Goal: Task Accomplishment & Management: Manage account settings

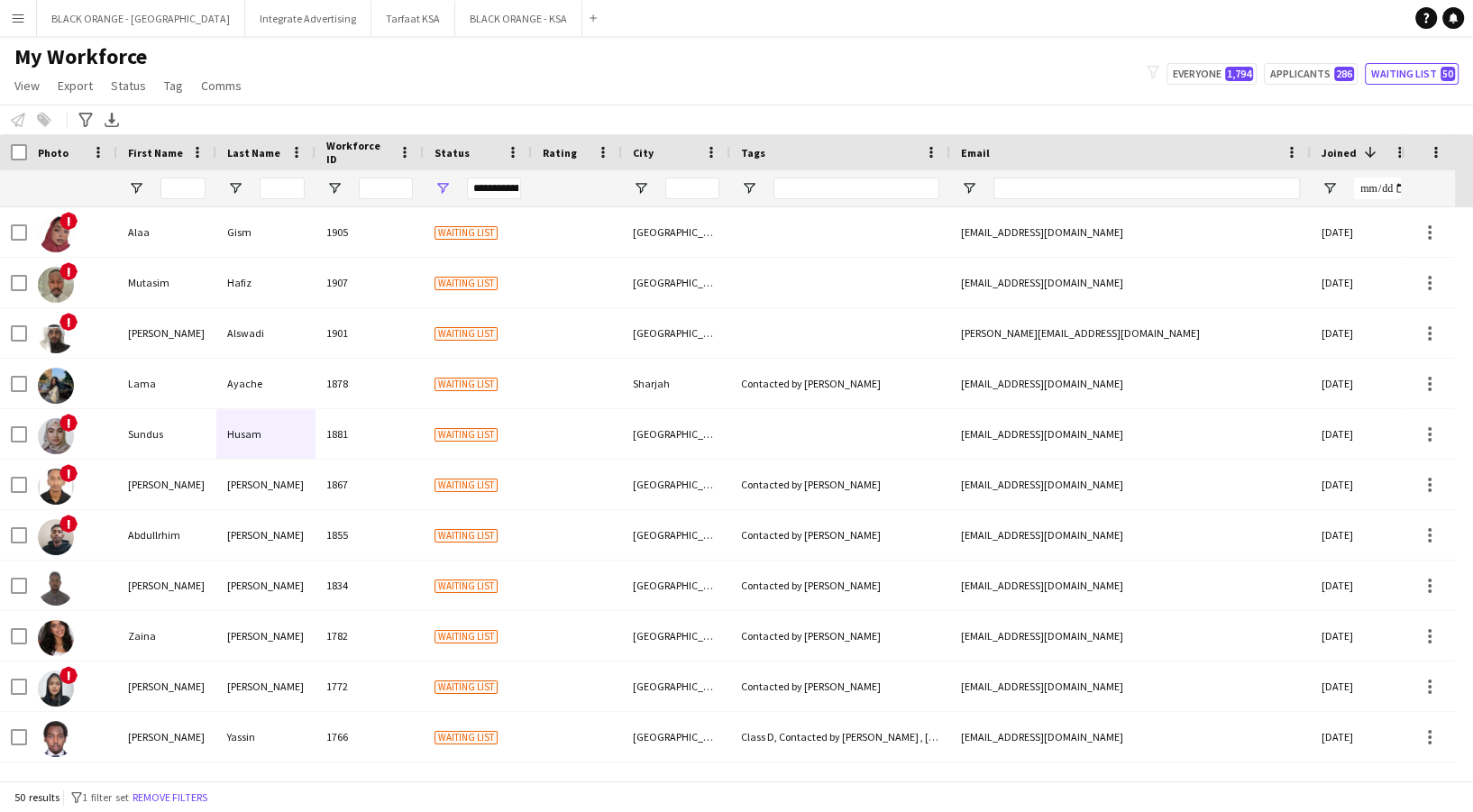
click at [7, 11] on button "Menu" at bounding box center [18, 18] width 36 height 36
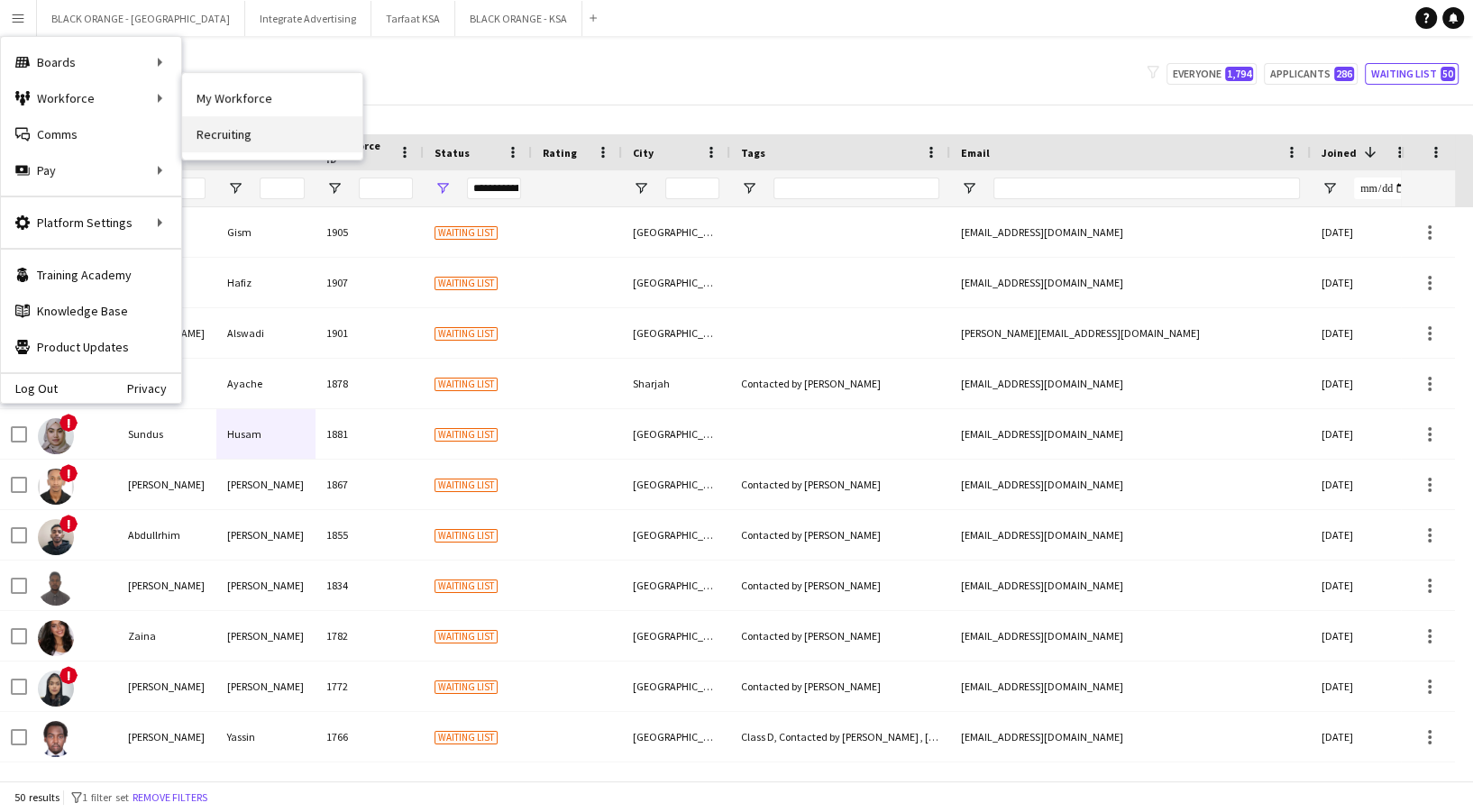
click at [203, 122] on link "Recruiting" at bounding box center [272, 134] width 180 height 36
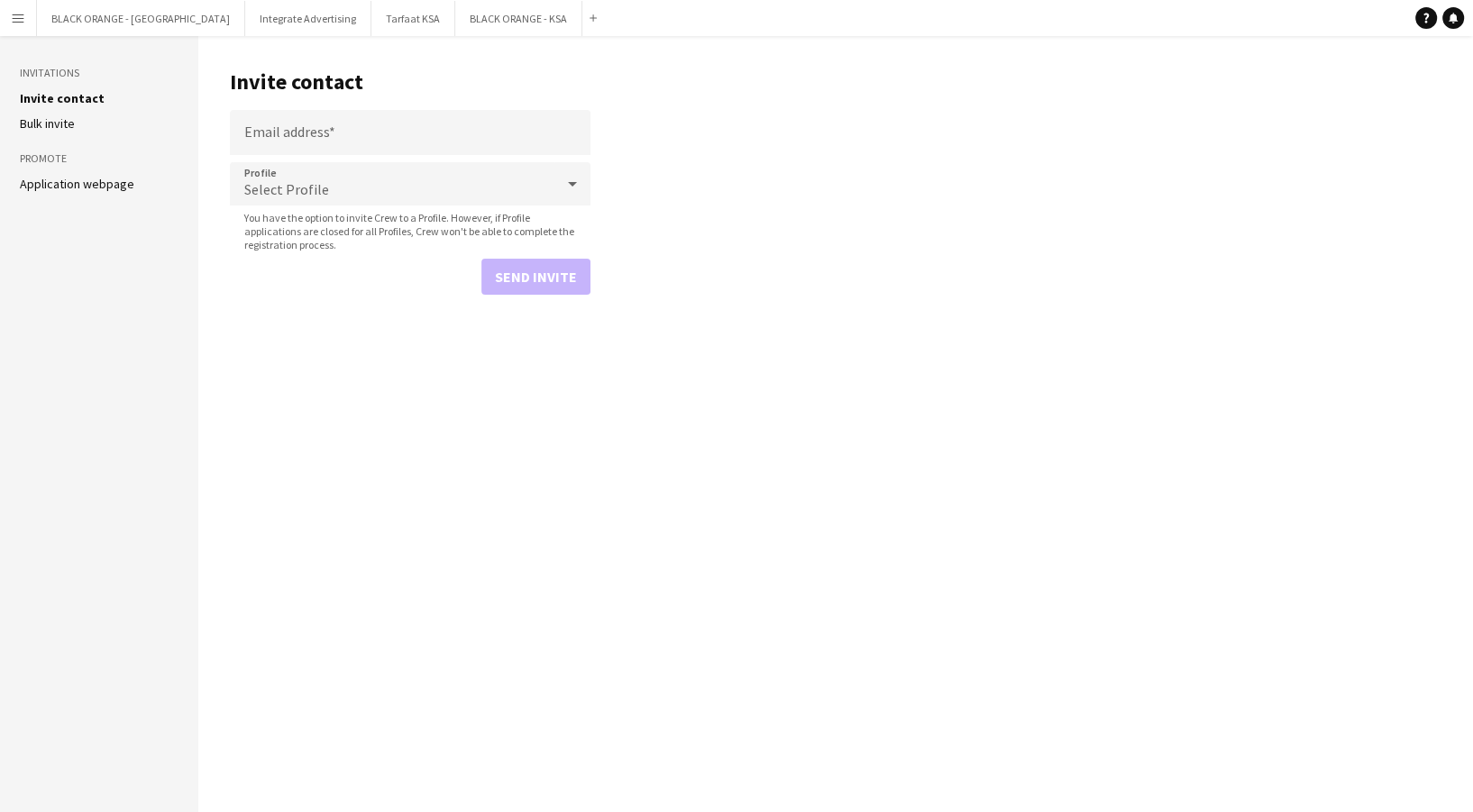
click at [319, 57] on header "Invite contact" at bounding box center [410, 83] width 360 height 56
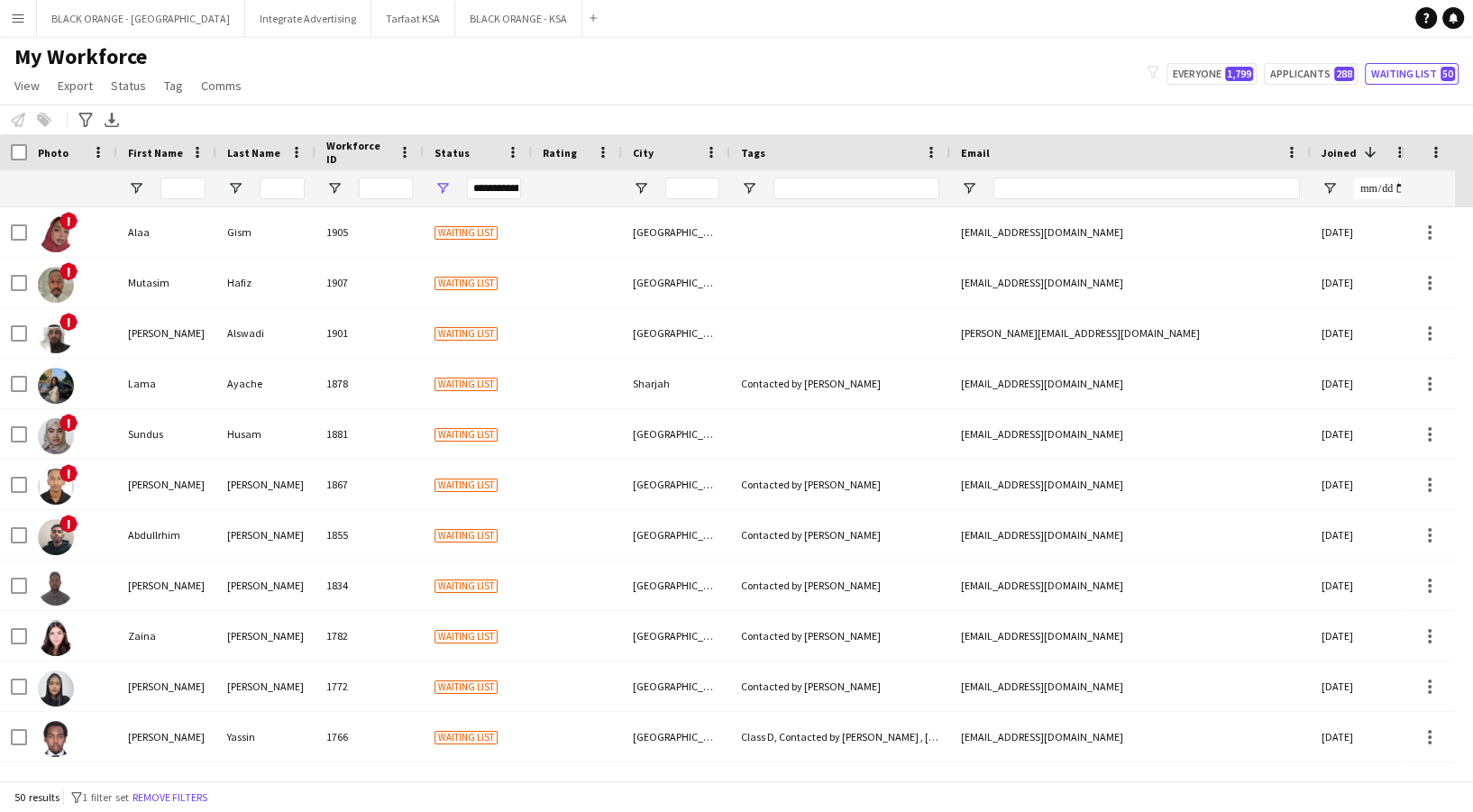
click at [12, 14] on app-icon "Menu" at bounding box center [18, 18] width 14 height 14
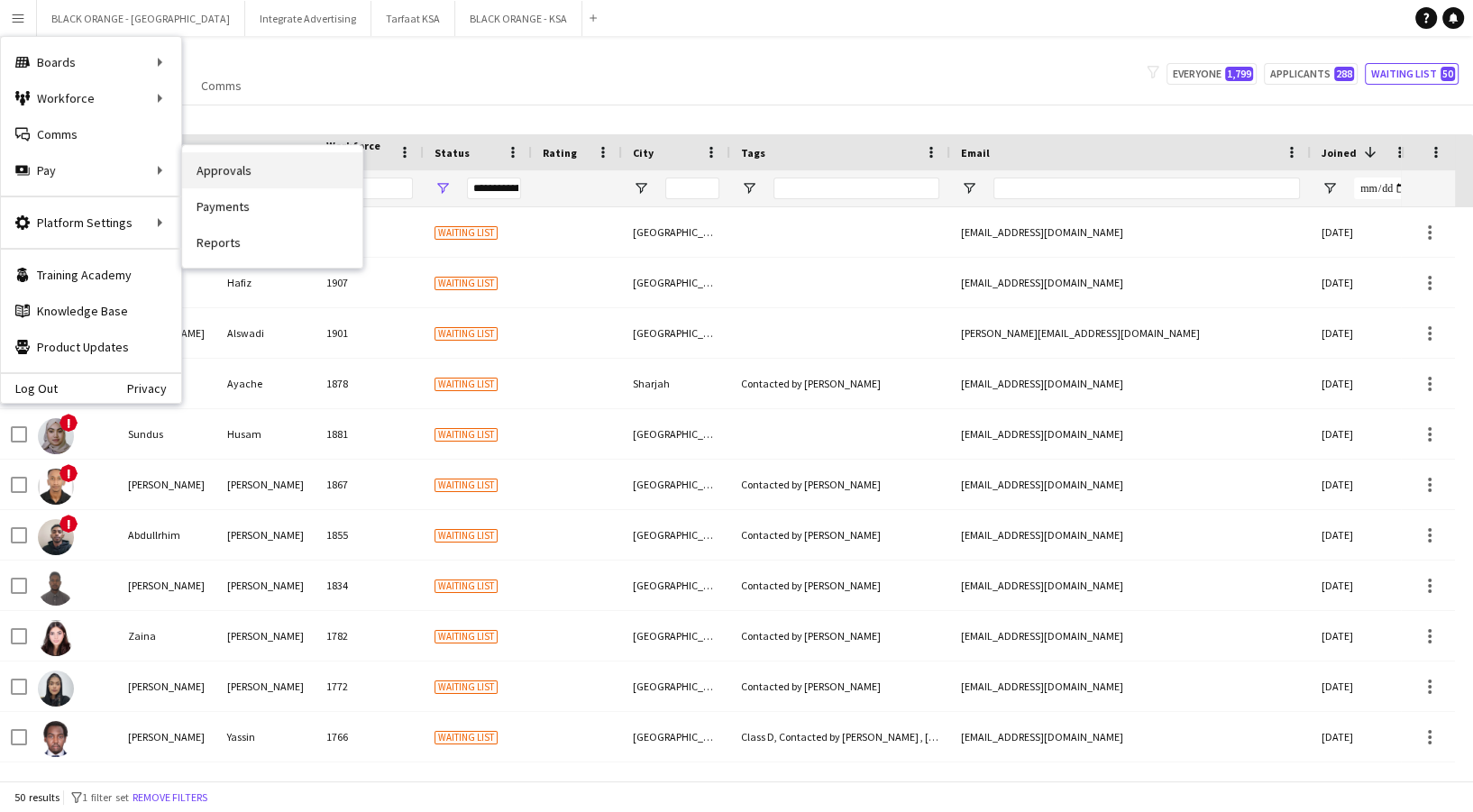
click at [198, 174] on link "Approvals" at bounding box center [272, 170] width 180 height 36
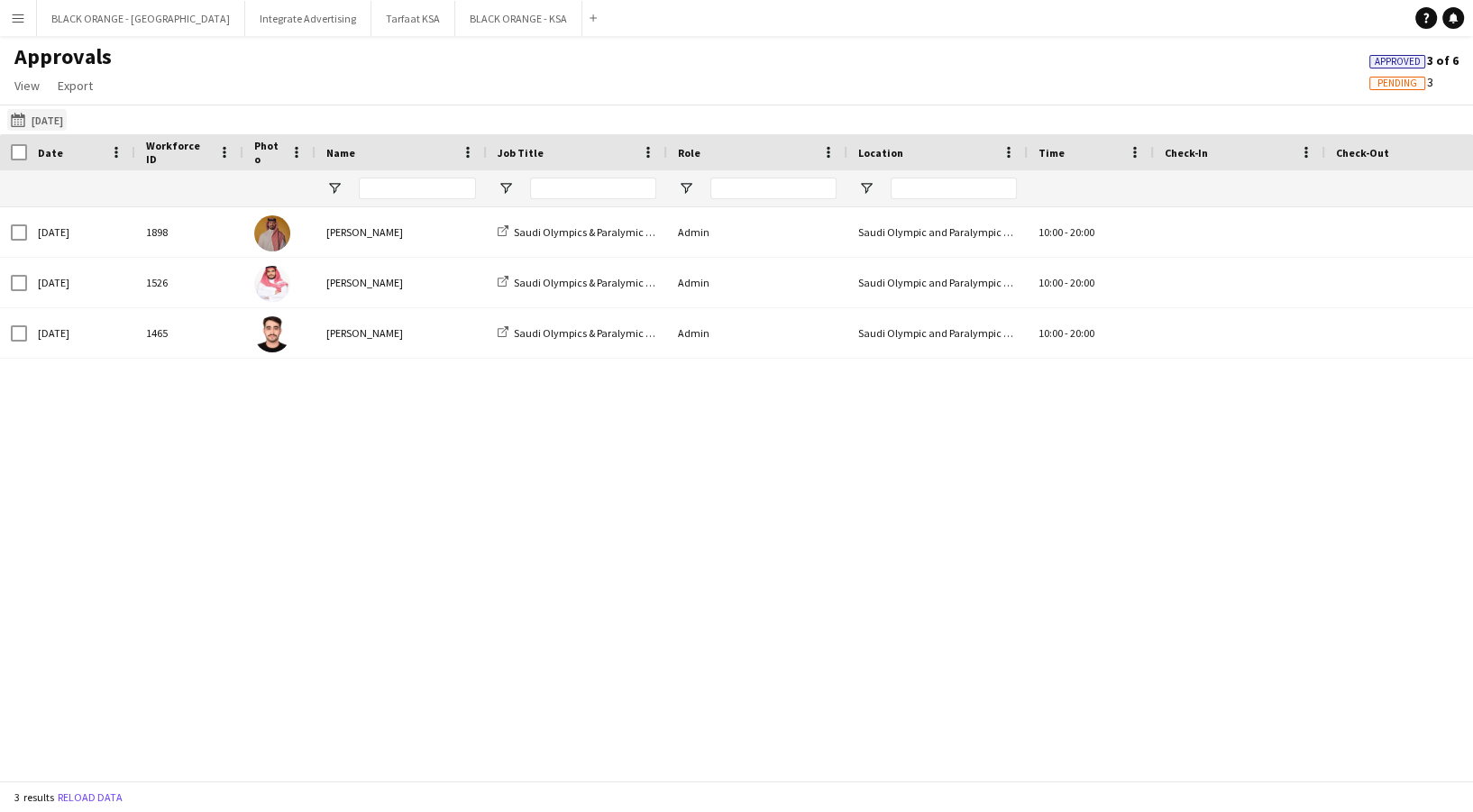
click at [33, 119] on button "11-08-2025 11-08-2025" at bounding box center [37, 119] width 59 height 22
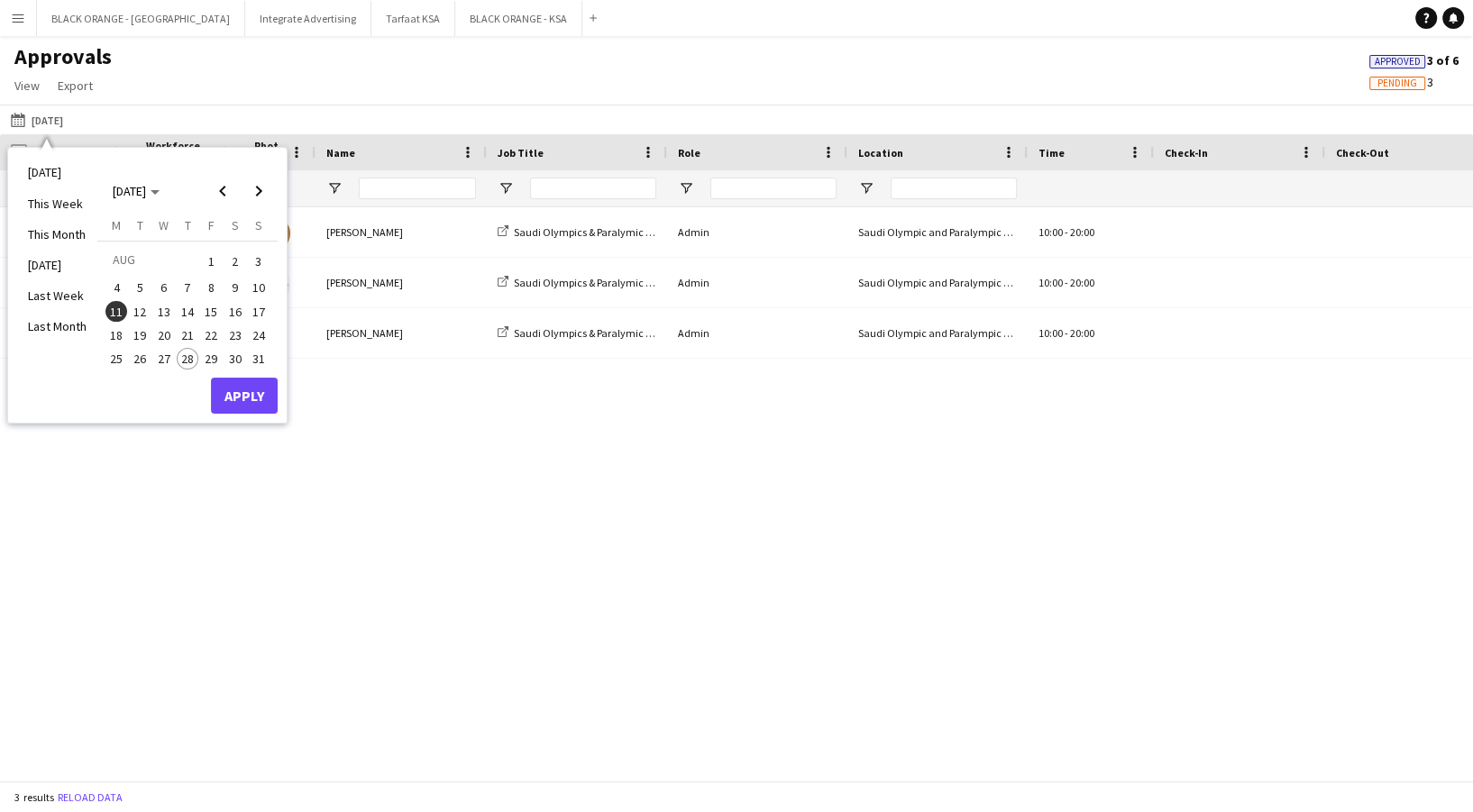
click at [146, 304] on span "12" at bounding box center [140, 311] width 22 height 22
click at [170, 309] on span "13" at bounding box center [163, 311] width 22 height 22
click at [185, 356] on span "28" at bounding box center [187, 358] width 22 height 22
click at [244, 389] on button "Apply" at bounding box center [244, 395] width 67 height 36
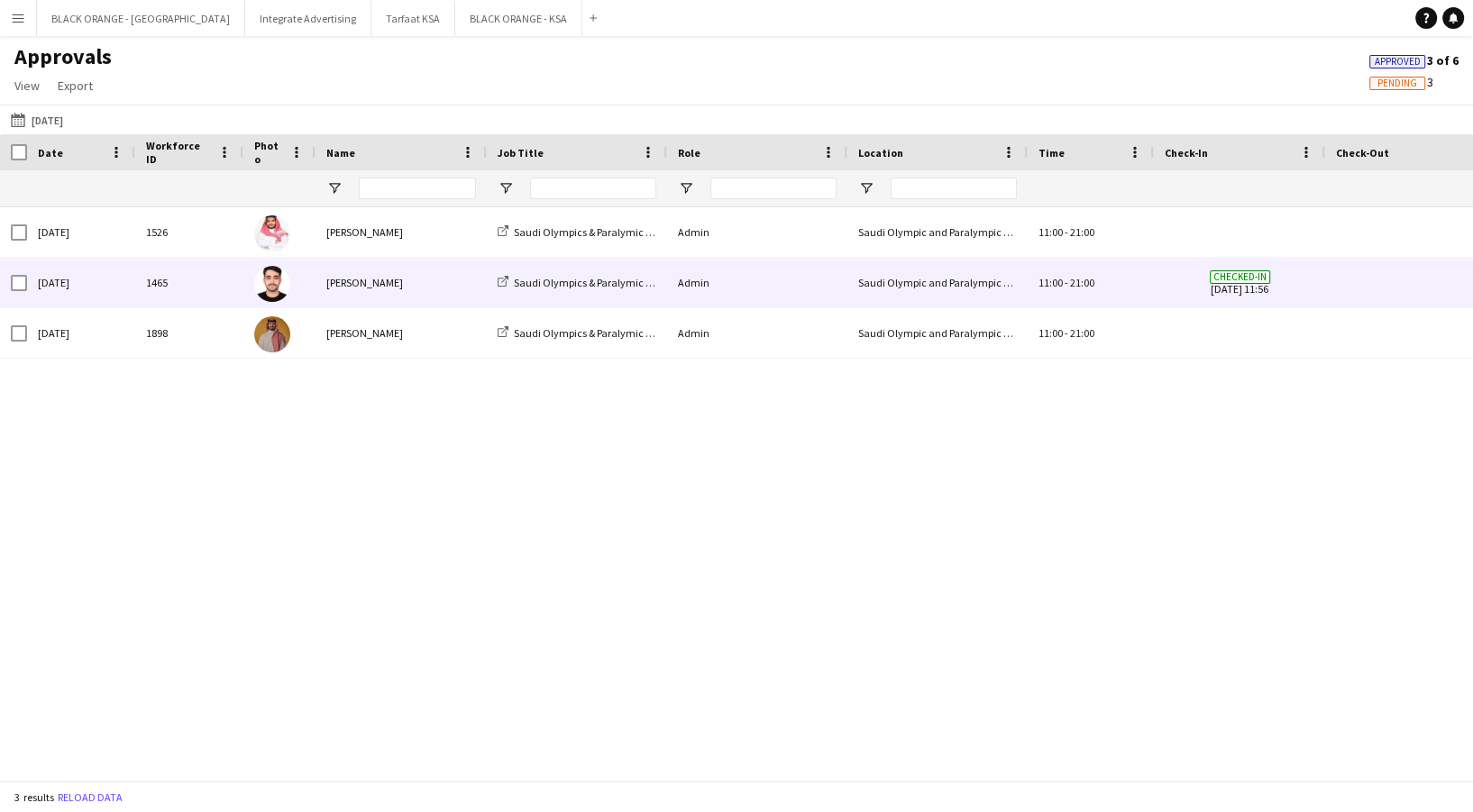
click at [1093, 290] on div "11:00 - 21:00" at bounding box center [1090, 282] width 126 height 50
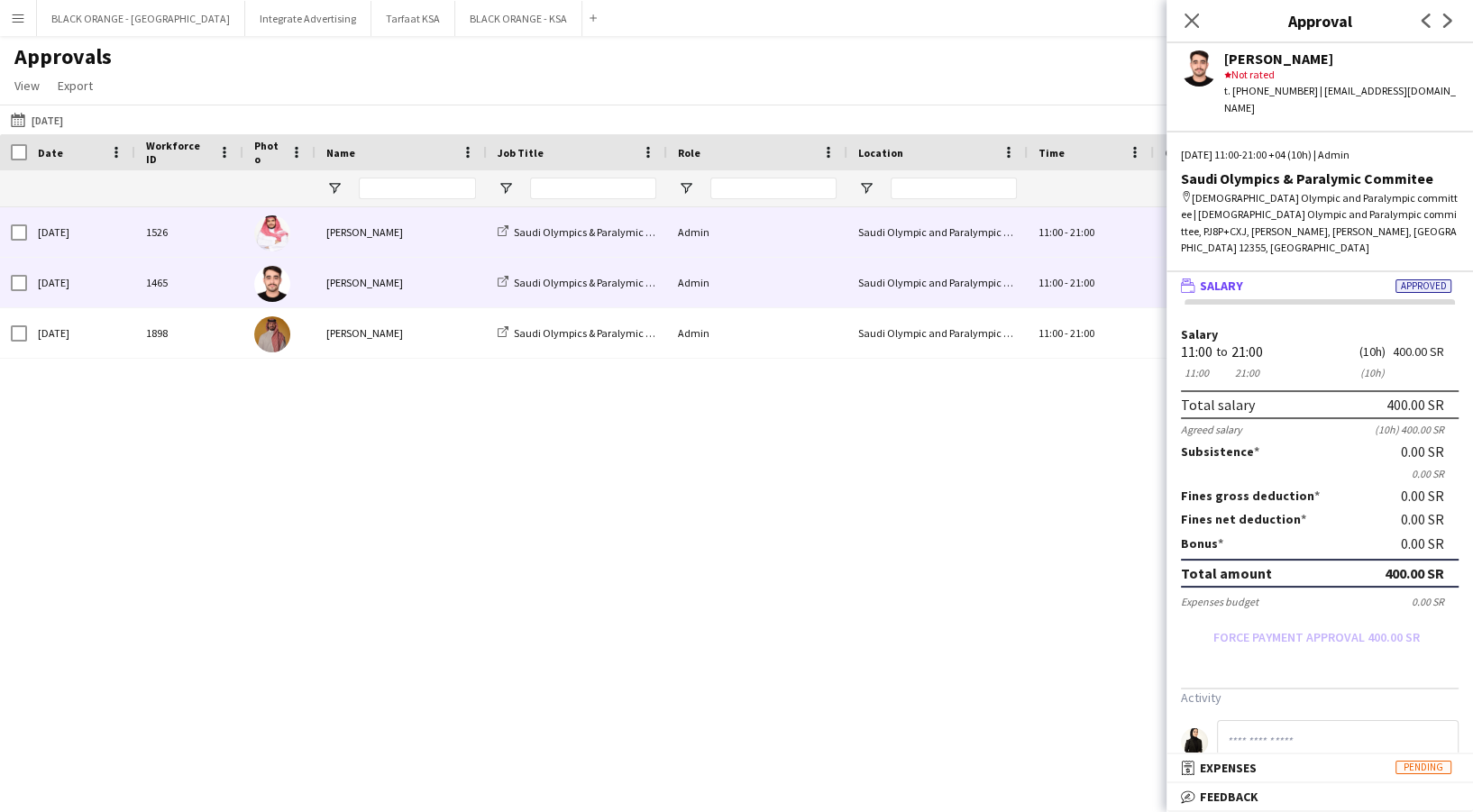
click at [1071, 238] on span "21:00" at bounding box center [1082, 232] width 24 height 13
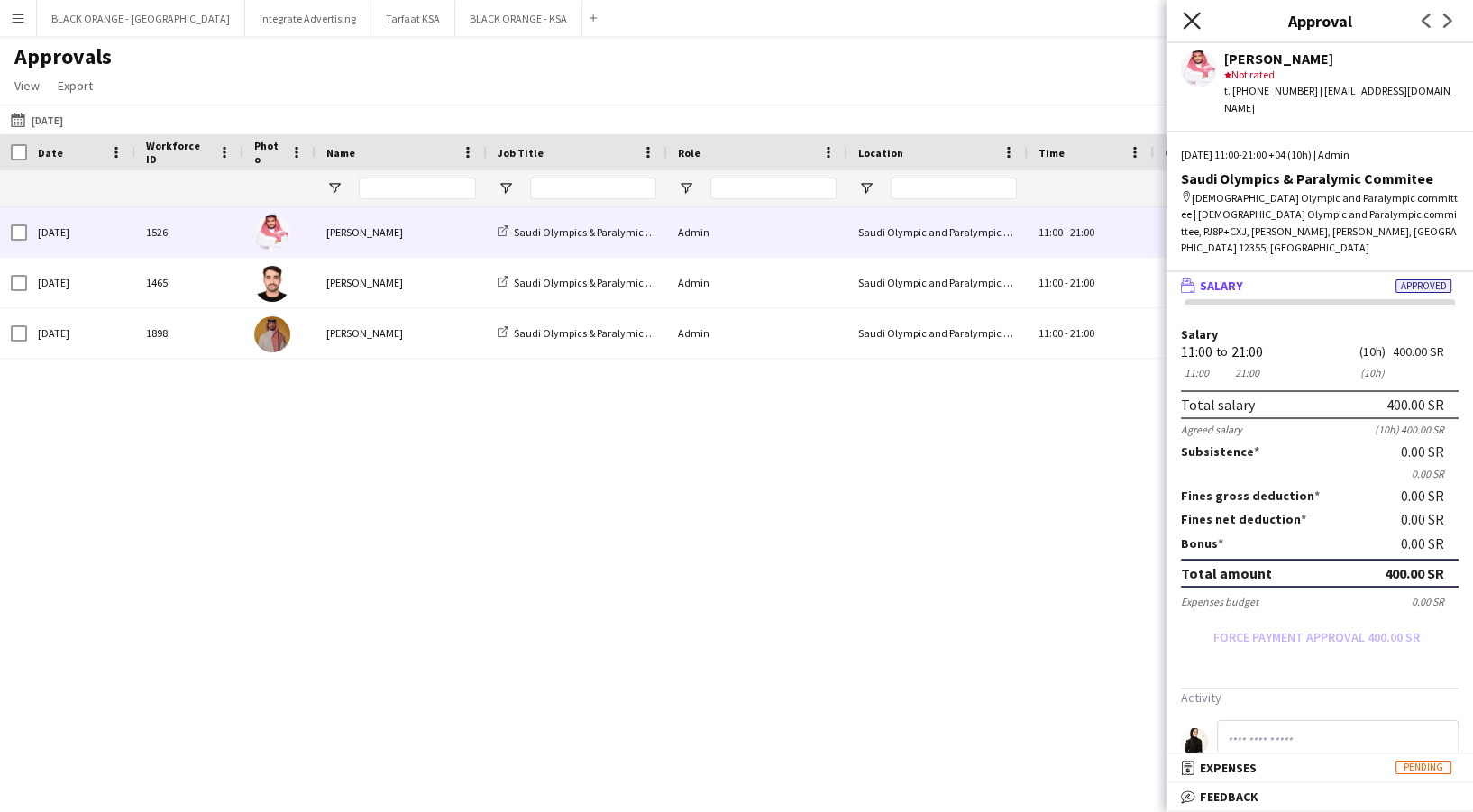
click at [1190, 23] on icon at bounding box center [1191, 20] width 17 height 17
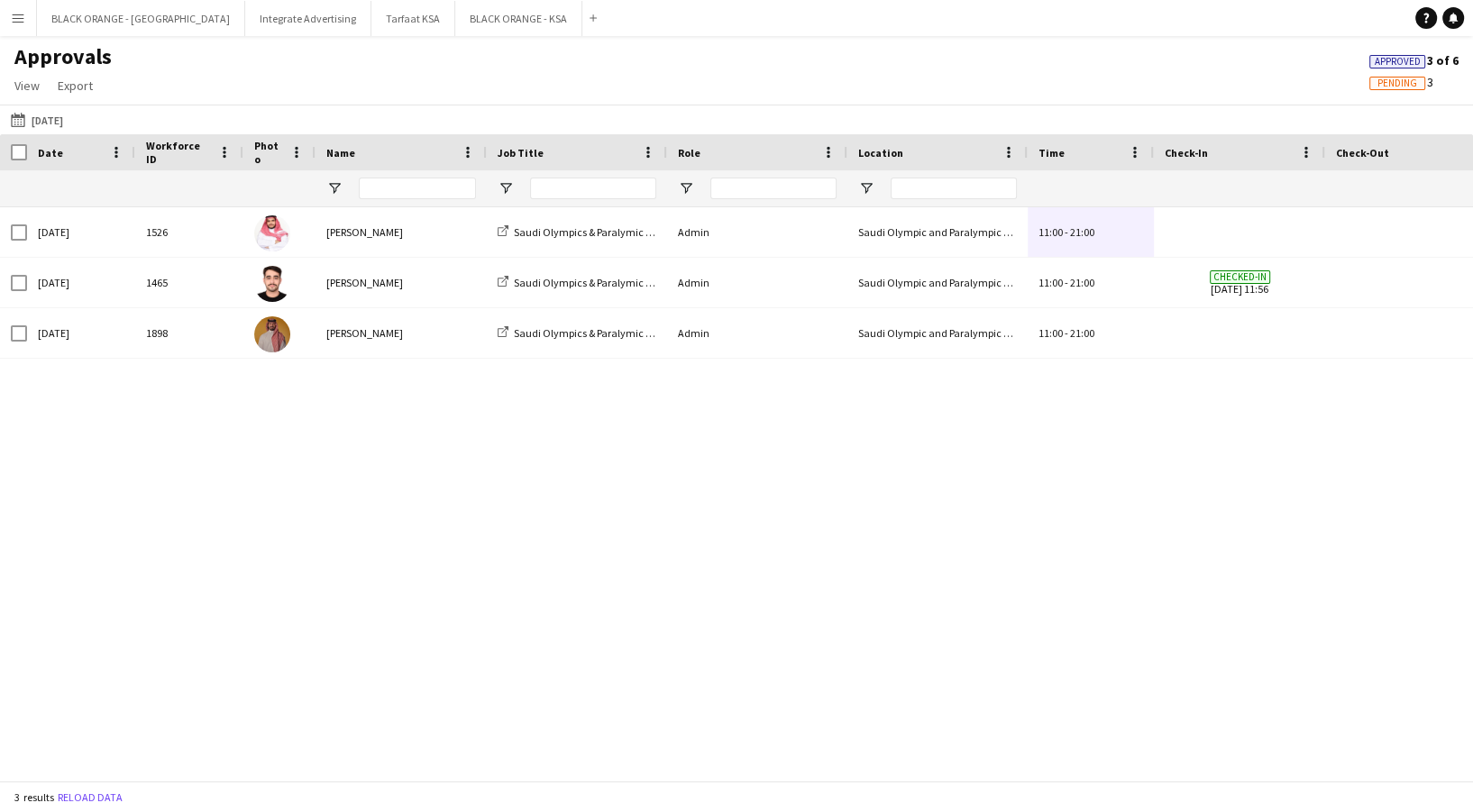
click at [559, 758] on div "Thu, 28 Aug 2025 1526 Saleh Essam Saudi Olympics & Paralymic Commitee Admin Sau…" at bounding box center [736, 485] width 1473 height 555
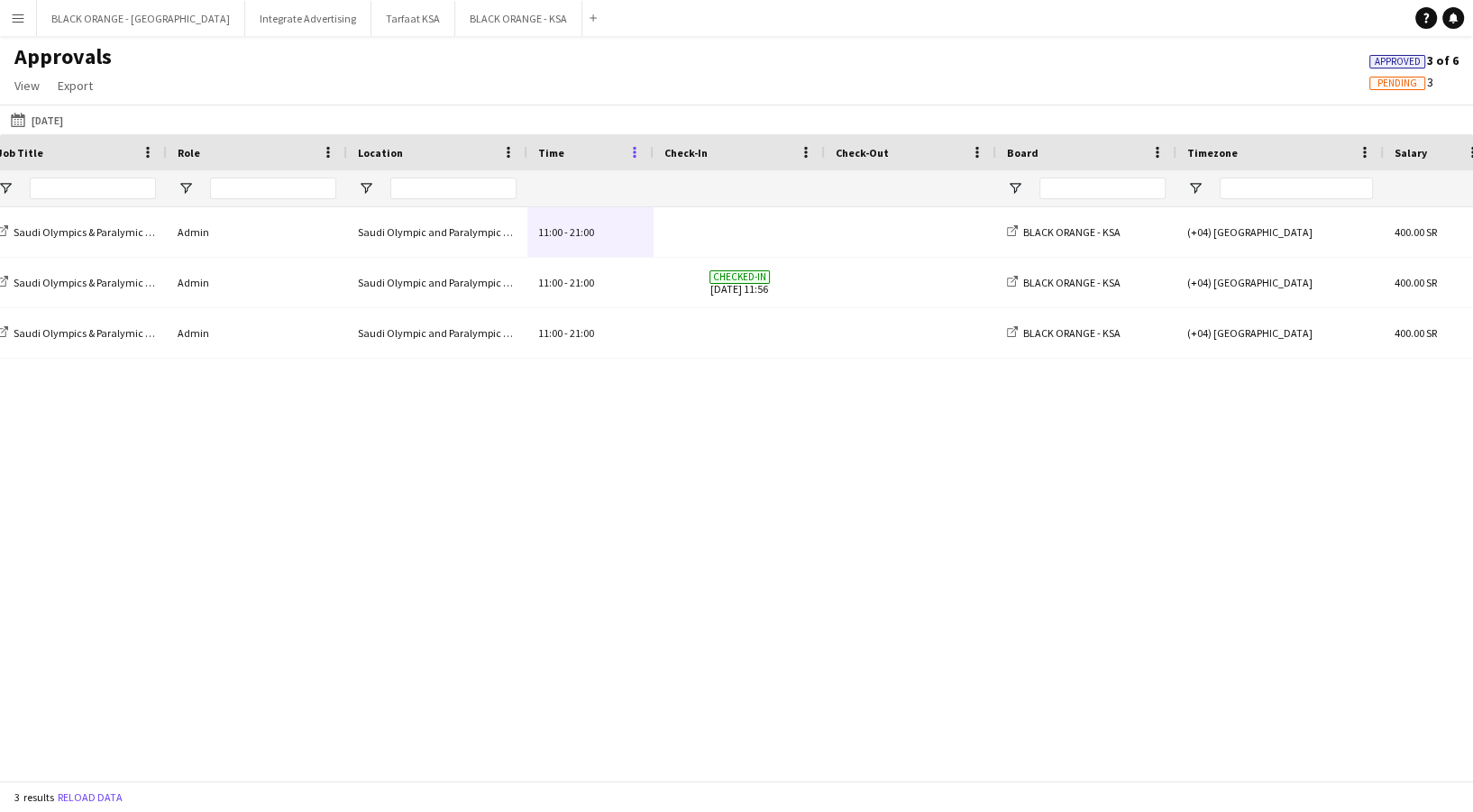
click at [637, 147] on span at bounding box center [634, 152] width 16 height 16
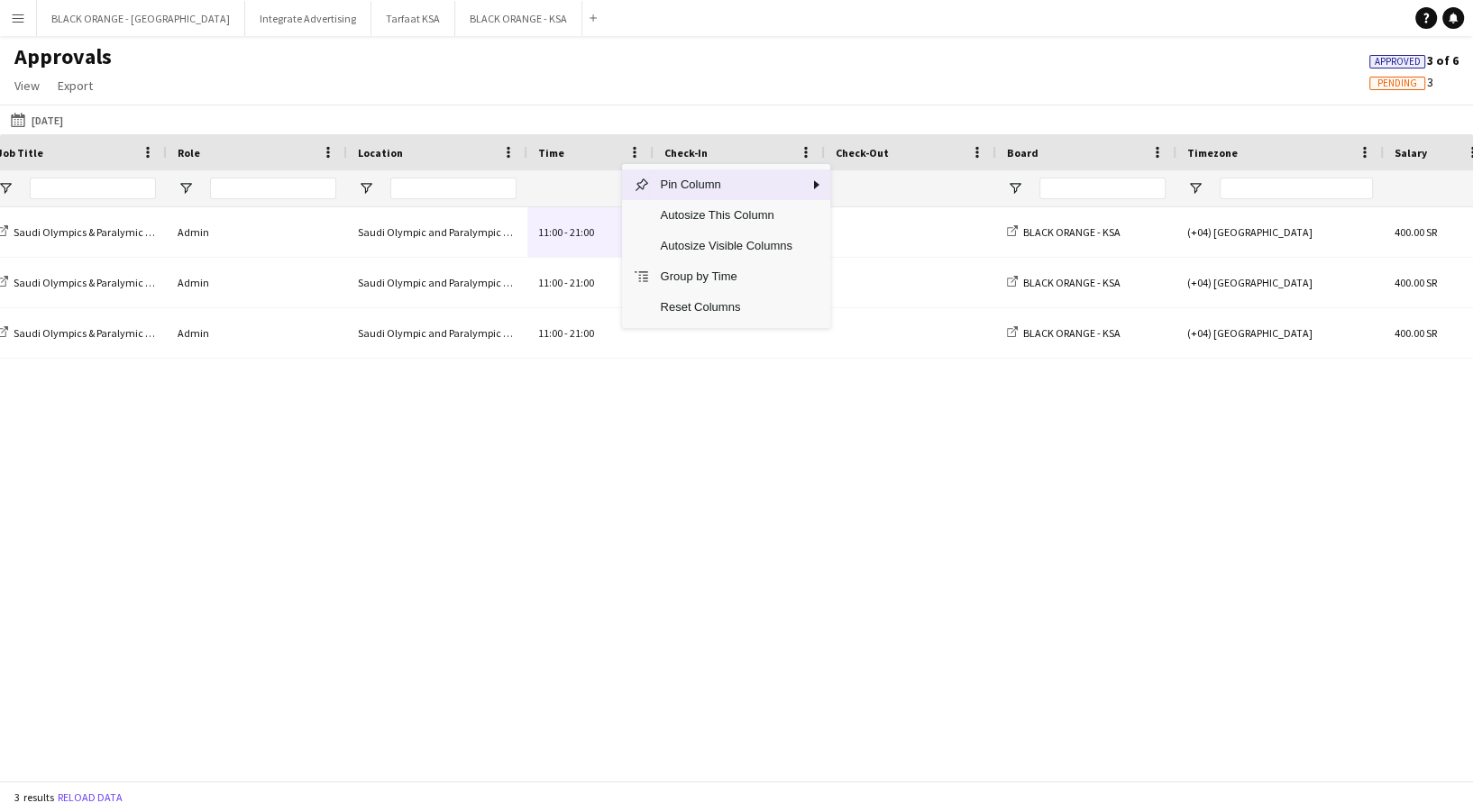
click at [739, 149] on div "Check-In" at bounding box center [728, 152] width 128 height 27
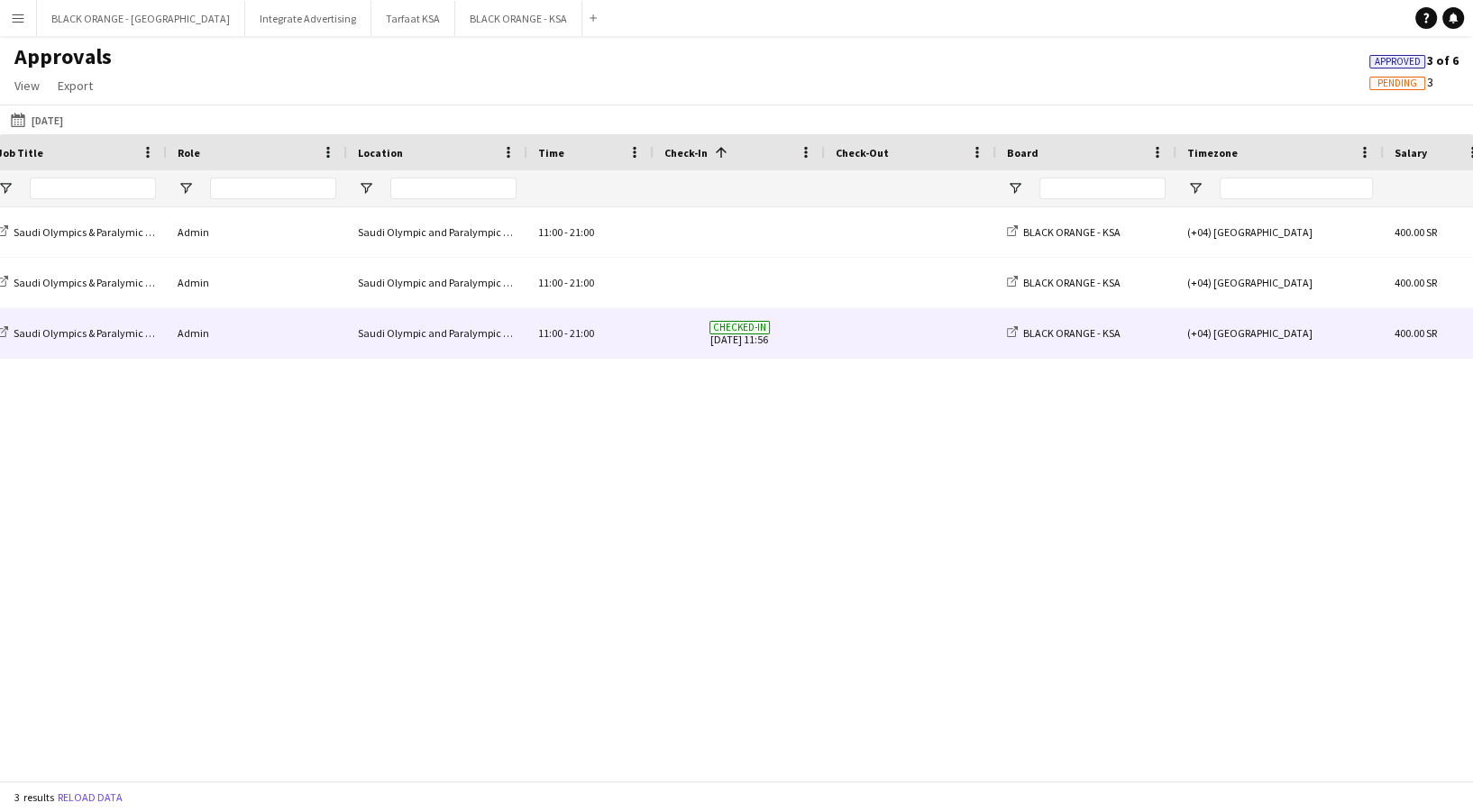
click at [766, 324] on span "Checked-in" at bounding box center [739, 327] width 60 height 13
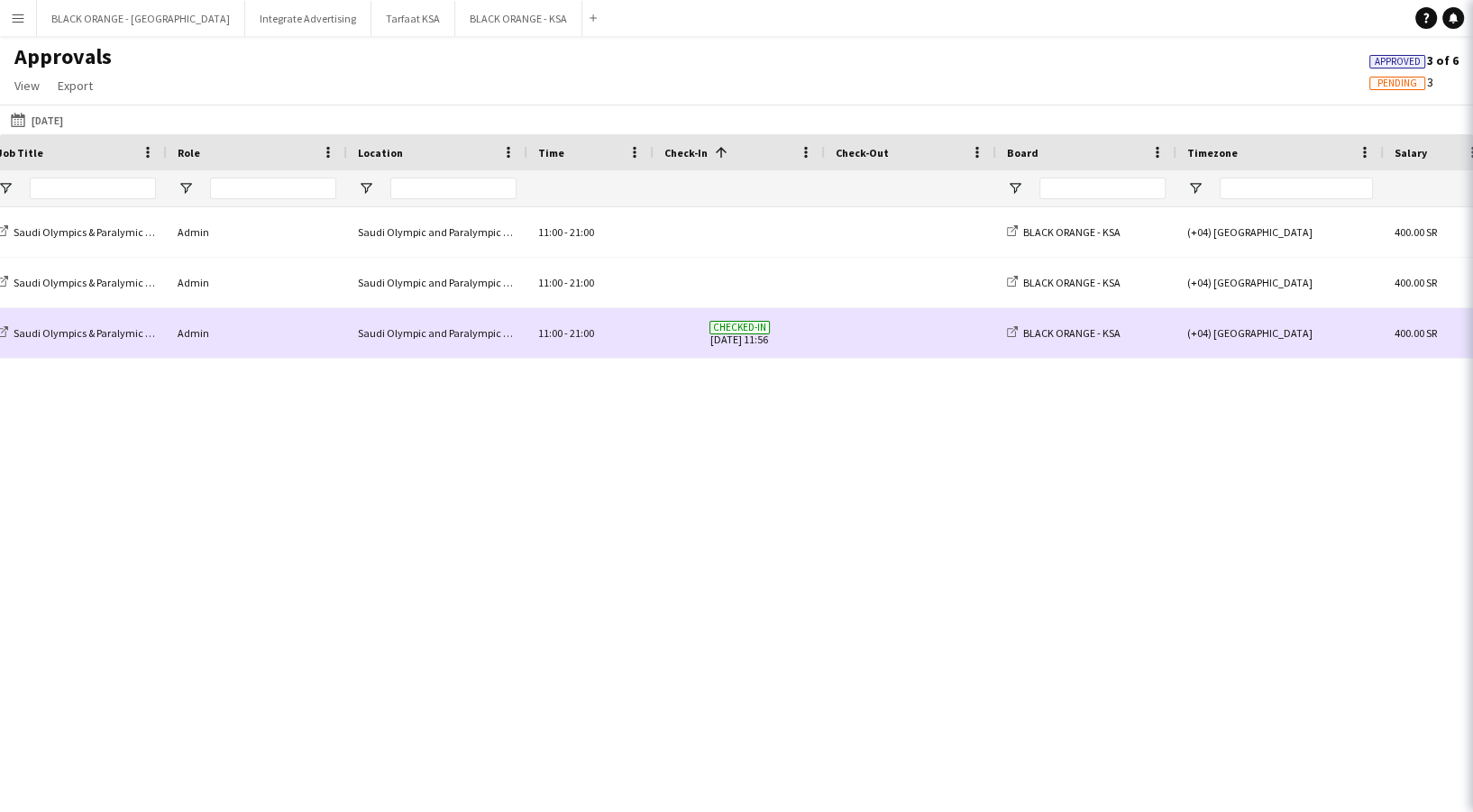
click at [744, 286] on span at bounding box center [738, 282] width 149 height 50
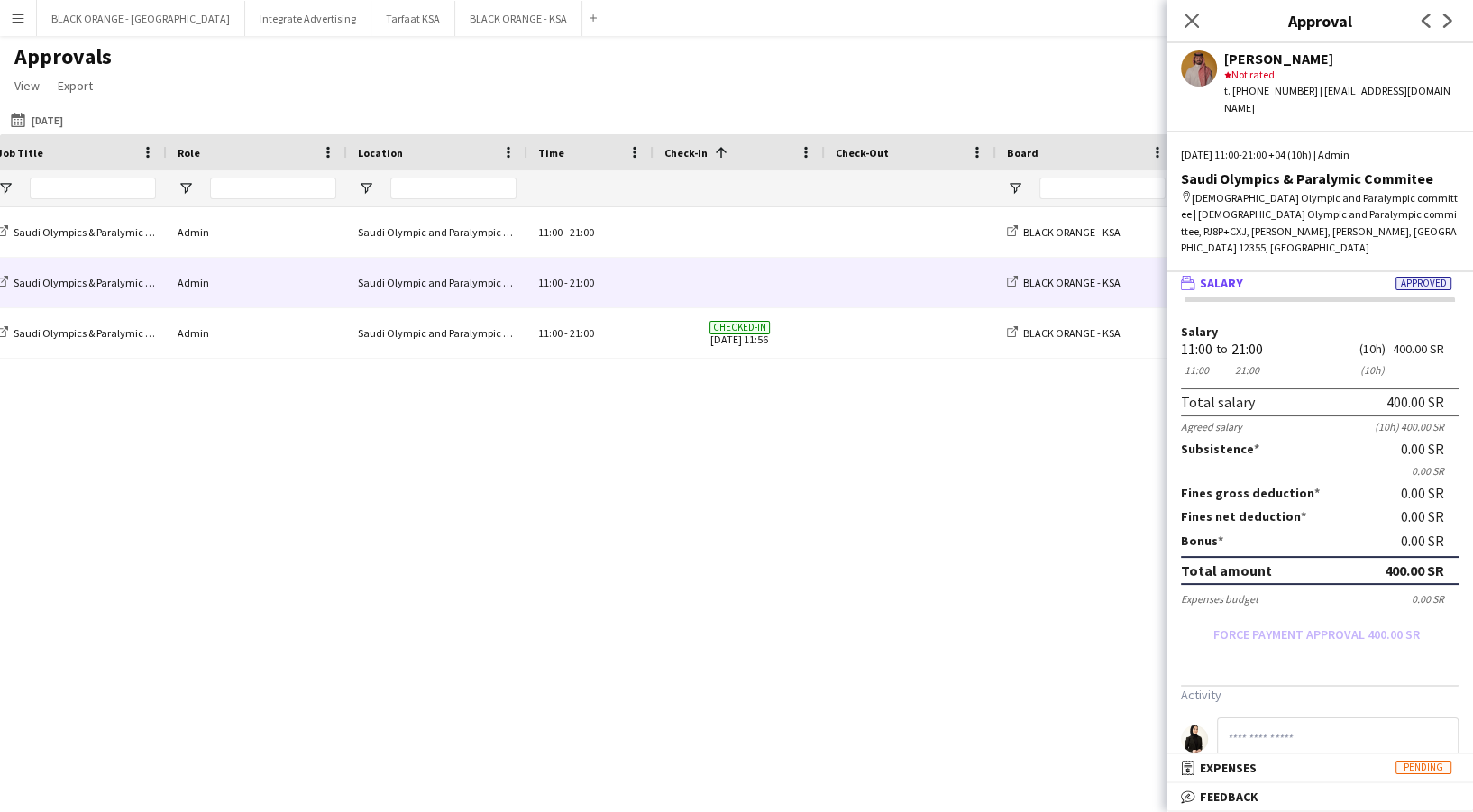
drag, startPoint x: 448, startPoint y: 415, endPoint x: 461, endPoint y: 442, distance: 30.0
click at [449, 415] on div "Saleh Essam Saudi Olympics & Paralymic Commitee Admin Saudi Olympic and Paralym…" at bounding box center [736, 485] width 1473 height 555
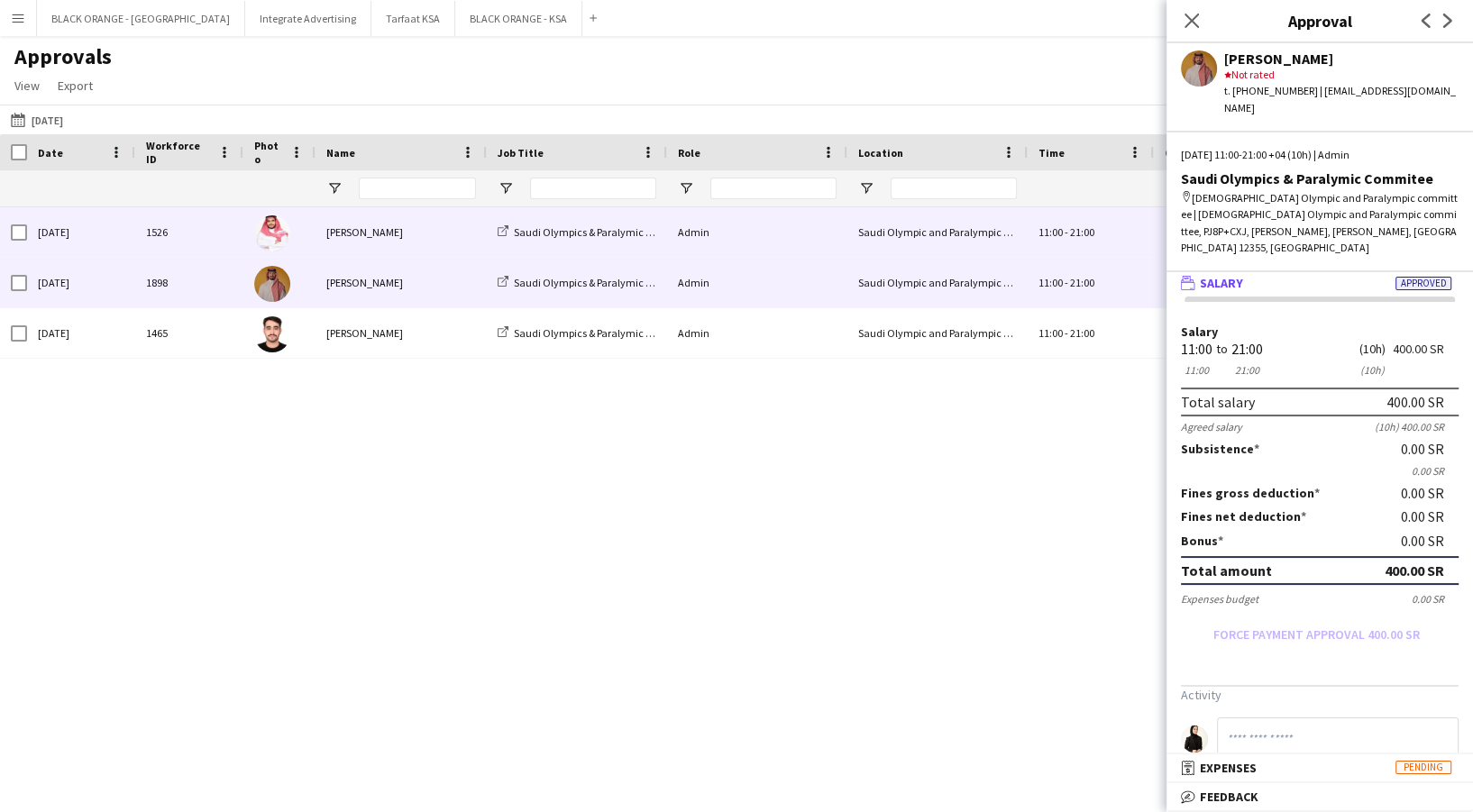
click at [198, 228] on div "1526" at bounding box center [189, 232] width 108 height 50
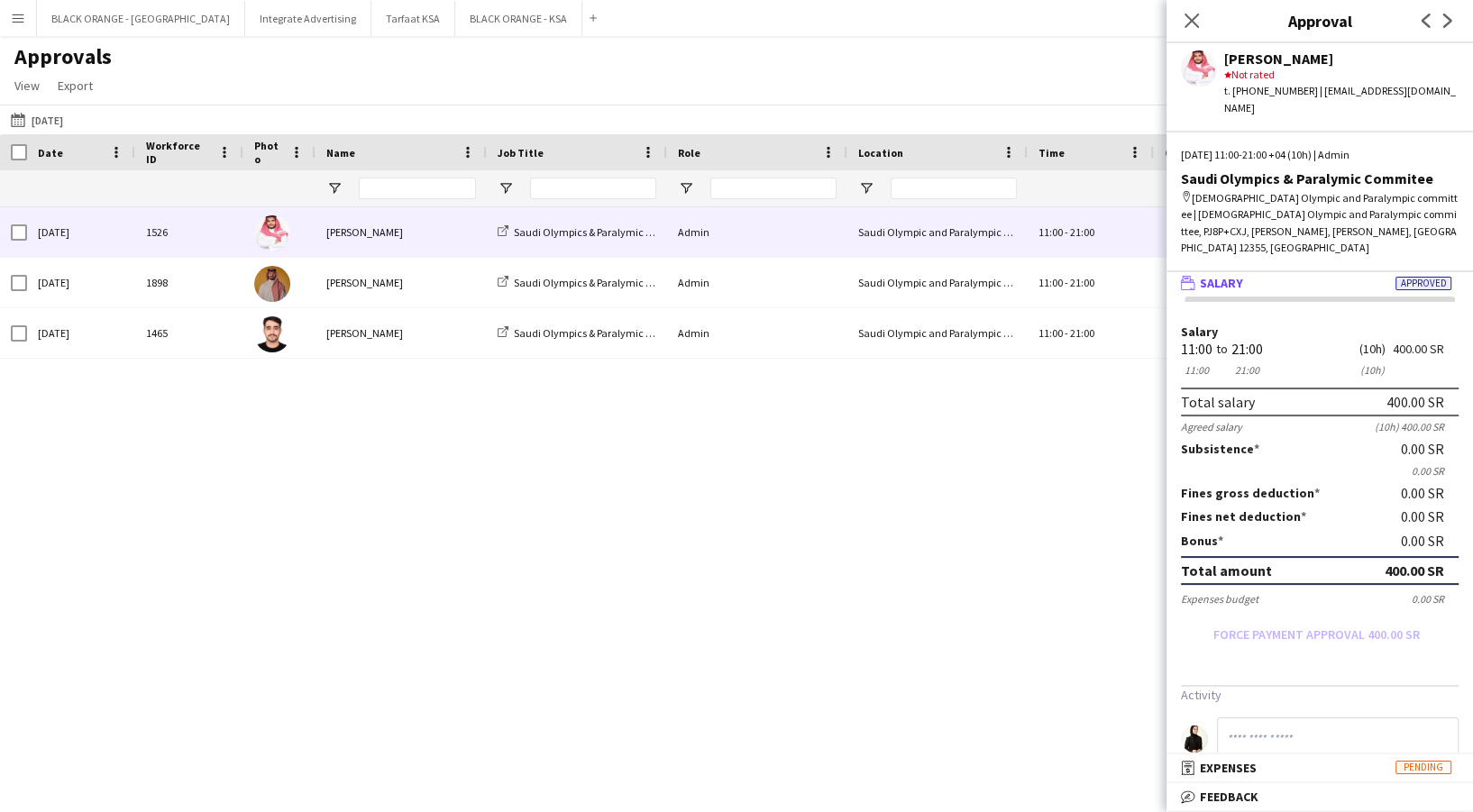
click at [597, 514] on div "Saleh Essam Saudi Olympics & Paralymic Commitee Admin Saudi Olympic and Paralym…" at bounding box center [736, 485] width 1473 height 555
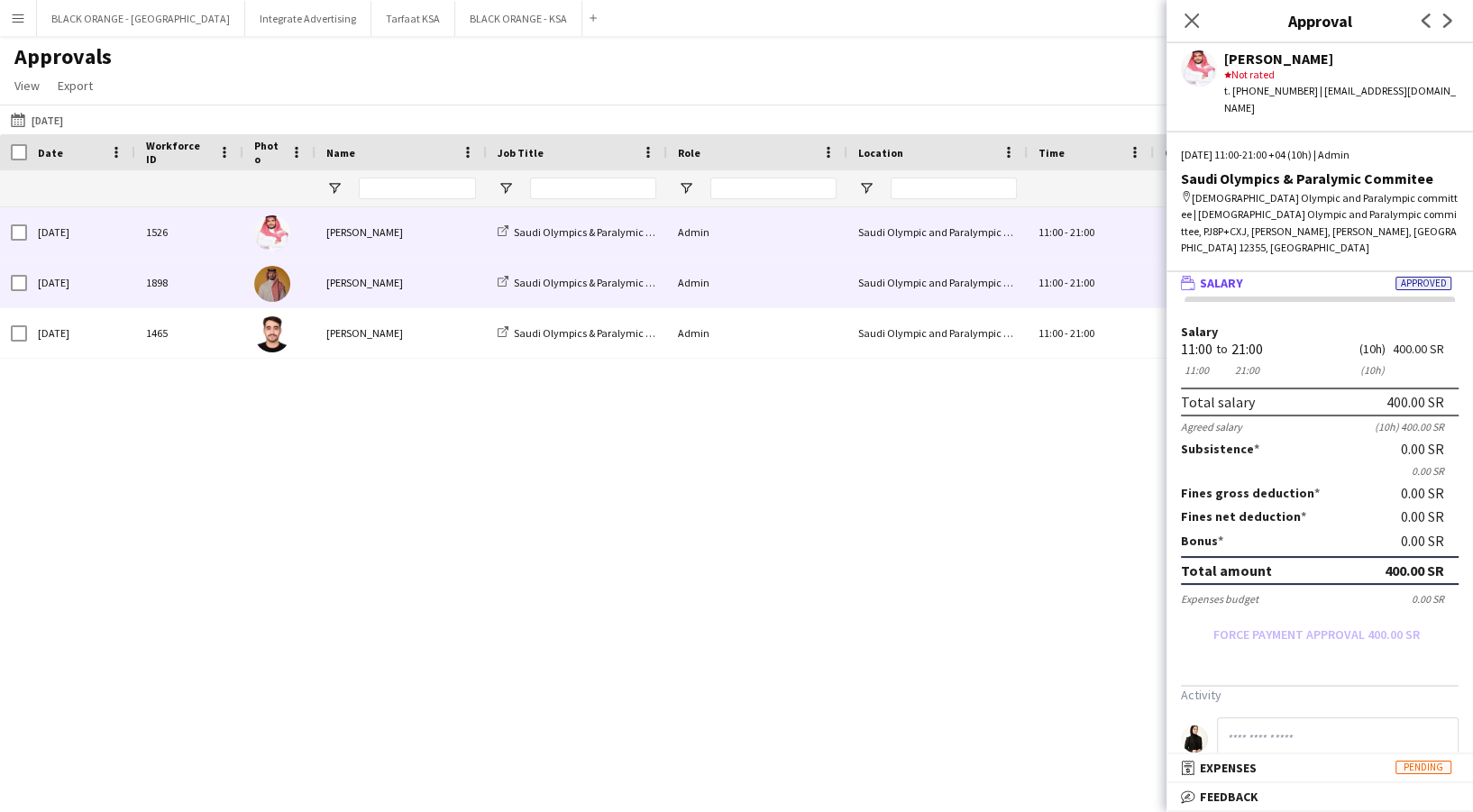
click at [1001, 293] on div "Saudi Olympic and Paralympic committee" at bounding box center [937, 282] width 180 height 50
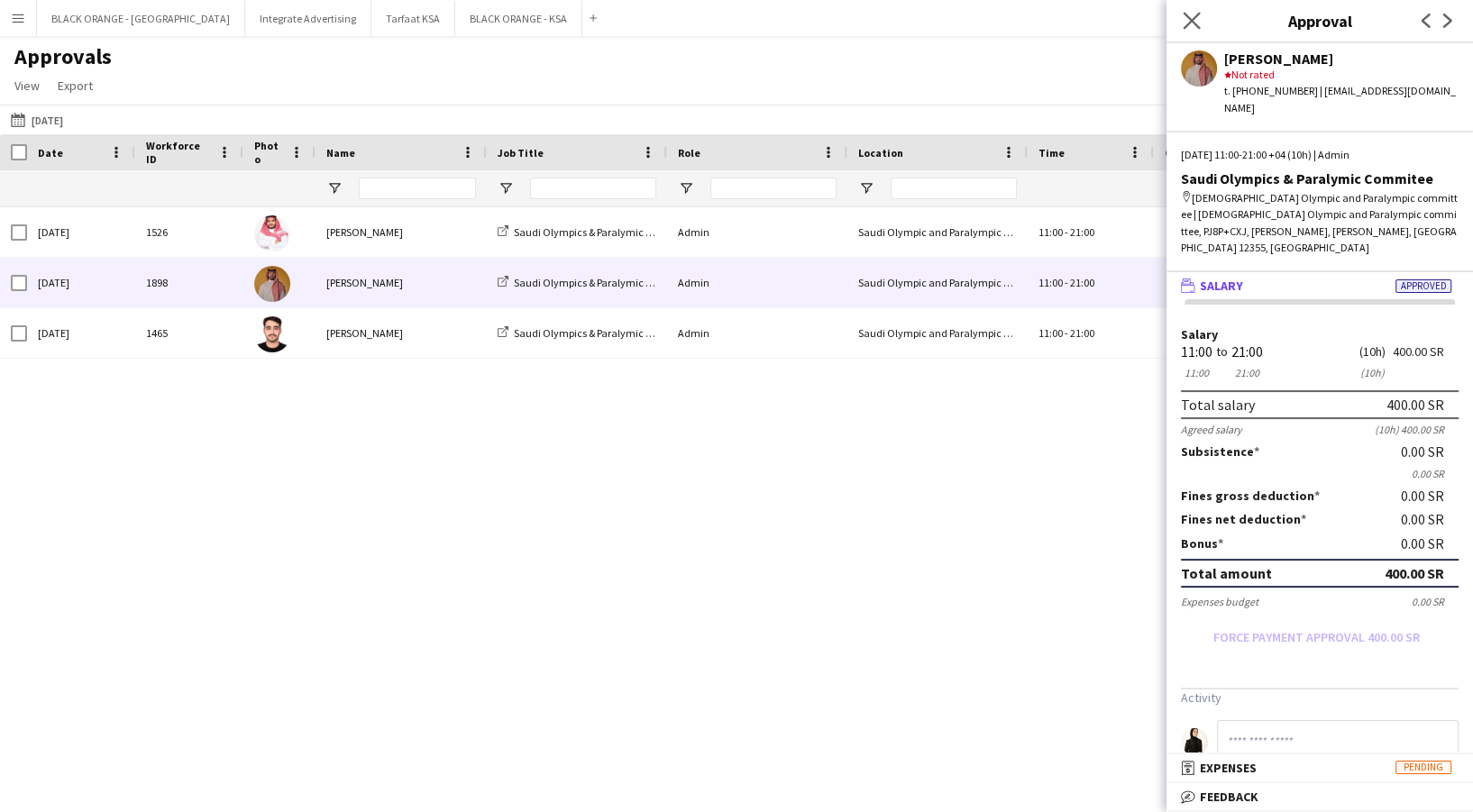
click at [1184, 11] on app-icon "Close pop-in" at bounding box center [1192, 22] width 26 height 26
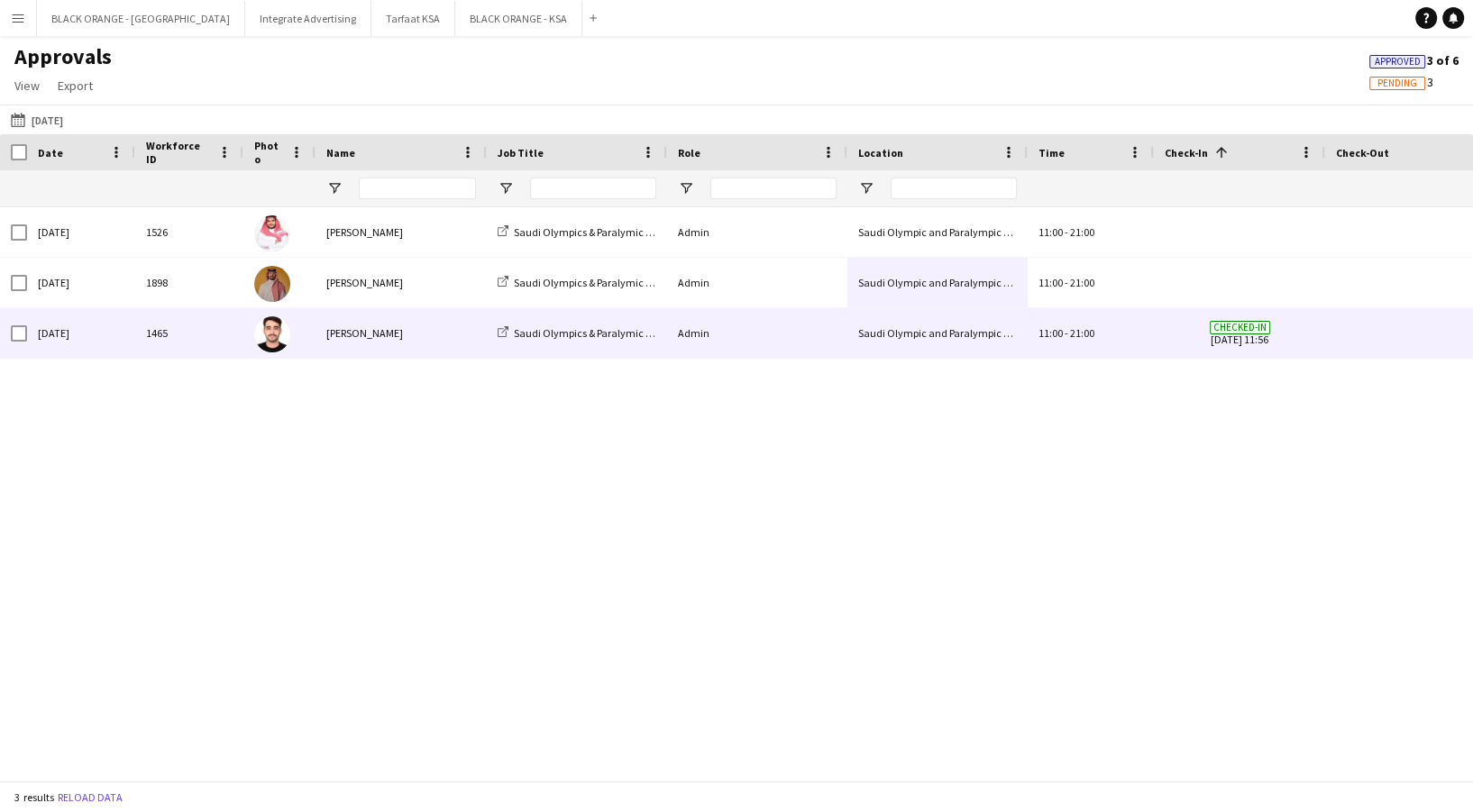
click at [1205, 346] on span "Checked-in 28-08-2025 11:56" at bounding box center [1238, 333] width 149 height 50
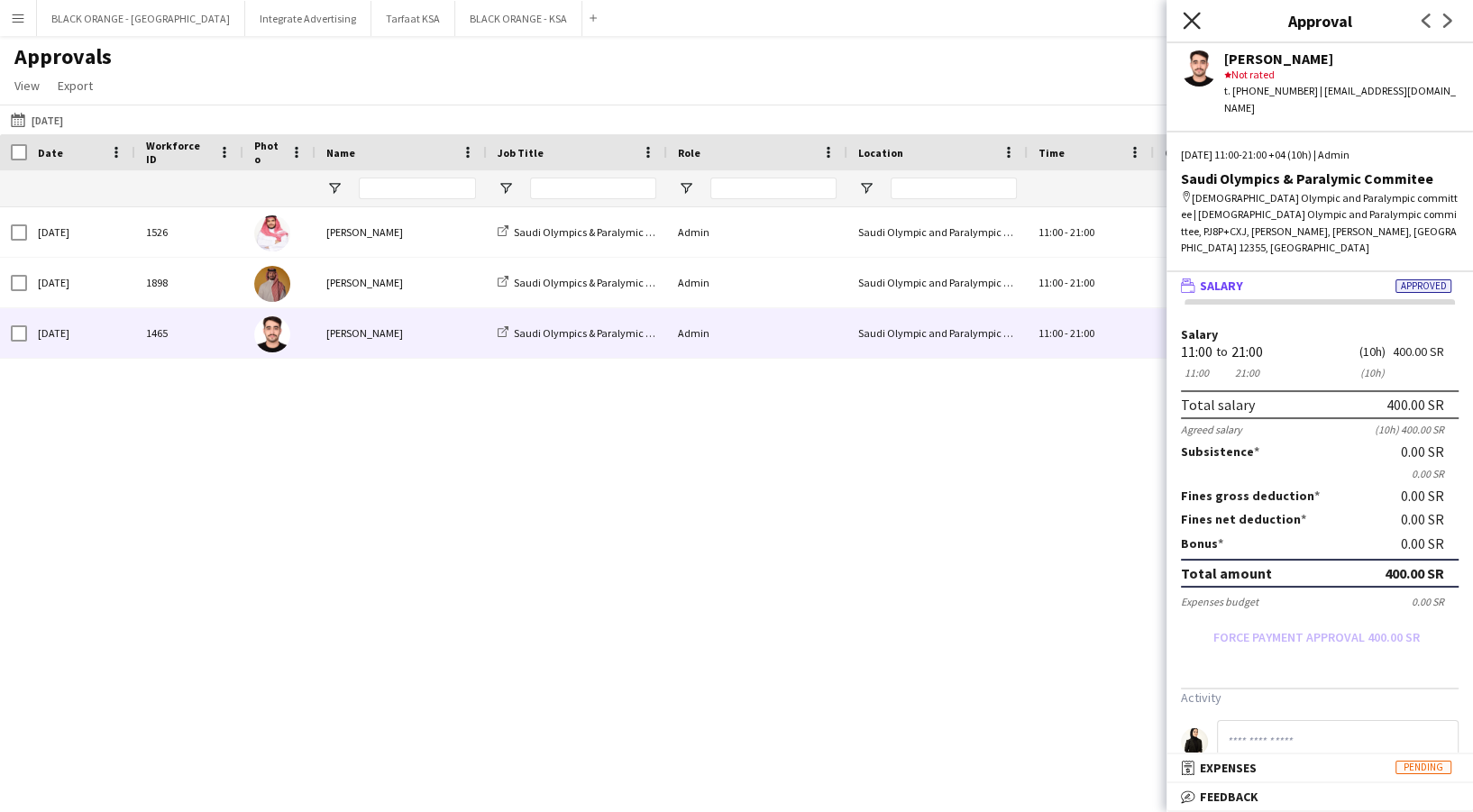
click at [1197, 15] on icon at bounding box center [1191, 20] width 17 height 17
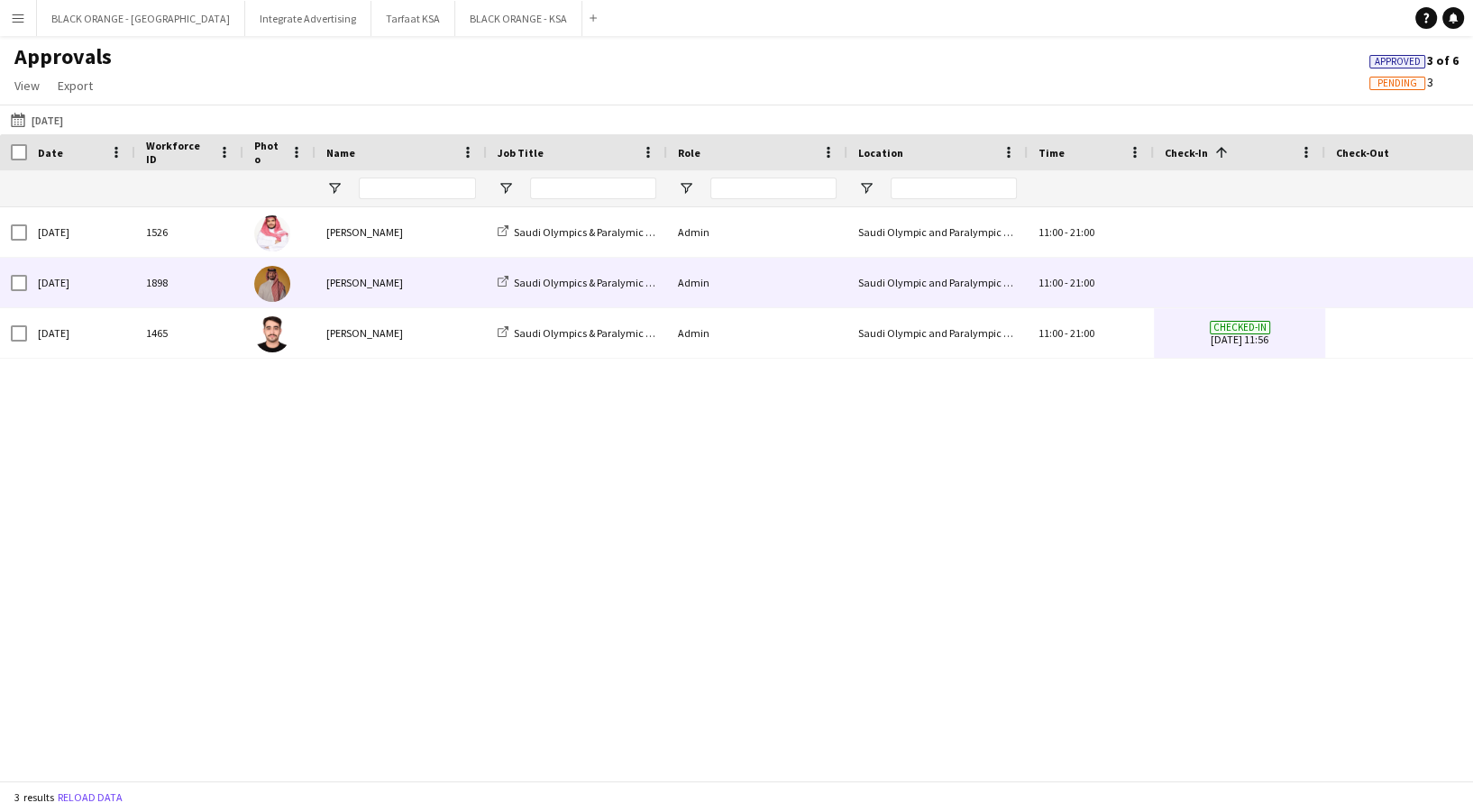
click at [1163, 286] on div at bounding box center [1239, 282] width 172 height 50
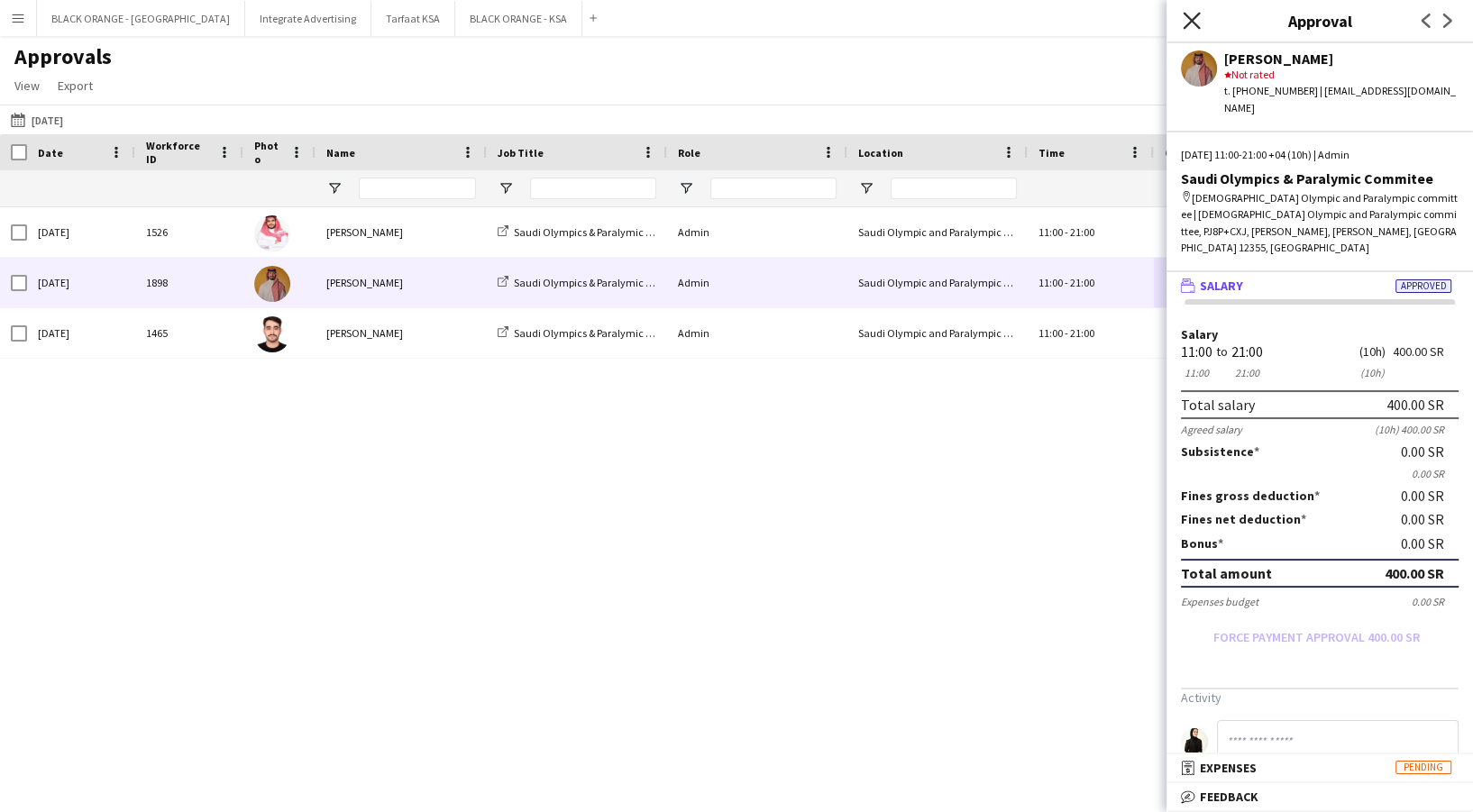
click at [1194, 16] on icon at bounding box center [1191, 20] width 17 height 17
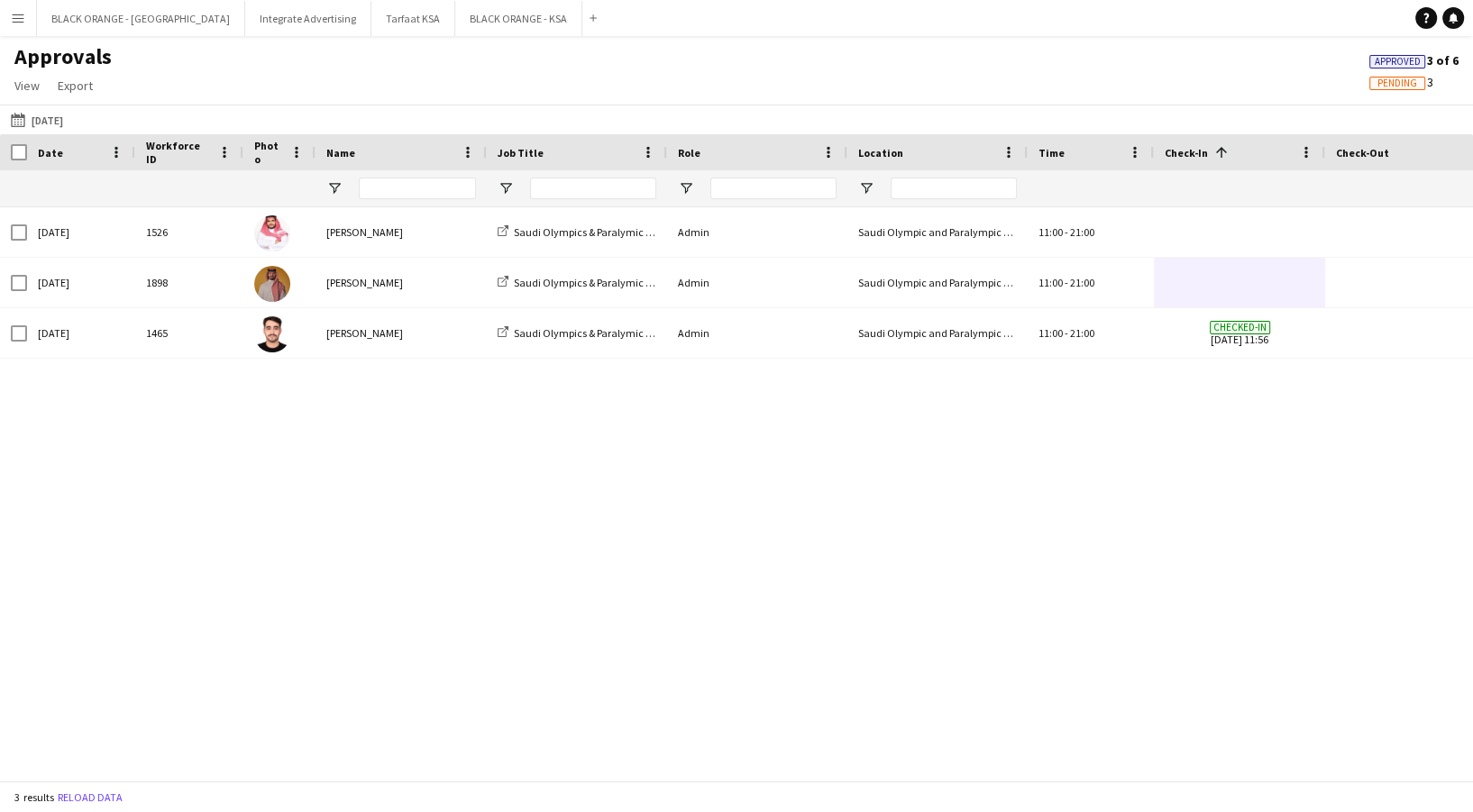
click at [18, 22] on app-icon "Menu" at bounding box center [18, 18] width 14 height 14
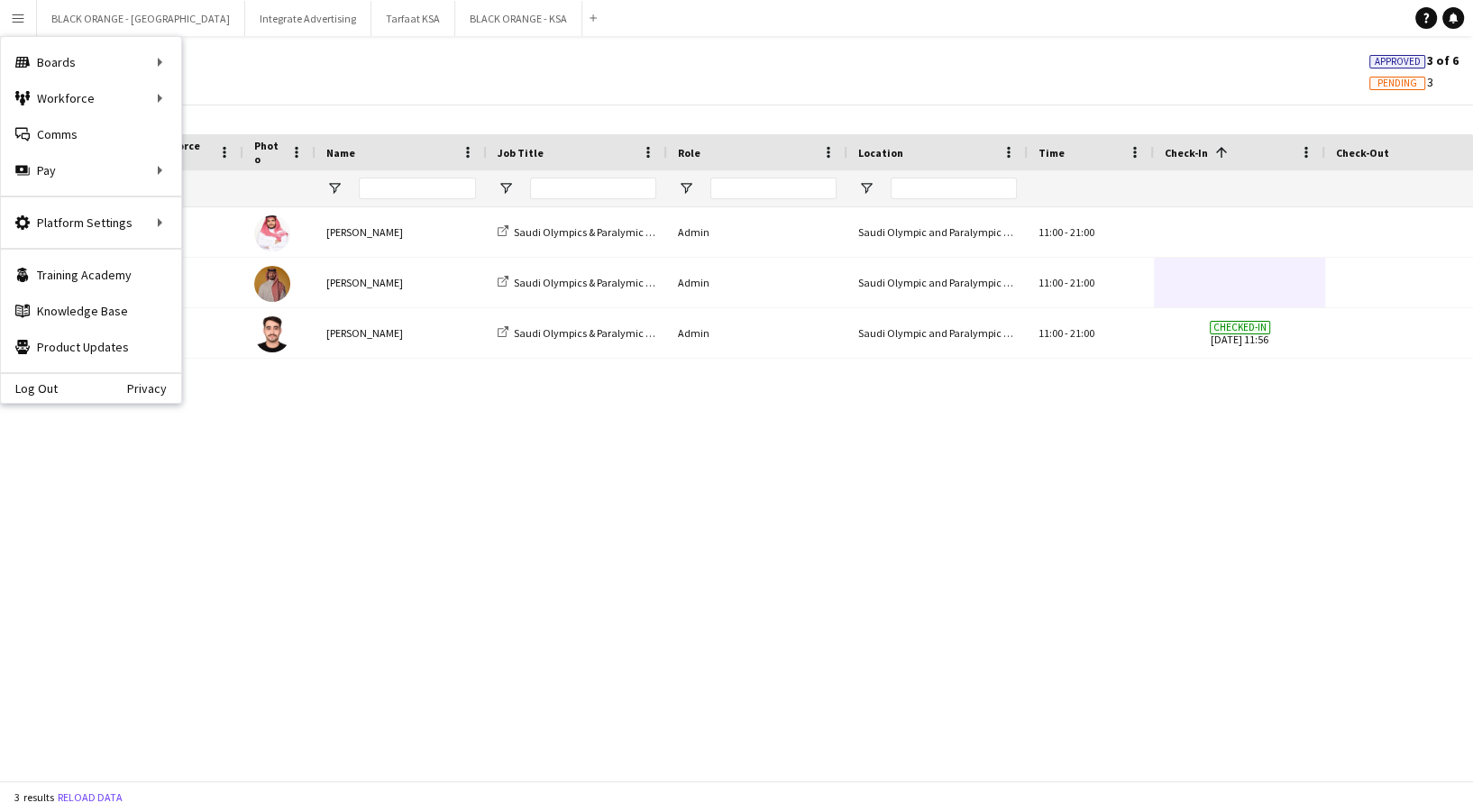
click at [1391, 597] on div "Saleh Essam Saudi Olympics & Paralymic Commitee Admin Saudi Olympic and Paralym…" at bounding box center [736, 485] width 1473 height 555
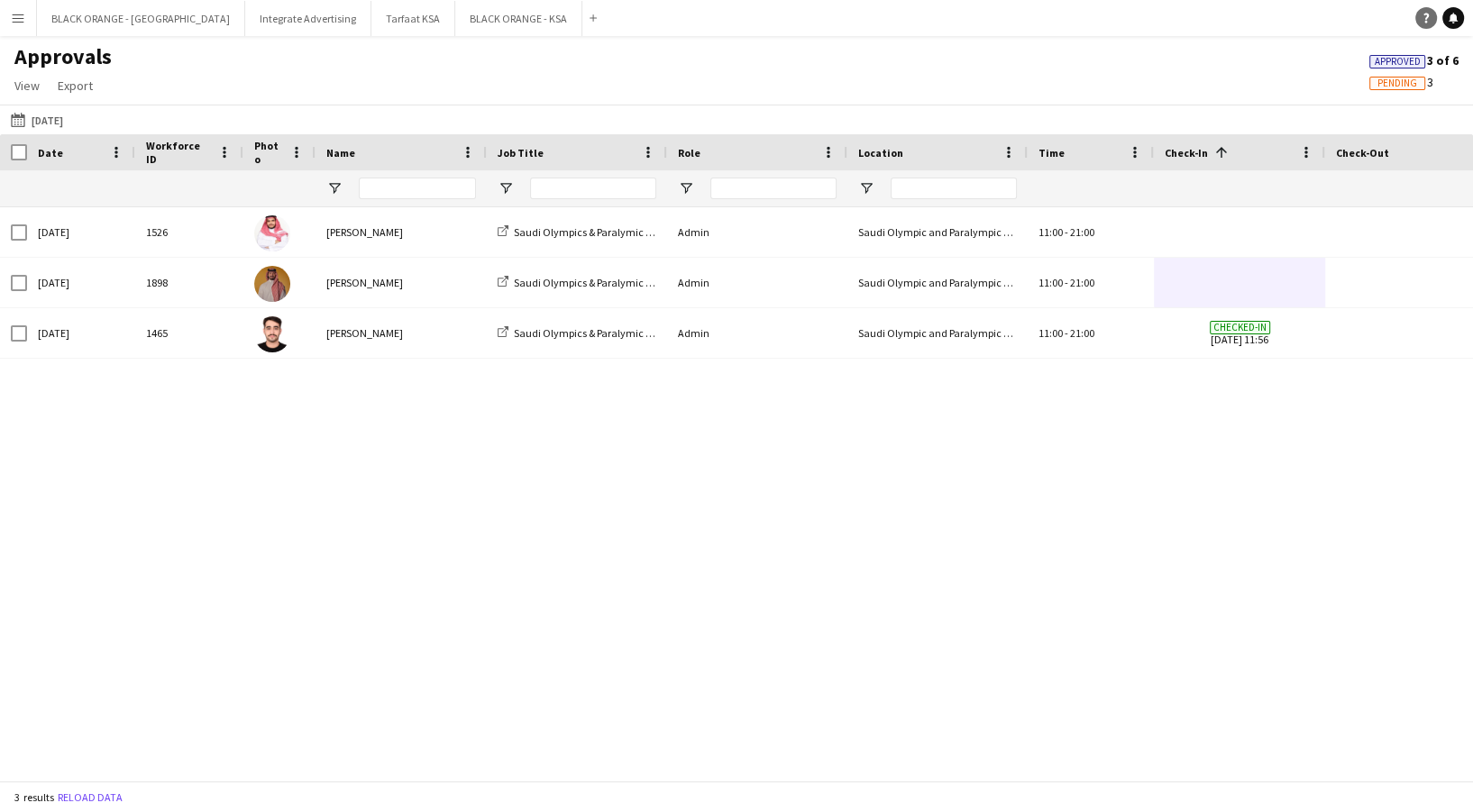
click at [1431, 18] on link "Help" at bounding box center [1425, 18] width 22 height 22
click at [966, 440] on div "Saleh Essam Saudi Olympics & Paralymic Commitee Admin Saudi Olympic and Paralym…" at bounding box center [736, 485] width 1473 height 555
click at [609, 514] on div "Saleh Essam Saudi Olympics & Paralymic Commitee Admin Saudi Olympic and Paralym…" at bounding box center [736, 485] width 1473 height 555
click at [169, 81] on div "Approvals View Customise view Customise filters Reset Filters Reset View Reset …" at bounding box center [736, 73] width 1473 height 61
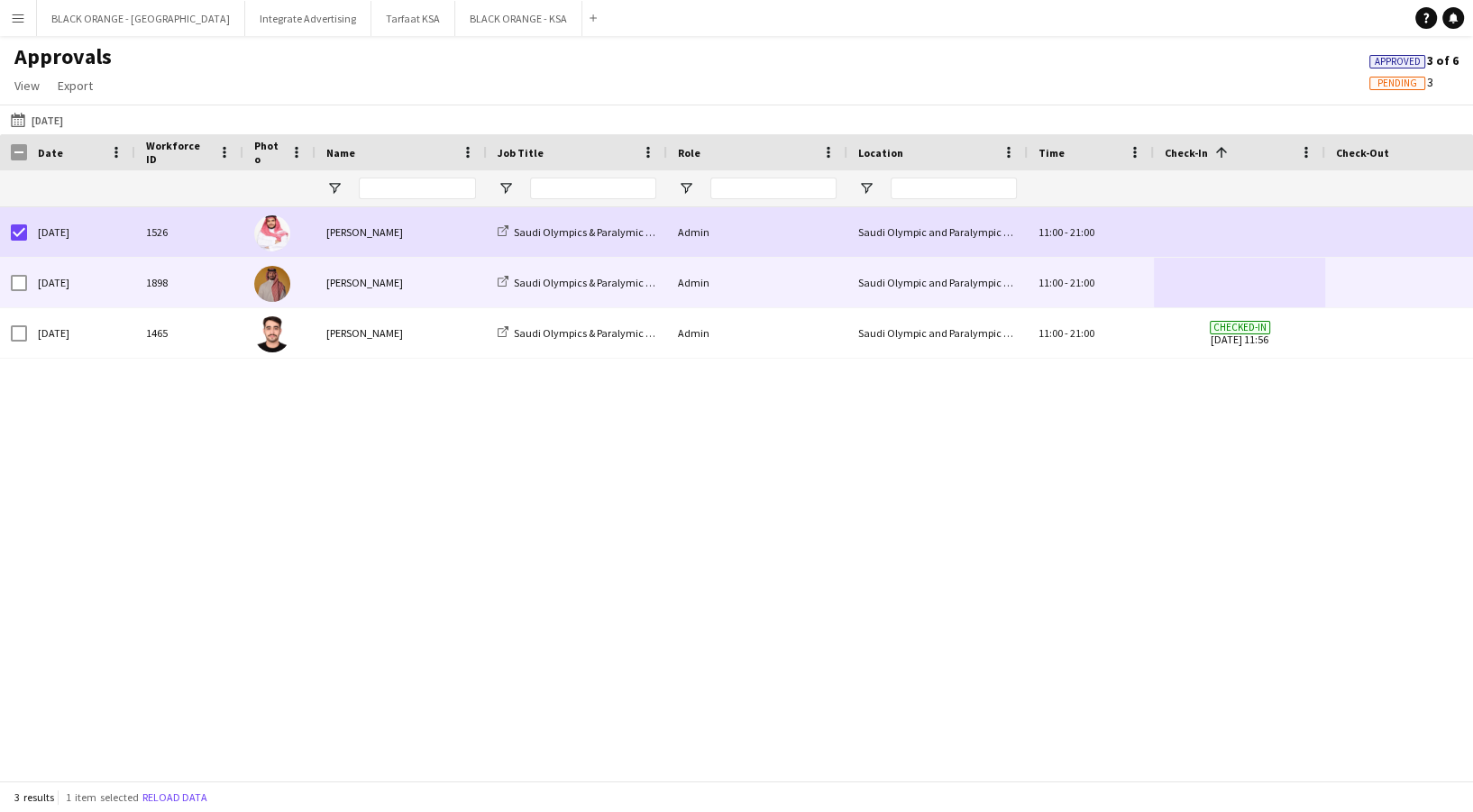
click at [28, 271] on div "Thu, 28 Aug 2025" at bounding box center [81, 282] width 108 height 50
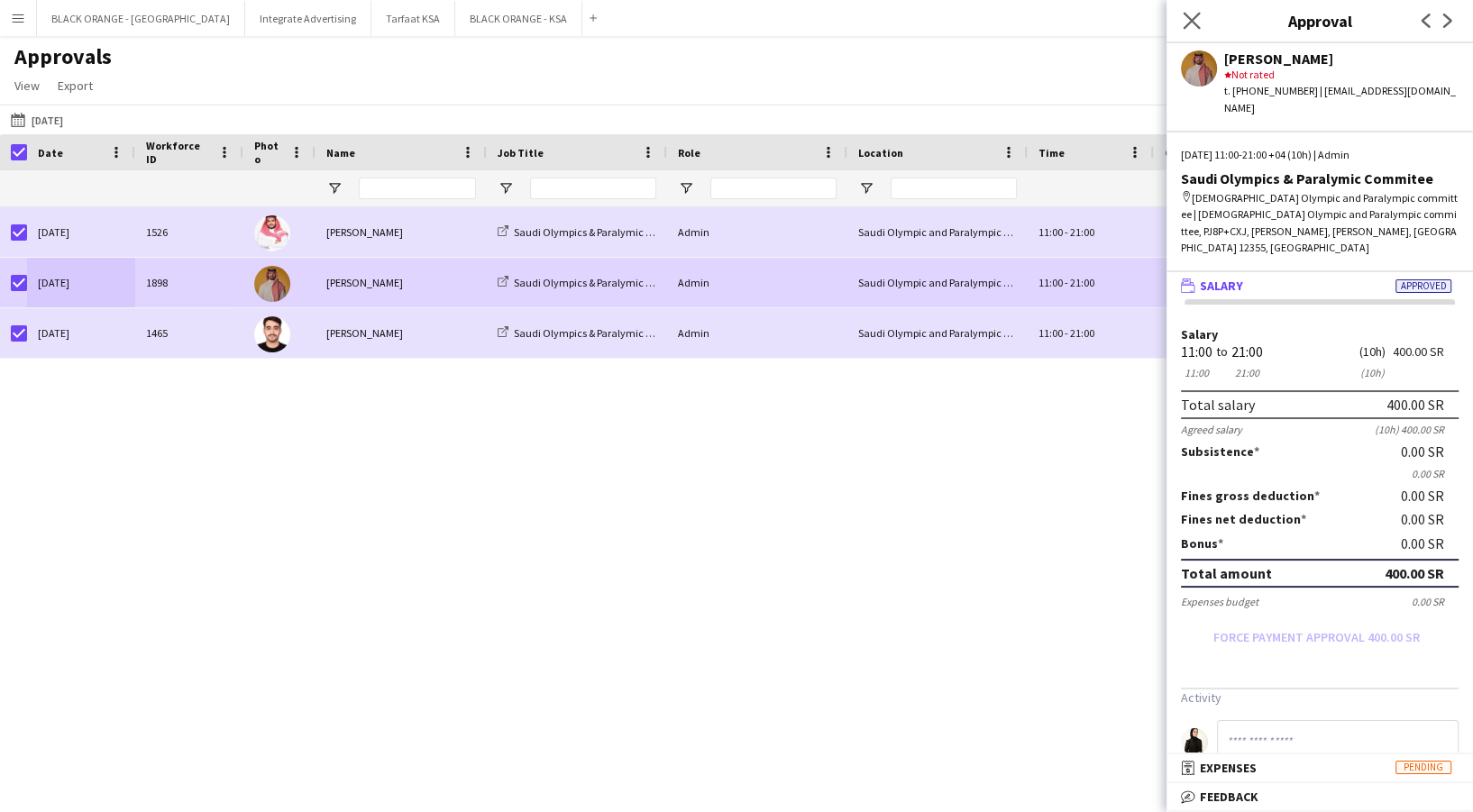
click at [1193, 11] on app-icon "Close pop-in" at bounding box center [1192, 22] width 26 height 26
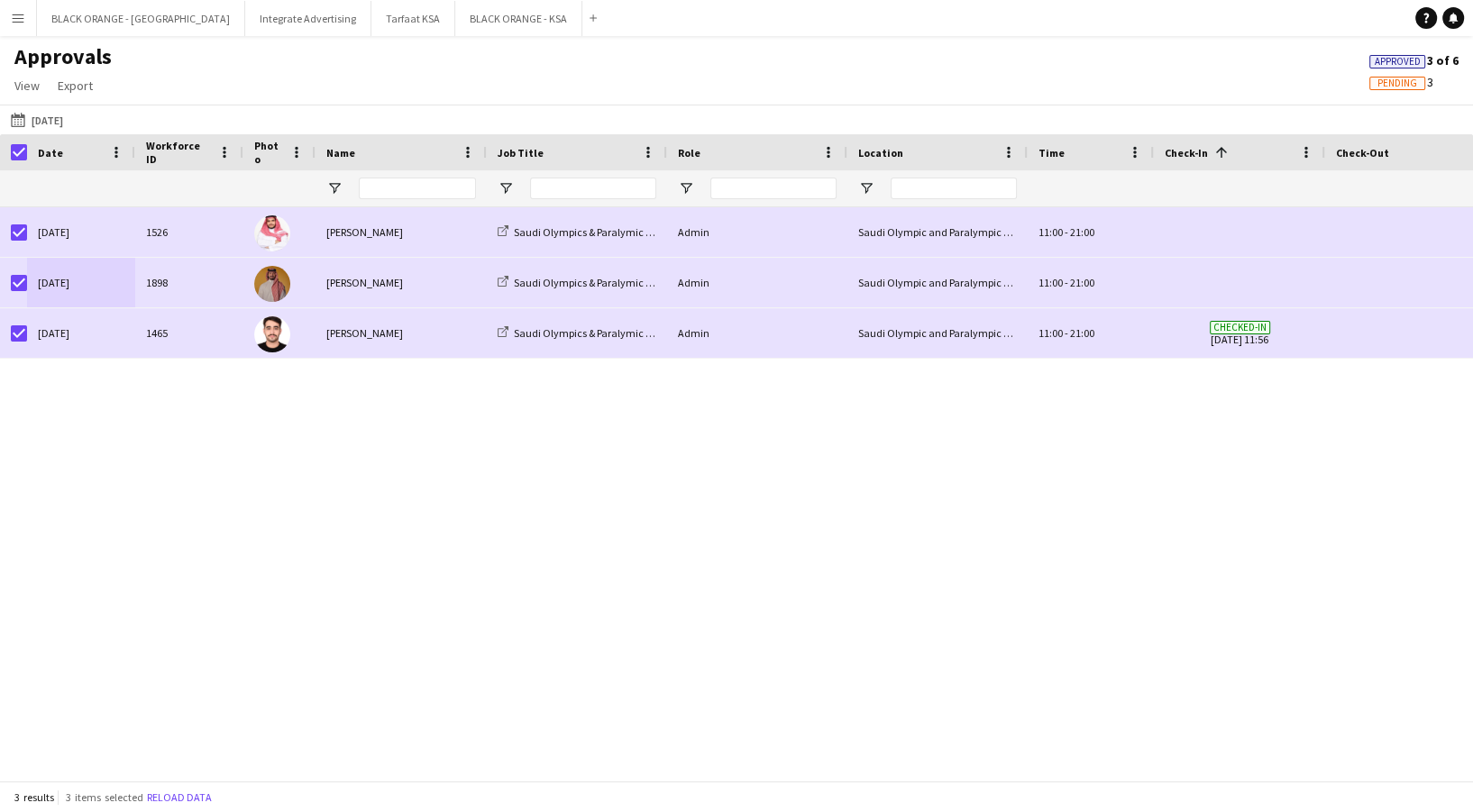
click at [1193, 149] on span "Check-In" at bounding box center [1186, 153] width 43 height 13
click at [1192, 151] on span "Check-In" at bounding box center [1186, 153] width 43 height 13
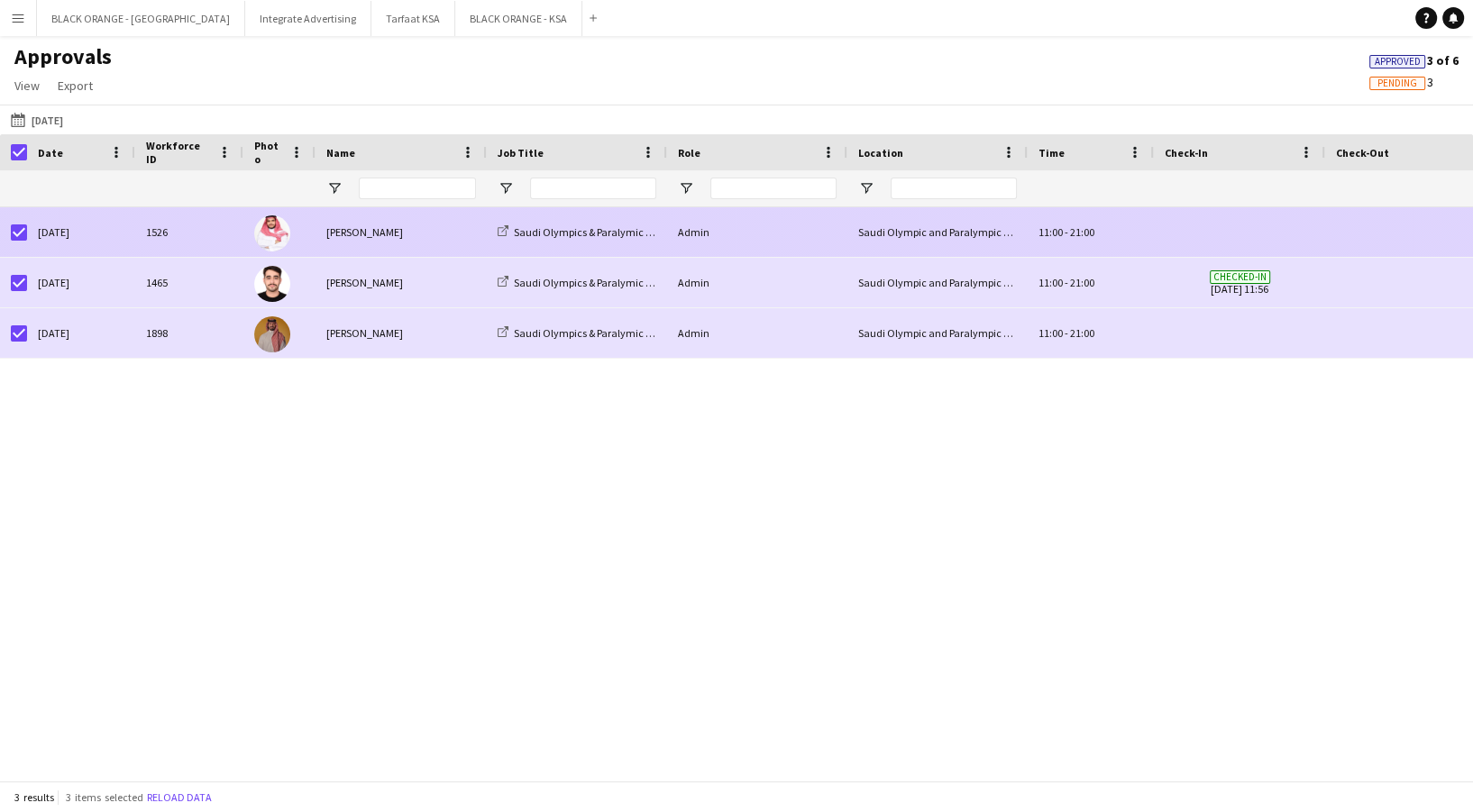
click at [1212, 228] on span at bounding box center [1238, 232] width 149 height 50
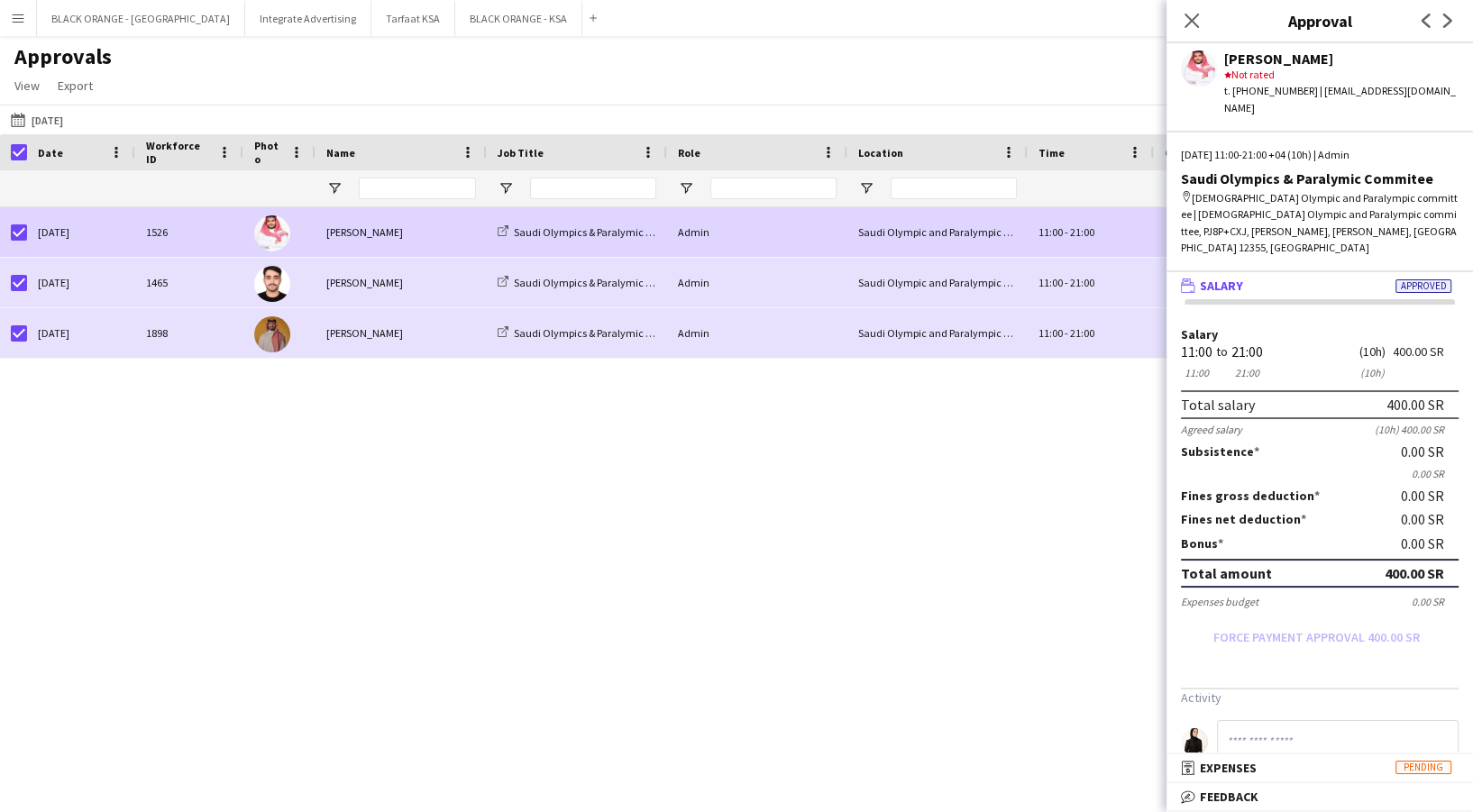
click at [1402, 279] on span "Approved" at bounding box center [1423, 286] width 56 height 13
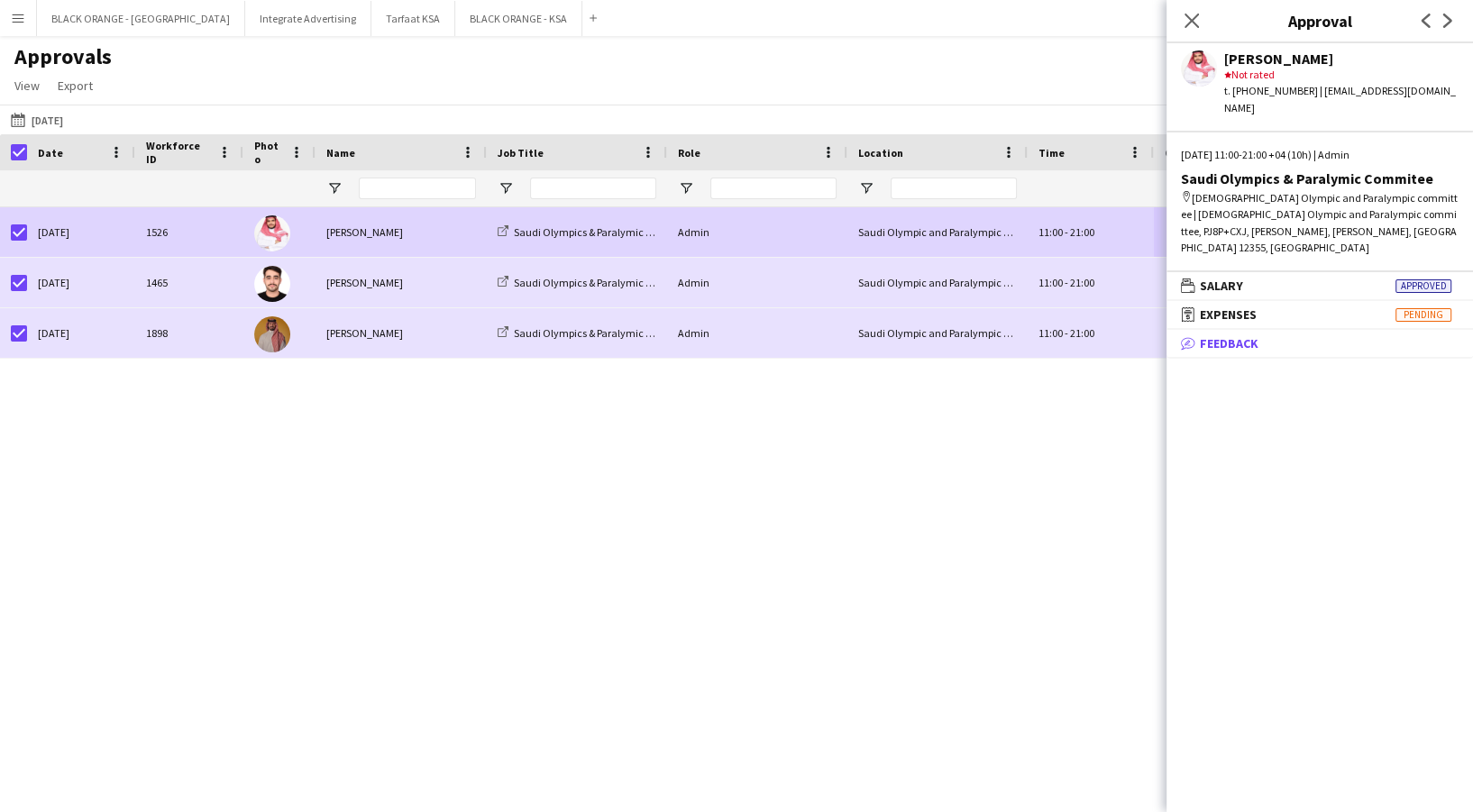
click at [1393, 335] on mat-panel-title "bubble-pencil Feedback" at bounding box center [1315, 342] width 299 height 16
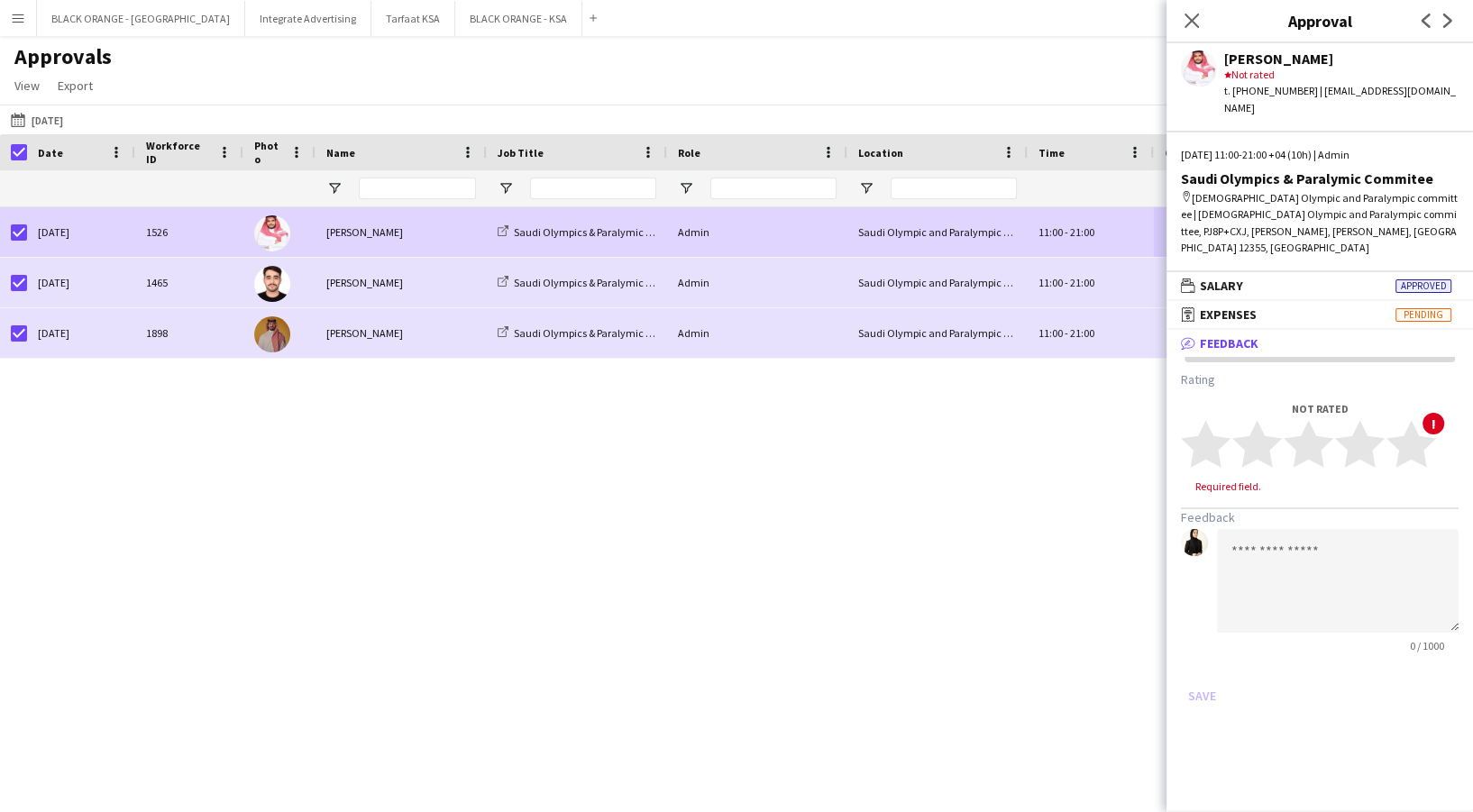
click at [993, 468] on div "Saleh Essam Saudi Olympics & Paralymic Commitee Admin Saudi Olympic and Paralym…" at bounding box center [736, 485] width 1473 height 555
click at [1193, 17] on icon "Close pop-in" at bounding box center [1191, 20] width 17 height 17
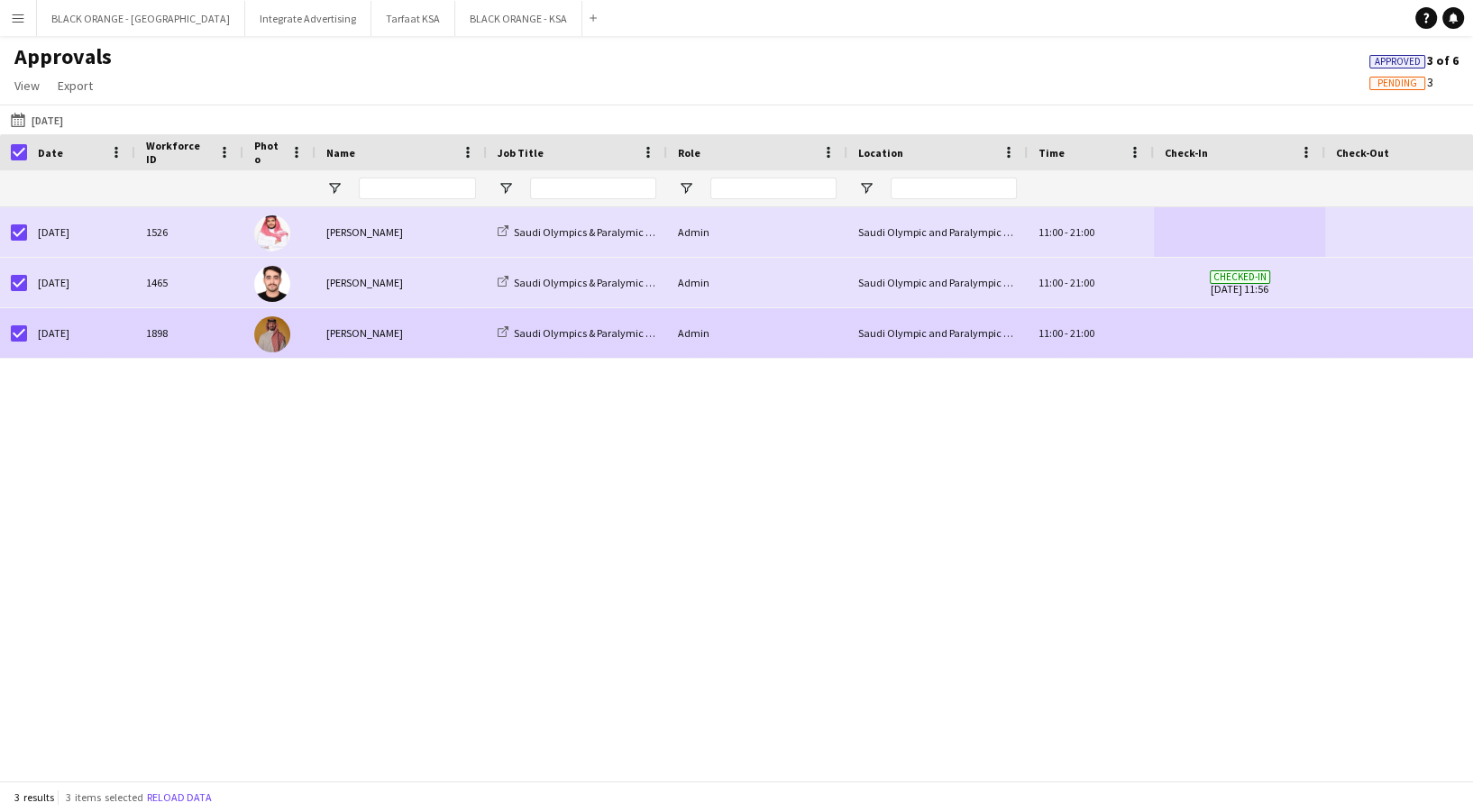
click at [1268, 337] on span at bounding box center [1238, 333] width 149 height 50
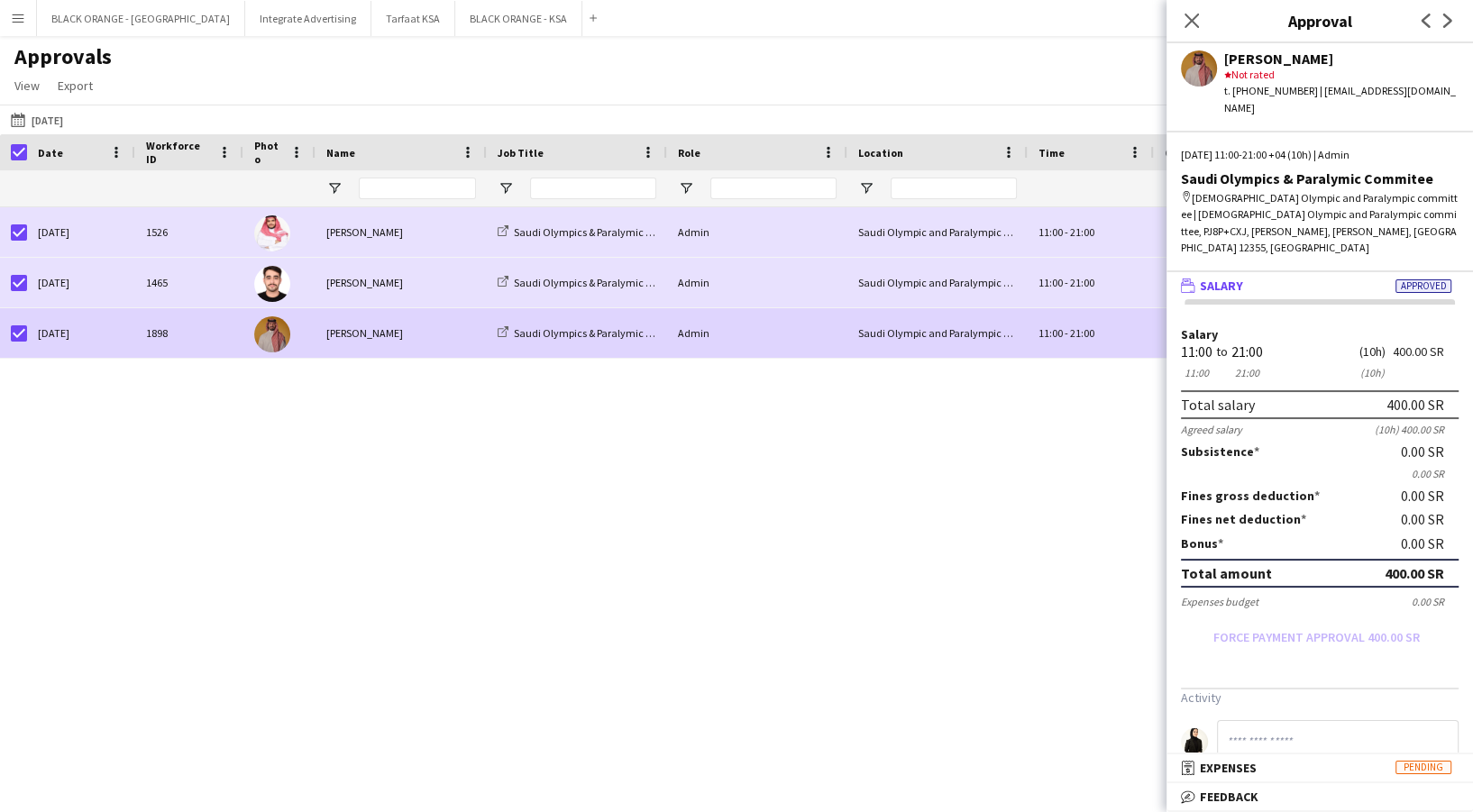
scroll to position [3, 0]
click at [962, 569] on div "Saleh Essam Saudi Olympics & Paralymic Commitee Admin Saudi Olympic and Paralym…" at bounding box center [736, 485] width 1473 height 555
click at [1191, 21] on icon at bounding box center [1191, 20] width 17 height 17
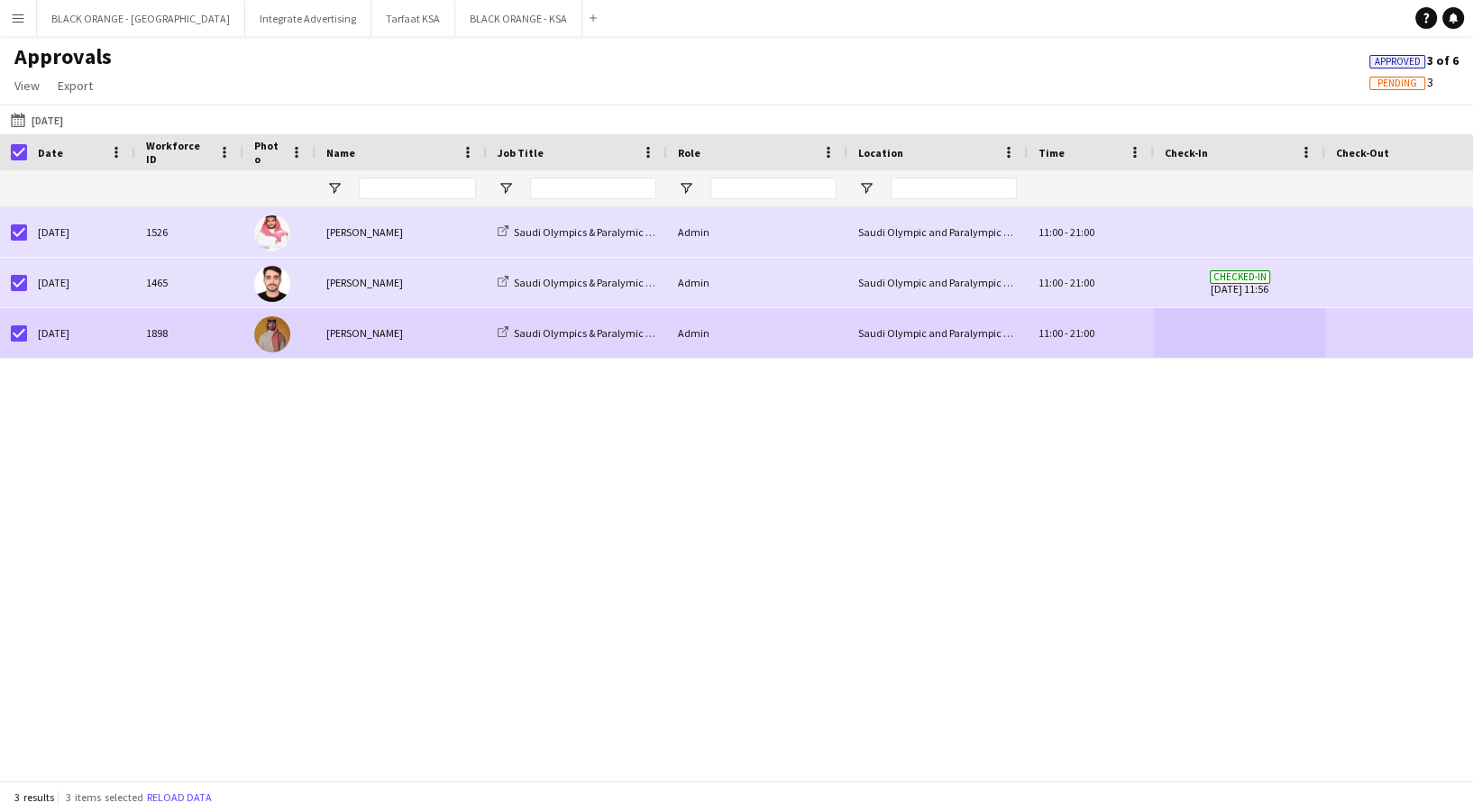
click at [1121, 330] on div "11:00 - 21:00" at bounding box center [1090, 333] width 126 height 50
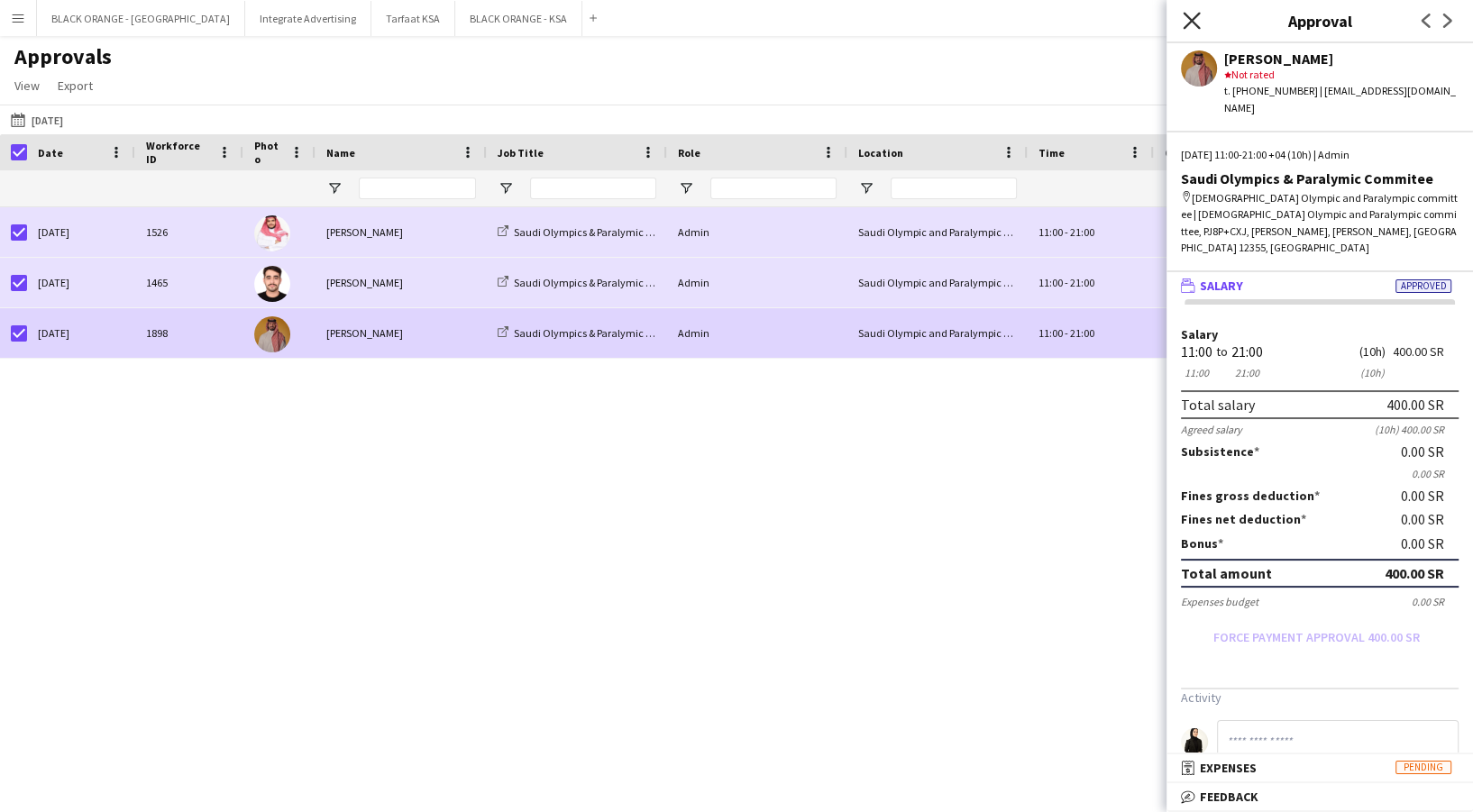
click at [1199, 22] on icon "Close pop-in" at bounding box center [1191, 20] width 17 height 17
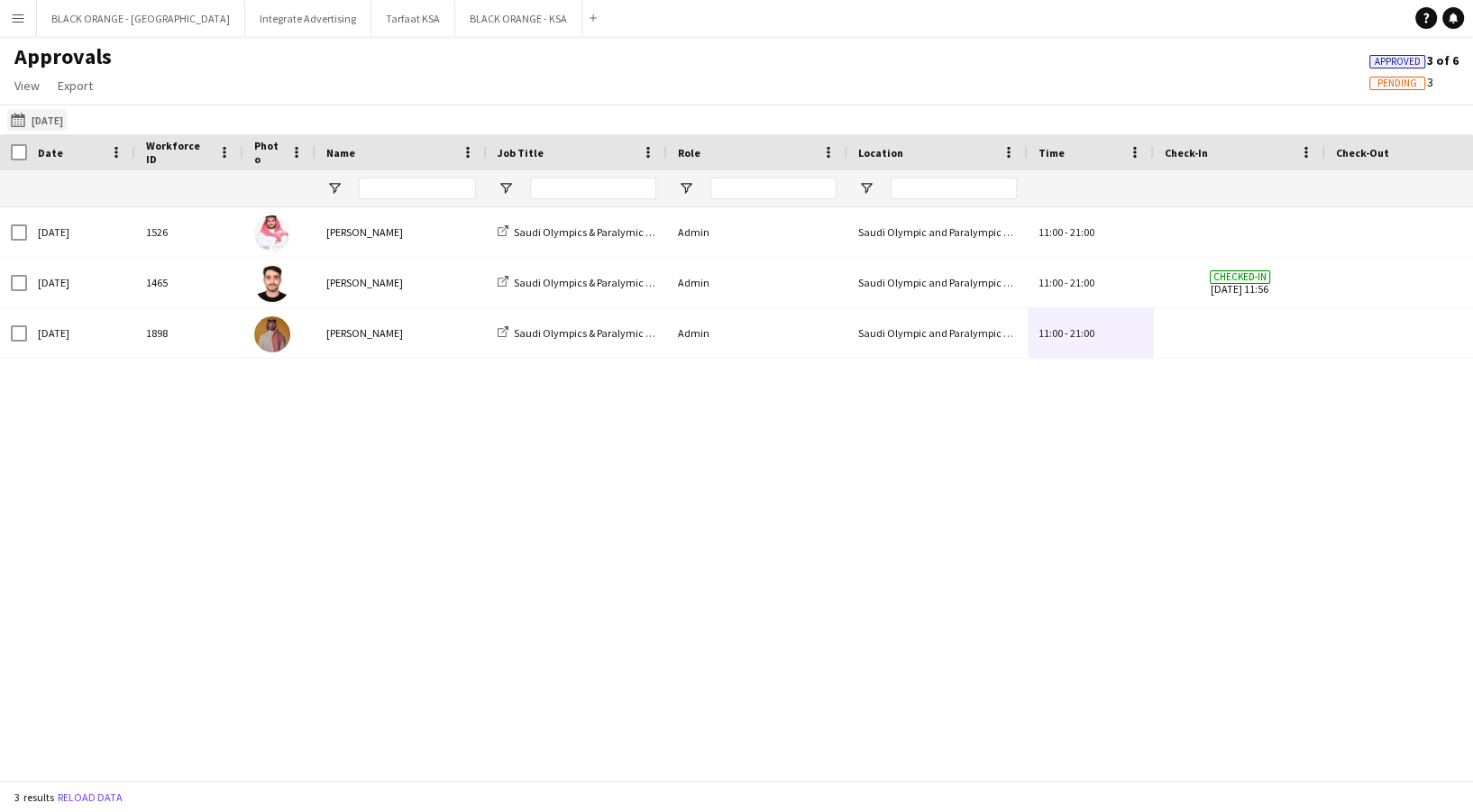
click at [16, 123] on app-icon "[DATE]" at bounding box center [22, 119] width 21 height 14
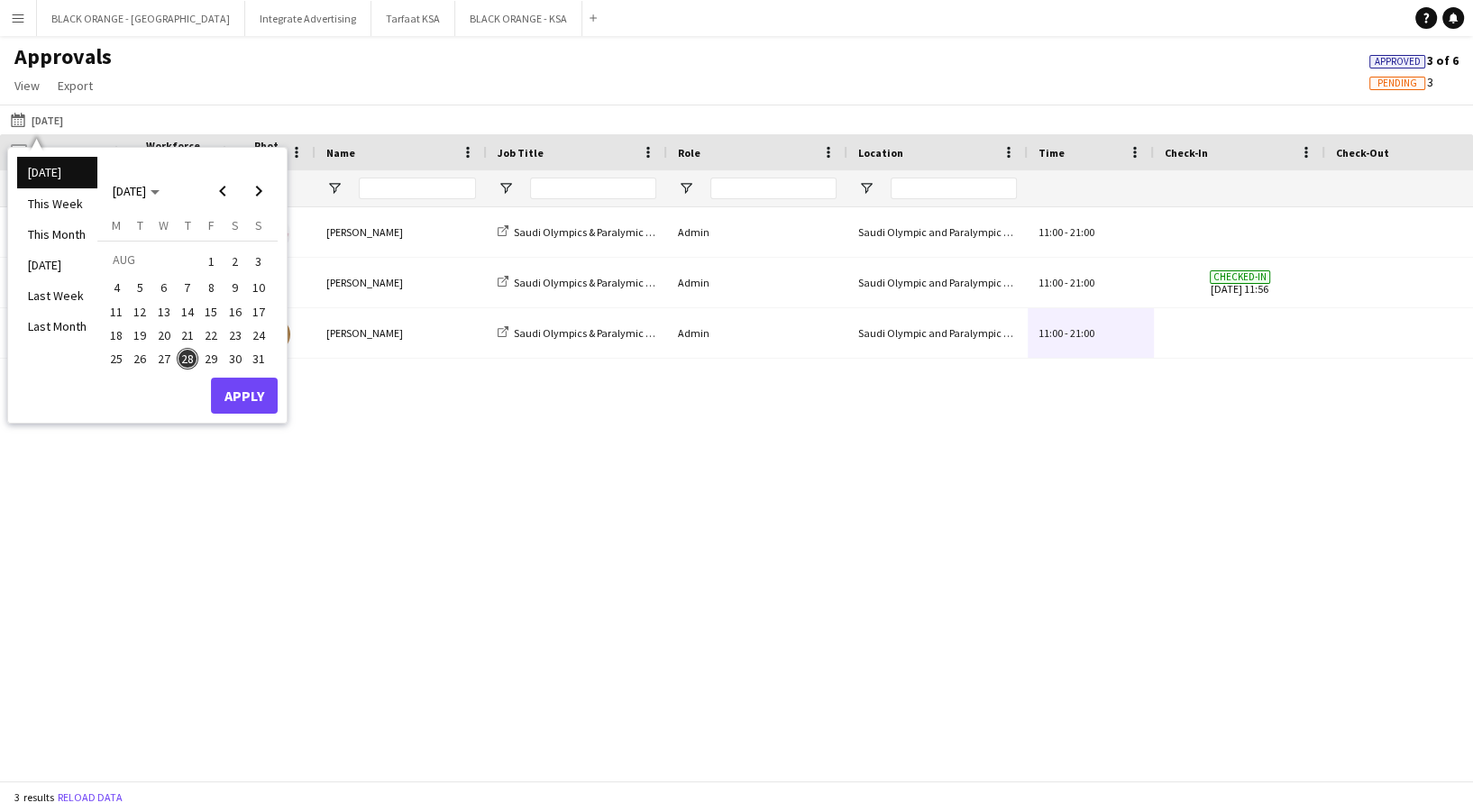
click at [162, 353] on span "27" at bounding box center [163, 358] width 22 height 22
click at [229, 379] on button "Apply" at bounding box center [244, 395] width 67 height 36
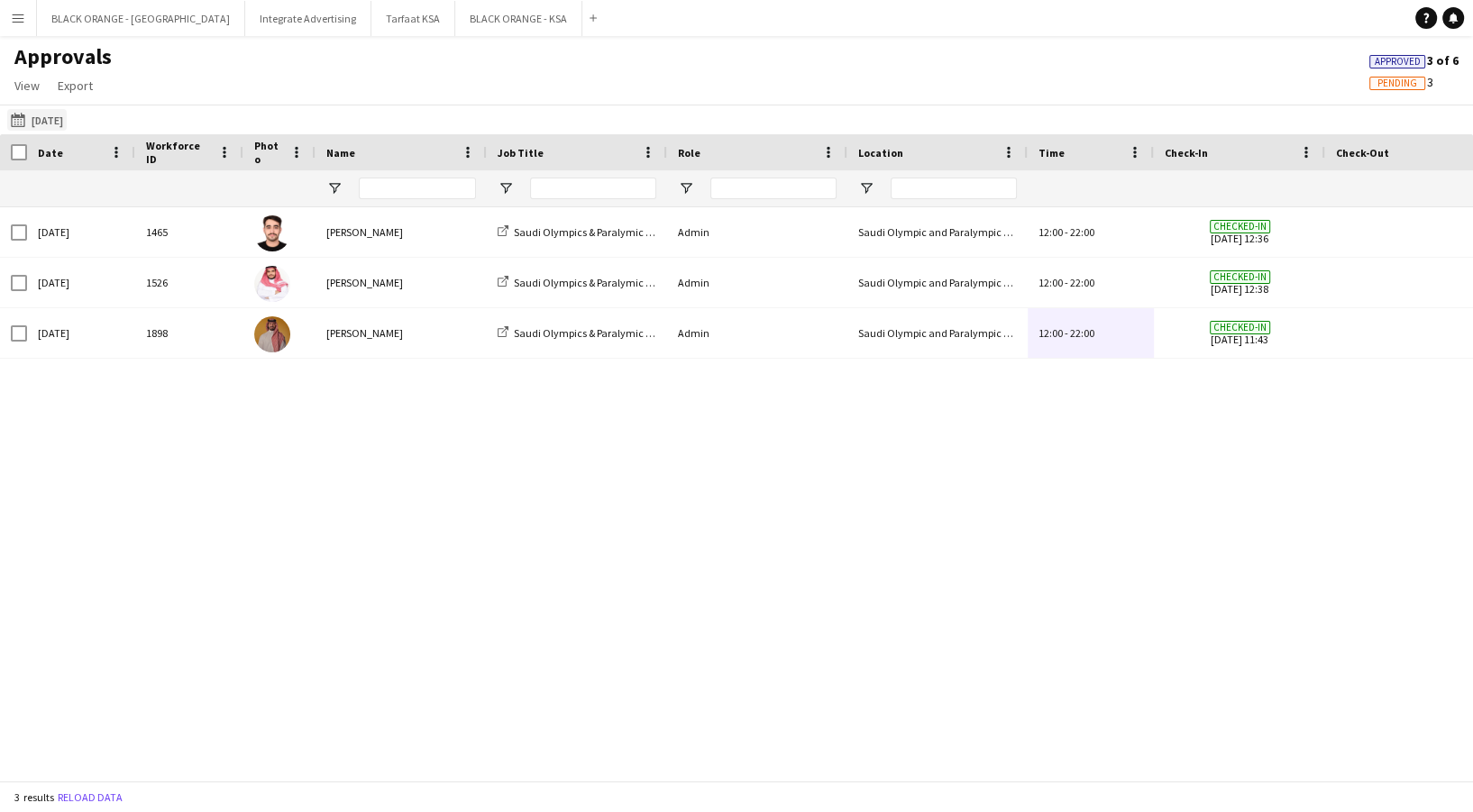
click at [39, 113] on button "11-08-2025 Yesterday" at bounding box center [37, 119] width 59 height 22
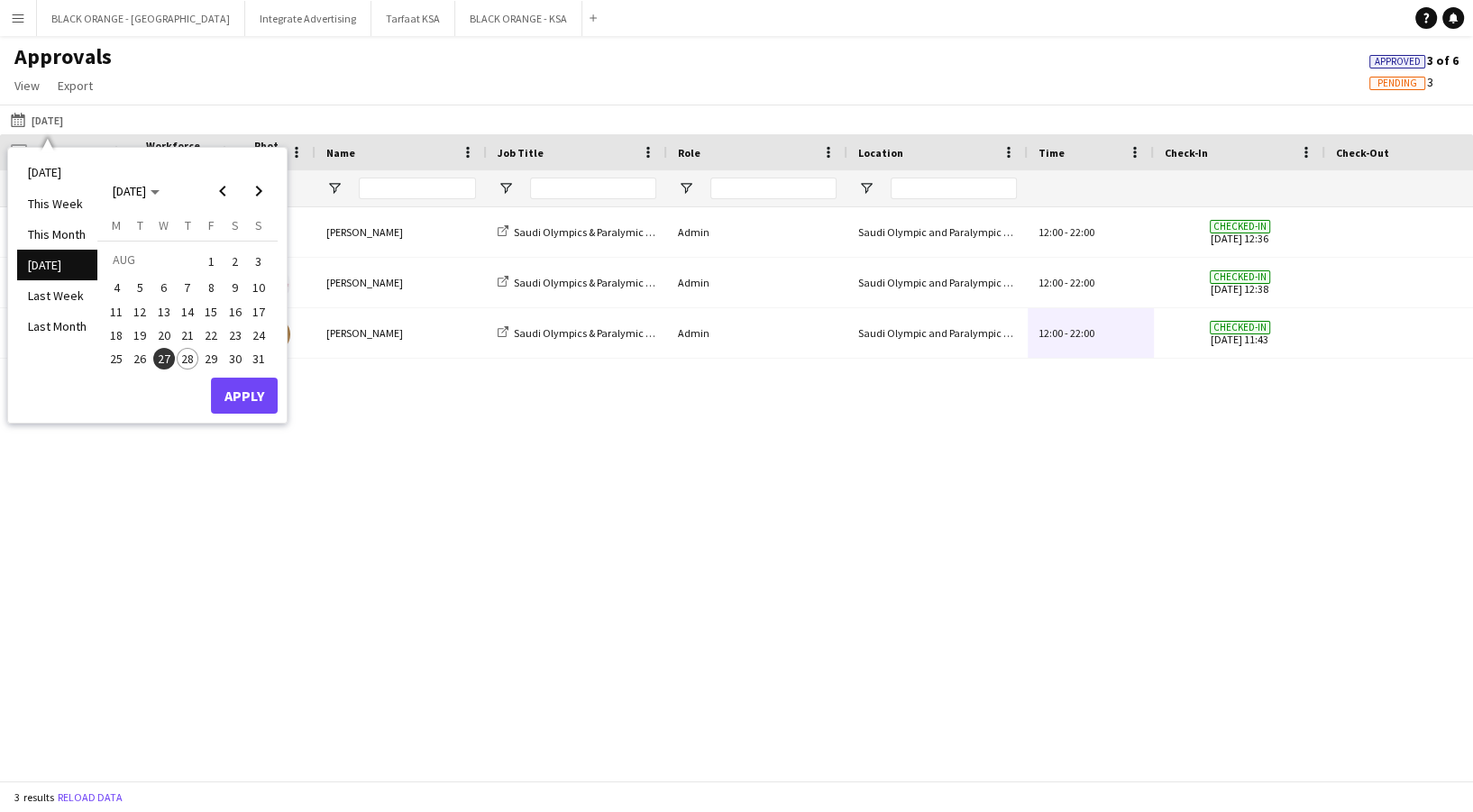
click at [136, 359] on span "26" at bounding box center [140, 358] width 22 height 22
click at [239, 401] on button "Apply" at bounding box center [244, 395] width 67 height 36
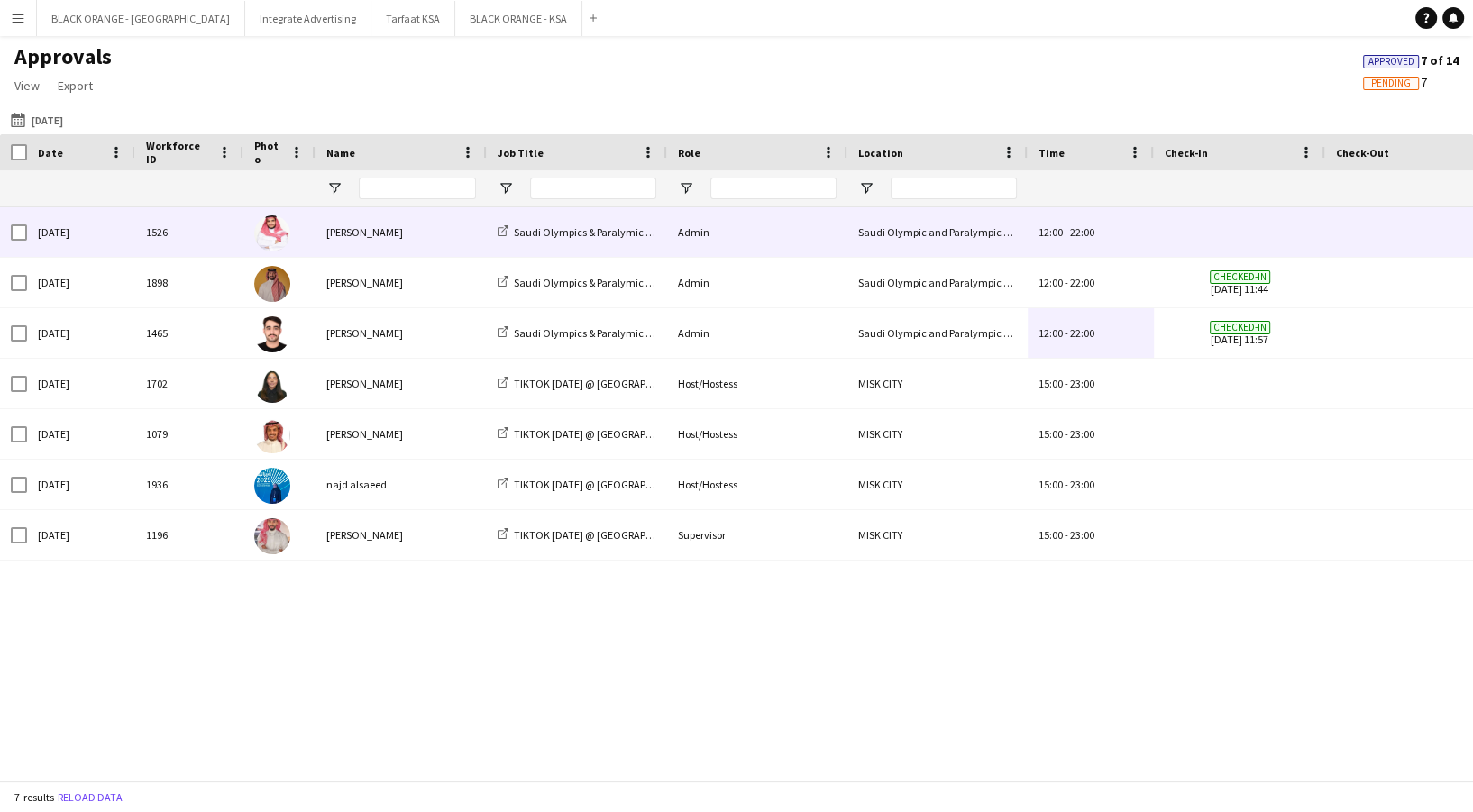
click at [970, 235] on div "Saudi Olympic and Paralympic committee" at bounding box center [937, 232] width 180 height 50
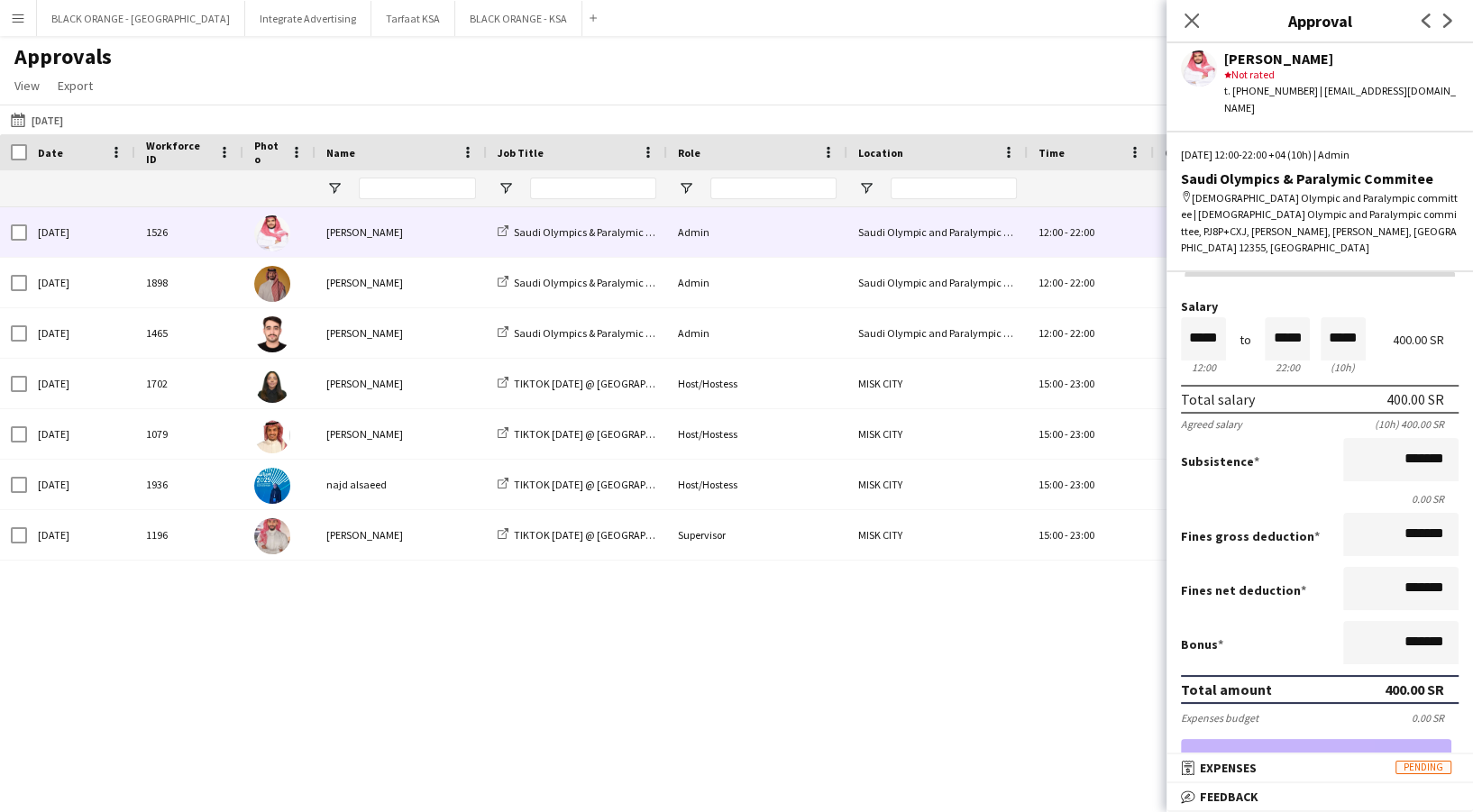
scroll to position [0, 0]
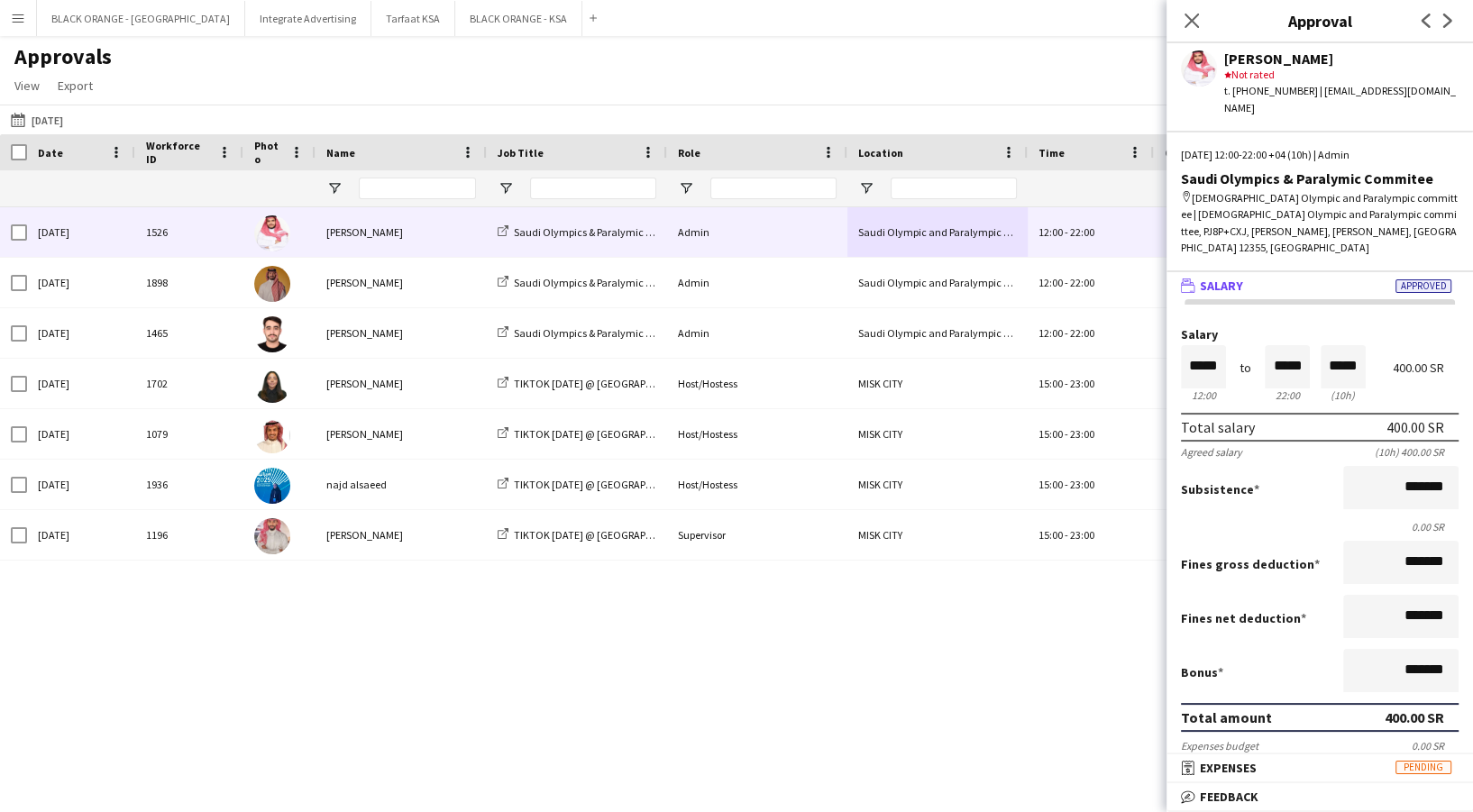
click at [698, 711] on div "Tue, 26 Aug 2025 1526 Saleh Essam Saudi Olympics & Paralymic Commitee Admin Sau…" at bounding box center [736, 485] width 1473 height 555
click at [1192, 7] on div "Close pop-in" at bounding box center [1192, 21] width 51 height 41
click at [1193, 20] on icon at bounding box center [1191, 20] width 17 height 17
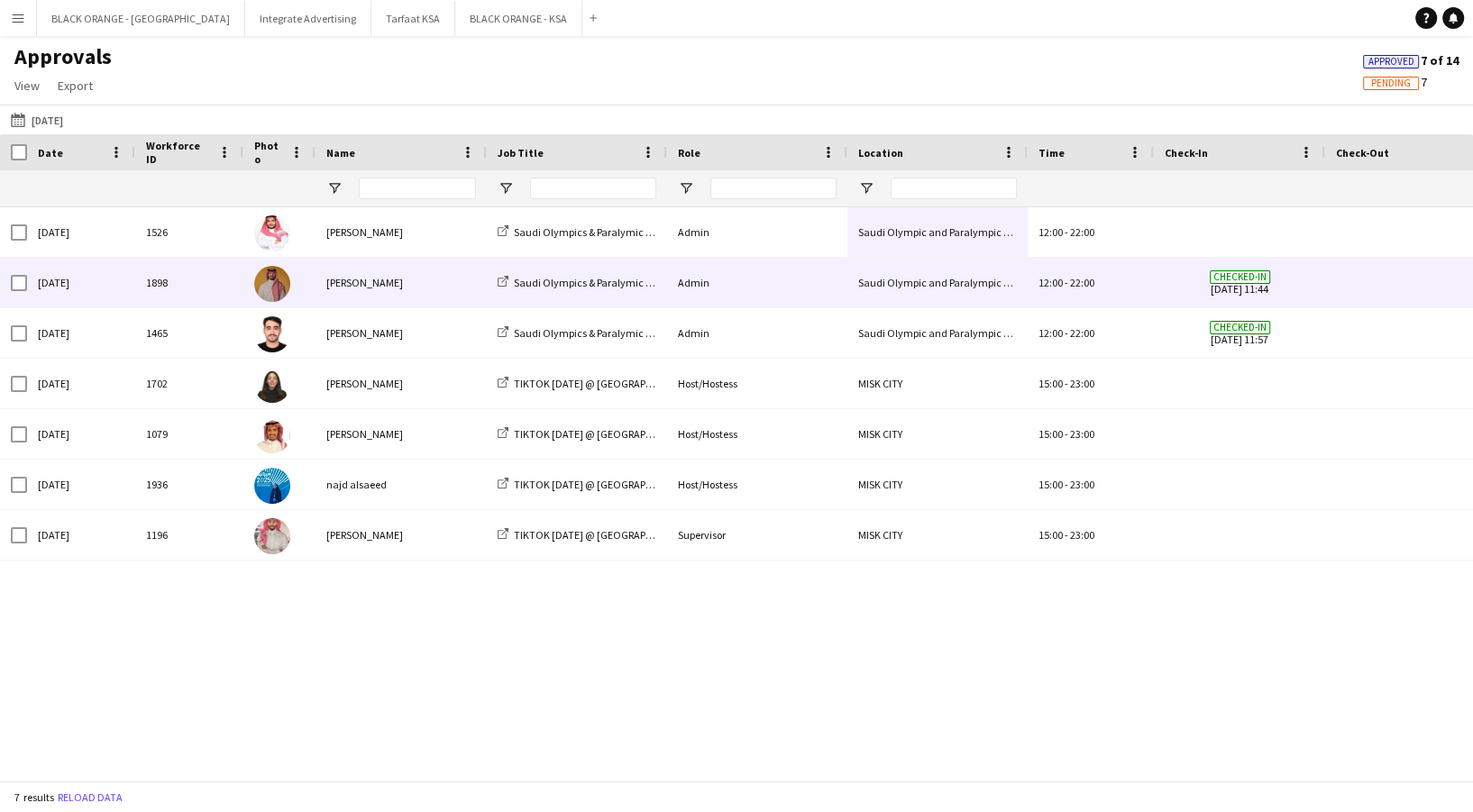
click at [848, 285] on div "Saudi Olympic and Paralympic committee" at bounding box center [937, 282] width 180 height 50
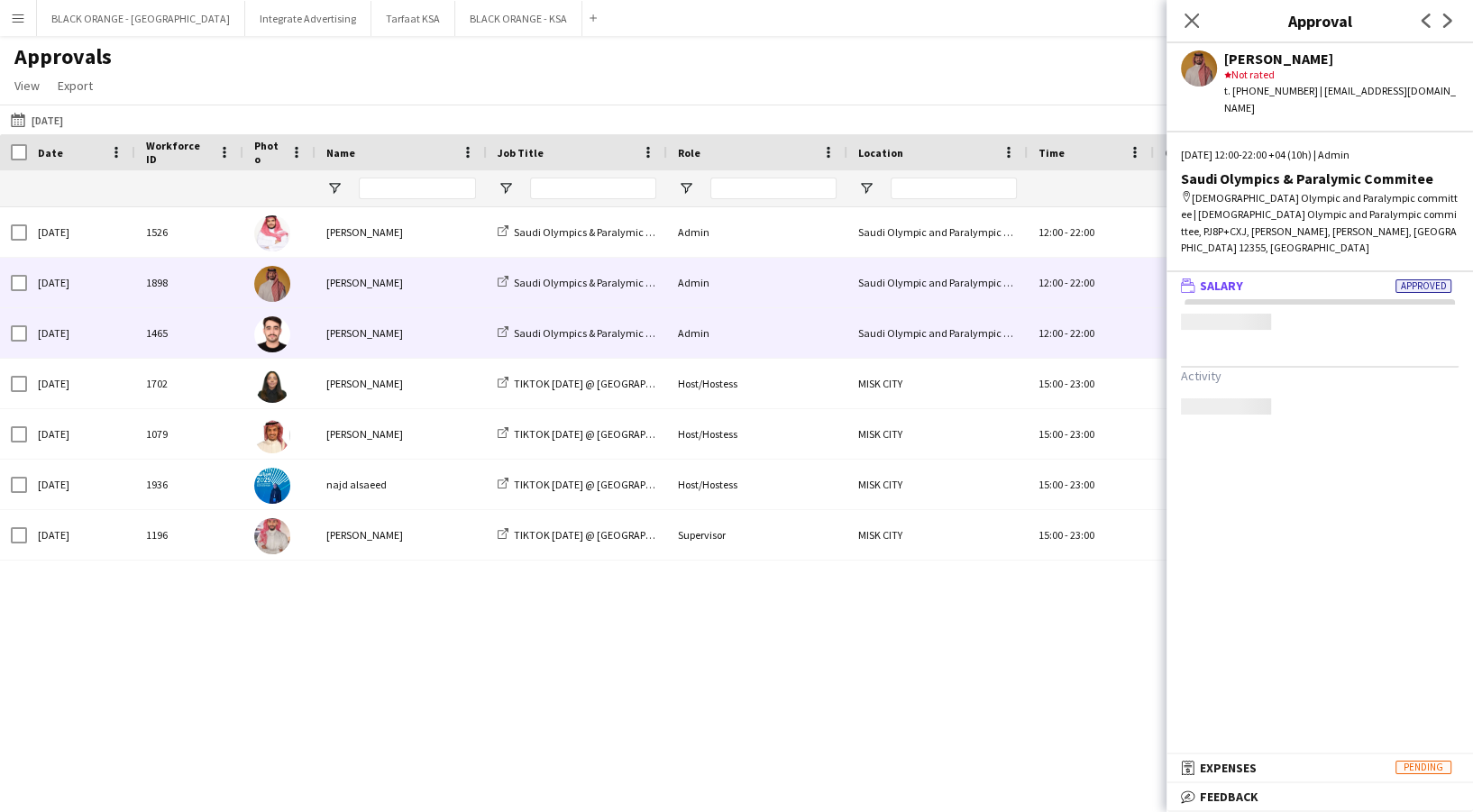
click at [841, 333] on div "Admin" at bounding box center [757, 333] width 180 height 50
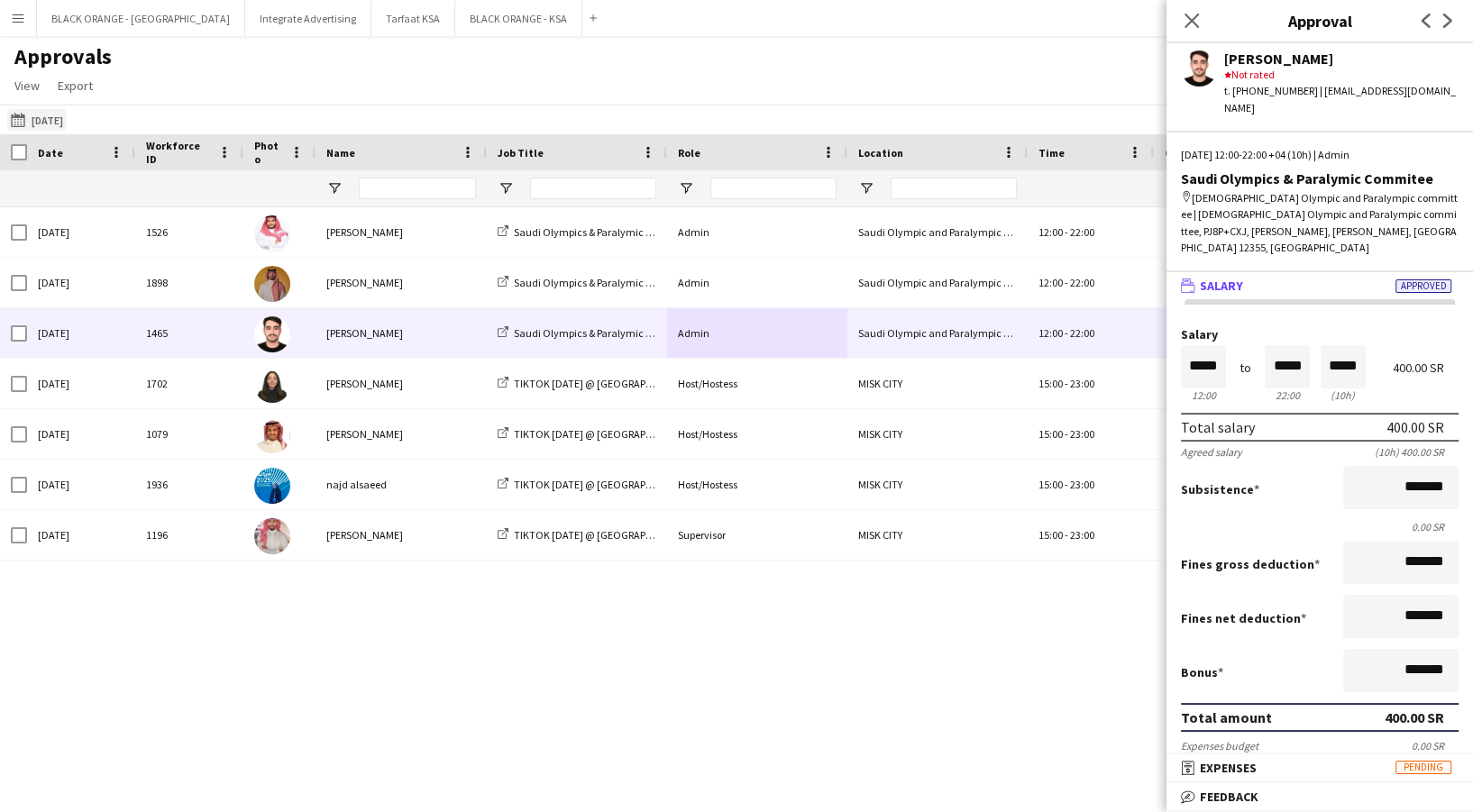
click at [11, 118] on app-icon "[DATE]" at bounding box center [22, 119] width 21 height 14
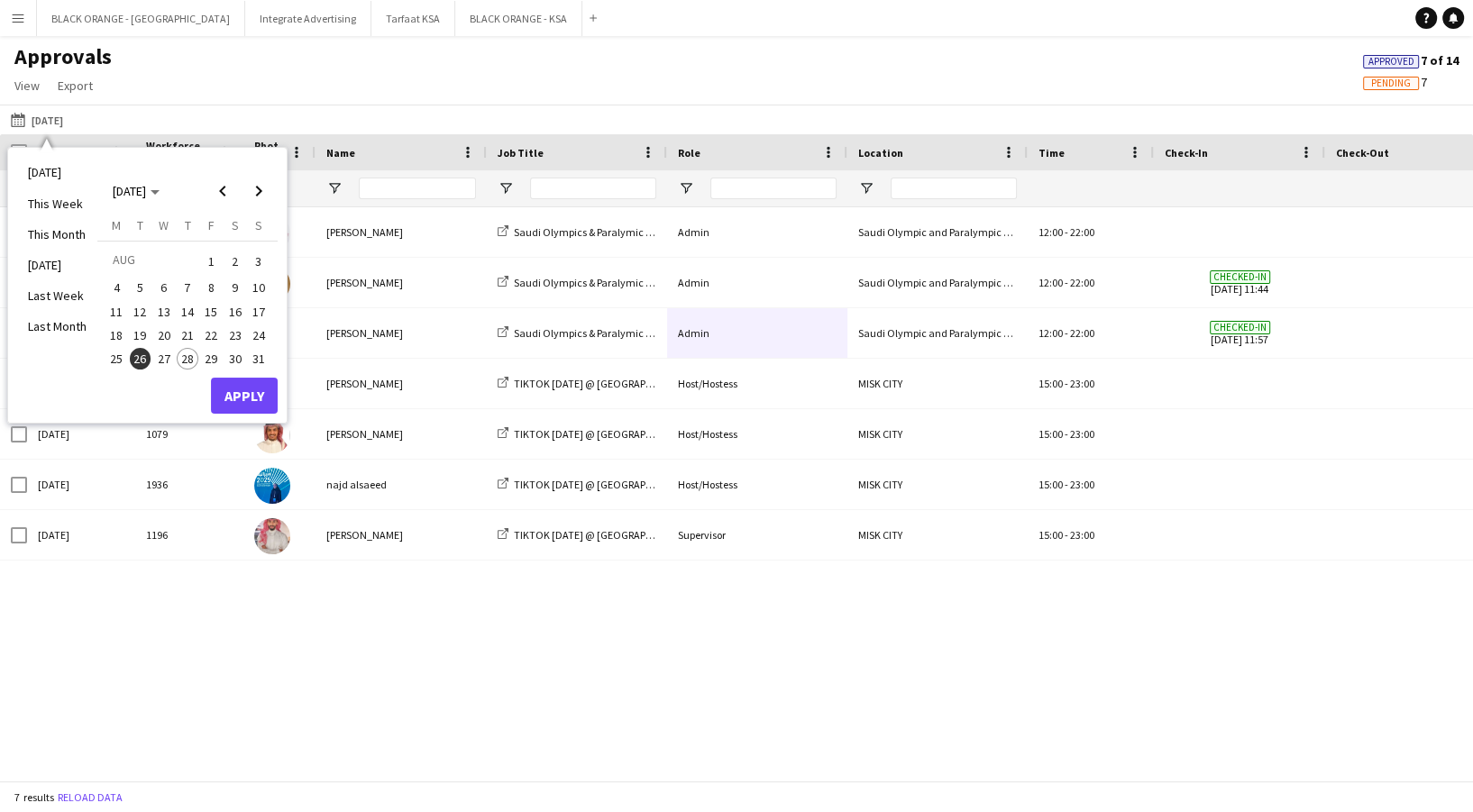
click at [114, 355] on span "25" at bounding box center [115, 358] width 22 height 22
click at [228, 390] on button "Apply" at bounding box center [244, 395] width 67 height 36
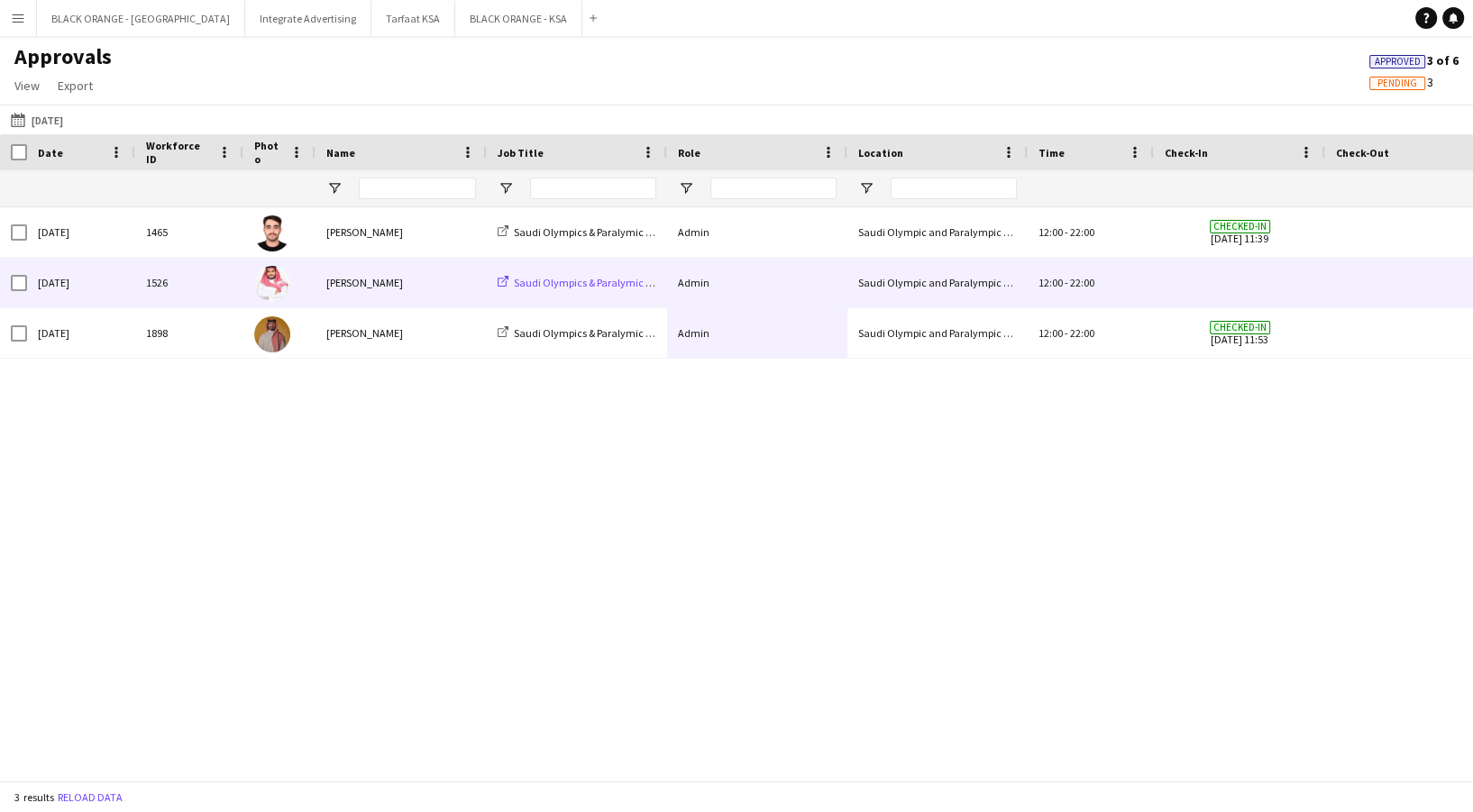
click at [573, 276] on span "Saudi Olympics & Paralymic Commitee" at bounding box center [604, 282] width 180 height 13
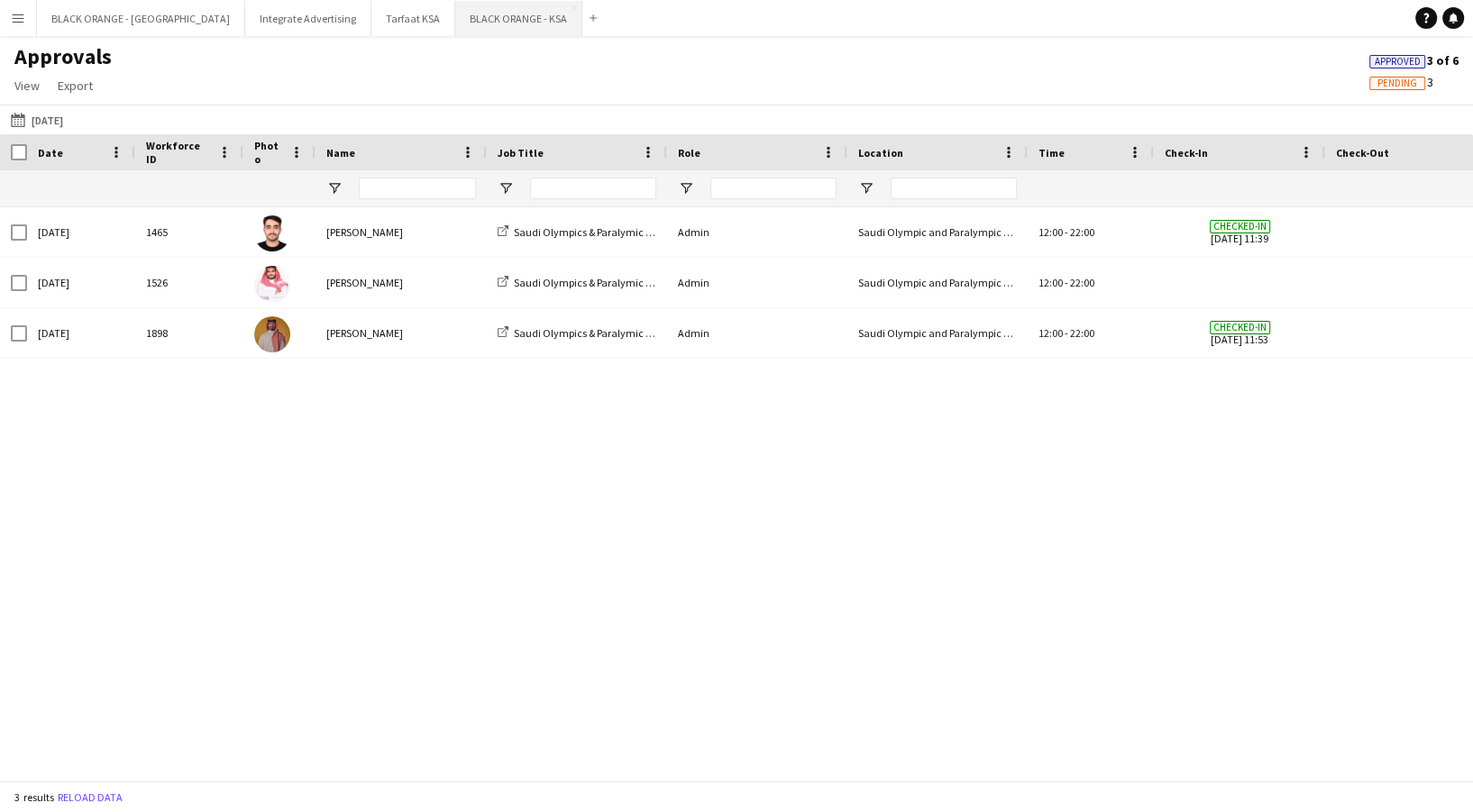
click at [455, 12] on button "BLACK ORANGE - KSA Close" at bounding box center [518, 18] width 127 height 35
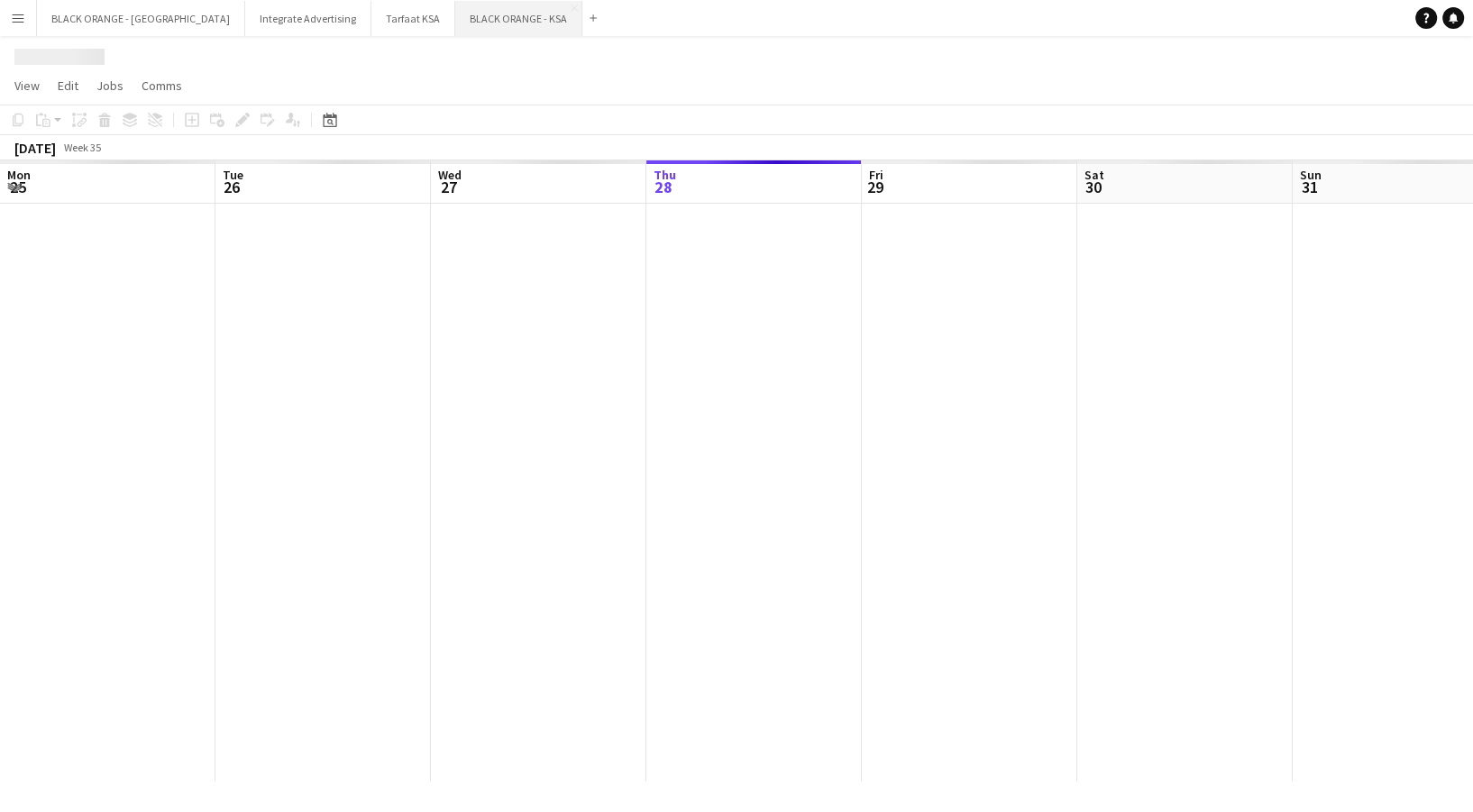
scroll to position [0, 431]
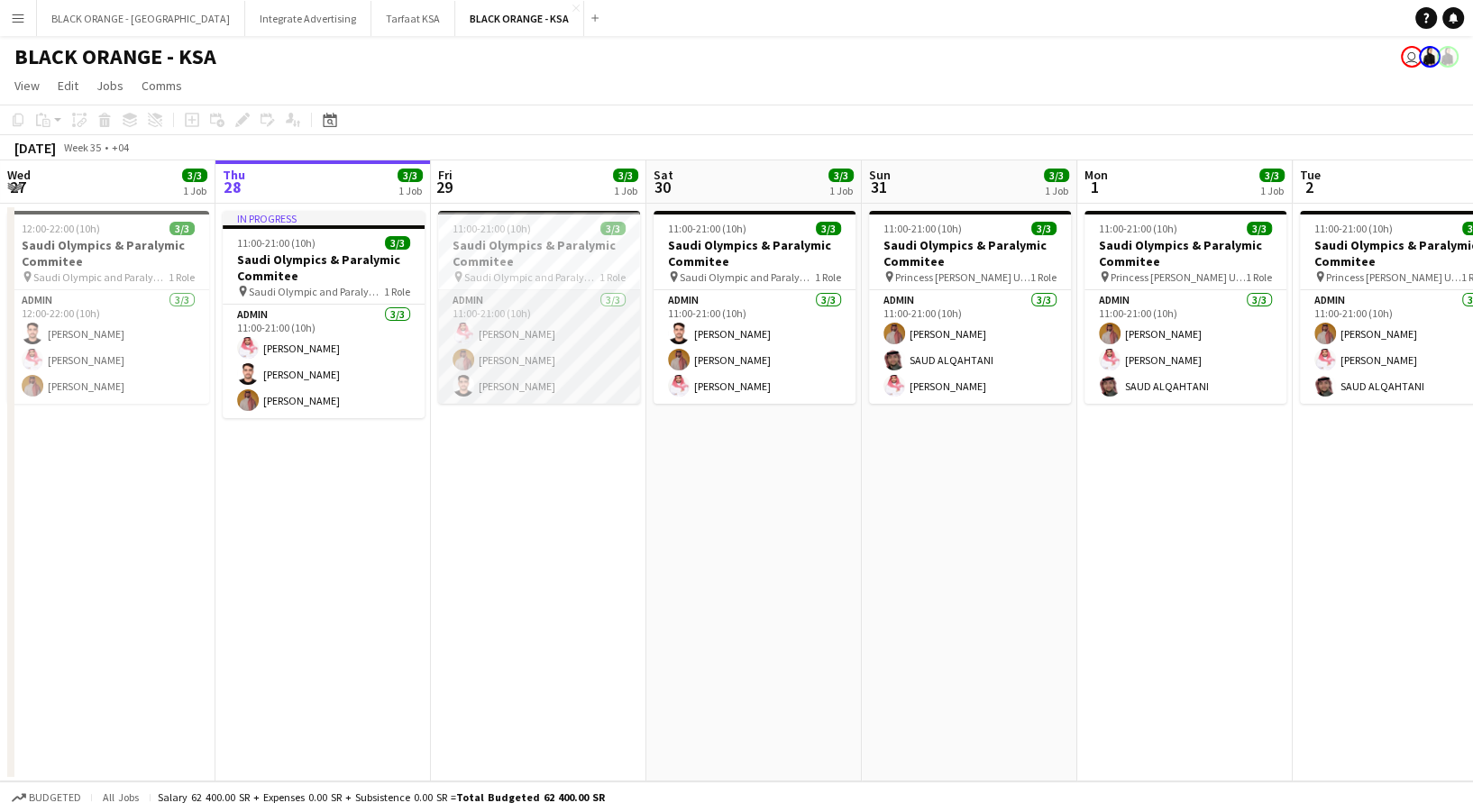
click at [550, 315] on app-card-role "Admin 3/3 11:00-21:00 (10h) Saleh Essam Ahmed Yagmowr Abdullah Alrasheed" at bounding box center [539, 346] width 202 height 113
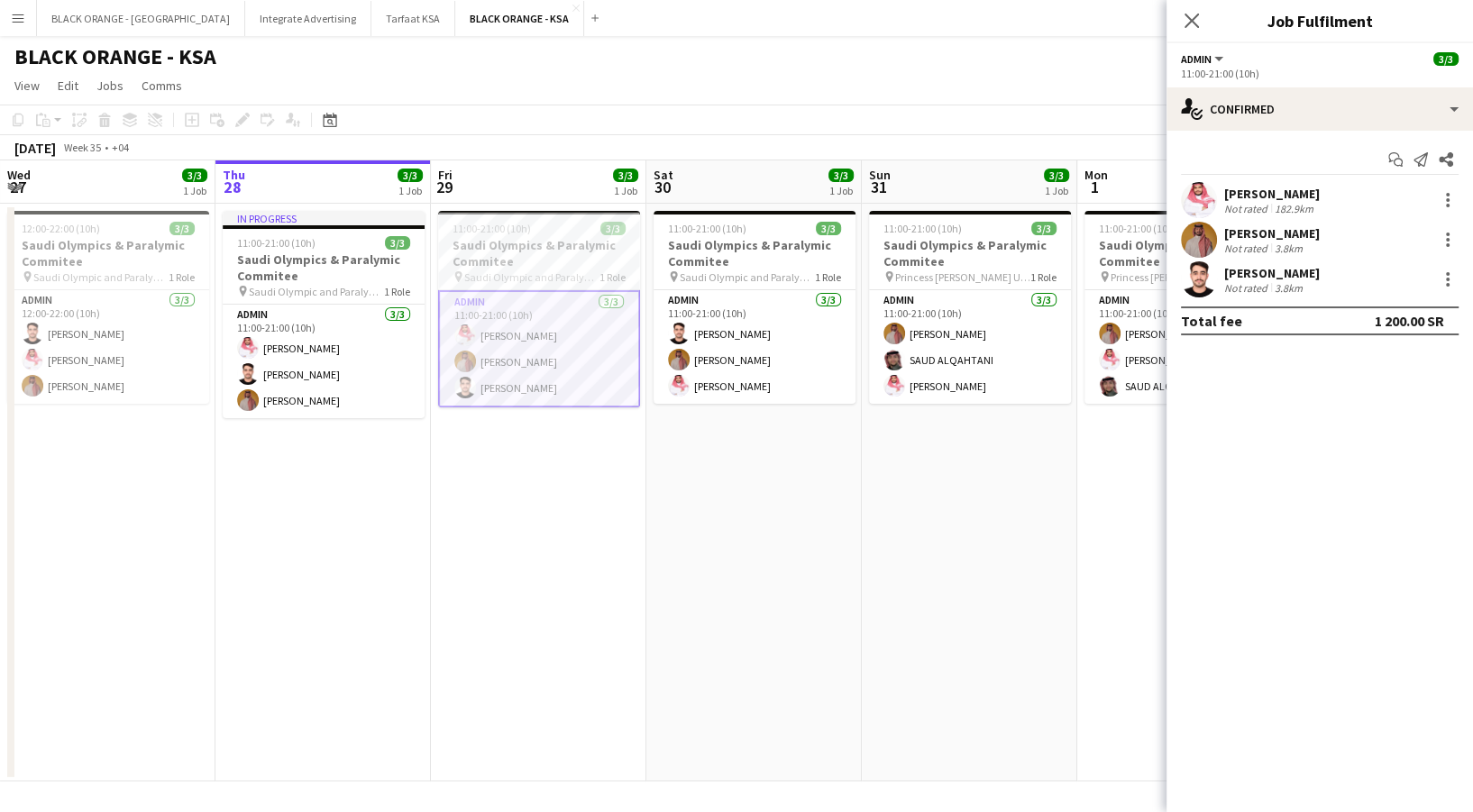
click at [20, 24] on app-icon "Menu" at bounding box center [18, 18] width 14 height 14
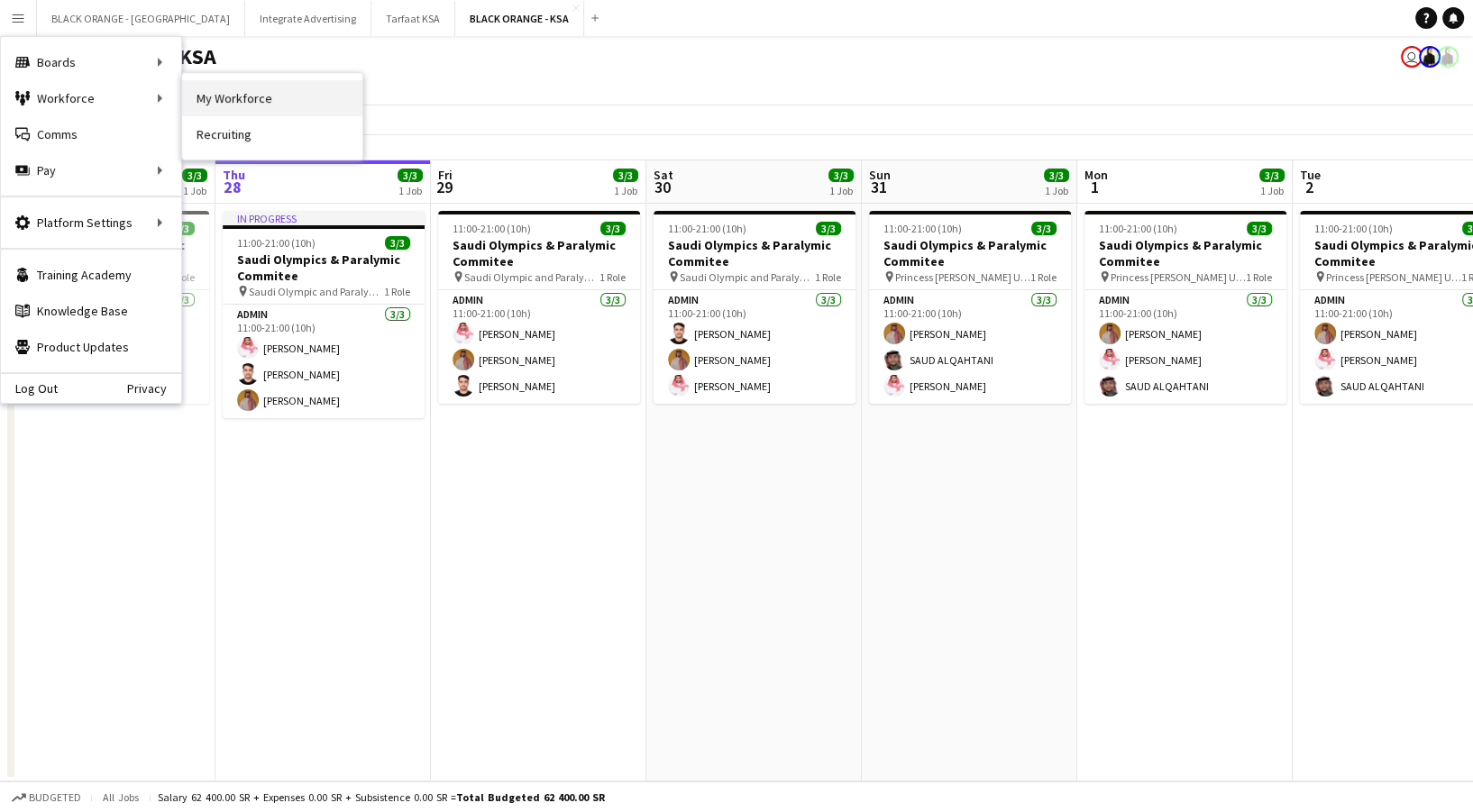
click at [232, 94] on link "My Workforce" at bounding box center [272, 98] width 180 height 36
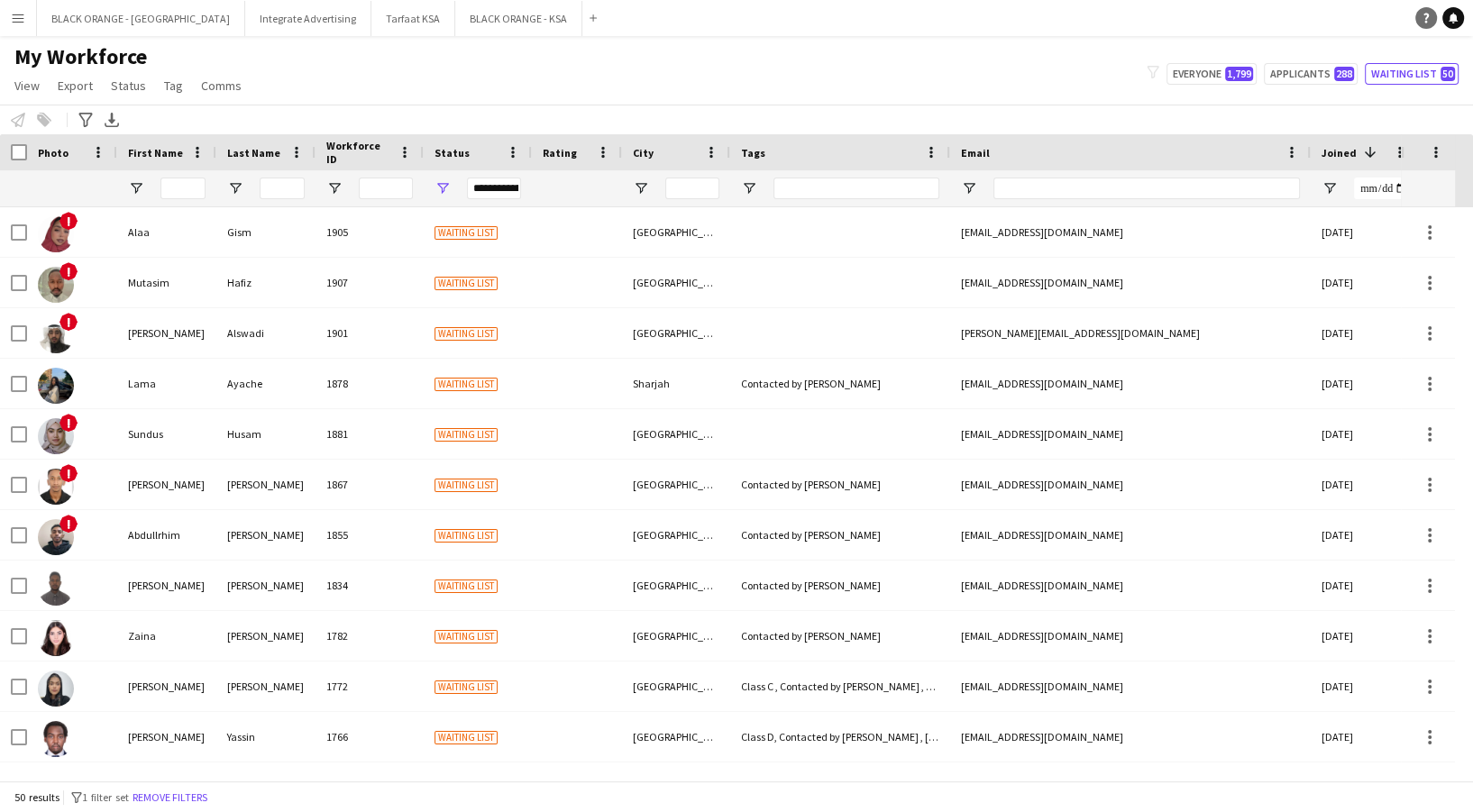
click at [1420, 22] on icon "Help" at bounding box center [1426, 18] width 11 height 11
click at [786, 42] on main "My Workforce View Views Default view New view Update view Delete view Edit name…" at bounding box center [736, 411] width 1473 height 751
click at [676, 82] on div "My Workforce View Views Default view New view Update view Delete view Edit name…" at bounding box center [736, 73] width 1473 height 61
click at [442, 191] on span "Open Filter Menu" at bounding box center [442, 188] width 16 height 16
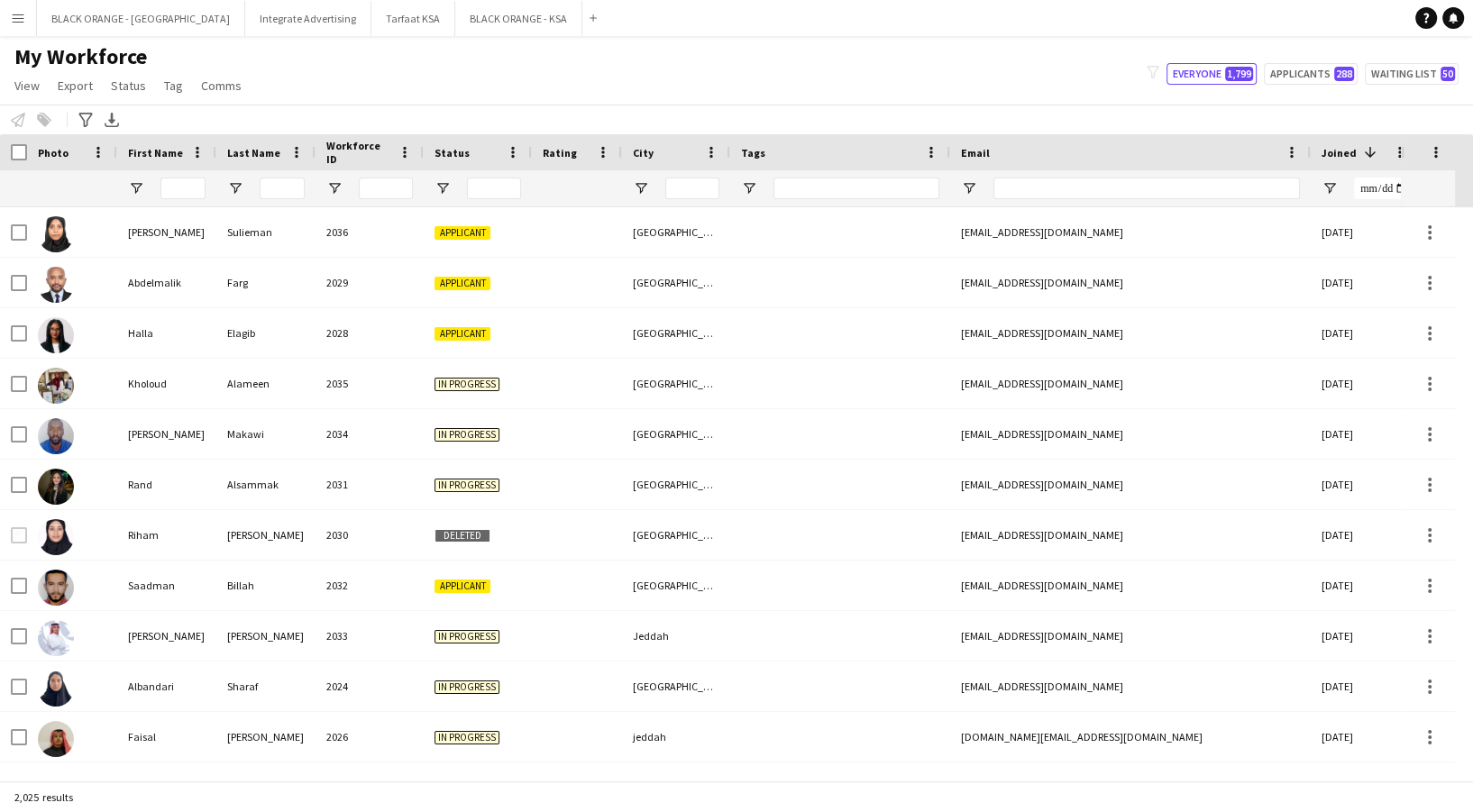
click at [485, 104] on div "Notify workforce Add to tag Select at least one crew to tag him or her. Advance…" at bounding box center [736, 119] width 1473 height 30
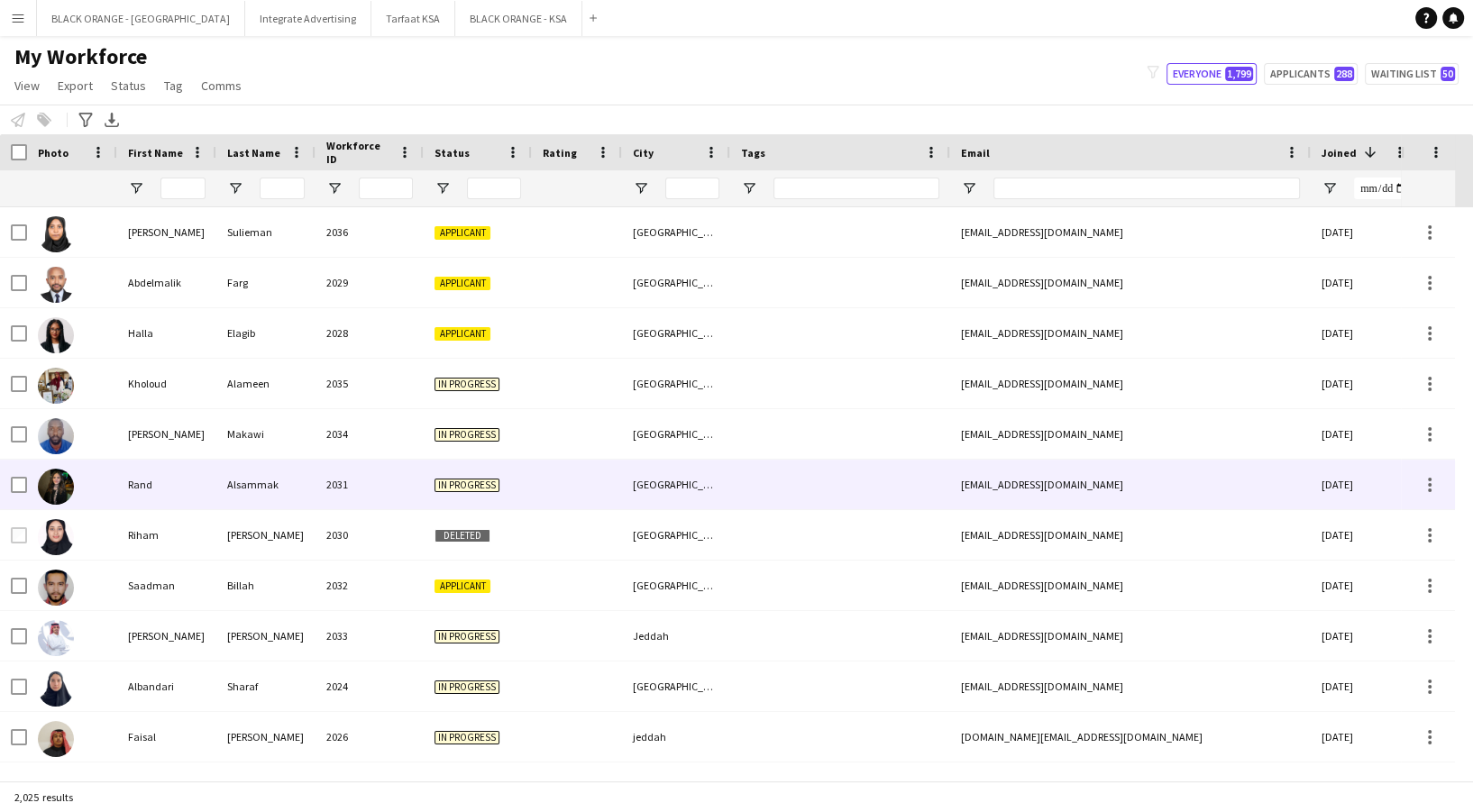
click at [345, 486] on div "2031" at bounding box center [369, 484] width 108 height 50
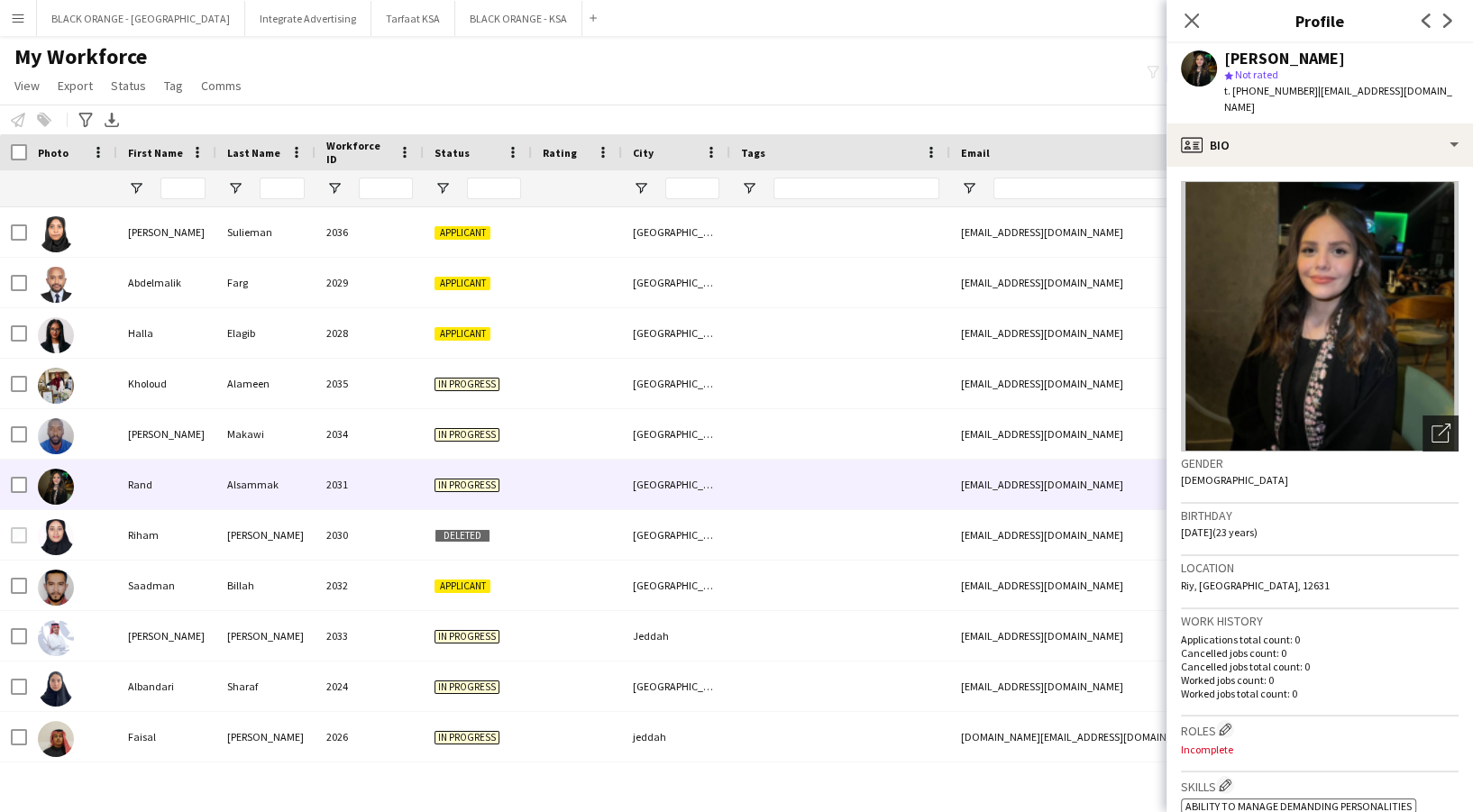
click at [1431, 423] on icon "Open photos pop-in" at bounding box center [1440, 432] width 19 height 19
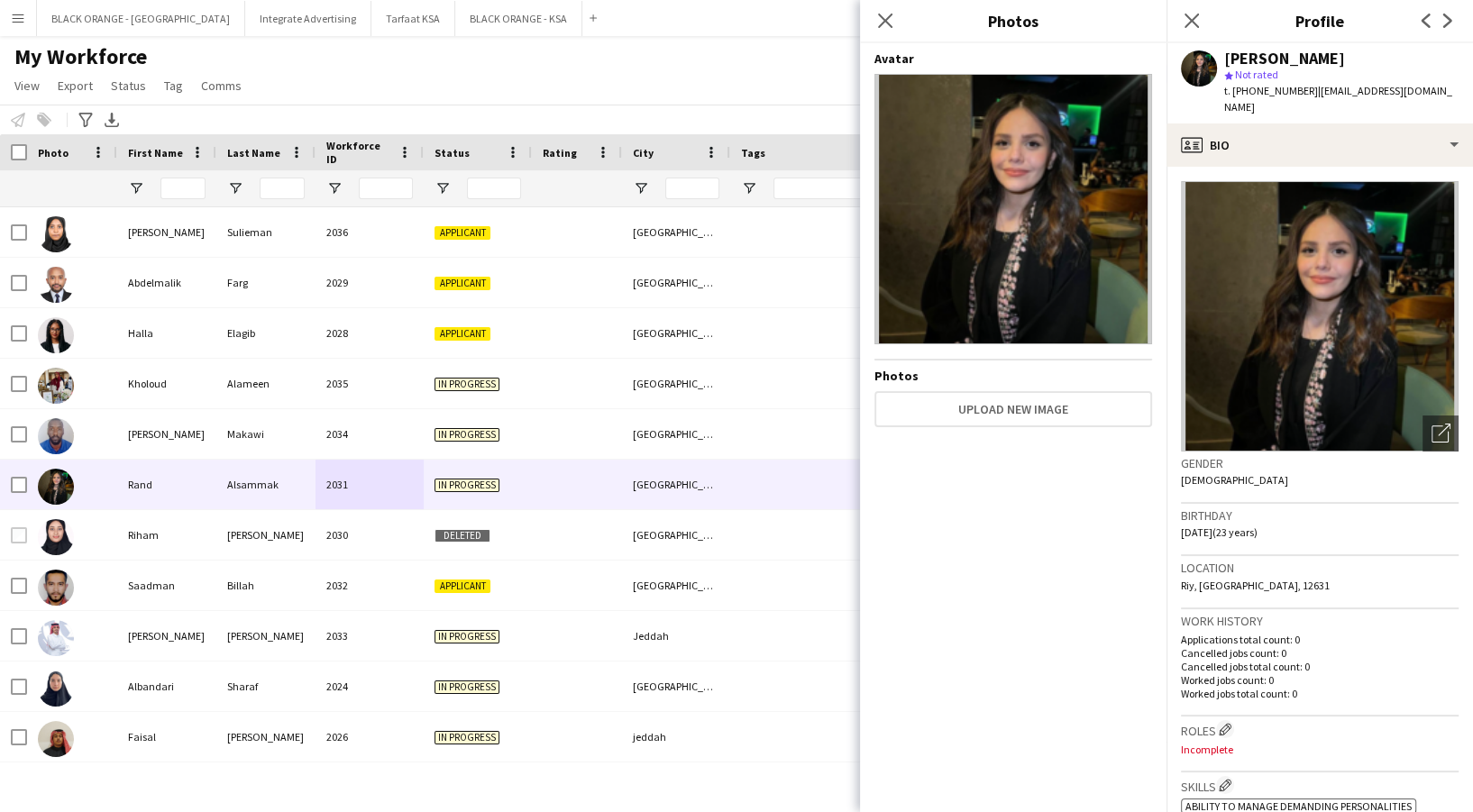
click at [584, 89] on div "My Workforce View Views Default view New view Update view Delete view Edit name…" at bounding box center [736, 73] width 1473 height 61
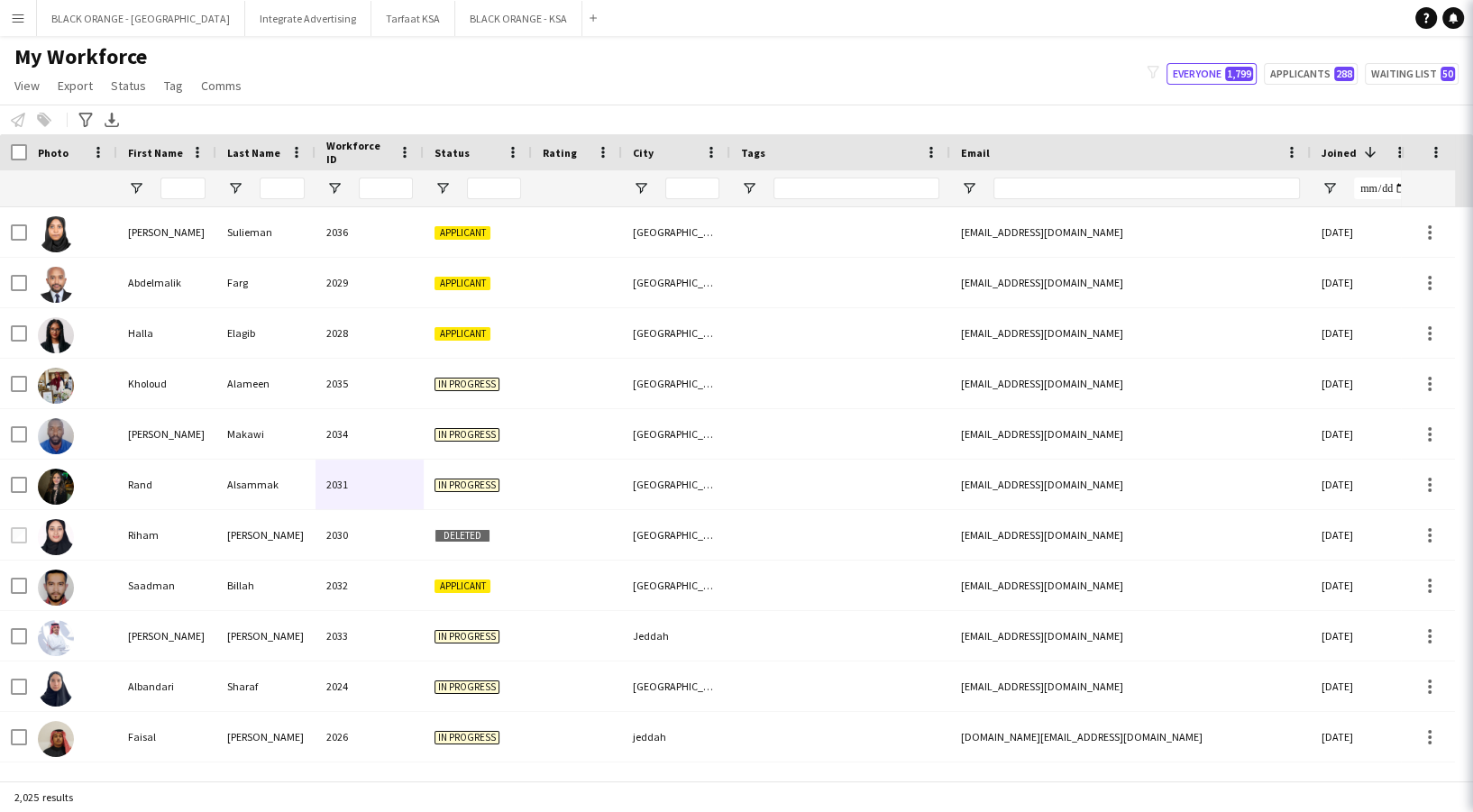
click at [573, 87] on div "My Workforce View Views Default view New view Update view Delete view Edit name…" at bounding box center [736, 73] width 1473 height 61
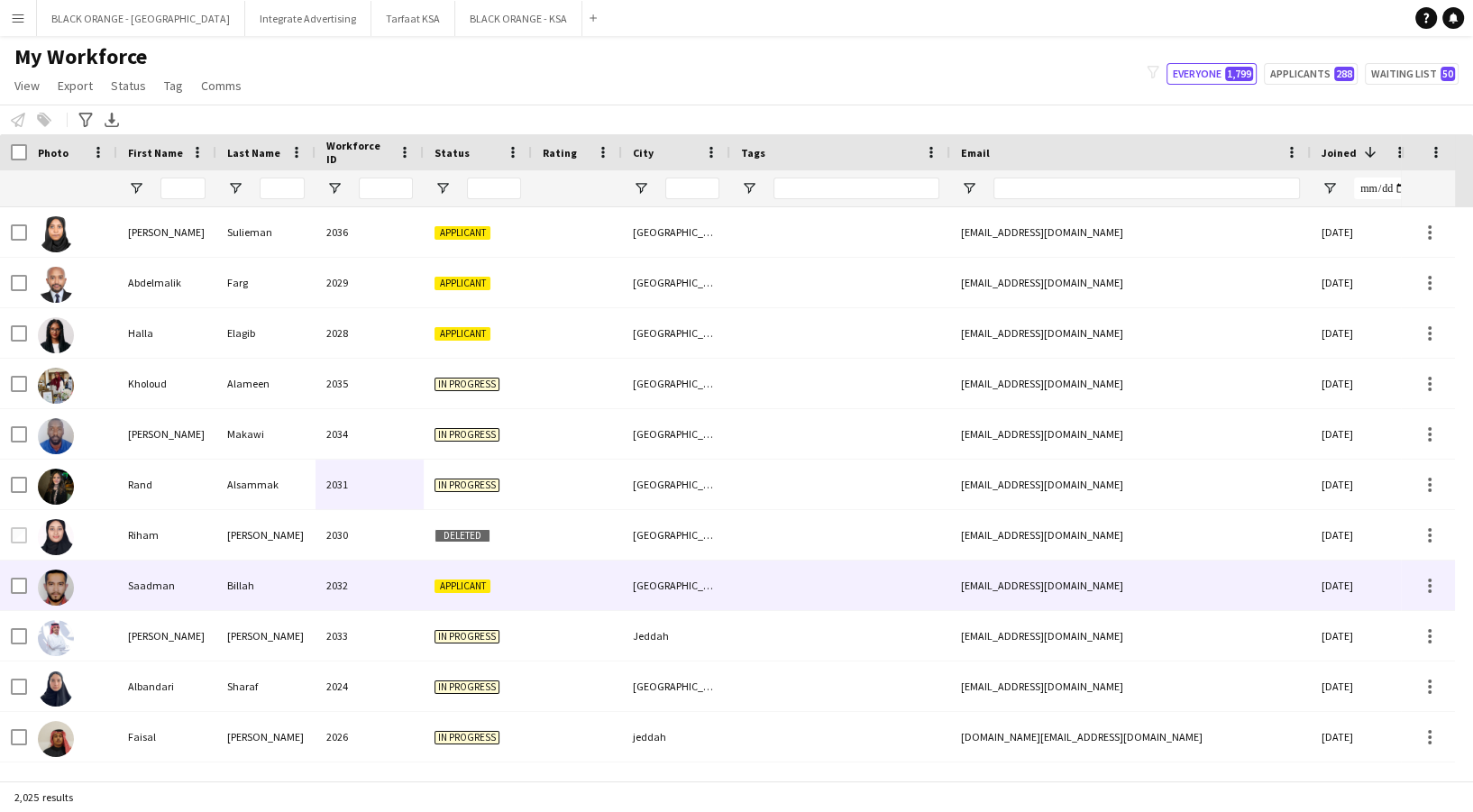
click at [235, 563] on div "Billah" at bounding box center [266, 585] width 99 height 50
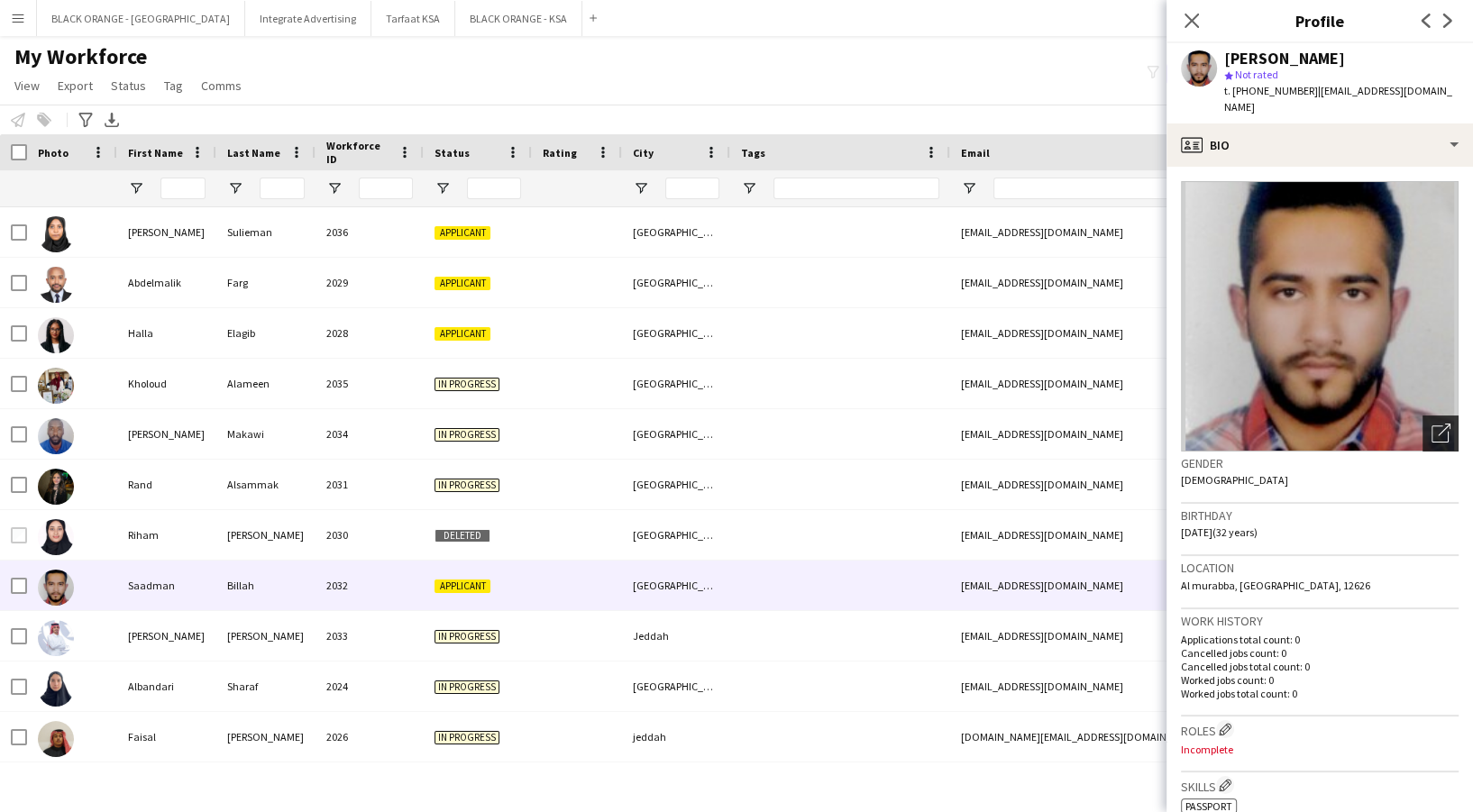
click at [1431, 425] on icon at bounding box center [1439, 433] width 17 height 17
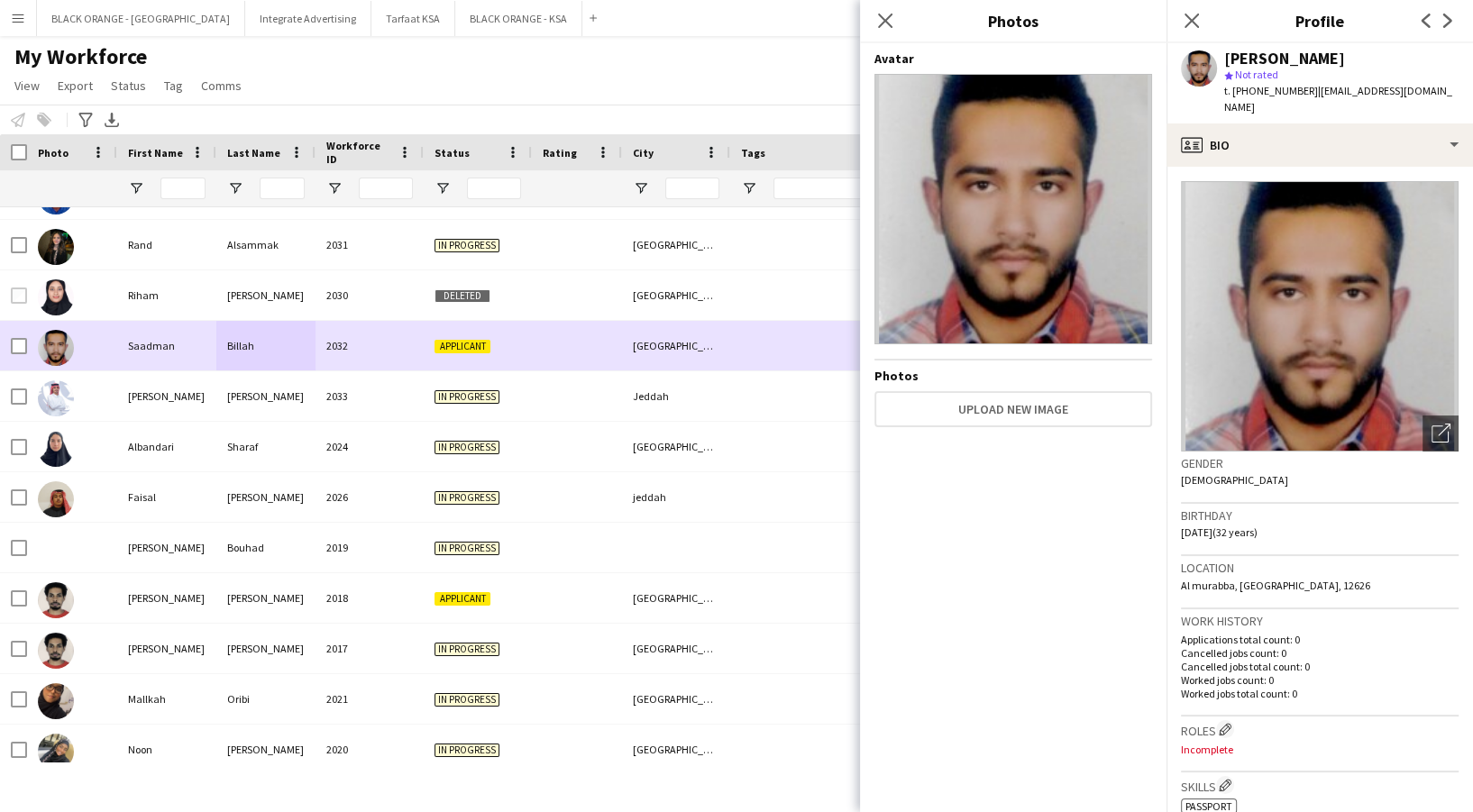
scroll to position [240, 0]
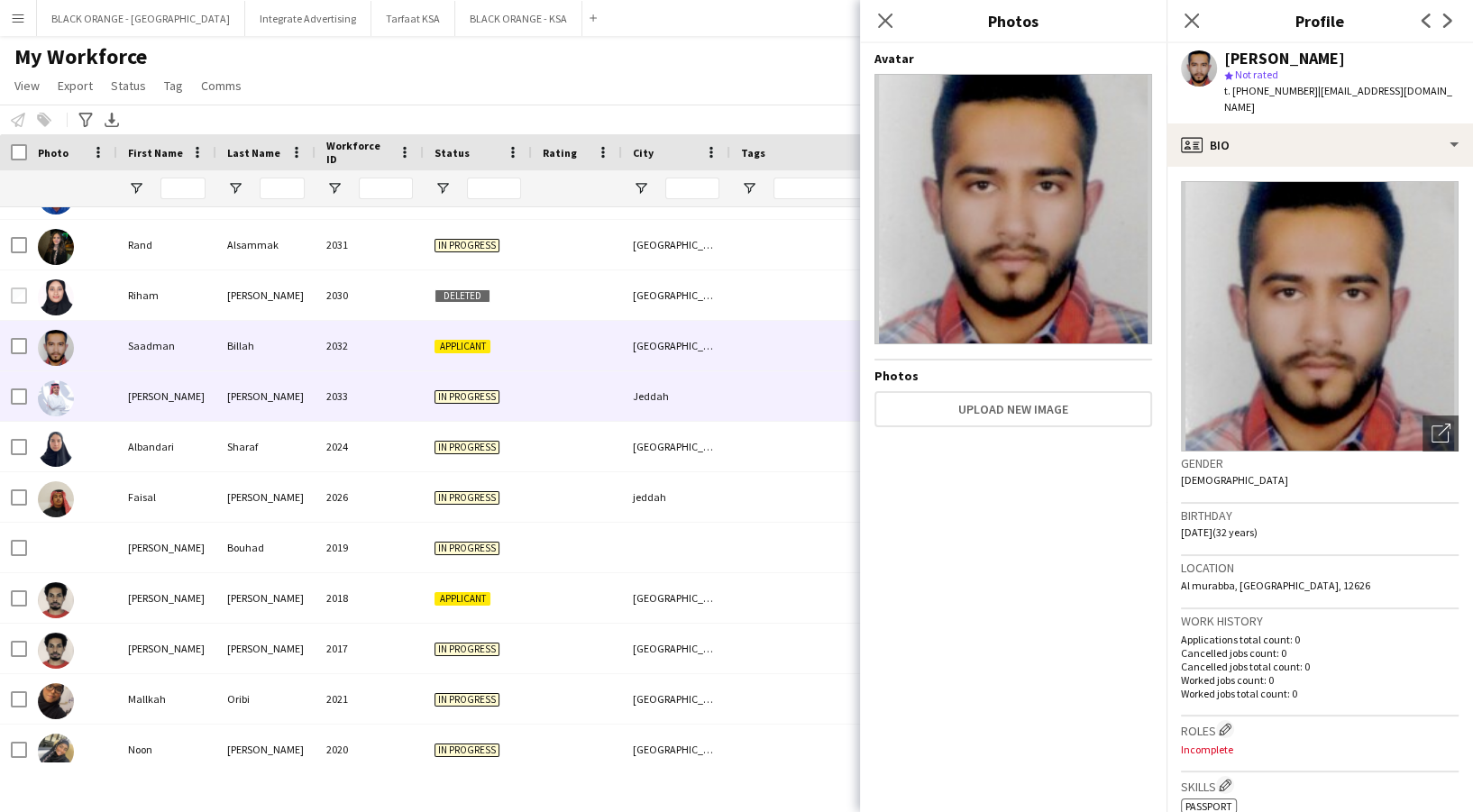
click at [209, 386] on div "[PERSON_NAME]" at bounding box center [167, 396] width 99 height 50
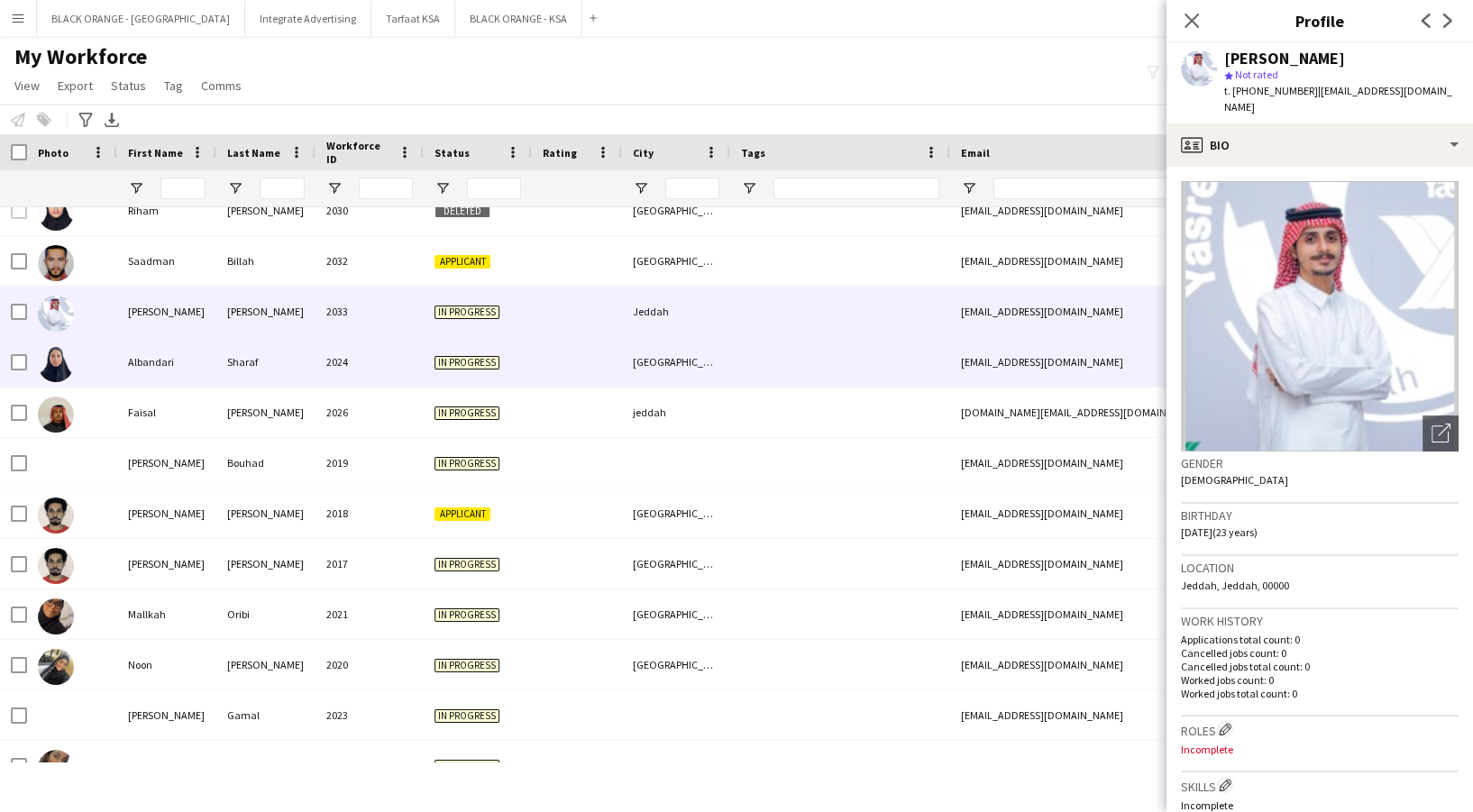
scroll to position [360, 0]
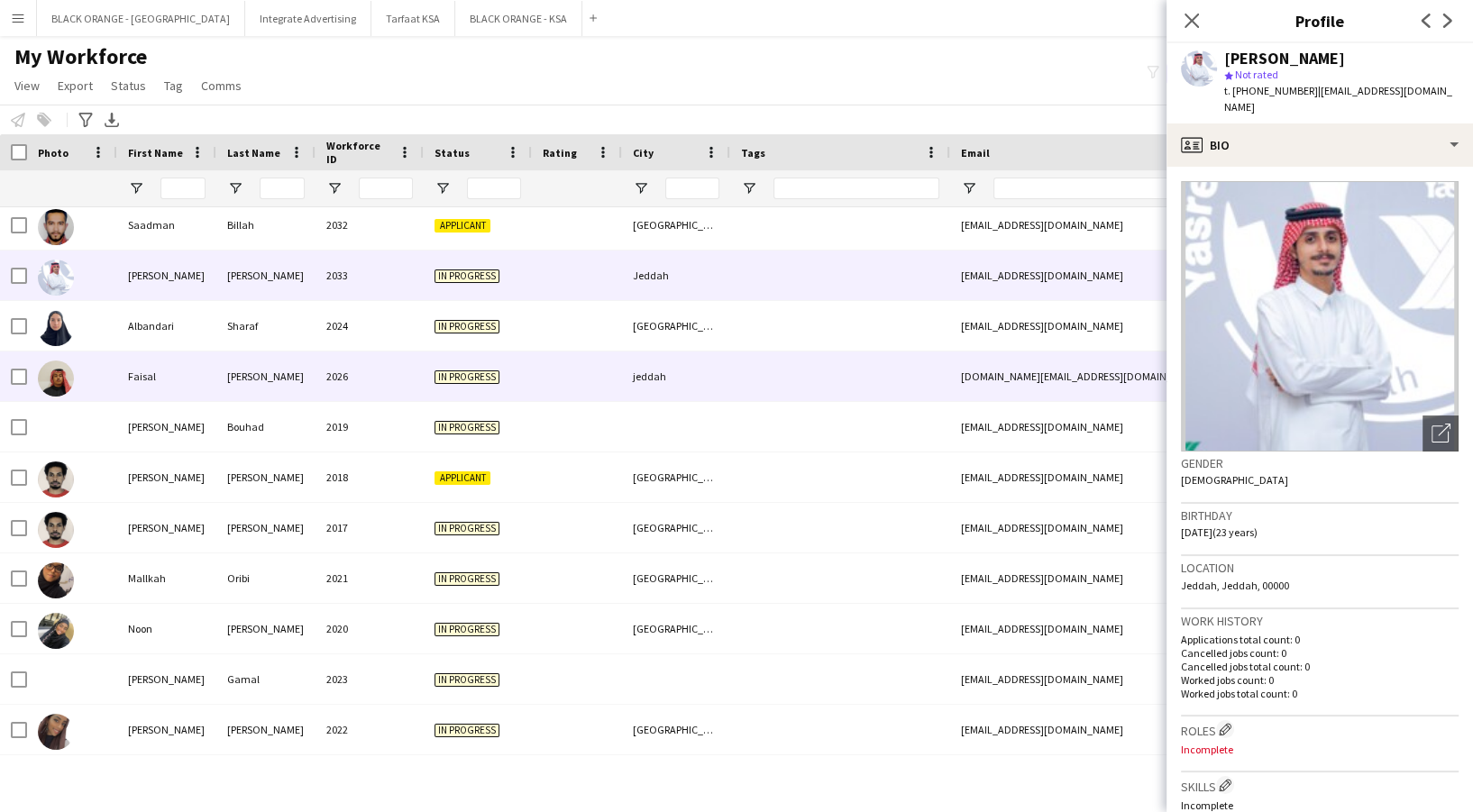
click at [259, 360] on div "[PERSON_NAME]" at bounding box center [266, 376] width 99 height 50
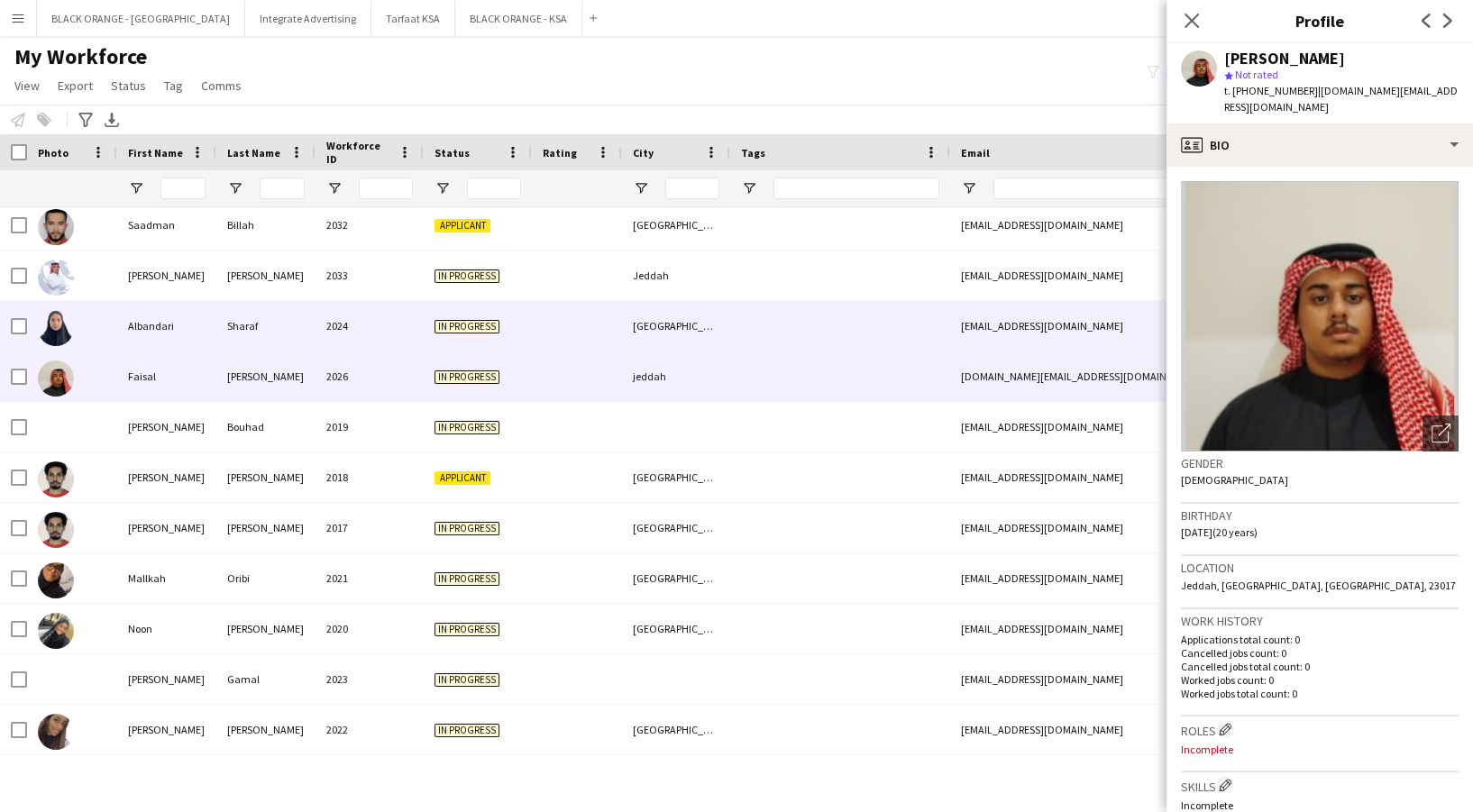
click at [376, 329] on div "2024" at bounding box center [369, 325] width 108 height 50
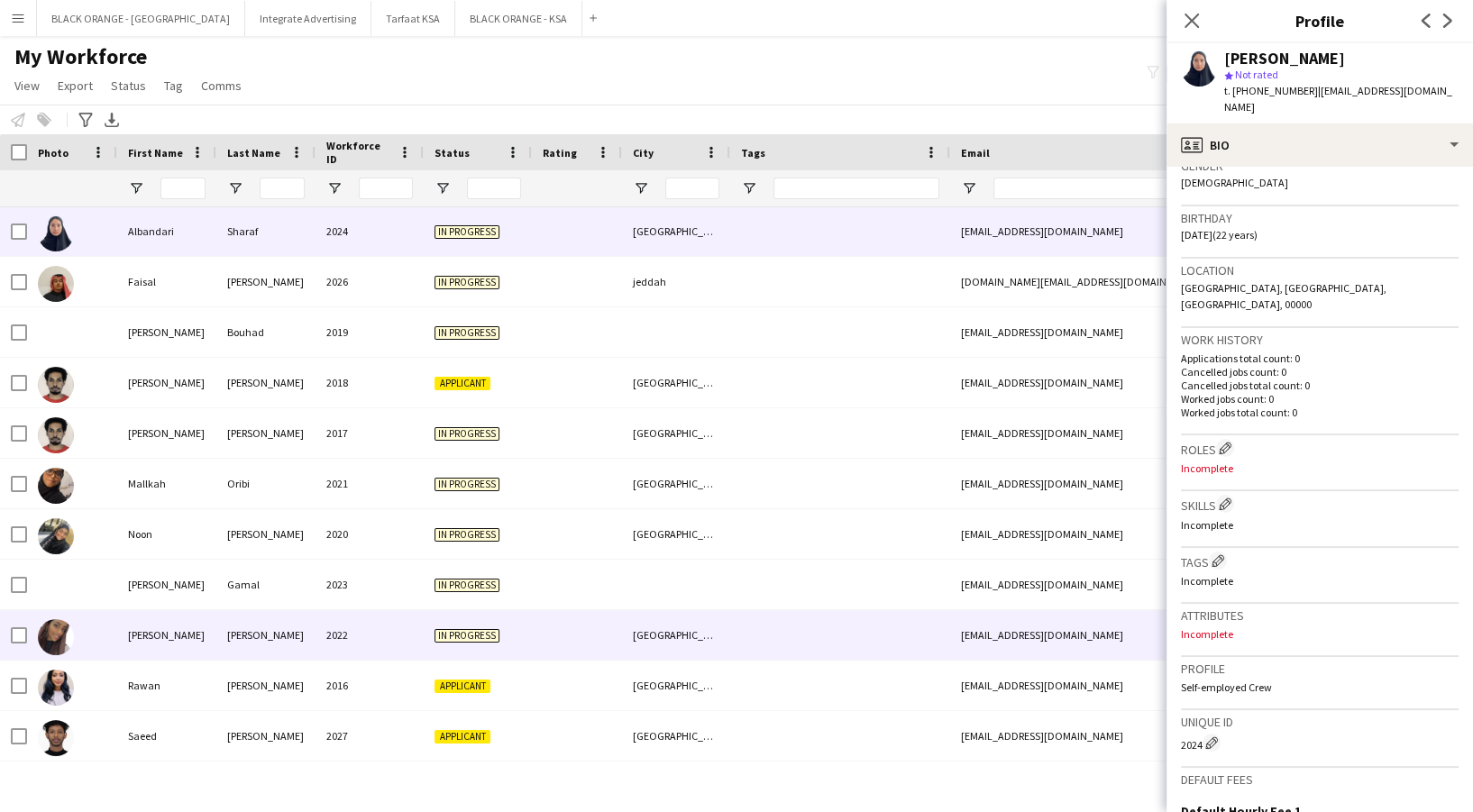
scroll to position [480, 0]
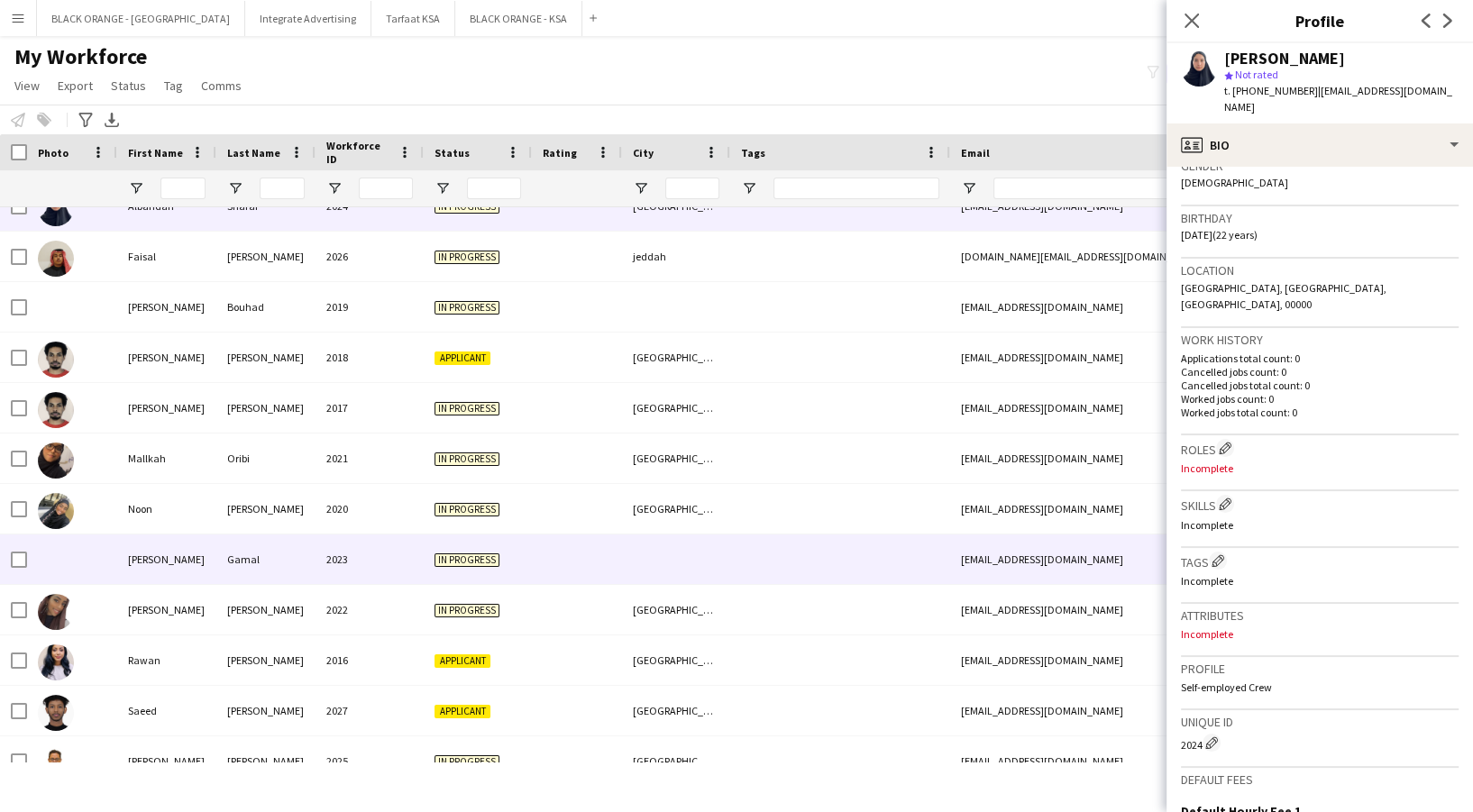
click at [192, 569] on div "Nooran" at bounding box center [167, 559] width 99 height 50
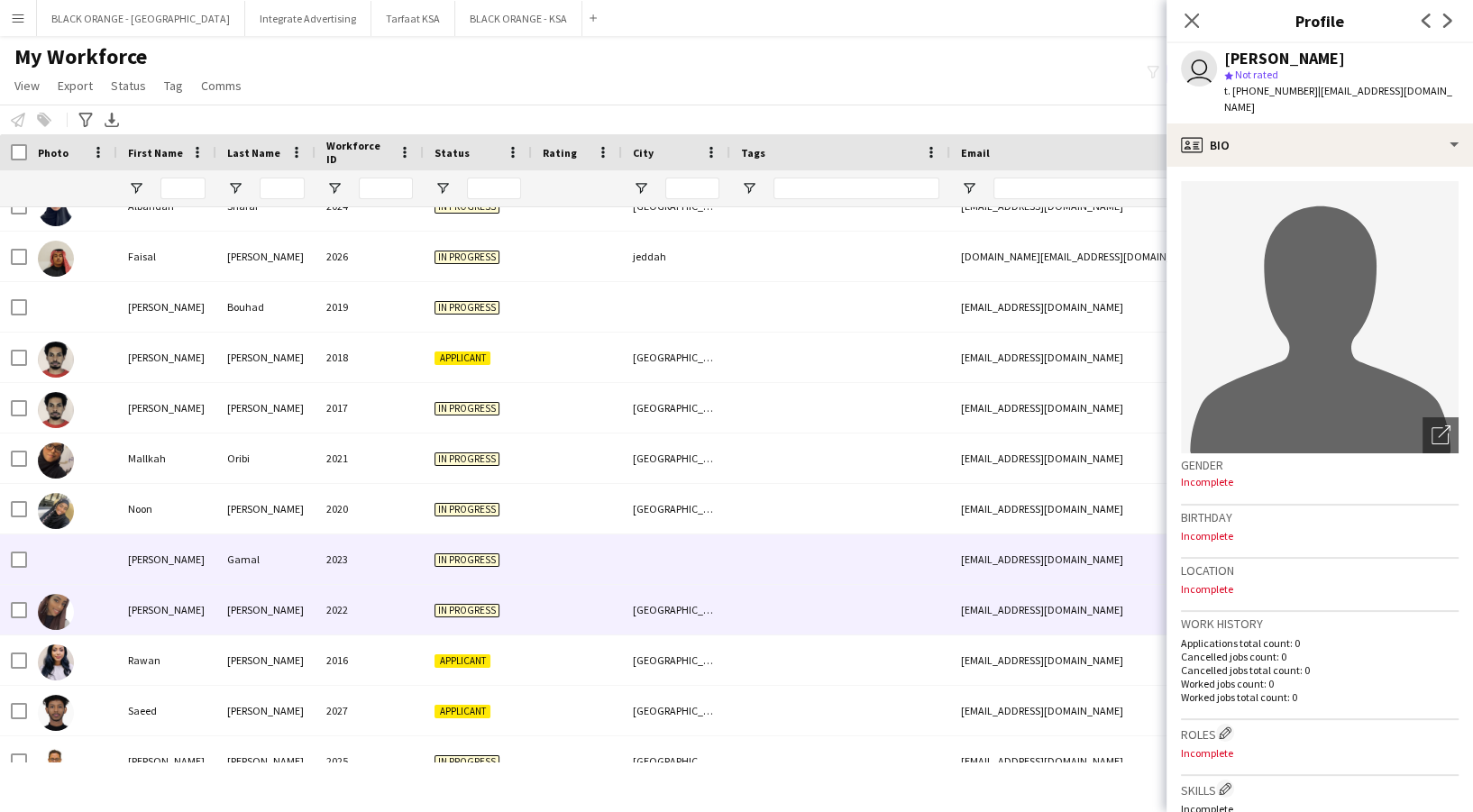
click at [204, 613] on div "[PERSON_NAME]" at bounding box center [167, 609] width 99 height 50
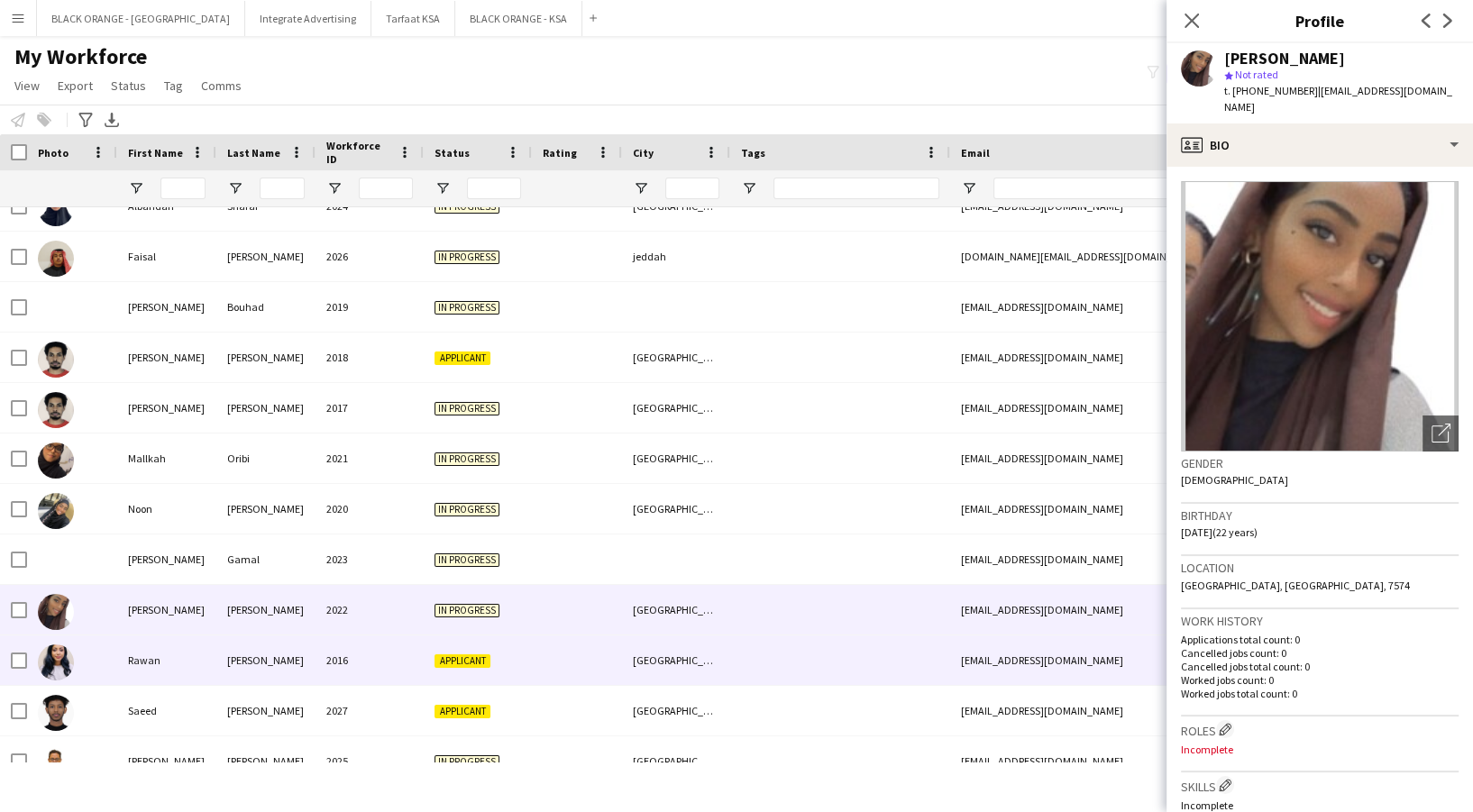
click at [242, 662] on div "[PERSON_NAME]" at bounding box center [266, 659] width 99 height 50
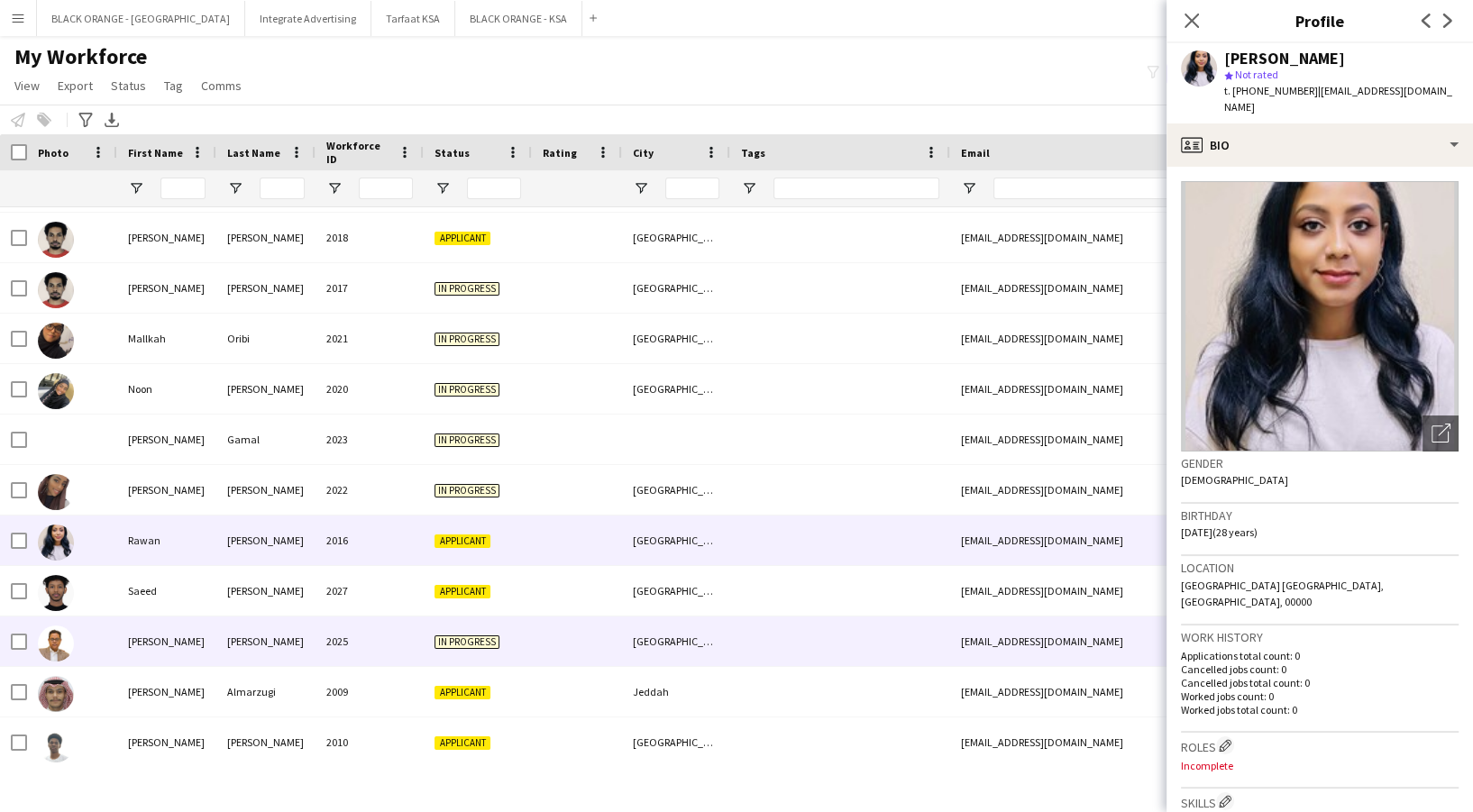
scroll to position [689, 0]
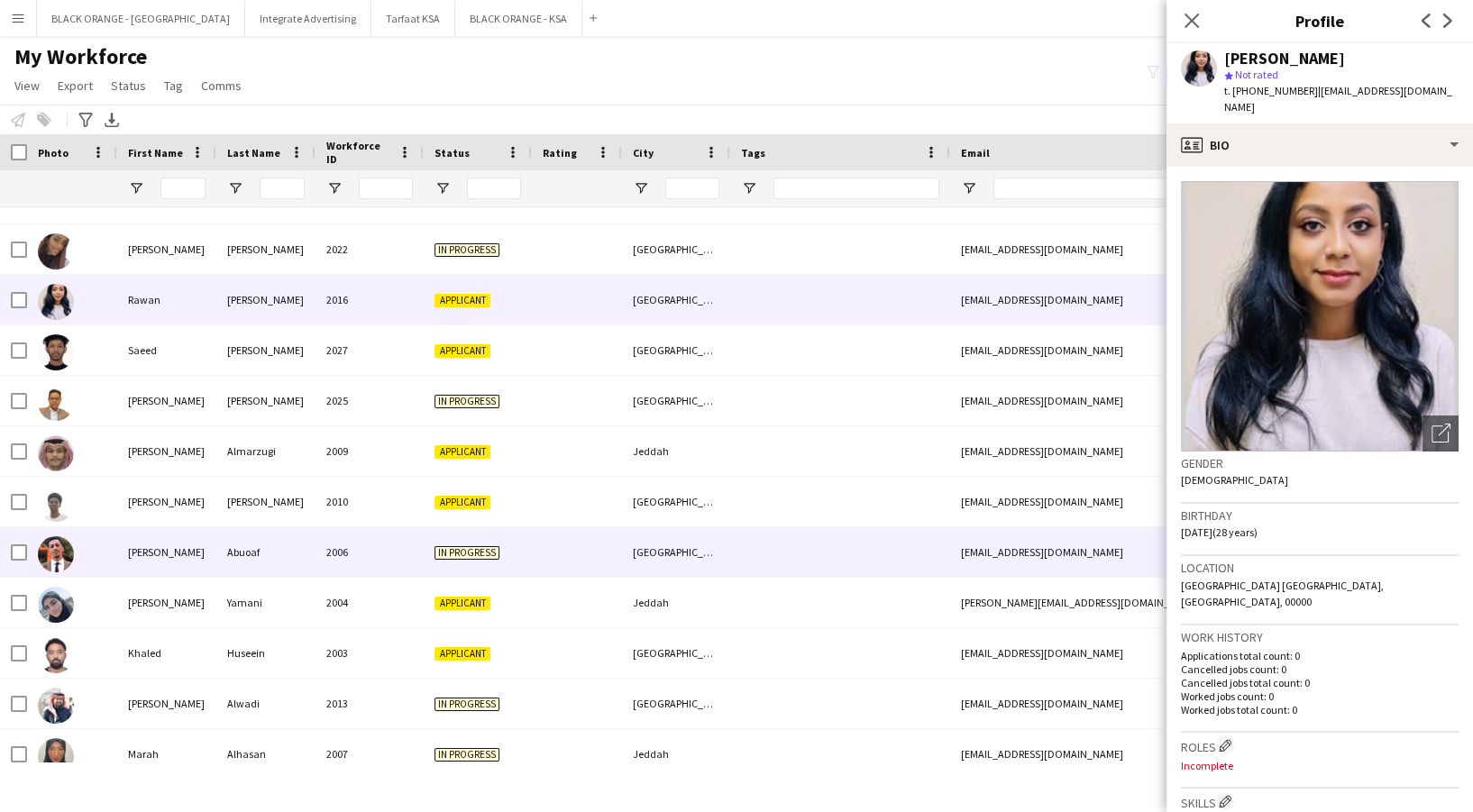
click at [227, 539] on div "Abuoaf" at bounding box center [266, 551] width 99 height 50
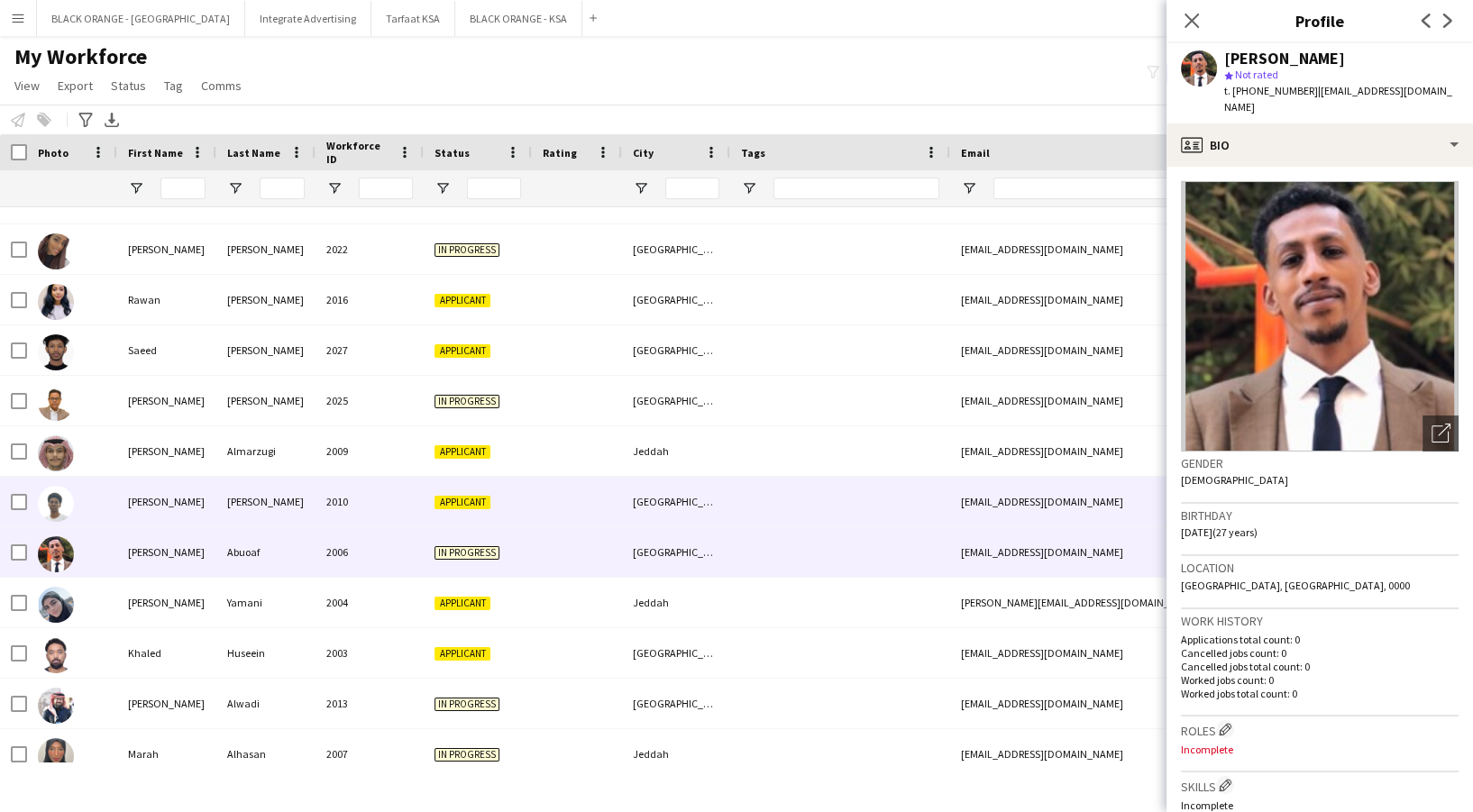
click at [230, 498] on div "[PERSON_NAME]" at bounding box center [266, 501] width 99 height 50
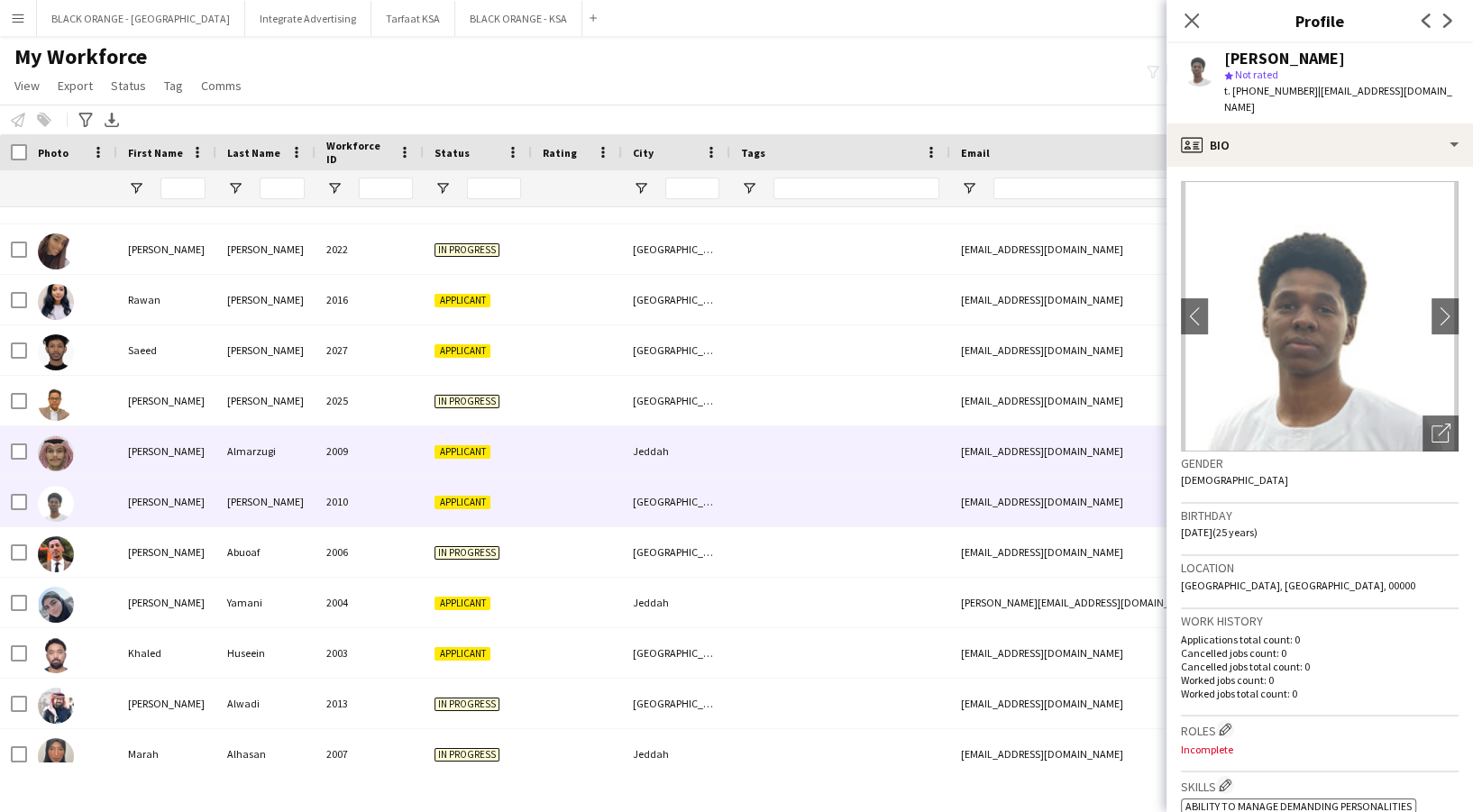
click at [219, 464] on div "Almarzugi" at bounding box center [266, 450] width 99 height 50
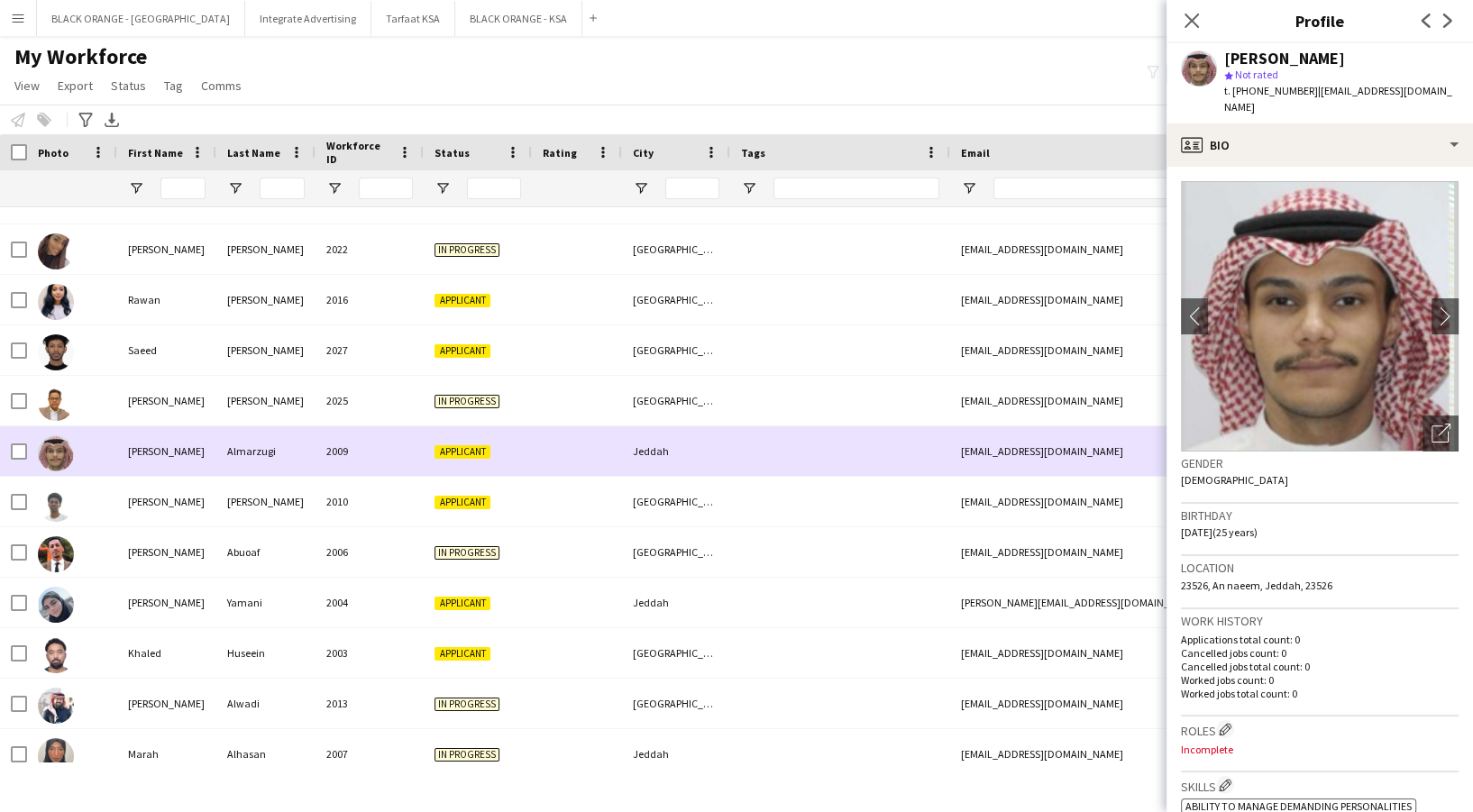
click at [213, 443] on div "[PERSON_NAME]" at bounding box center [167, 450] width 99 height 50
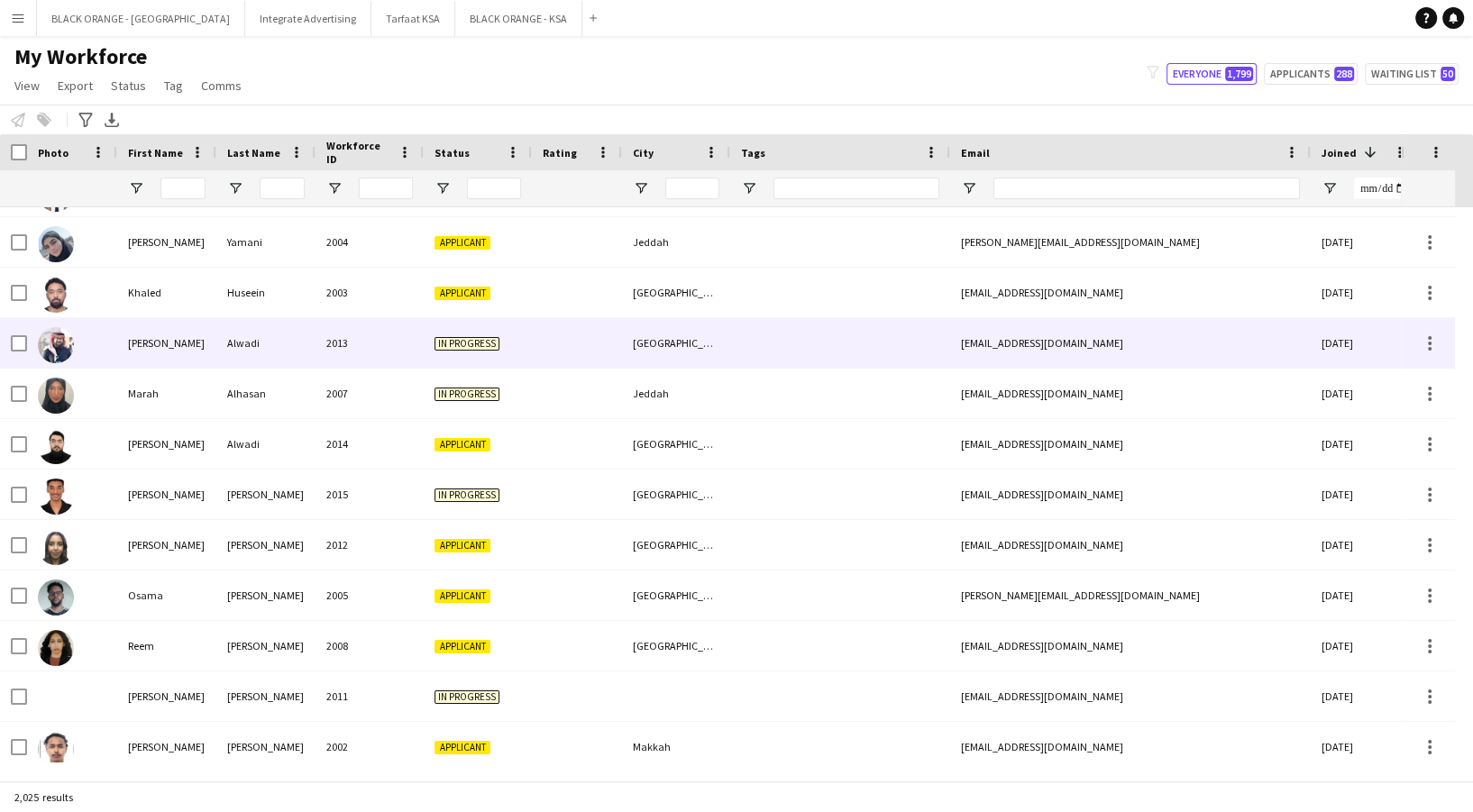
click at [198, 335] on div "[PERSON_NAME]" at bounding box center [167, 342] width 99 height 50
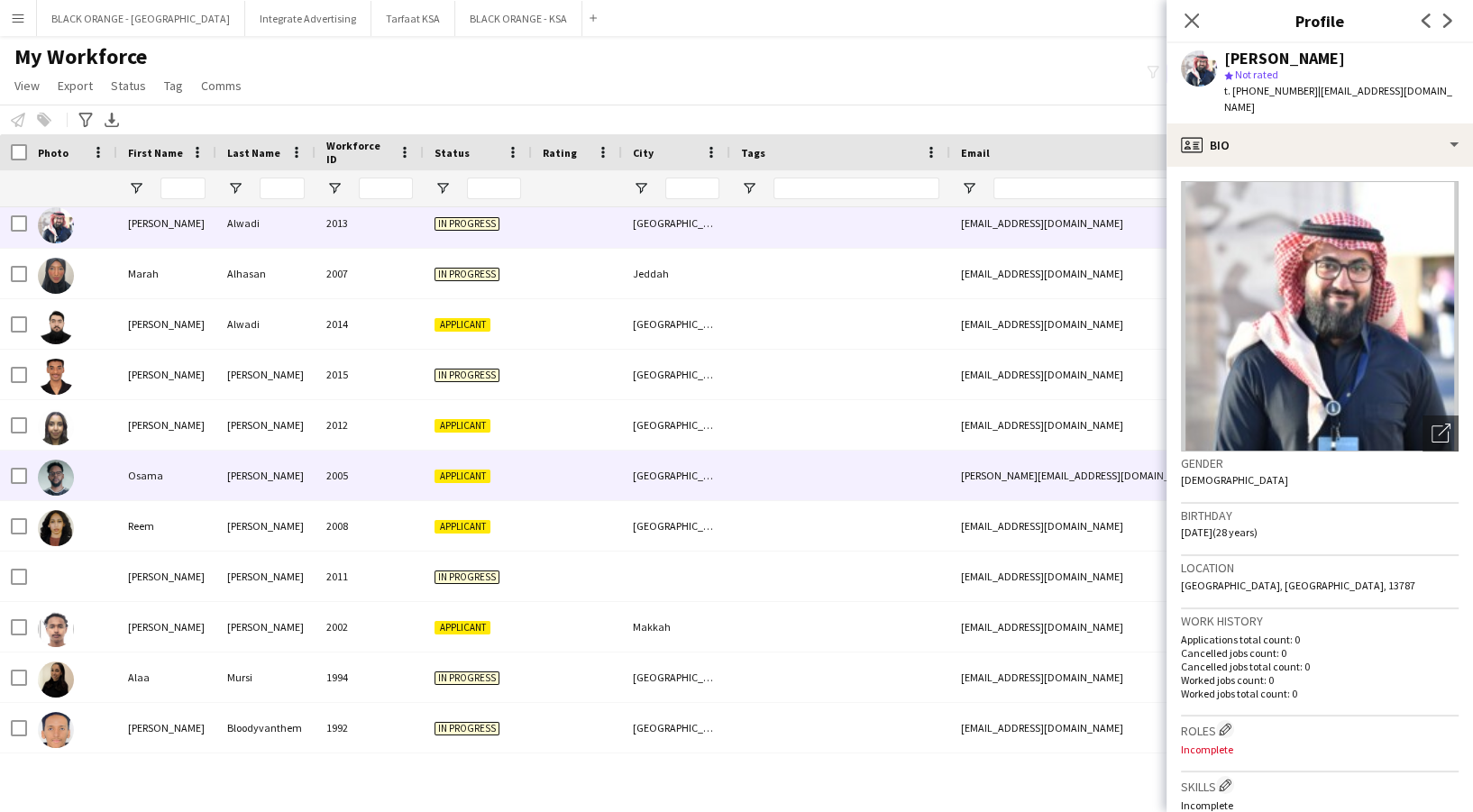
click at [204, 464] on div "Osama" at bounding box center [167, 474] width 99 height 50
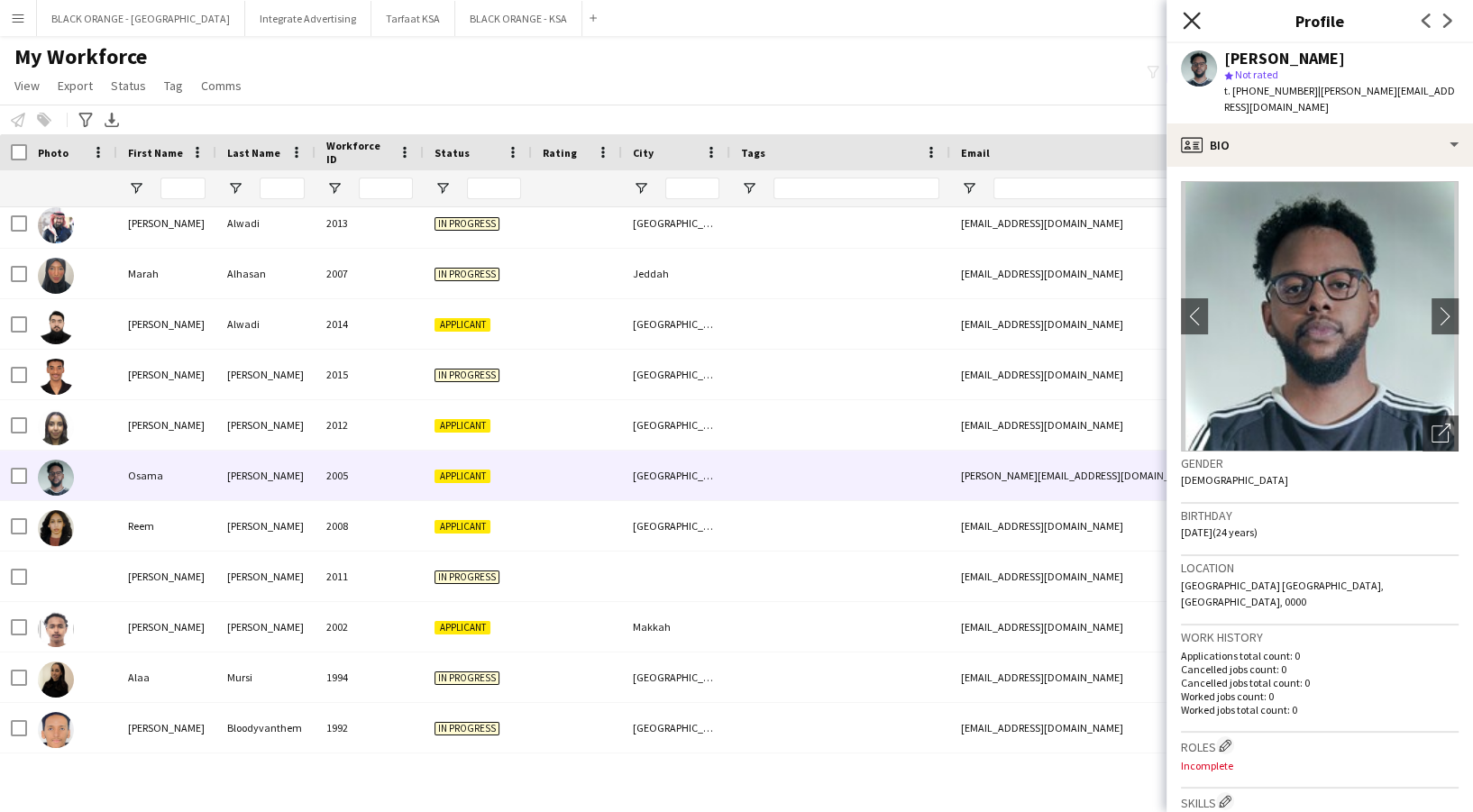
click at [1193, 25] on icon "Close pop-in" at bounding box center [1191, 20] width 17 height 17
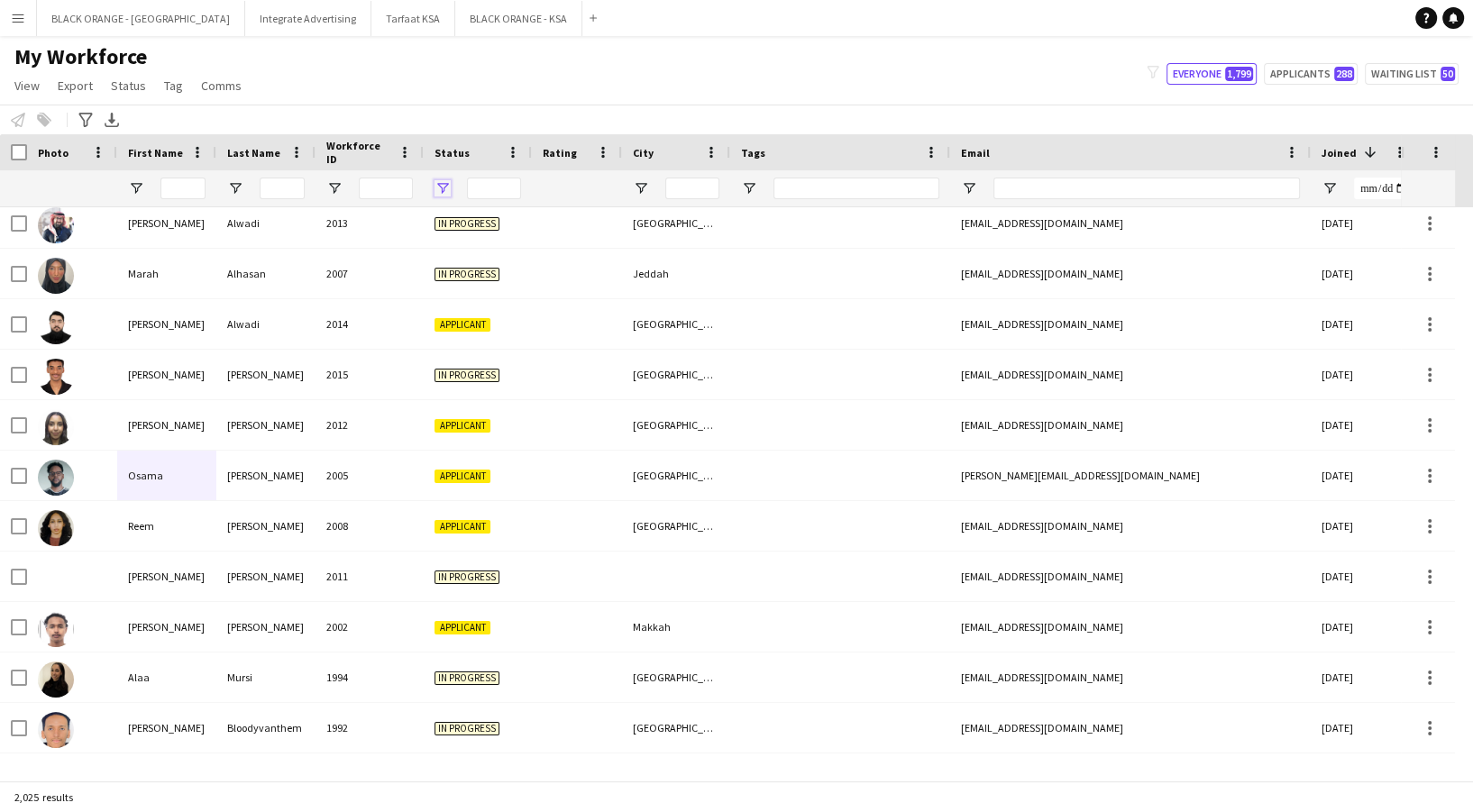
click at [446, 184] on span "Open Filter Menu" at bounding box center [442, 188] width 16 height 16
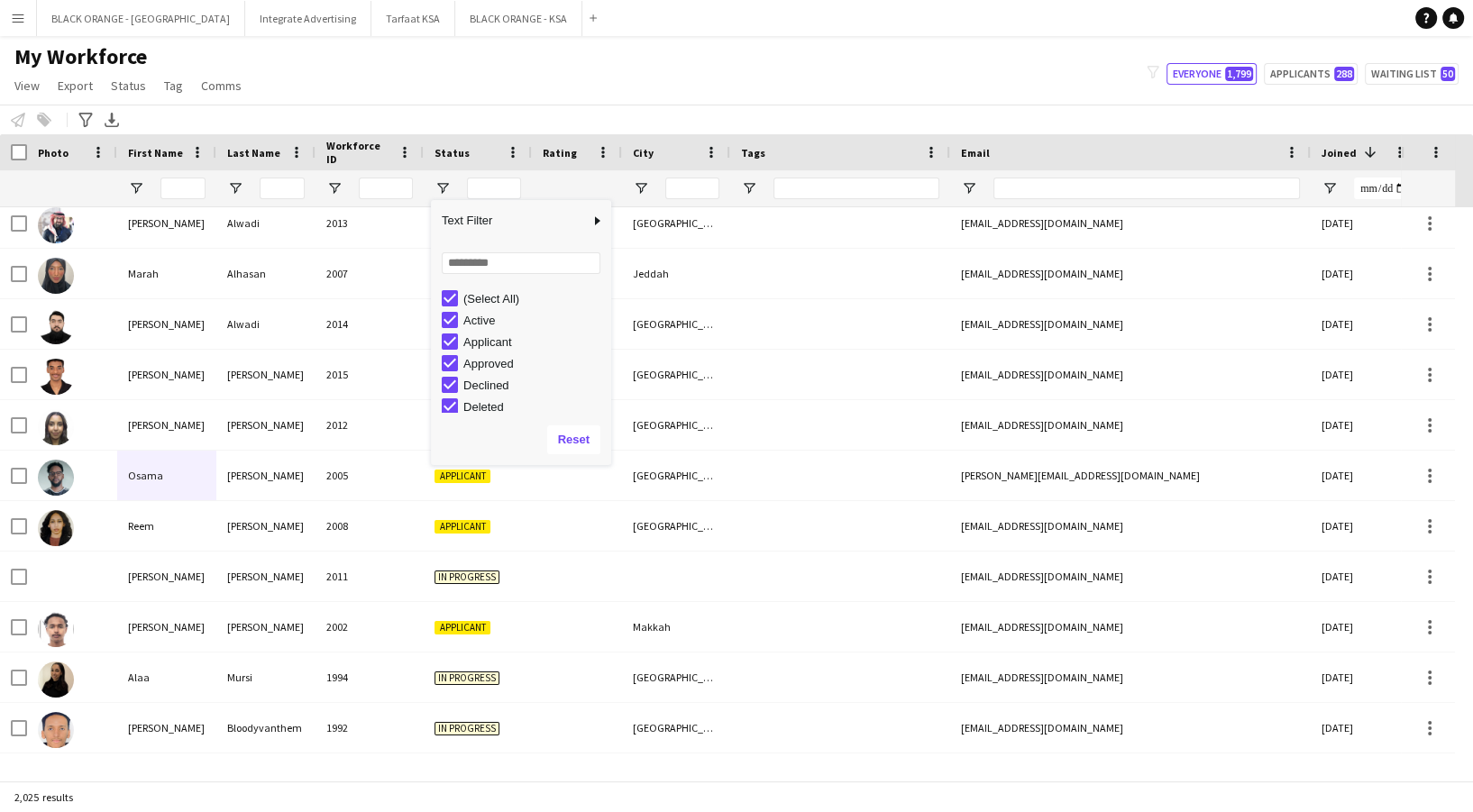
click at [447, 288] on div "(Select All)" at bounding box center [526, 297] width 170 height 22
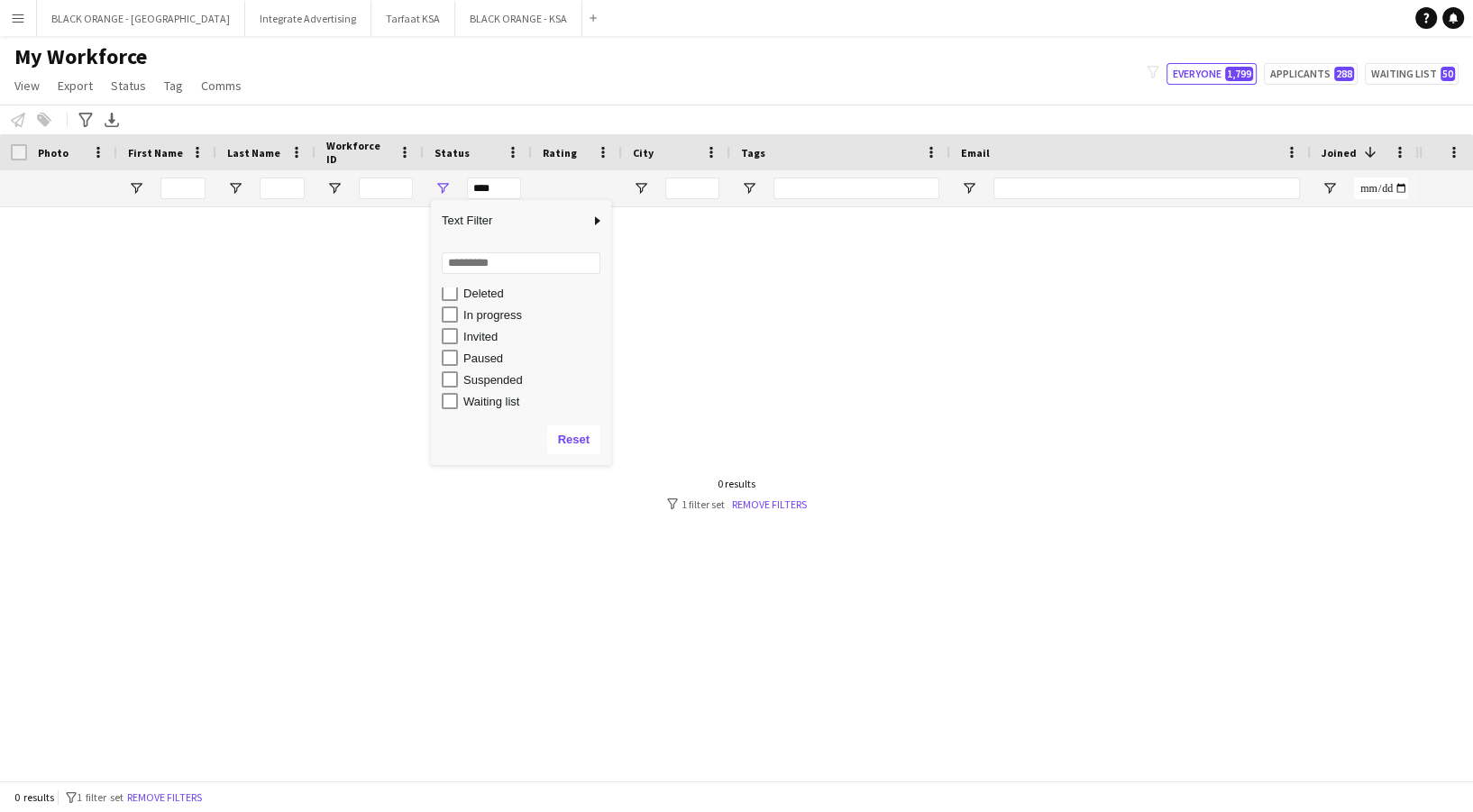
click at [458, 397] on div "Waiting list" at bounding box center [526, 400] width 170 height 22
type input "**********"
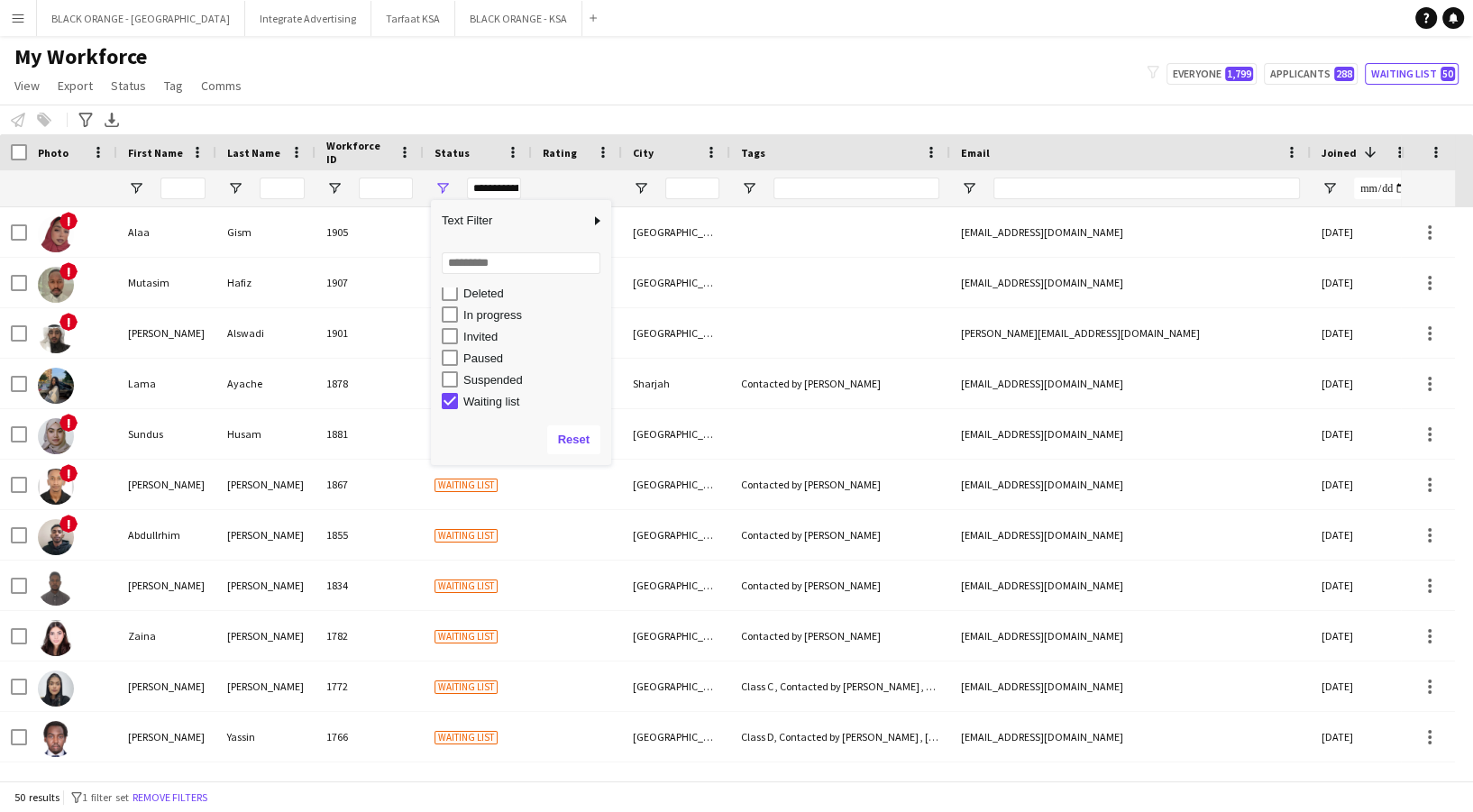
click at [629, 80] on div "My Workforce View Views Default view New view Update view Delete view Edit name…" at bounding box center [736, 73] width 1473 height 61
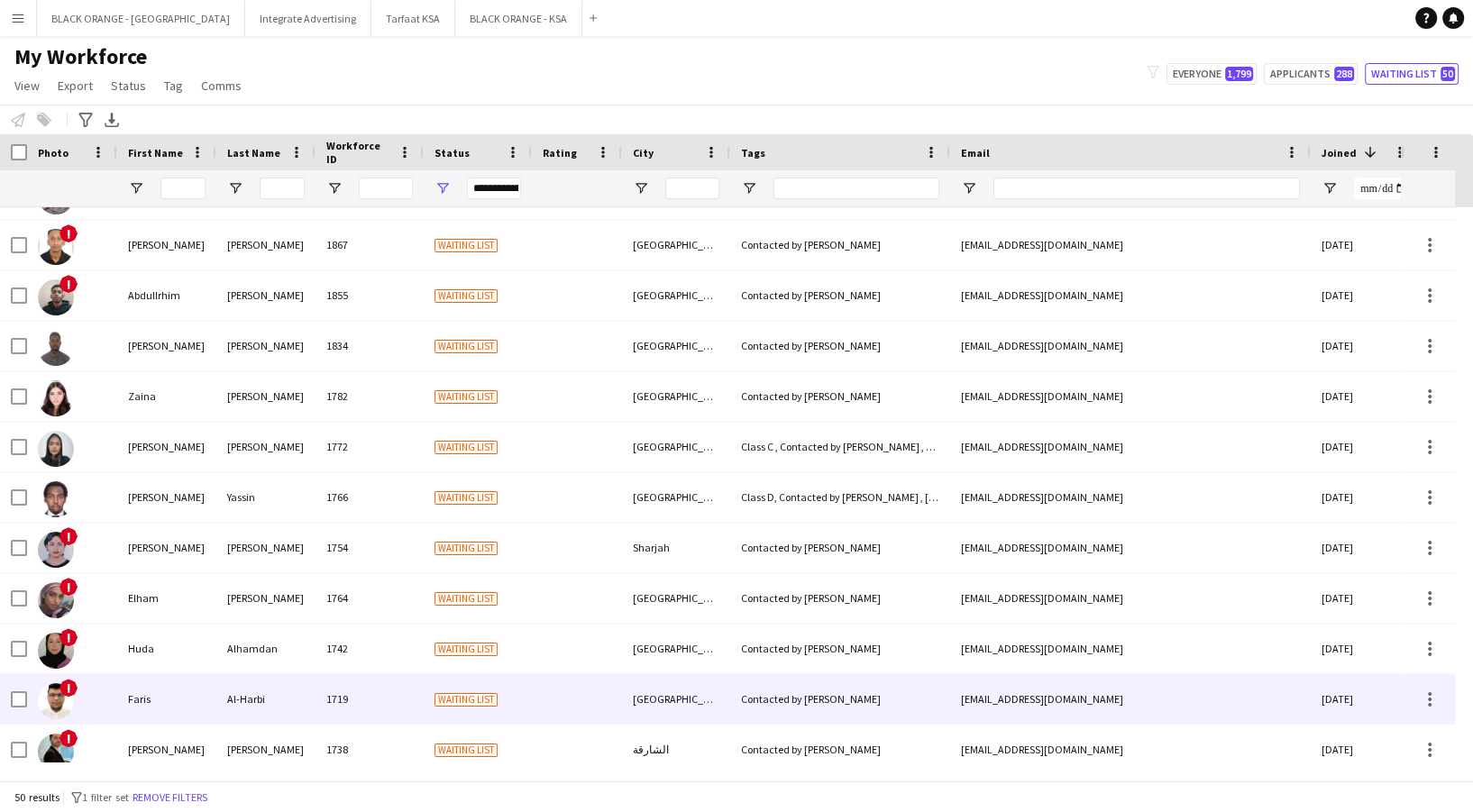
drag, startPoint x: 234, startPoint y: 677, endPoint x: 231, endPoint y: 664, distance: 13.3
click at [234, 676] on div "Al-Harbi" at bounding box center [266, 699] width 99 height 50
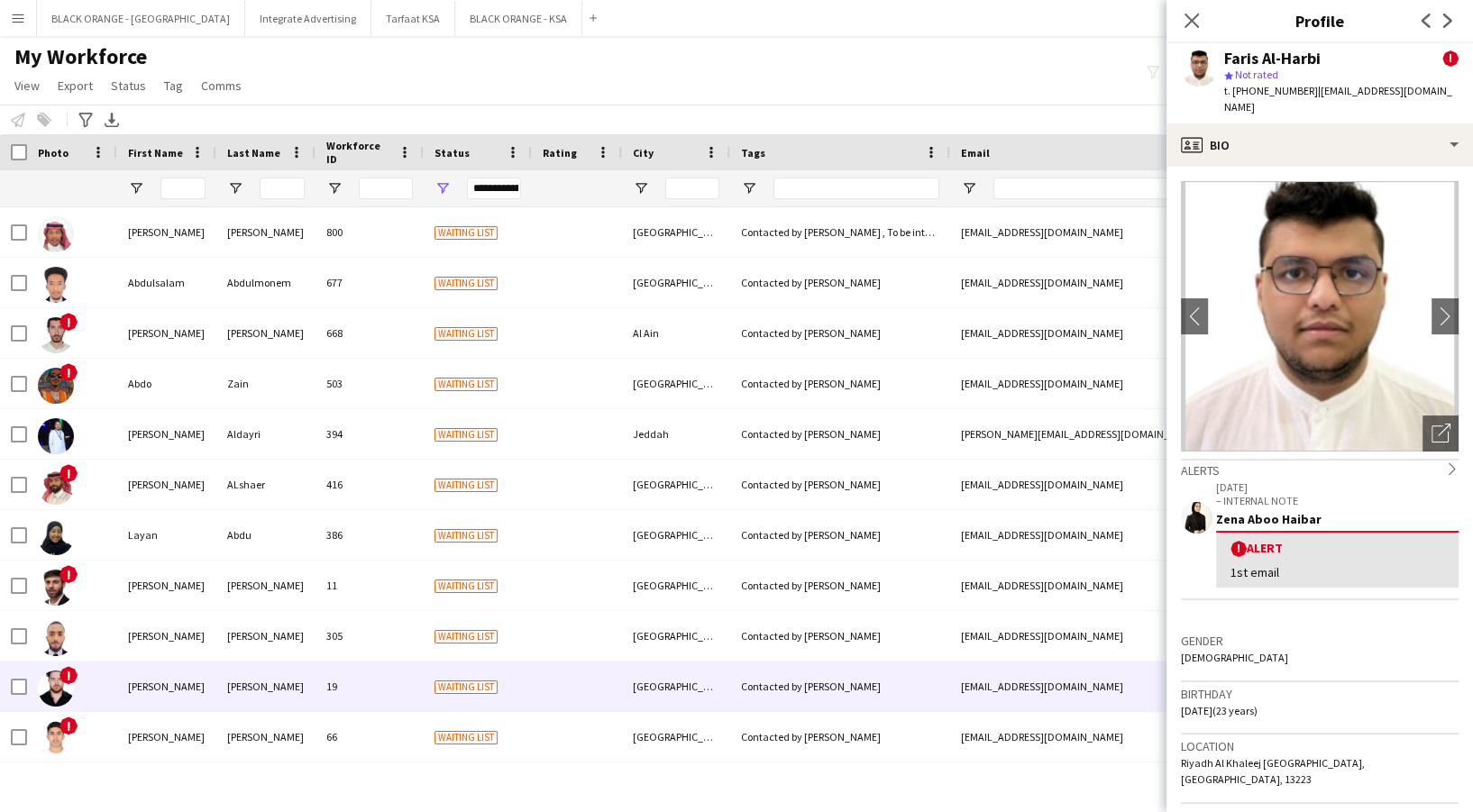
click at [255, 688] on div "[PERSON_NAME]" at bounding box center [266, 685] width 99 height 50
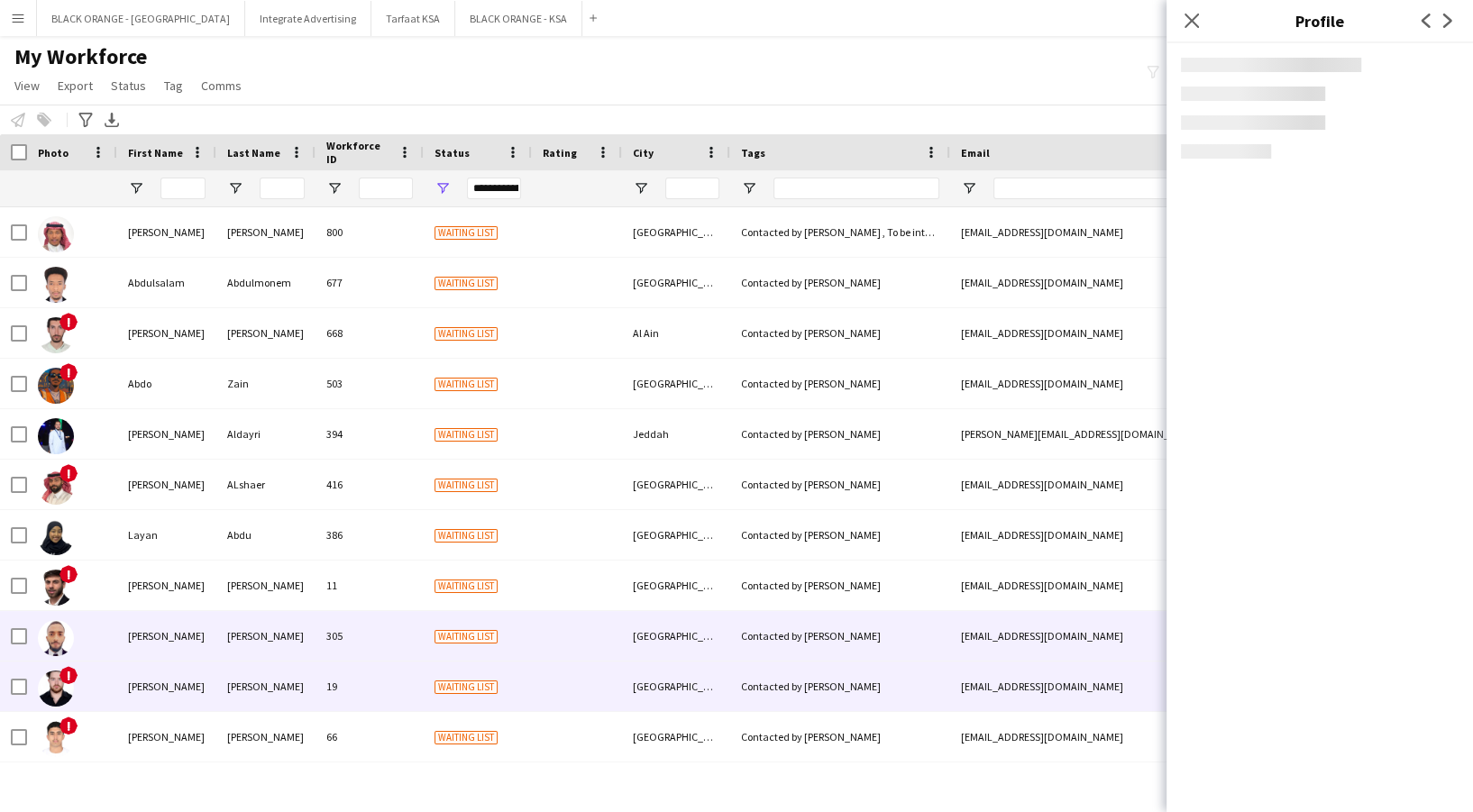
click at [240, 633] on div "[PERSON_NAME]" at bounding box center [266, 635] width 99 height 50
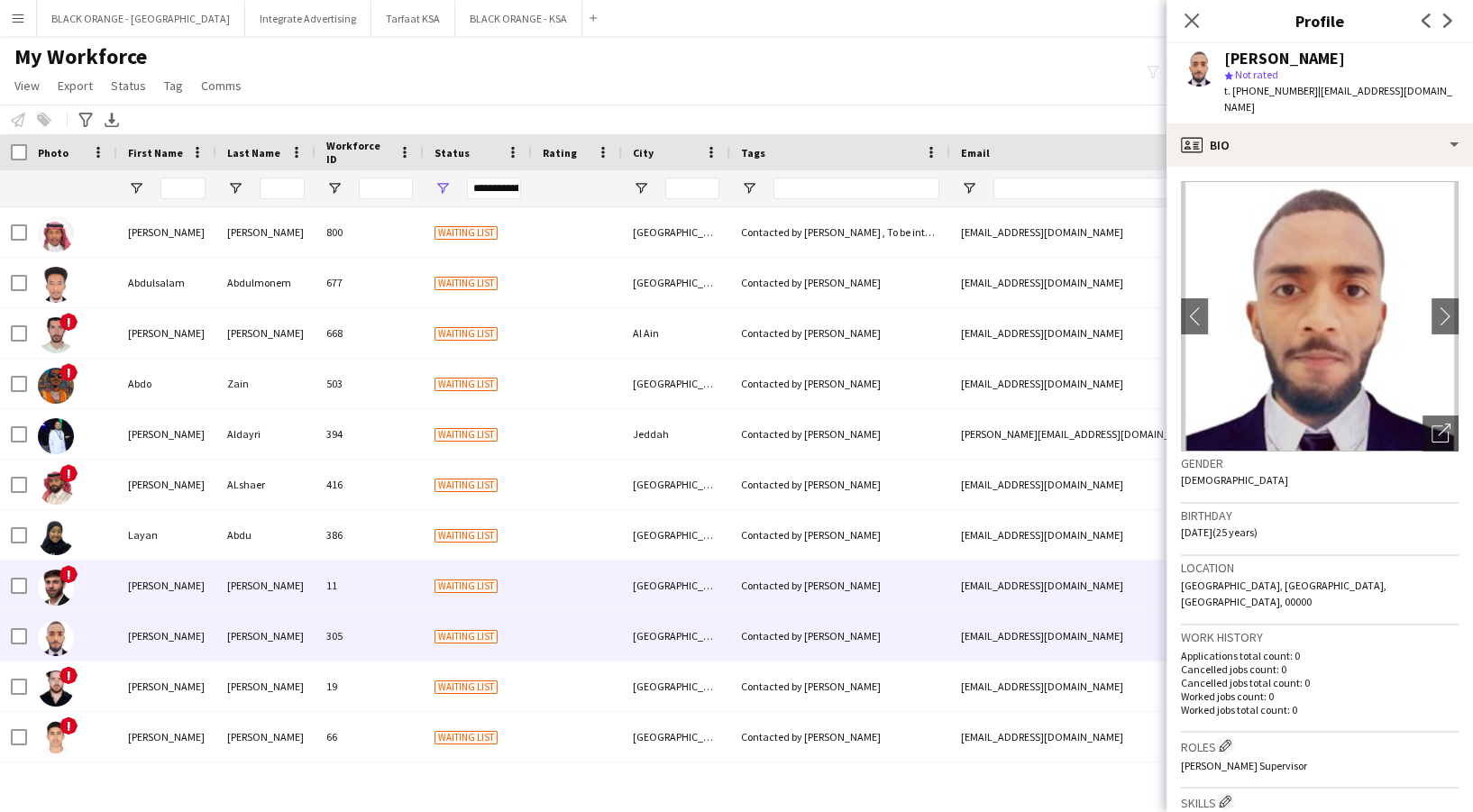
click at [227, 590] on div "[PERSON_NAME]" at bounding box center [266, 585] width 99 height 50
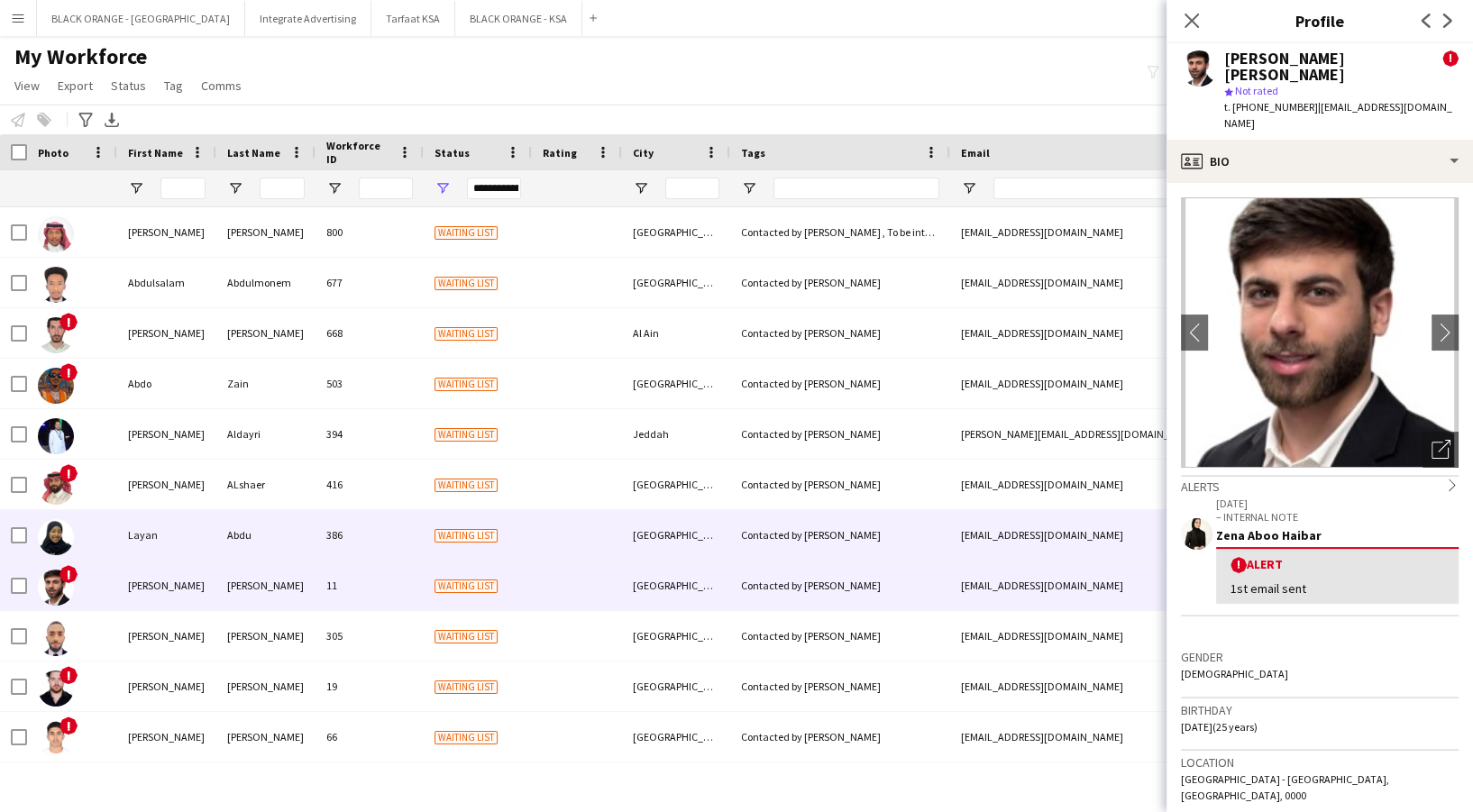
click at [217, 533] on div "Abdu" at bounding box center [266, 534] width 99 height 50
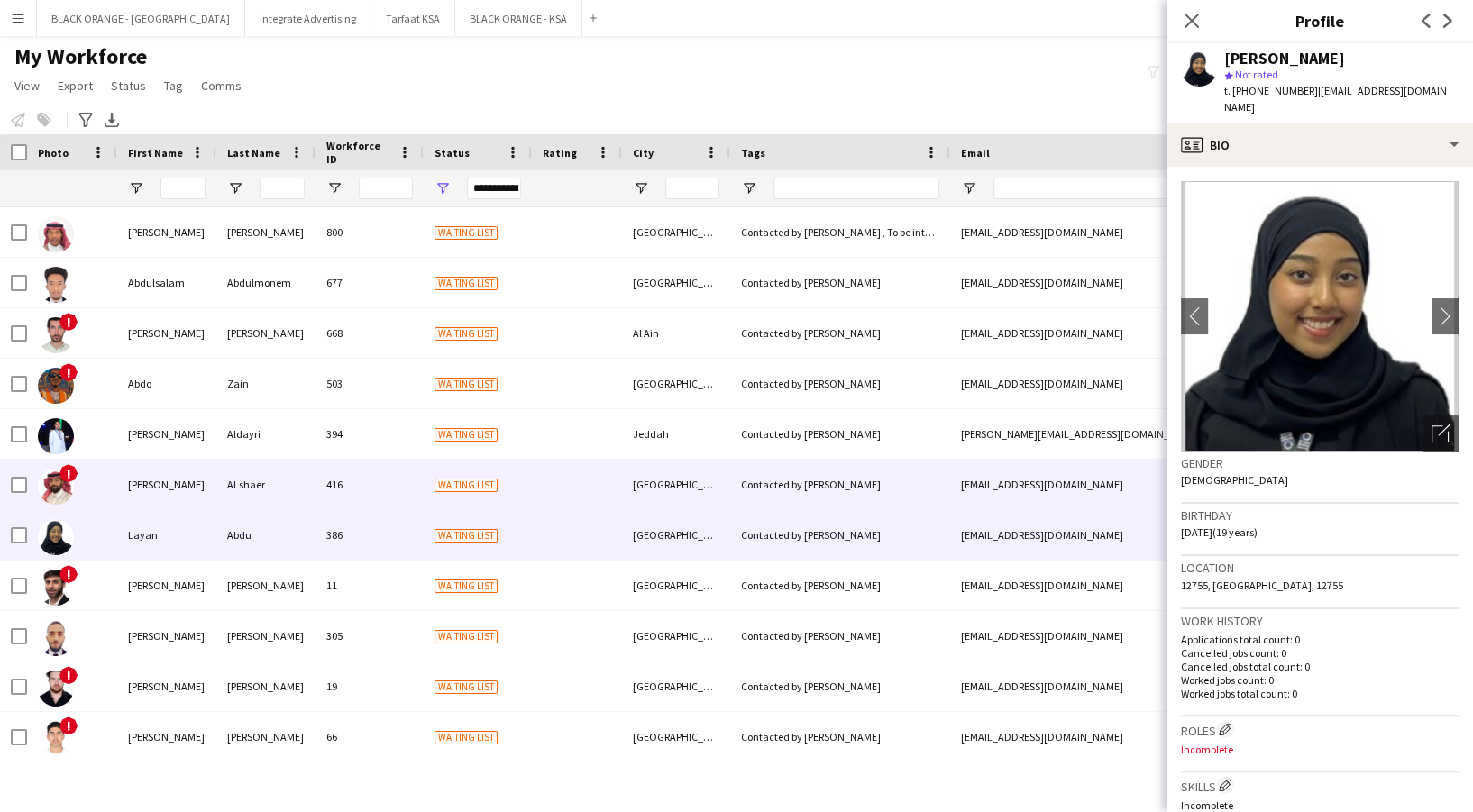
click at [218, 498] on div "ALshaer" at bounding box center [266, 484] width 99 height 50
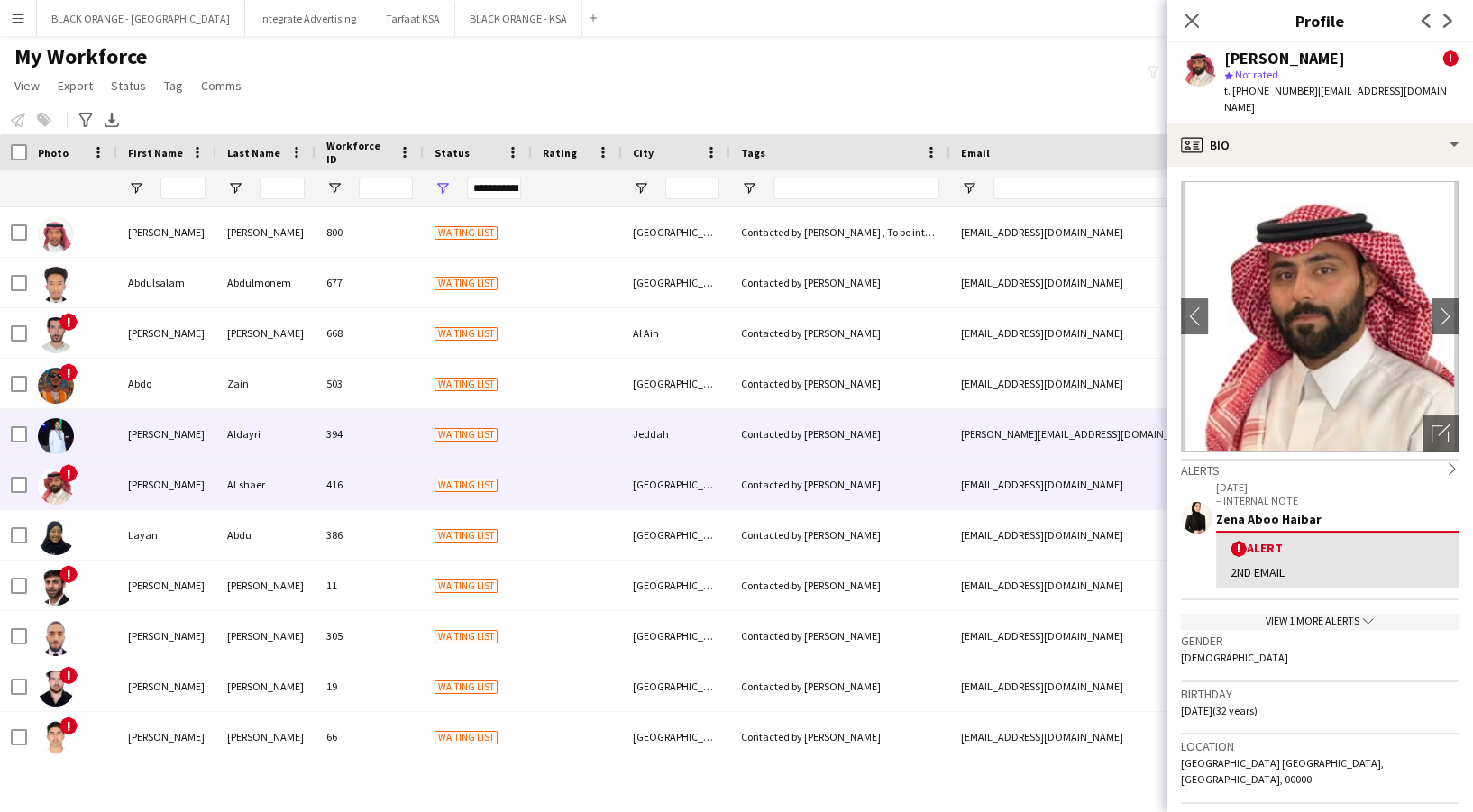
click at [205, 429] on div "[PERSON_NAME]" at bounding box center [167, 433] width 99 height 50
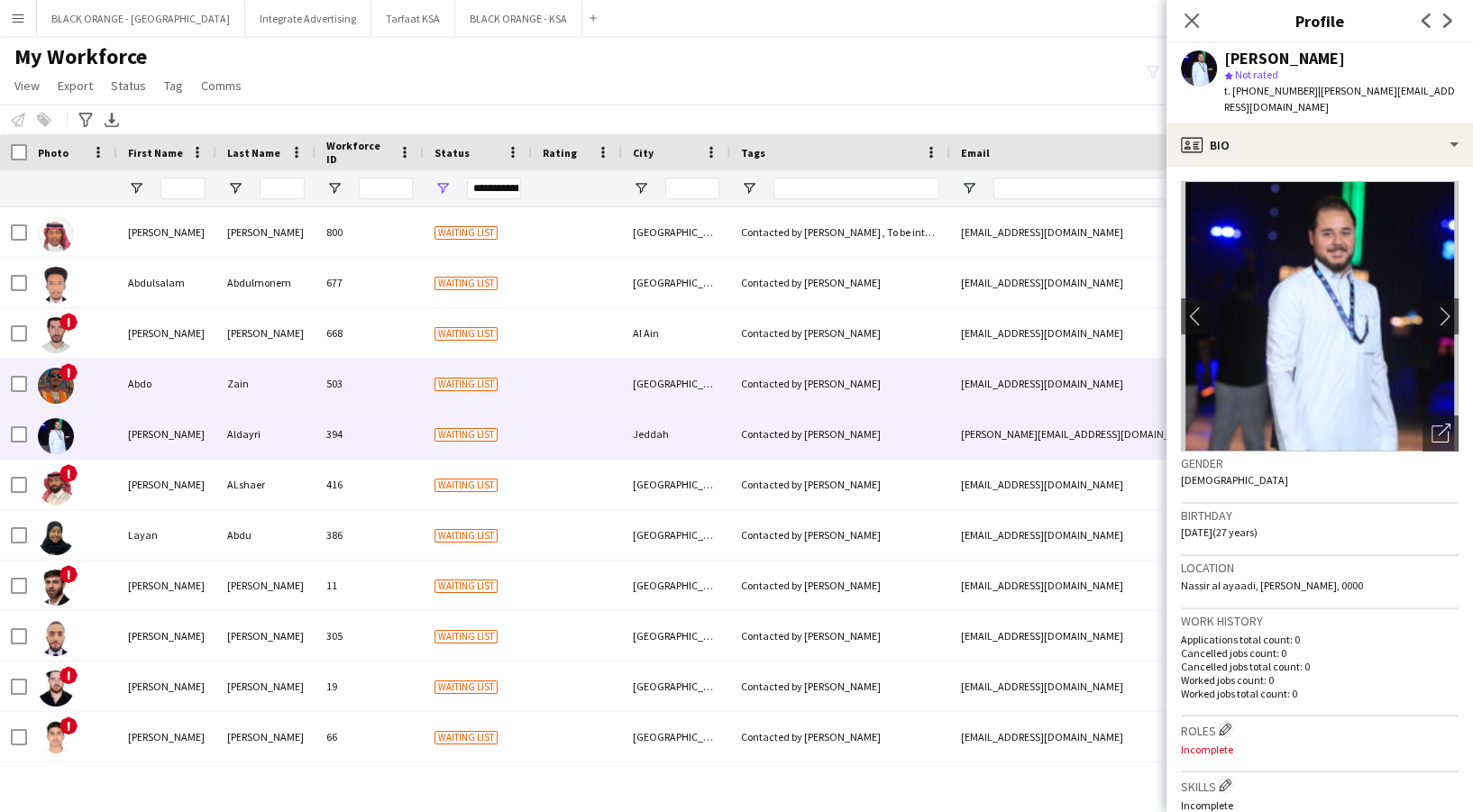
click at [222, 363] on div "Zain" at bounding box center [266, 383] width 99 height 50
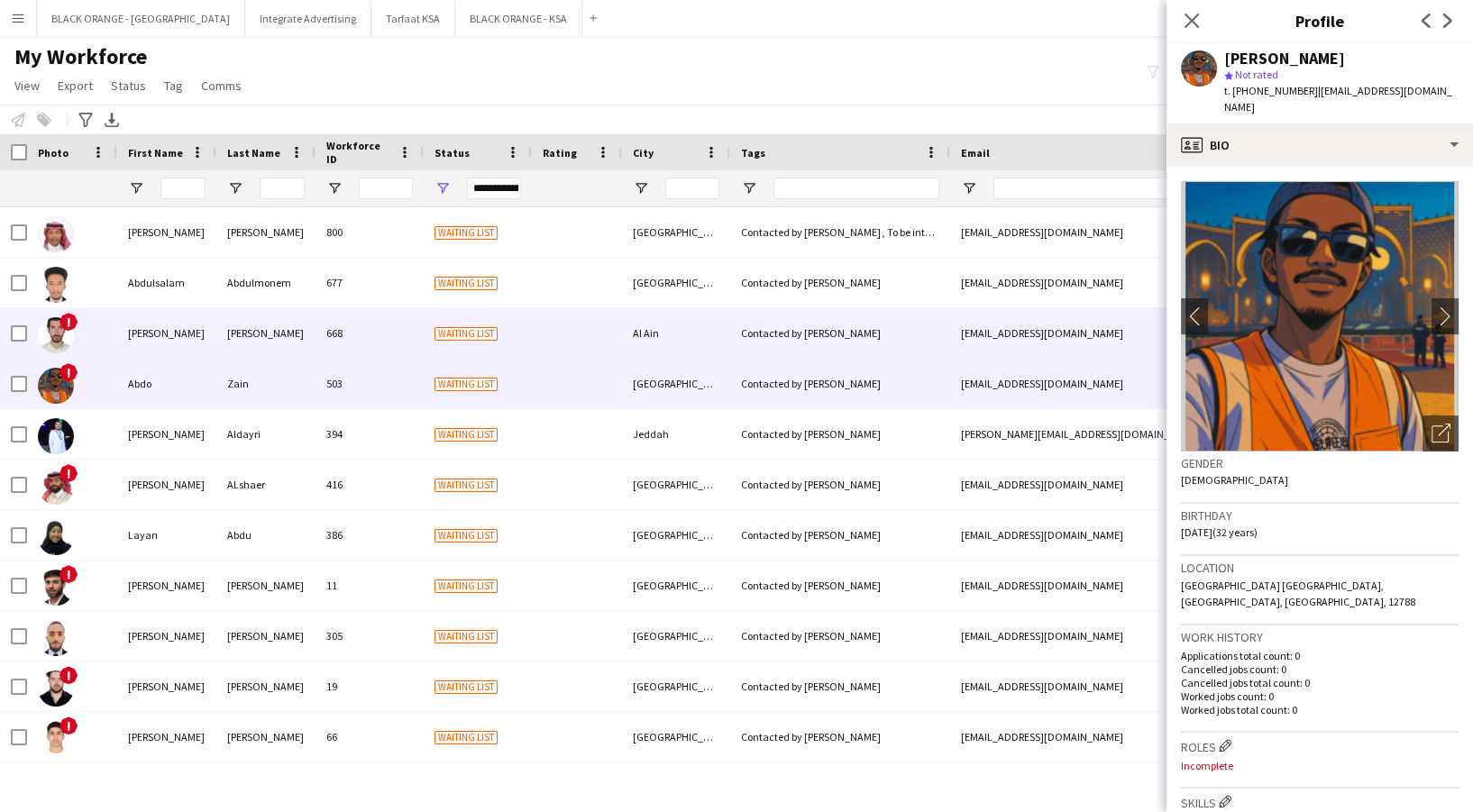
click at [247, 321] on div "[PERSON_NAME]" at bounding box center [266, 333] width 99 height 50
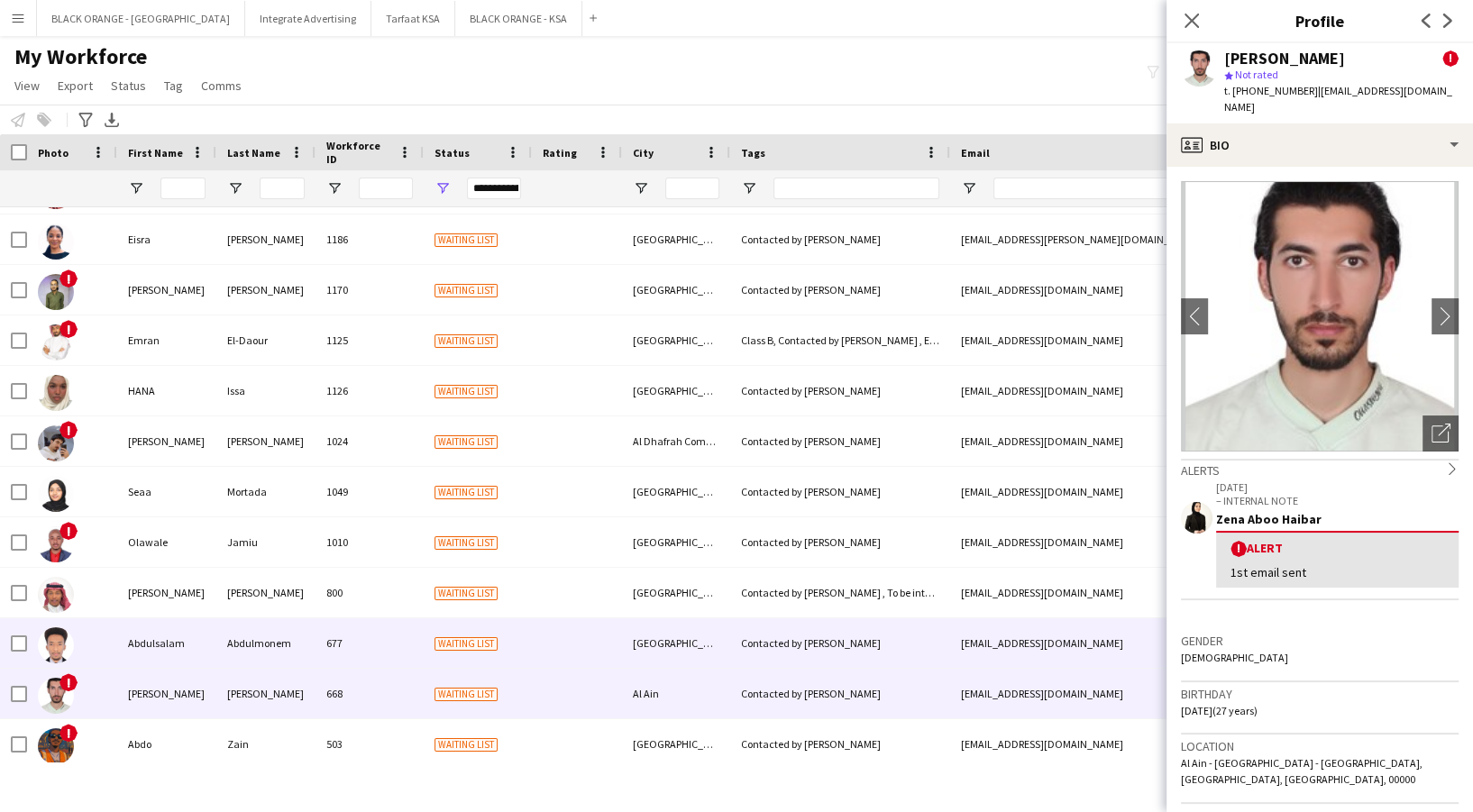
click at [278, 632] on div "Abdulmonem" at bounding box center [266, 642] width 99 height 50
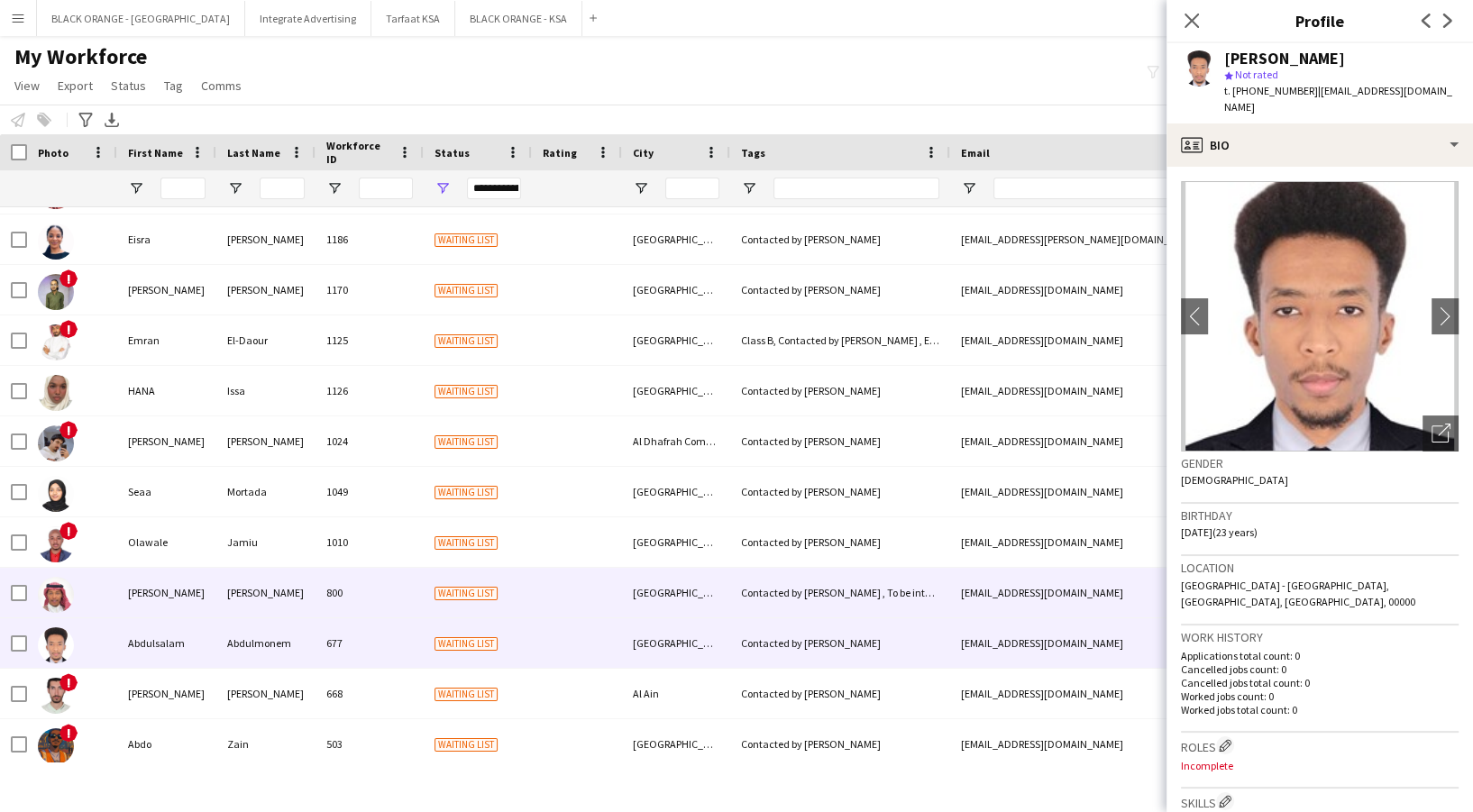
click at [270, 597] on div "[PERSON_NAME]" at bounding box center [266, 592] width 99 height 50
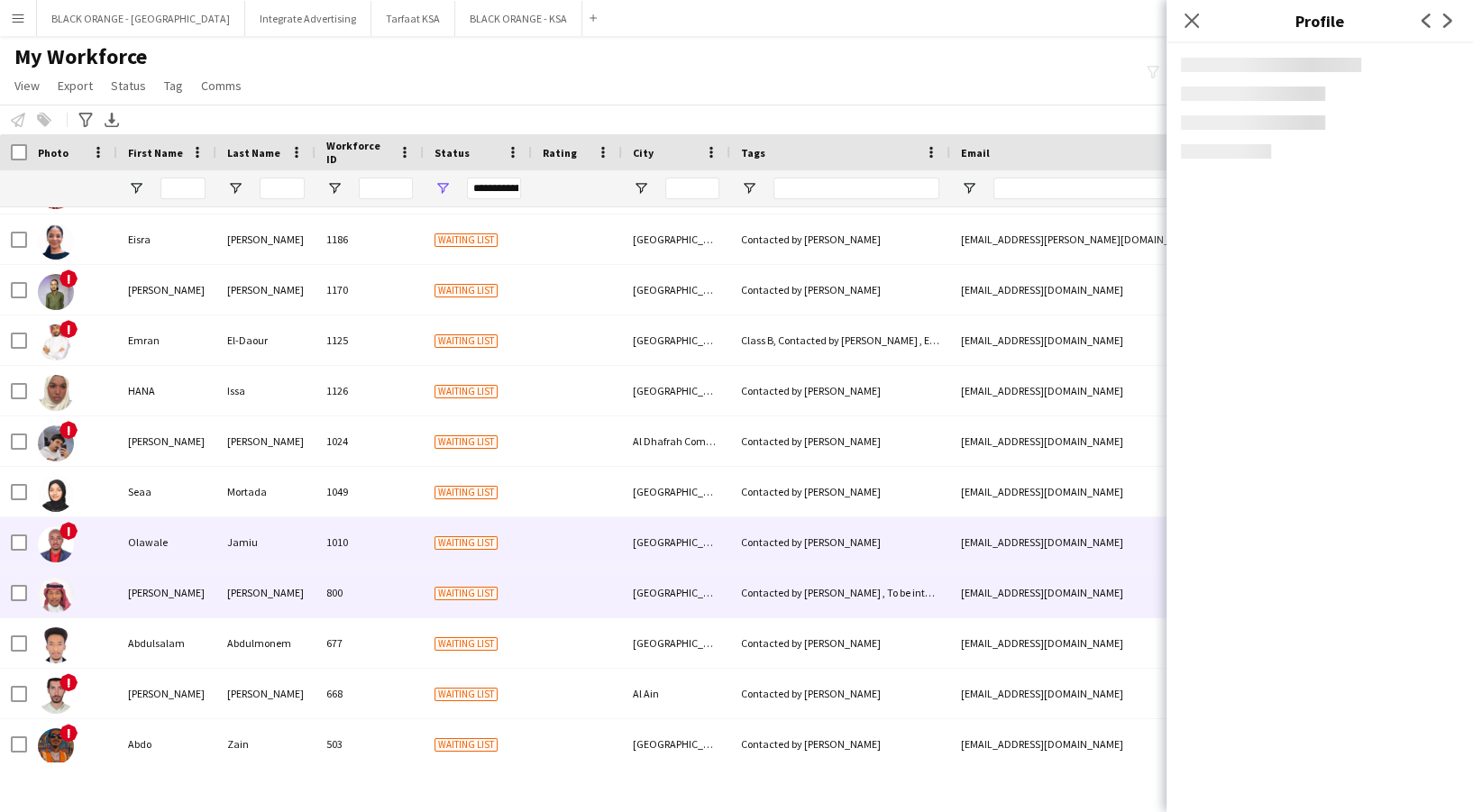
click at [260, 540] on div "Jamiu" at bounding box center [266, 541] width 99 height 50
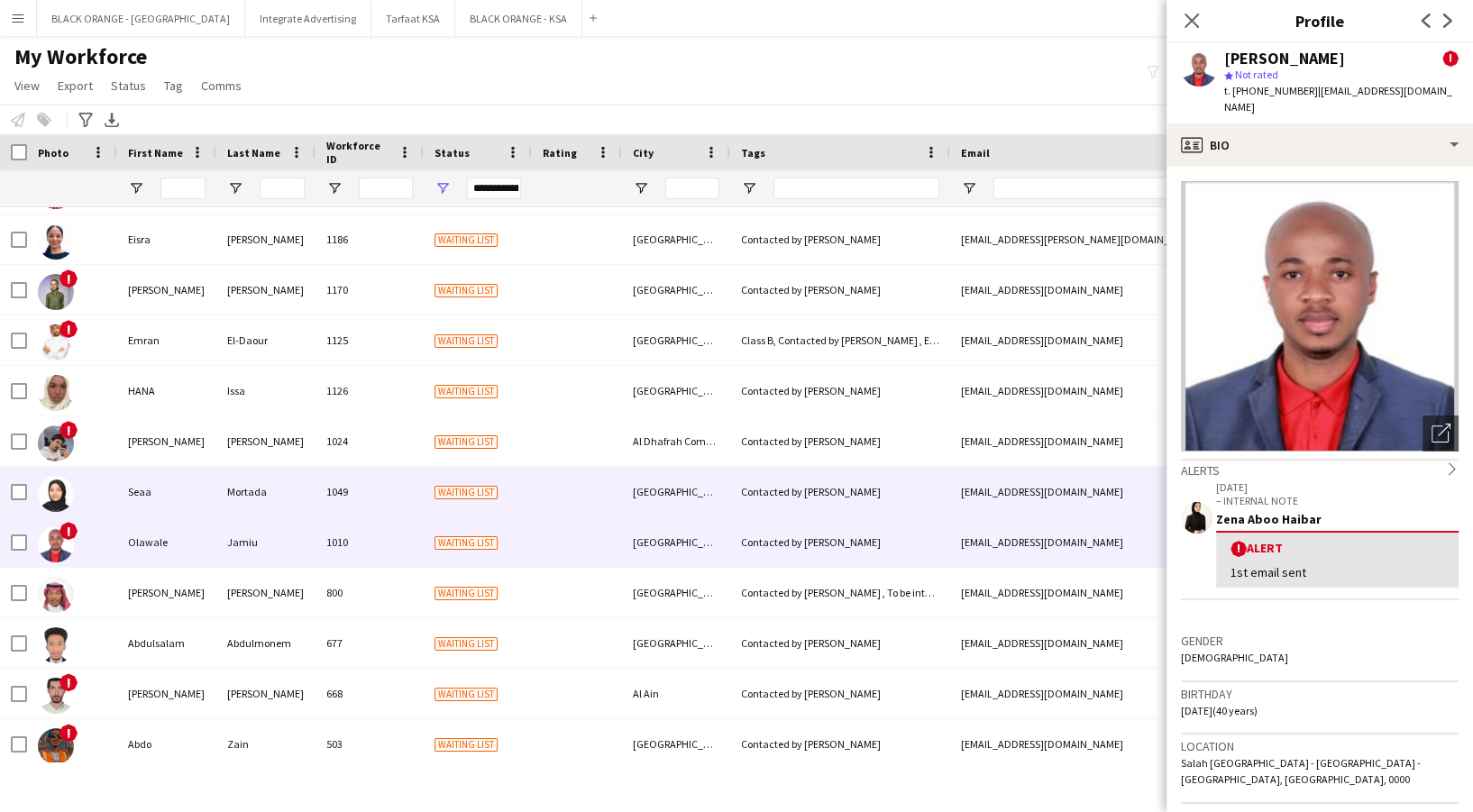
click at [257, 495] on div "Mortada" at bounding box center [266, 491] width 99 height 50
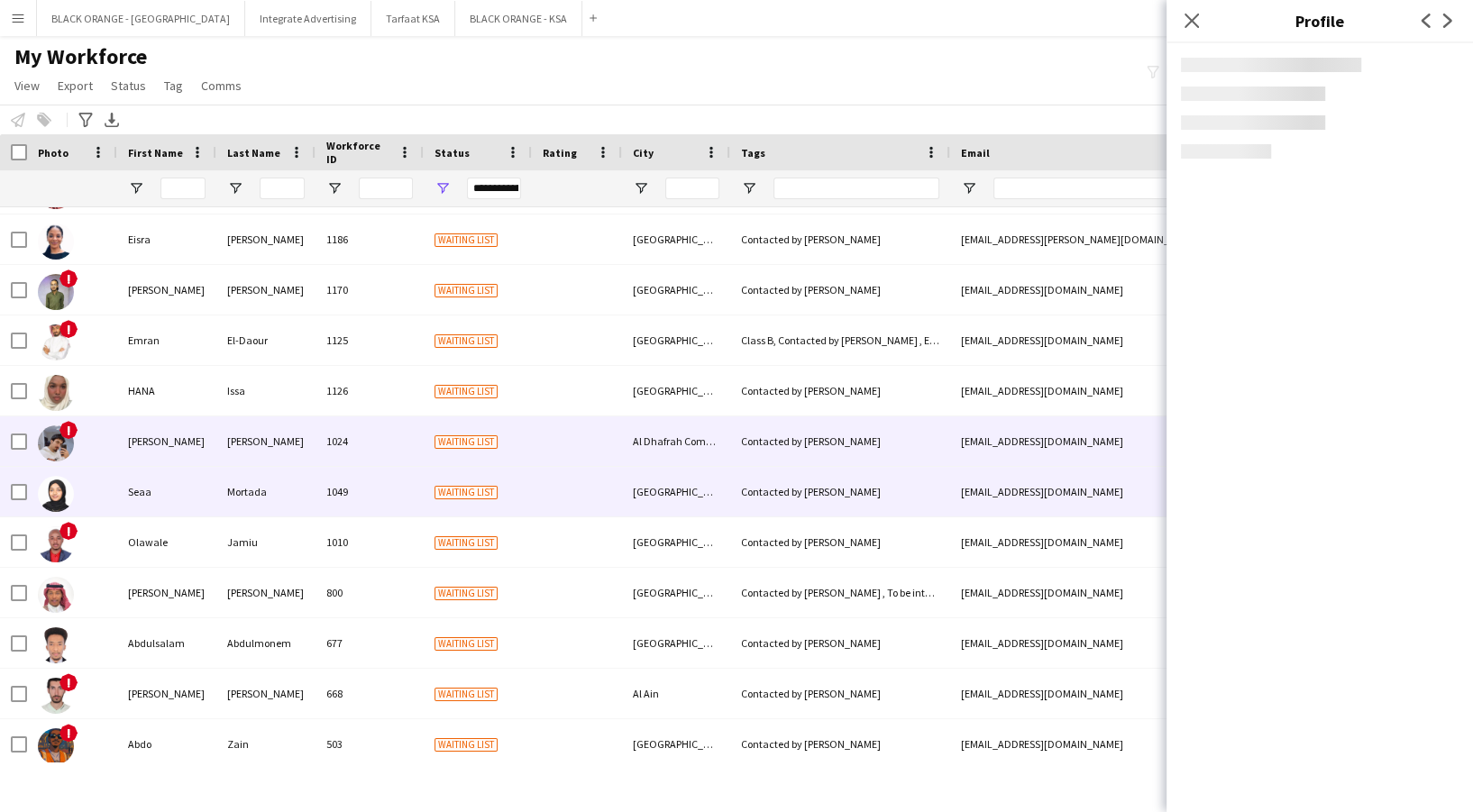
click at [265, 436] on div "[PERSON_NAME]" at bounding box center [266, 441] width 99 height 50
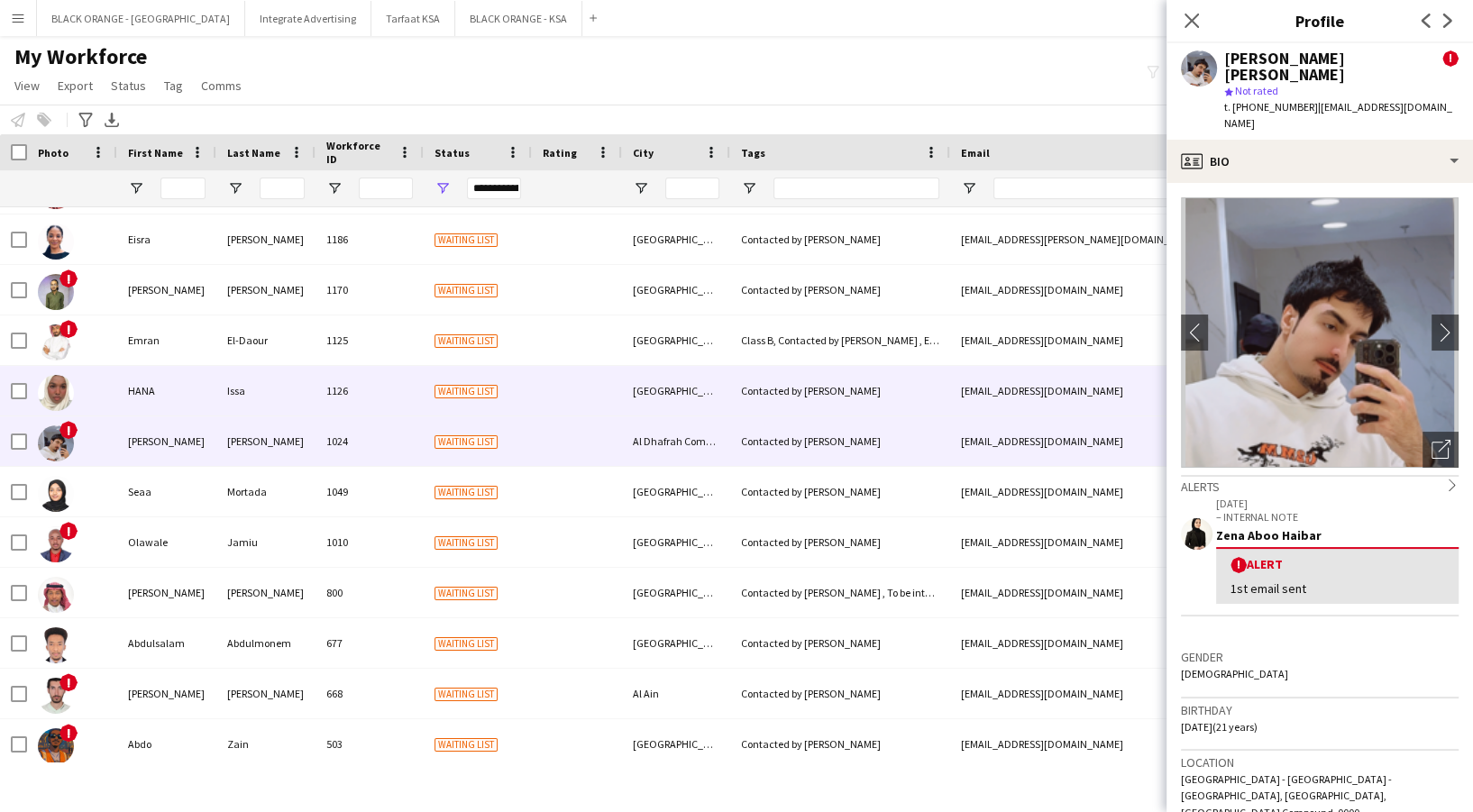
click at [281, 383] on div "Issa" at bounding box center [266, 390] width 99 height 50
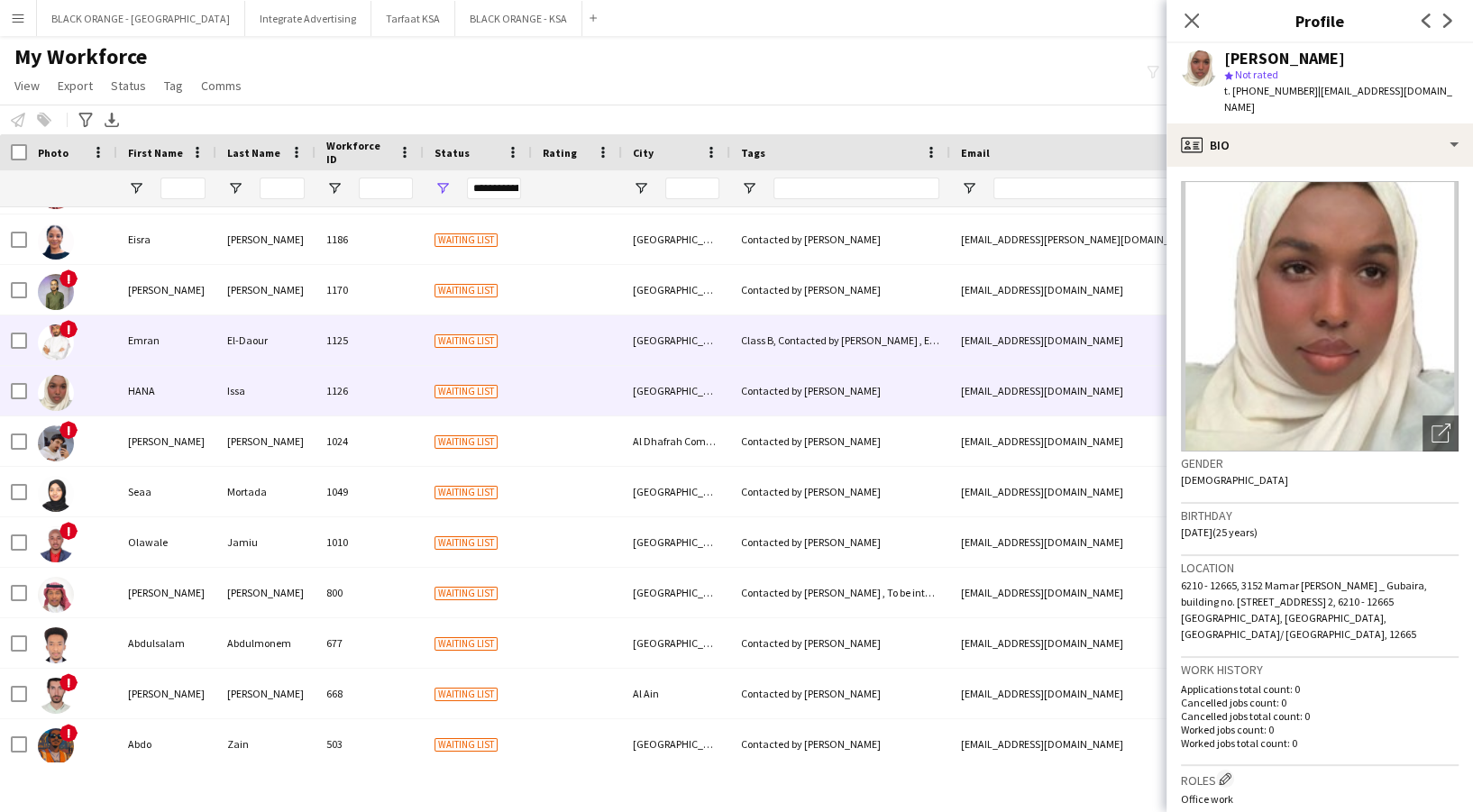
drag, startPoint x: 304, startPoint y: 341, endPoint x: 294, endPoint y: 347, distance: 11.7
click at [305, 341] on div "El-Daour" at bounding box center [266, 339] width 99 height 50
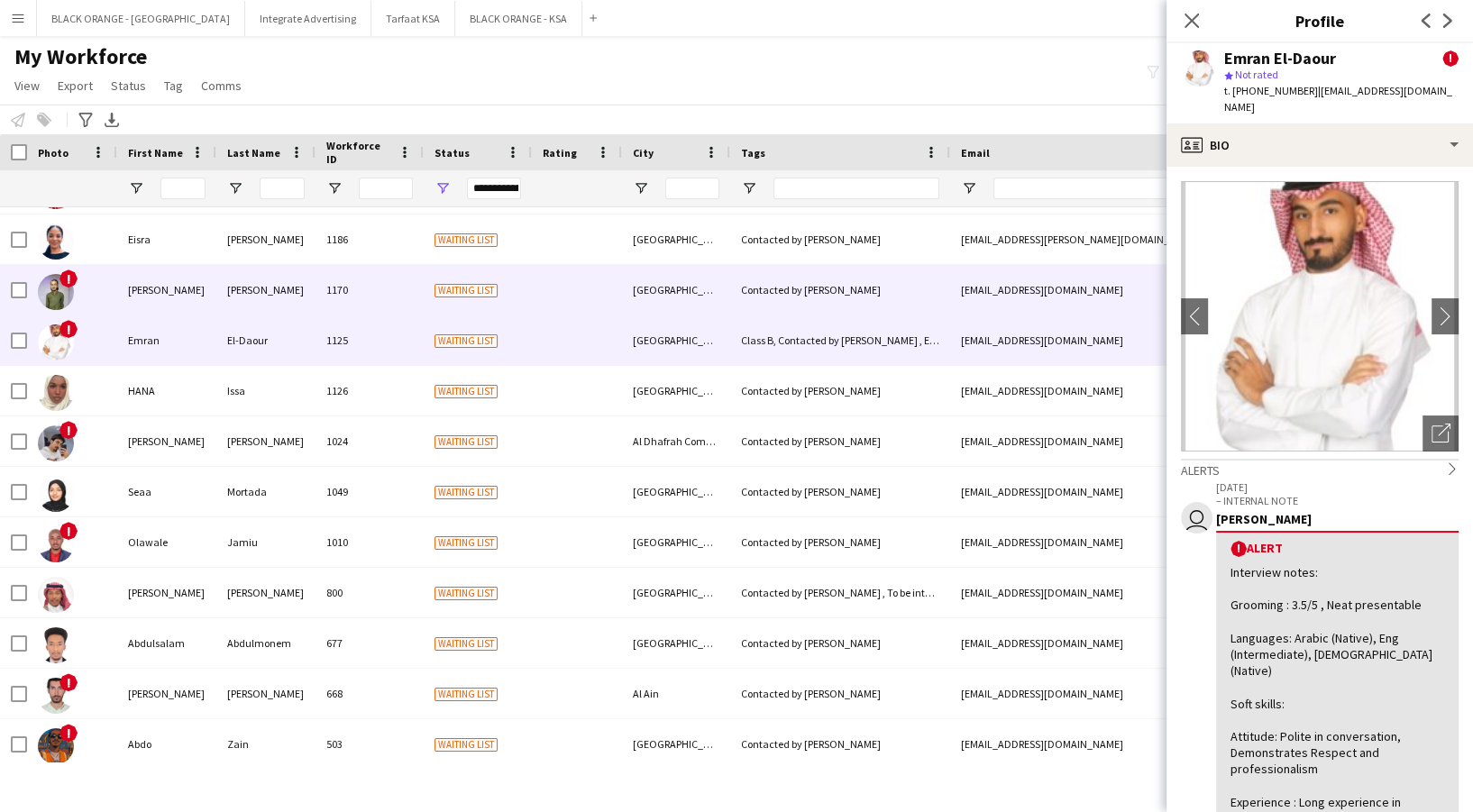
click at [289, 302] on div "[PERSON_NAME]" at bounding box center [266, 289] width 99 height 50
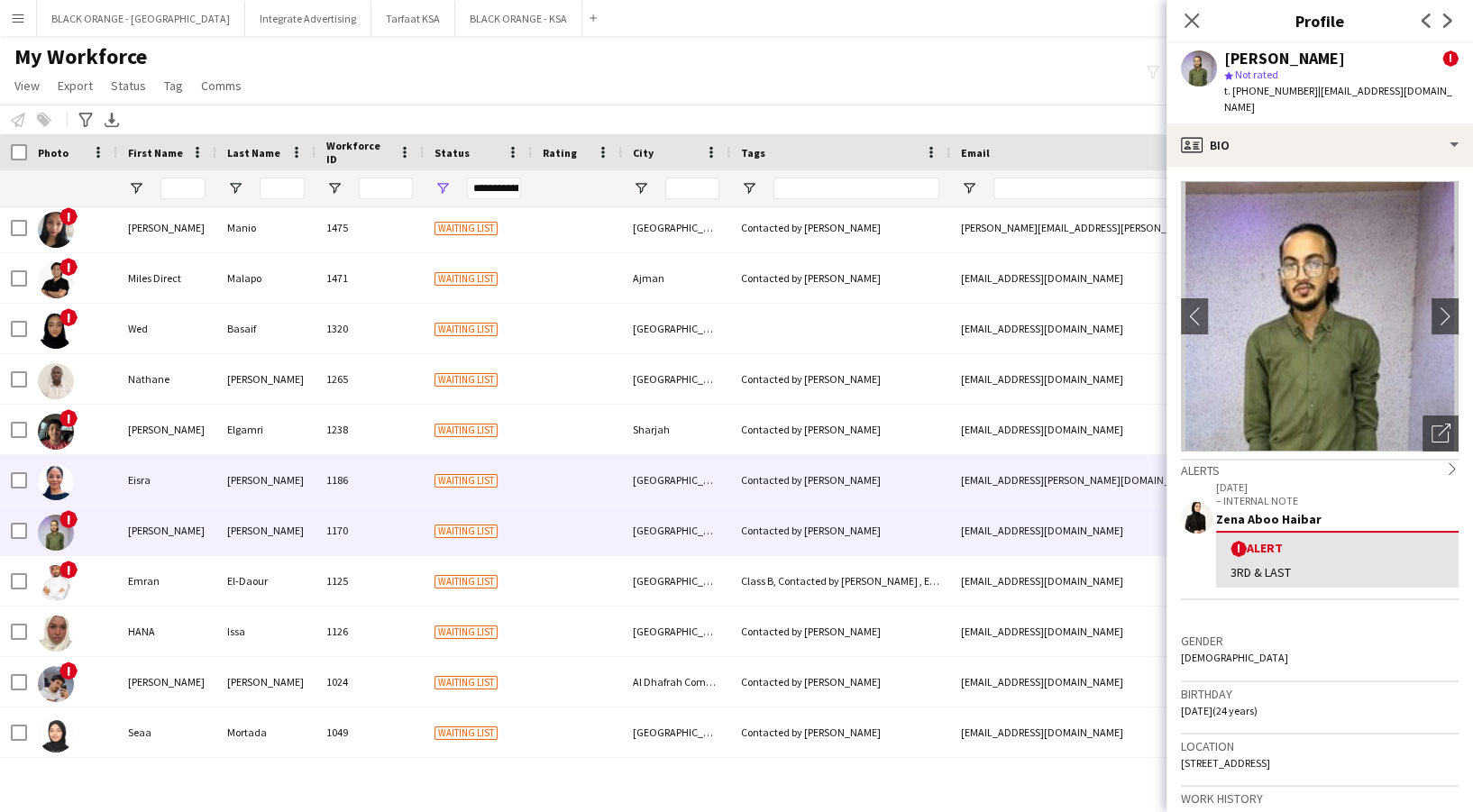
click at [285, 502] on div "[PERSON_NAME]" at bounding box center [266, 479] width 99 height 50
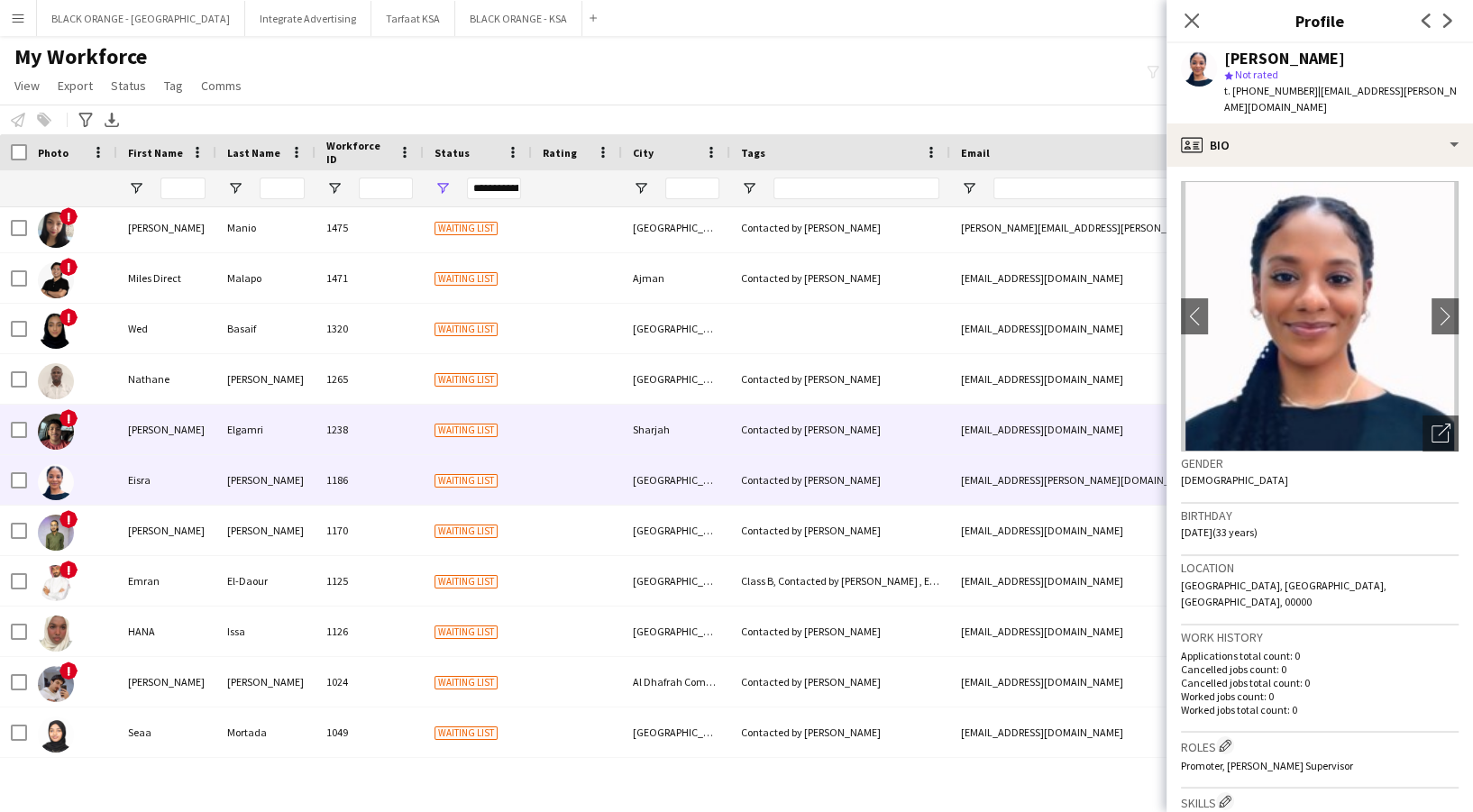
click at [230, 440] on div "Elgamri" at bounding box center [266, 429] width 99 height 50
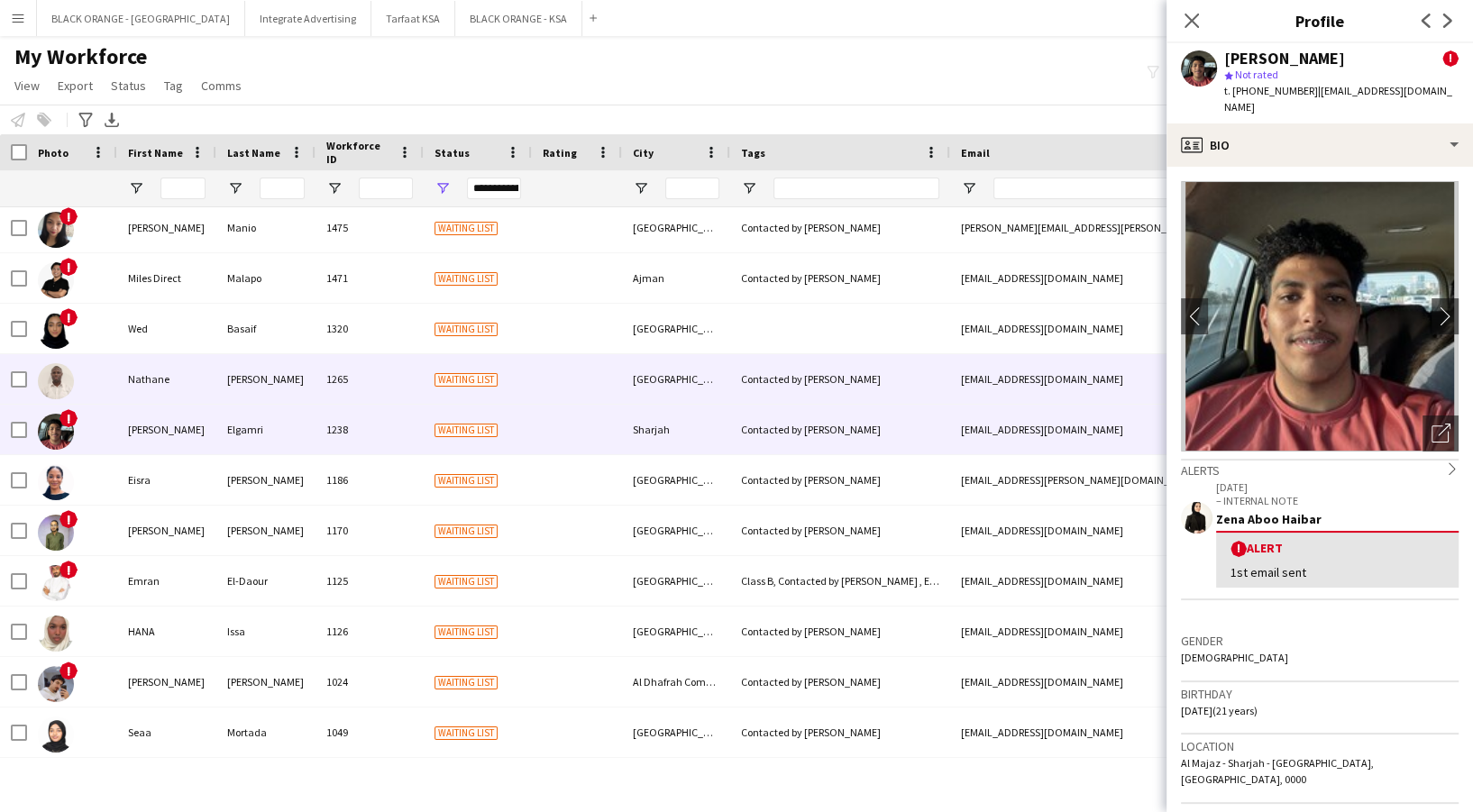
click at [226, 385] on div "[PERSON_NAME]" at bounding box center [266, 379] width 99 height 50
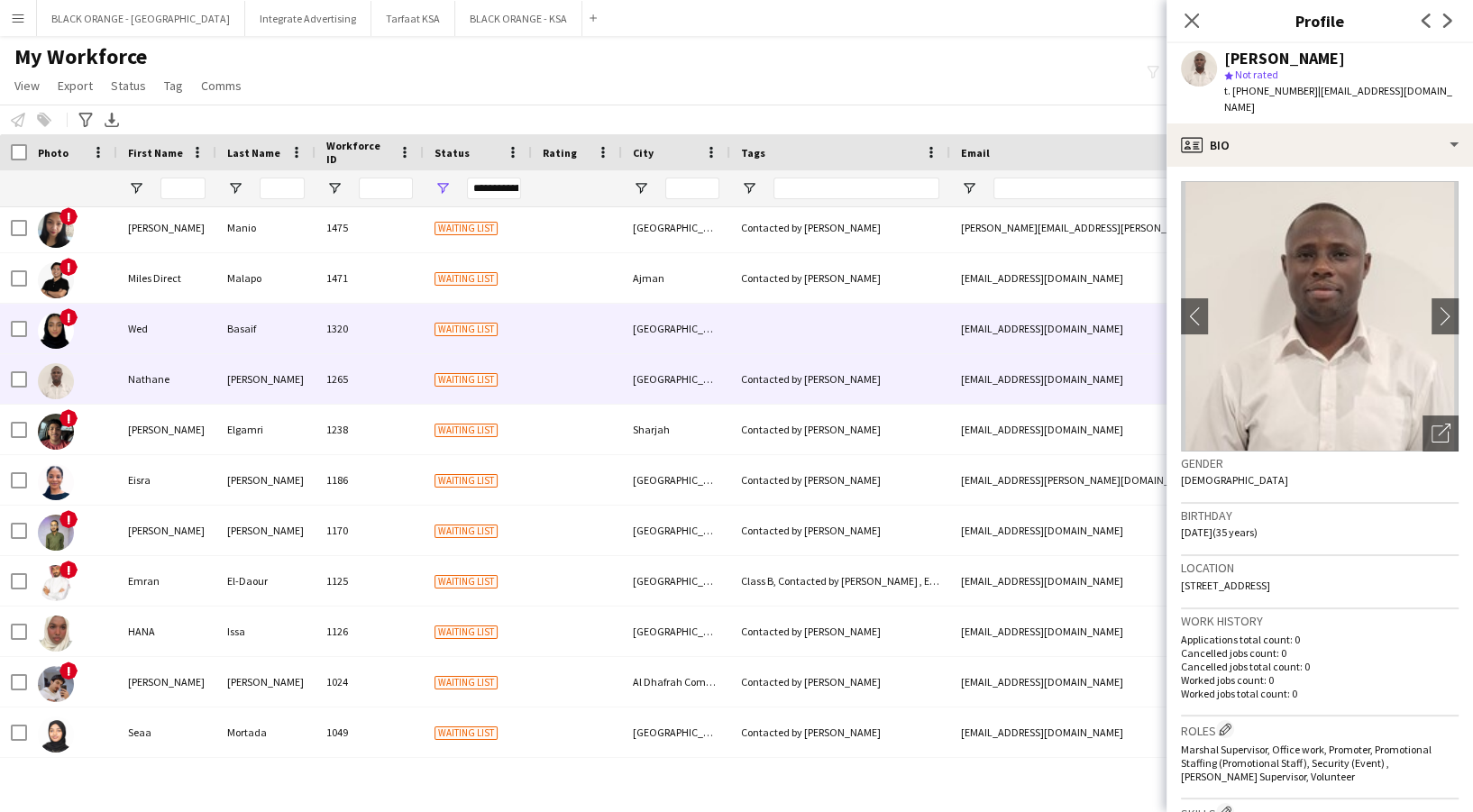
click at [312, 330] on div "Basaif" at bounding box center [266, 328] width 99 height 50
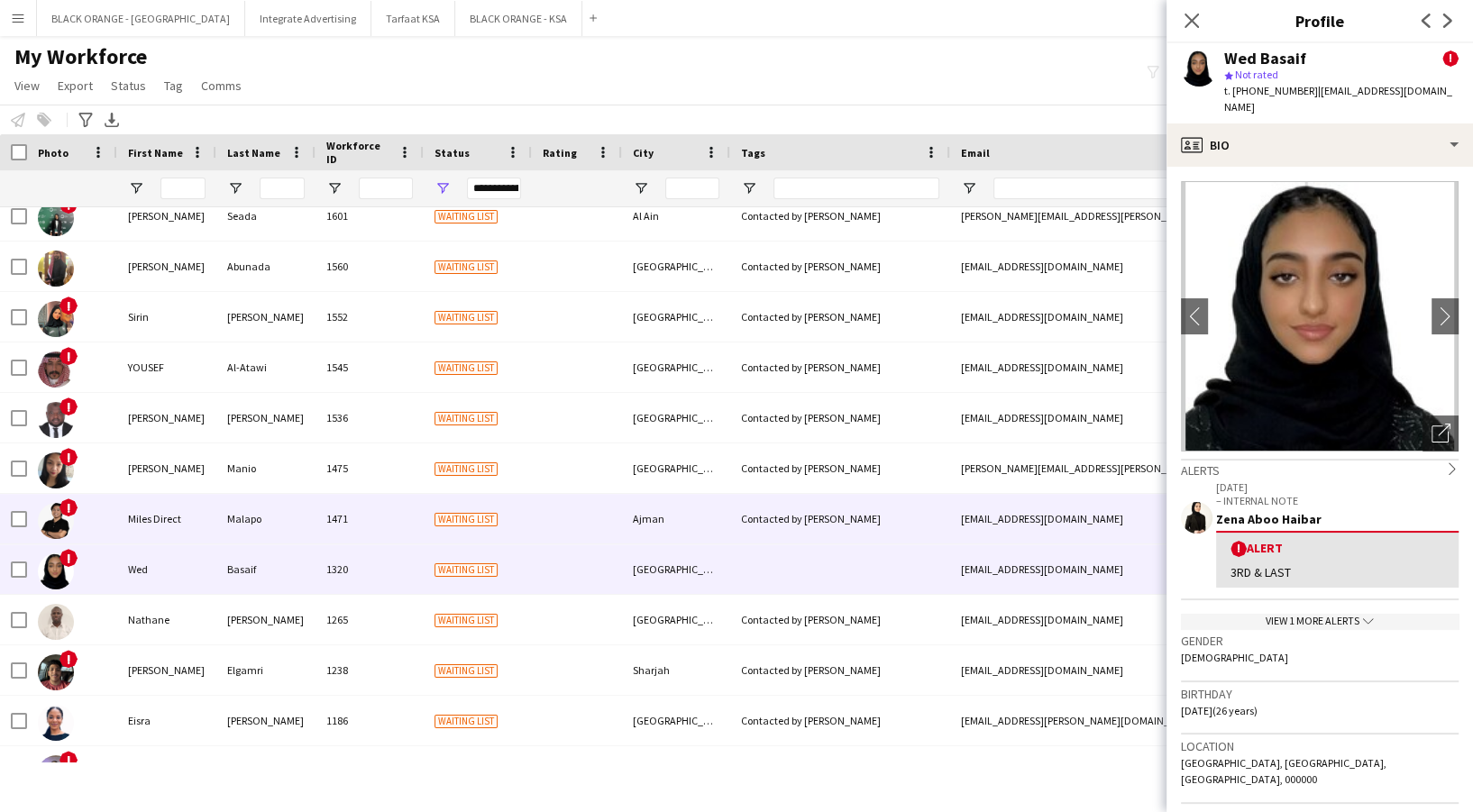
drag, startPoint x: 286, startPoint y: 535, endPoint x: 279, endPoint y: 527, distance: 10.6
click at [285, 535] on div "Malapo" at bounding box center [266, 518] width 99 height 50
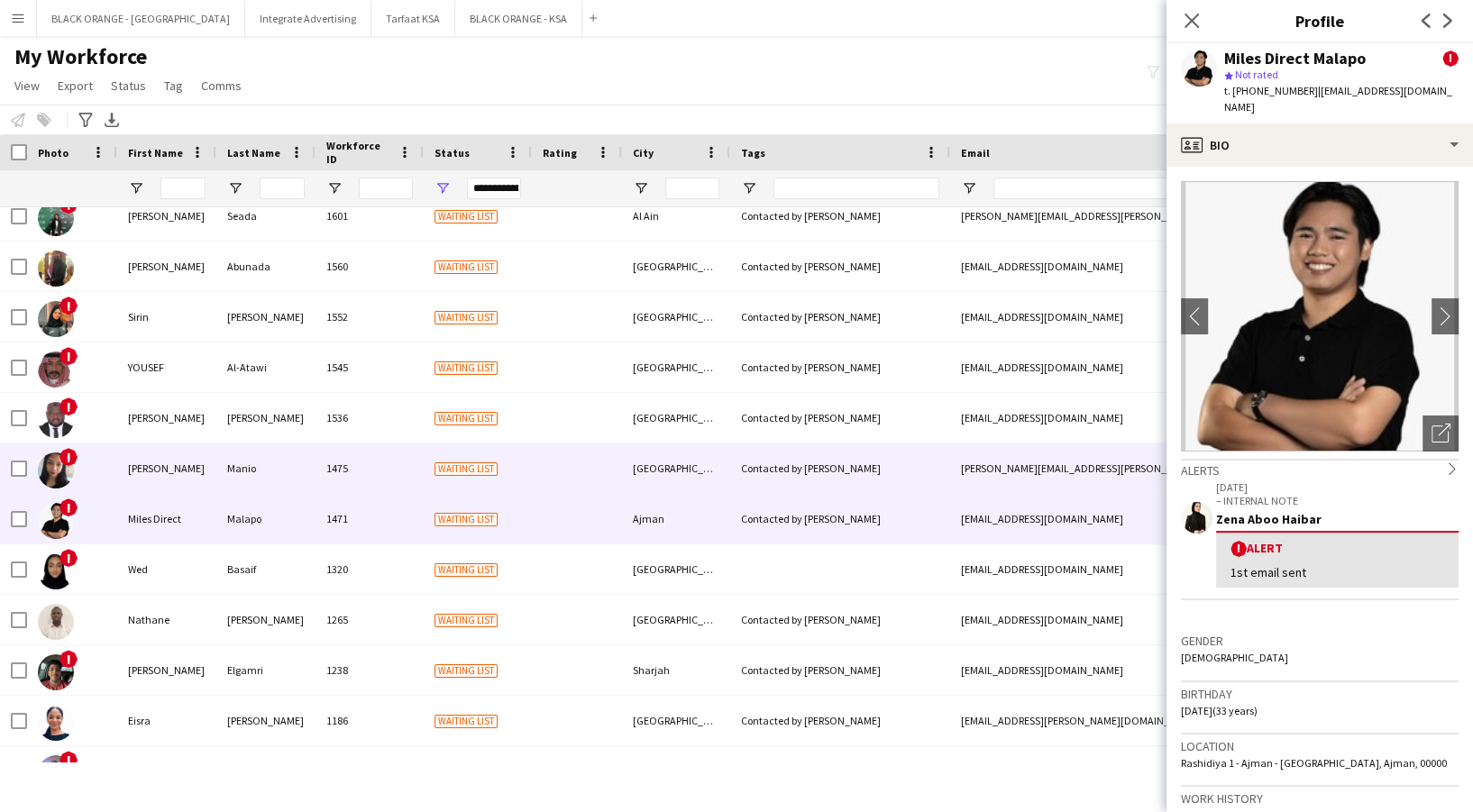
click at [269, 486] on div "Manio" at bounding box center [266, 468] width 99 height 50
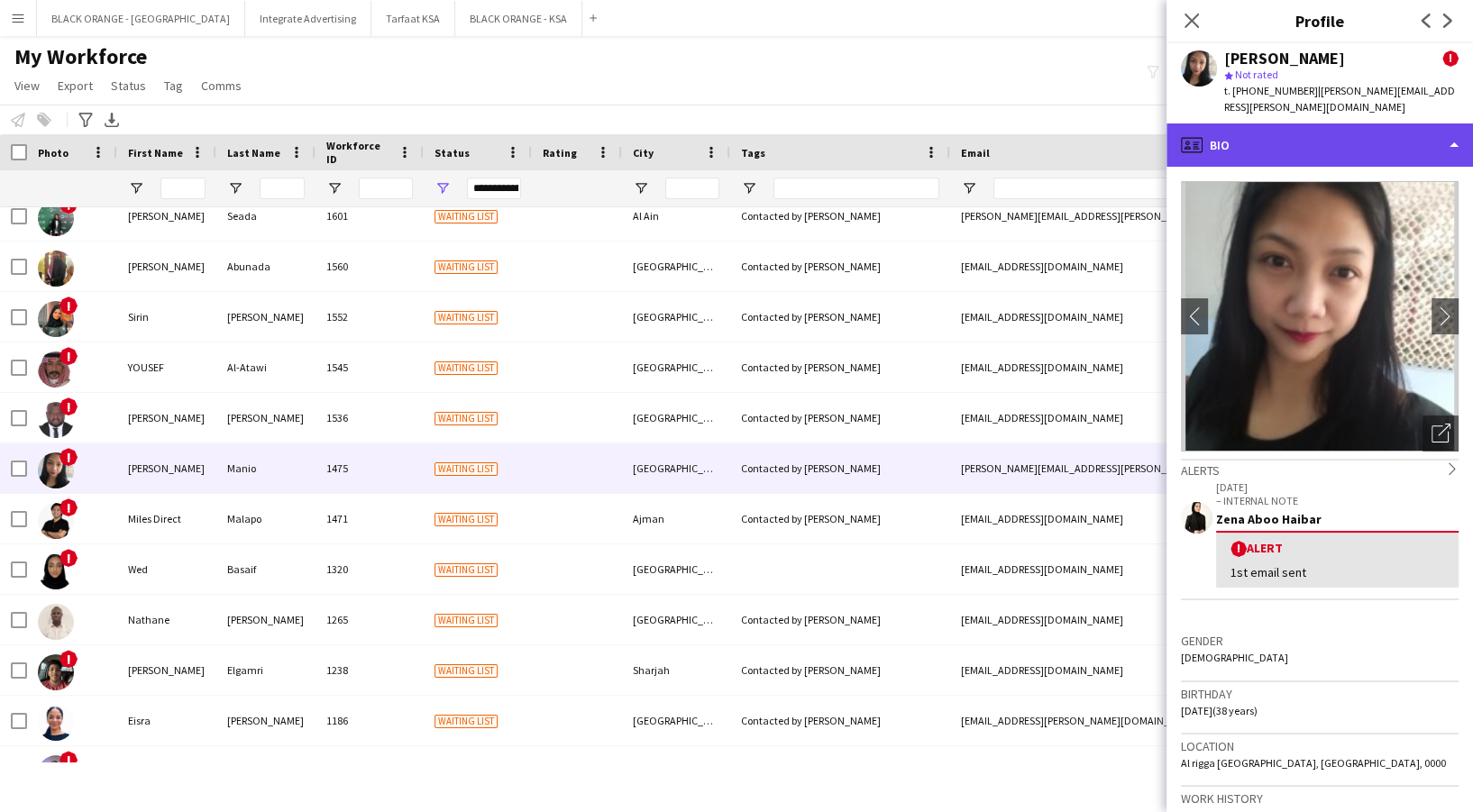
click at [1366, 144] on div "profile Bio" at bounding box center [1319, 145] width 307 height 43
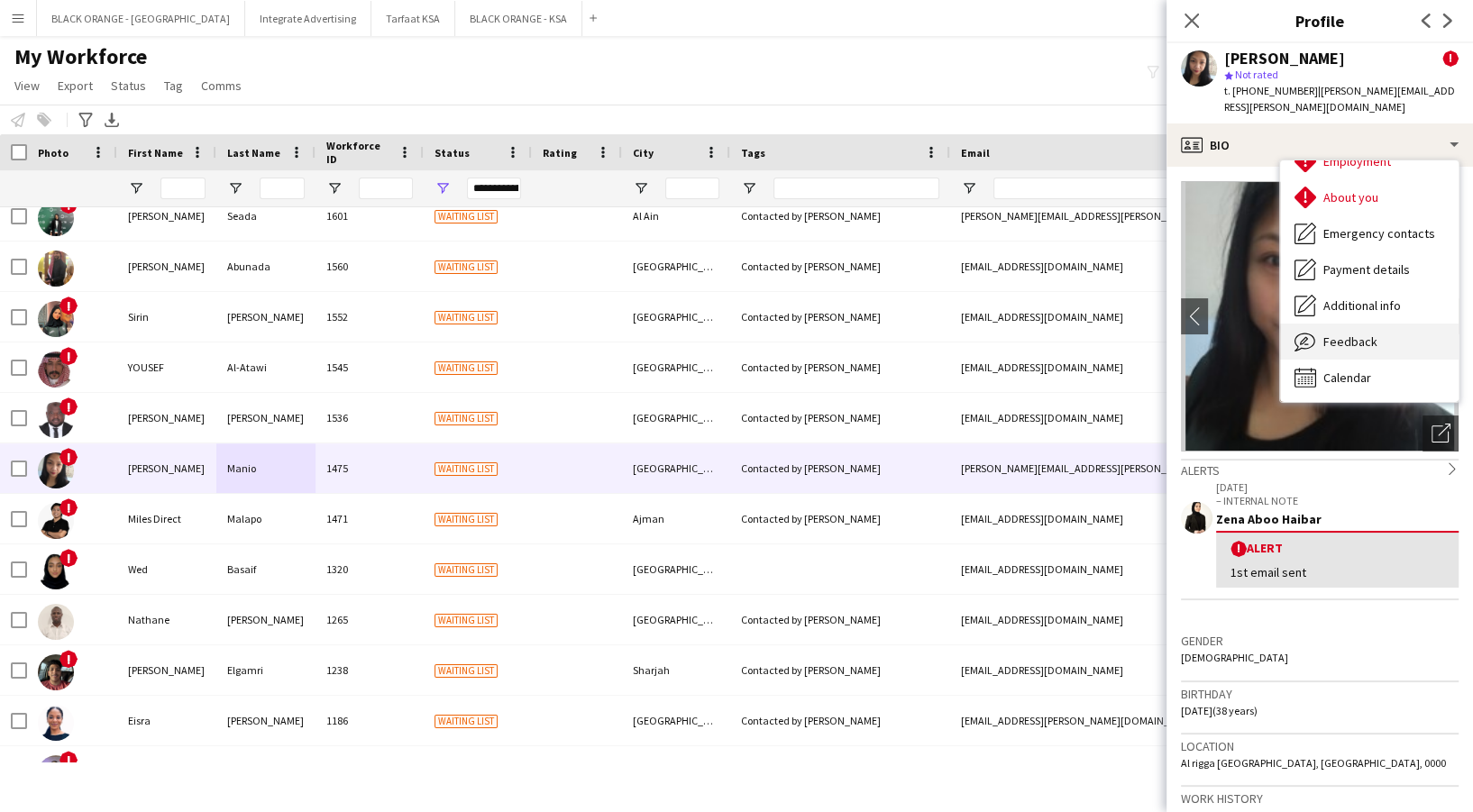
click at [1388, 338] on div "Bio Bio Company application Company application Employment Employment About you…" at bounding box center [1369, 280] width 178 height 241
click at [1374, 323] on div "Feedback Feedback" at bounding box center [1369, 341] width 178 height 36
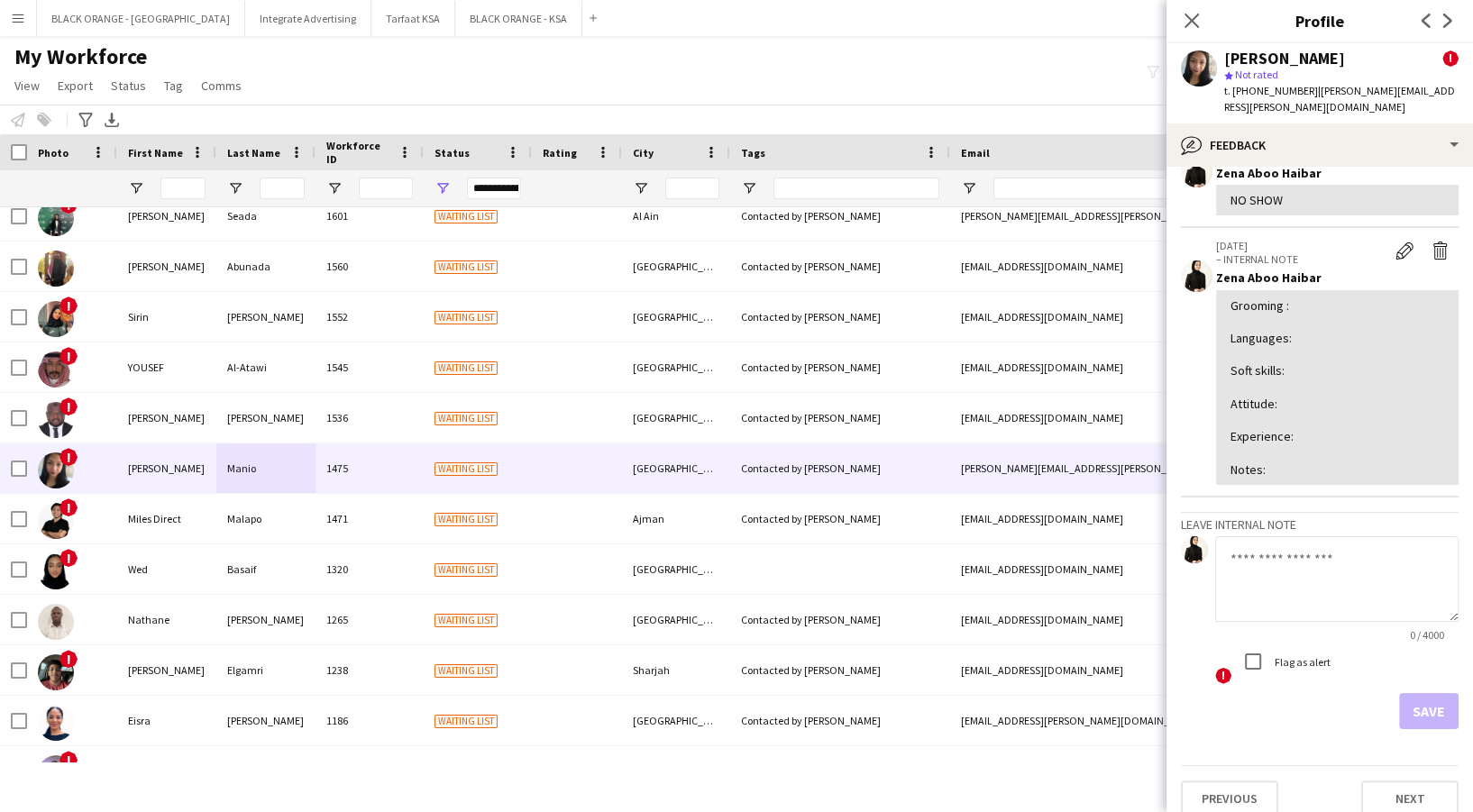
click at [1330, 540] on textarea at bounding box center [1336, 579] width 243 height 85
type textarea "*******"
click at [1405, 693] on button "Save" at bounding box center [1428, 711] width 59 height 36
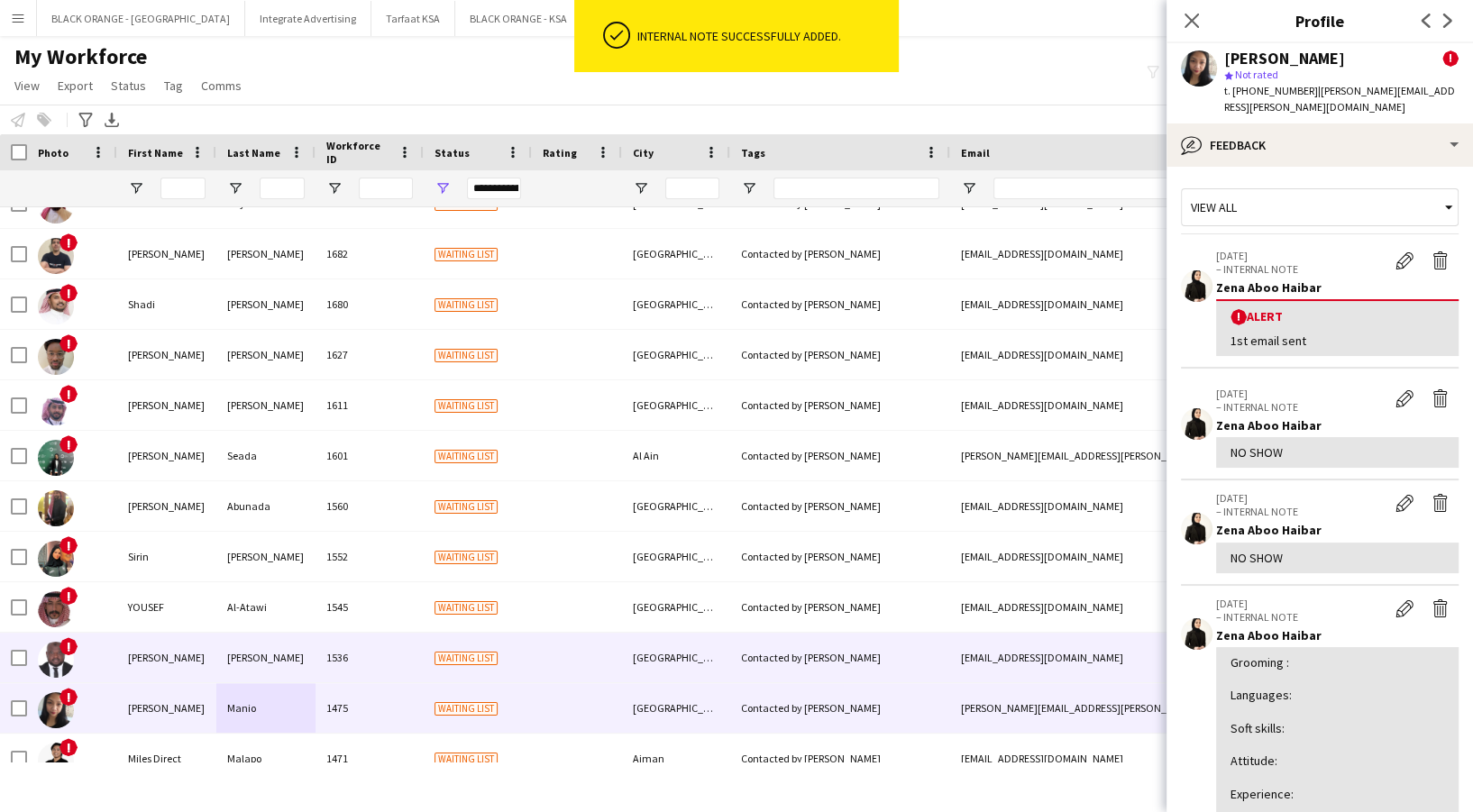
click at [421, 650] on div "1536" at bounding box center [369, 656] width 108 height 50
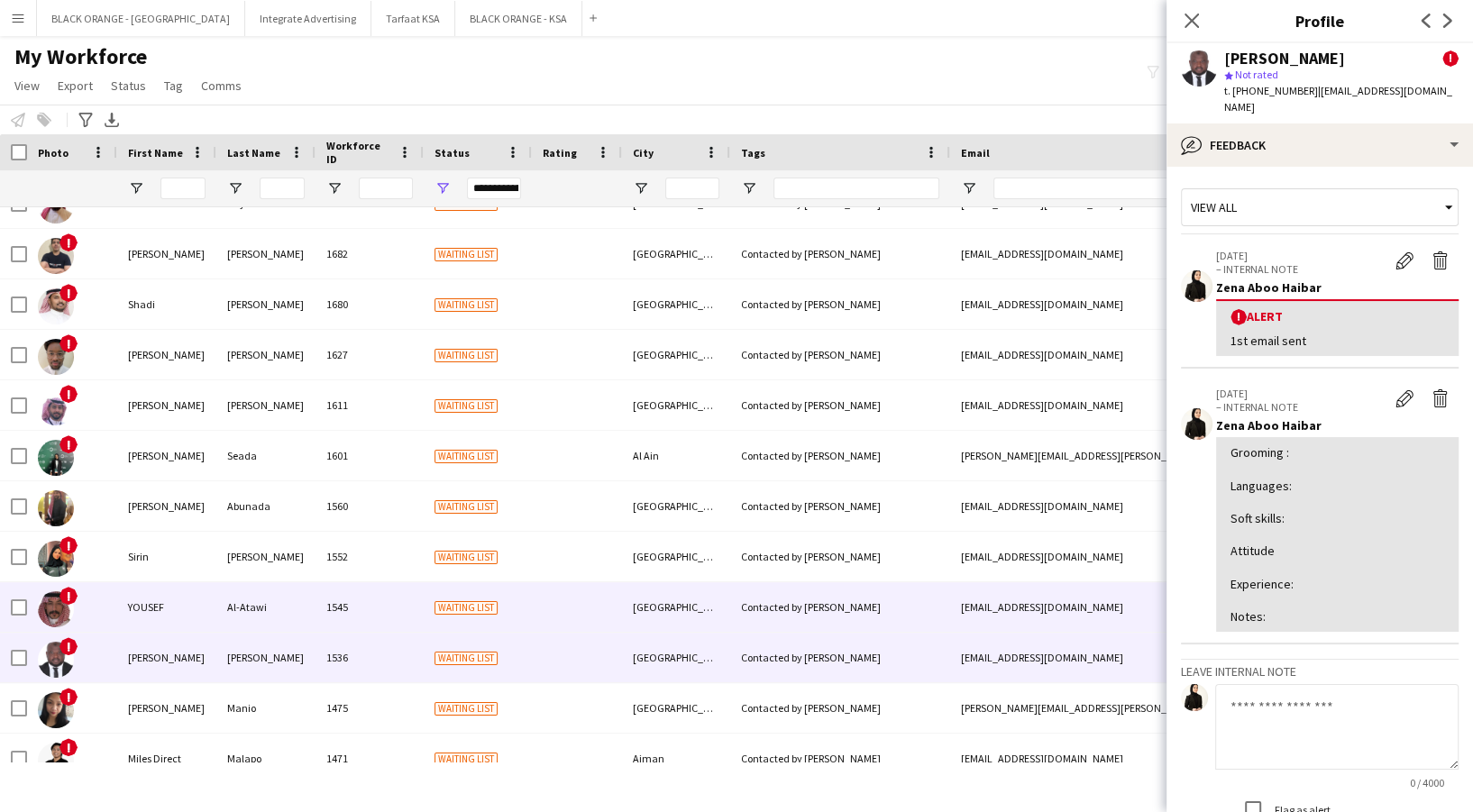
click at [438, 606] on span "Waiting list" at bounding box center [465, 608] width 63 height 13
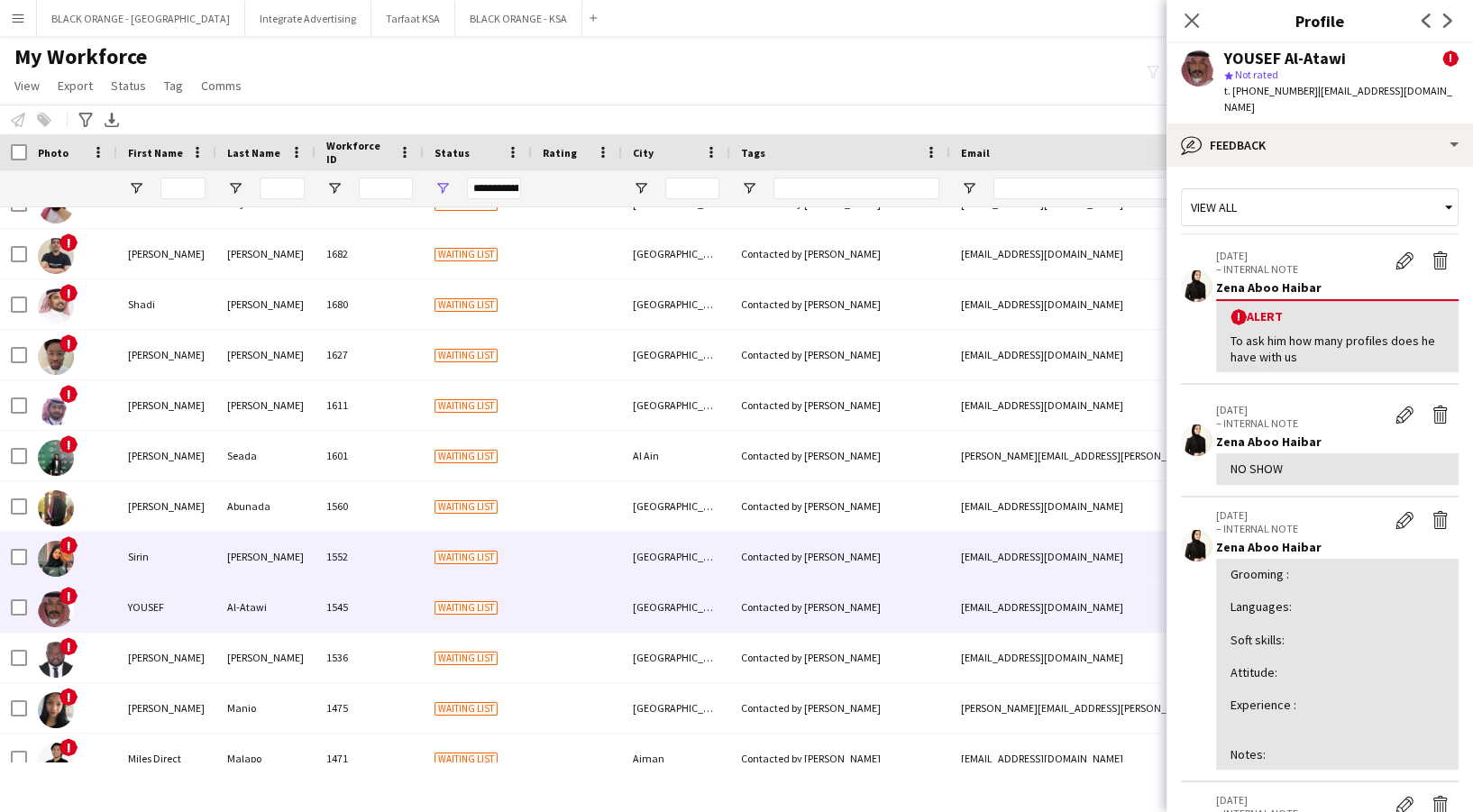
click at [434, 554] on span "Waiting list" at bounding box center [465, 557] width 63 height 13
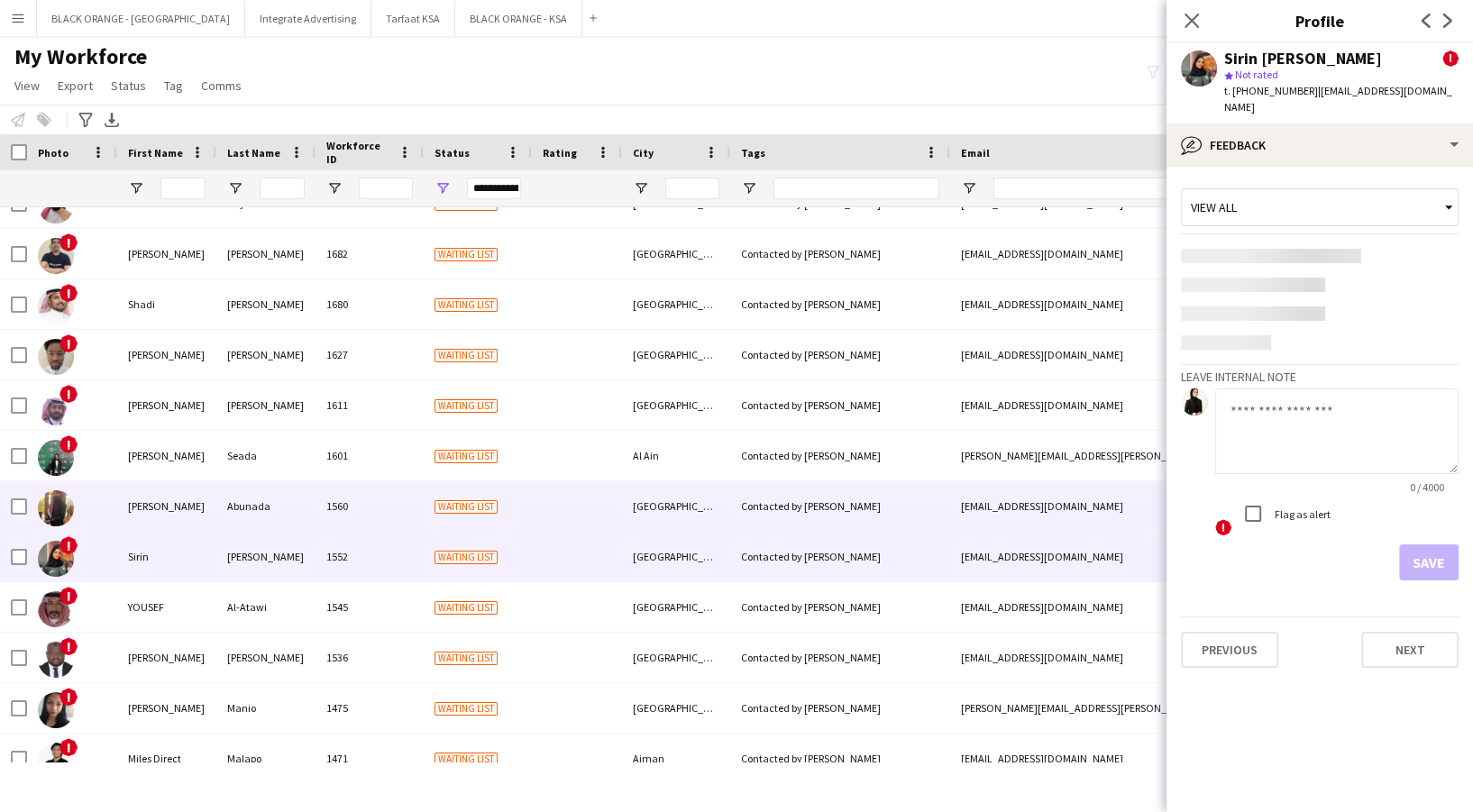
click at [427, 514] on div "Waiting list" at bounding box center [477, 505] width 108 height 50
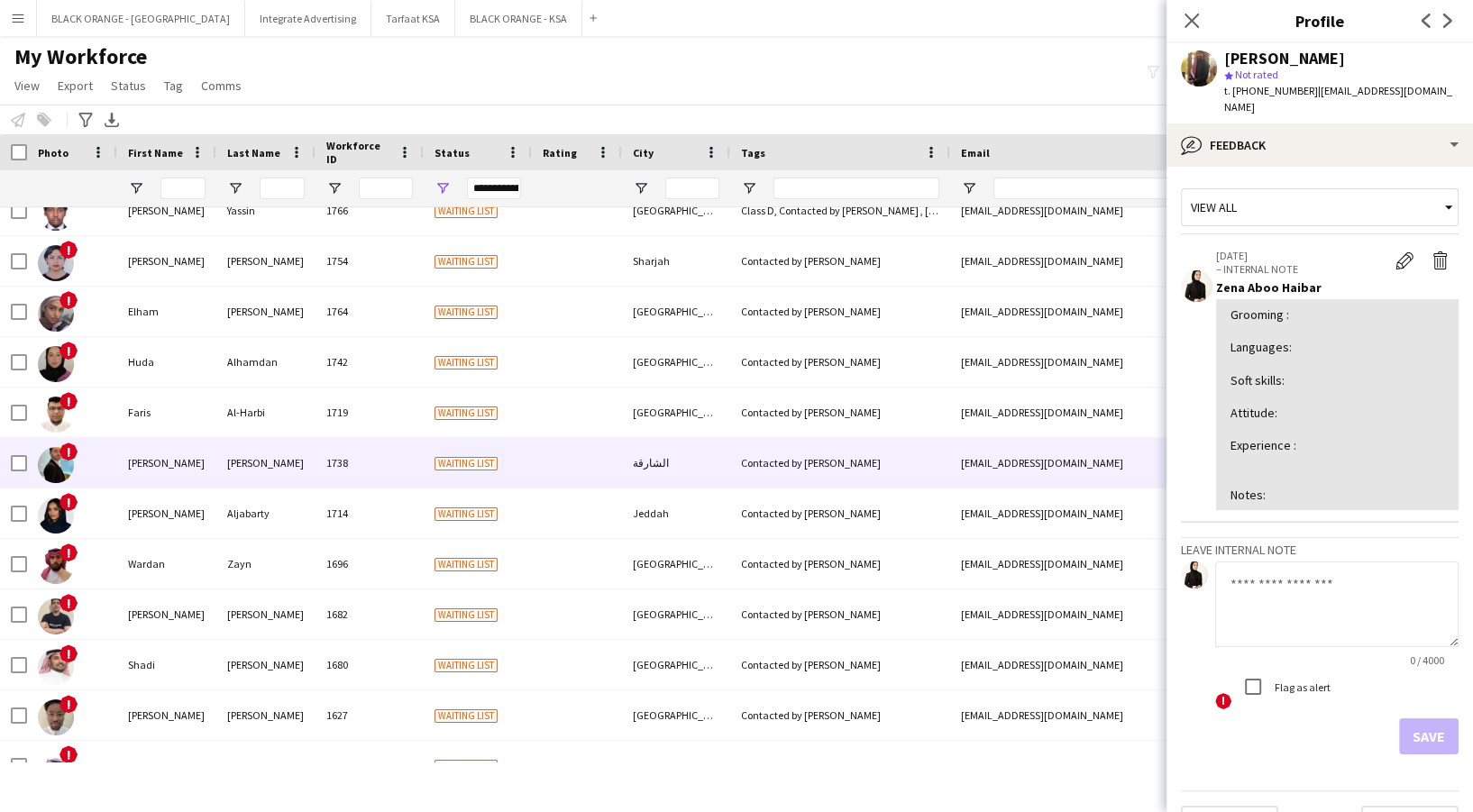
click at [329, 450] on div "1738" at bounding box center [369, 462] width 108 height 50
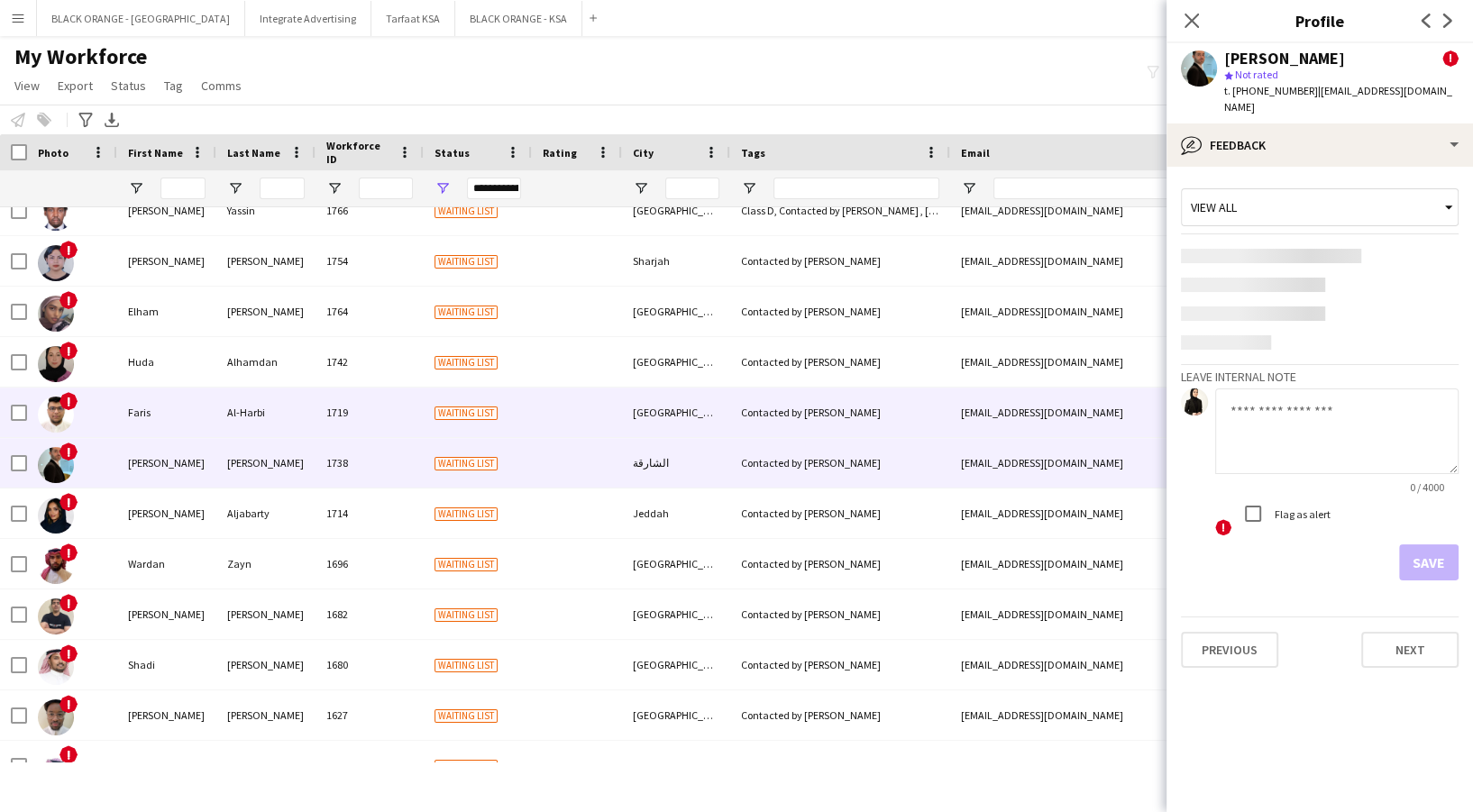
click at [317, 398] on div "1719" at bounding box center [369, 412] width 108 height 50
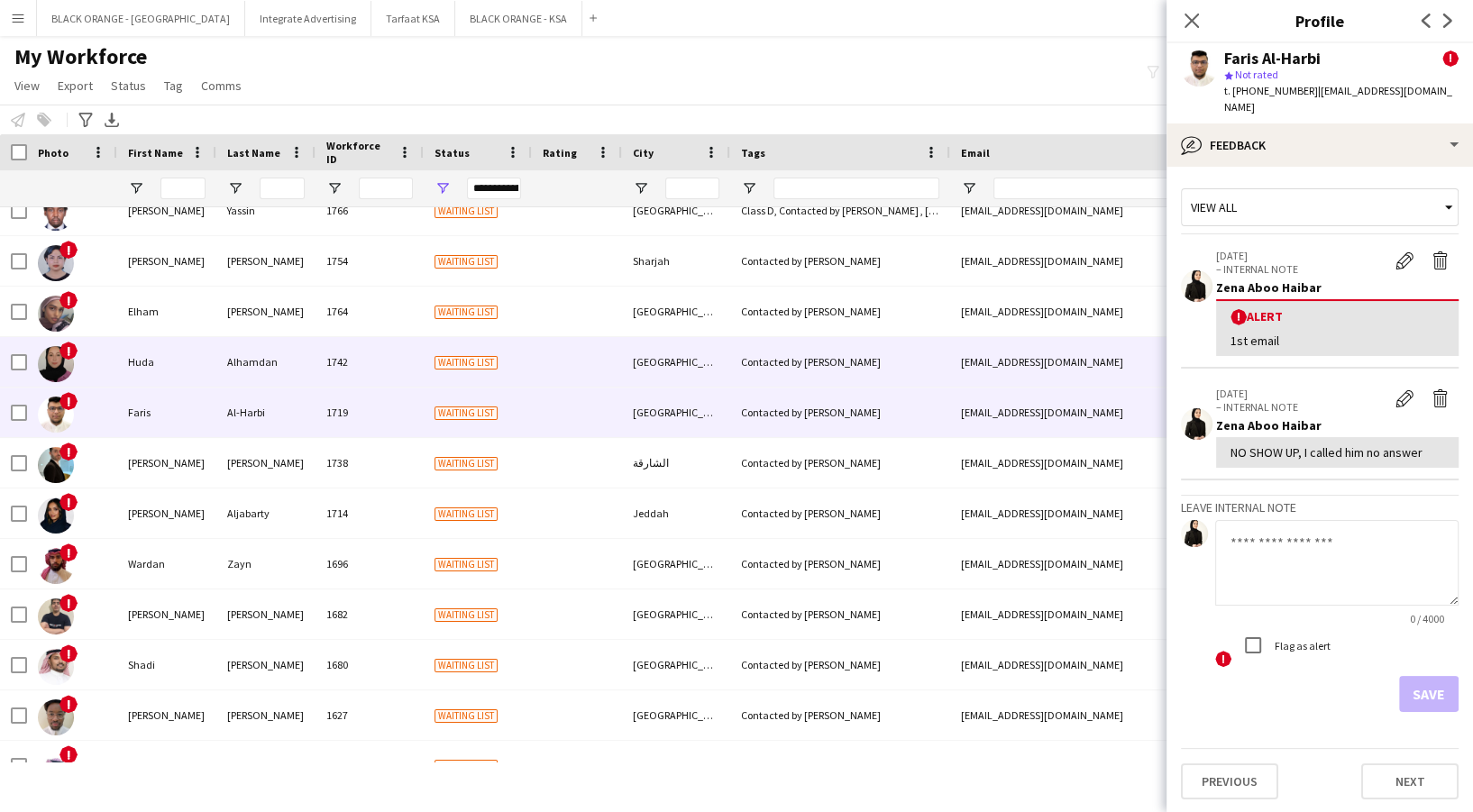
click at [308, 360] on div "Alhamdan" at bounding box center [266, 361] width 99 height 50
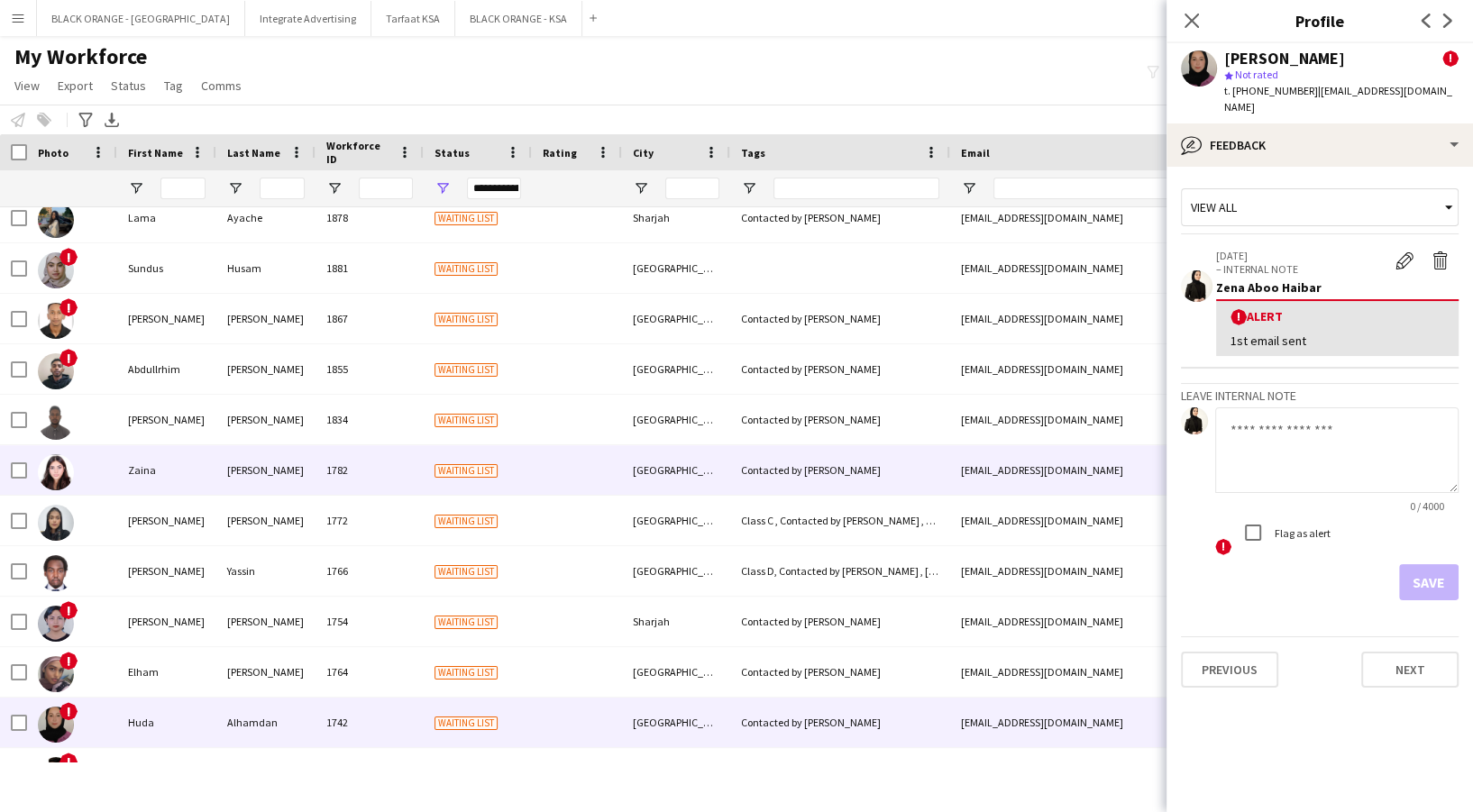
click at [348, 465] on div "1782" at bounding box center [369, 470] width 108 height 50
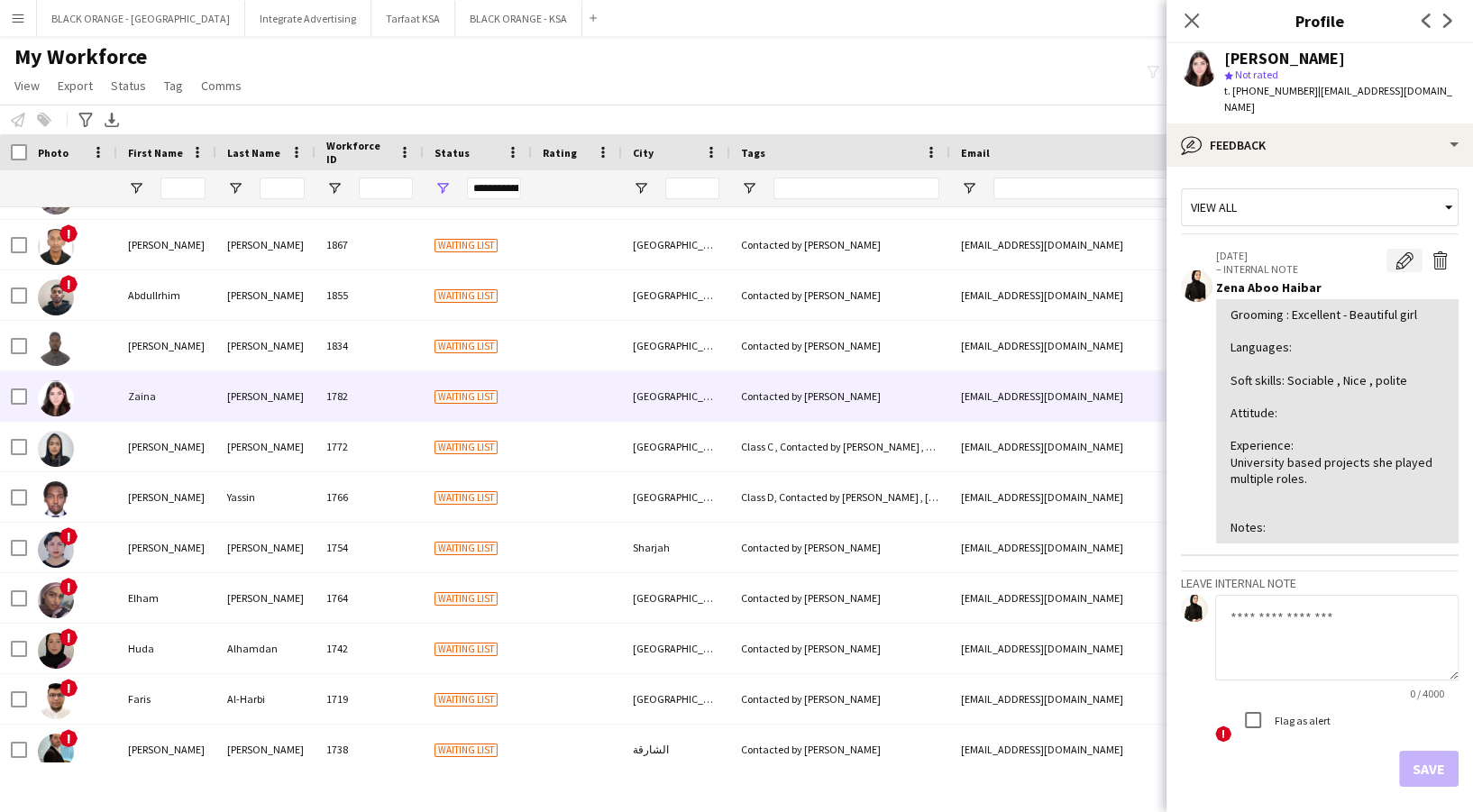
click at [1395, 251] on app-icon "Edit internal note" at bounding box center [1404, 260] width 18 height 18
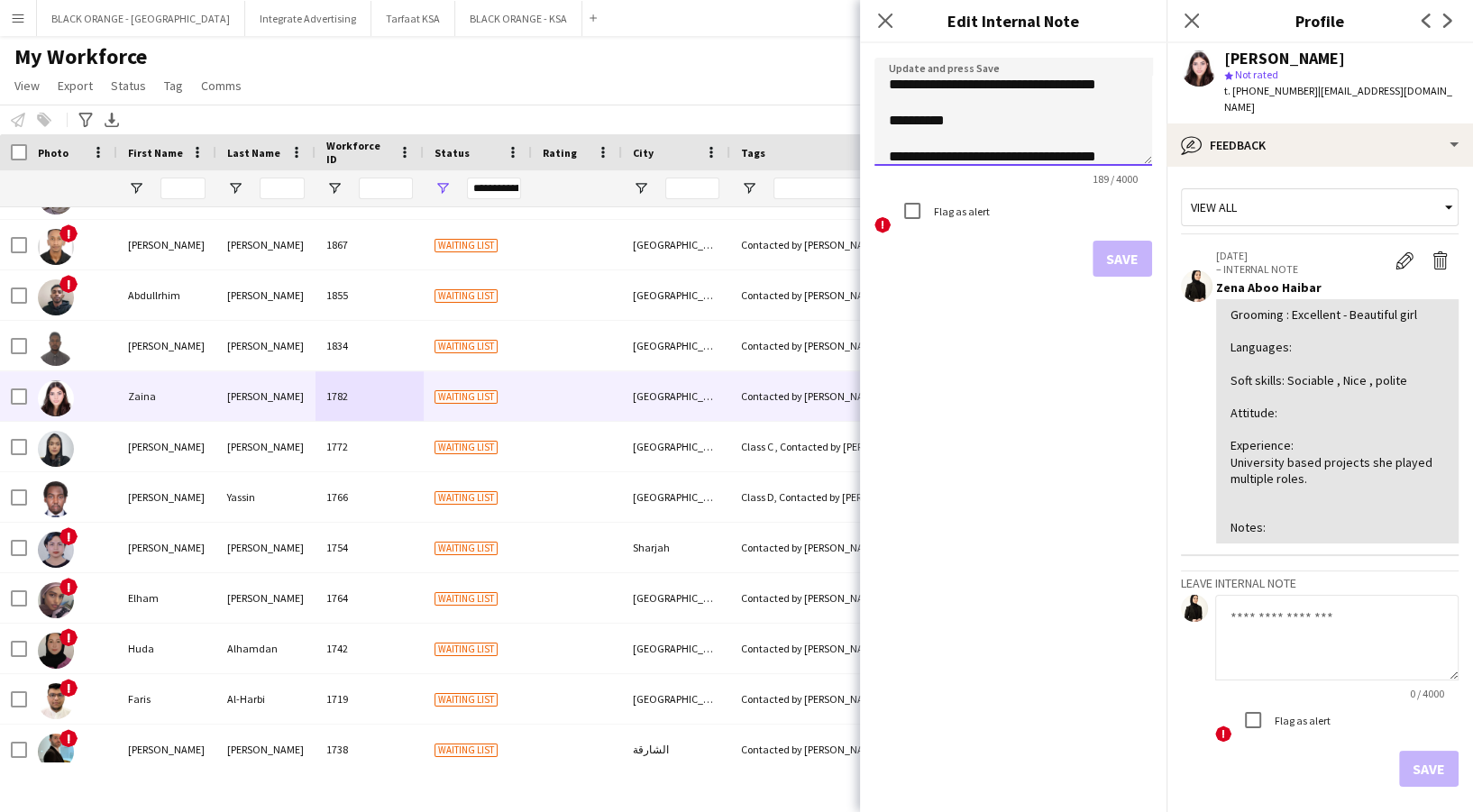
click at [1006, 124] on textarea "**********" at bounding box center [1013, 111] width 278 height 108
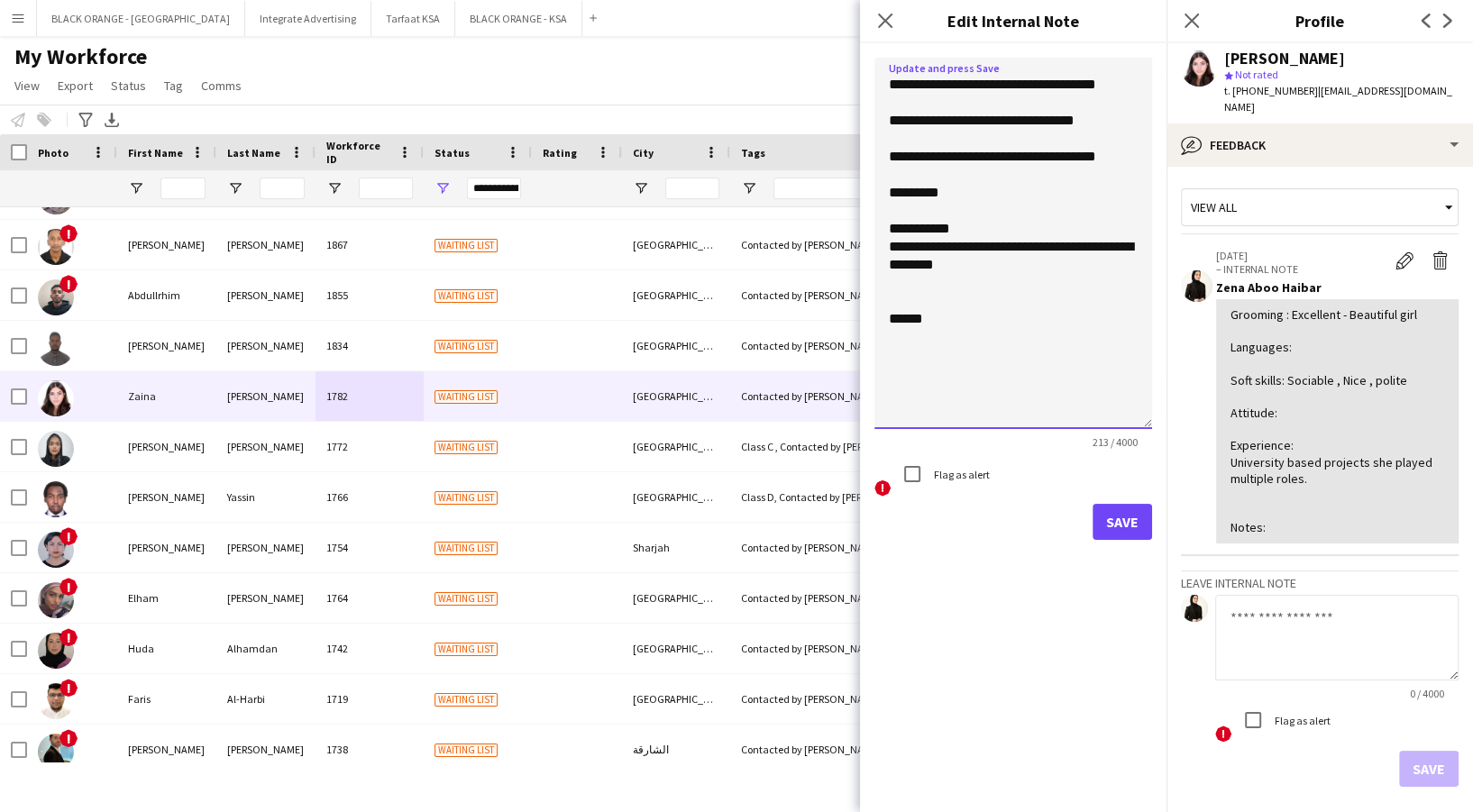
drag, startPoint x: 1143, startPoint y: 151, endPoint x: 1162, endPoint y: 338, distance: 188.0
click at [1178, 415] on body "Menu Boards Boards Boards All jobs Status Workforce Workforce My Workforce Recr…" at bounding box center [736, 406] width 1473 height 812
type textarea "**********"
click at [1141, 533] on button "Save" at bounding box center [1121, 521] width 59 height 36
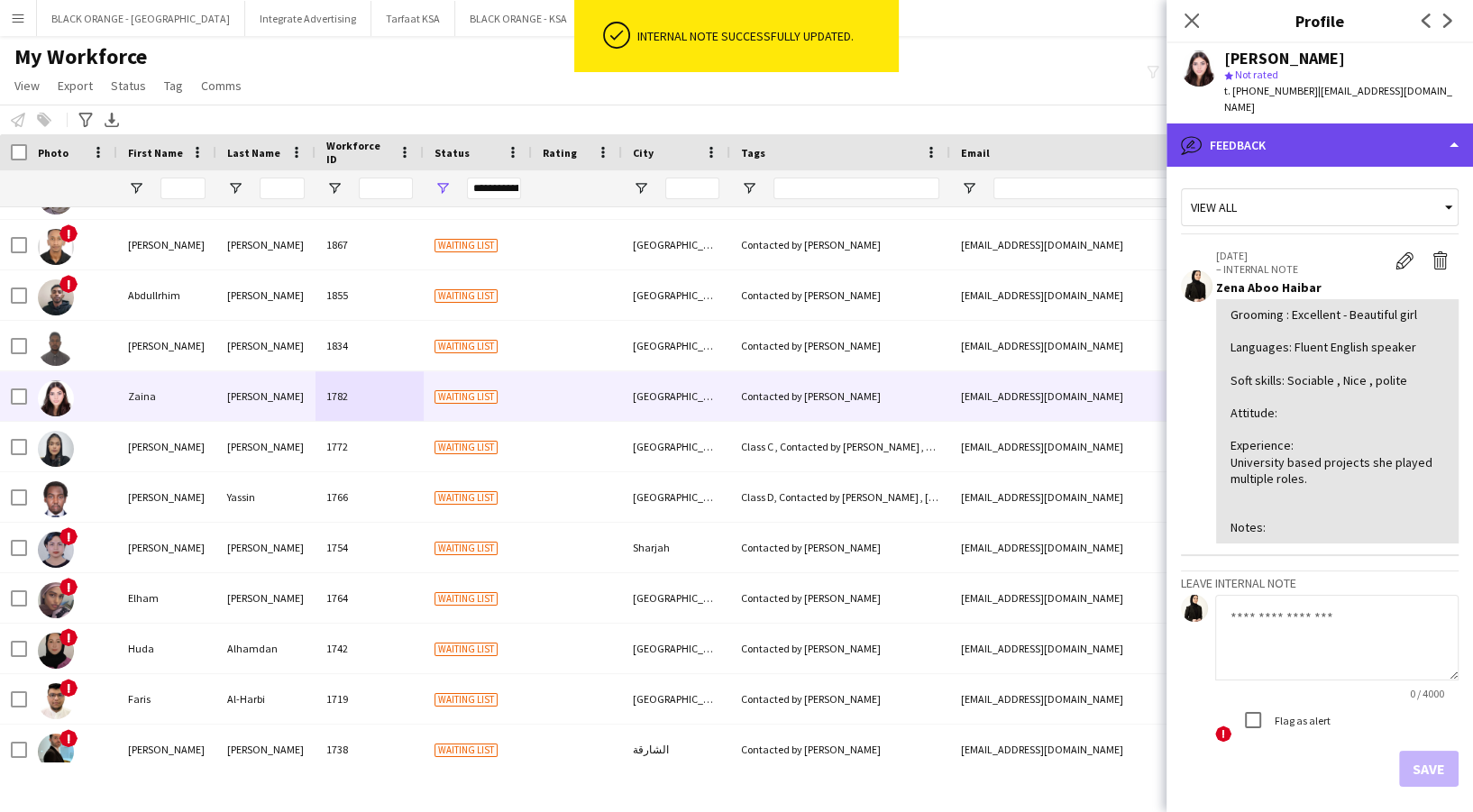
click at [1332, 124] on div "bubble-pencil Feedback" at bounding box center [1319, 145] width 307 height 43
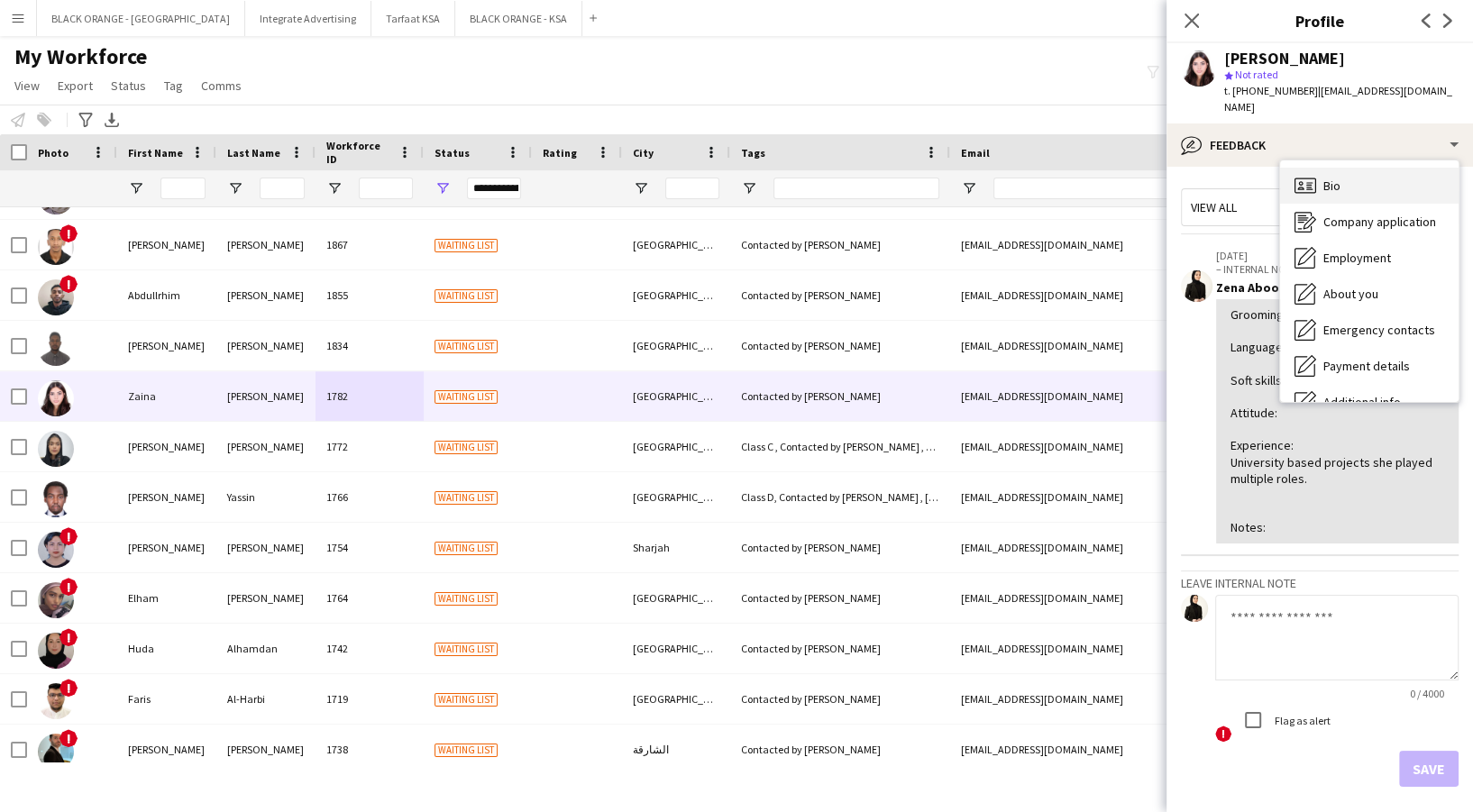
click at [1374, 168] on div "Bio Bio" at bounding box center [1369, 186] width 178 height 36
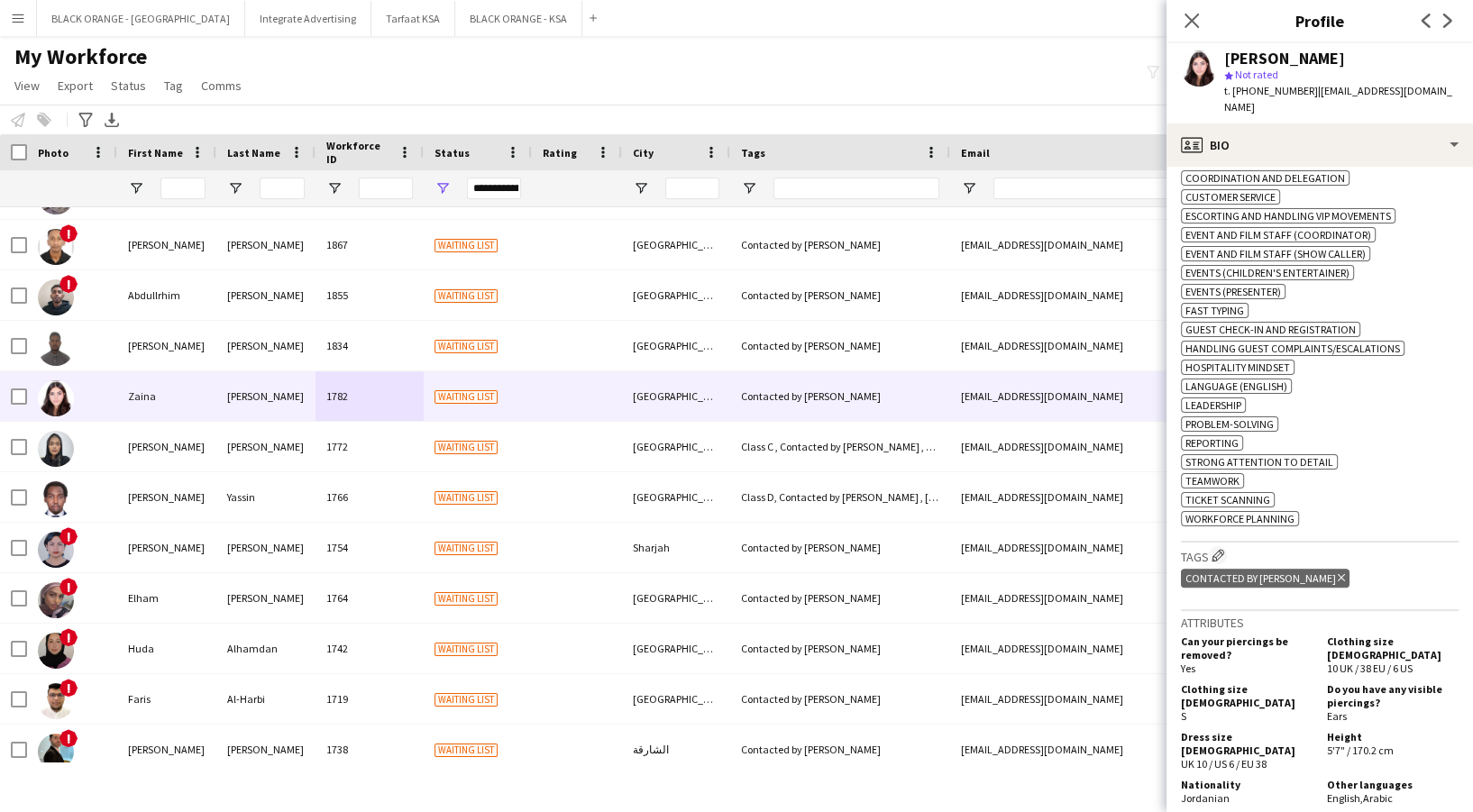
scroll to position [1081, 0]
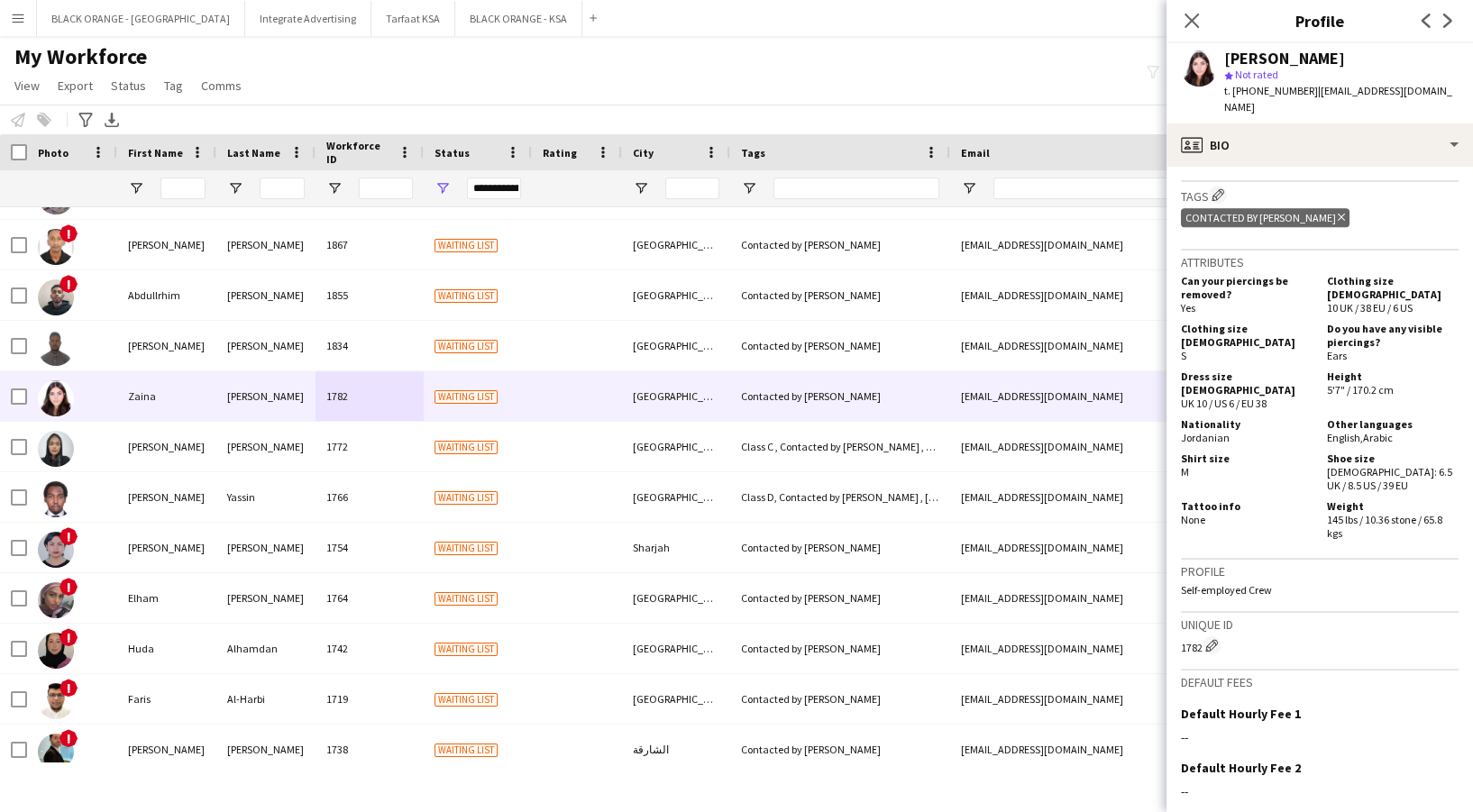
drag, startPoint x: 1318, startPoint y: 400, endPoint x: 1385, endPoint y: 401, distance: 67.0
click at [1385, 417] on div "Other languages English , Arabic" at bounding box center [1389, 430] width 139 height 27
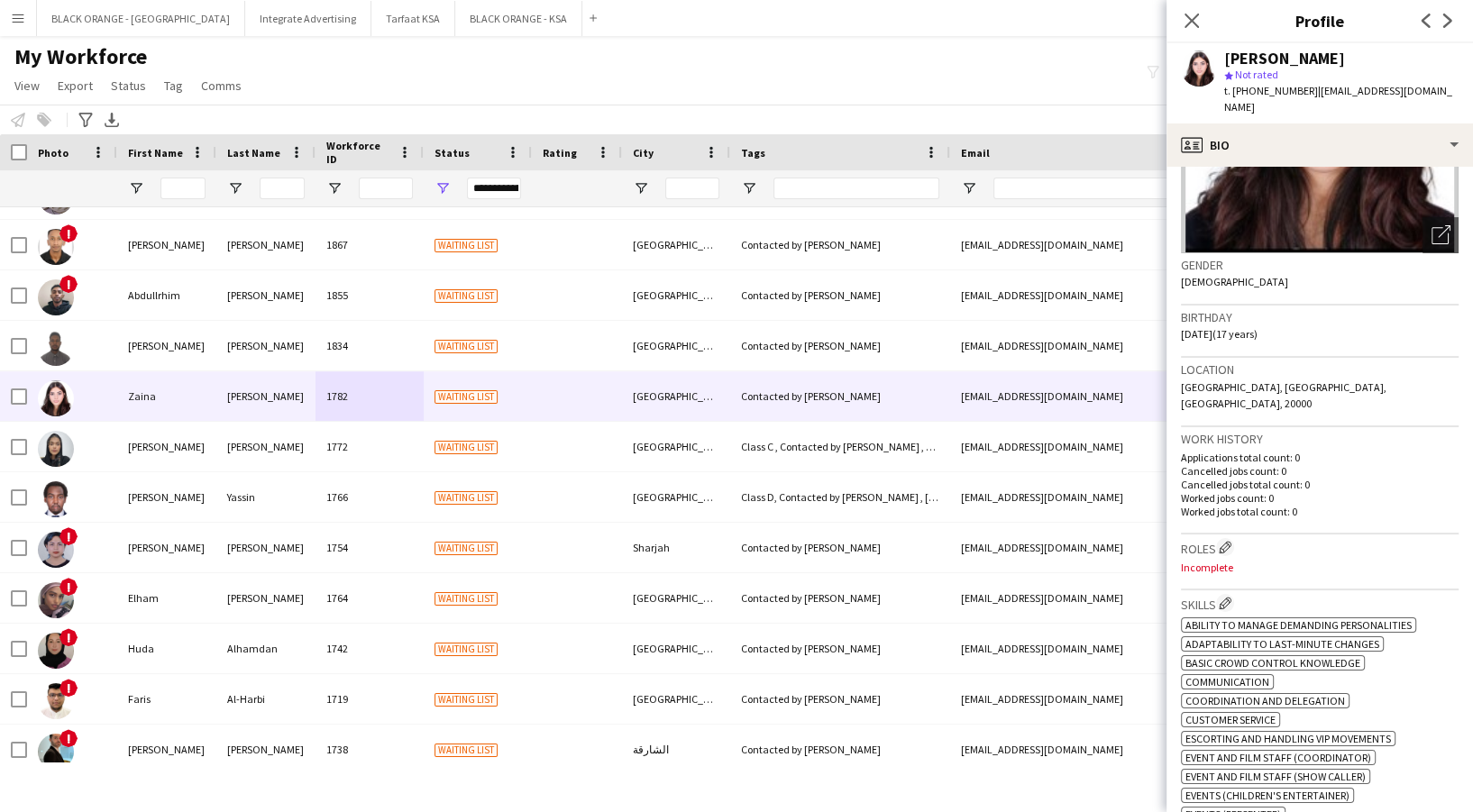
scroll to position [0, 0]
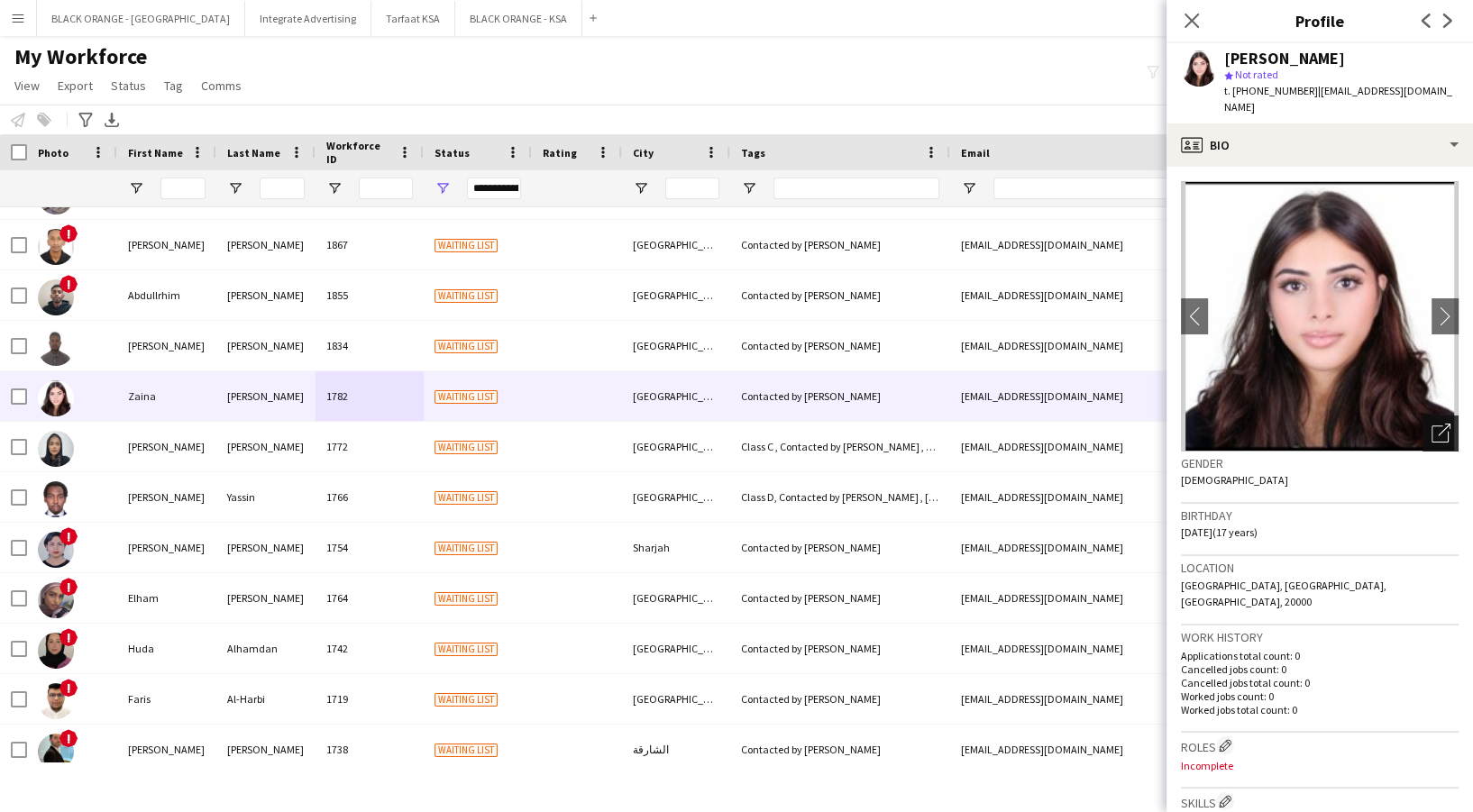
click at [1431, 423] on icon "Open photos pop-in" at bounding box center [1440, 432] width 19 height 19
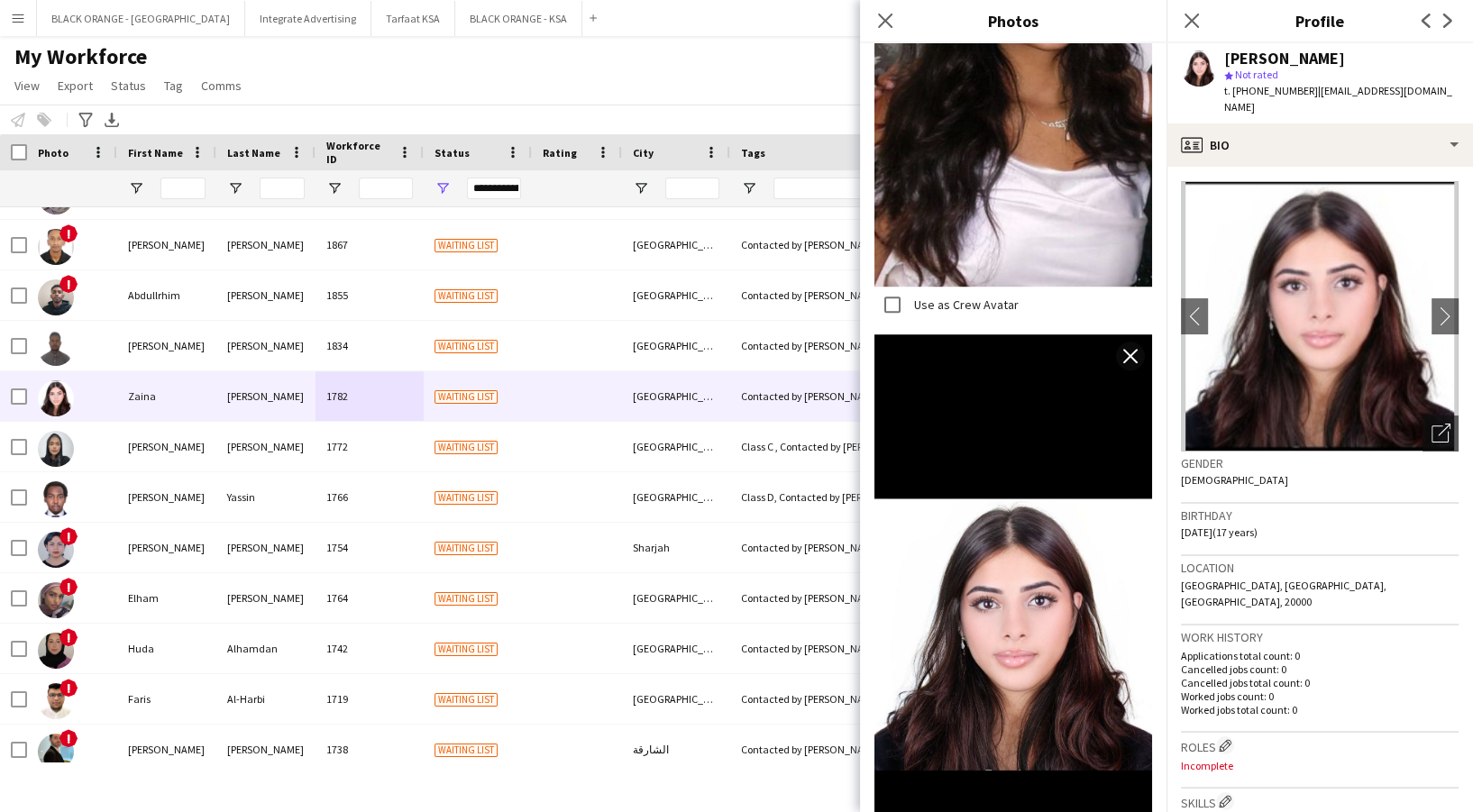
scroll to position [1266, 0]
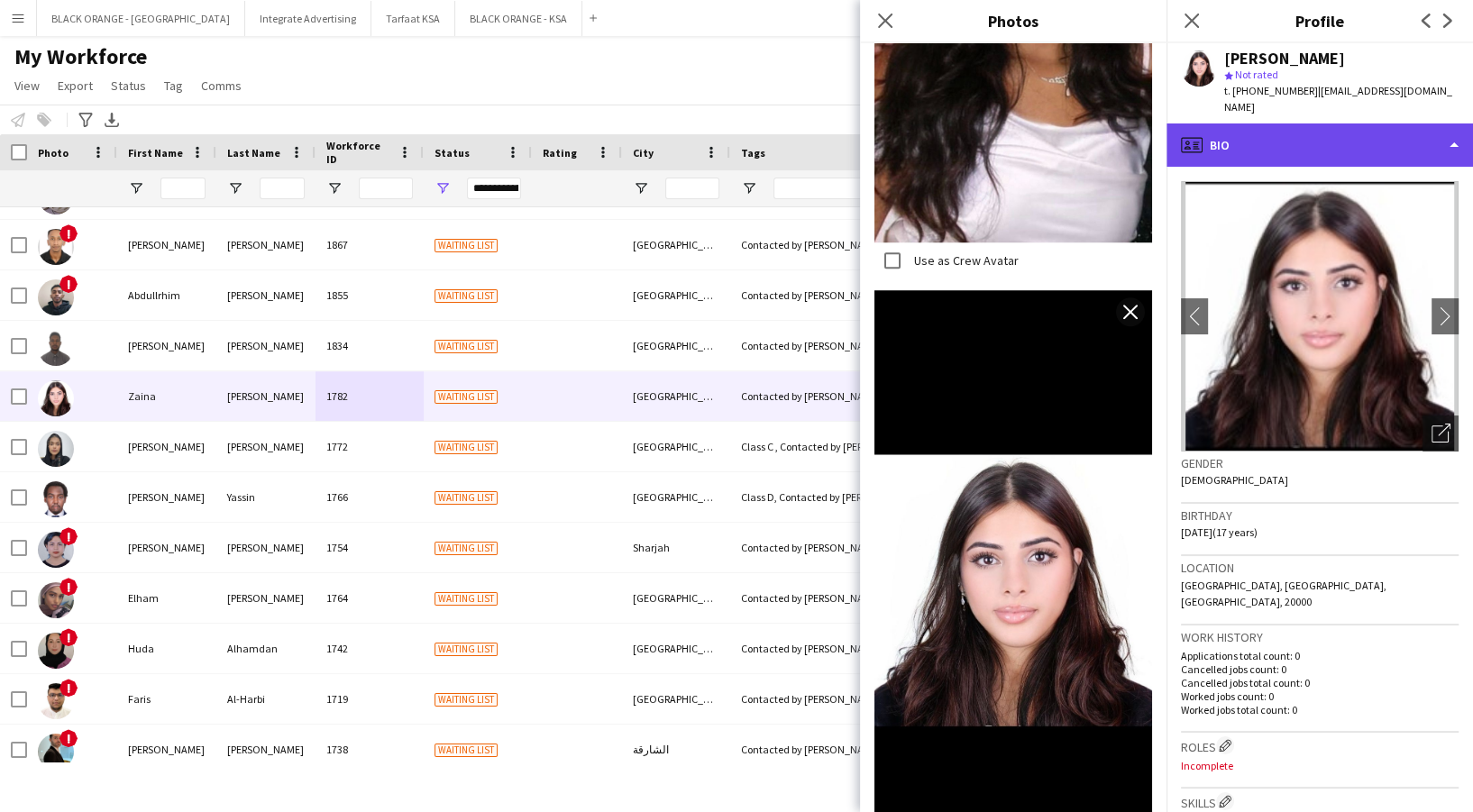
click at [1280, 124] on div "profile Bio" at bounding box center [1319, 145] width 307 height 43
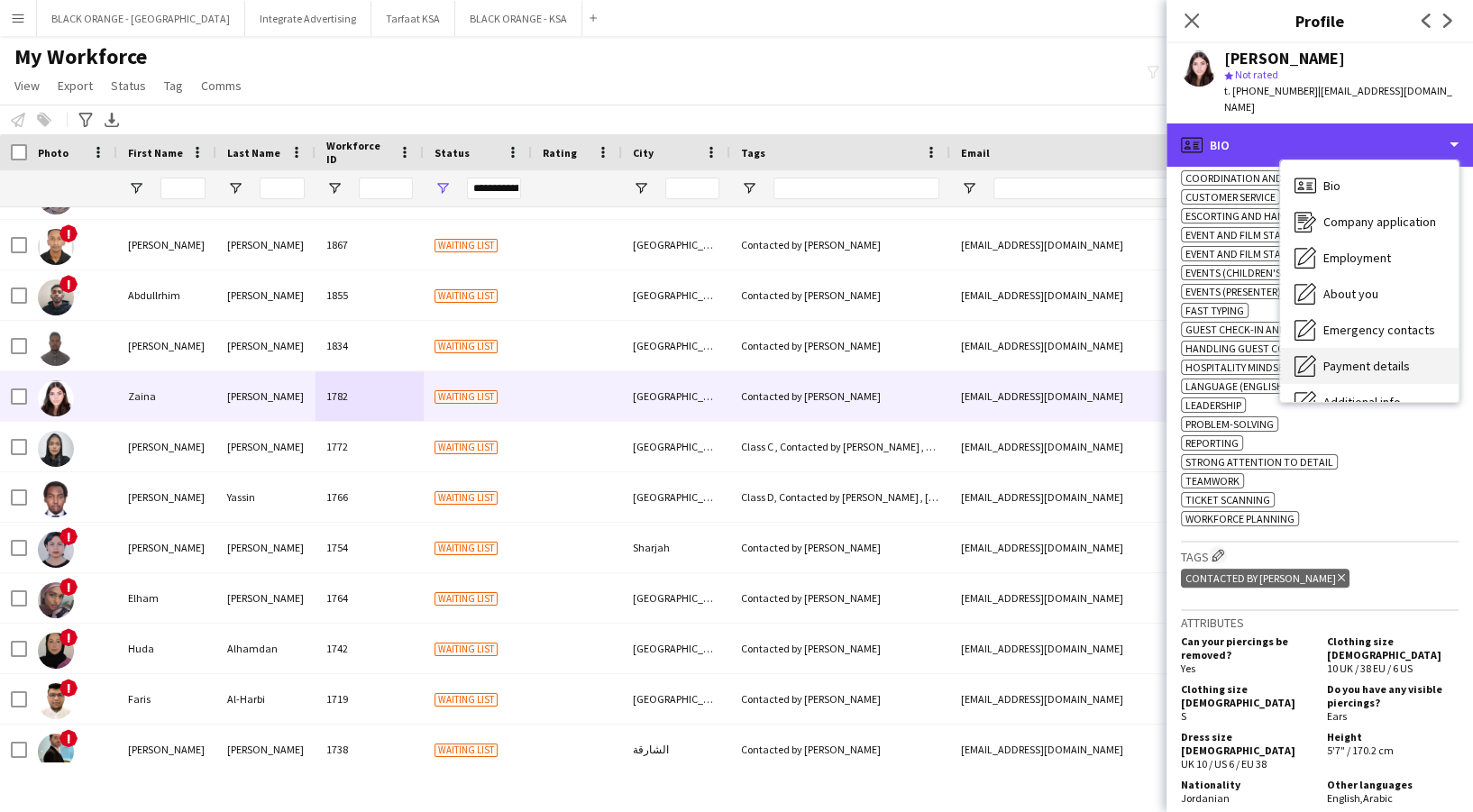
scroll to position [97, 0]
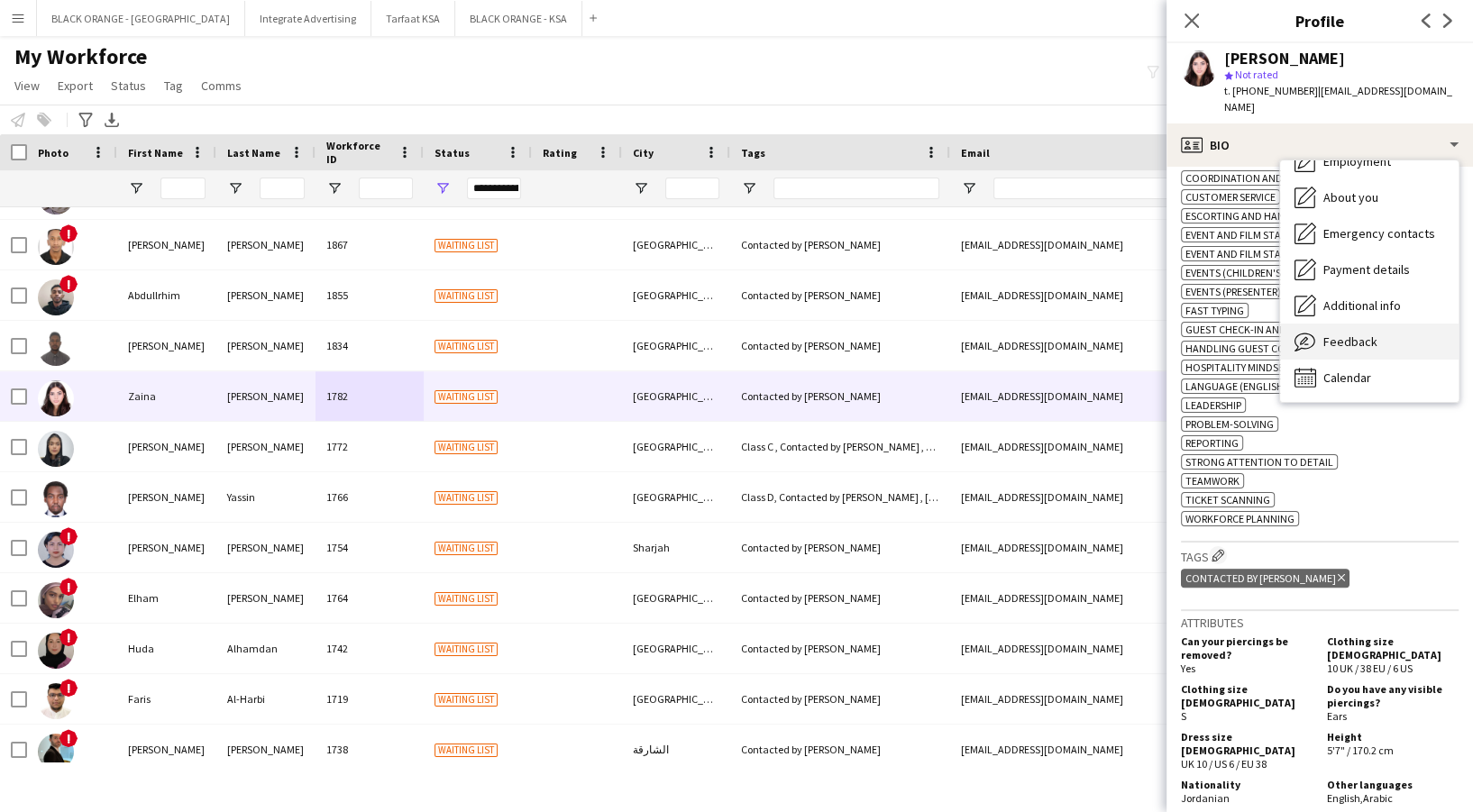
click at [1329, 333] on span "Feedback" at bounding box center [1350, 340] width 54 height 16
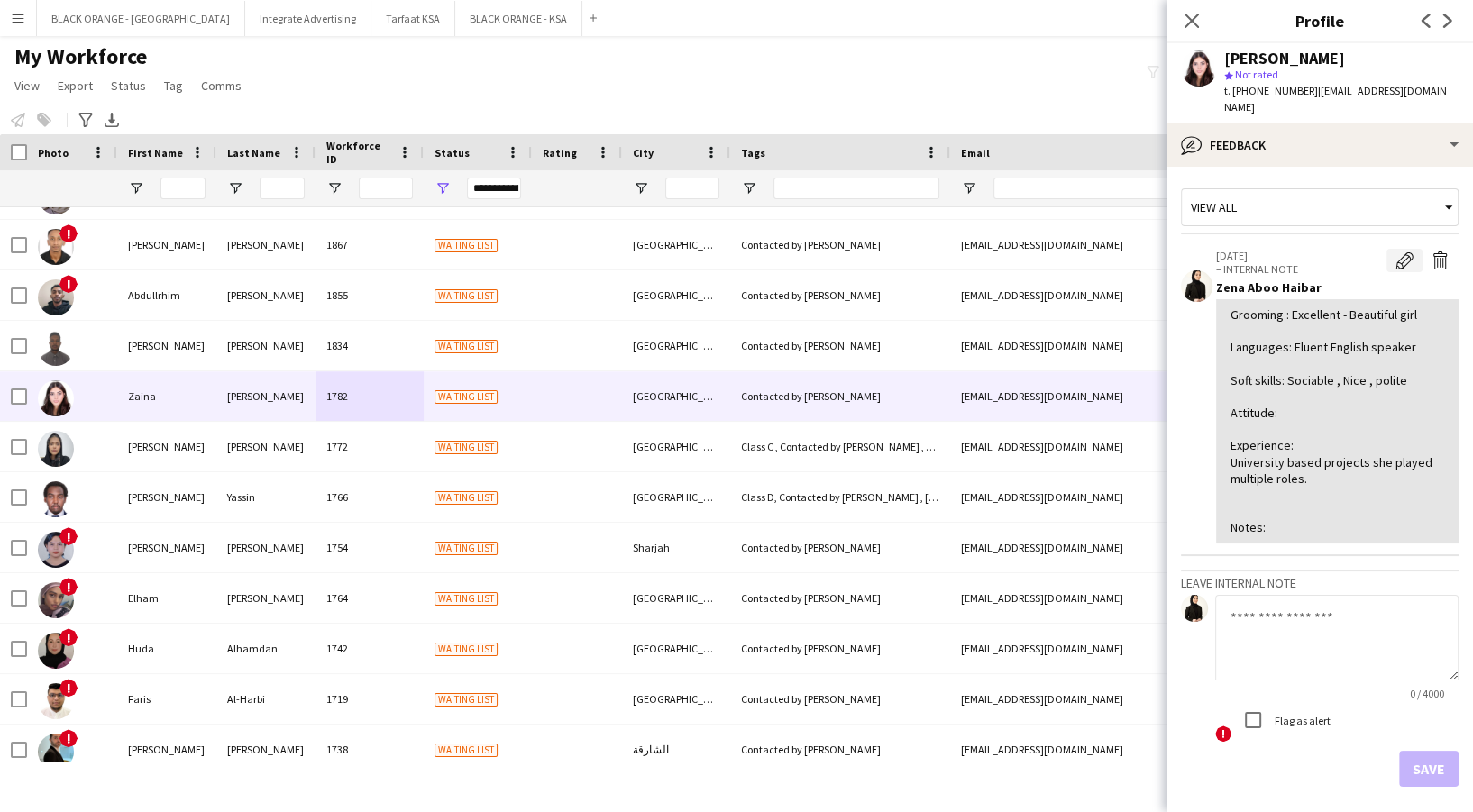
click at [1395, 251] on app-icon "Edit internal note" at bounding box center [1404, 260] width 18 height 18
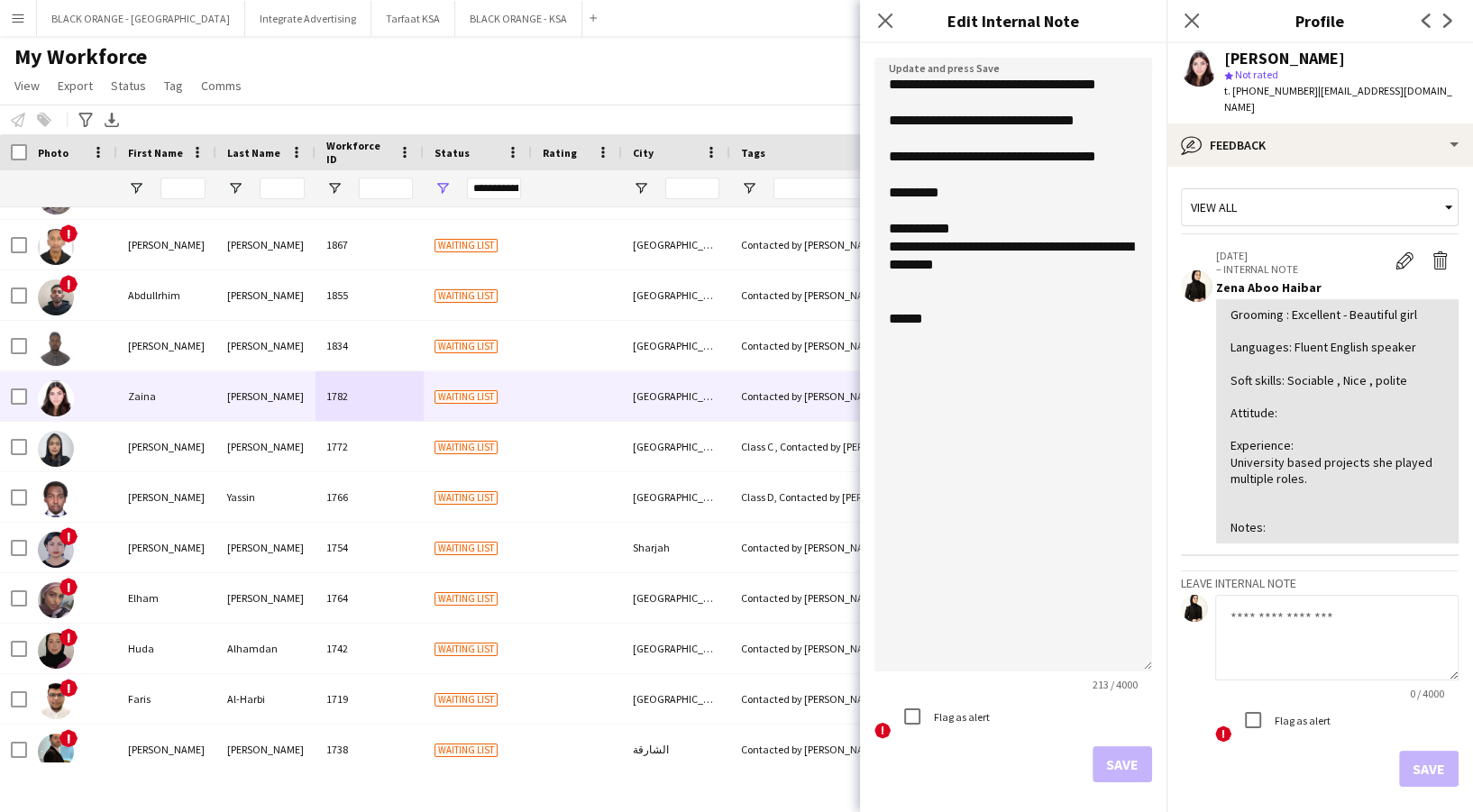
drag, startPoint x: 1142, startPoint y: 147, endPoint x: 1183, endPoint y: 530, distance: 385.2
click at [1220, 634] on body "Menu Boards Boards Boards All jobs Status Workforce Workforce My Workforce Recr…" at bounding box center [736, 406] width 1473 height 812
click at [1105, 160] on textarea "**********" at bounding box center [1013, 354] width 278 height 594
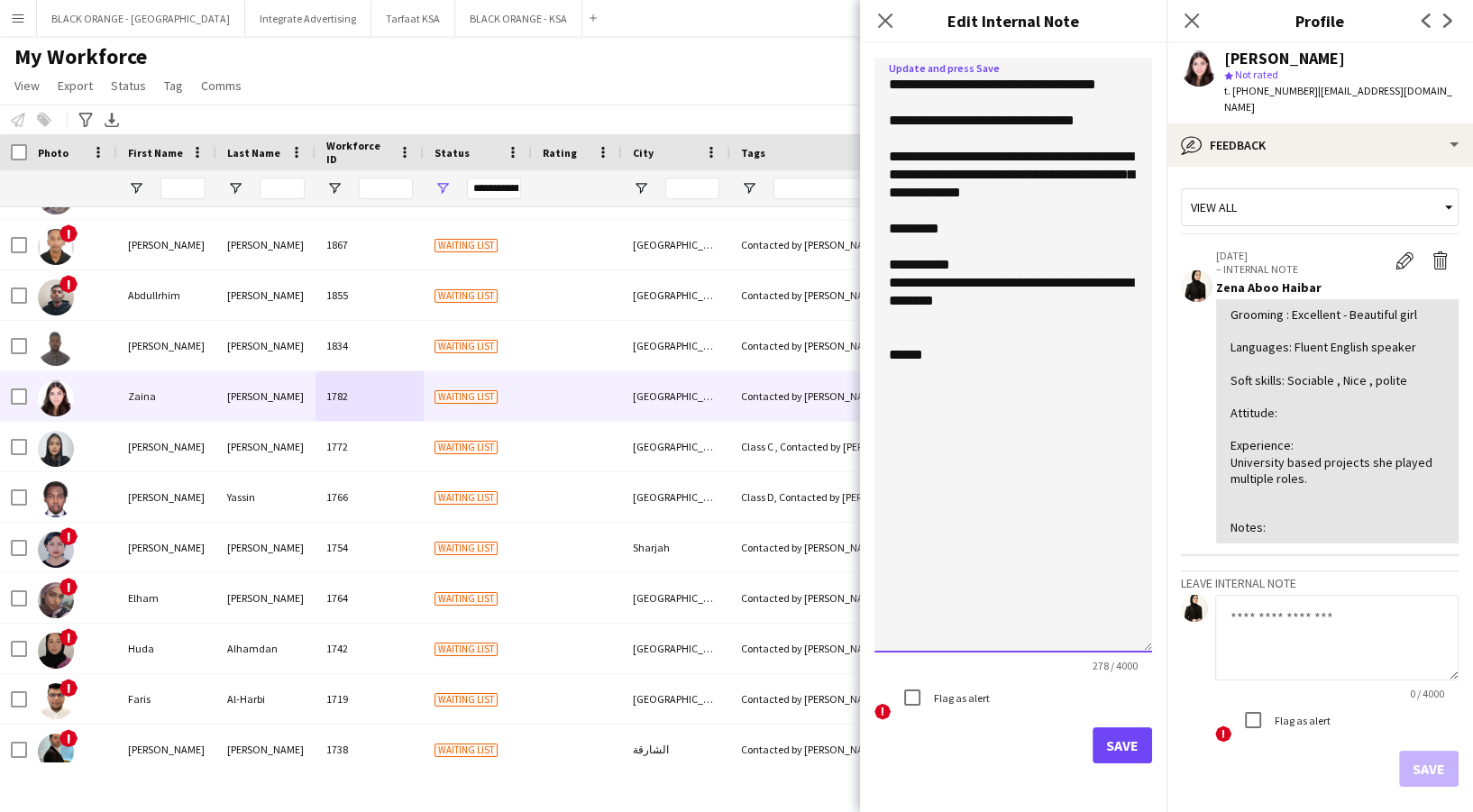
click at [976, 194] on textarea "**********" at bounding box center [1013, 354] width 278 height 594
click at [970, 233] on textarea "**********" at bounding box center [1013, 354] width 278 height 594
click at [1107, 229] on textarea "**********" at bounding box center [1013, 354] width 278 height 594
drag, startPoint x: 1064, startPoint y: 226, endPoint x: 1131, endPoint y: 233, distance: 67.4
click at [1132, 233] on textarea "**********" at bounding box center [1013, 354] width 278 height 594
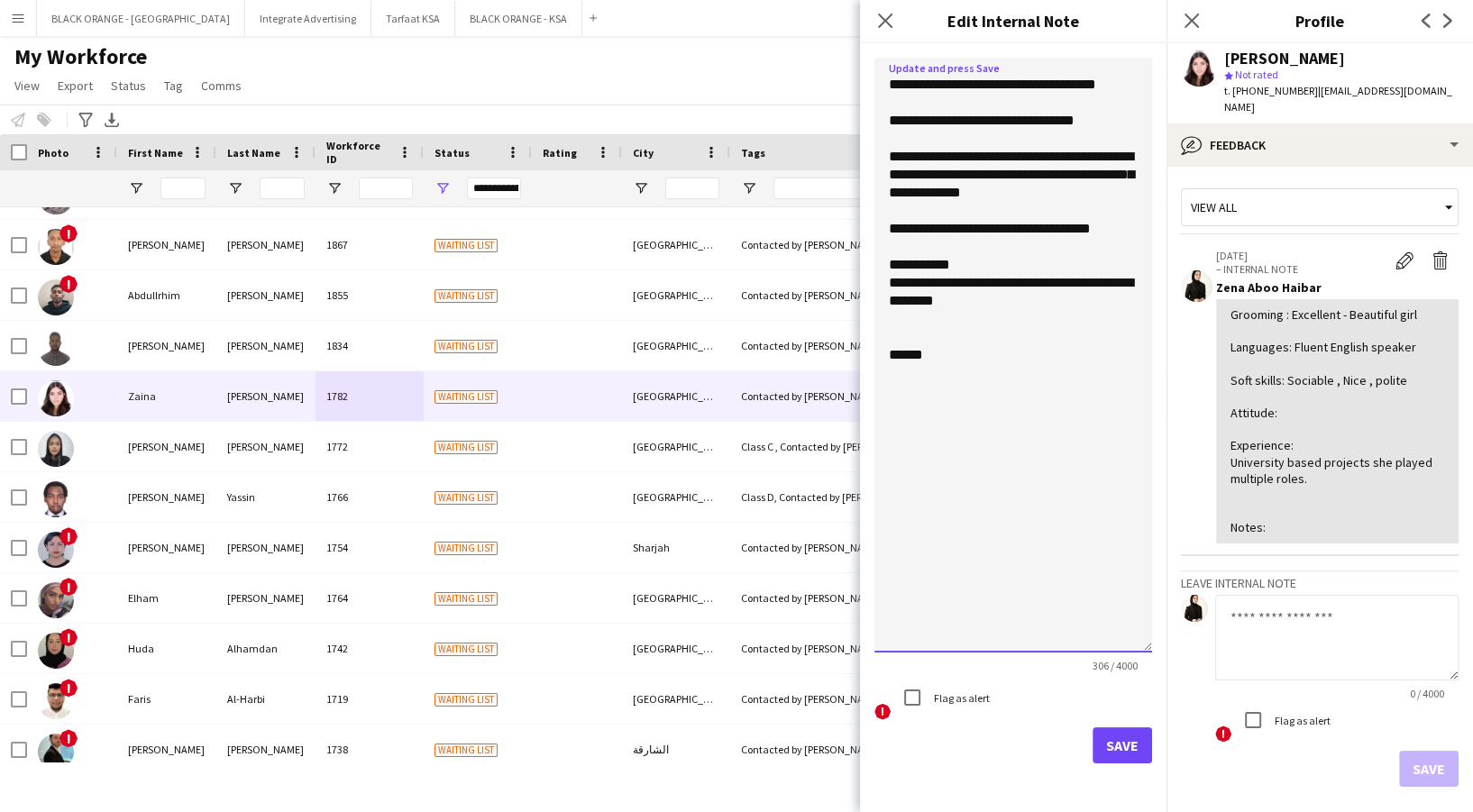
click at [1010, 296] on textarea "**********" at bounding box center [1013, 354] width 278 height 594
type textarea "**********"
click at [1117, 735] on button "Save" at bounding box center [1121, 744] width 59 height 36
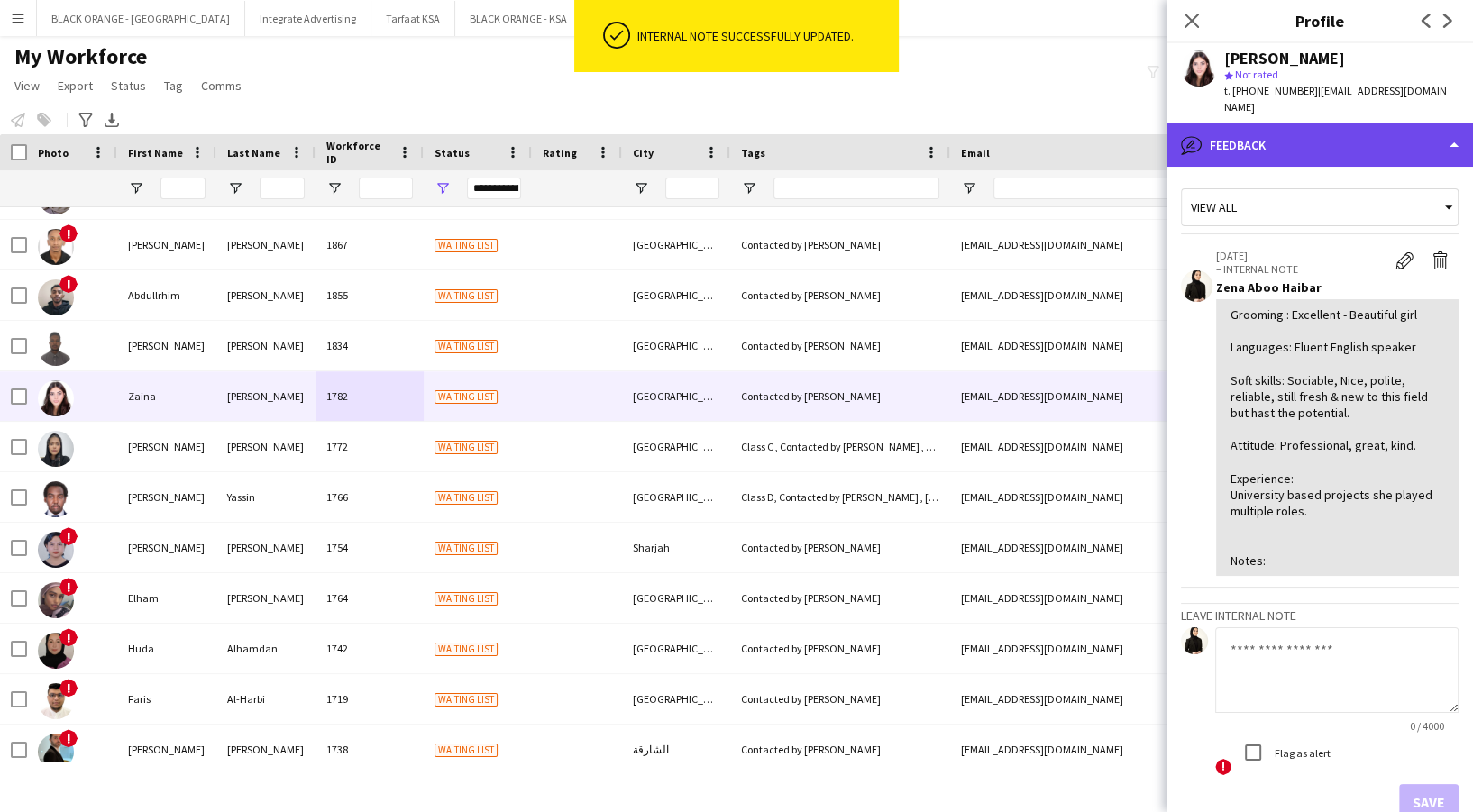
click at [1359, 135] on div "bubble-pencil Feedback" at bounding box center [1319, 145] width 307 height 43
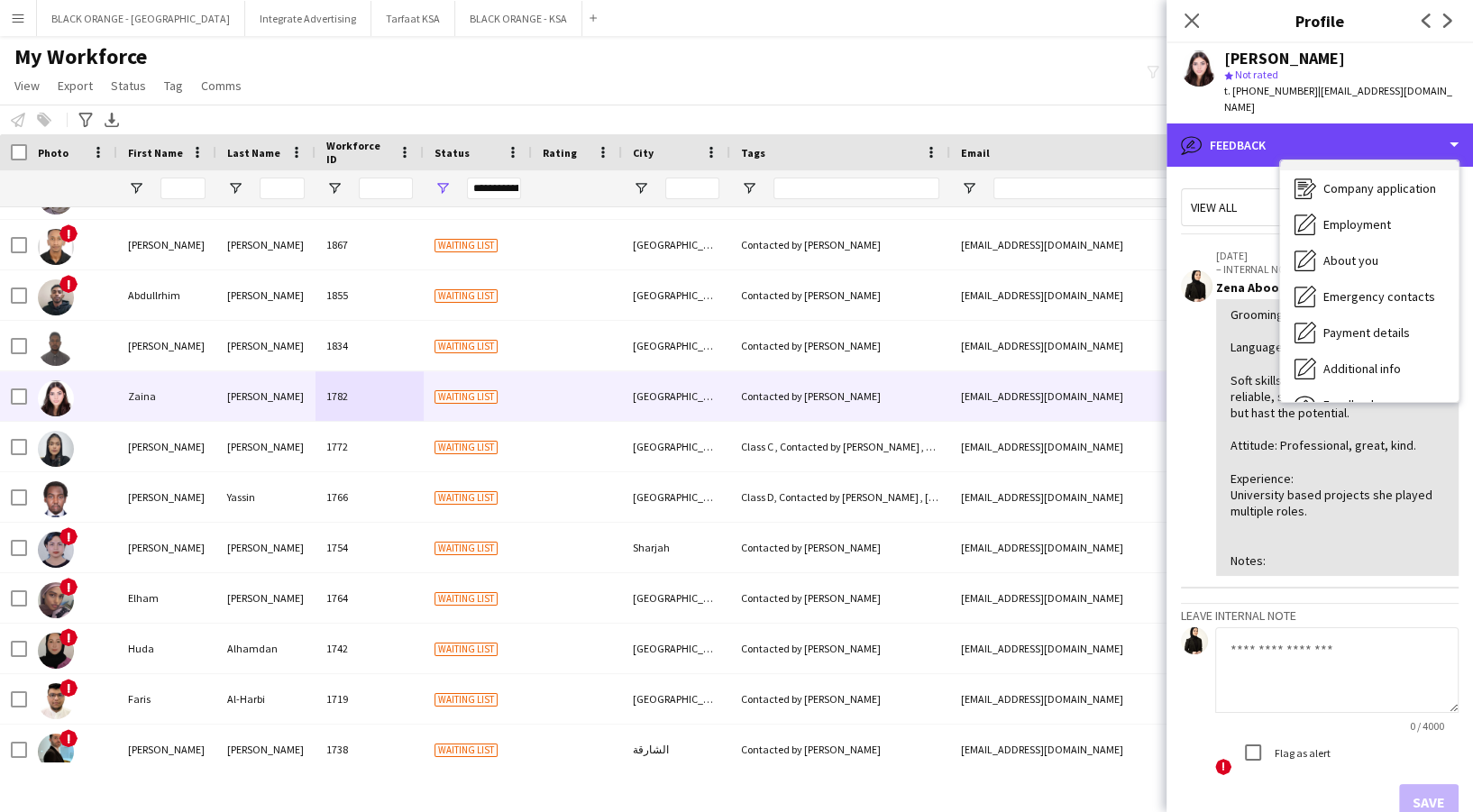
scroll to position [0, 0]
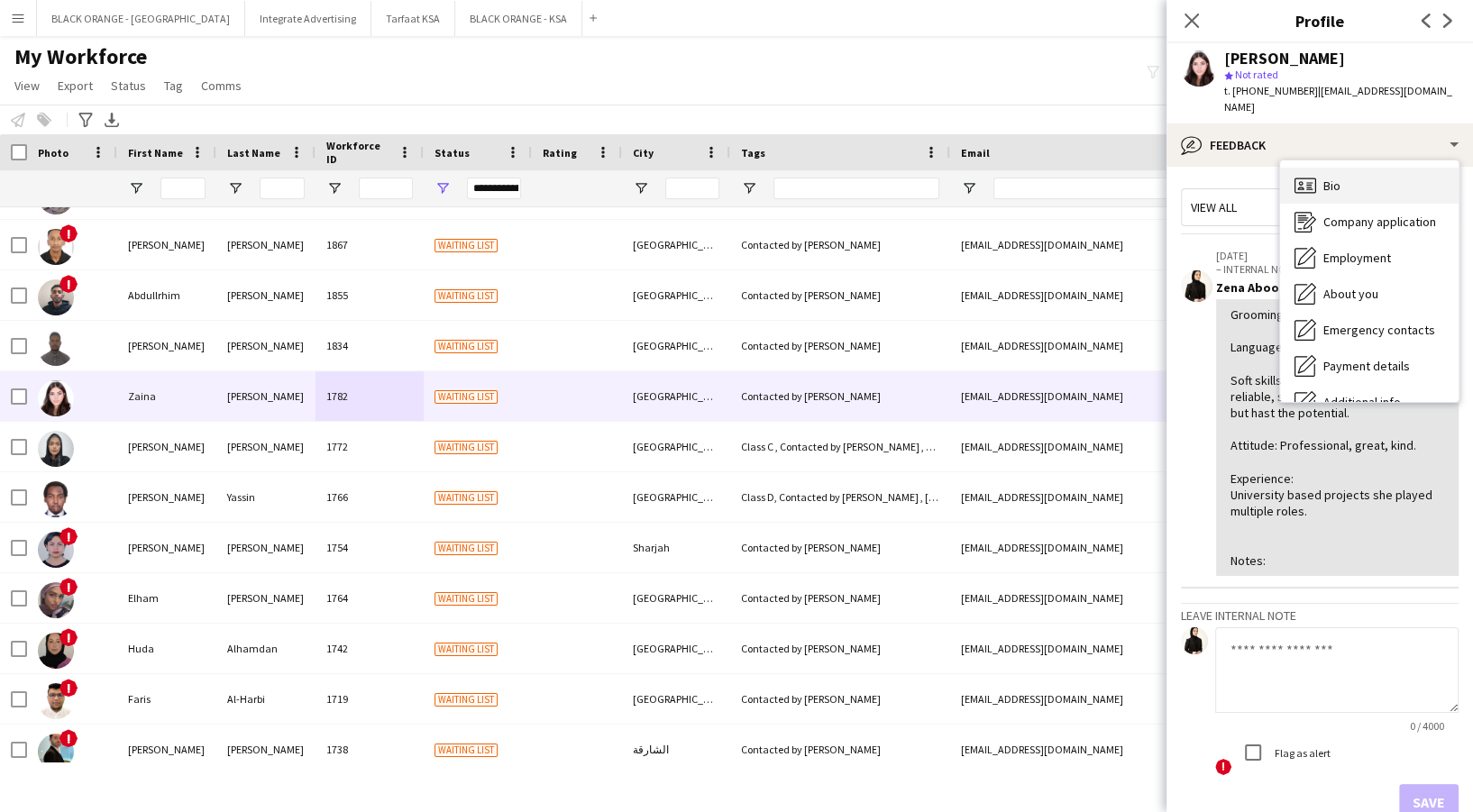
click at [1366, 168] on div "Bio Bio" at bounding box center [1369, 186] width 178 height 36
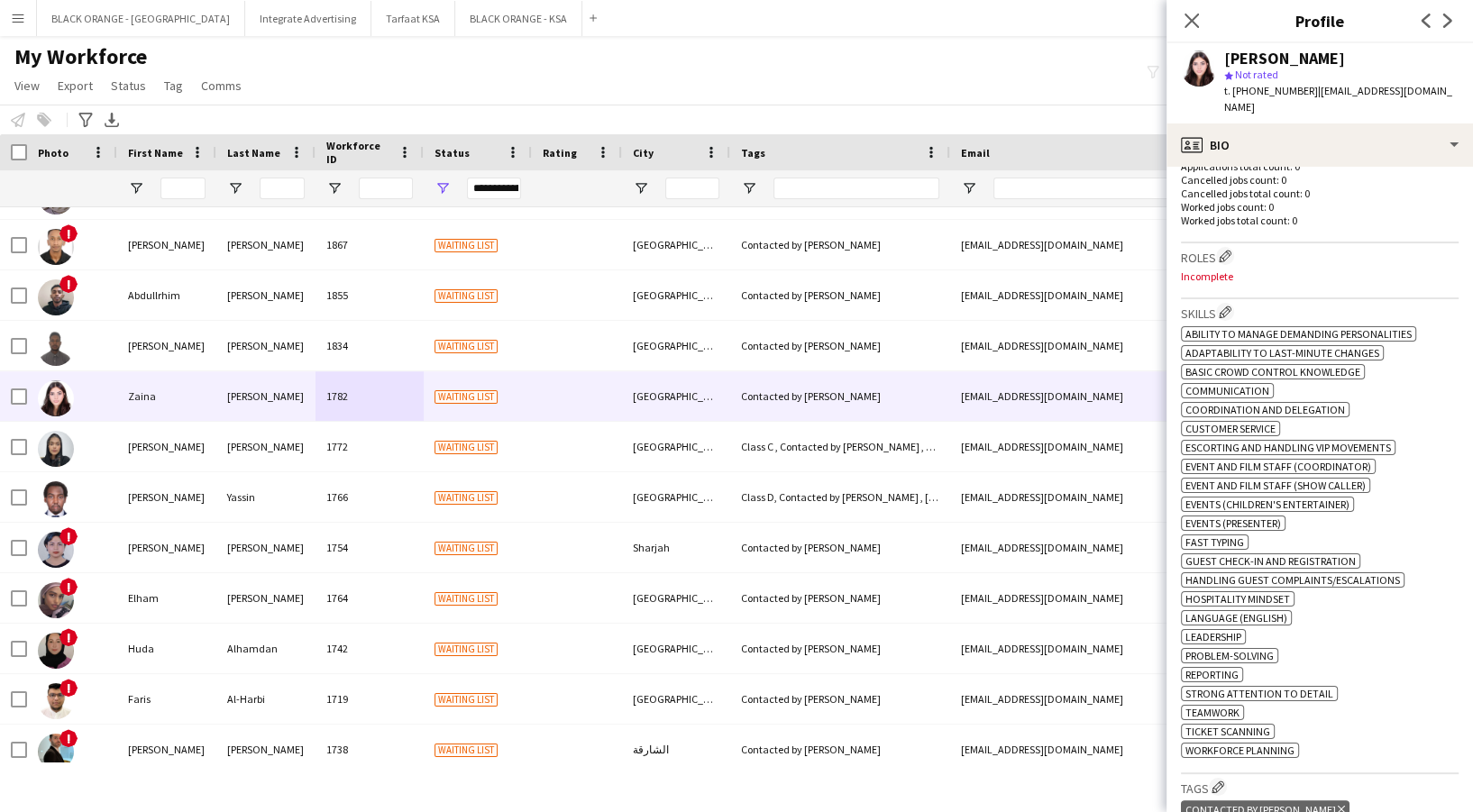
scroll to position [360, 0]
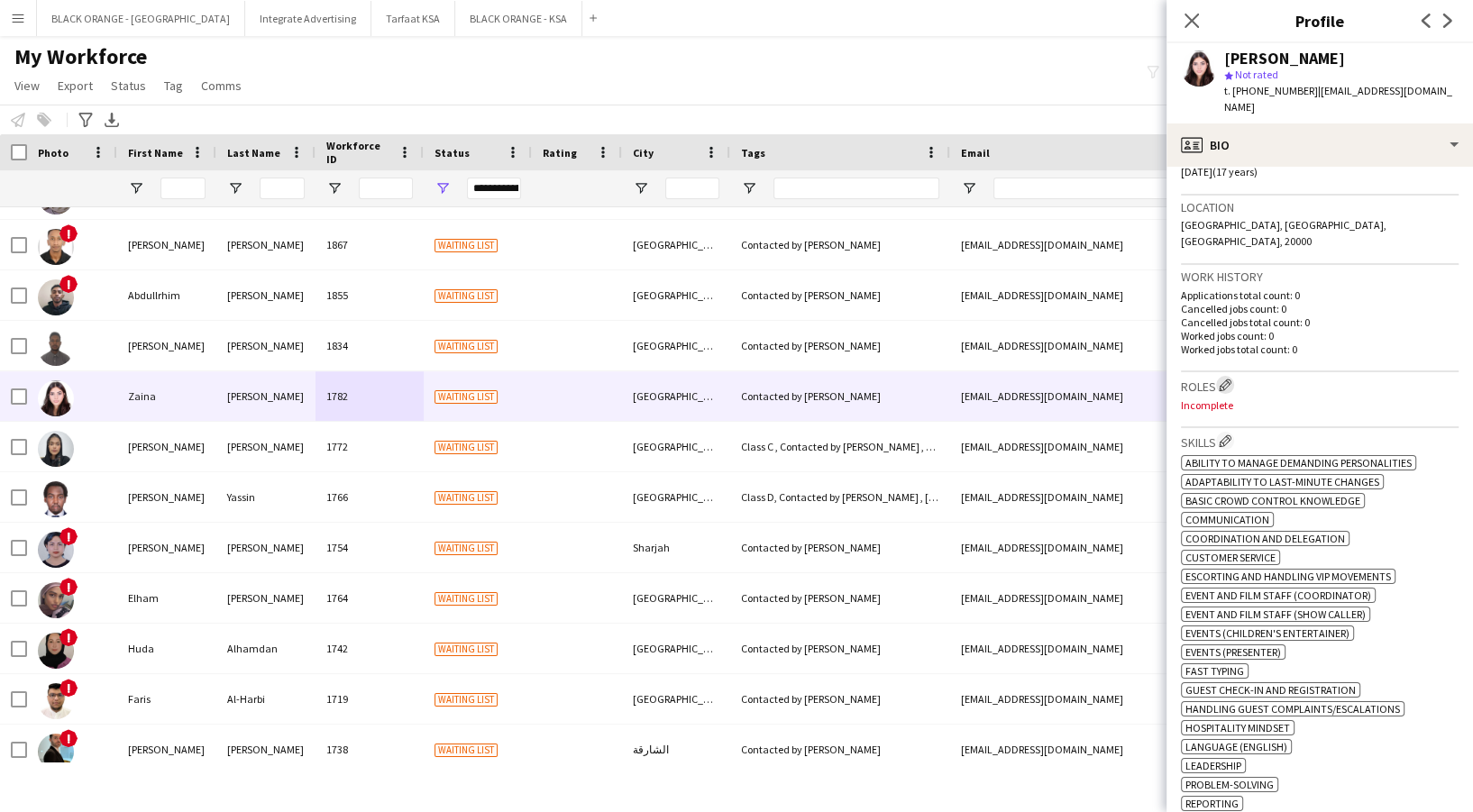
click at [1230, 378] on app-icon "Edit crew company roles" at bounding box center [1224, 383] width 12 height 12
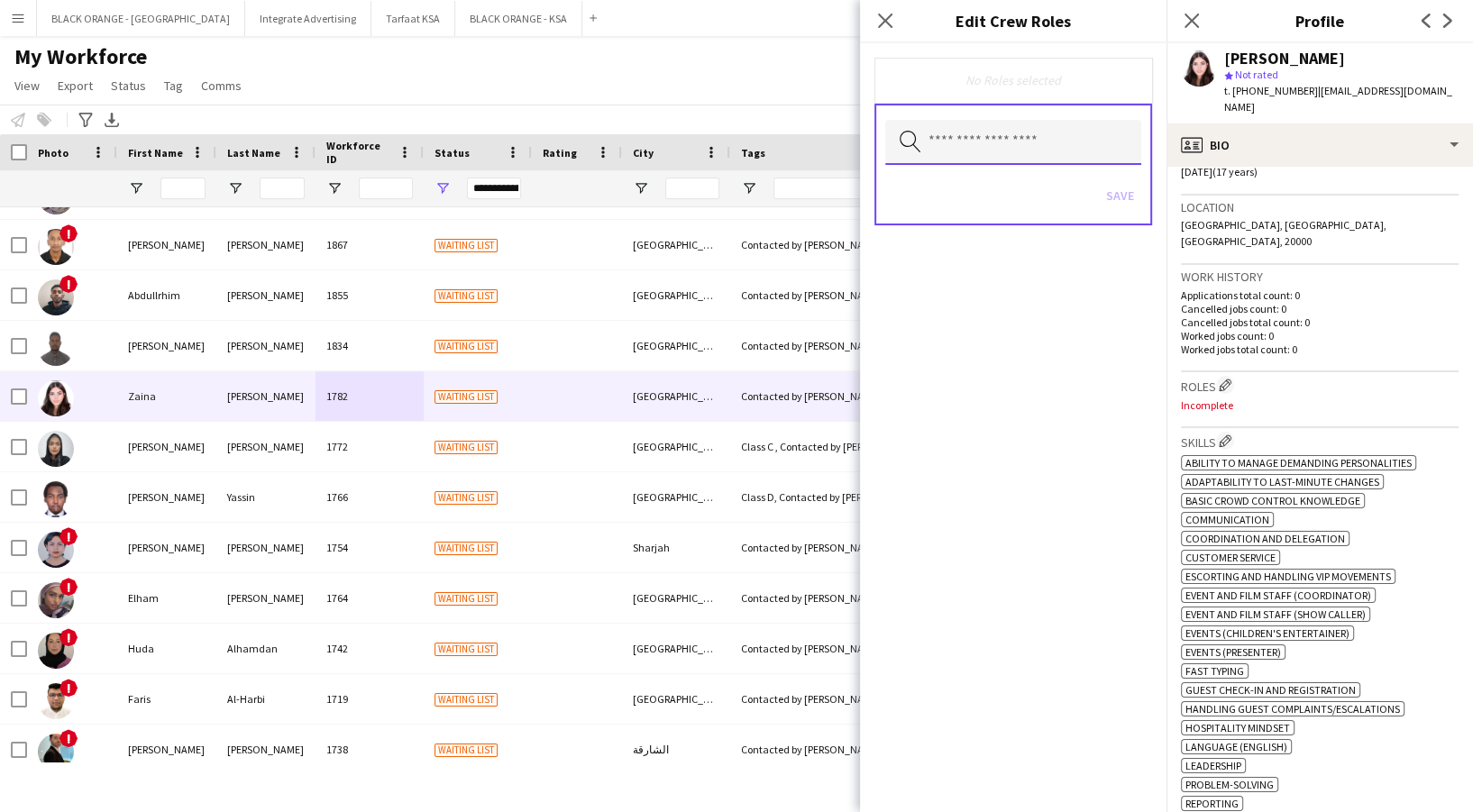
click at [1005, 131] on input "text" at bounding box center [1012, 143] width 256 height 45
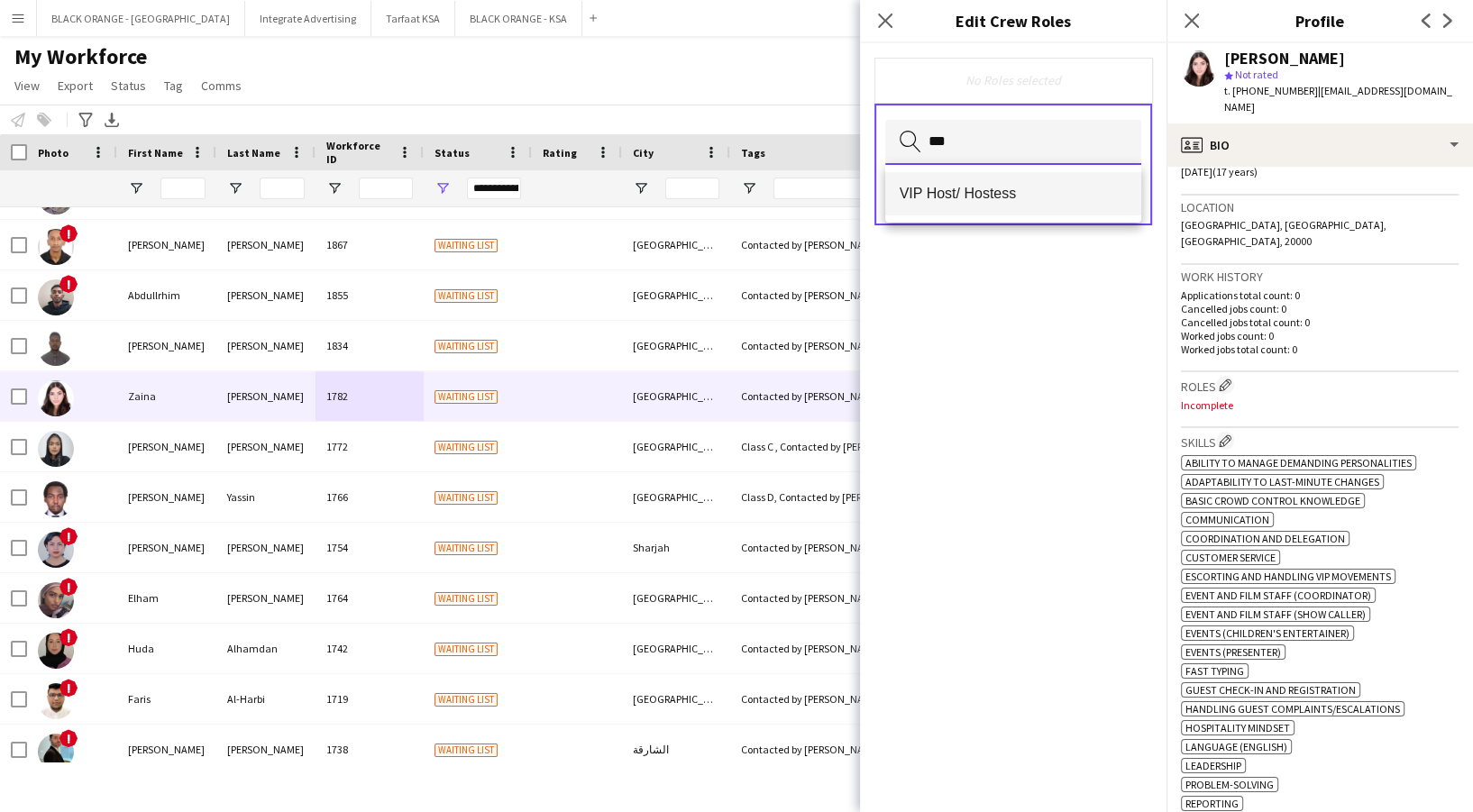
type input "***"
click at [1005, 188] on span "VIP Host/ Hostess" at bounding box center [1013, 193] width 227 height 17
type input "**"
click at [1003, 201] on span "Host/Hostess" at bounding box center [1013, 195] width 227 height 17
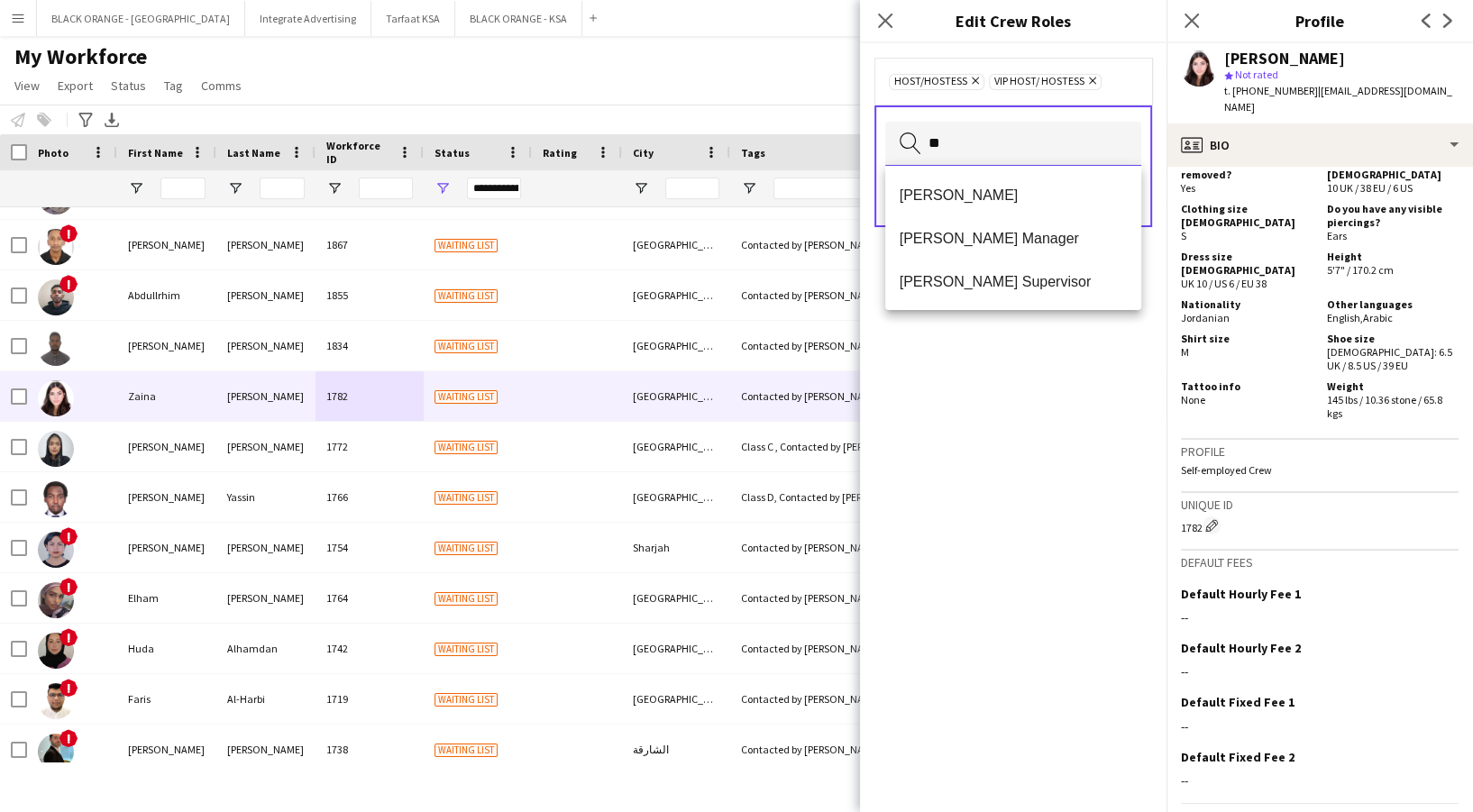
scroll to position [0, 0]
type input "**"
click at [1001, 190] on span "Usher" at bounding box center [1013, 195] width 227 height 17
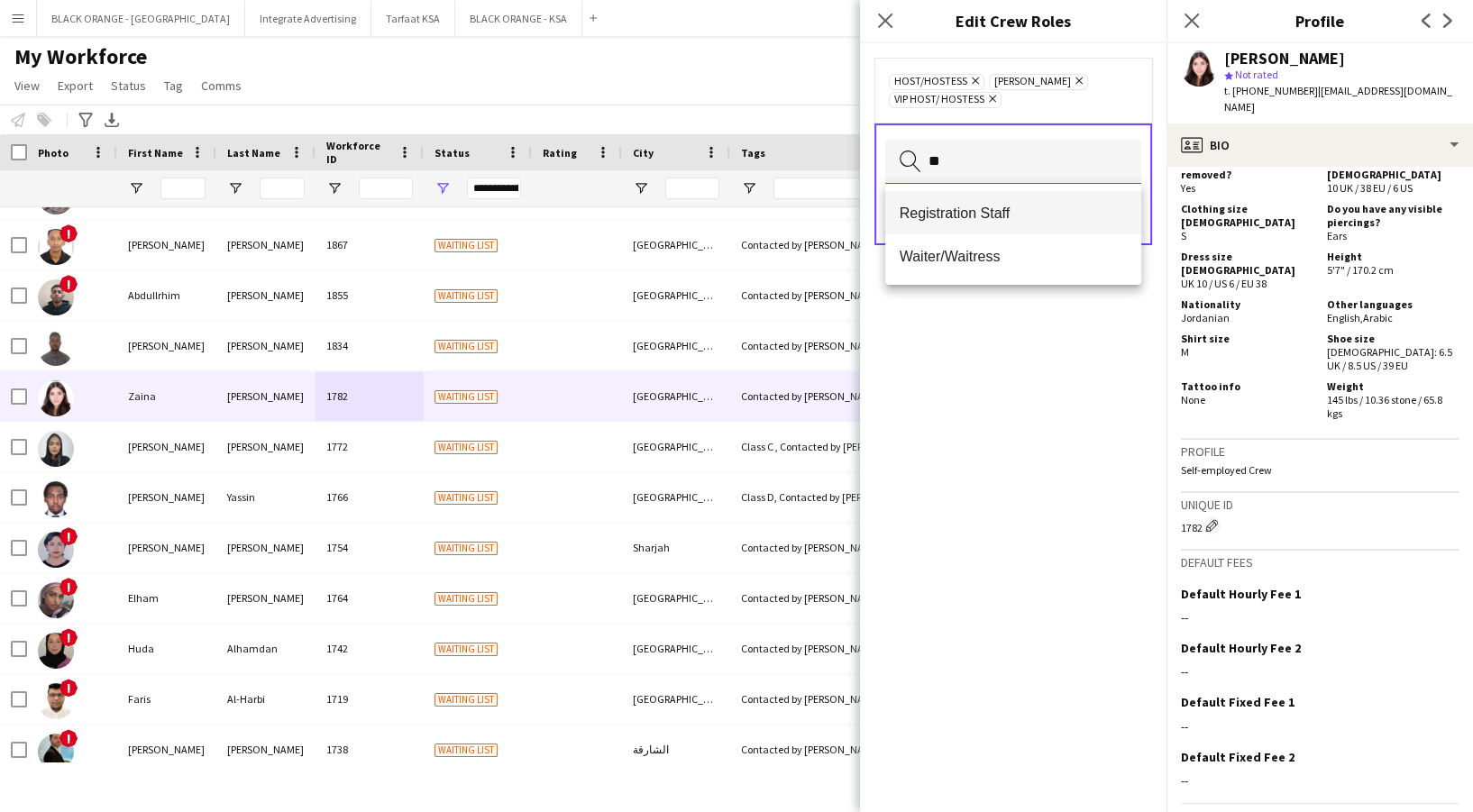
type input "**"
click at [1008, 208] on span "Registration Staff" at bounding box center [1013, 213] width 227 height 17
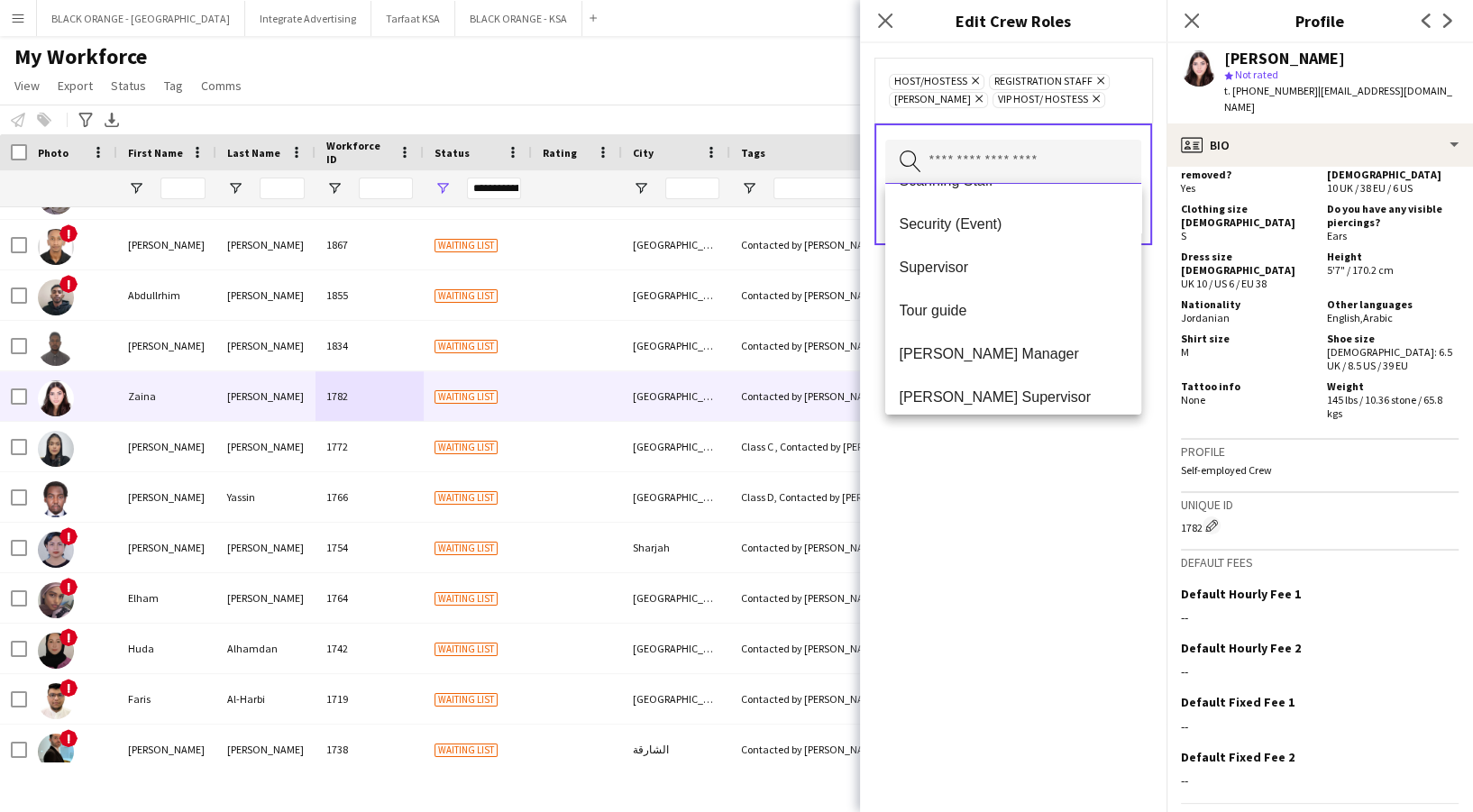
scroll to position [600, 0]
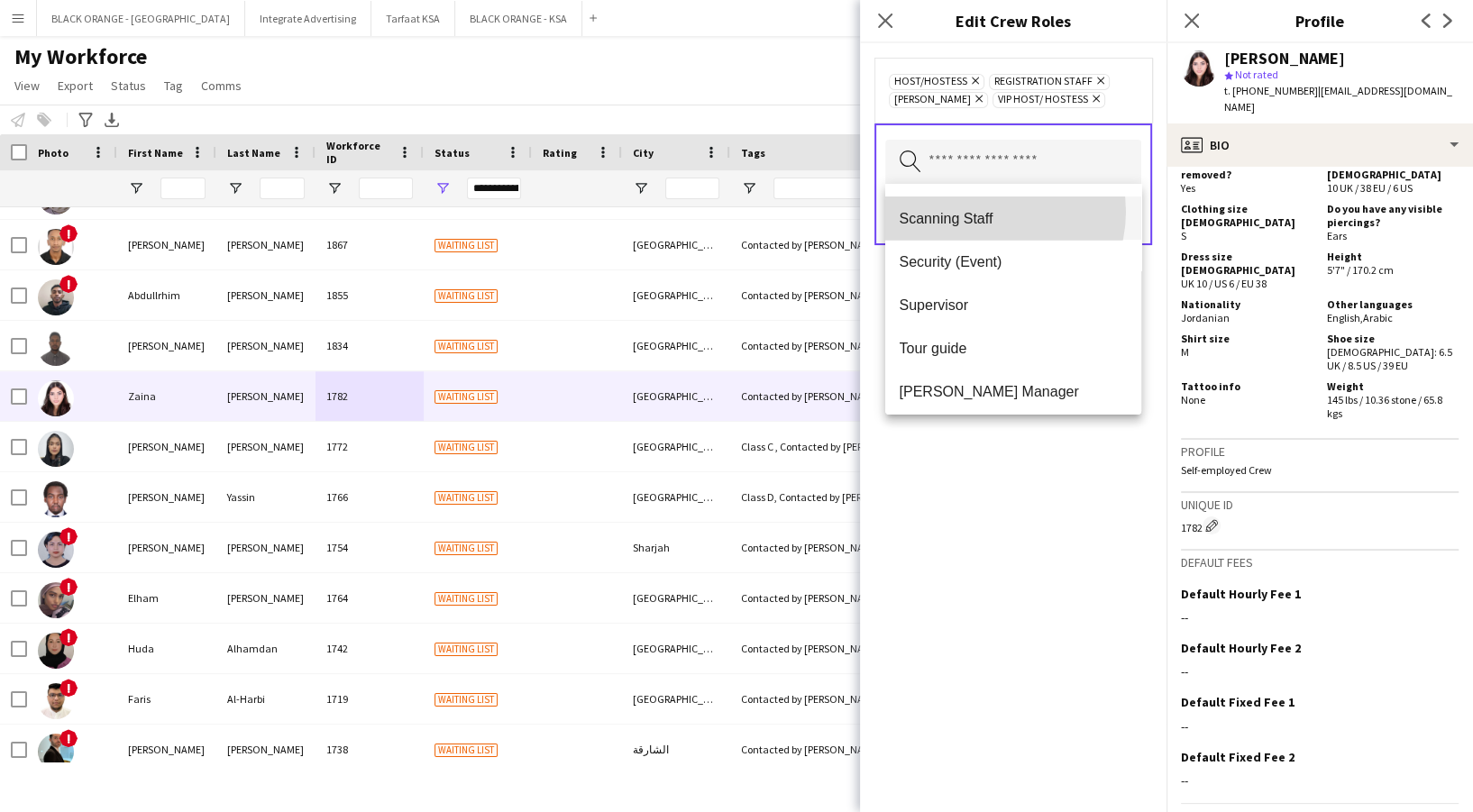
click at [984, 211] on span "Scanning Staff" at bounding box center [1013, 218] width 227 height 17
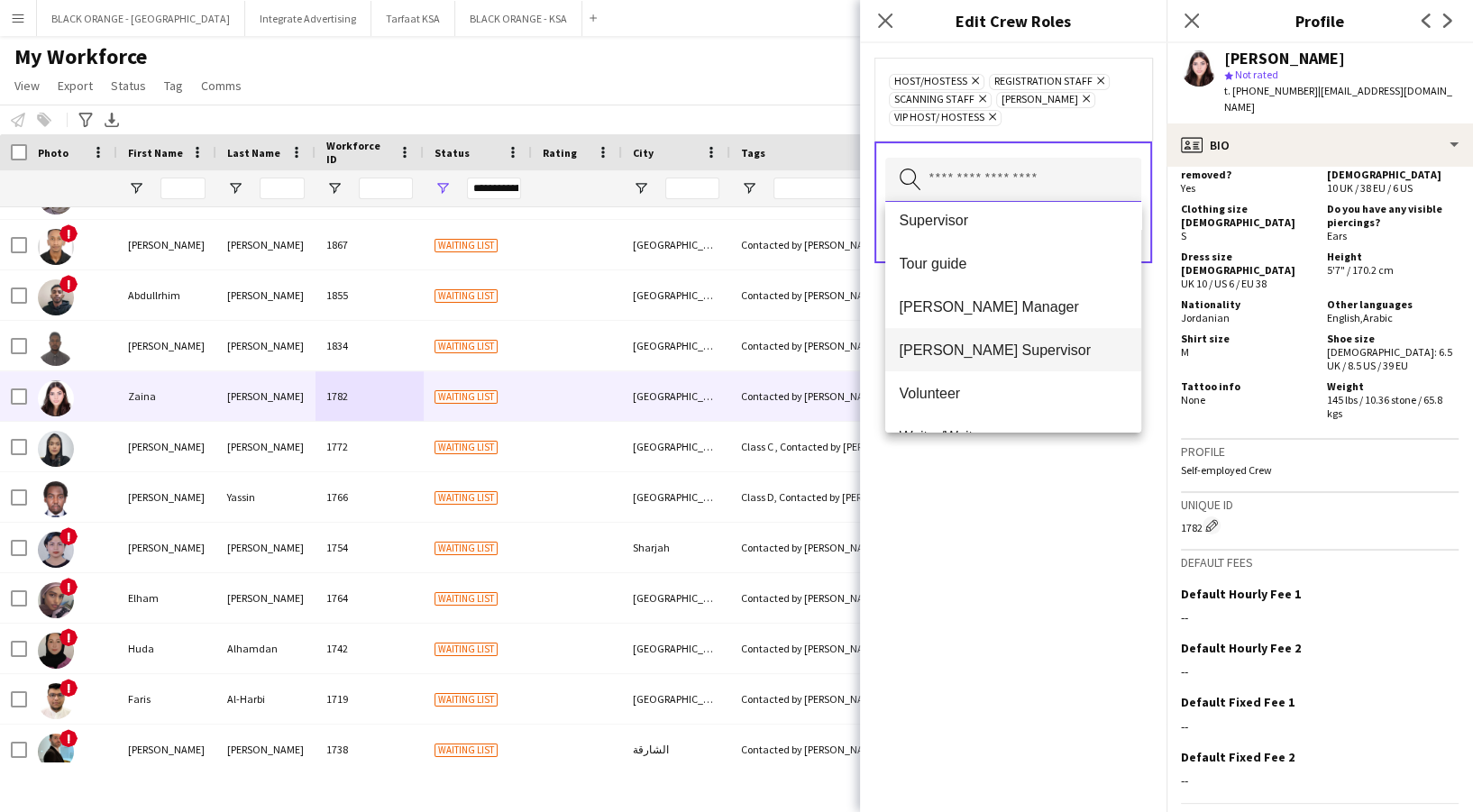
scroll to position [692, 0]
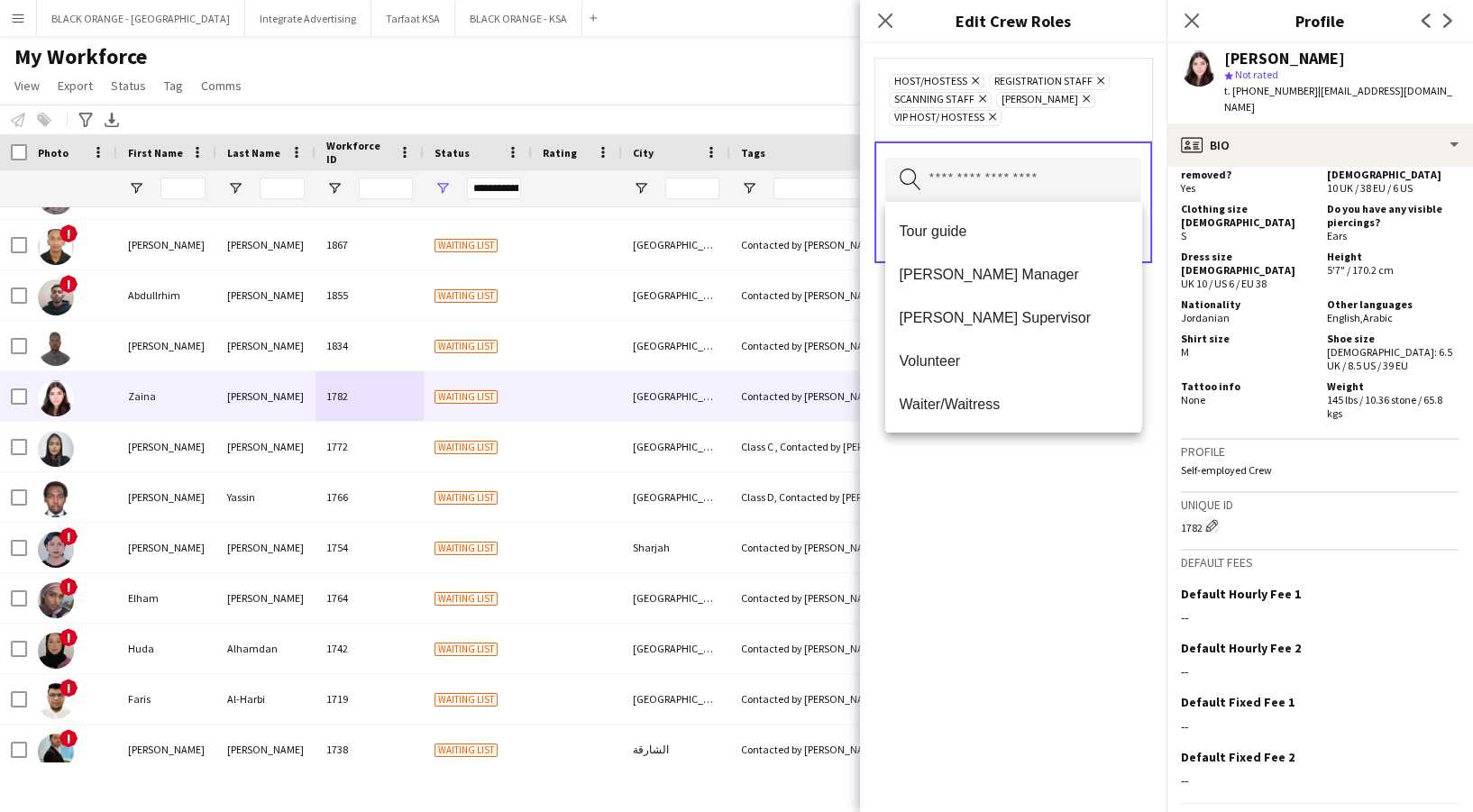
click at [1005, 461] on div "Host/Hostess Remove Registration Staff Remove Scanning Staff Remove Usher Remov…" at bounding box center [1012, 427] width 307 height 768
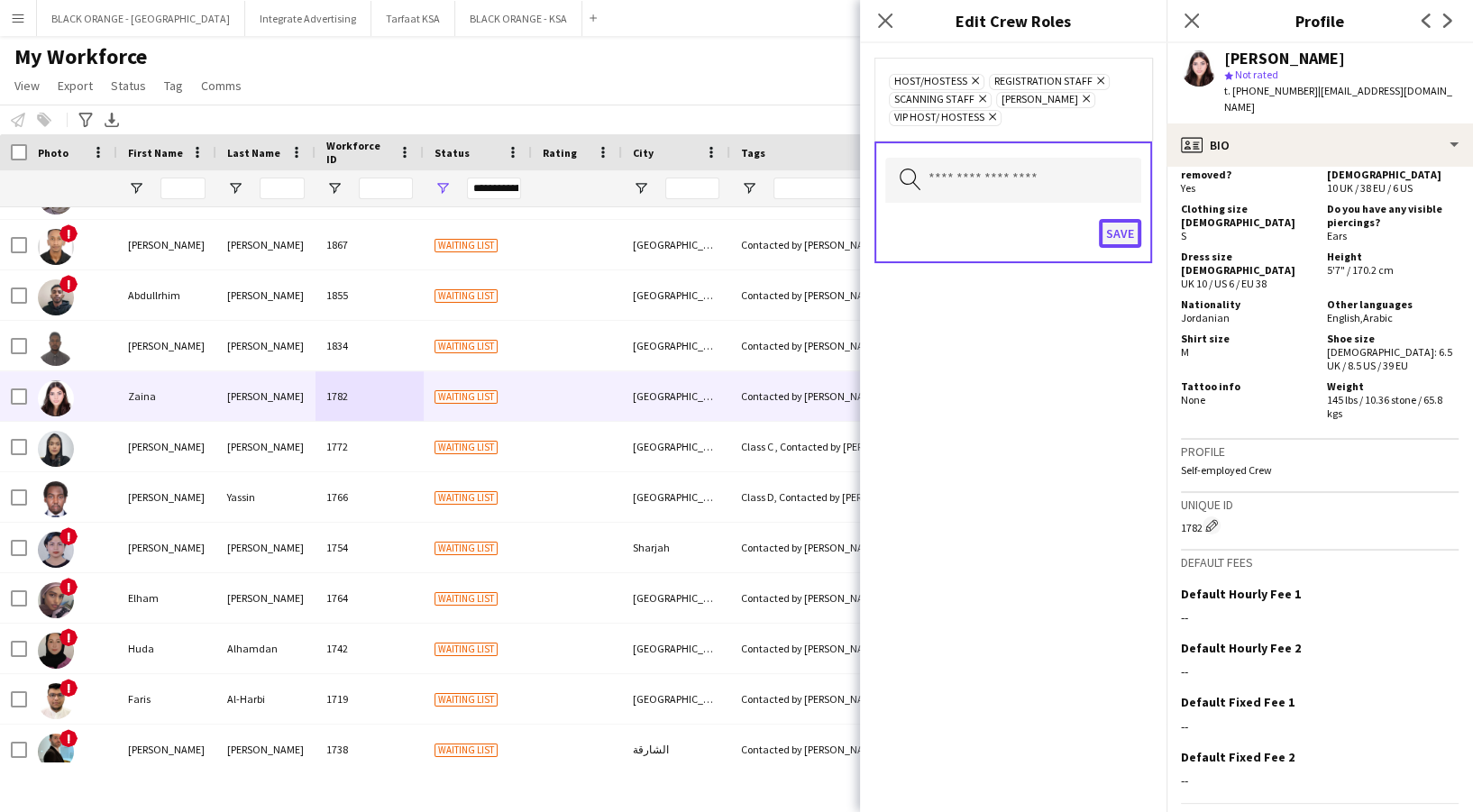
click at [1113, 231] on button "Save" at bounding box center [1119, 233] width 42 height 29
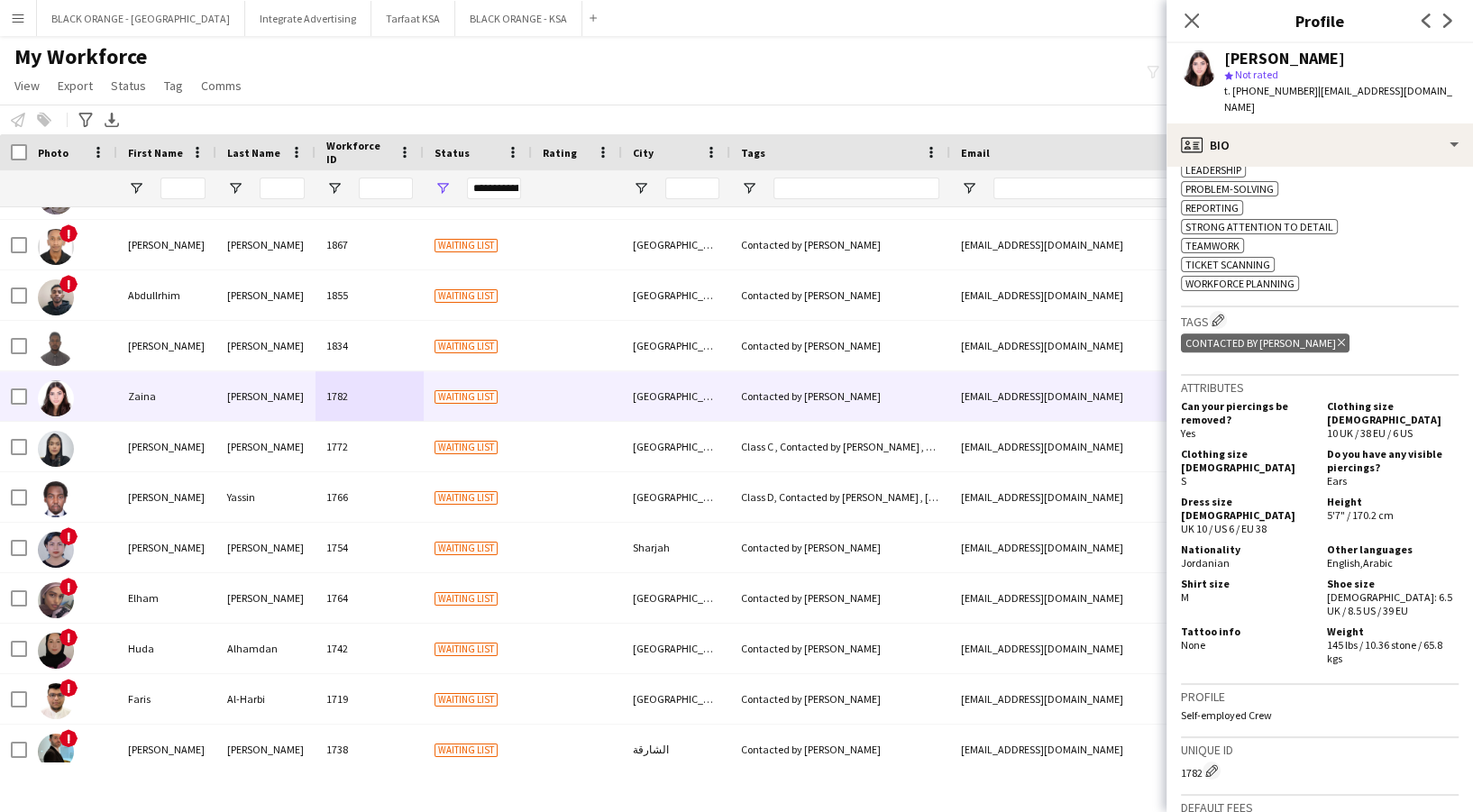
scroll to position [734, 0]
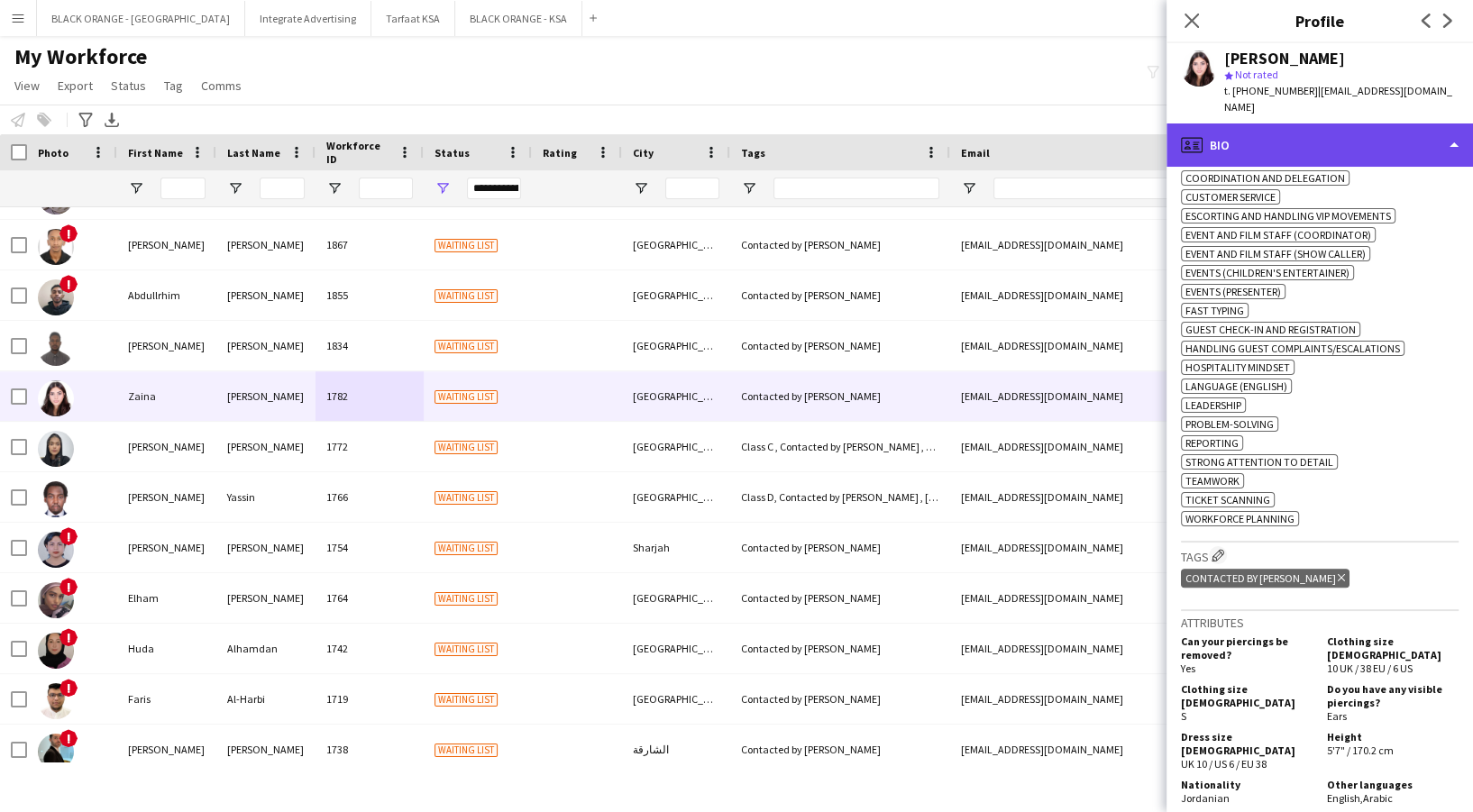
click at [1344, 124] on div "profile Bio" at bounding box center [1319, 145] width 307 height 43
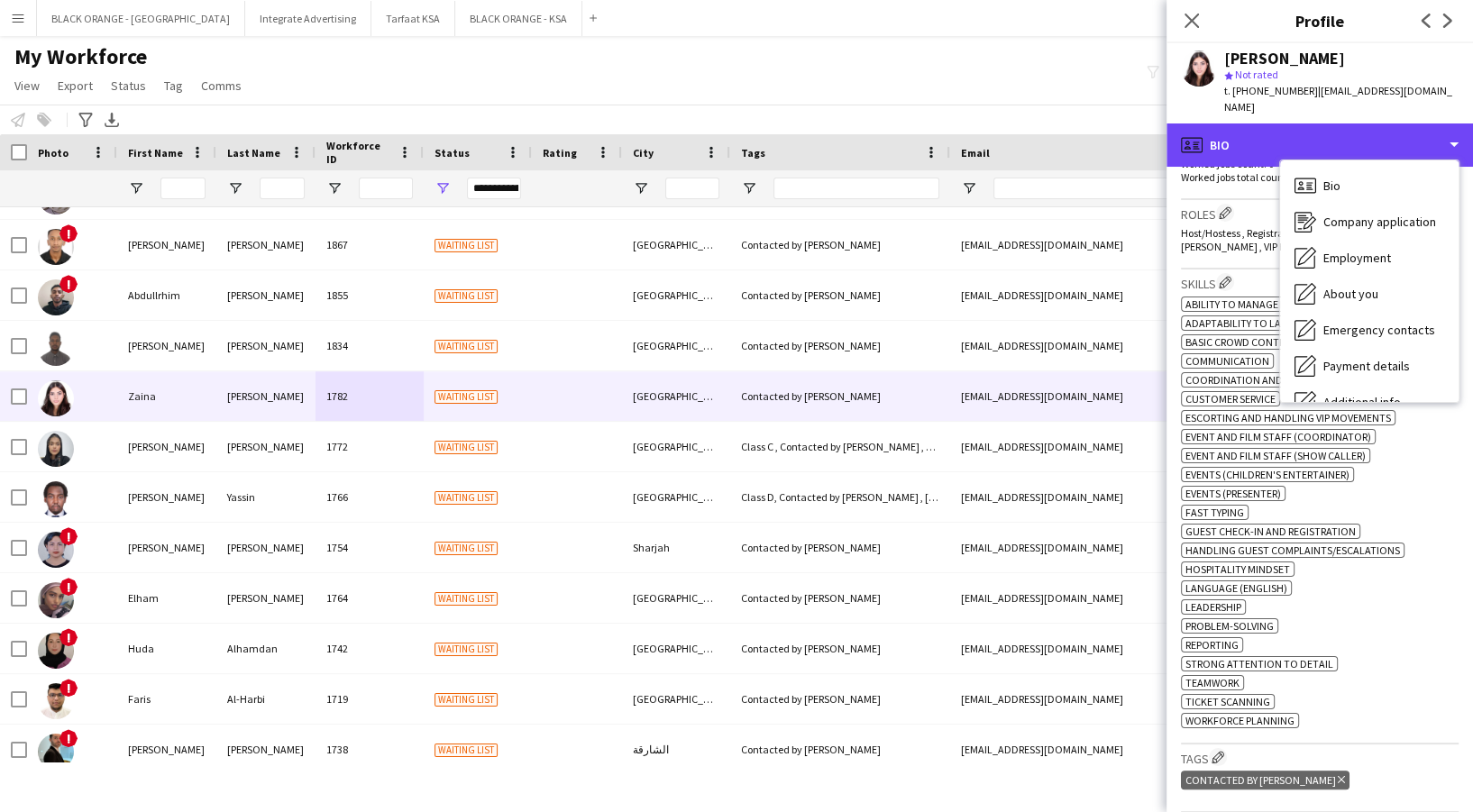
scroll to position [600, 0]
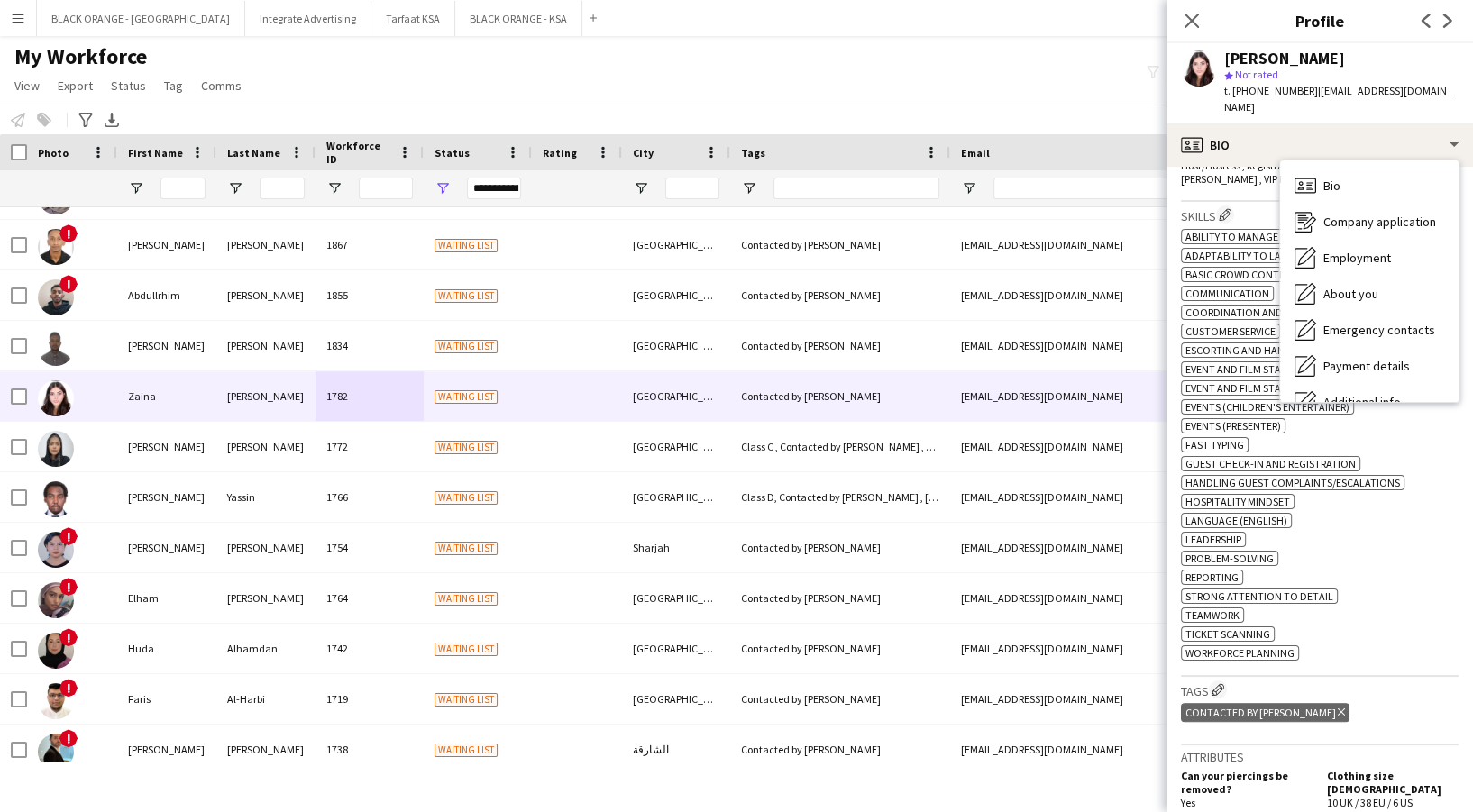
drag, startPoint x: 1217, startPoint y: 671, endPoint x: 1204, endPoint y: 662, distance: 15.8
click at [1216, 683] on app-icon "Edit crew company tags" at bounding box center [1217, 688] width 12 height 12
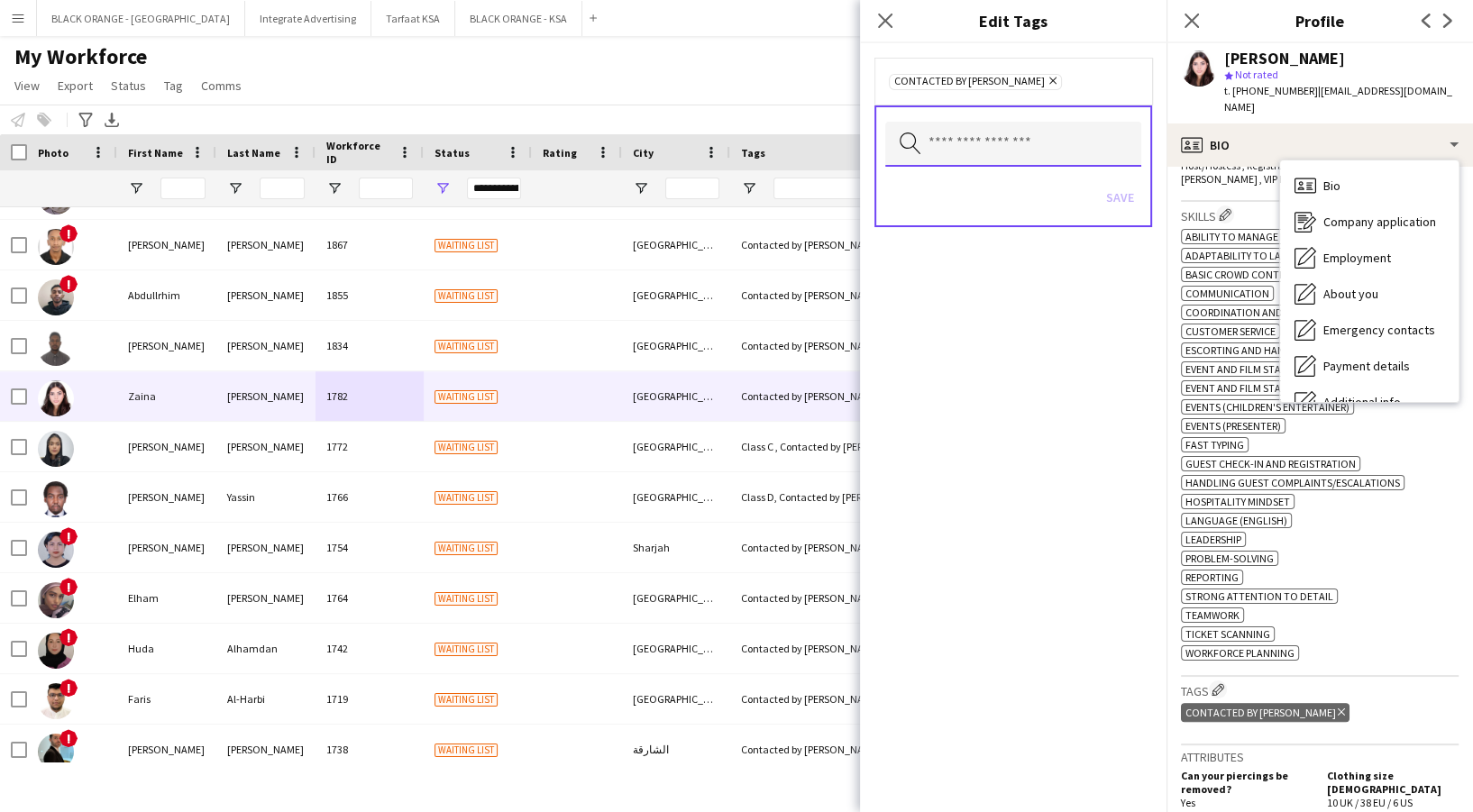
click at [939, 139] on input "text" at bounding box center [1012, 144] width 256 height 45
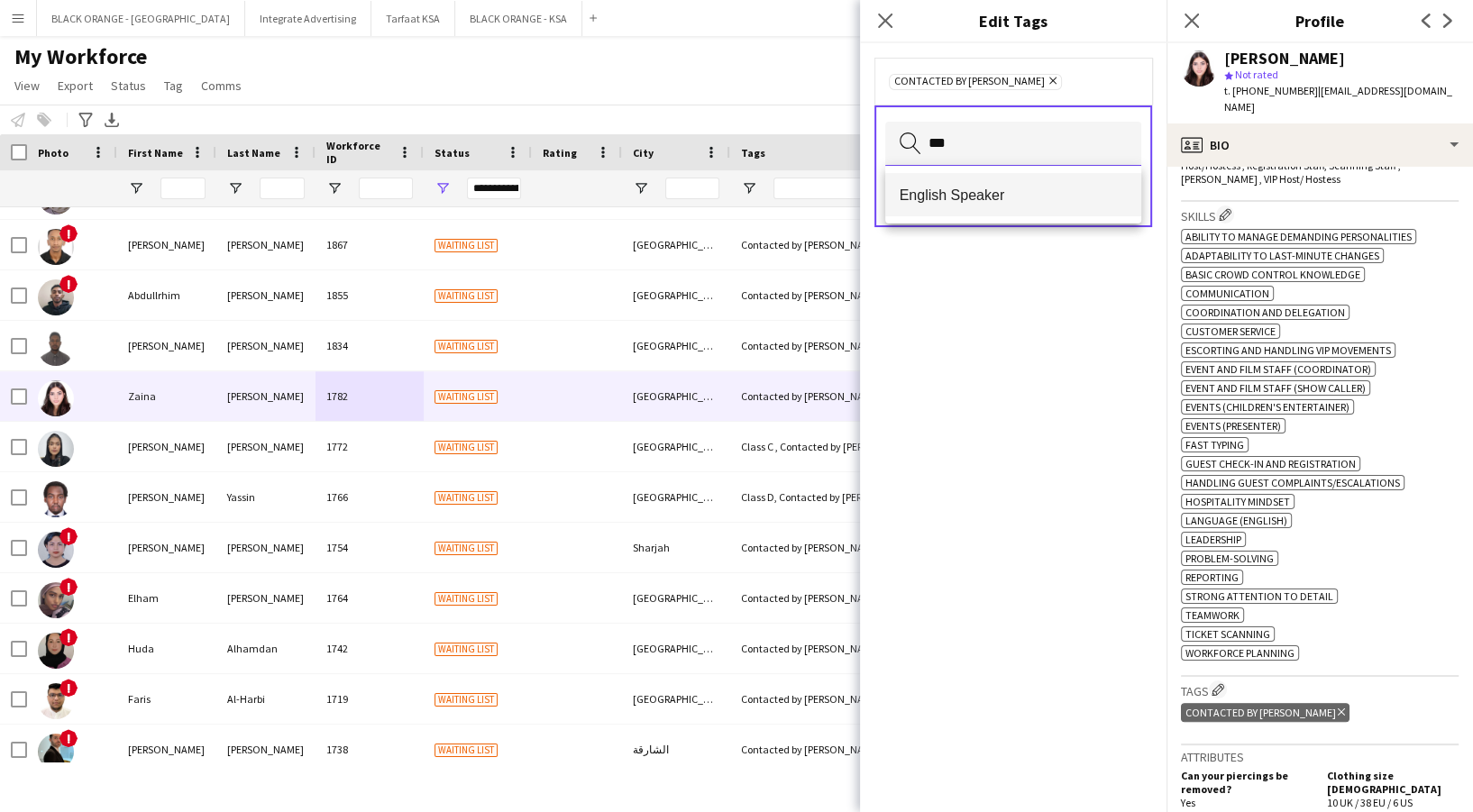
type input "***"
click at [978, 180] on mat-option "English Speaker" at bounding box center [1012, 194] width 256 height 43
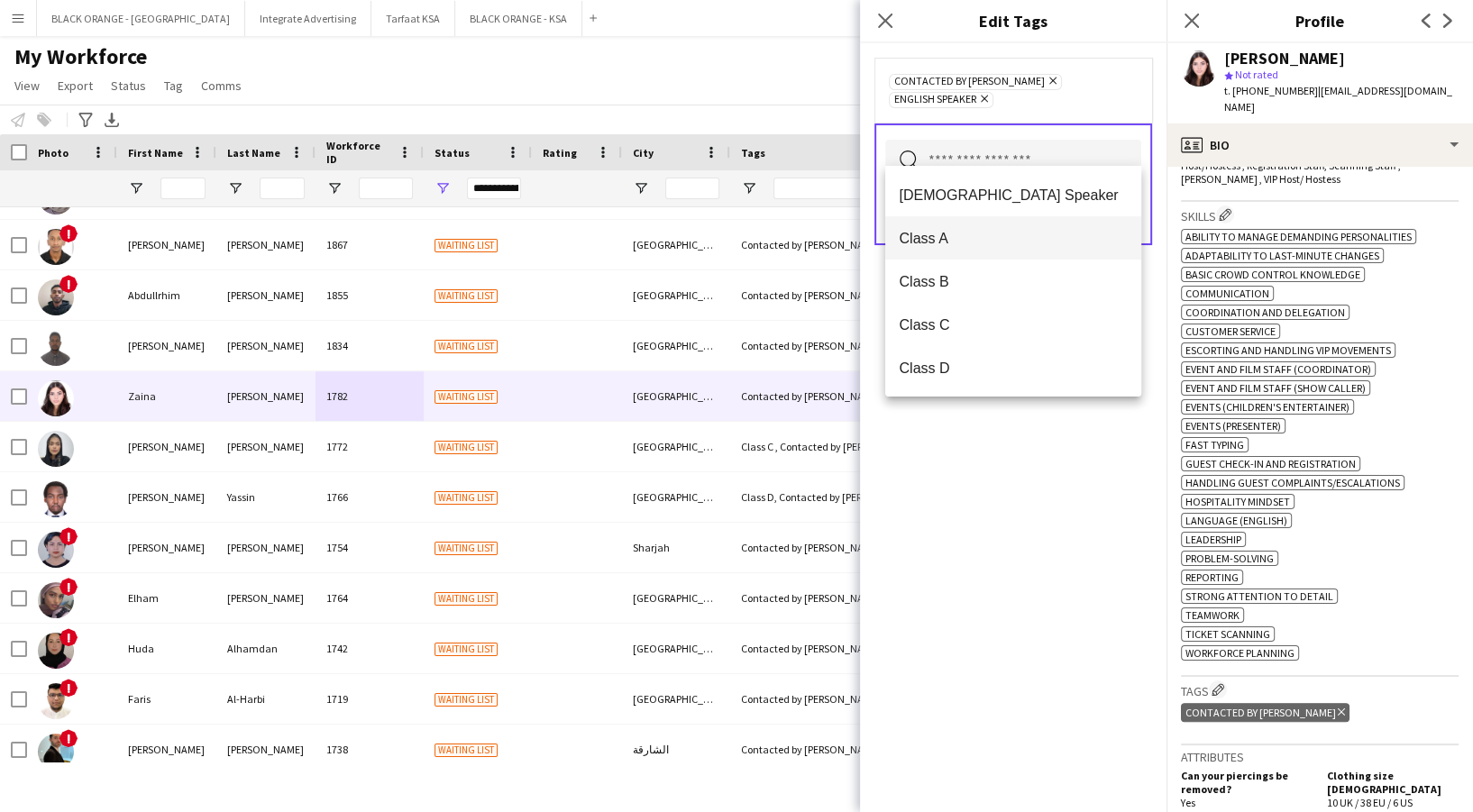
click at [982, 246] on span "Class A" at bounding box center [1013, 238] width 227 height 17
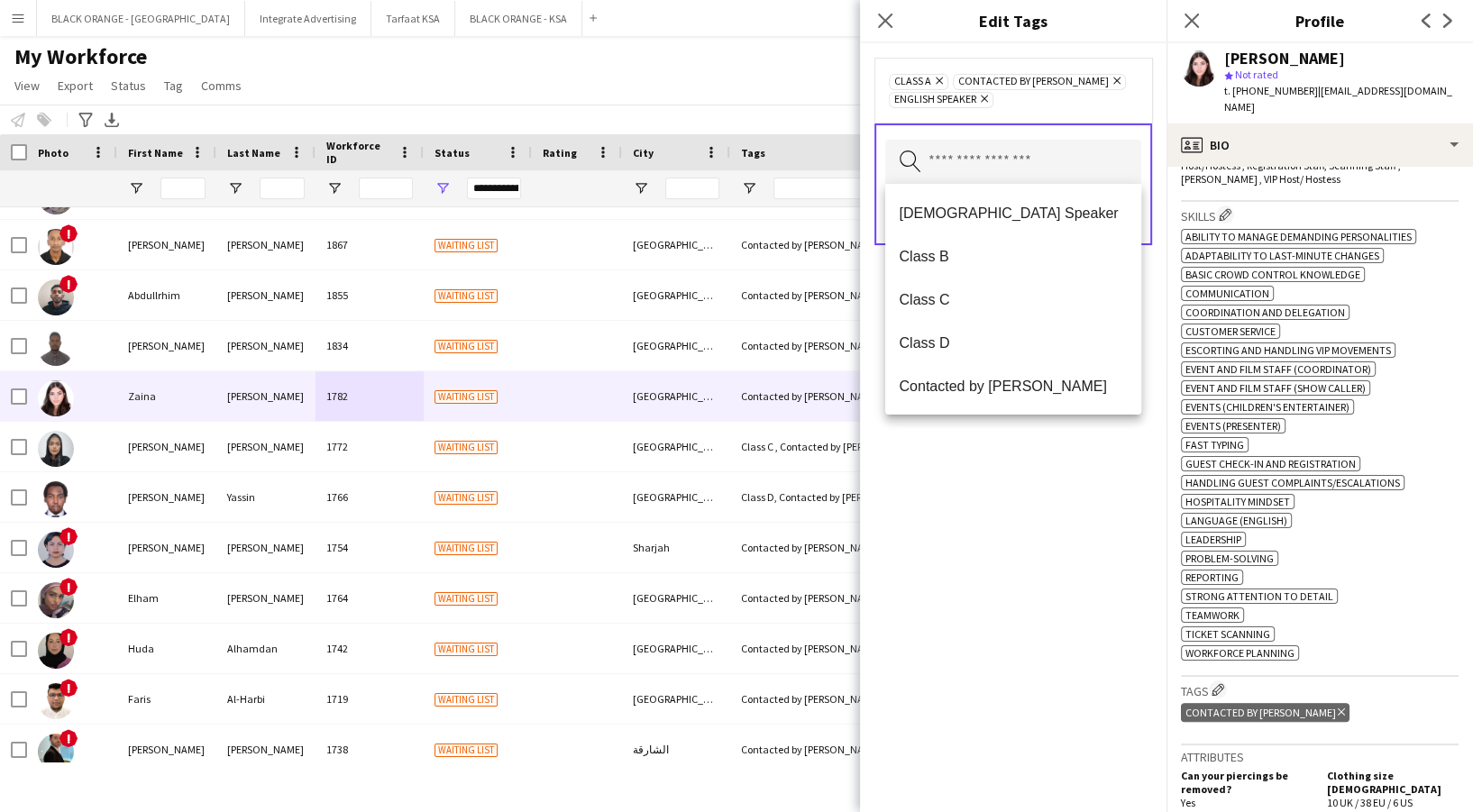
click at [1001, 752] on div "Class A Remove Contacted by Zena Remove English Speaker Remove Search by tag na…" at bounding box center [1012, 427] width 307 height 768
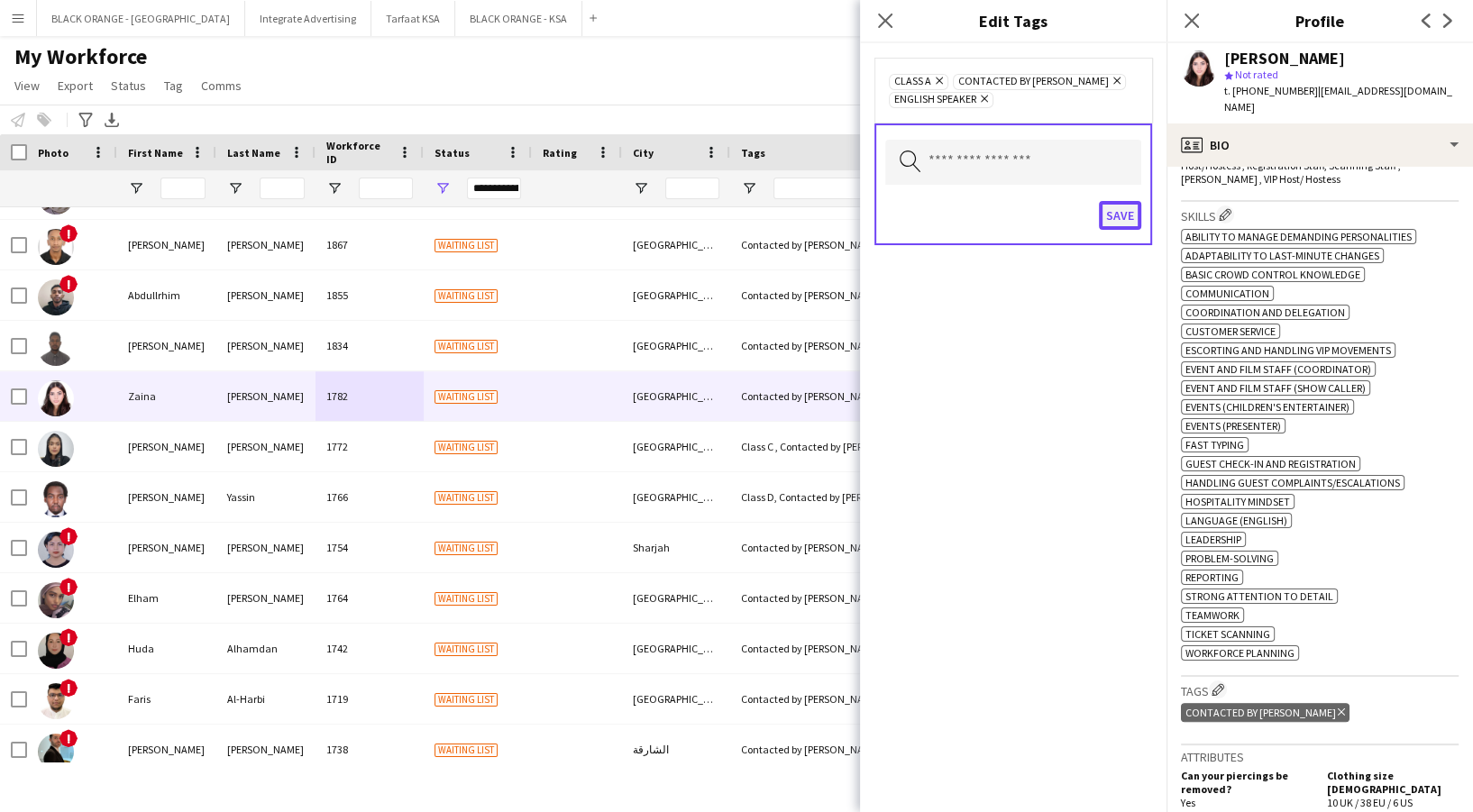
click at [1131, 223] on button "Save" at bounding box center [1119, 215] width 42 height 29
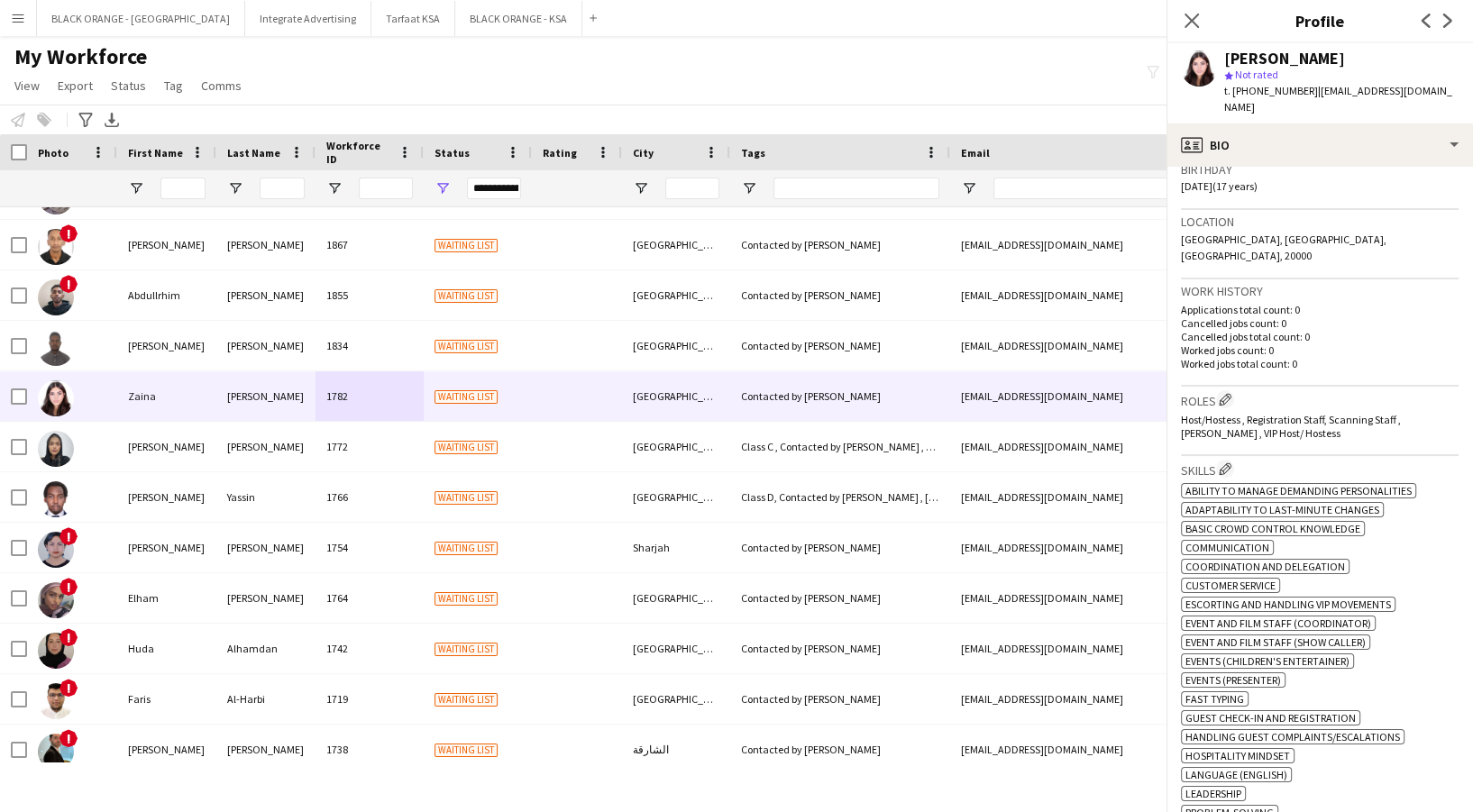
scroll to position [240, 0]
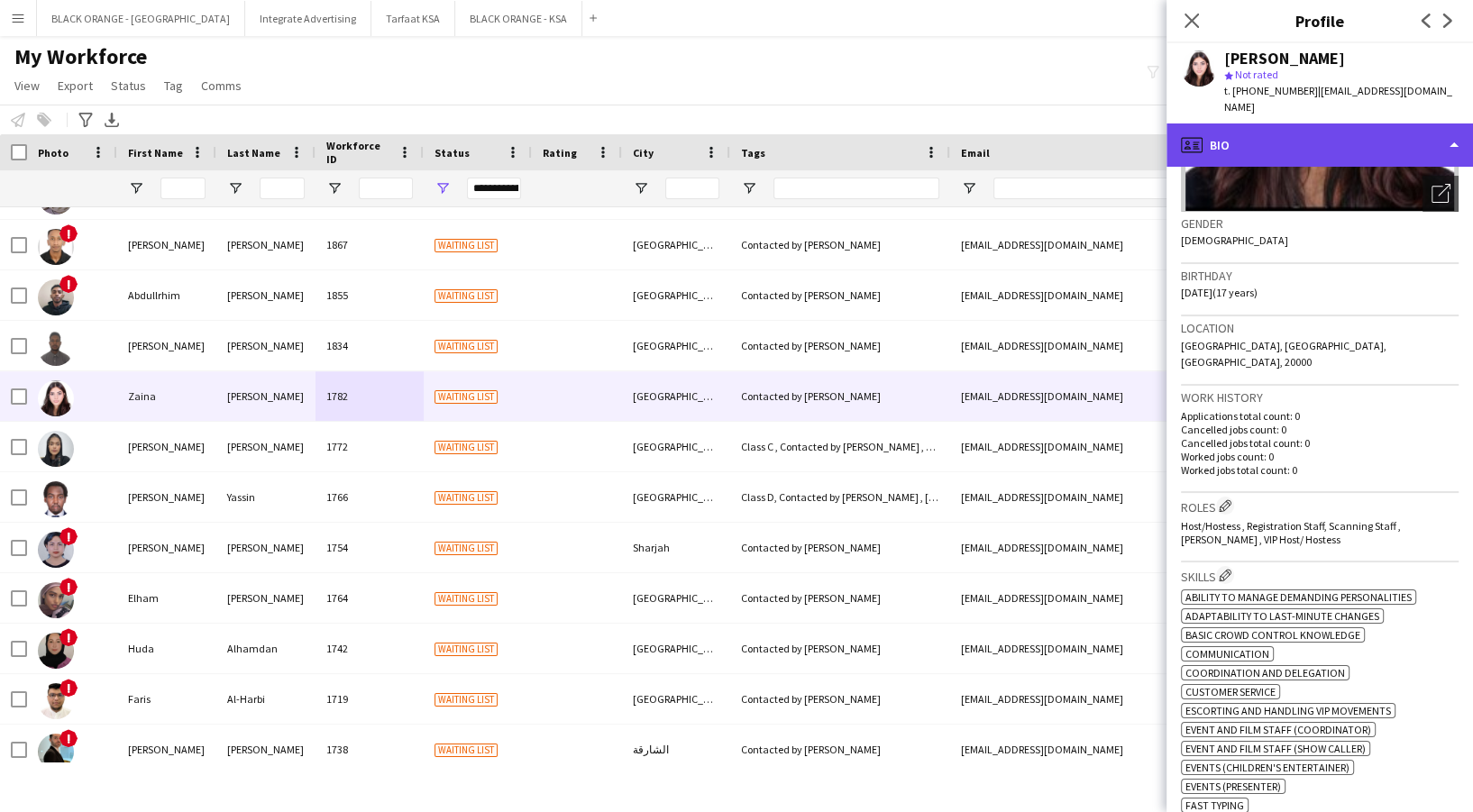
click at [1330, 124] on div "profile Bio" at bounding box center [1319, 145] width 307 height 43
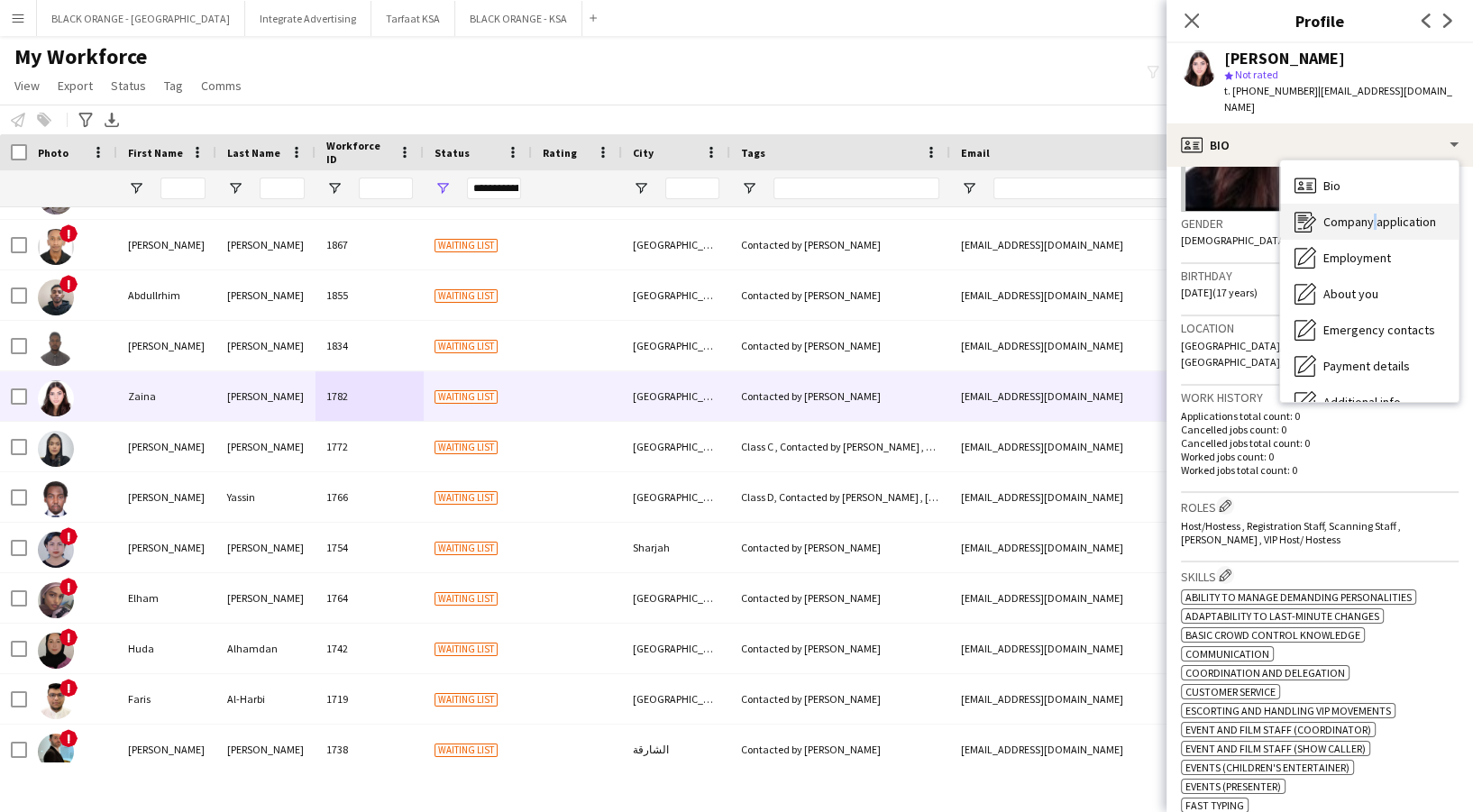
click at [1371, 214] on span "Company application" at bounding box center [1379, 221] width 113 height 16
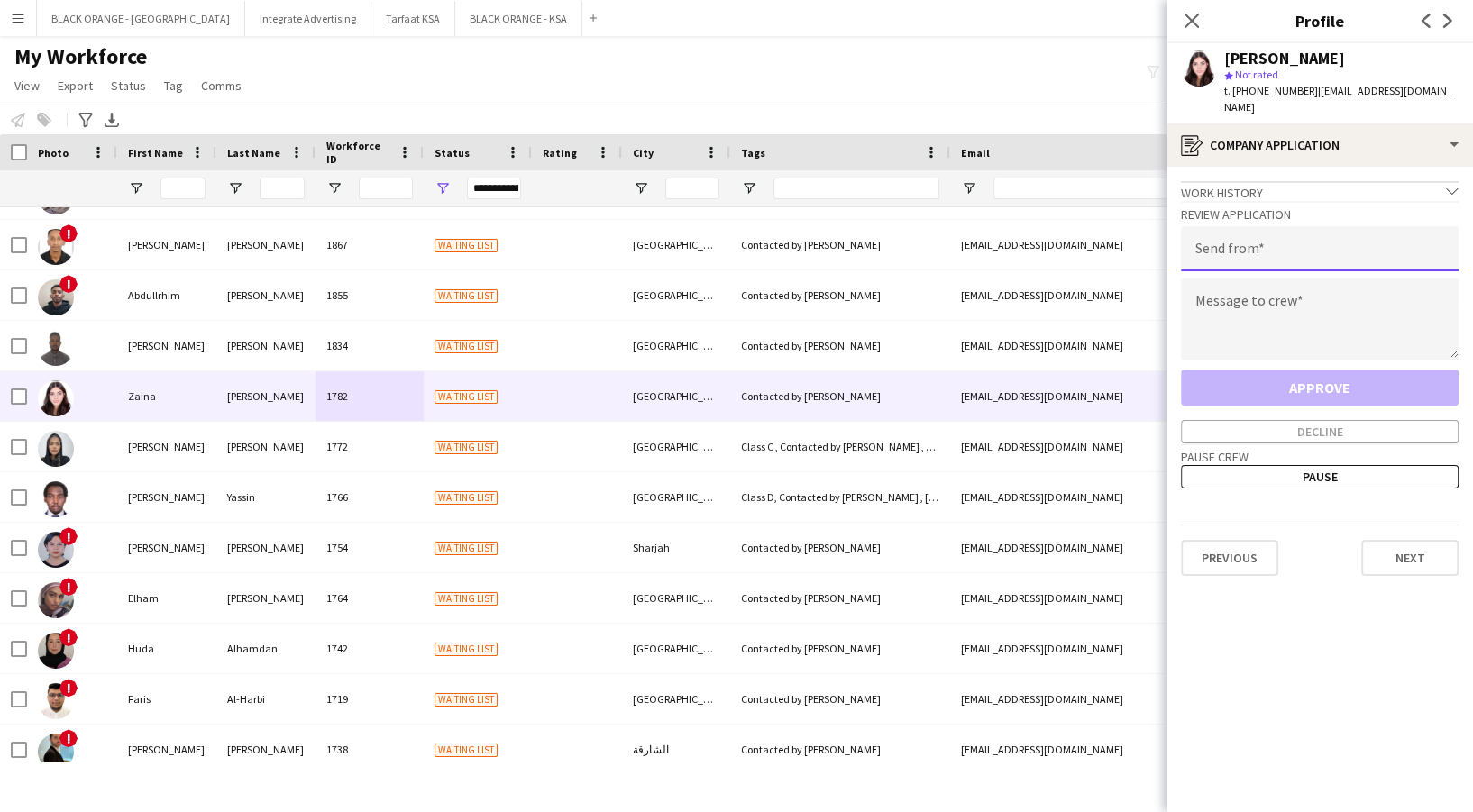
click at [1340, 226] on input "email" at bounding box center [1319, 248] width 278 height 45
type input "**********"
drag, startPoint x: 1307, startPoint y: 303, endPoint x: 1264, endPoint y: 250, distance: 68.2
click at [1303, 302] on textarea at bounding box center [1319, 319] width 278 height 81
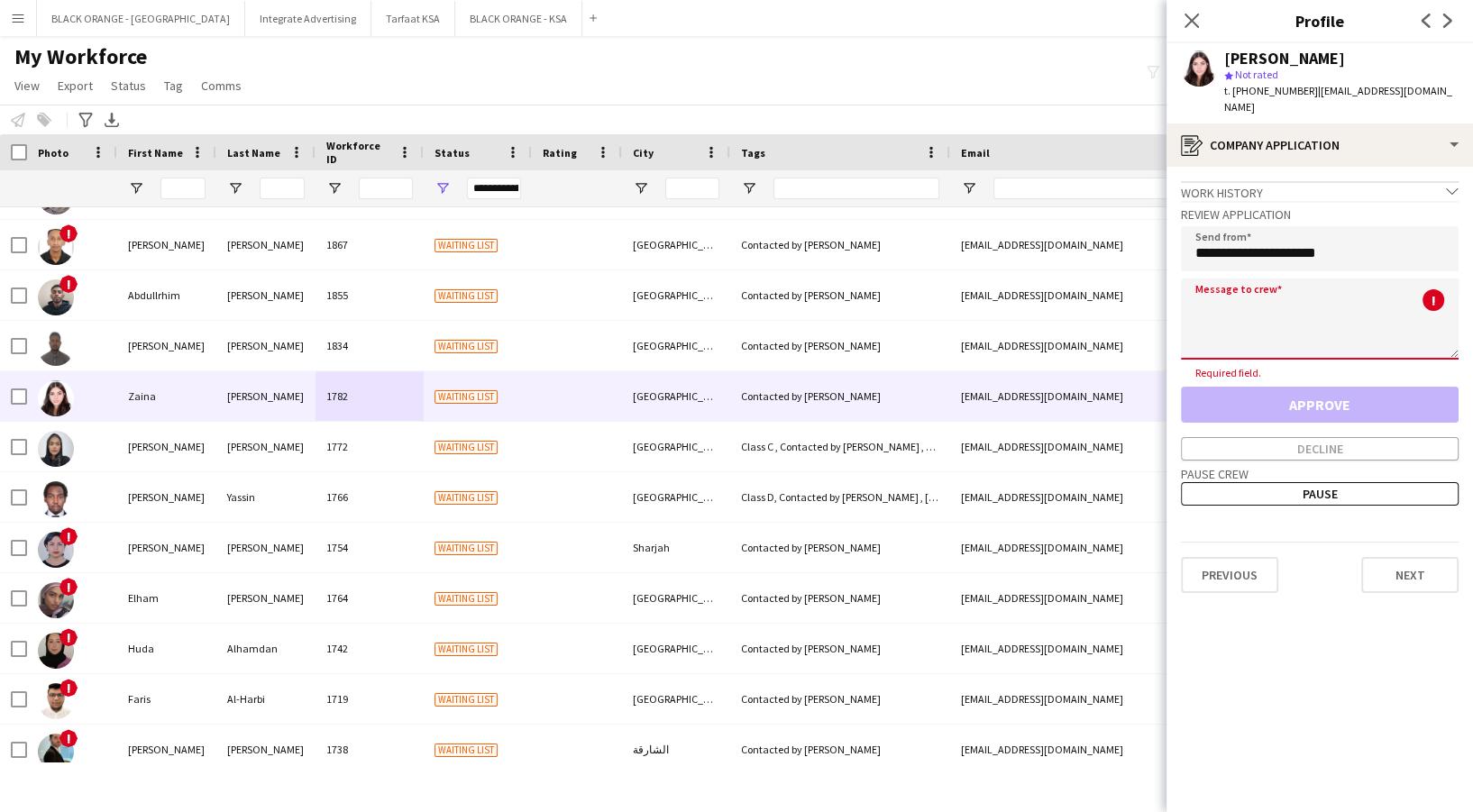
paste textarea "**********"
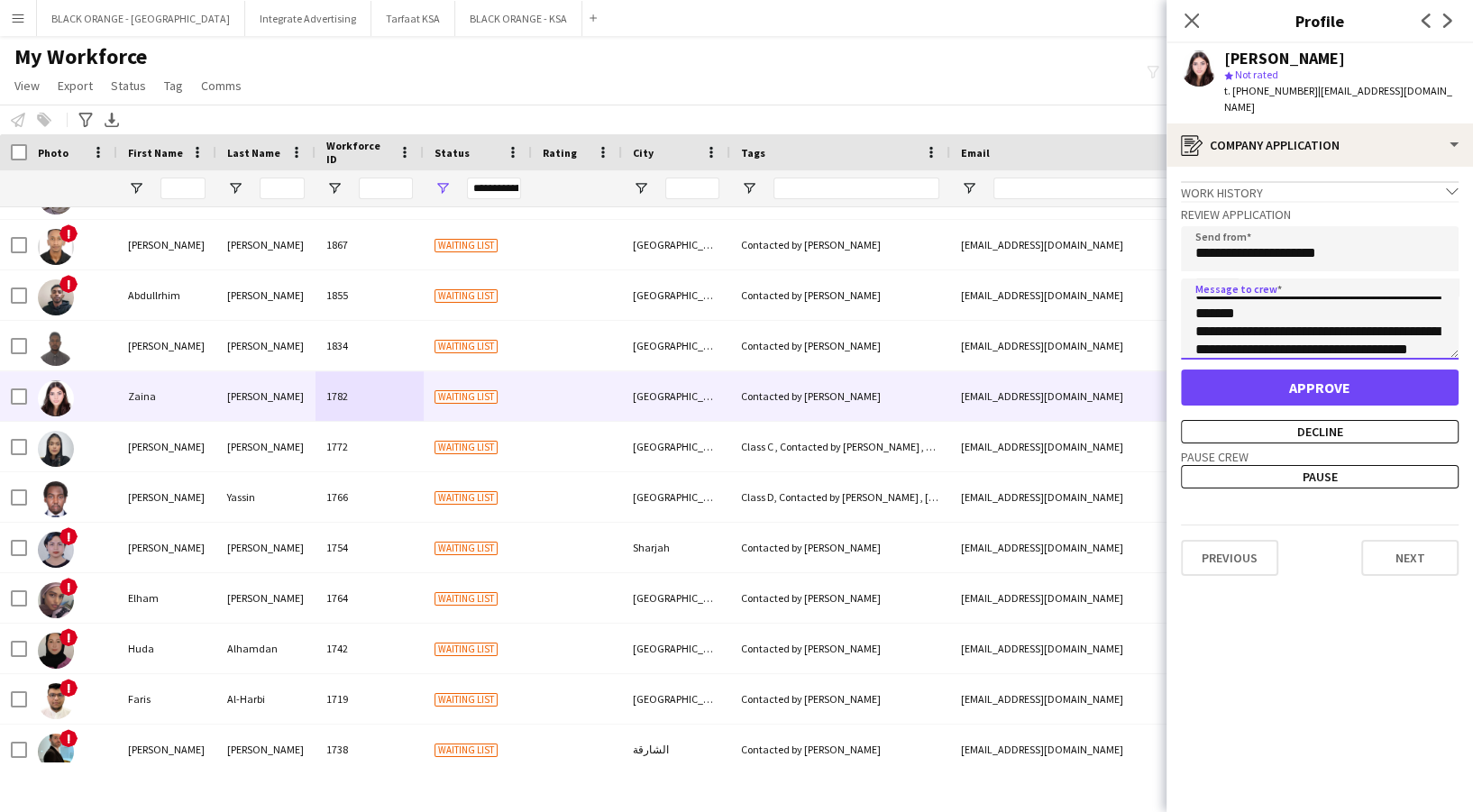
scroll to position [0, 0]
click at [1298, 285] on textarea "**********" at bounding box center [1319, 319] width 278 height 81
type textarea "**********"
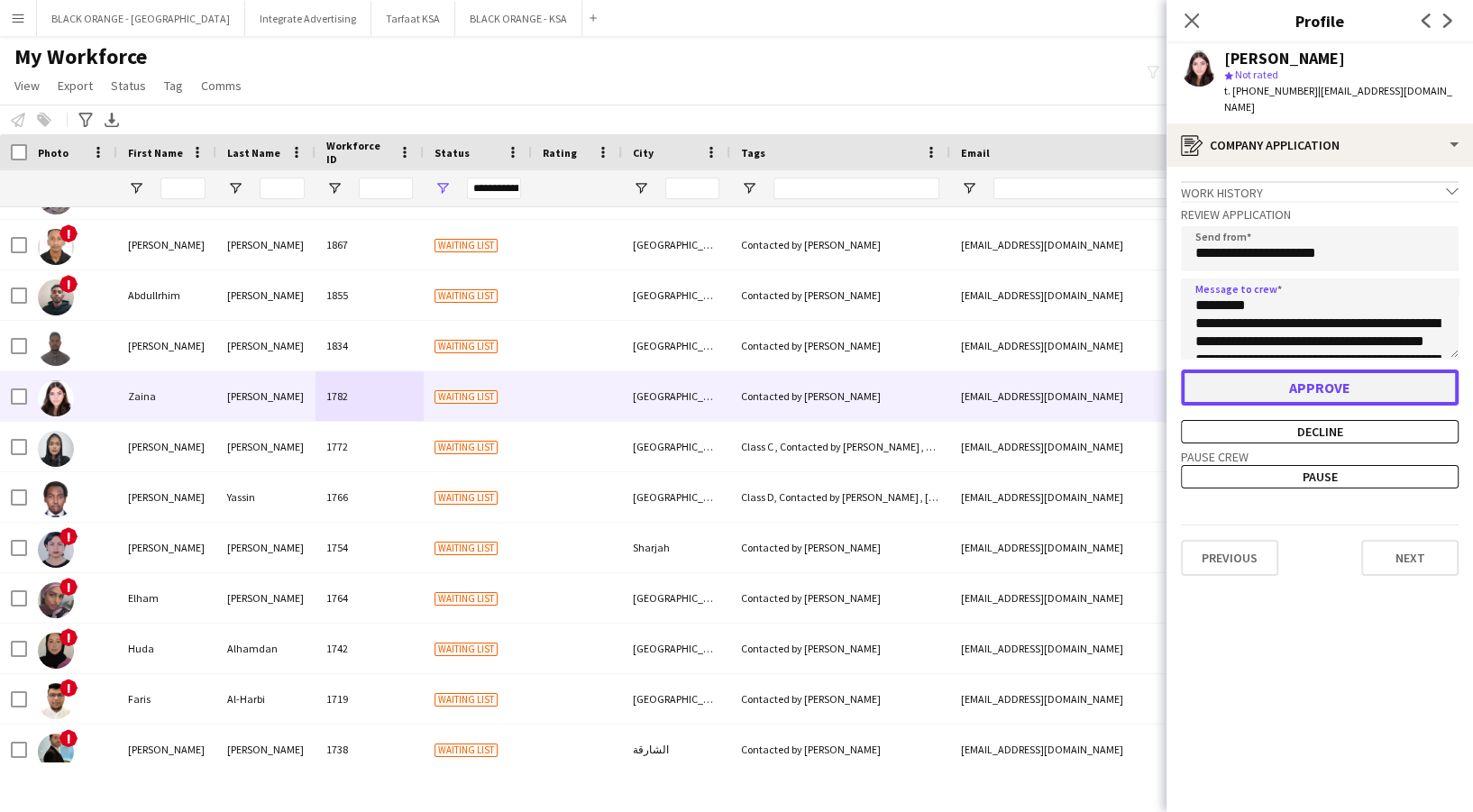
click at [1309, 369] on button "Approve" at bounding box center [1319, 387] width 278 height 36
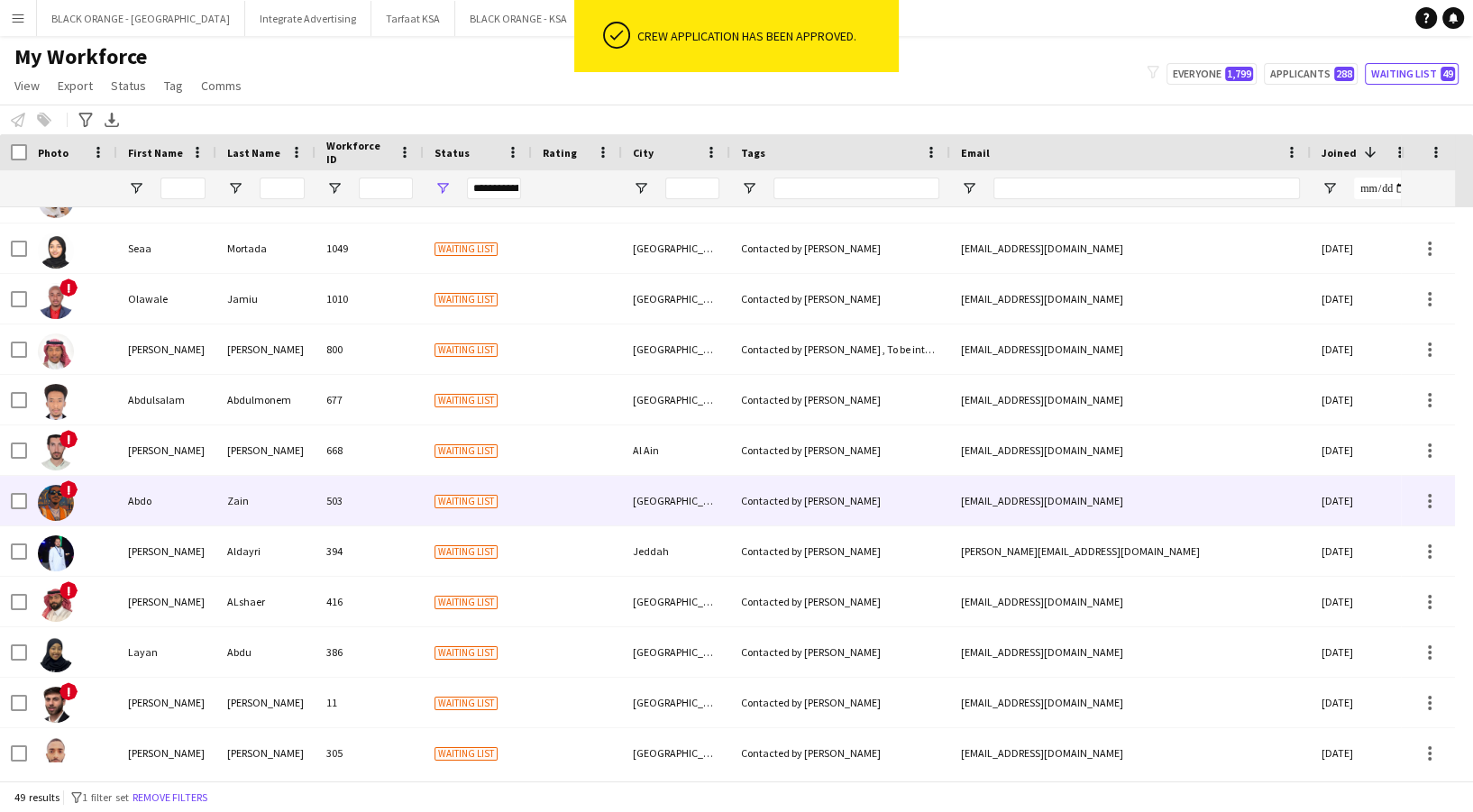
scroll to position [1917, 0]
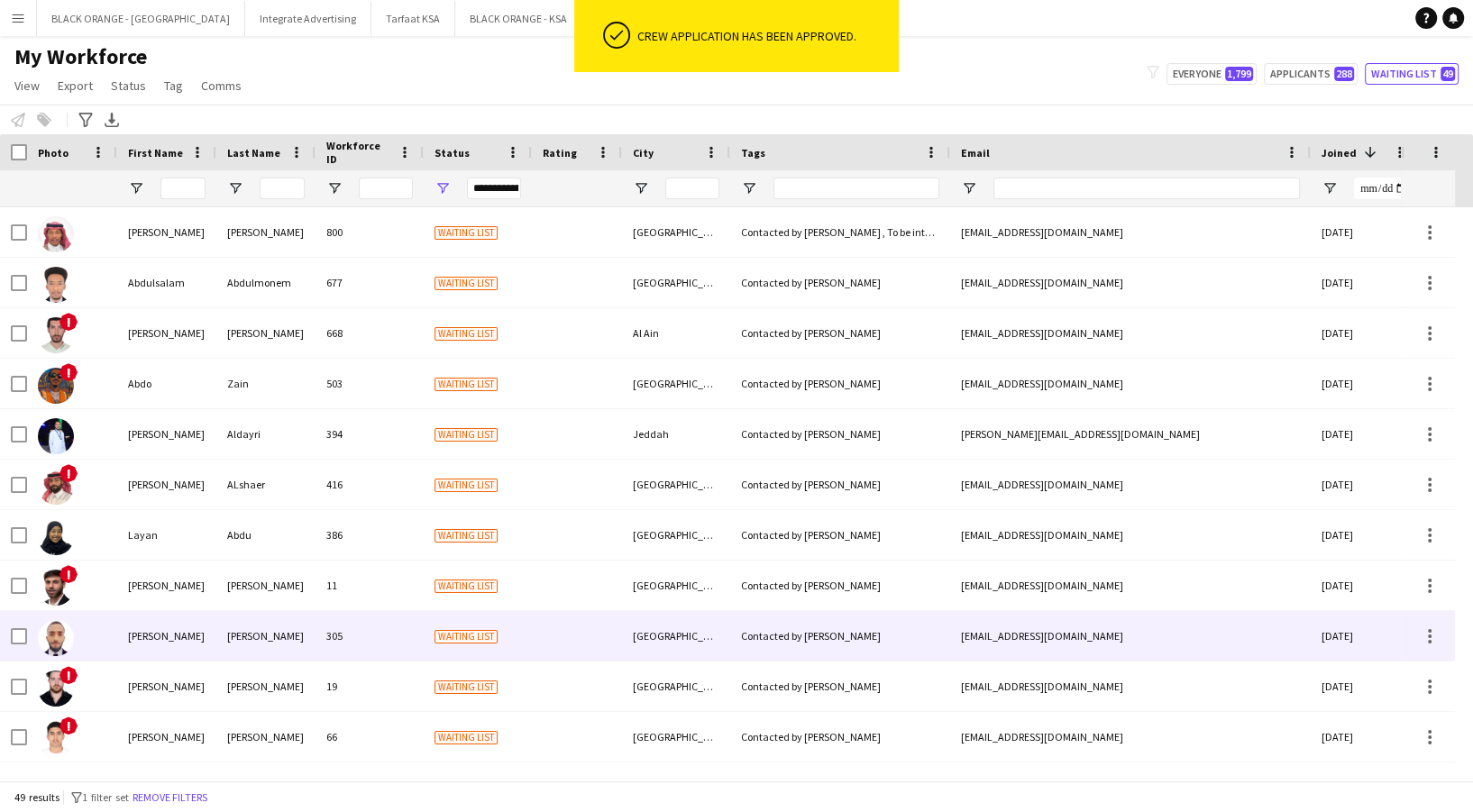
click at [285, 652] on div "[PERSON_NAME]" at bounding box center [266, 635] width 99 height 50
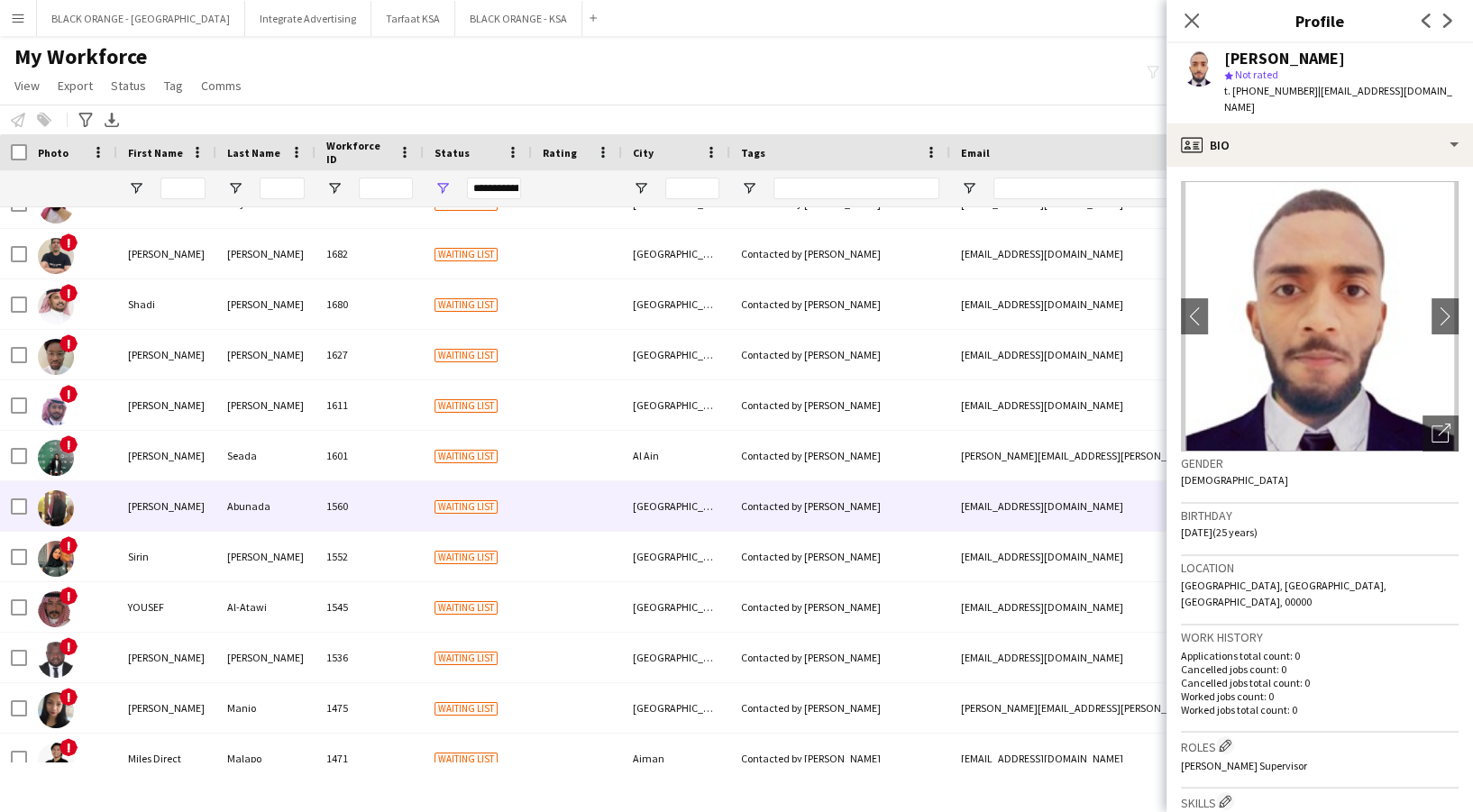
scroll to position [481, 0]
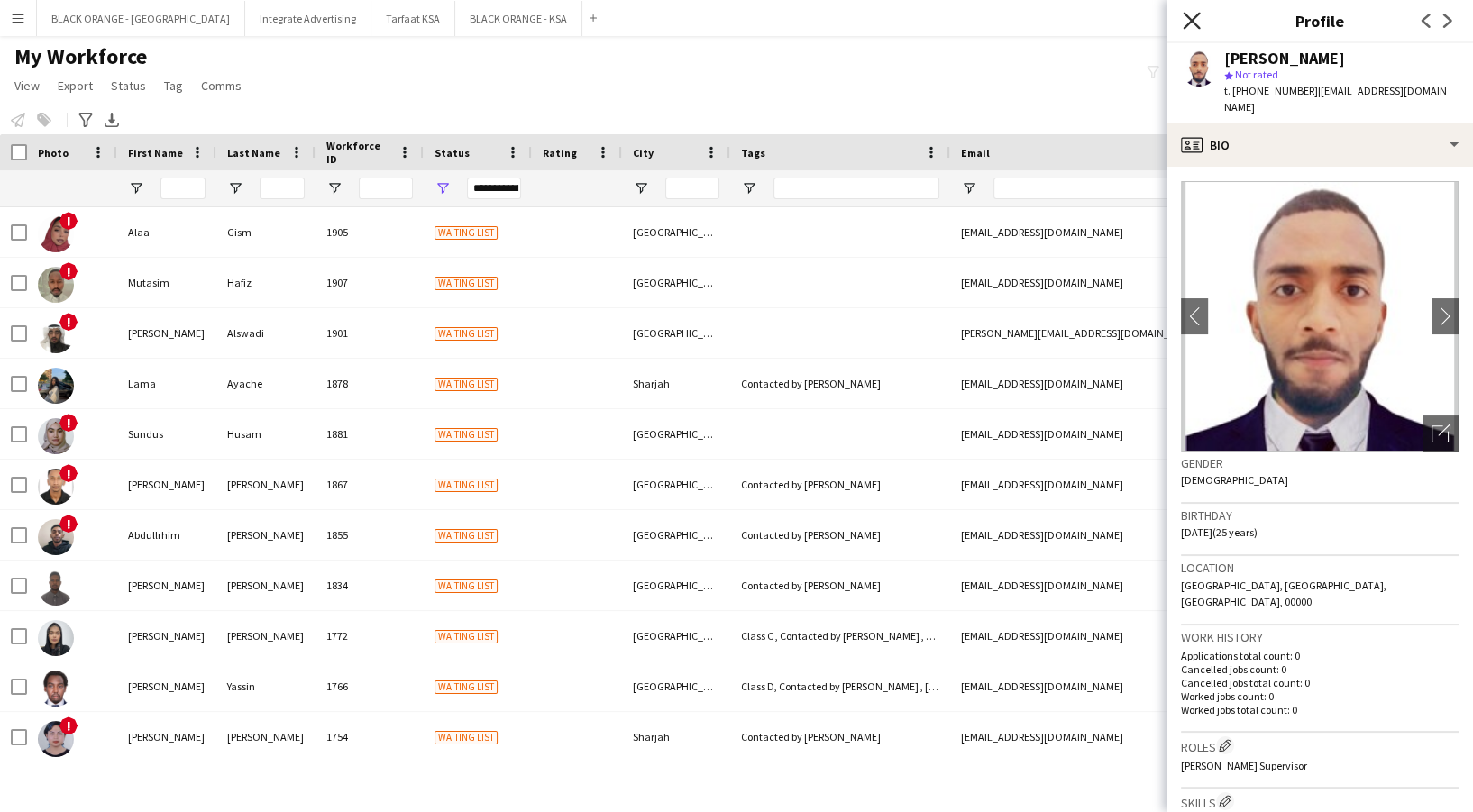
click at [1197, 18] on icon "Close pop-in" at bounding box center [1191, 20] width 17 height 17
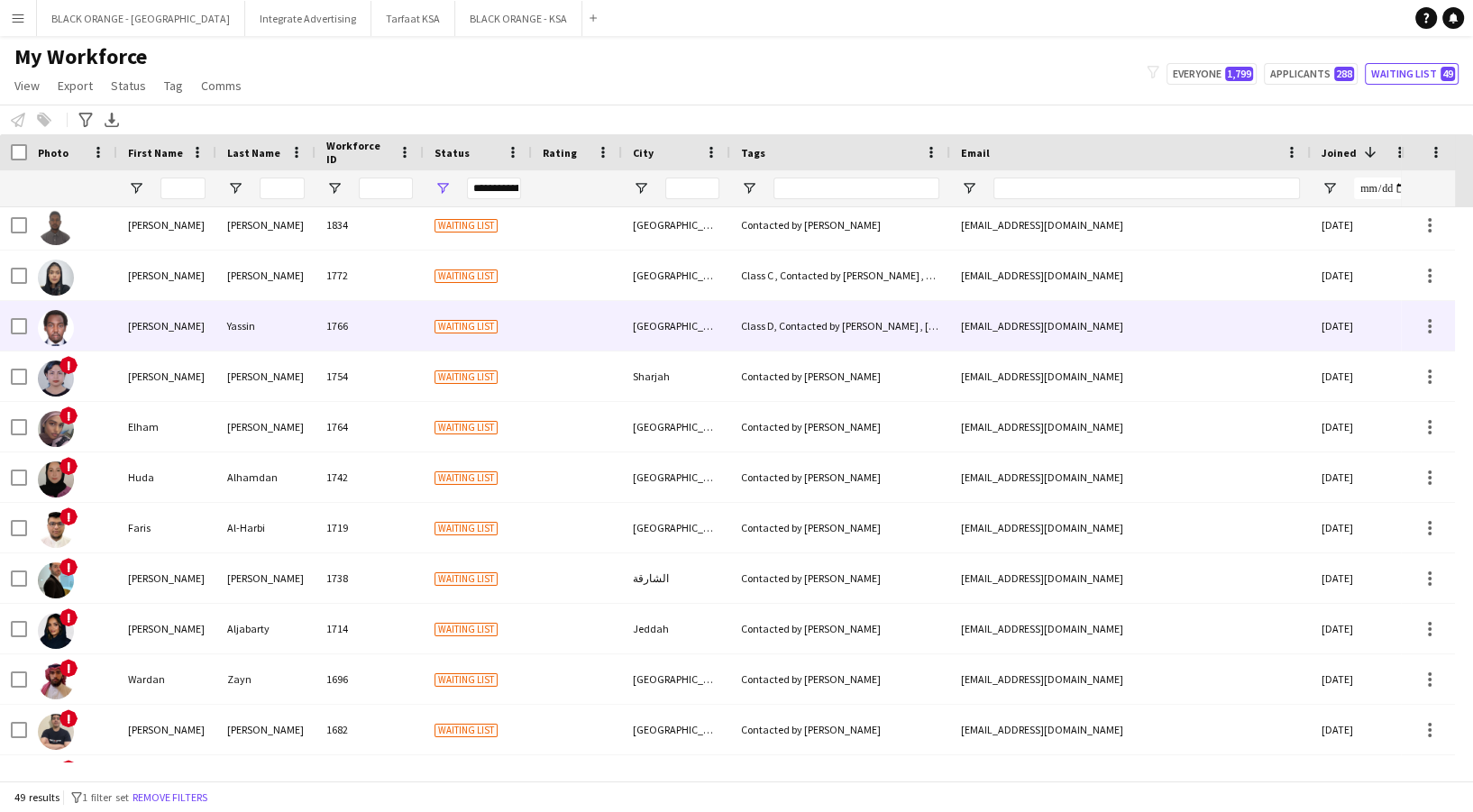
scroll to position [606, 0]
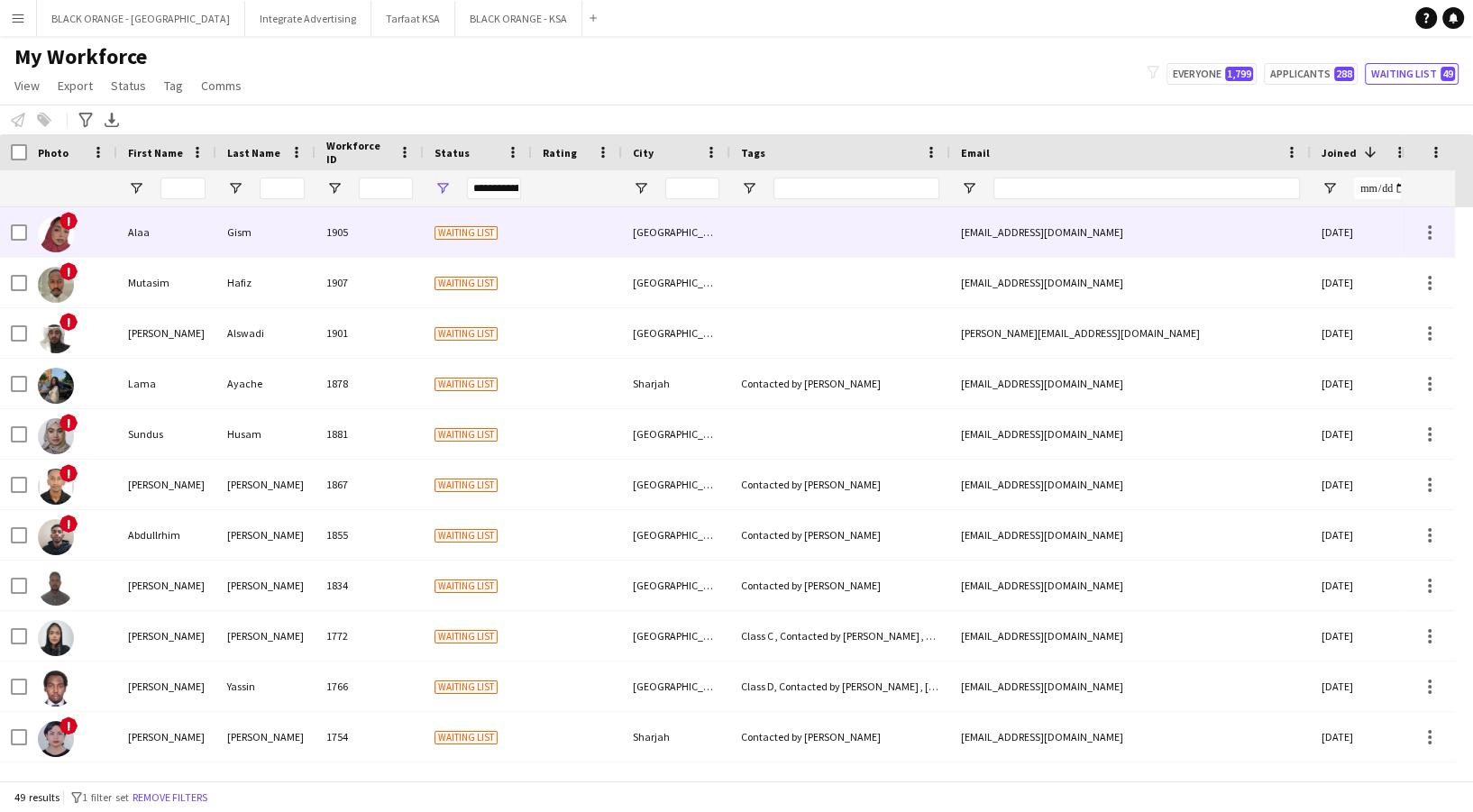
click at [221, 231] on div "Gism" at bounding box center [266, 232] width 99 height 50
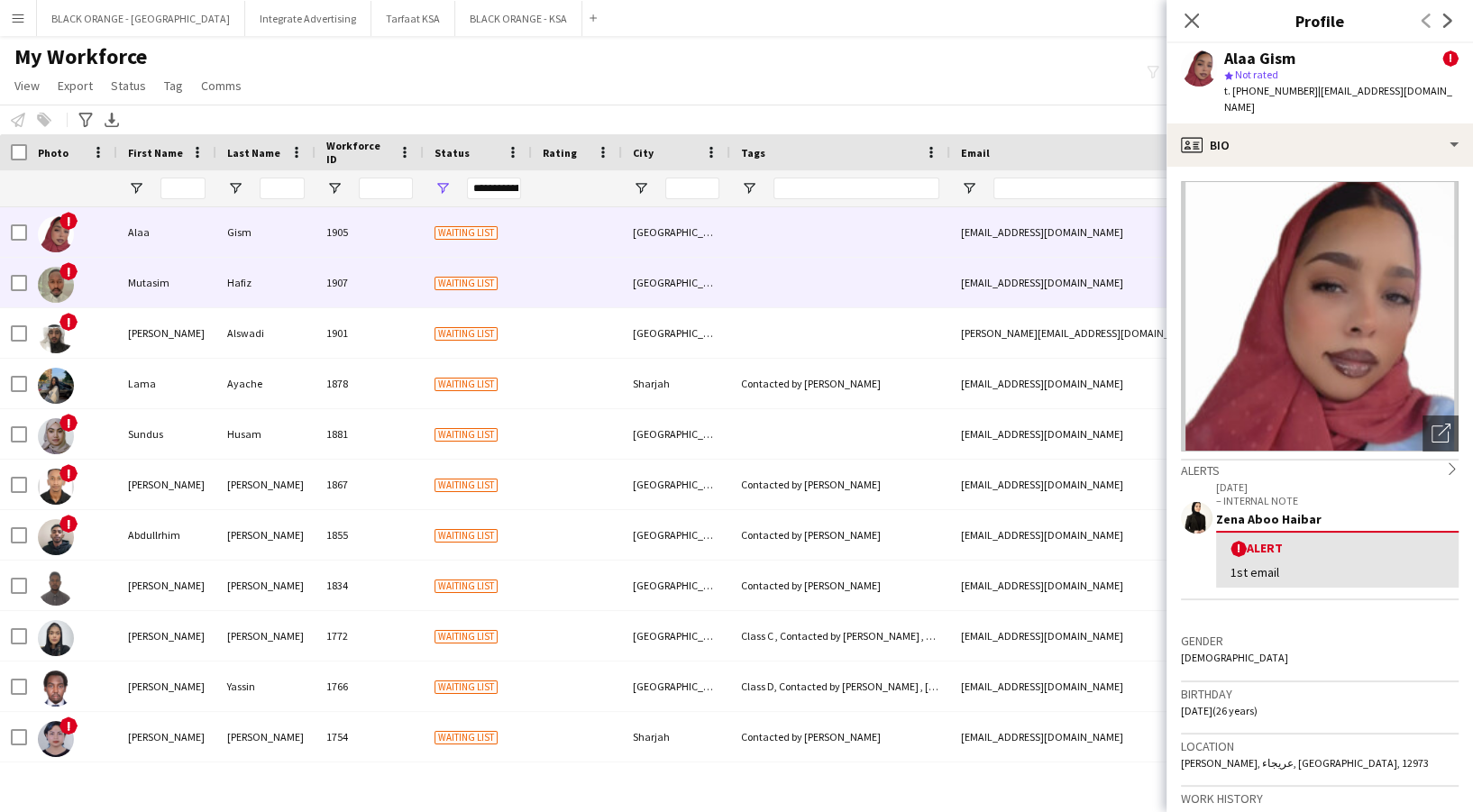
click at [229, 280] on div "Hafiz" at bounding box center [266, 282] width 99 height 50
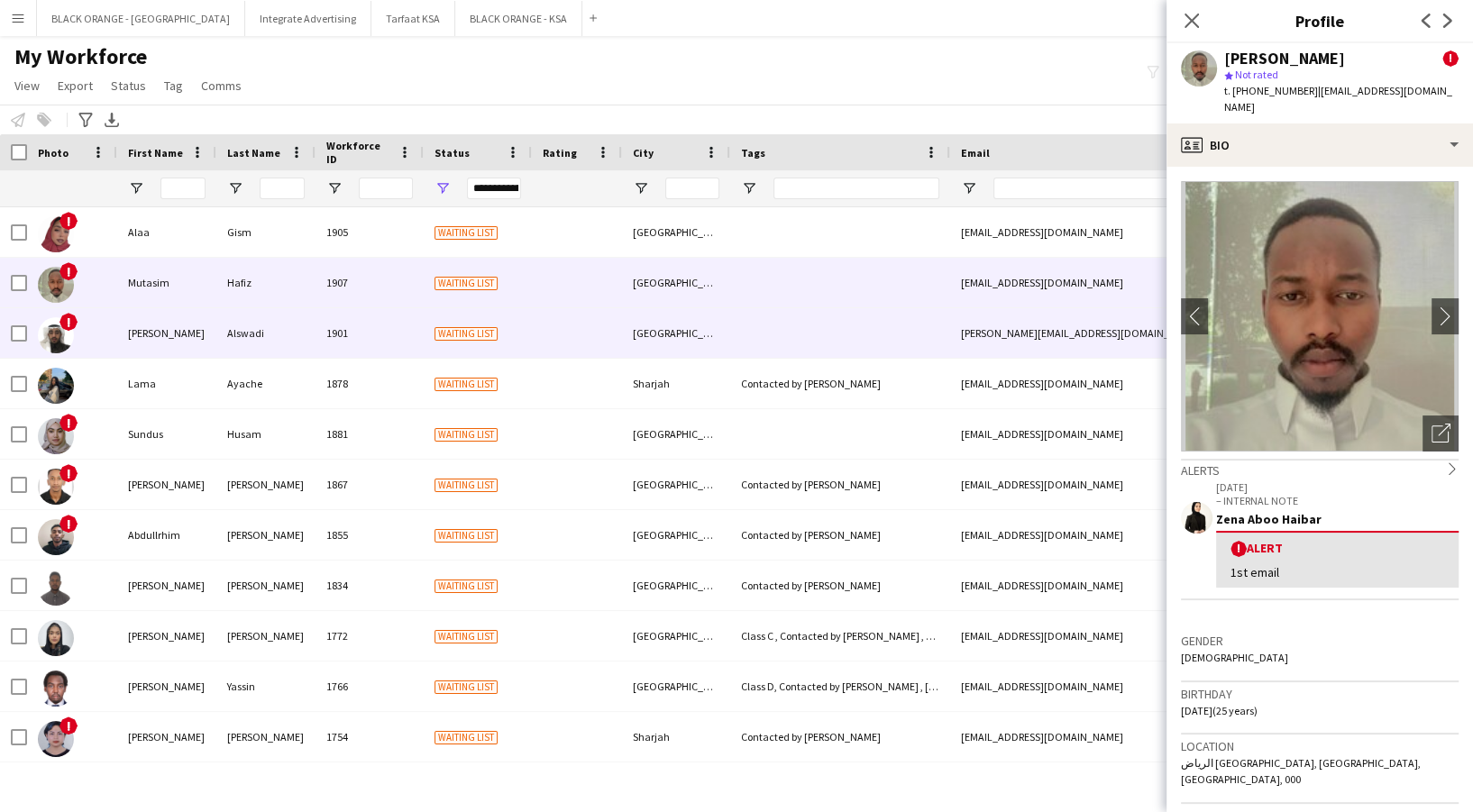
click at [230, 323] on div "Alswadi" at bounding box center [266, 333] width 99 height 50
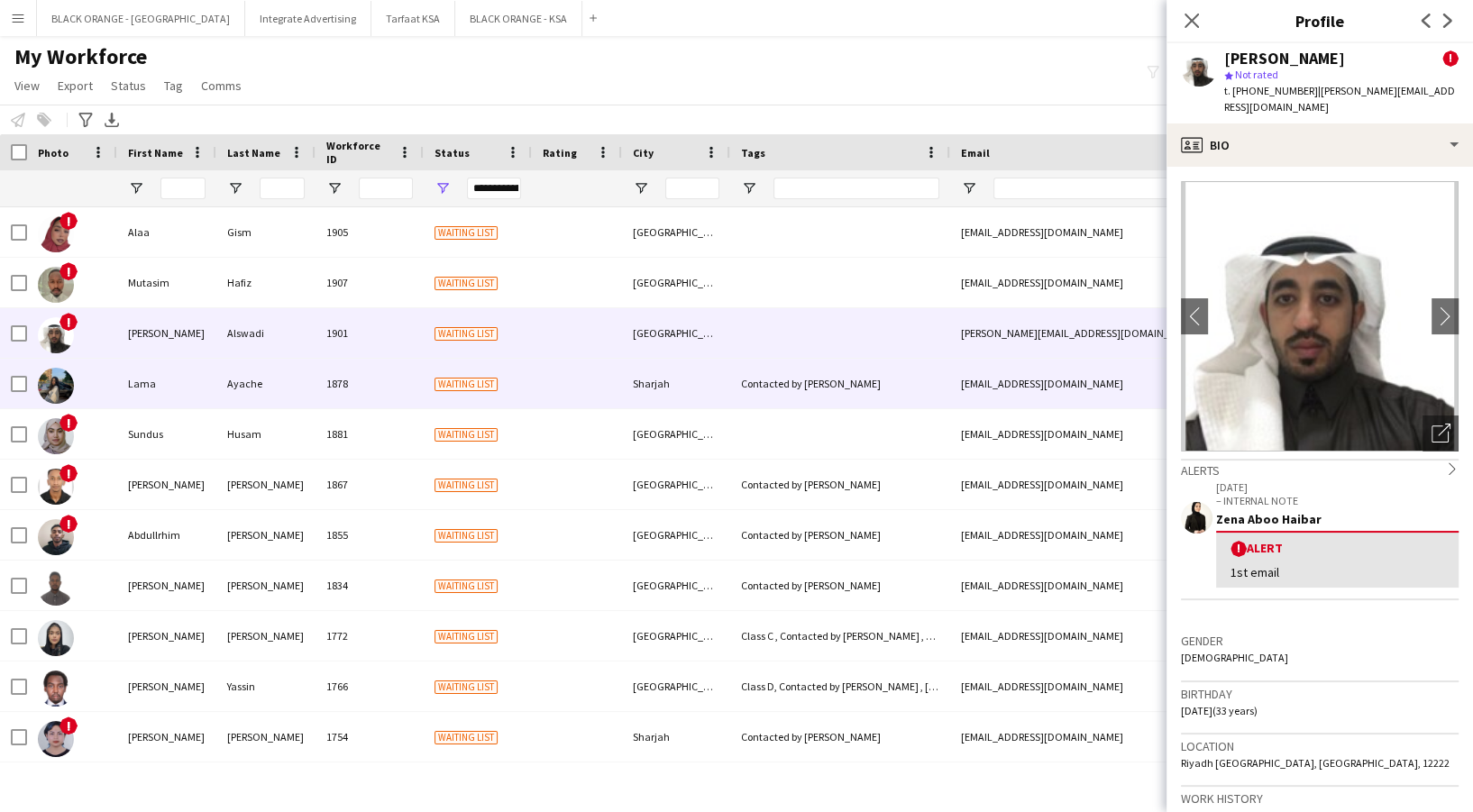
click at [235, 395] on div "Ayache" at bounding box center [266, 383] width 99 height 50
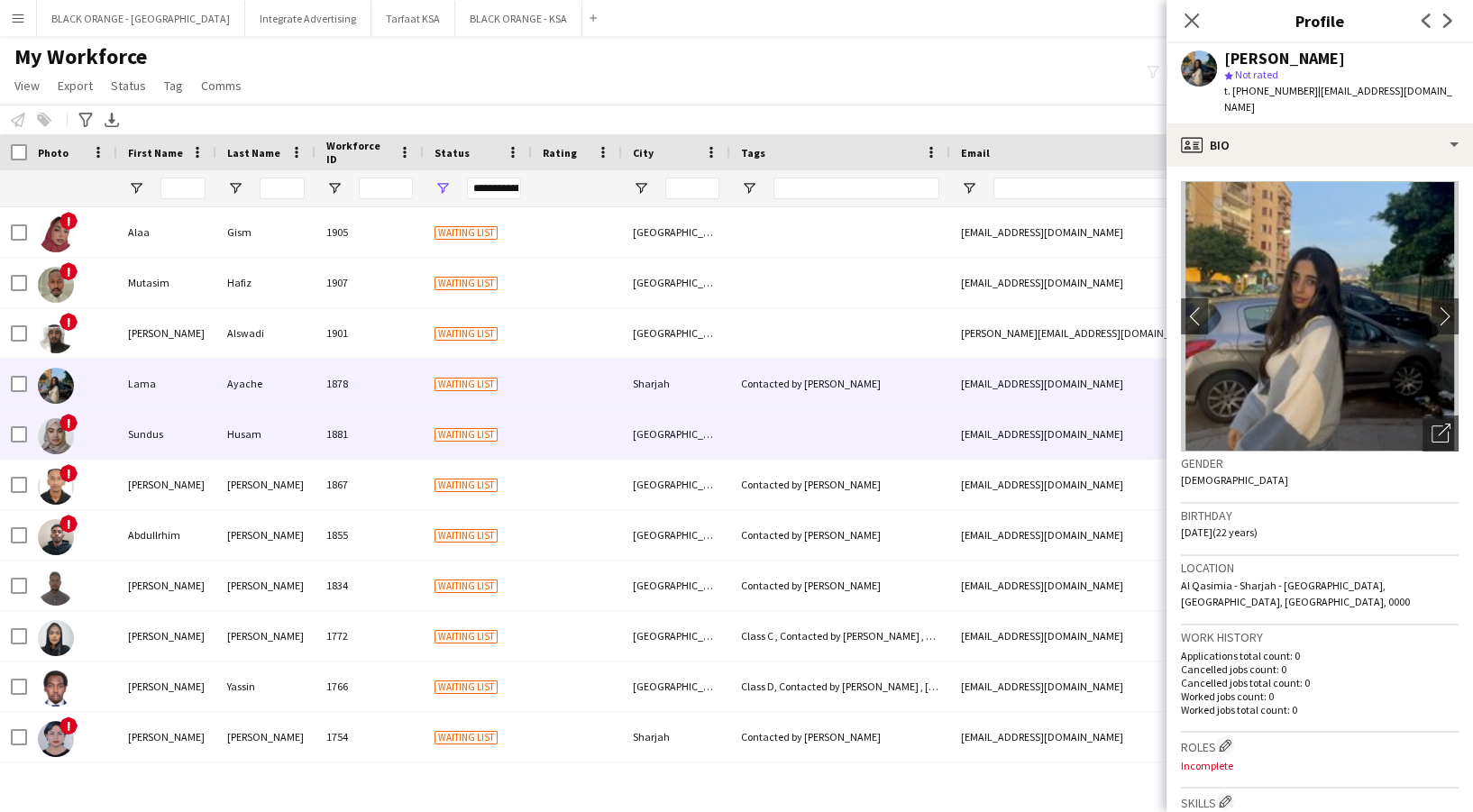
click at [204, 432] on div "Sundus" at bounding box center [167, 433] width 99 height 50
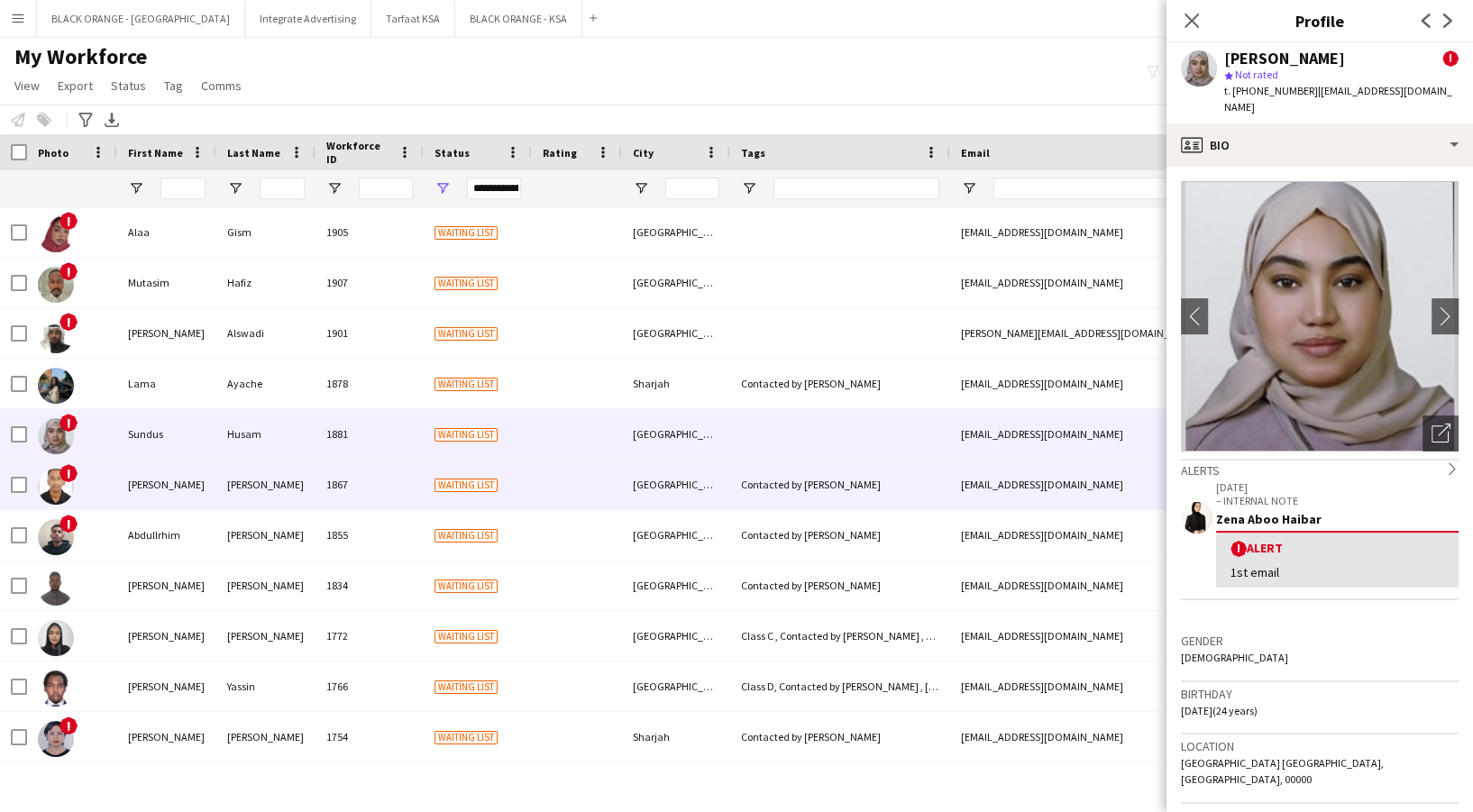
click at [213, 471] on div "[PERSON_NAME]" at bounding box center [167, 484] width 99 height 50
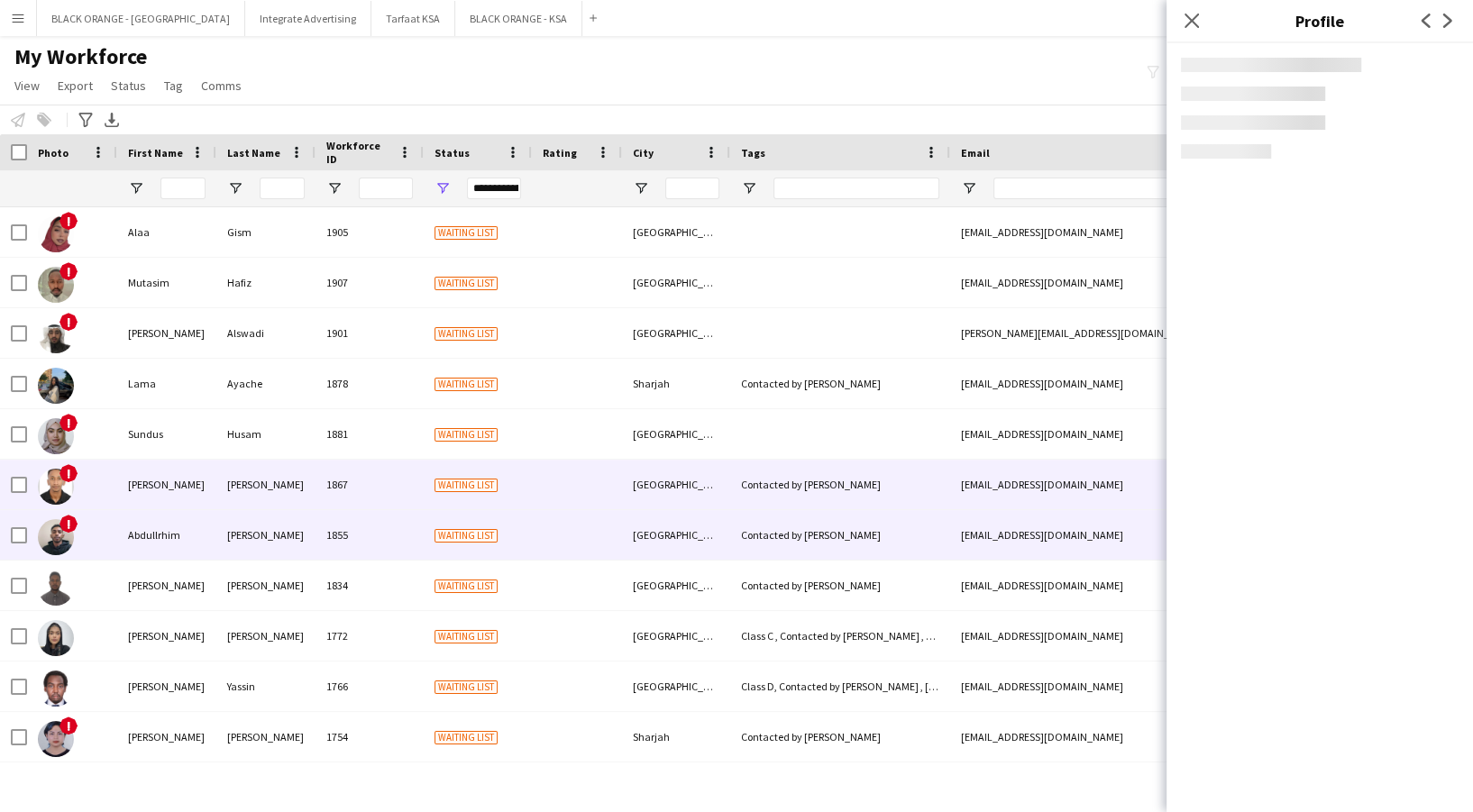
click at [220, 534] on div "[PERSON_NAME]" at bounding box center [266, 534] width 99 height 50
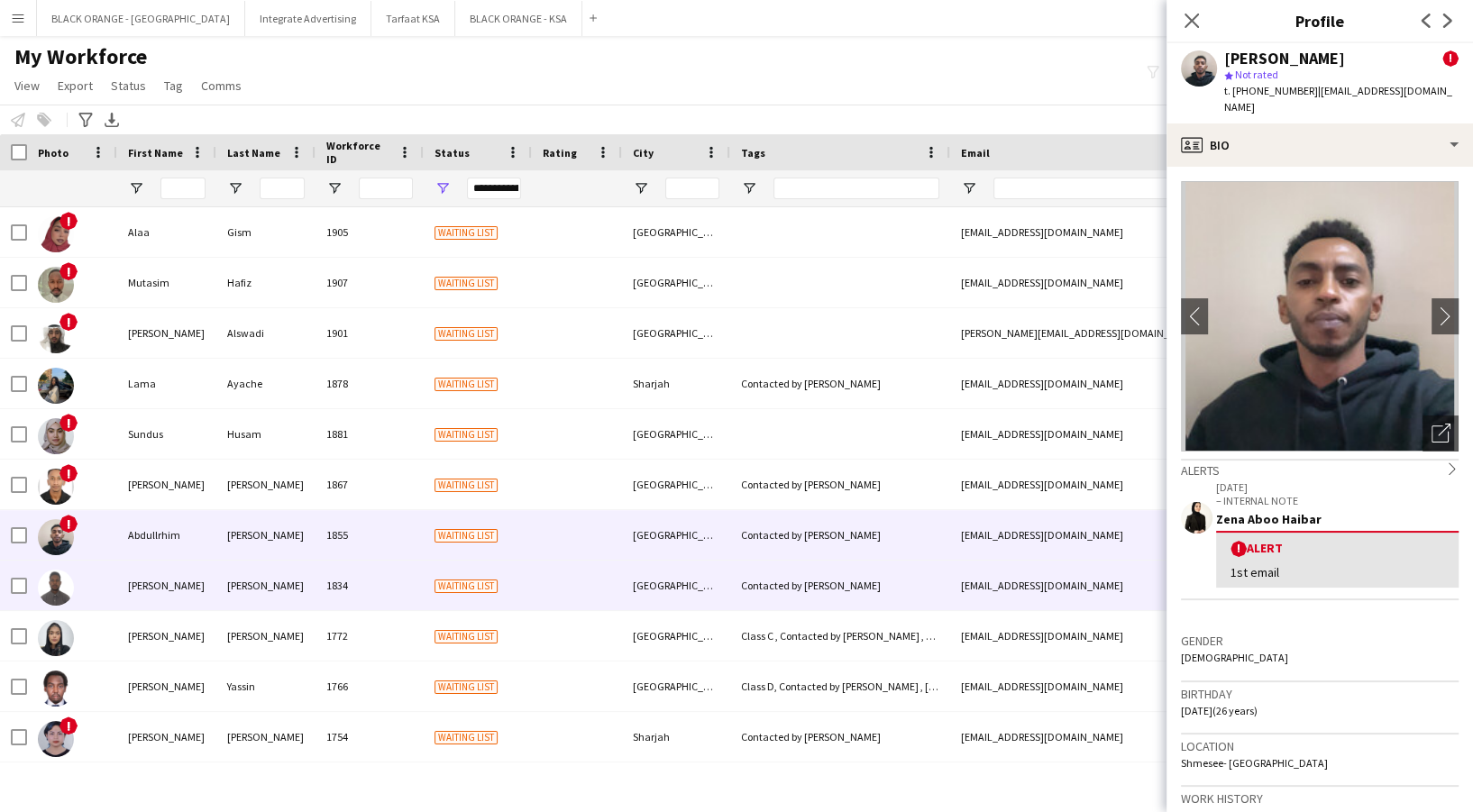
click at [244, 606] on div "[PERSON_NAME]" at bounding box center [266, 585] width 99 height 50
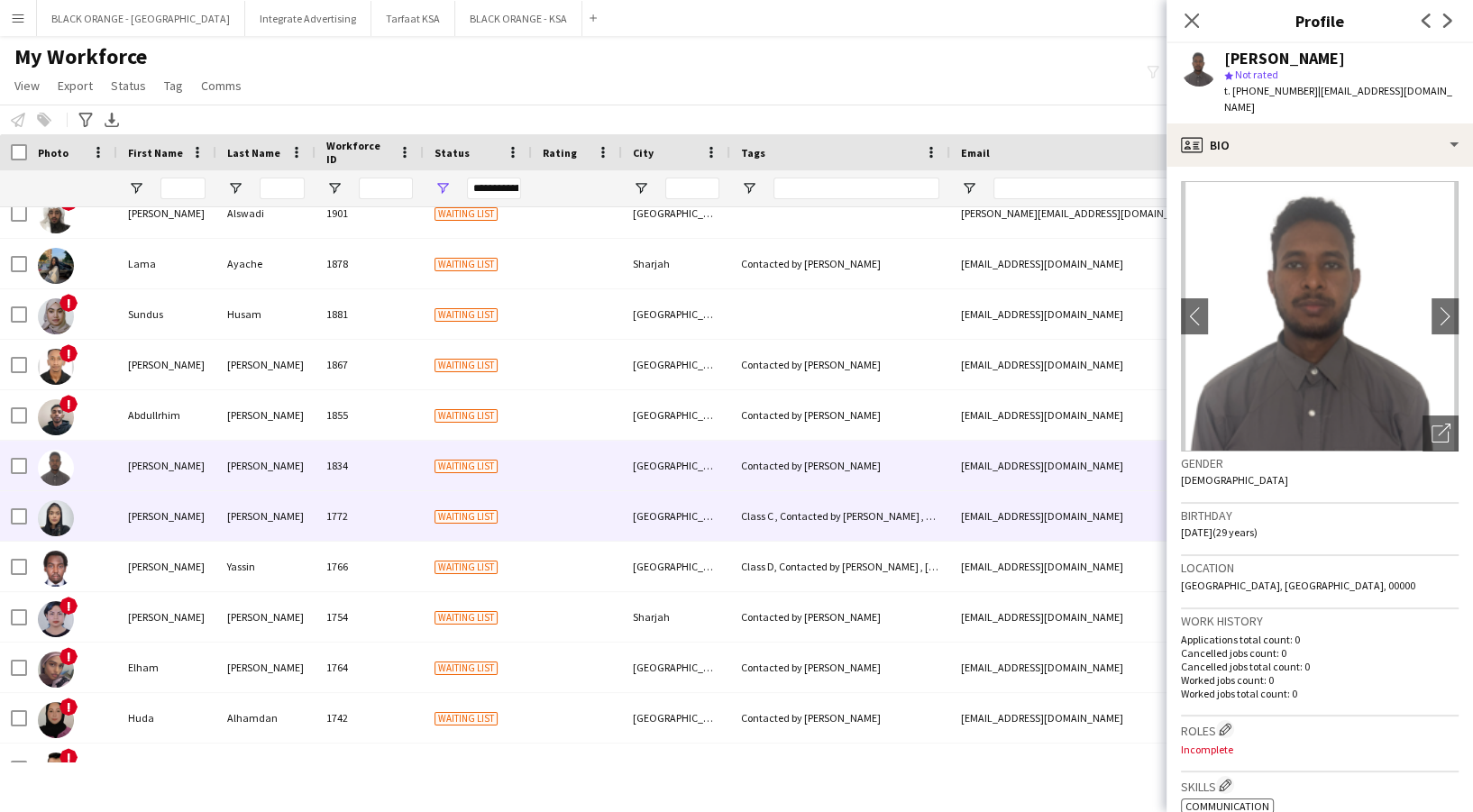
click at [201, 500] on div "[PERSON_NAME]" at bounding box center [167, 516] width 99 height 50
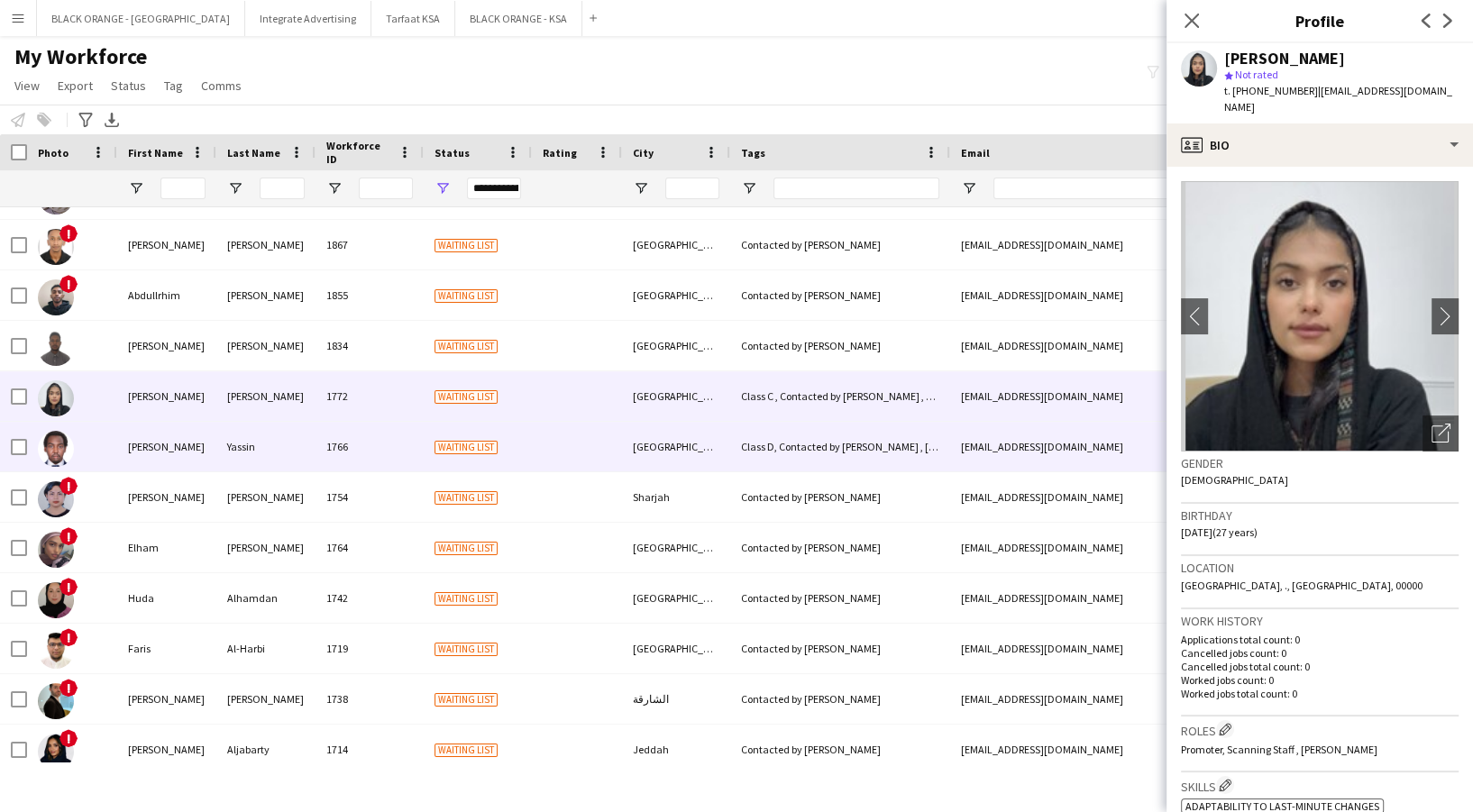
click at [194, 453] on div "[PERSON_NAME]" at bounding box center [167, 446] width 99 height 50
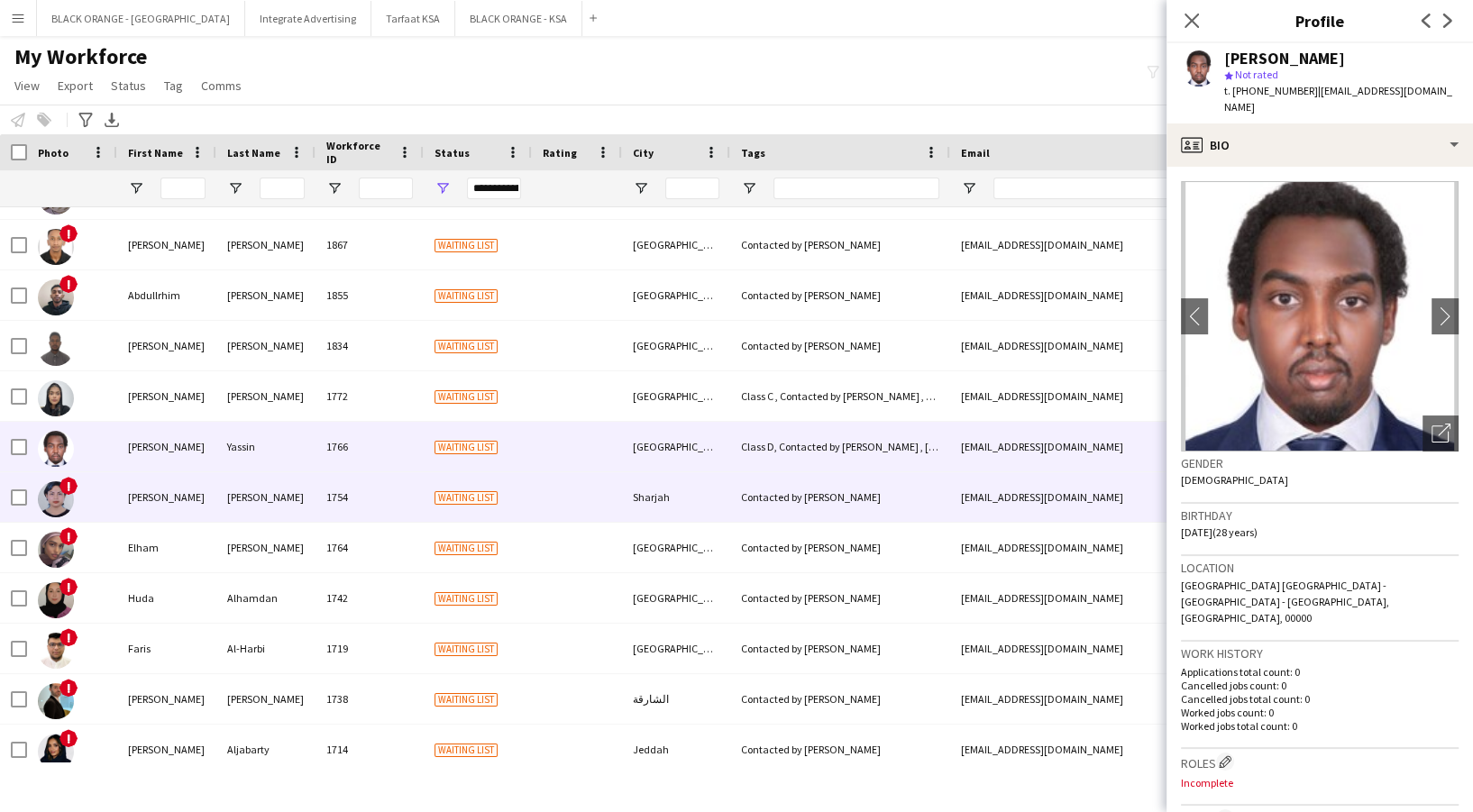
click at [316, 503] on div "1754" at bounding box center [369, 496] width 108 height 50
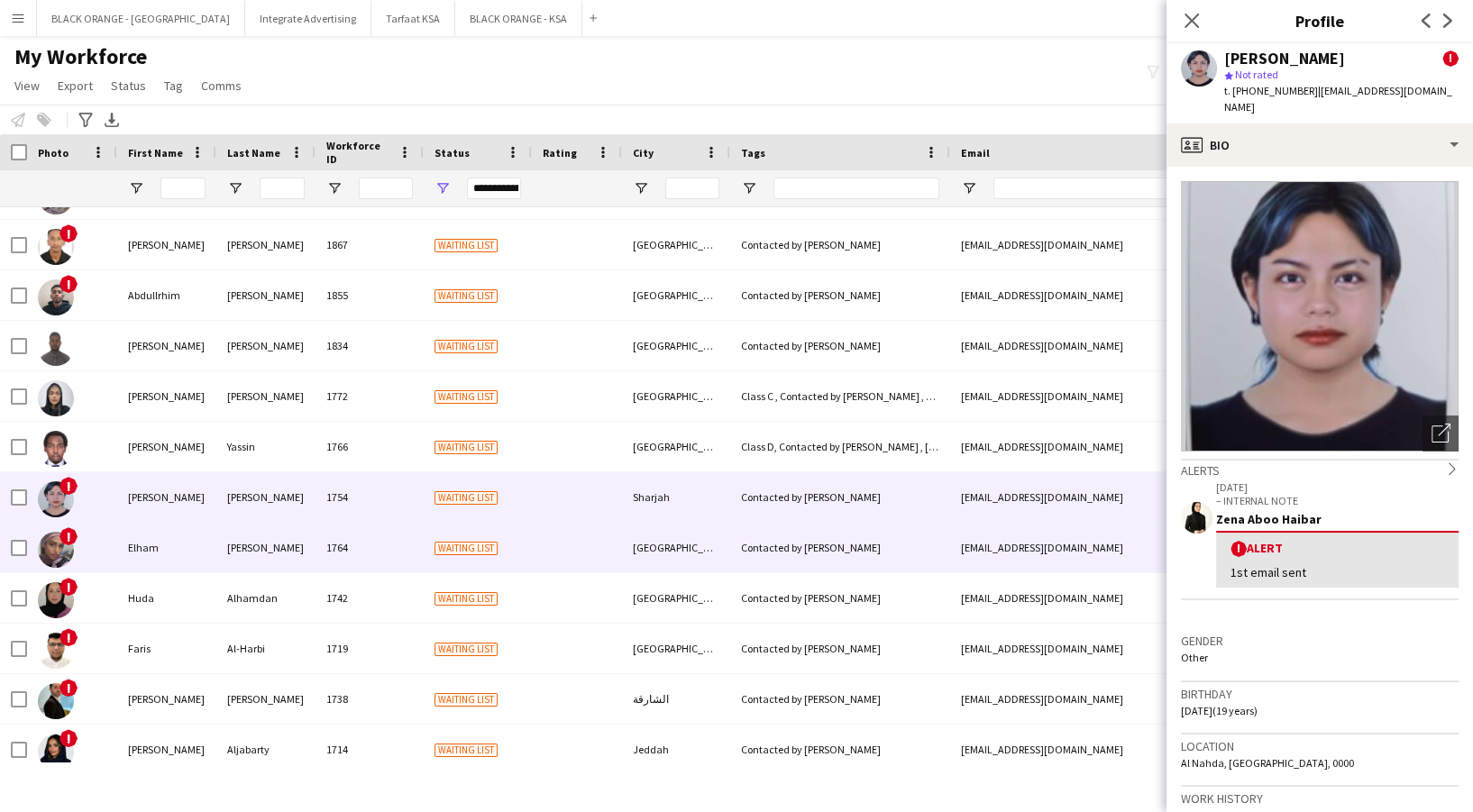
click at [292, 545] on div "[PERSON_NAME]" at bounding box center [266, 547] width 99 height 50
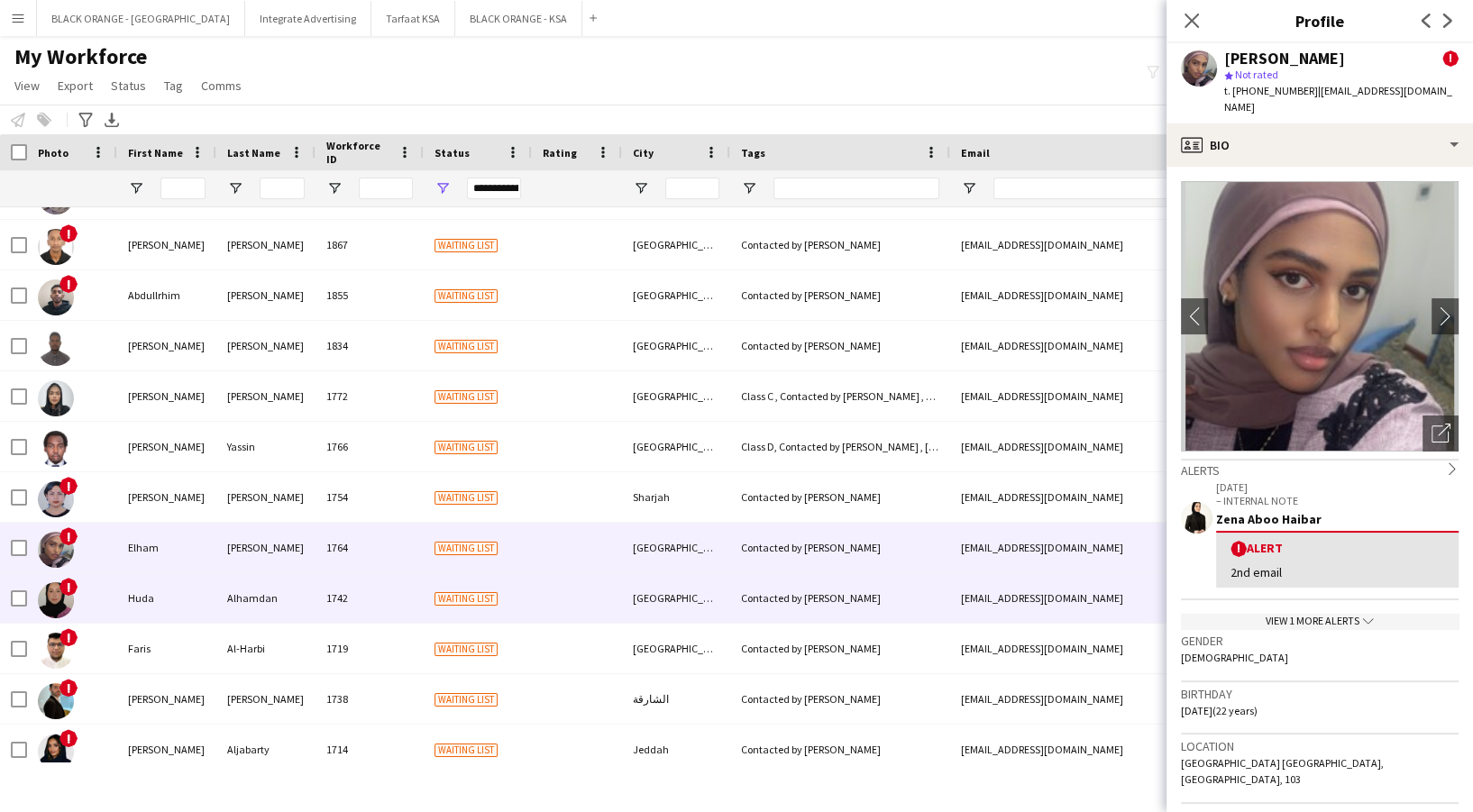
click at [287, 593] on div "Alhamdan" at bounding box center [266, 597] width 99 height 50
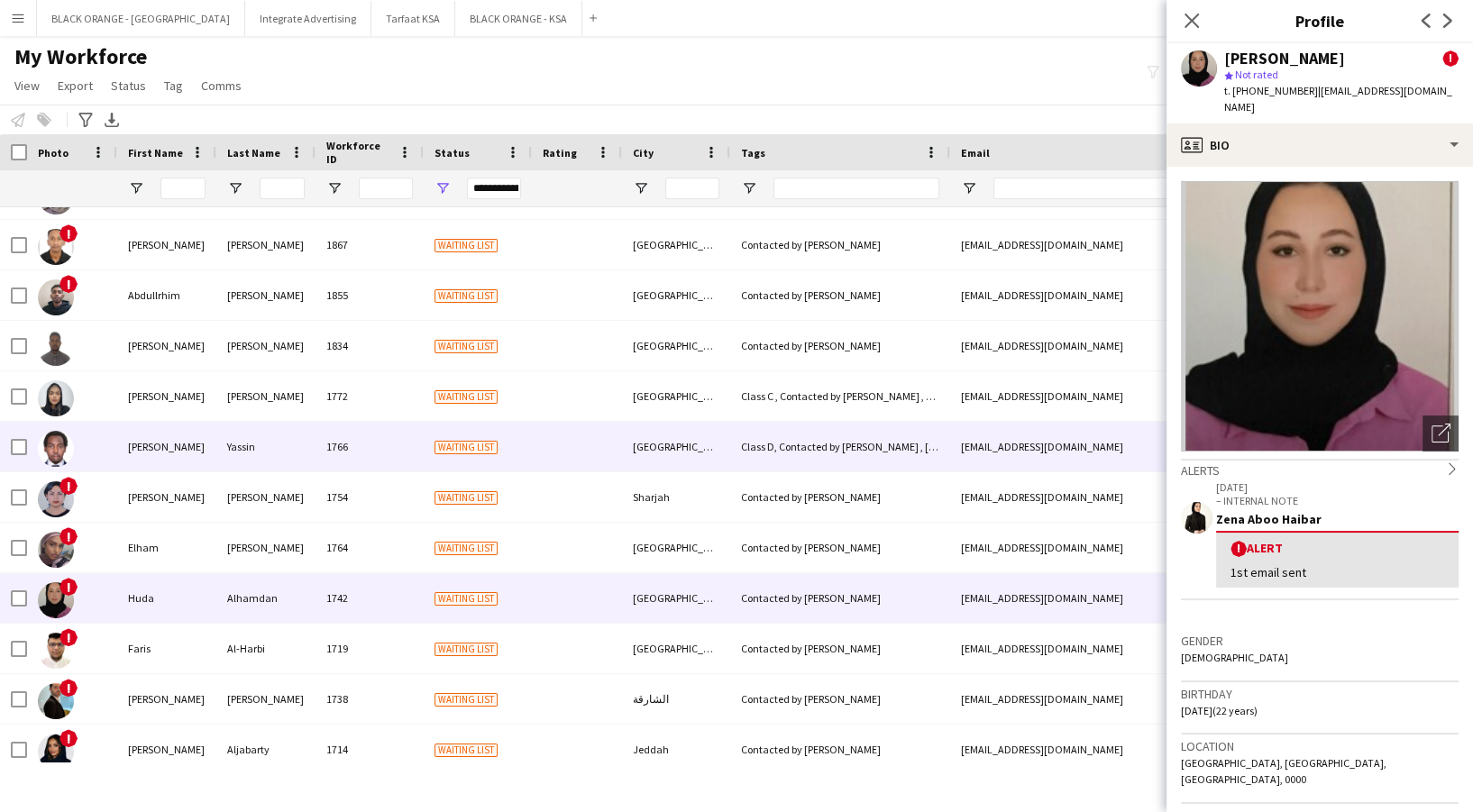
click at [275, 455] on div "Yassin" at bounding box center [266, 446] width 99 height 50
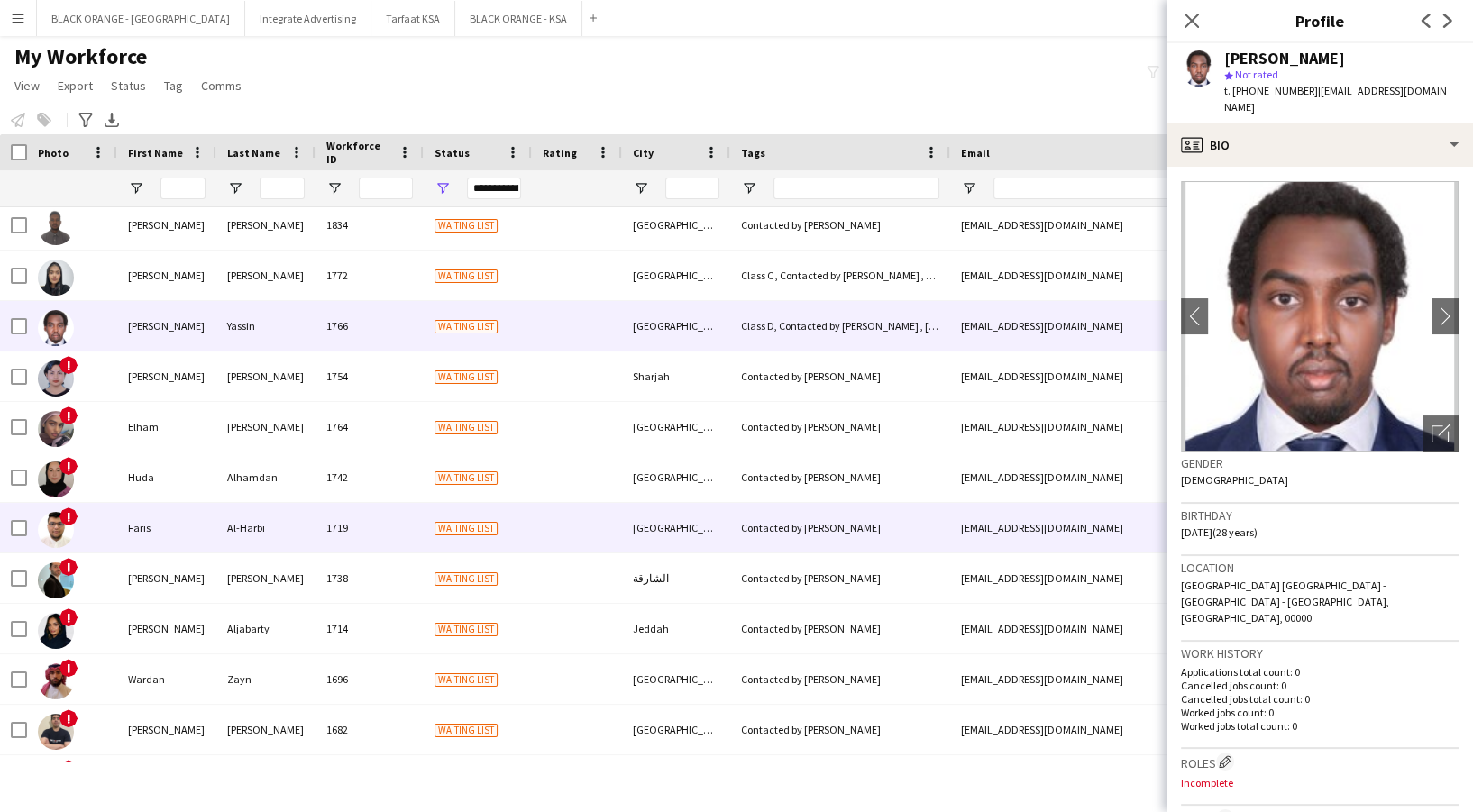
click at [256, 518] on div "Al-Harbi" at bounding box center [266, 527] width 99 height 50
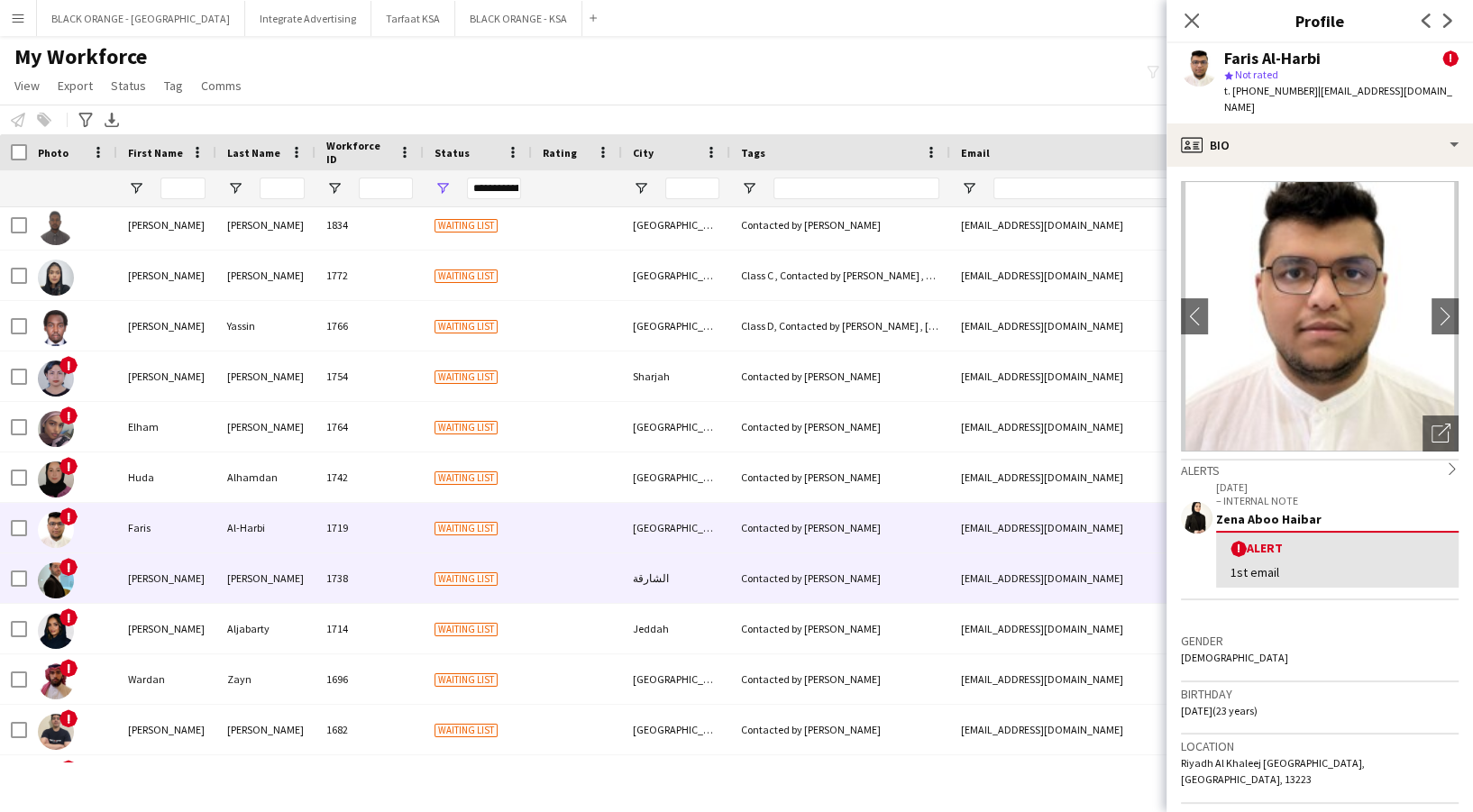
click at [266, 581] on div "[PERSON_NAME]" at bounding box center [266, 578] width 99 height 50
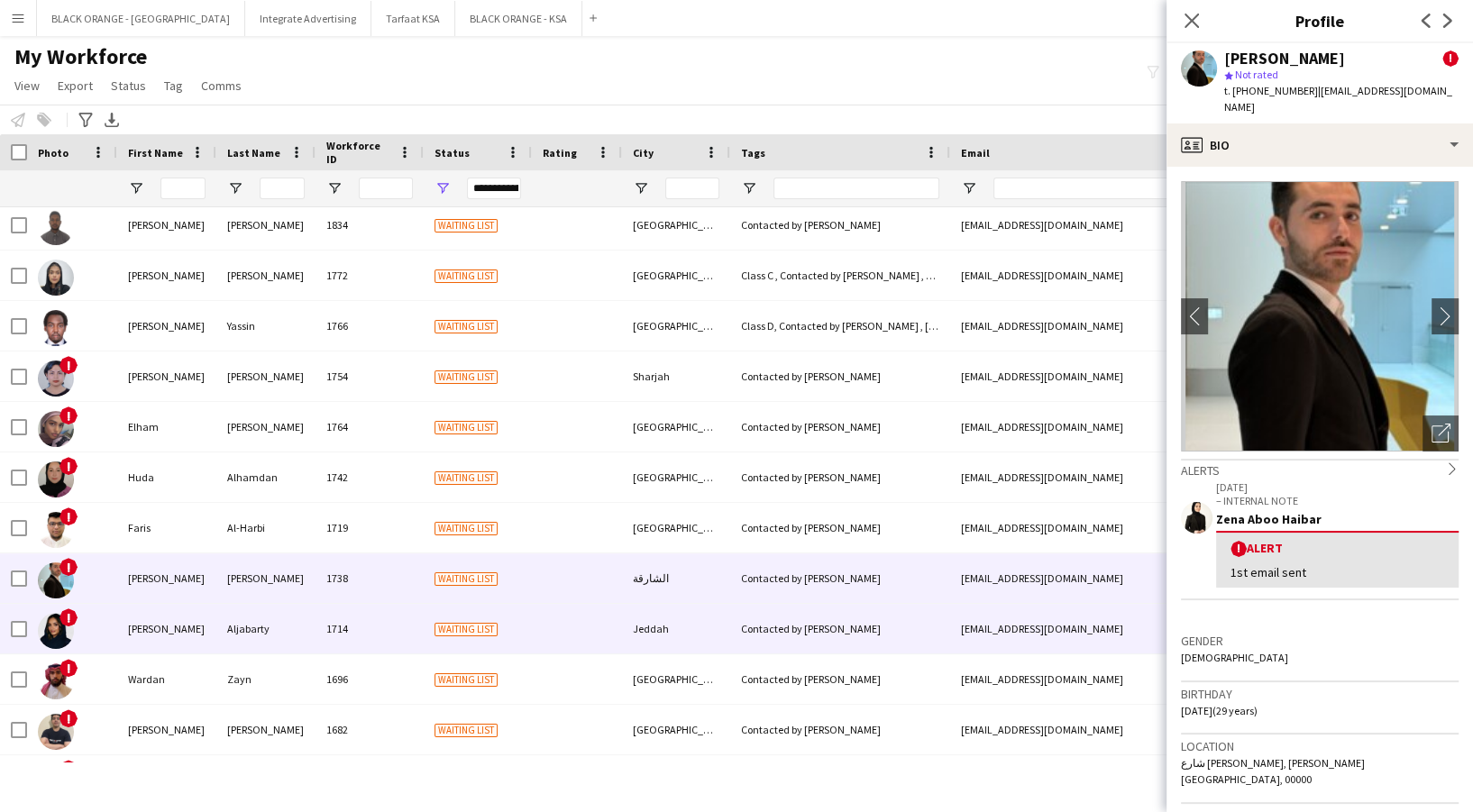
click at [264, 629] on div "Aljabarty" at bounding box center [266, 628] width 99 height 50
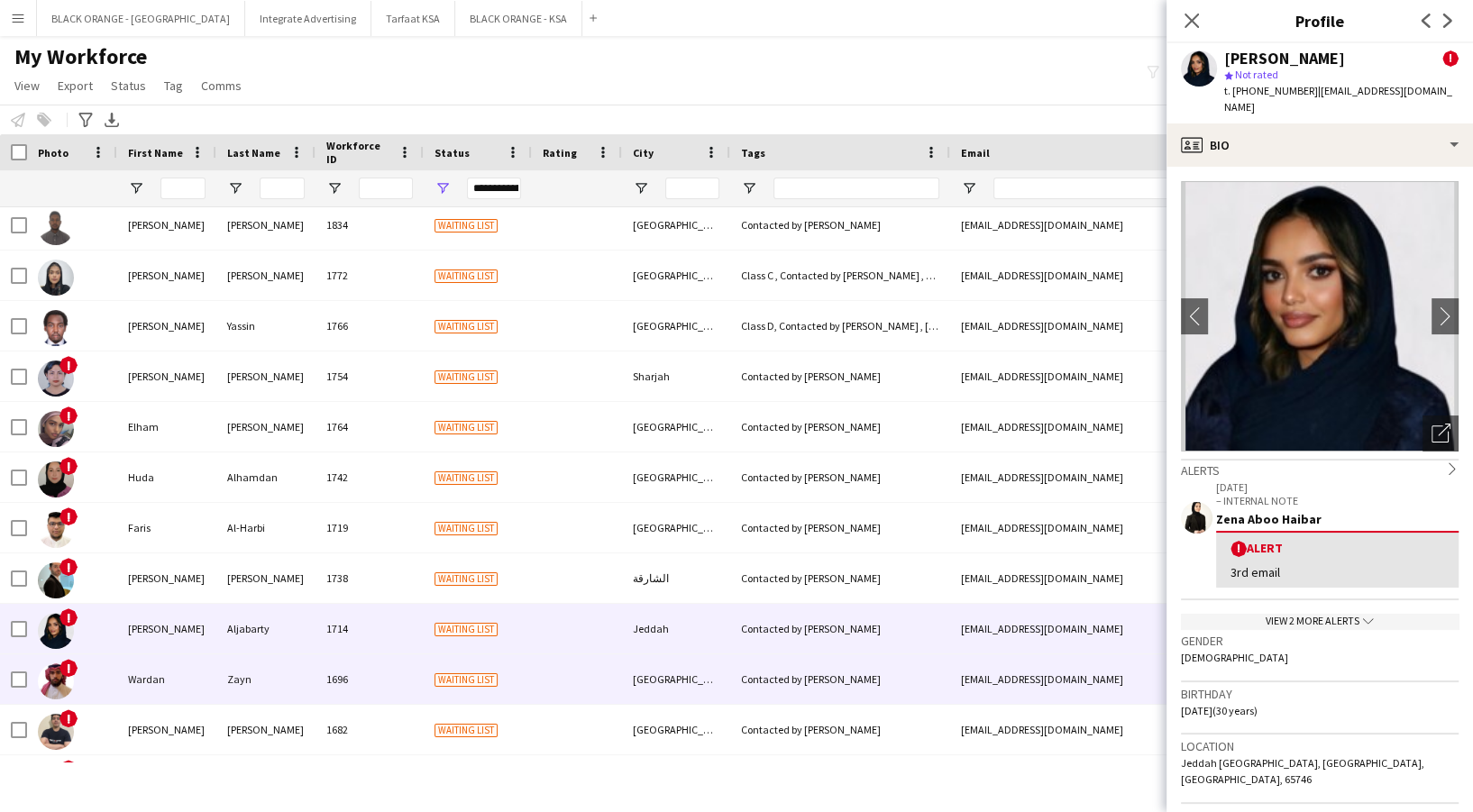
click at [256, 693] on div "Zayn" at bounding box center [266, 678] width 99 height 50
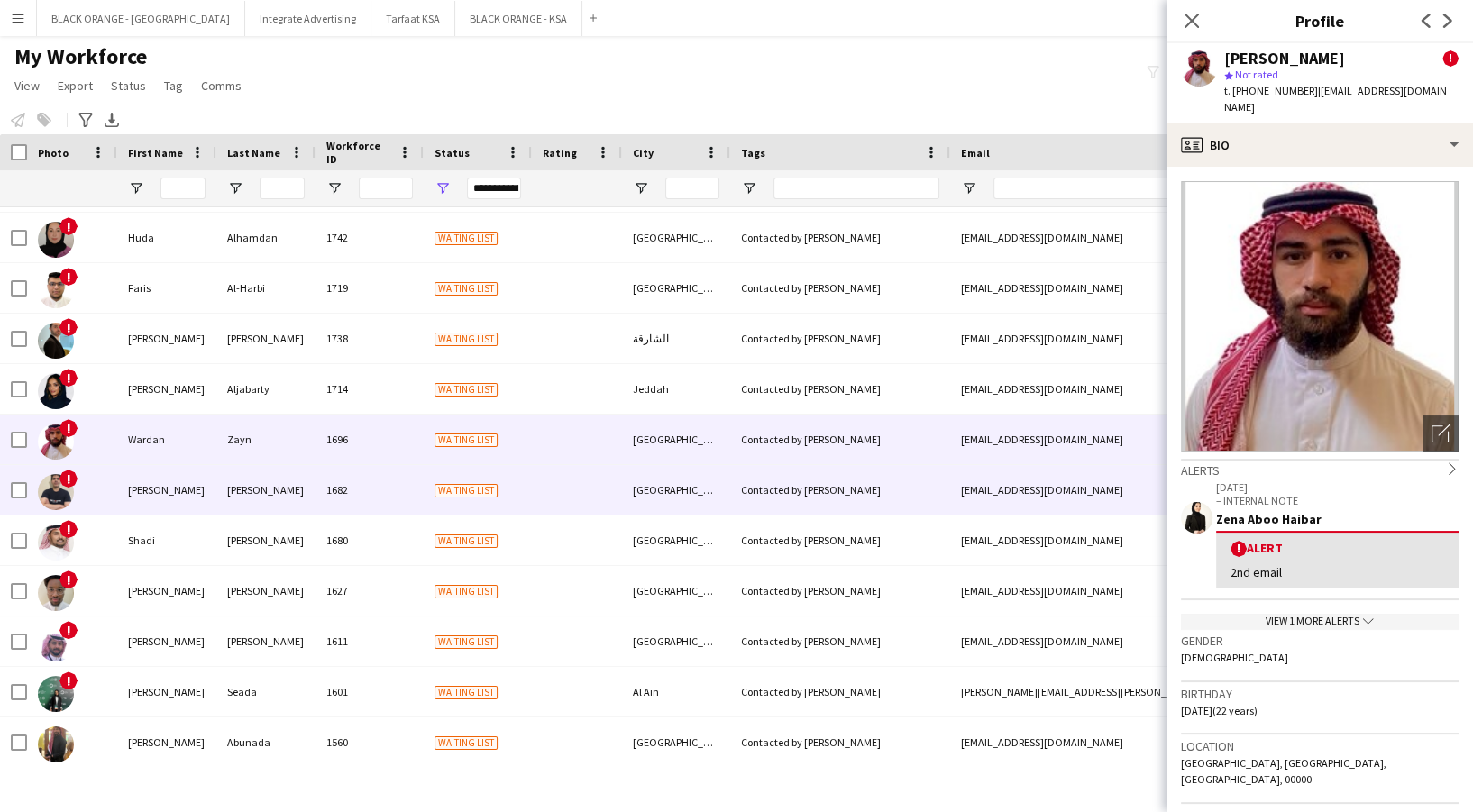
click at [205, 469] on div "[PERSON_NAME]" at bounding box center [167, 489] width 99 height 50
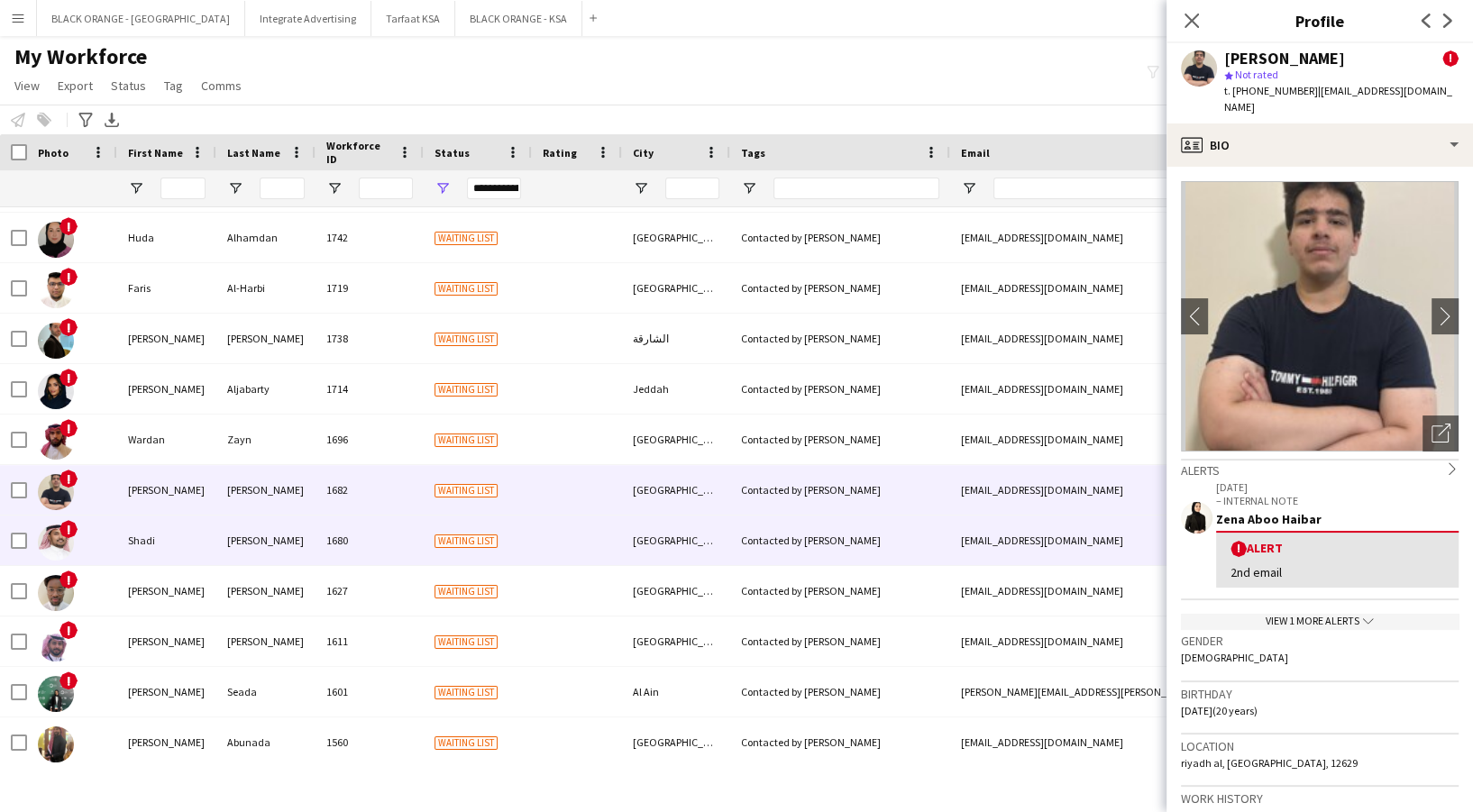
click at [192, 534] on div "Shadi" at bounding box center [167, 539] width 99 height 50
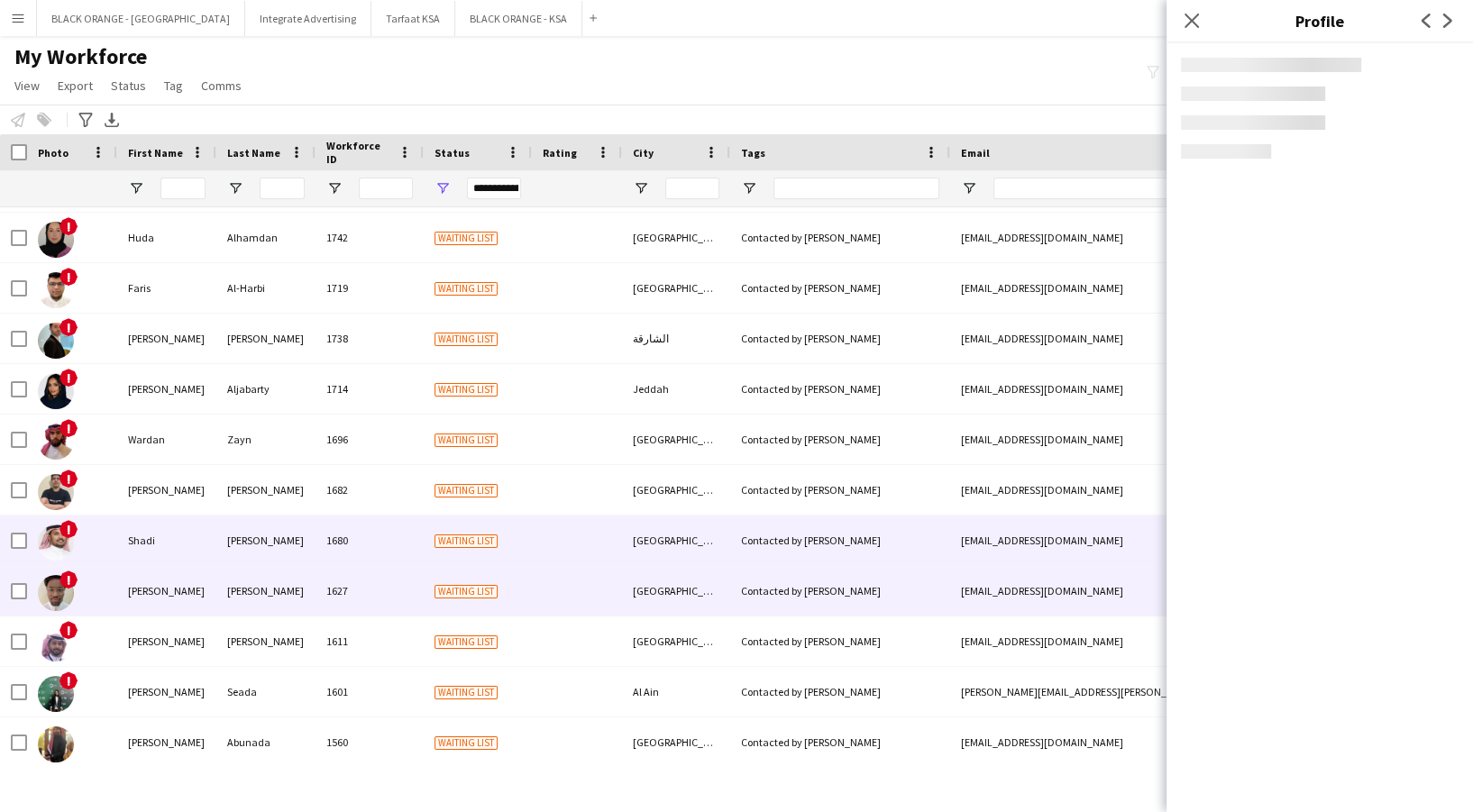
click at [188, 594] on div "[PERSON_NAME]" at bounding box center [167, 590] width 99 height 50
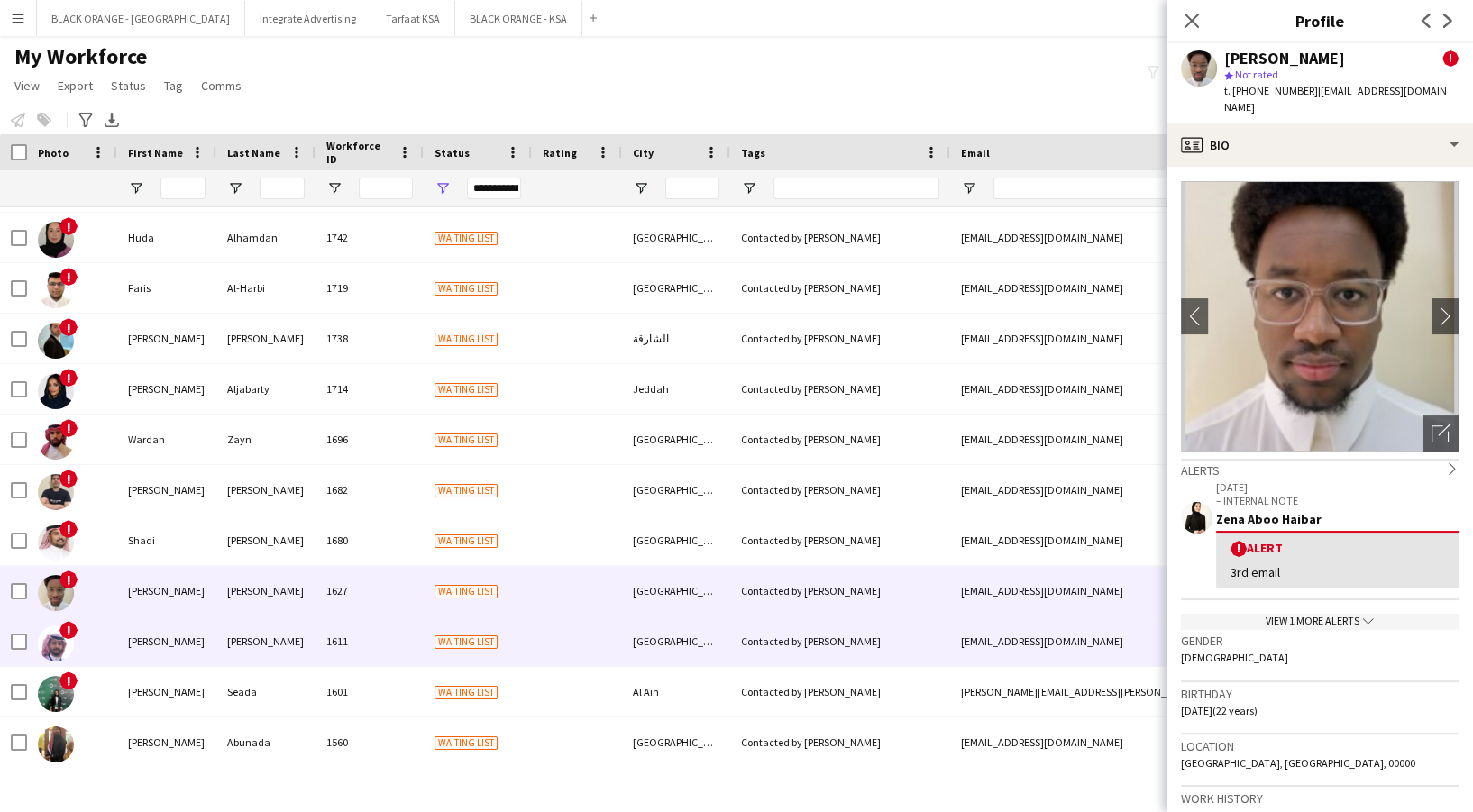
click at [182, 654] on div "[PERSON_NAME]" at bounding box center [167, 640] width 99 height 50
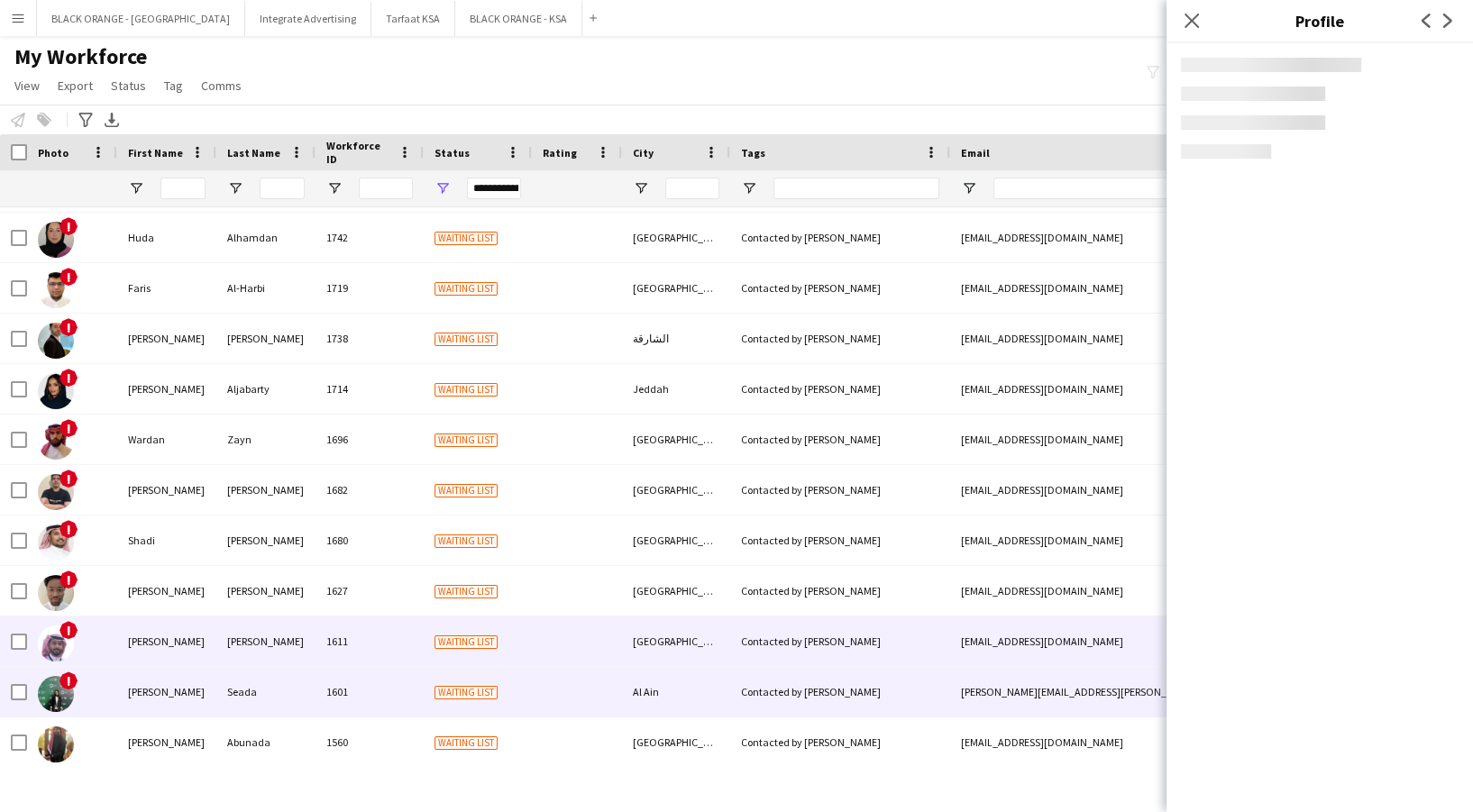
click at [178, 703] on div "[PERSON_NAME]" at bounding box center [167, 691] width 99 height 50
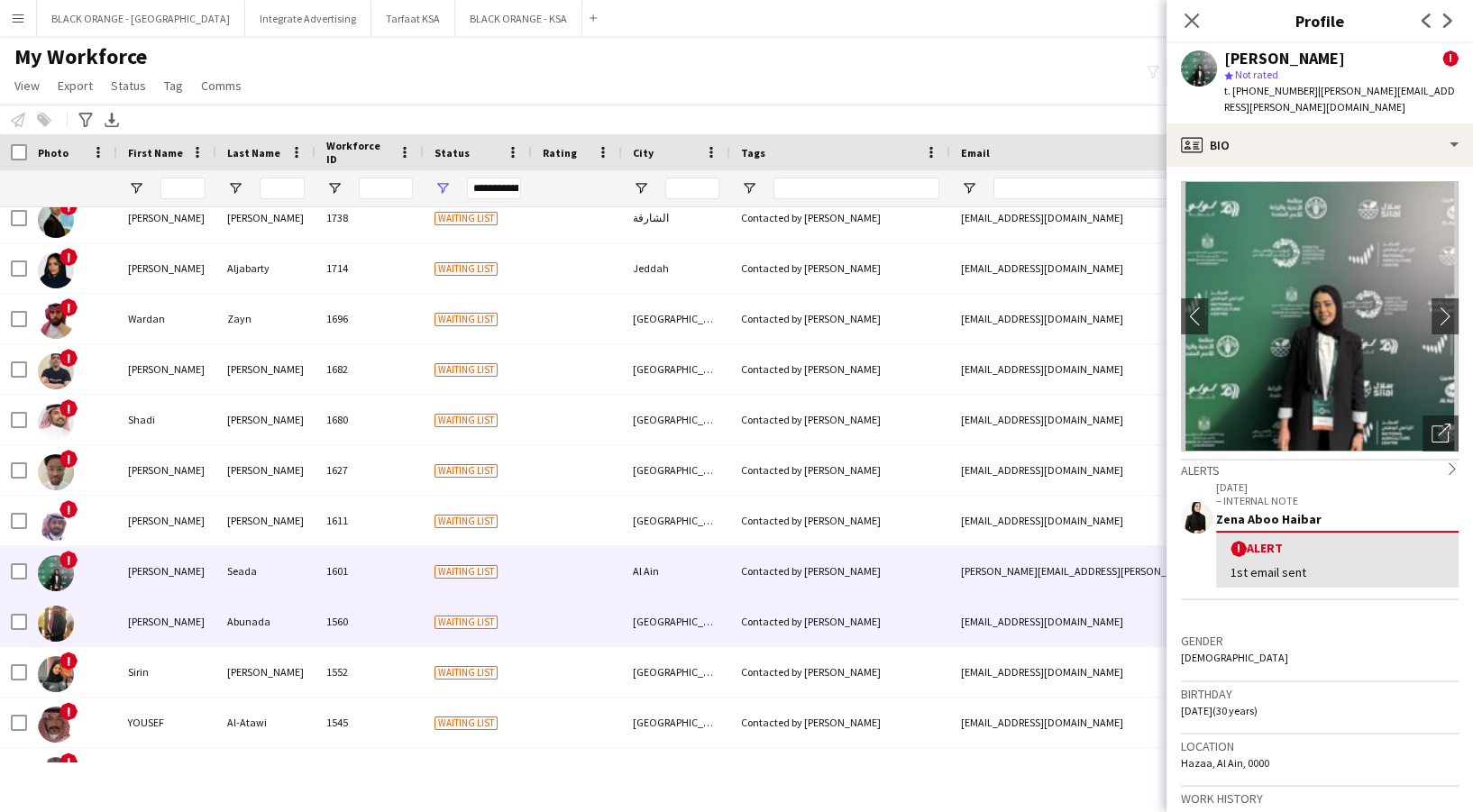
click at [176, 634] on div "[PERSON_NAME]" at bounding box center [167, 621] width 99 height 50
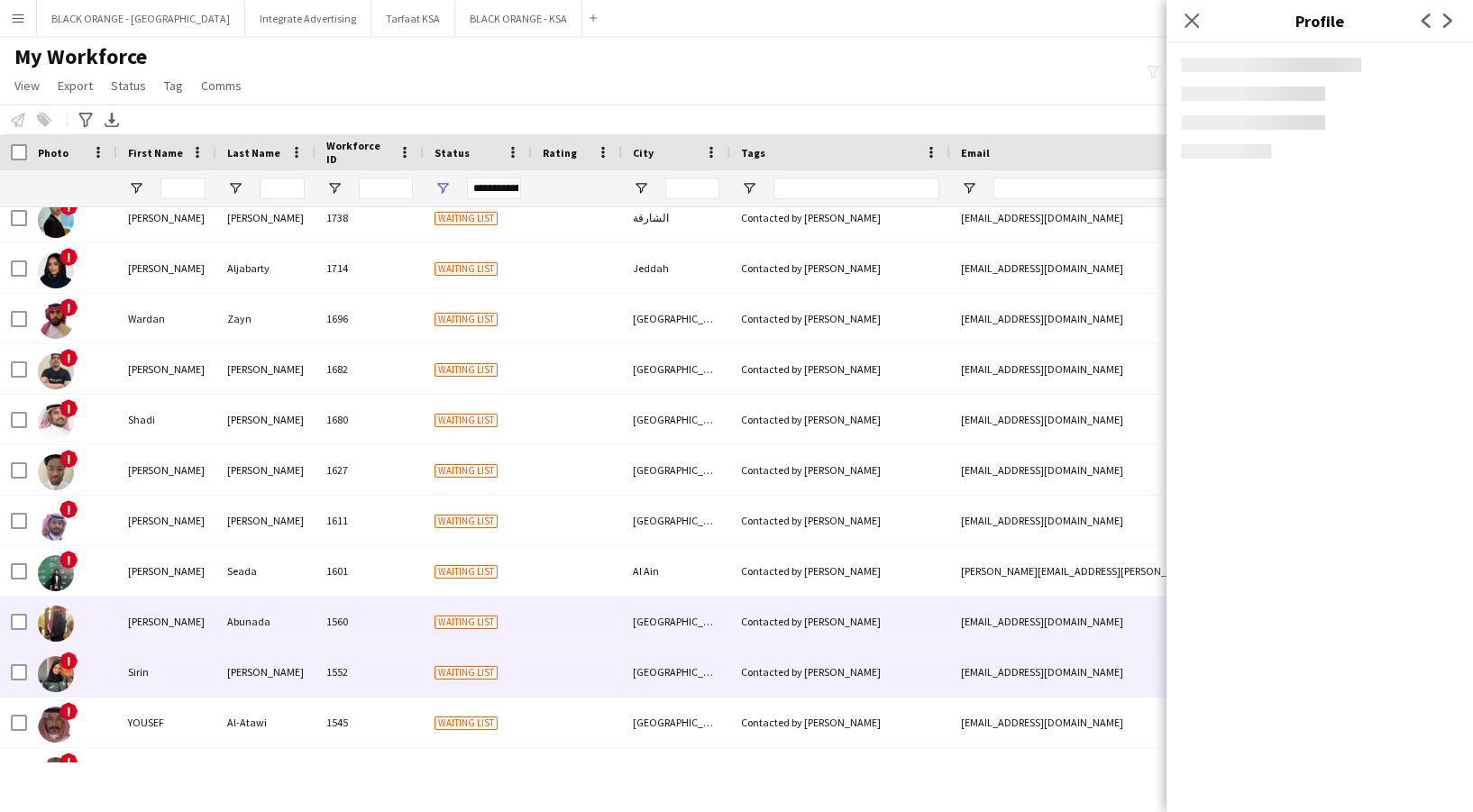
click at [170, 684] on div "Sirin" at bounding box center [167, 671] width 99 height 50
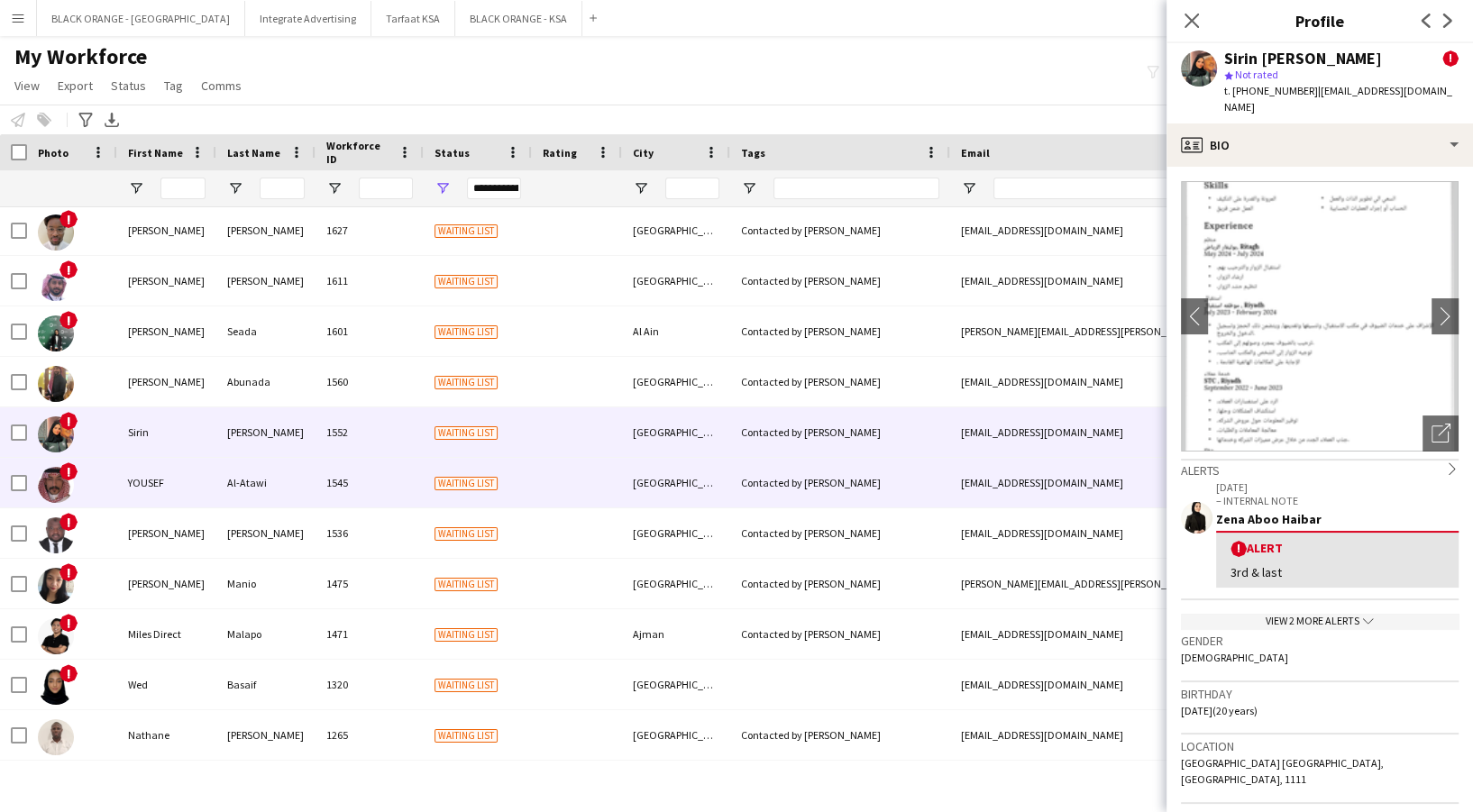
click at [166, 483] on div "YOUSEF" at bounding box center [167, 482] width 99 height 50
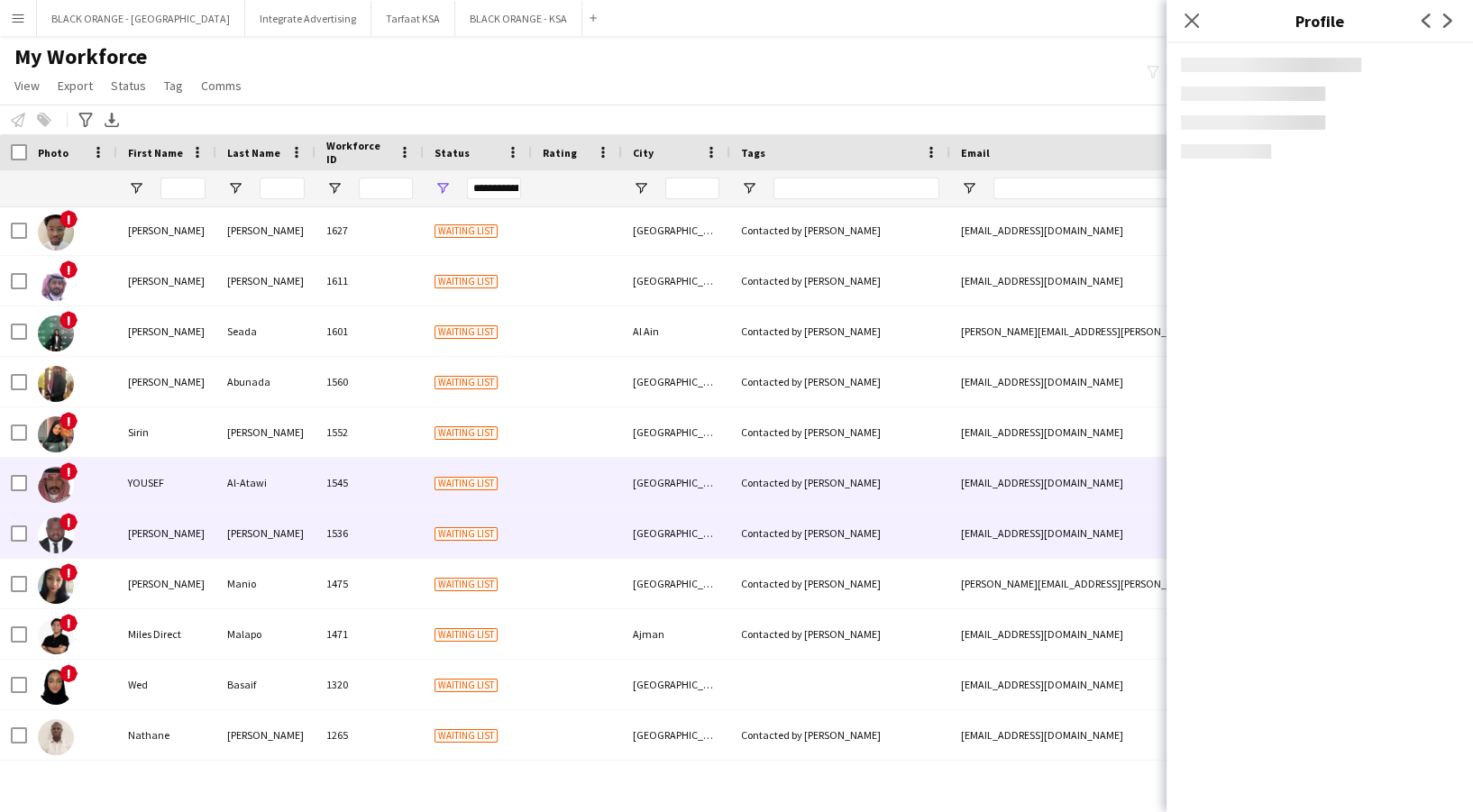
click at [184, 573] on div "Angeline" at bounding box center [167, 583] width 99 height 50
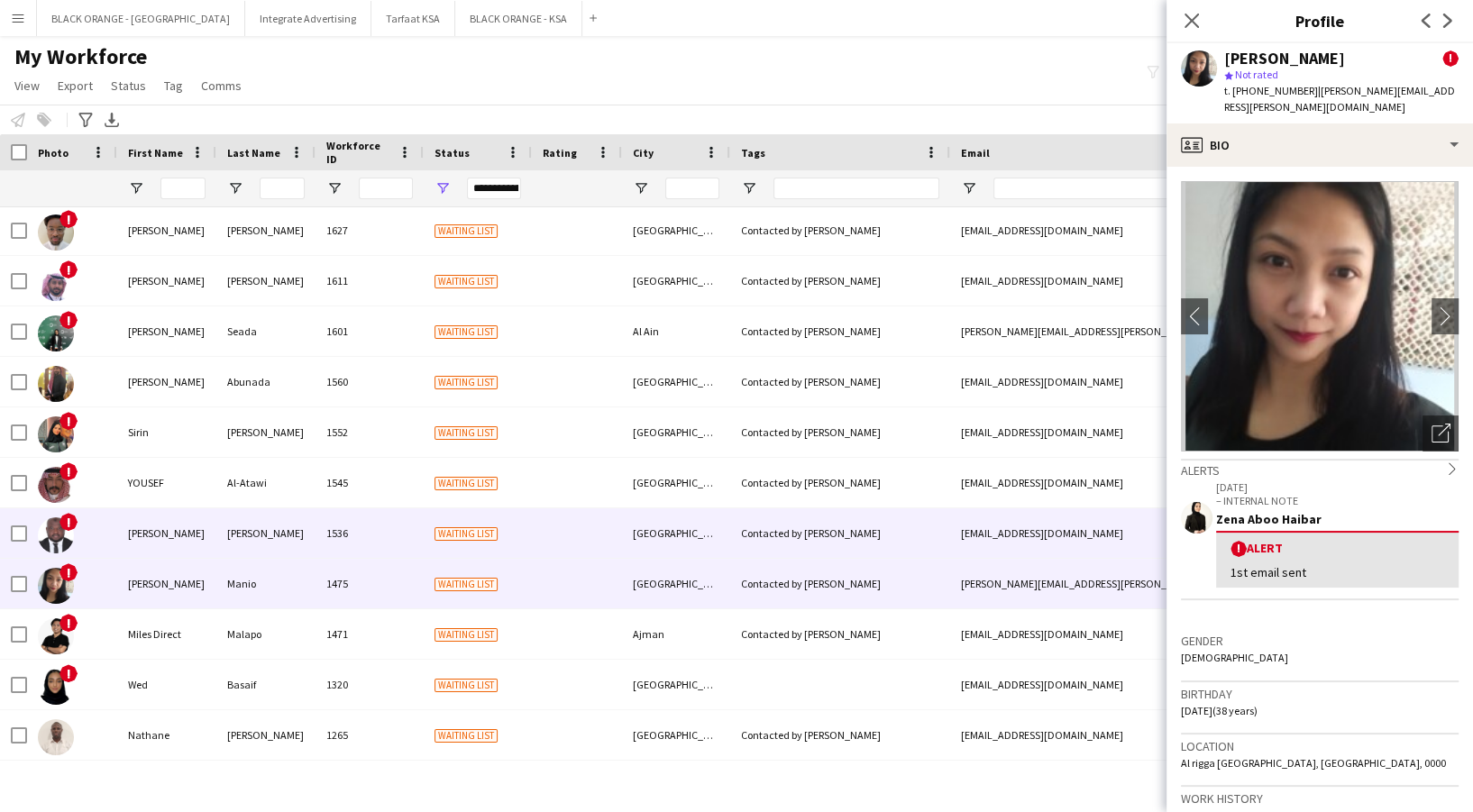
click at [180, 533] on div "[PERSON_NAME]" at bounding box center [167, 533] width 99 height 50
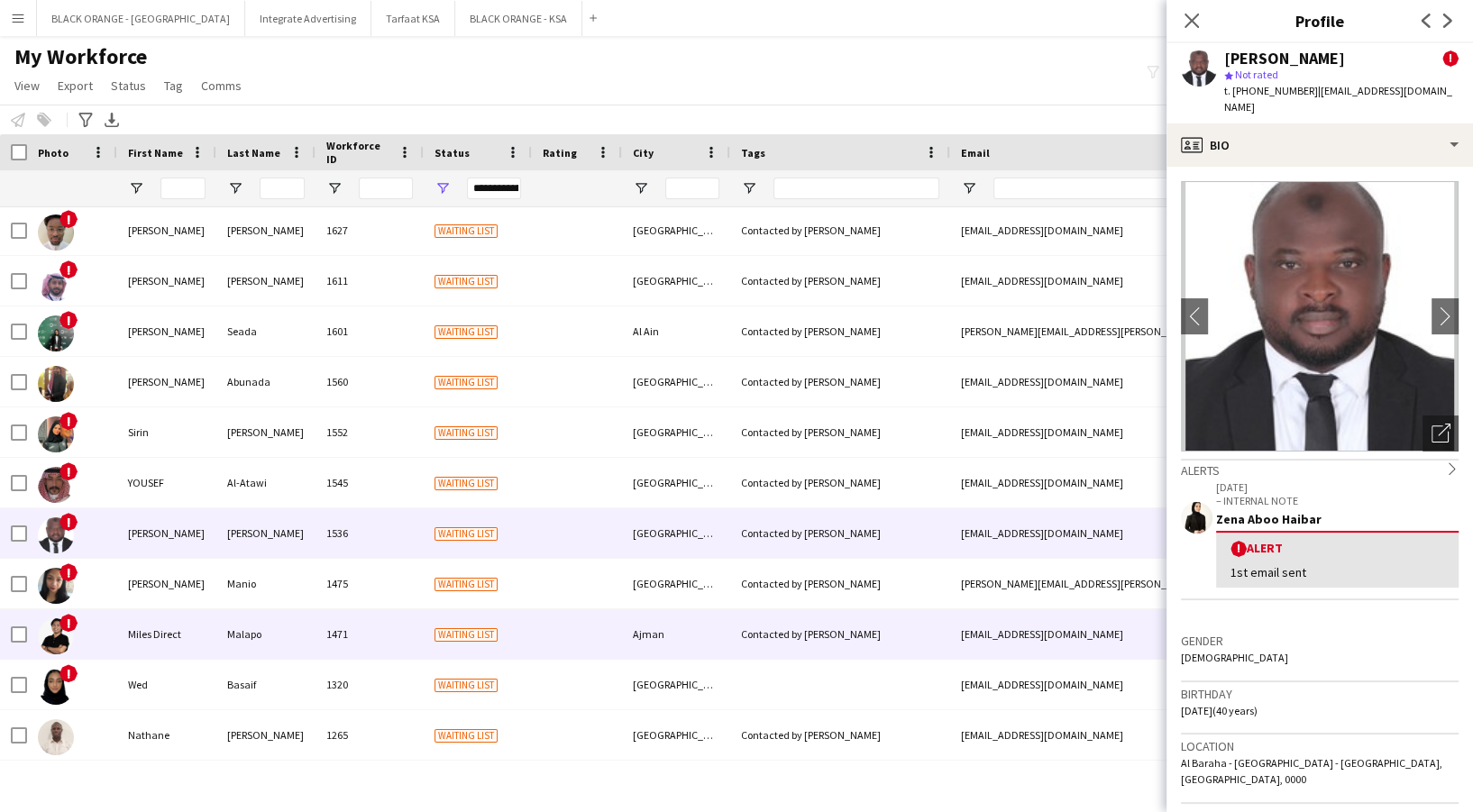
click at [185, 633] on div "Miles Direct" at bounding box center [167, 633] width 99 height 50
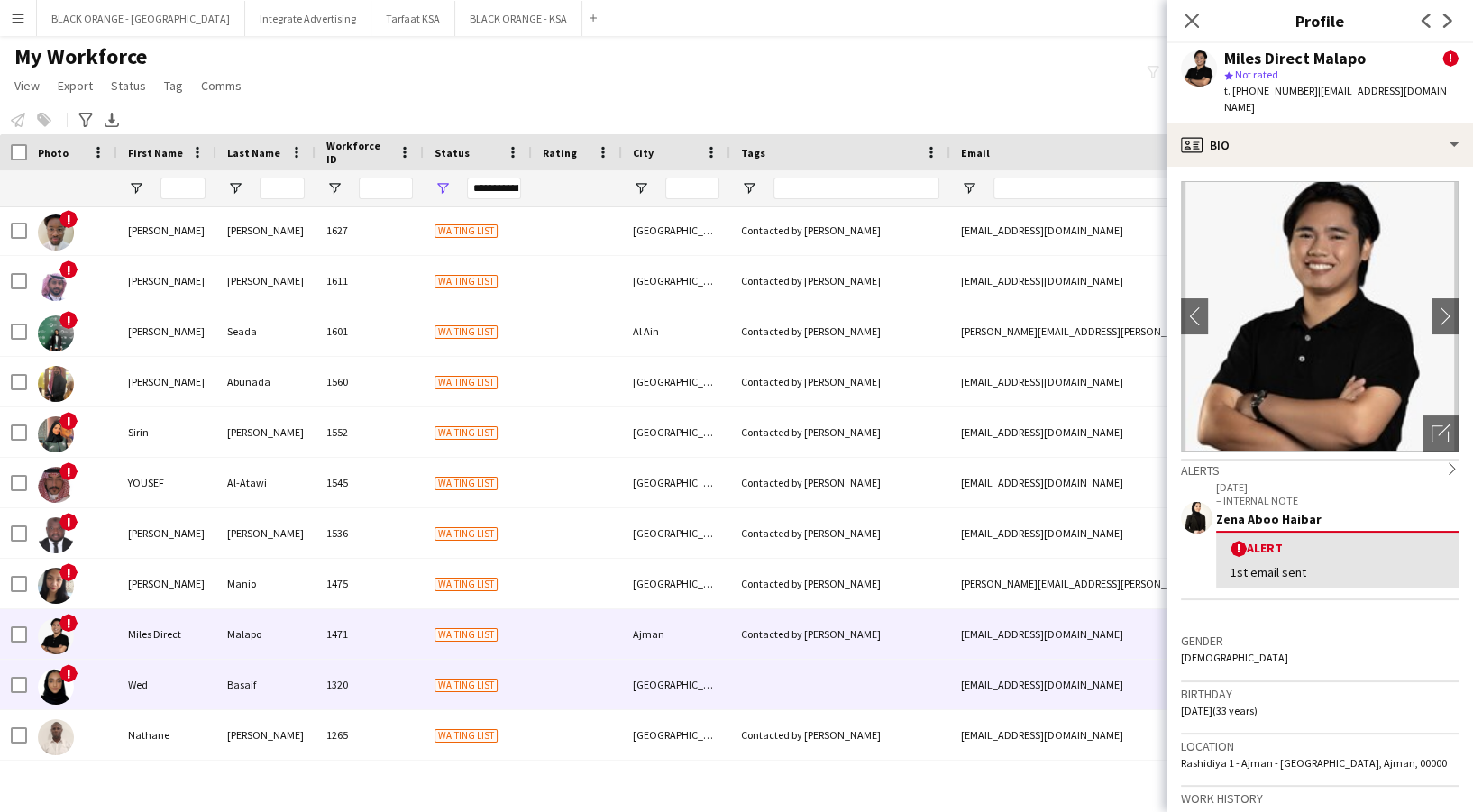
click at [184, 681] on div "Wed" at bounding box center [167, 684] width 99 height 50
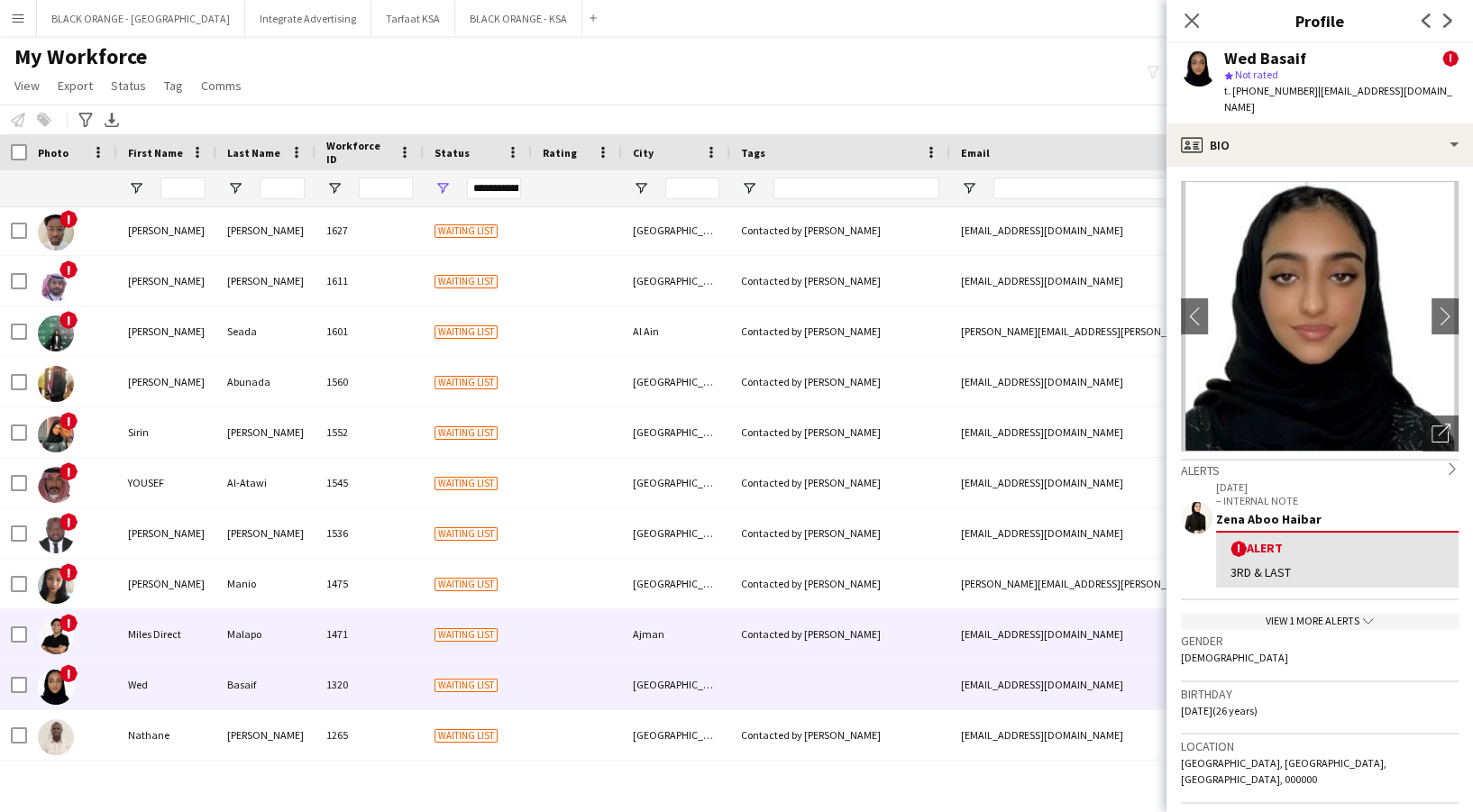
click at [188, 627] on div "Miles Direct" at bounding box center [167, 633] width 99 height 50
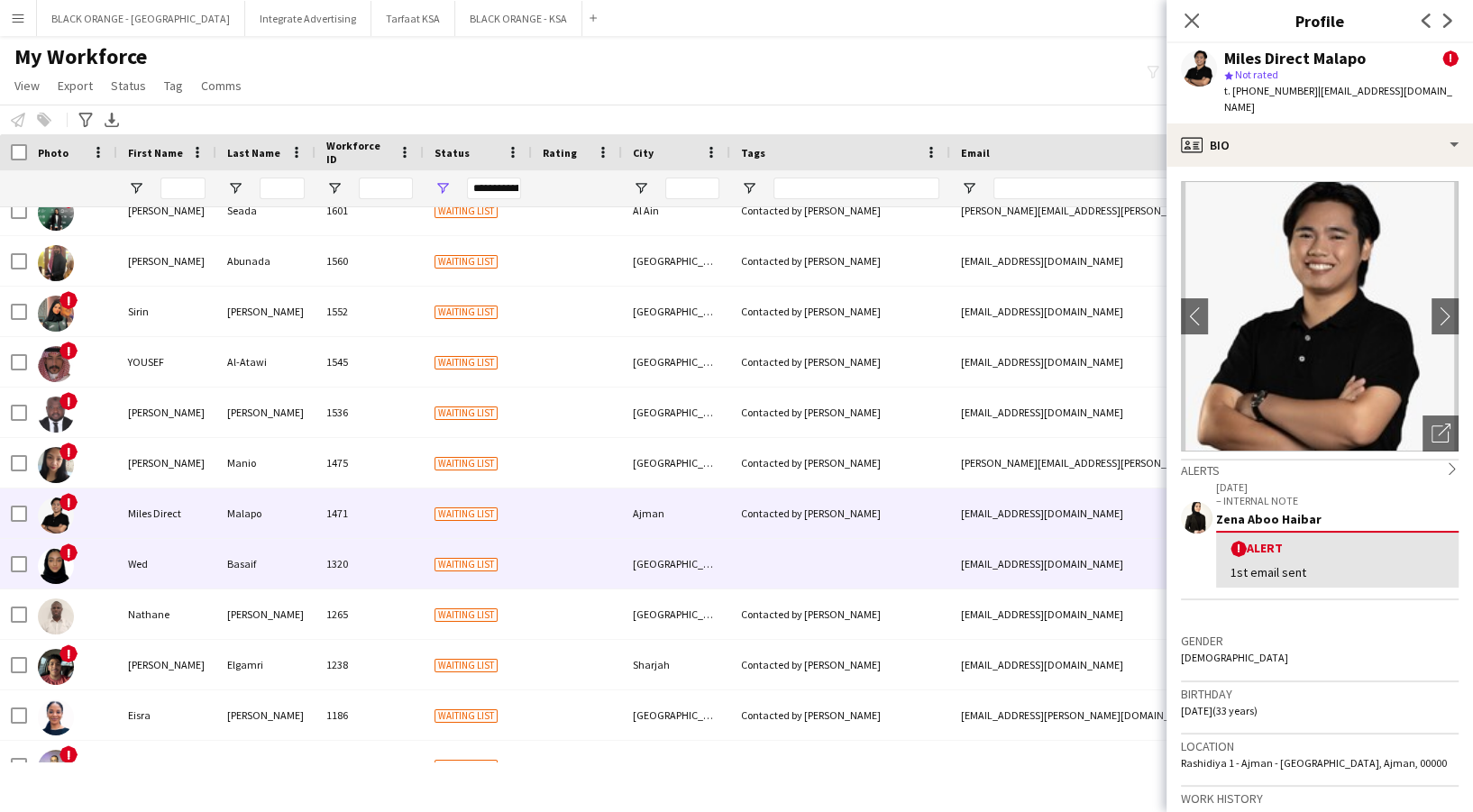
click at [155, 570] on div "Wed" at bounding box center [167, 563] width 99 height 50
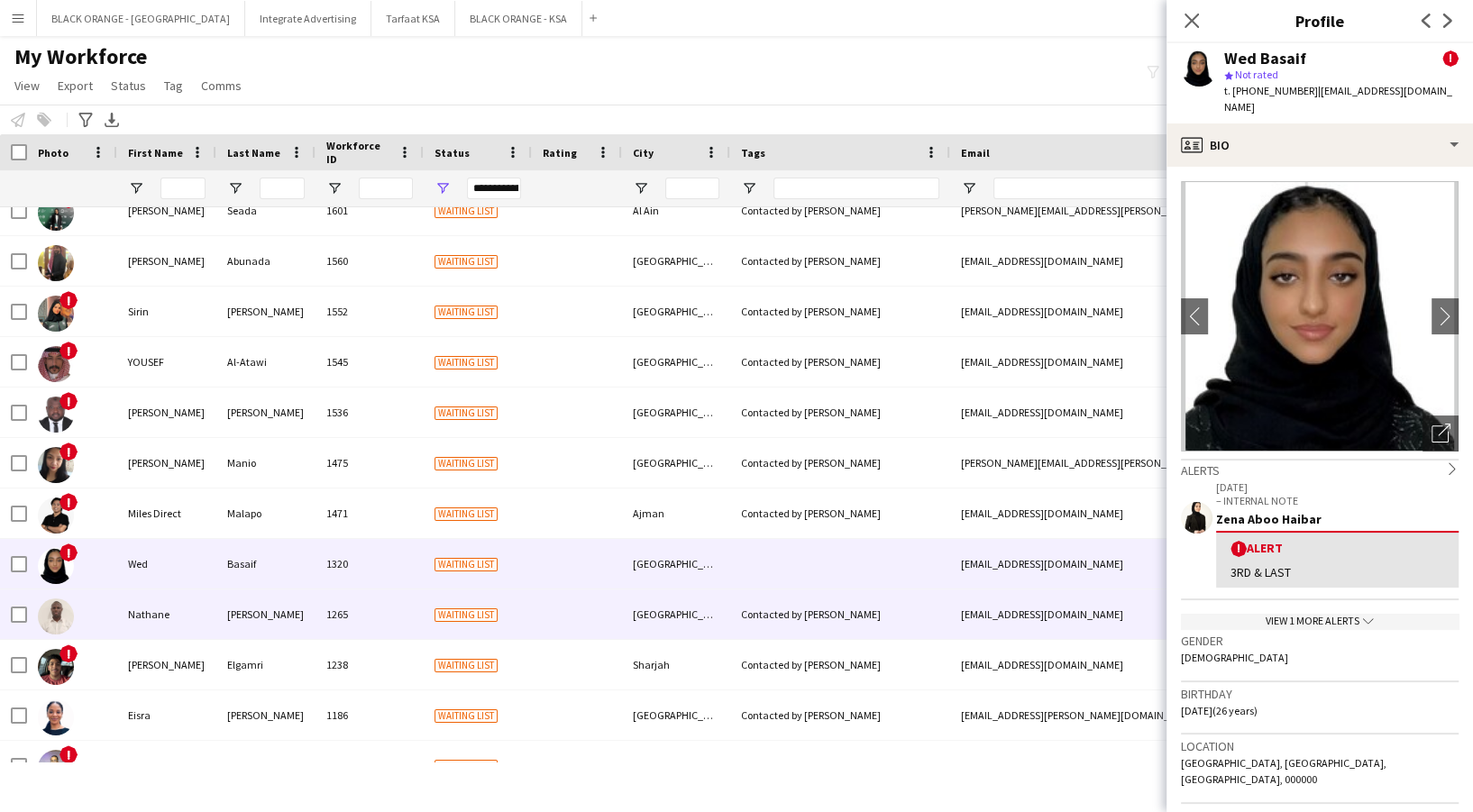
click at [154, 604] on div "Nathane" at bounding box center [167, 613] width 99 height 50
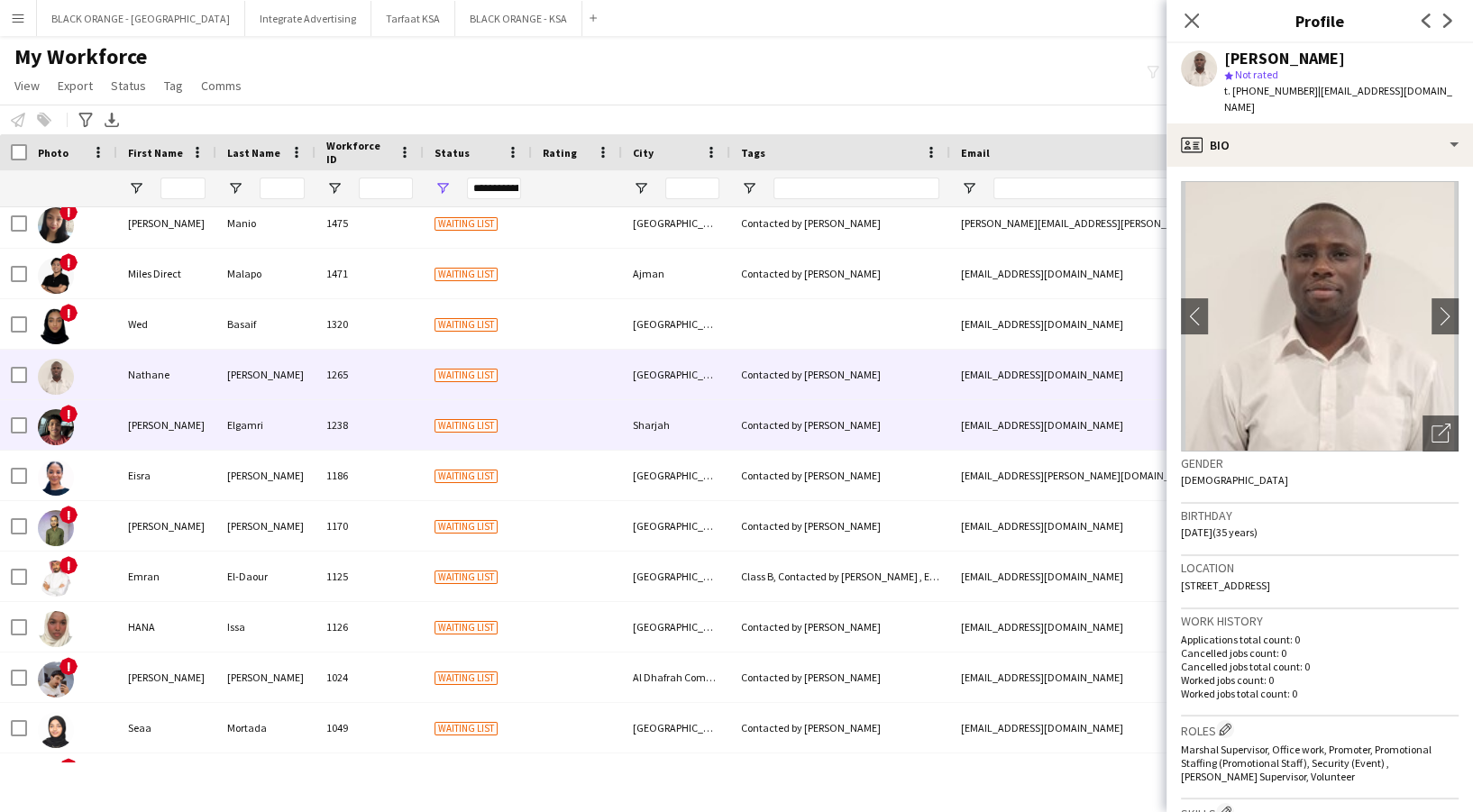
click at [145, 427] on div "[PERSON_NAME]" at bounding box center [167, 425] width 99 height 50
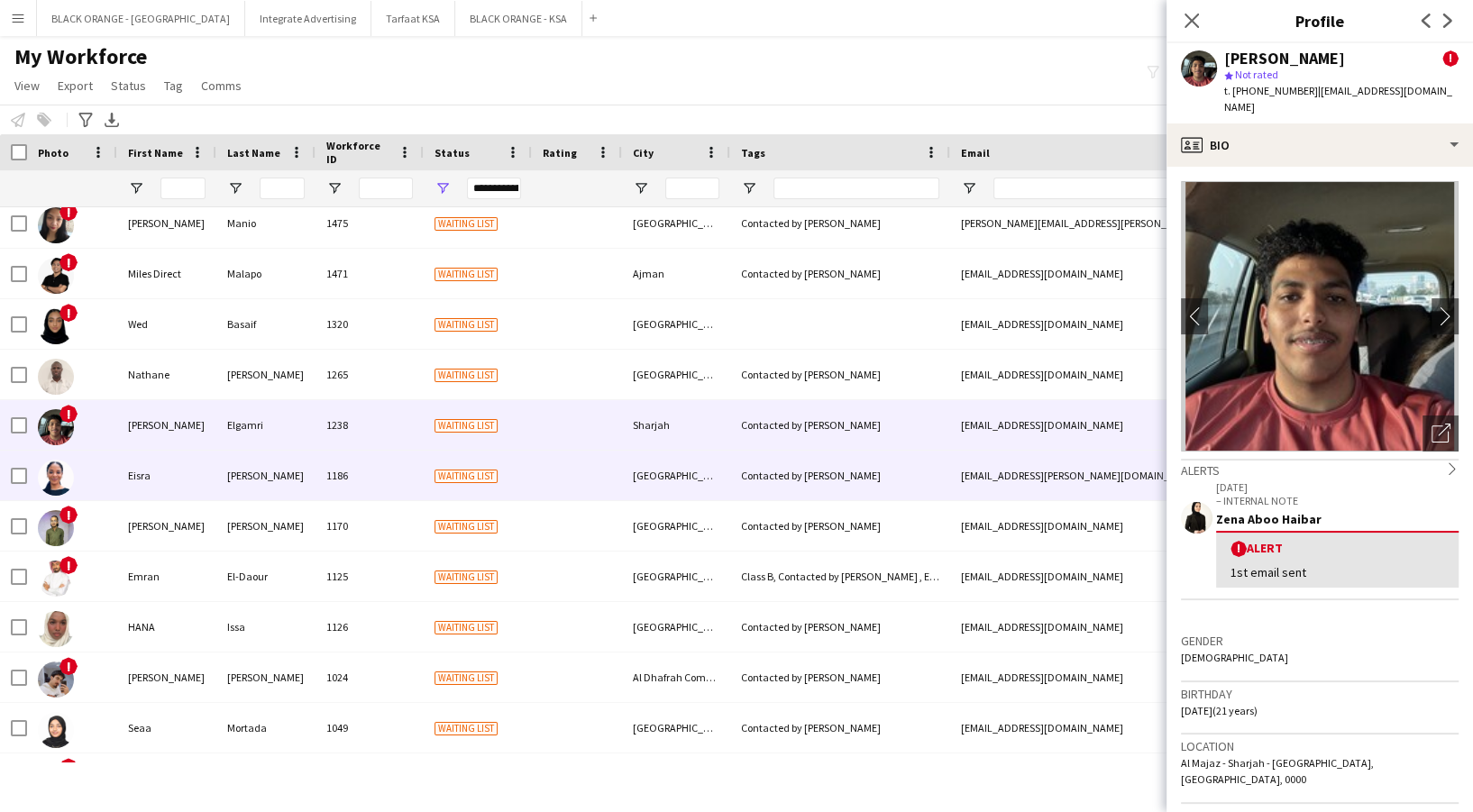
click at [166, 471] on div "Eisra" at bounding box center [167, 474] width 99 height 50
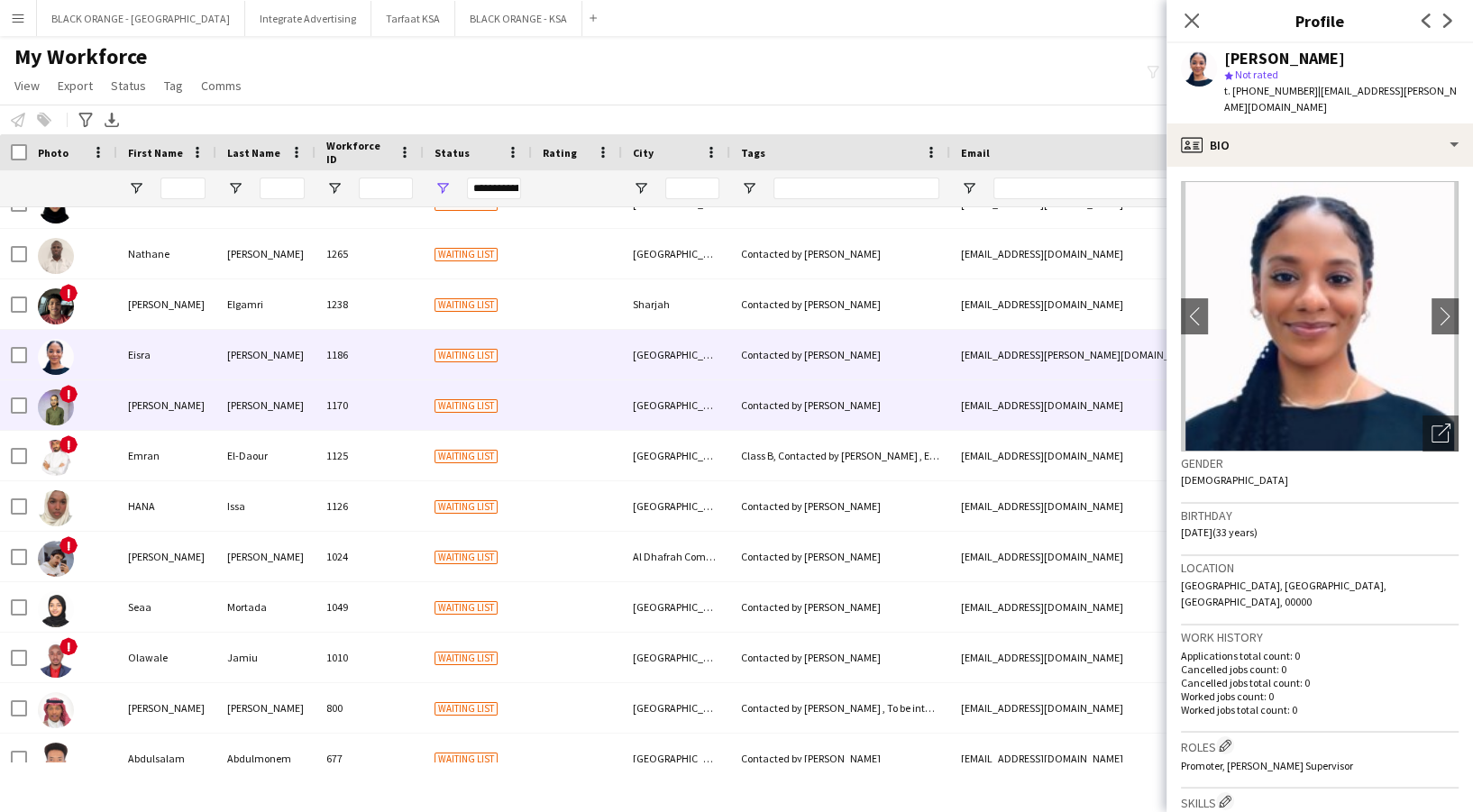
click at [158, 423] on div "[PERSON_NAME]" at bounding box center [167, 404] width 99 height 50
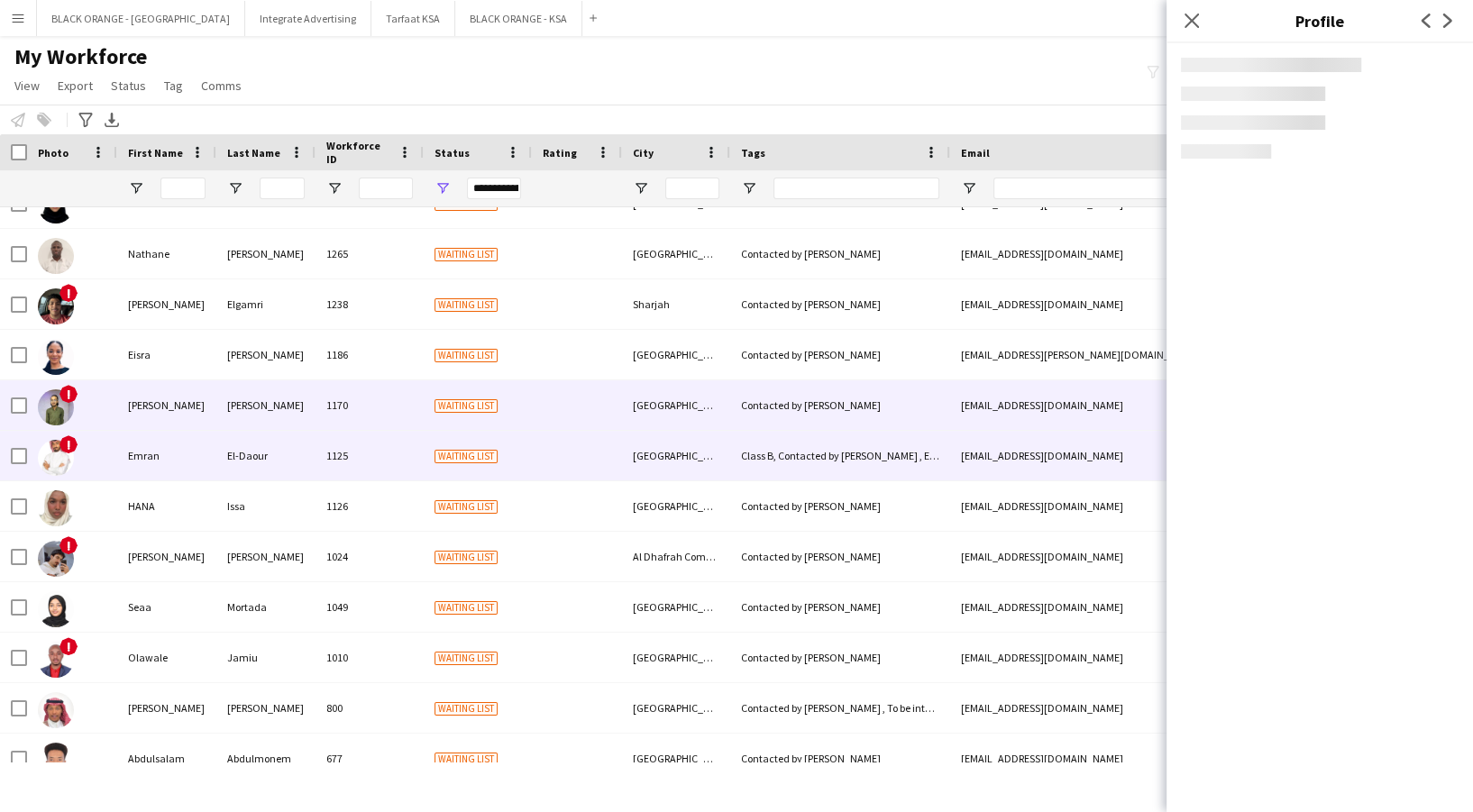
click at [162, 467] on div "Emran" at bounding box center [167, 455] width 99 height 50
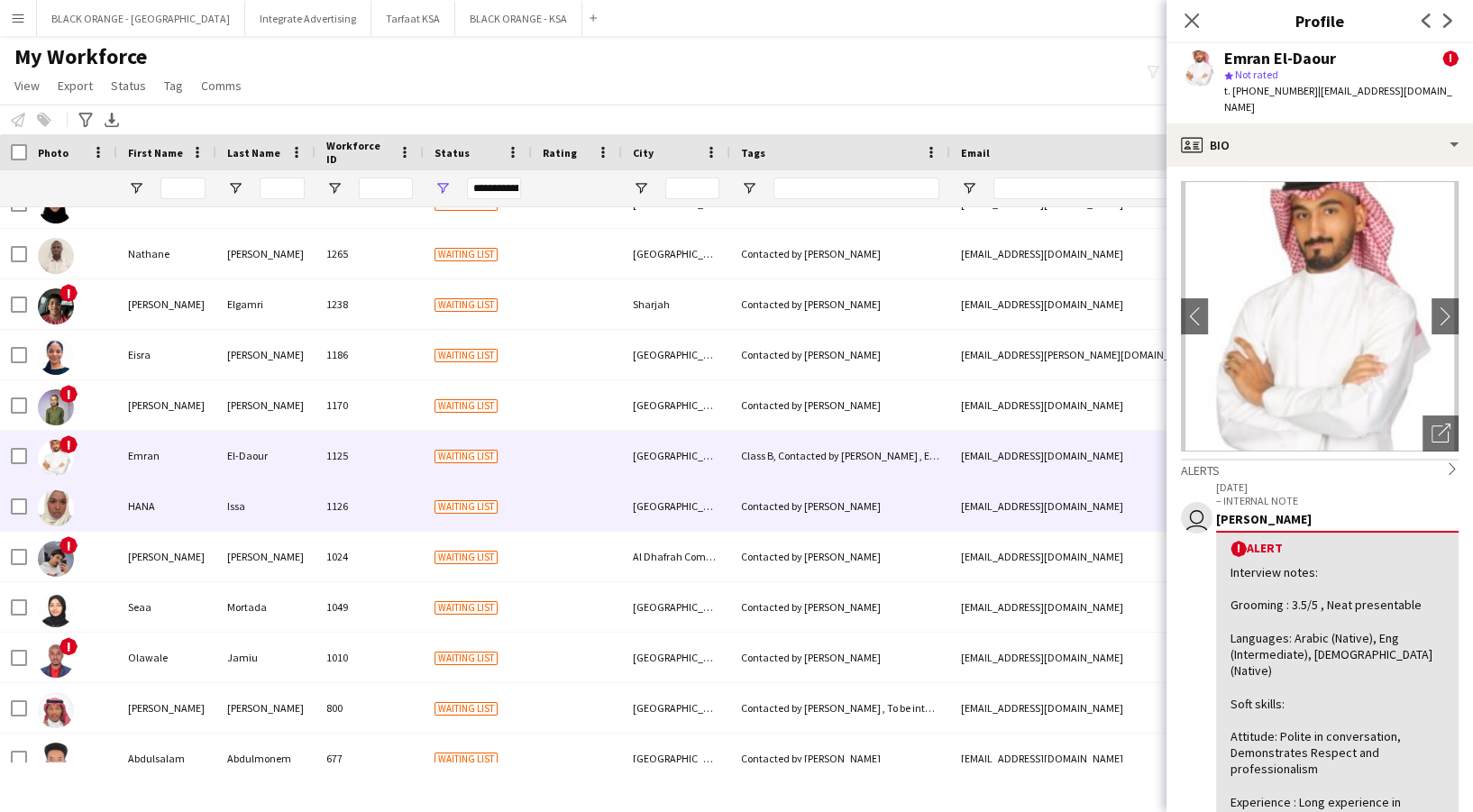
click at [165, 516] on div "HANA" at bounding box center [167, 505] width 99 height 50
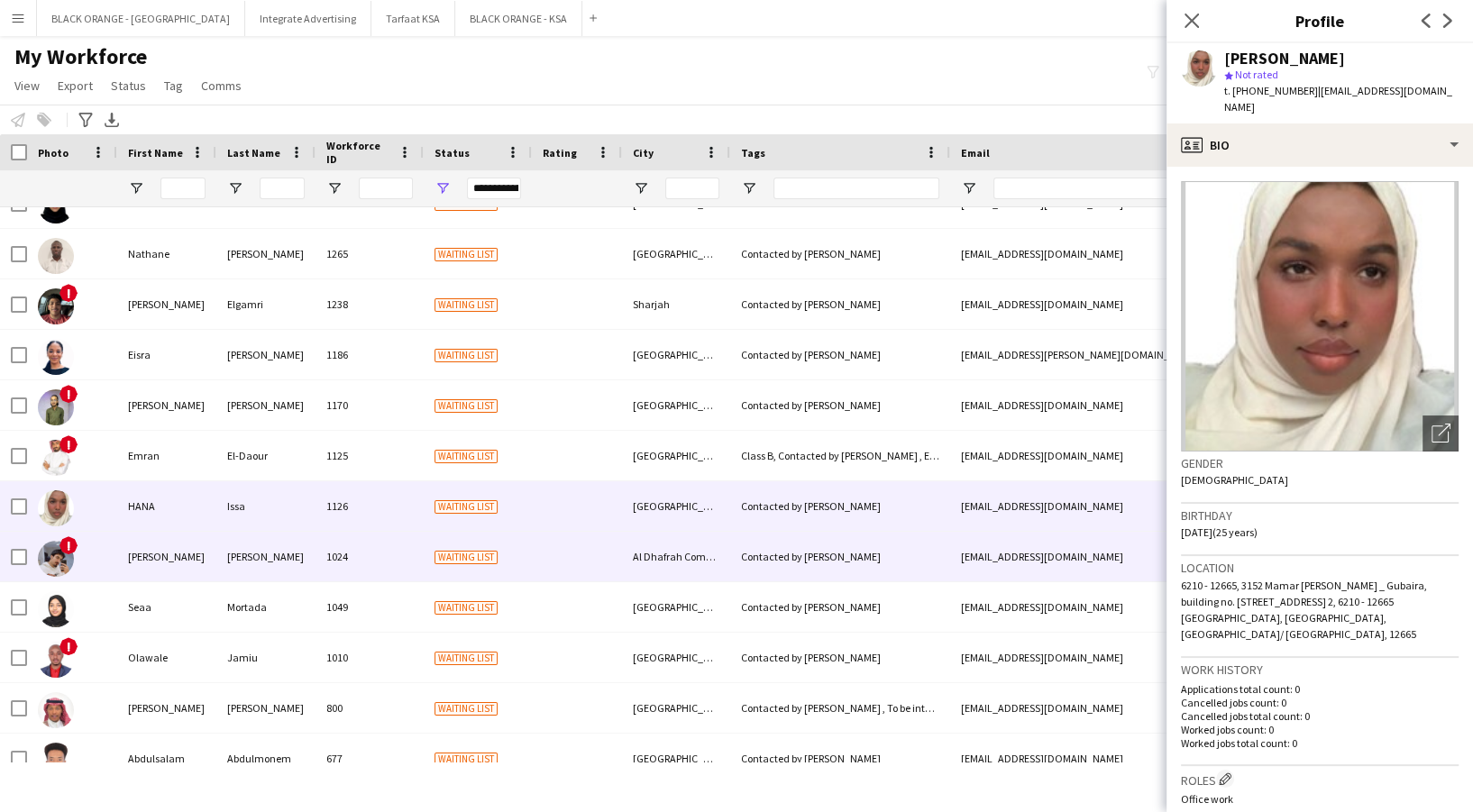
click at [165, 550] on div "[PERSON_NAME]" at bounding box center [167, 556] width 99 height 50
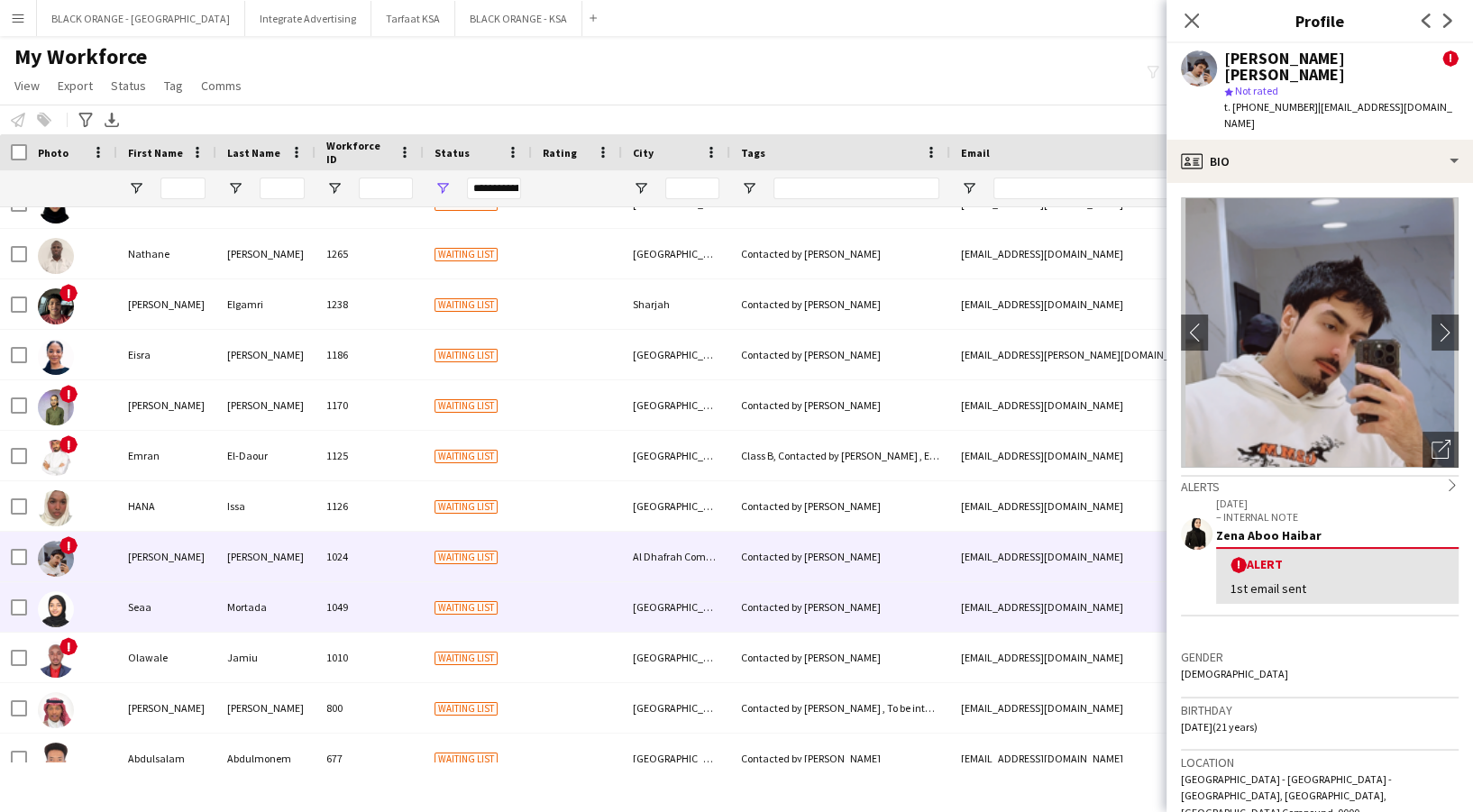
click at [174, 617] on div "Seaa" at bounding box center [167, 607] width 99 height 50
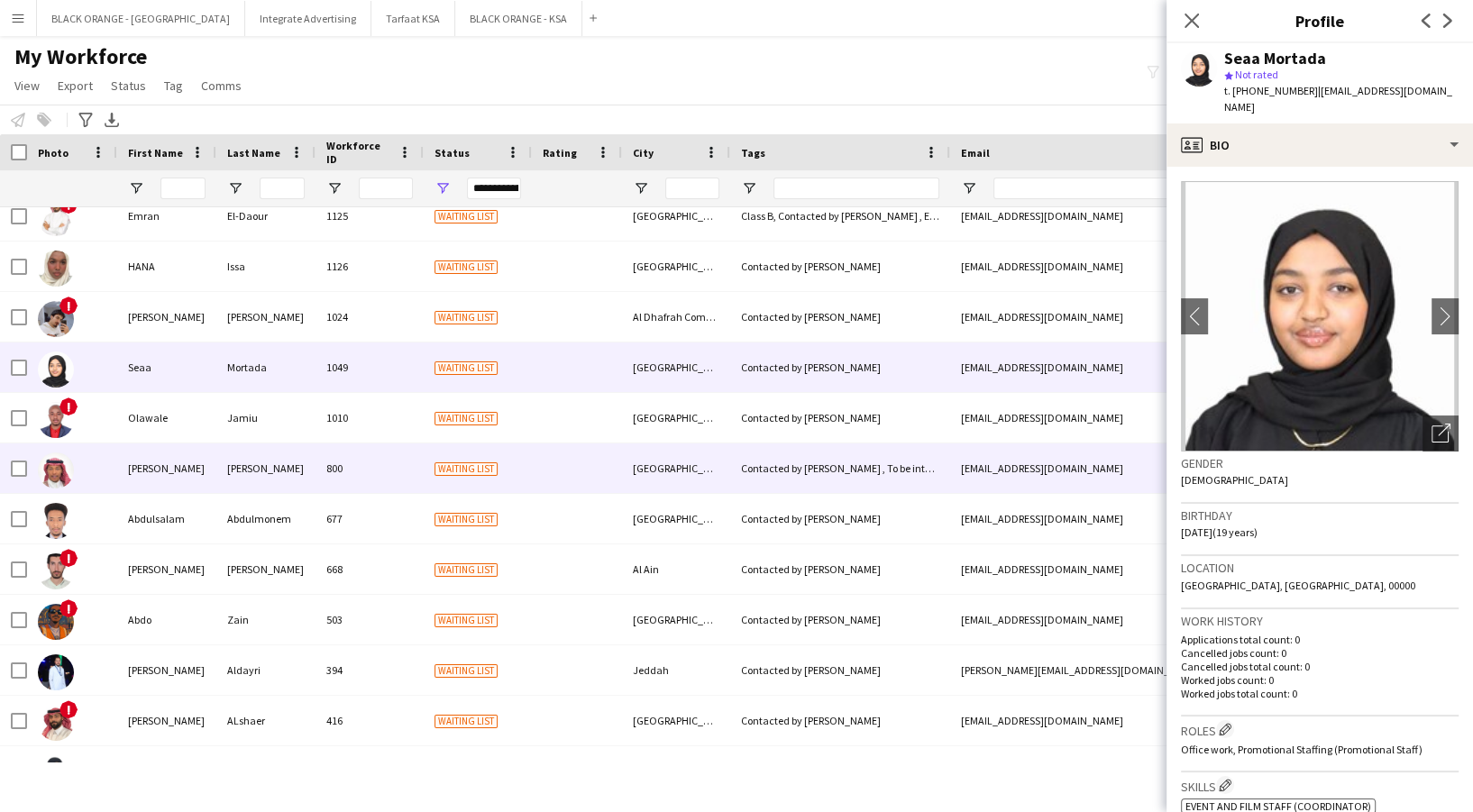
click at [155, 465] on div "[PERSON_NAME]" at bounding box center [167, 468] width 99 height 50
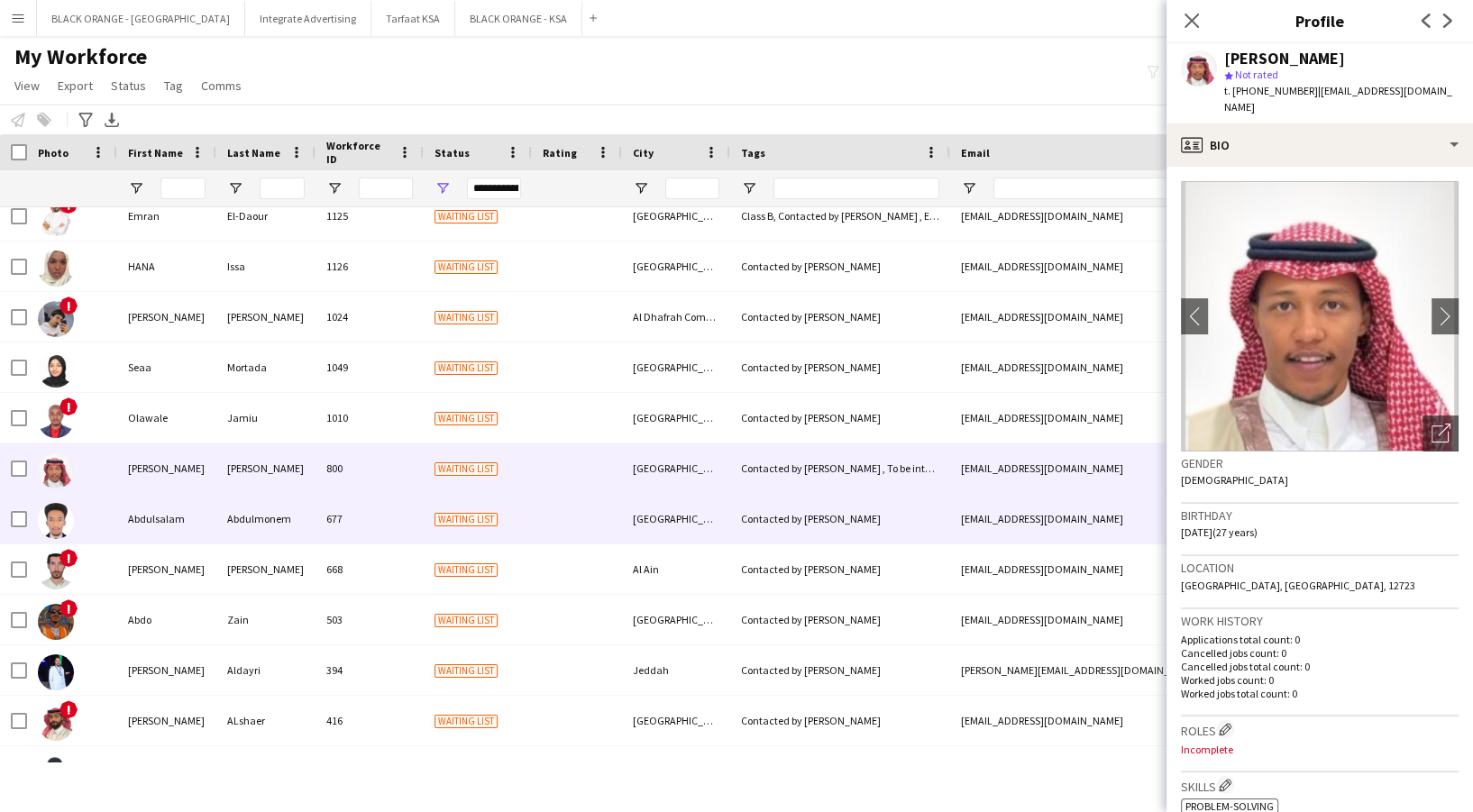
click at [163, 530] on div "Abdulsalam" at bounding box center [167, 518] width 99 height 50
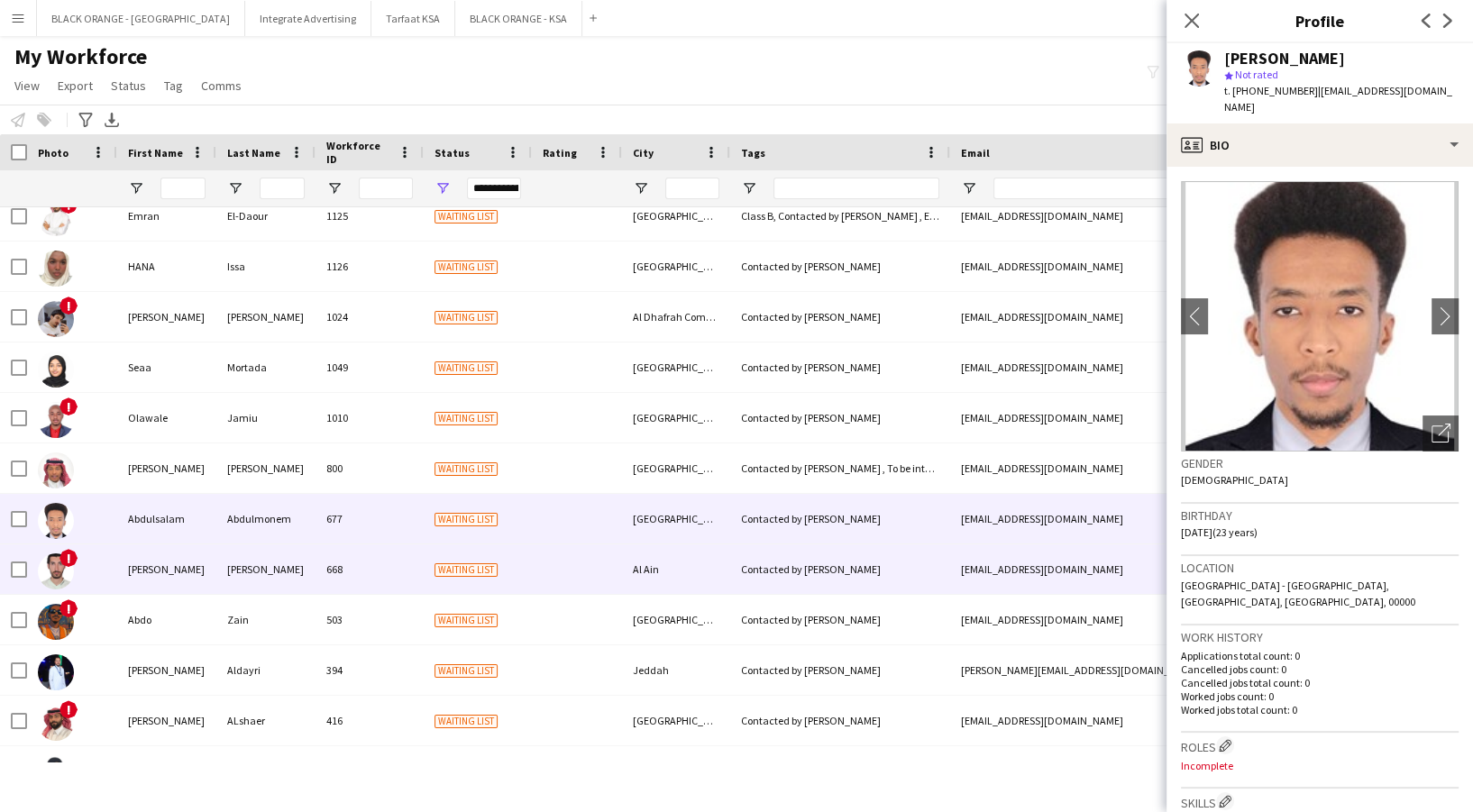
drag, startPoint x: 167, startPoint y: 573, endPoint x: 167, endPoint y: 591, distance: 18.0
click at [168, 579] on div "[PERSON_NAME]" at bounding box center [167, 568] width 99 height 50
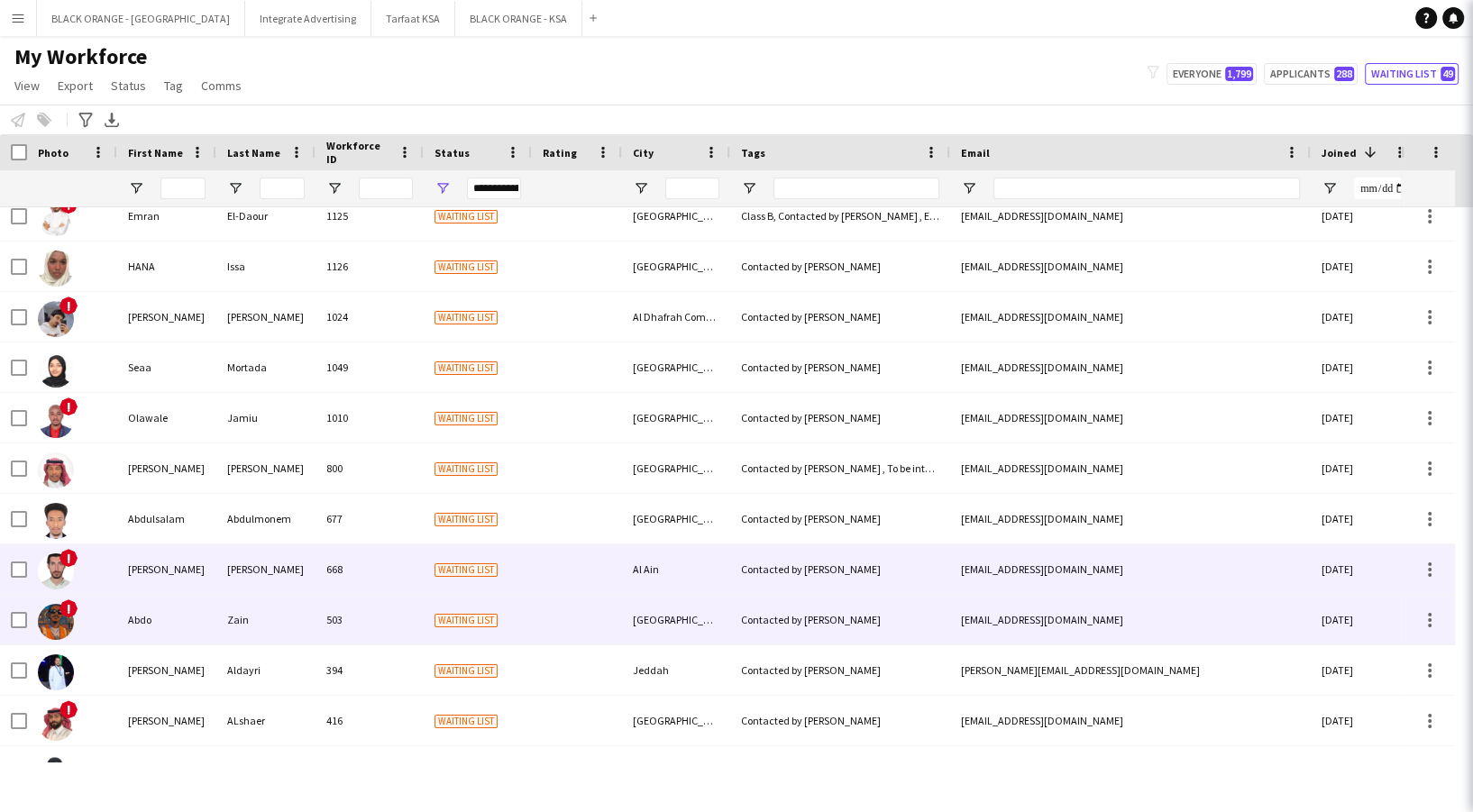
drag, startPoint x: 167, startPoint y: 619, endPoint x: 162, endPoint y: 663, distance: 44.3
click at [166, 625] on div "Abdo" at bounding box center [167, 619] width 99 height 50
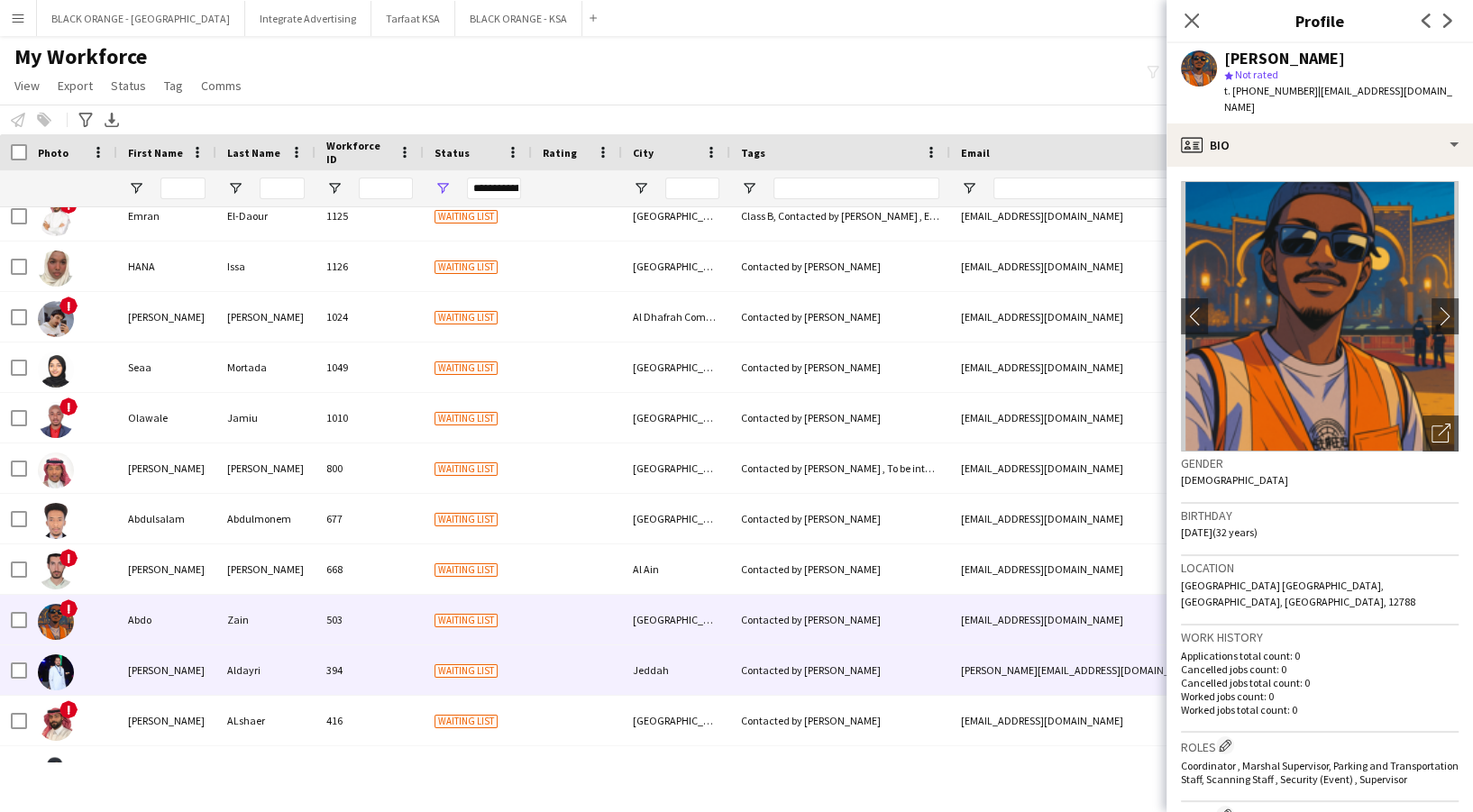
drag, startPoint x: 162, startPoint y: 670, endPoint x: 161, endPoint y: 694, distance: 24.0
click at [161, 671] on div "[PERSON_NAME]" at bounding box center [167, 669] width 99 height 50
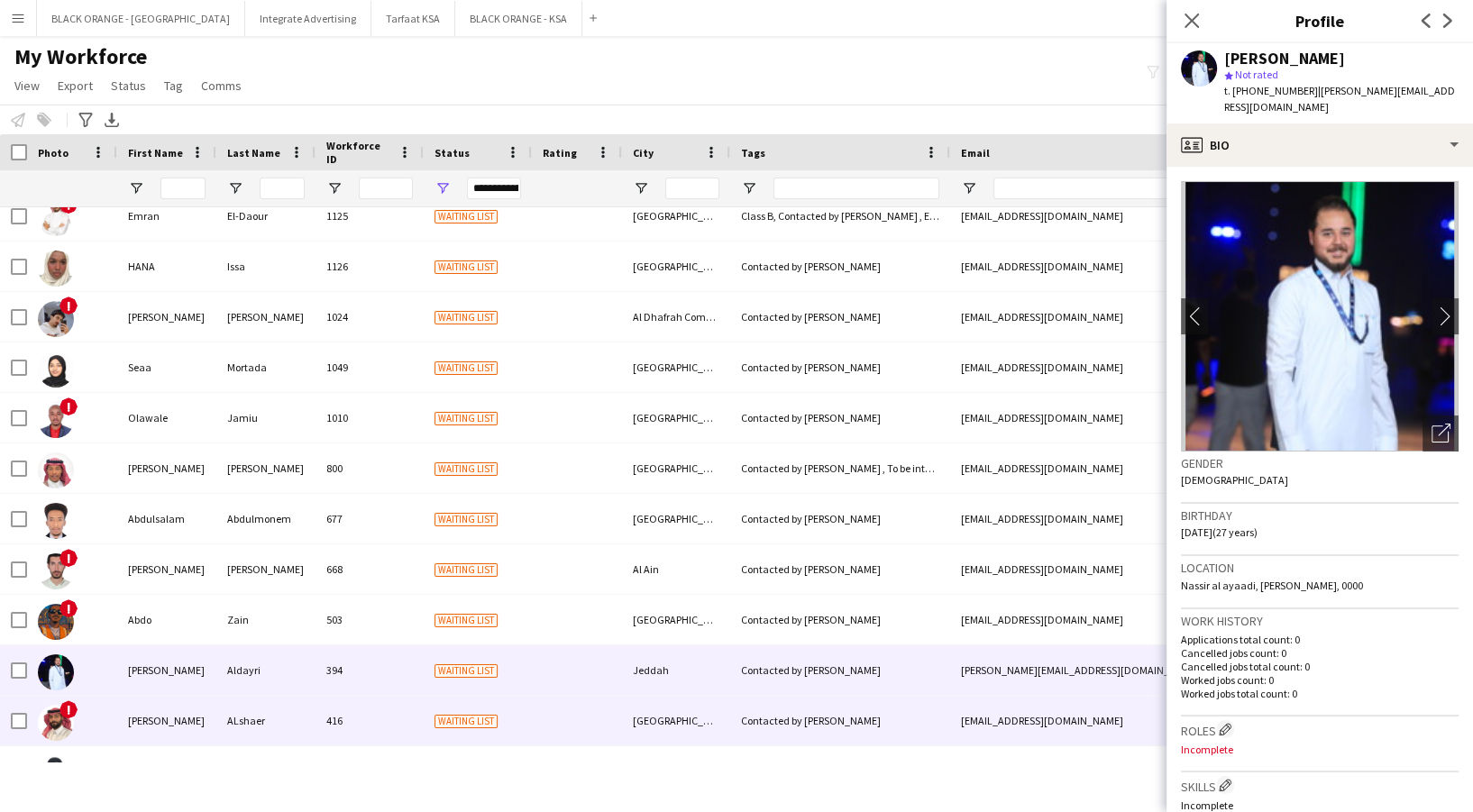
click at [161, 708] on div "[PERSON_NAME]" at bounding box center [167, 720] width 99 height 50
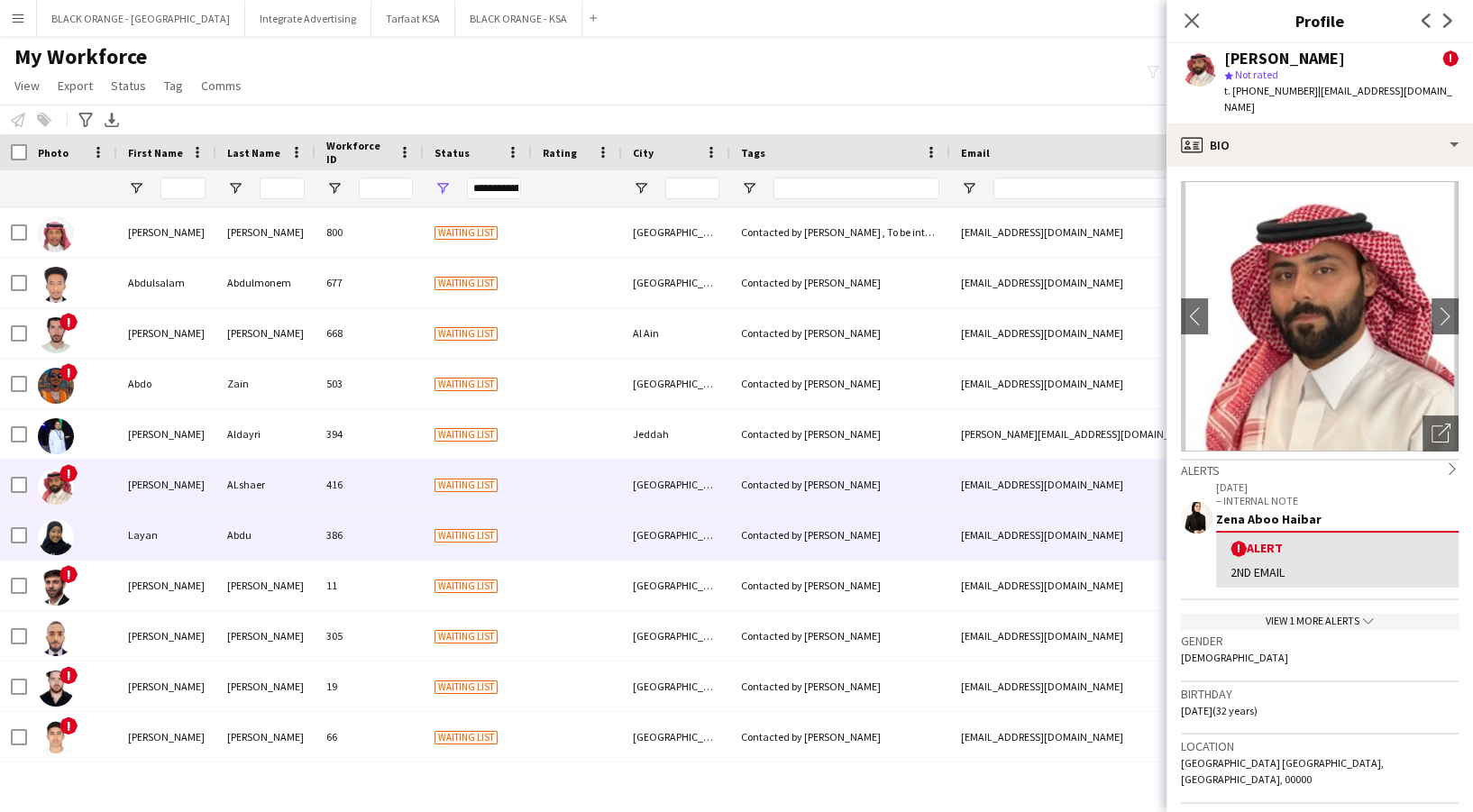
click at [173, 546] on div "Layan" at bounding box center [167, 534] width 99 height 50
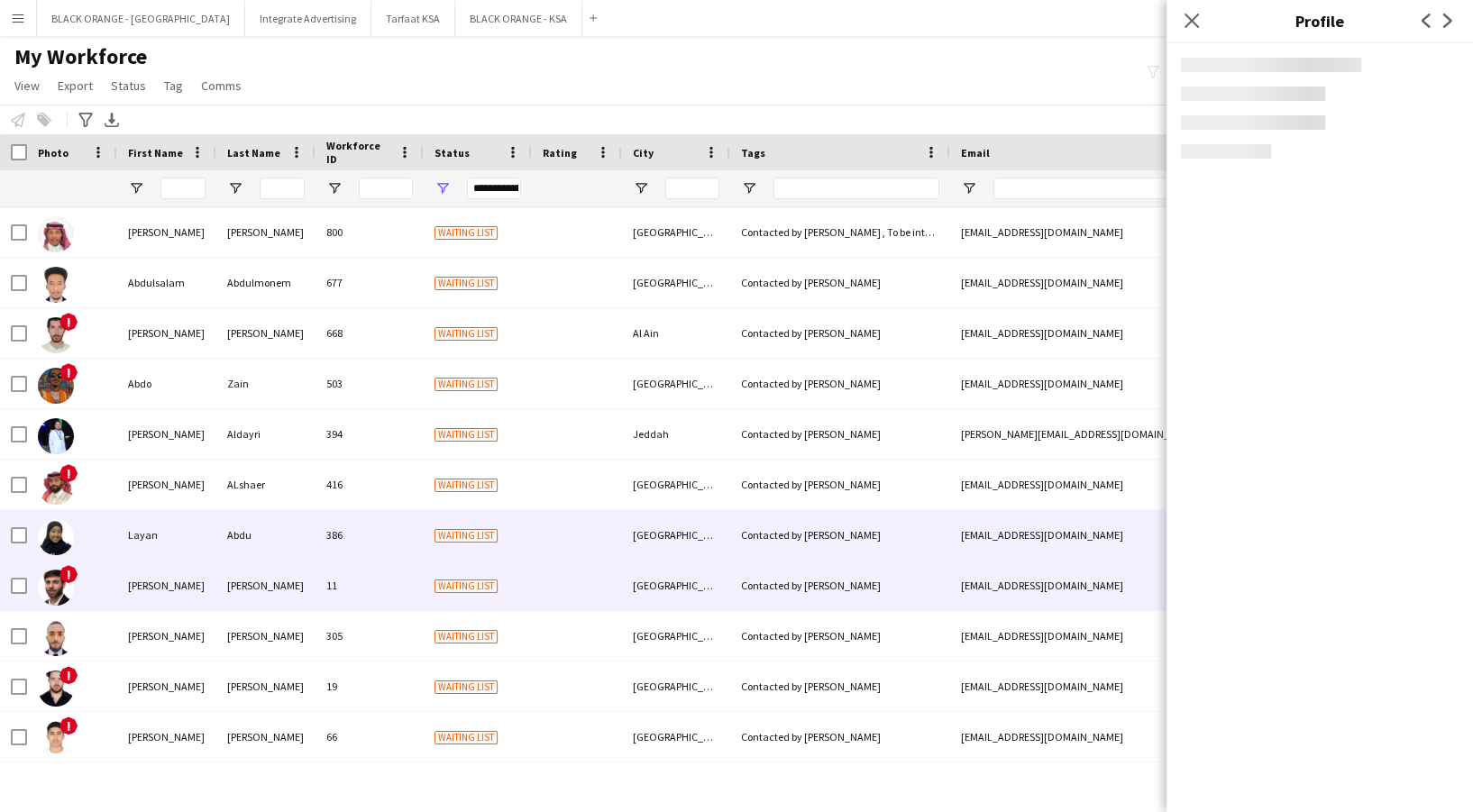
click at [166, 582] on div "[PERSON_NAME]" at bounding box center [167, 585] width 99 height 50
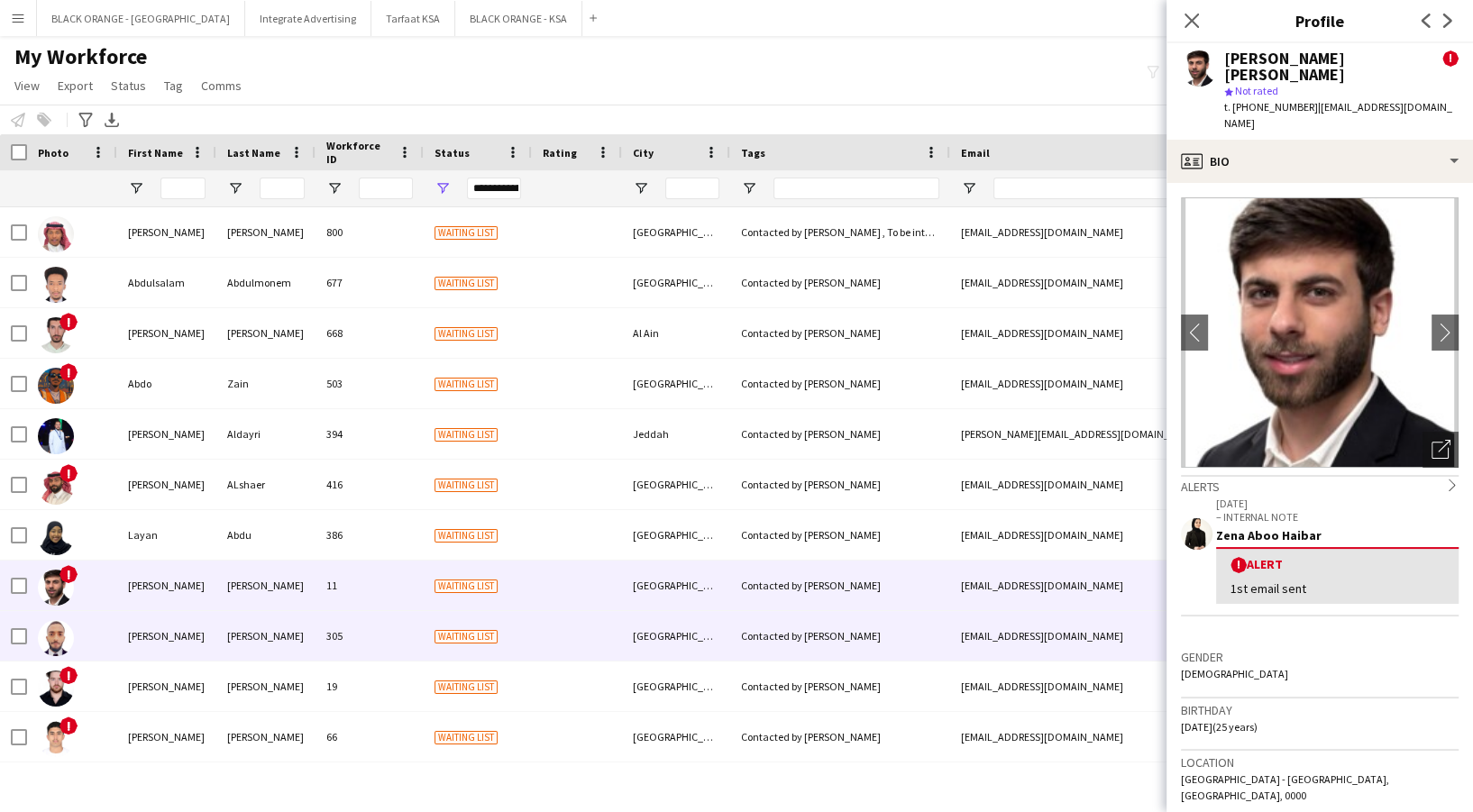
drag, startPoint x: 164, startPoint y: 636, endPoint x: 164, endPoint y: 670, distance: 34.0
click at [164, 639] on div "[PERSON_NAME]" at bounding box center [167, 635] width 99 height 50
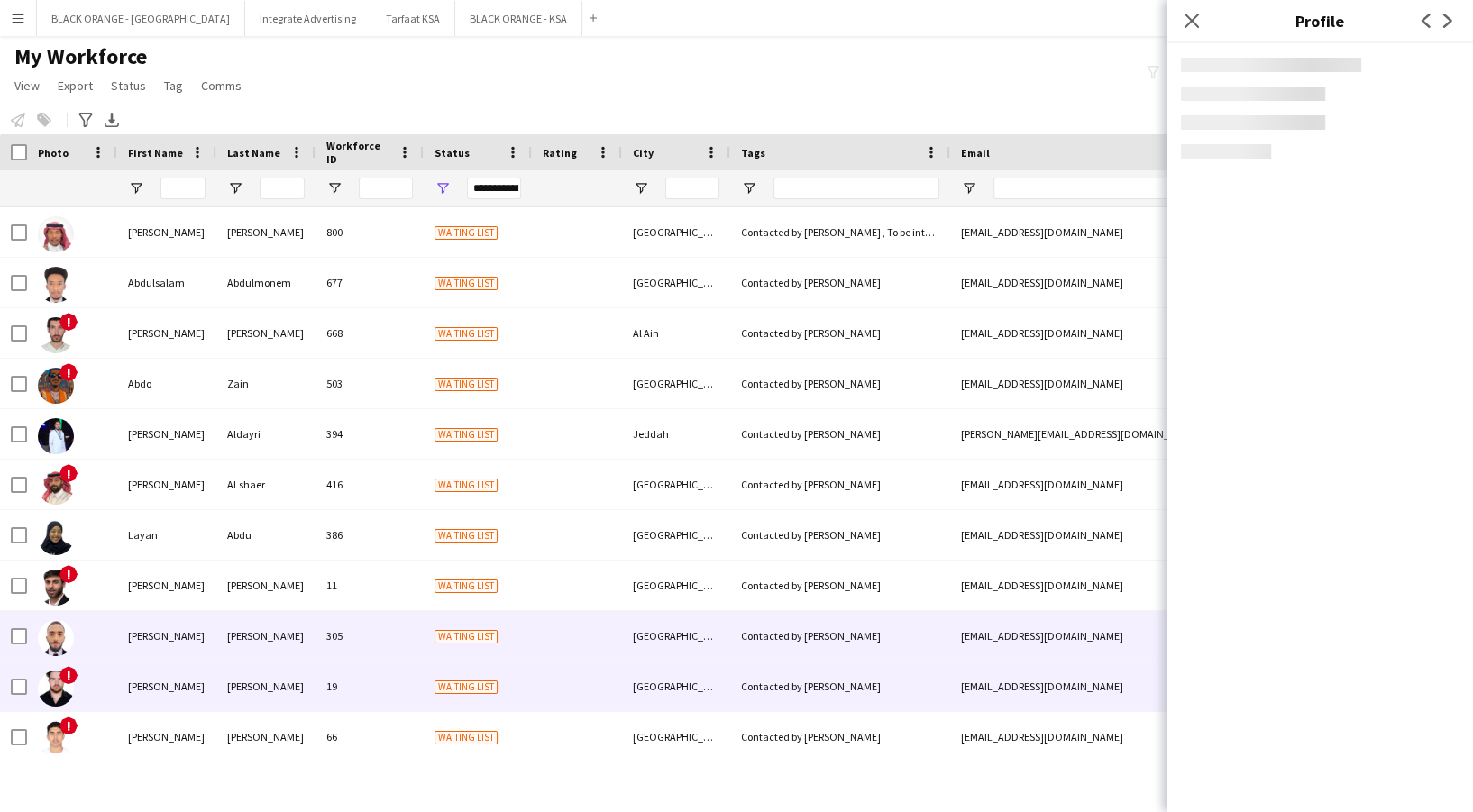
click at [162, 684] on div "[PERSON_NAME]" at bounding box center [167, 685] width 99 height 50
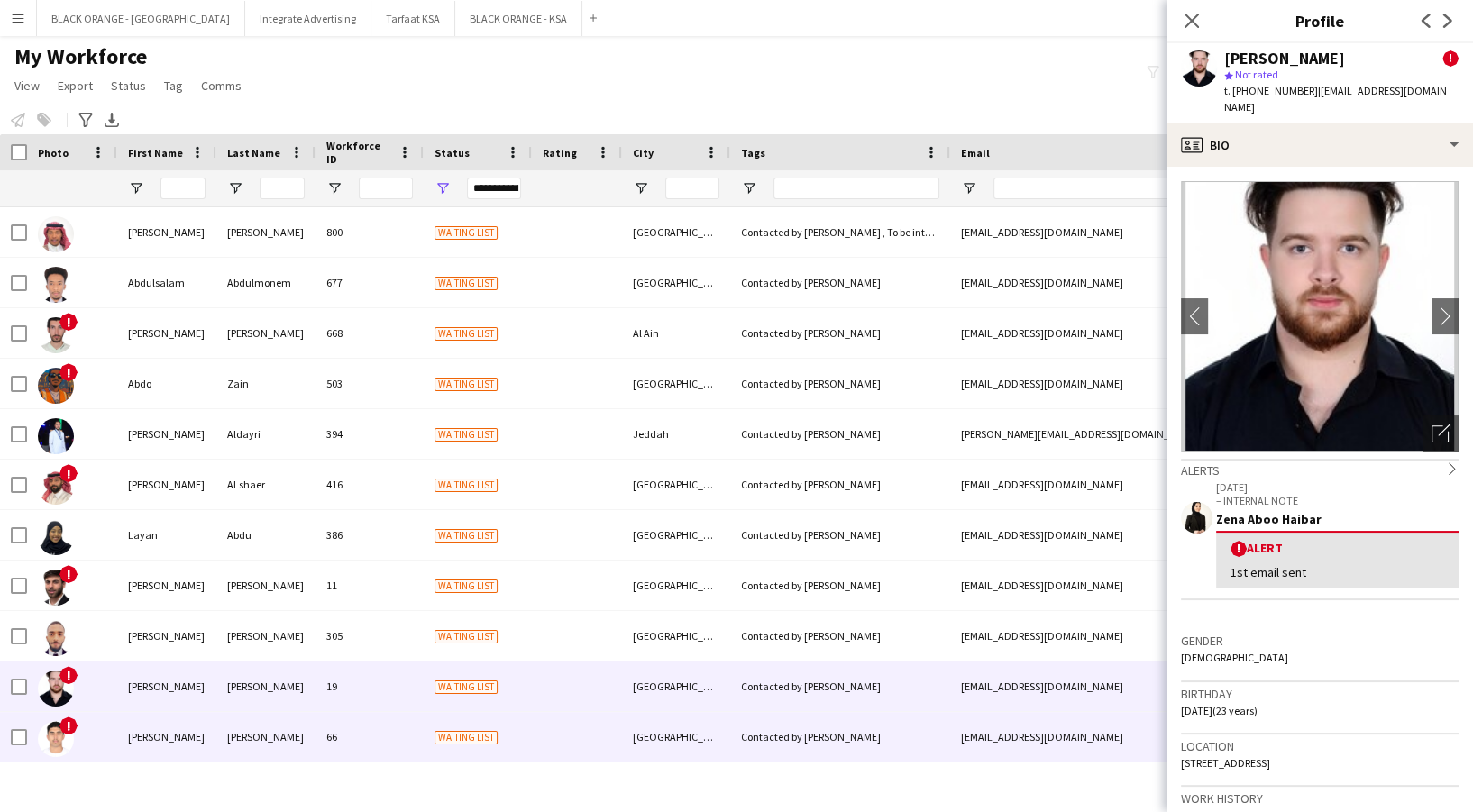
click at [160, 716] on div "[PERSON_NAME]" at bounding box center [167, 736] width 99 height 50
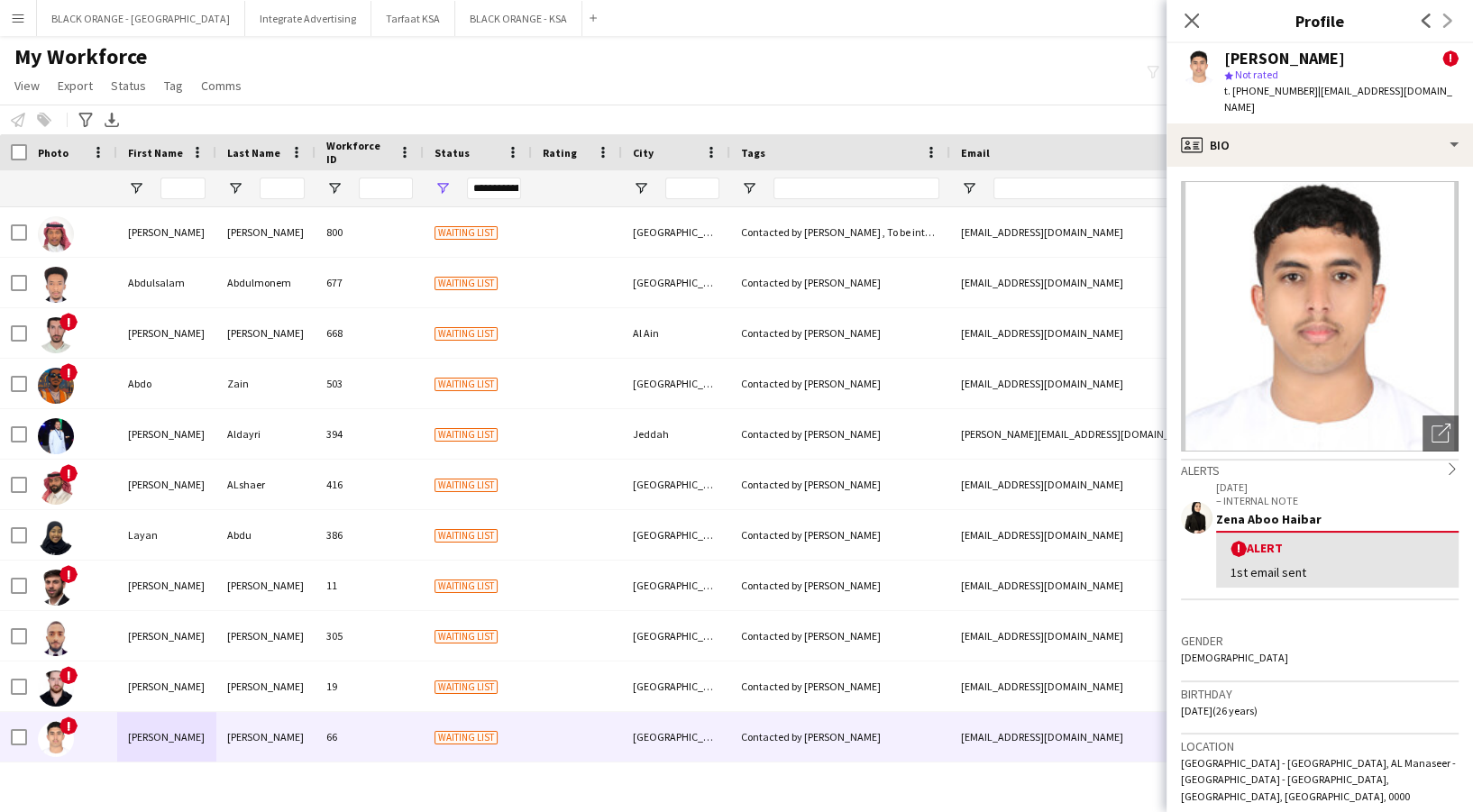
drag, startPoint x: 1186, startPoint y: 25, endPoint x: 1172, endPoint y: 26, distance: 14.0
click at [1181, 26] on app-icon "Close pop-in" at bounding box center [1191, 21] width 22 height 22
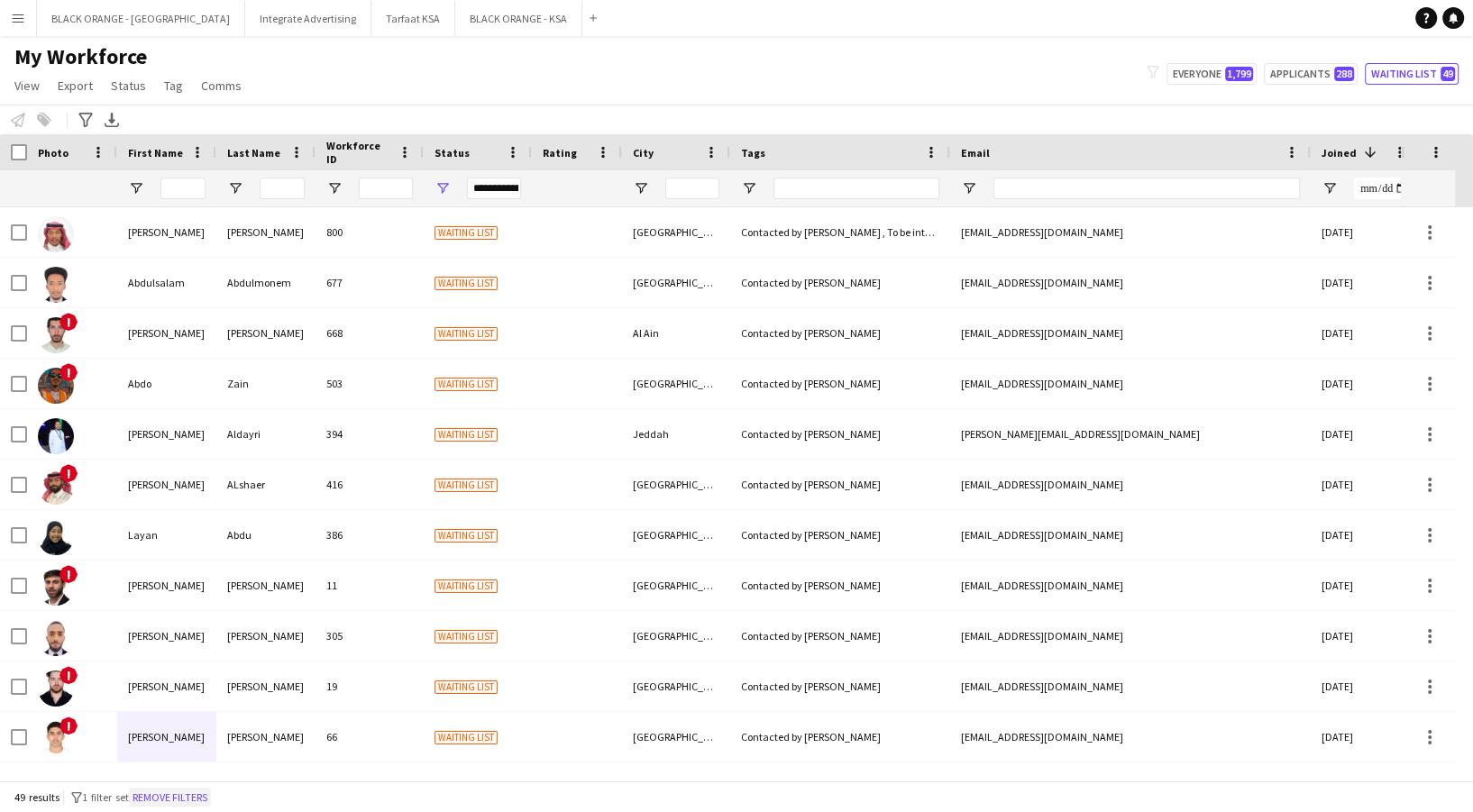
click at [177, 793] on button "Remove filters" at bounding box center [169, 797] width 82 height 20
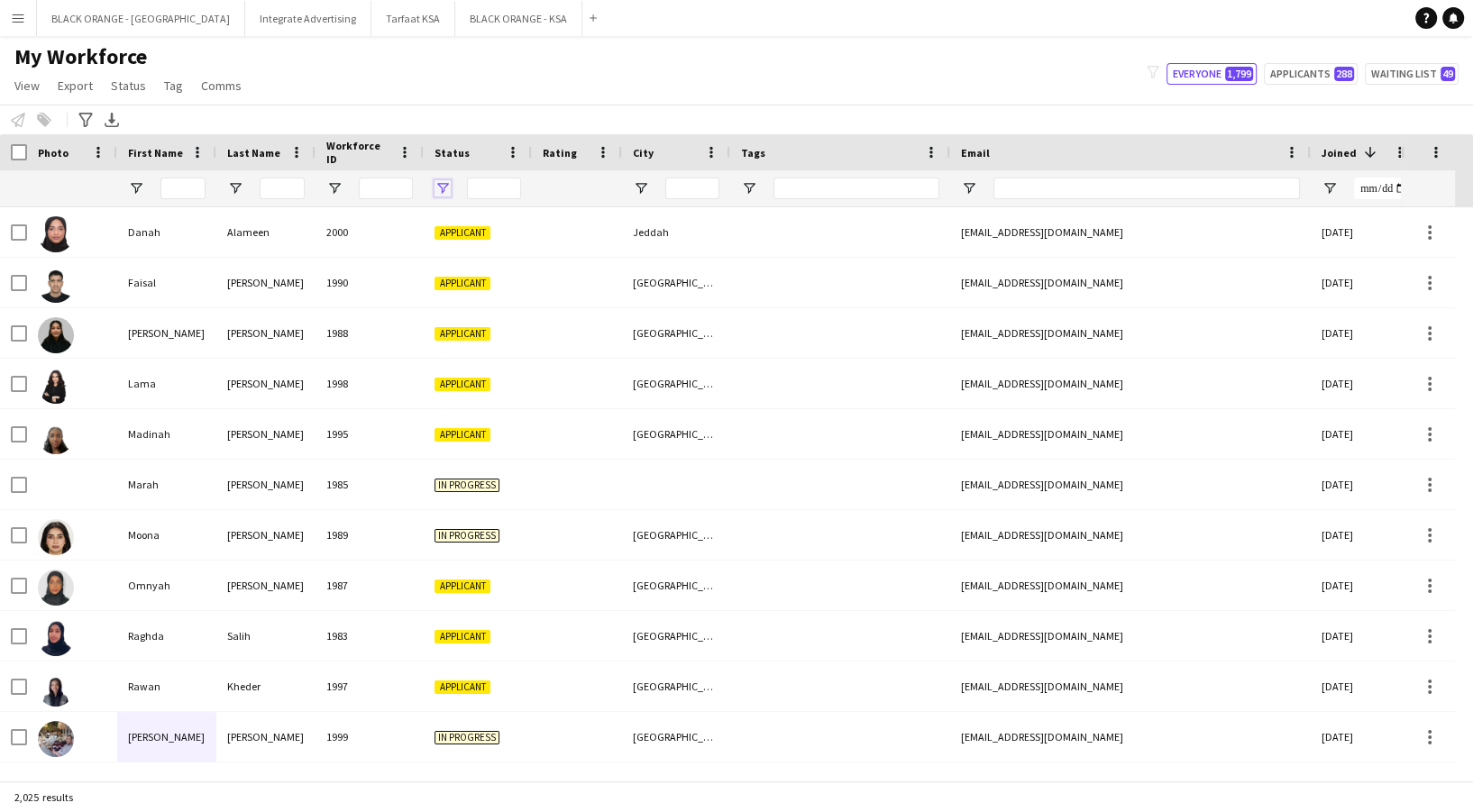
click at [442, 182] on span "Open Filter Menu" at bounding box center [442, 188] width 16 height 16
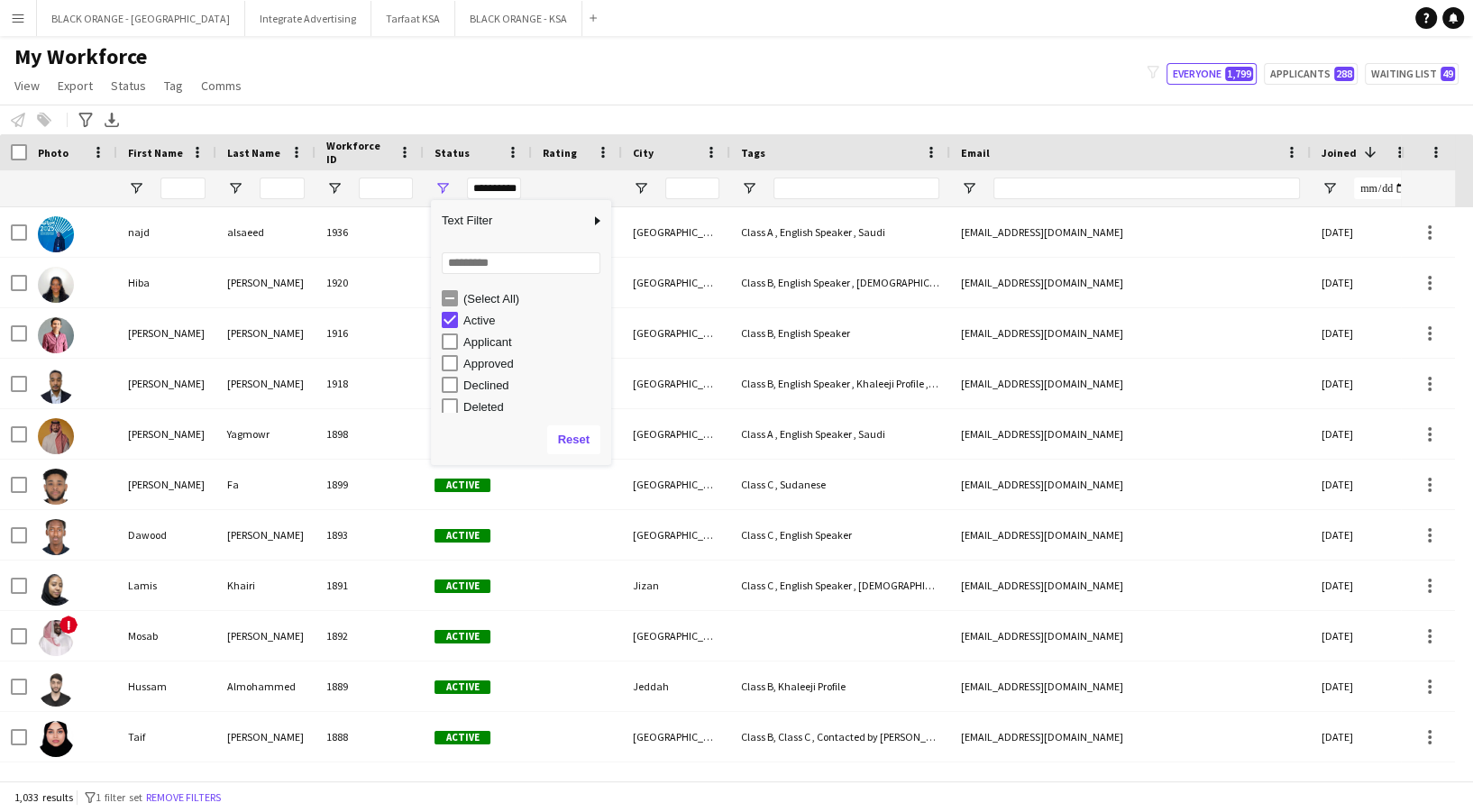
click at [607, 53] on div "My Workforce View Views Default view New view Update view Delete view Edit name…" at bounding box center [736, 73] width 1473 height 61
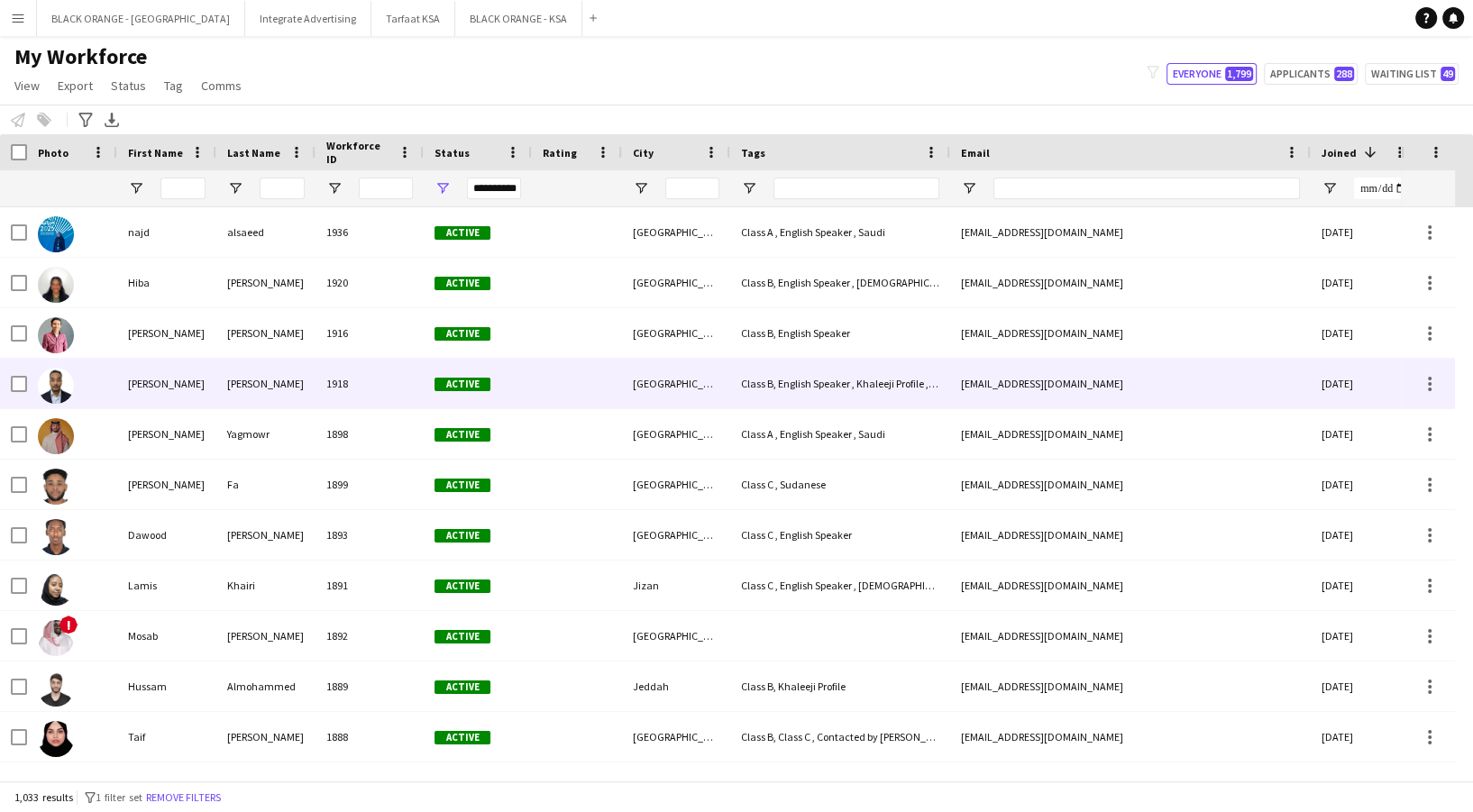
click at [409, 365] on div "1918" at bounding box center [369, 383] width 108 height 50
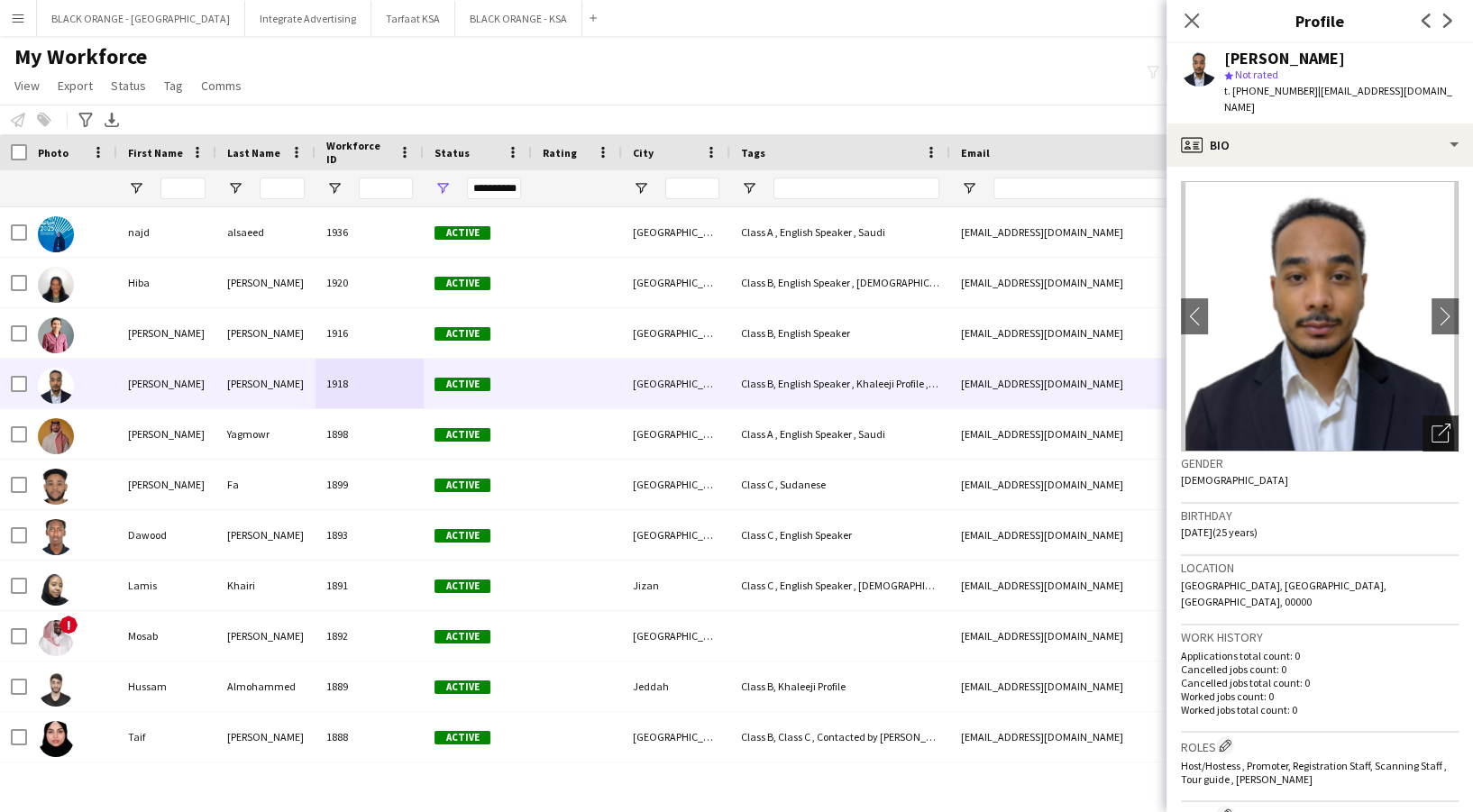
click at [1431, 423] on icon "Open photos pop-in" at bounding box center [1440, 432] width 19 height 19
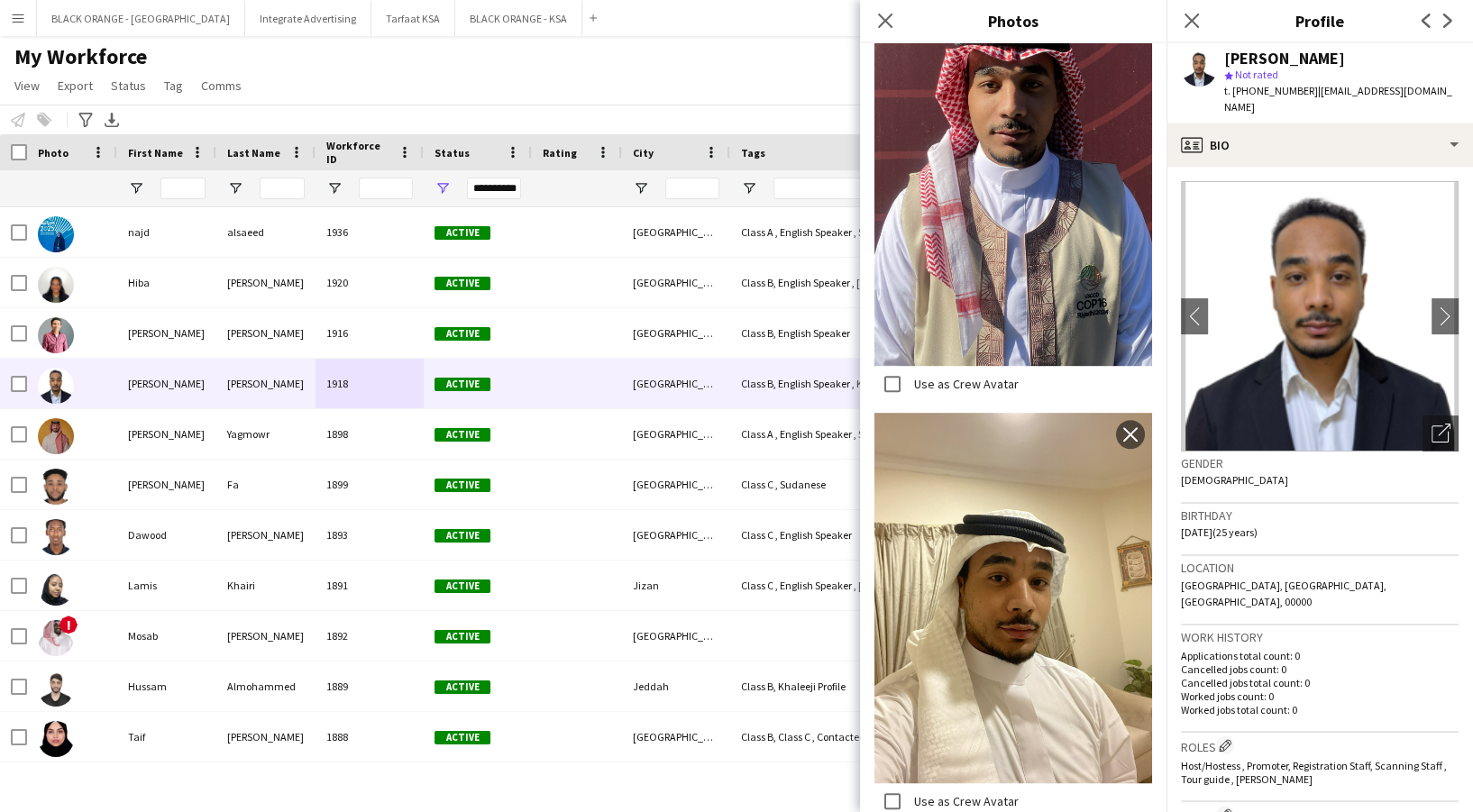
click at [451, 83] on div "My Workforce View Views Default view New view Update view Delete view Edit name…" at bounding box center [736, 73] width 1473 height 61
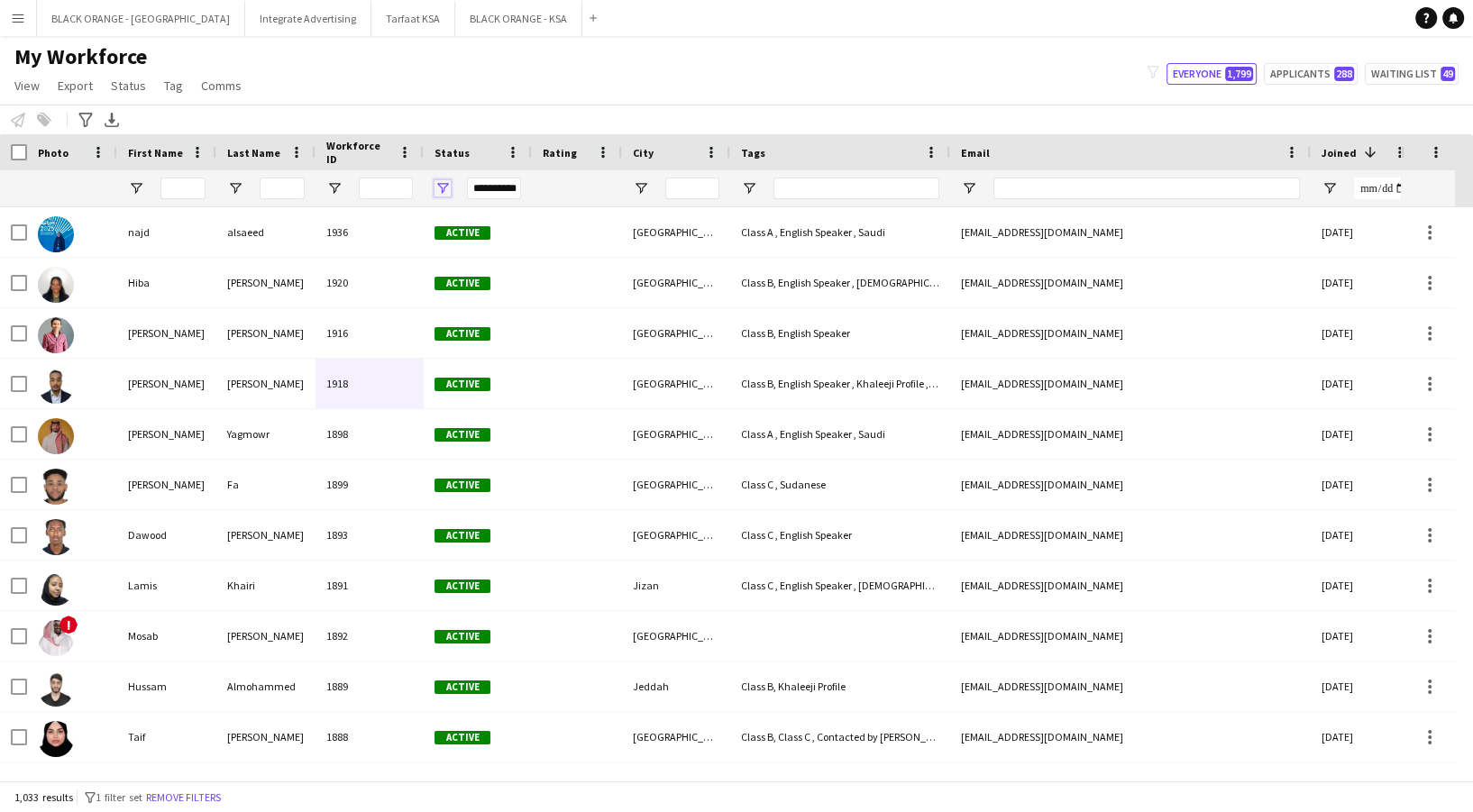
click at [447, 191] on span "Open Filter Menu" at bounding box center [442, 188] width 16 height 16
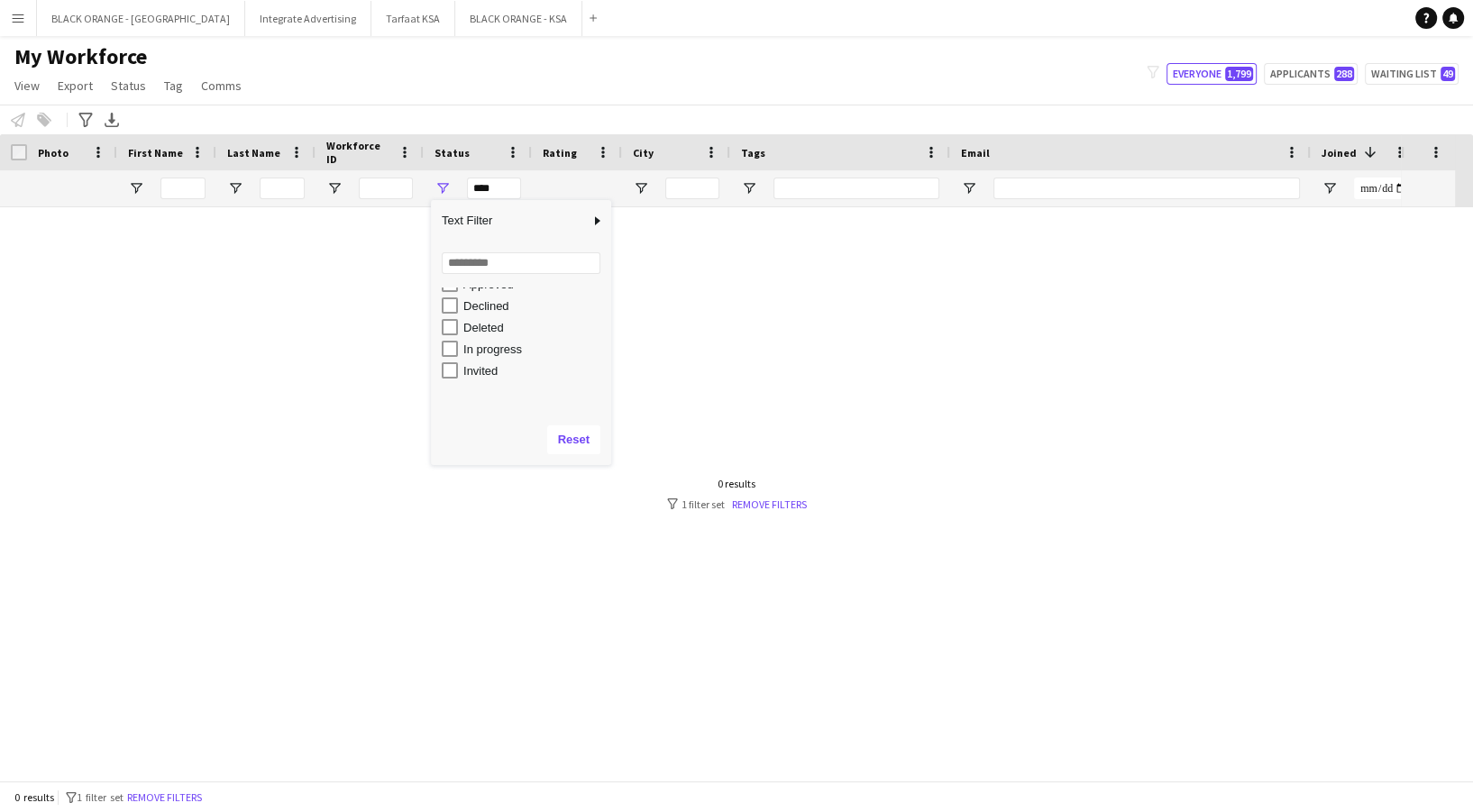
scroll to position [113, 0]
type input "**********"
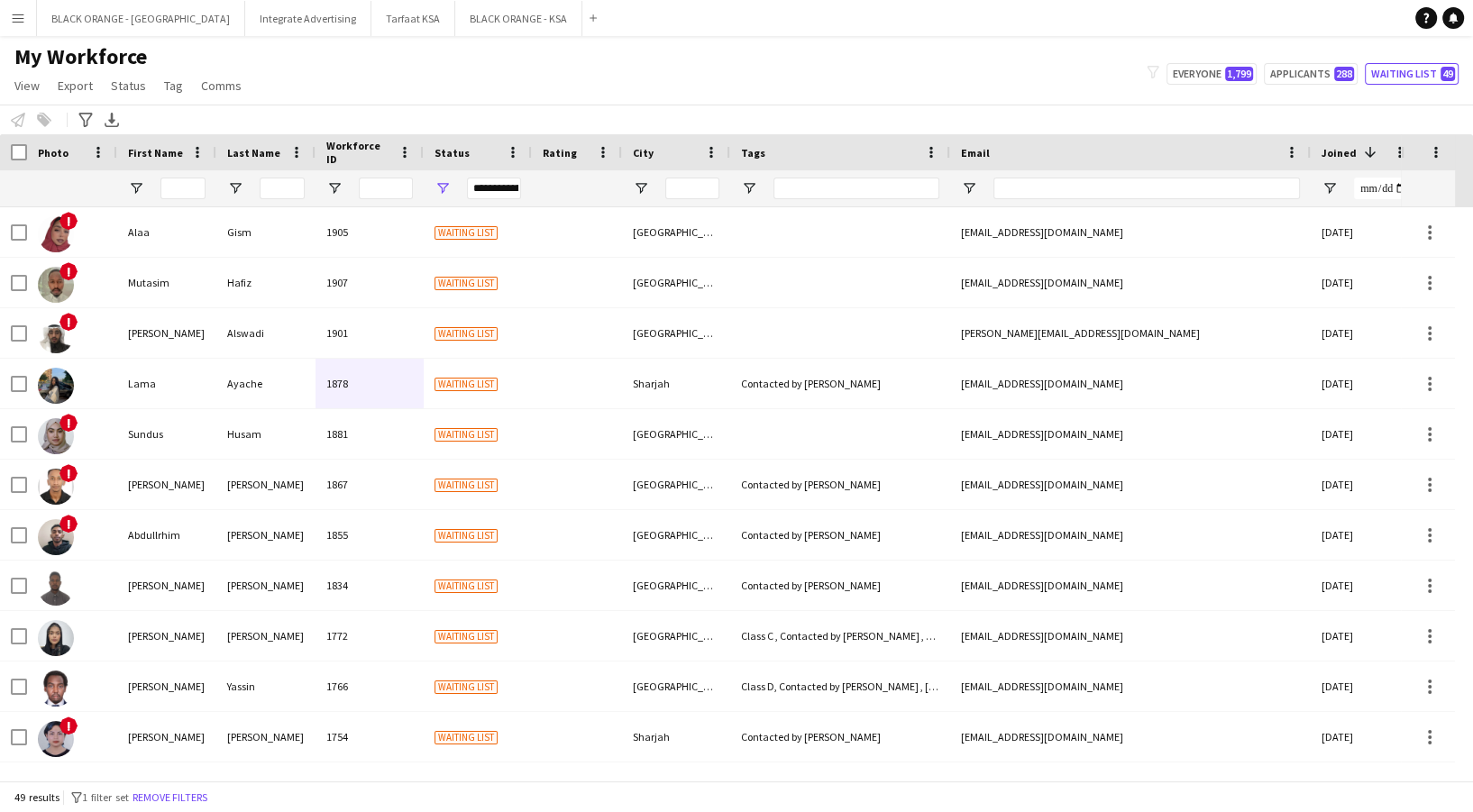
click at [463, 84] on div "My Workforce View Views Default view New view Update view Delete view Edit name…" at bounding box center [736, 73] width 1473 height 61
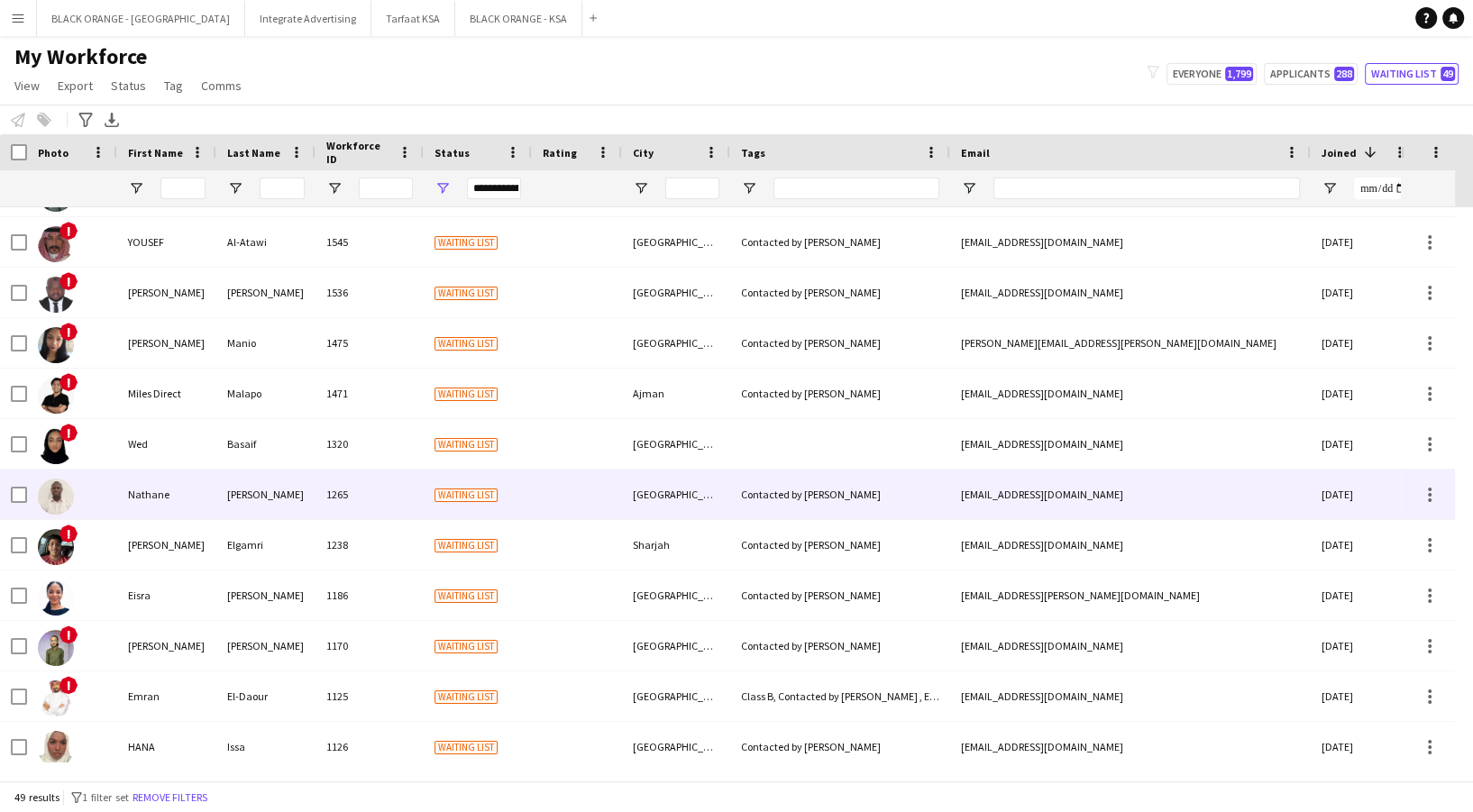
scroll to position [1489, 0]
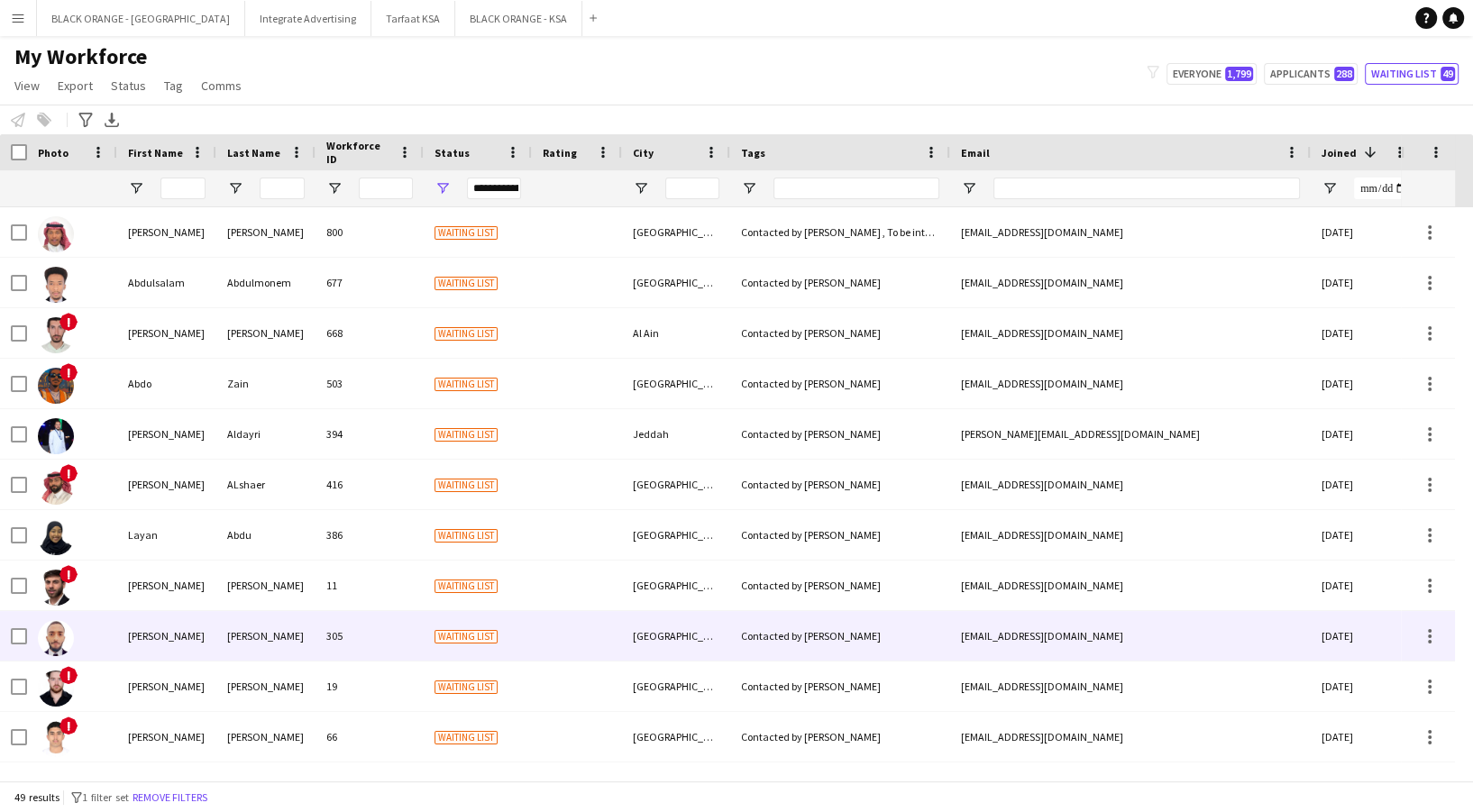
click at [378, 622] on div "305" at bounding box center [369, 635] width 108 height 50
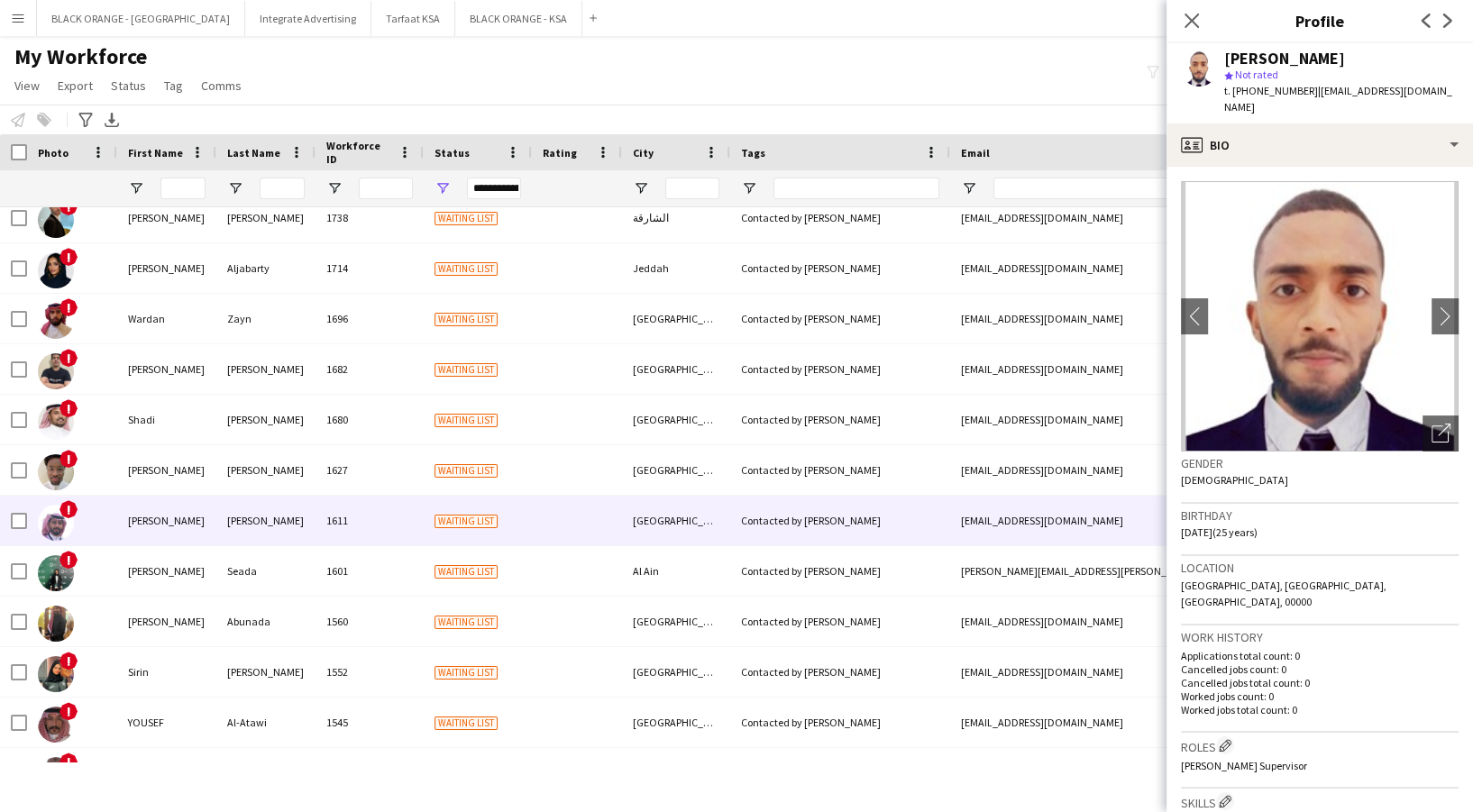
scroll to position [720, 0]
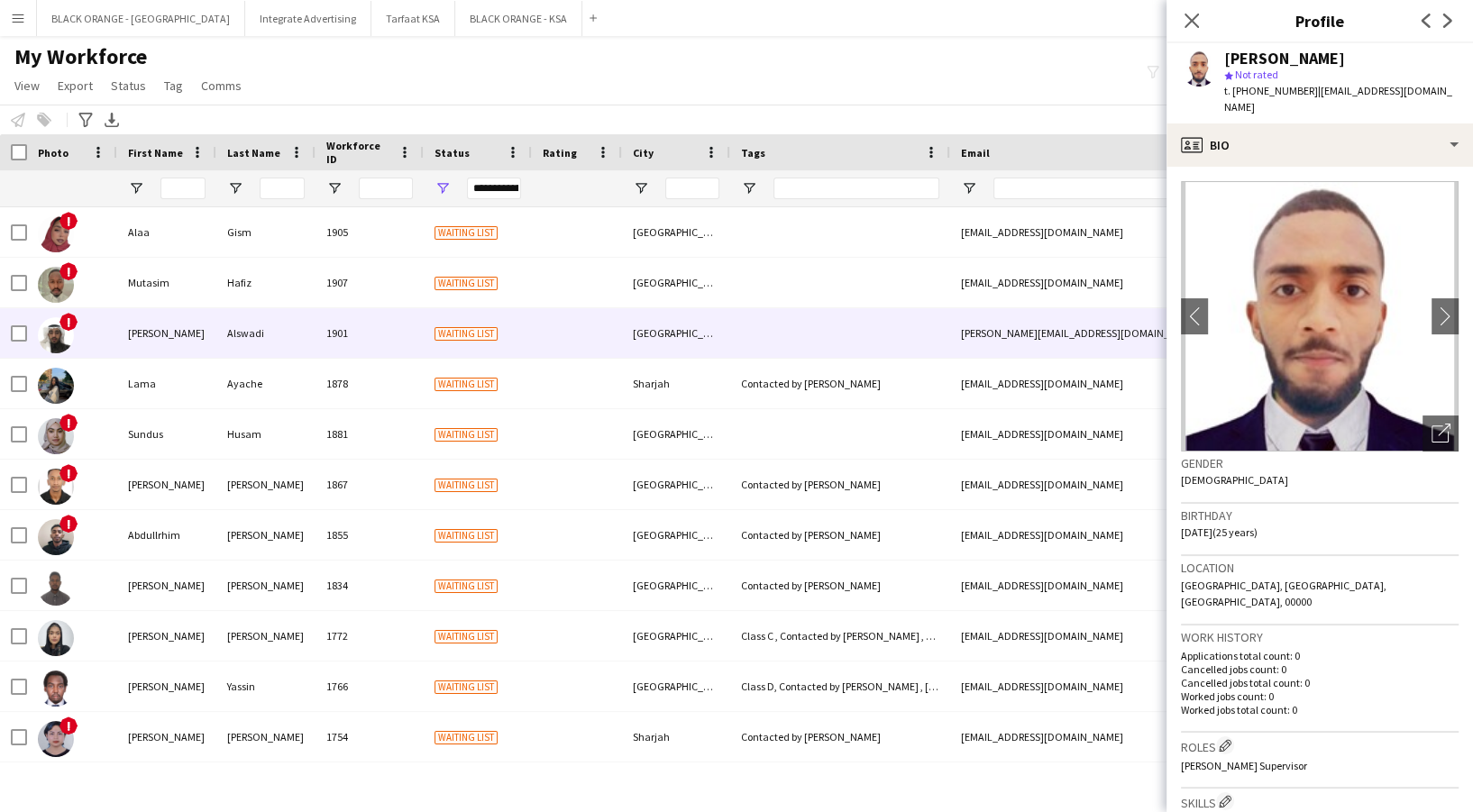
click at [133, 335] on div "[PERSON_NAME]" at bounding box center [167, 333] width 99 height 50
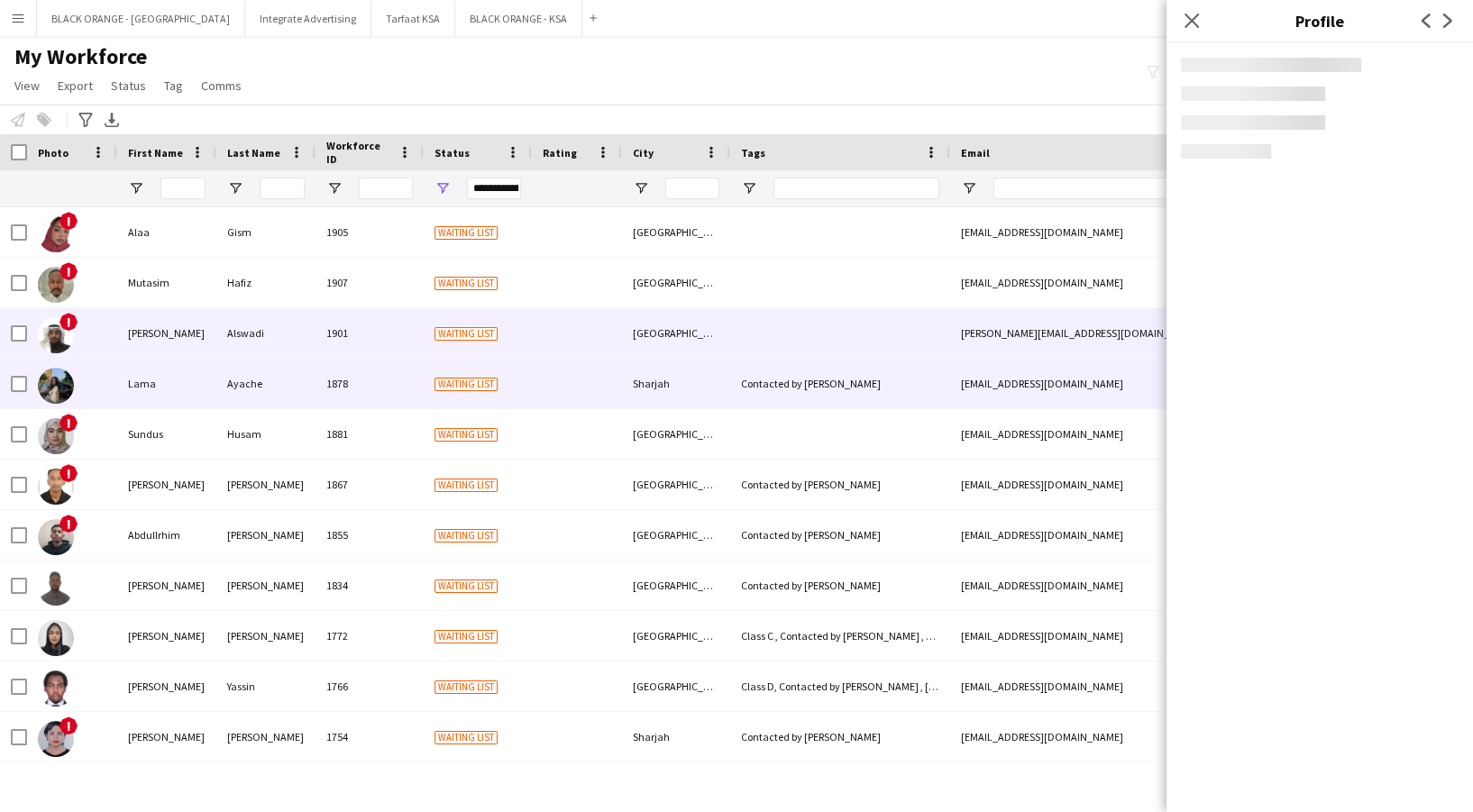
click at [141, 399] on div "Lama" at bounding box center [167, 383] width 99 height 50
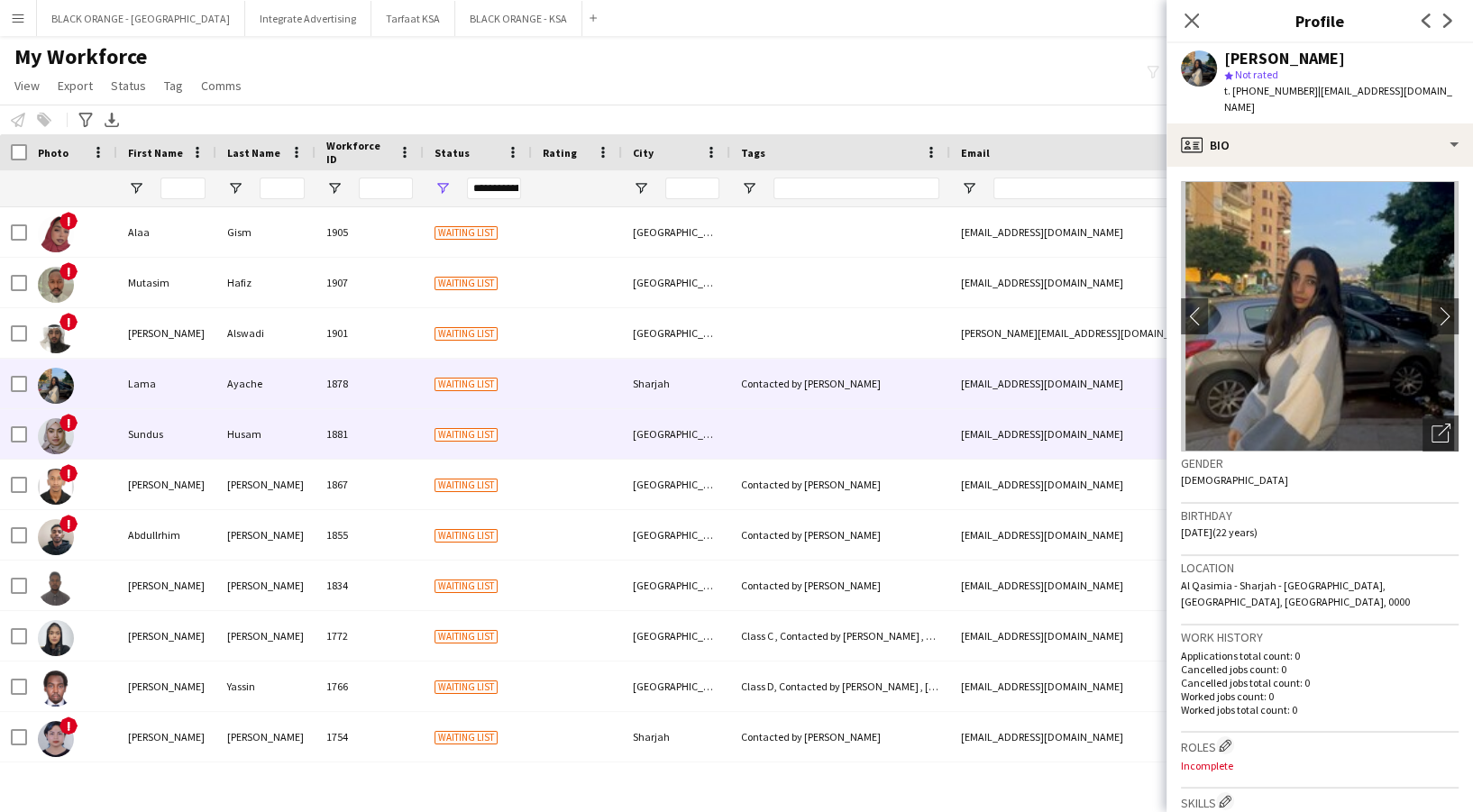
click at [147, 423] on div "Sundus" at bounding box center [167, 433] width 99 height 50
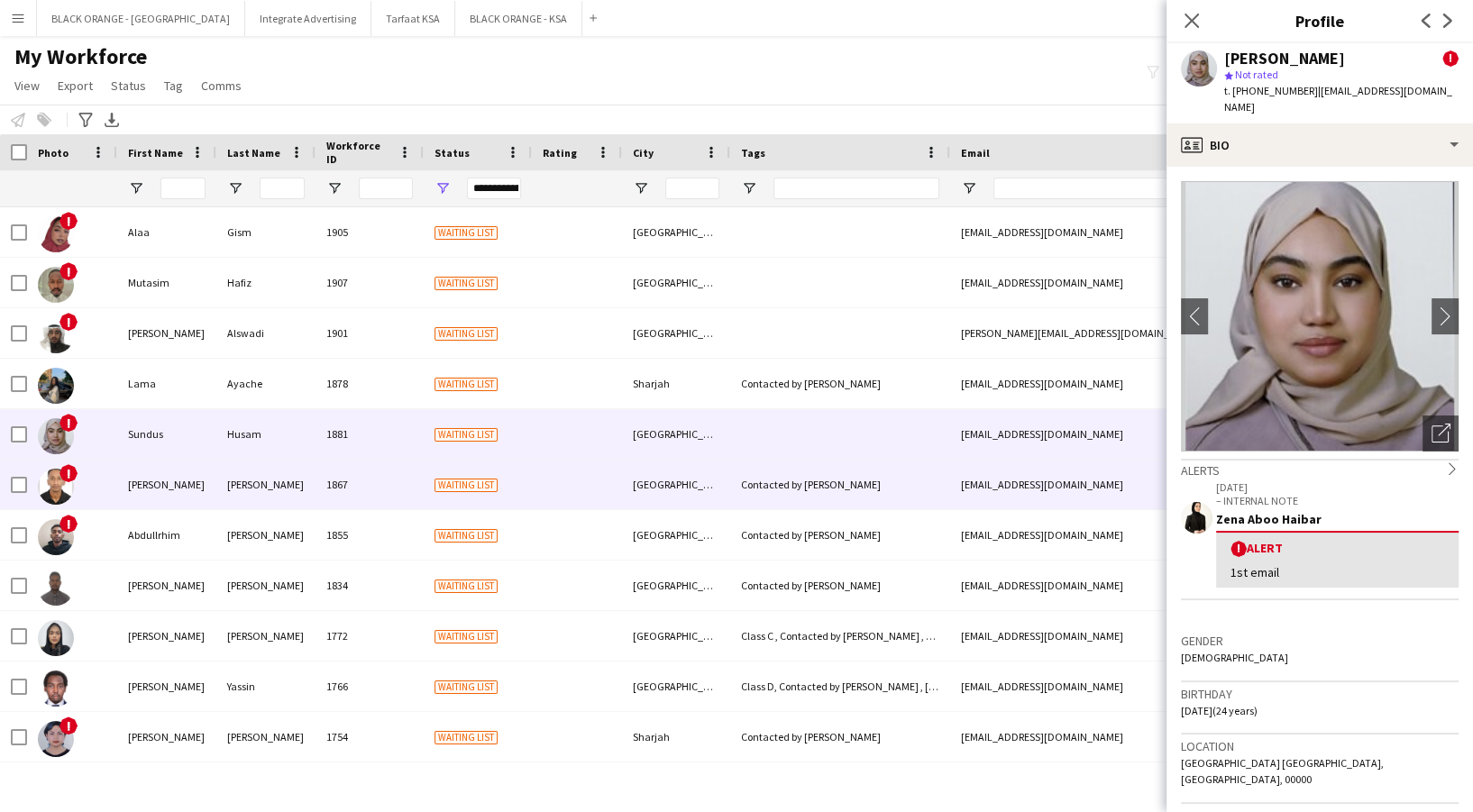
click at [194, 486] on div "[PERSON_NAME]" at bounding box center [167, 484] width 99 height 50
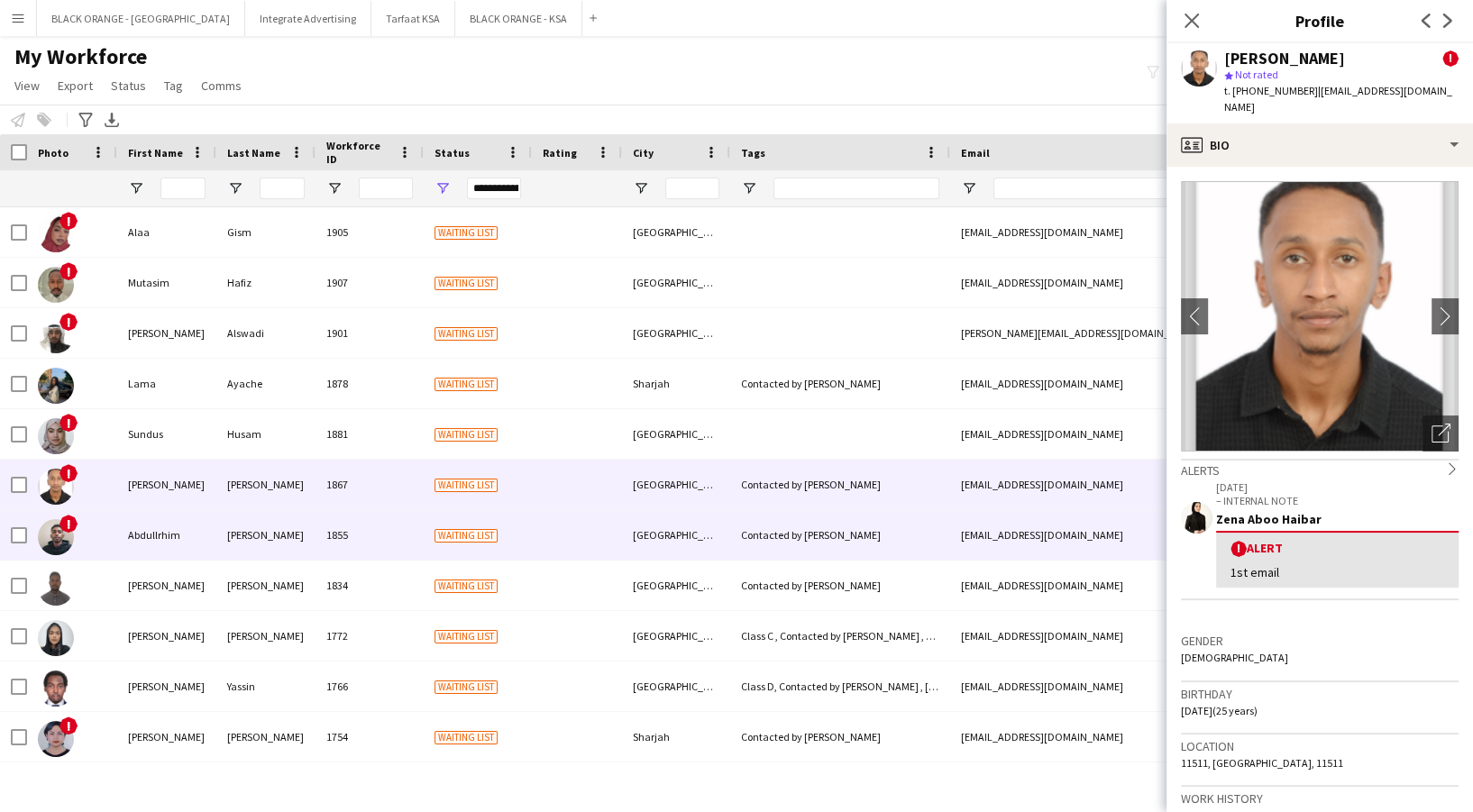
click at [178, 517] on div "Abdullrhim" at bounding box center [167, 534] width 99 height 50
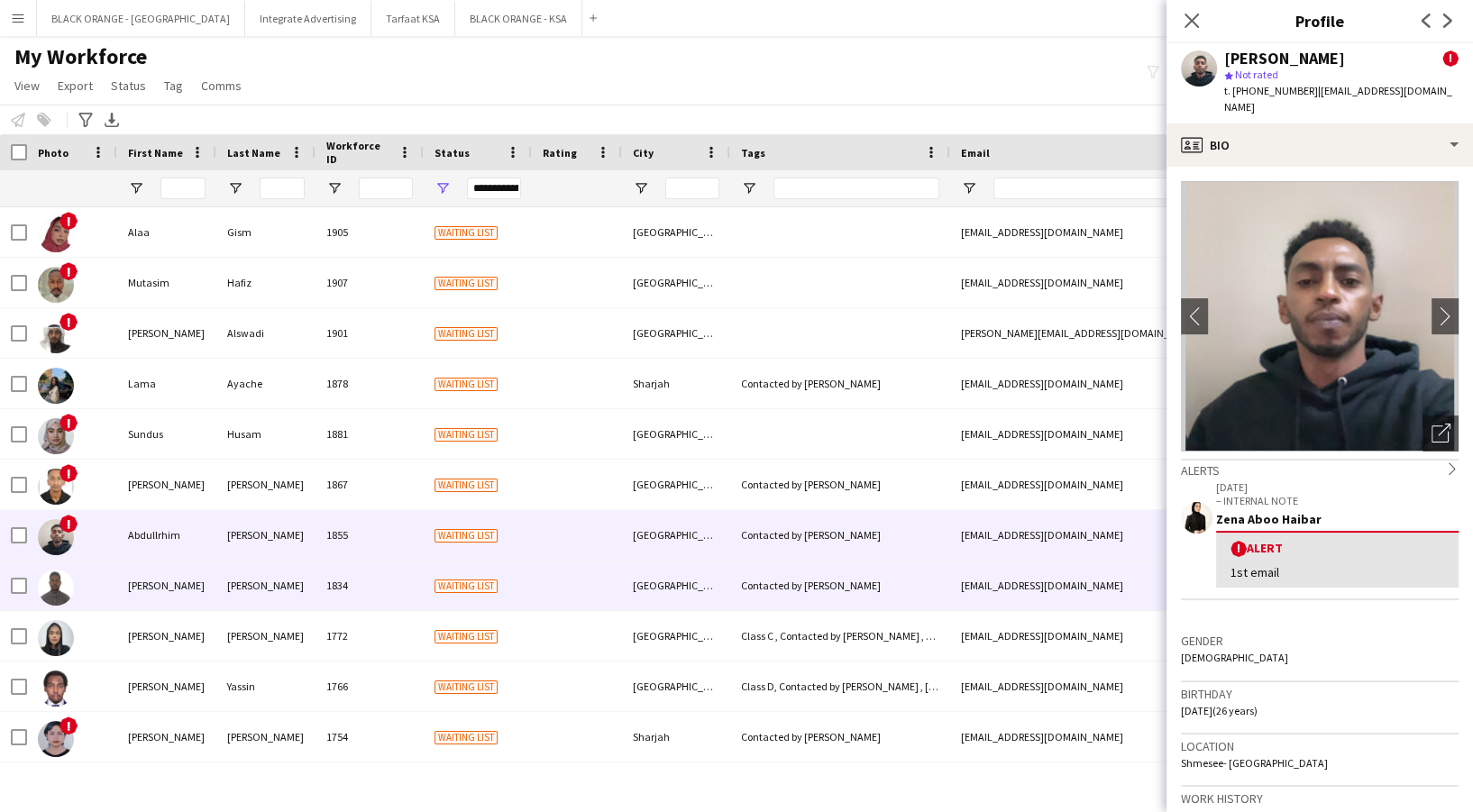
click at [150, 600] on div "[PERSON_NAME]" at bounding box center [167, 585] width 99 height 50
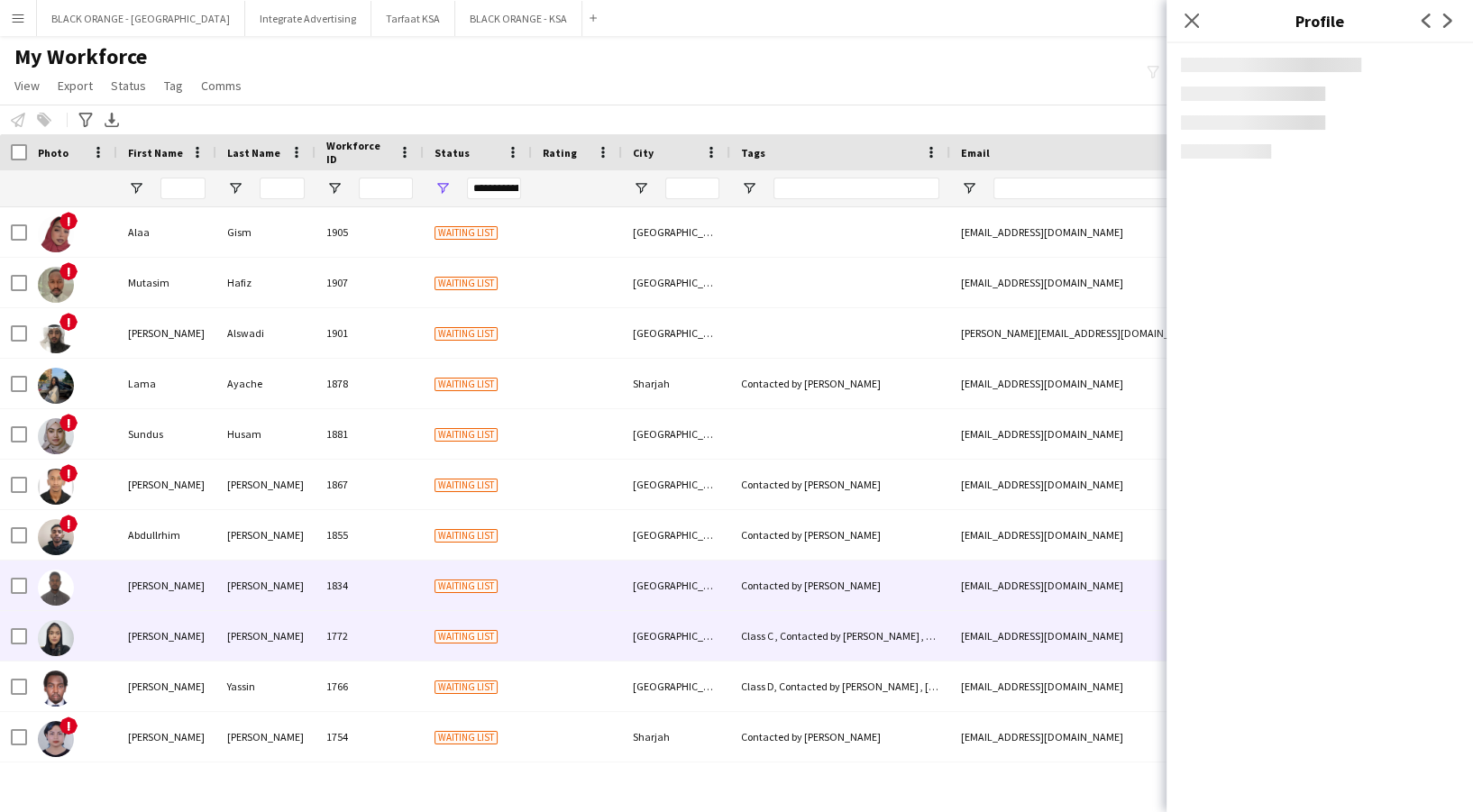
click at [152, 634] on div "[PERSON_NAME]" at bounding box center [167, 635] width 99 height 50
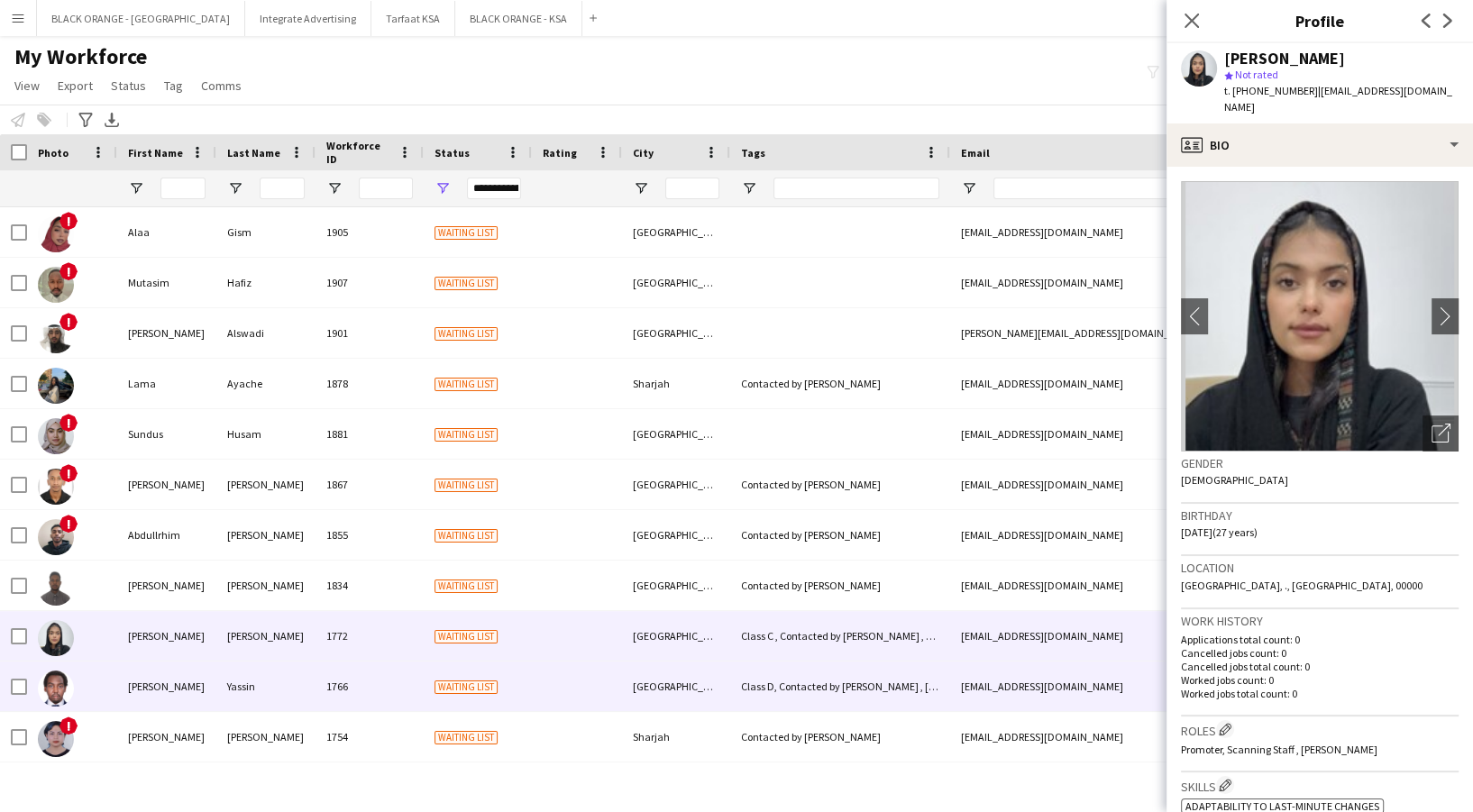
click at [176, 680] on div "[PERSON_NAME]" at bounding box center [167, 685] width 99 height 50
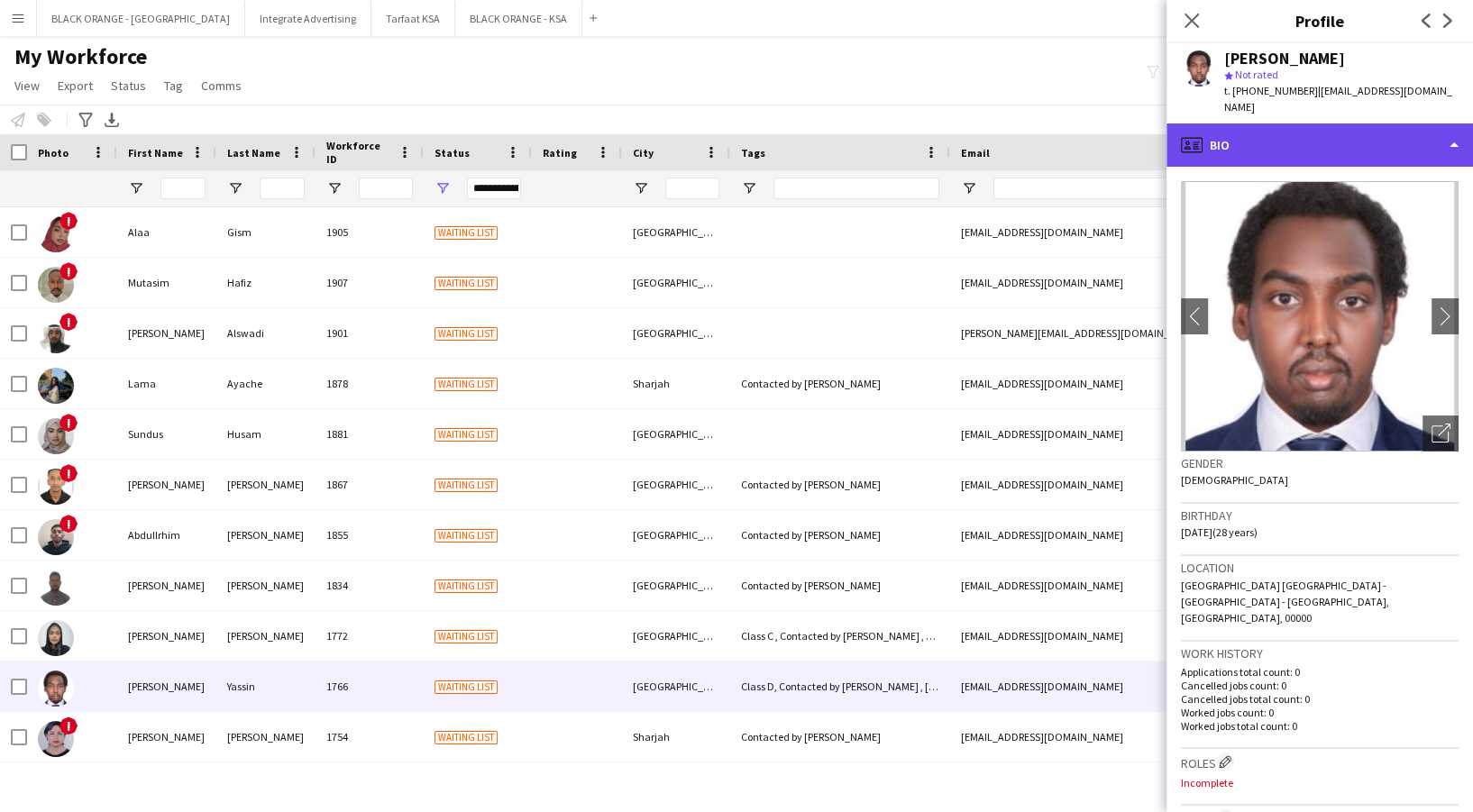
drag, startPoint x: 1238, startPoint y: 132, endPoint x: 1247, endPoint y: 129, distance: 9.5
click at [1244, 130] on div "profile Bio" at bounding box center [1319, 145] width 307 height 43
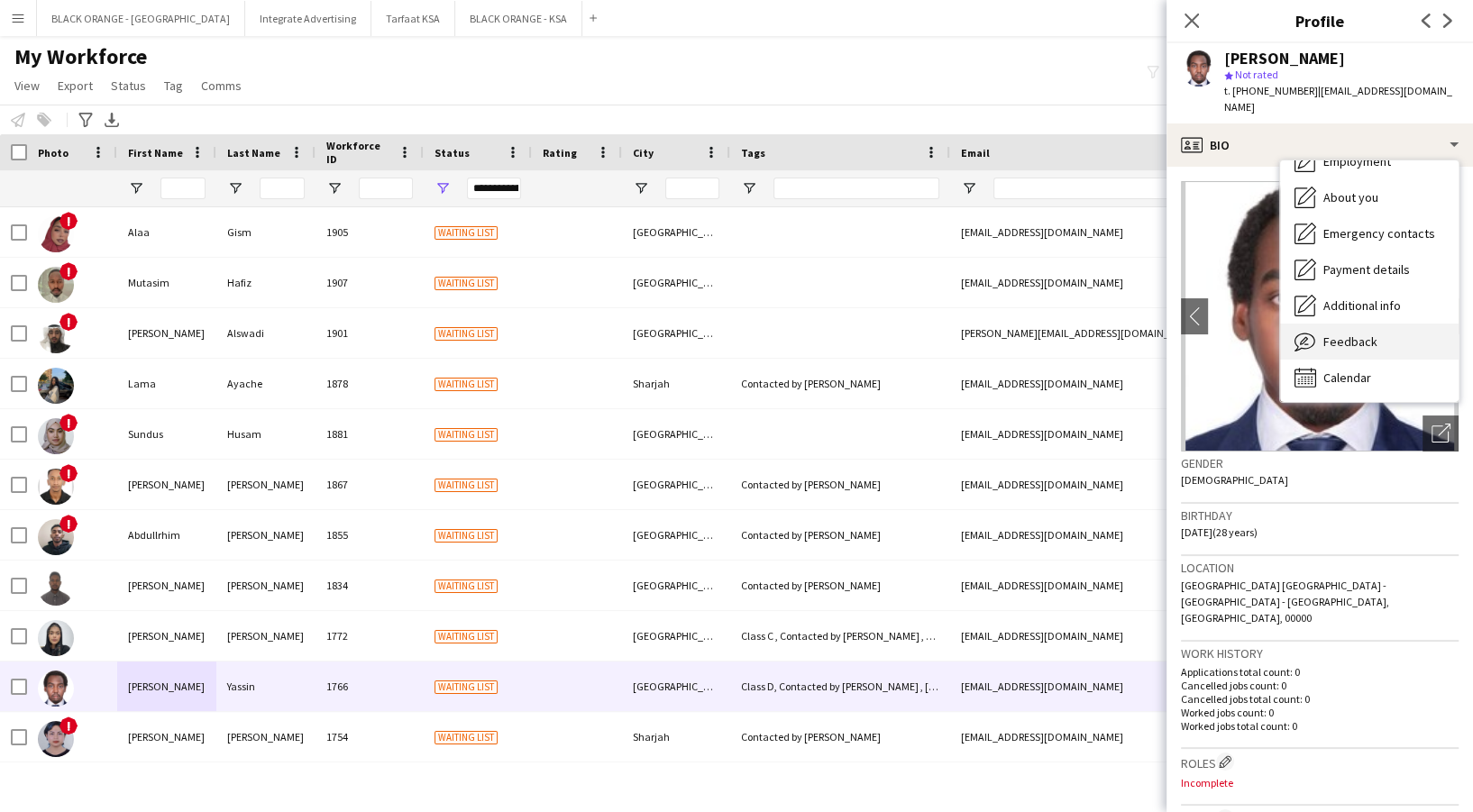
click at [1344, 333] on span "Feedback" at bounding box center [1350, 340] width 54 height 16
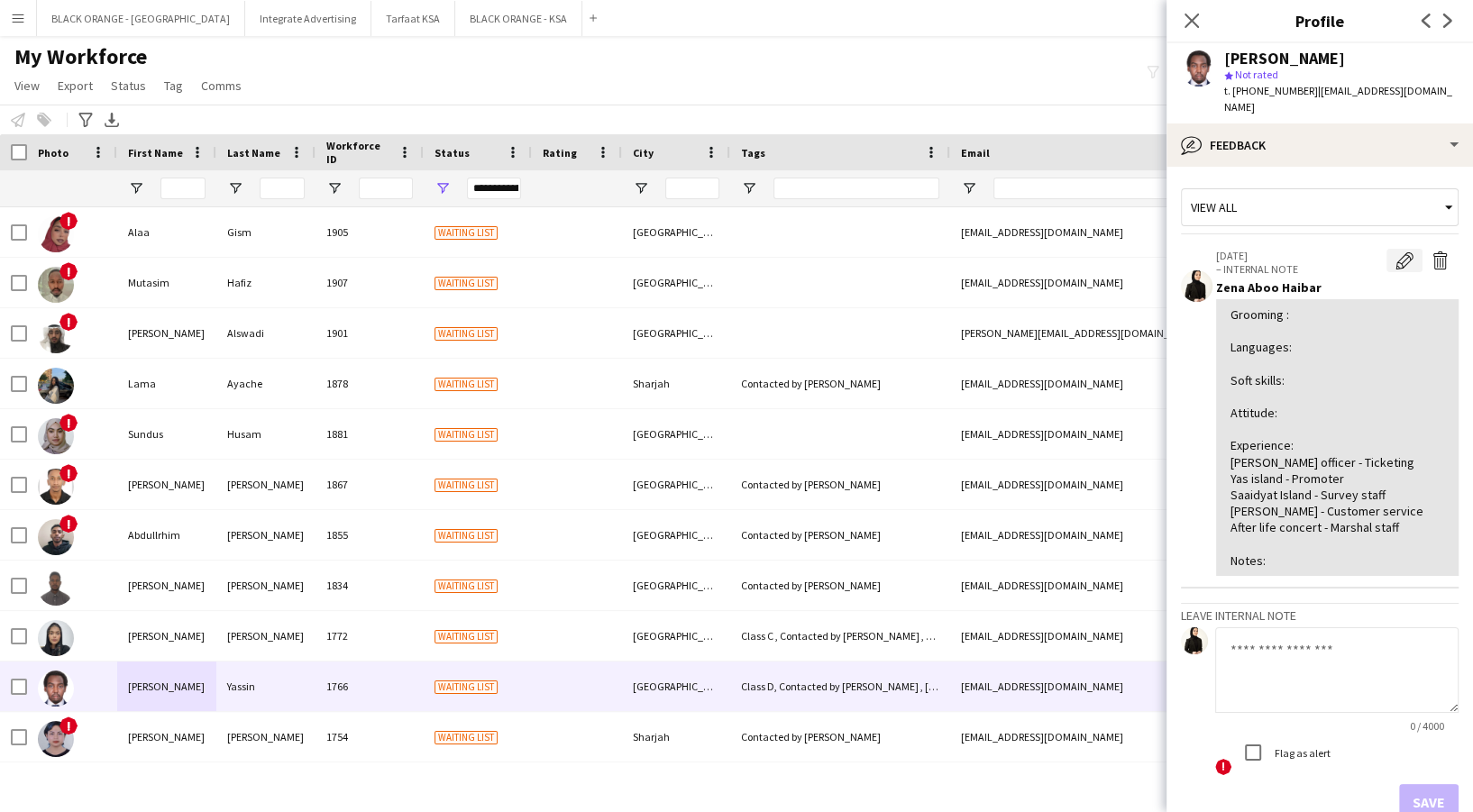
click at [1395, 251] on app-icon "Edit internal note" at bounding box center [1404, 260] width 18 height 18
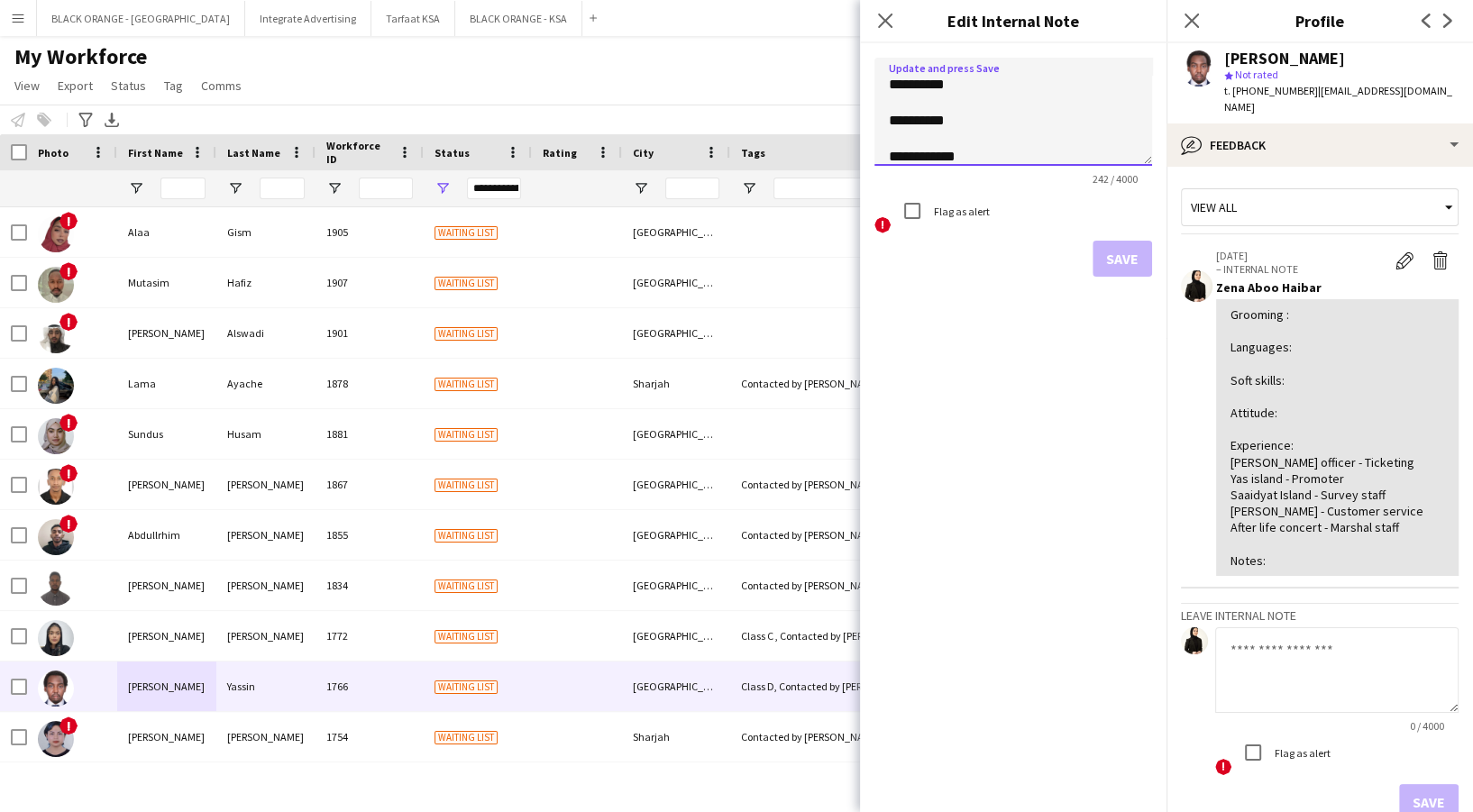
click at [1004, 72] on textarea "**********" at bounding box center [1013, 111] width 278 height 108
click at [1000, 122] on textarea "**********" at bounding box center [1013, 111] width 278 height 108
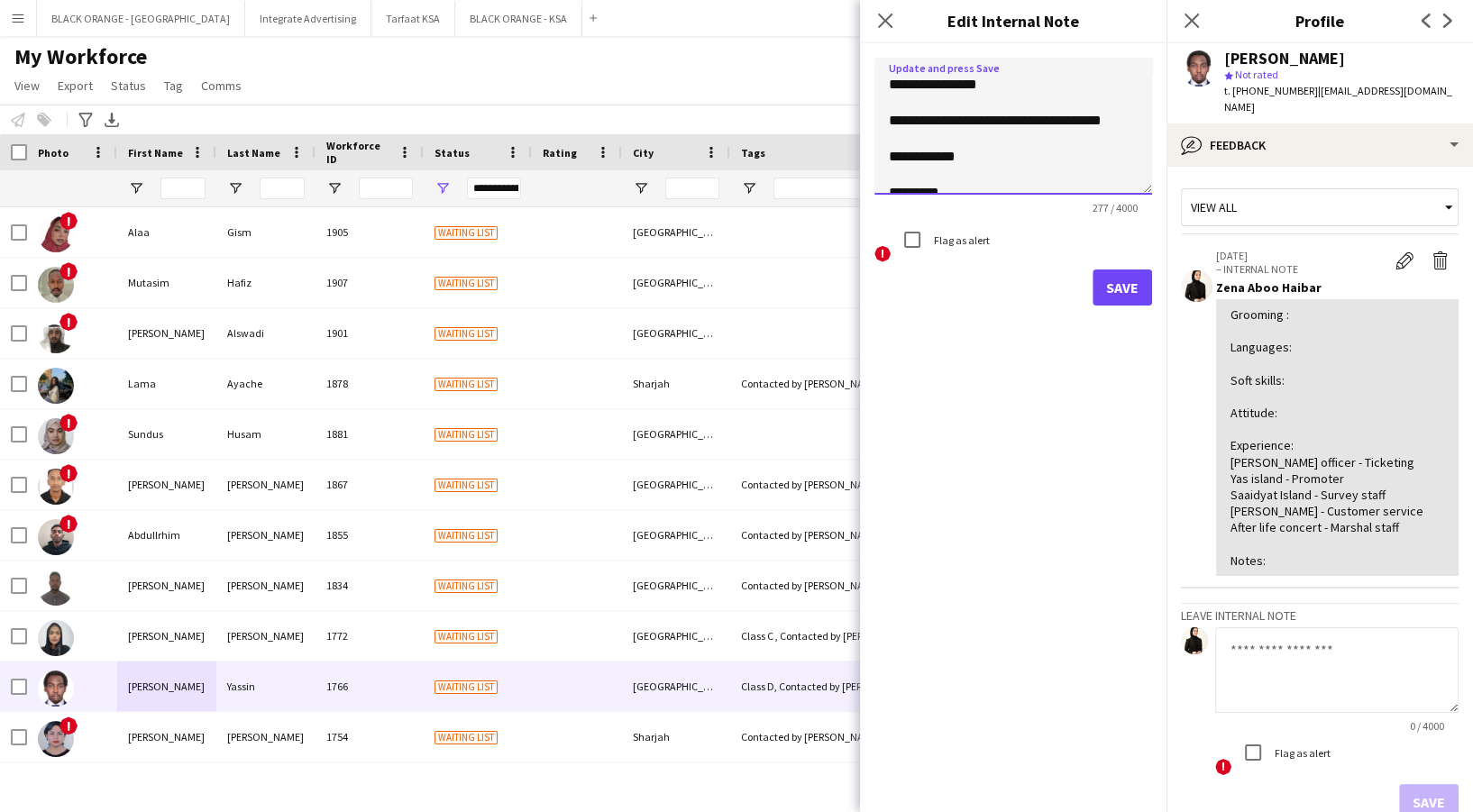
drag, startPoint x: 1144, startPoint y: 151, endPoint x: 1162, endPoint y: 583, distance: 432.4
click at [1170, 589] on body "Menu Boards Boards Boards All jobs Status Workforce Workforce My Workforce Recr…" at bounding box center [736, 406] width 1473 height 812
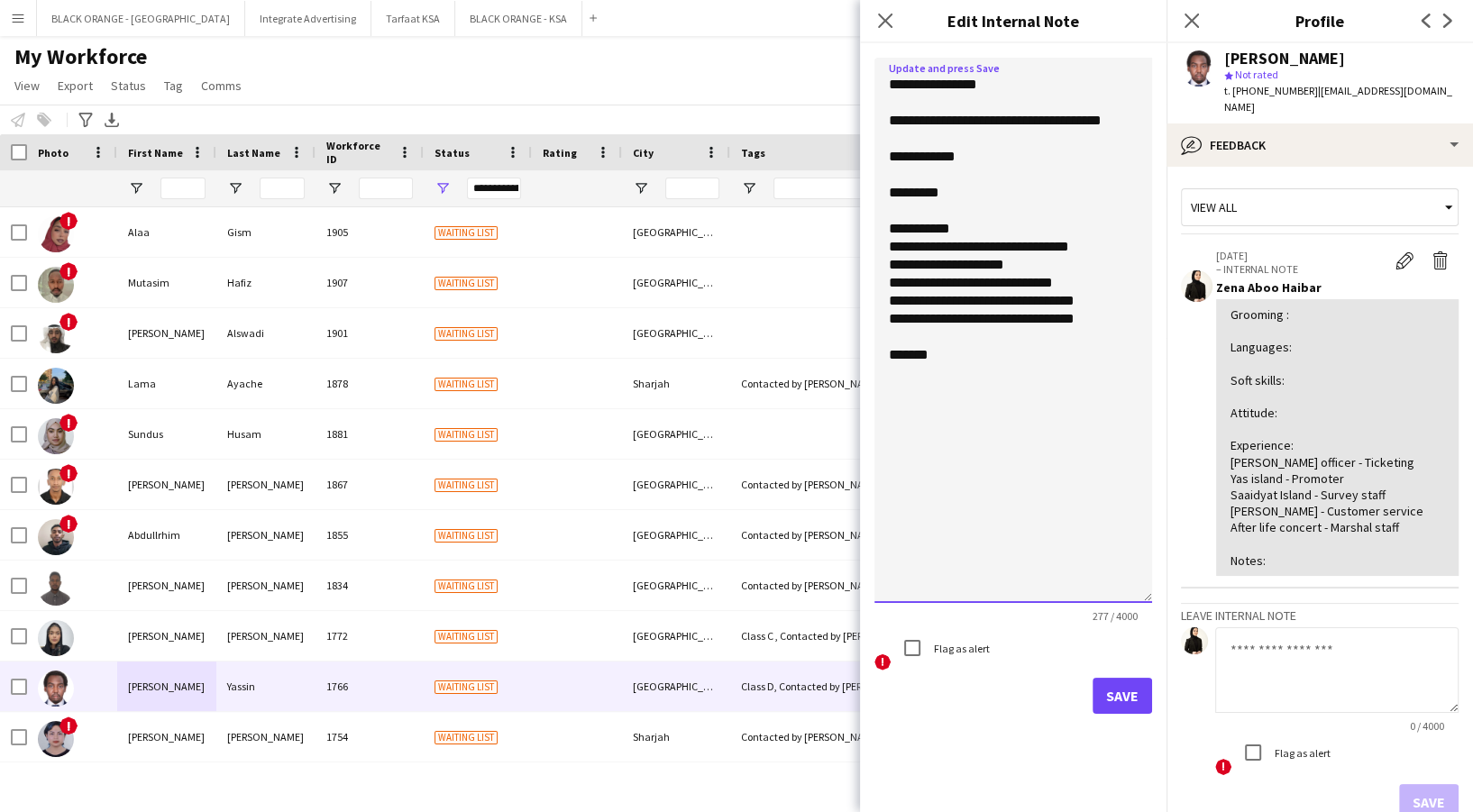
click at [984, 153] on textarea "**********" at bounding box center [1013, 329] width 278 height 545
paste textarea "**********"
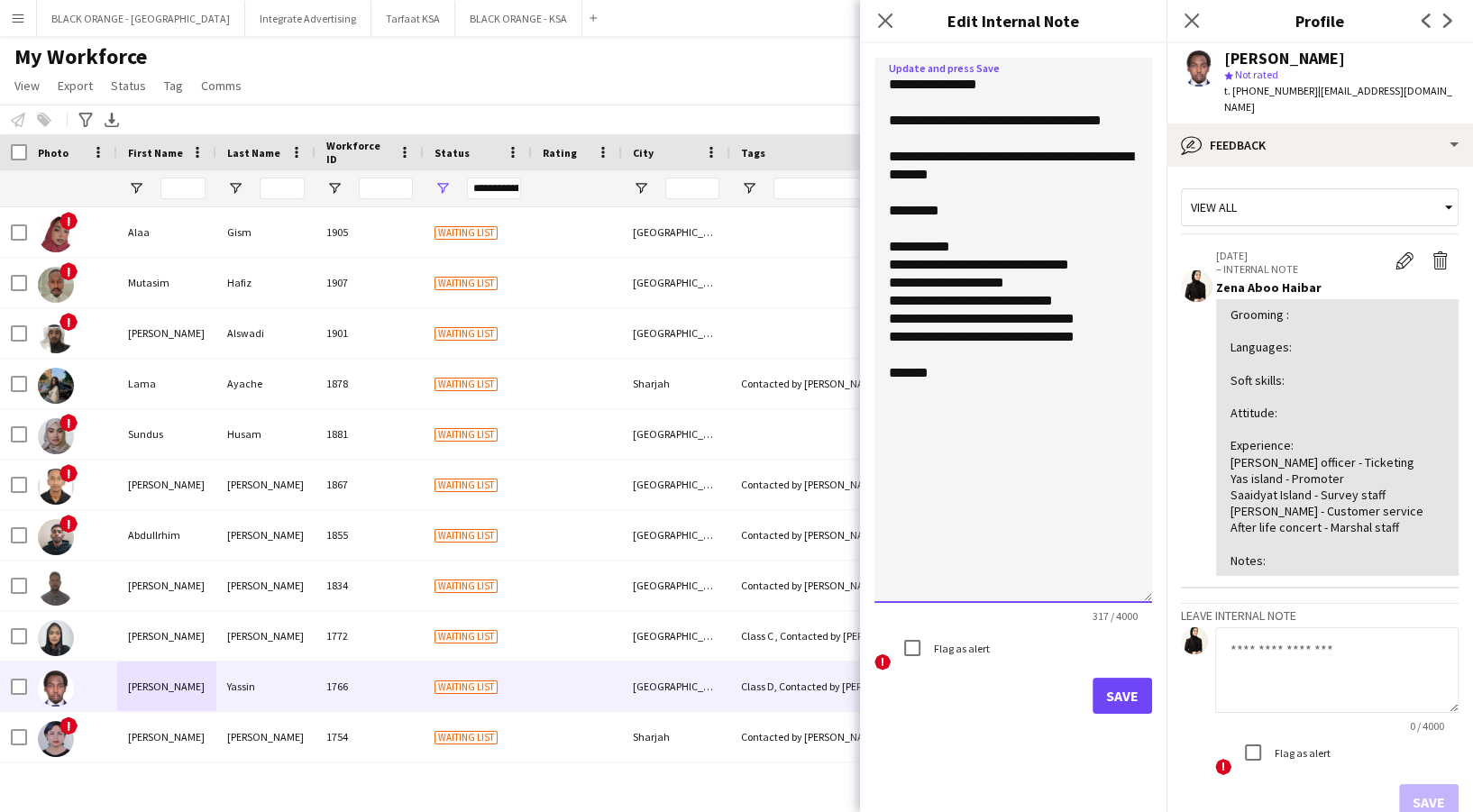
click at [964, 217] on textarea "**********" at bounding box center [1013, 329] width 278 height 545
click at [1003, 212] on textarea "**********" at bounding box center [1013, 329] width 278 height 545
paste textarea "**********"
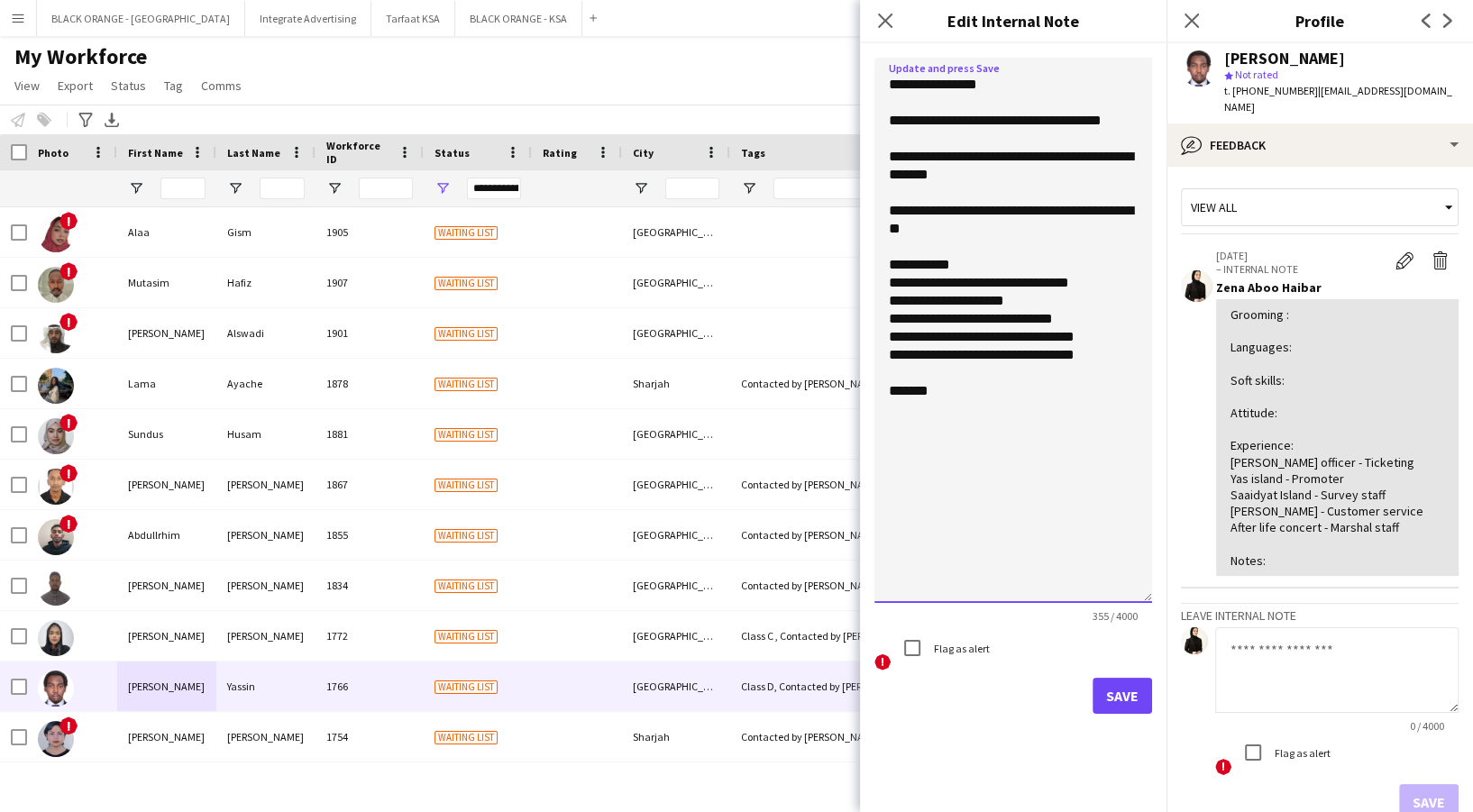
type textarea "**********"
click at [1119, 701] on button "Save" at bounding box center [1121, 695] width 59 height 36
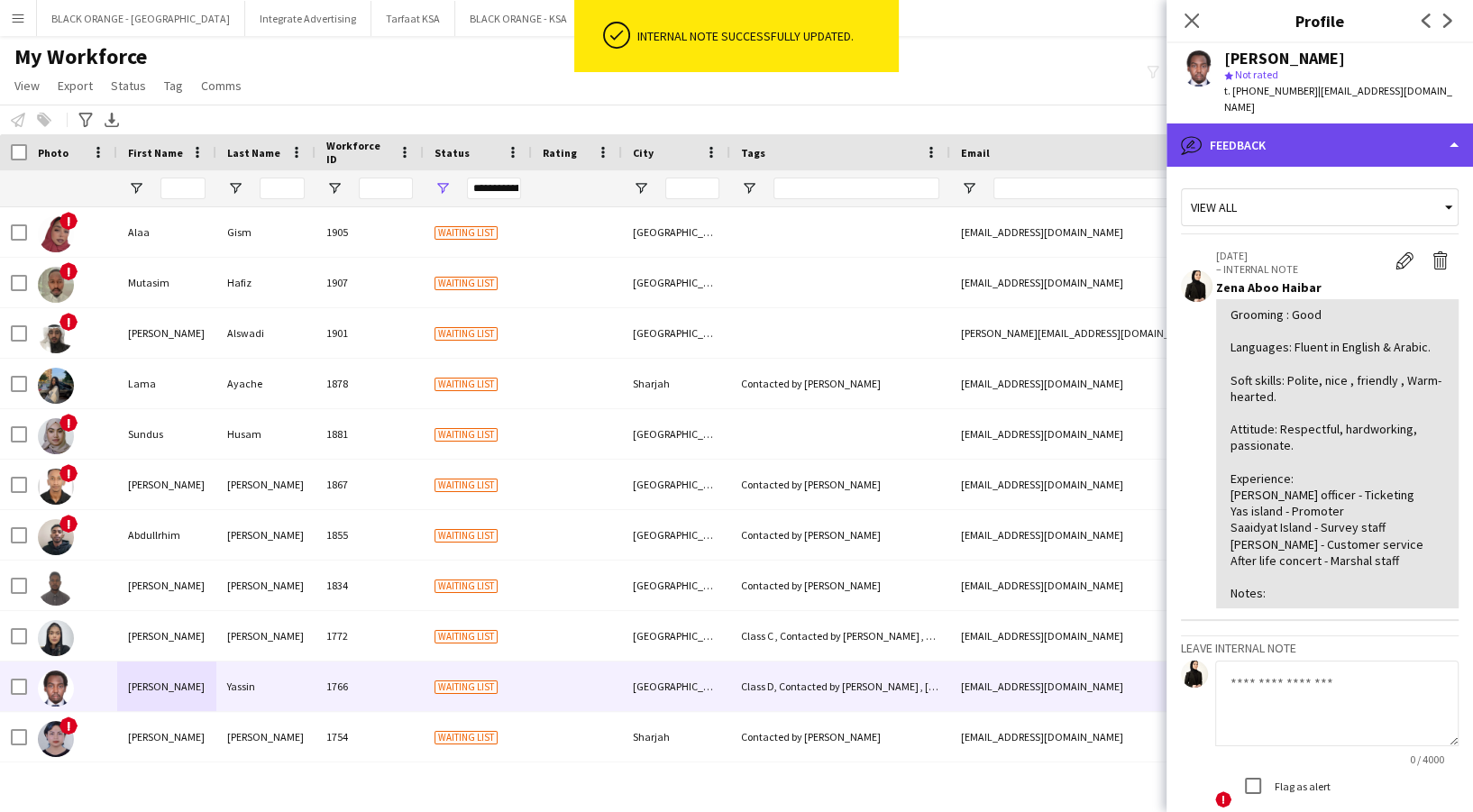
click at [1334, 137] on div "bubble-pencil Feedback" at bounding box center [1319, 145] width 307 height 43
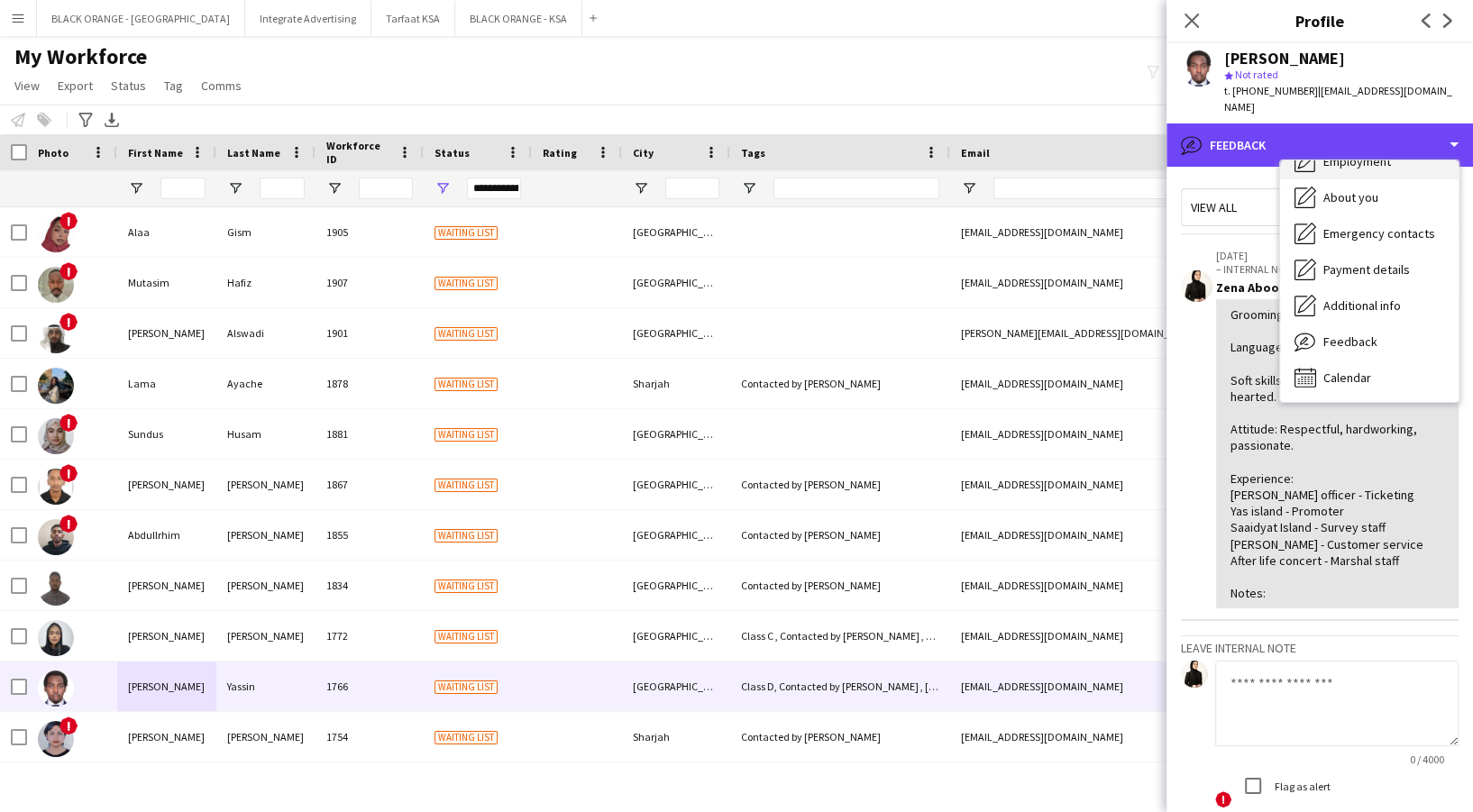
scroll to position [0, 0]
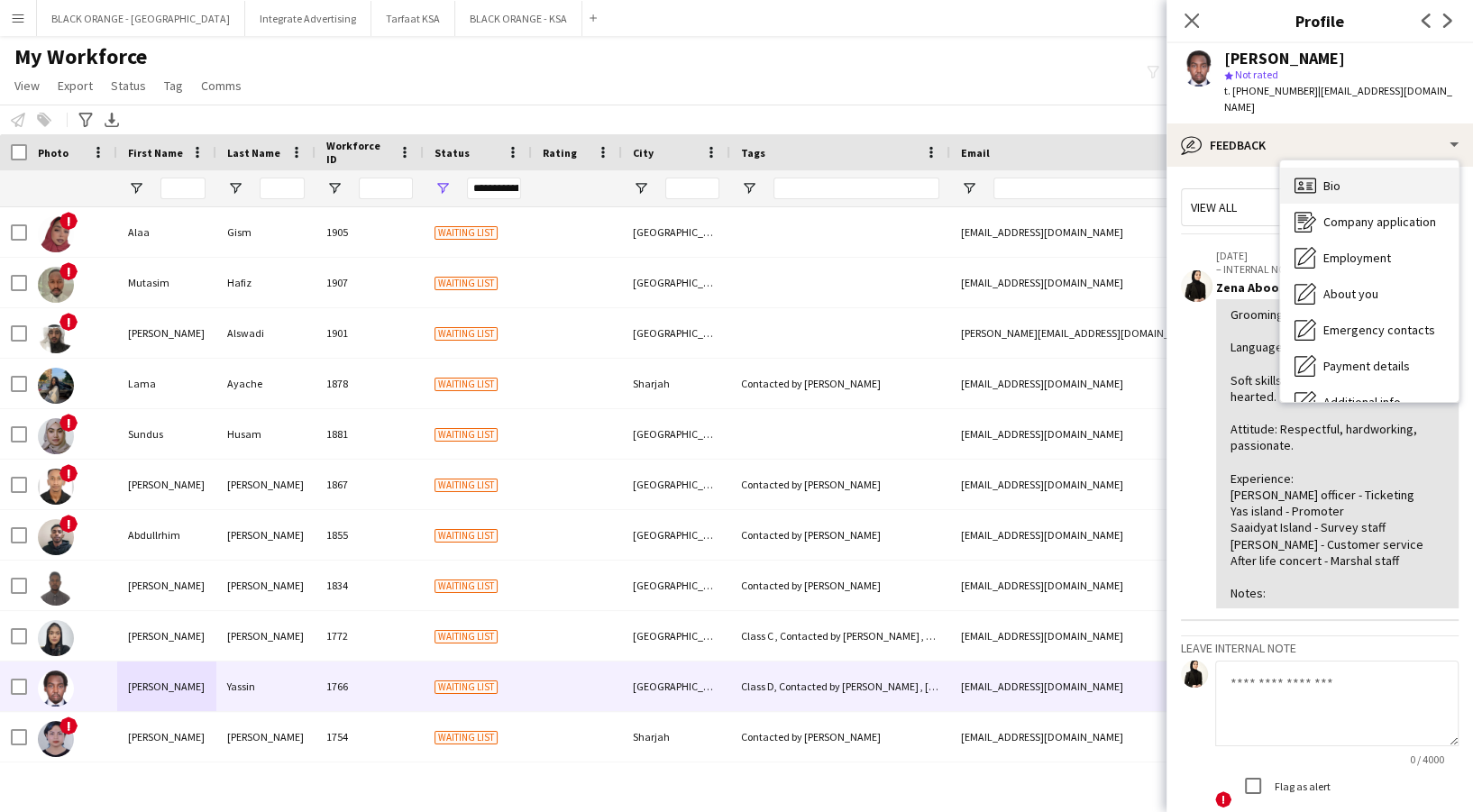
click at [1344, 168] on div "Bio Bio" at bounding box center [1369, 186] width 178 height 36
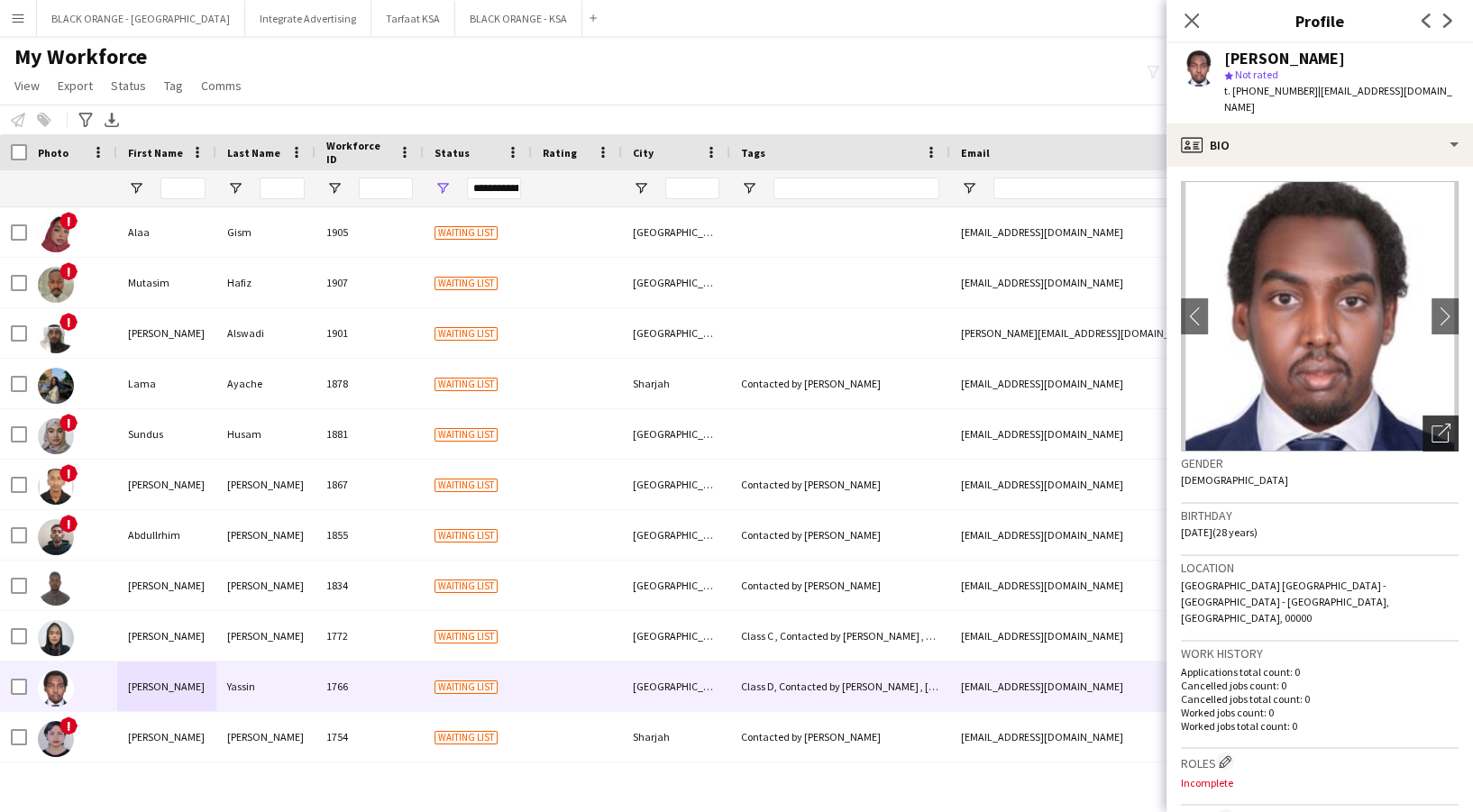
click at [1422, 429] on div "Open photos pop-in" at bounding box center [1440, 433] width 36 height 36
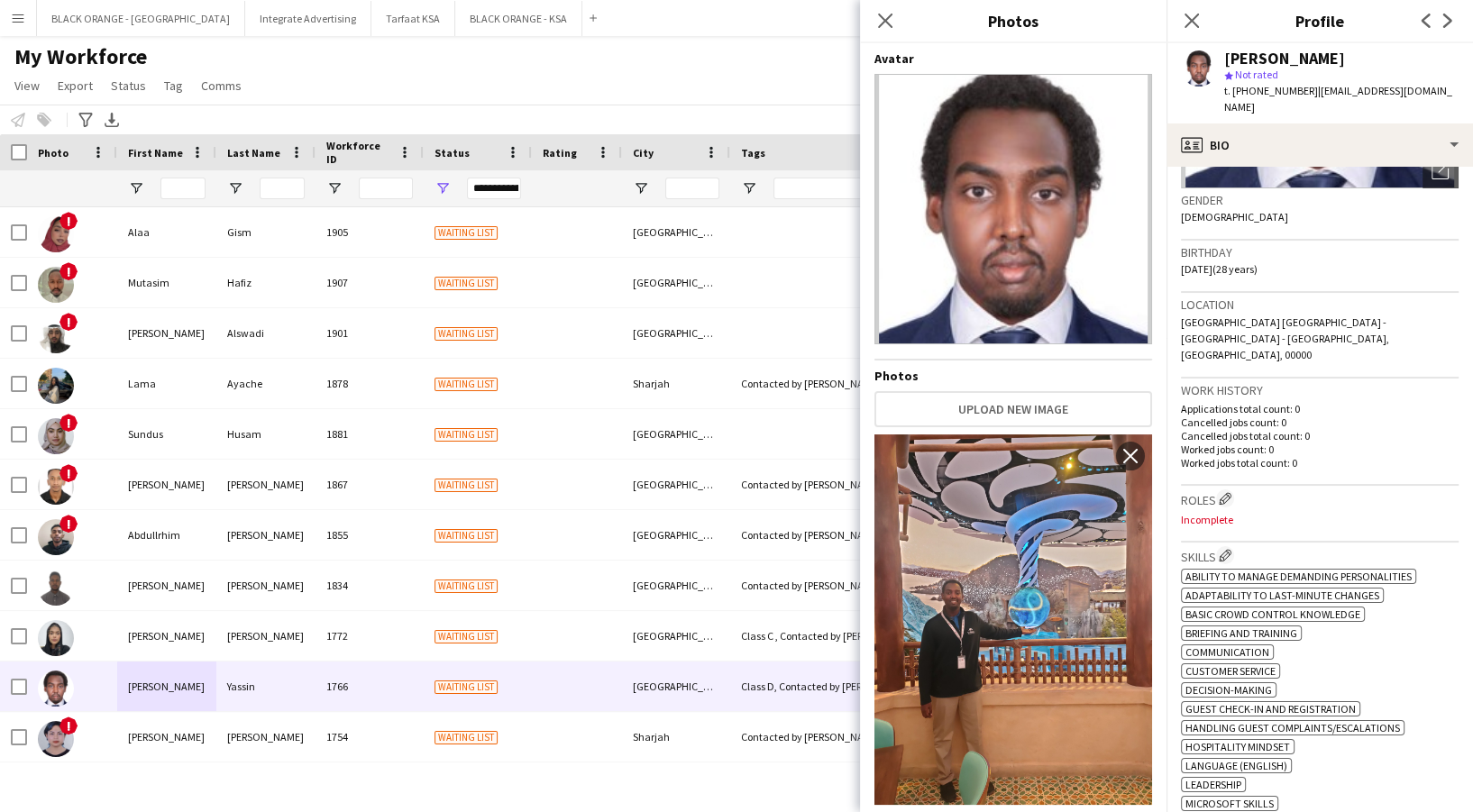
scroll to position [360, 0]
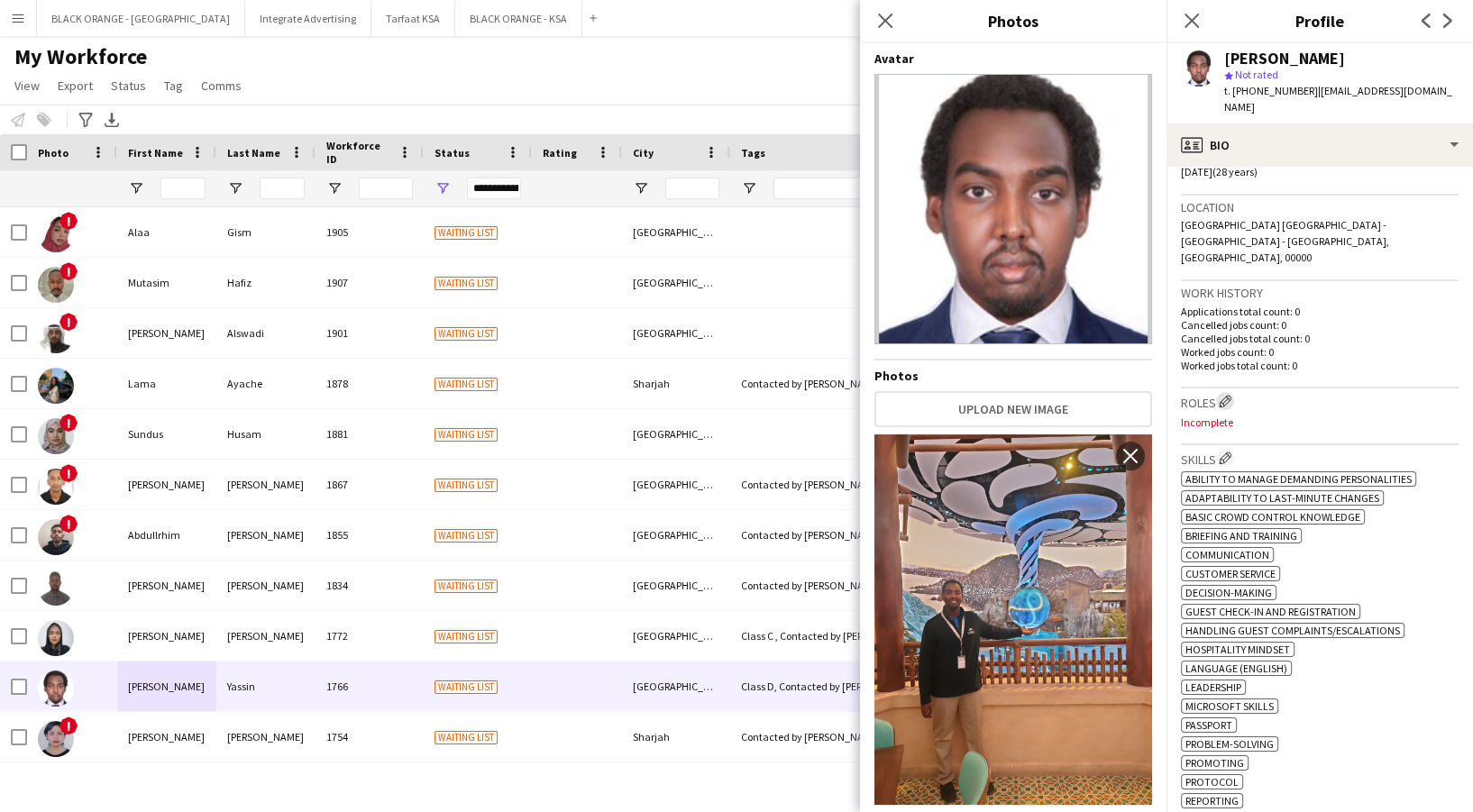
click at [1222, 395] on app-icon "Edit crew company roles" at bounding box center [1224, 400] width 12 height 12
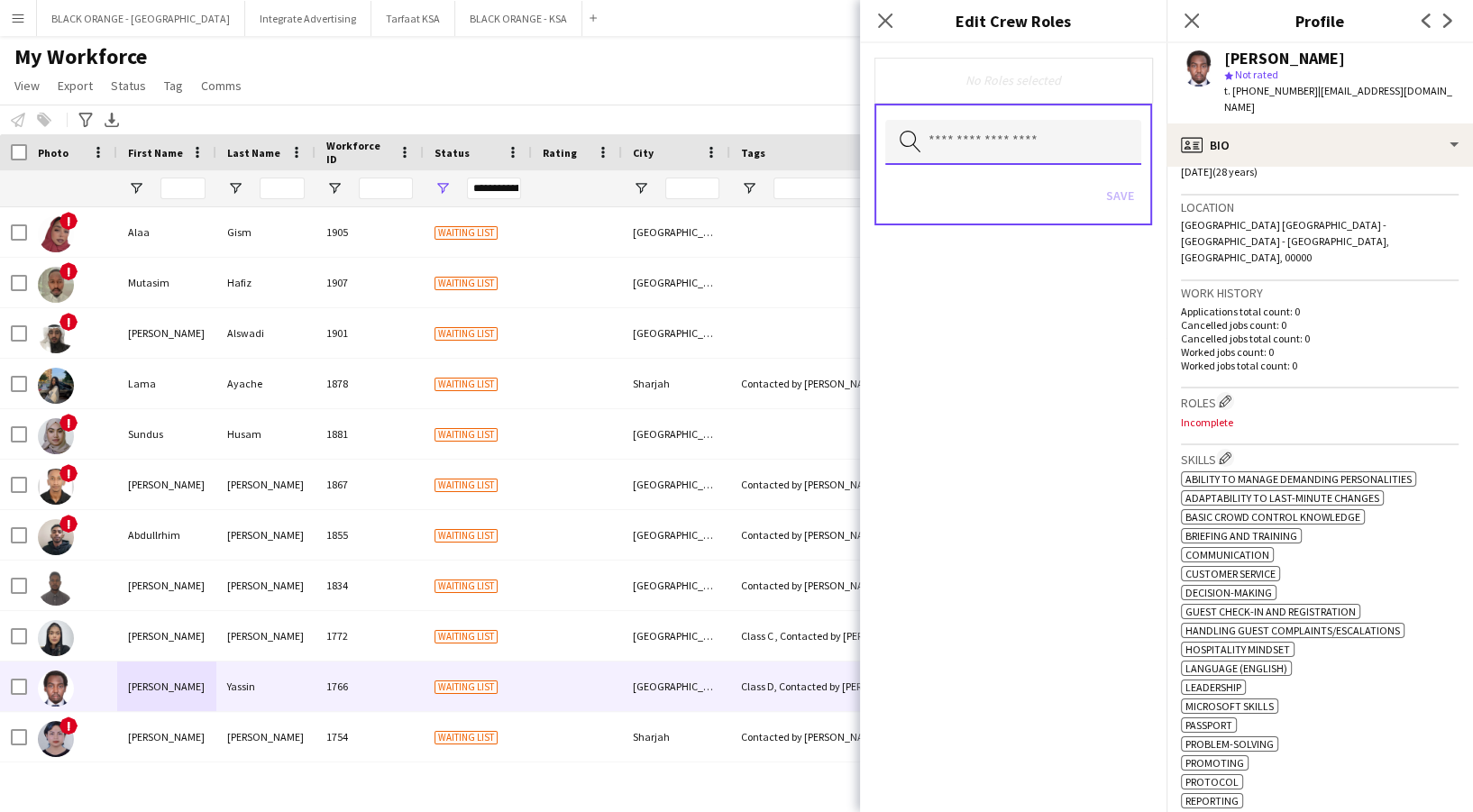
click at [969, 149] on input "text" at bounding box center [1012, 143] width 256 height 45
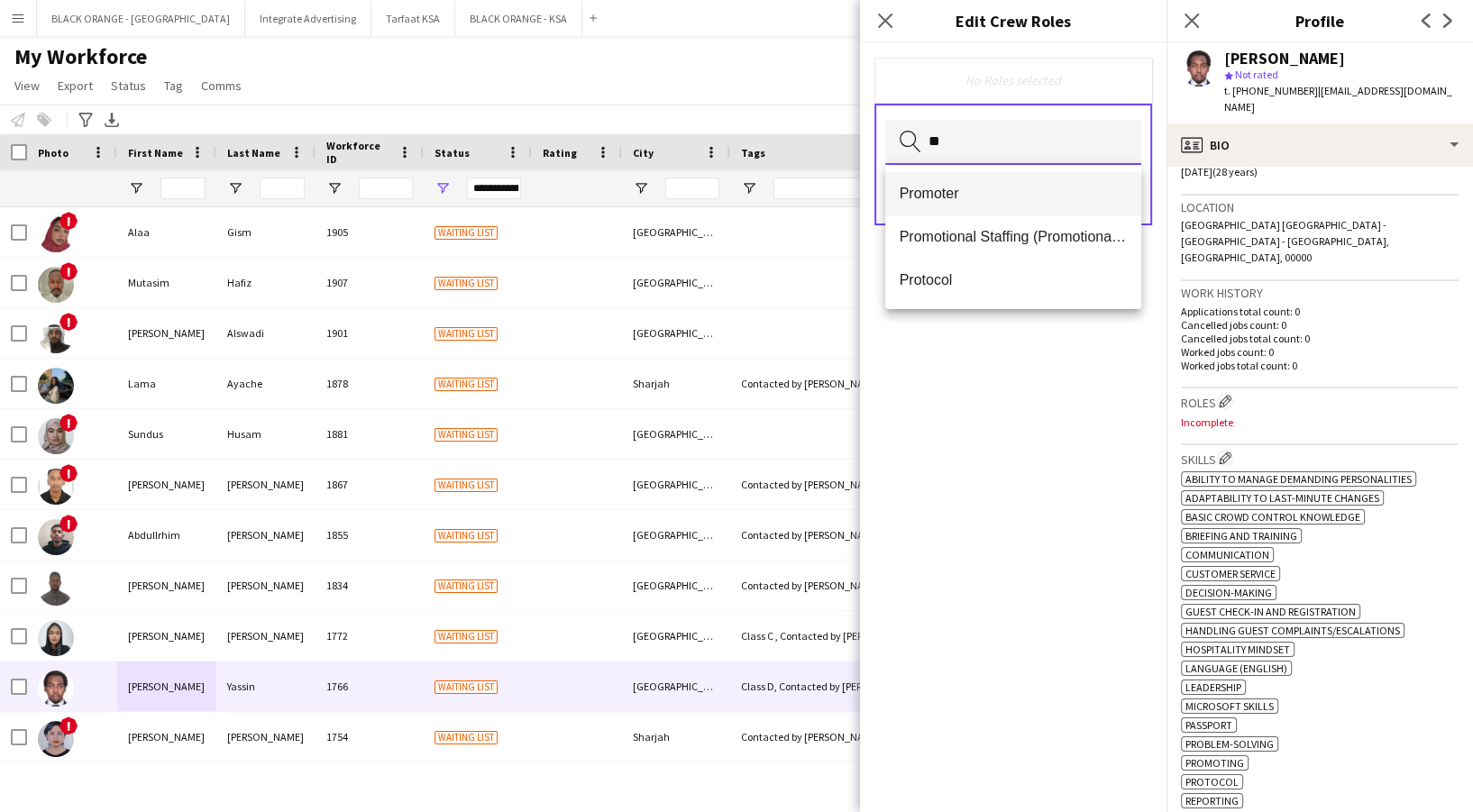
type input "**"
click at [971, 175] on mat-option "Promoter" at bounding box center [1012, 193] width 256 height 43
type input "***"
click at [980, 194] on span "Usher" at bounding box center [1013, 195] width 227 height 17
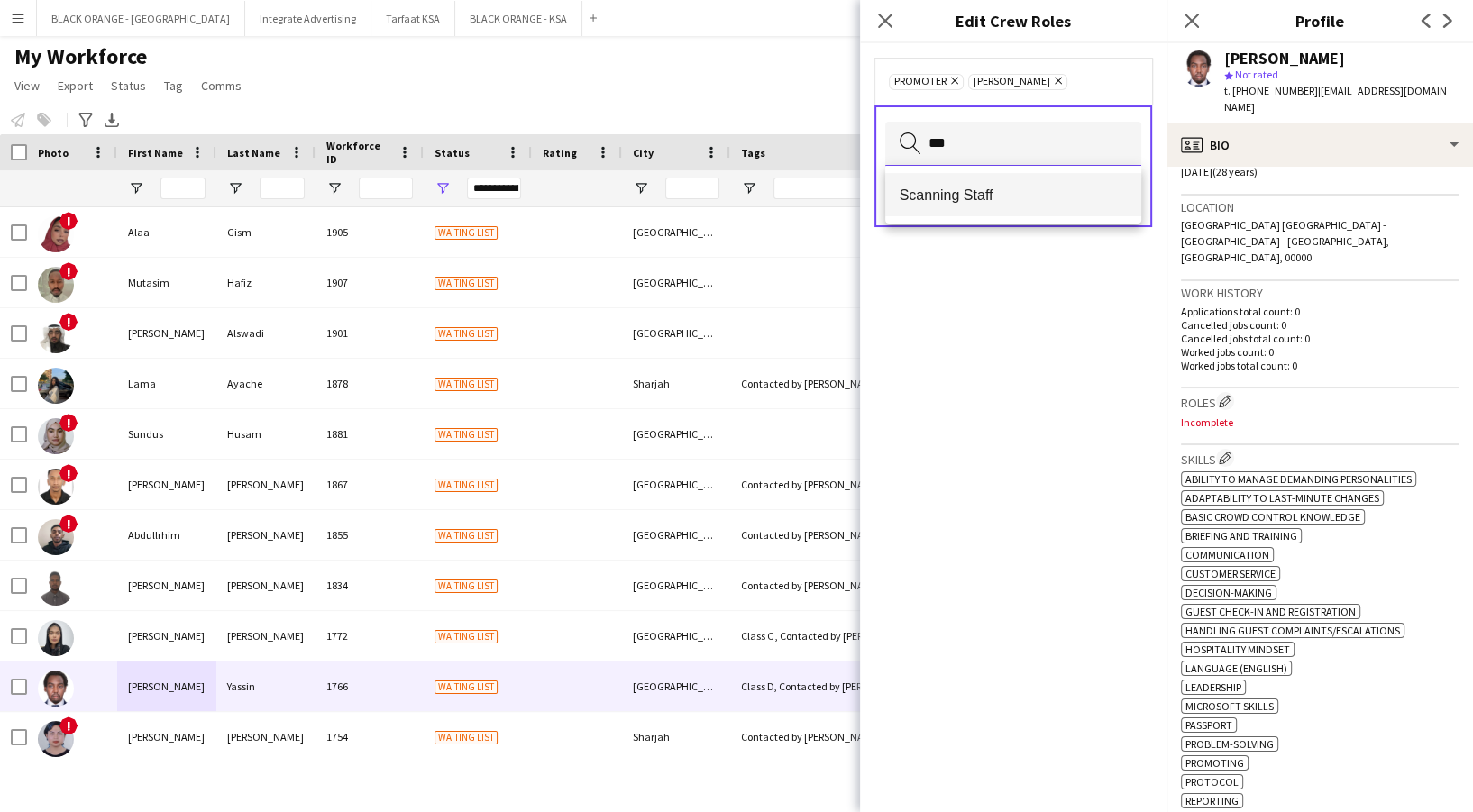
type input "***"
click at [981, 194] on span "Scanning Staff" at bounding box center [1013, 195] width 227 height 17
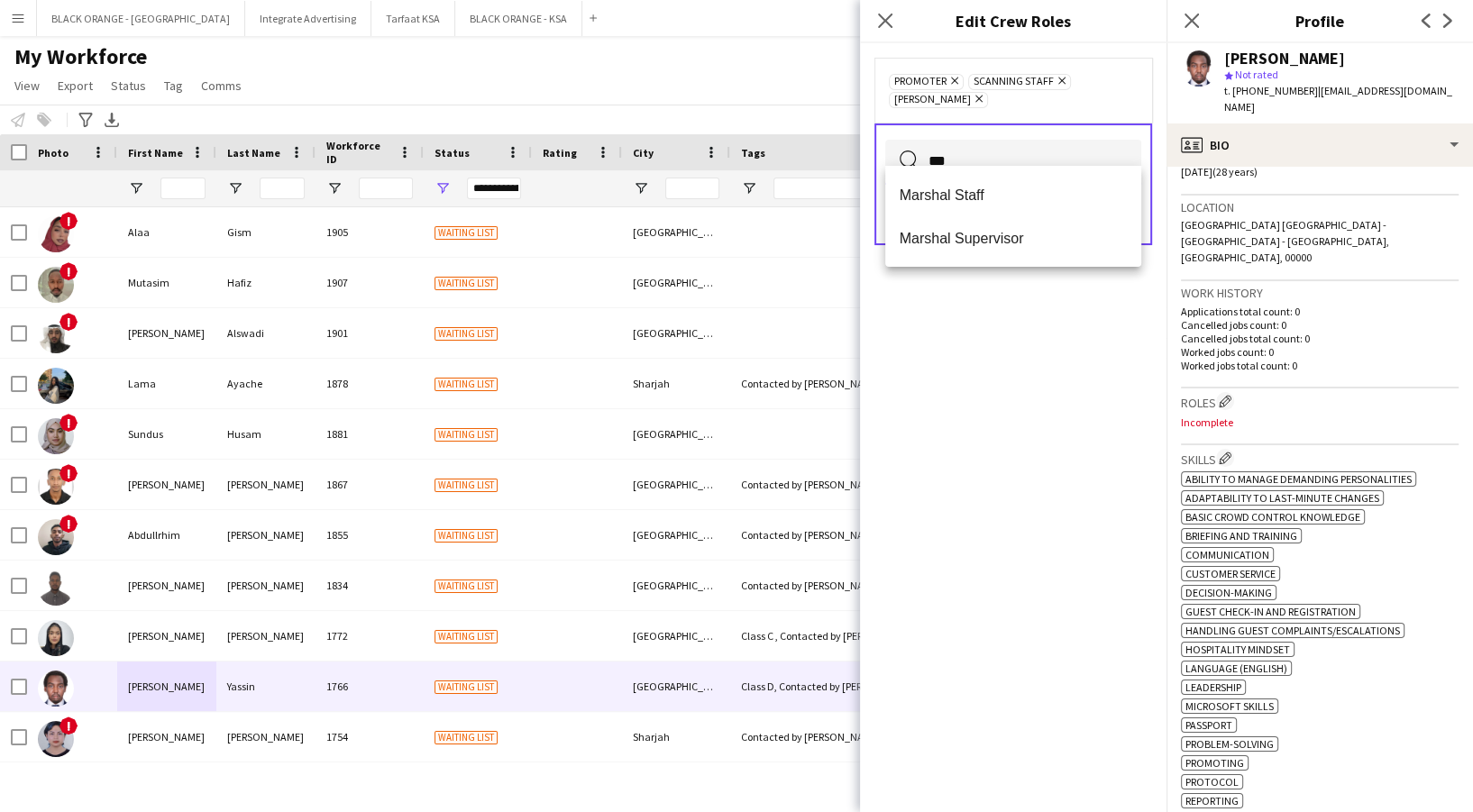
type input "***"
click at [981, 194] on span "Marshal Staff" at bounding box center [1013, 195] width 227 height 17
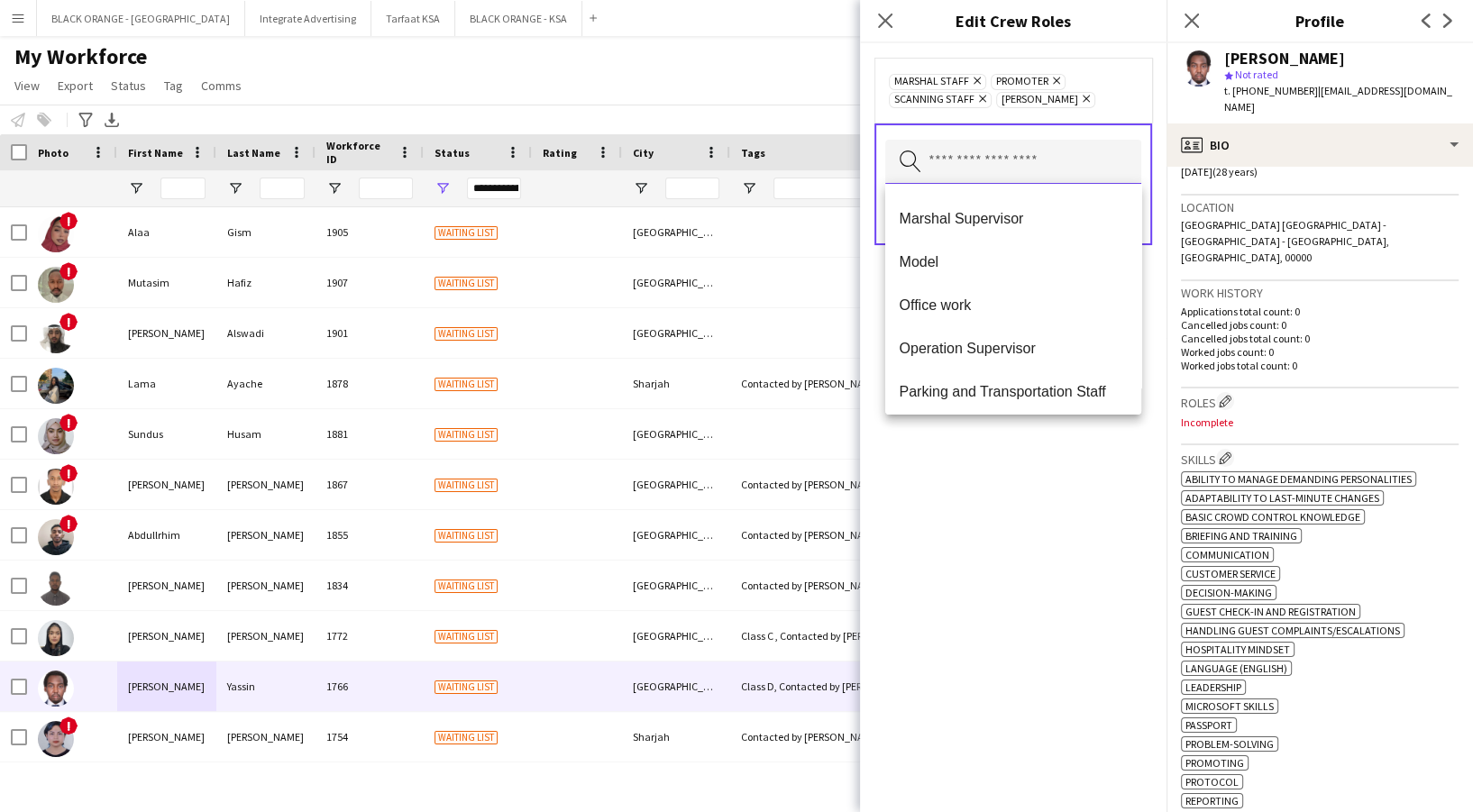
scroll to position [0, 0]
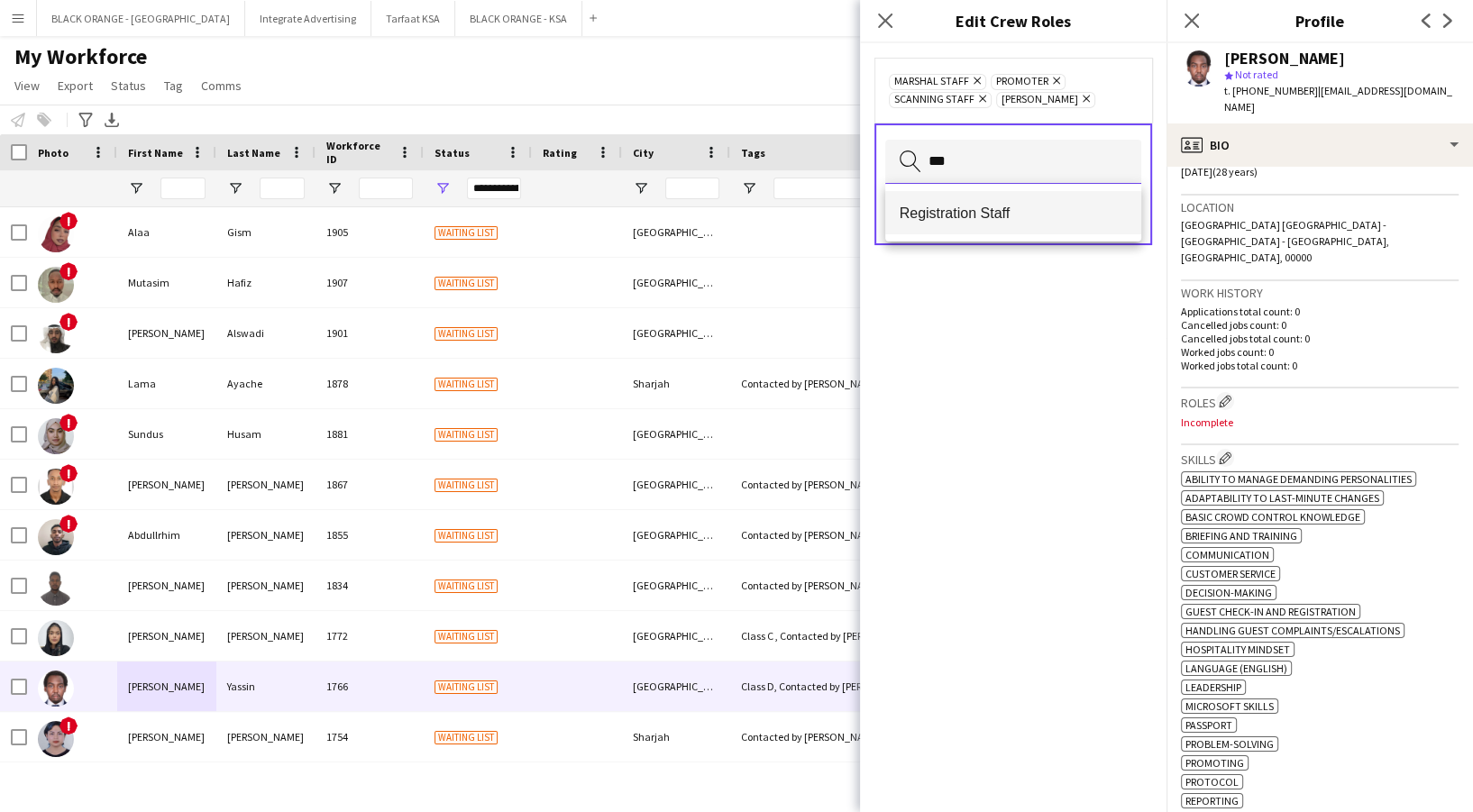
type input "***"
click at [1006, 216] on span "Registration Staff" at bounding box center [1013, 213] width 227 height 17
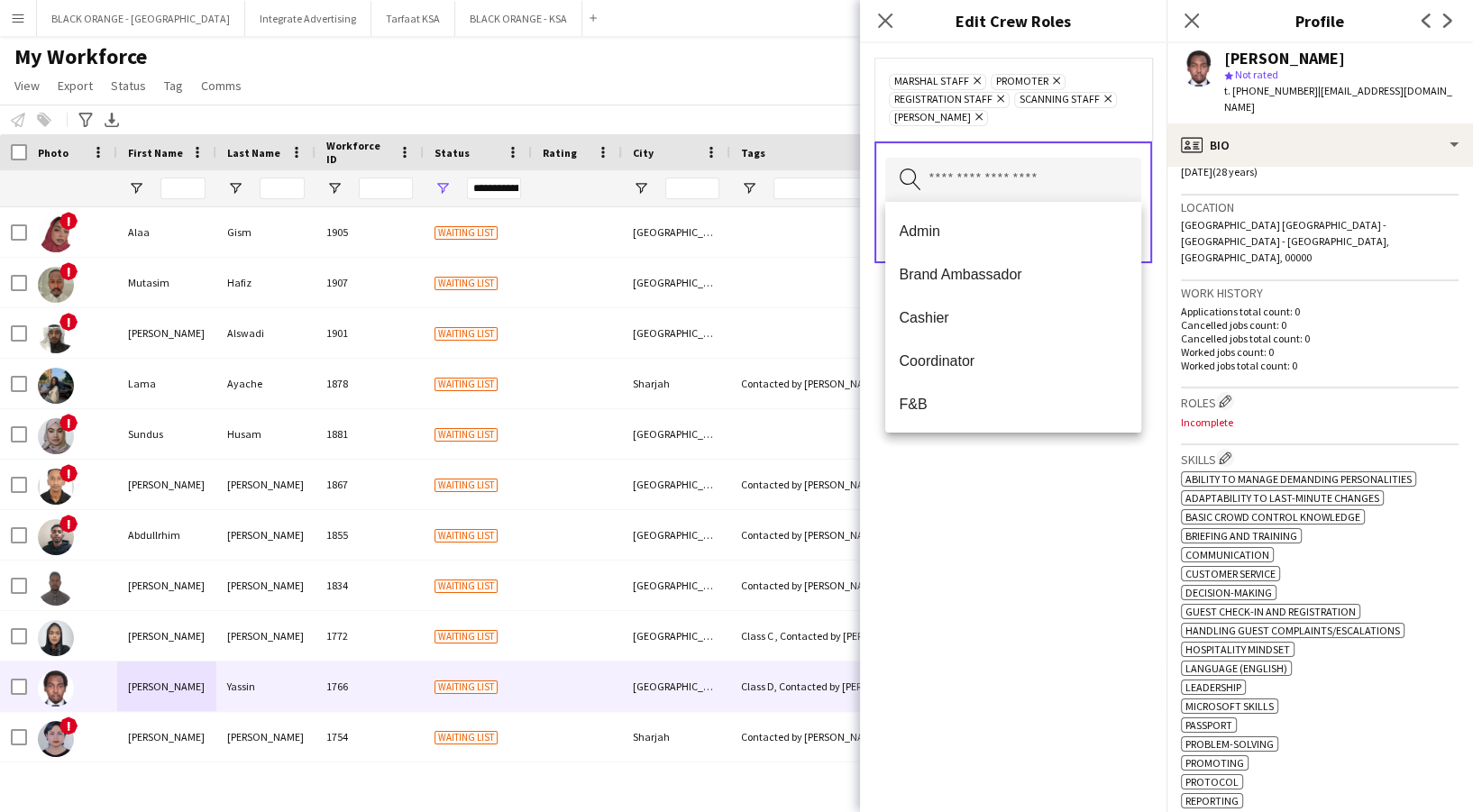
drag, startPoint x: 1048, startPoint y: 473, endPoint x: 1051, endPoint y: 445, distance: 28.2
click at [1049, 469] on div "Marshal Staff Remove Promoter Remove Registration Staff Remove Scanning Staff R…" at bounding box center [1012, 427] width 307 height 768
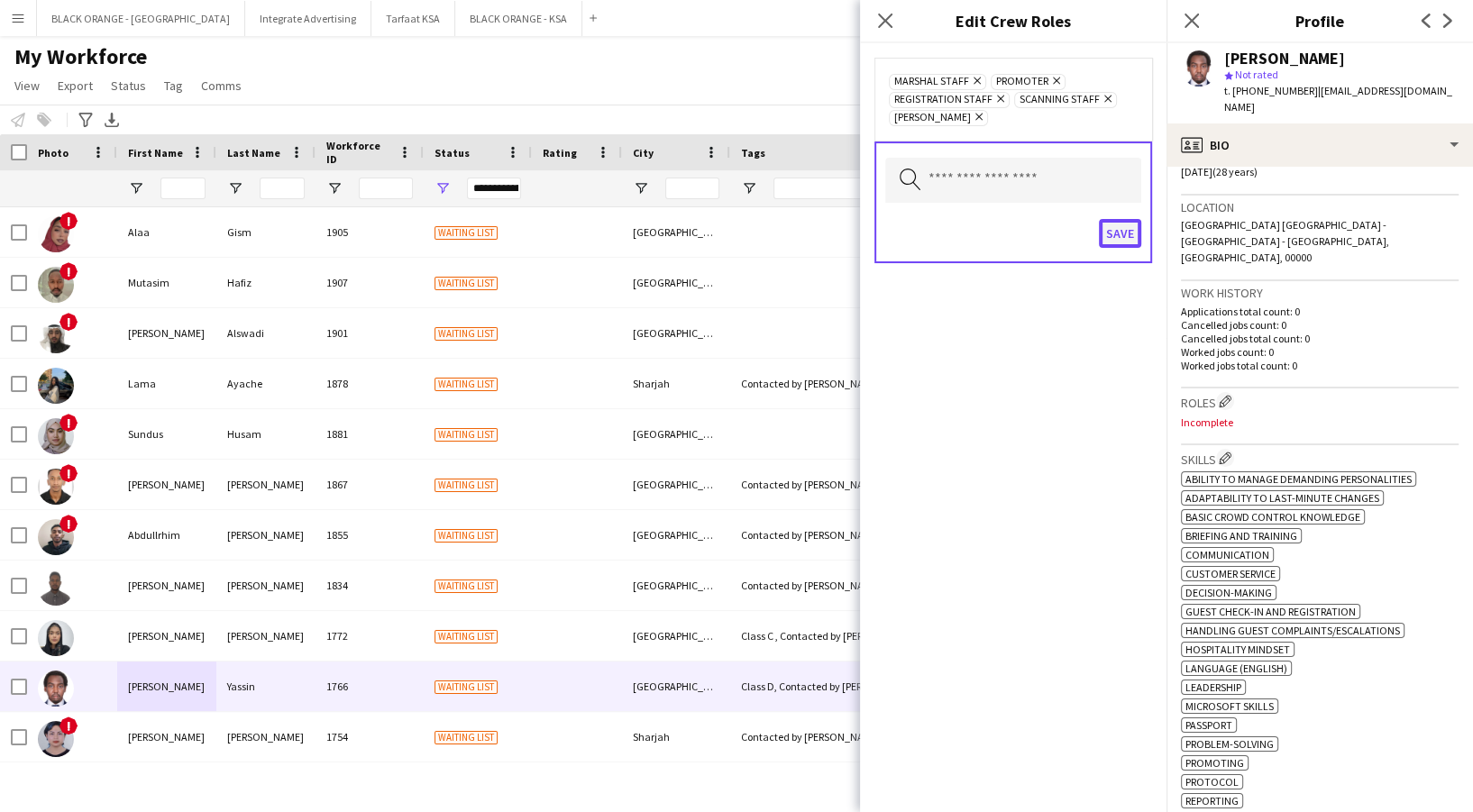
drag, startPoint x: 1124, startPoint y: 229, endPoint x: 1139, endPoint y: 211, distance: 23.4
click at [1125, 227] on button "Save" at bounding box center [1119, 233] width 42 height 29
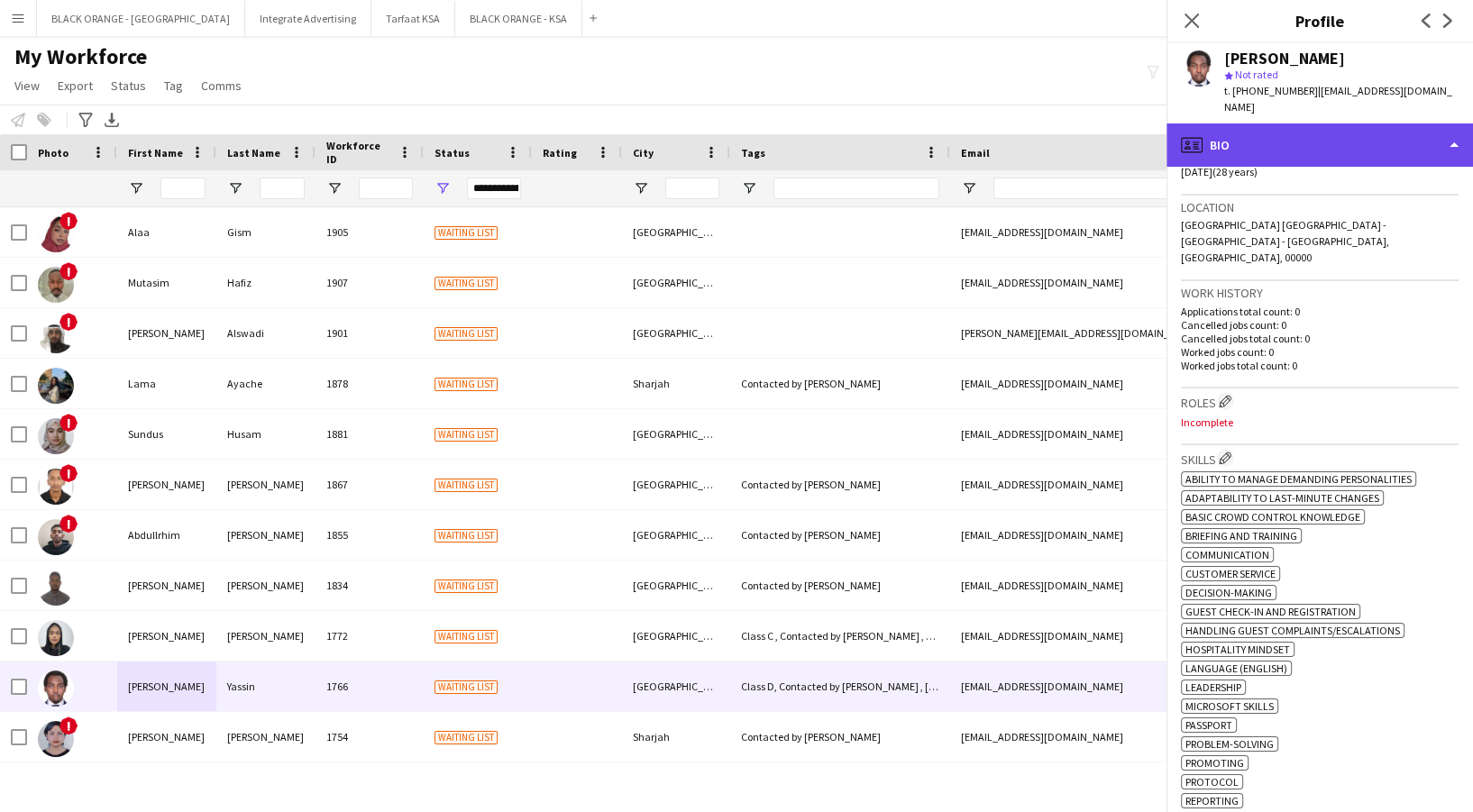
click at [1288, 129] on div "profile Bio" at bounding box center [1319, 145] width 307 height 43
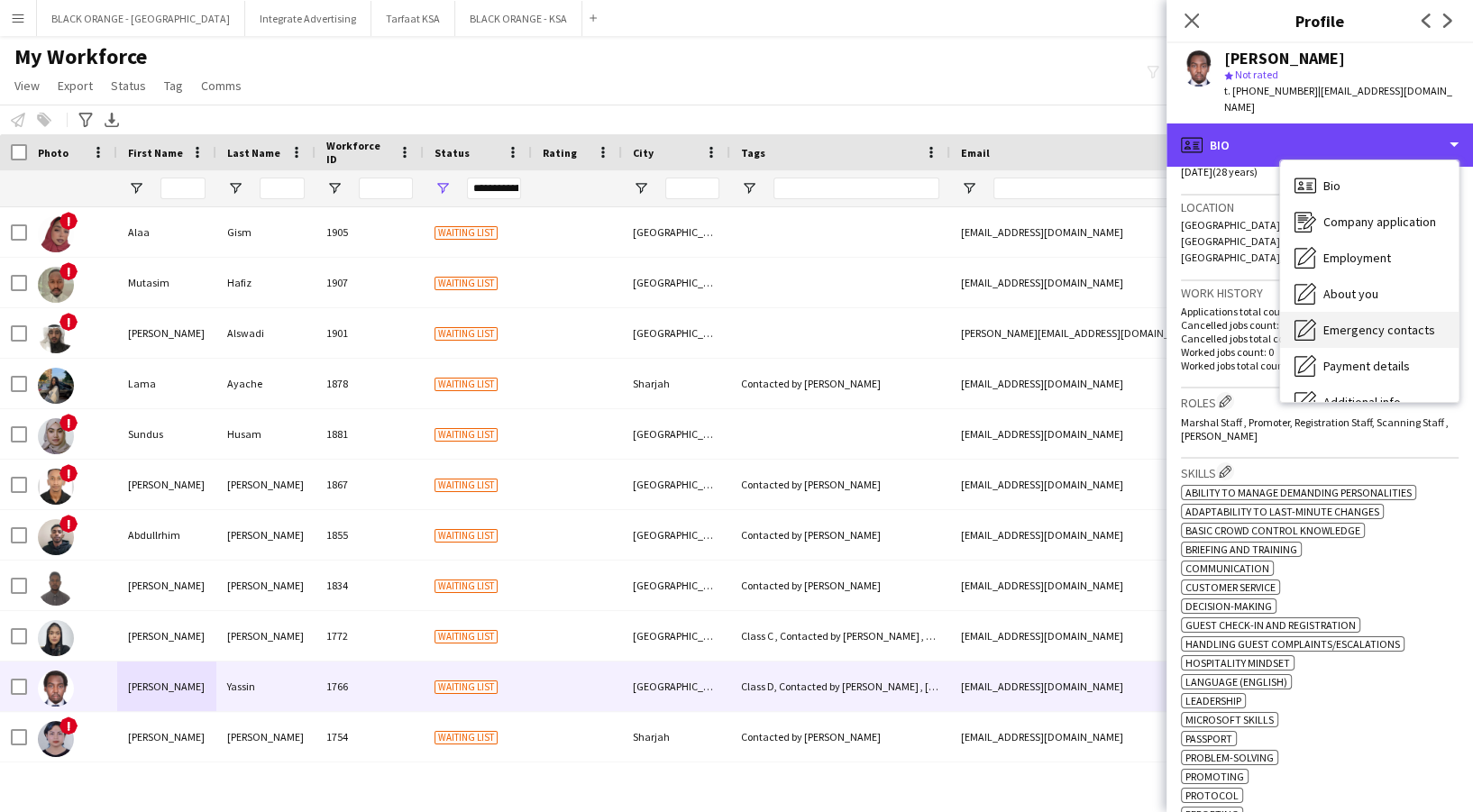
scroll to position [97, 0]
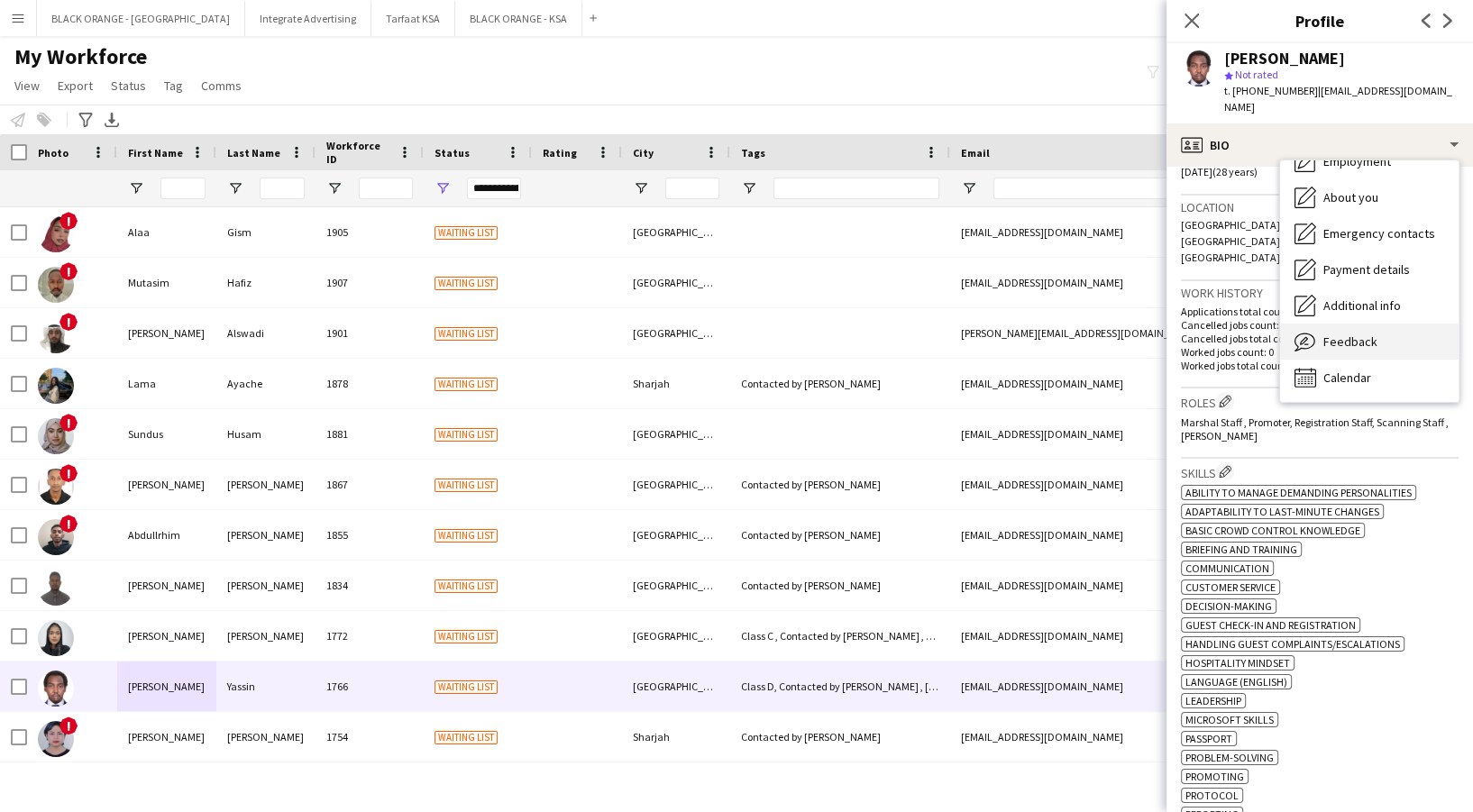
click at [1352, 336] on div "Feedback Feedback" at bounding box center [1369, 341] width 178 height 36
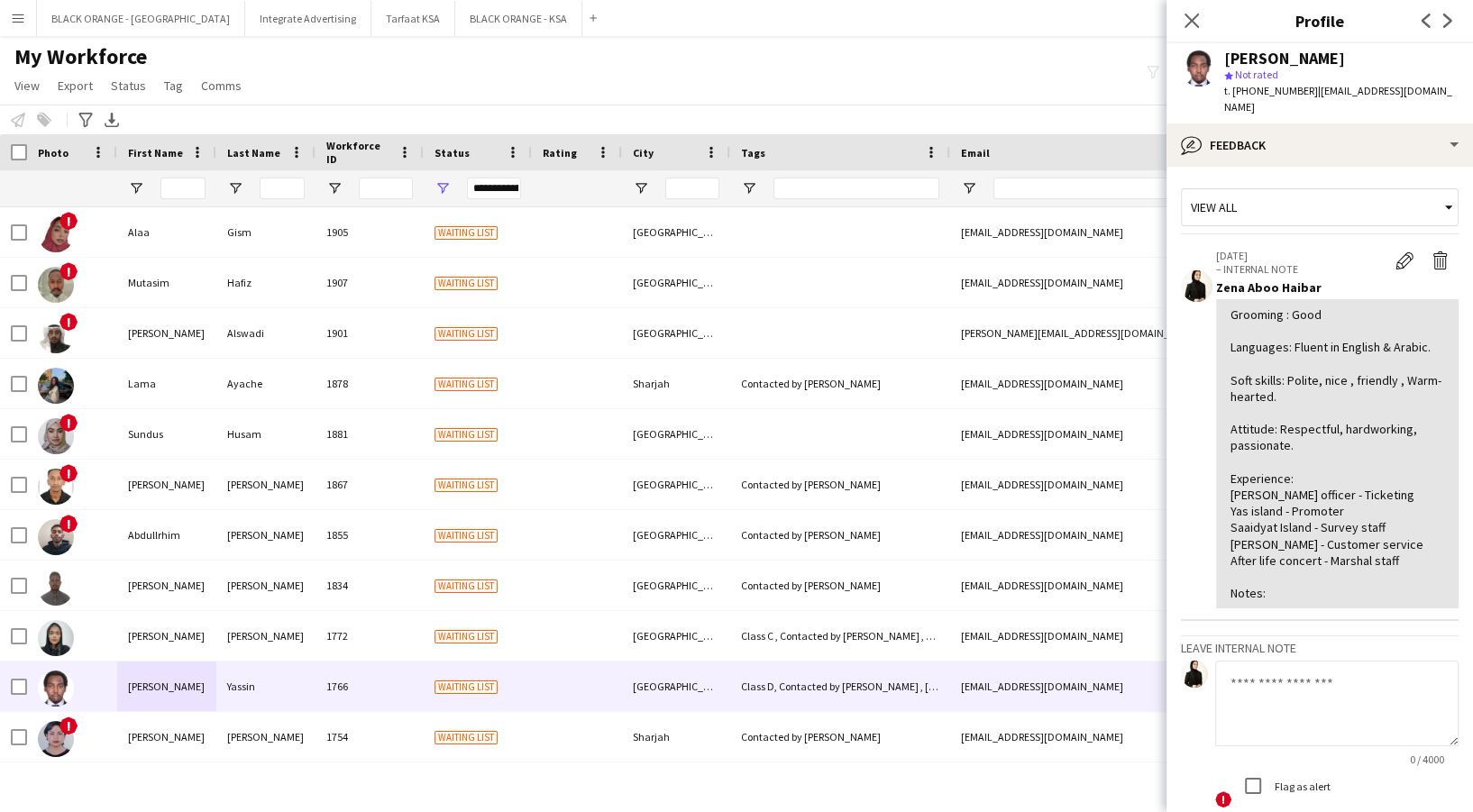
click at [1335, 105] on div "Mohamed Yassin star Not rated t. +971554681446 | seeyouhazza2012@gmail.com" at bounding box center [1319, 83] width 307 height 80
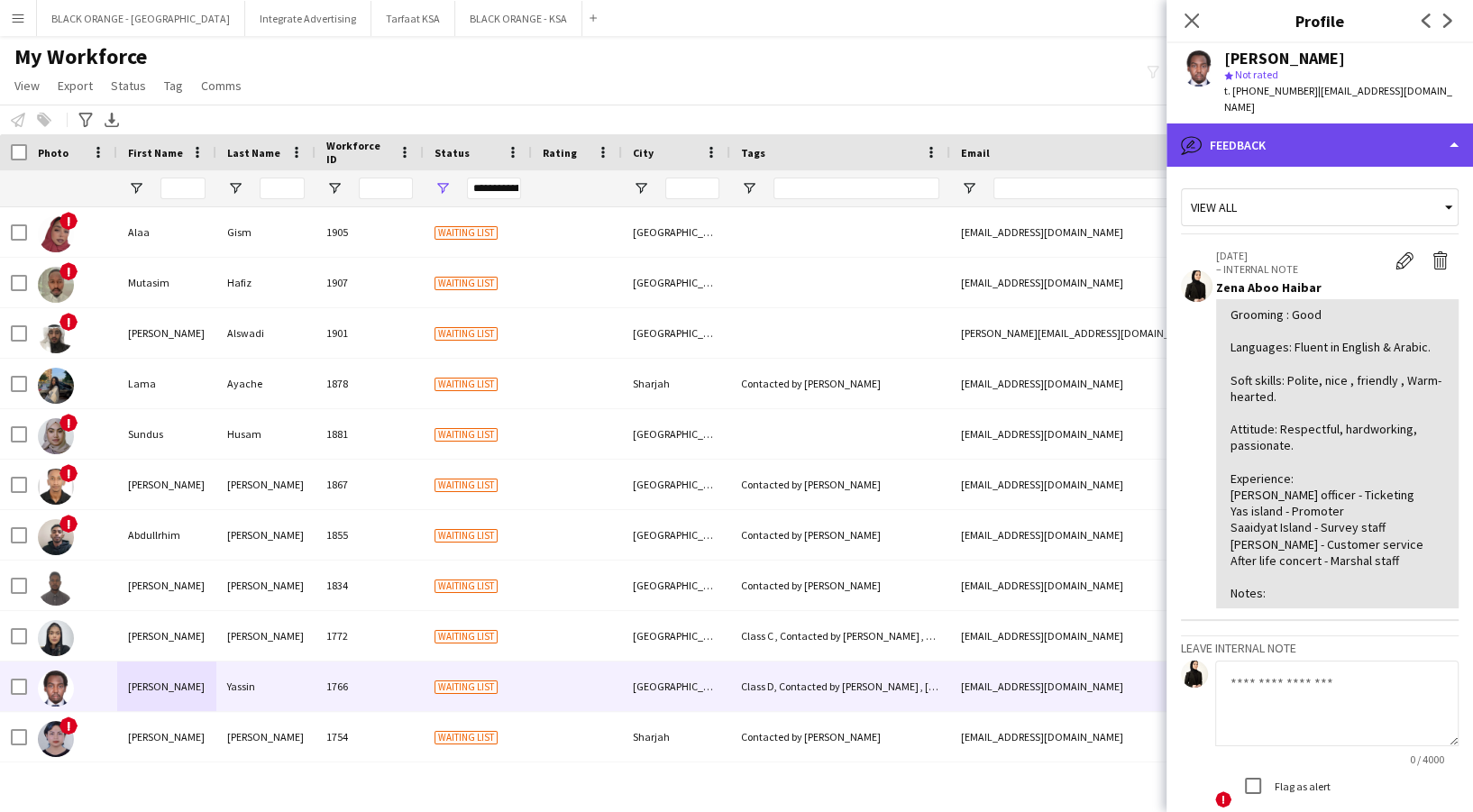
click at [1344, 130] on div "bubble-pencil Feedback" at bounding box center [1319, 145] width 307 height 43
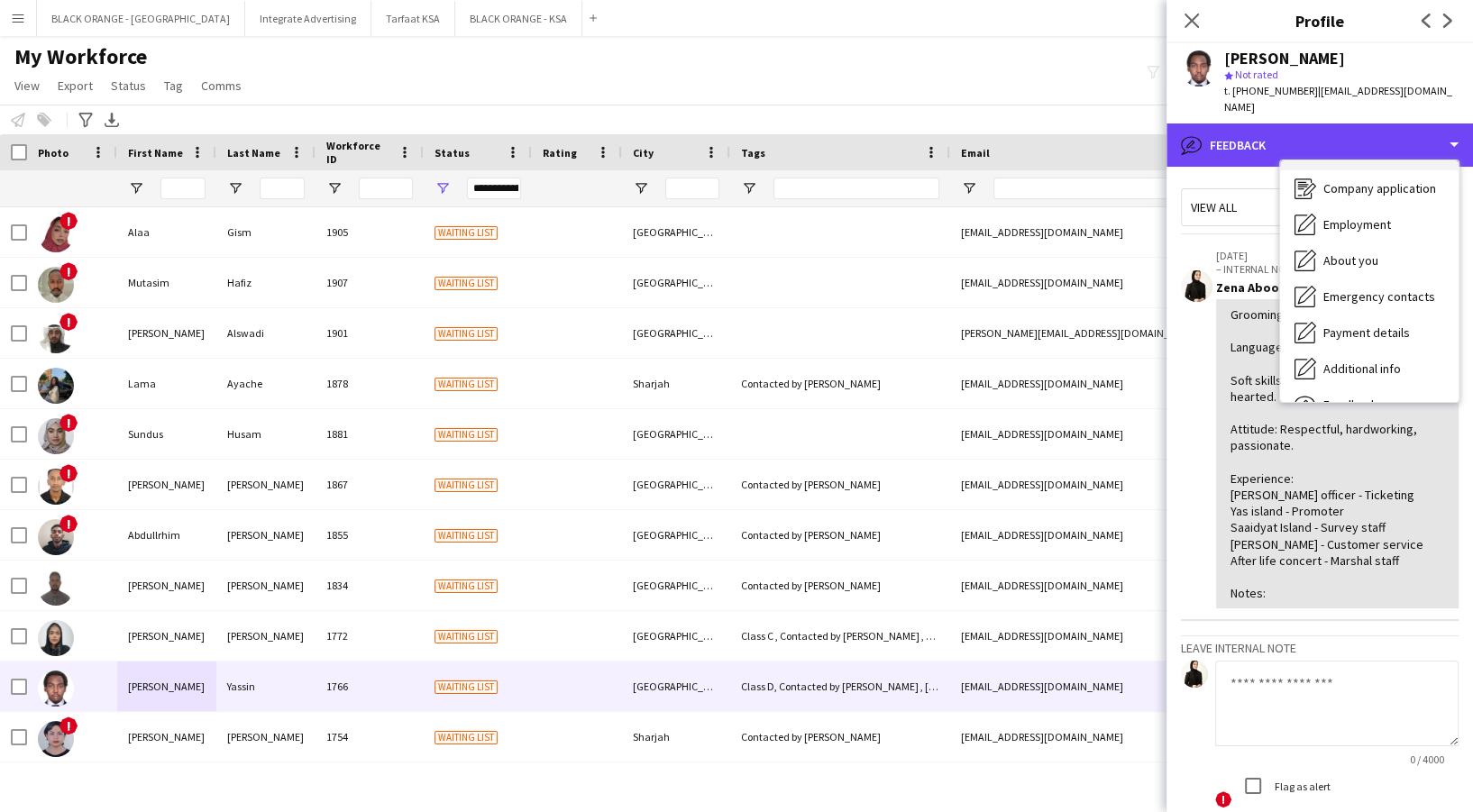
scroll to position [0, 0]
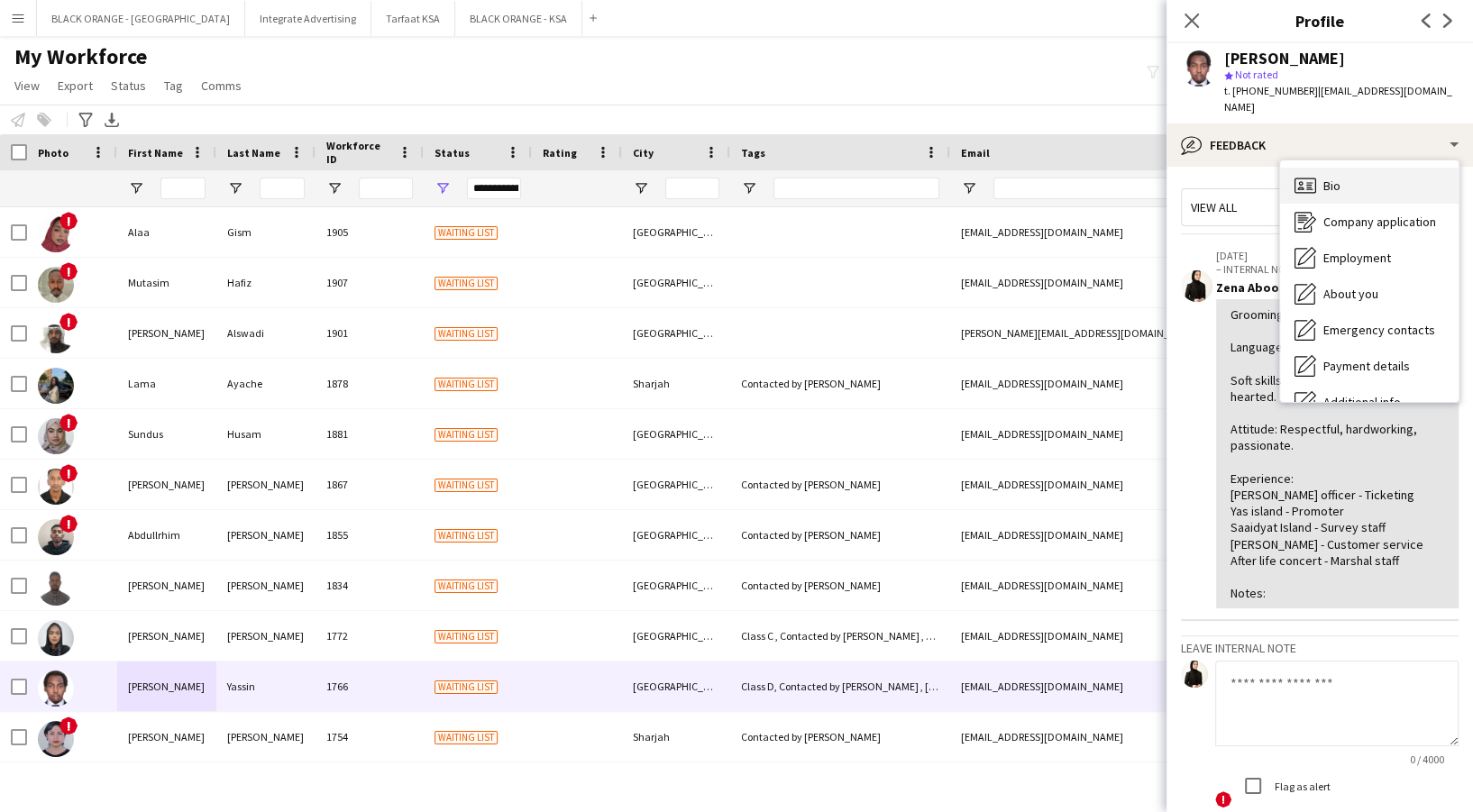
click at [1349, 174] on div "Bio Bio" at bounding box center [1369, 186] width 178 height 36
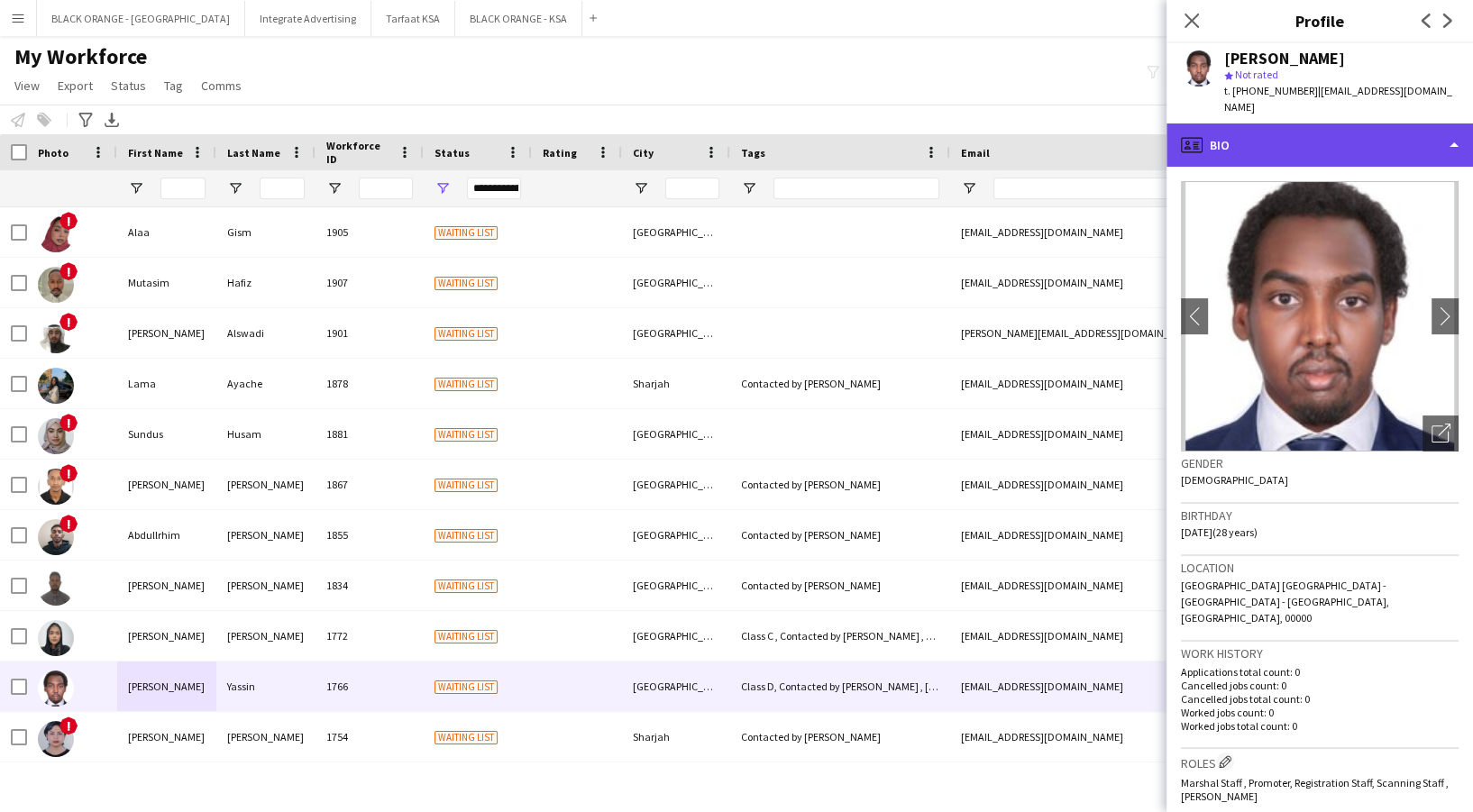
click at [1308, 135] on div "profile Bio" at bounding box center [1319, 145] width 307 height 43
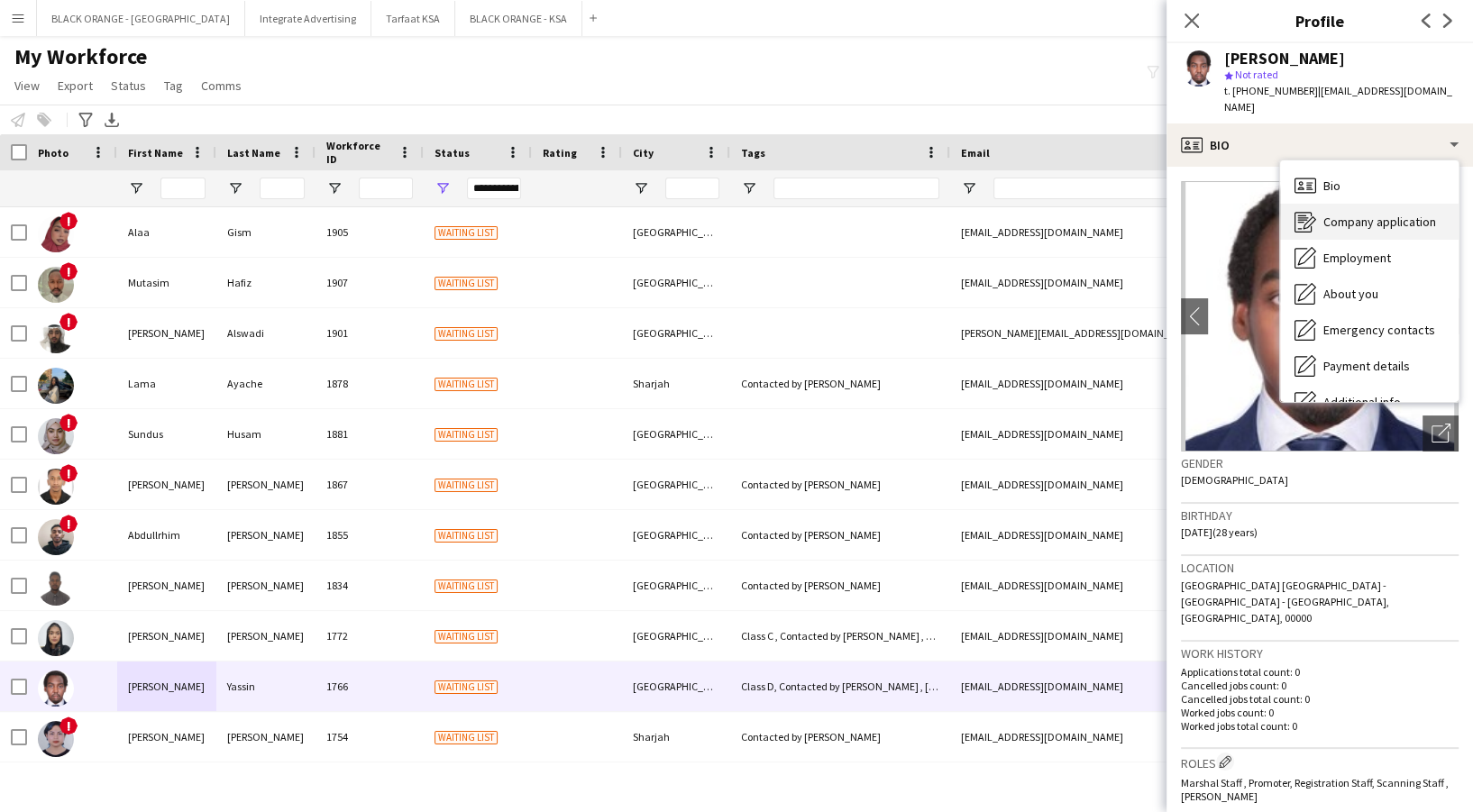
click at [1349, 214] on span "Company application" at bounding box center [1379, 221] width 113 height 16
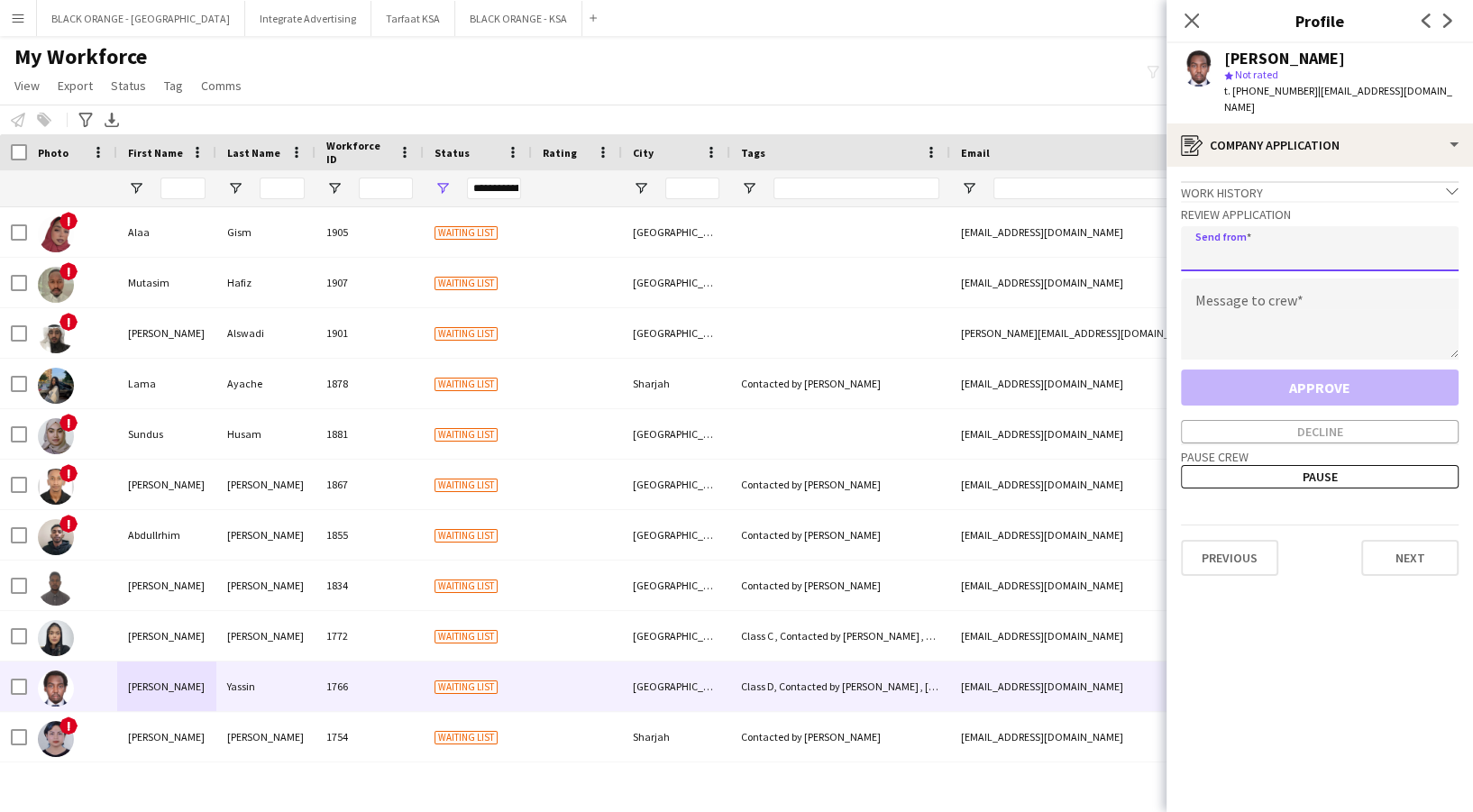
click at [1355, 245] on input "email" at bounding box center [1319, 248] width 278 height 45
type input "**********"
click at [1251, 308] on textarea at bounding box center [1319, 319] width 278 height 81
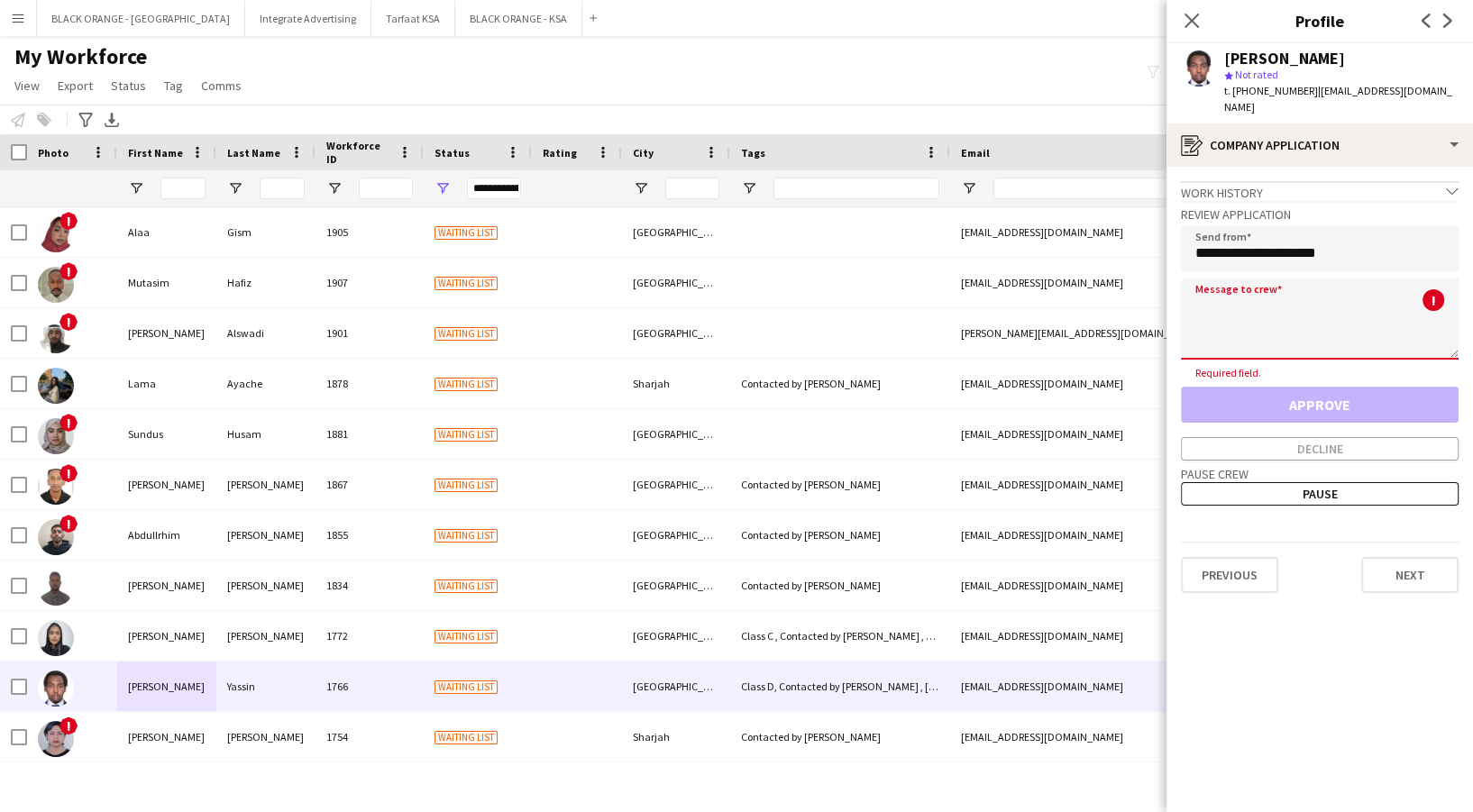
paste textarea "**********"
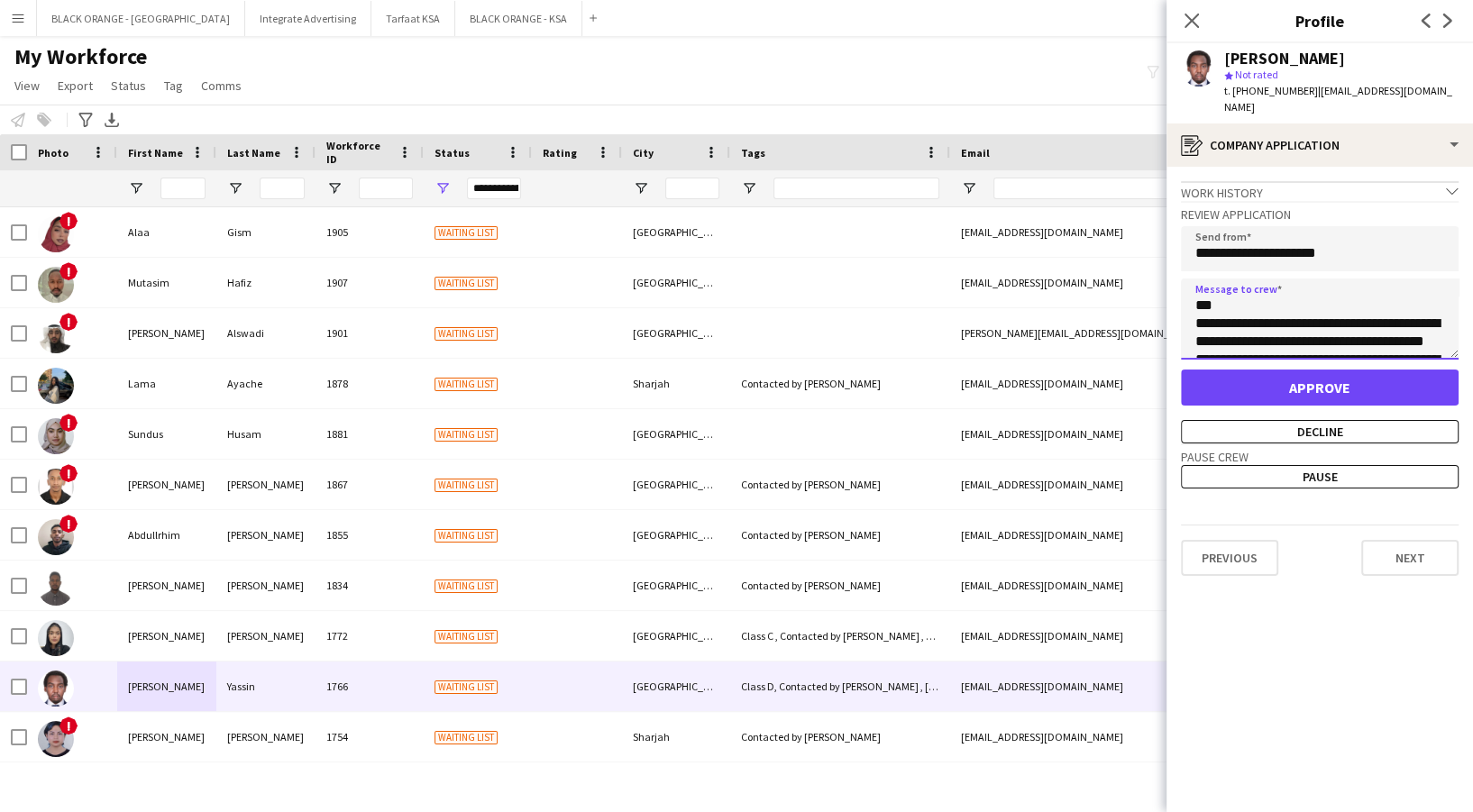
click at [1293, 278] on textarea "**********" at bounding box center [1319, 319] width 278 height 81
type textarea "**********"
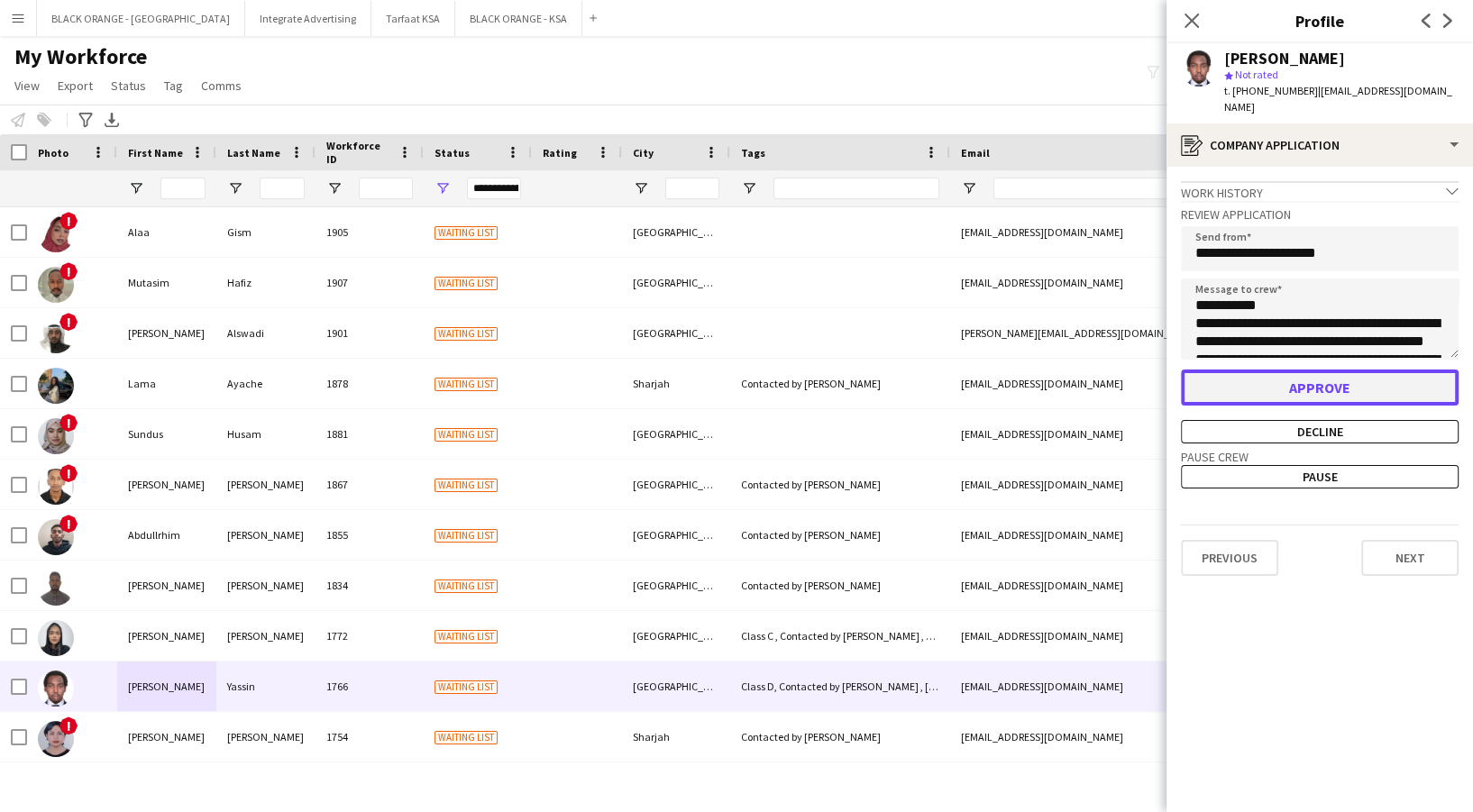
click at [1362, 374] on button "Approve" at bounding box center [1319, 387] width 278 height 36
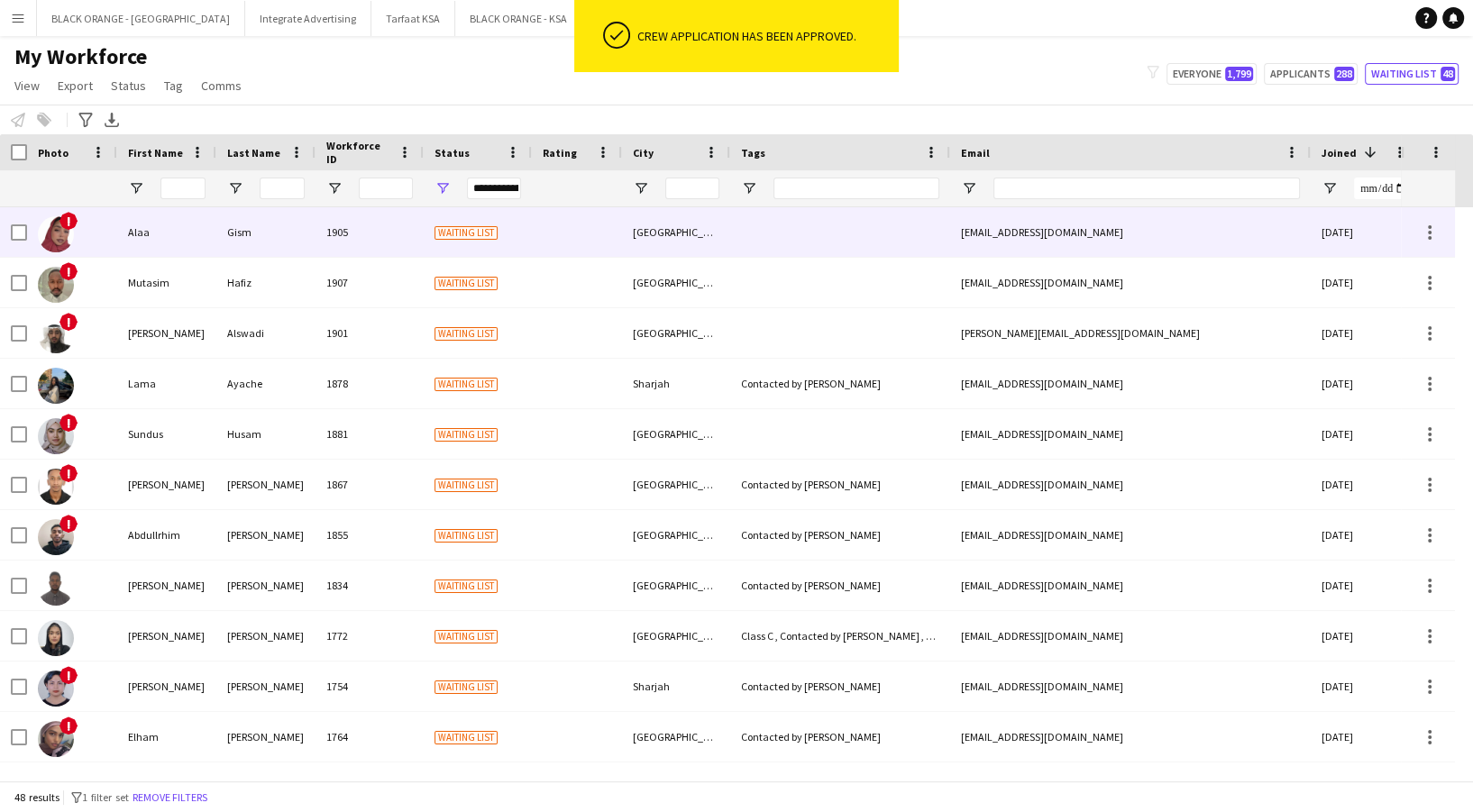
click at [103, 223] on div "!" at bounding box center [72, 232] width 90 height 50
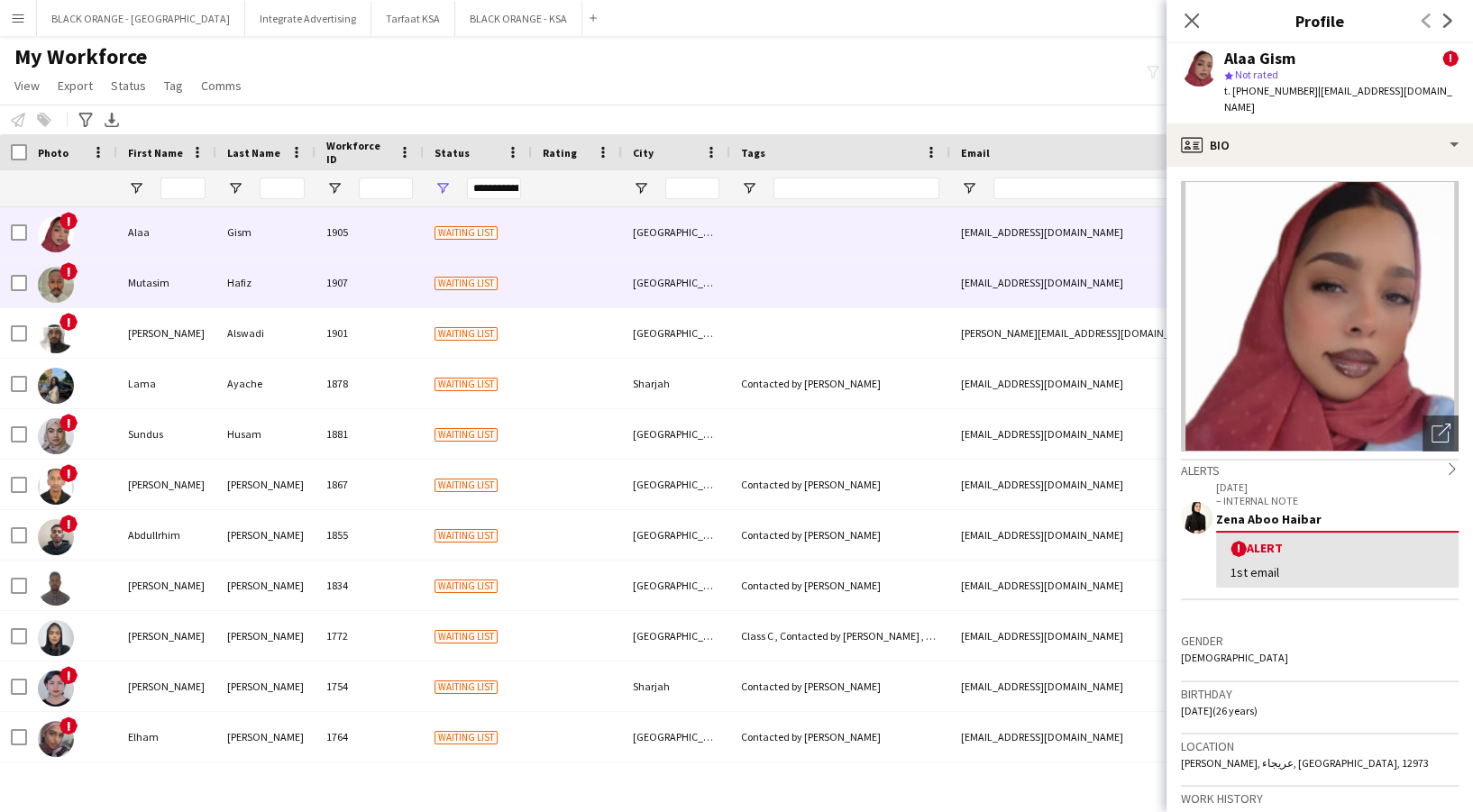
click at [126, 283] on div "Mutasim" at bounding box center [167, 282] width 99 height 50
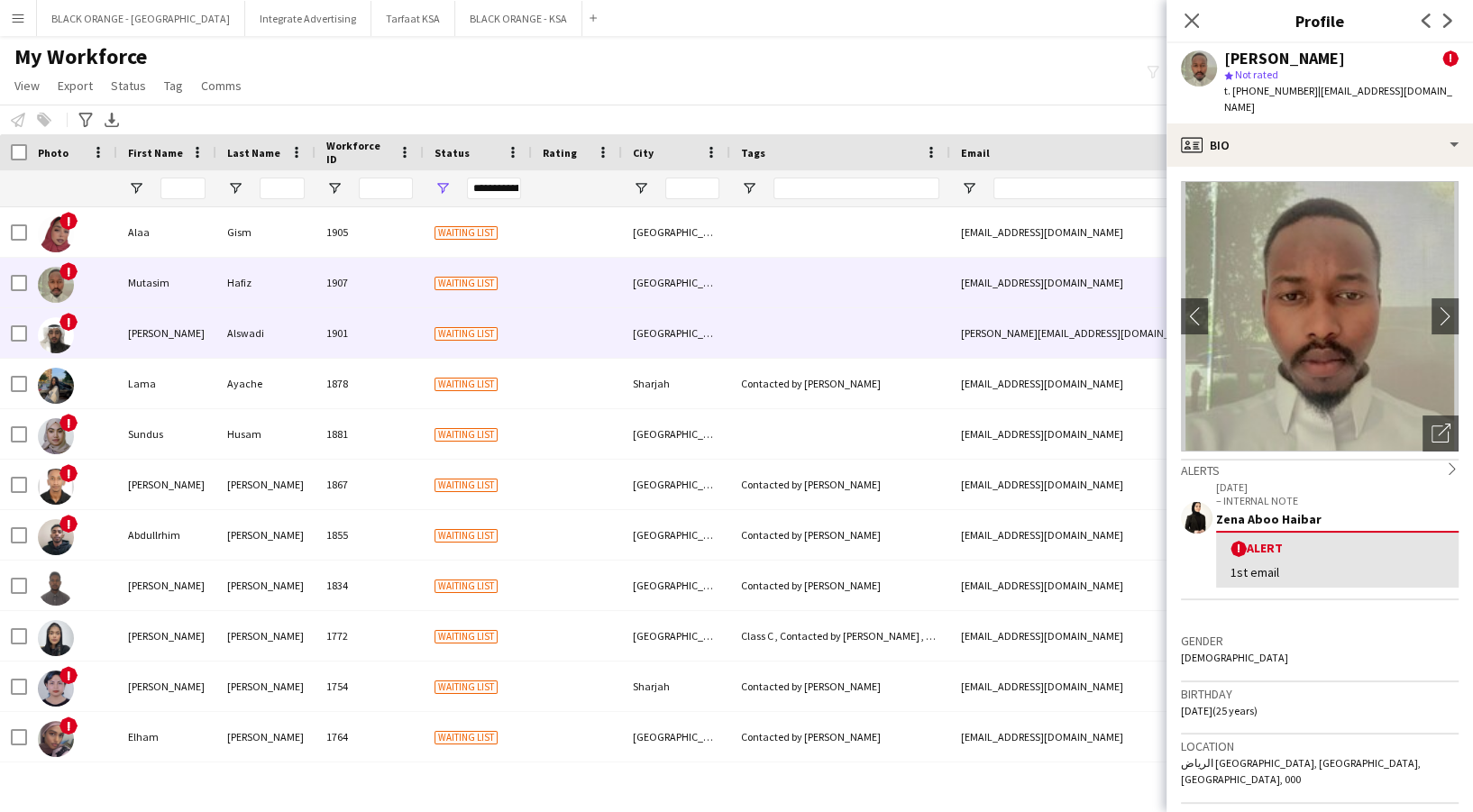
click at [141, 335] on div "[PERSON_NAME]" at bounding box center [167, 333] width 99 height 50
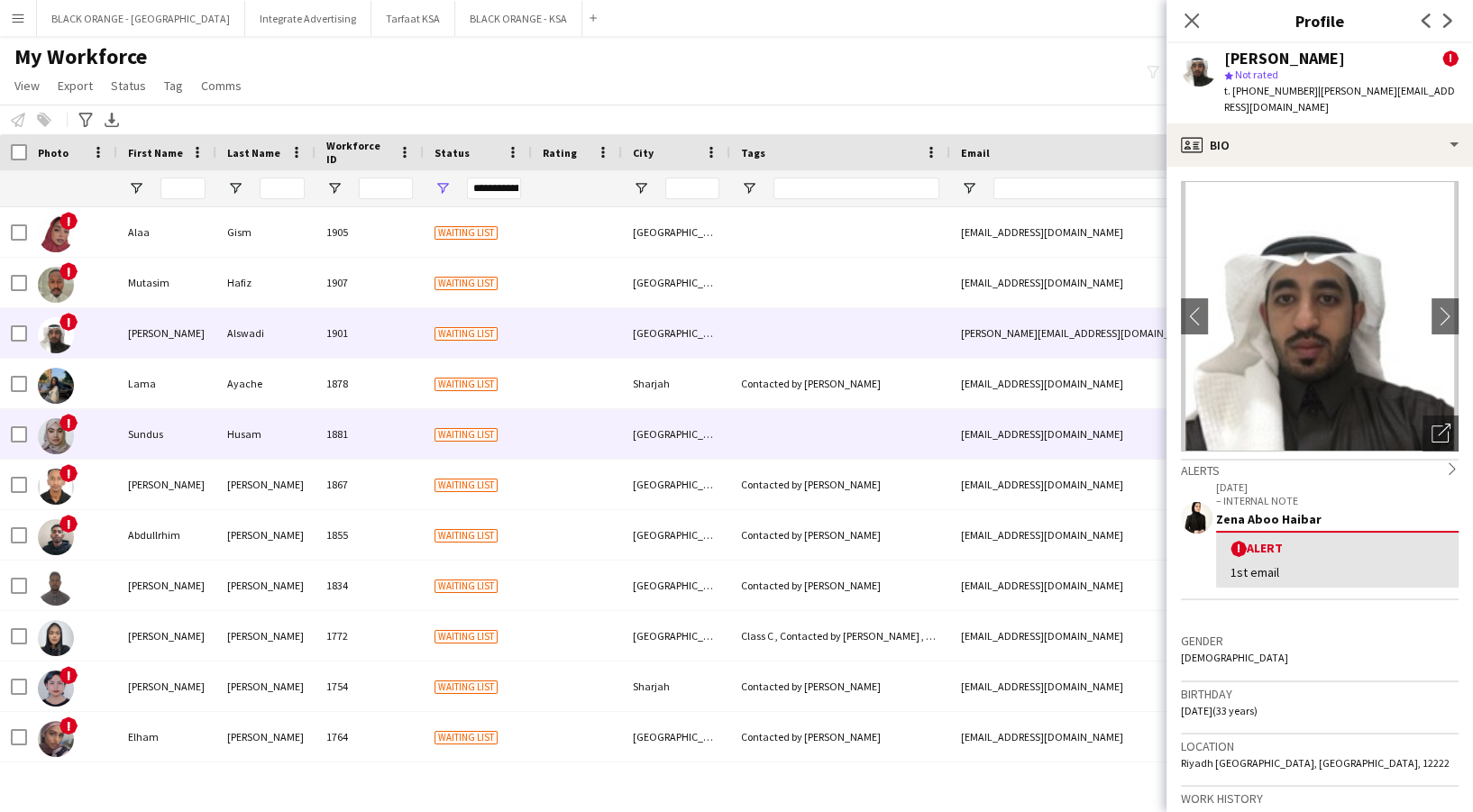
click at [143, 418] on div "Sundus" at bounding box center [167, 433] width 99 height 50
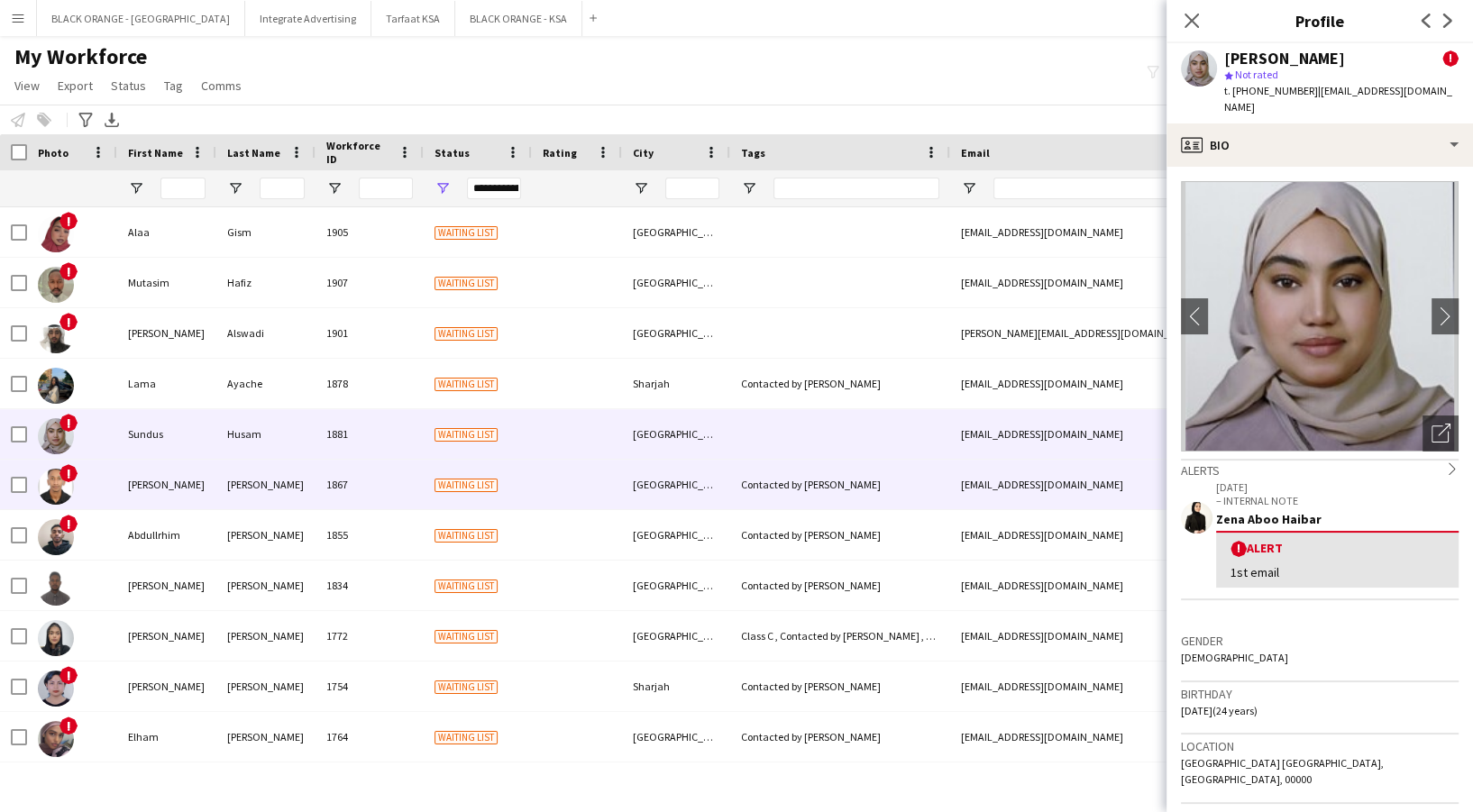
click at [144, 472] on div "[PERSON_NAME]" at bounding box center [167, 484] width 99 height 50
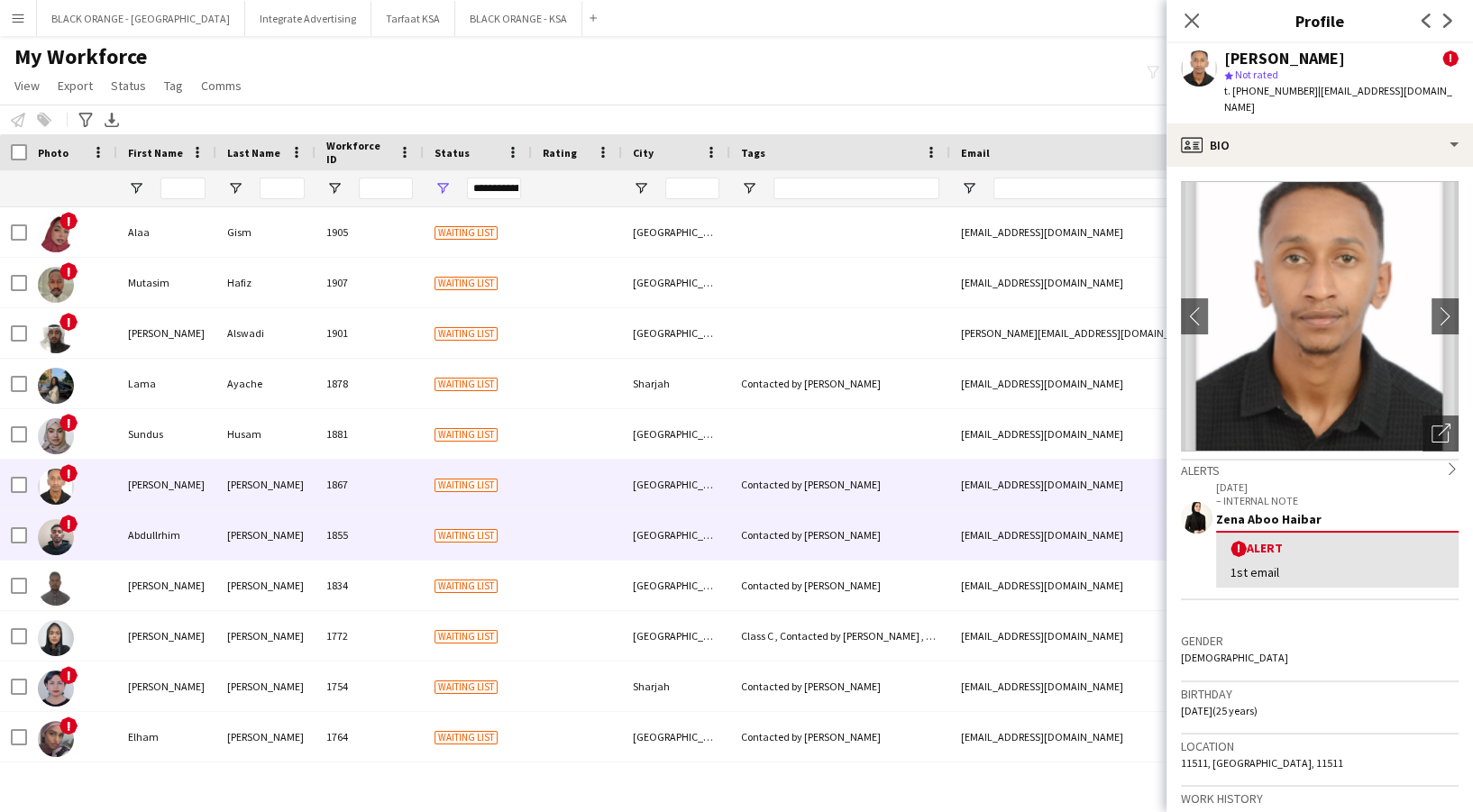
click at [148, 527] on div "Abdullrhim" at bounding box center [167, 534] width 99 height 50
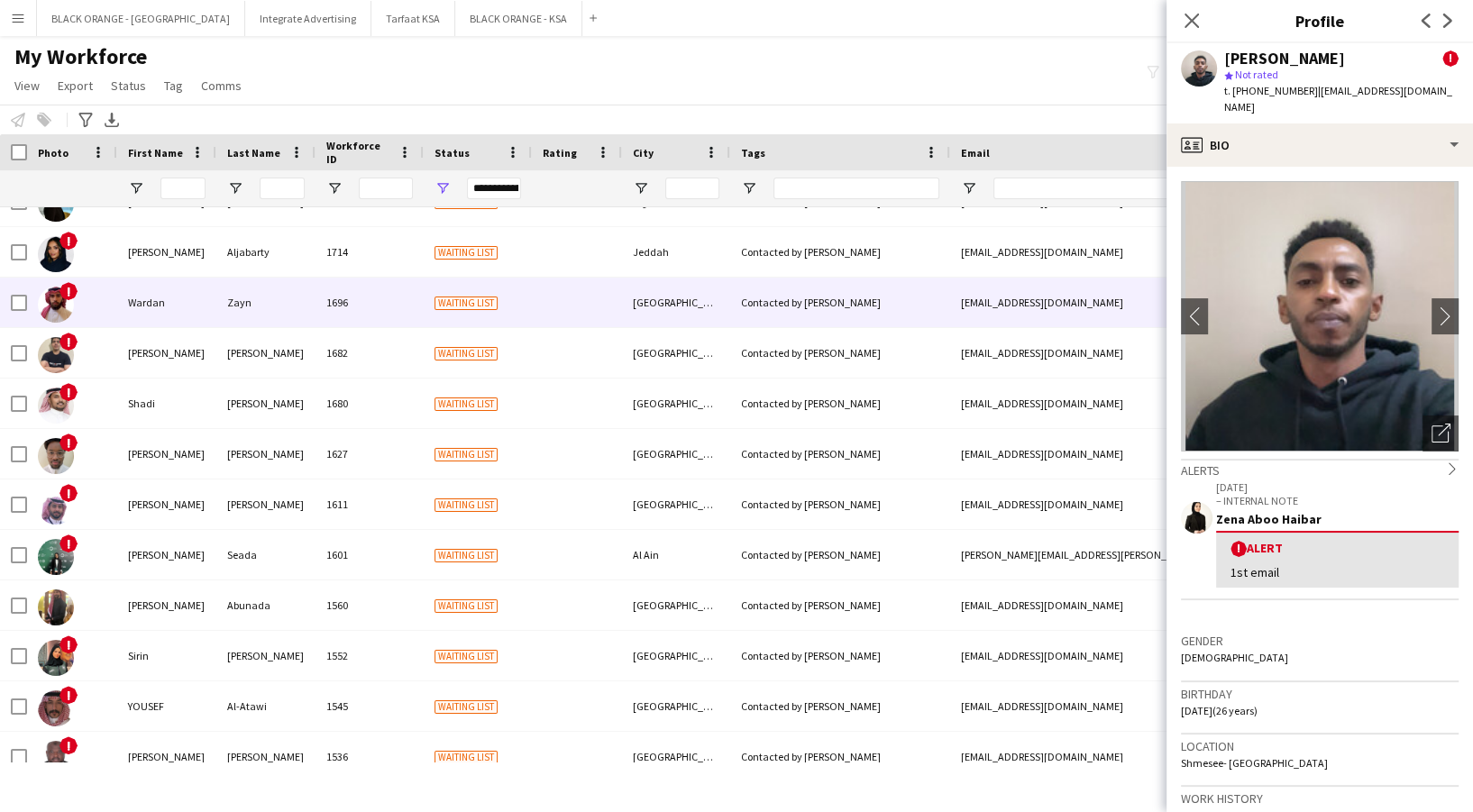
scroll to position [686, 0]
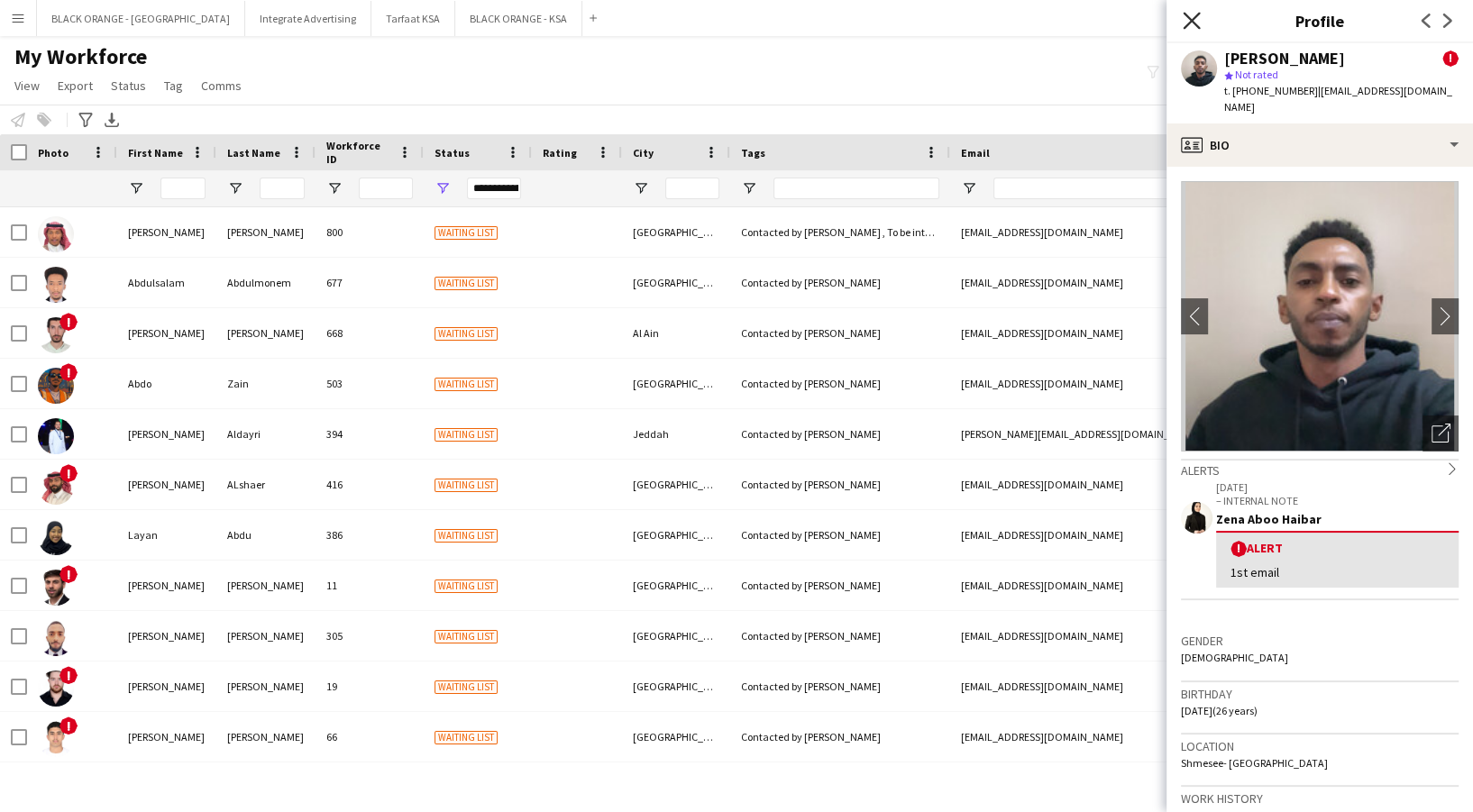
click at [1192, 23] on icon "Close pop-in" at bounding box center [1191, 20] width 17 height 17
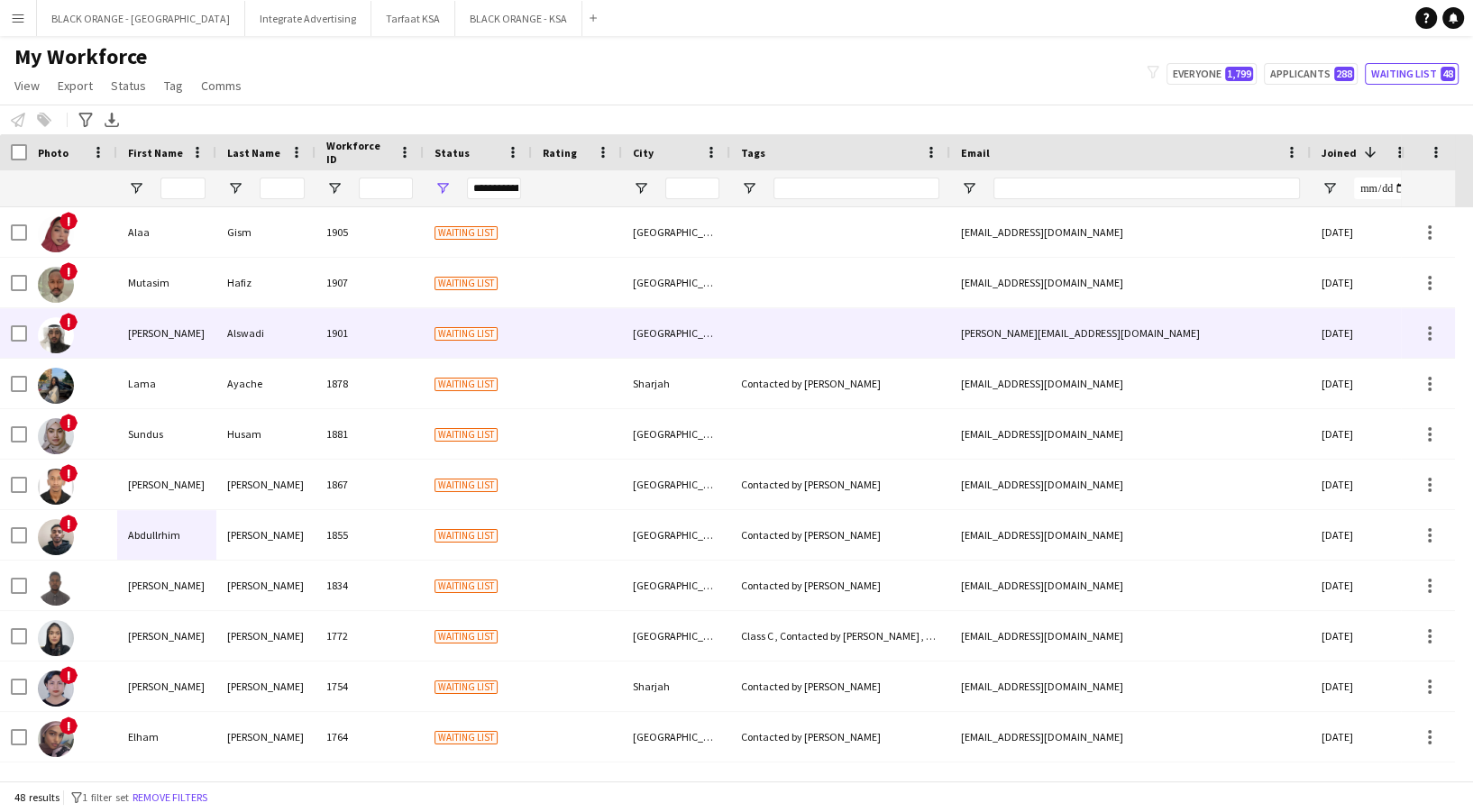
click at [215, 322] on div "[PERSON_NAME]" at bounding box center [167, 333] width 99 height 50
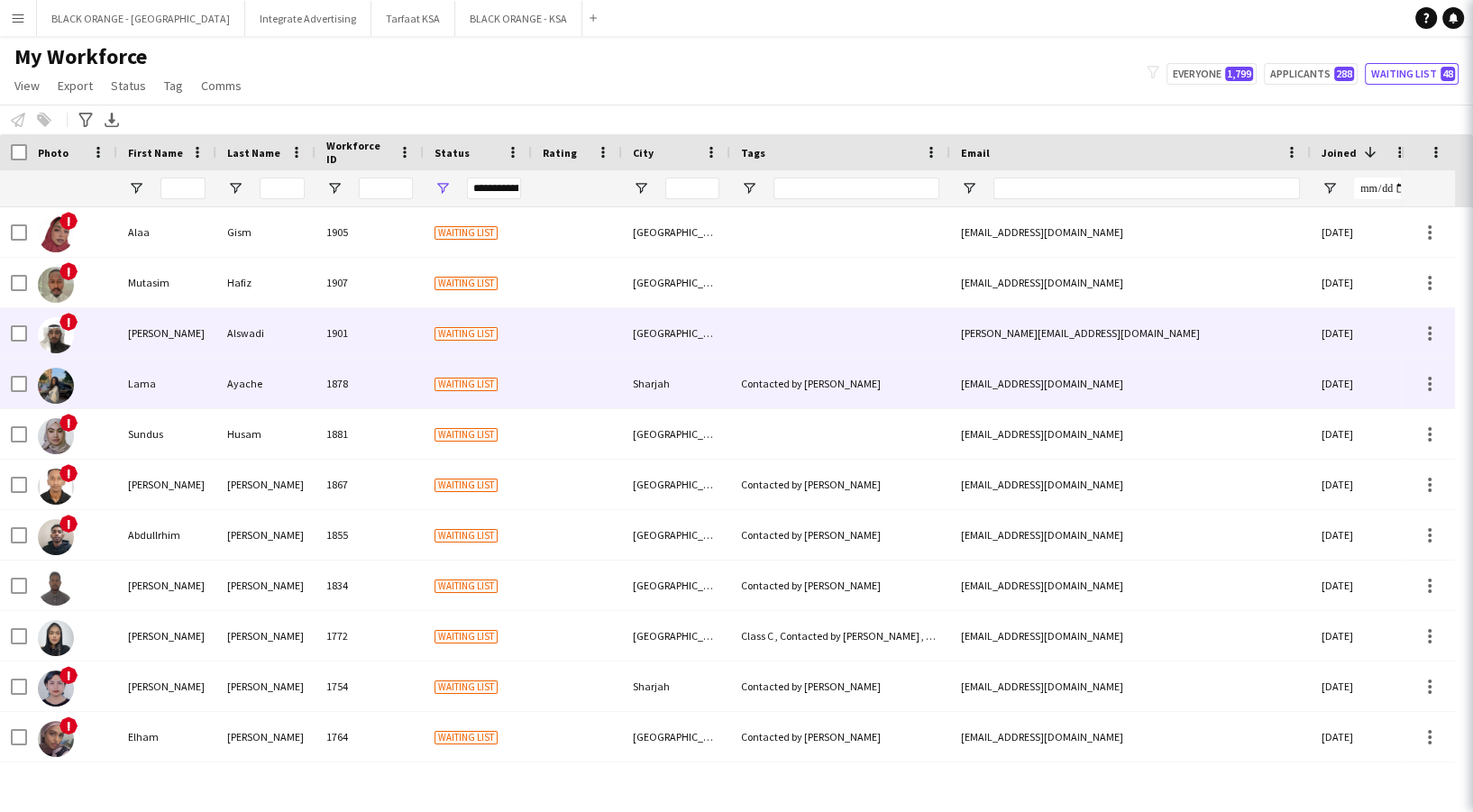
click at [245, 377] on div "Ayache" at bounding box center [266, 383] width 99 height 50
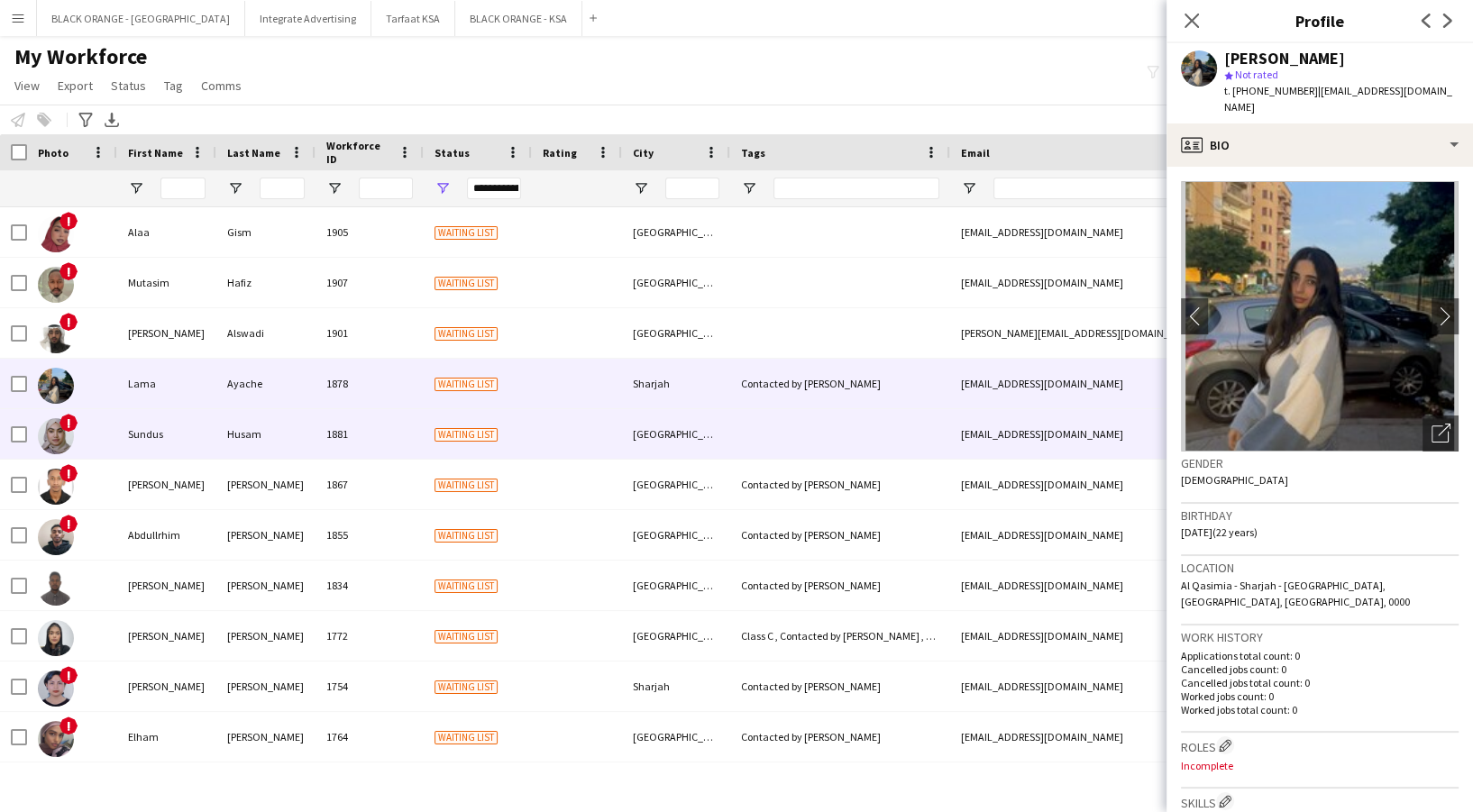
click at [251, 420] on div "Husam" at bounding box center [266, 433] width 99 height 50
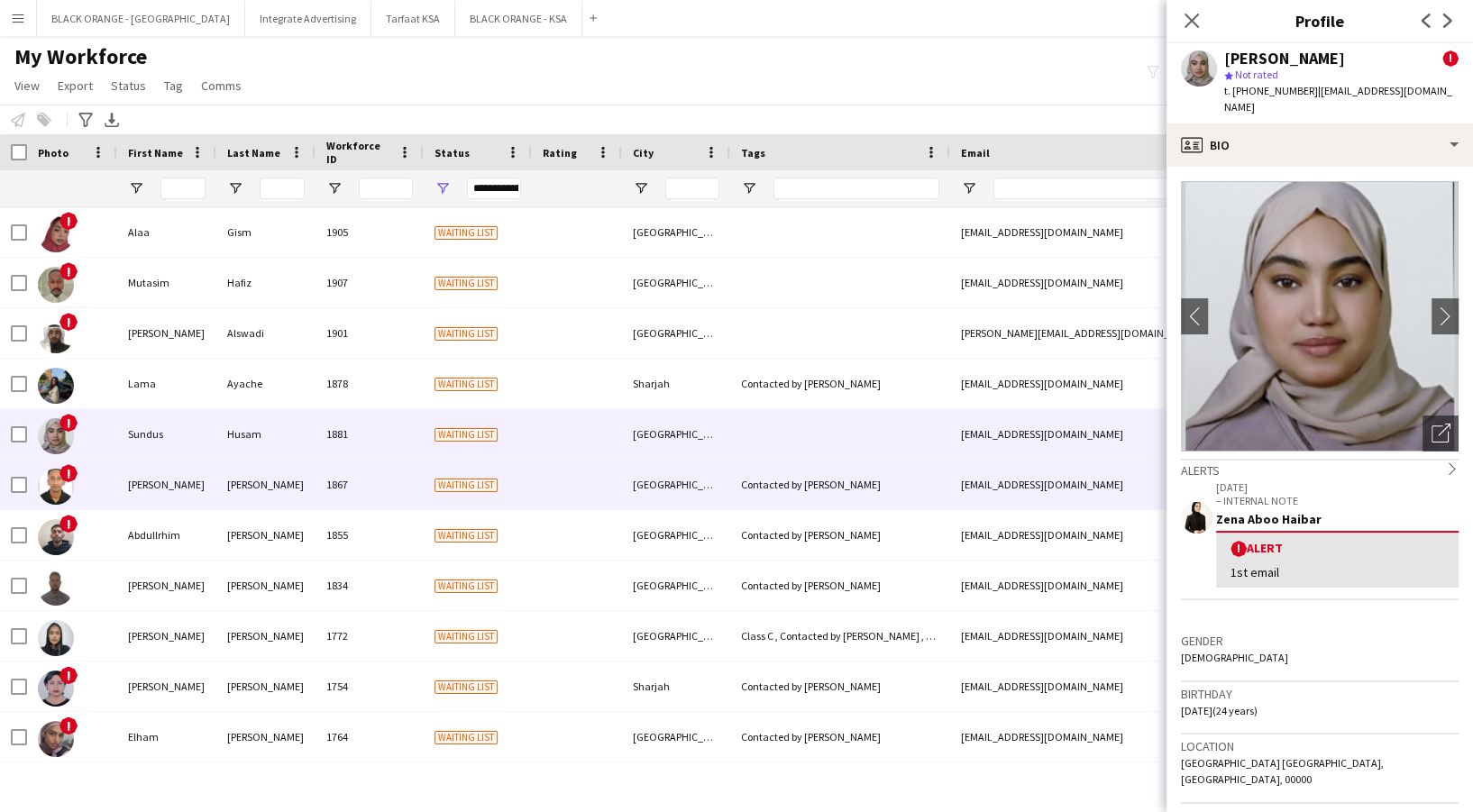
click at [233, 493] on div "[PERSON_NAME]" at bounding box center [266, 484] width 99 height 50
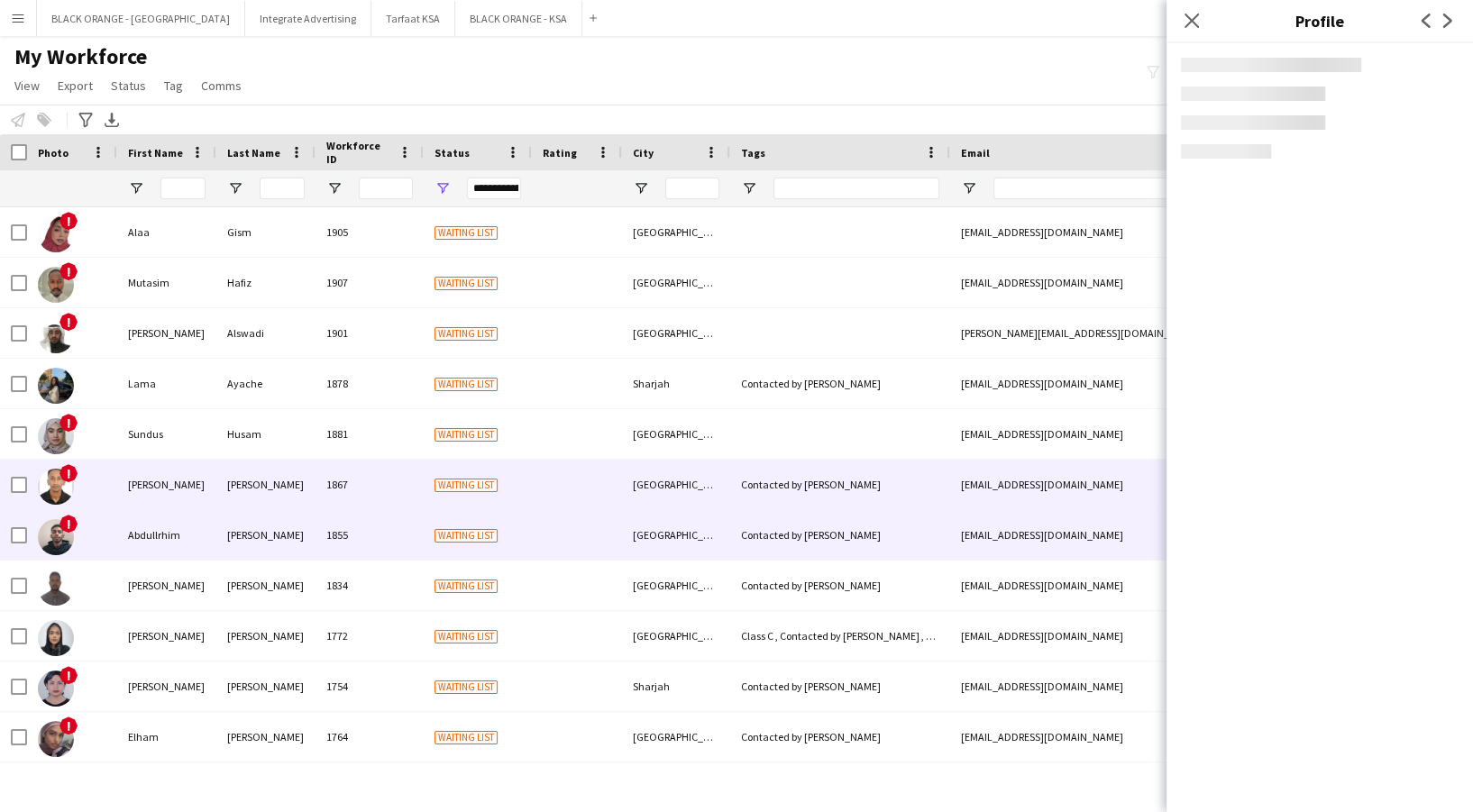
drag, startPoint x: 231, startPoint y: 548, endPoint x: 220, endPoint y: 613, distance: 65.9
click at [231, 553] on div "[PERSON_NAME]" at bounding box center [266, 534] width 99 height 50
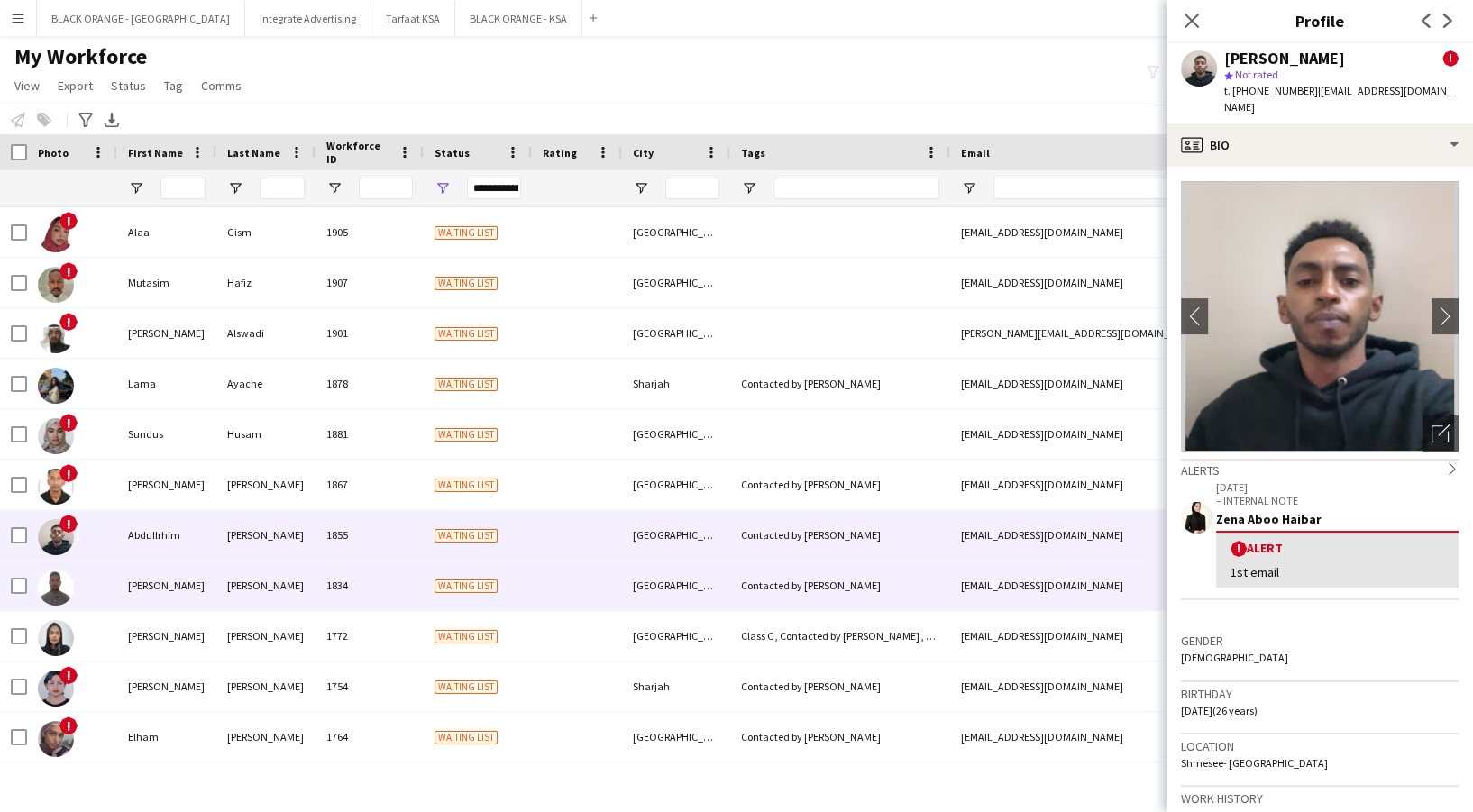
click at [220, 596] on div "[PERSON_NAME]" at bounding box center [266, 585] width 99 height 50
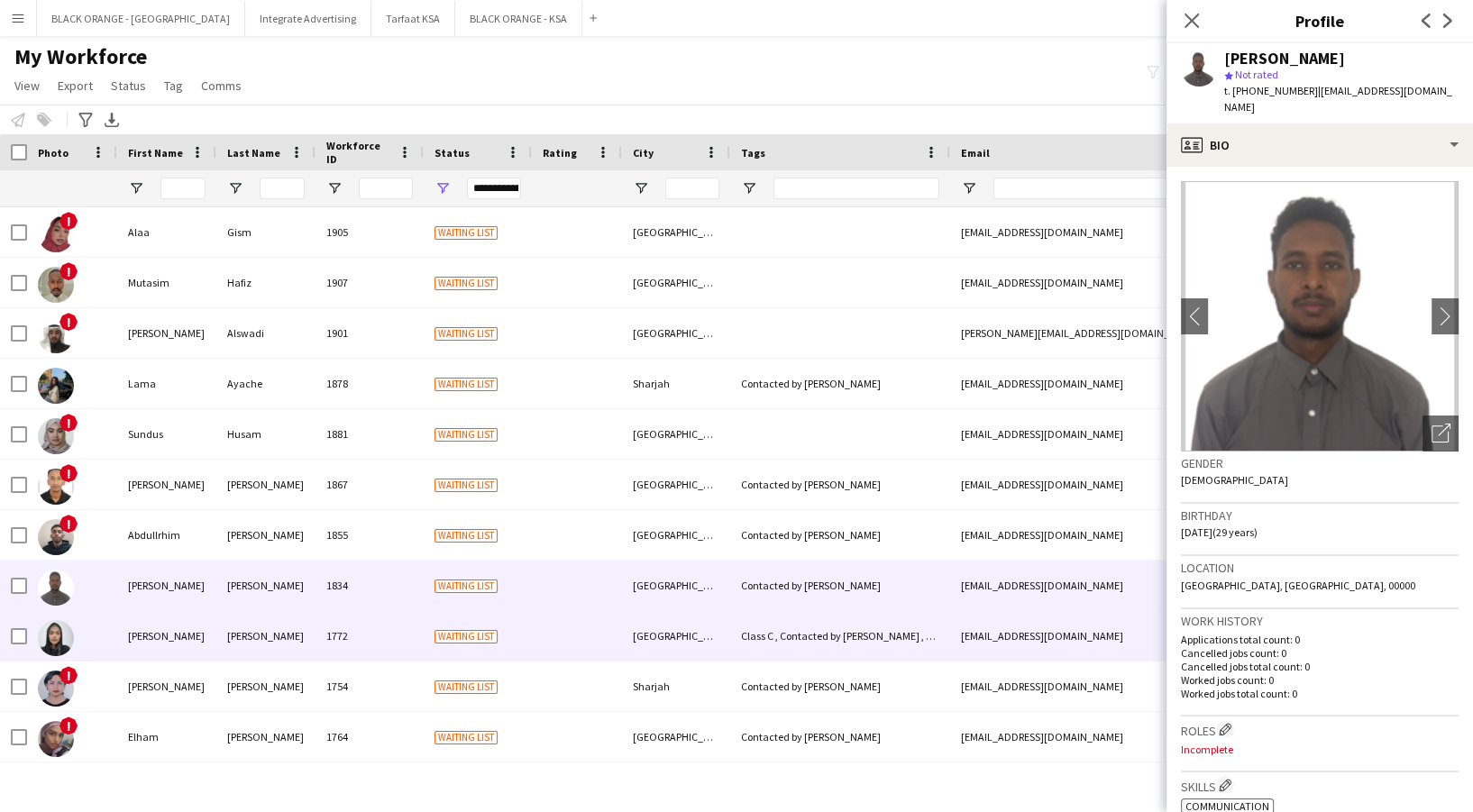
click at [235, 638] on div "[PERSON_NAME]" at bounding box center [266, 635] width 99 height 50
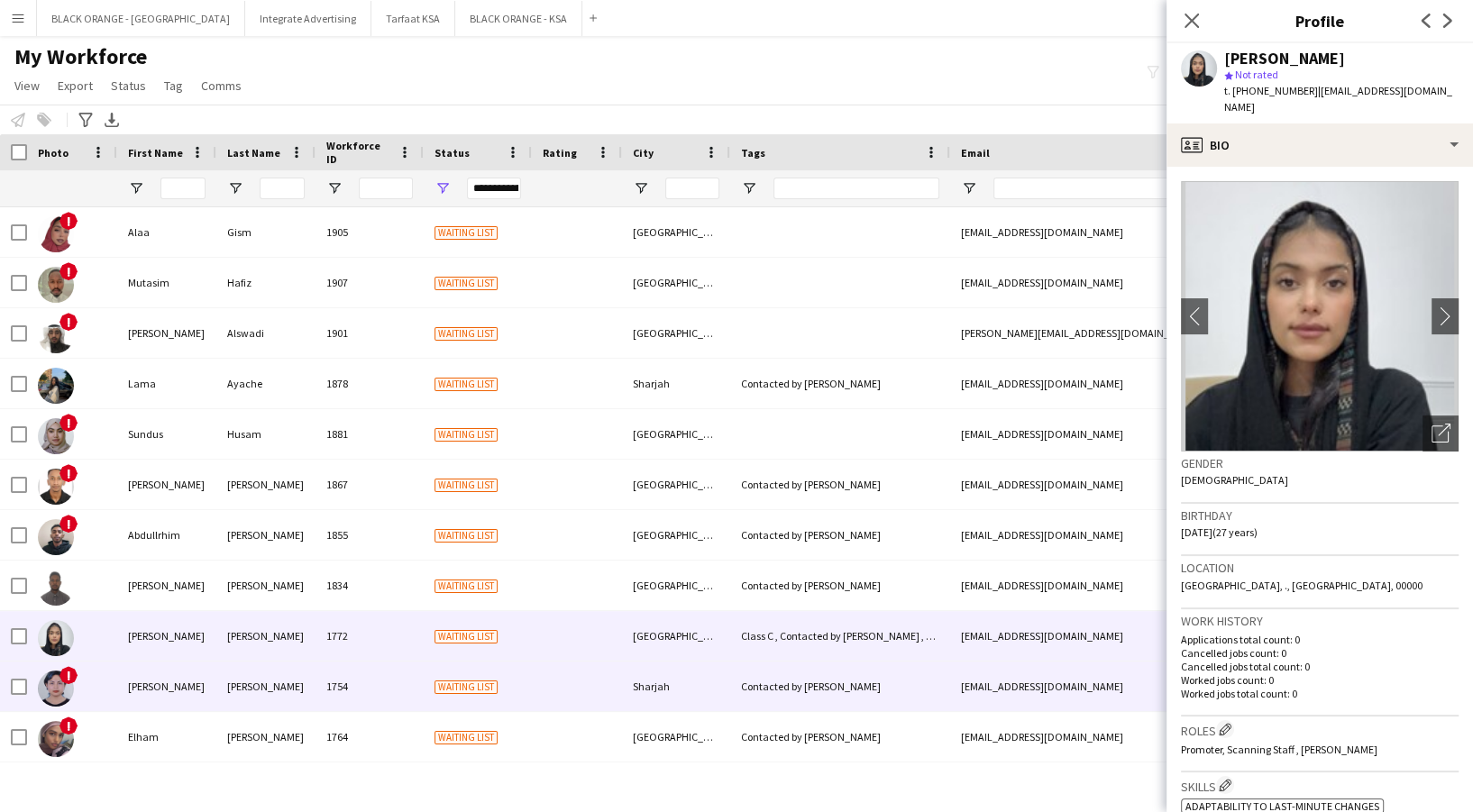
click at [240, 677] on div "[PERSON_NAME]" at bounding box center [266, 685] width 99 height 50
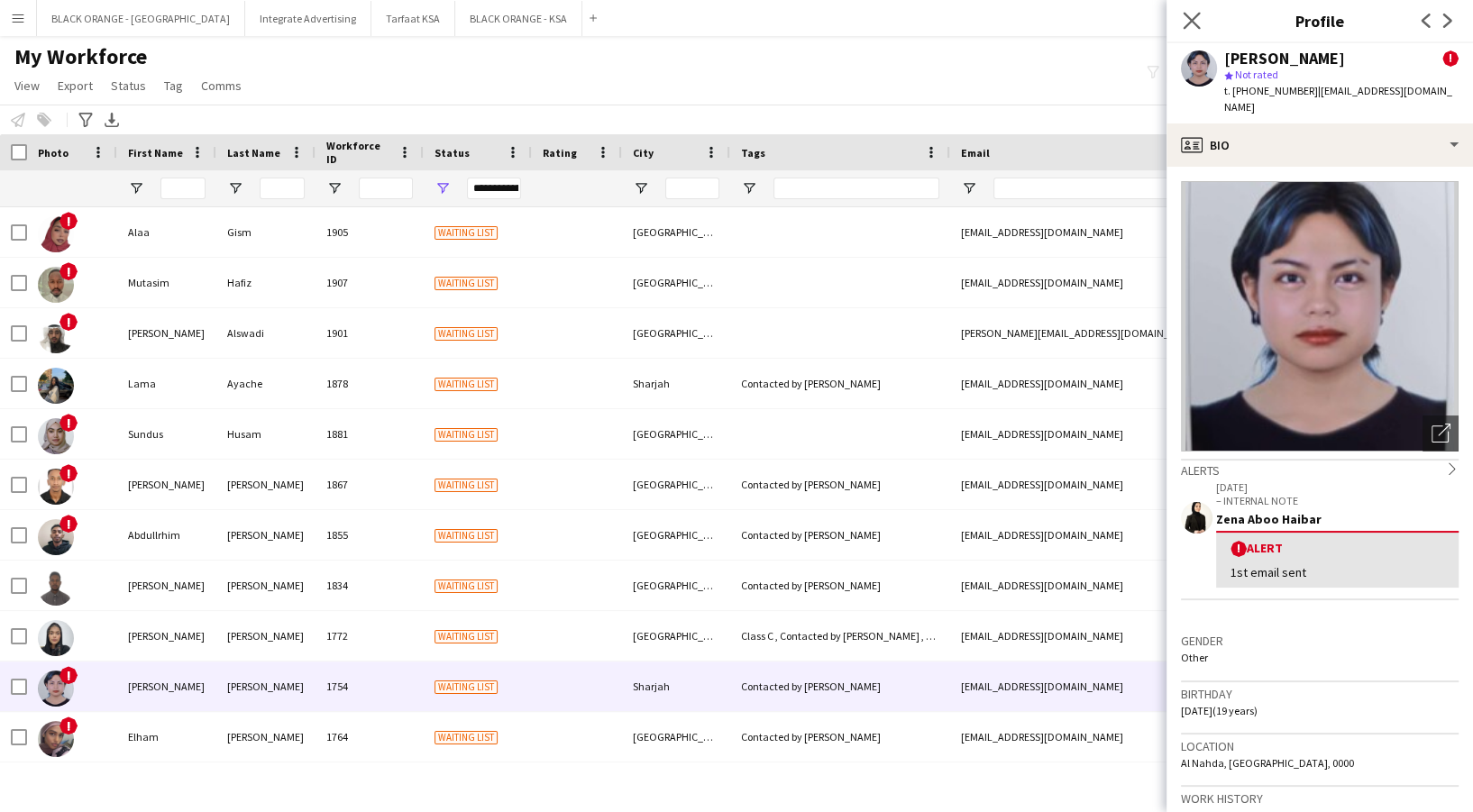
click at [1181, 25] on app-icon "Close pop-in" at bounding box center [1192, 22] width 26 height 26
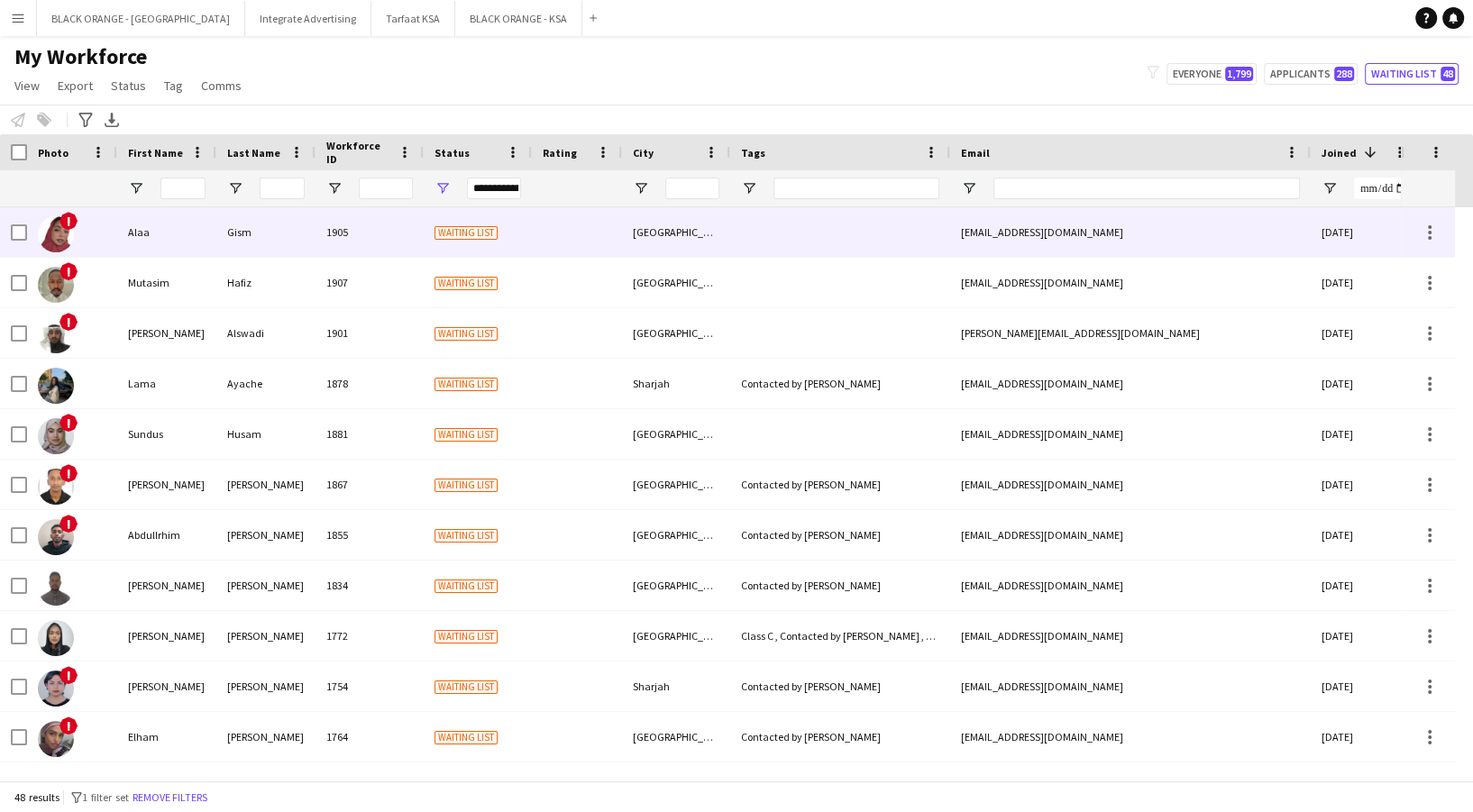
click at [342, 237] on div "1905" at bounding box center [369, 232] width 108 height 50
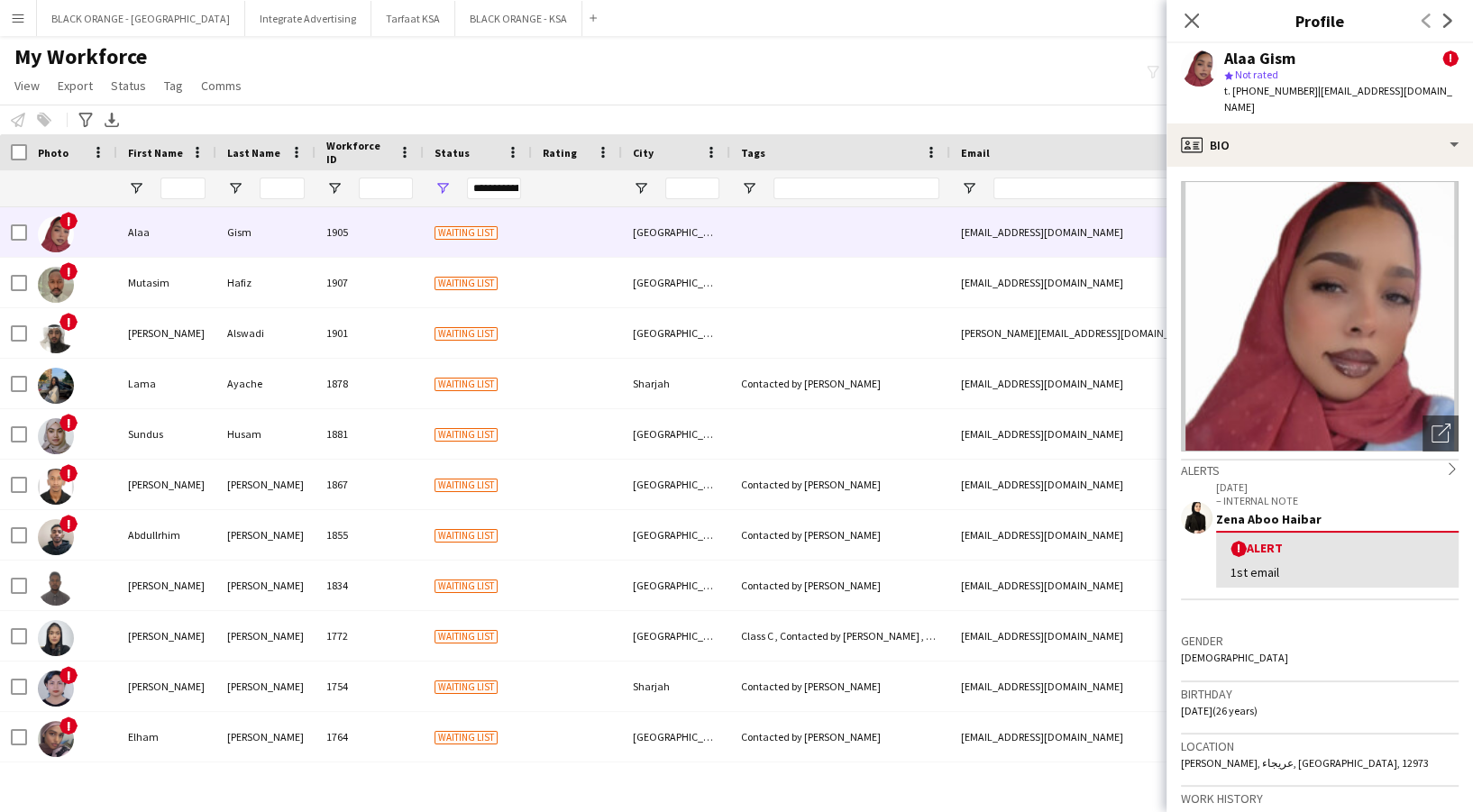
click at [693, 65] on div "My Workforce View Views Default view New view Update view Delete view Edit name…" at bounding box center [736, 73] width 1473 height 61
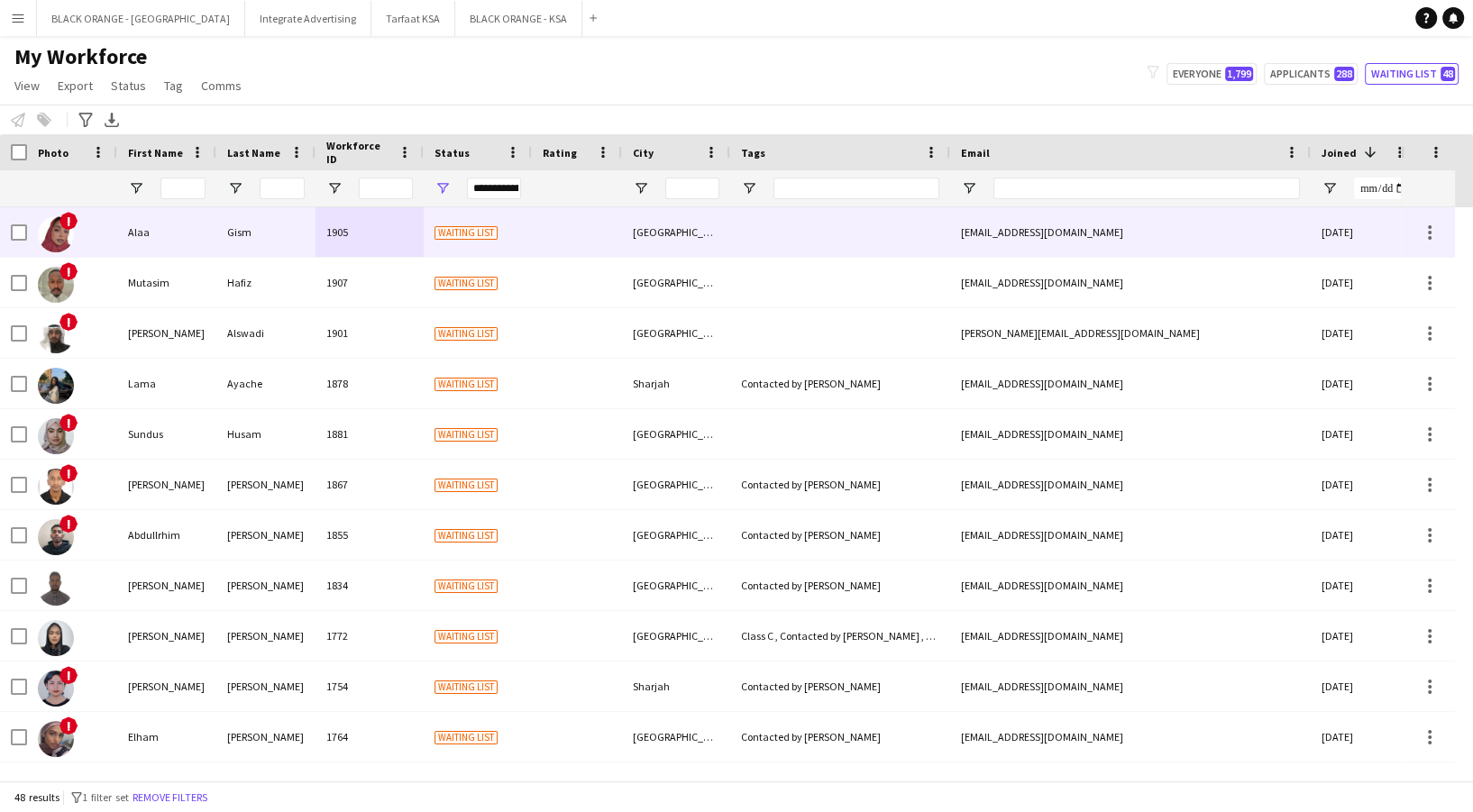
click at [109, 220] on div "!" at bounding box center [72, 232] width 90 height 50
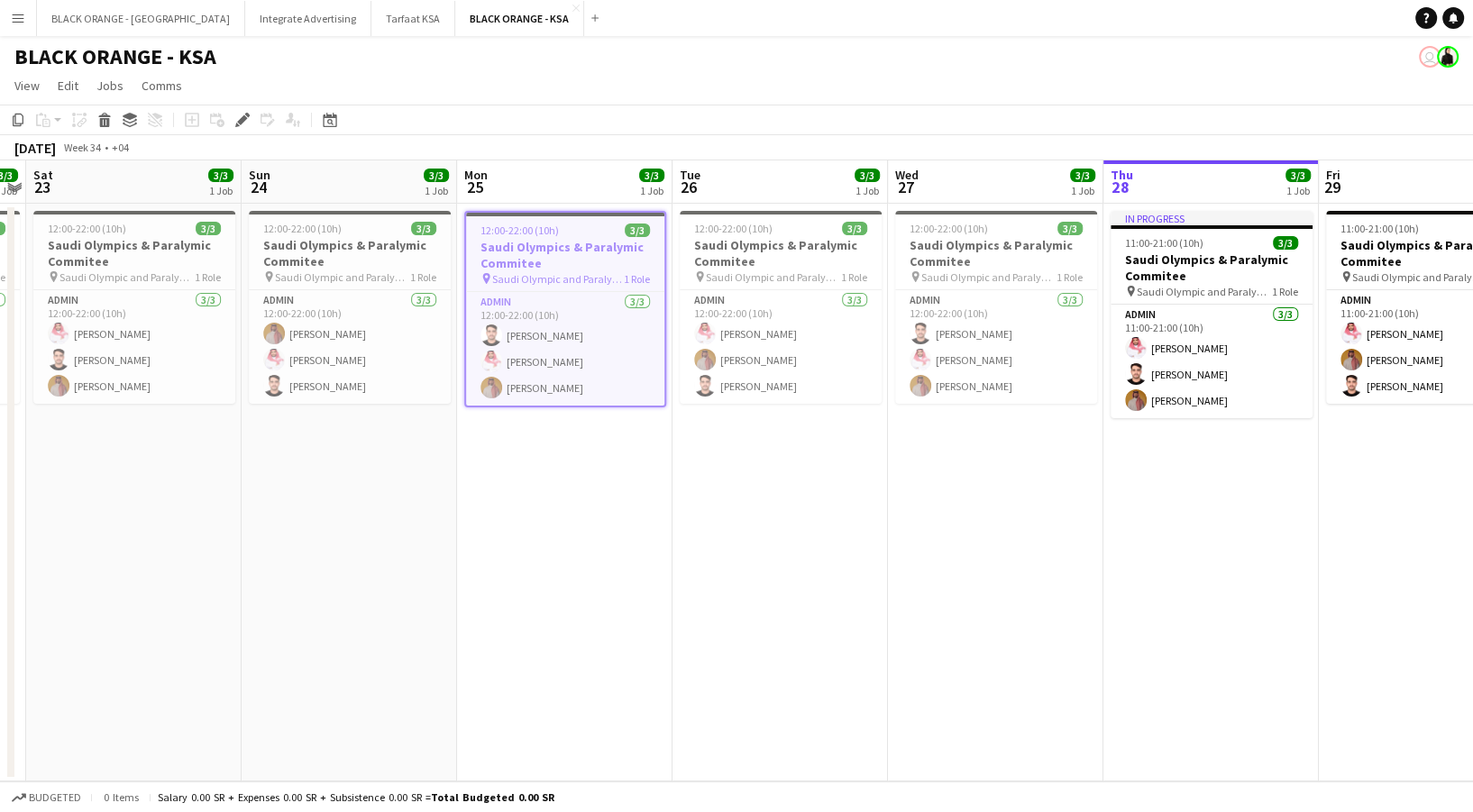
click at [17, 9] on button "Menu" at bounding box center [18, 18] width 36 height 36
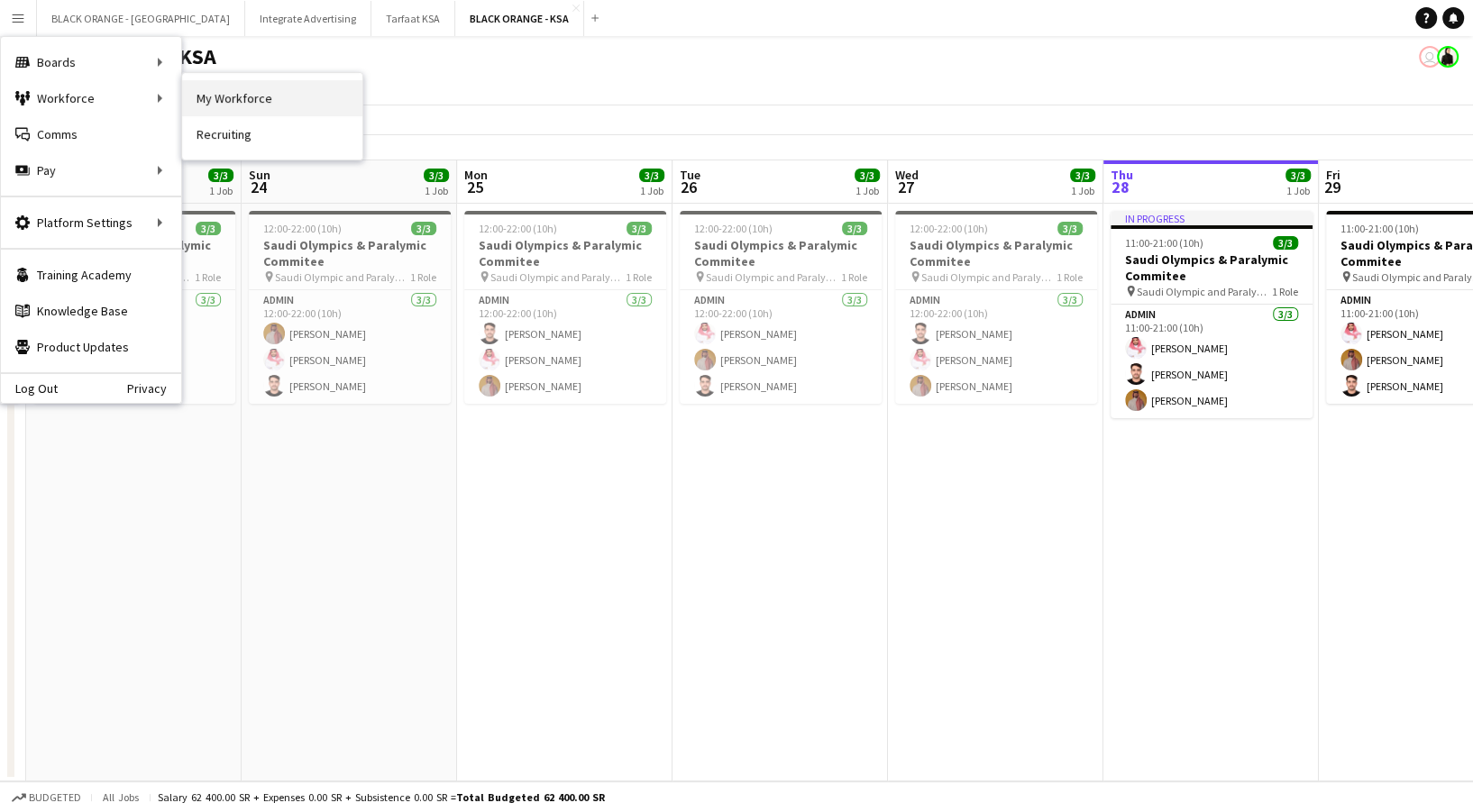
click at [246, 97] on link "My Workforce" at bounding box center [272, 98] width 180 height 36
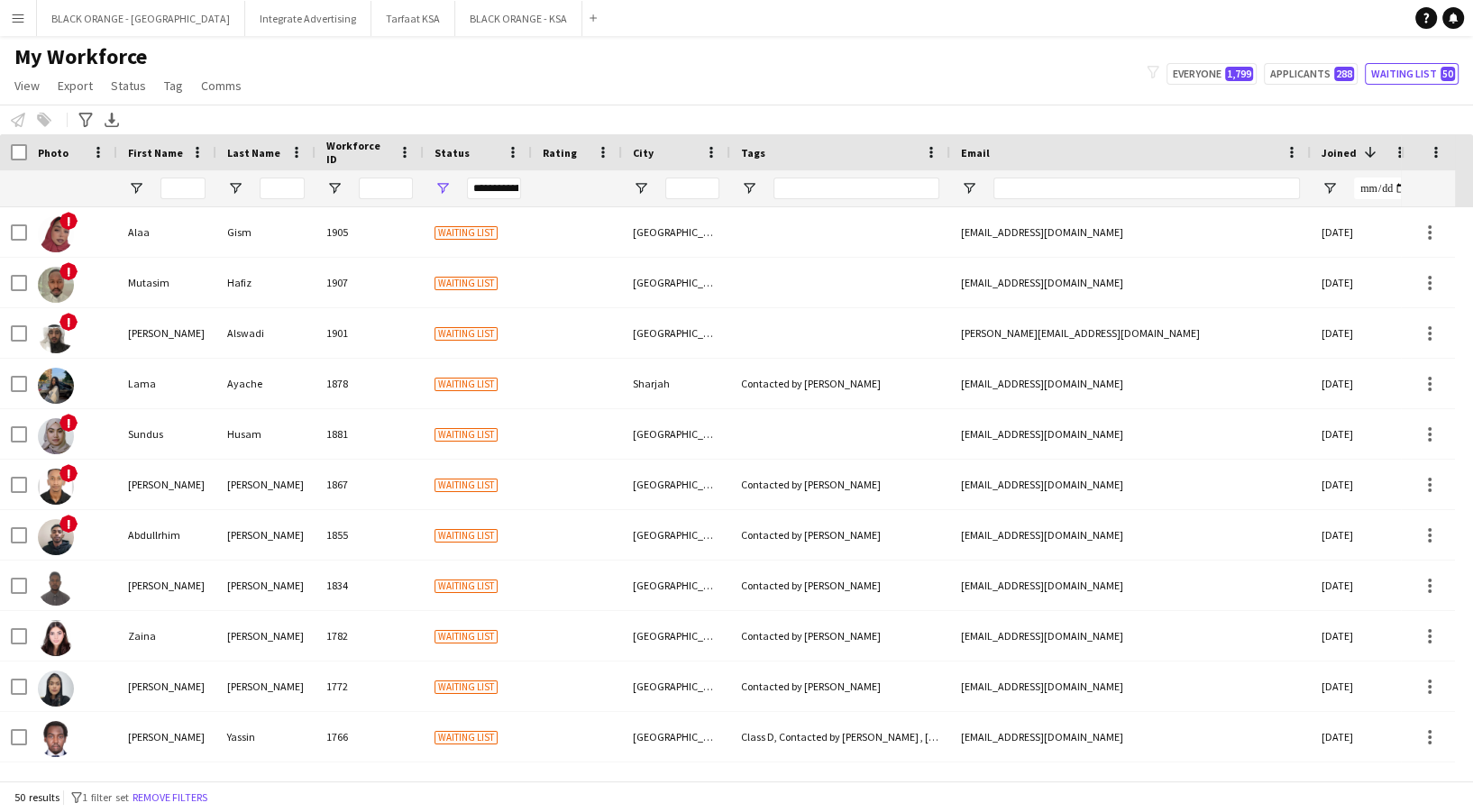
click at [25, 18] on button "Menu" at bounding box center [18, 18] width 36 height 36
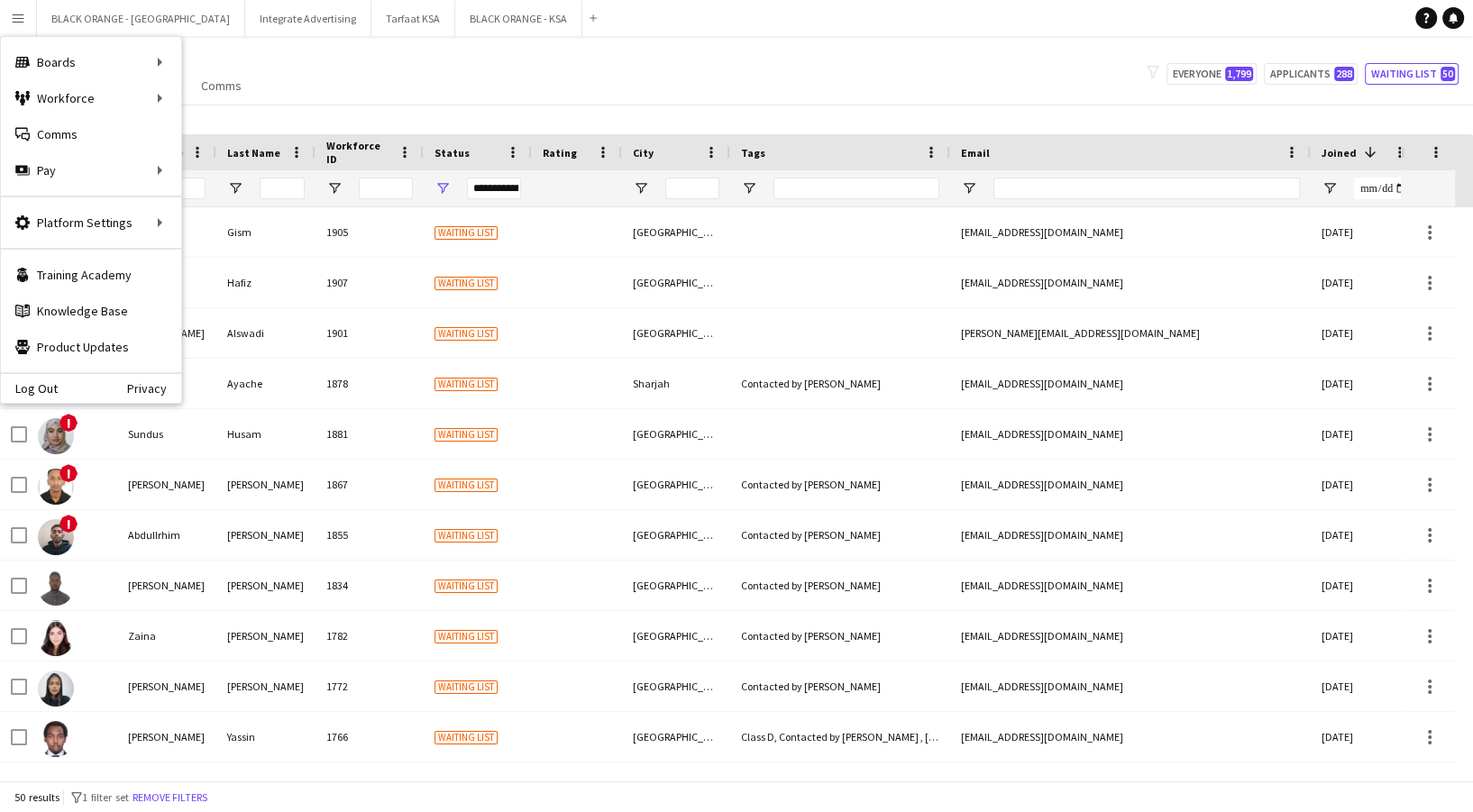
click at [411, 65] on div "My Workforce View Views Default view New view Update view Delete view Edit name…" at bounding box center [736, 73] width 1473 height 61
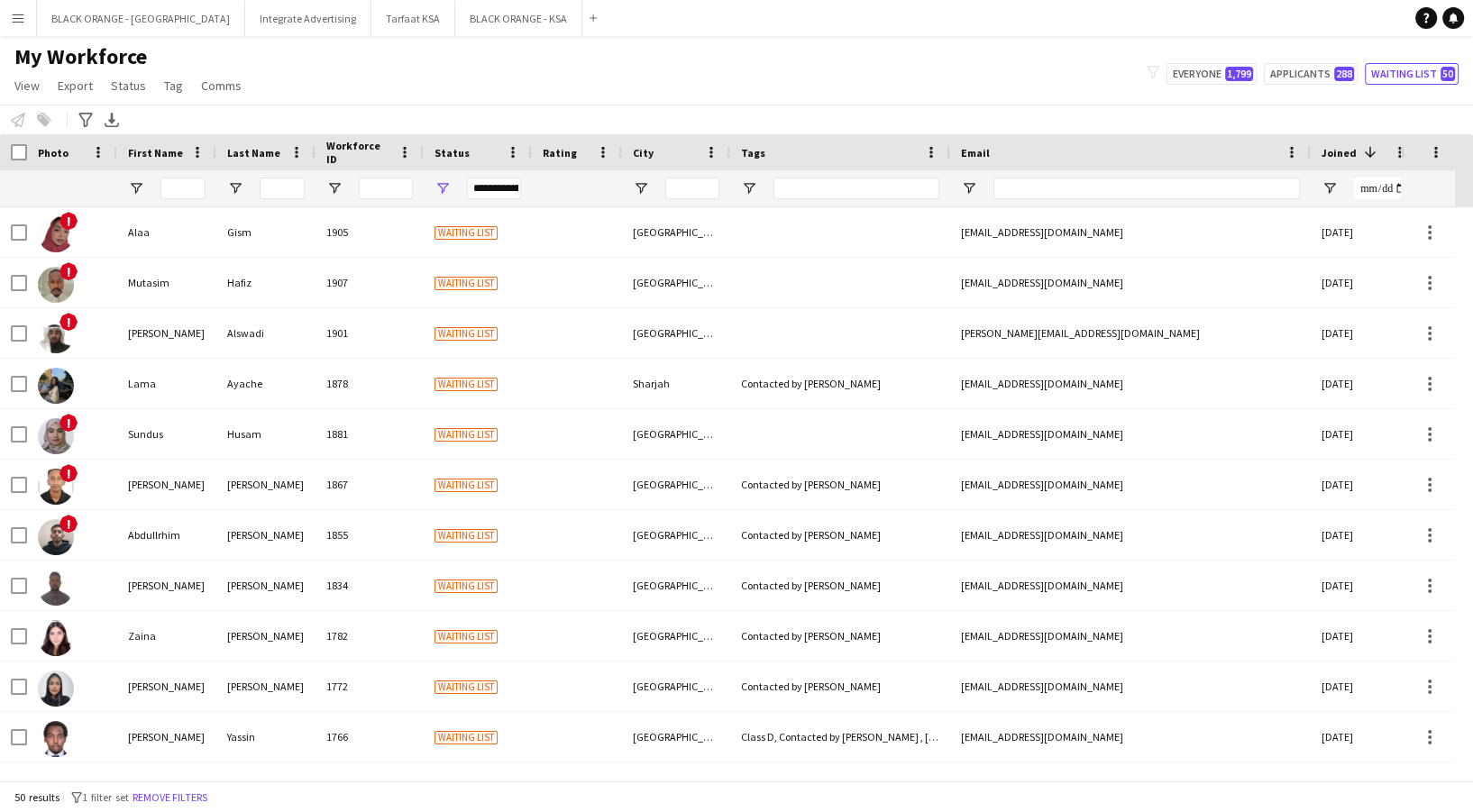
click at [20, 15] on app-icon "Menu" at bounding box center [18, 18] width 14 height 14
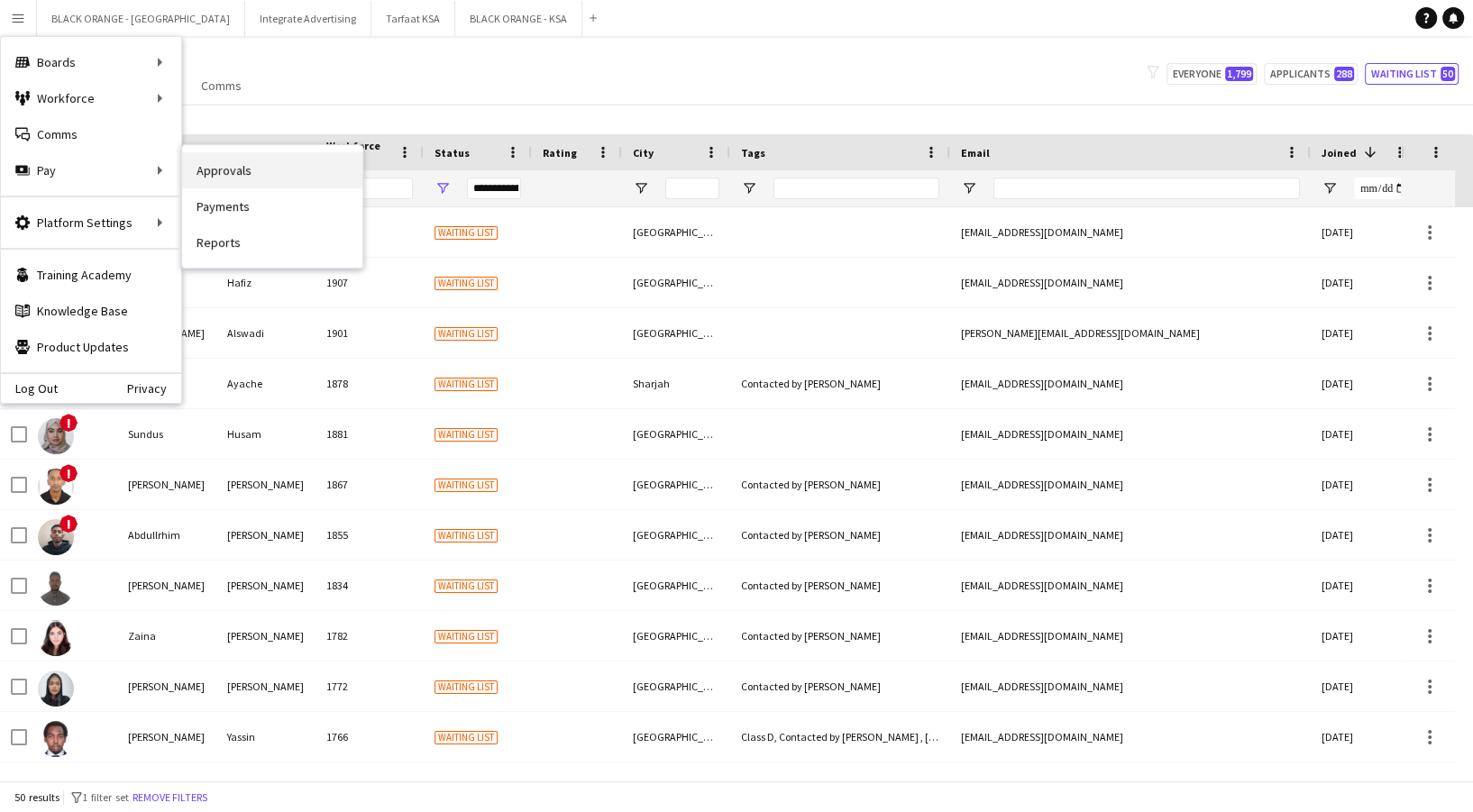
click at [237, 177] on link "Approvals" at bounding box center [272, 170] width 180 height 36
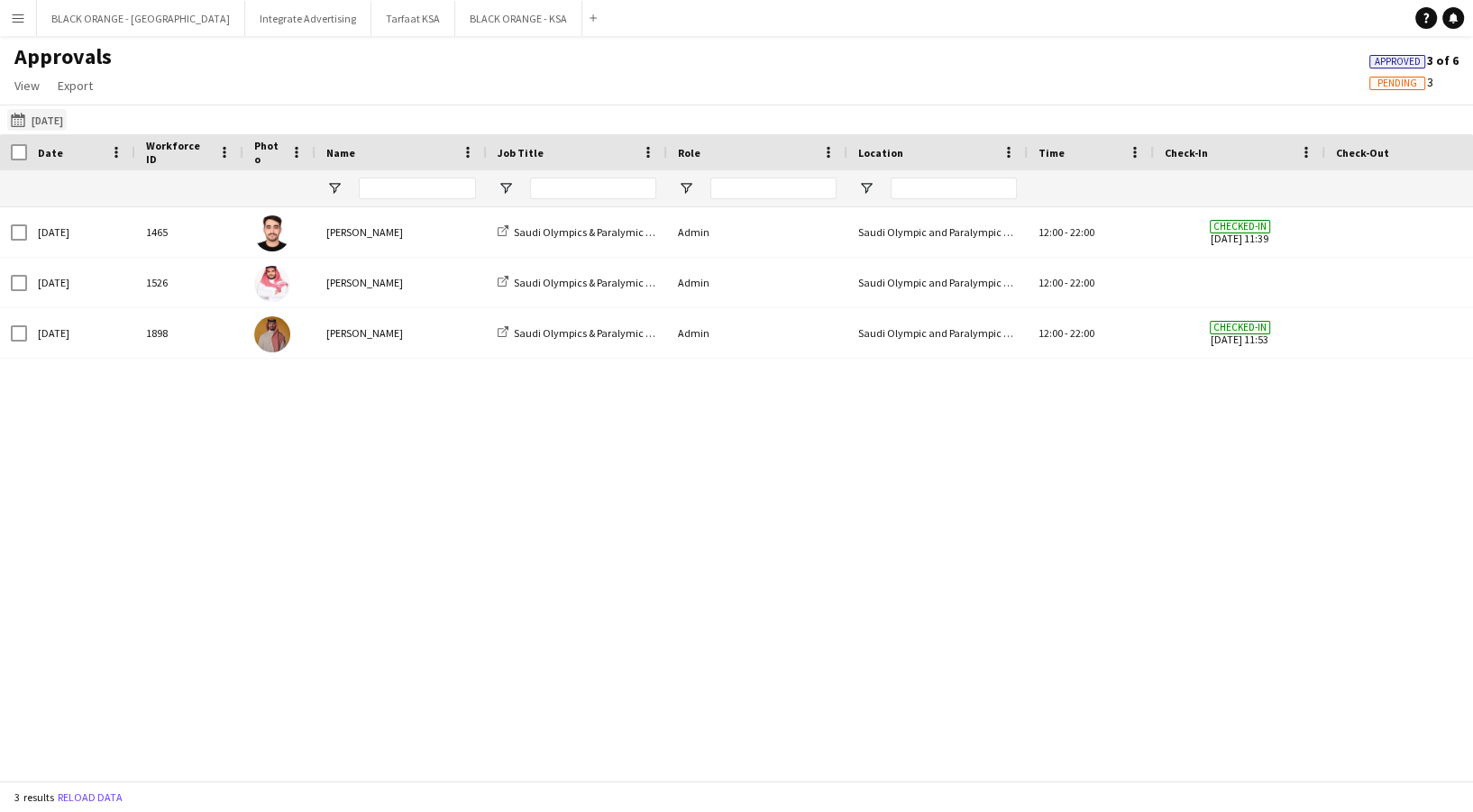
click at [57, 110] on button "25-08-2025 25-08-2025" at bounding box center [37, 119] width 59 height 22
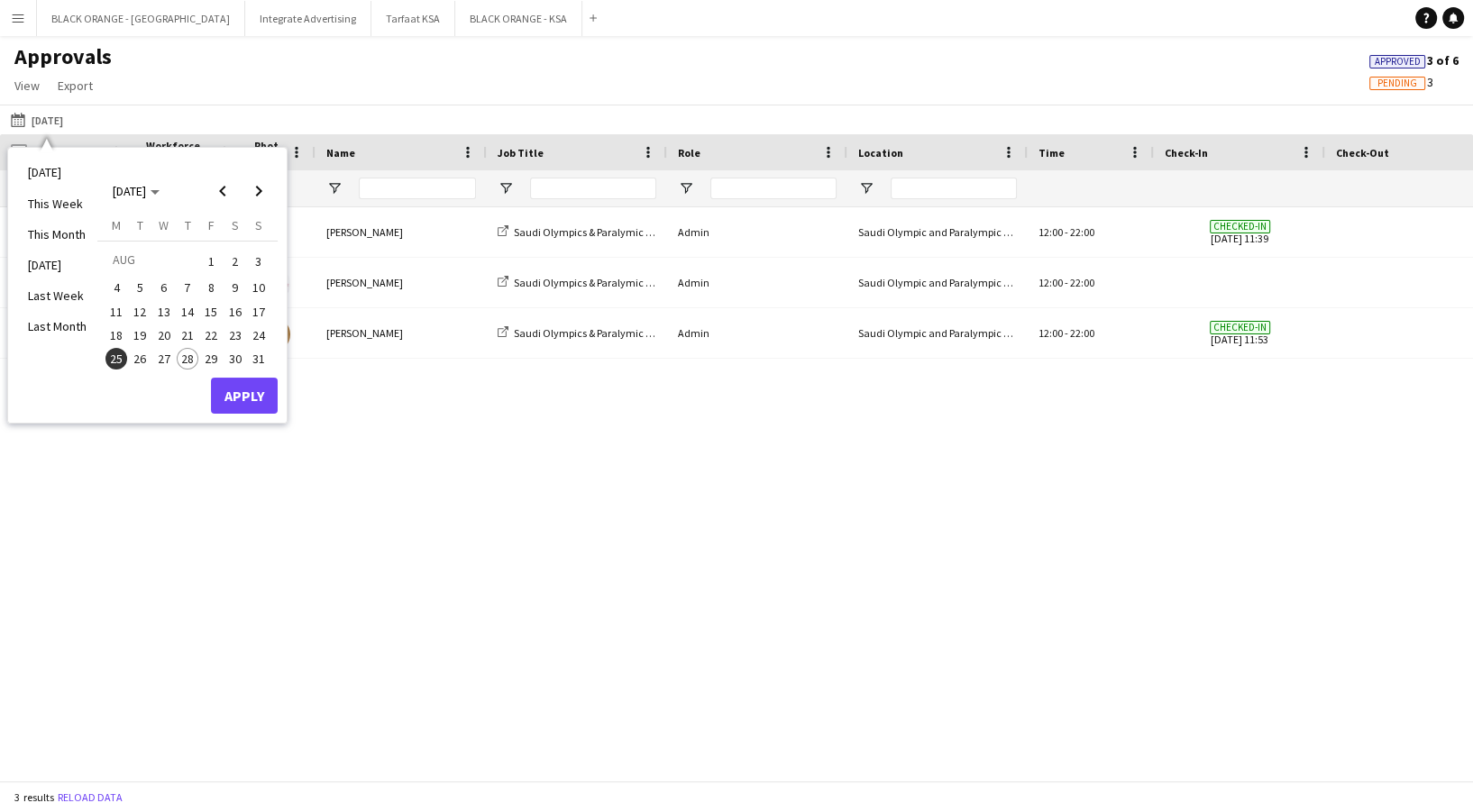
click at [255, 339] on span "24" at bounding box center [258, 335] width 22 height 22
click at [245, 398] on button "Apply" at bounding box center [244, 395] width 67 height 36
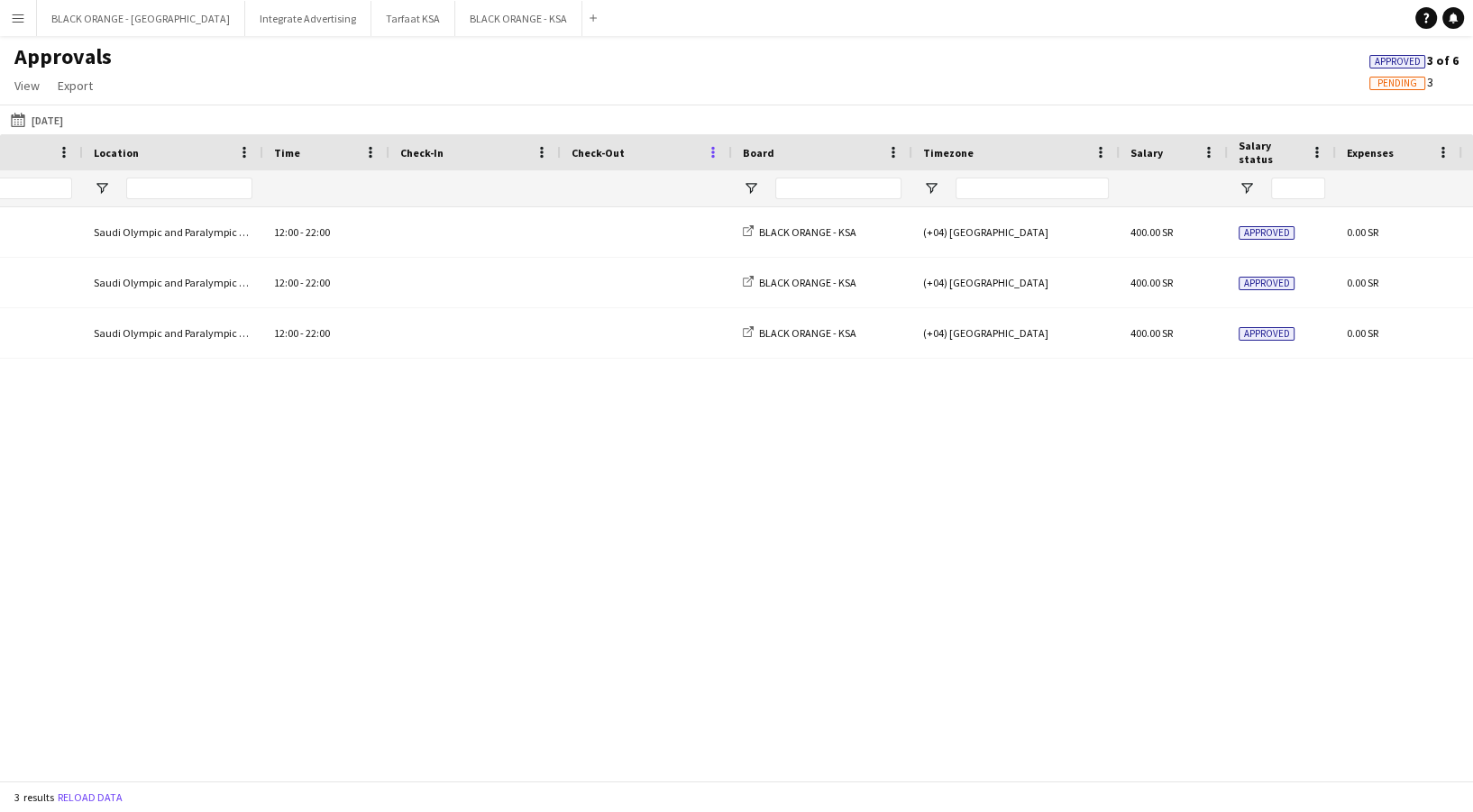
click at [710, 144] on span at bounding box center [712, 152] width 16 height 16
click at [767, 218] on span "Autosize This Column" at bounding box center [804, 215] width 153 height 31
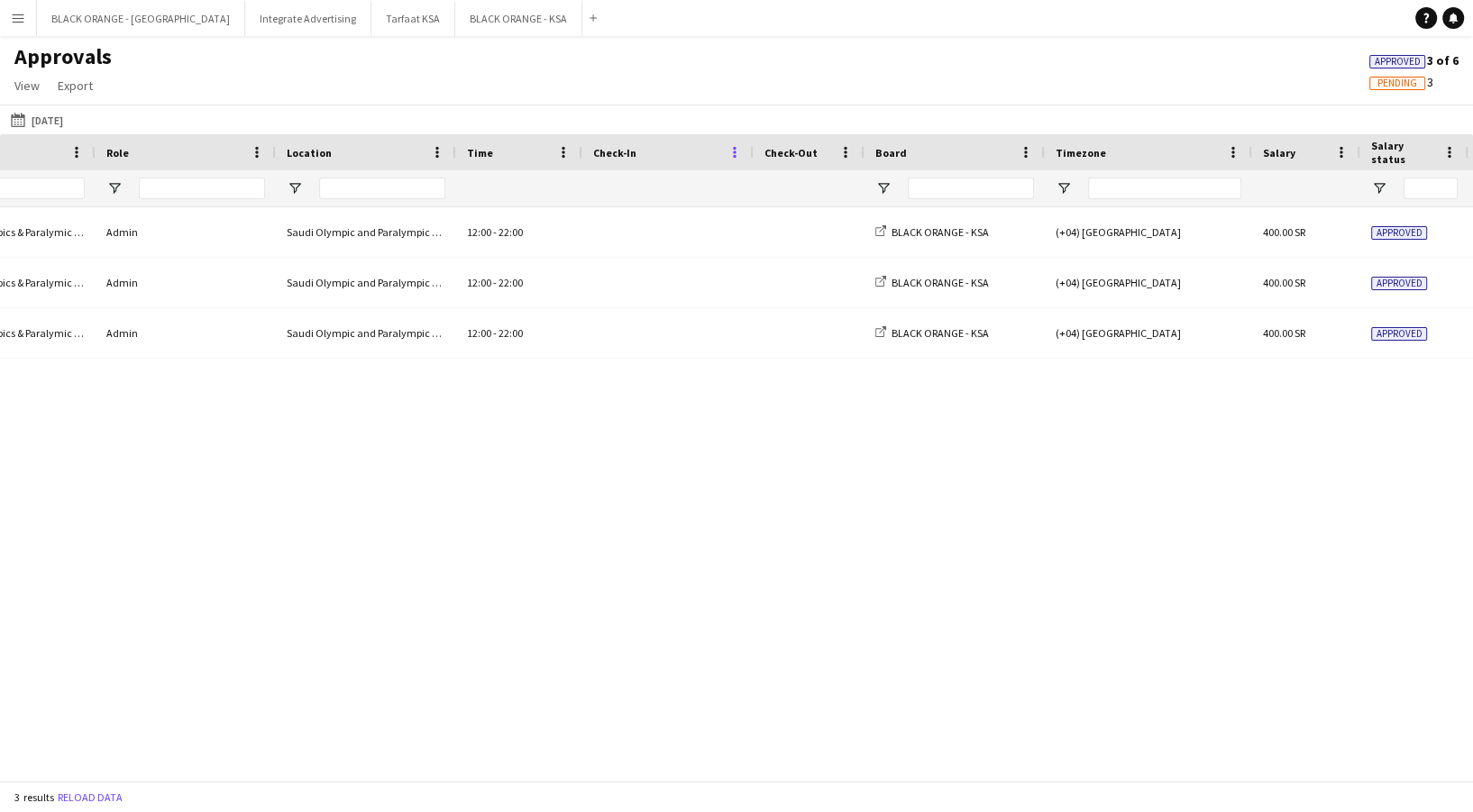
click at [738, 145] on span at bounding box center [734, 152] width 16 height 16
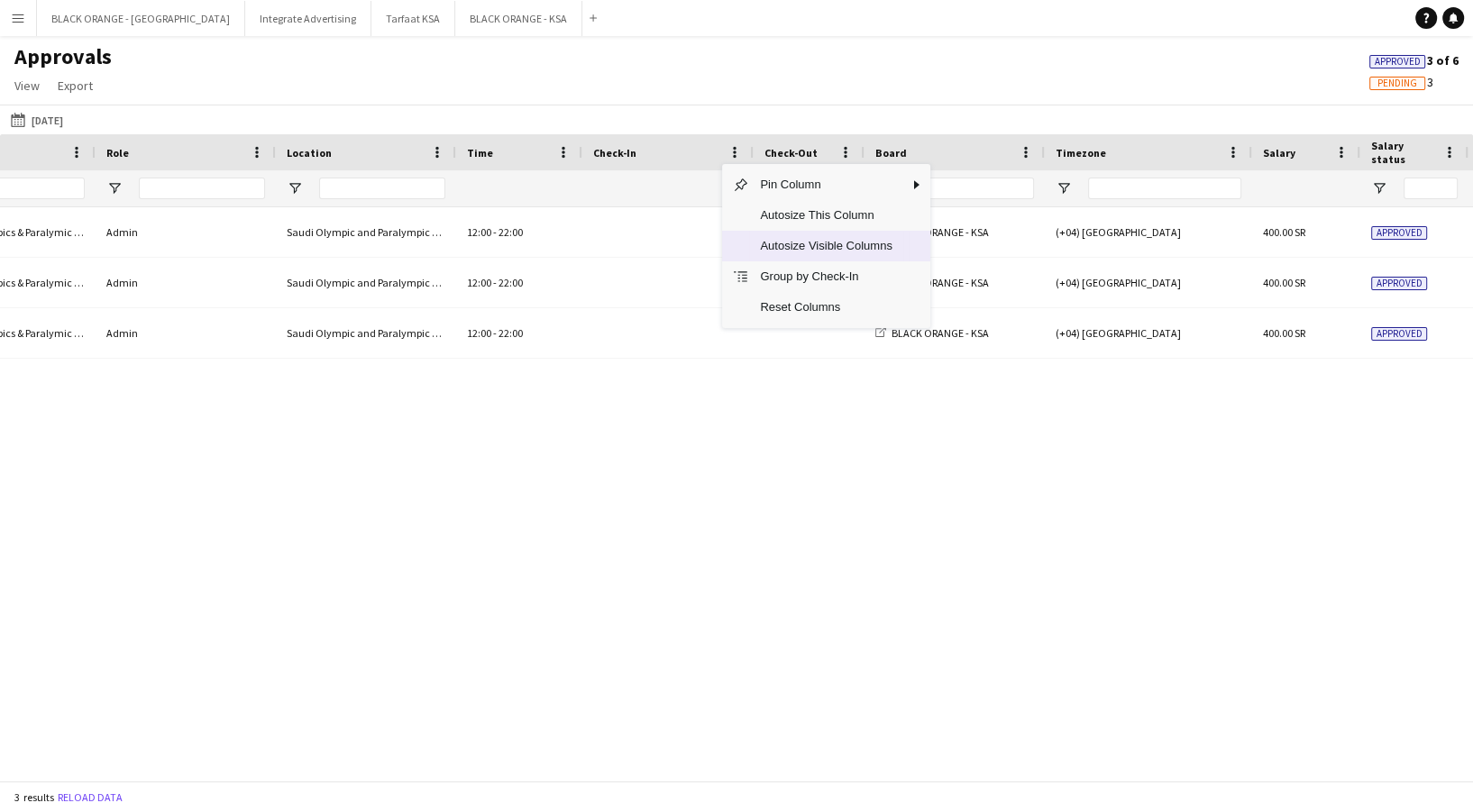
click at [775, 249] on span "Autosize Visible Columns" at bounding box center [825, 246] width 153 height 31
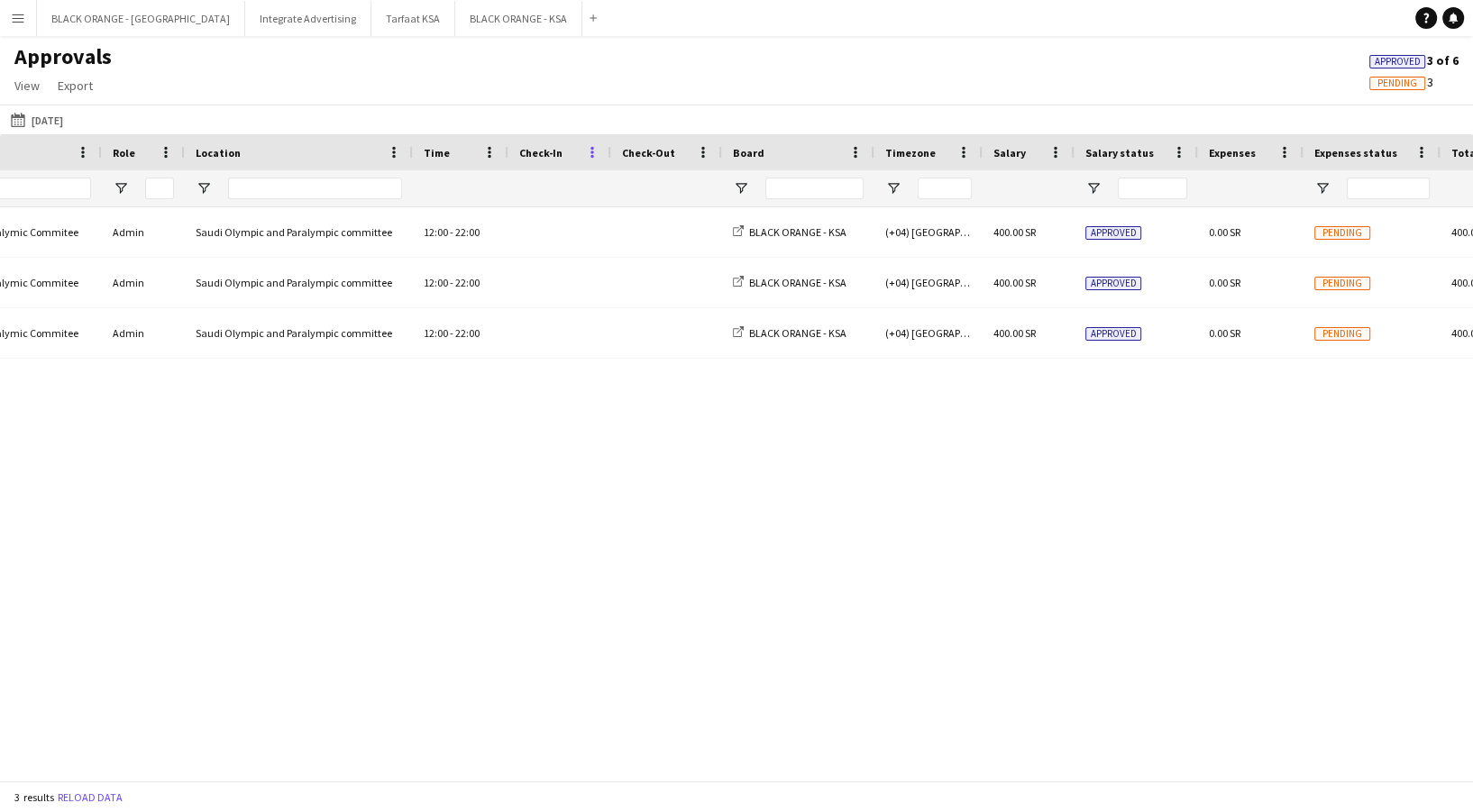
click at [590, 147] on span at bounding box center [591, 152] width 16 height 16
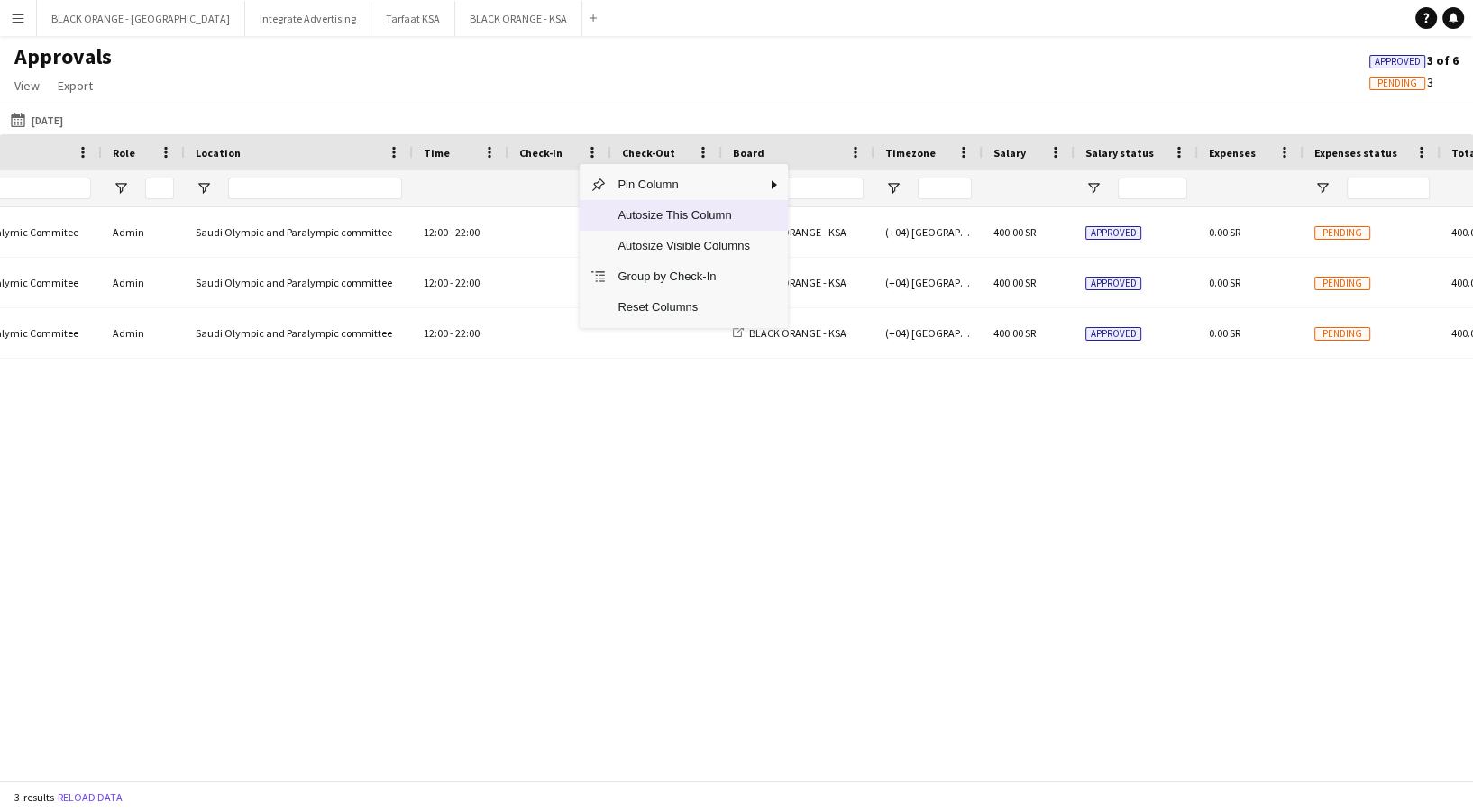
click at [606, 214] on span "Autosize This Column" at bounding box center [682, 215] width 153 height 31
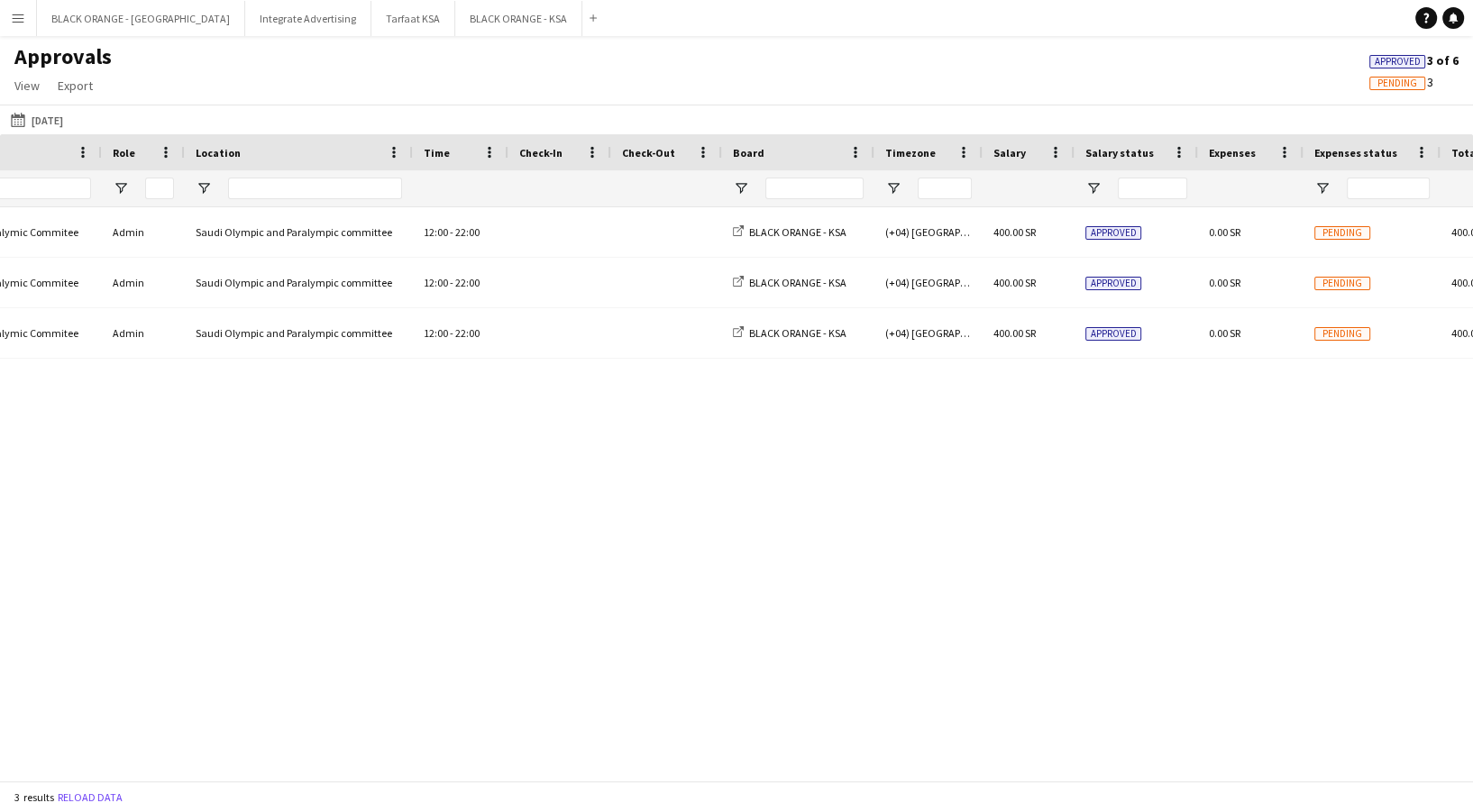
click at [595, 144] on span at bounding box center [591, 152] width 16 height 16
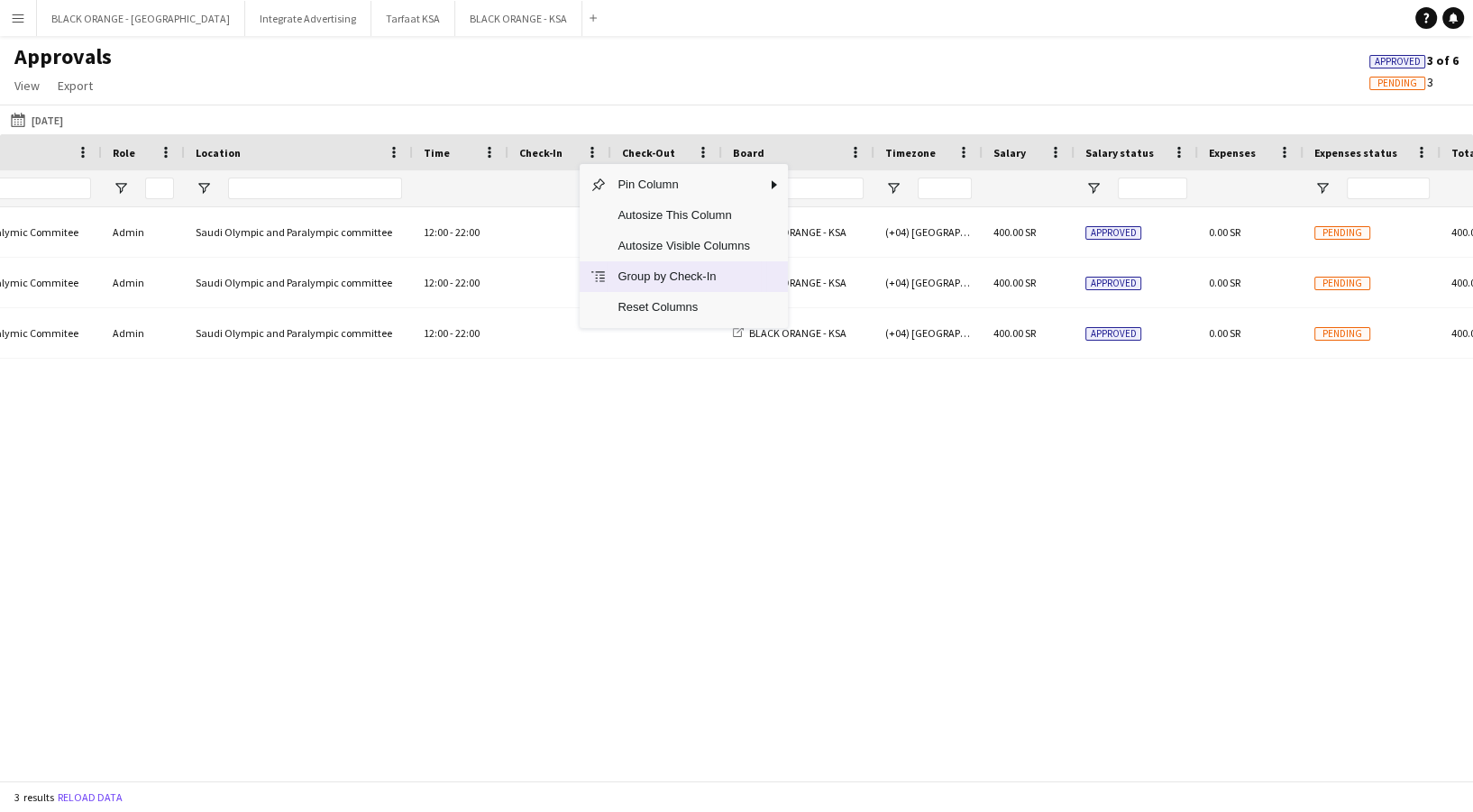
click at [676, 278] on span "Group by Check-In" at bounding box center [682, 277] width 153 height 31
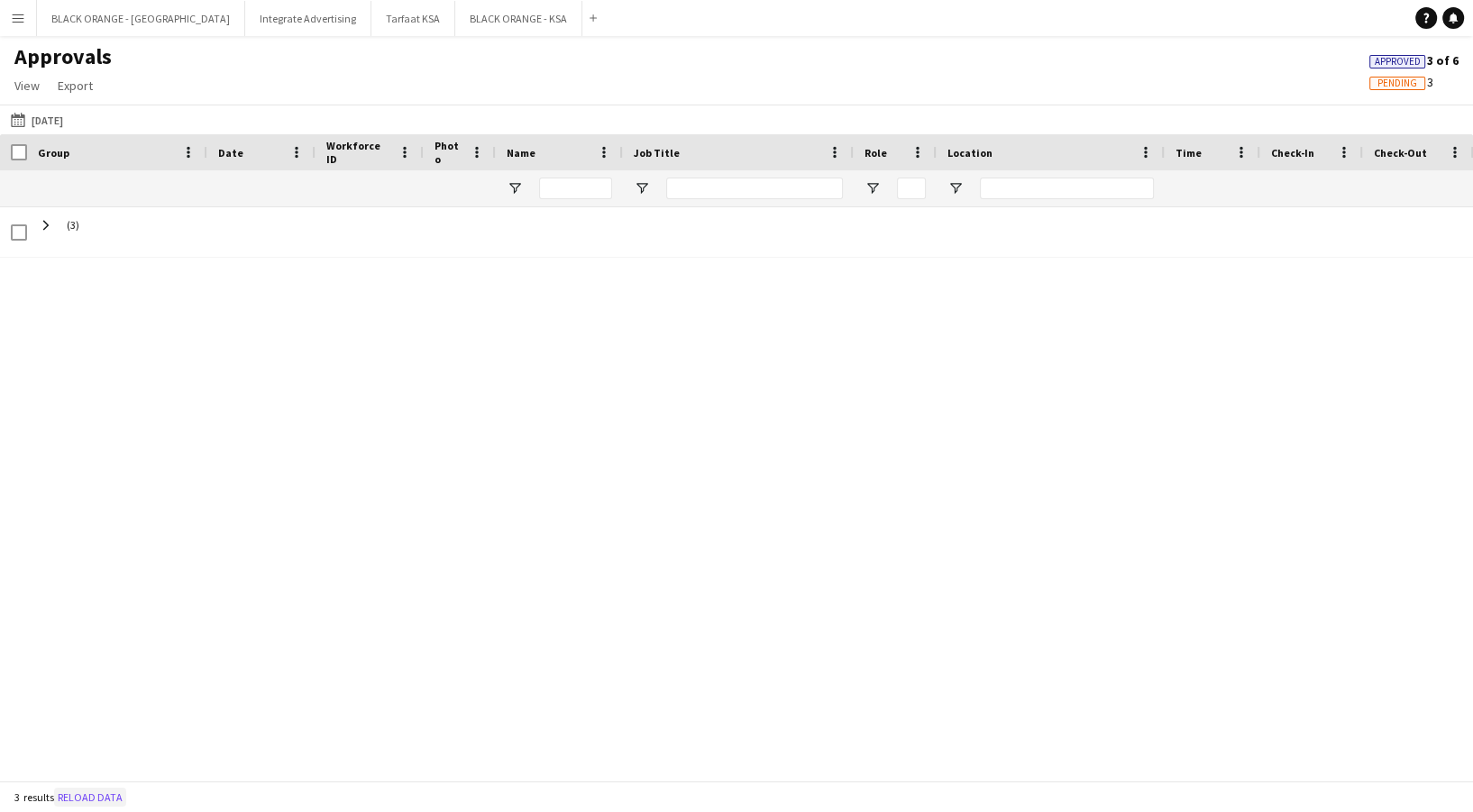
click at [116, 793] on button "Reload data" at bounding box center [90, 797] width 72 height 20
click at [73, 790] on button "Reload data" at bounding box center [90, 797] width 72 height 20
click at [20, 21] on app-icon "Menu" at bounding box center [18, 18] width 14 height 14
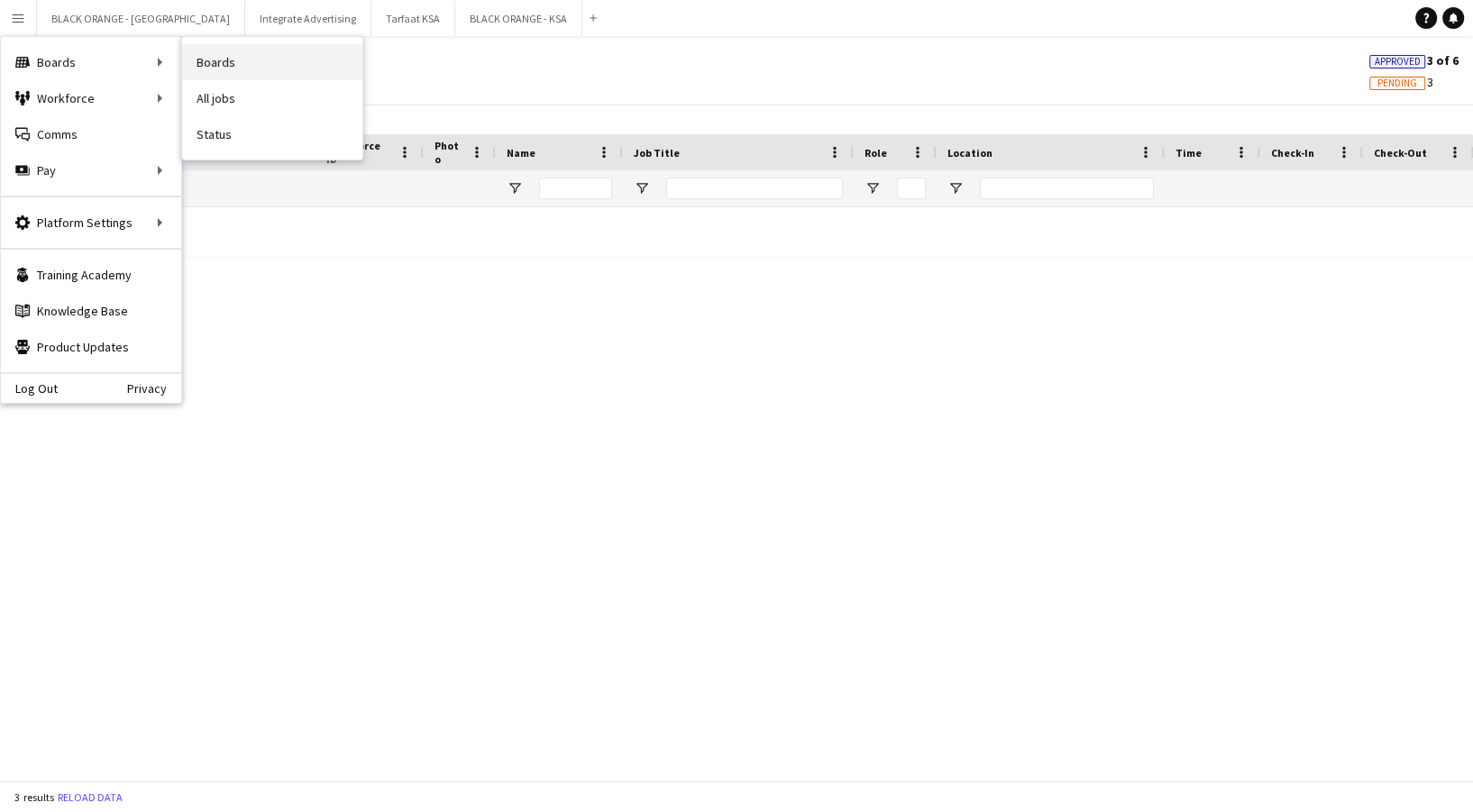
click at [200, 61] on link "Boards" at bounding box center [272, 62] width 180 height 36
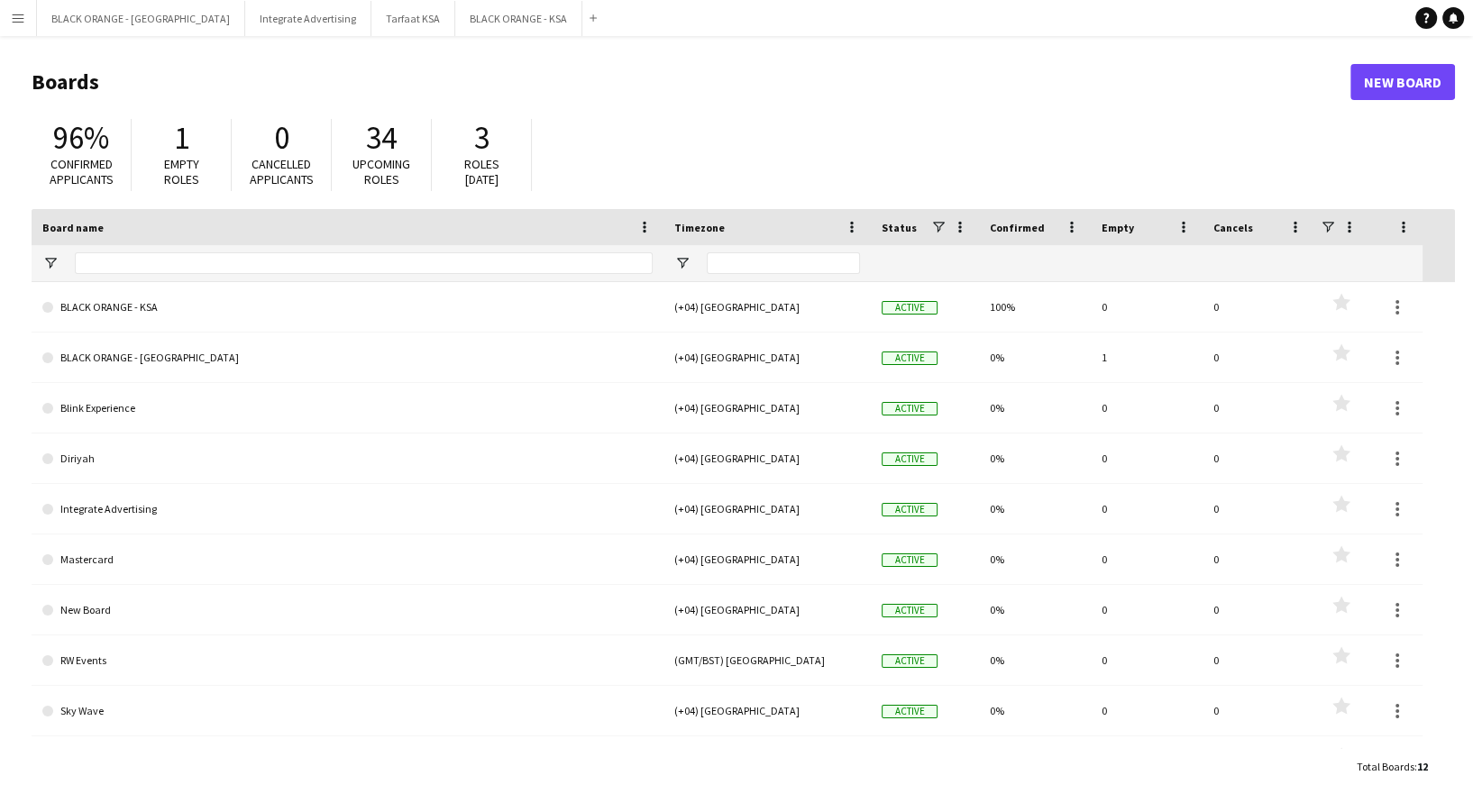
click at [23, 6] on button "Menu" at bounding box center [18, 18] width 36 height 36
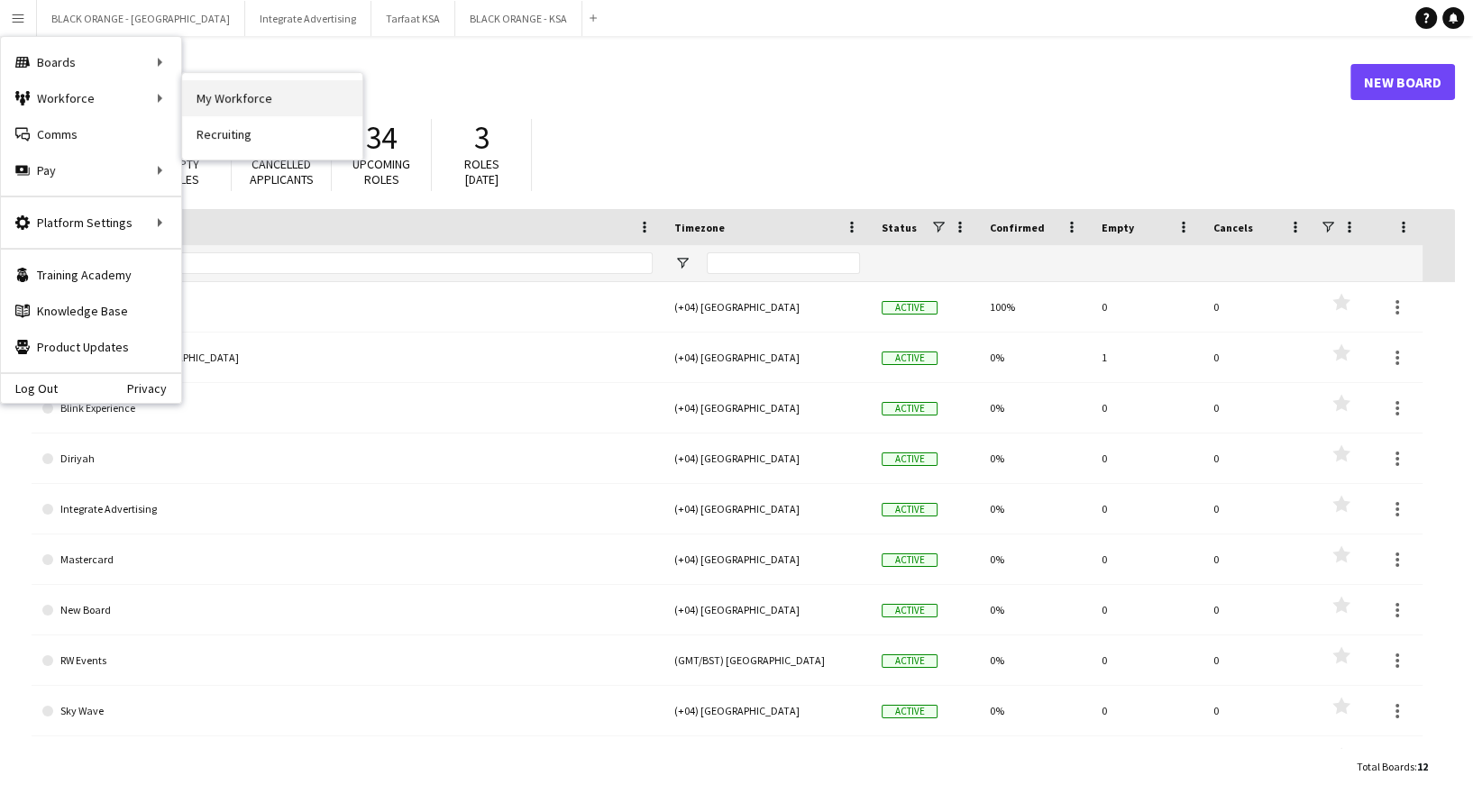
click at [228, 104] on link "My Workforce" at bounding box center [272, 98] width 180 height 36
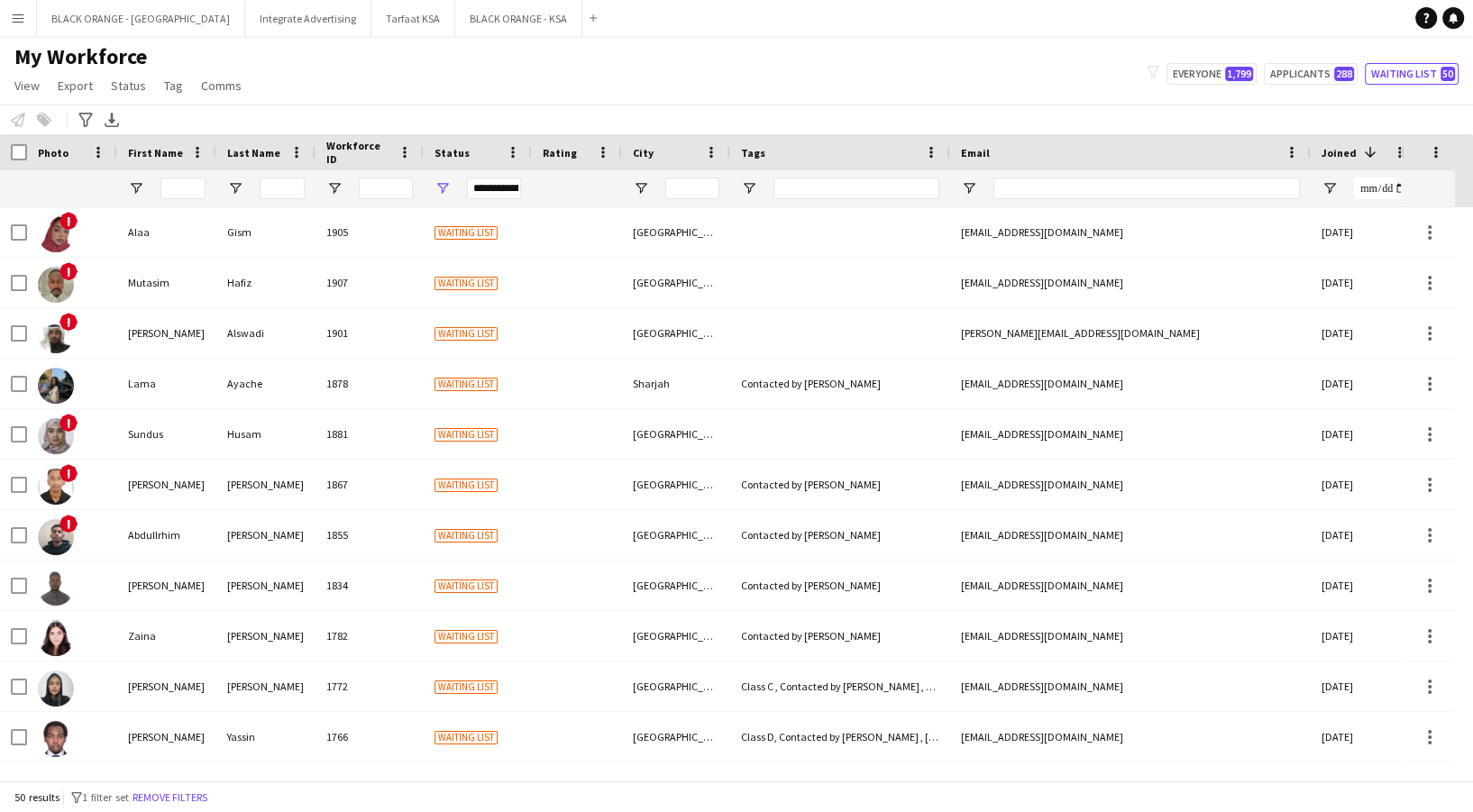
click at [21, 26] on button "Menu" at bounding box center [18, 18] width 36 height 36
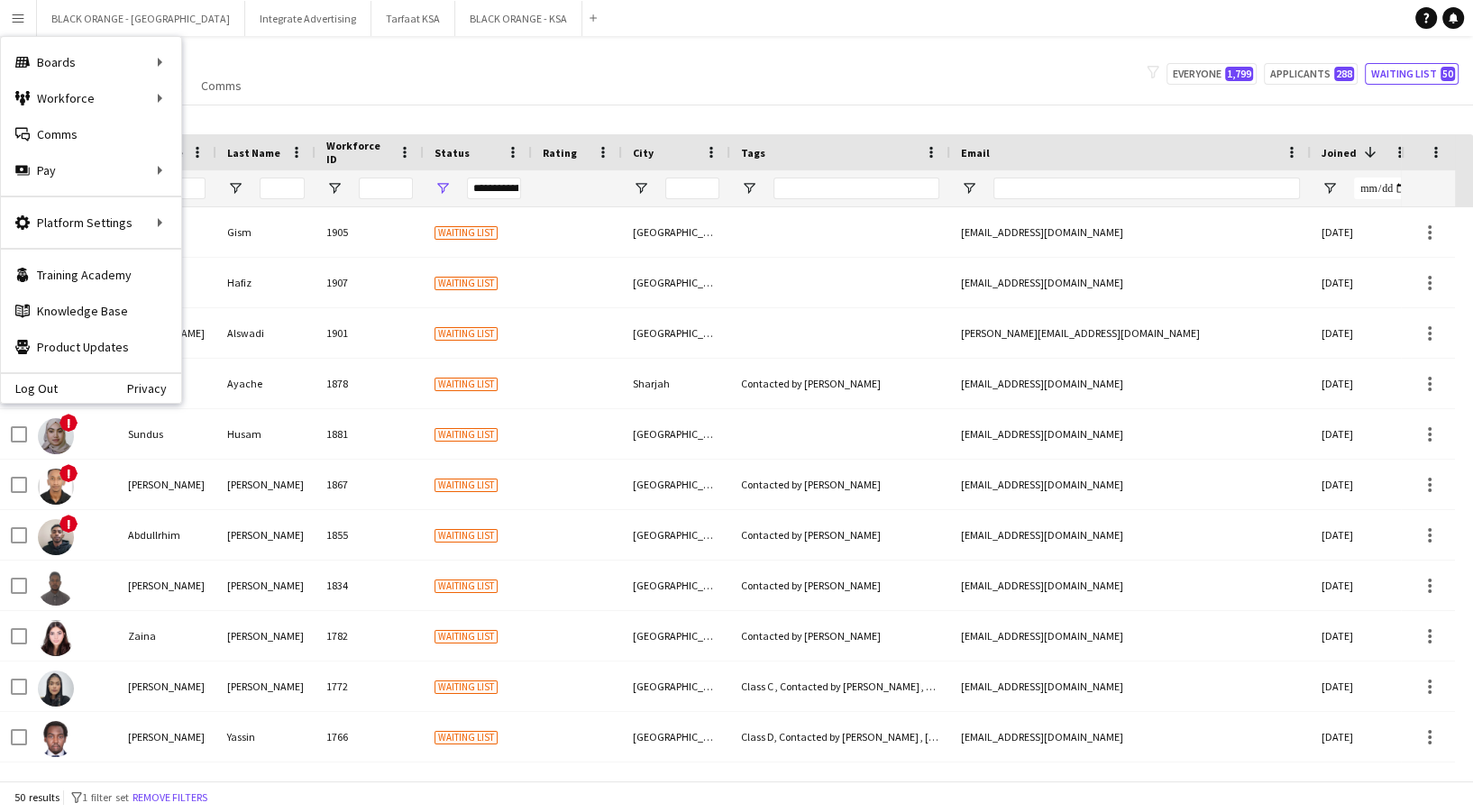
click at [279, 73] on div "My Workforce View Views Default view New view Update view Delete view Edit name…" at bounding box center [736, 73] width 1473 height 61
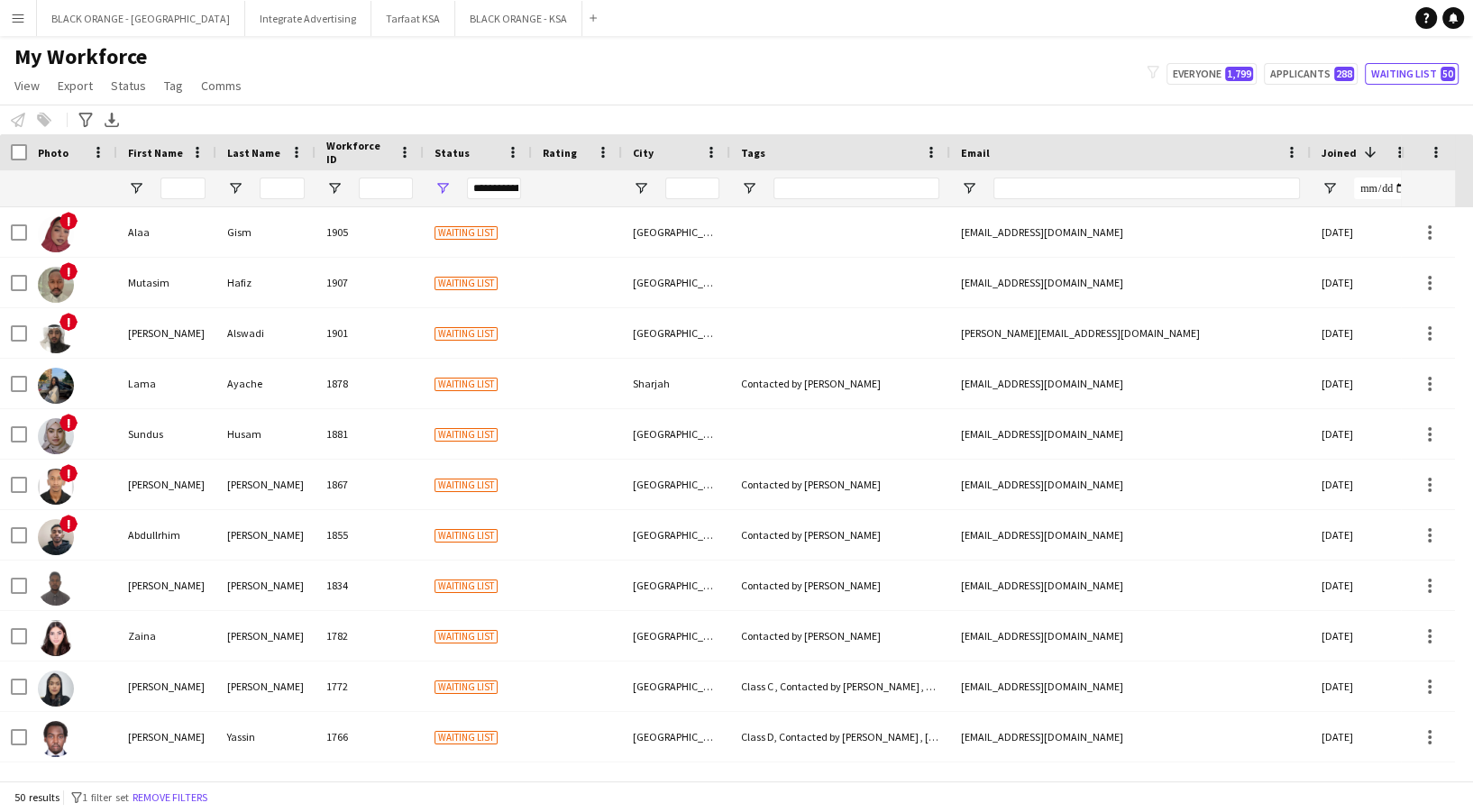
click at [27, 29] on button "Menu" at bounding box center [18, 18] width 36 height 36
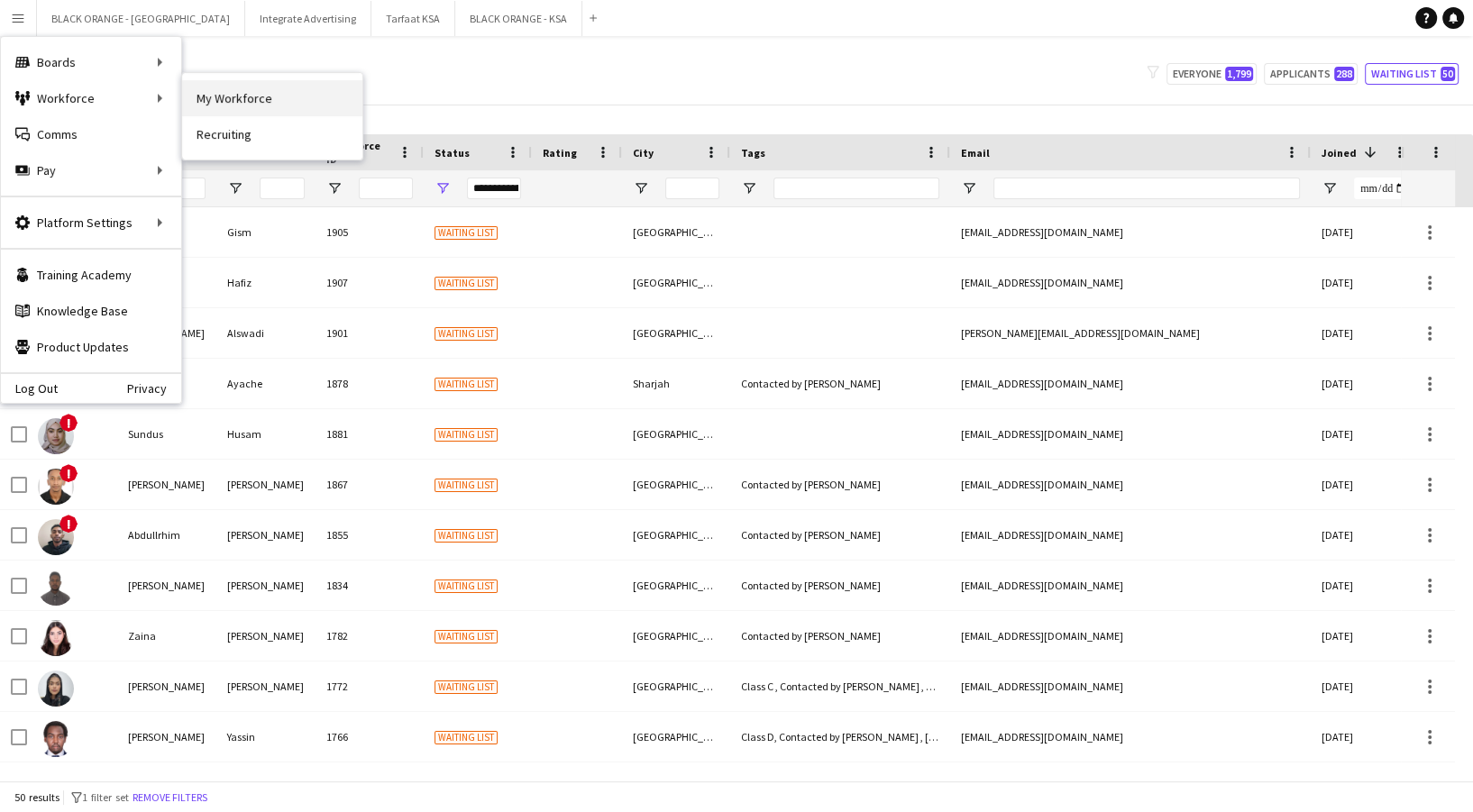
click at [218, 94] on link "My Workforce" at bounding box center [272, 98] width 180 height 36
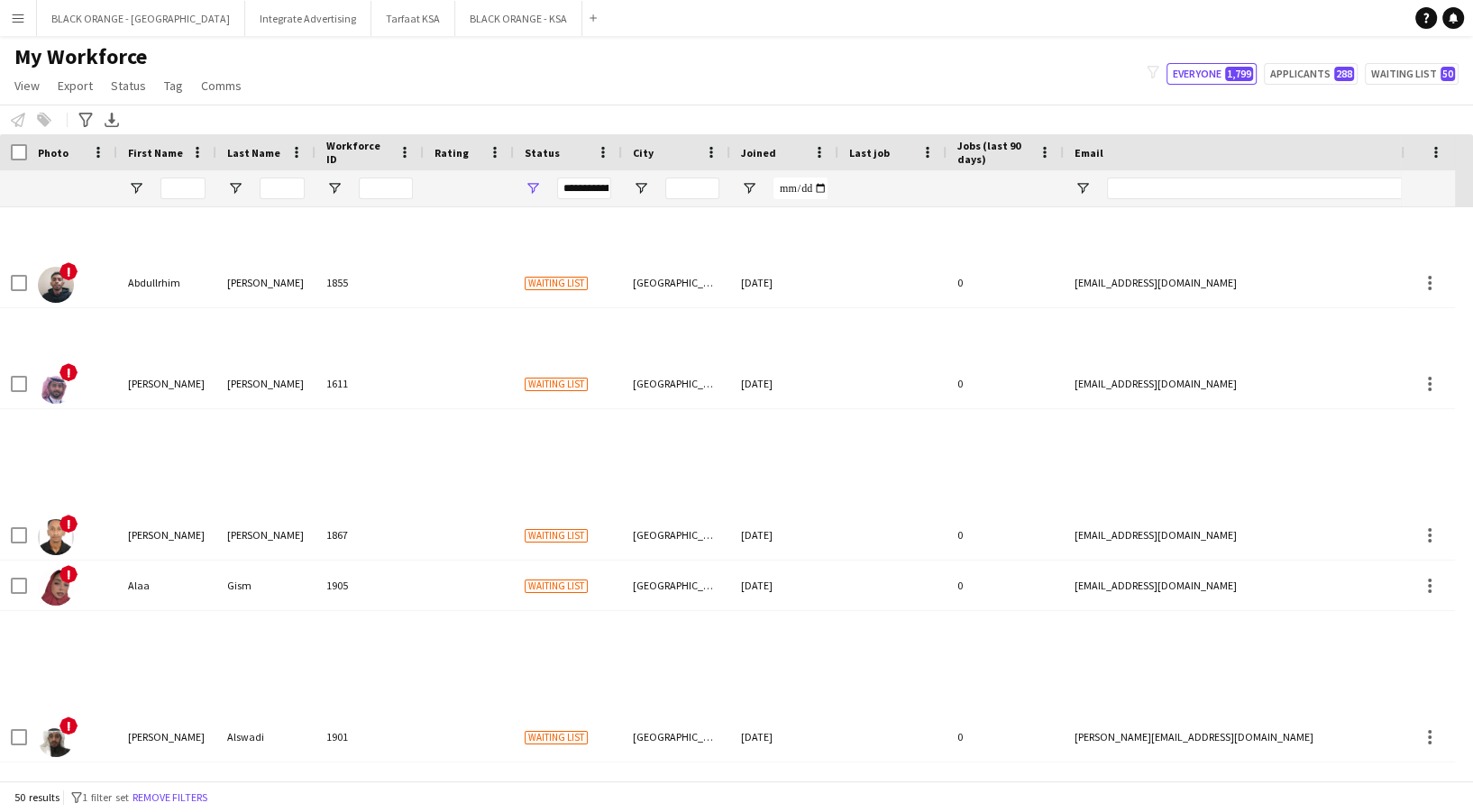
type input "**********"
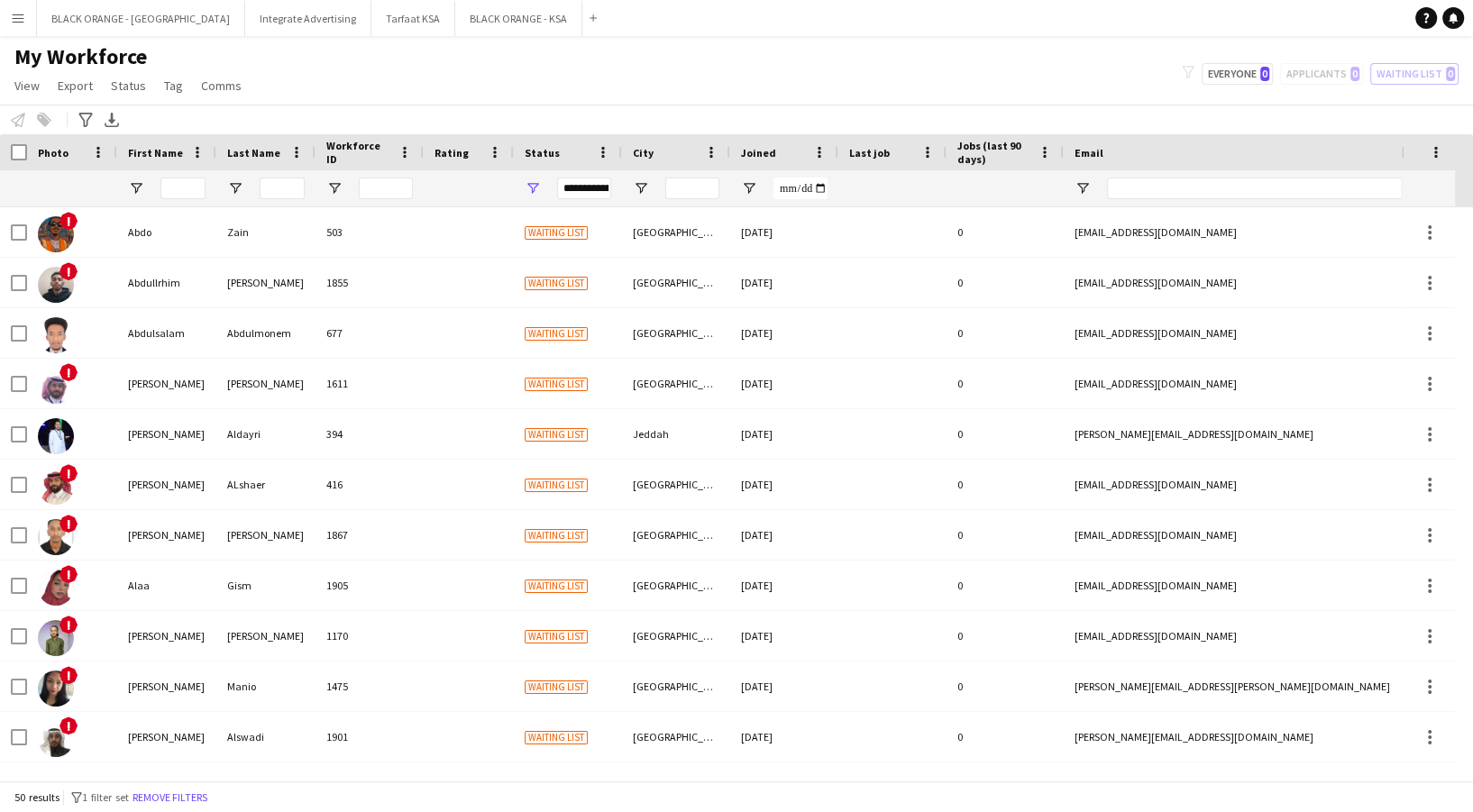
click at [23, 8] on button "Menu" at bounding box center [18, 18] width 36 height 36
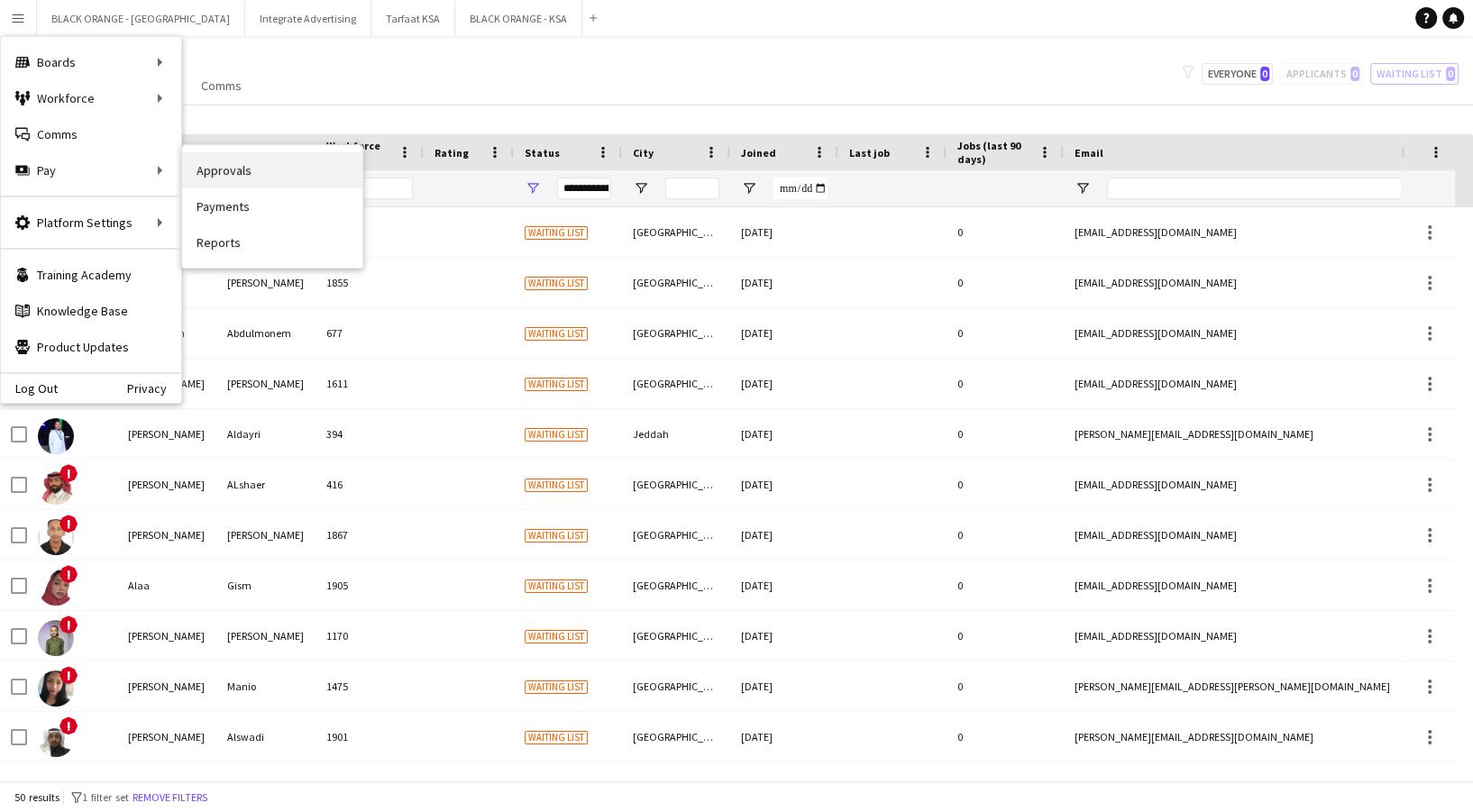
click at [220, 183] on link "Approvals" at bounding box center [272, 170] width 180 height 36
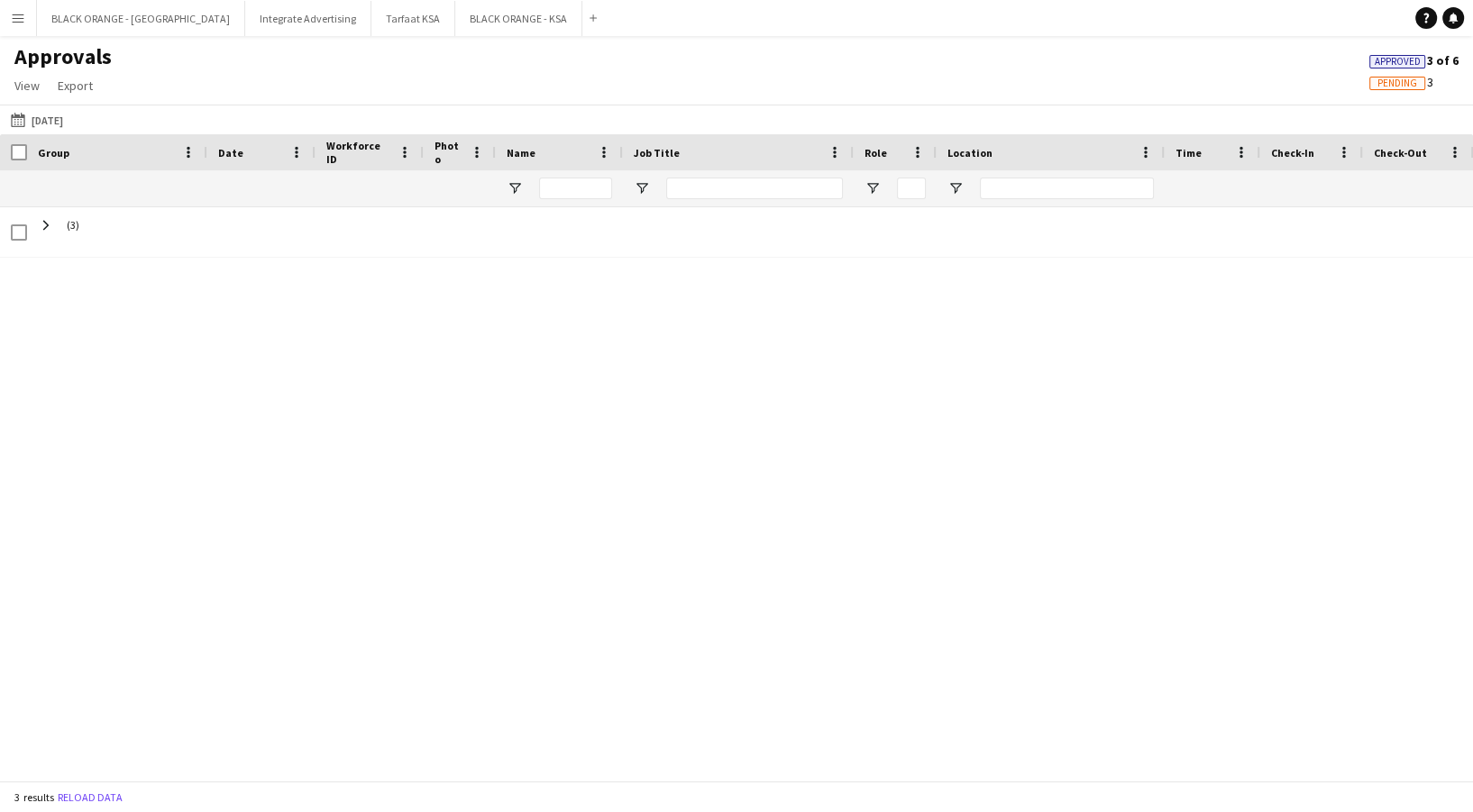
click at [76, 807] on div "3 results Reload data" at bounding box center [736, 796] width 1473 height 31
click at [82, 797] on button "Reload data" at bounding box center [90, 797] width 72 height 20
click at [63, 119] on button "24-08-2025 24-08-2025" at bounding box center [37, 119] width 59 height 22
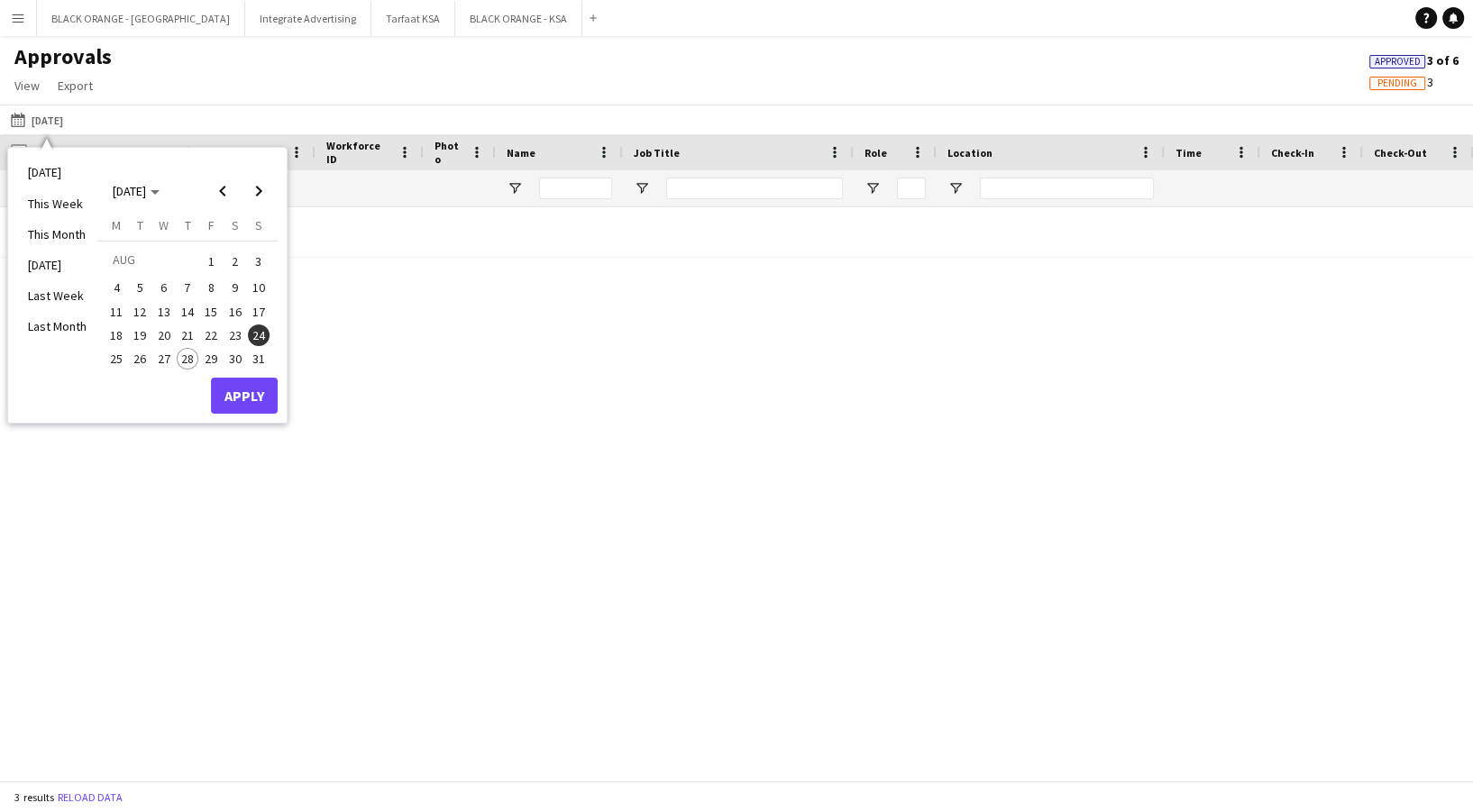
click at [241, 332] on span "23" at bounding box center [235, 335] width 22 height 22
click at [217, 335] on span "22" at bounding box center [210, 335] width 22 height 22
click at [193, 332] on span "21" at bounding box center [187, 335] width 22 height 22
click at [259, 386] on button "Apply" at bounding box center [244, 395] width 67 height 36
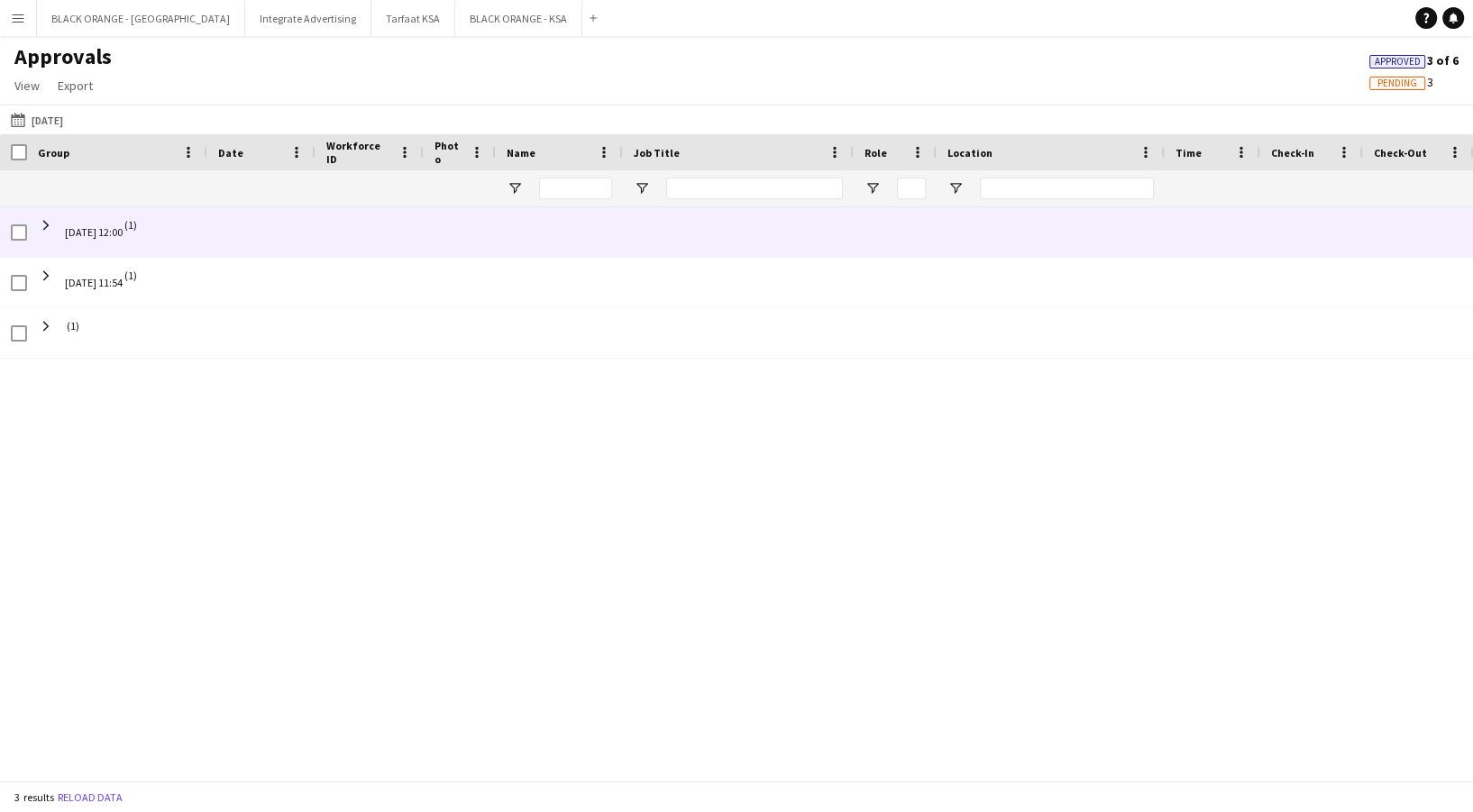
click at [190, 240] on span "21-08-2025 12:00 (1)" at bounding box center [116, 233] width 159 height 51
click at [41, 221] on span at bounding box center [45, 225] width 16 height 16
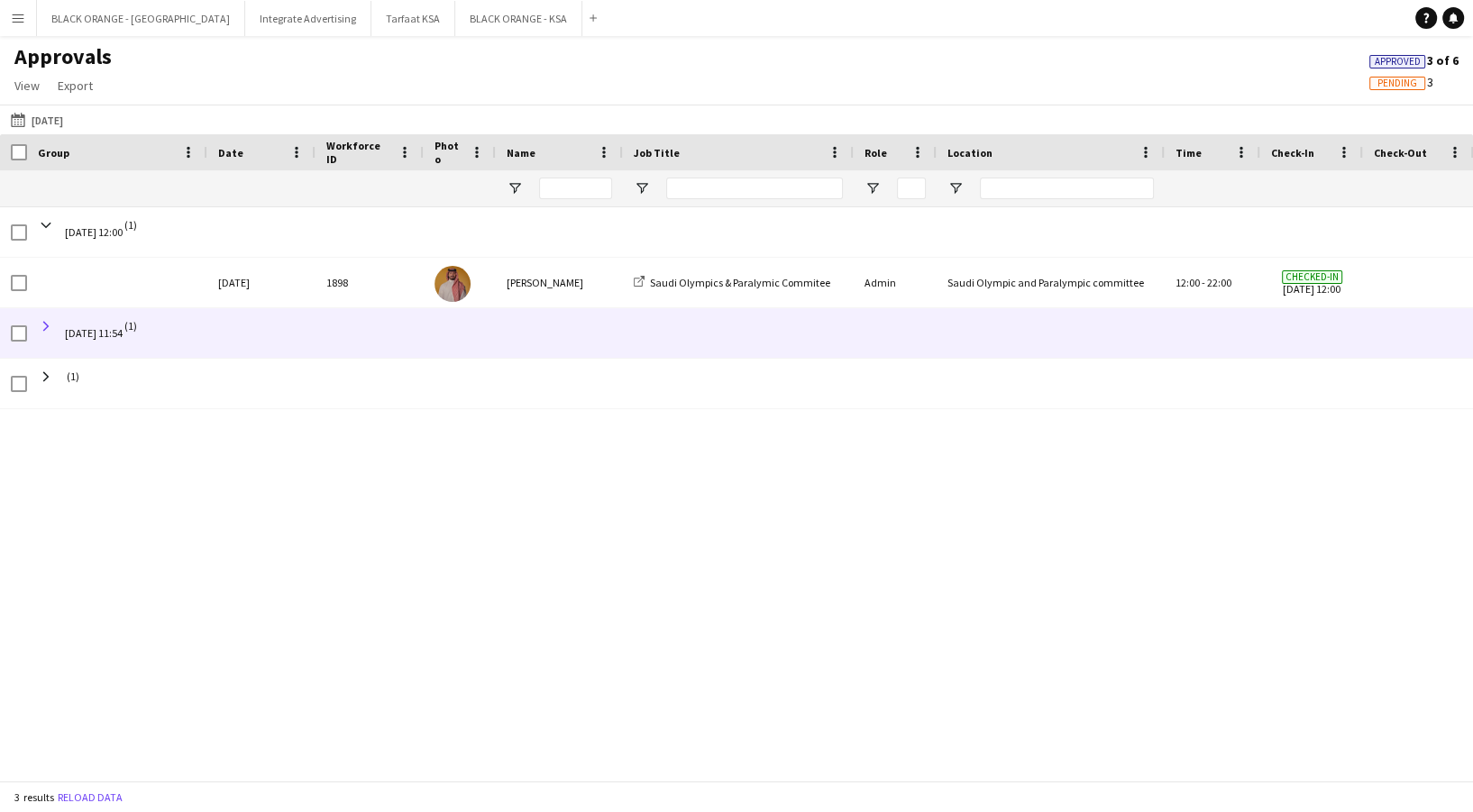
click at [47, 326] on span at bounding box center [45, 325] width 16 height 16
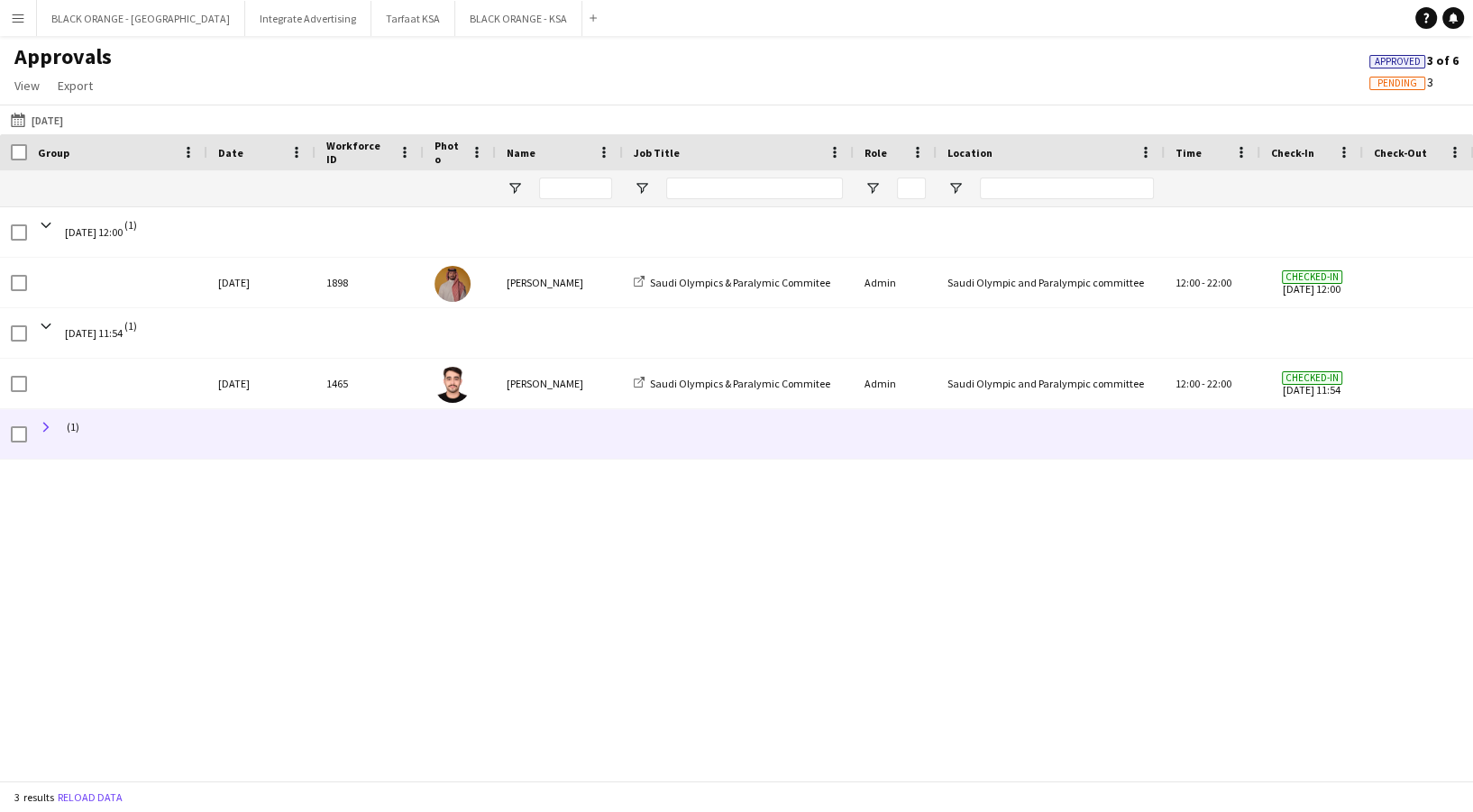
click at [45, 430] on span at bounding box center [45, 427] width 16 height 16
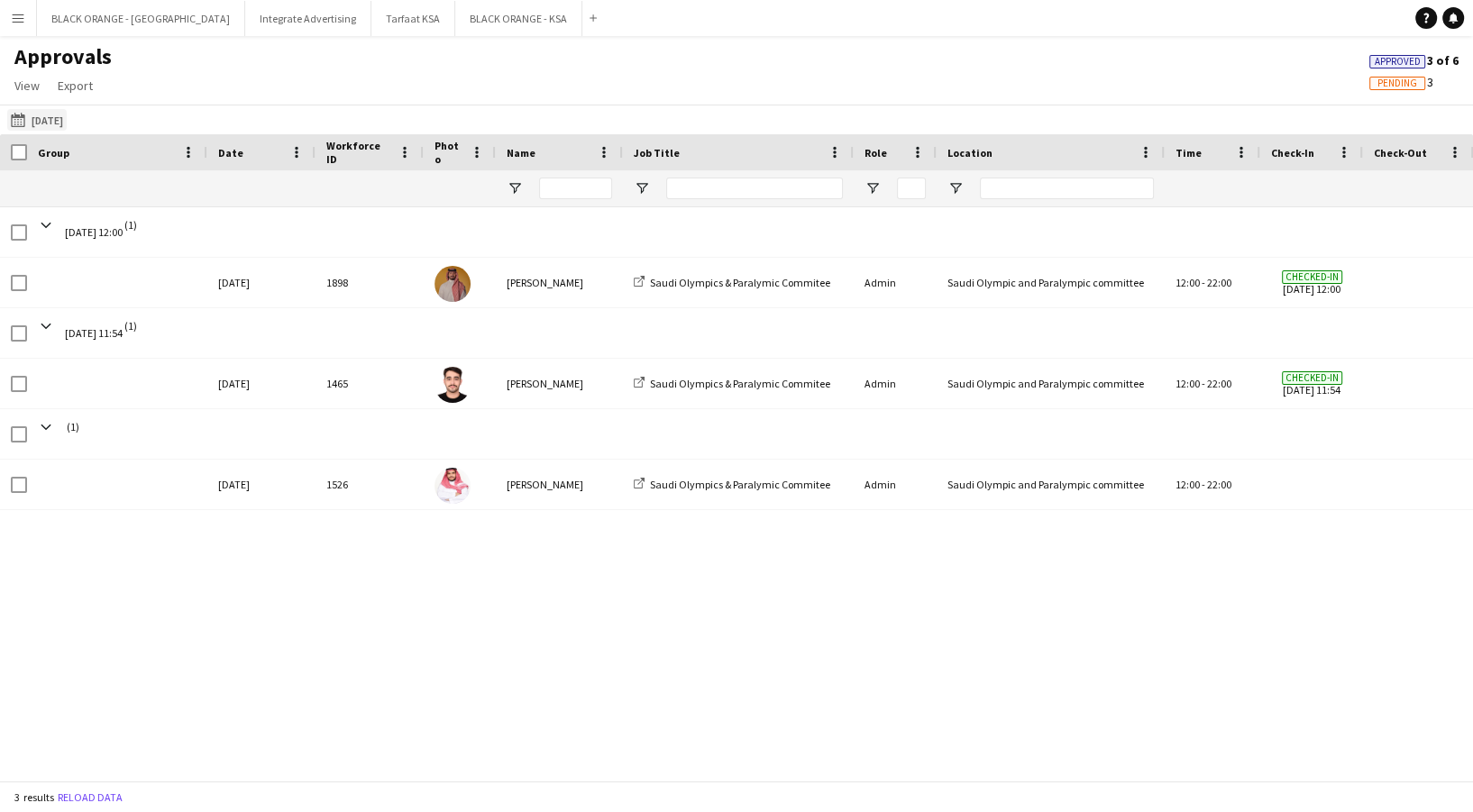
click at [43, 114] on button "24-08-2025 21-08-2025" at bounding box center [37, 119] width 59 height 22
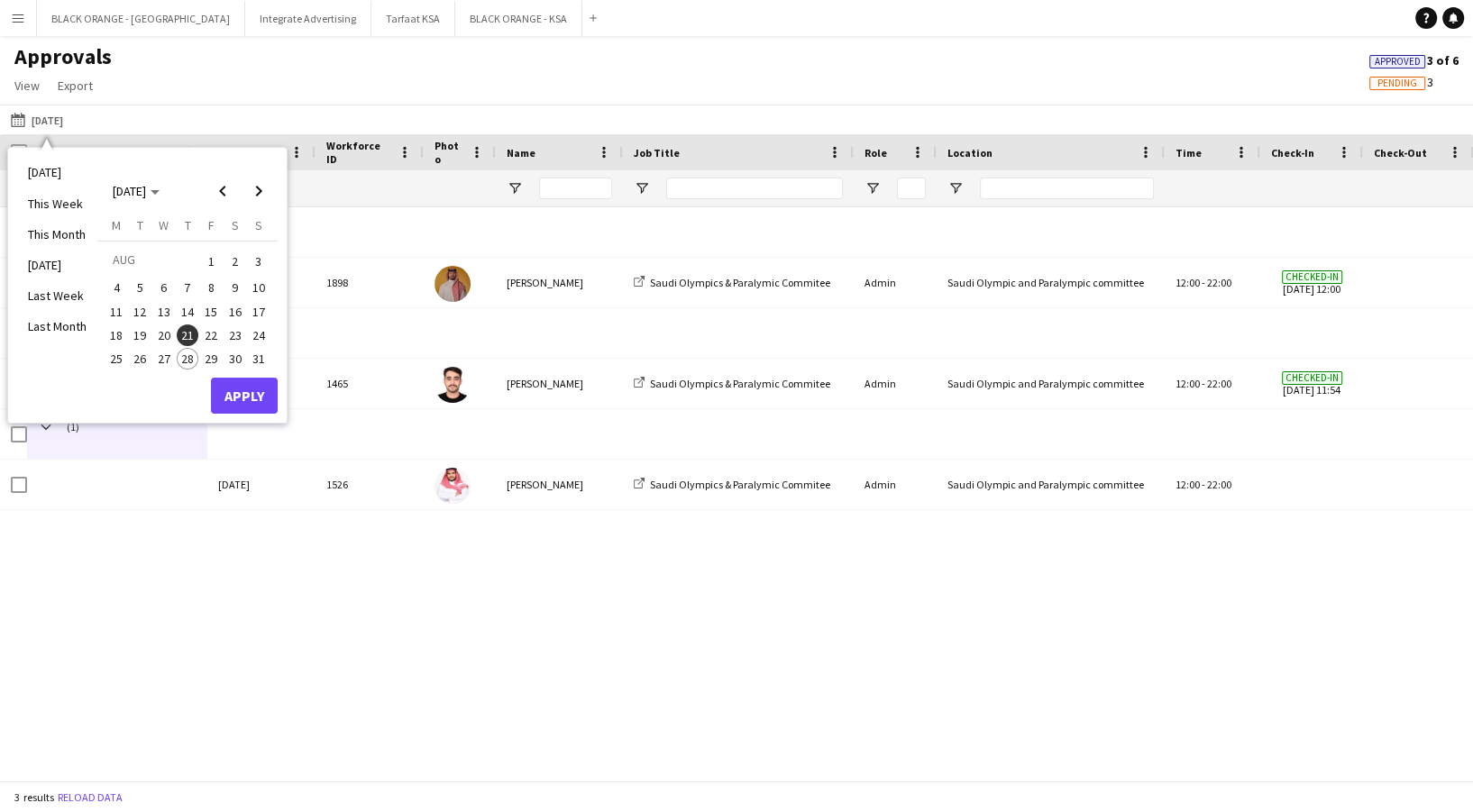
click at [168, 329] on span "20" at bounding box center [163, 335] width 22 height 22
click at [257, 384] on button "Apply" at bounding box center [244, 395] width 67 height 36
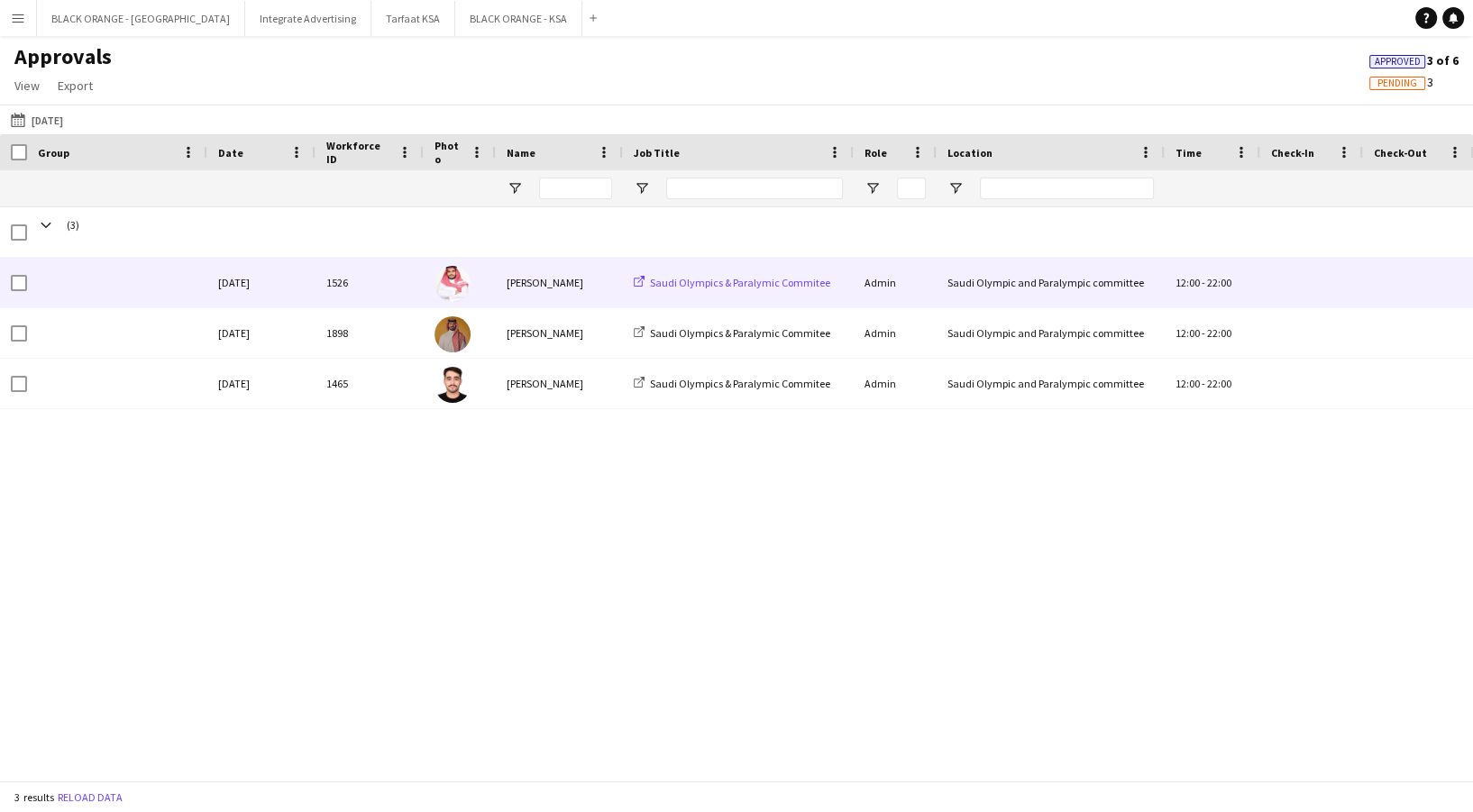
click at [698, 289] on span "Saudi Olympics & Paralymic Commitee" at bounding box center [740, 282] width 180 height 13
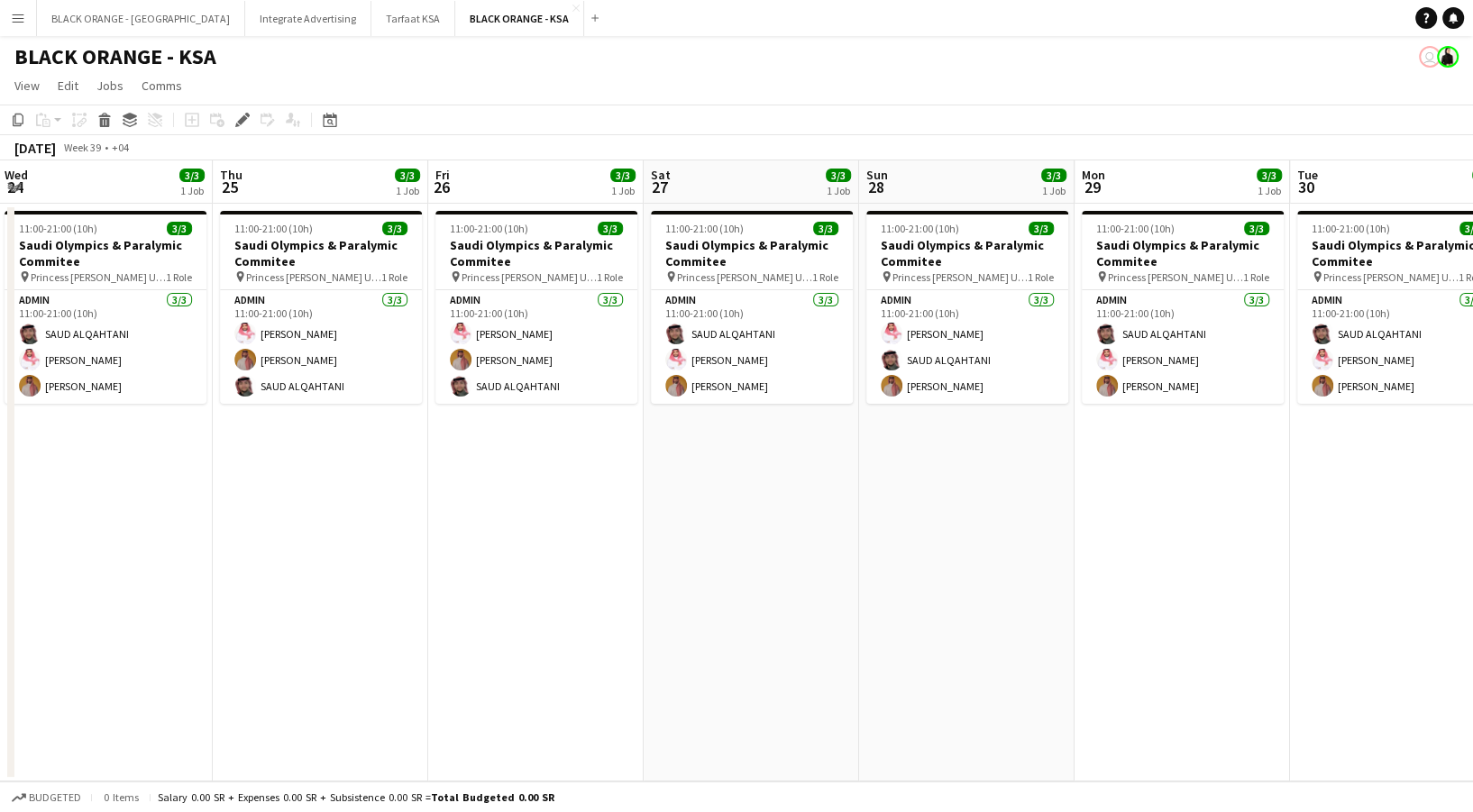
scroll to position [0, 653]
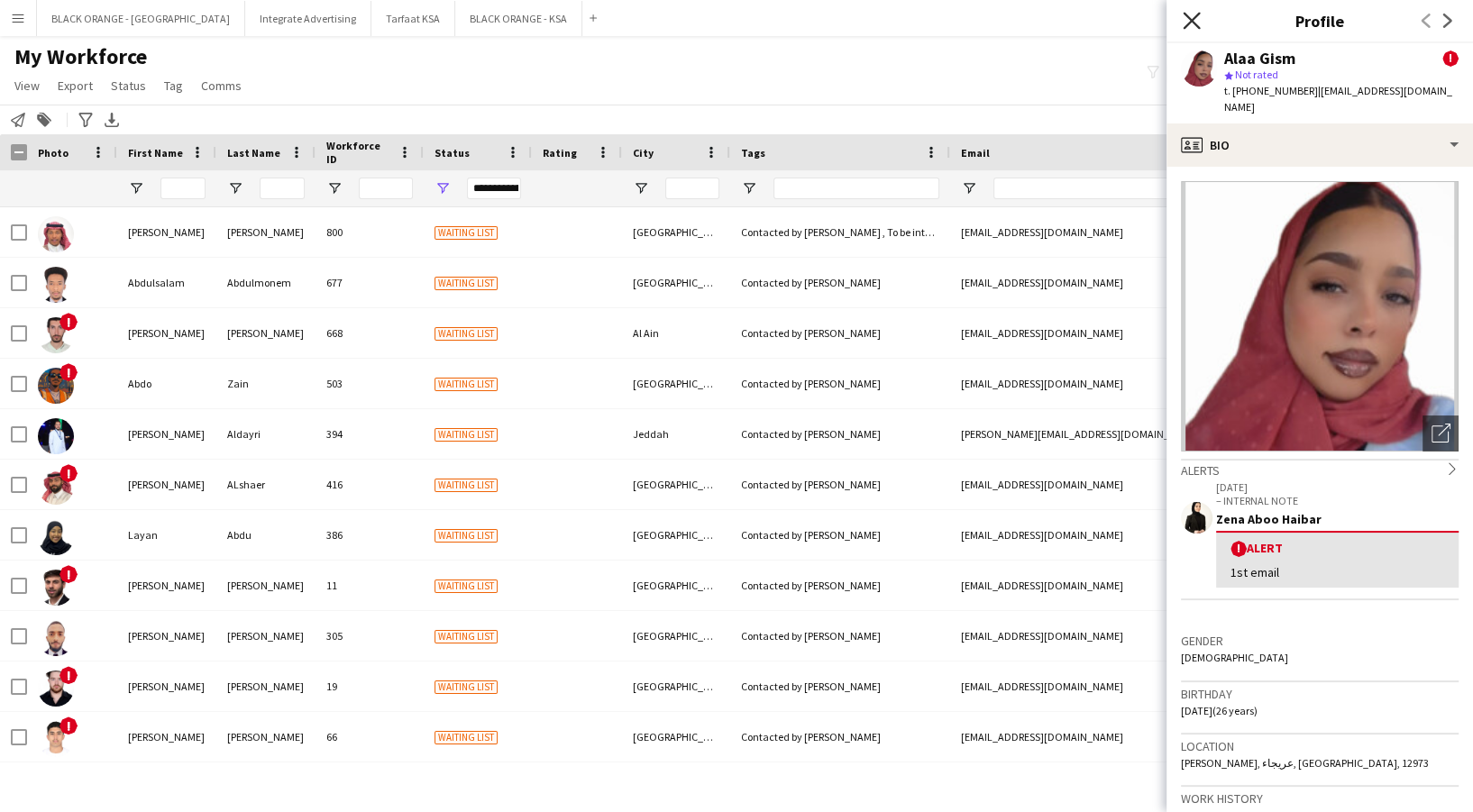
click at [1193, 15] on icon "Close pop-in" at bounding box center [1191, 20] width 17 height 17
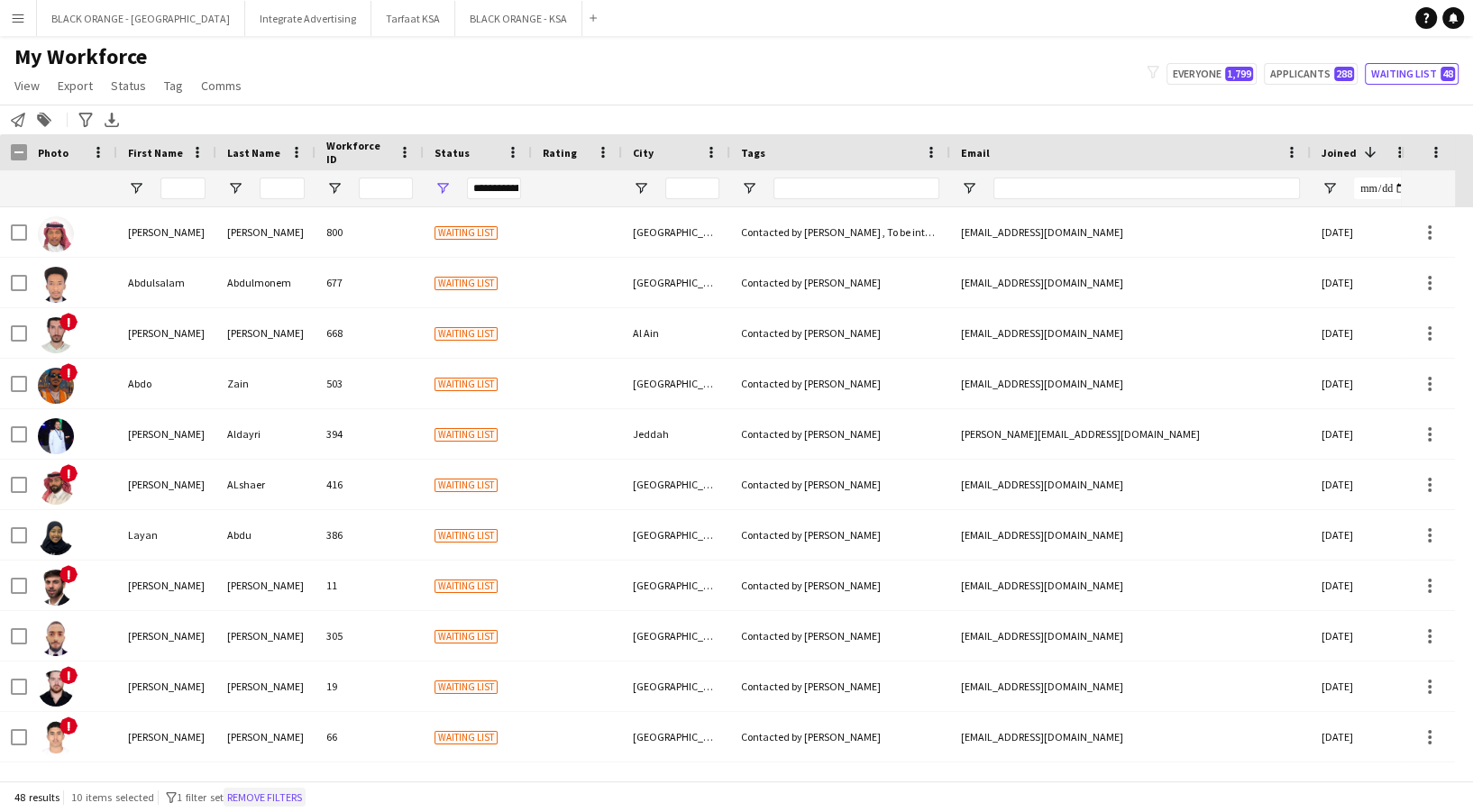
click at [299, 801] on button "Remove filters" at bounding box center [264, 797] width 82 height 20
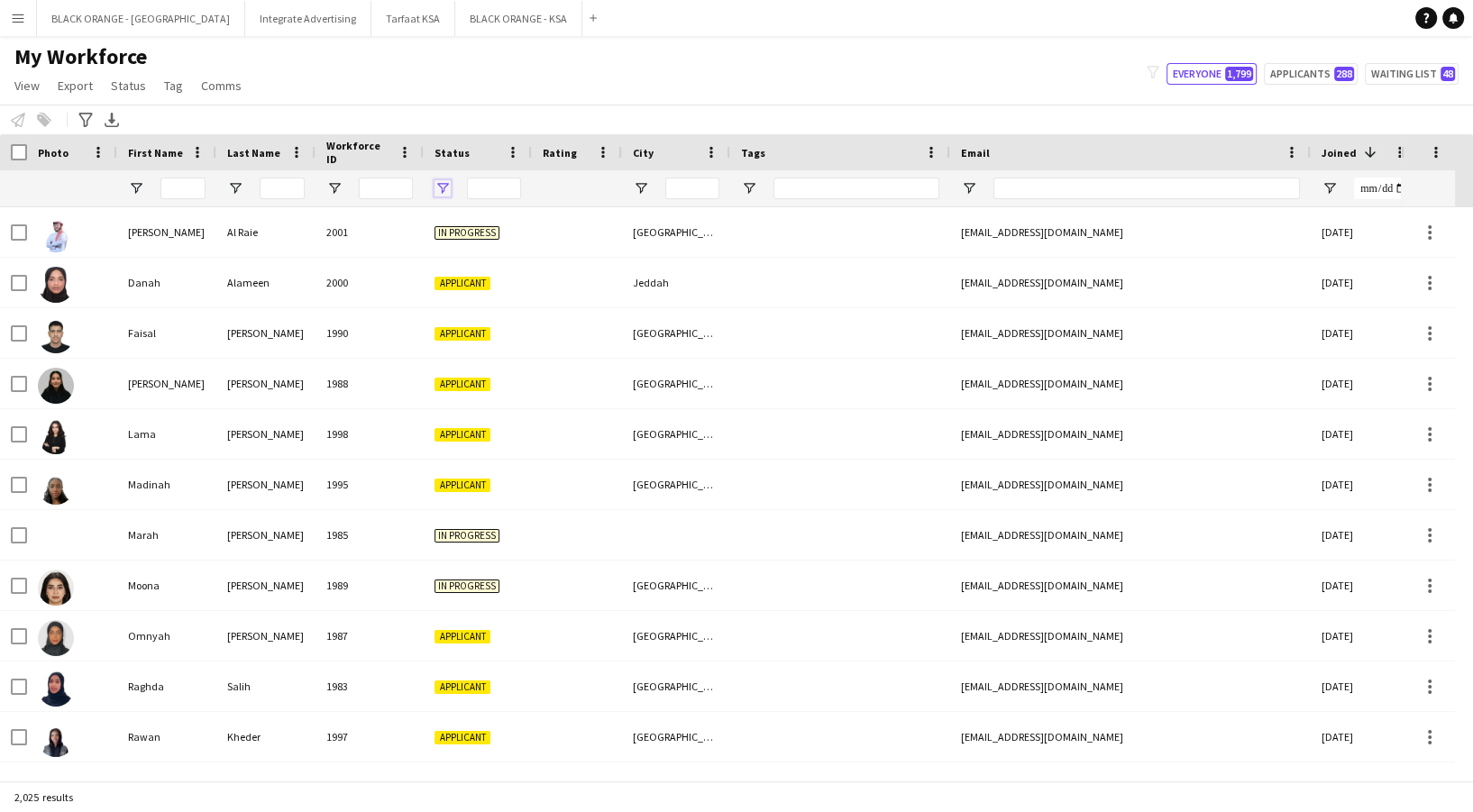
click at [448, 189] on span "Open Filter Menu" at bounding box center [442, 188] width 16 height 16
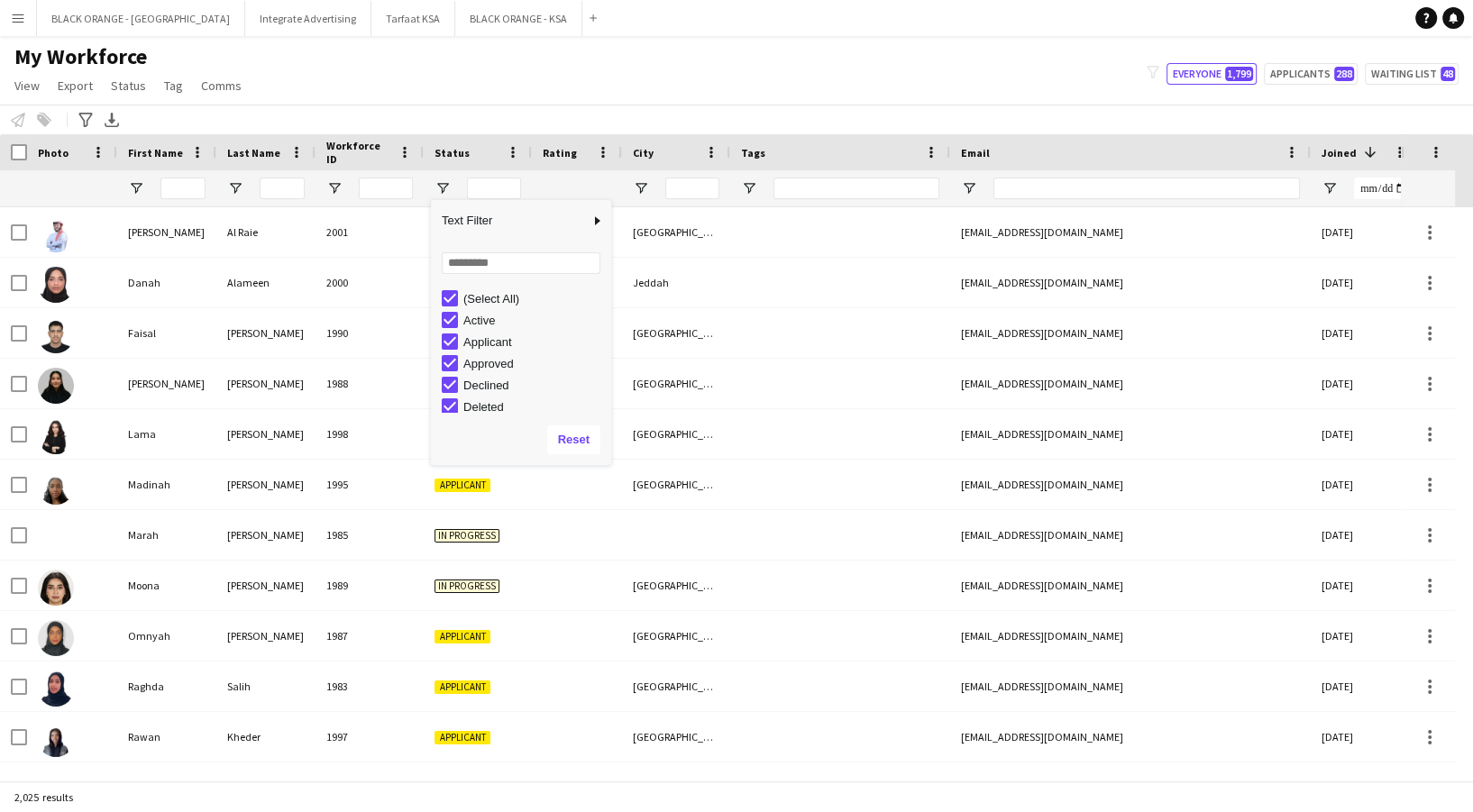
click at [440, 295] on div "(Select All)" at bounding box center [521, 297] width 180 height 22
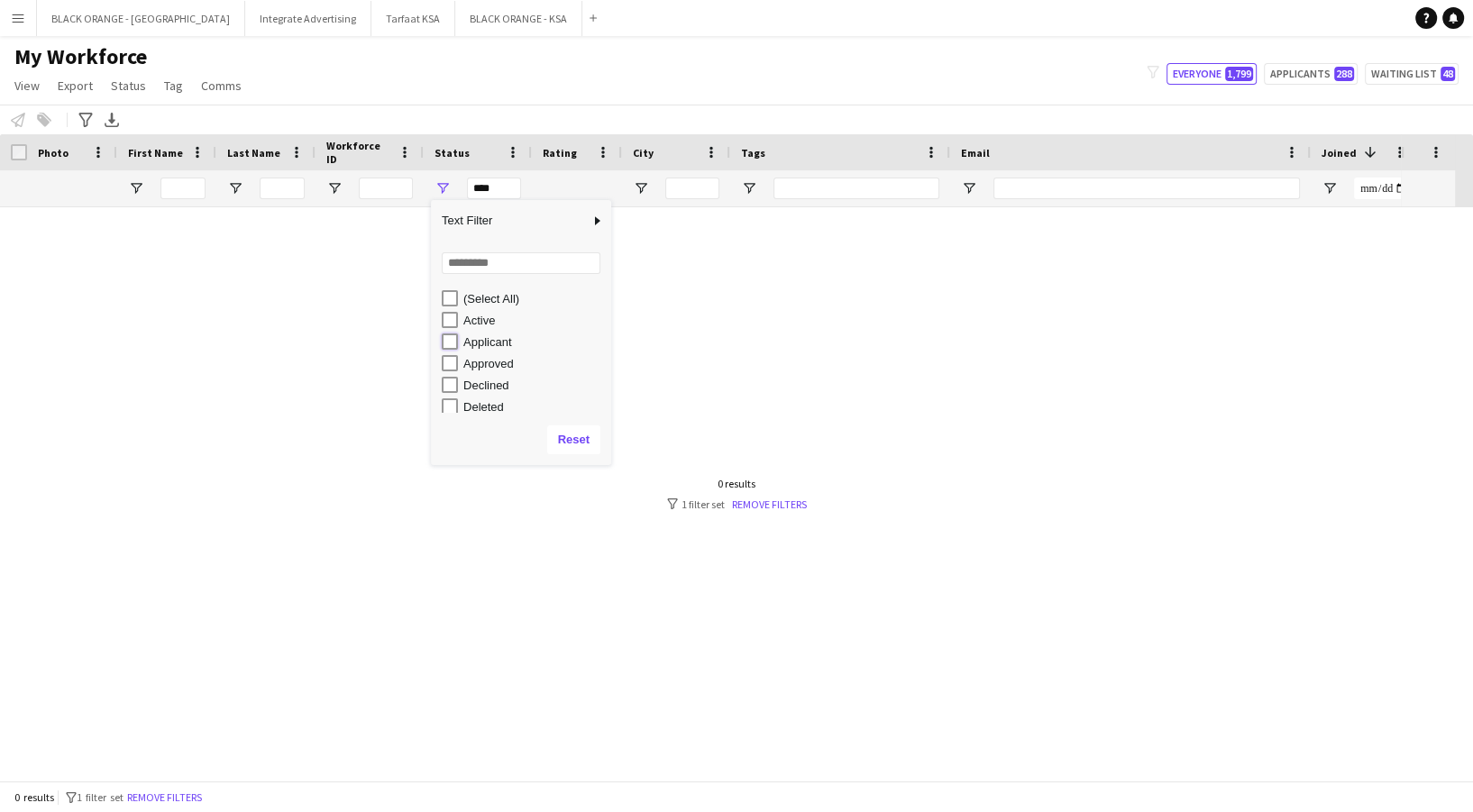
type input "**********"
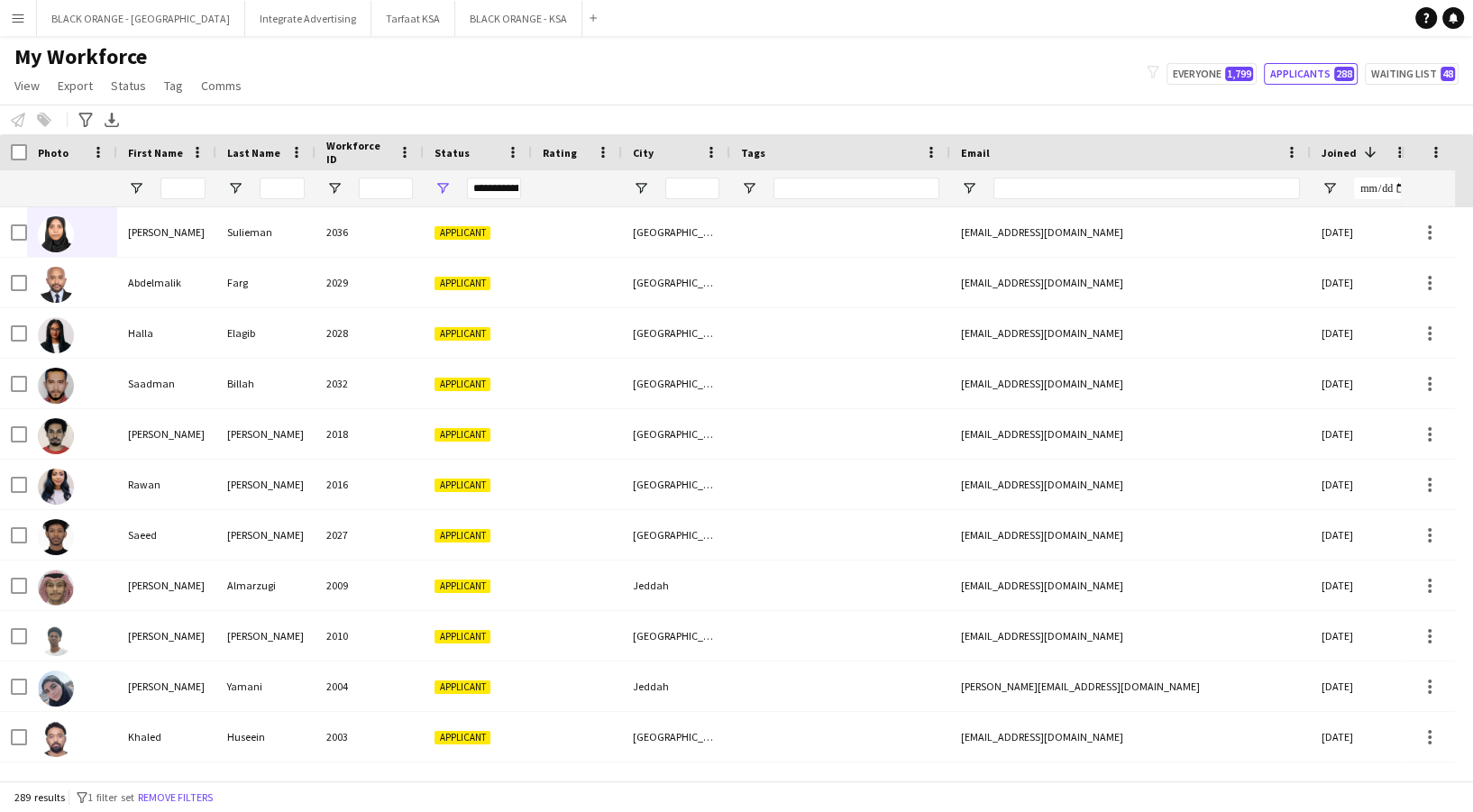
click at [507, 115] on div "Notify workforce Add to tag Select at least one crew to tag him or her. Advance…" at bounding box center [736, 119] width 1473 height 30
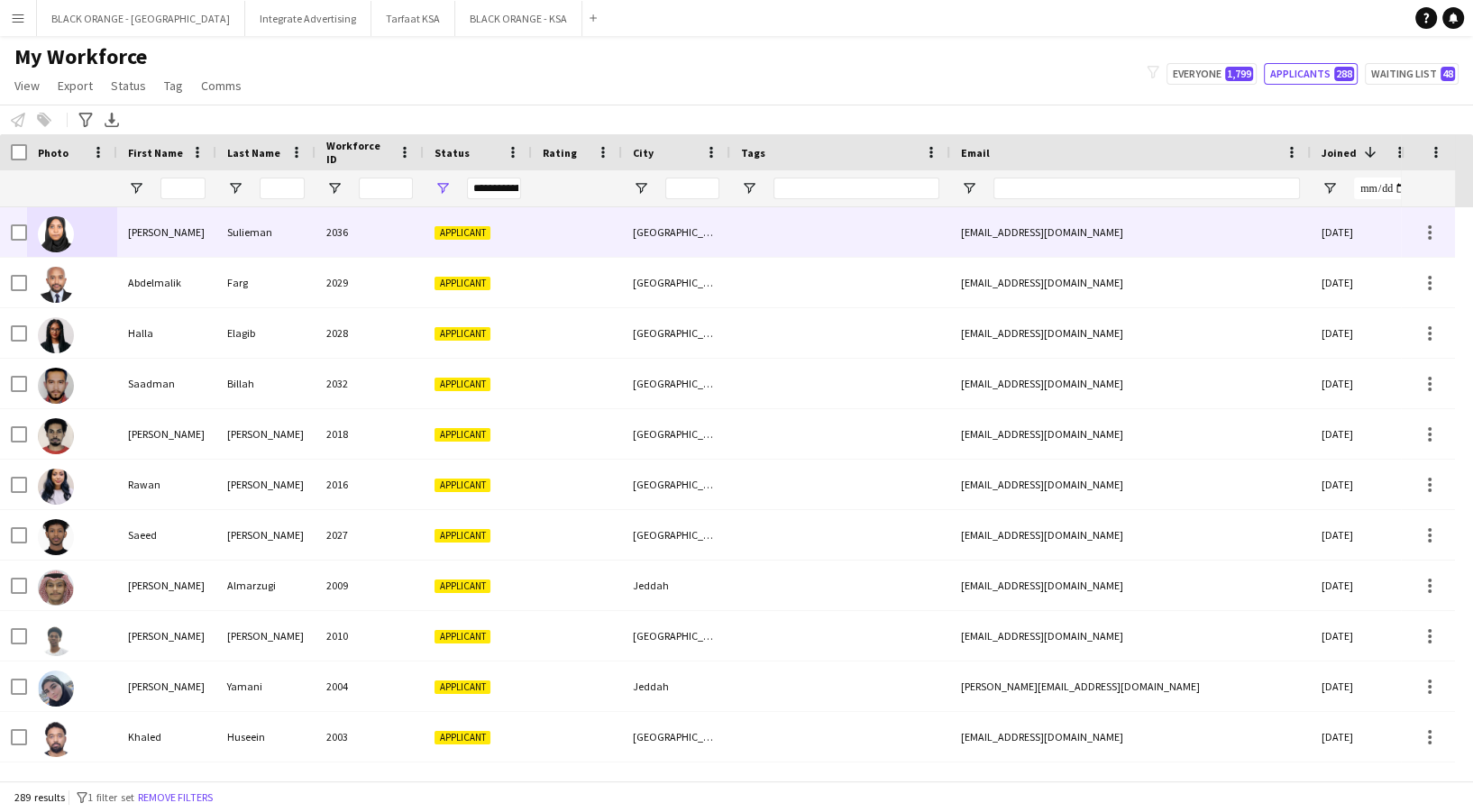
drag, startPoint x: 240, startPoint y: 215, endPoint x: 289, endPoint y: 218, distance: 49.1
click at [240, 215] on div "Sulieman" at bounding box center [266, 232] width 99 height 50
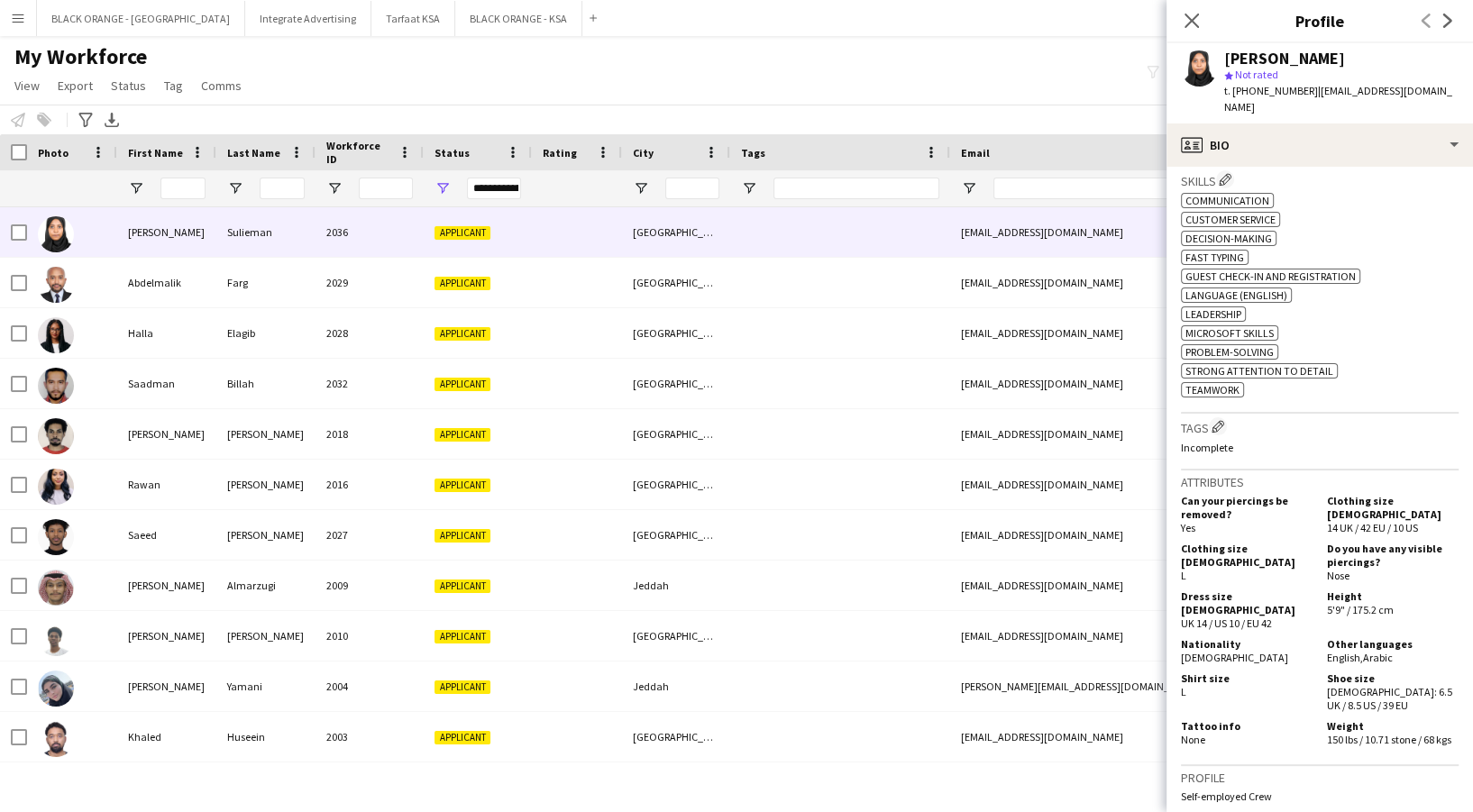
scroll to position [840, 0]
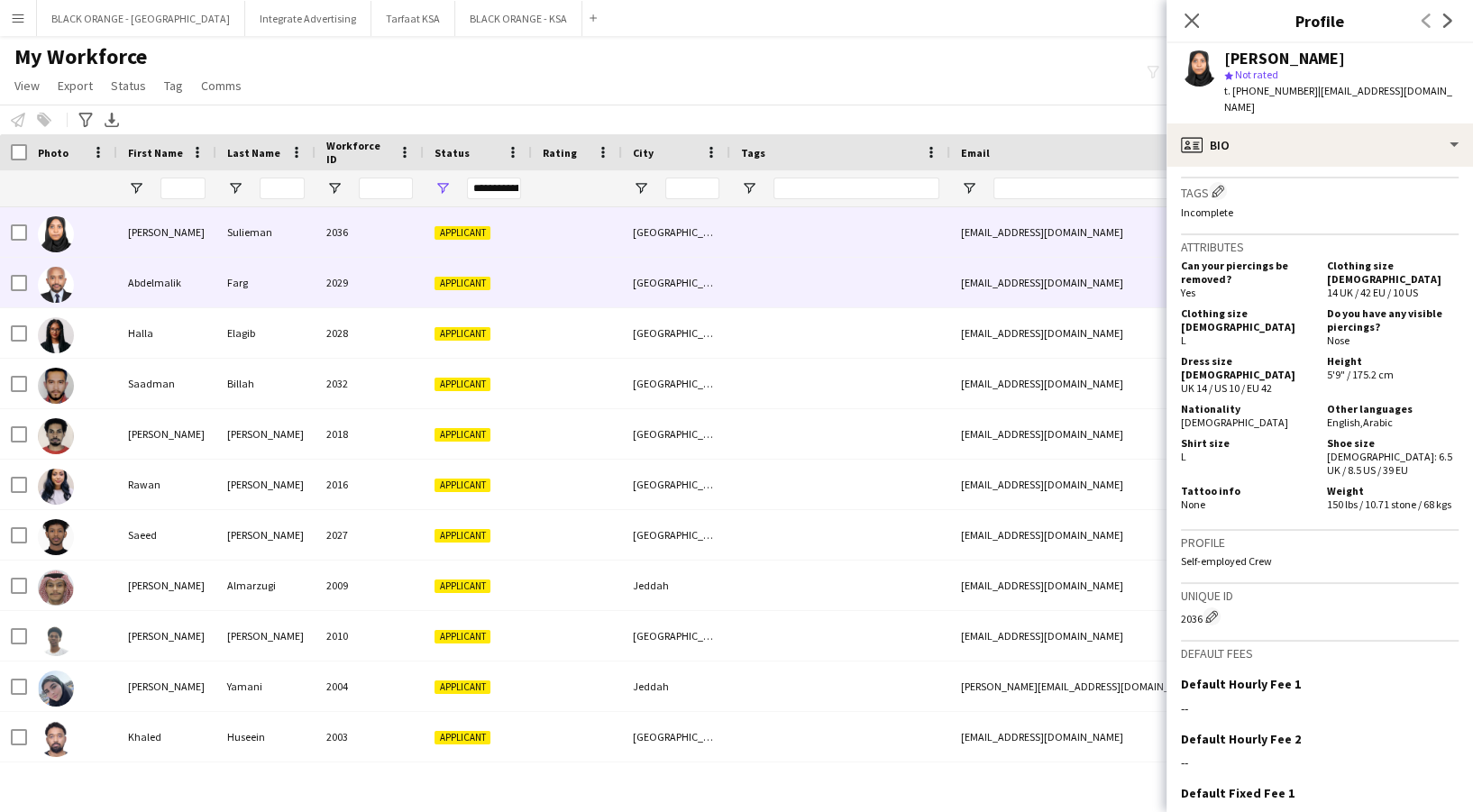
click at [465, 288] on span "Applicant" at bounding box center [463, 283] width 56 height 13
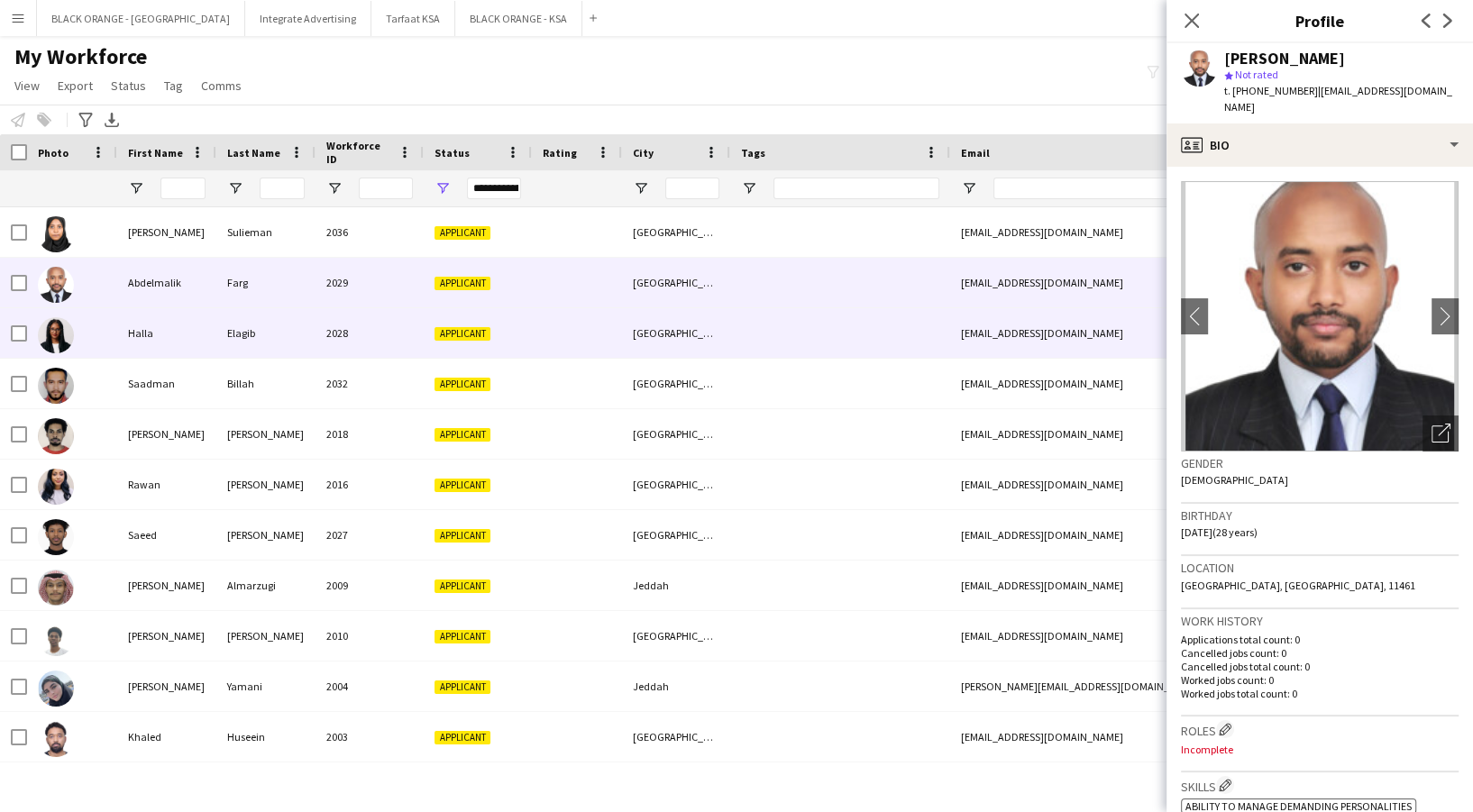
click at [460, 320] on div "Applicant" at bounding box center [477, 333] width 108 height 50
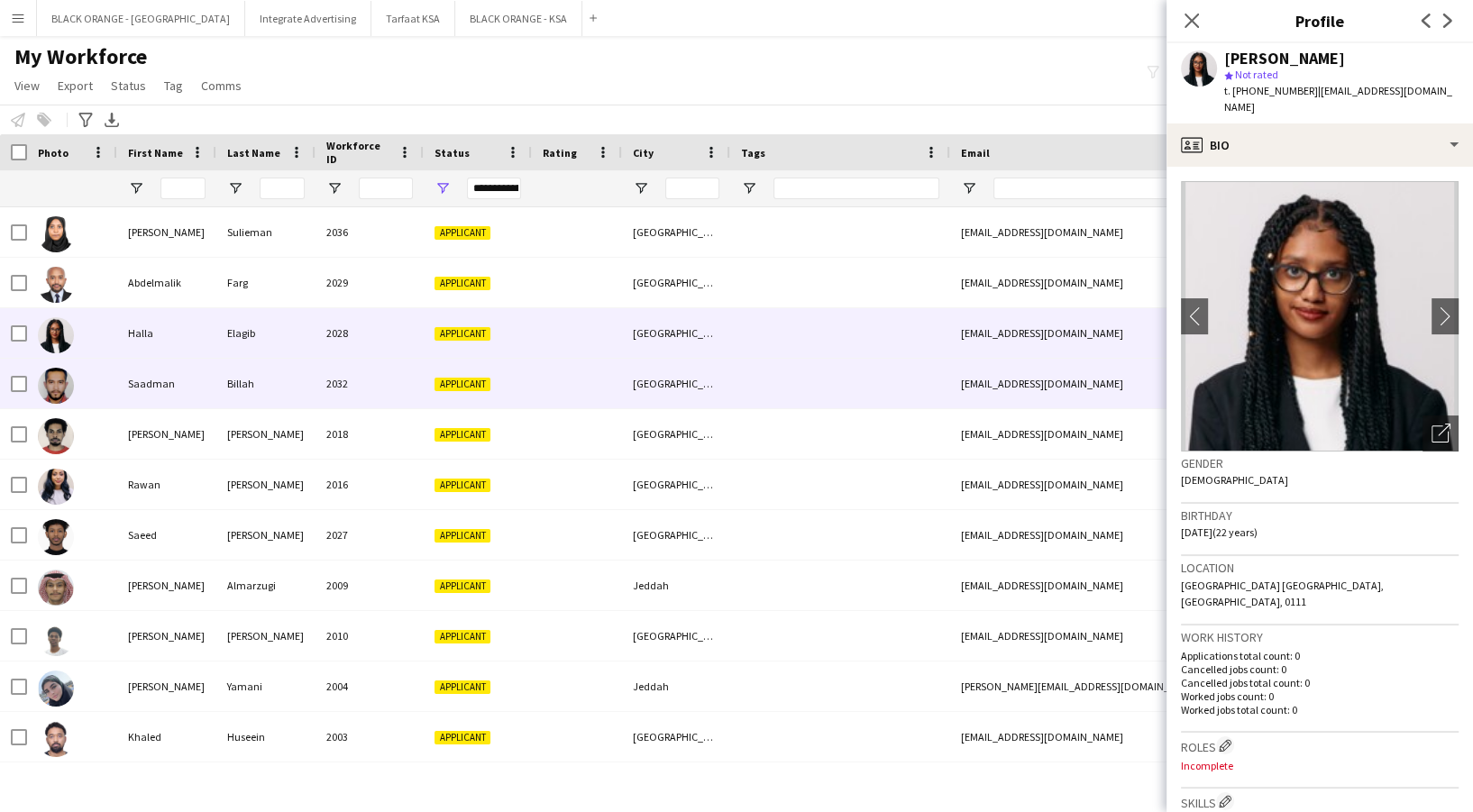
click at [451, 372] on div "Applicant" at bounding box center [477, 383] width 108 height 50
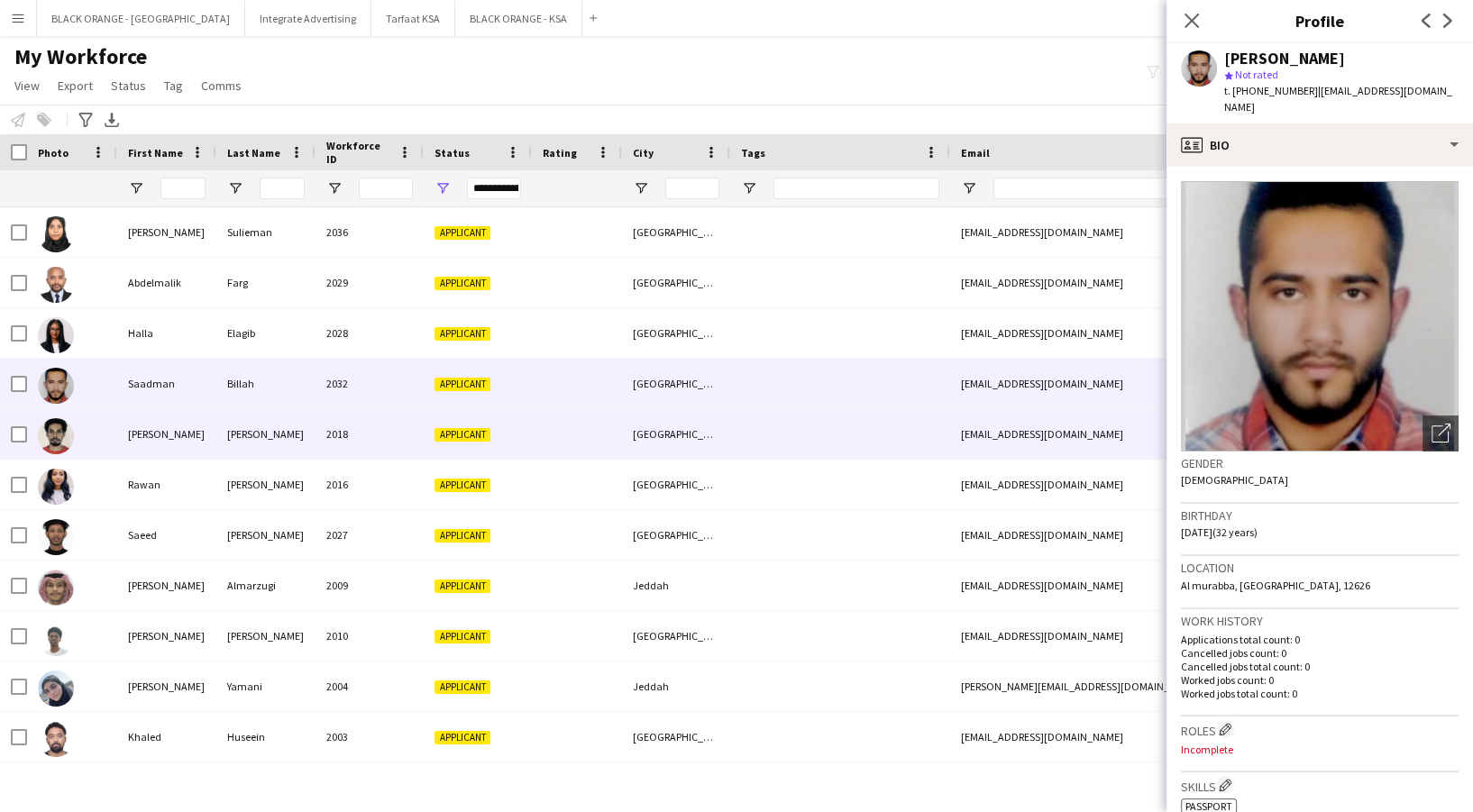
click at [289, 436] on div "[PERSON_NAME]" at bounding box center [266, 433] width 99 height 50
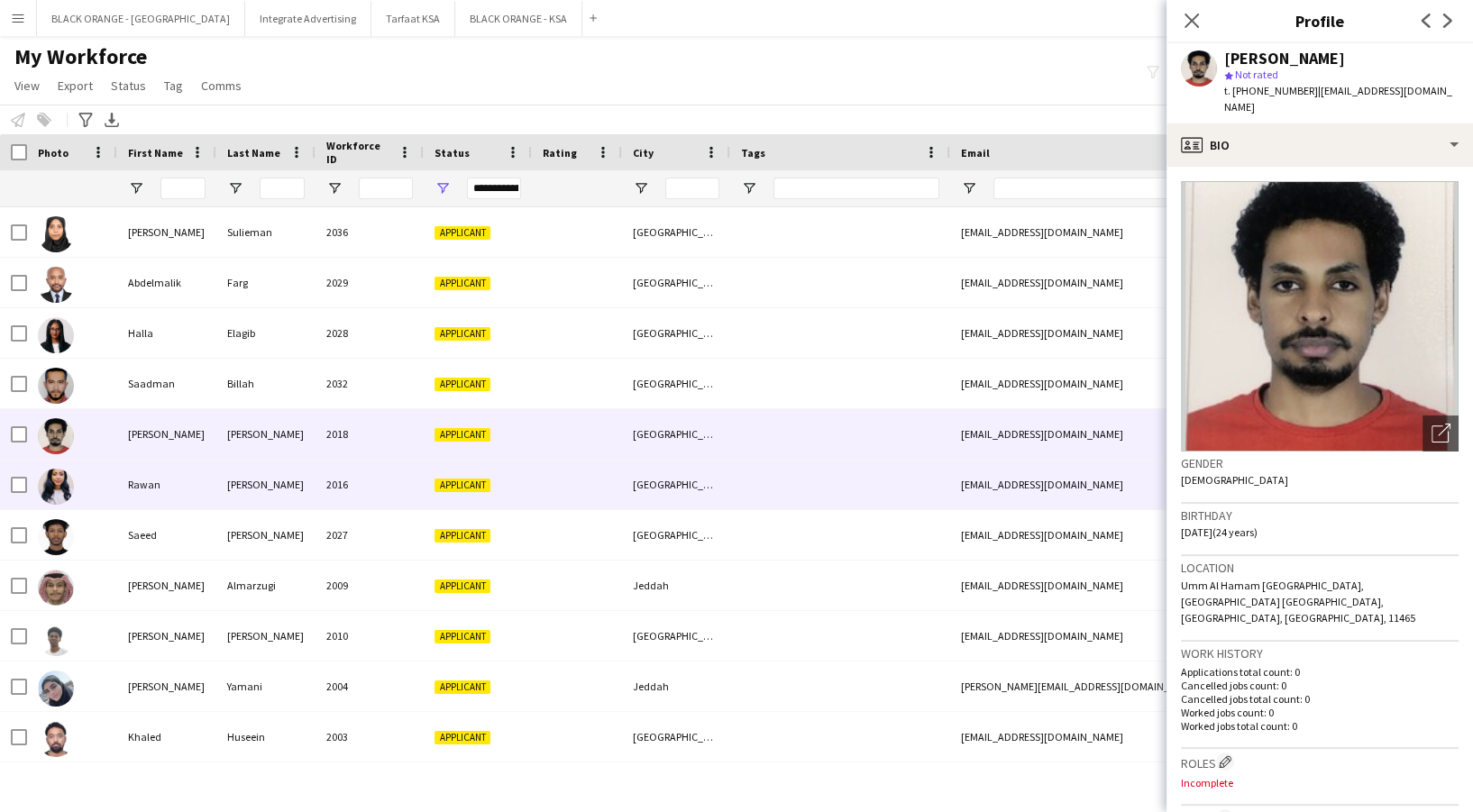
click at [299, 477] on div "[PERSON_NAME]" at bounding box center [266, 484] width 99 height 50
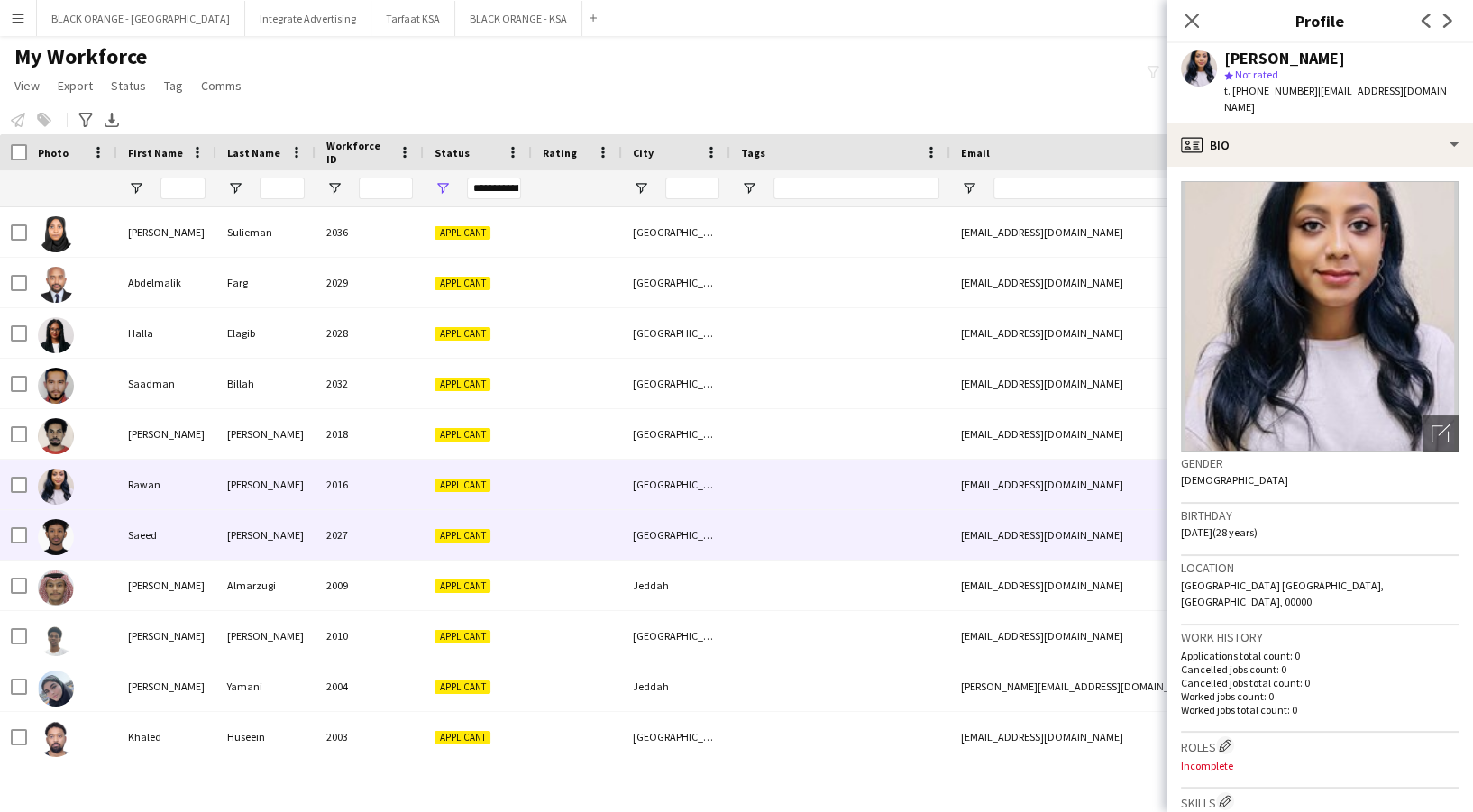
scroll to position [120, 0]
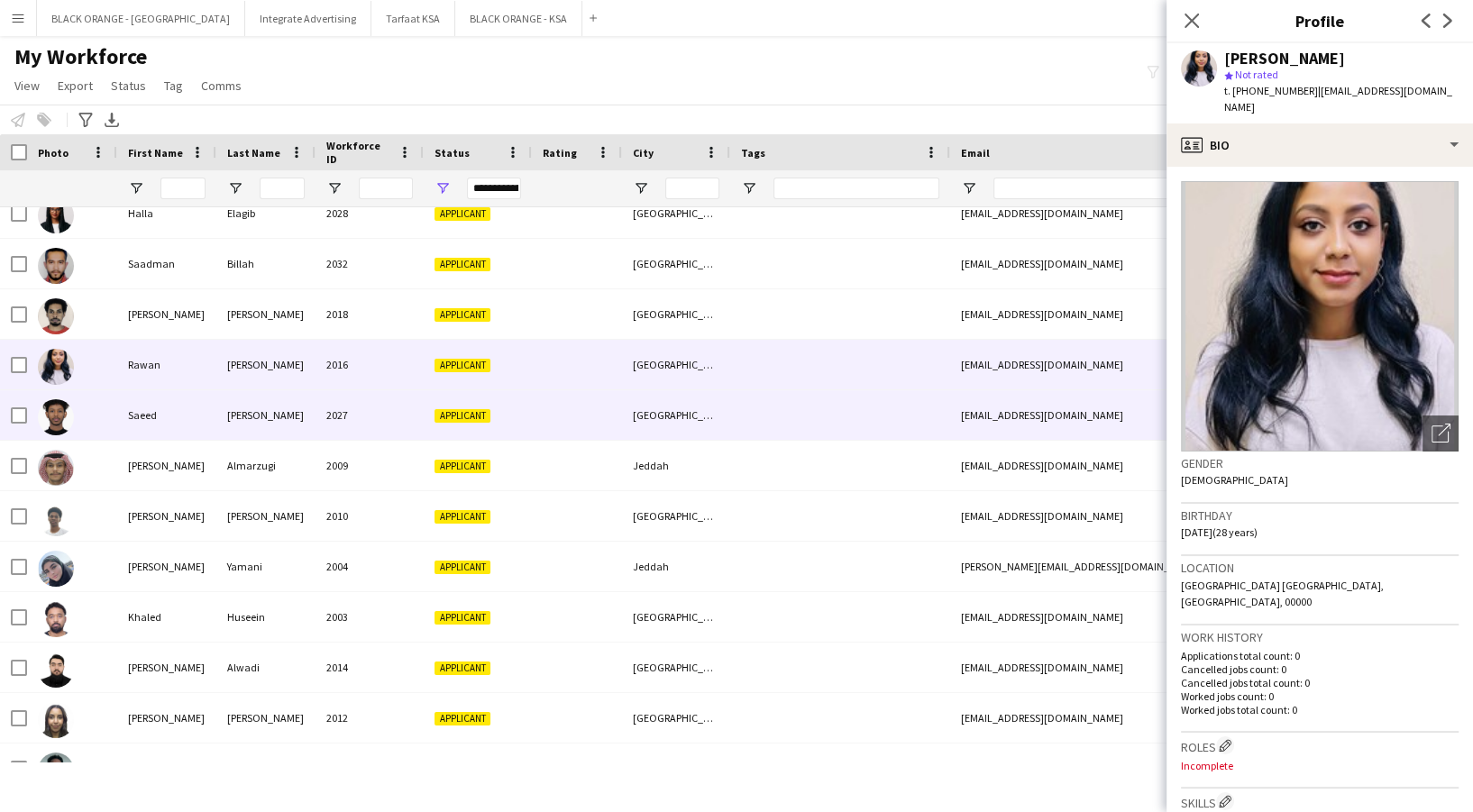
click at [351, 423] on div "2027" at bounding box center [369, 414] width 108 height 50
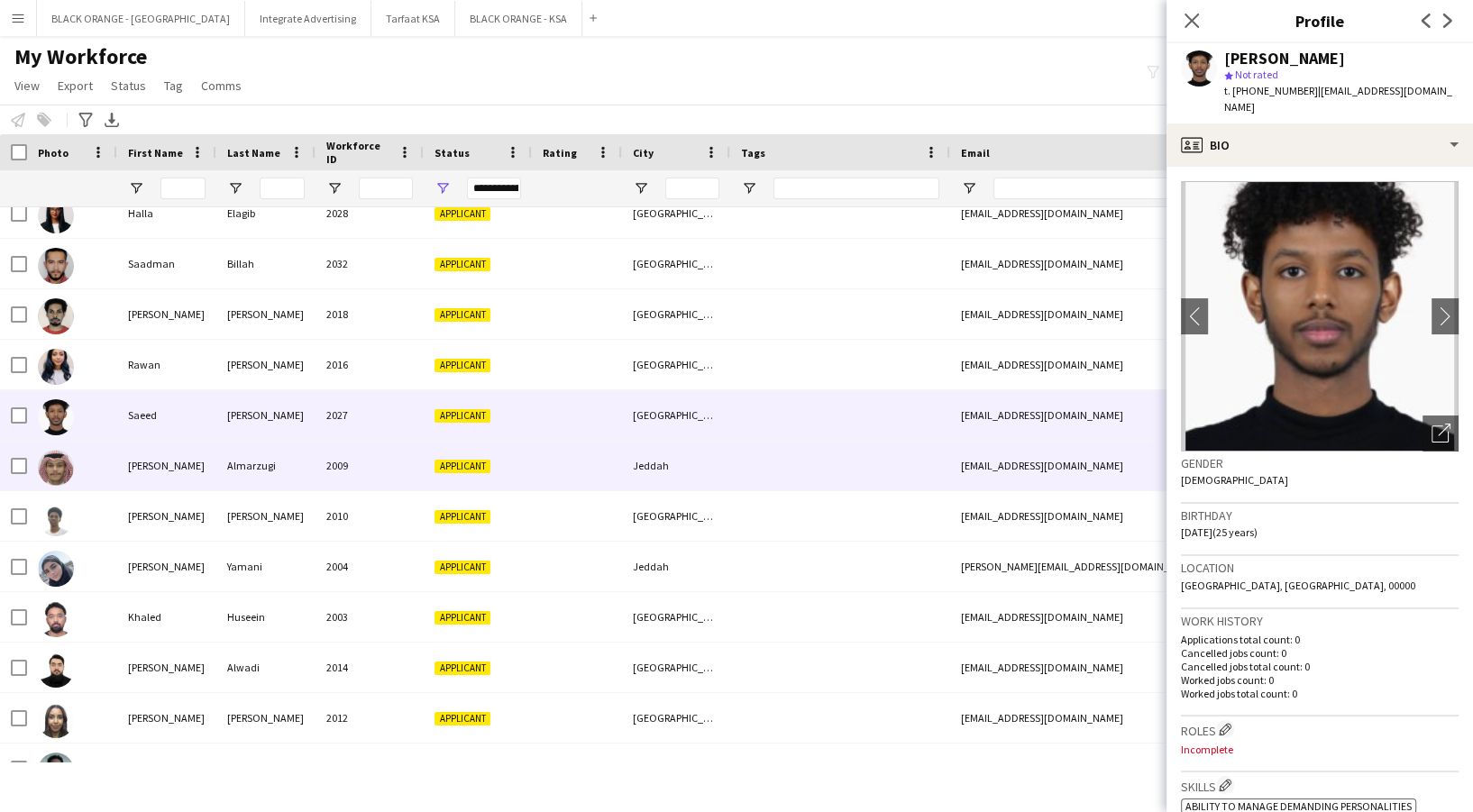
click at [350, 455] on div "2009" at bounding box center [369, 465] width 108 height 50
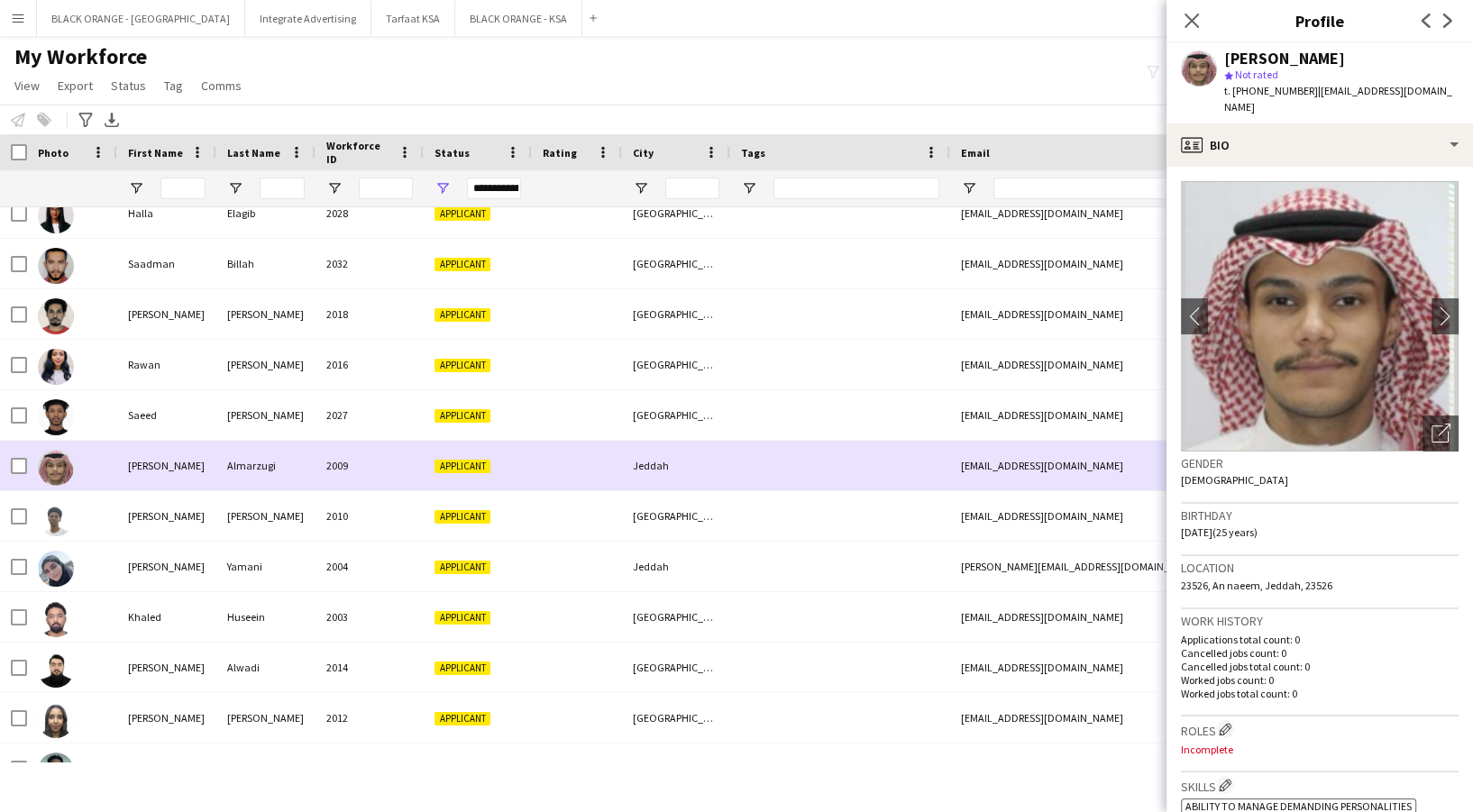
scroll to position [240, 0]
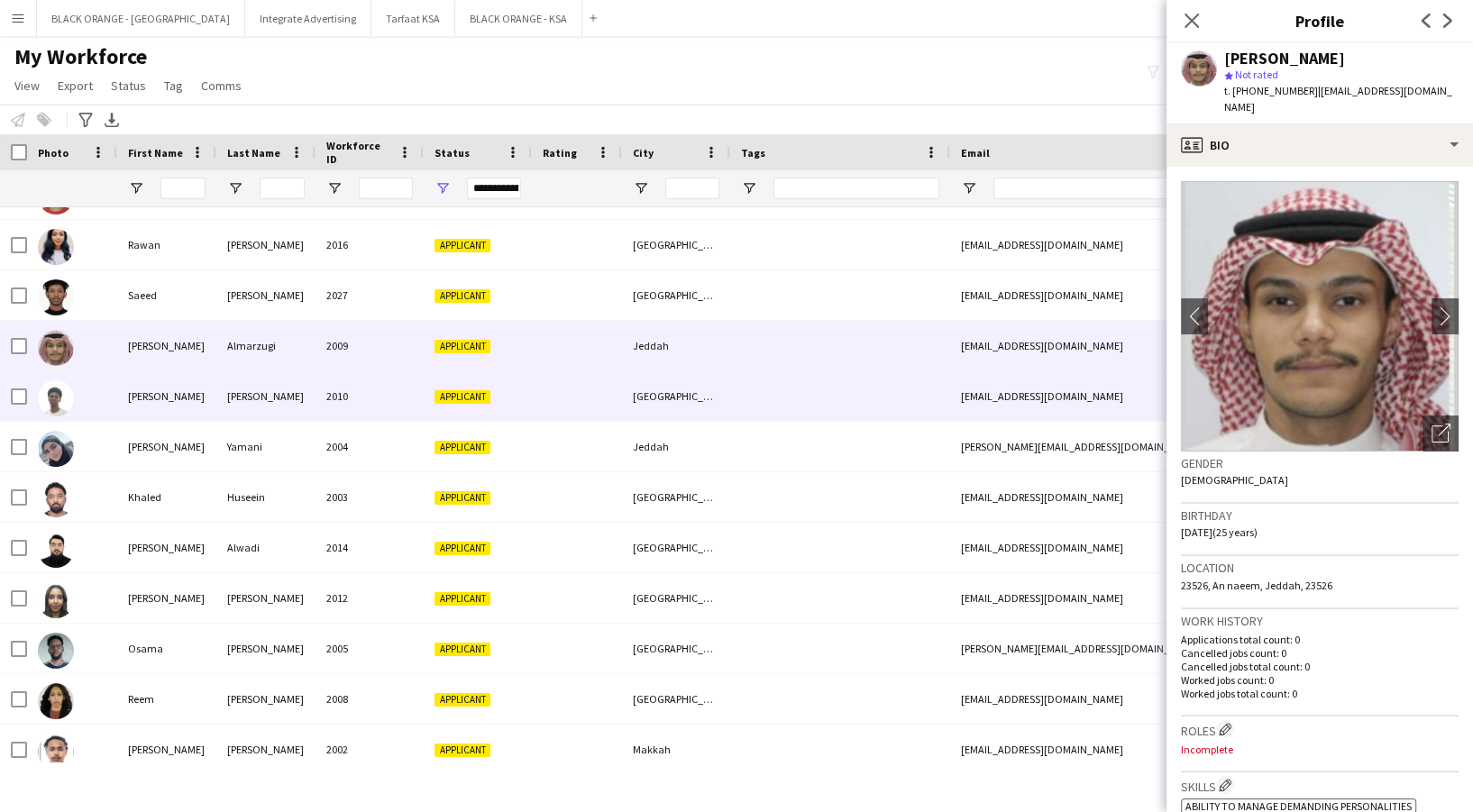
click at [345, 393] on div "2010" at bounding box center [369, 396] width 108 height 50
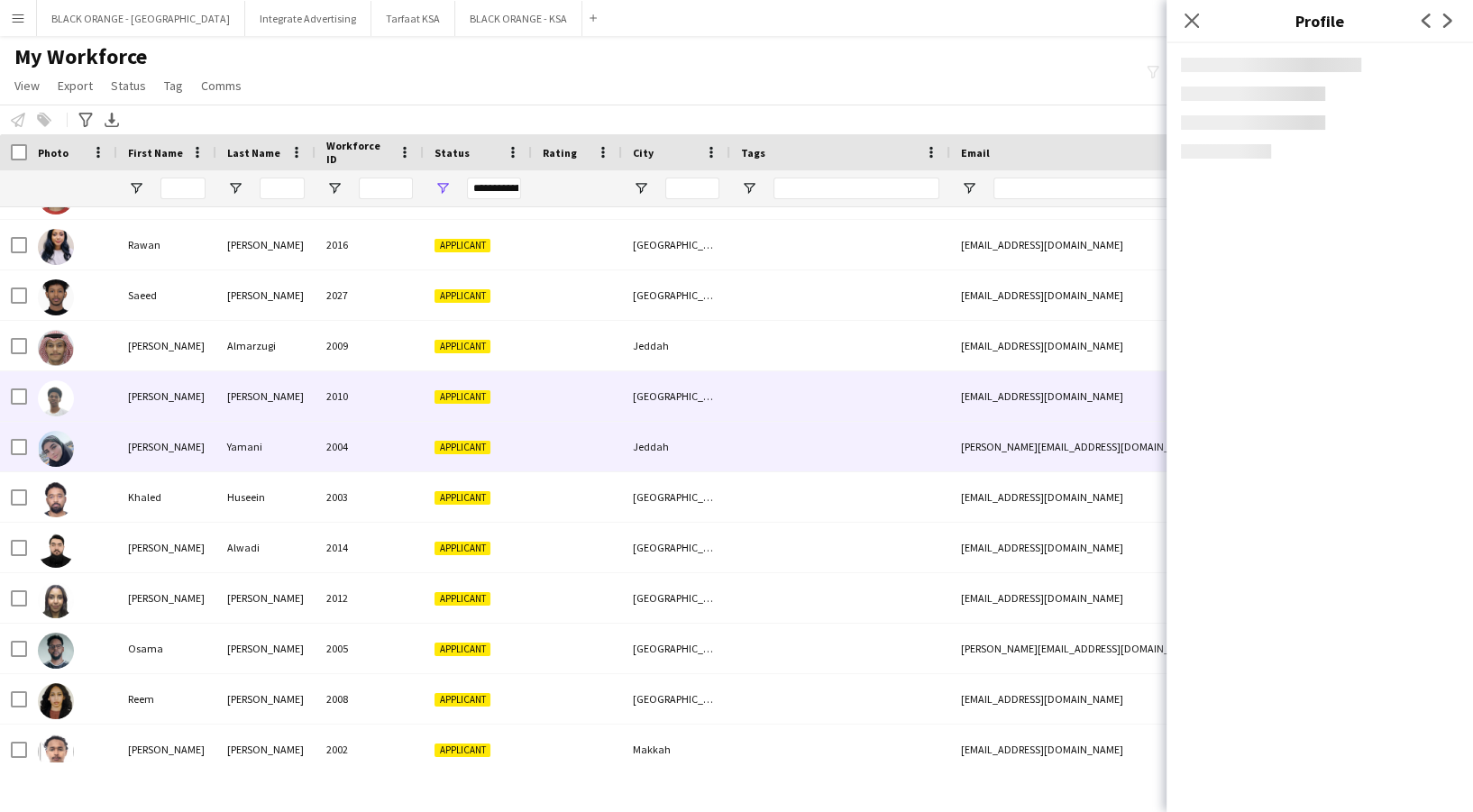
click at [342, 432] on div "2004" at bounding box center [369, 446] width 108 height 50
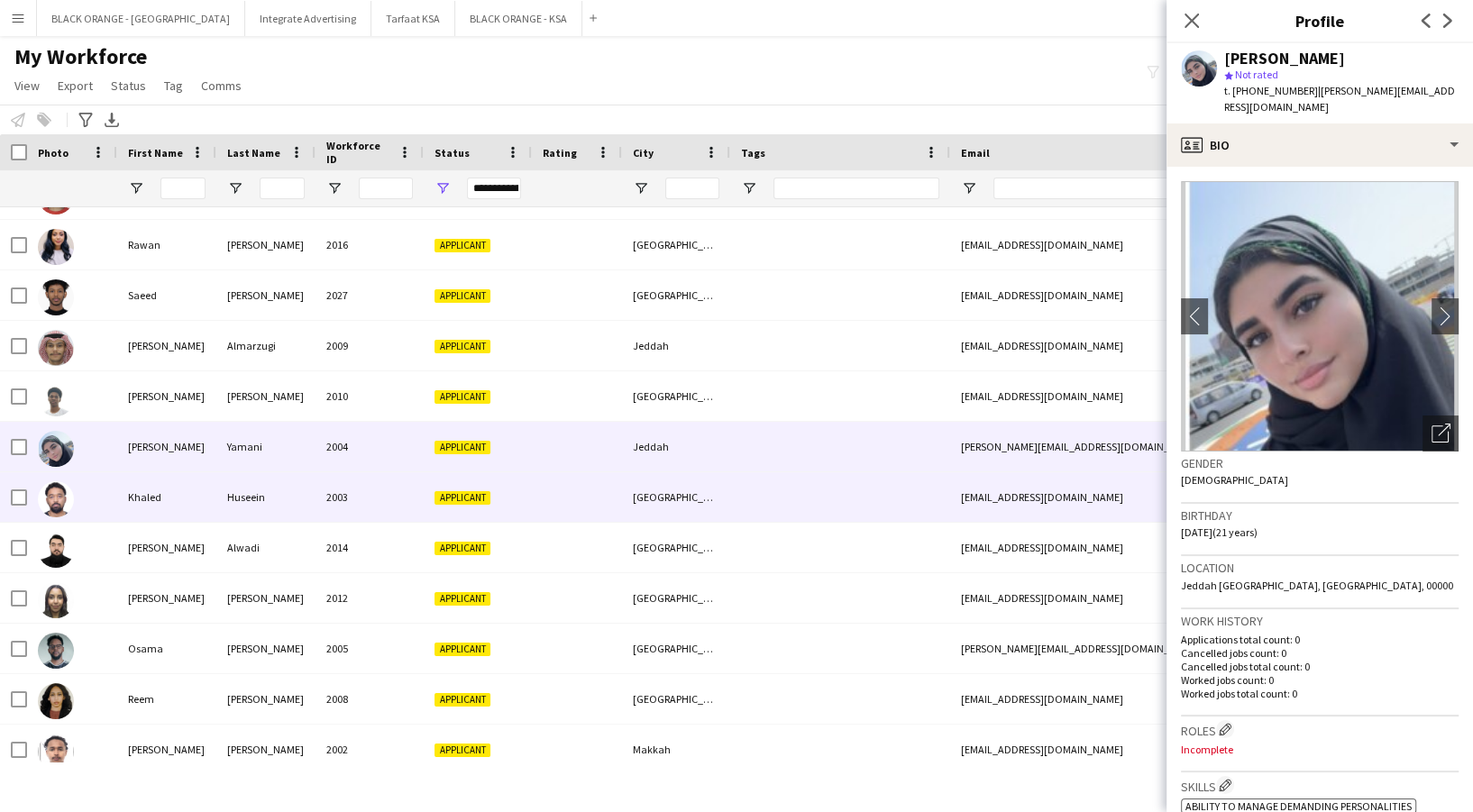
click at [354, 491] on div "2003" at bounding box center [369, 496] width 108 height 50
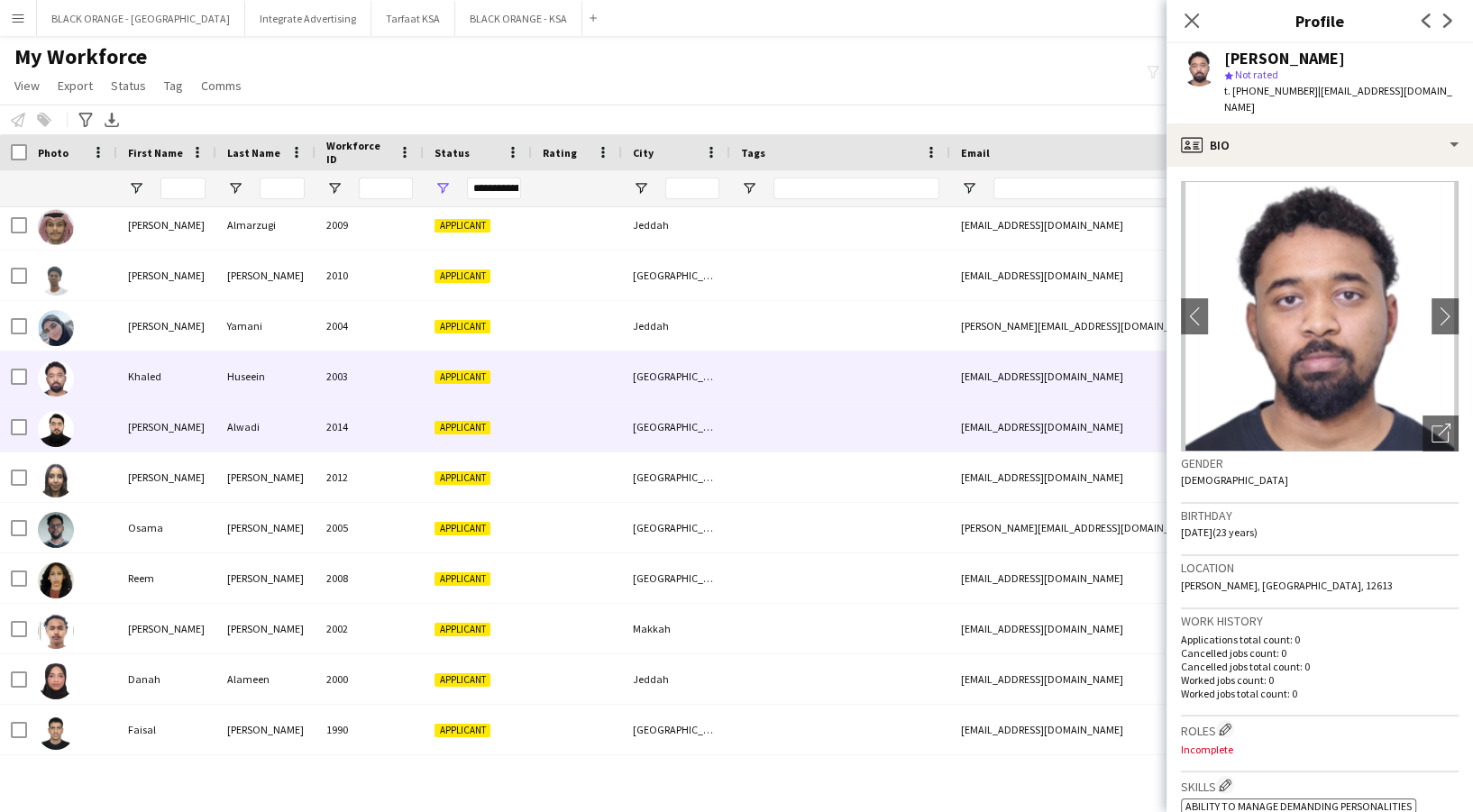
click at [346, 432] on div "2014" at bounding box center [369, 426] width 108 height 50
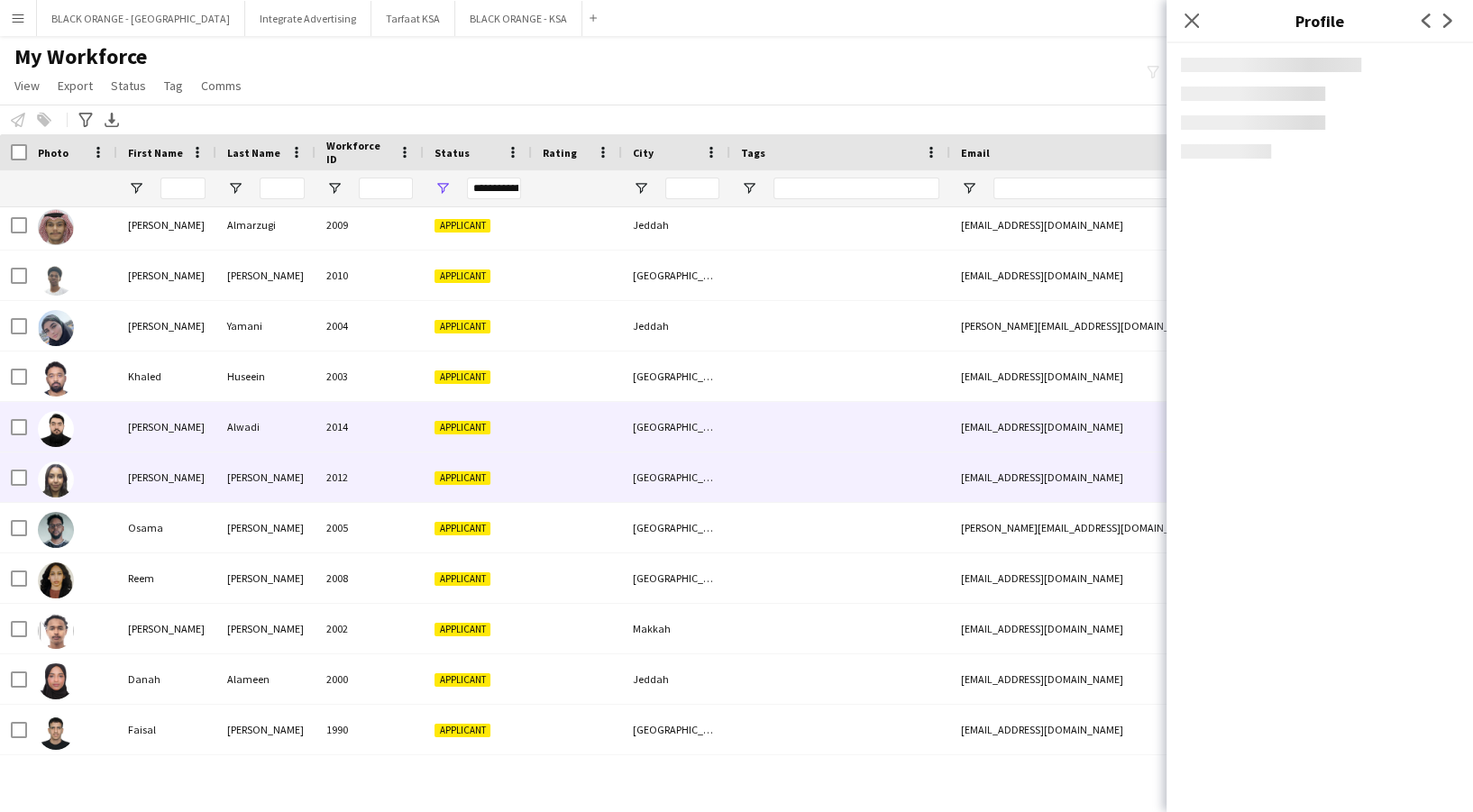
click at [353, 475] on div "2012" at bounding box center [369, 476] width 108 height 50
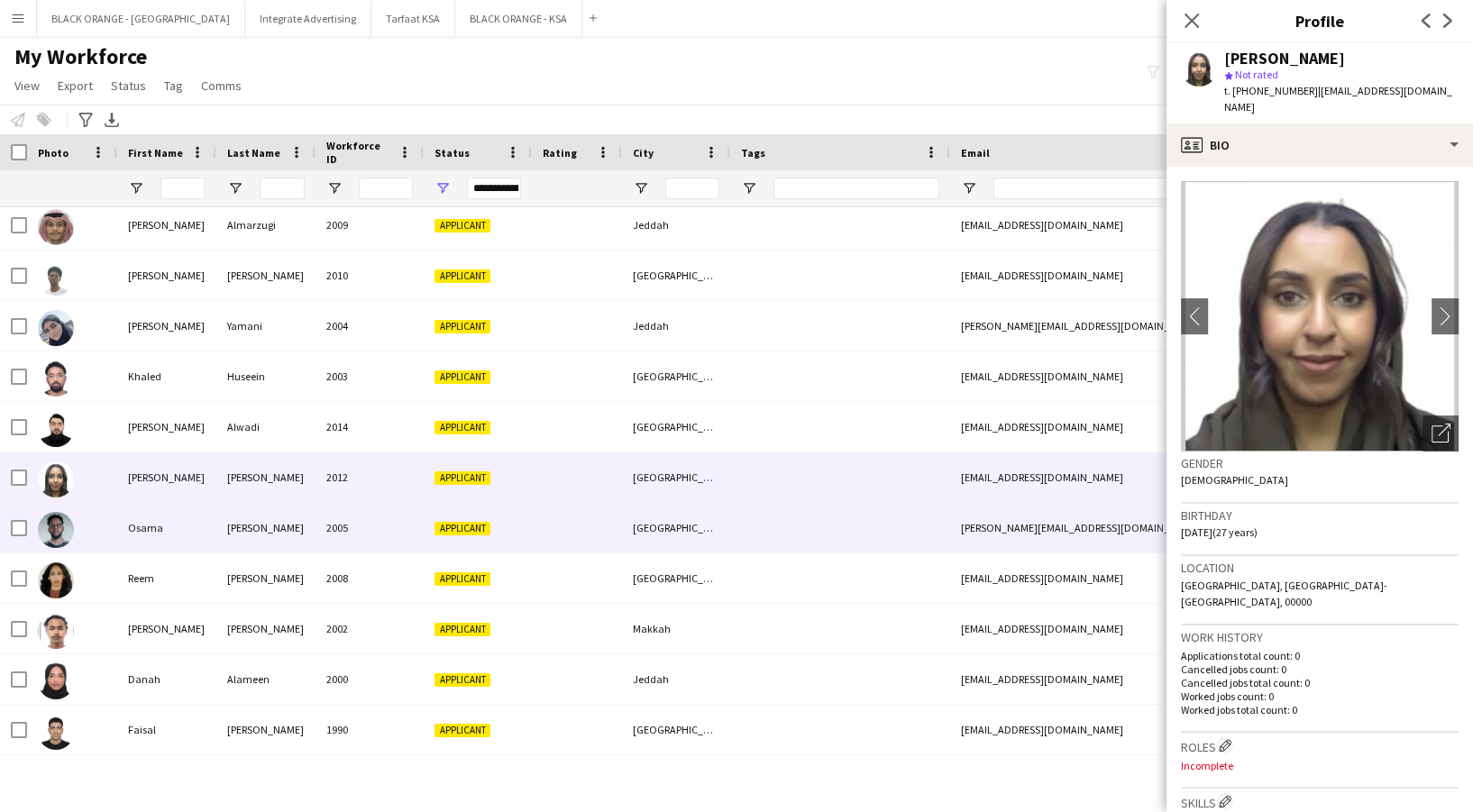
click at [413, 530] on div "2005" at bounding box center [369, 527] width 108 height 50
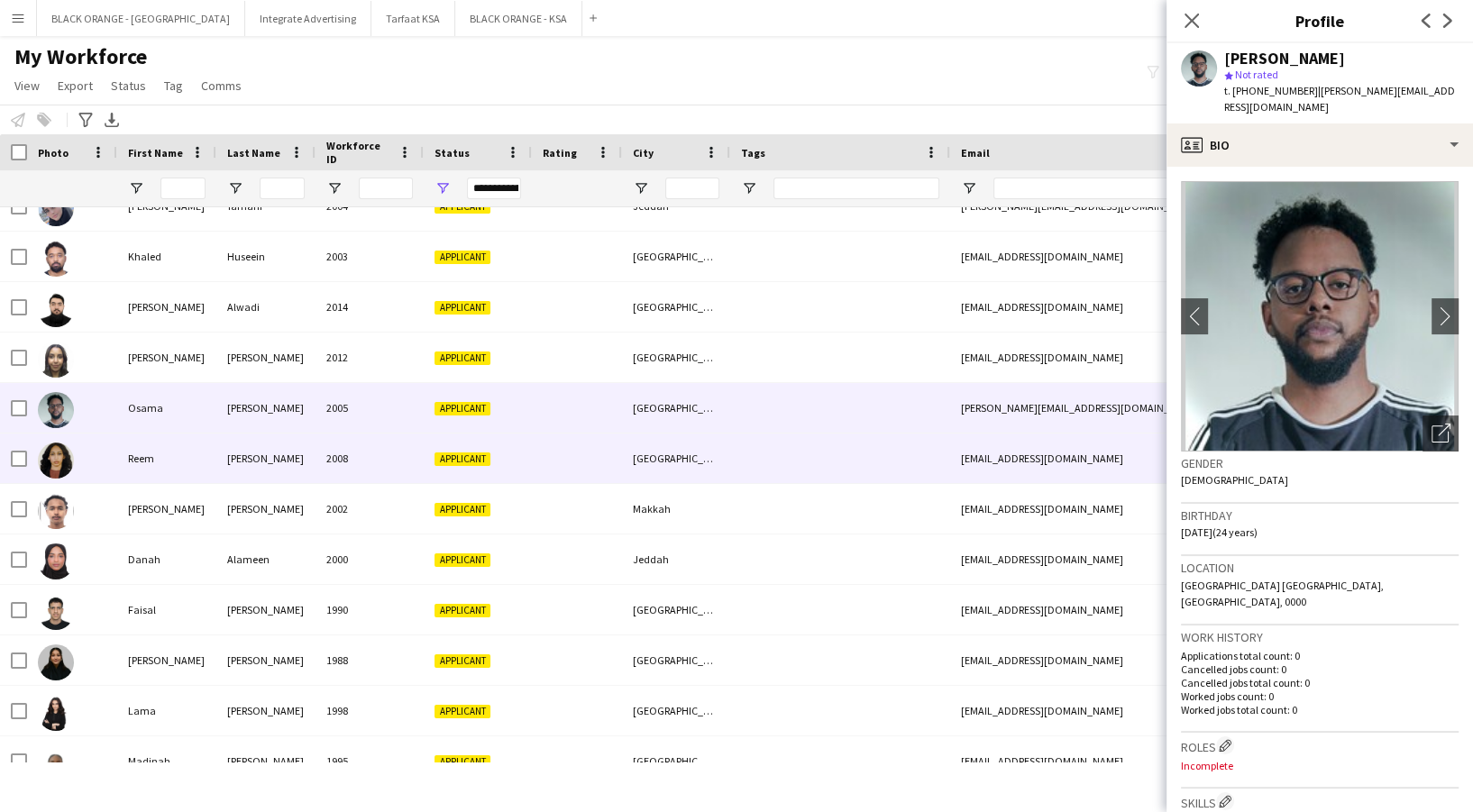
click at [342, 465] on div "2008" at bounding box center [369, 458] width 108 height 50
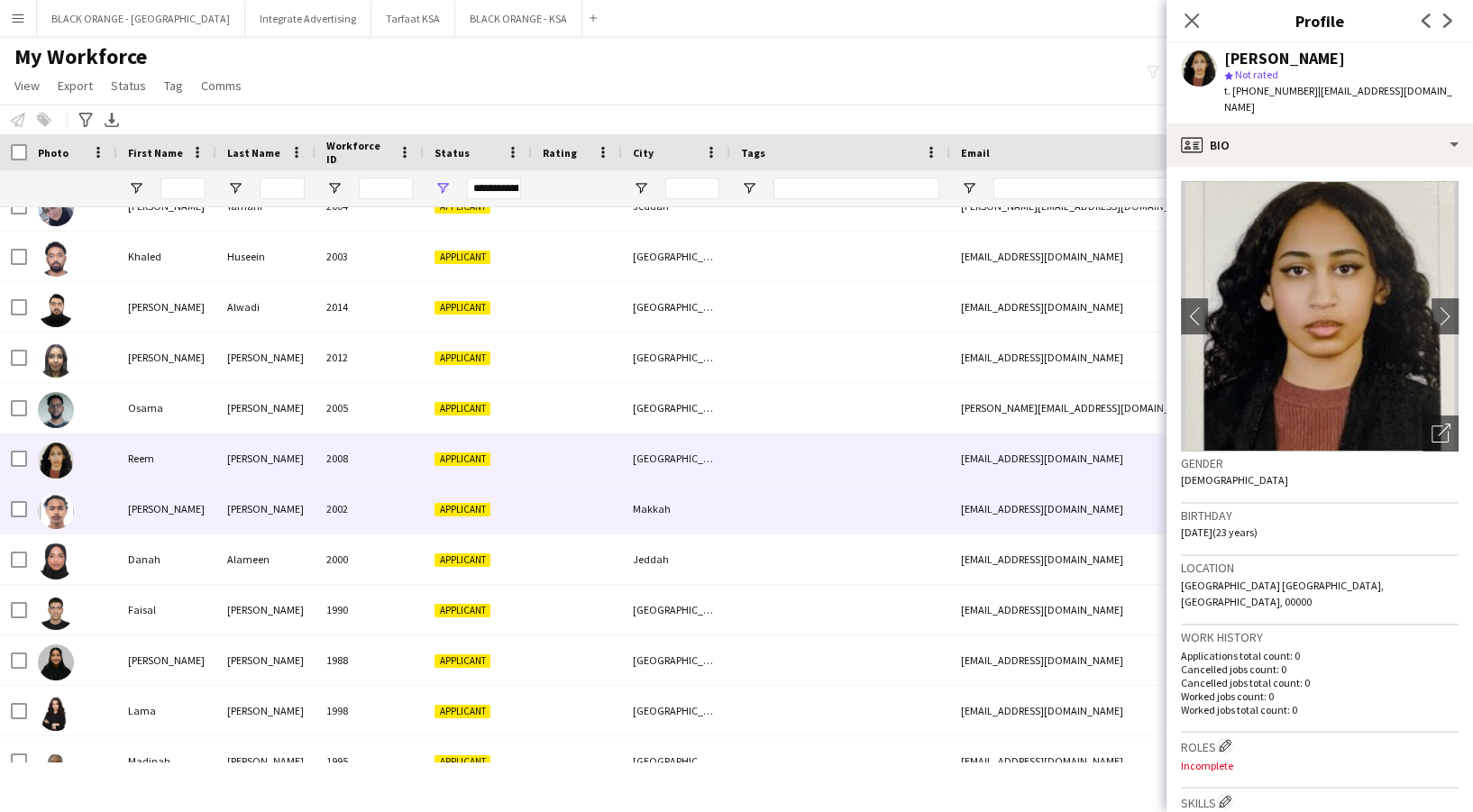
click at [345, 501] on div "2002" at bounding box center [369, 508] width 108 height 50
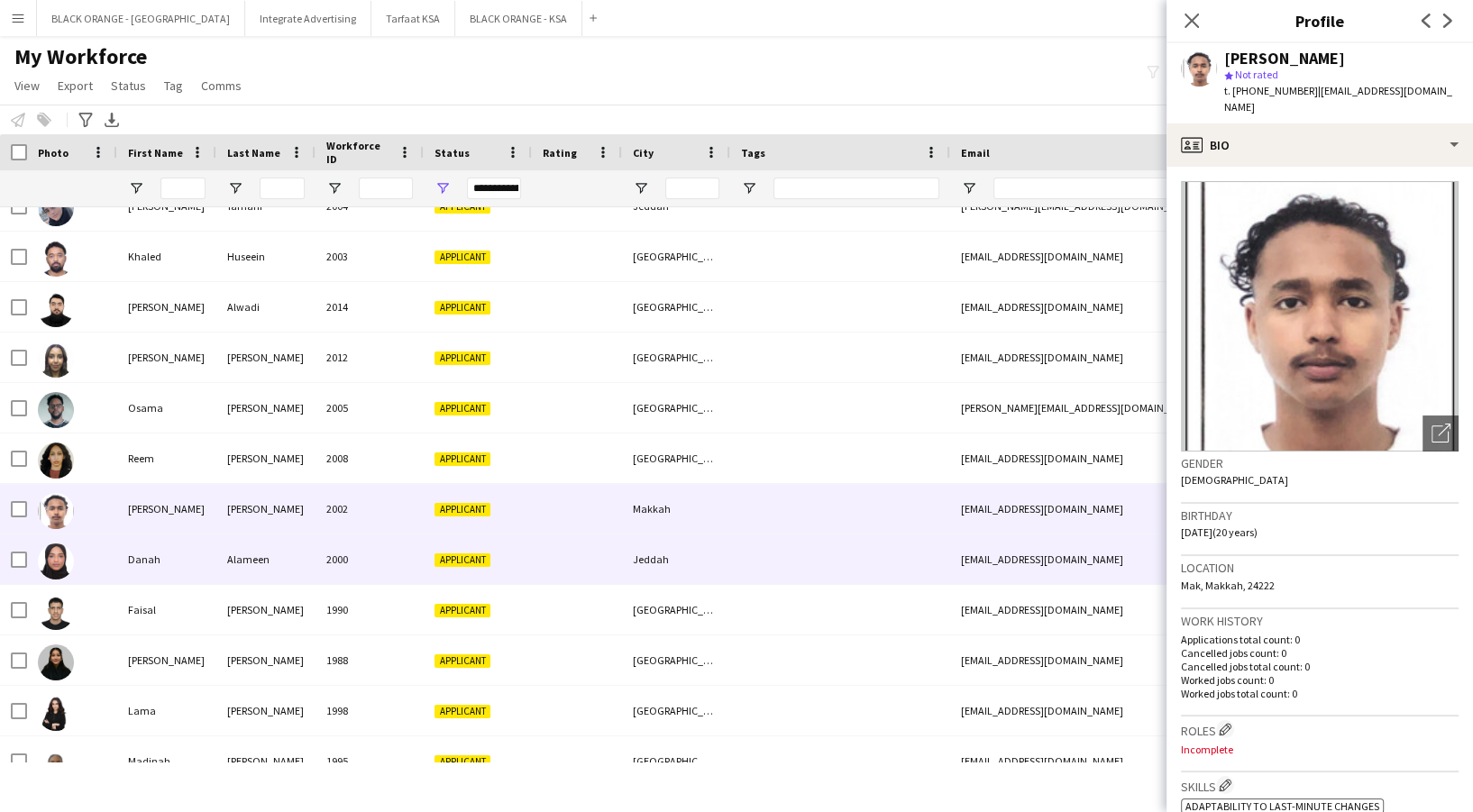
click at [363, 550] on div "2000" at bounding box center [369, 559] width 108 height 50
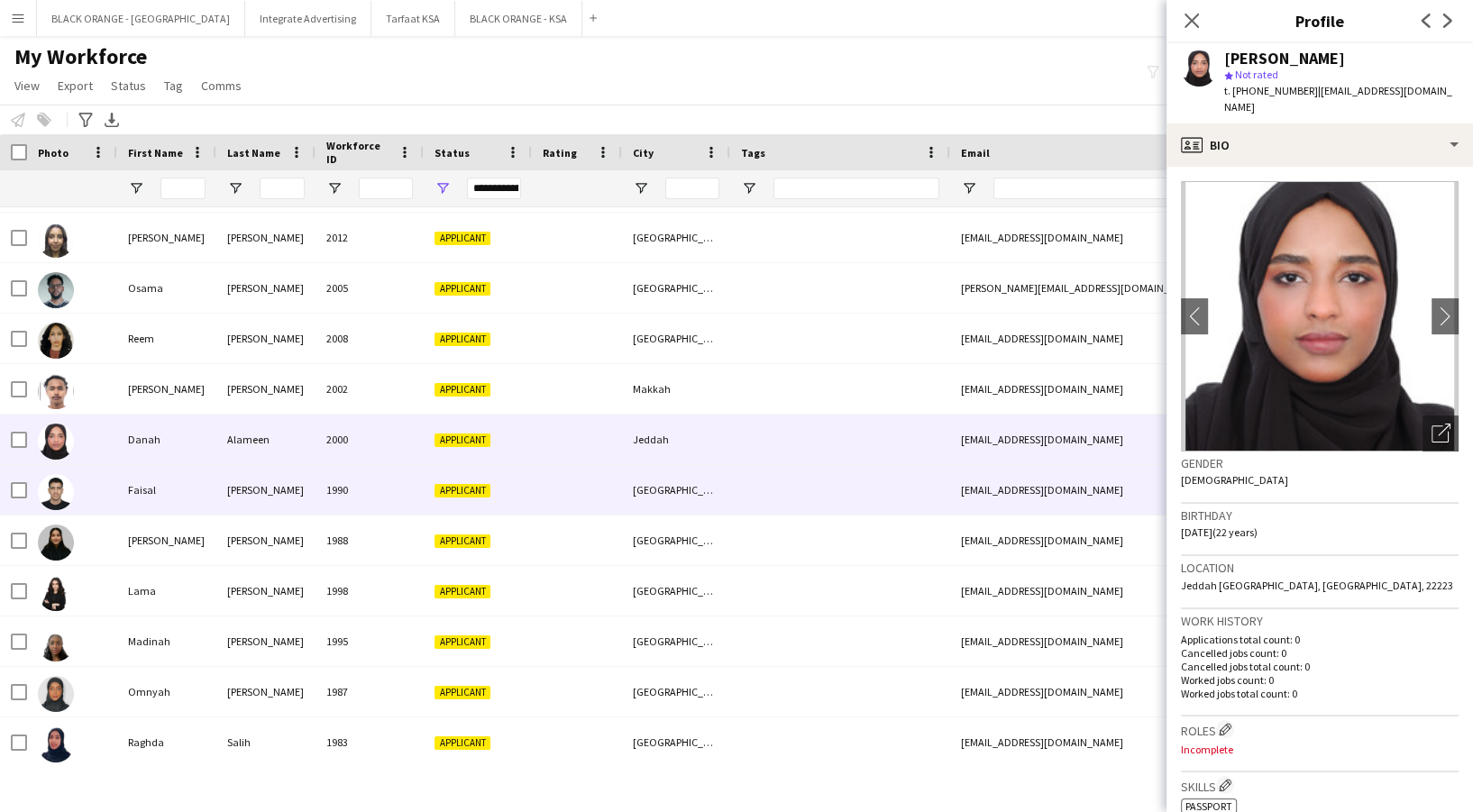
click at [367, 471] on div "1990" at bounding box center [369, 489] width 108 height 50
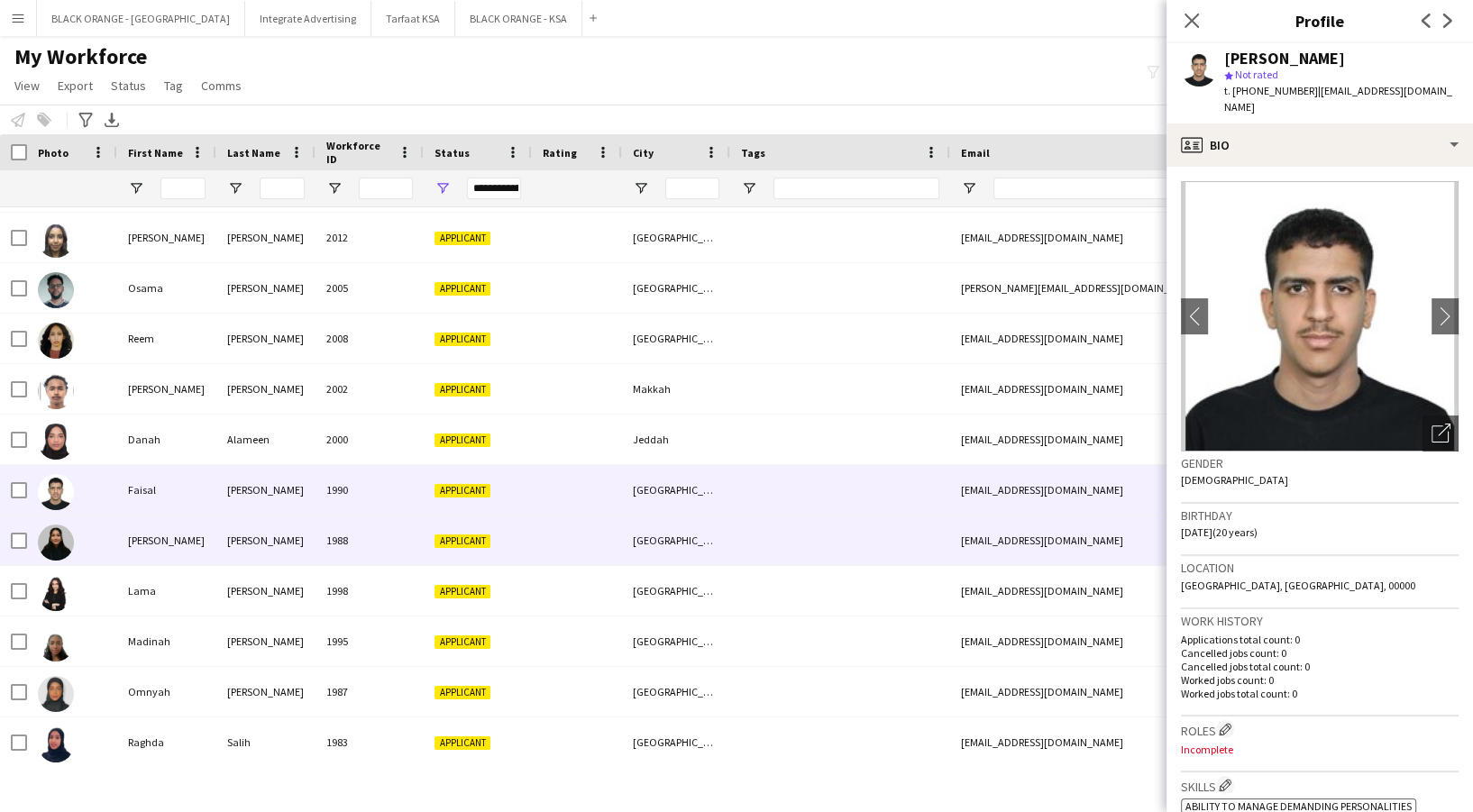
click at [423, 547] on div "Applicant" at bounding box center [477, 539] width 108 height 50
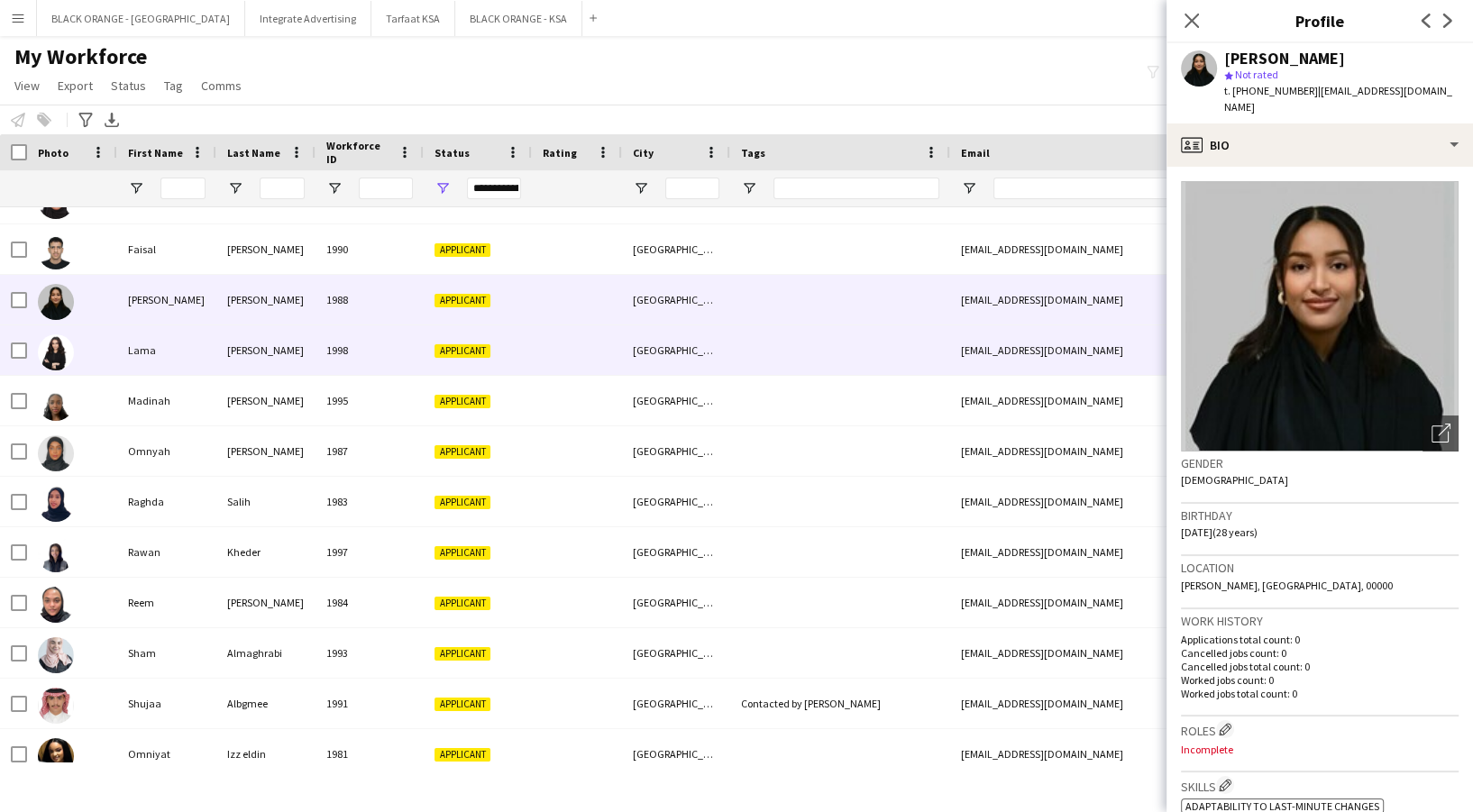
click at [433, 344] on div "Applicant" at bounding box center [477, 350] width 108 height 50
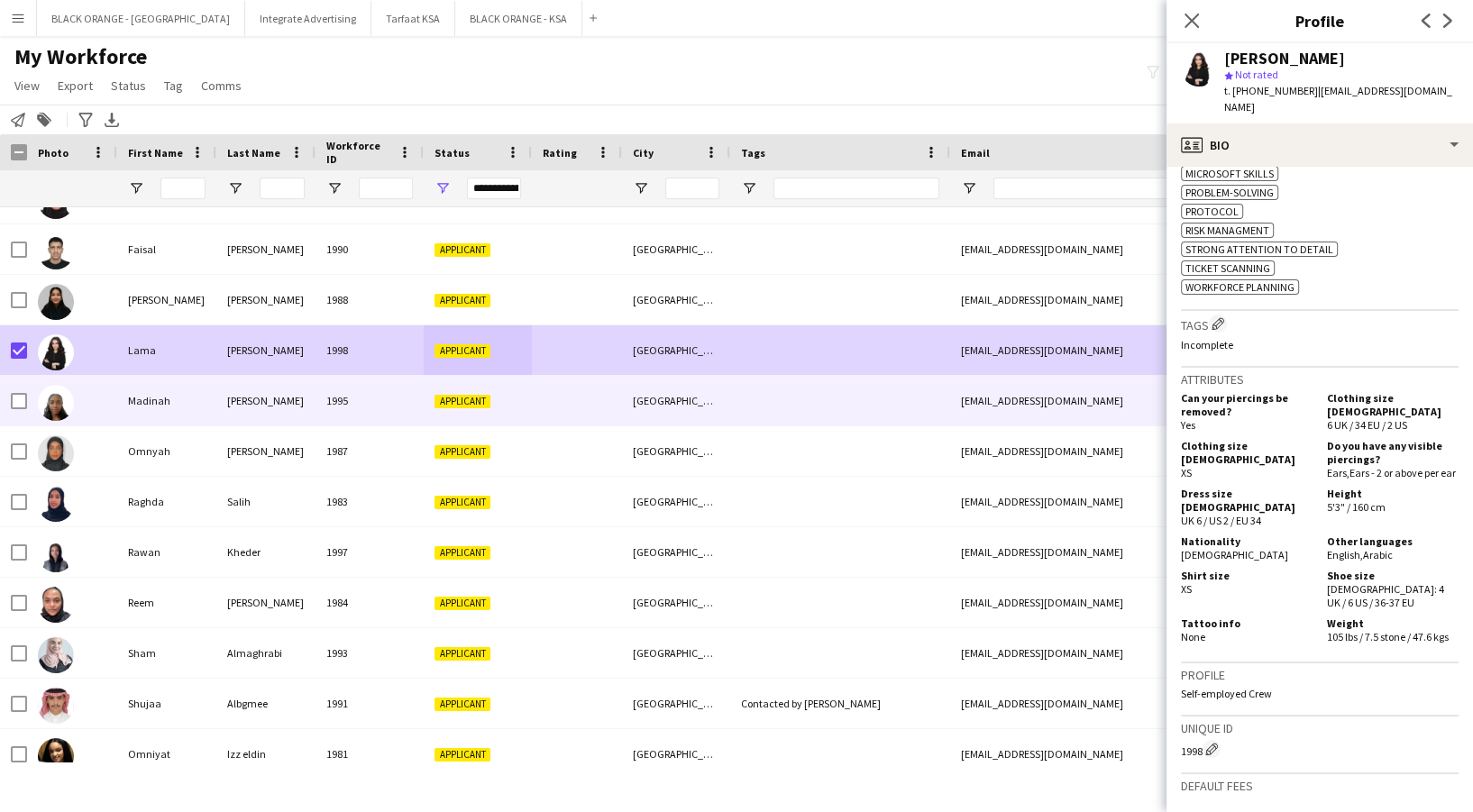
click at [161, 383] on div "Madinah" at bounding box center [167, 400] width 99 height 50
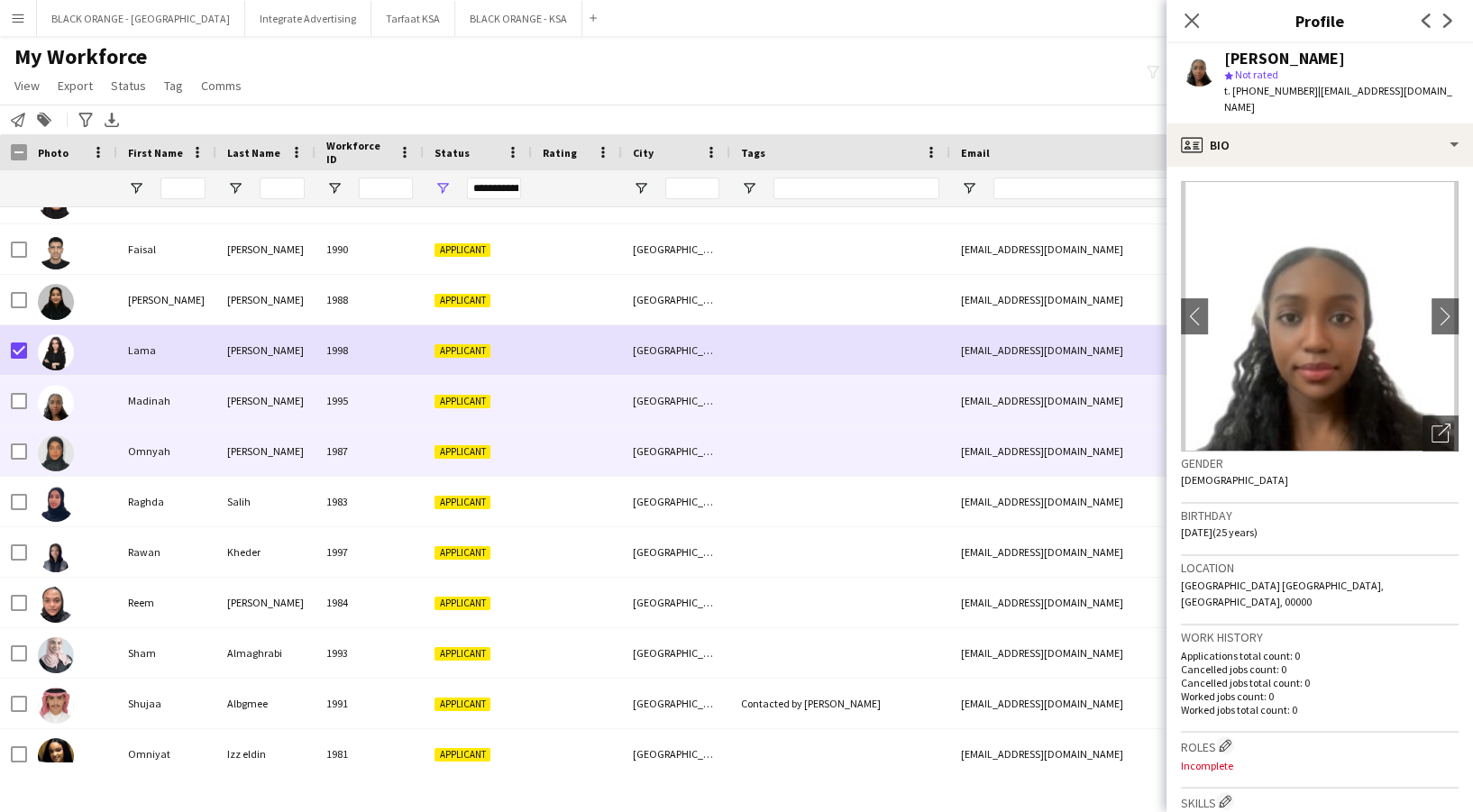
click at [94, 458] on div at bounding box center [72, 450] width 90 height 50
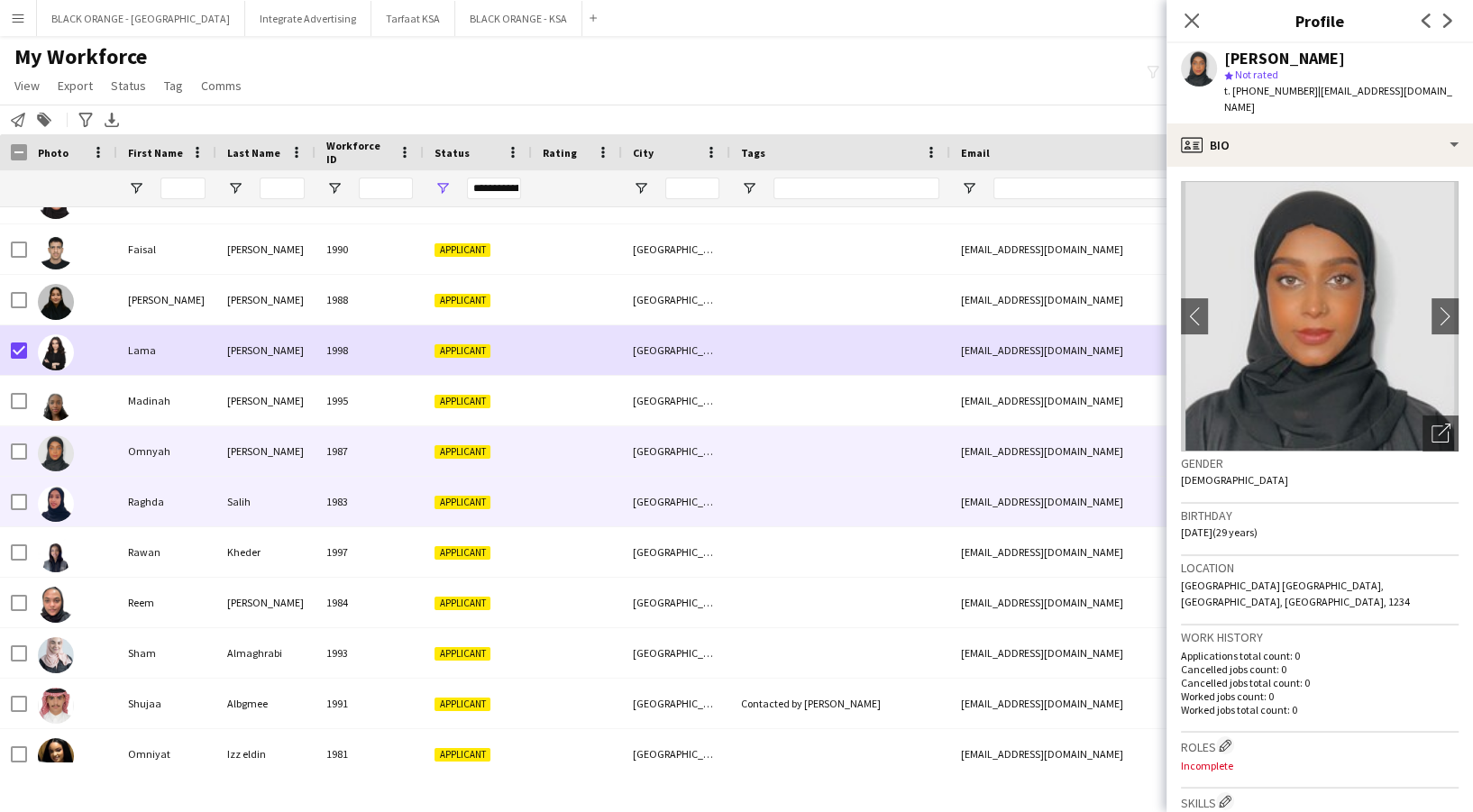
click at [91, 500] on div at bounding box center [72, 501] width 90 height 50
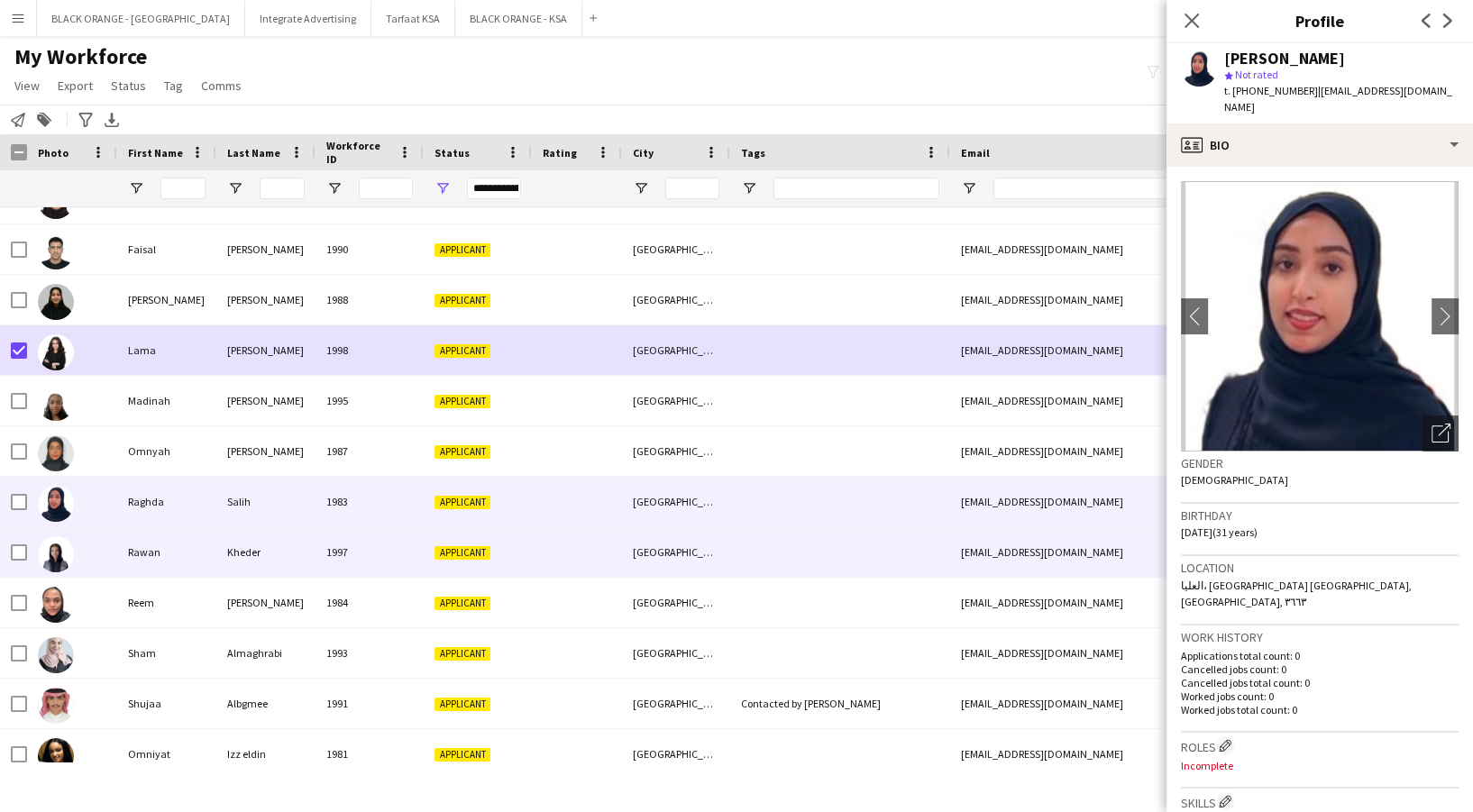
click at [143, 555] on div "Rawan" at bounding box center [167, 551] width 99 height 50
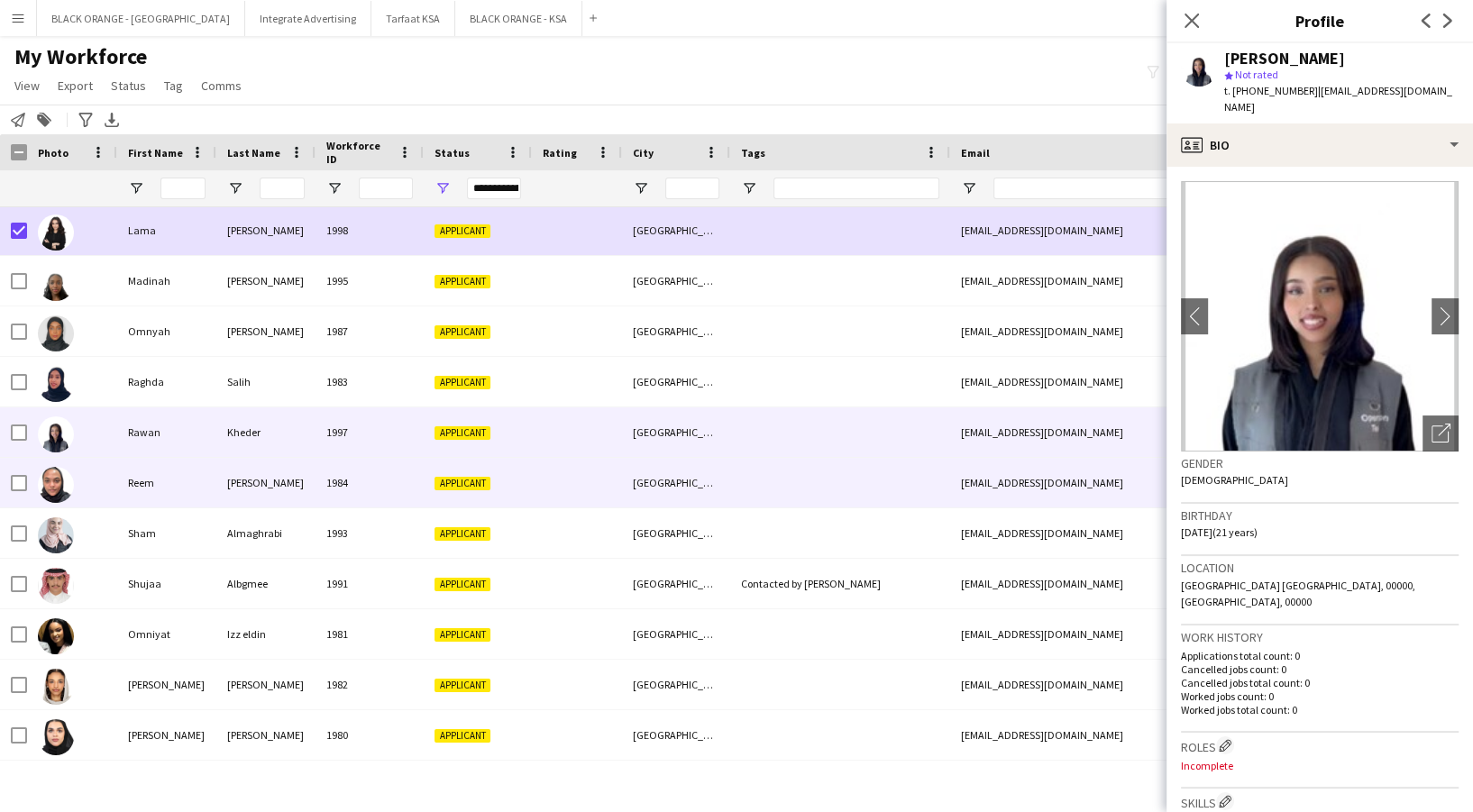
click at [126, 461] on div "Reem" at bounding box center [167, 482] width 99 height 50
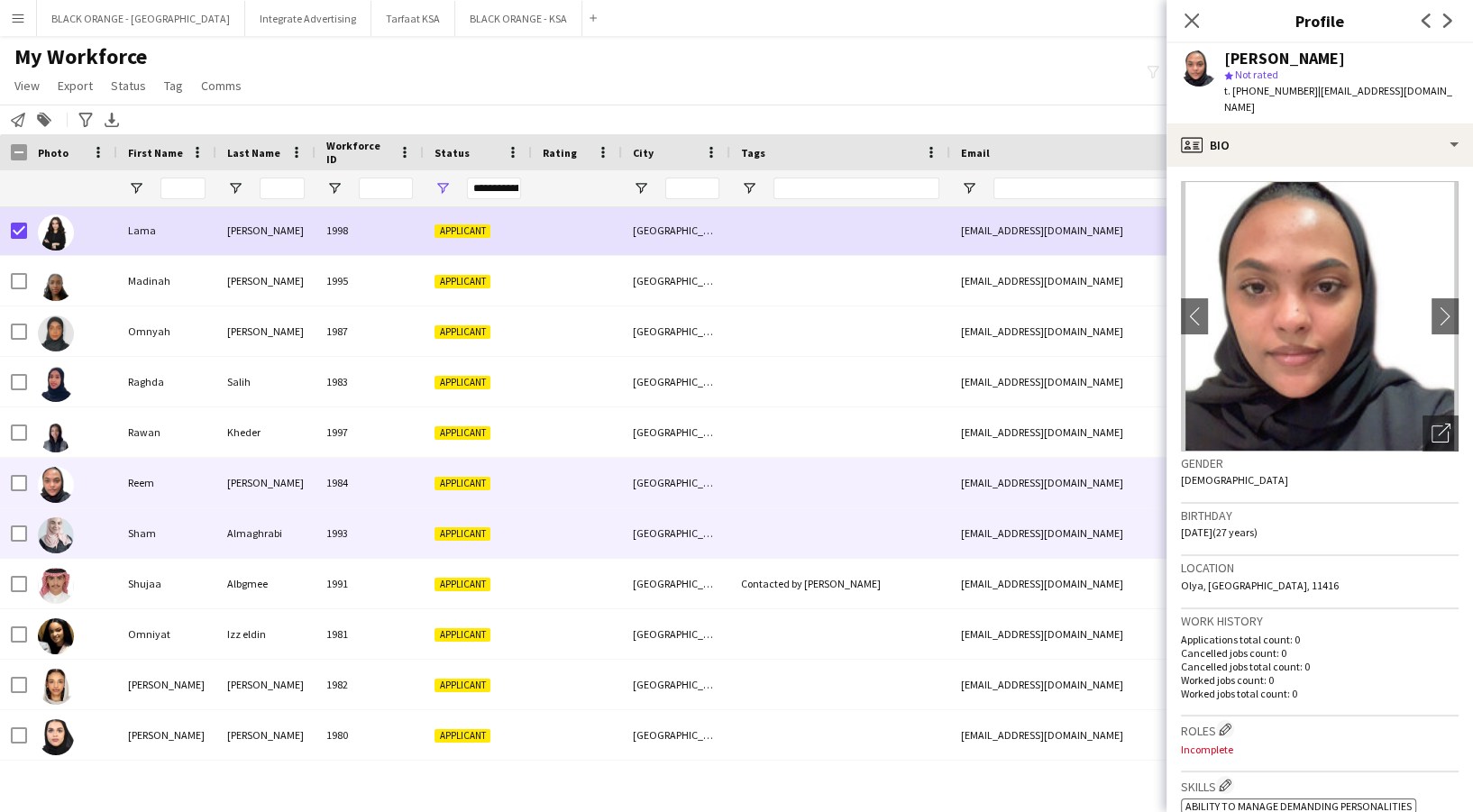
click at [225, 540] on div "Almaghrabi" at bounding box center [266, 533] width 99 height 50
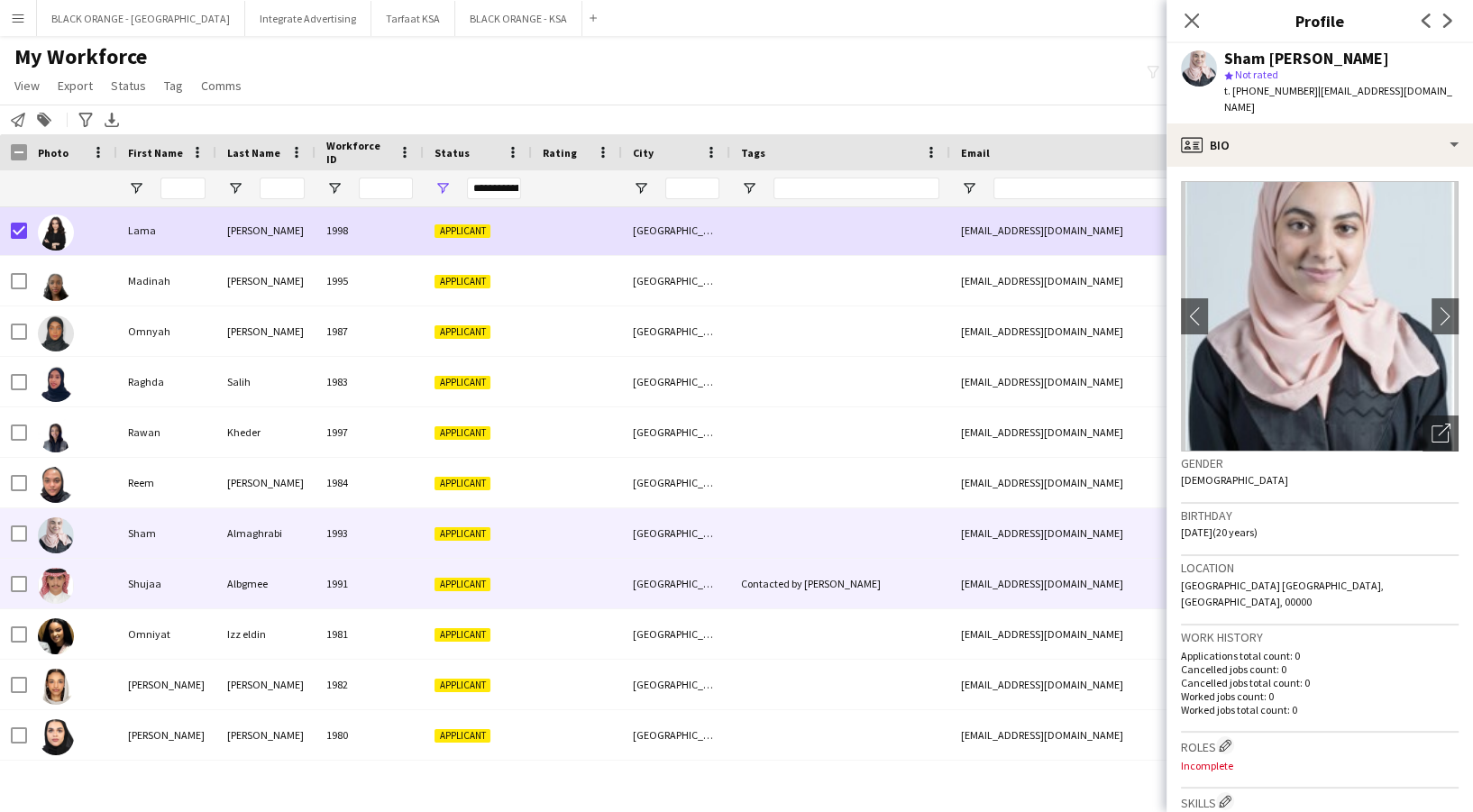
drag, startPoint x: 172, startPoint y: 573, endPoint x: 100, endPoint y: 595, distance: 75.3
click at [172, 574] on div "Shujaa" at bounding box center [167, 583] width 99 height 50
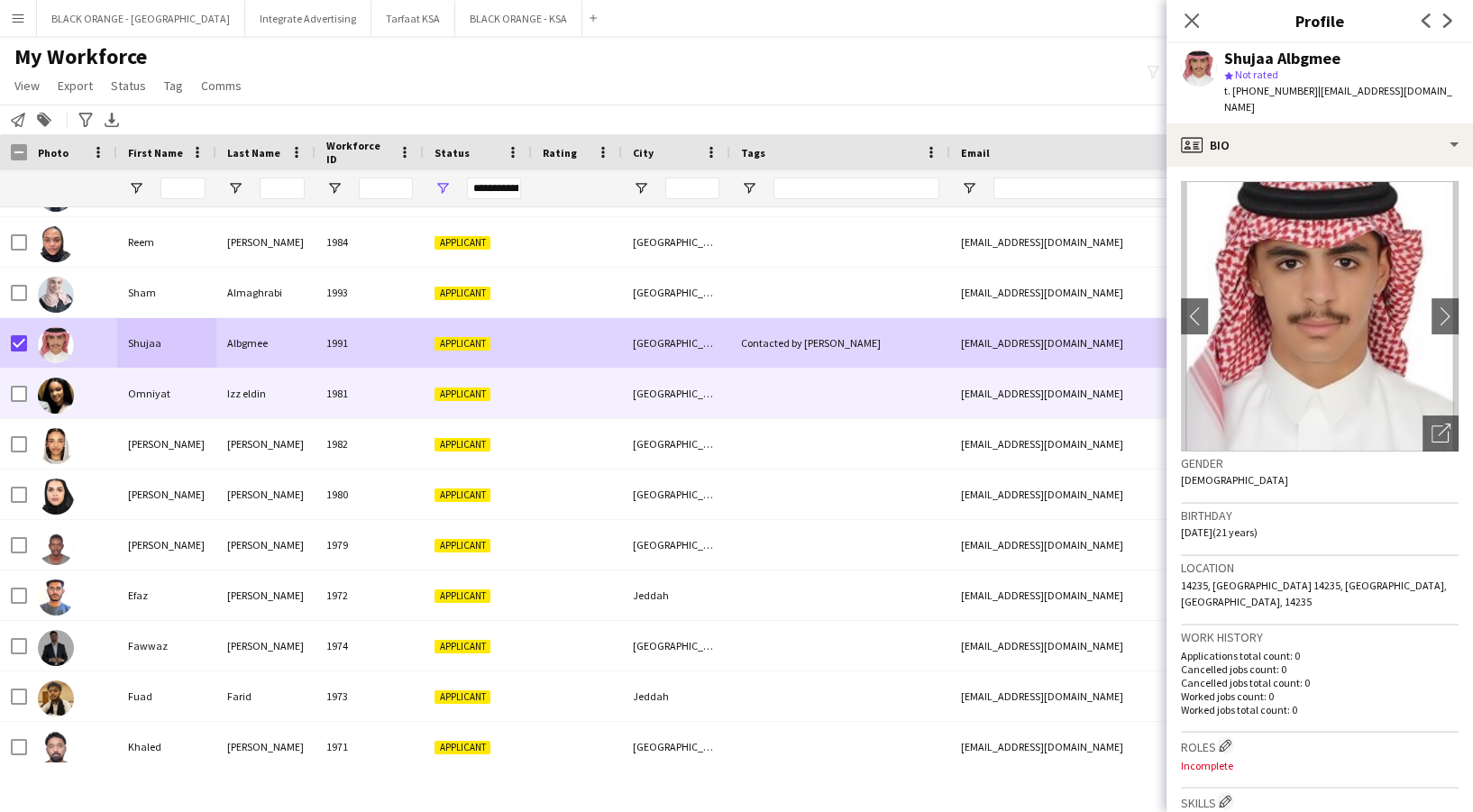
click at [177, 411] on div "Omniyat" at bounding box center [167, 393] width 99 height 50
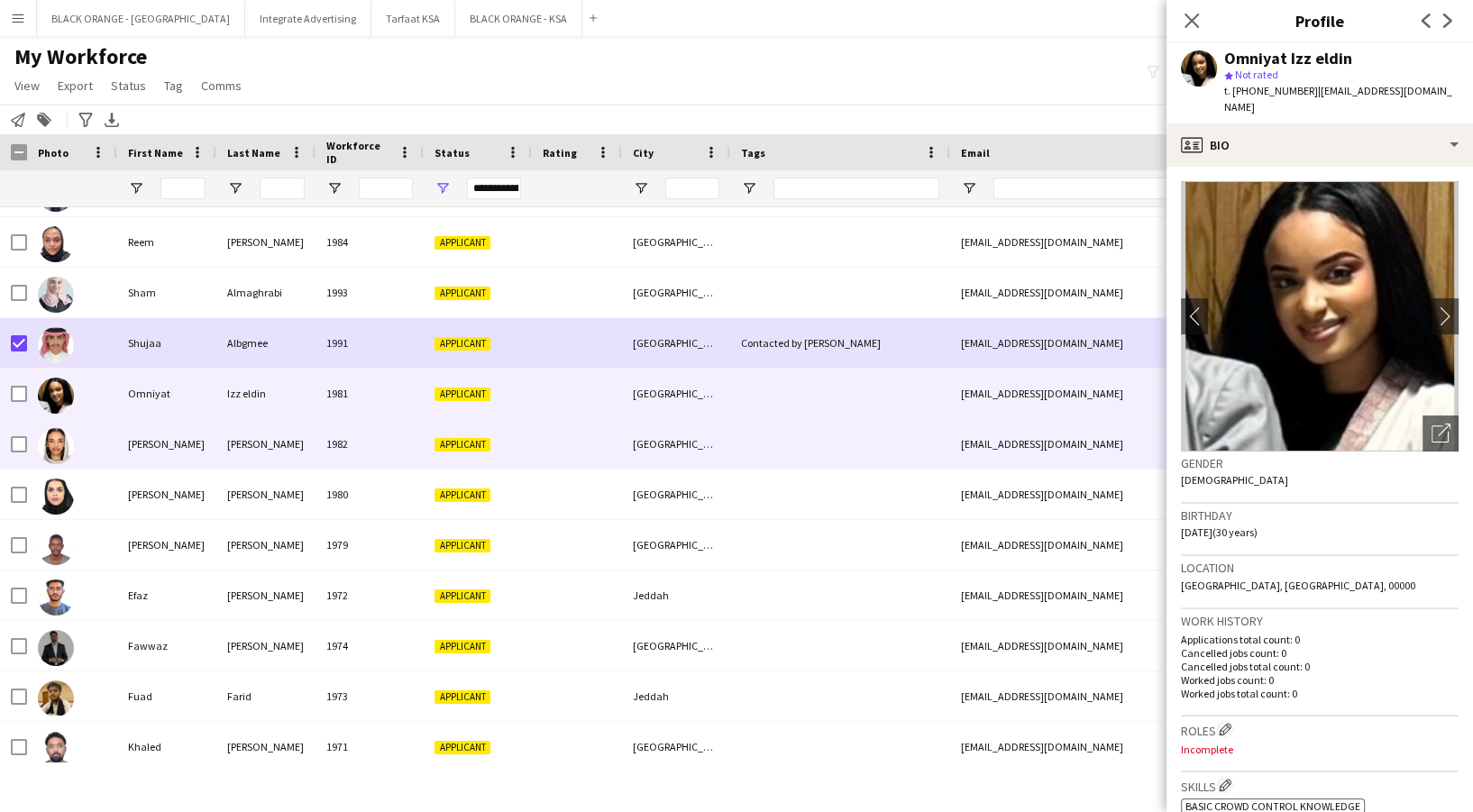
click at [176, 438] on div "[PERSON_NAME]" at bounding box center [167, 444] width 99 height 50
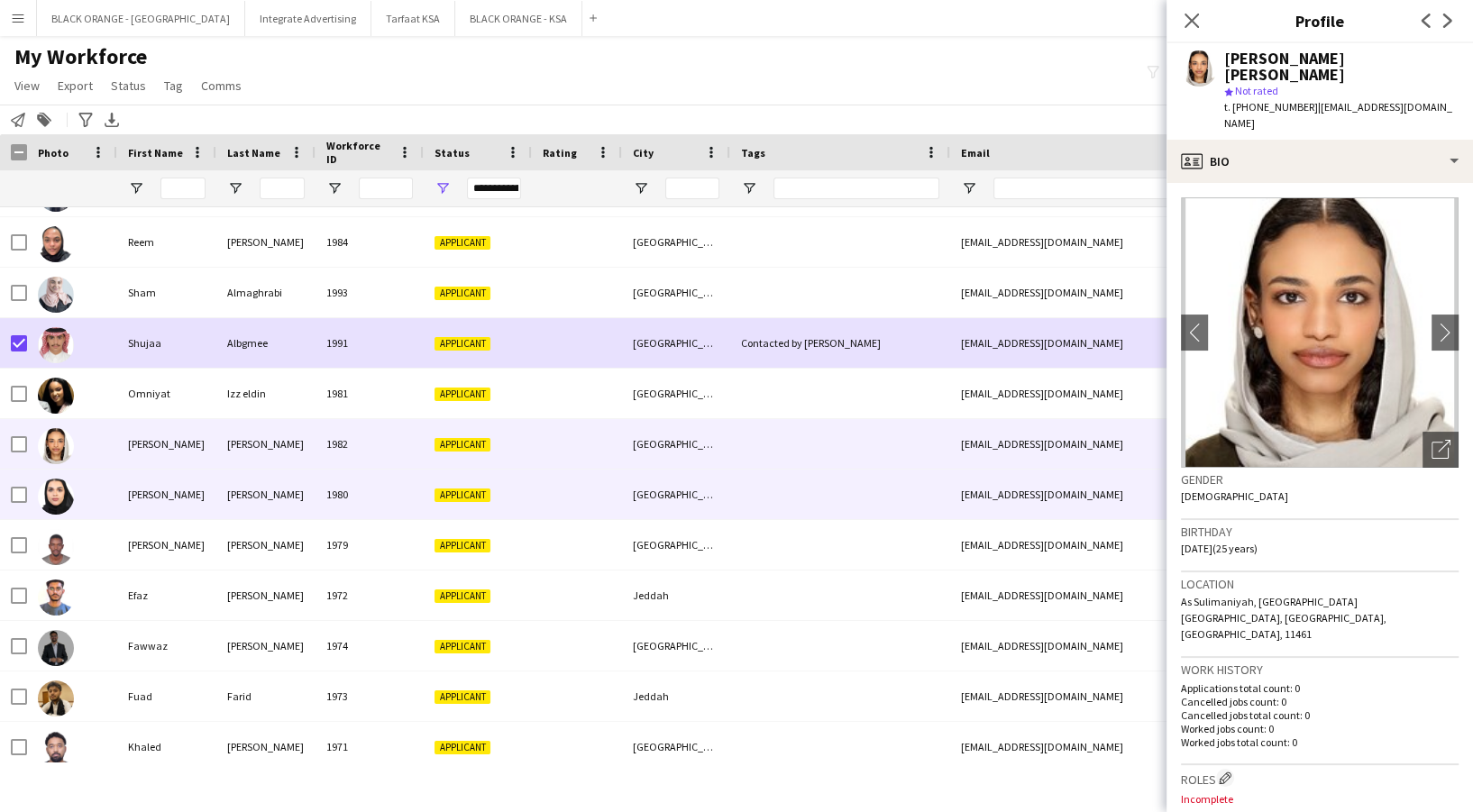
click at [191, 491] on div "[PERSON_NAME]" at bounding box center [167, 493] width 99 height 50
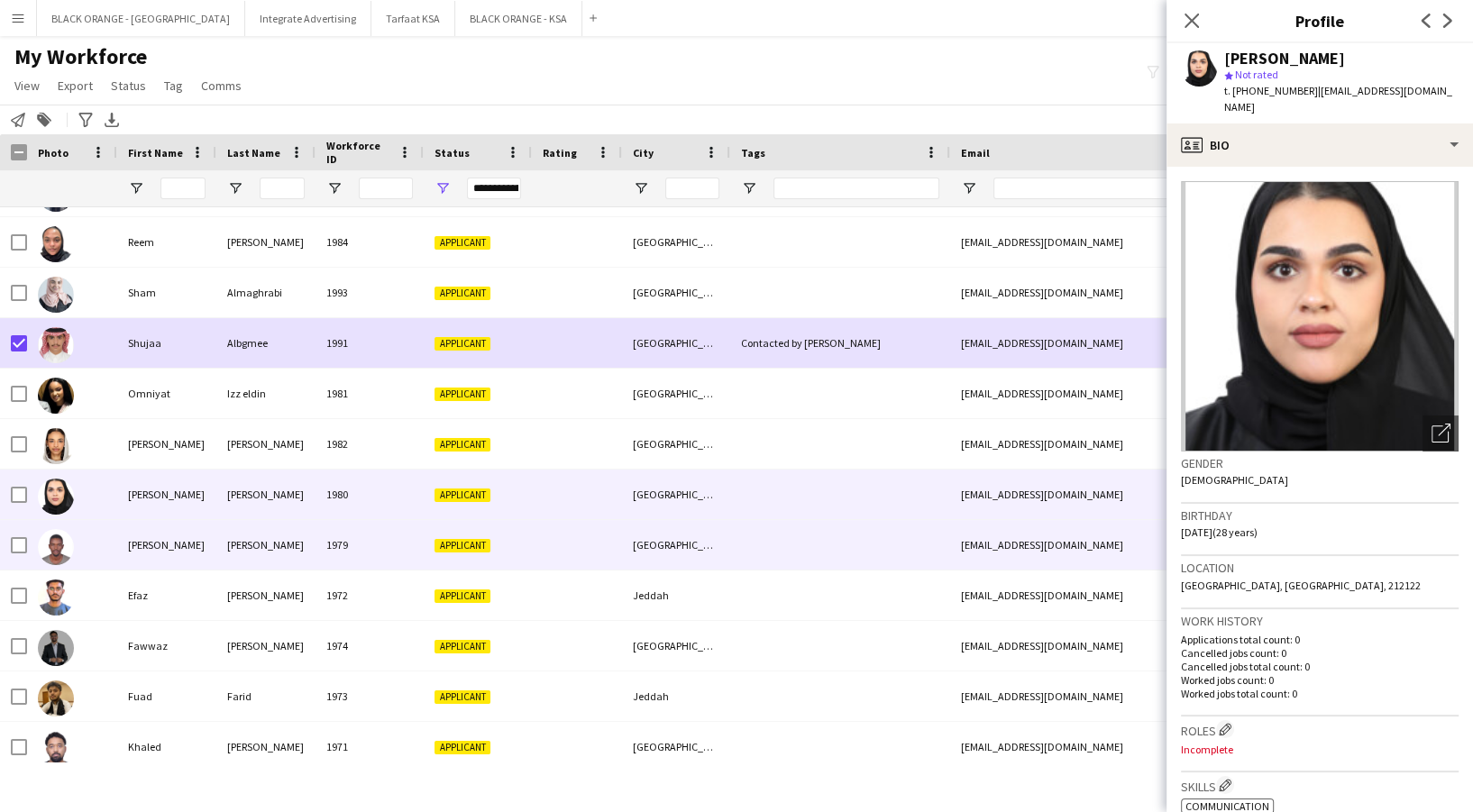
click at [207, 530] on div "[PERSON_NAME]" at bounding box center [167, 544] width 99 height 50
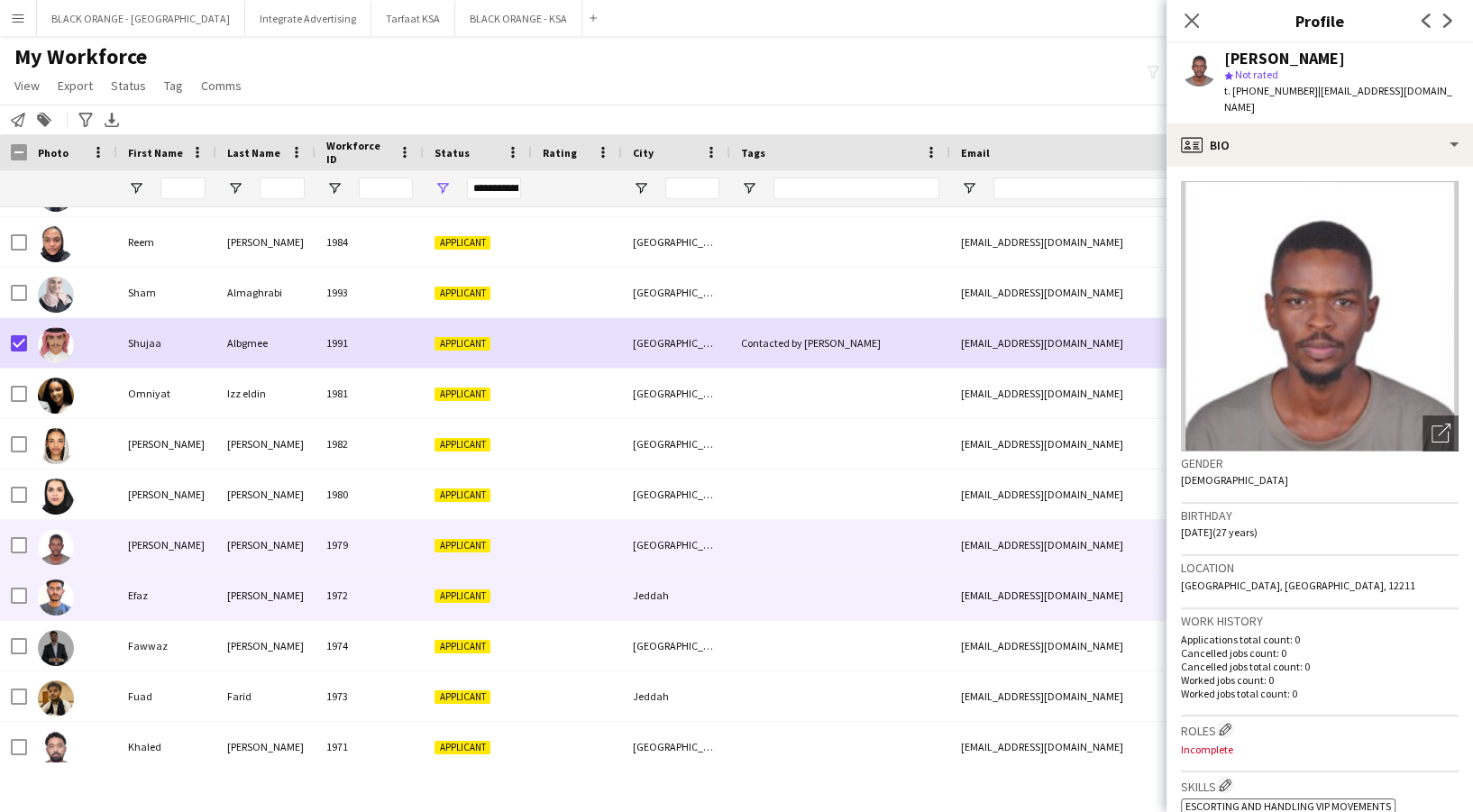
click at [207, 591] on div "Efaz" at bounding box center [167, 594] width 99 height 50
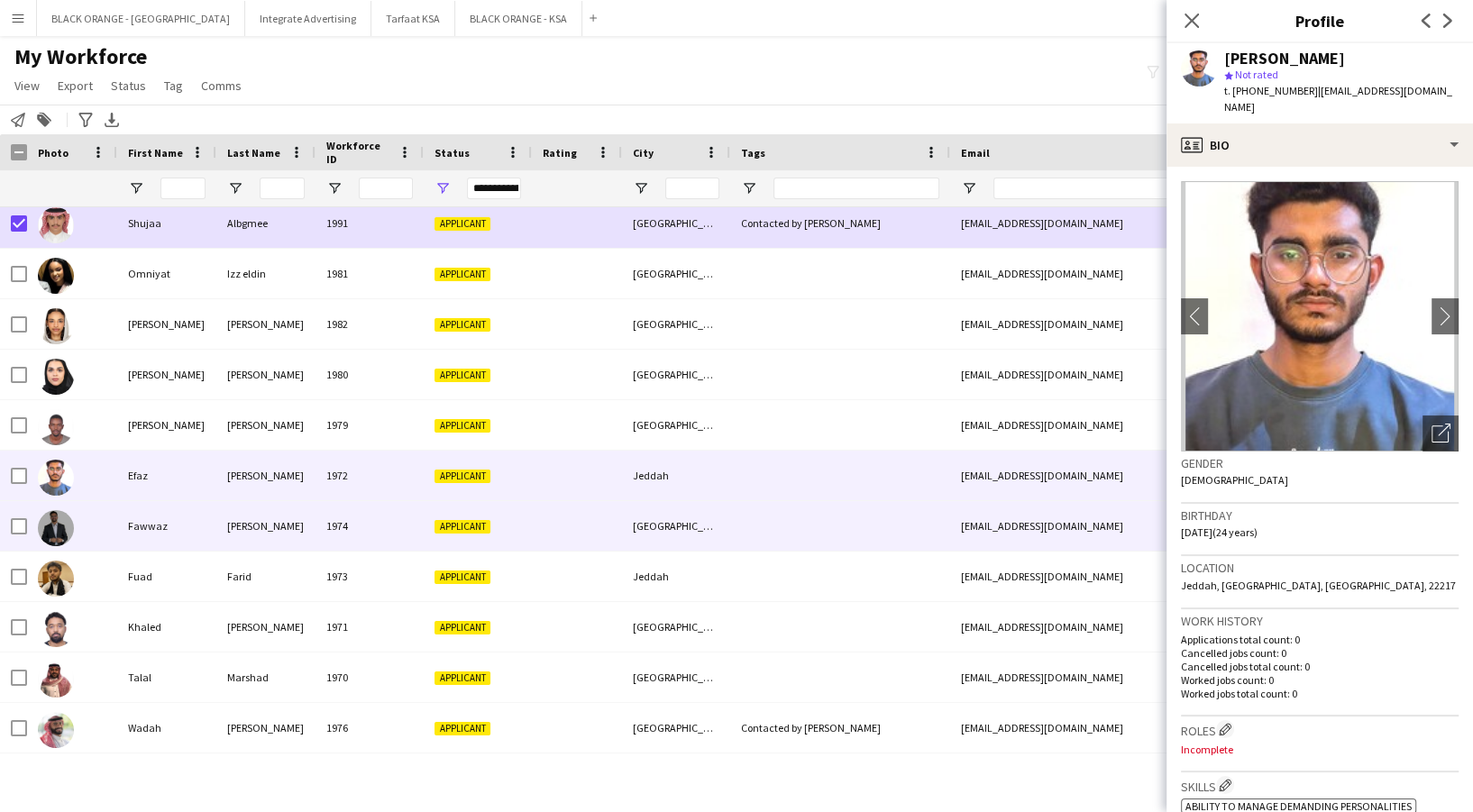
click at [185, 516] on div "Fawwaz" at bounding box center [167, 525] width 99 height 50
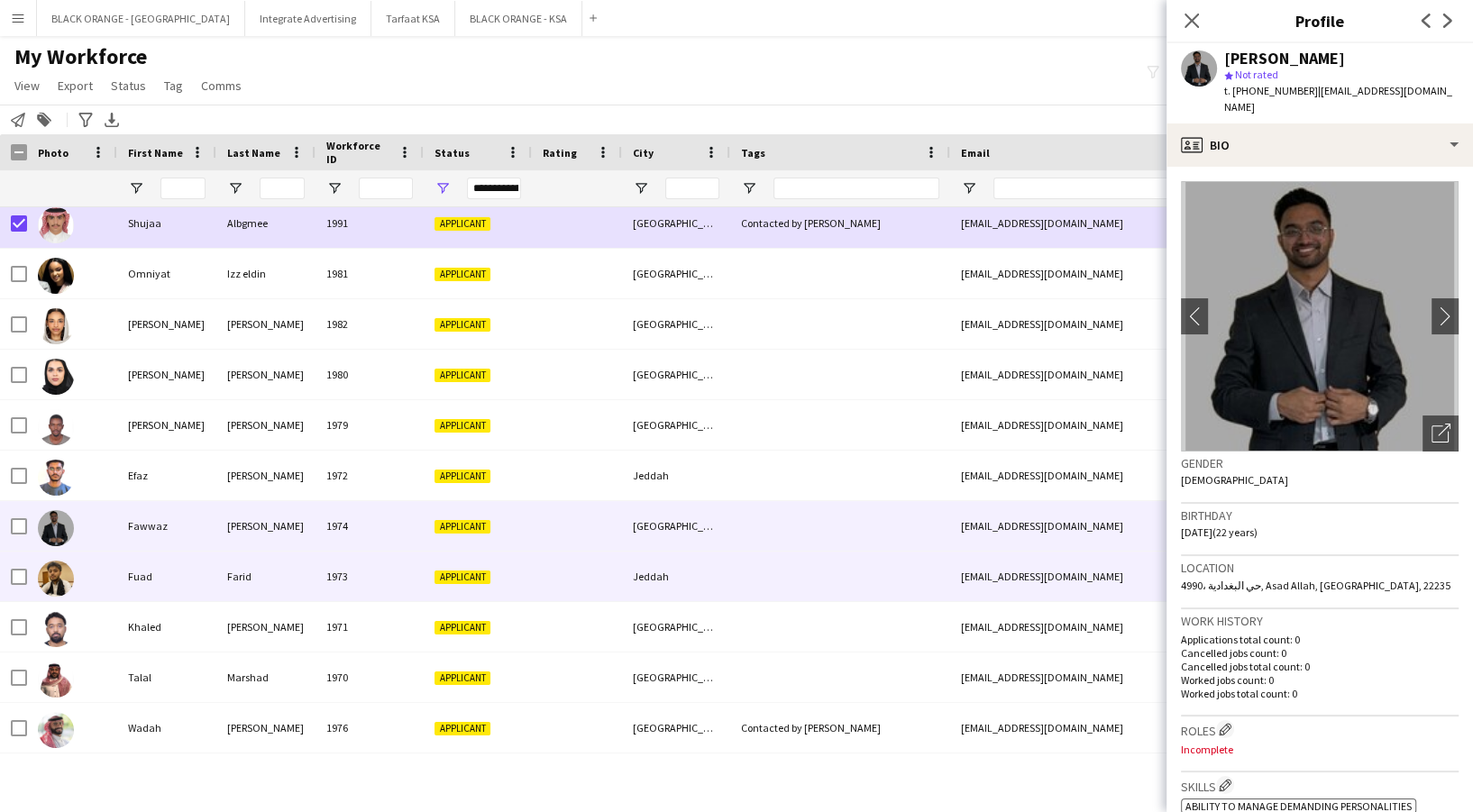
click at [194, 562] on div "Fuad" at bounding box center [167, 576] width 99 height 50
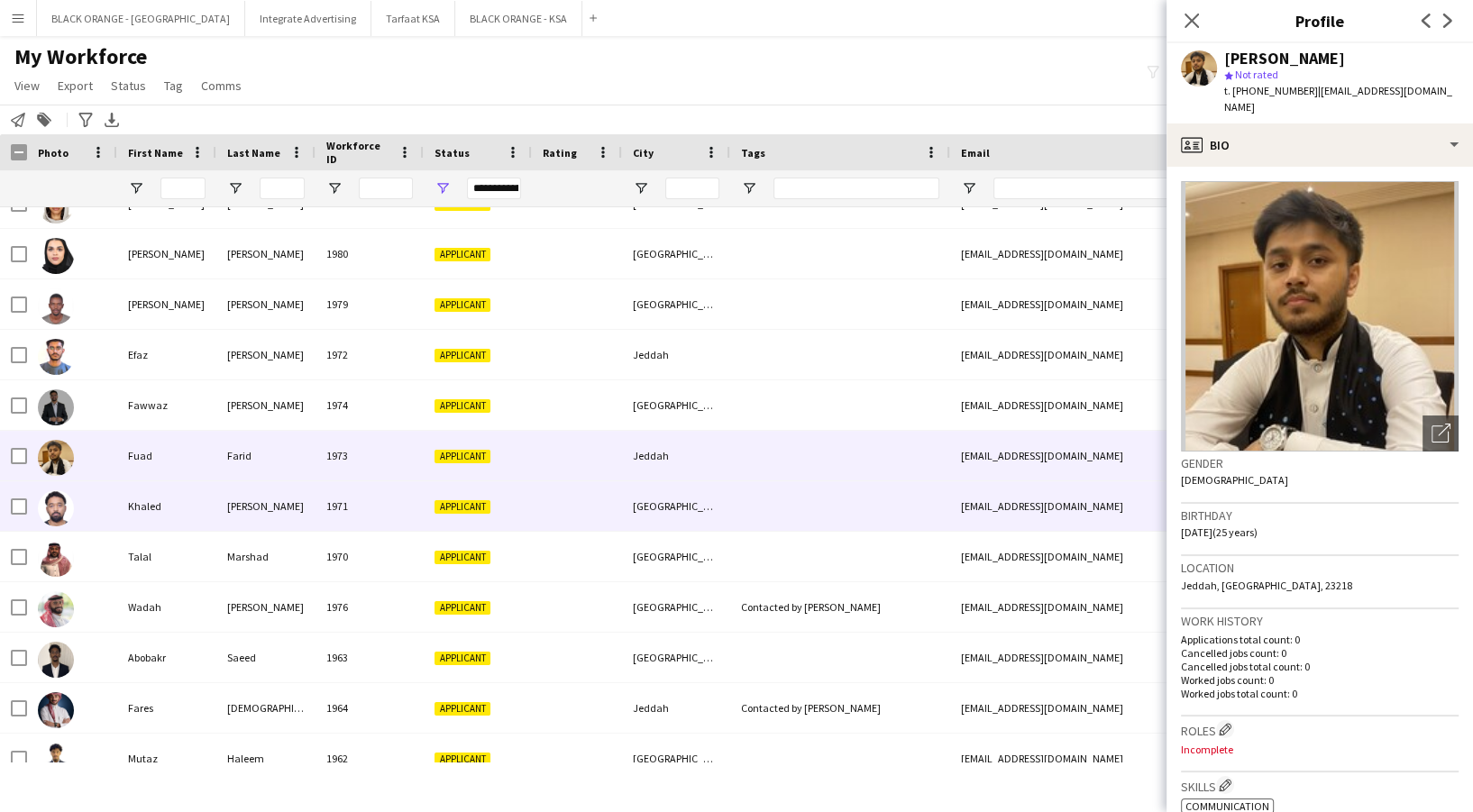
click at [188, 515] on div "Khaled" at bounding box center [167, 505] width 99 height 50
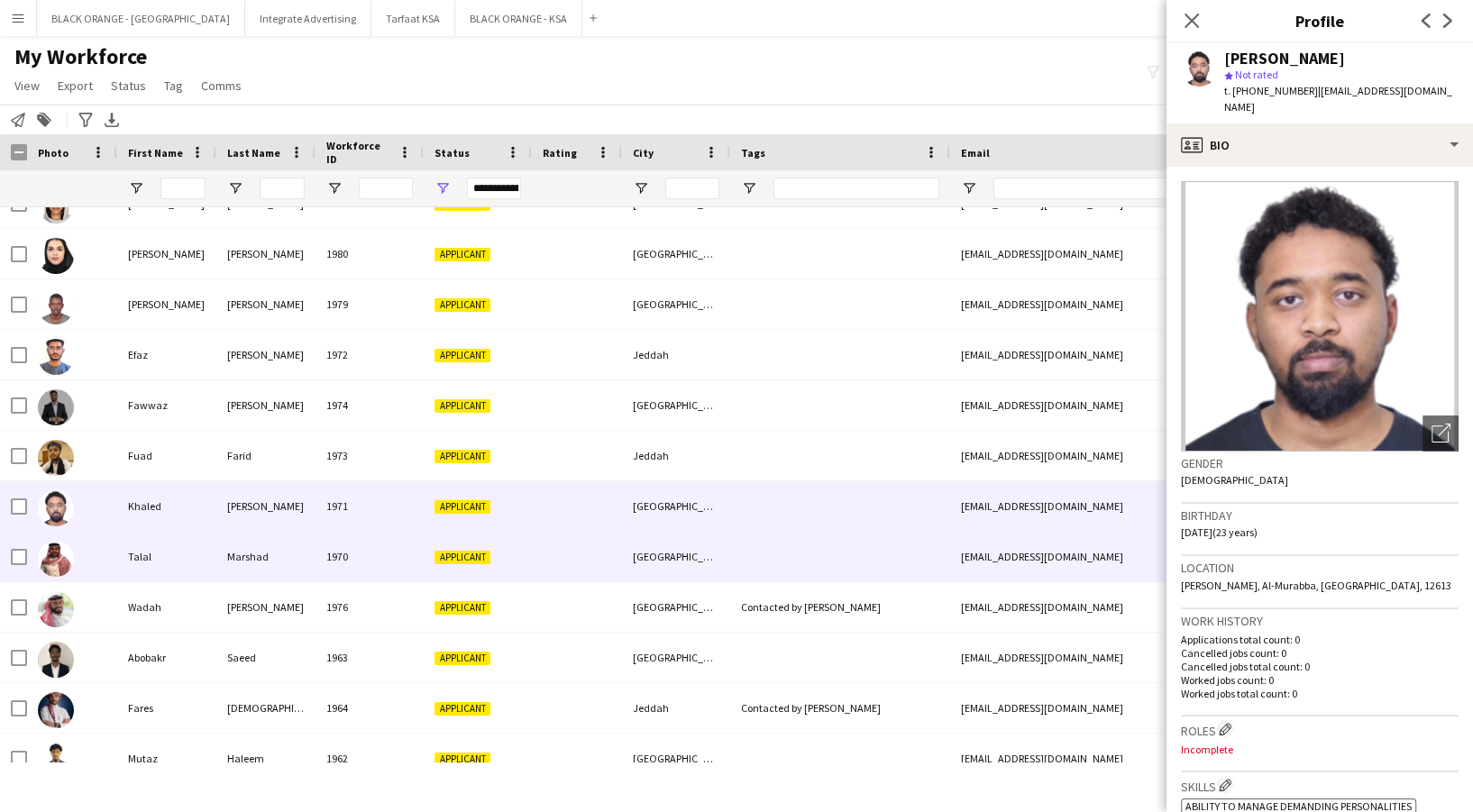
click at [199, 561] on div "Talal" at bounding box center [167, 556] width 99 height 50
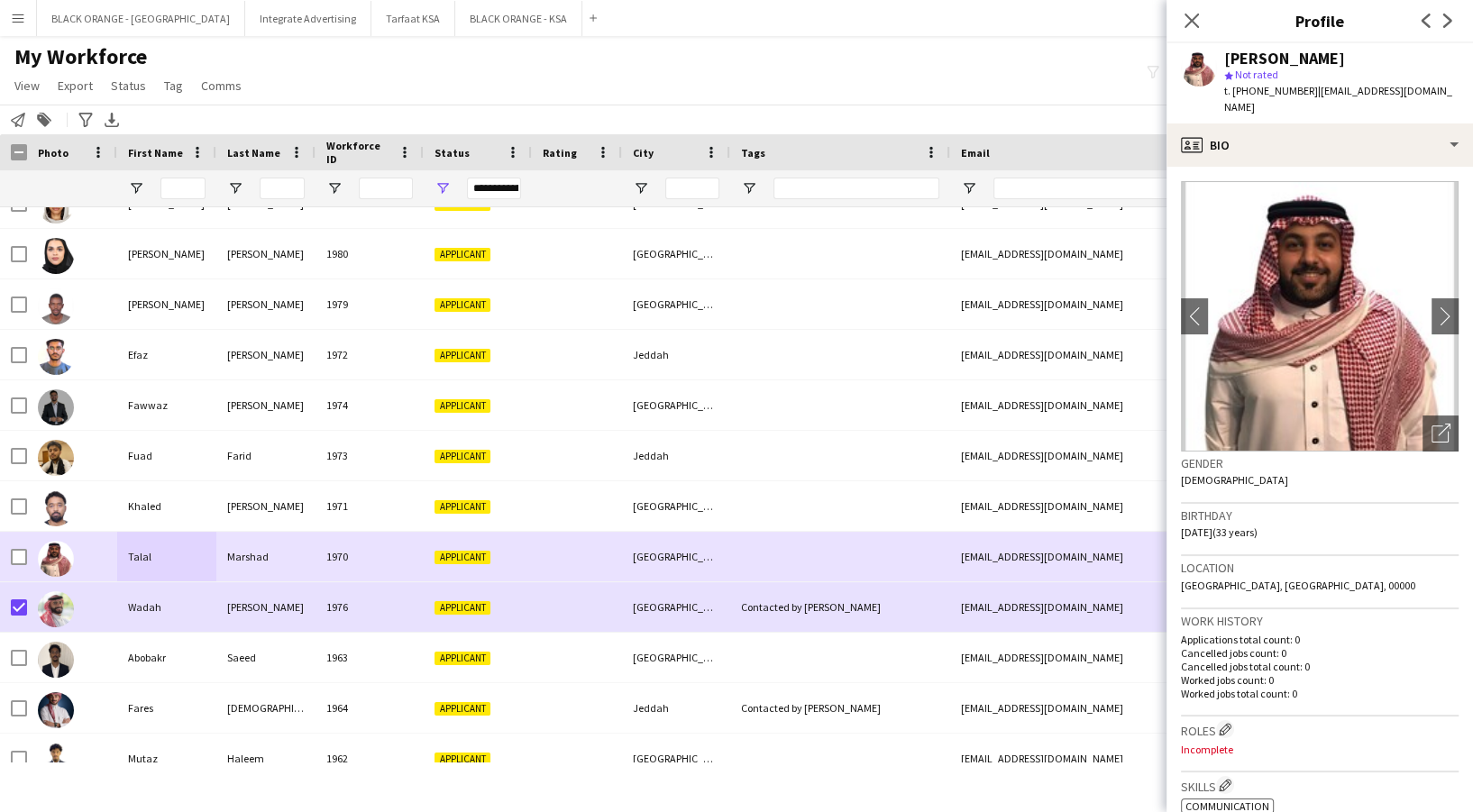
click at [103, 575] on div at bounding box center [72, 556] width 90 height 50
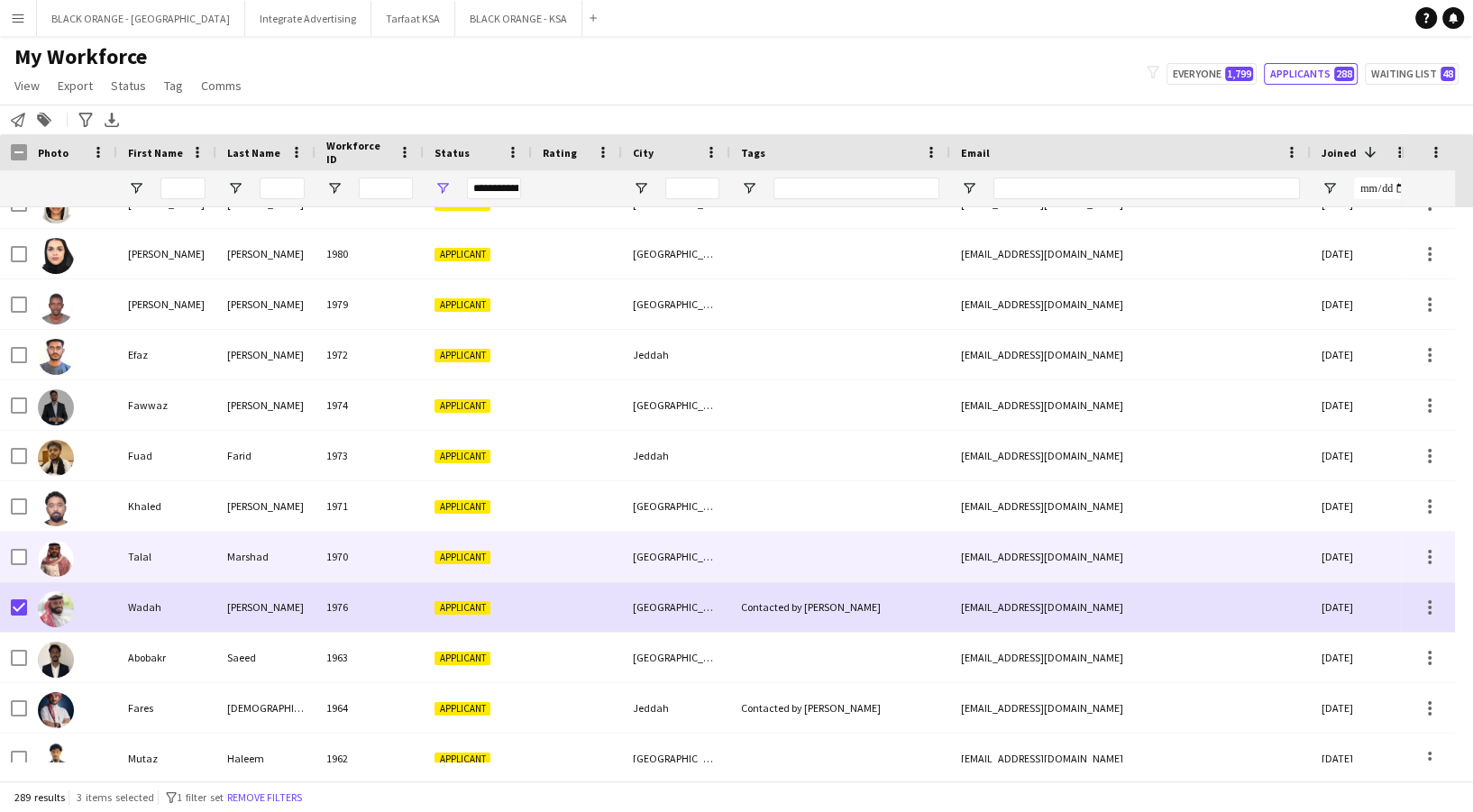
click at [449, 543] on div "Applicant" at bounding box center [477, 556] width 108 height 50
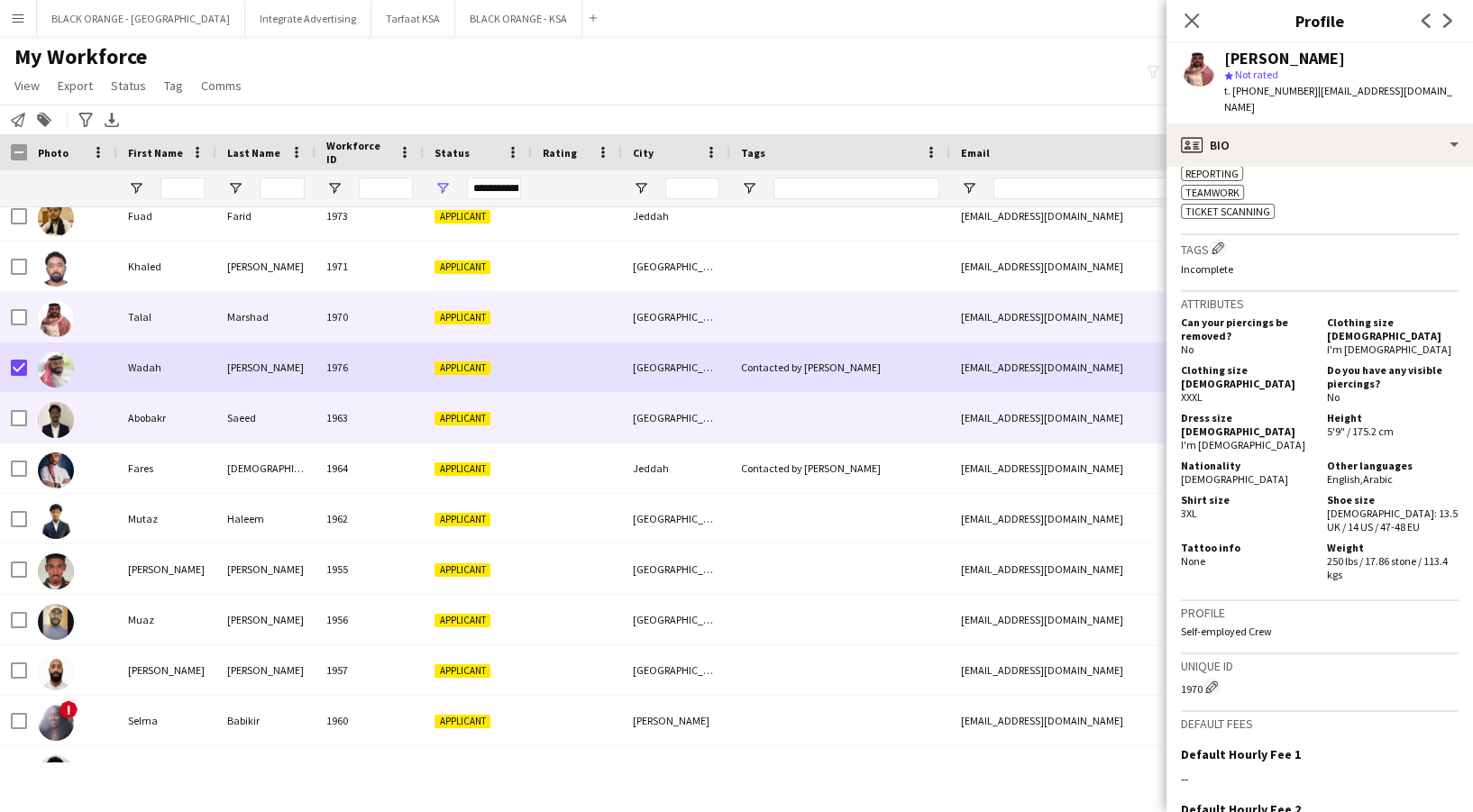
click at [328, 414] on div "1963" at bounding box center [369, 417] width 108 height 50
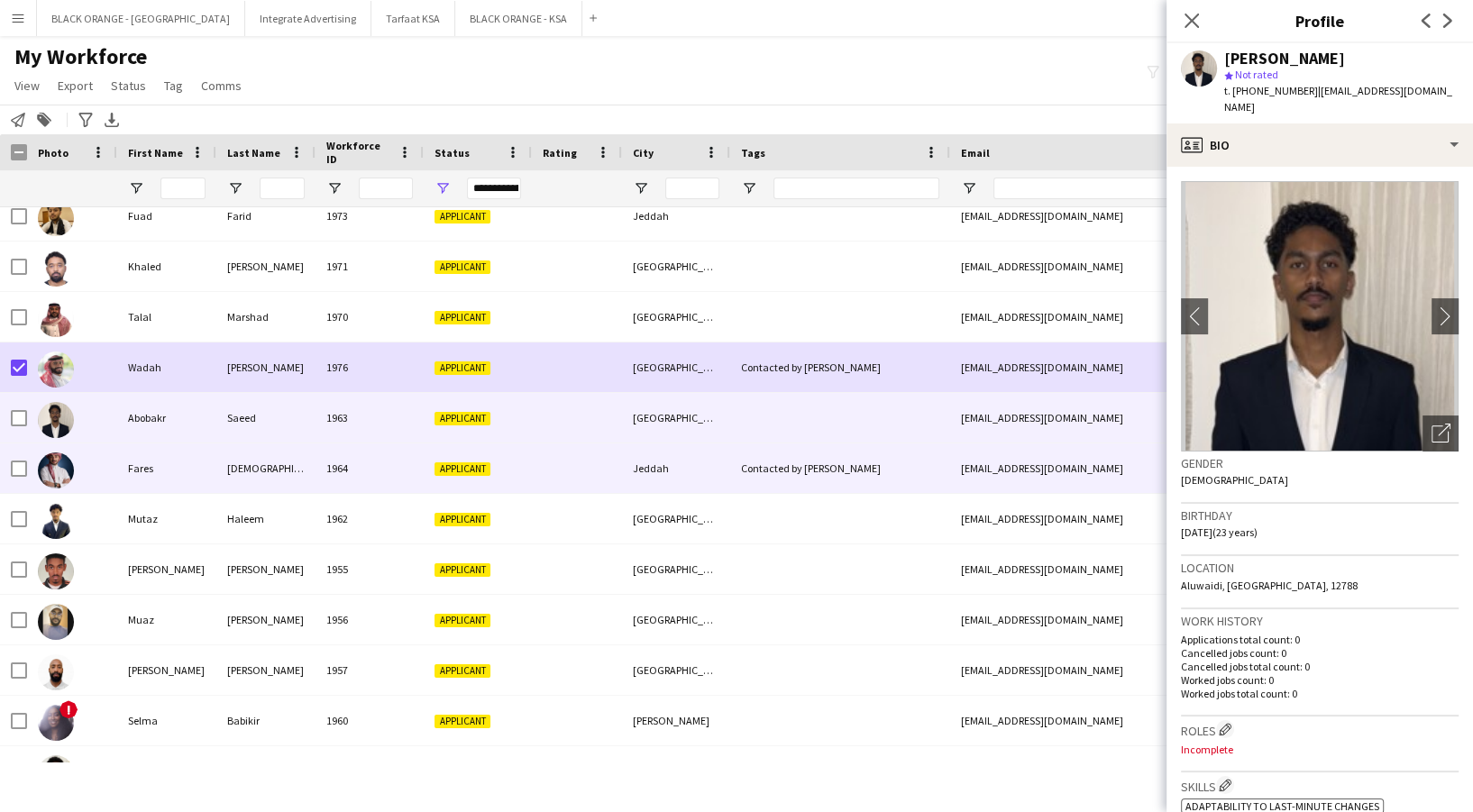
click at [288, 470] on div "[DEMOGRAPHIC_DATA]" at bounding box center [266, 468] width 99 height 50
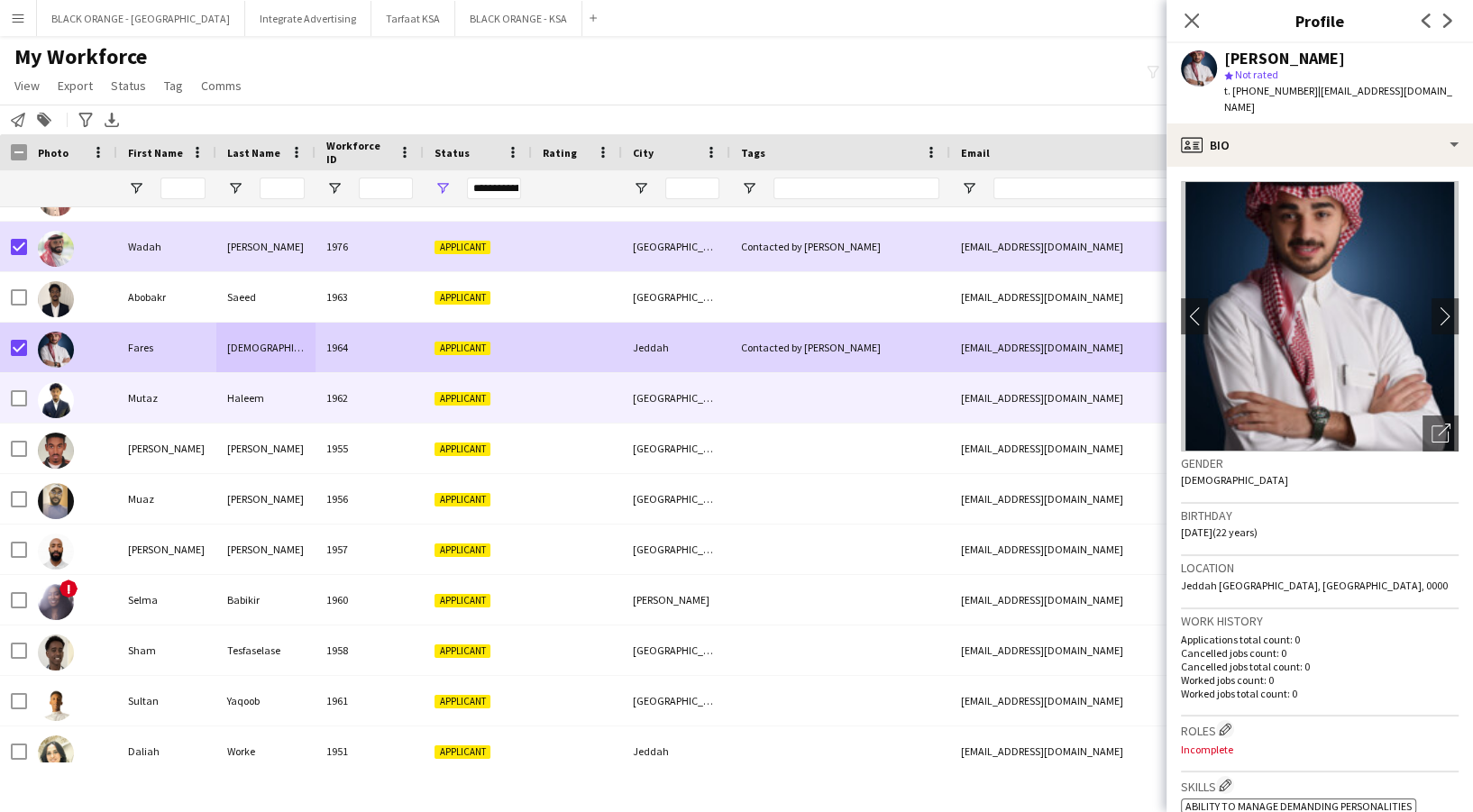
click at [240, 412] on div "Haleem" at bounding box center [266, 398] width 99 height 50
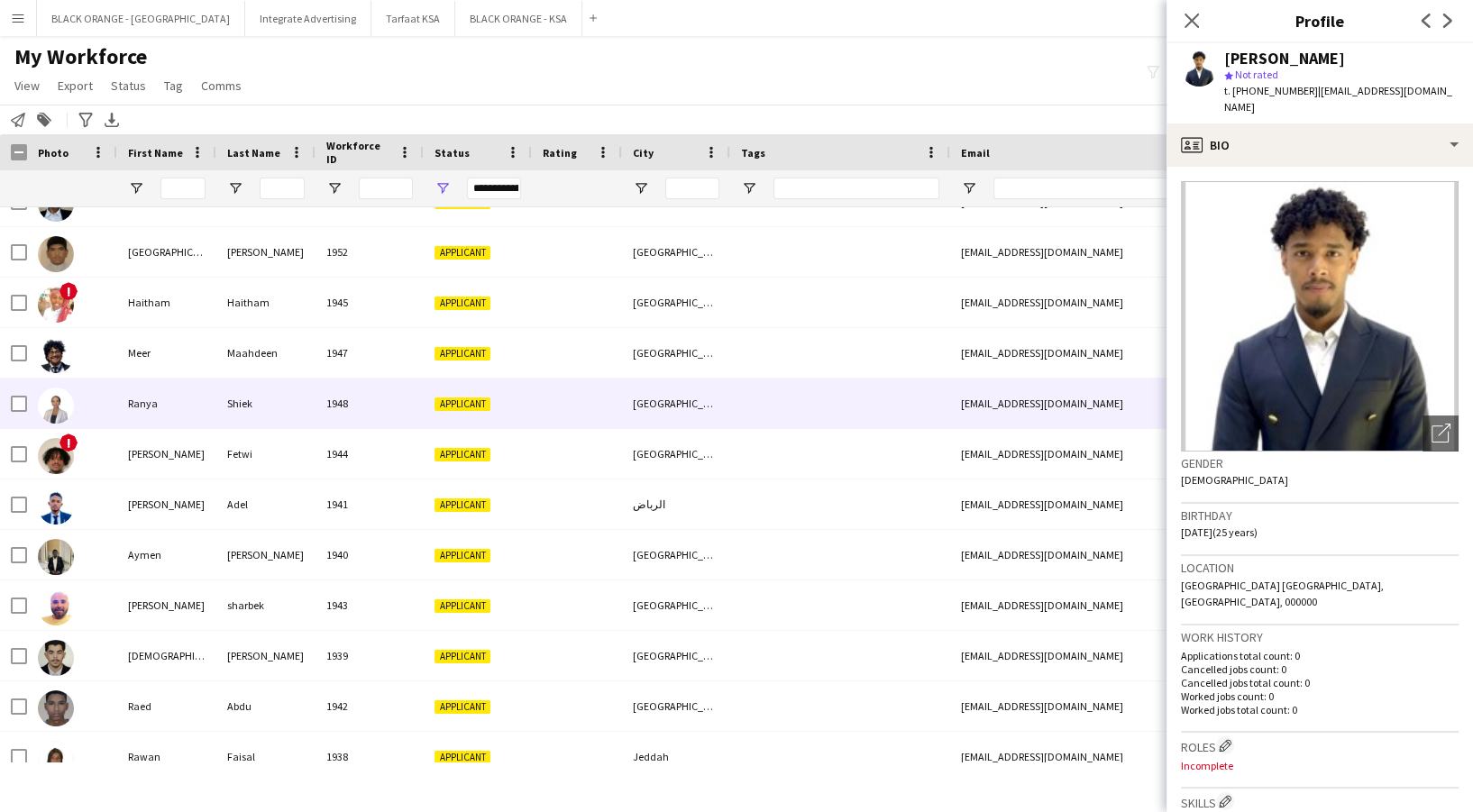
click at [248, 405] on div "Shiek" at bounding box center [266, 402] width 99 height 50
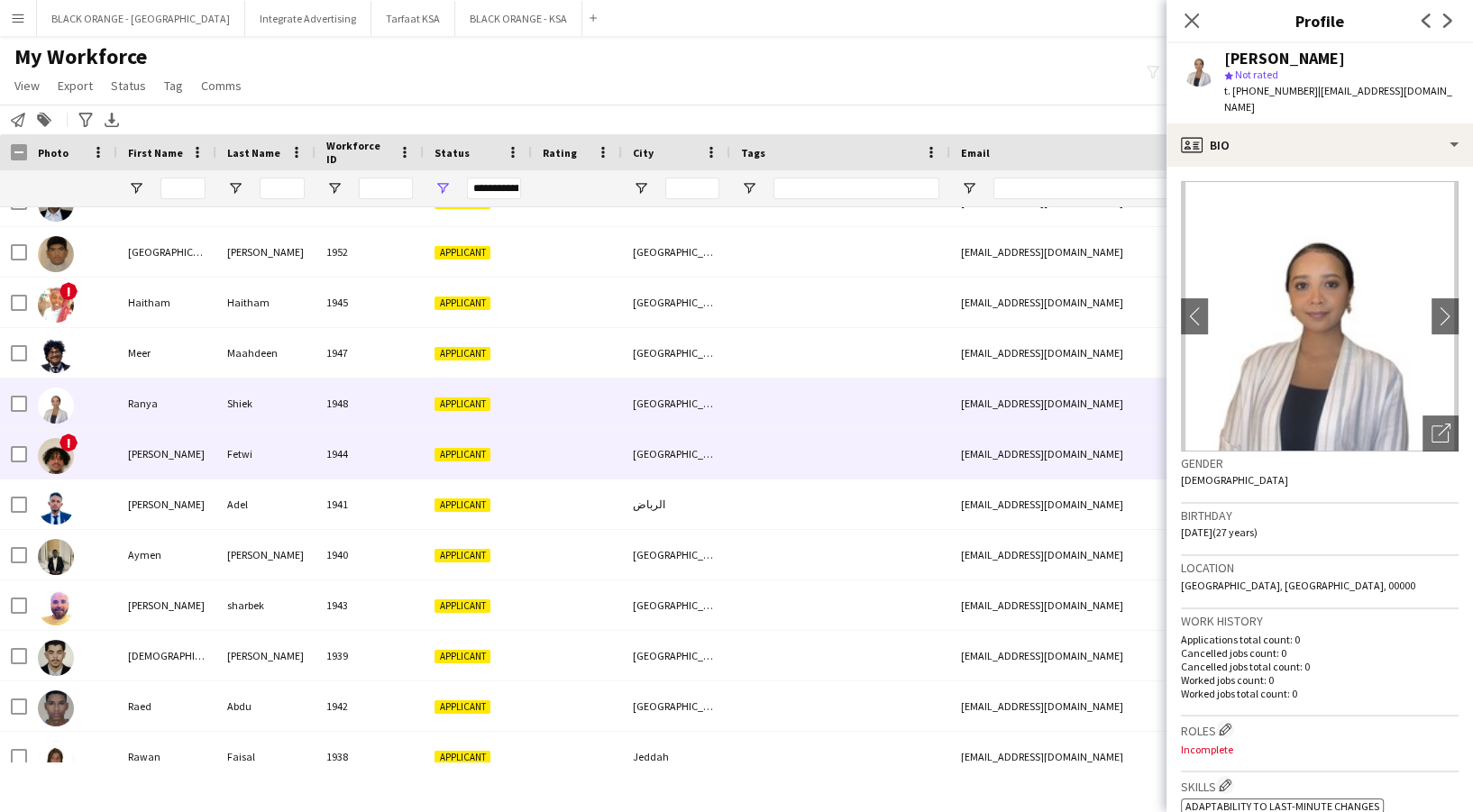
click at [270, 454] on div "Fetwi" at bounding box center [266, 453] width 99 height 50
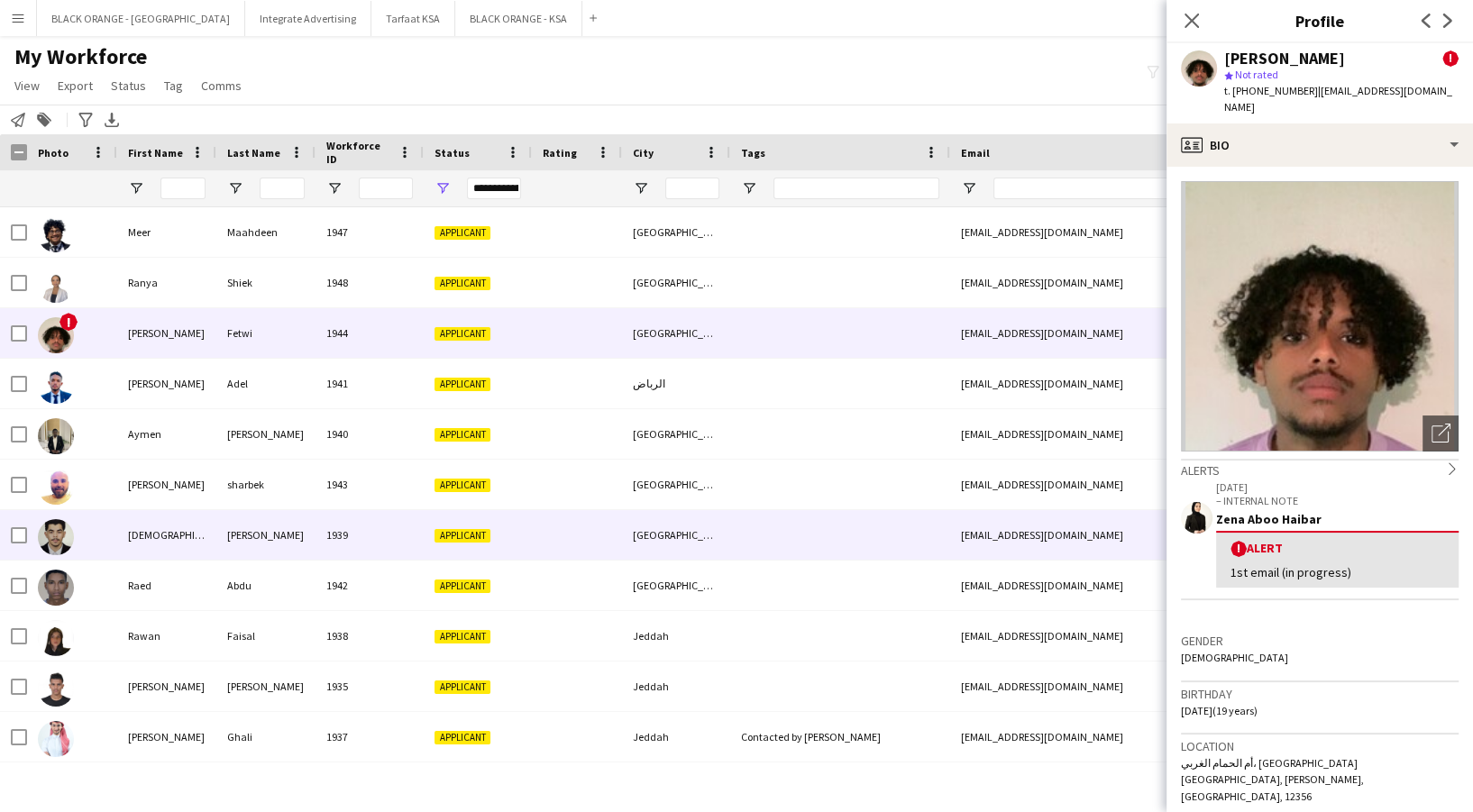
click at [278, 523] on div "[PERSON_NAME]" at bounding box center [266, 534] width 99 height 50
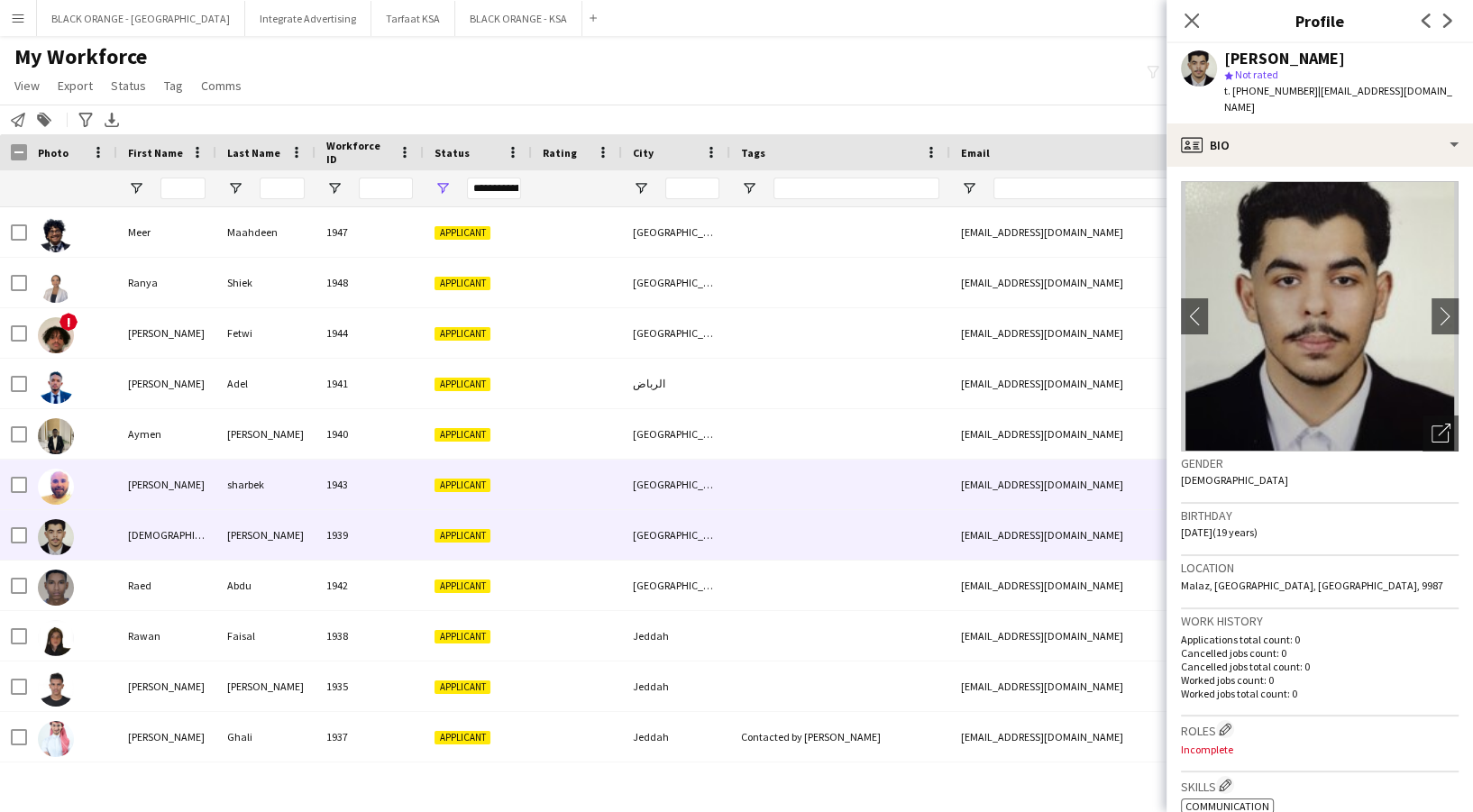
click at [277, 492] on div "sharbek" at bounding box center [266, 484] width 99 height 50
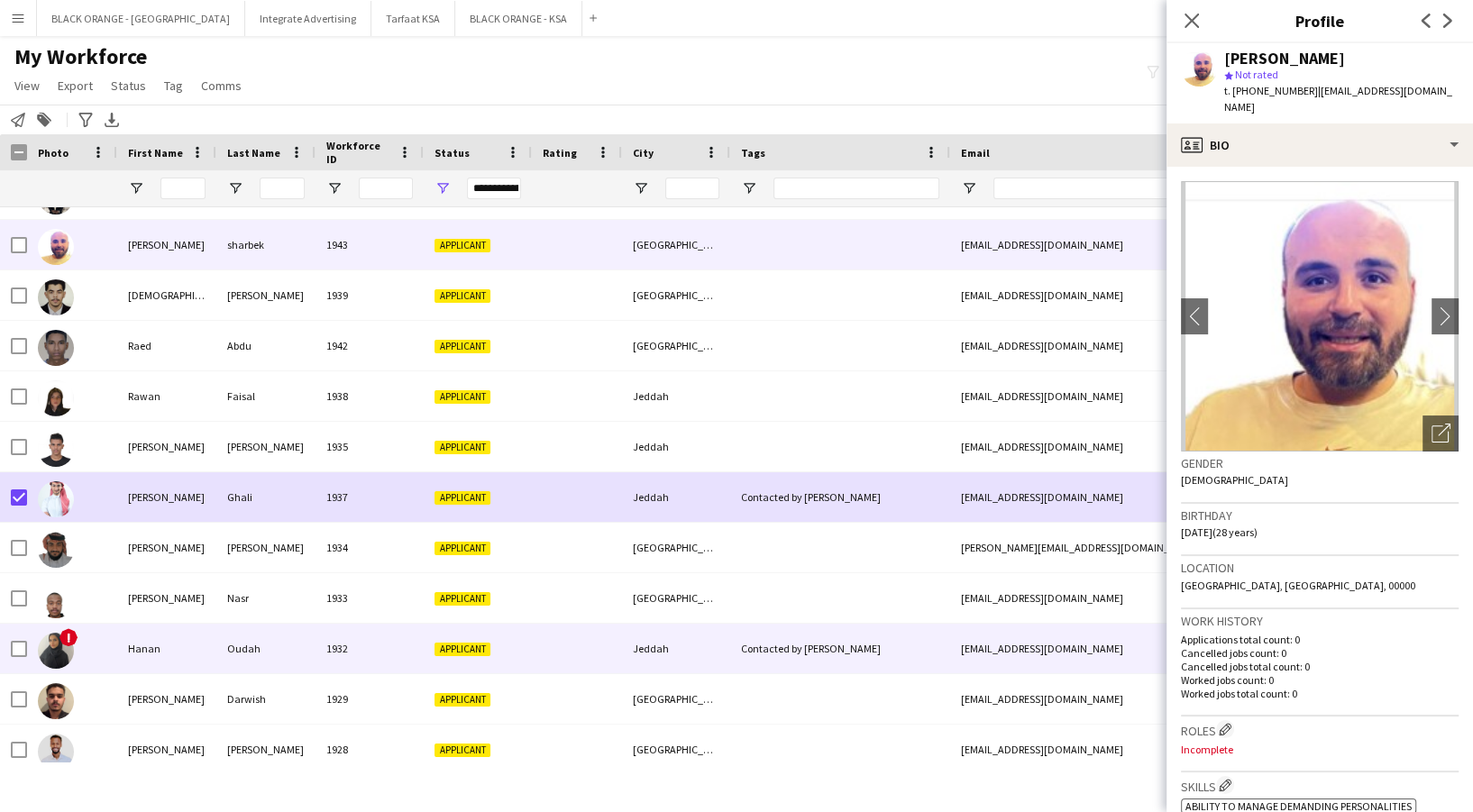
drag, startPoint x: 183, startPoint y: 648, endPoint x: 53, endPoint y: 666, distance: 131.2
click at [182, 649] on div "Hanan" at bounding box center [167, 648] width 99 height 50
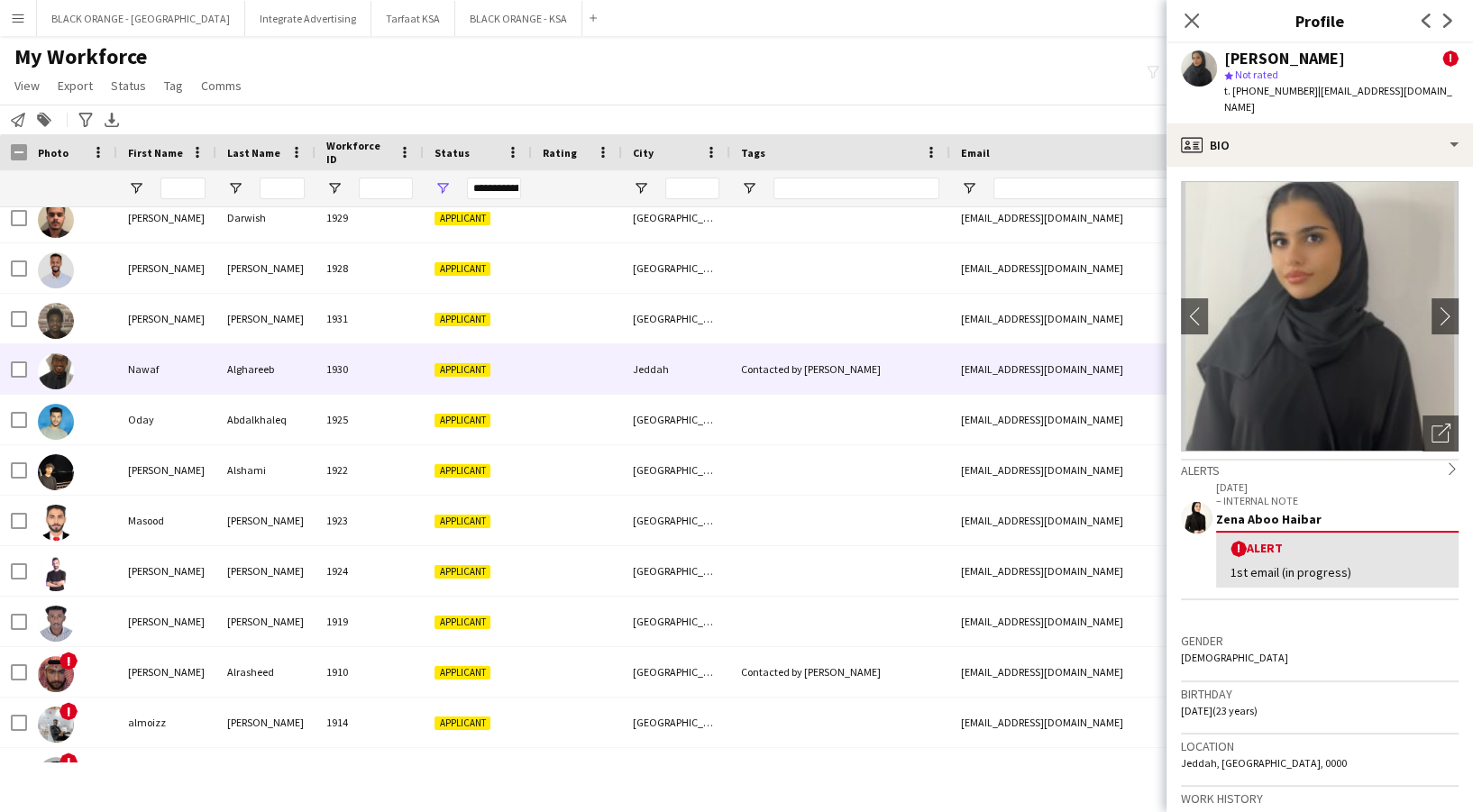
click at [122, 372] on div "Nawaf" at bounding box center [167, 368] width 99 height 50
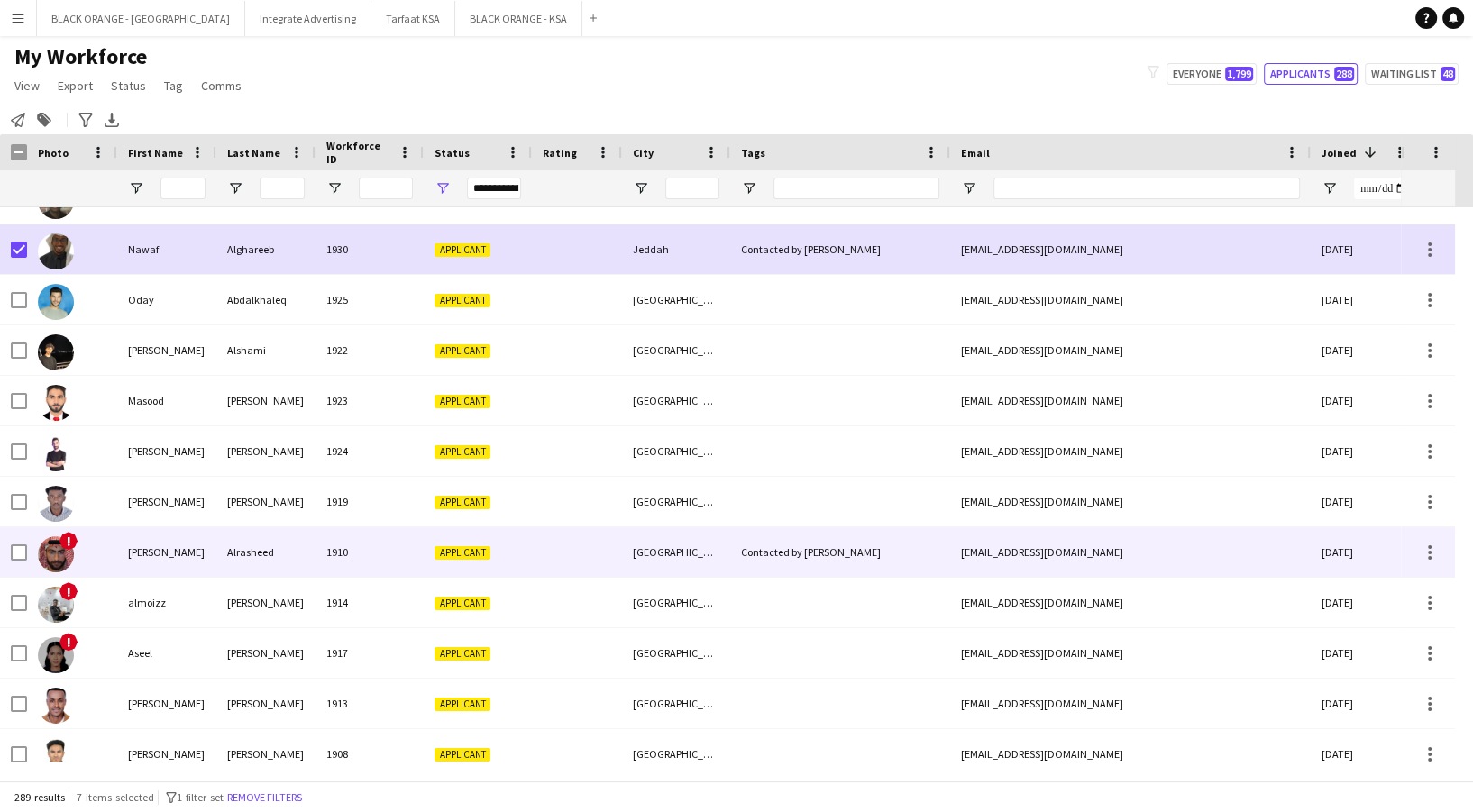
click at [235, 541] on div "Alrasheed" at bounding box center [266, 551] width 99 height 50
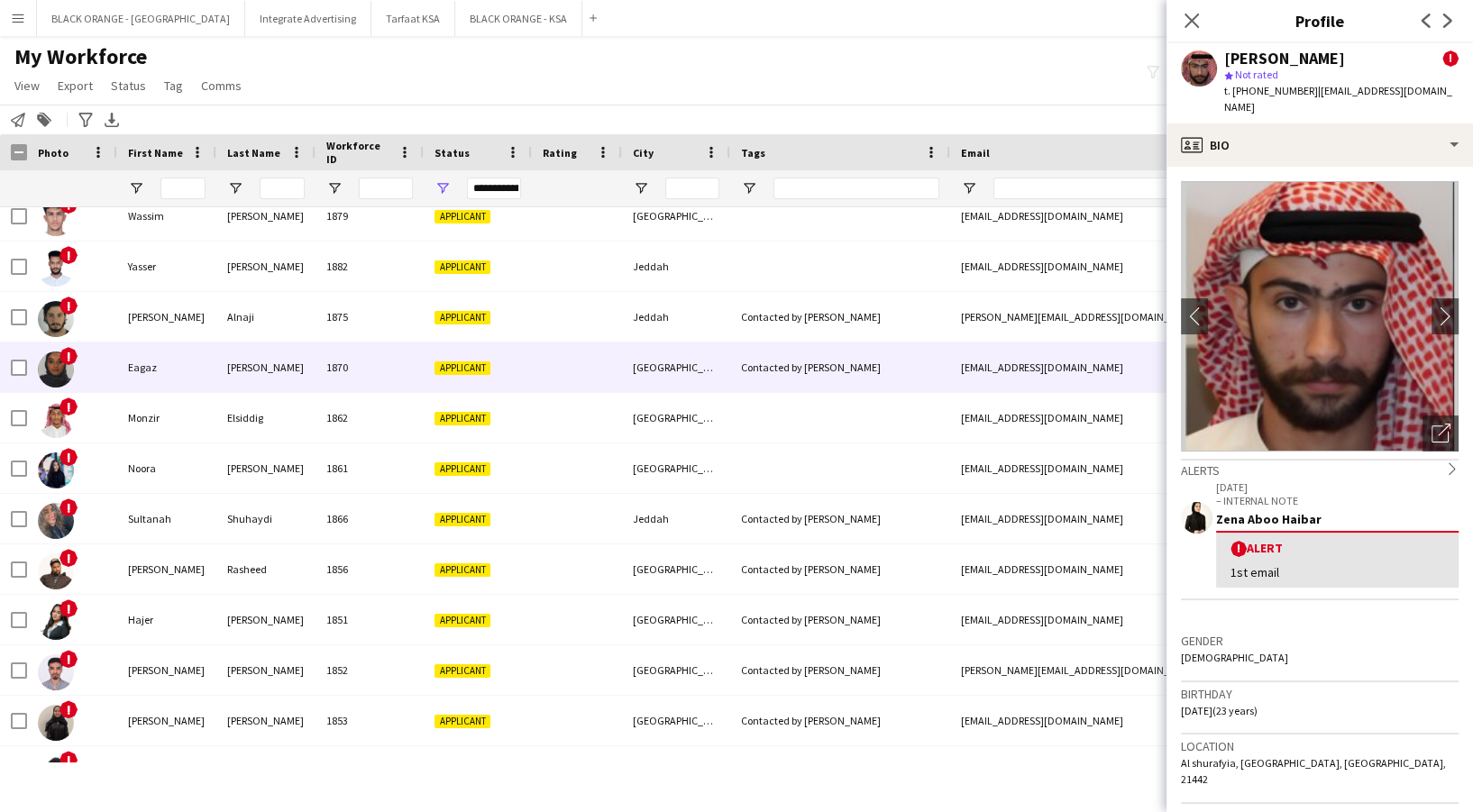
click at [170, 382] on div "Eagaz" at bounding box center [167, 367] width 99 height 50
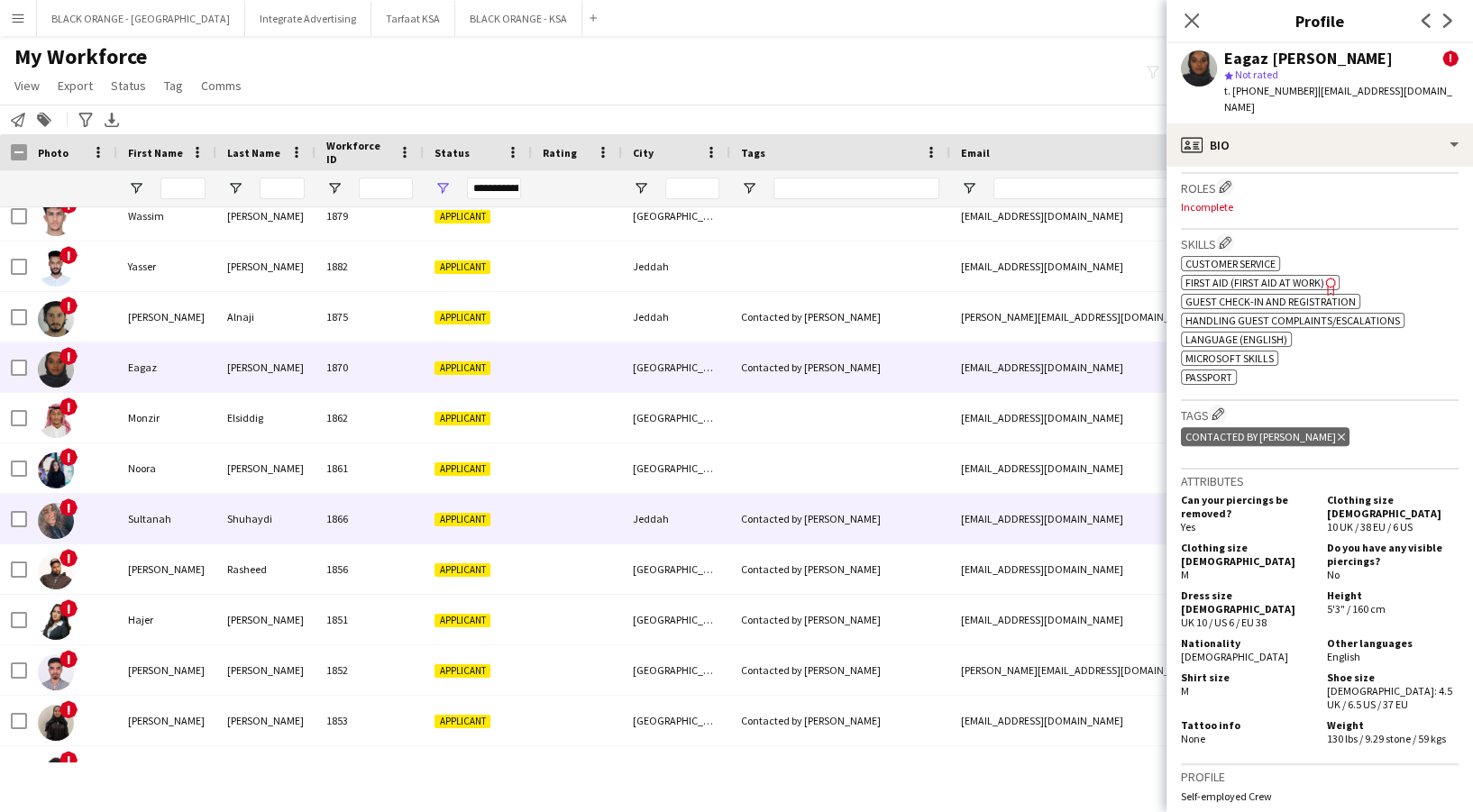
click at [330, 524] on div "1866" at bounding box center [369, 518] width 108 height 50
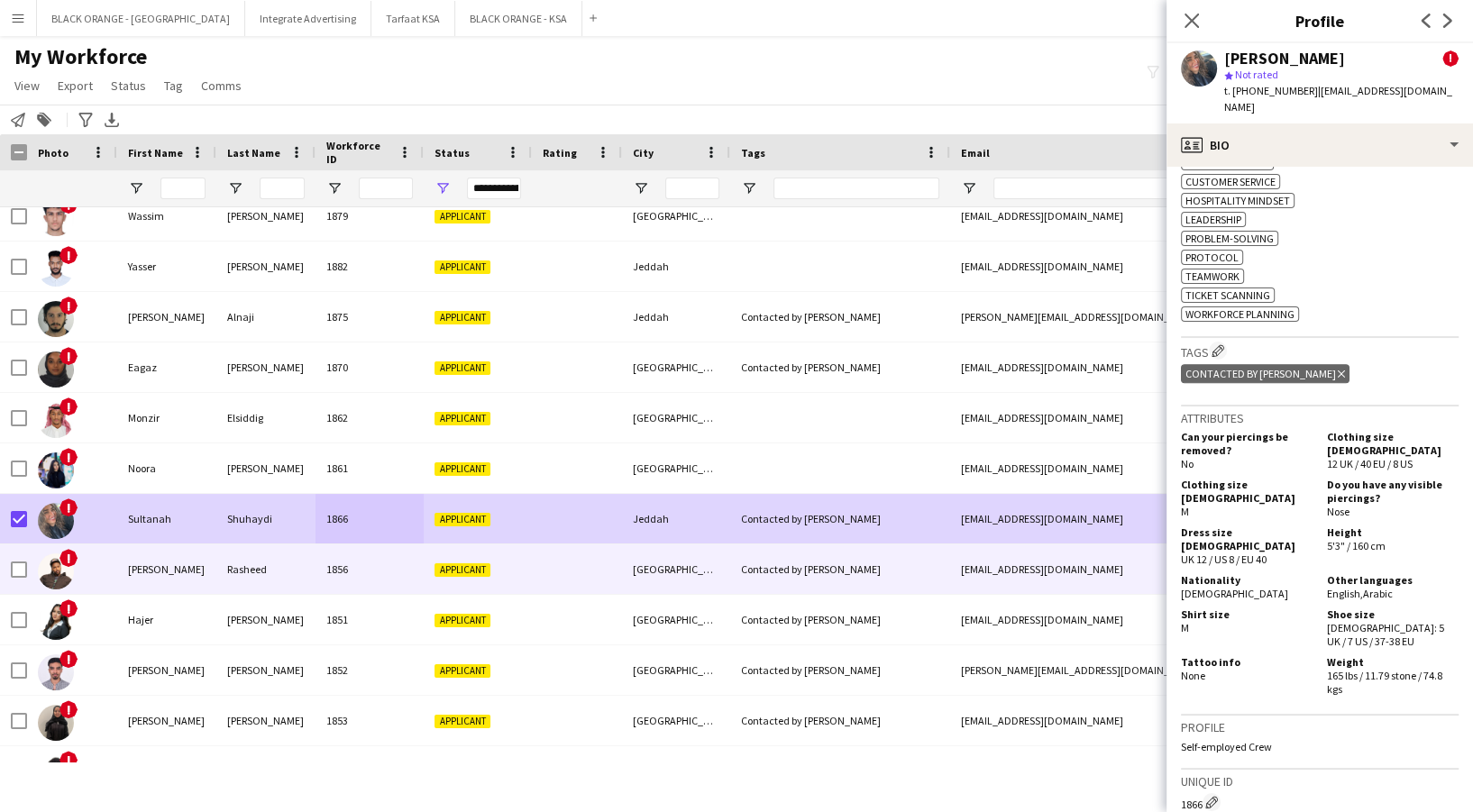
click at [204, 574] on div "[PERSON_NAME]" at bounding box center [167, 568] width 99 height 50
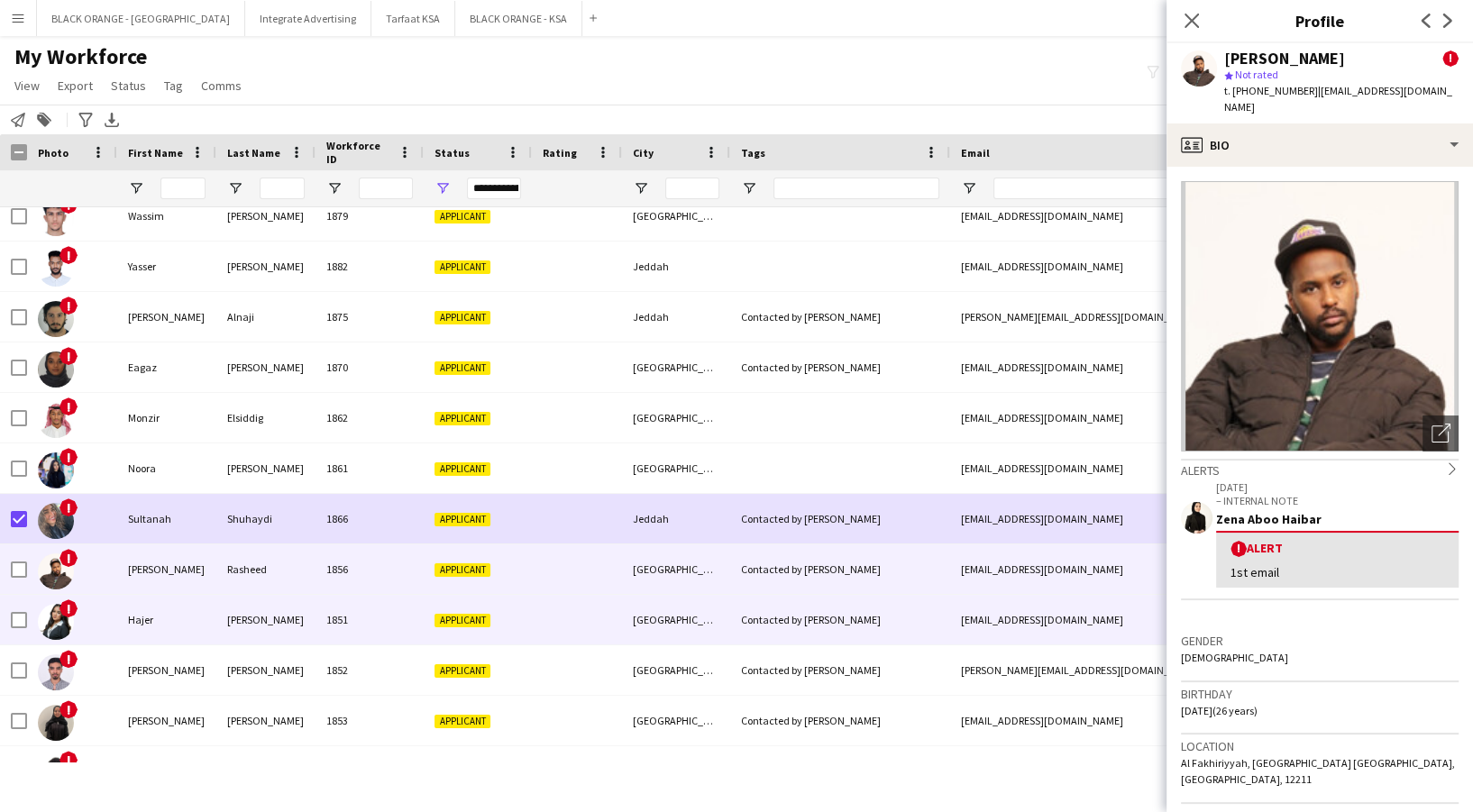
drag, startPoint x: 539, startPoint y: 620, endPoint x: 532, endPoint y: 634, distance: 15.7
click at [538, 620] on div at bounding box center [577, 619] width 90 height 50
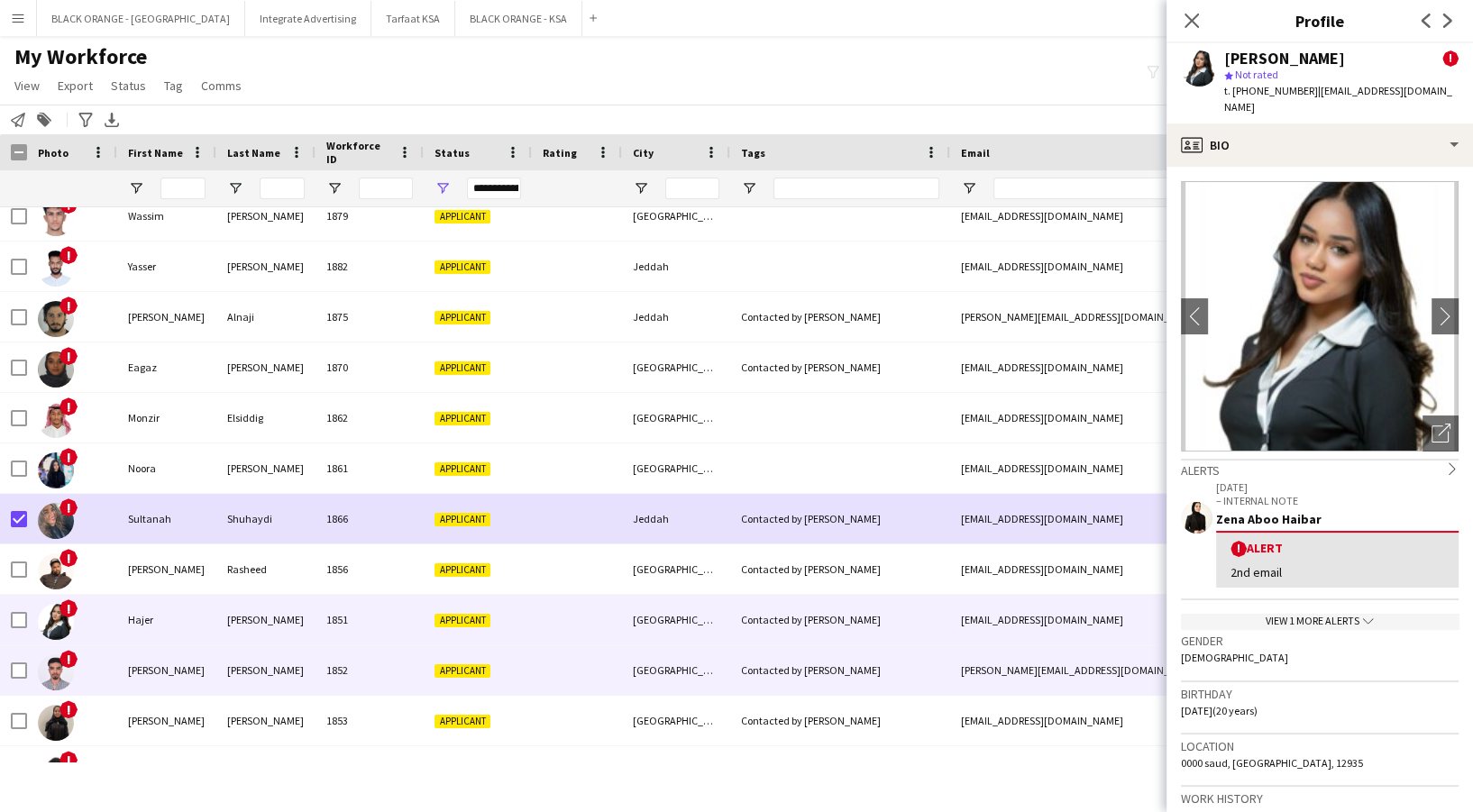
click at [444, 667] on span "Applicant" at bounding box center [463, 670] width 56 height 13
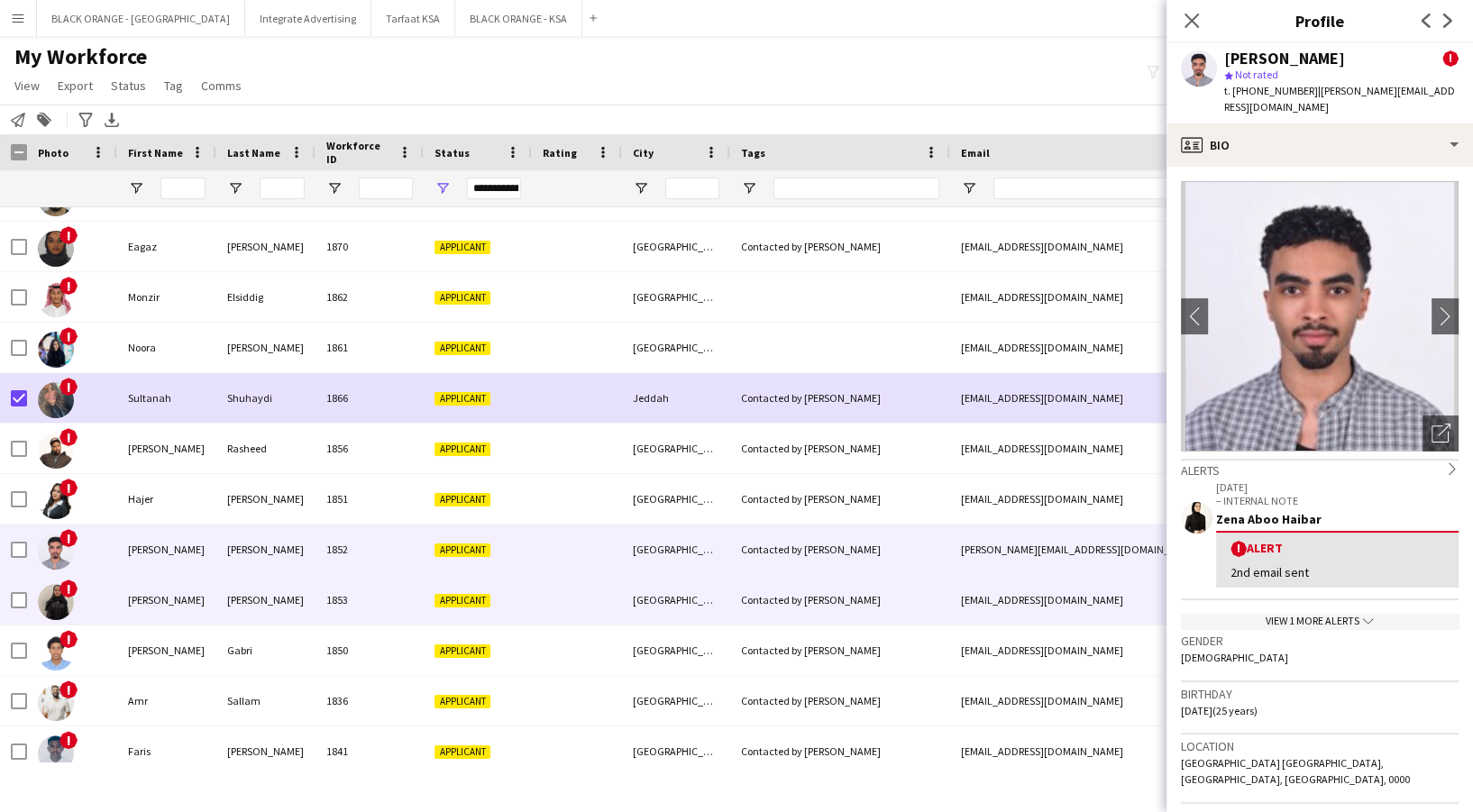
click at [533, 591] on div at bounding box center [577, 599] width 90 height 50
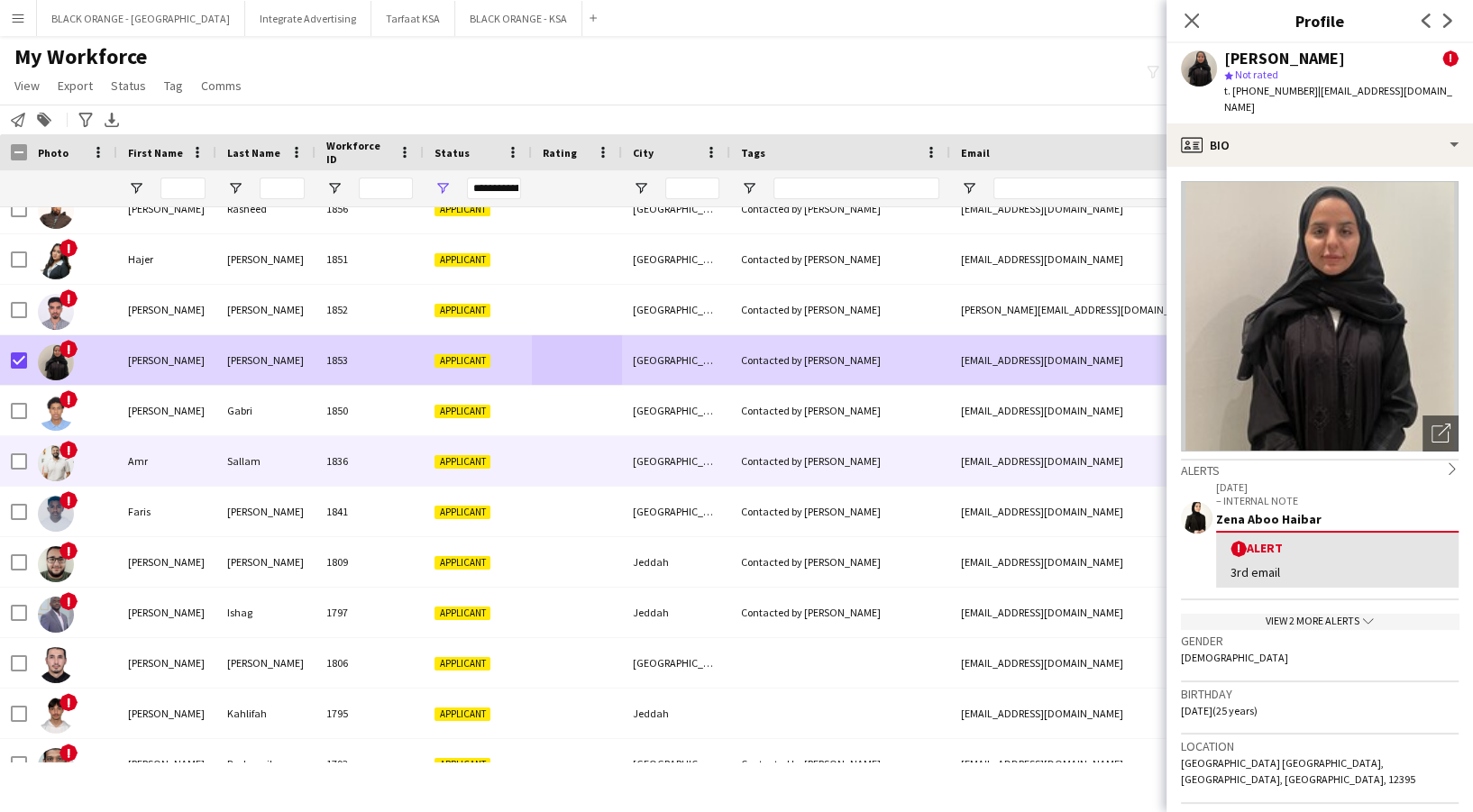
click at [310, 426] on div "Gabri" at bounding box center [266, 410] width 99 height 50
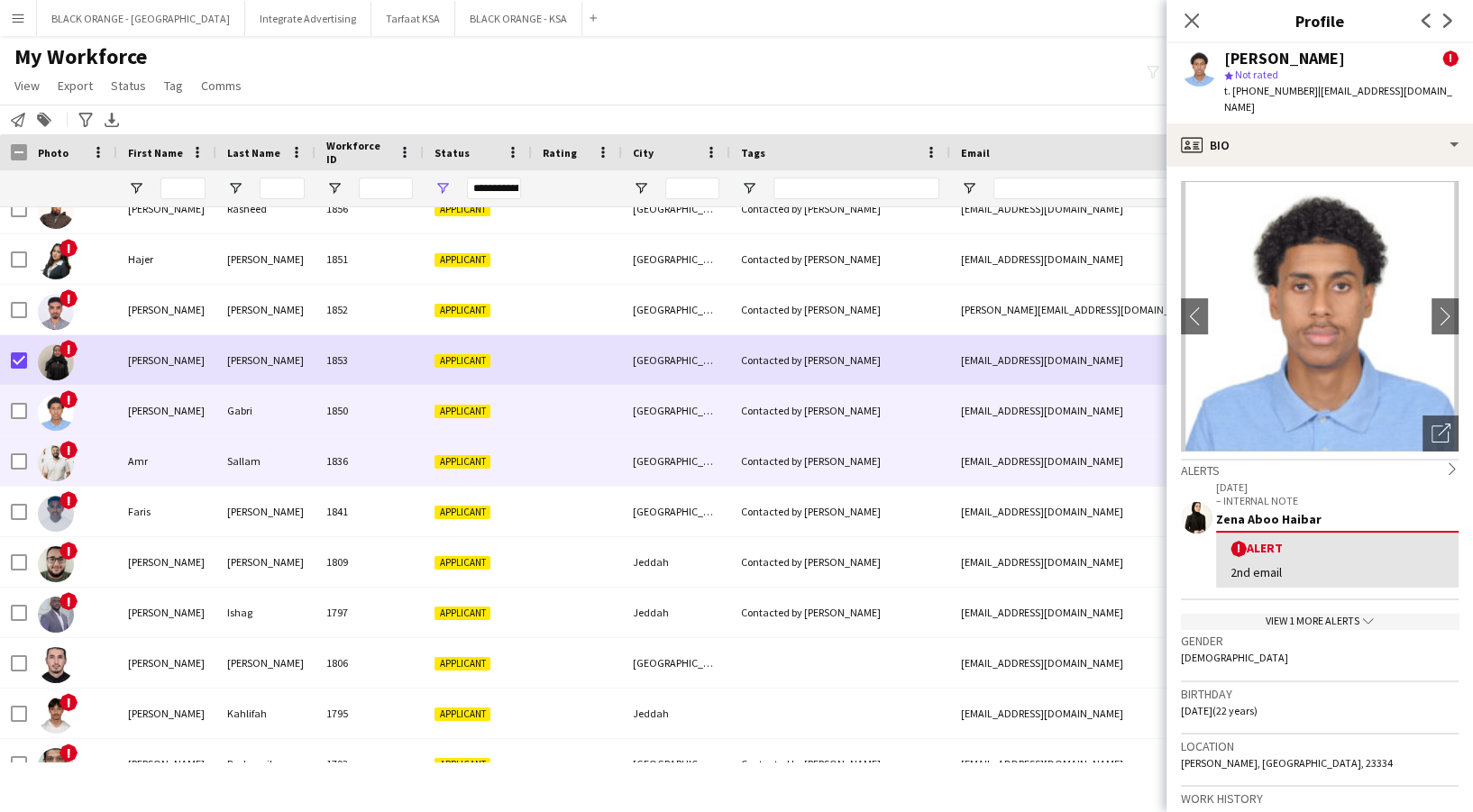
click at [315, 461] on div "1836" at bounding box center [369, 460] width 108 height 50
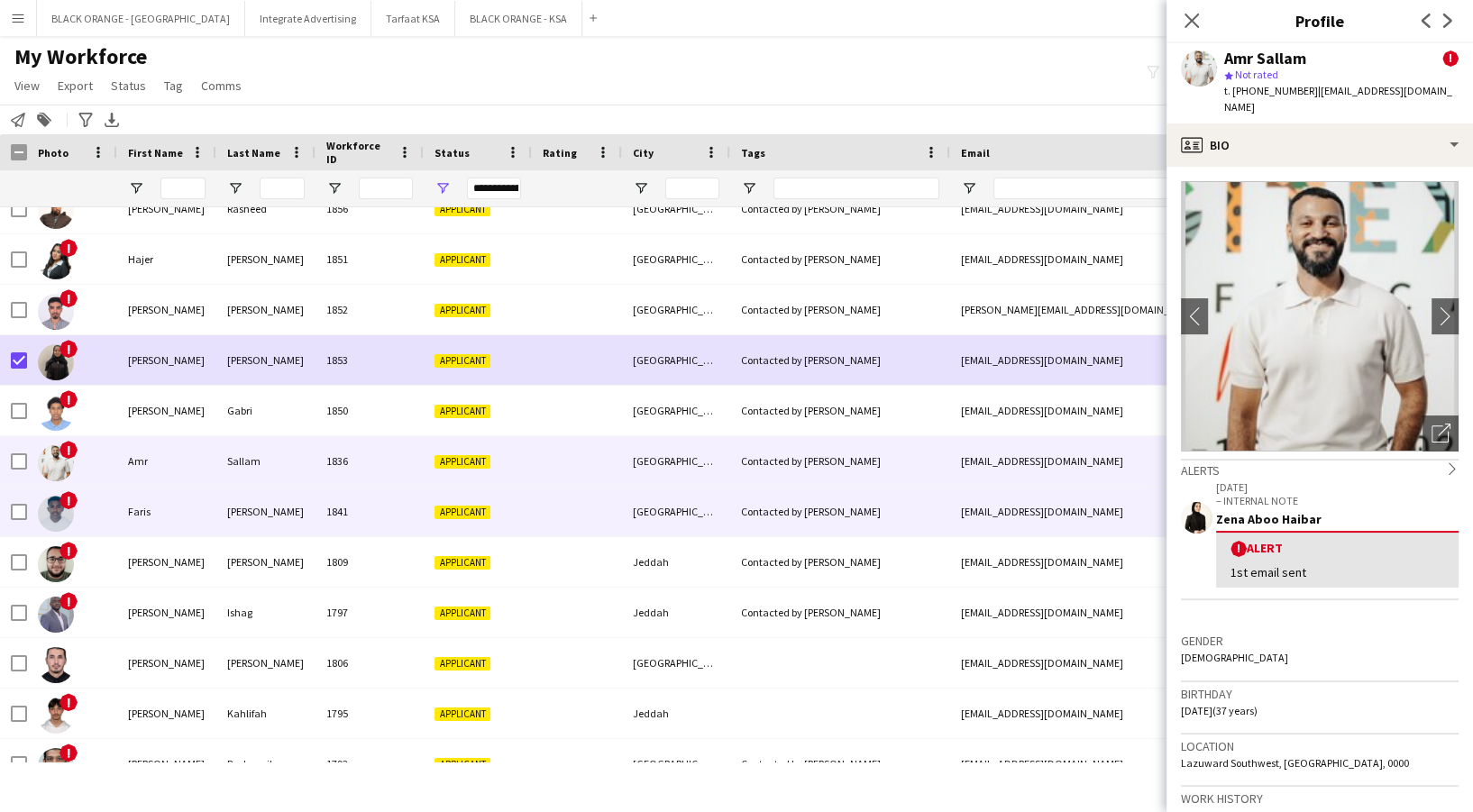
click at [319, 519] on div "1841" at bounding box center [369, 511] width 108 height 50
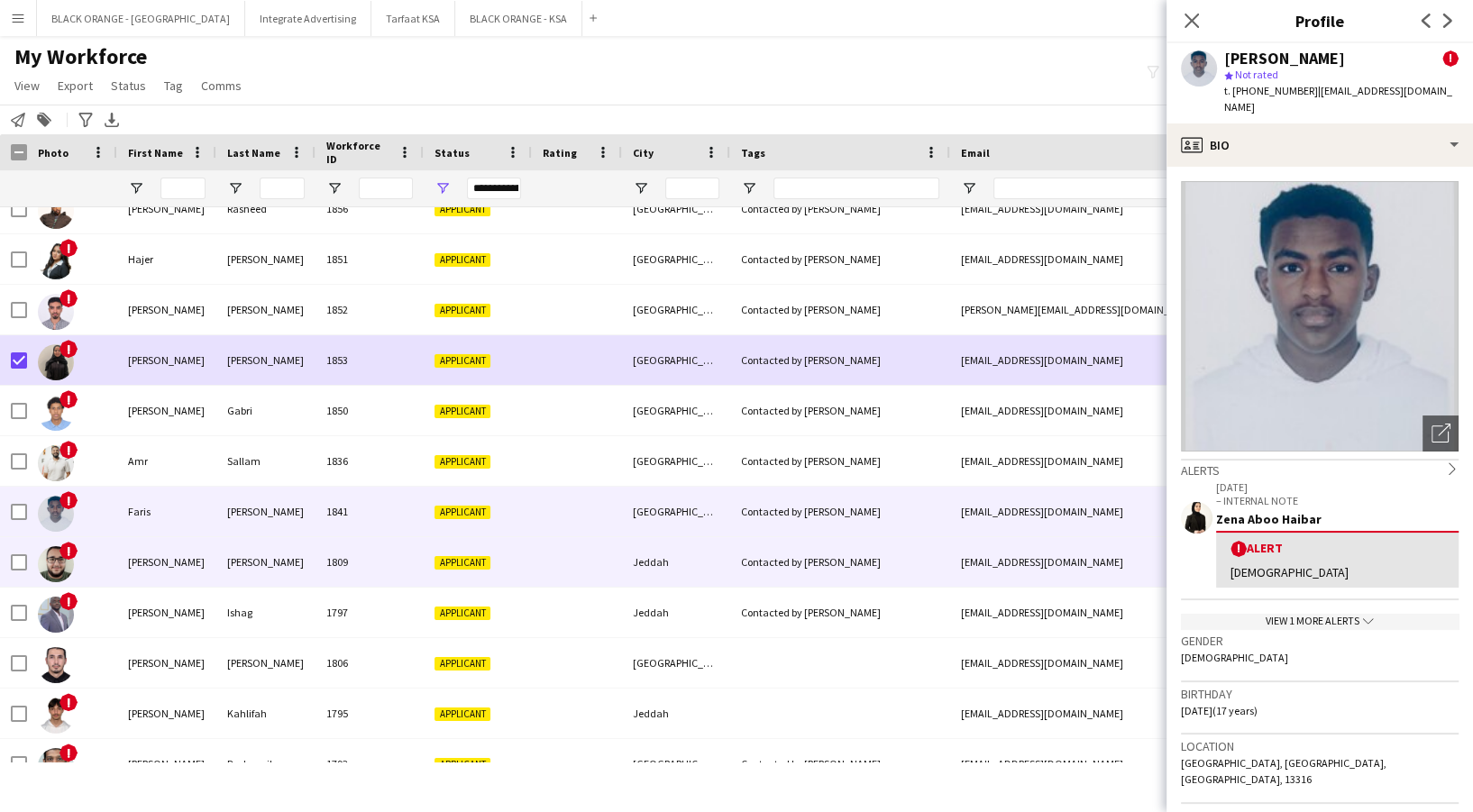
click at [328, 562] on div "1809" at bounding box center [369, 562] width 108 height 50
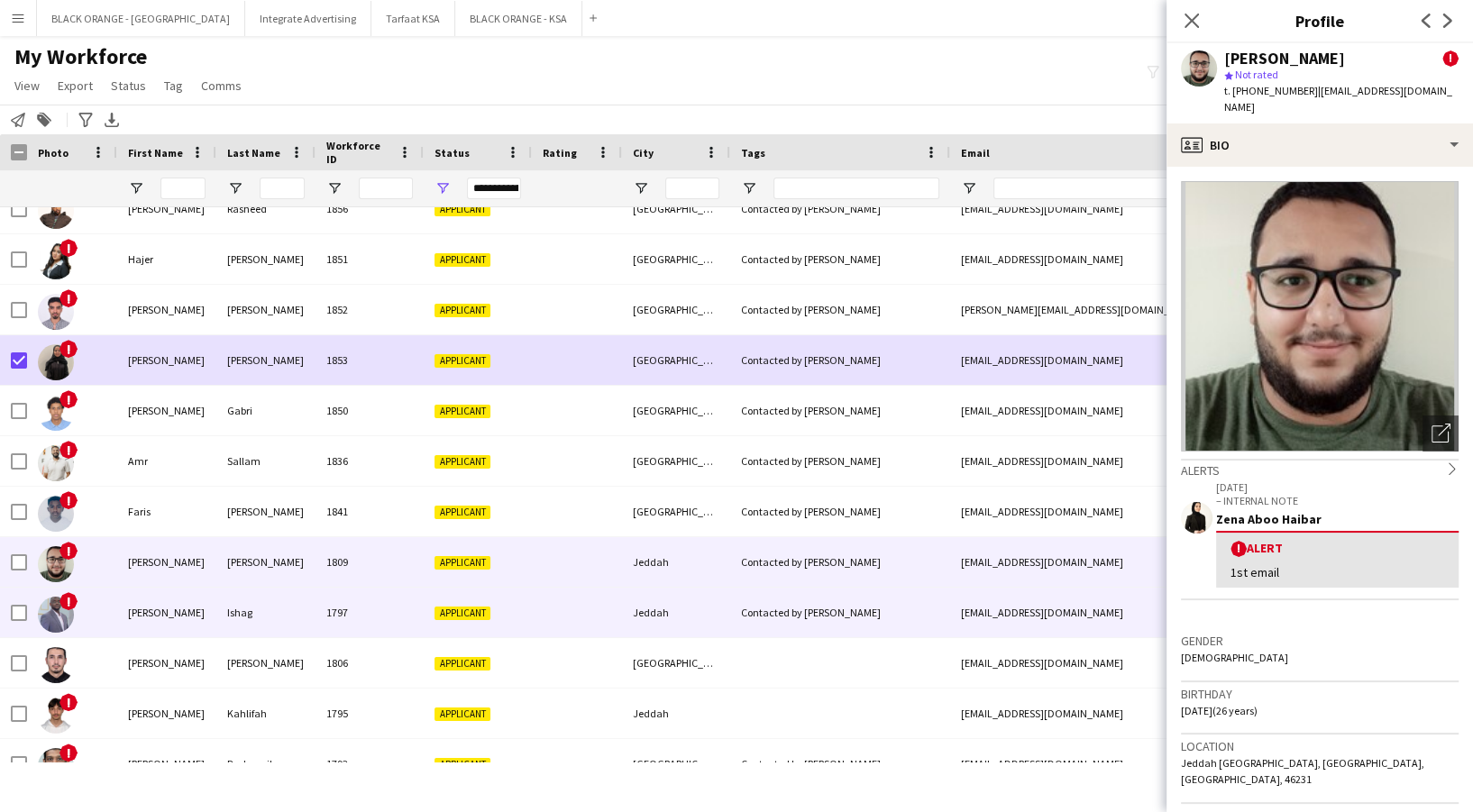
click at [356, 620] on div "1797" at bounding box center [369, 611] width 108 height 50
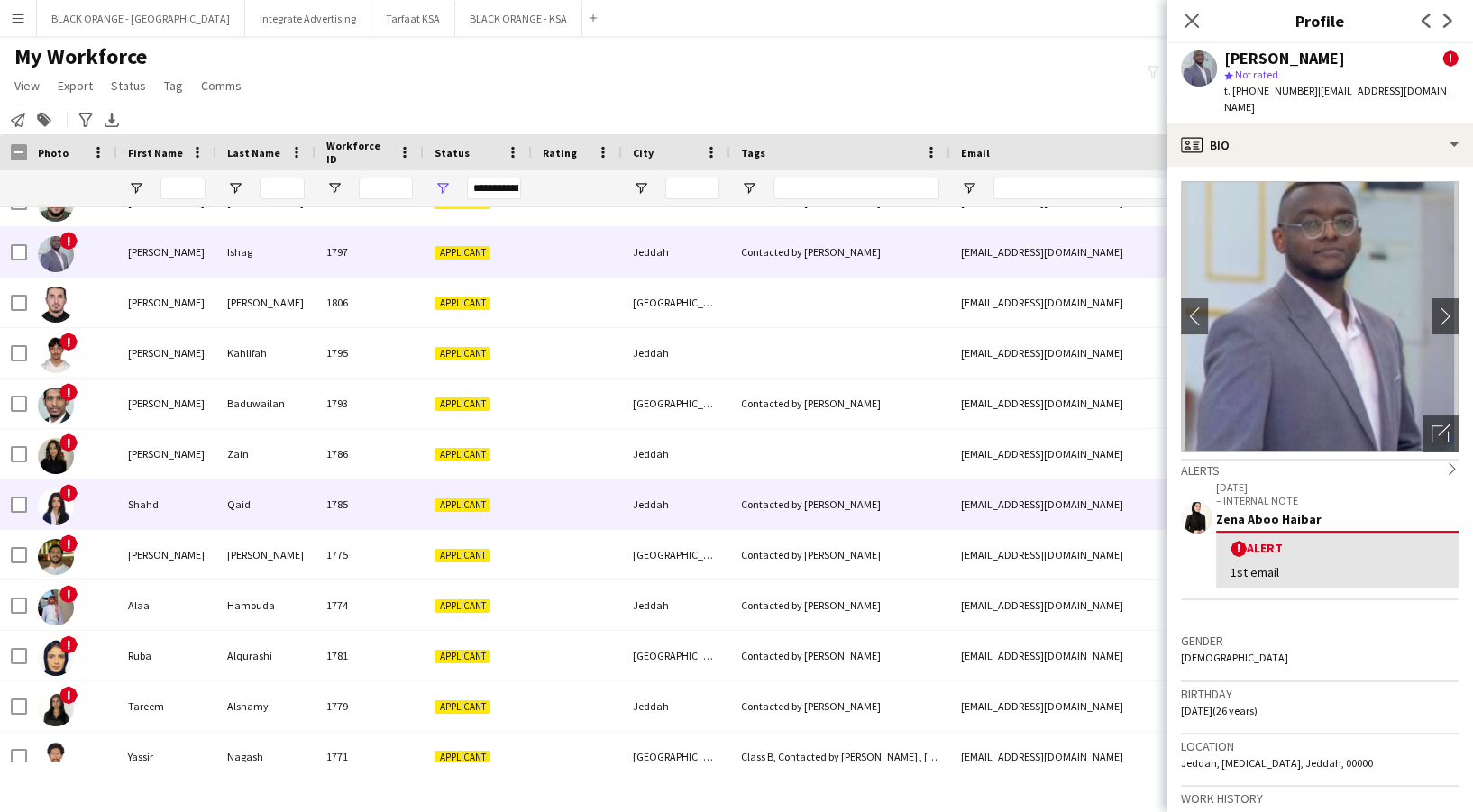
click at [345, 511] on div "1785" at bounding box center [369, 504] width 108 height 50
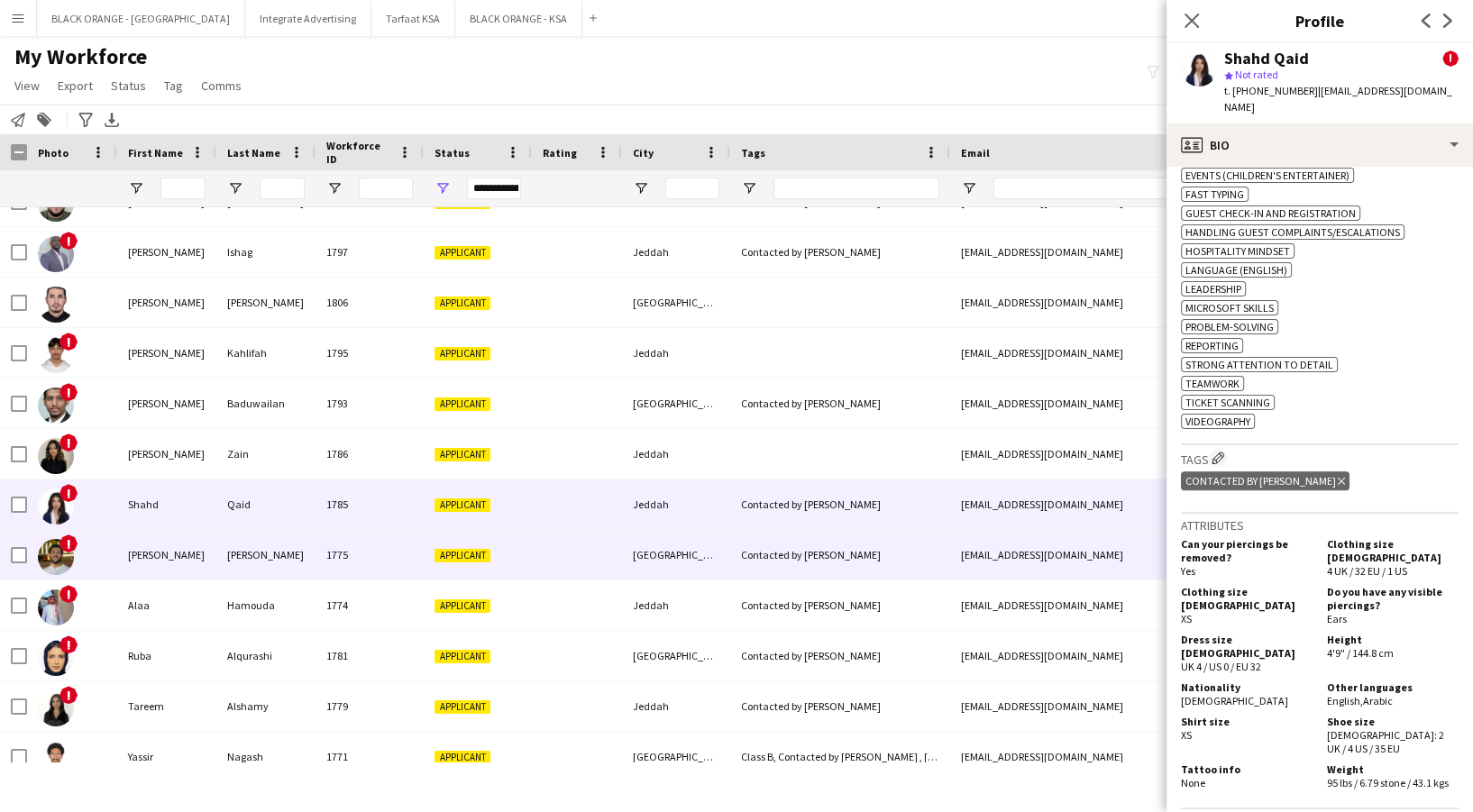
drag, startPoint x: 89, startPoint y: 566, endPoint x: 99, endPoint y: 569, distance: 10.4
click at [90, 566] on div "!" at bounding box center [72, 554] width 90 height 50
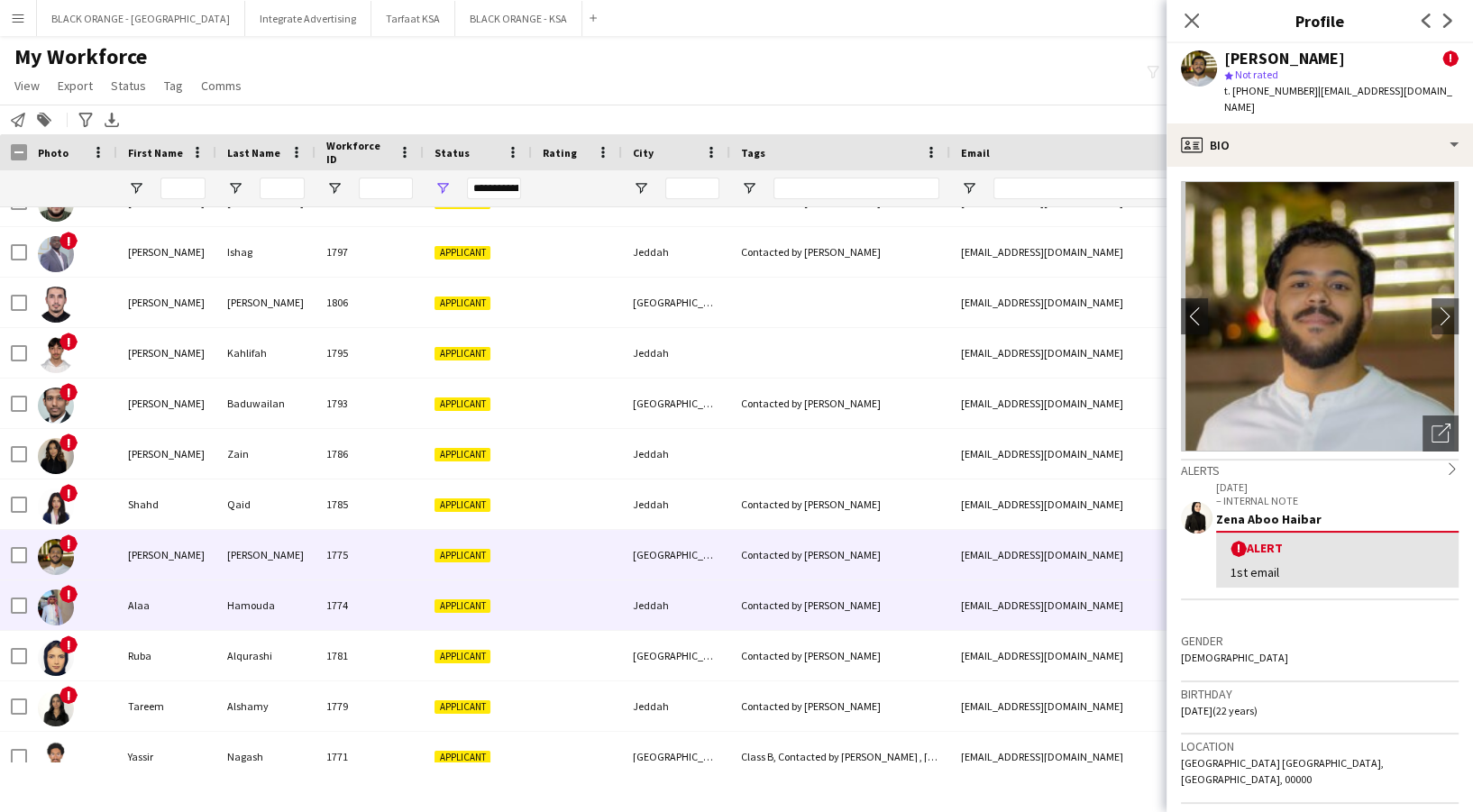
click at [174, 613] on div "Alaa" at bounding box center [167, 605] width 99 height 50
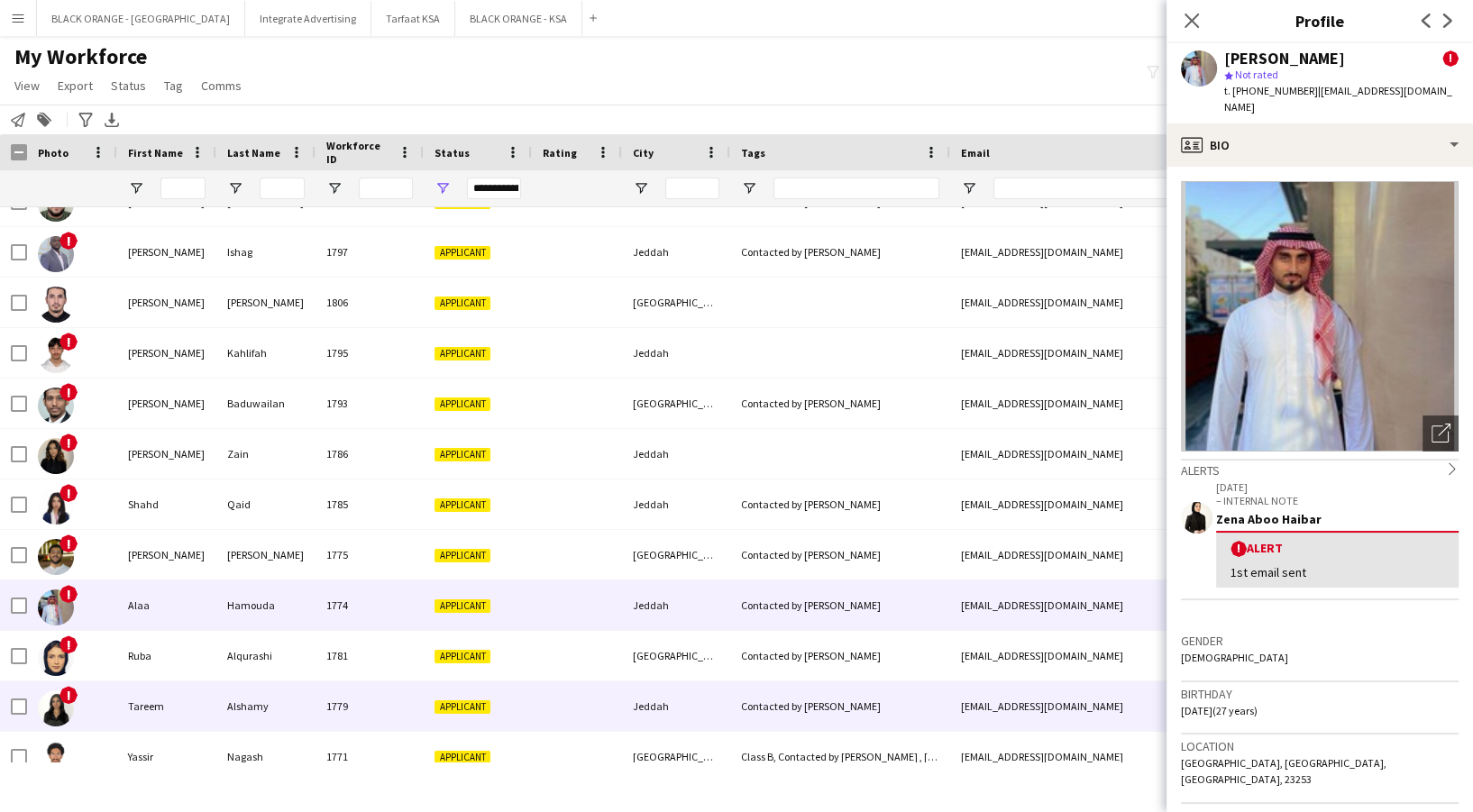
click at [148, 684] on div "Tareem" at bounding box center [167, 705] width 99 height 50
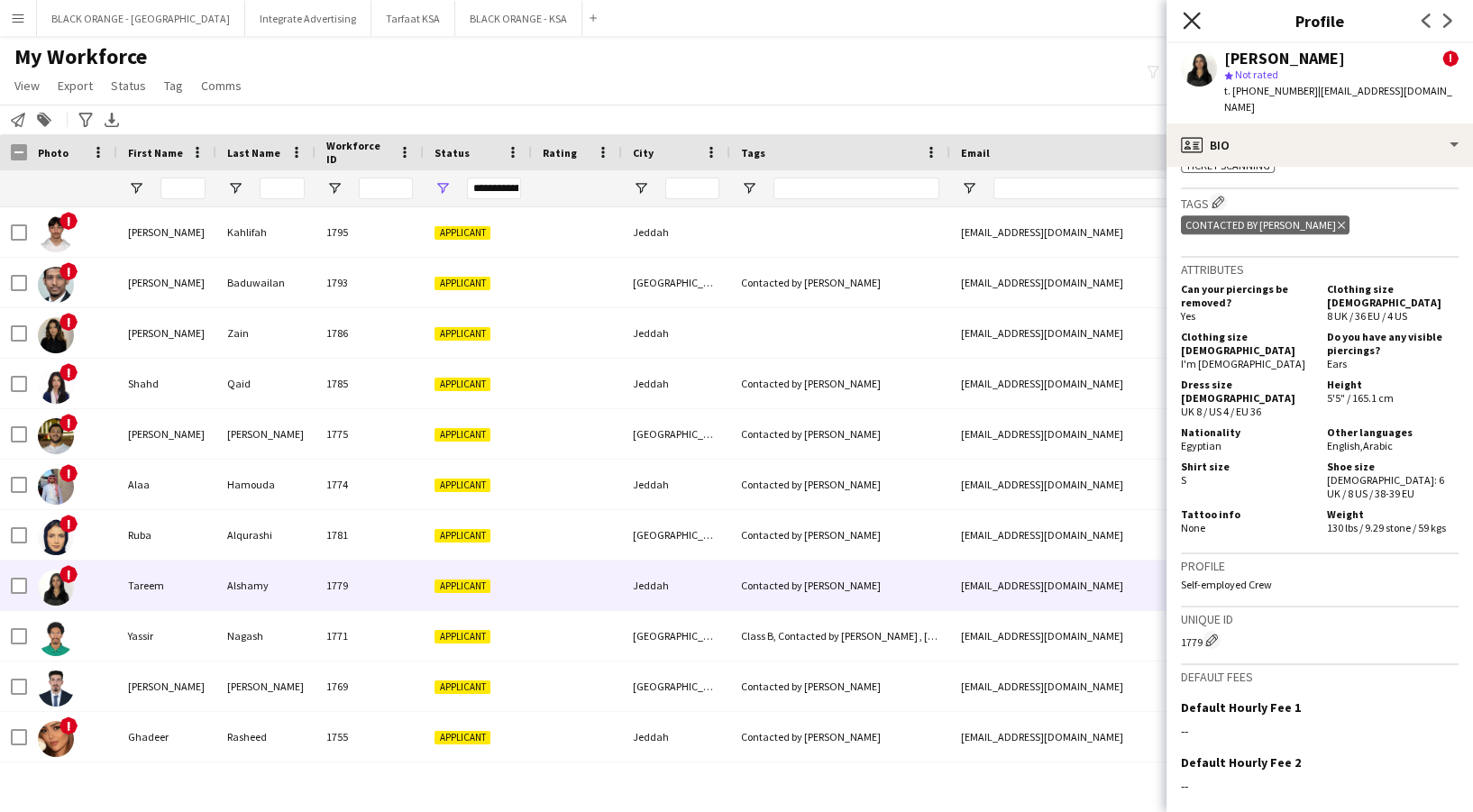
click at [1192, 20] on icon at bounding box center [1191, 20] width 17 height 17
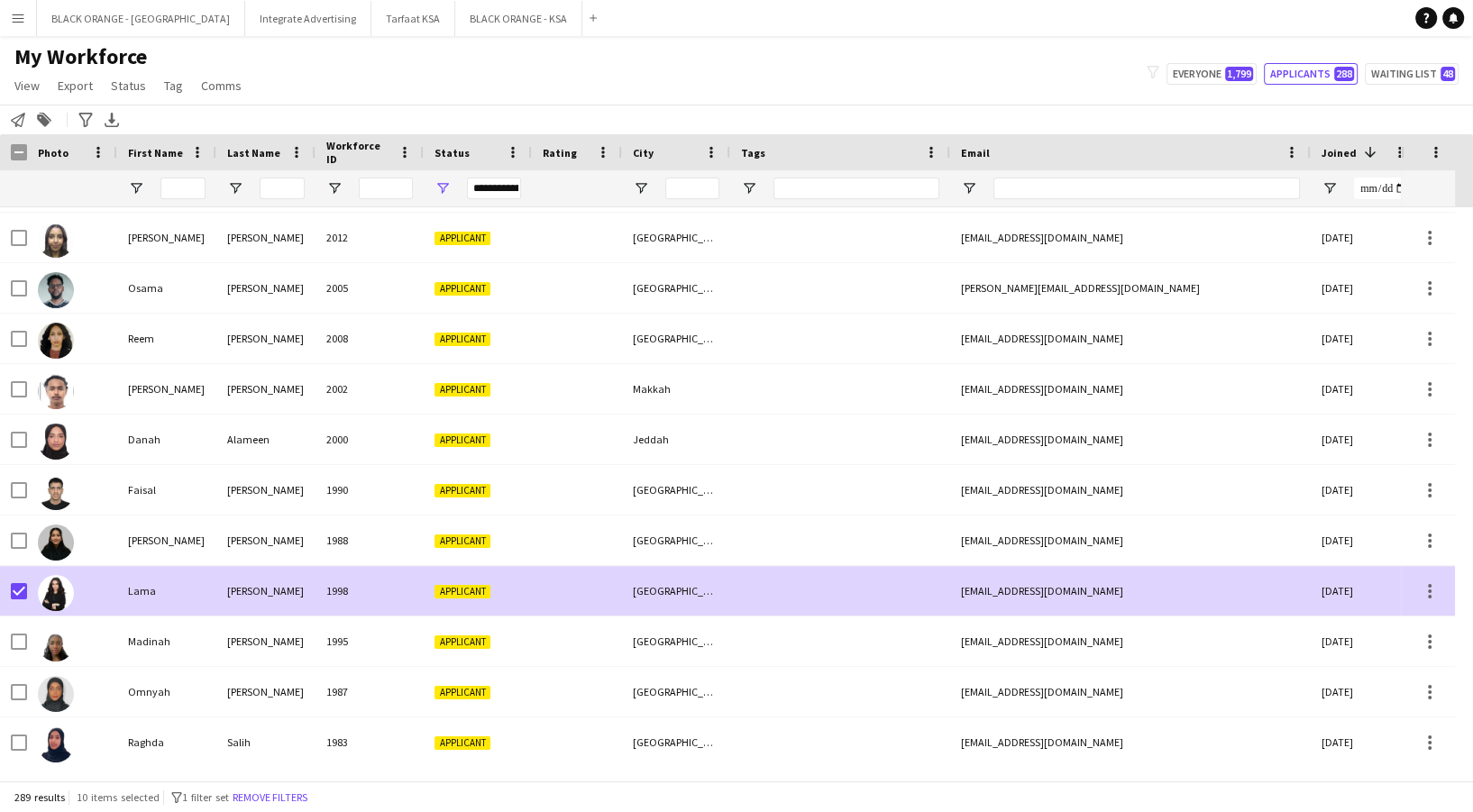
click at [355, 587] on div "1998" at bounding box center [369, 590] width 108 height 50
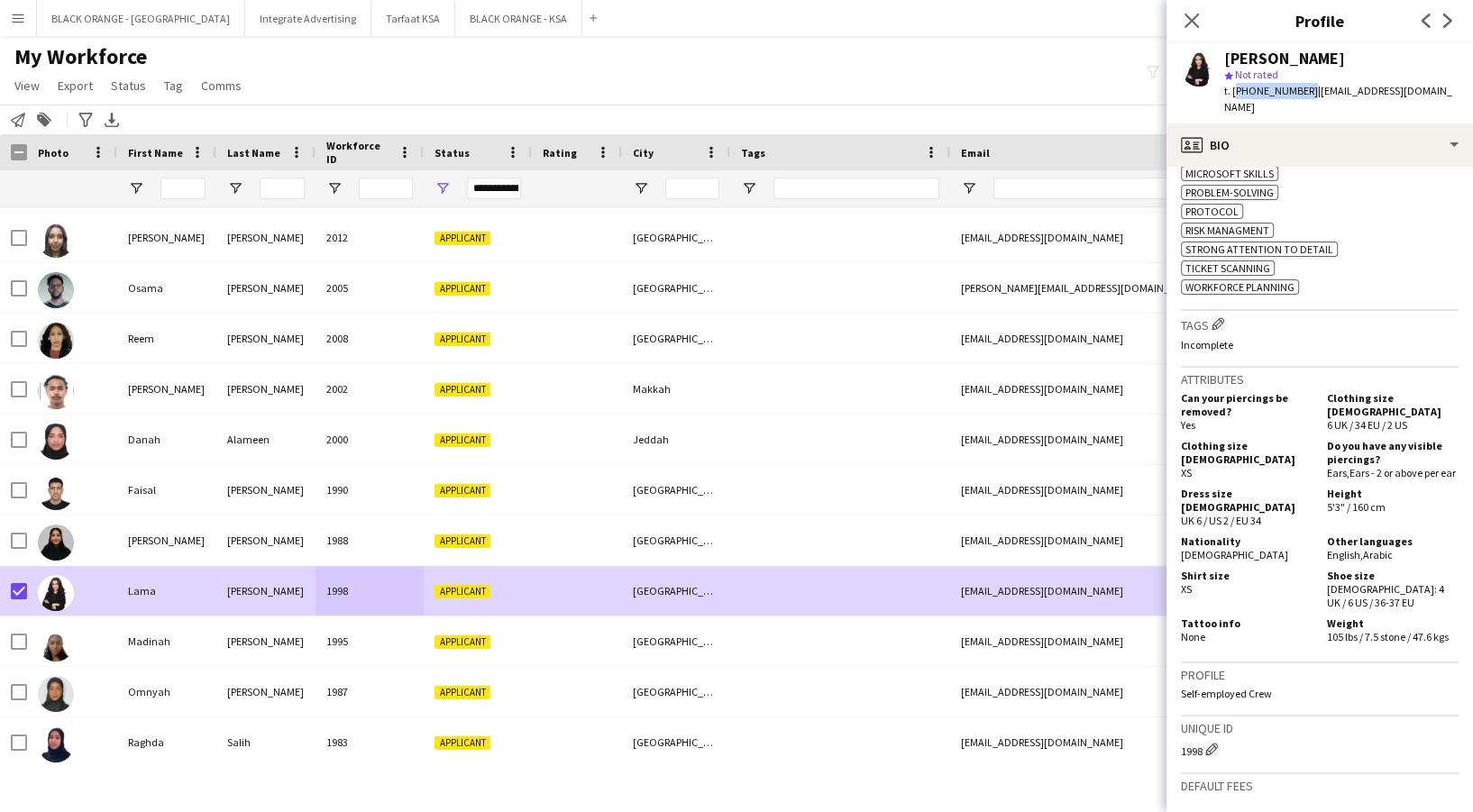
drag, startPoint x: 1234, startPoint y: 92, endPoint x: 1300, endPoint y: 98, distance: 66.3
click at [1300, 98] on div "t. [PHONE_NUMBER] | [EMAIL_ADDRESS][DOMAIN_NAME]" at bounding box center [1342, 98] width 235 height 33
copy span "[PHONE_NUMBER]"
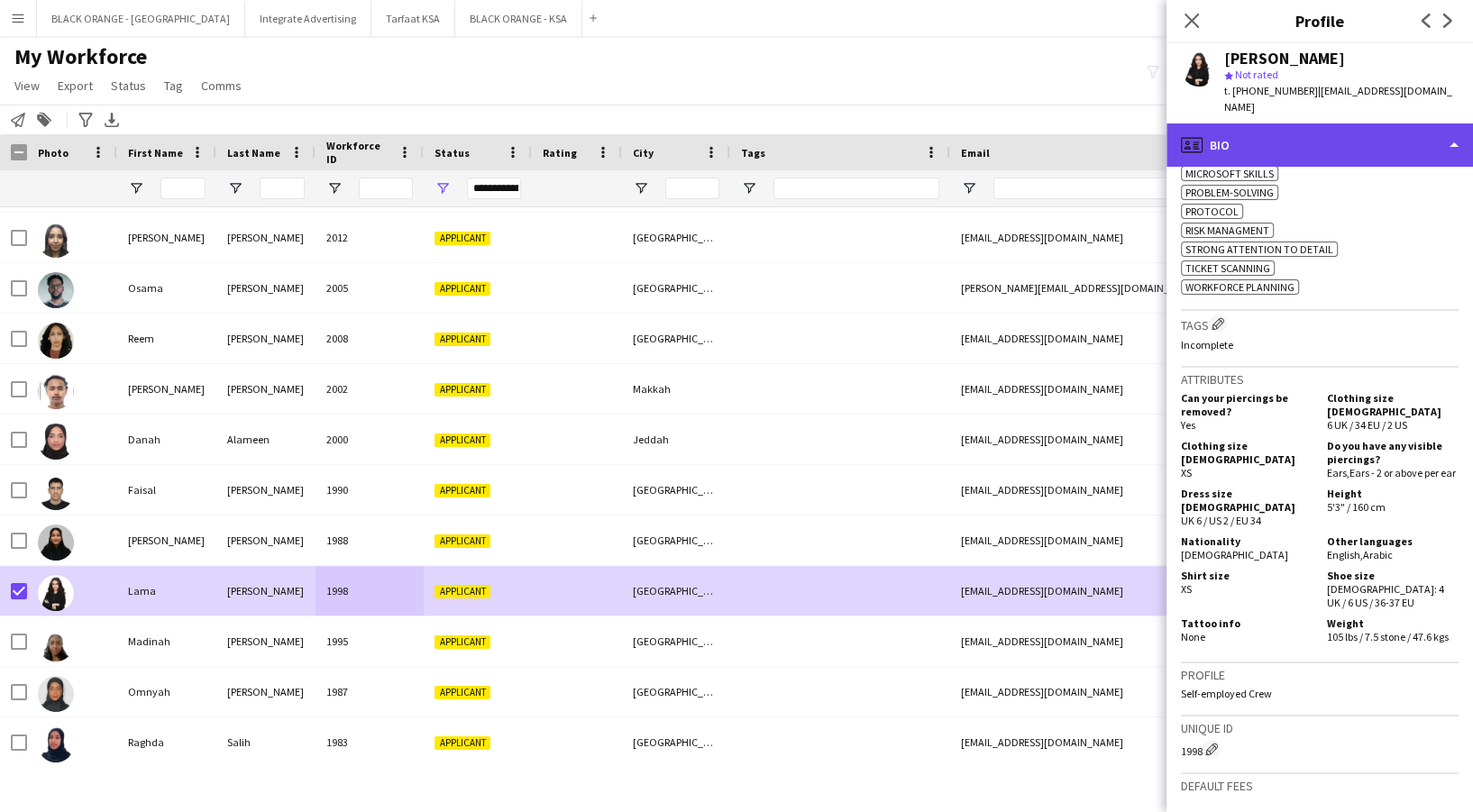
click at [1313, 135] on div "profile Bio" at bounding box center [1319, 145] width 307 height 43
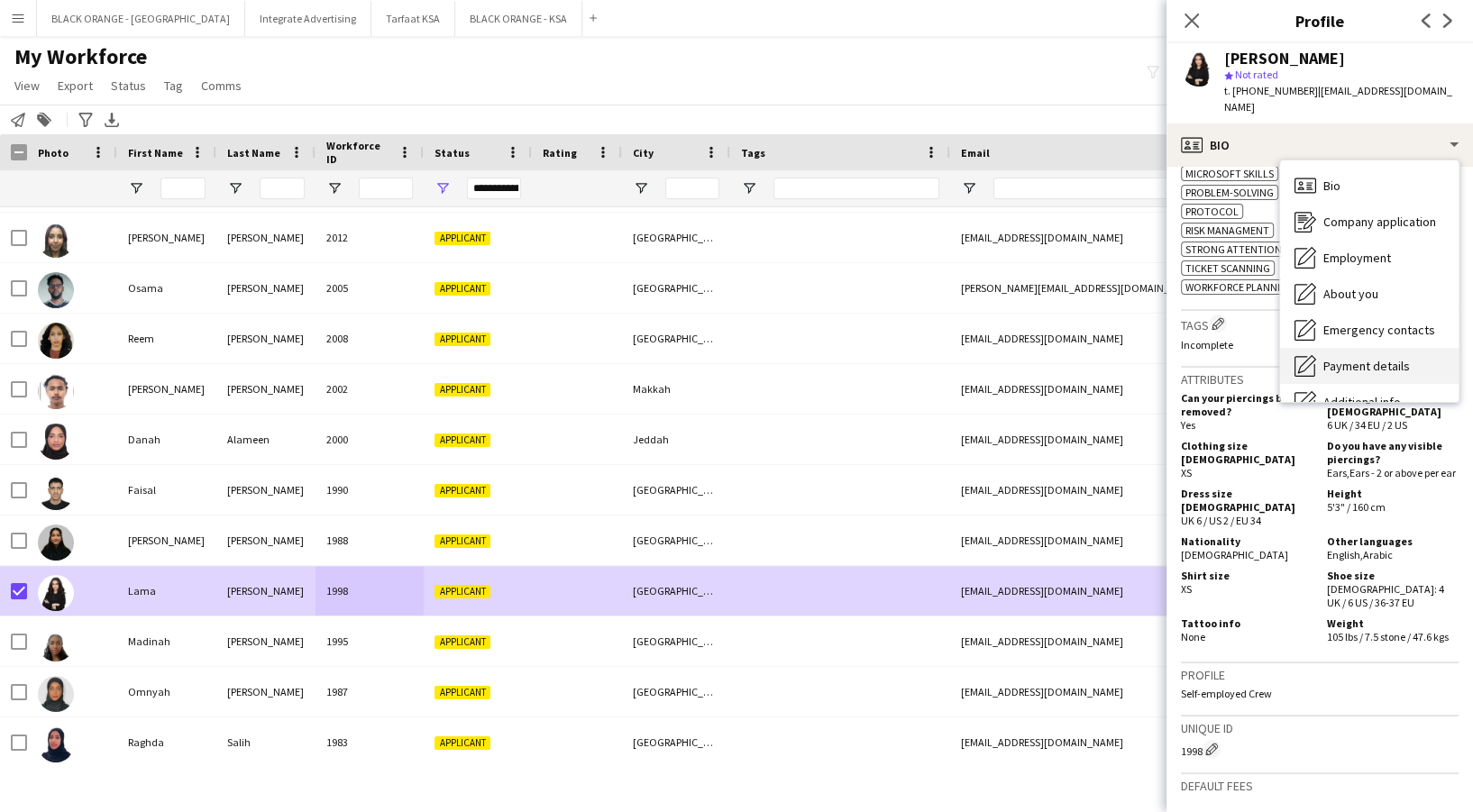
click at [1388, 357] on span "Payment details" at bounding box center [1366, 365] width 86 height 16
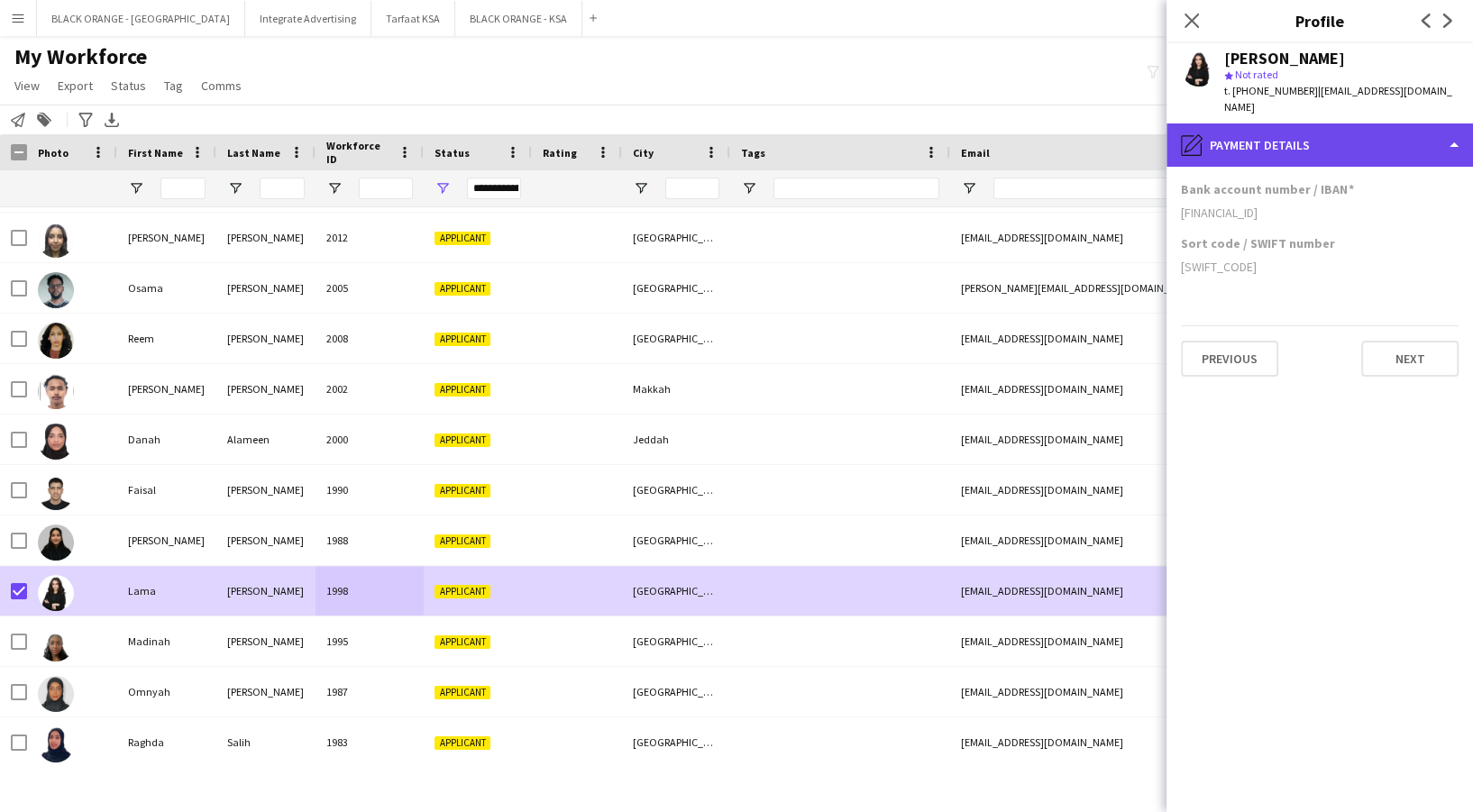
click at [1294, 124] on div "pencil4 Payment details" at bounding box center [1319, 145] width 307 height 43
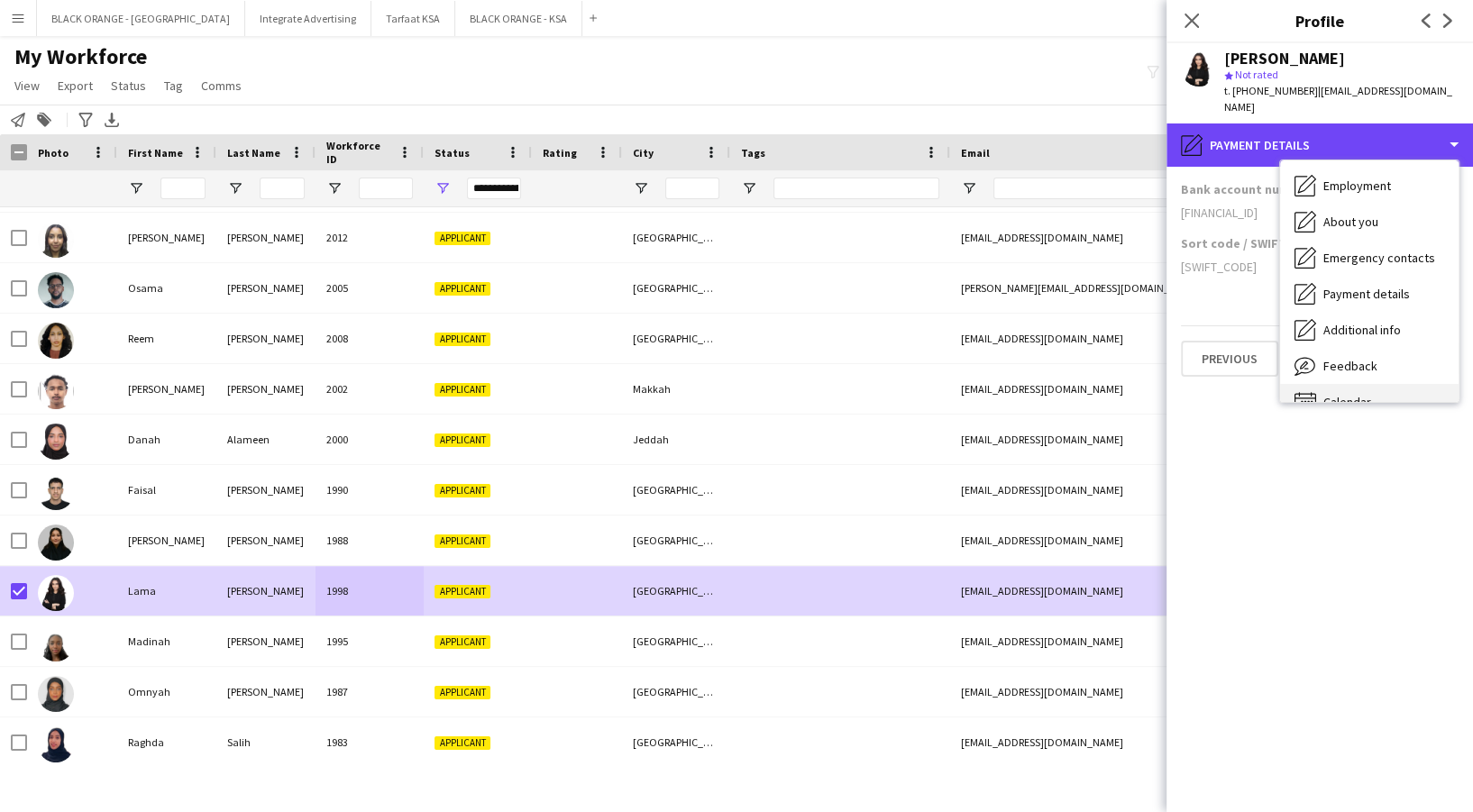
scroll to position [97, 0]
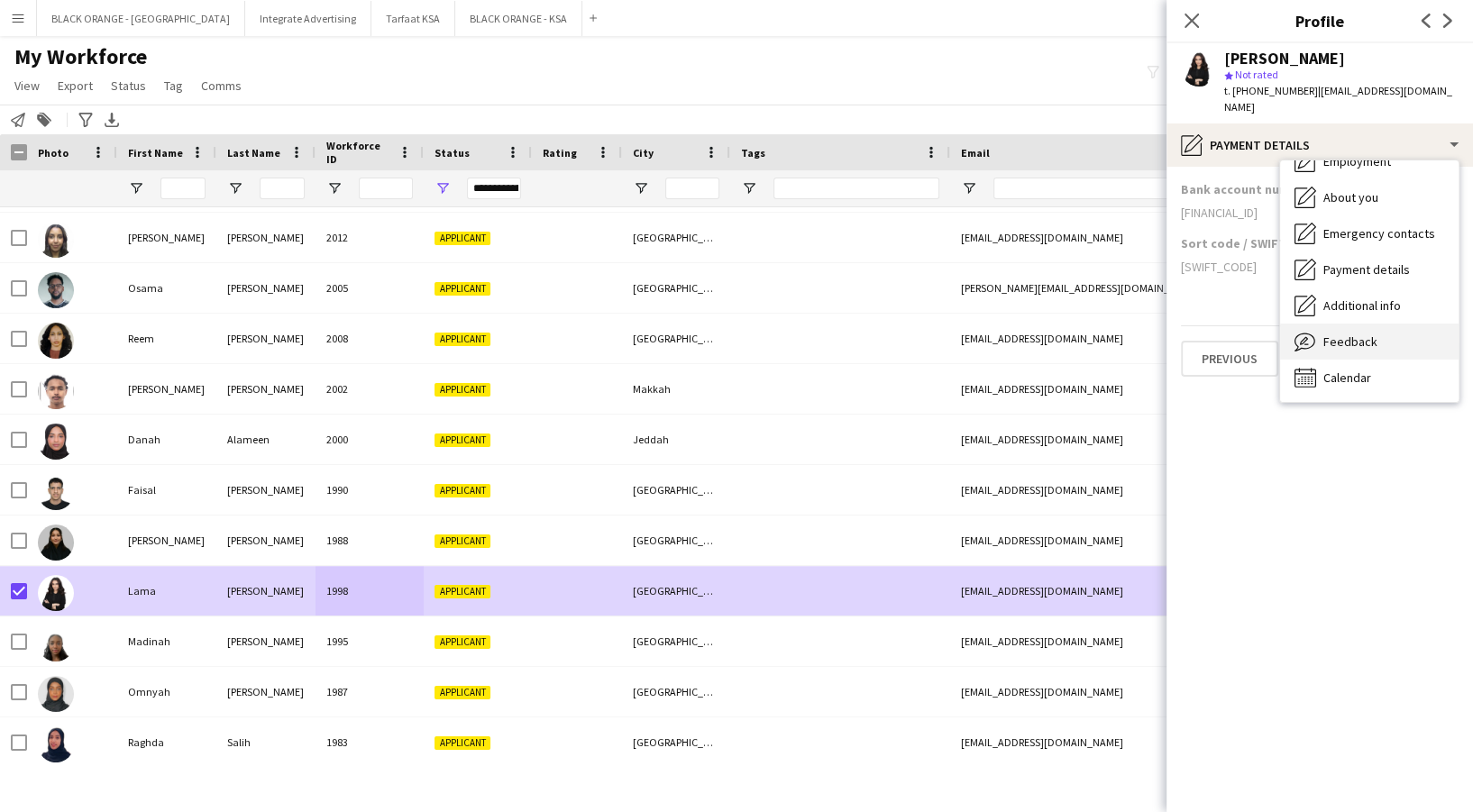
click at [1389, 326] on div "Feedback Feedback" at bounding box center [1369, 341] width 178 height 36
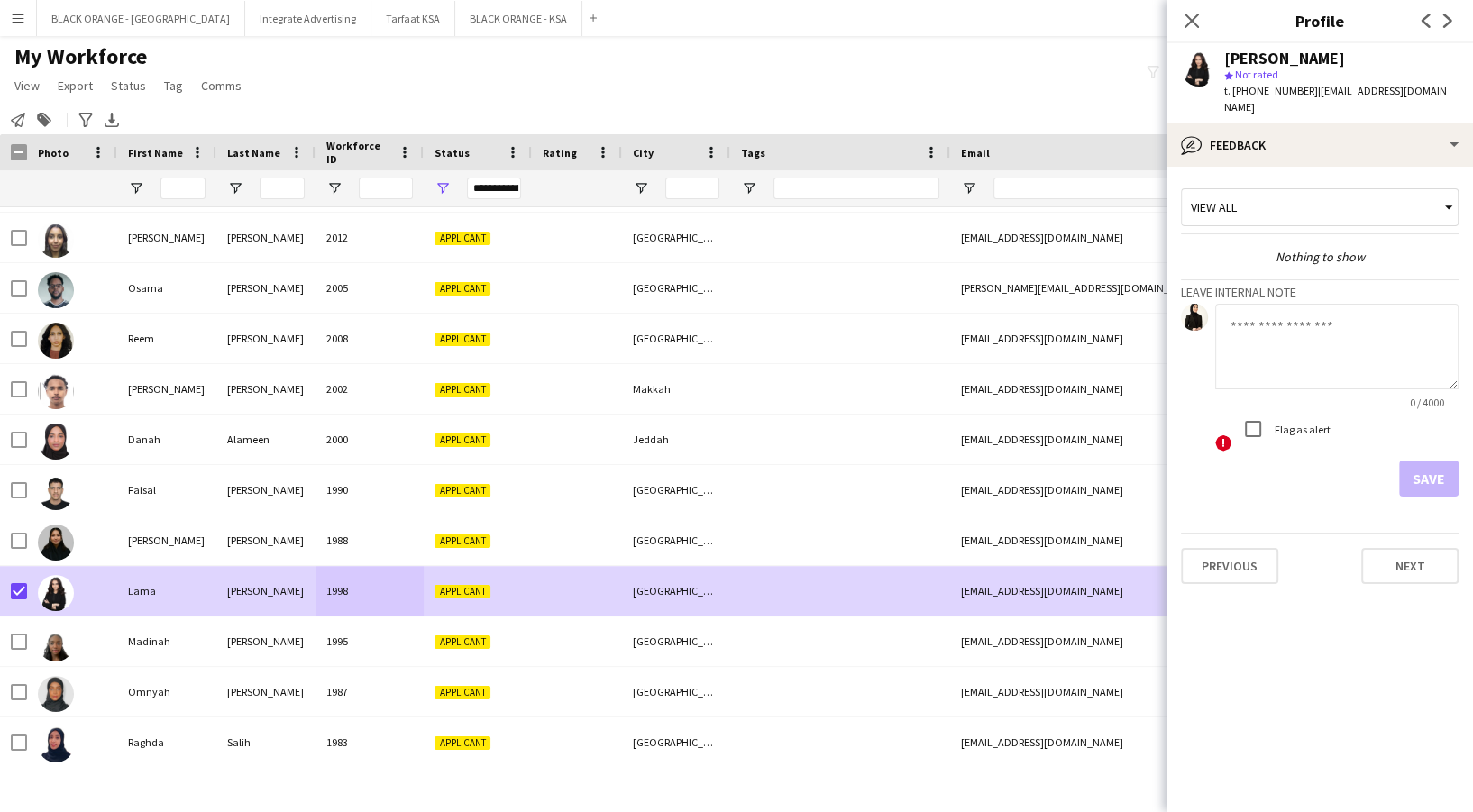
click at [1348, 439] on form "0 / 4000 ! Flag as alert Save" at bounding box center [1319, 400] width 278 height 193
click at [1330, 346] on textarea at bounding box center [1336, 346] width 243 height 85
type textarea "**********"
click at [1416, 468] on button "Save" at bounding box center [1428, 478] width 59 height 36
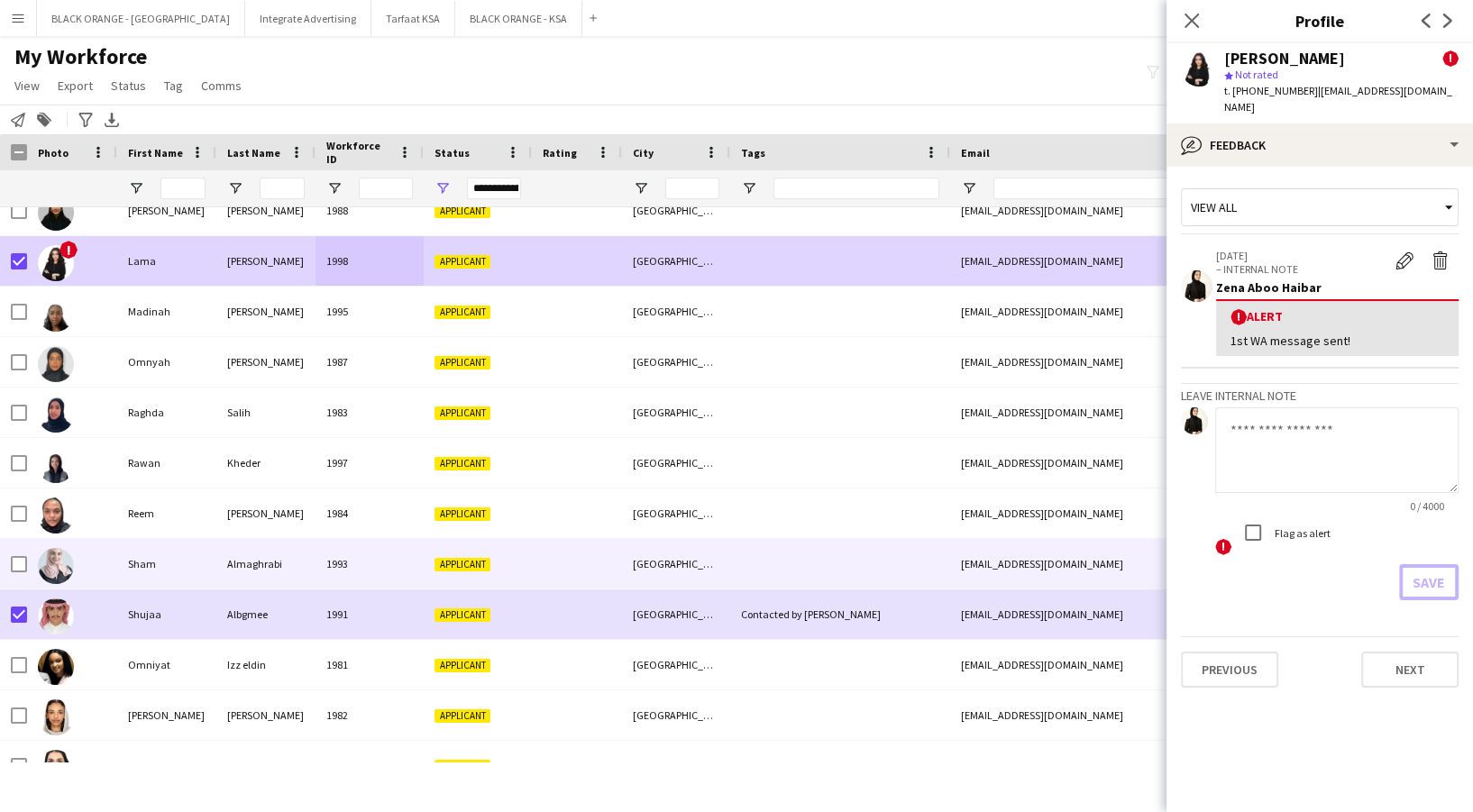
scroll to position [960, 0]
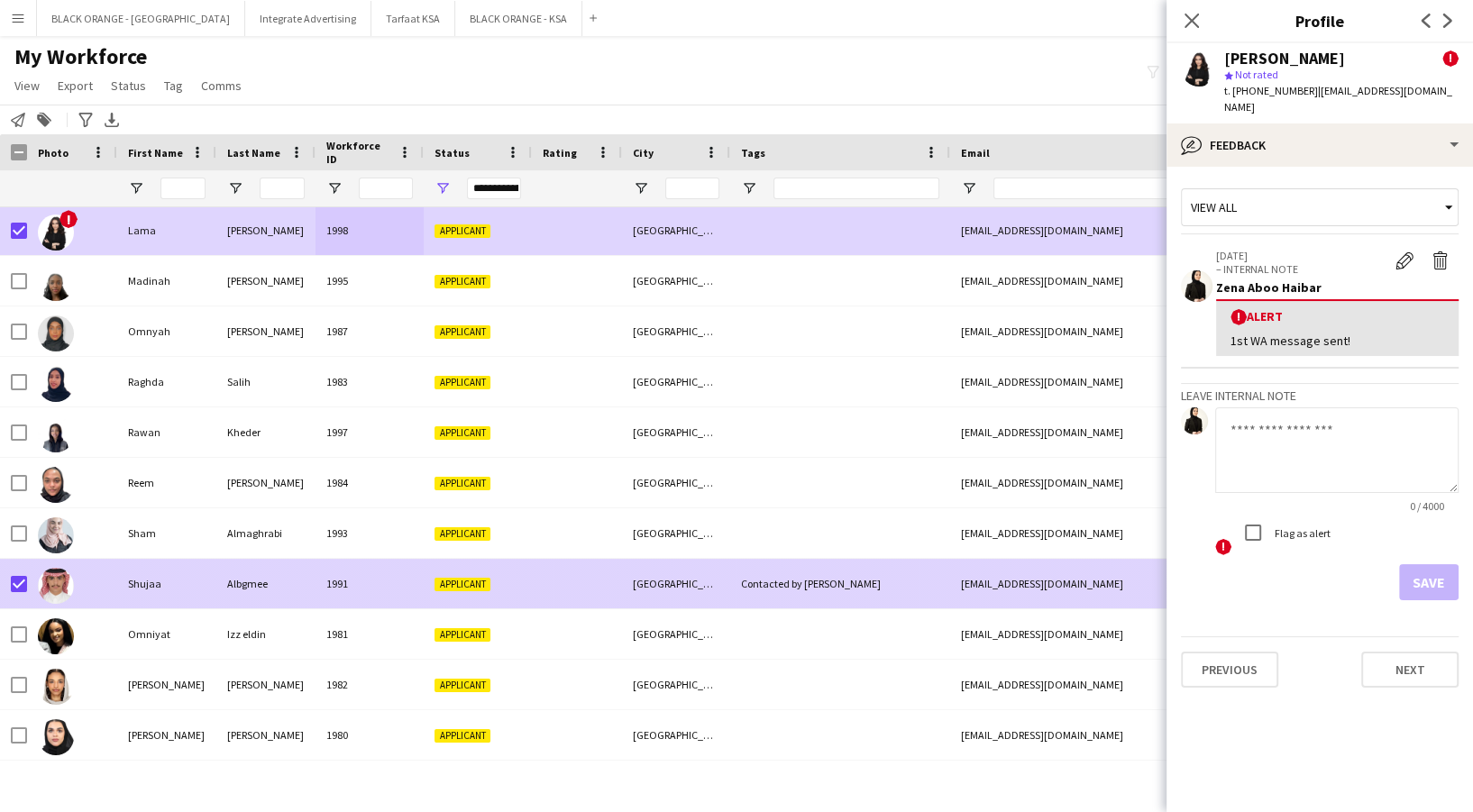
click at [325, 598] on div "1991" at bounding box center [369, 583] width 108 height 50
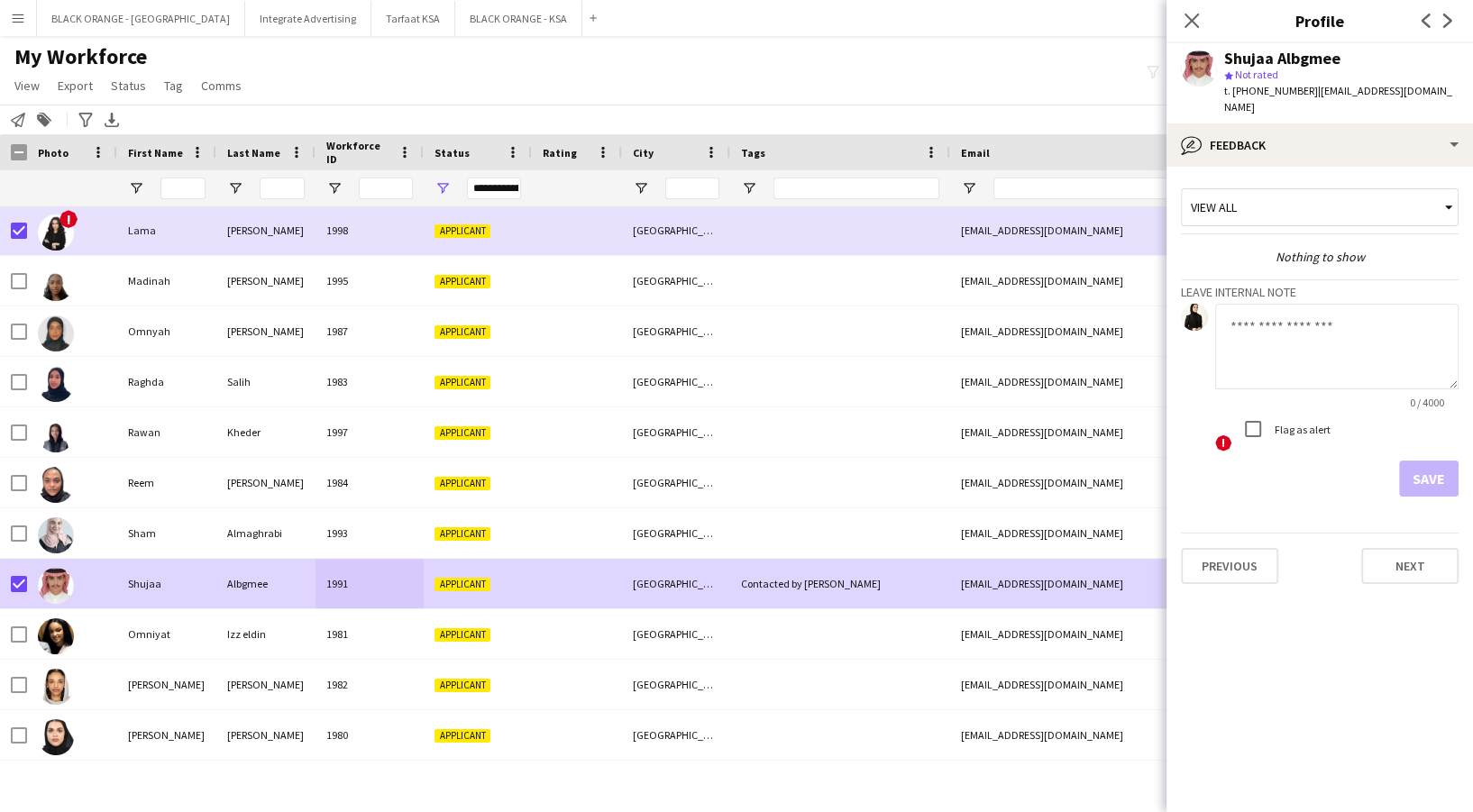
drag, startPoint x: 1231, startPoint y: 89, endPoint x: 1304, endPoint y: 93, distance: 73.1
click at [1305, 93] on div "t. [PHONE_NUMBER] | [EMAIL_ADDRESS][DOMAIN_NAME]" at bounding box center [1342, 98] width 235 height 33
drag, startPoint x: 1300, startPoint y: 93, endPoint x: 1229, endPoint y: 96, distance: 71.1
click at [1229, 96] on span "t. [PHONE_NUMBER]" at bounding box center [1271, 90] width 94 height 13
copy span "[PHONE_NUMBER]"
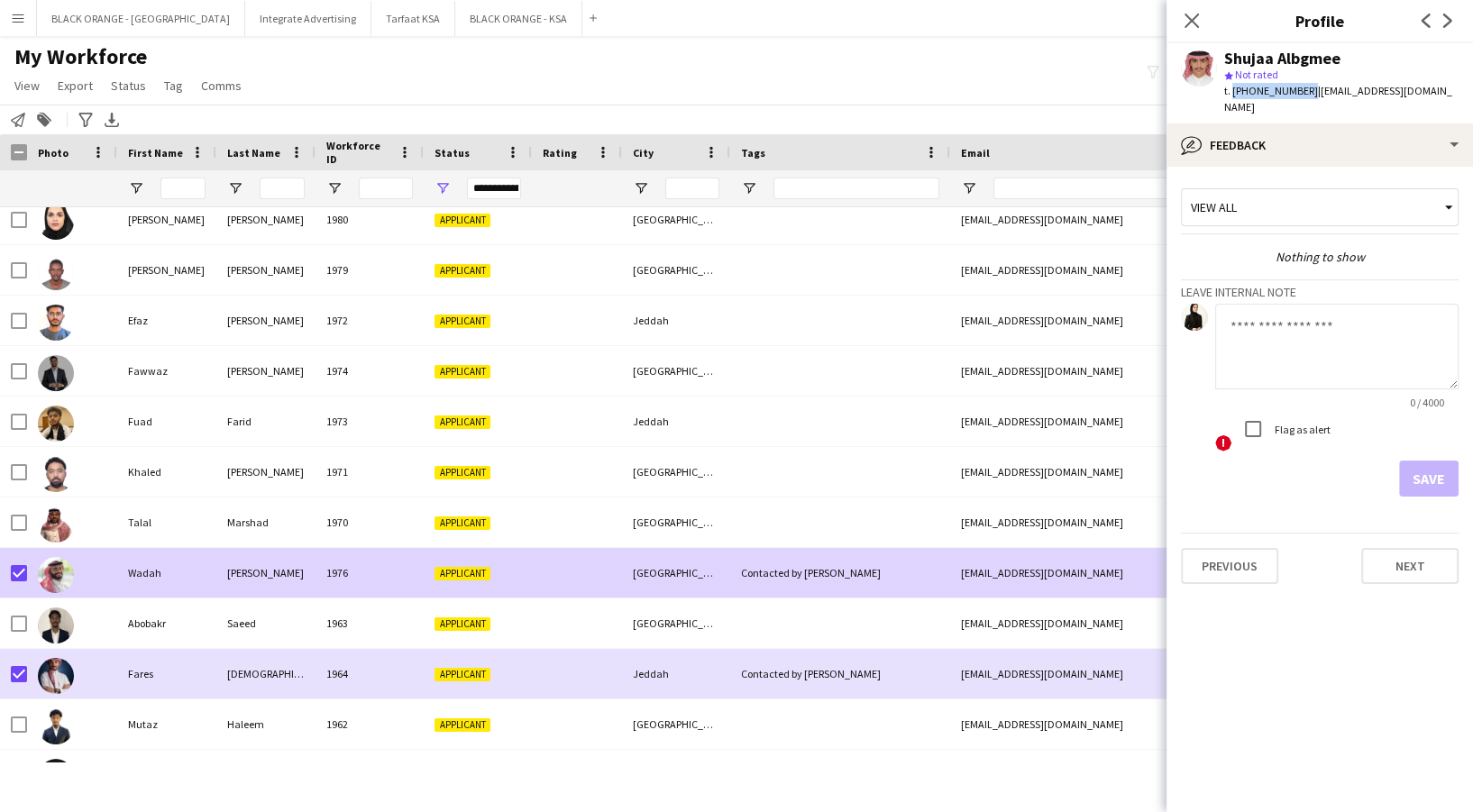
scroll to position [1561, 0]
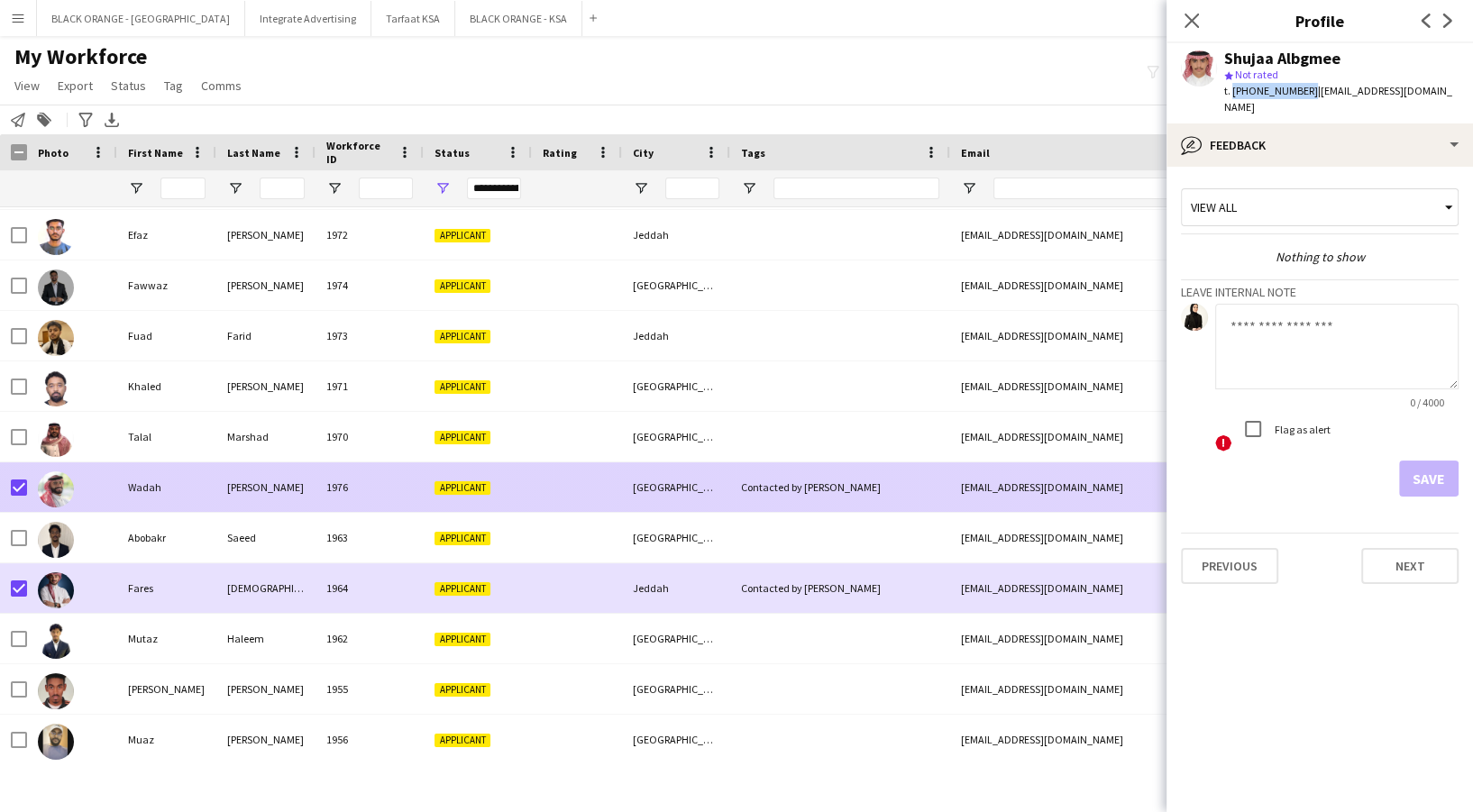
click at [389, 495] on div "1976" at bounding box center [369, 487] width 108 height 50
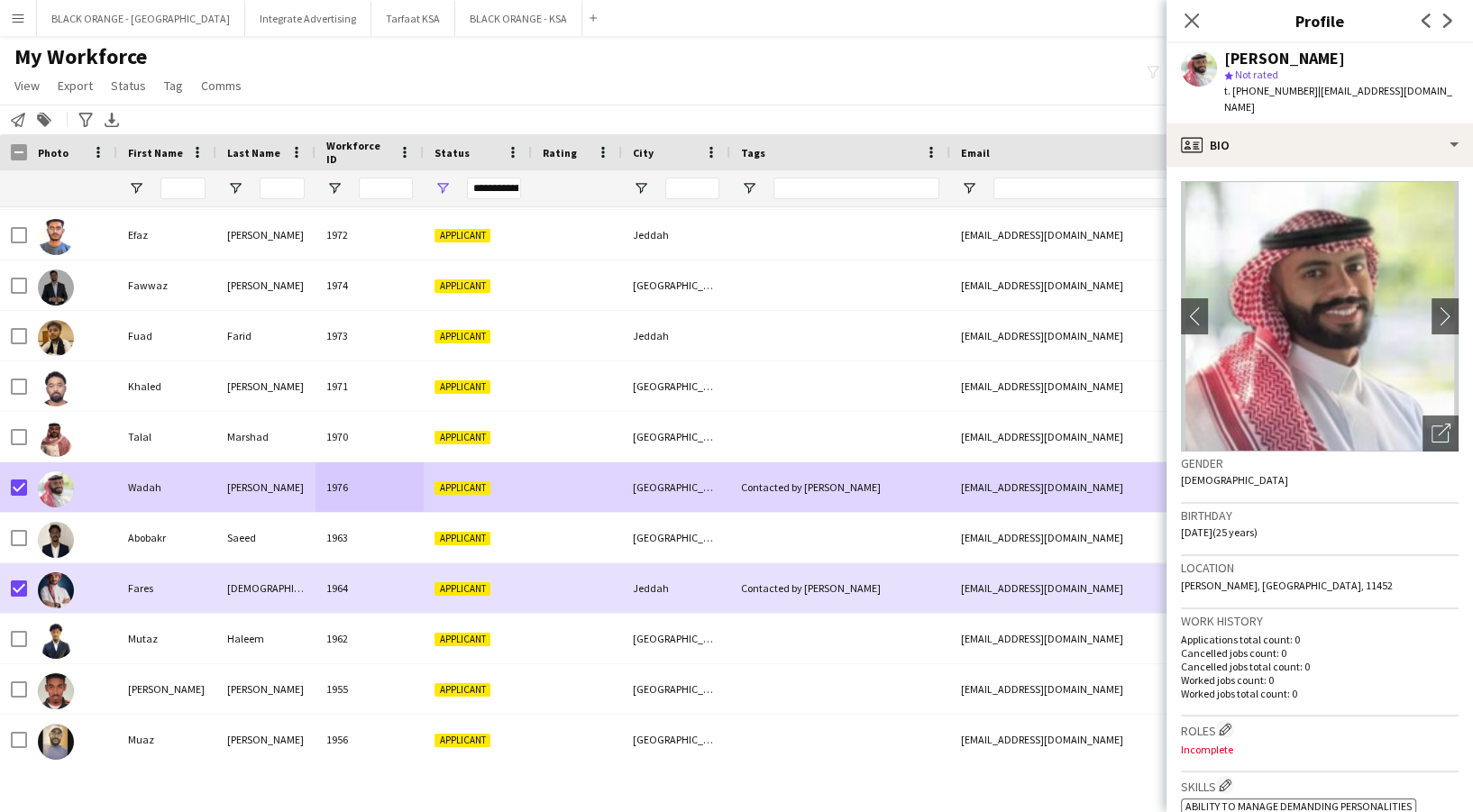
drag, startPoint x: 1233, startPoint y: 87, endPoint x: 1297, endPoint y: 87, distance: 64.0
click at [1301, 92] on span "t. [PHONE_NUMBER]" at bounding box center [1271, 90] width 94 height 13
copy span "[PHONE_NUMBER]"
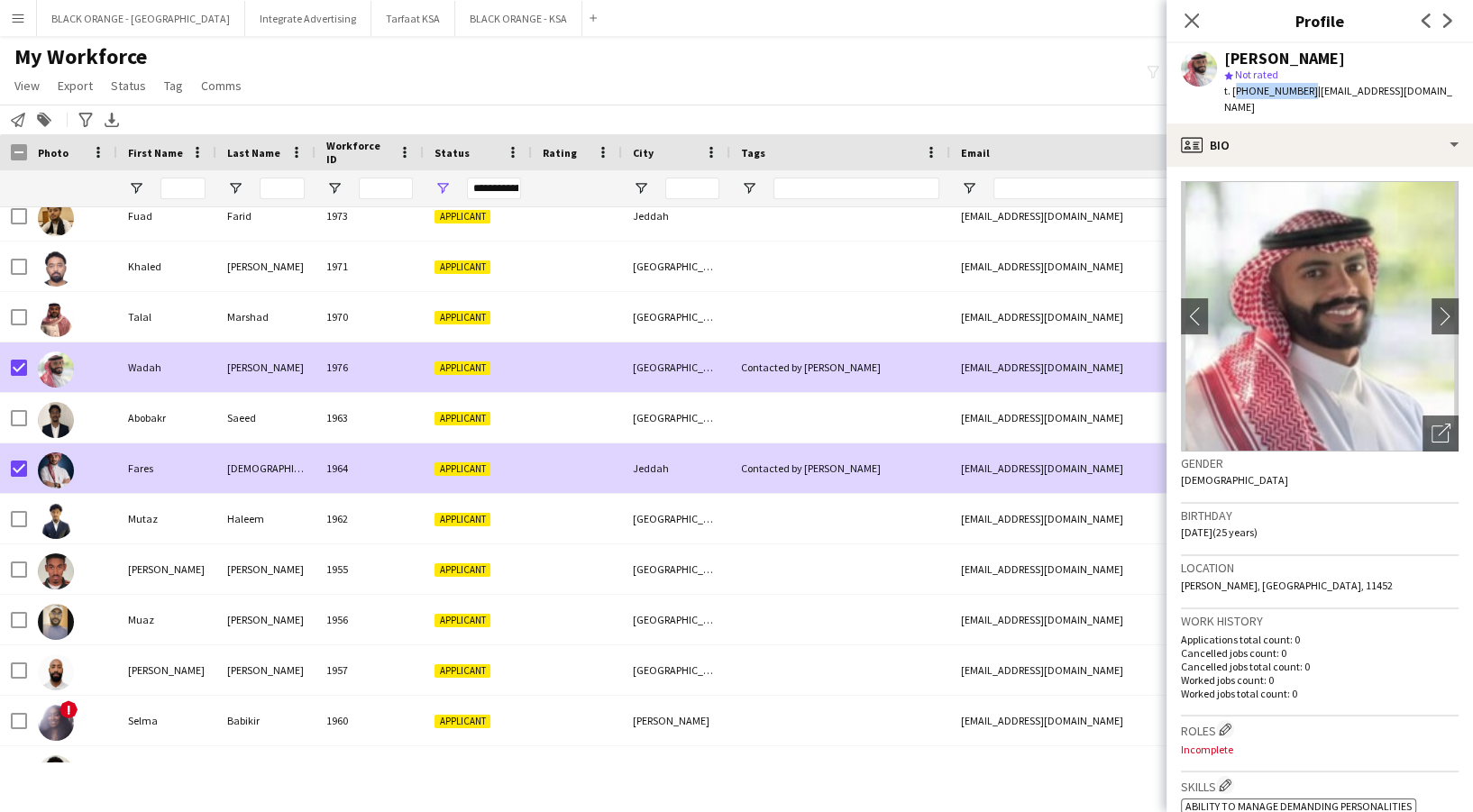
drag, startPoint x: 645, startPoint y: 491, endPoint x: 645, endPoint y: 480, distance: 11.0
click at [645, 491] on div "Jeddah" at bounding box center [676, 468] width 108 height 50
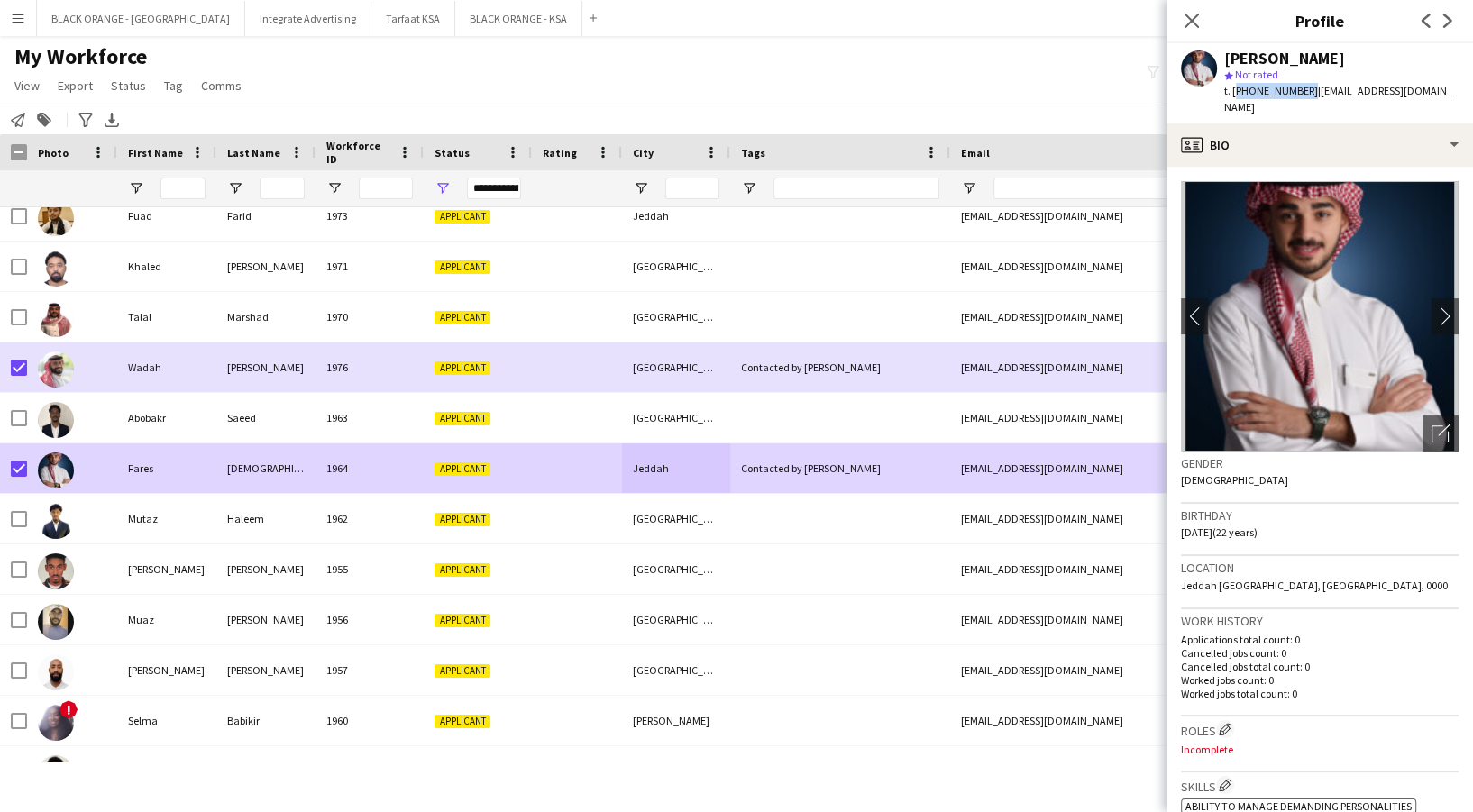
drag, startPoint x: 1233, startPoint y: 86, endPoint x: 1300, endPoint y: 95, distance: 67.6
click at [1300, 95] on span "t. [PHONE_NUMBER]" at bounding box center [1271, 90] width 94 height 13
copy span "[PHONE_NUMBER]"
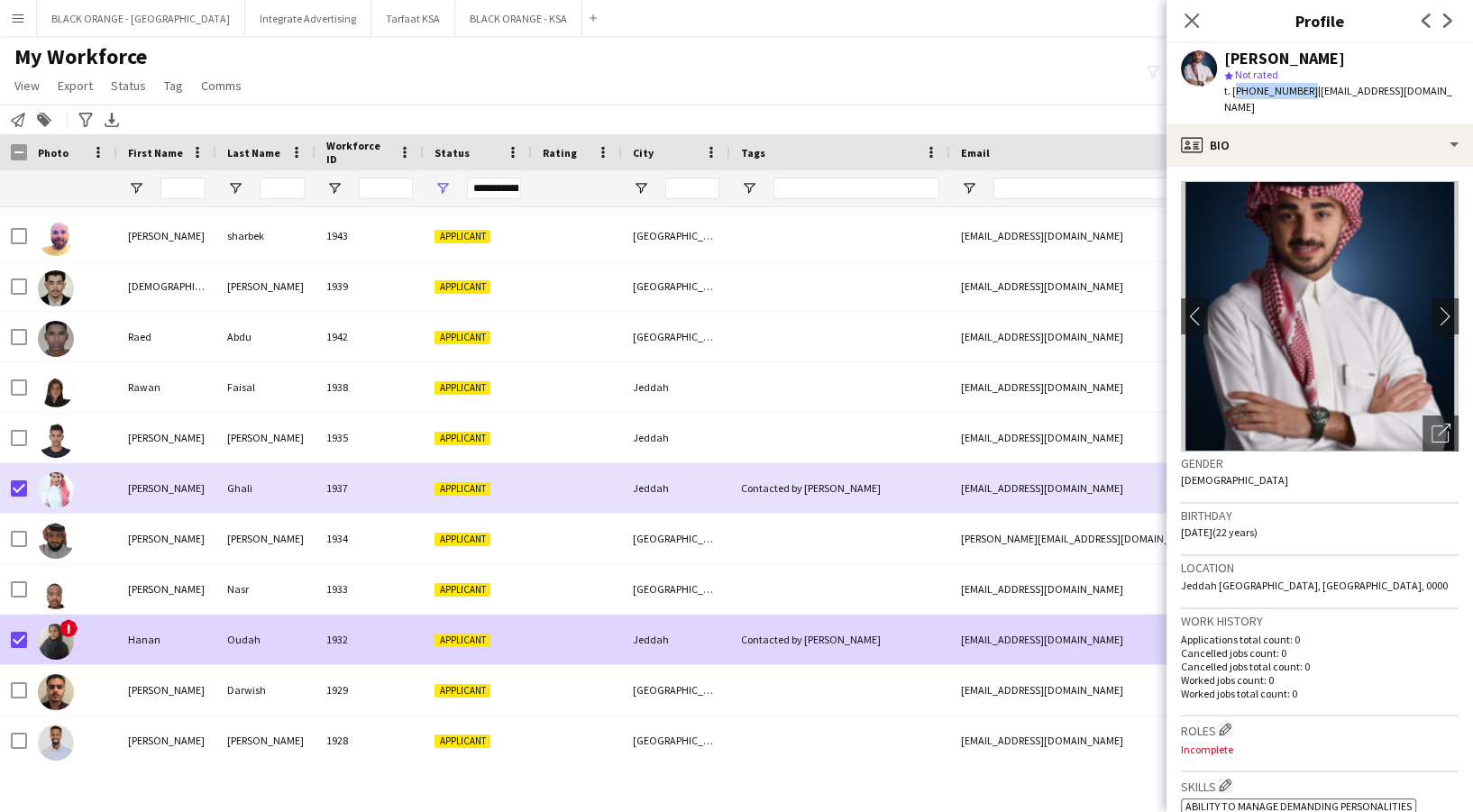
scroll to position [2882, 0]
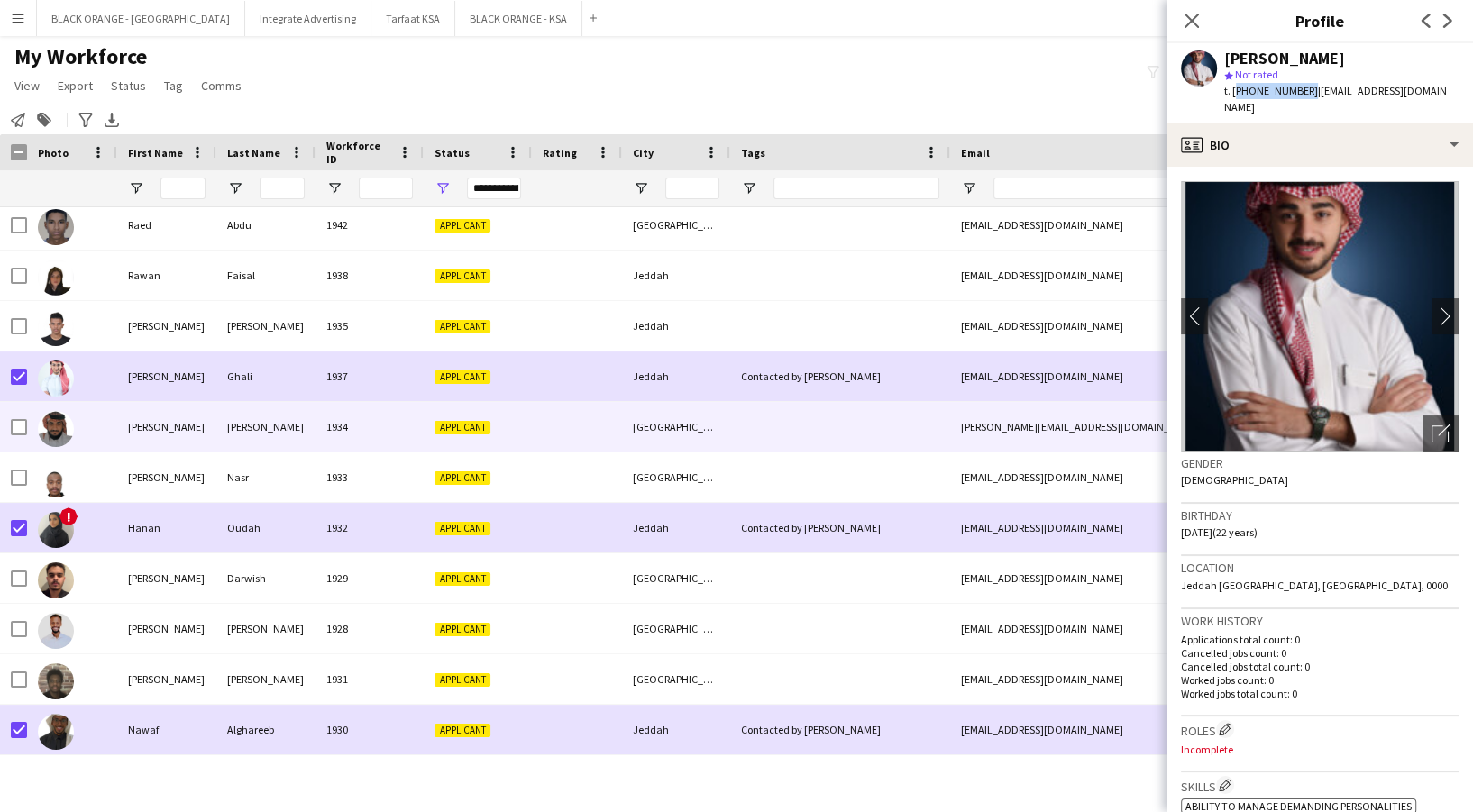
click at [375, 388] on div "1937" at bounding box center [369, 376] width 108 height 50
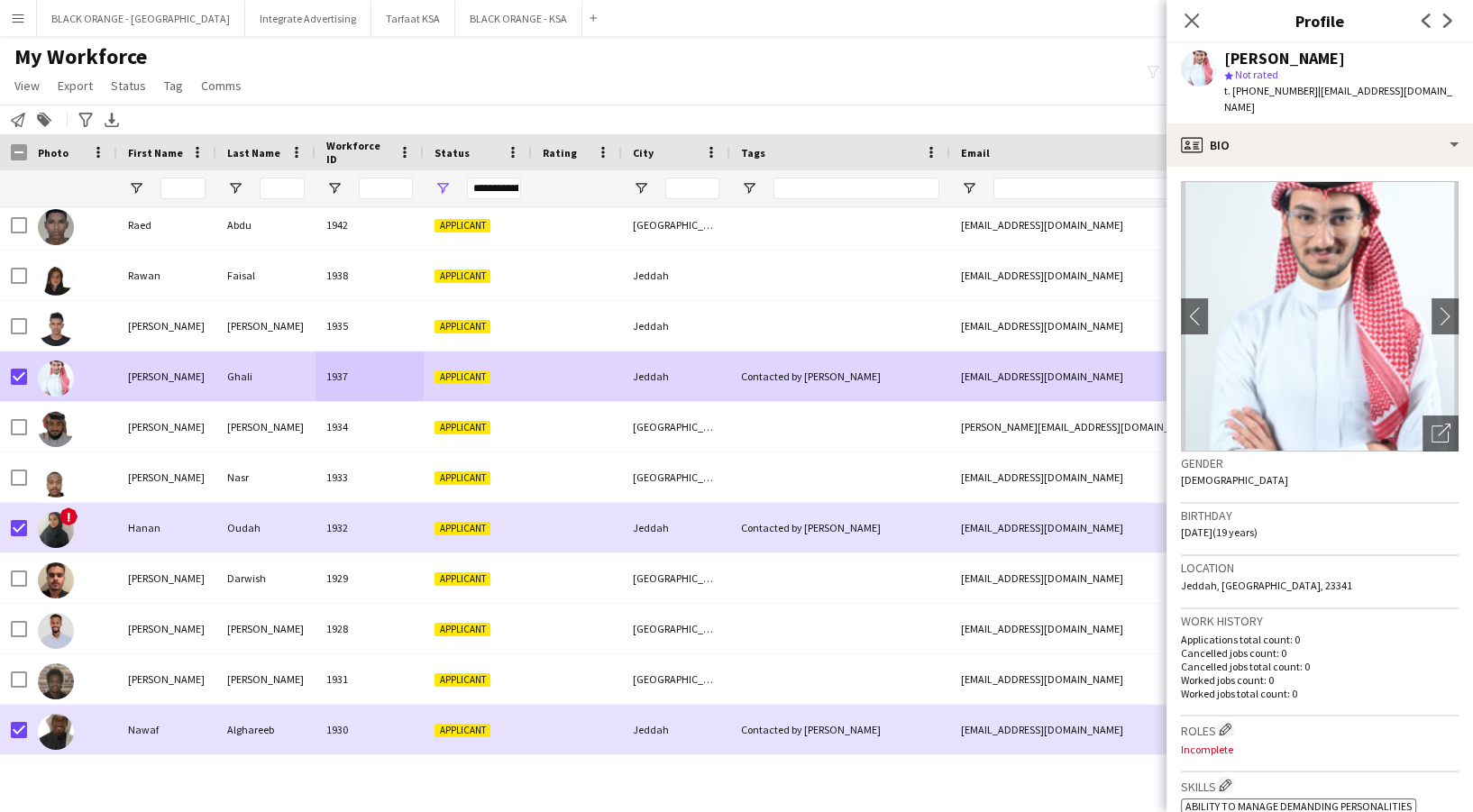
drag, startPoint x: 1235, startPoint y: 86, endPoint x: 1304, endPoint y: 85, distance: 69.0
click at [1304, 85] on div "t. [PHONE_NUMBER] | [EMAIL_ADDRESS][DOMAIN_NAME]" at bounding box center [1342, 98] width 235 height 33
copy span "[PHONE_NUMBER]"
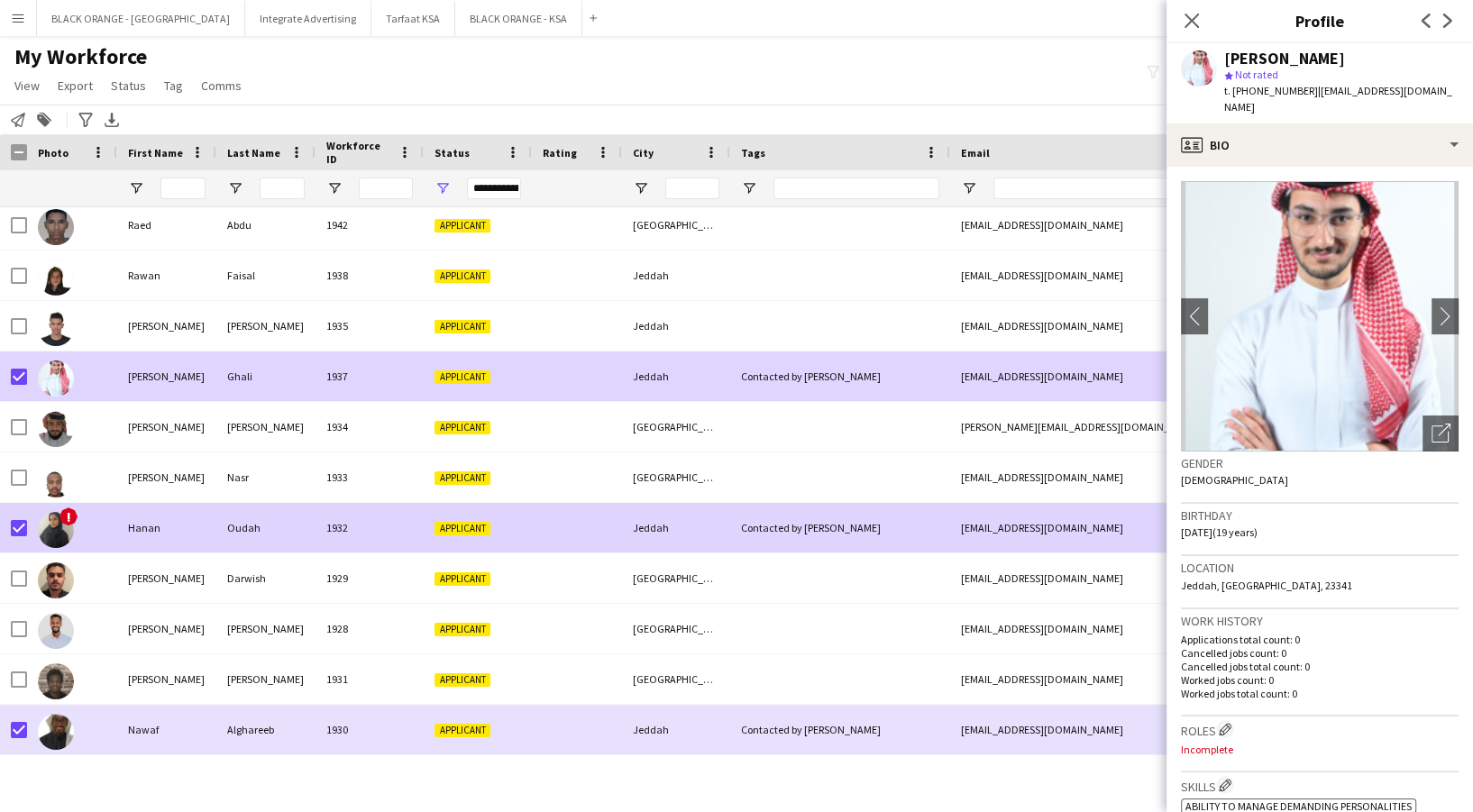
click at [273, 515] on div "Oudah" at bounding box center [266, 527] width 99 height 50
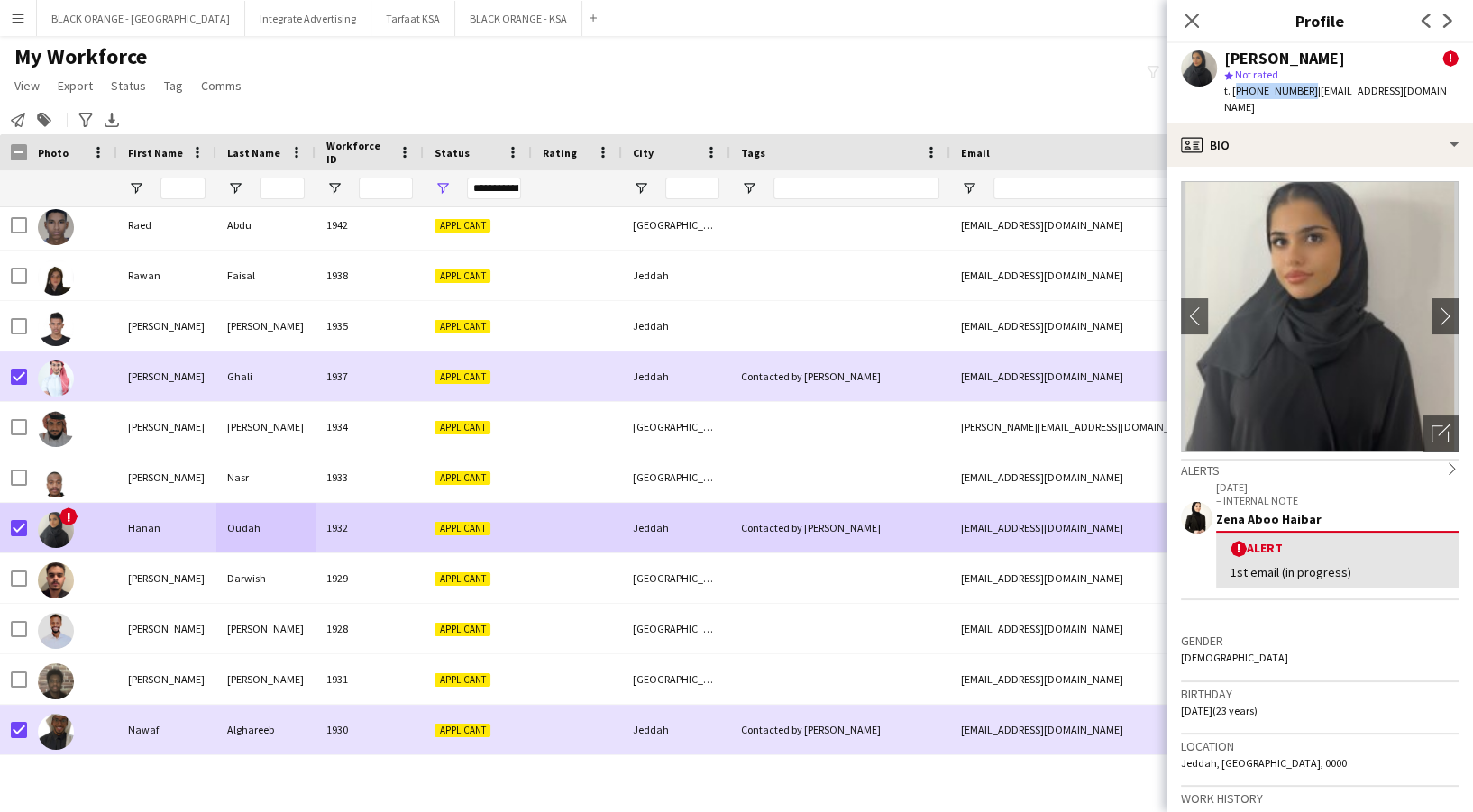
drag, startPoint x: 1232, startPoint y: 88, endPoint x: 1298, endPoint y: 103, distance: 67.7
click at [1299, 104] on div "[PERSON_NAME] ! star Not rated t. [PHONE_NUMBER] | [EMAIL_ADDRESS][DOMAIN_NAME]" at bounding box center [1319, 83] width 307 height 80
copy span "[PHONE_NUMBER]"
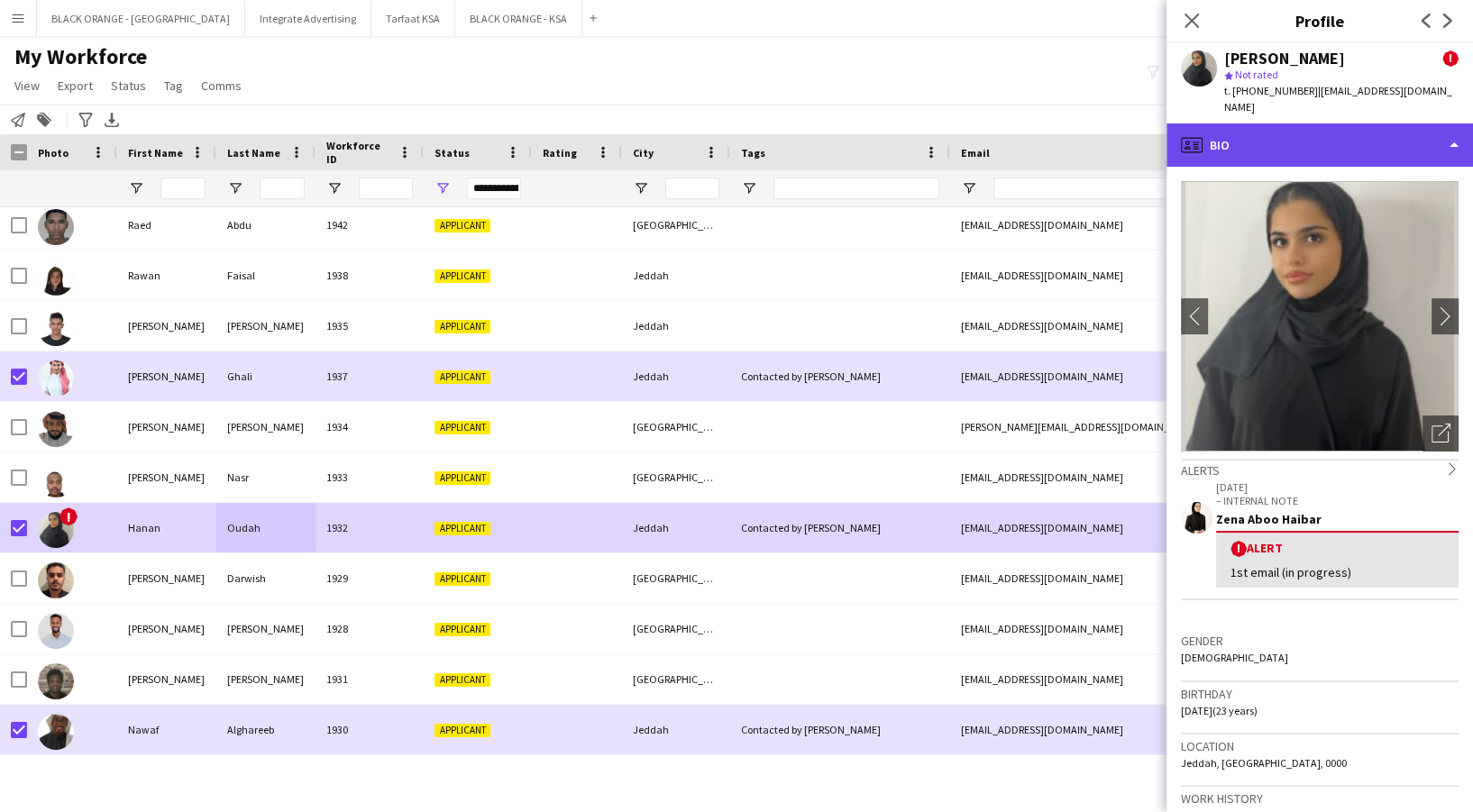
click at [1277, 131] on div "profile Bio" at bounding box center [1319, 145] width 307 height 43
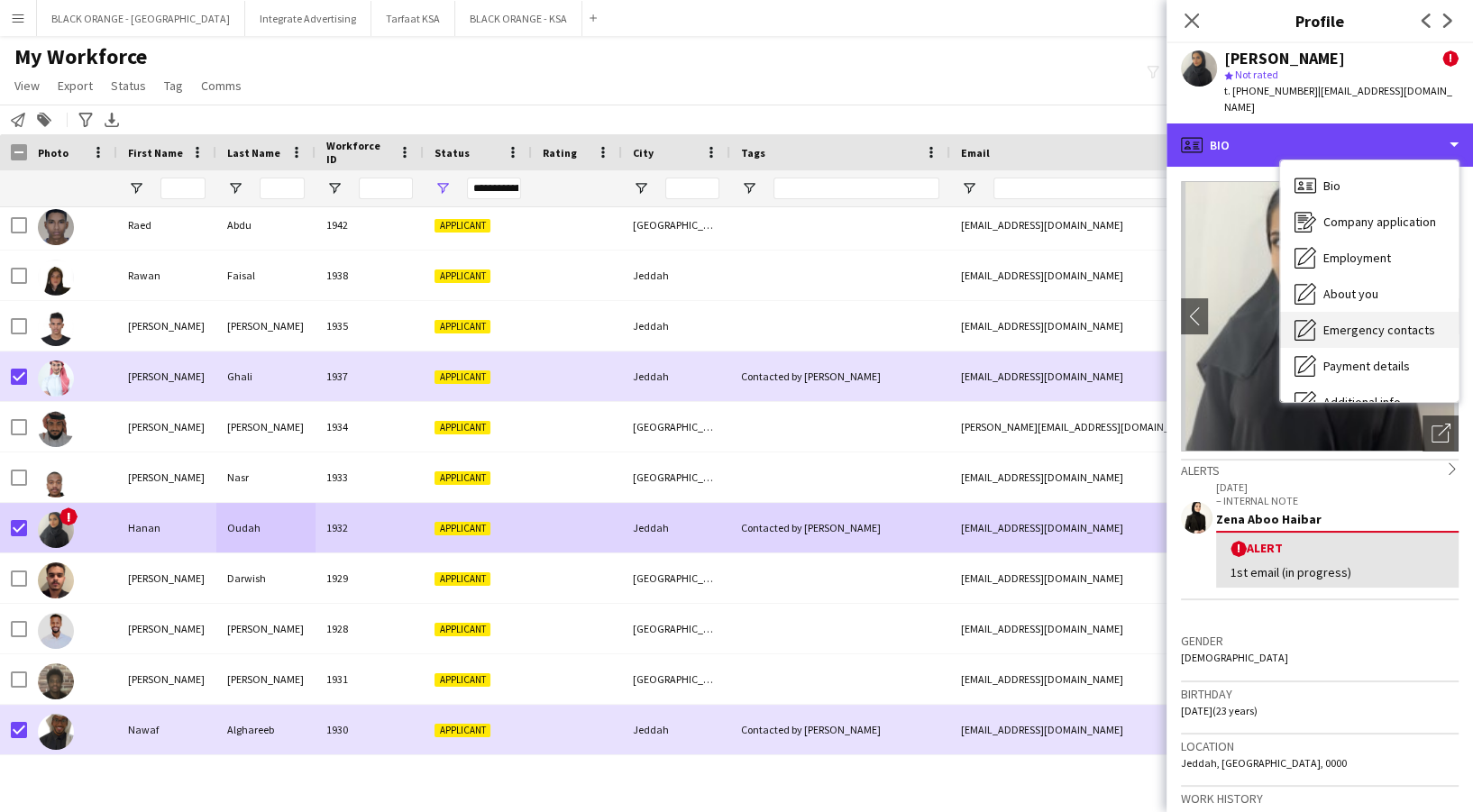
scroll to position [97, 0]
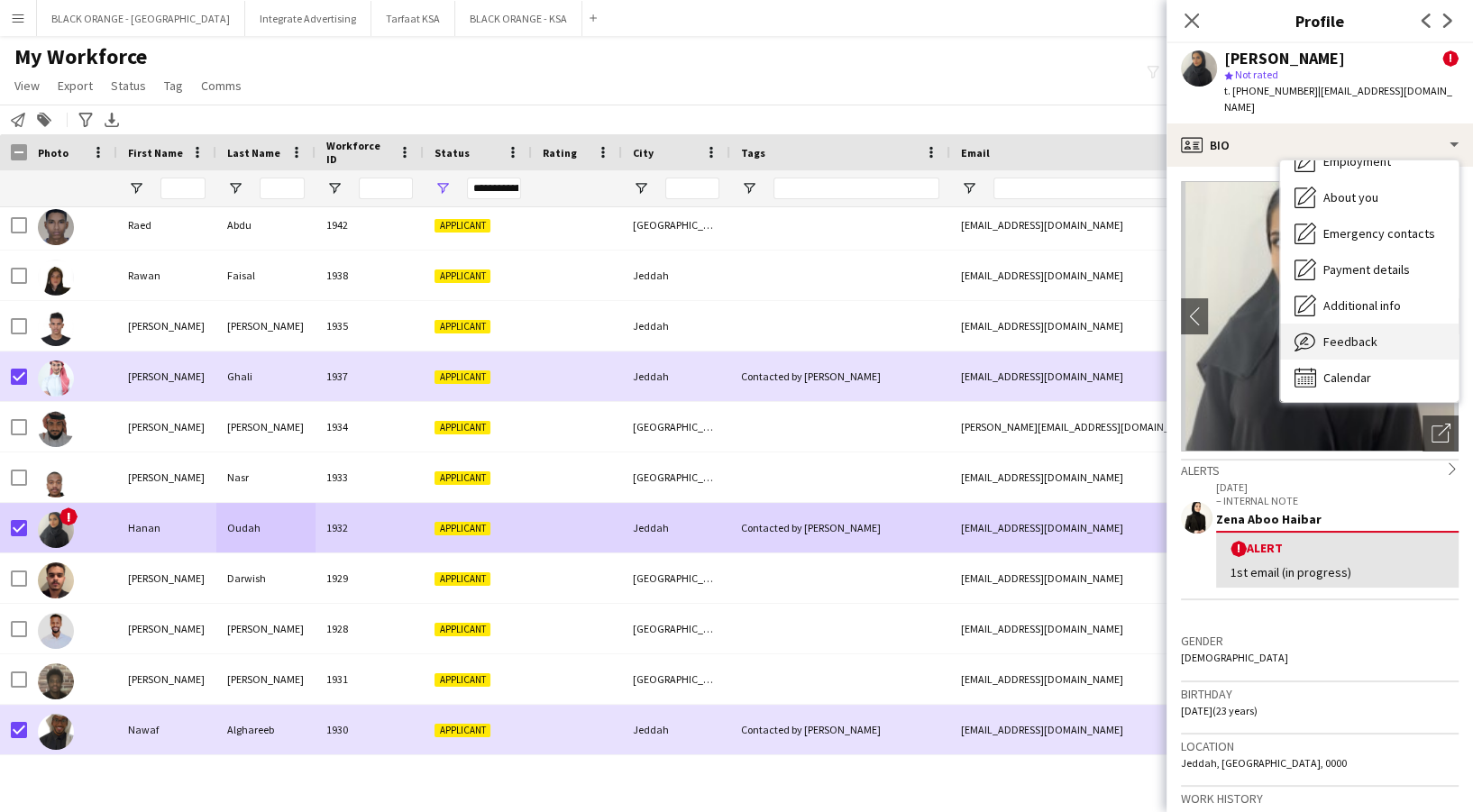
click at [1368, 333] on span "Feedback" at bounding box center [1350, 340] width 54 height 16
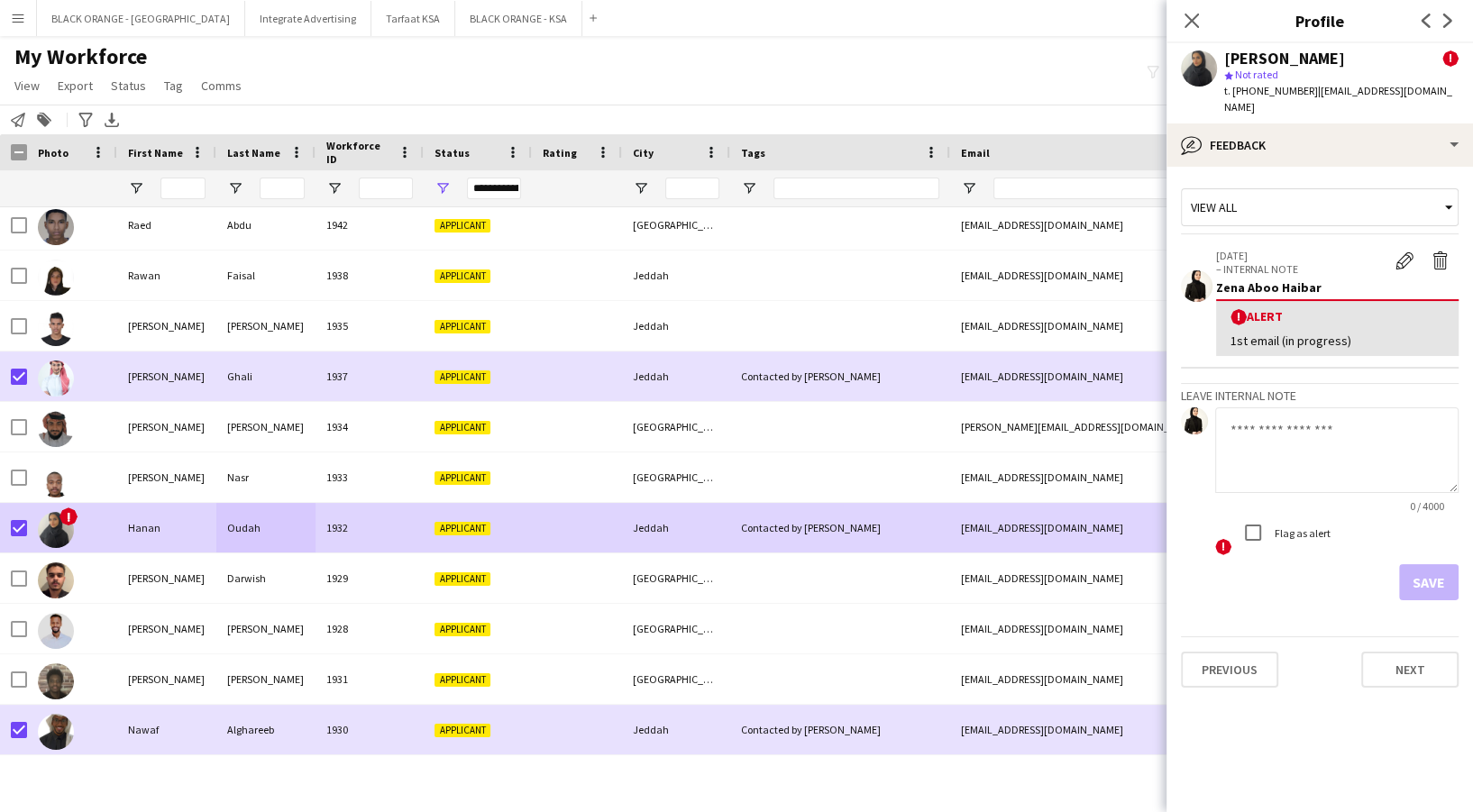
click at [1266, 427] on textarea at bounding box center [1336, 449] width 243 height 85
drag, startPoint x: 1252, startPoint y: 421, endPoint x: 1247, endPoint y: 412, distance: 10.3
type textarea "**********"
click at [1421, 564] on button "Save" at bounding box center [1428, 581] width 59 height 36
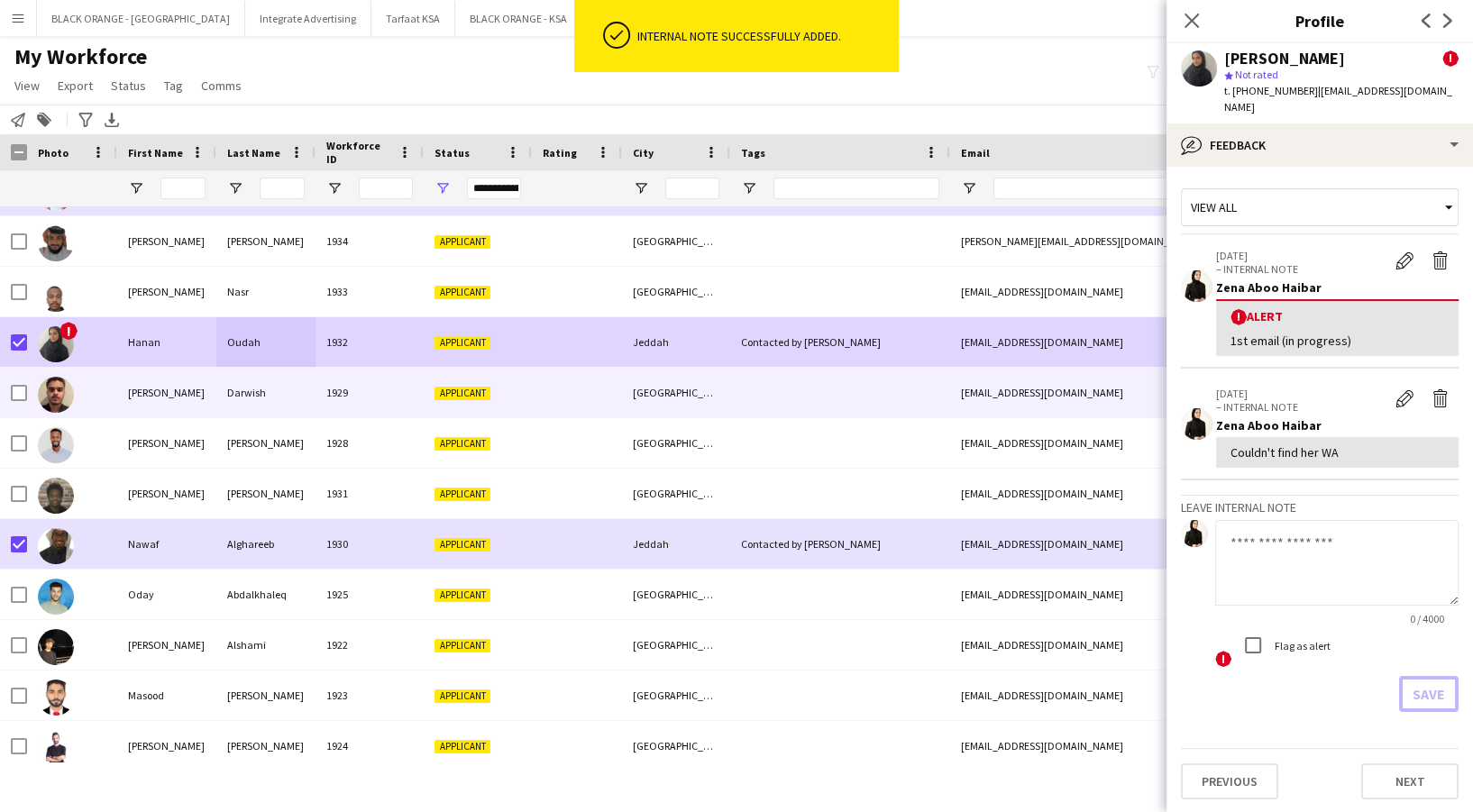
scroll to position [3122, 0]
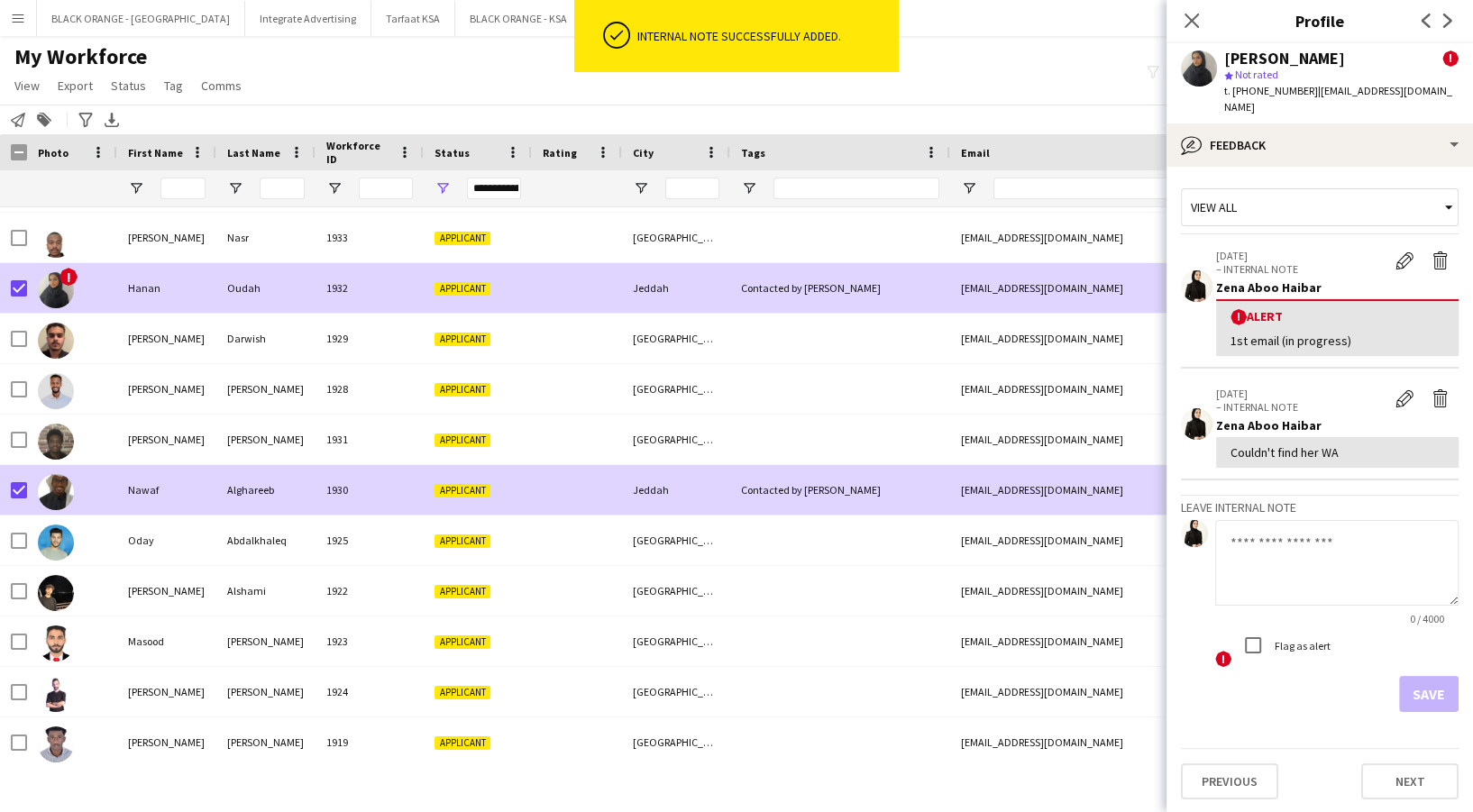
click at [357, 489] on div "1930" at bounding box center [369, 489] width 108 height 50
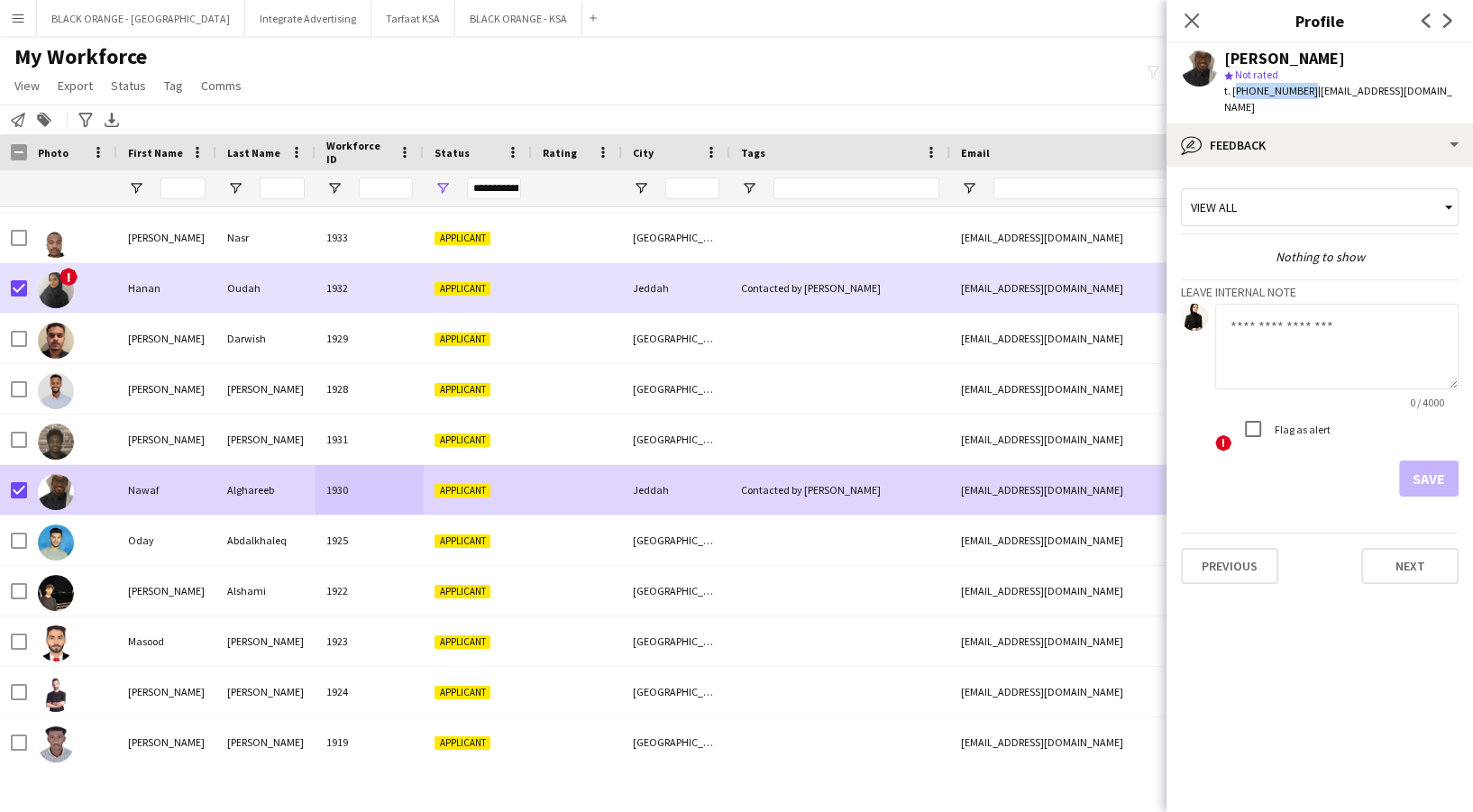
drag, startPoint x: 1233, startPoint y: 87, endPoint x: 1300, endPoint y: 86, distance: 67.0
click at [1300, 86] on span "t. [PHONE_NUMBER]" at bounding box center [1271, 90] width 94 height 13
copy span "[PHONE_NUMBER]"
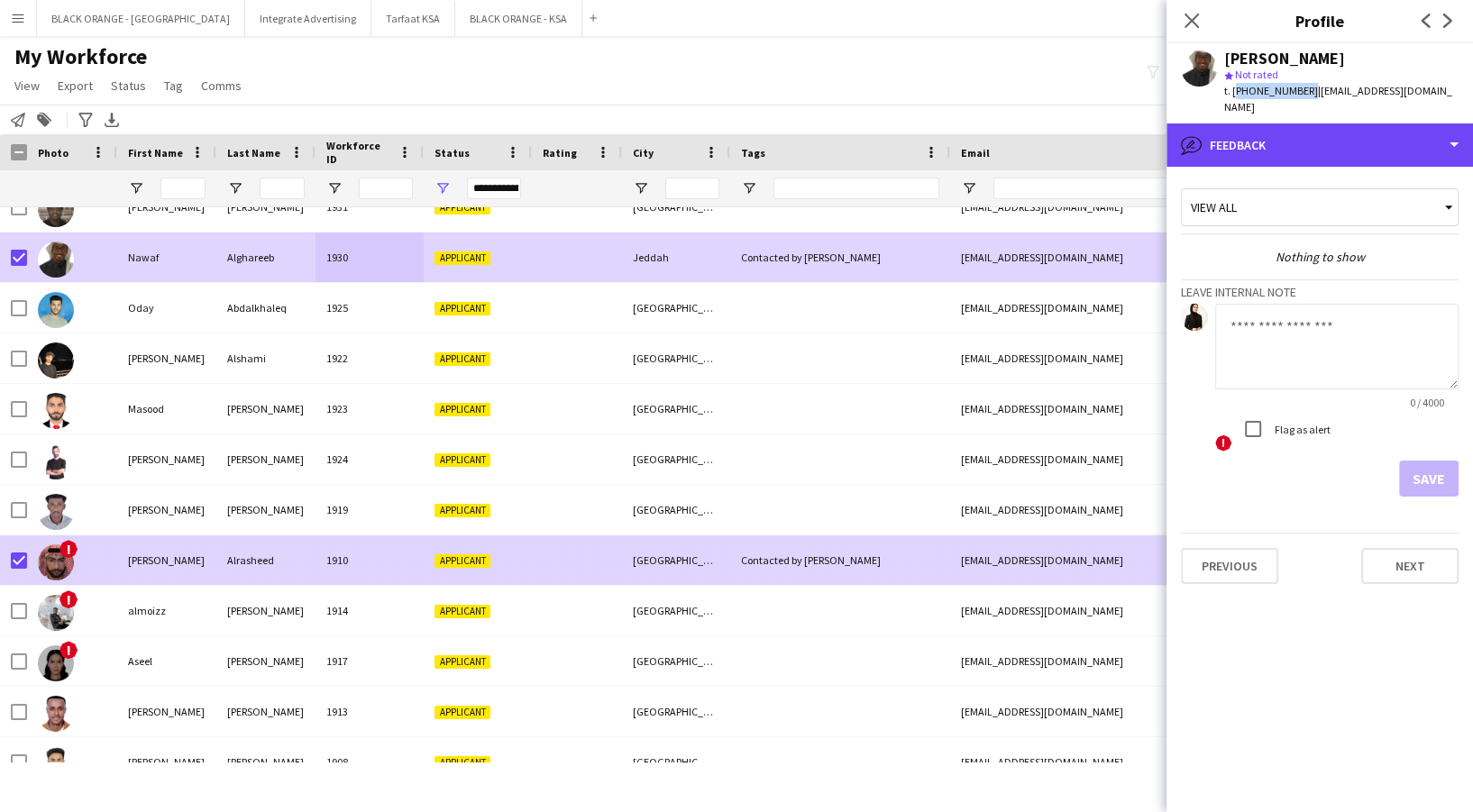
scroll to position [3362, 0]
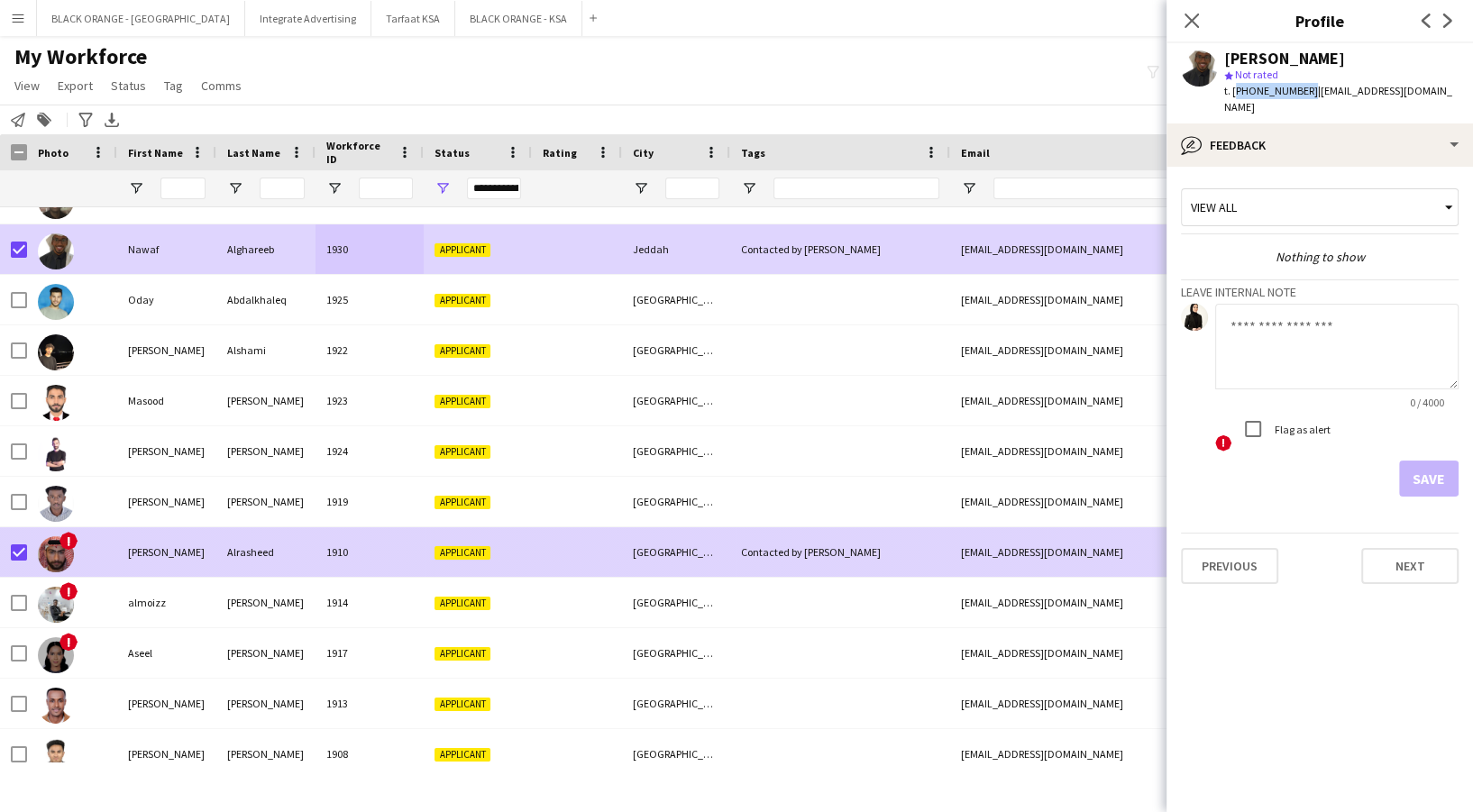
drag, startPoint x: 476, startPoint y: 555, endPoint x: 487, endPoint y: 546, distance: 14.2
click at [477, 552] on span "Applicant" at bounding box center [463, 552] width 56 height 13
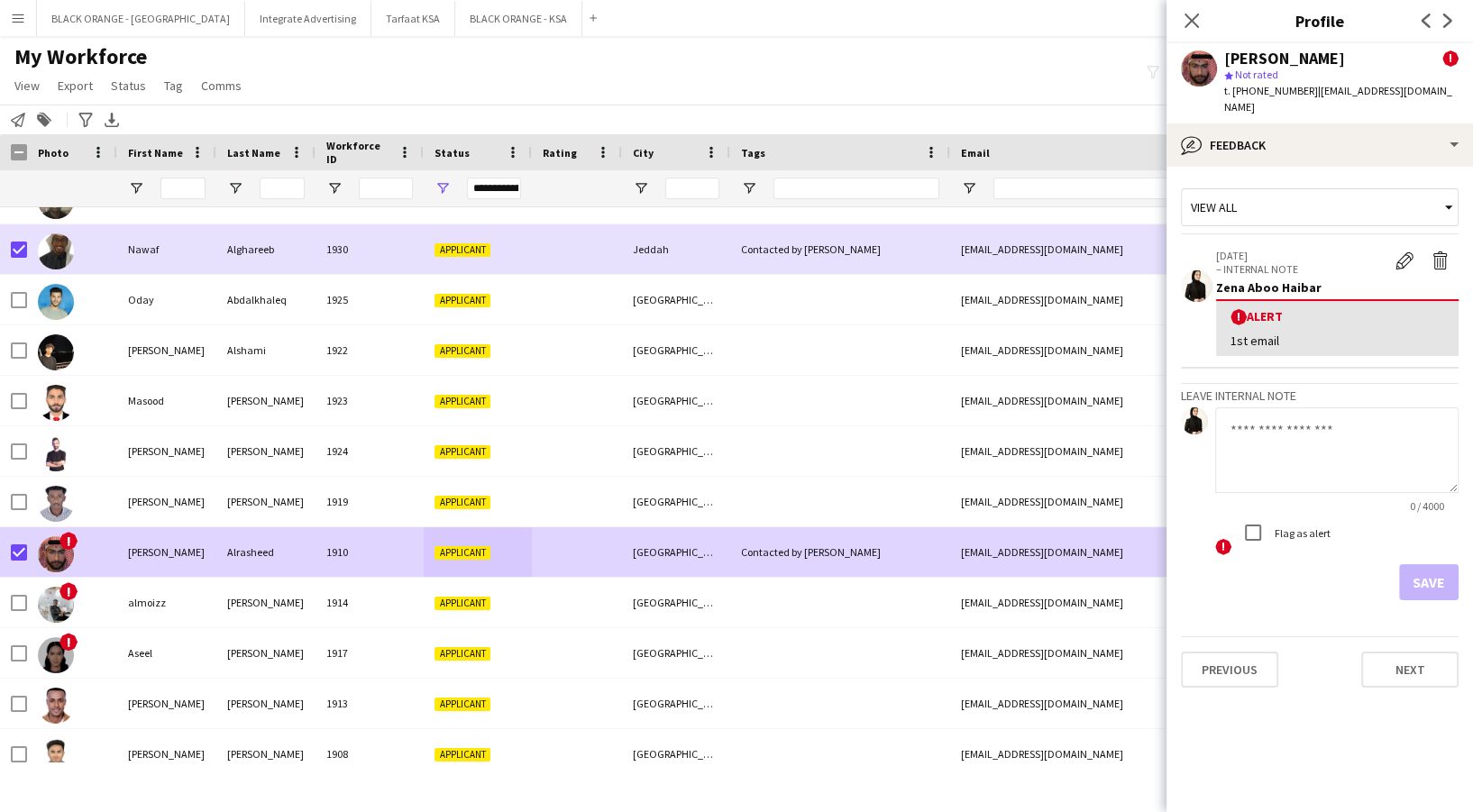
drag, startPoint x: 1234, startPoint y: 92, endPoint x: 1303, endPoint y: 95, distance: 69.1
click at [1303, 95] on span "t. [PHONE_NUMBER]" at bounding box center [1271, 90] width 94 height 13
copy span "[PHONE_NUMBER]"
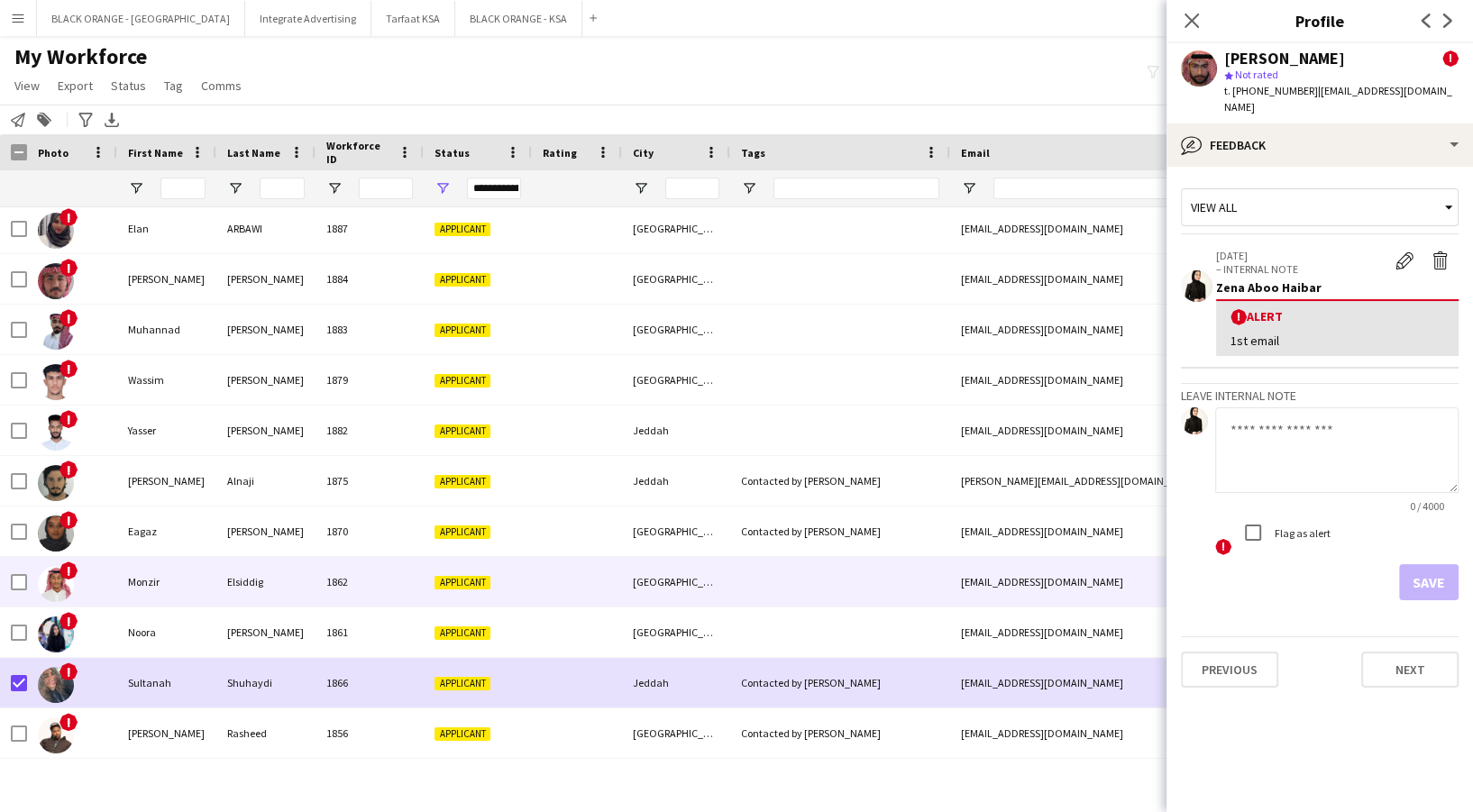
scroll to position [4083, 0]
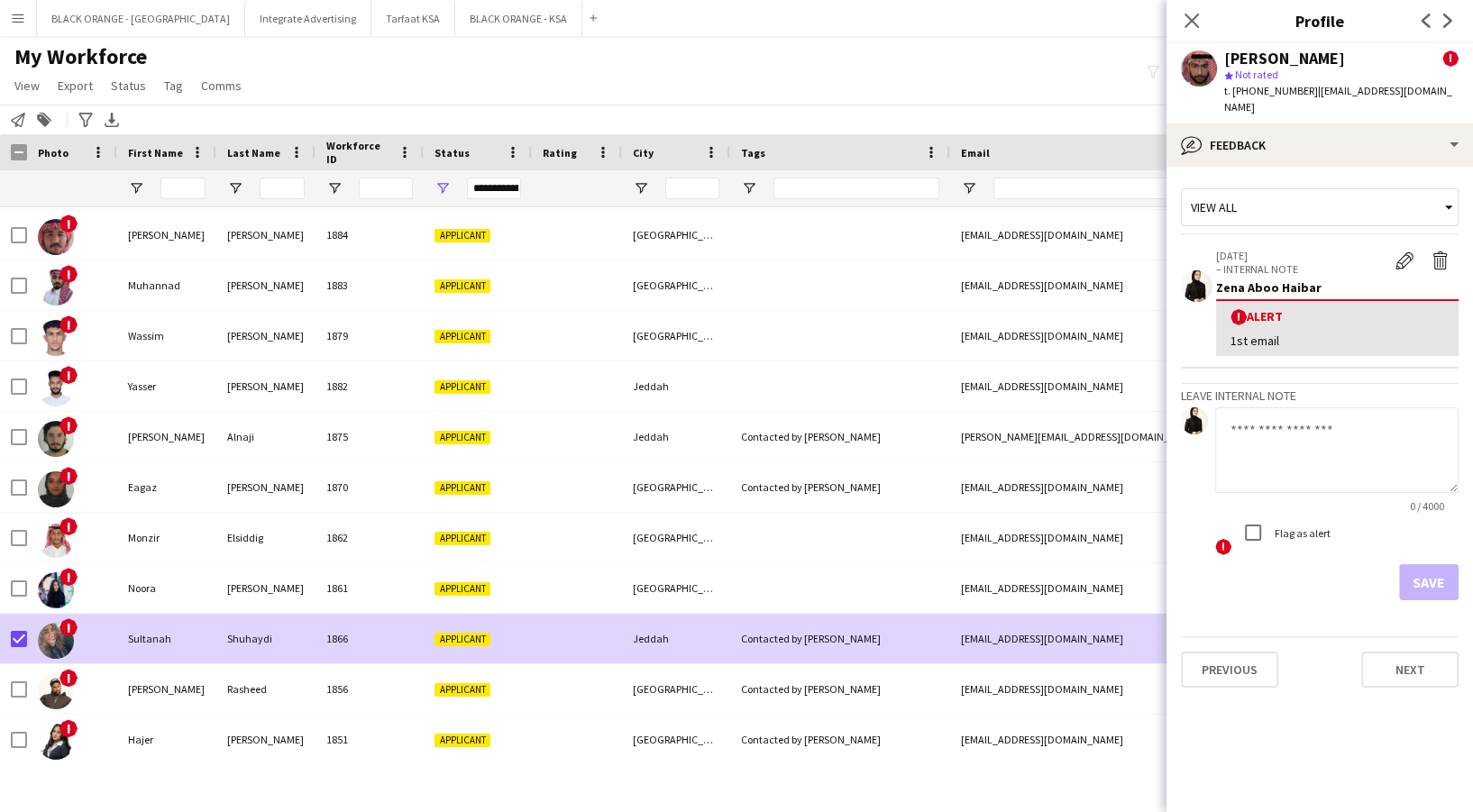
click at [528, 624] on div "Applicant" at bounding box center [477, 638] width 108 height 50
drag, startPoint x: 1229, startPoint y: 94, endPoint x: 1297, endPoint y: 86, distance: 68.5
click at [1297, 86] on span "t. [PHONE_NUMBER]" at bounding box center [1271, 90] width 94 height 13
drag, startPoint x: 1301, startPoint y: 90, endPoint x: 1231, endPoint y: 94, distance: 70.1
click at [1231, 94] on span "t. [PHONE_NUMBER]" at bounding box center [1271, 90] width 94 height 13
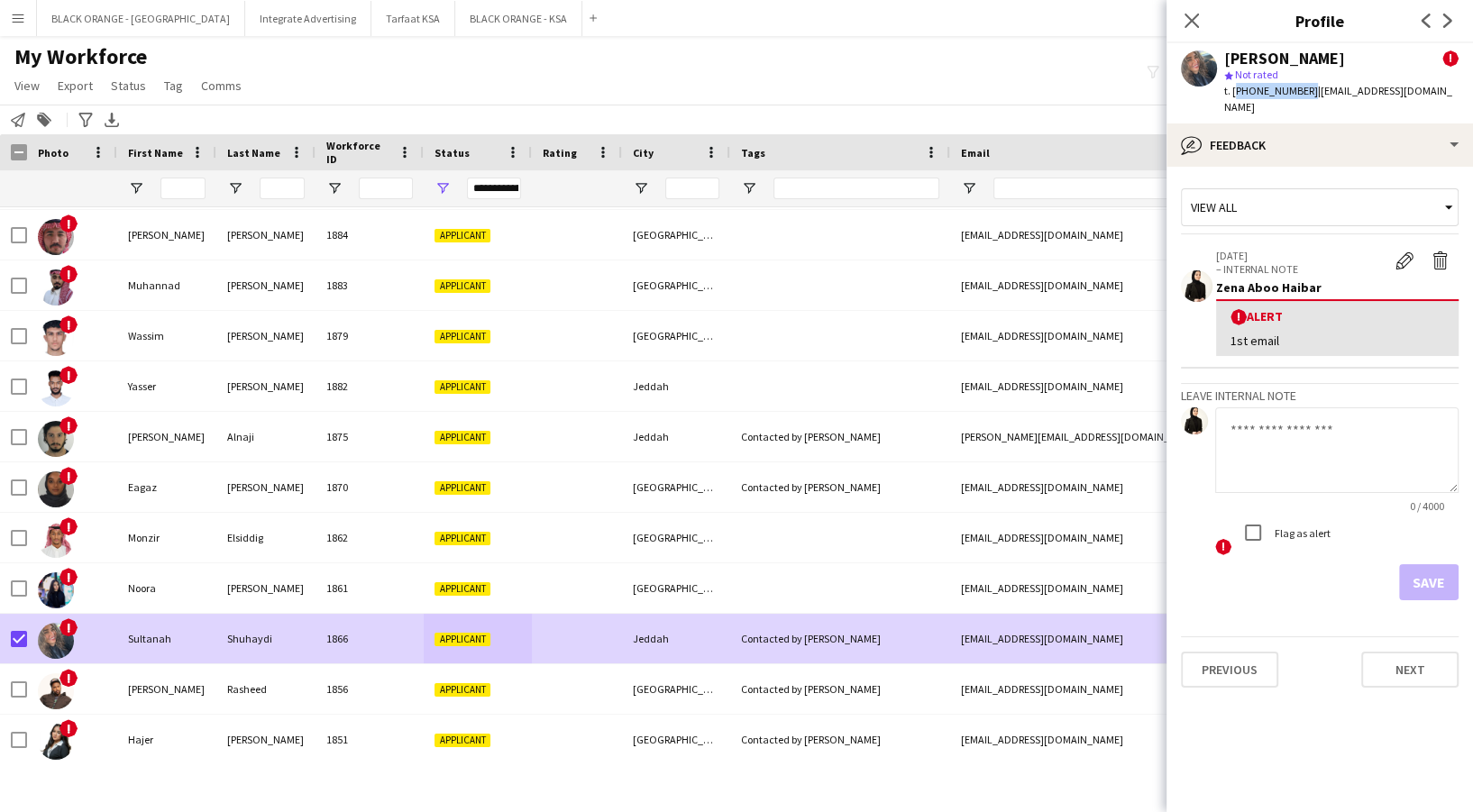
copy span "[PHONE_NUMBER]"
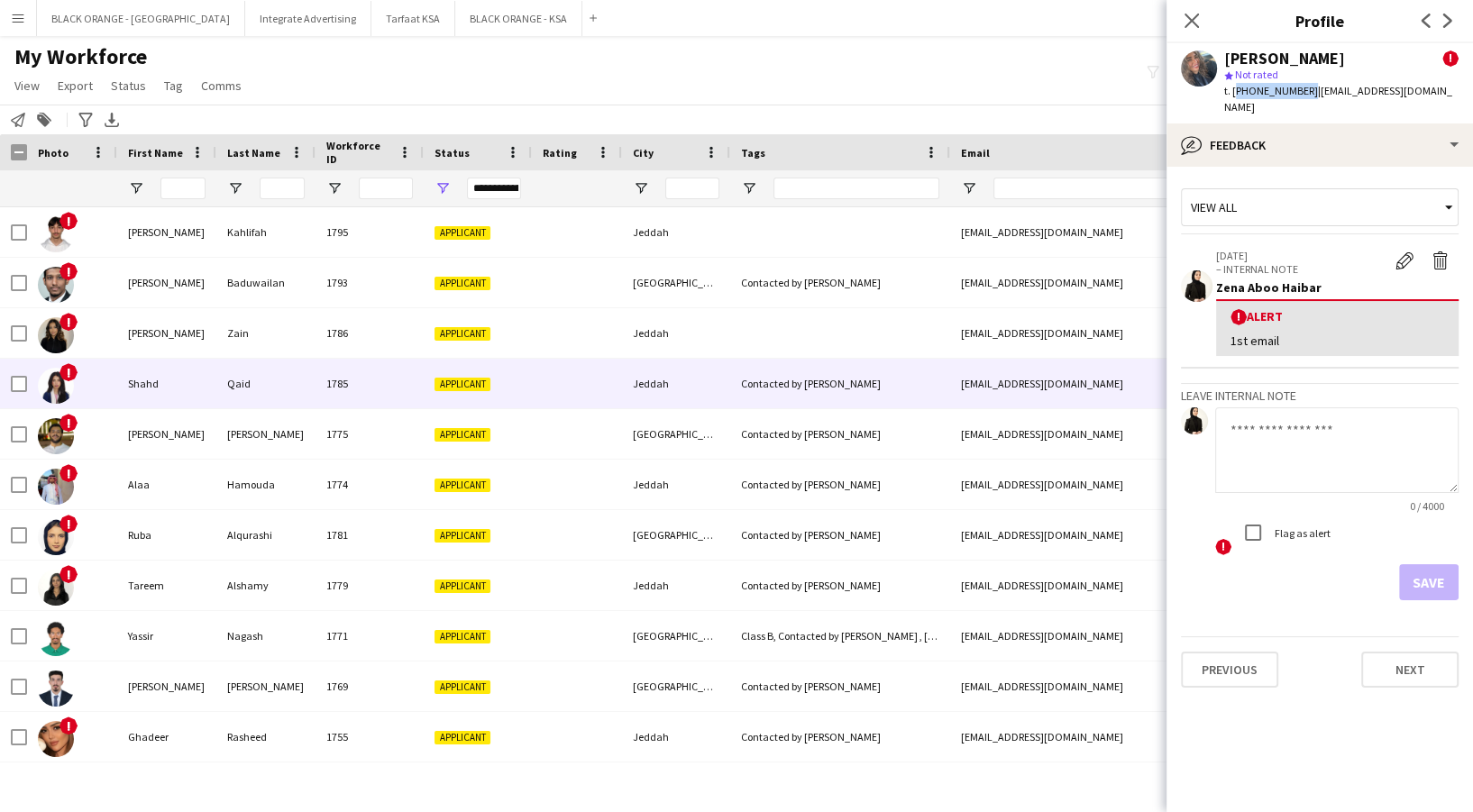
scroll to position [5132, 0]
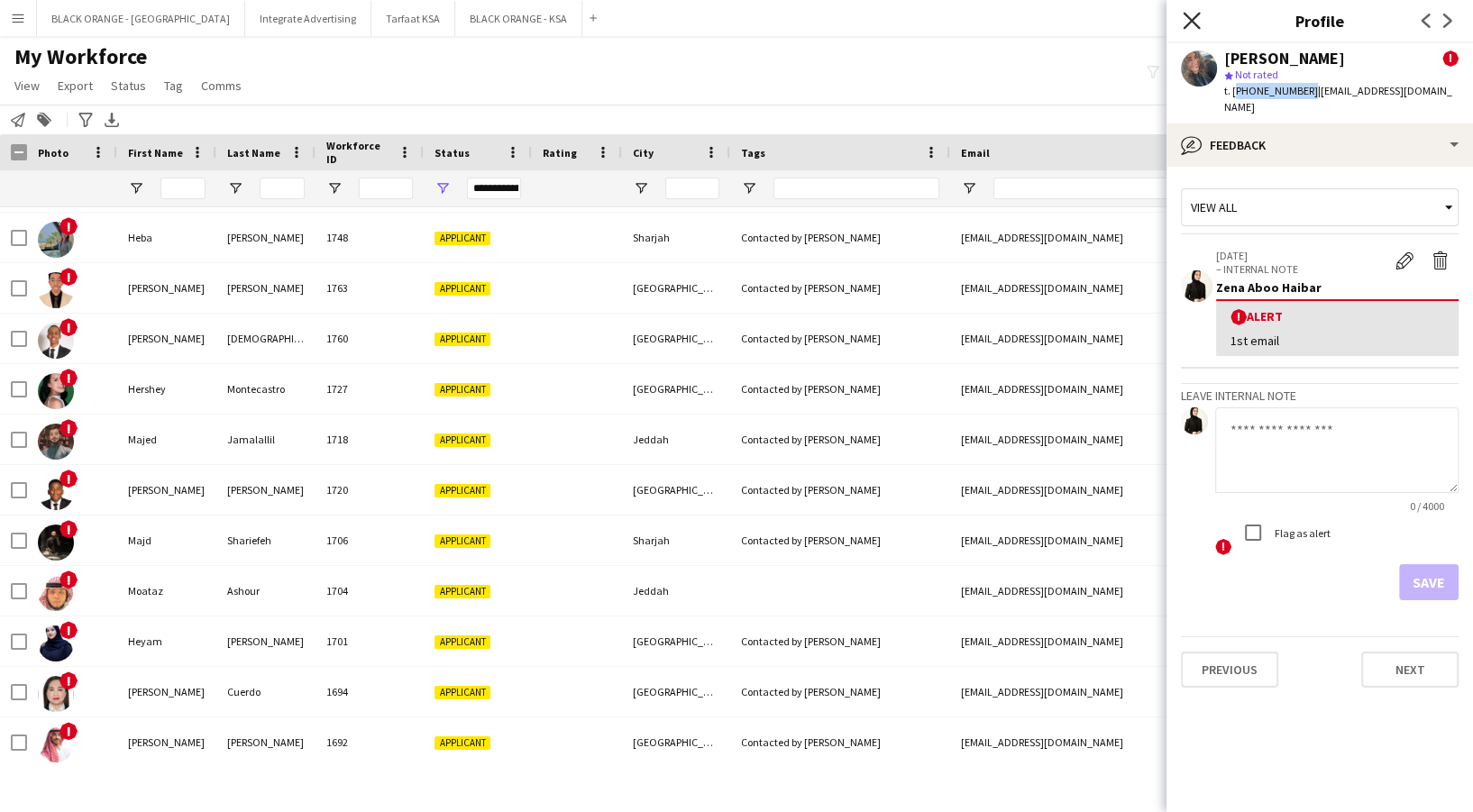
click at [1190, 15] on icon "Close pop-in" at bounding box center [1191, 20] width 17 height 17
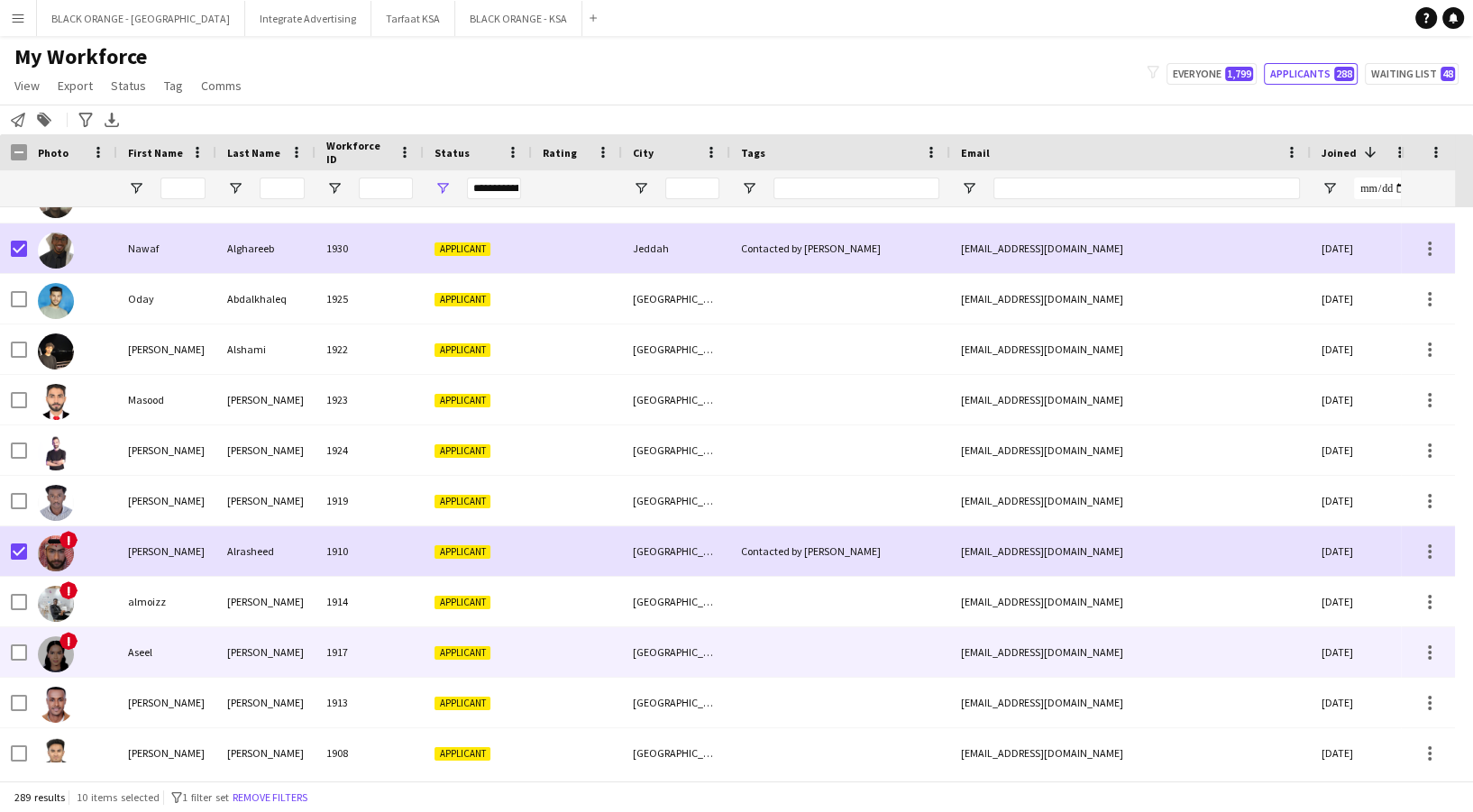
scroll to position [3362, 0]
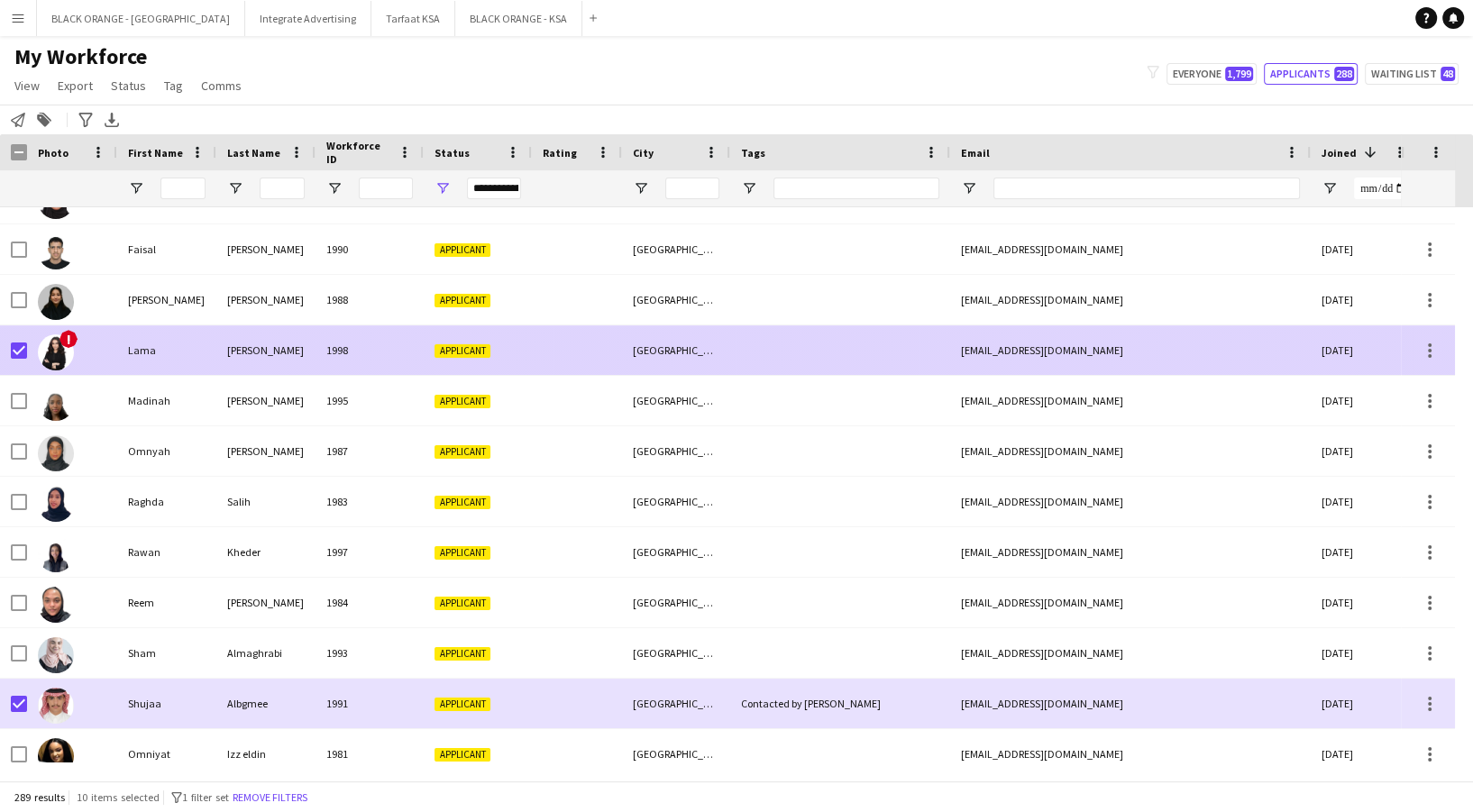
click at [466, 333] on div "Applicant" at bounding box center [477, 350] width 108 height 50
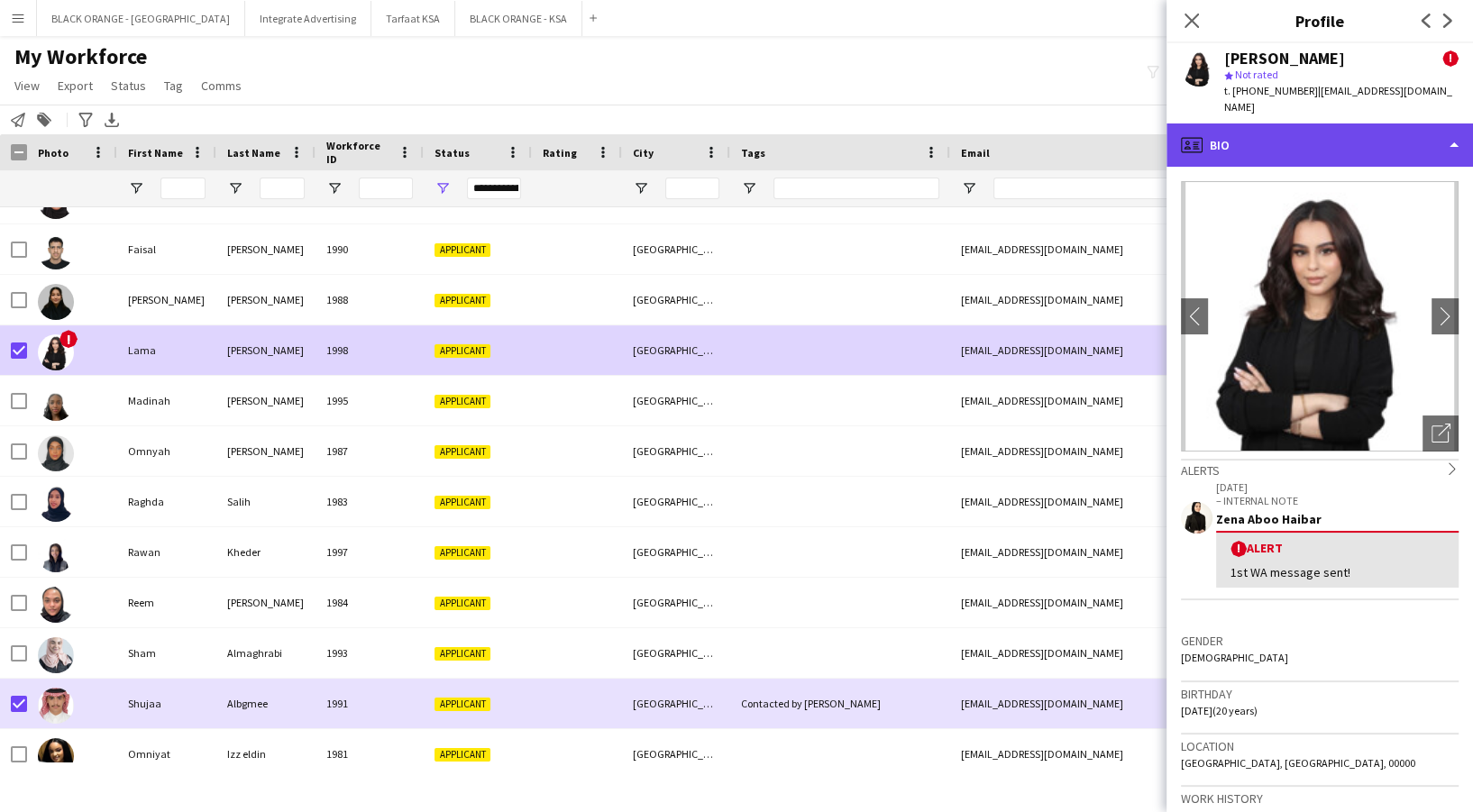
click at [1328, 129] on div "profile Bio" at bounding box center [1319, 145] width 307 height 43
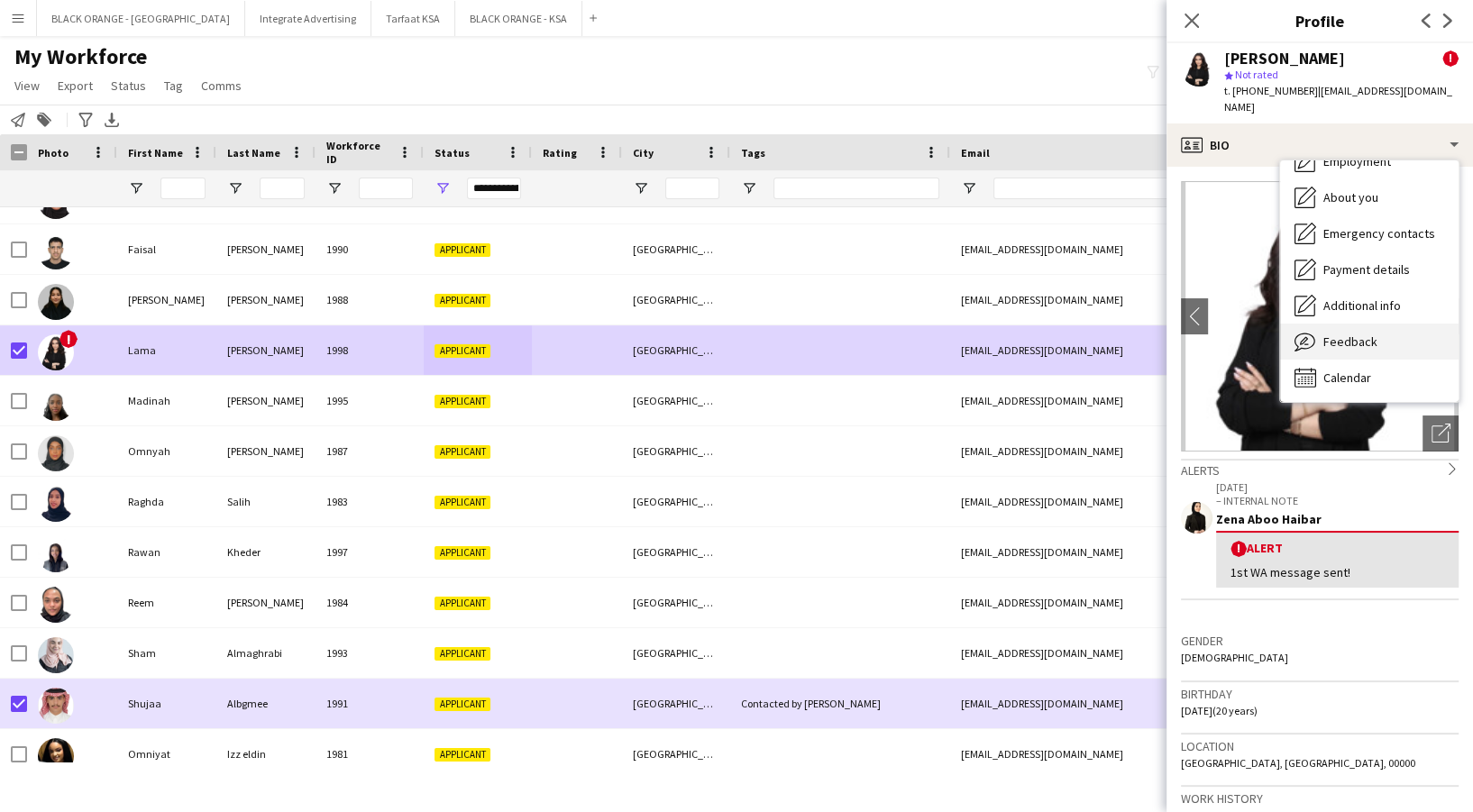
click at [1377, 332] on div "Feedback Feedback" at bounding box center [1369, 341] width 178 height 36
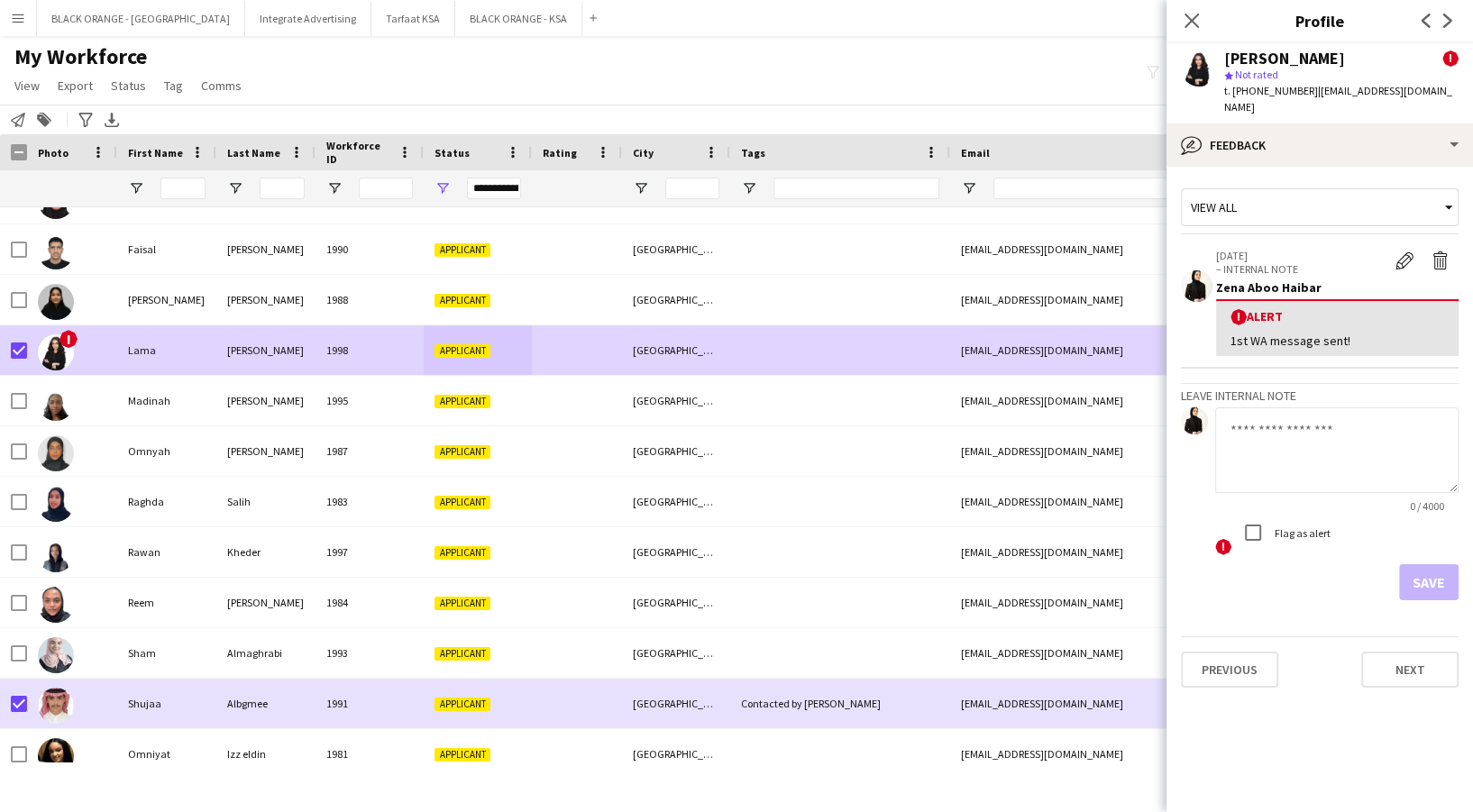
drag, startPoint x: 1232, startPoint y: 322, endPoint x: 1338, endPoint y: 315, distance: 106.2
click at [1359, 332] on div "1st WA message sent!" at bounding box center [1337, 339] width 214 height 16
copy div "1st WA message sent!"
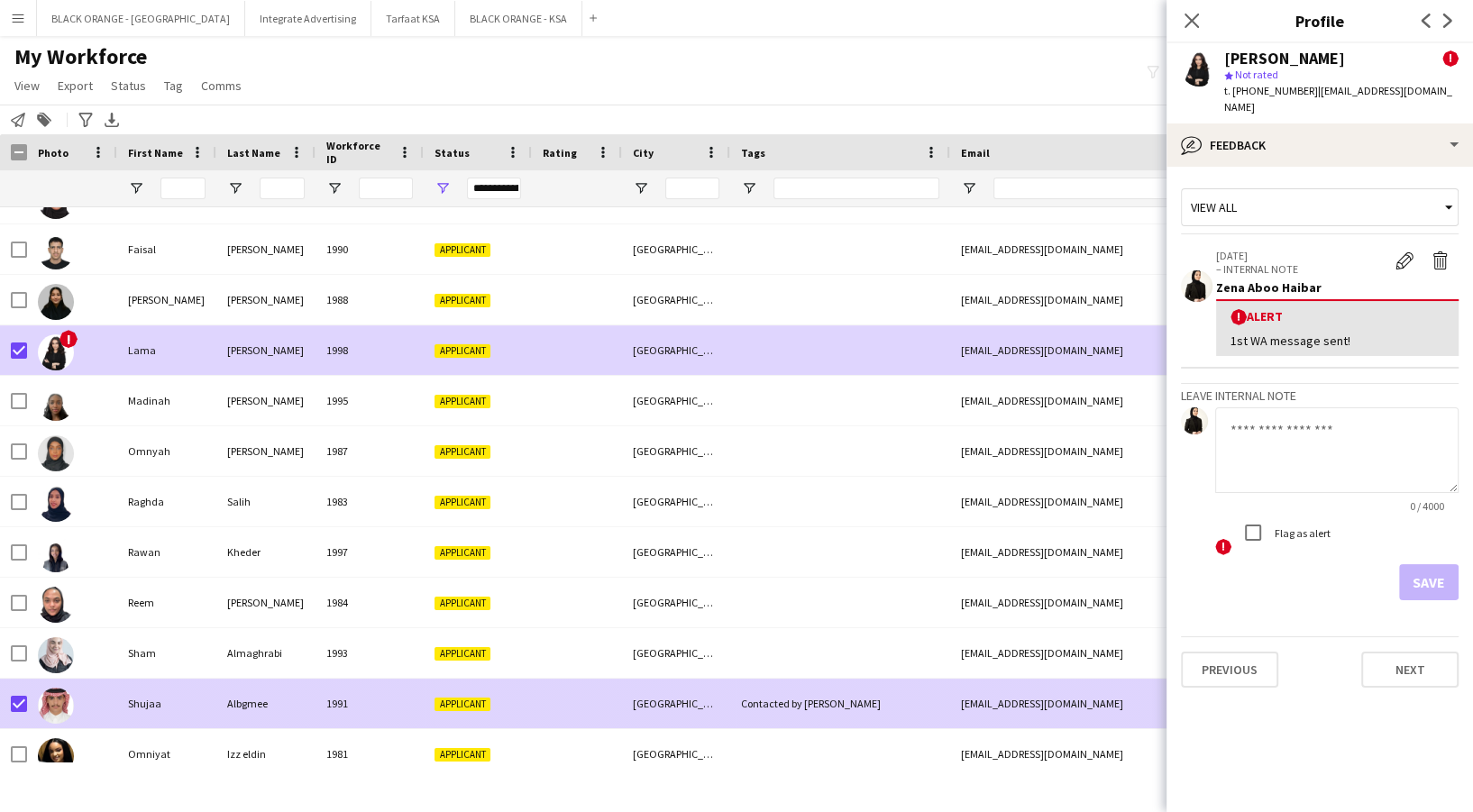
click at [654, 699] on div "[GEOGRAPHIC_DATA]" at bounding box center [676, 702] width 108 height 50
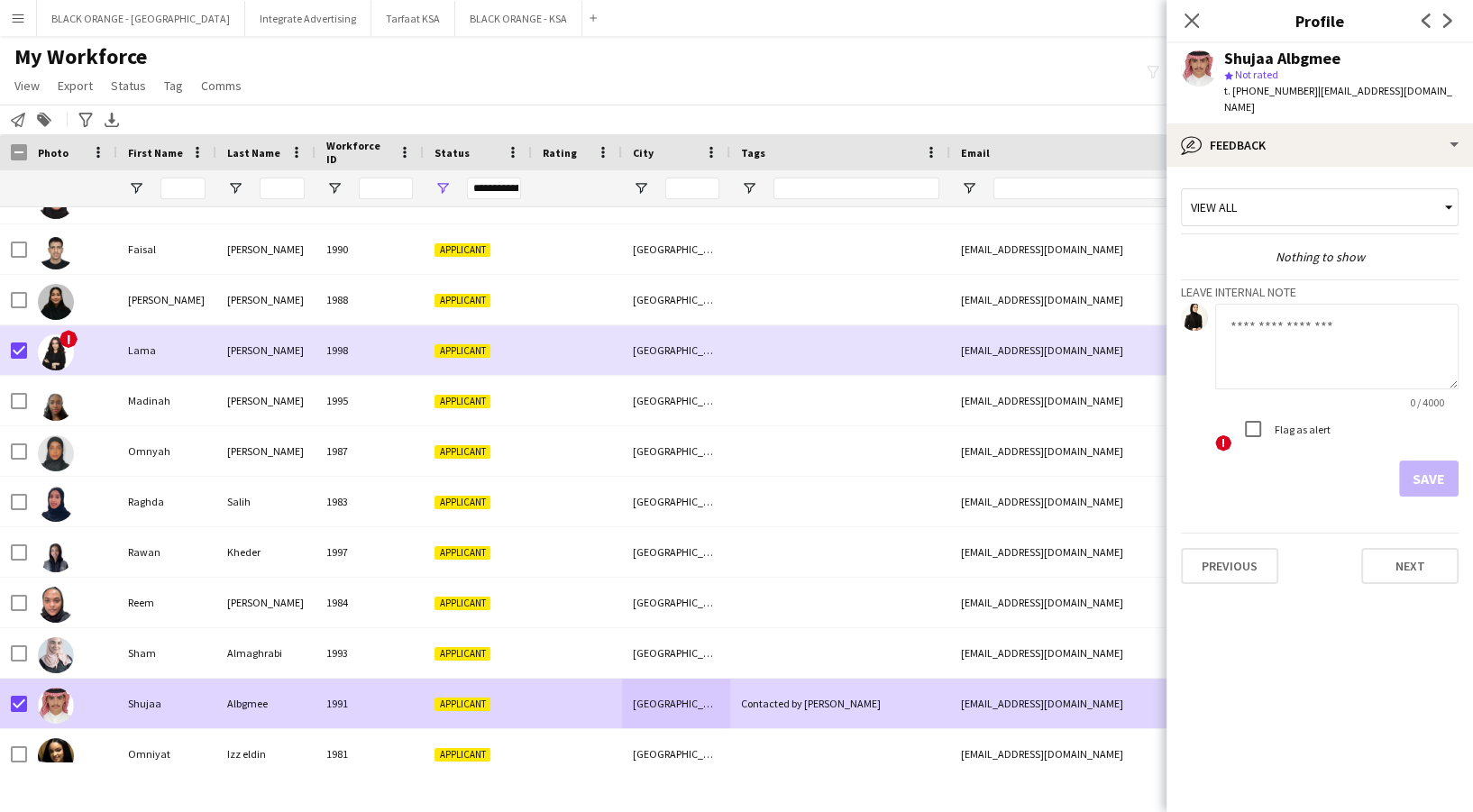
click at [1316, 338] on textarea at bounding box center [1336, 346] width 243 height 85
paste textarea "**********"
type textarea "**********"
click at [1438, 462] on button "Save" at bounding box center [1428, 478] width 59 height 36
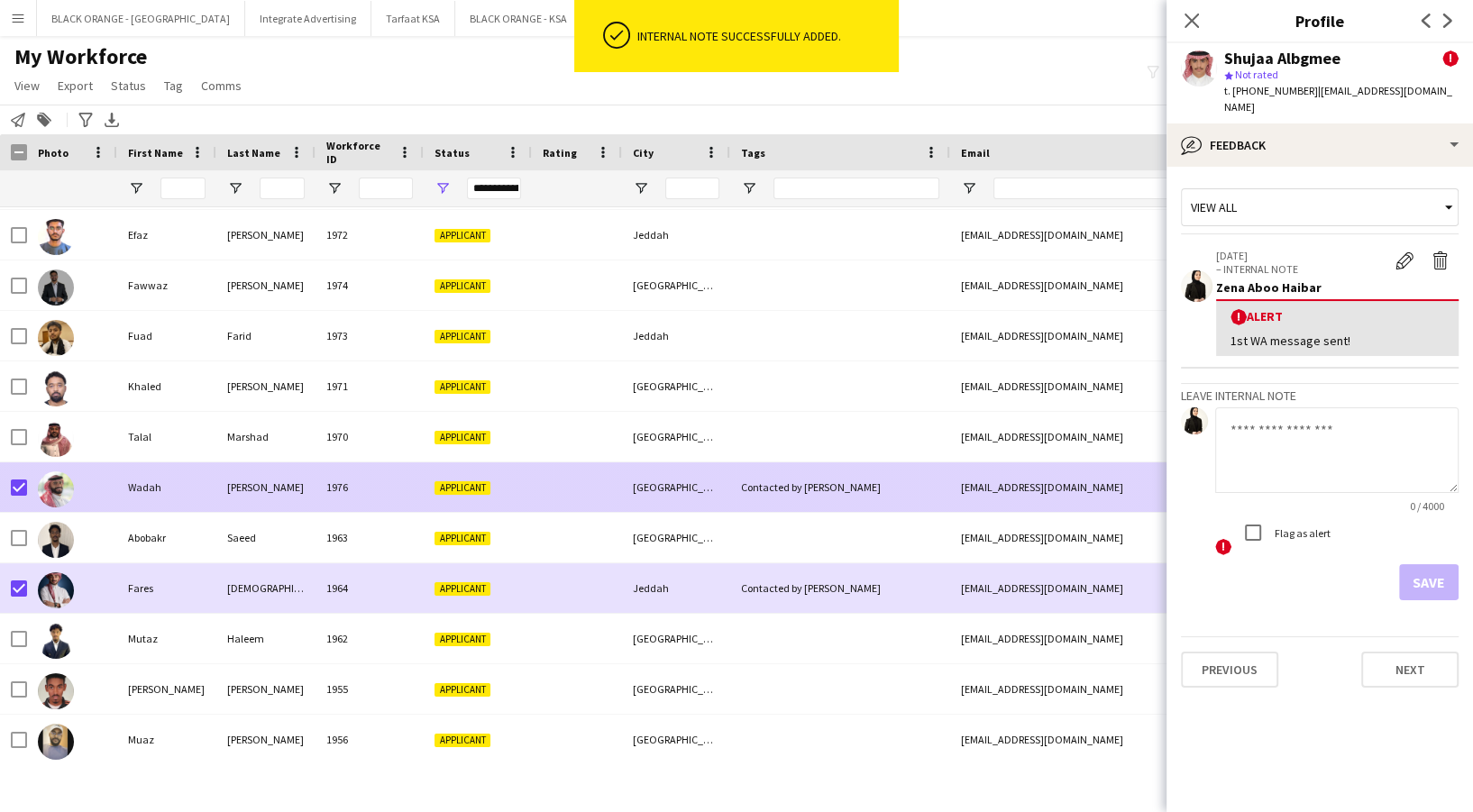
drag, startPoint x: 645, startPoint y: 477, endPoint x: 687, endPoint y: 483, distance: 42.4
click at [645, 477] on div "[GEOGRAPHIC_DATA]" at bounding box center [676, 487] width 108 height 50
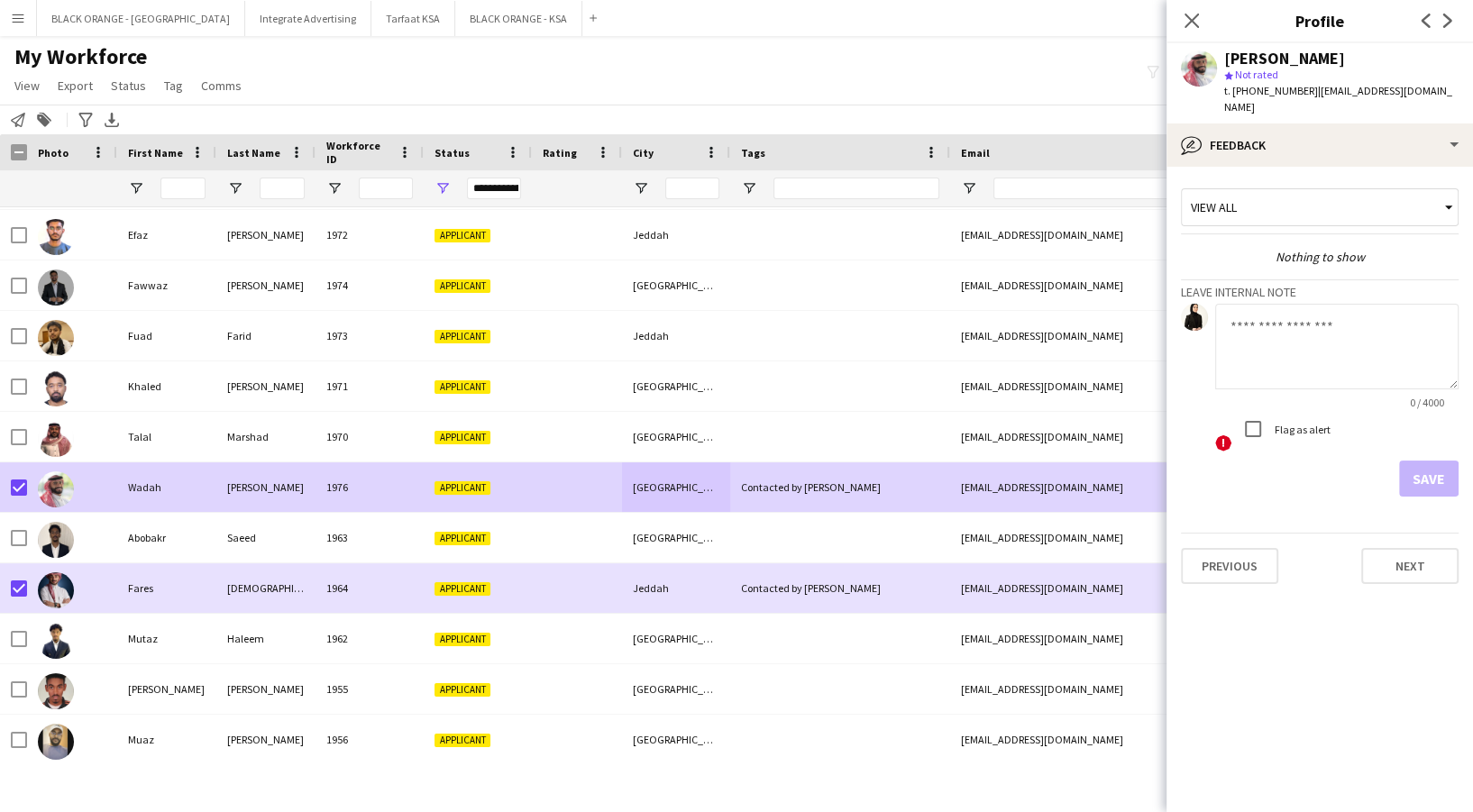
click at [1293, 347] on textarea at bounding box center [1336, 346] width 243 height 85
paste textarea "**********"
type textarea "**********"
click at [1428, 463] on button "Save" at bounding box center [1428, 478] width 59 height 36
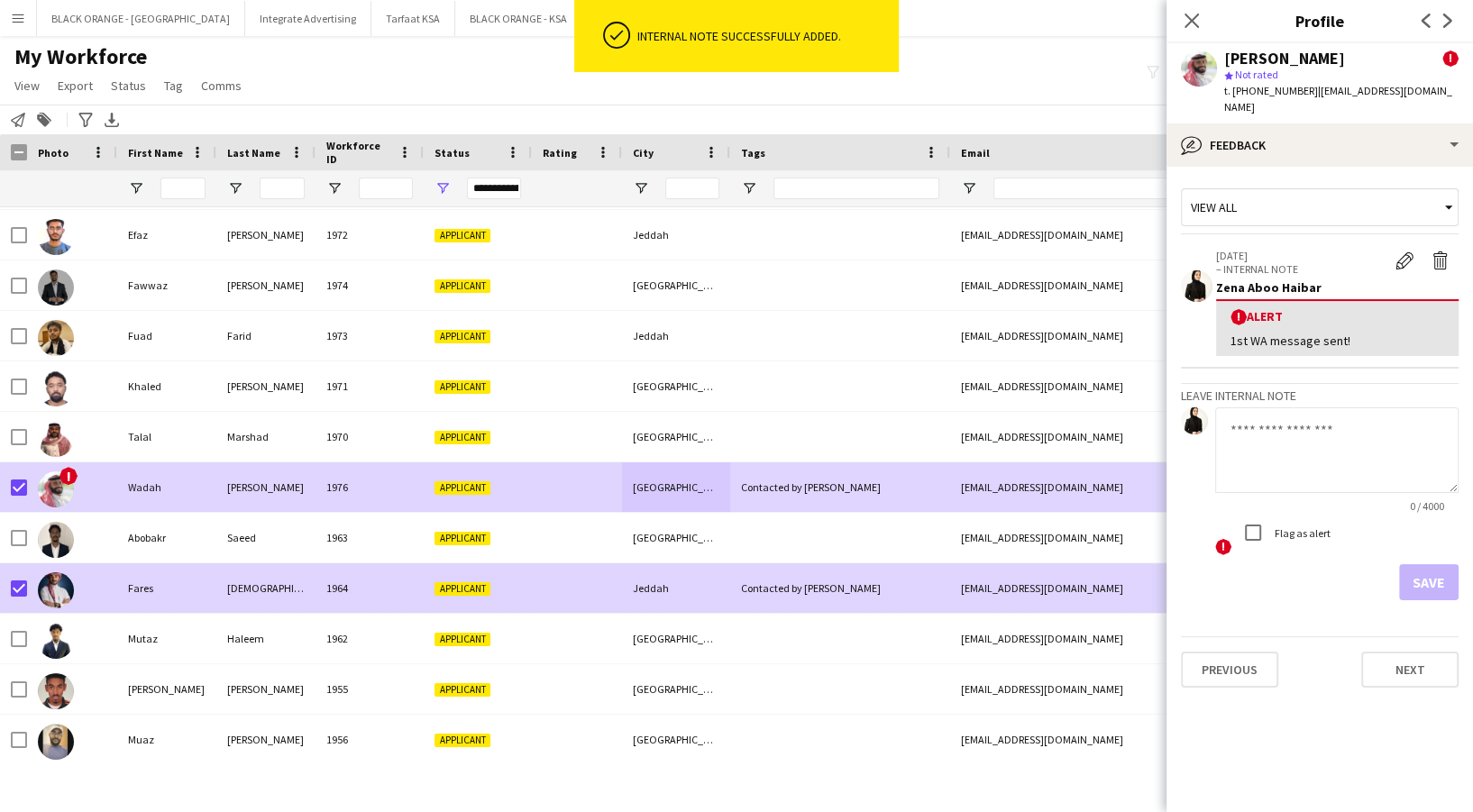
click at [706, 591] on div "Jeddah" at bounding box center [676, 587] width 108 height 50
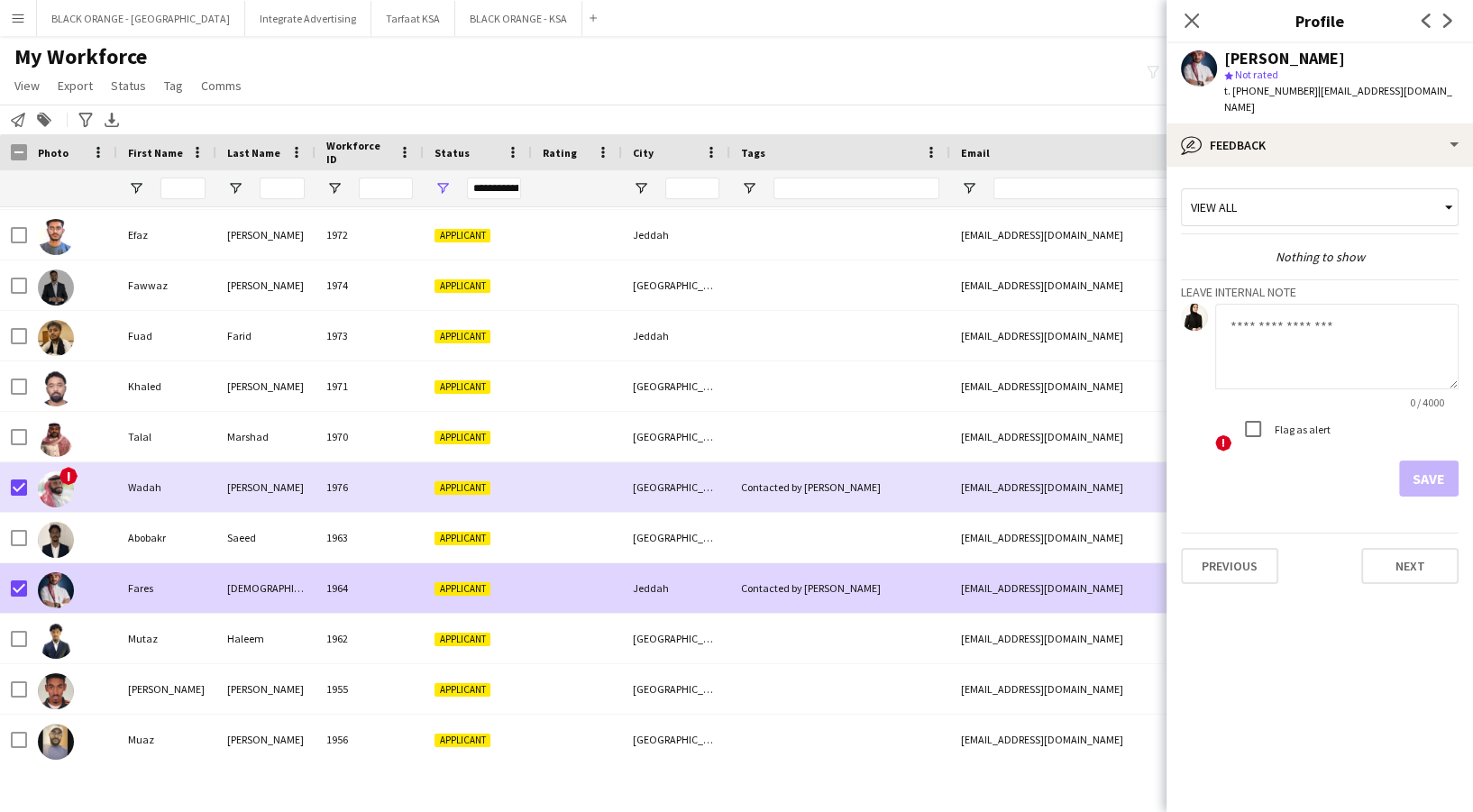
click at [1299, 332] on textarea at bounding box center [1336, 346] width 243 height 85
paste textarea "**********"
type textarea "**********"
drag, startPoint x: 1428, startPoint y: 457, endPoint x: 1316, endPoint y: 499, distance: 119.6
click at [1430, 460] on button "Save" at bounding box center [1428, 478] width 59 height 36
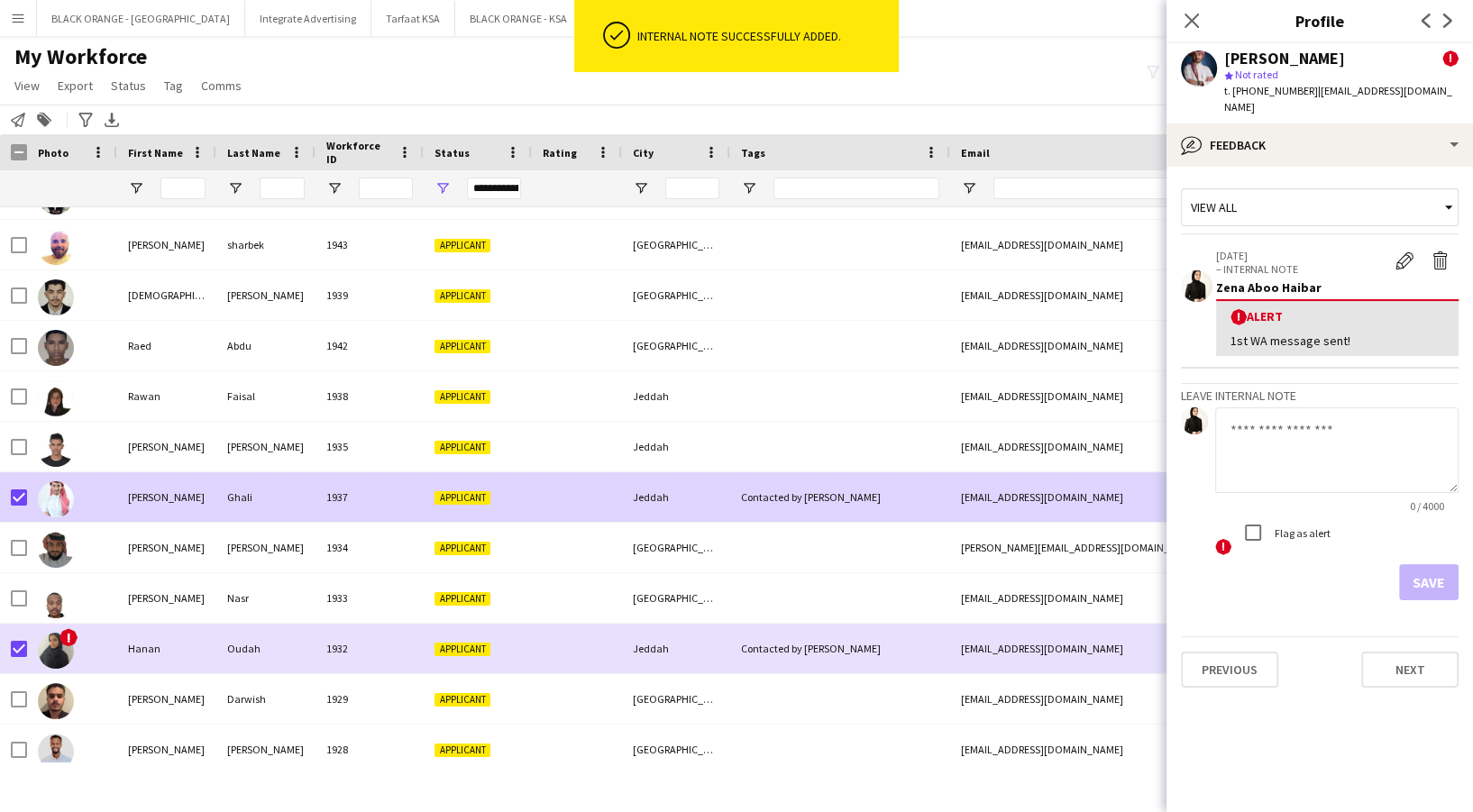
click at [625, 491] on div "Jeddah" at bounding box center [676, 496] width 108 height 50
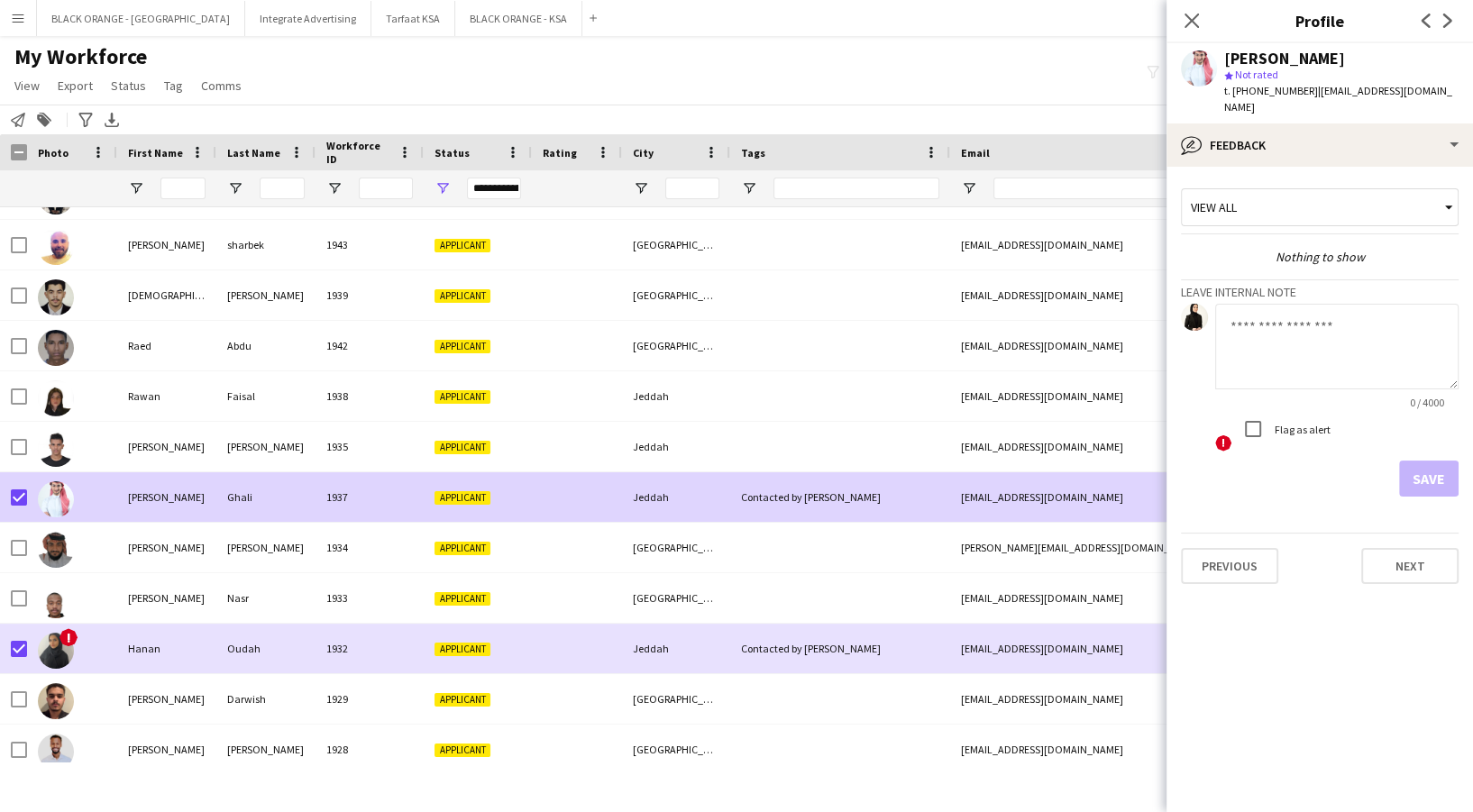
click at [1311, 371] on textarea at bounding box center [1336, 346] width 243 height 85
paste textarea "**********"
type textarea "**********"
click at [1409, 460] on button "Save" at bounding box center [1428, 478] width 59 height 36
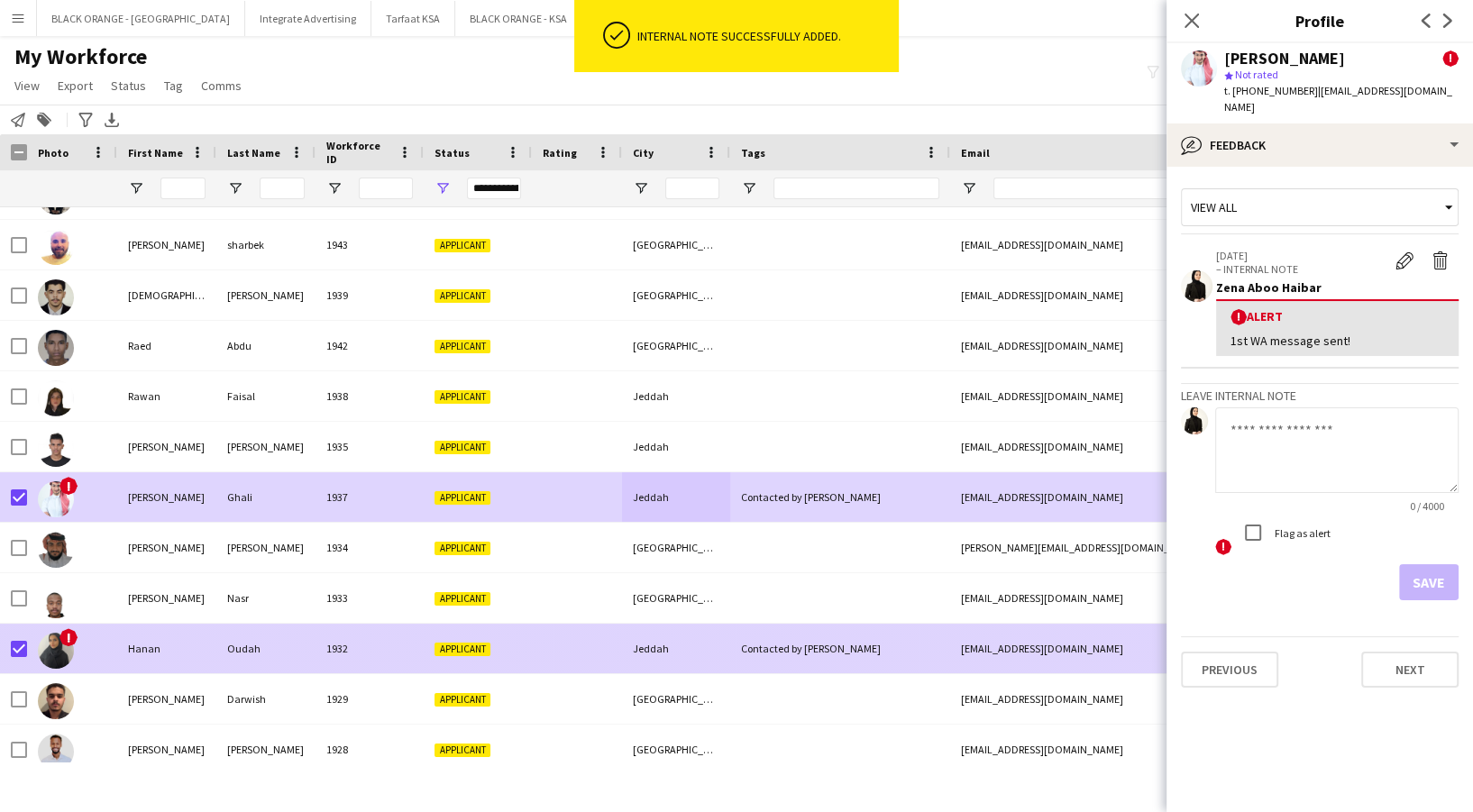
click at [745, 658] on div "Contacted by [PERSON_NAME]" at bounding box center [840, 648] width 220 height 50
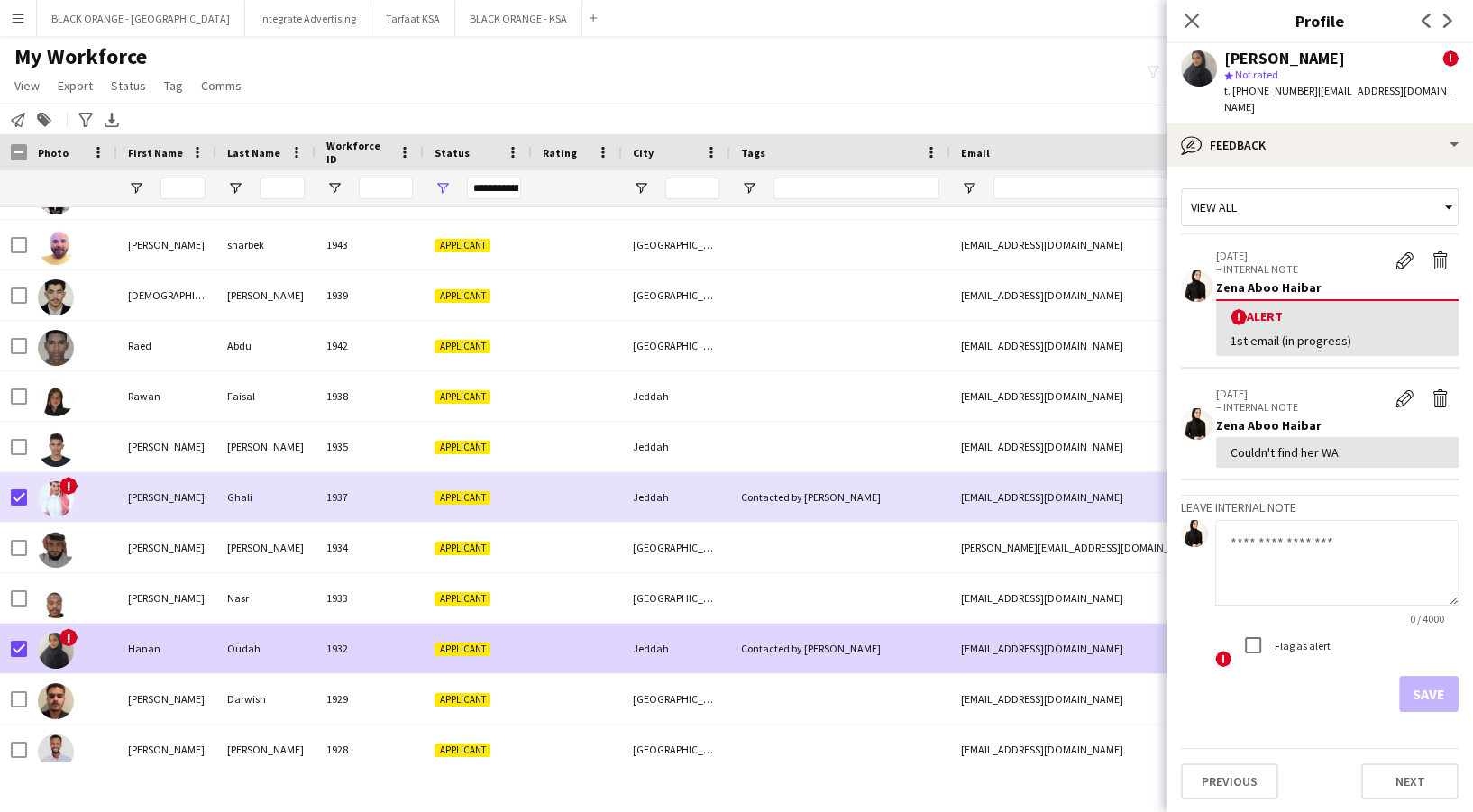
click at [1293, 526] on textarea at bounding box center [1336, 562] width 243 height 85
paste textarea "**********"
type textarea "**********"
drag, startPoint x: 1381, startPoint y: 519, endPoint x: 1188, endPoint y: 521, distance: 193.0
click at [1193, 524] on div "**********" at bounding box center [1319, 594] width 278 height 149
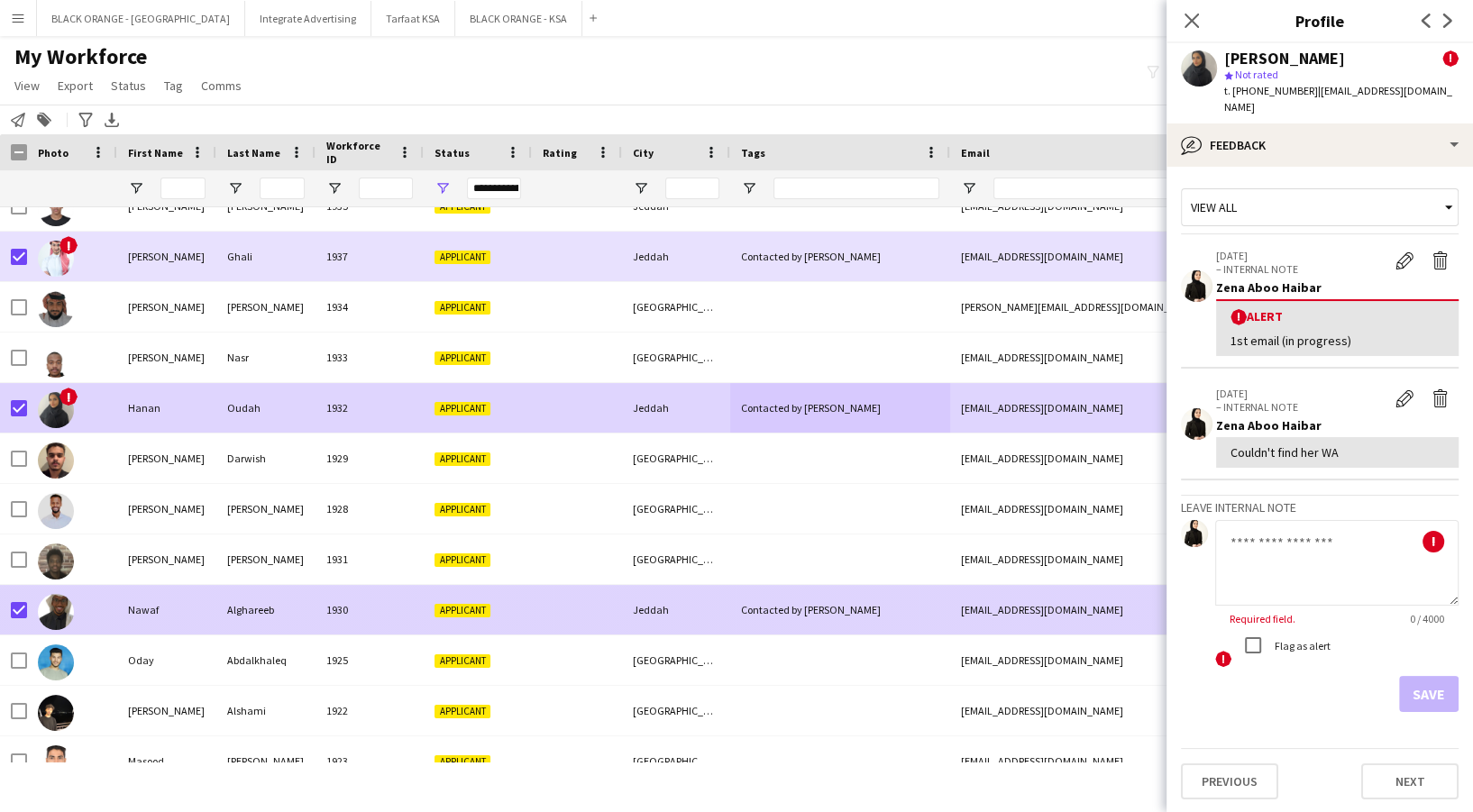
click at [651, 603] on div "Jeddah" at bounding box center [676, 609] width 108 height 50
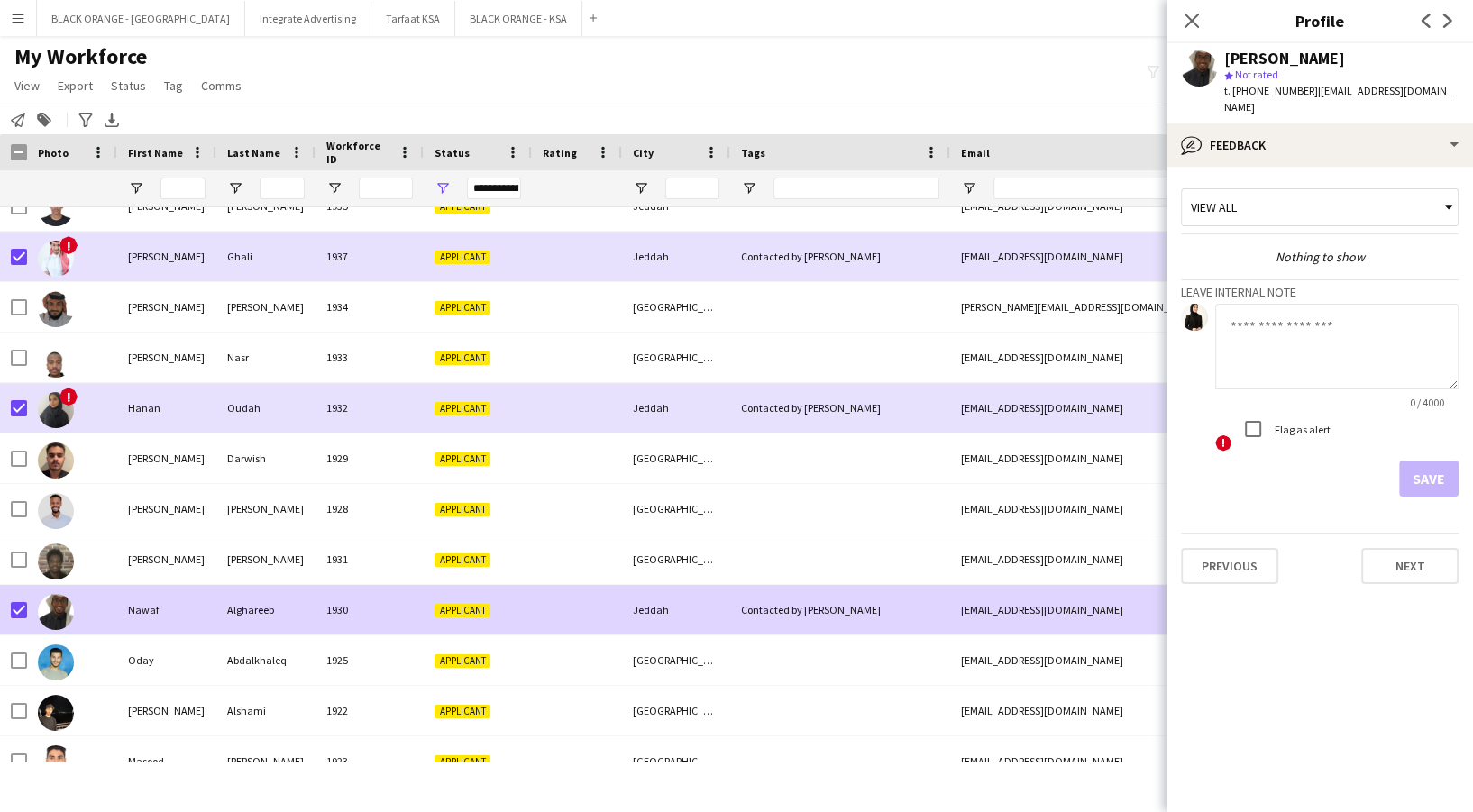
click at [1337, 338] on textarea at bounding box center [1336, 346] width 243 height 85
paste textarea "**********"
type textarea "**********"
drag, startPoint x: 1441, startPoint y: 458, endPoint x: 1316, endPoint y: 505, distance: 133.5
click at [1442, 460] on button "Save" at bounding box center [1428, 478] width 59 height 36
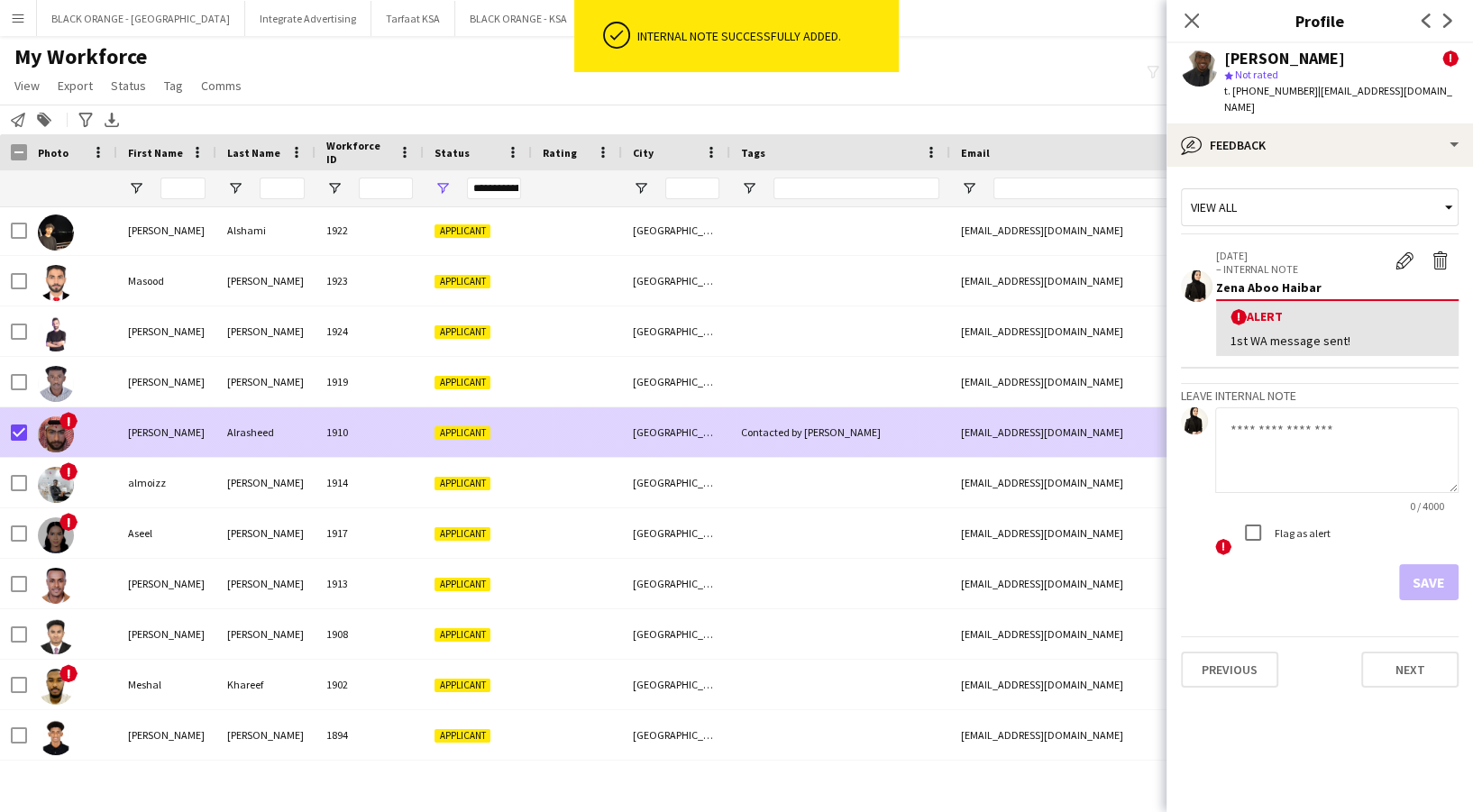
click at [688, 448] on div "[GEOGRAPHIC_DATA]" at bounding box center [676, 431] width 108 height 50
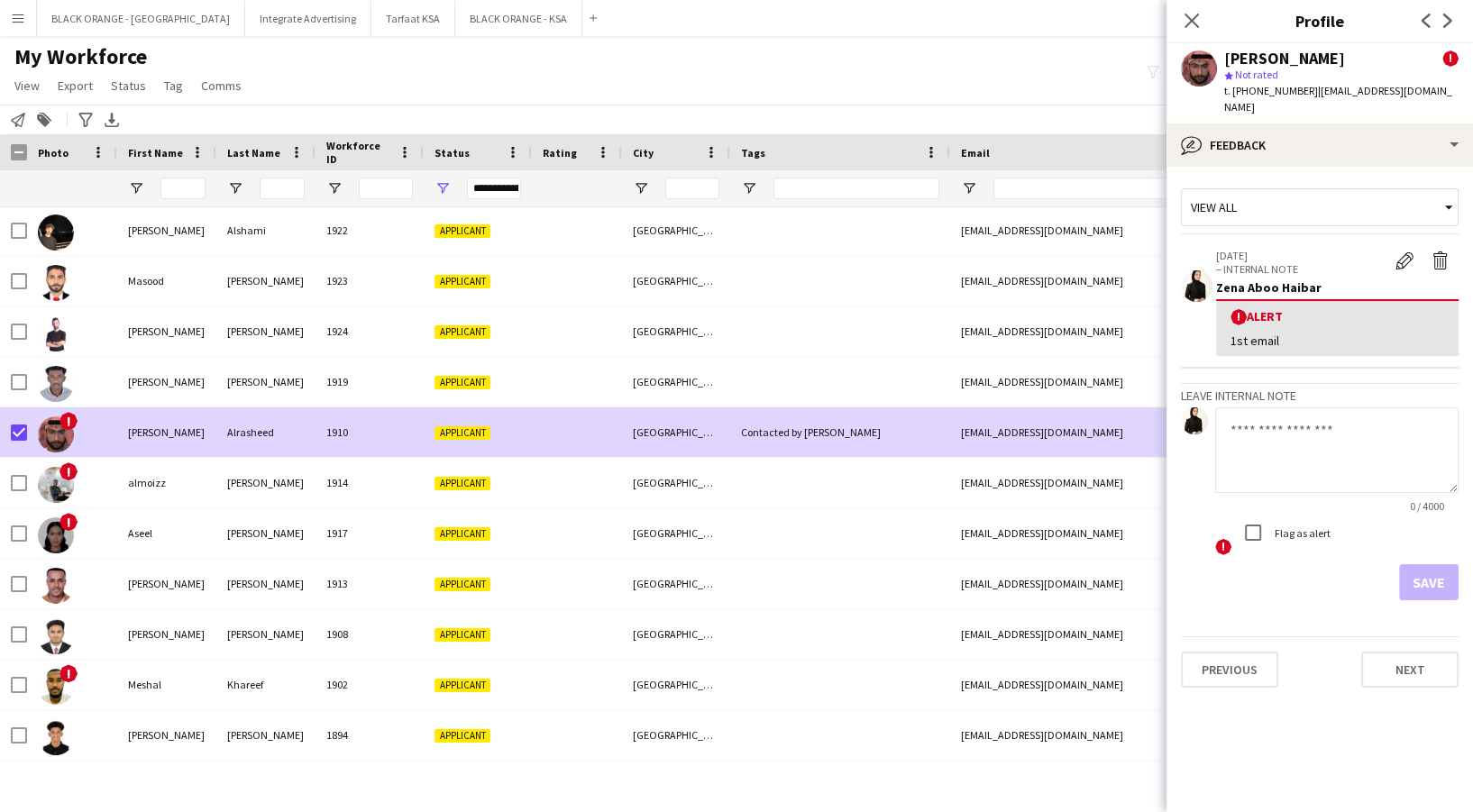
click at [1278, 407] on textarea at bounding box center [1336, 449] width 243 height 85
paste textarea "**********"
type textarea "**********"
click at [1425, 569] on button "Save" at bounding box center [1428, 581] width 59 height 36
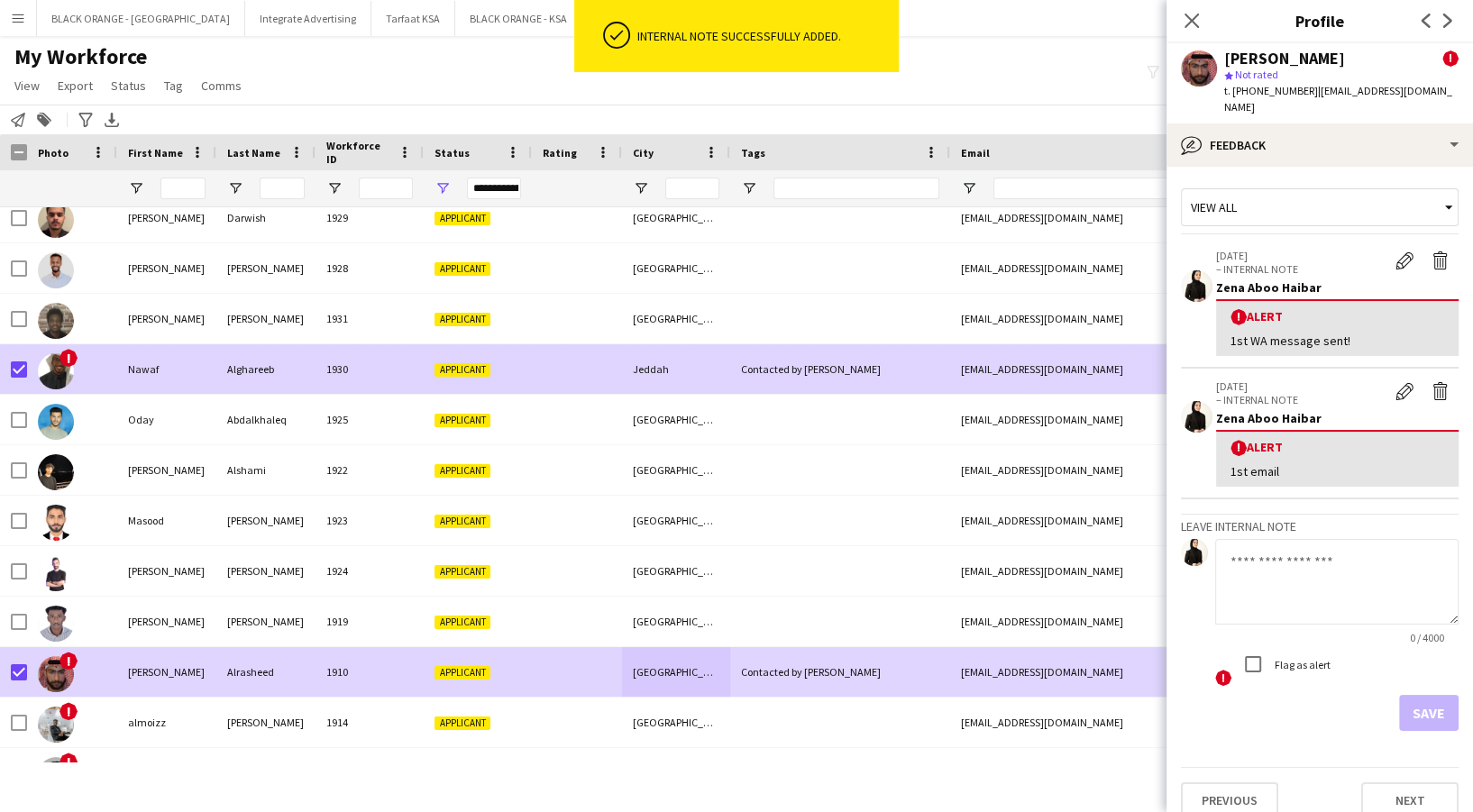
click at [736, 370] on div "Contacted by [PERSON_NAME]" at bounding box center [840, 368] width 220 height 50
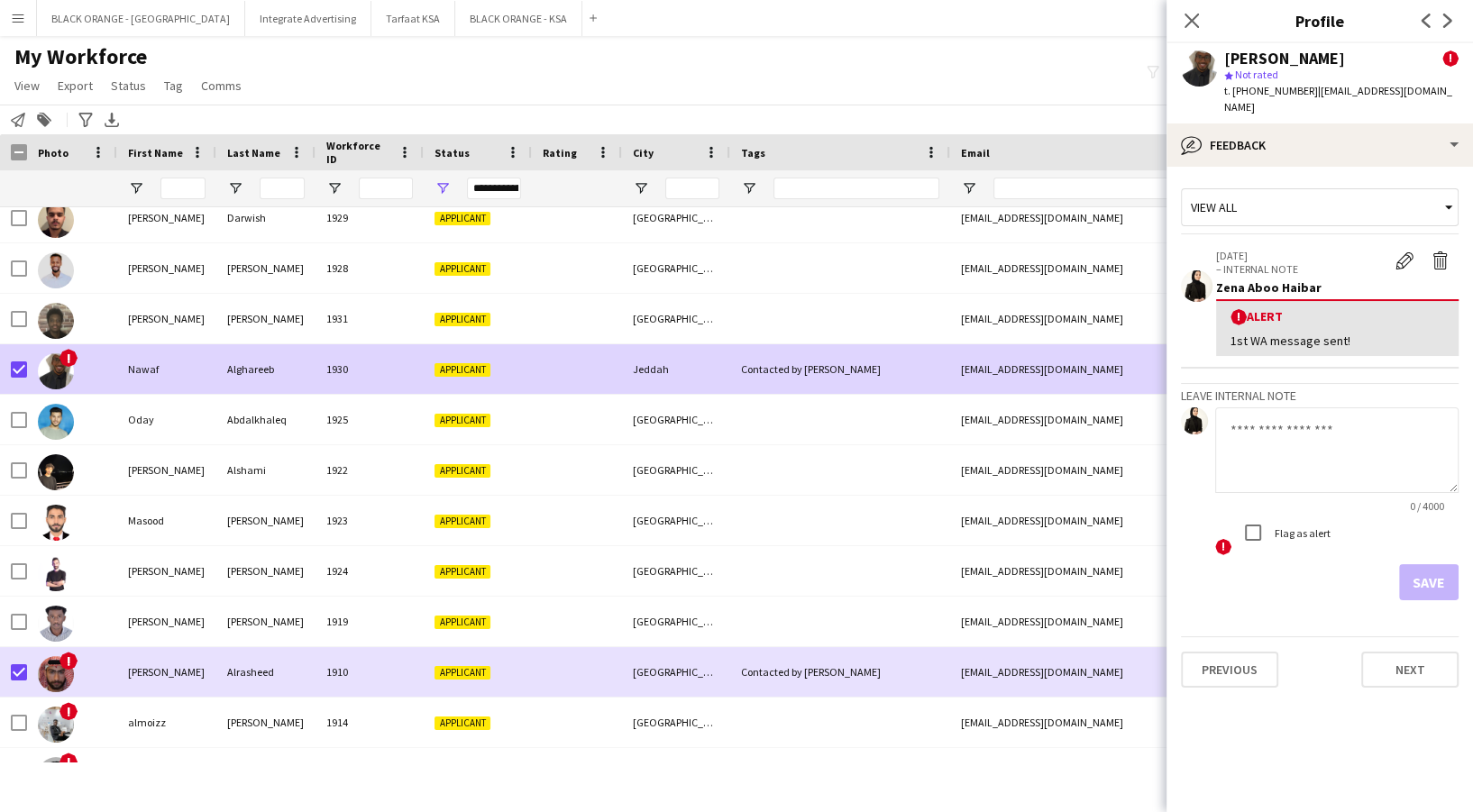
click at [1282, 430] on textarea at bounding box center [1336, 449] width 243 height 85
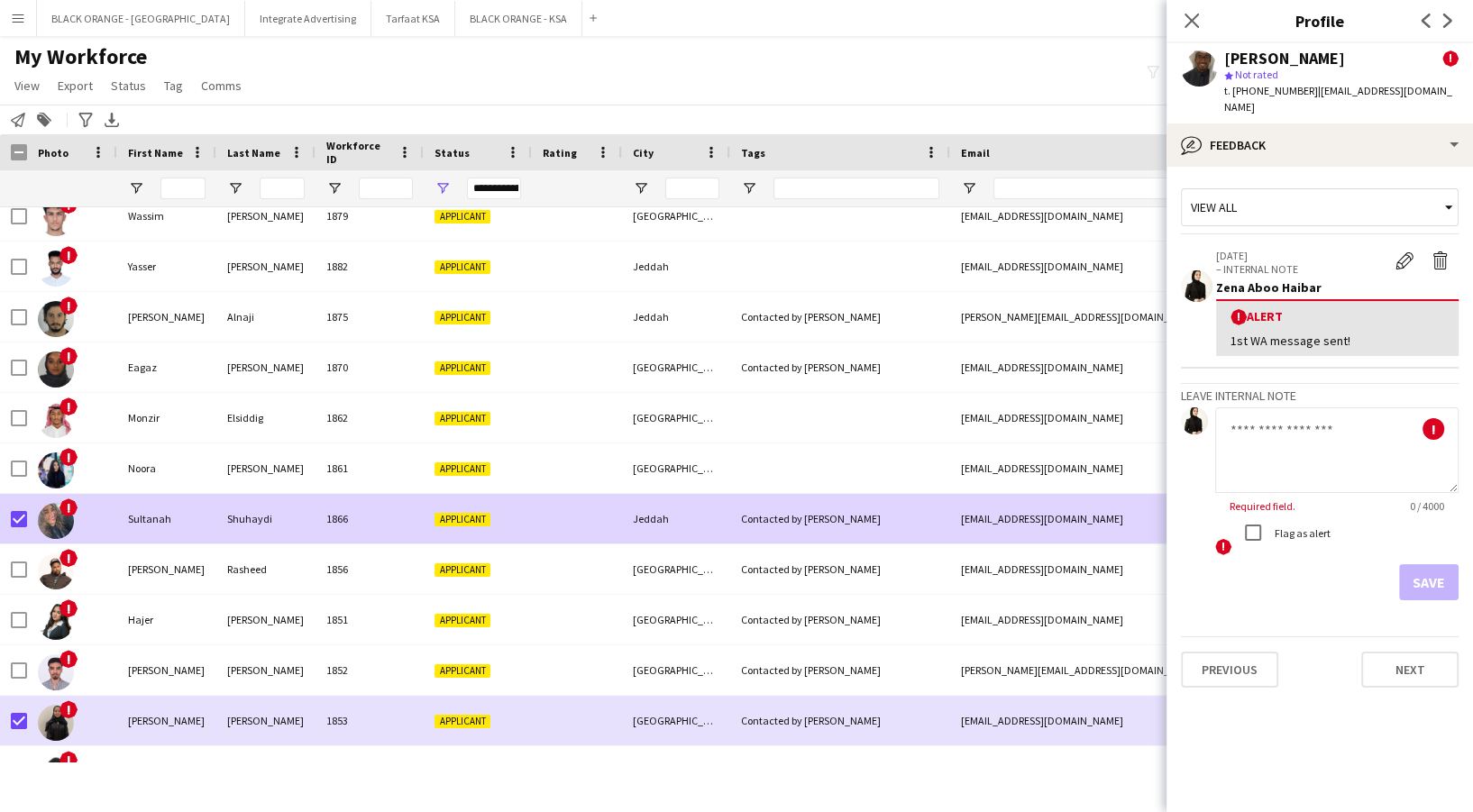
click at [713, 510] on div "Jeddah" at bounding box center [676, 518] width 108 height 50
click at [1334, 407] on textarea at bounding box center [1336, 449] width 243 height 85
paste textarea "**********"
type textarea "**********"
drag, startPoint x: 1415, startPoint y: 561, endPoint x: 1385, endPoint y: 567, distance: 30.6
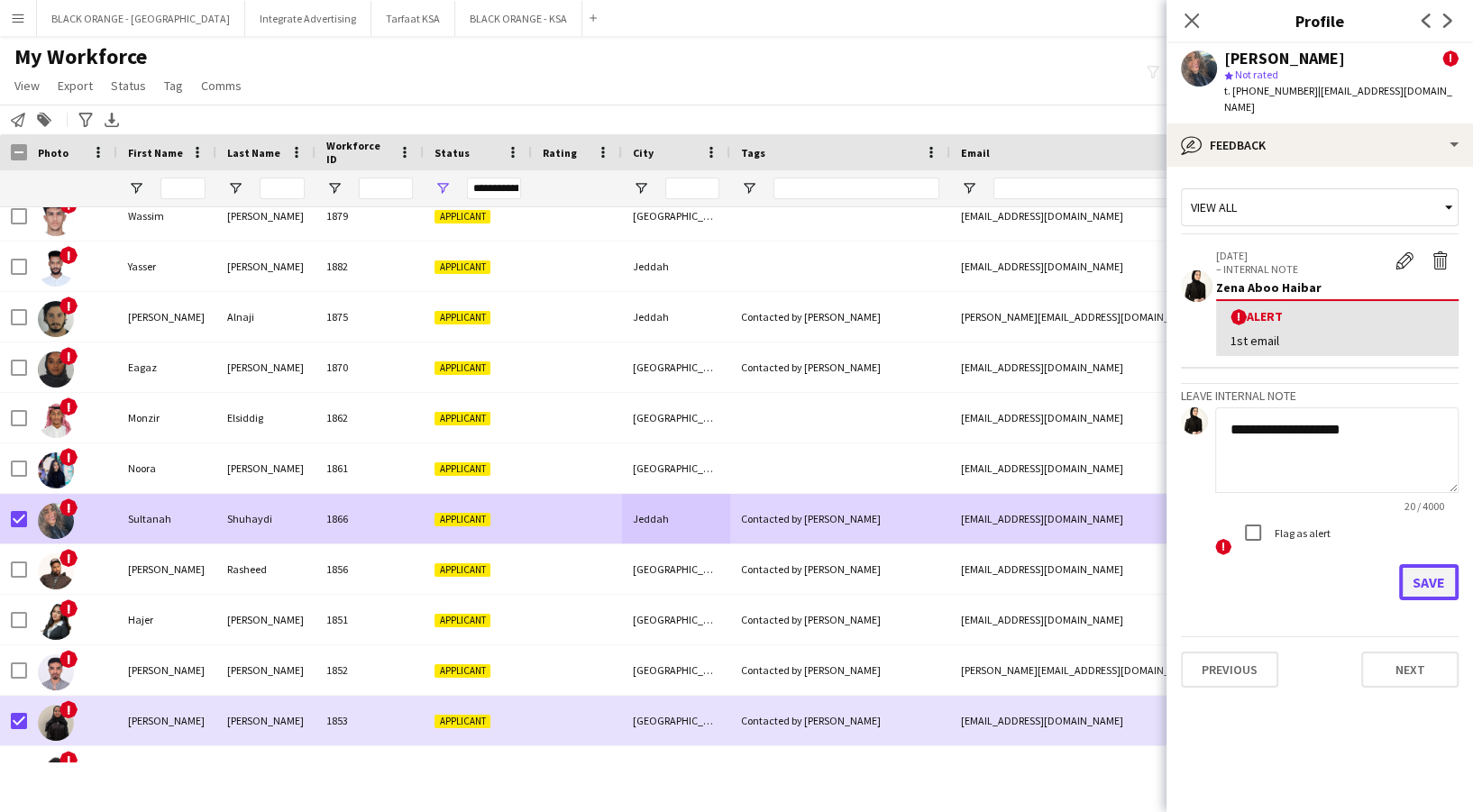
click at [1416, 564] on button "Save" at bounding box center [1428, 581] width 59 height 36
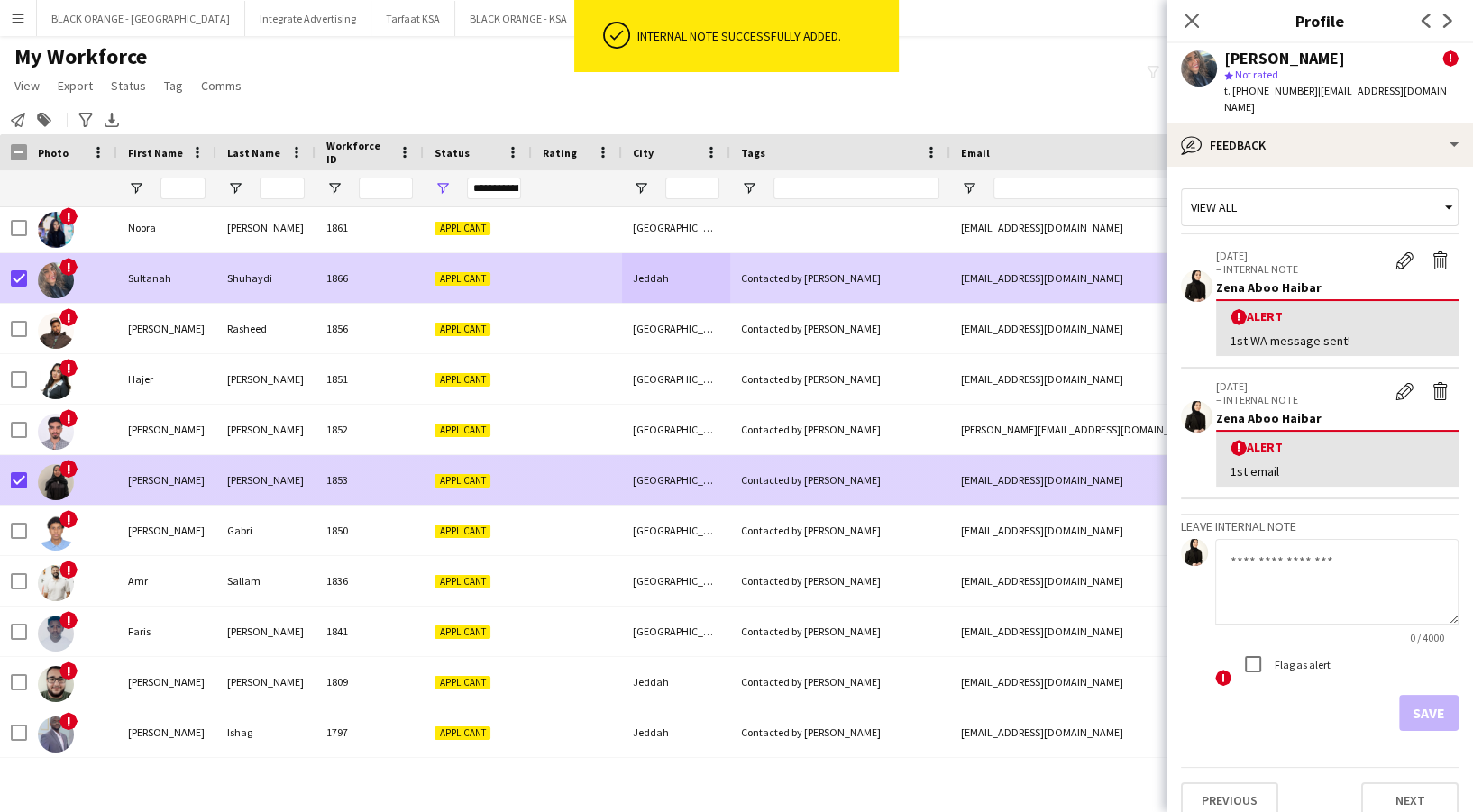
click at [636, 475] on div "[GEOGRAPHIC_DATA]" at bounding box center [676, 479] width 108 height 50
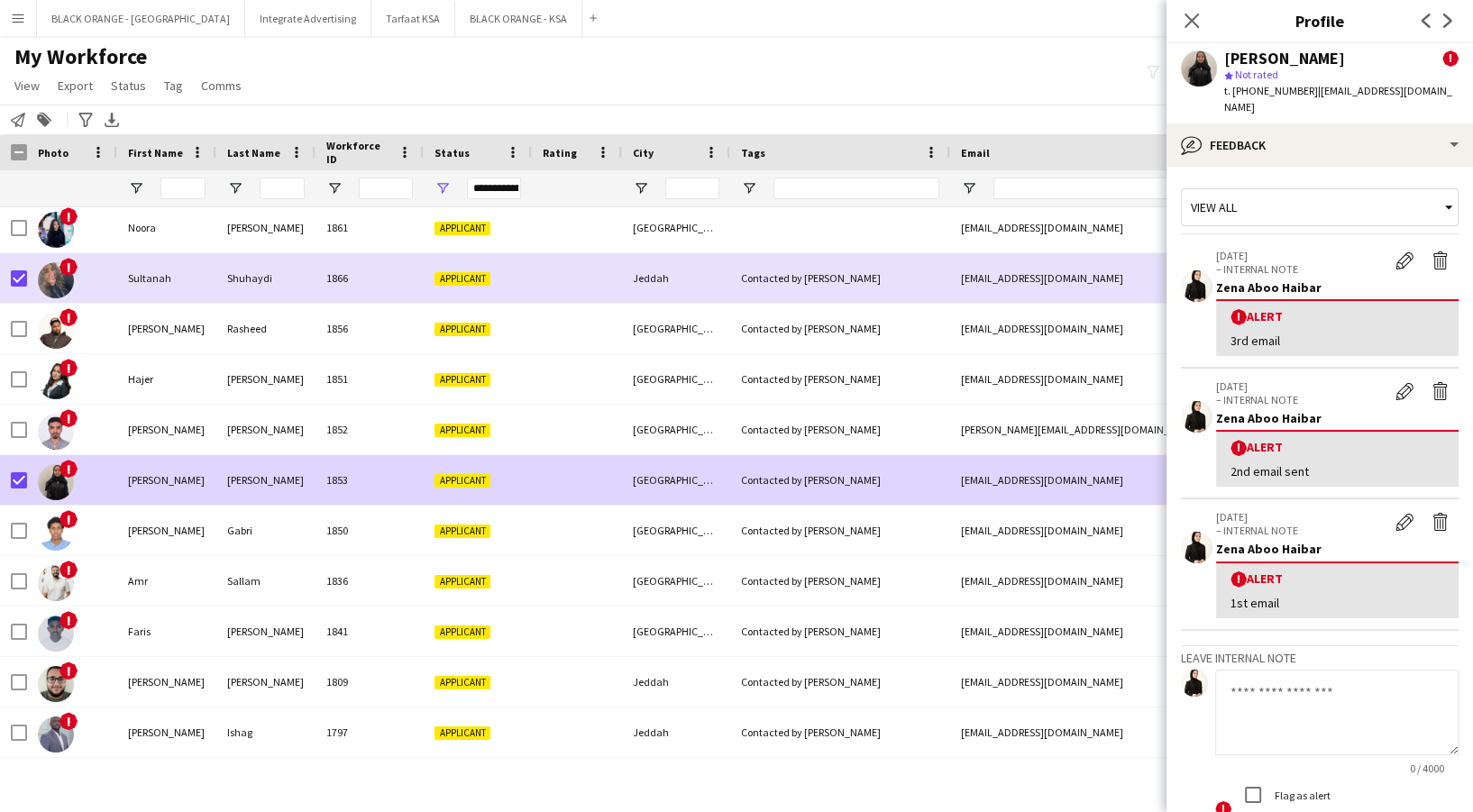
click at [1279, 691] on textarea at bounding box center [1336, 712] width 243 height 85
paste textarea "**********"
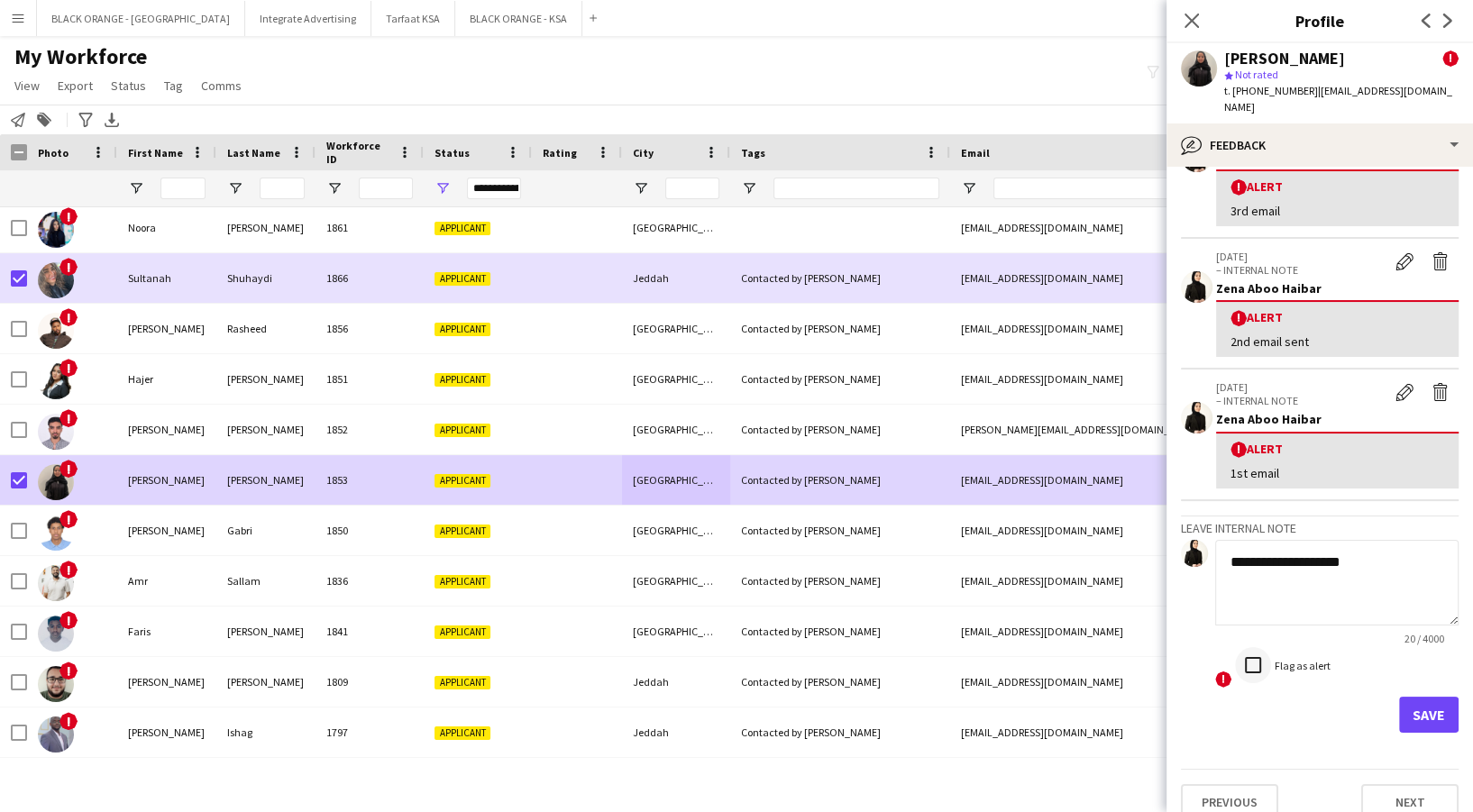
type textarea "**********"
click at [1418, 697] on button "Save" at bounding box center [1428, 714] width 59 height 36
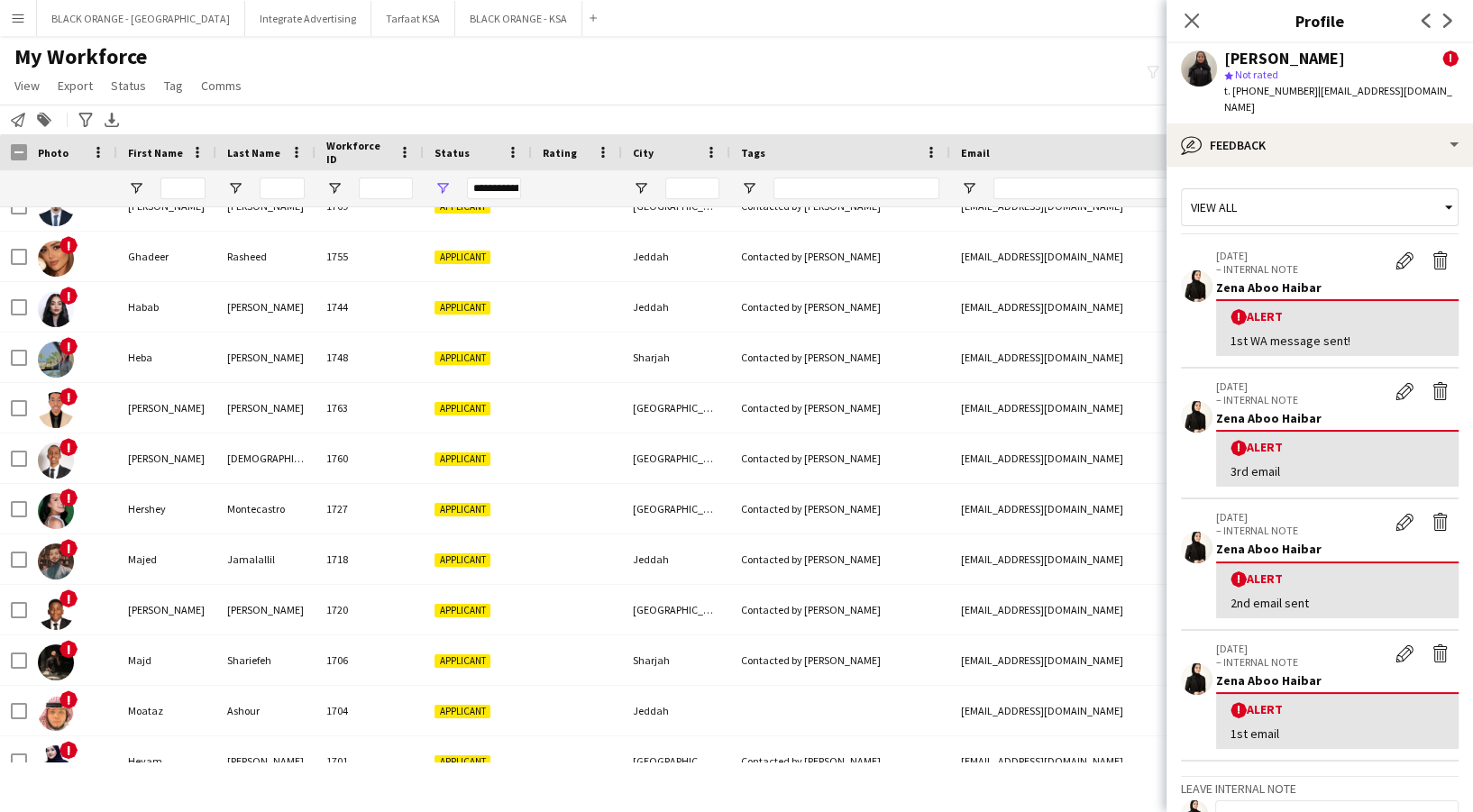
drag, startPoint x: 1231, startPoint y: 88, endPoint x: 1303, endPoint y: 85, distance: 72.1
click at [1303, 85] on span "t. [PHONE_NUMBER]" at bounding box center [1271, 90] width 94 height 13
drag, startPoint x: 1303, startPoint y: 85, endPoint x: 1235, endPoint y: 91, distance: 68.3
click at [1235, 91] on span "t. [PHONE_NUMBER]" at bounding box center [1271, 90] width 94 height 13
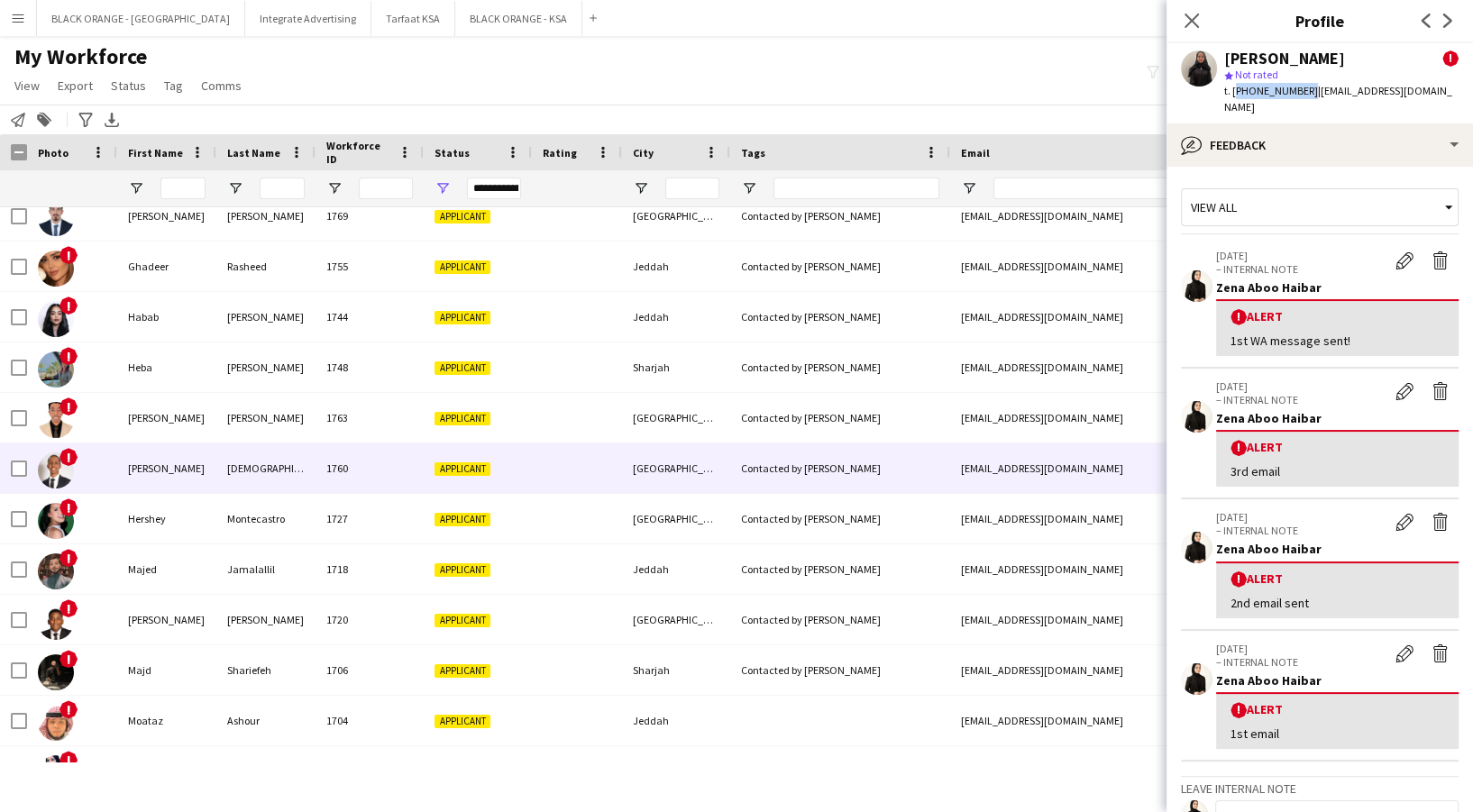
scroll to position [5524, 0]
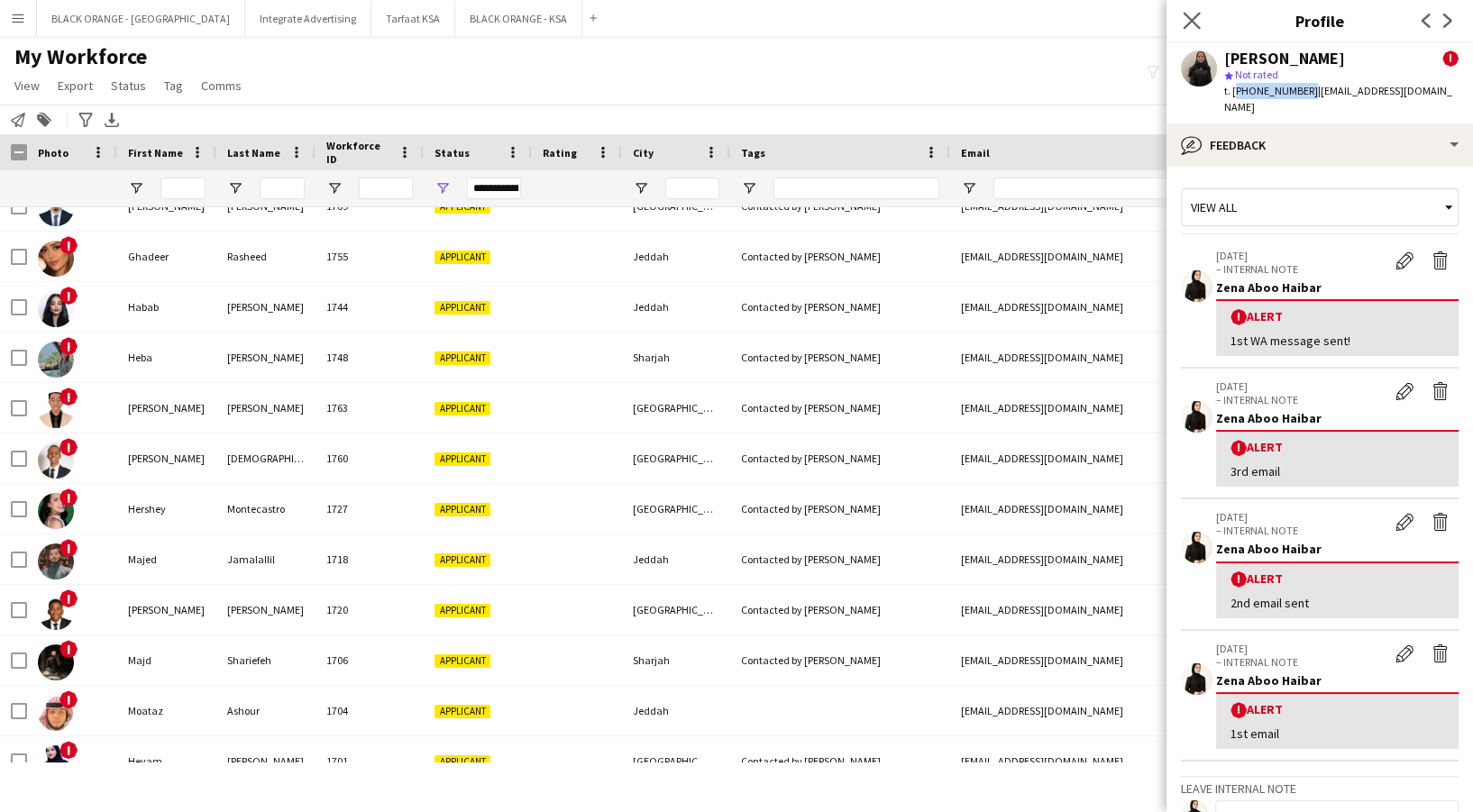
click at [1201, 21] on app-icon "Close pop-in" at bounding box center [1192, 22] width 26 height 26
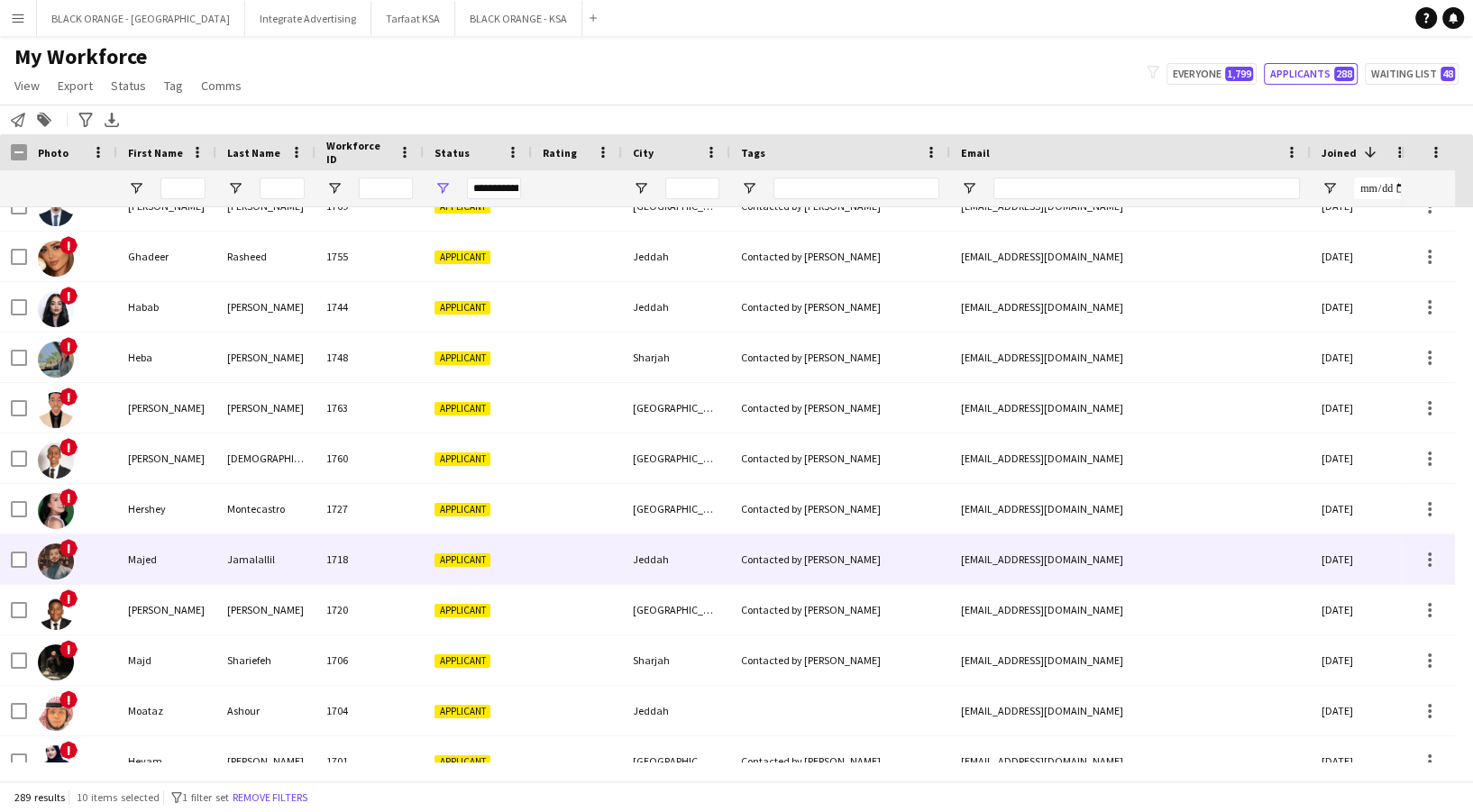
scroll to position [5885, 0]
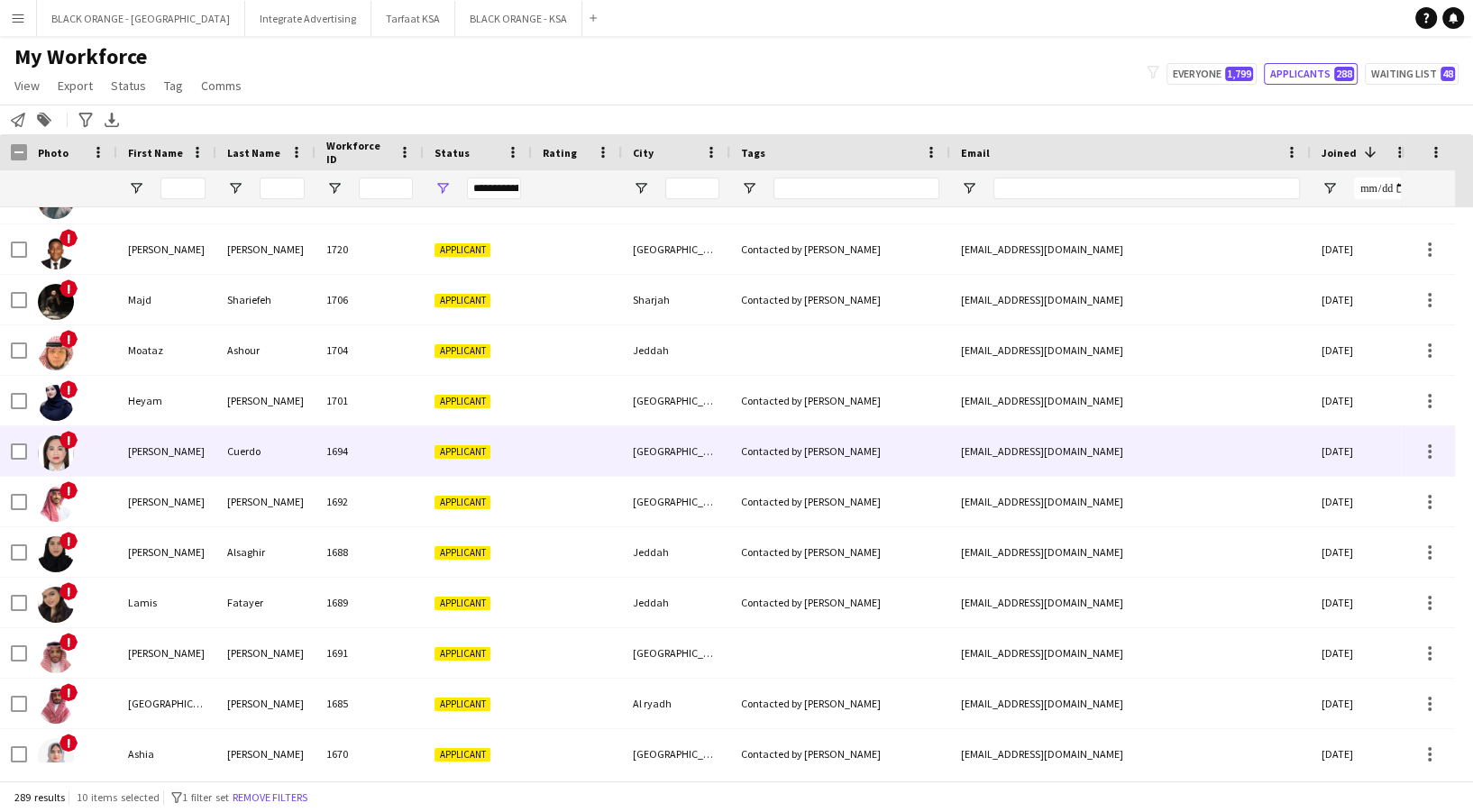
click at [442, 426] on div "Applicant" at bounding box center [477, 450] width 108 height 50
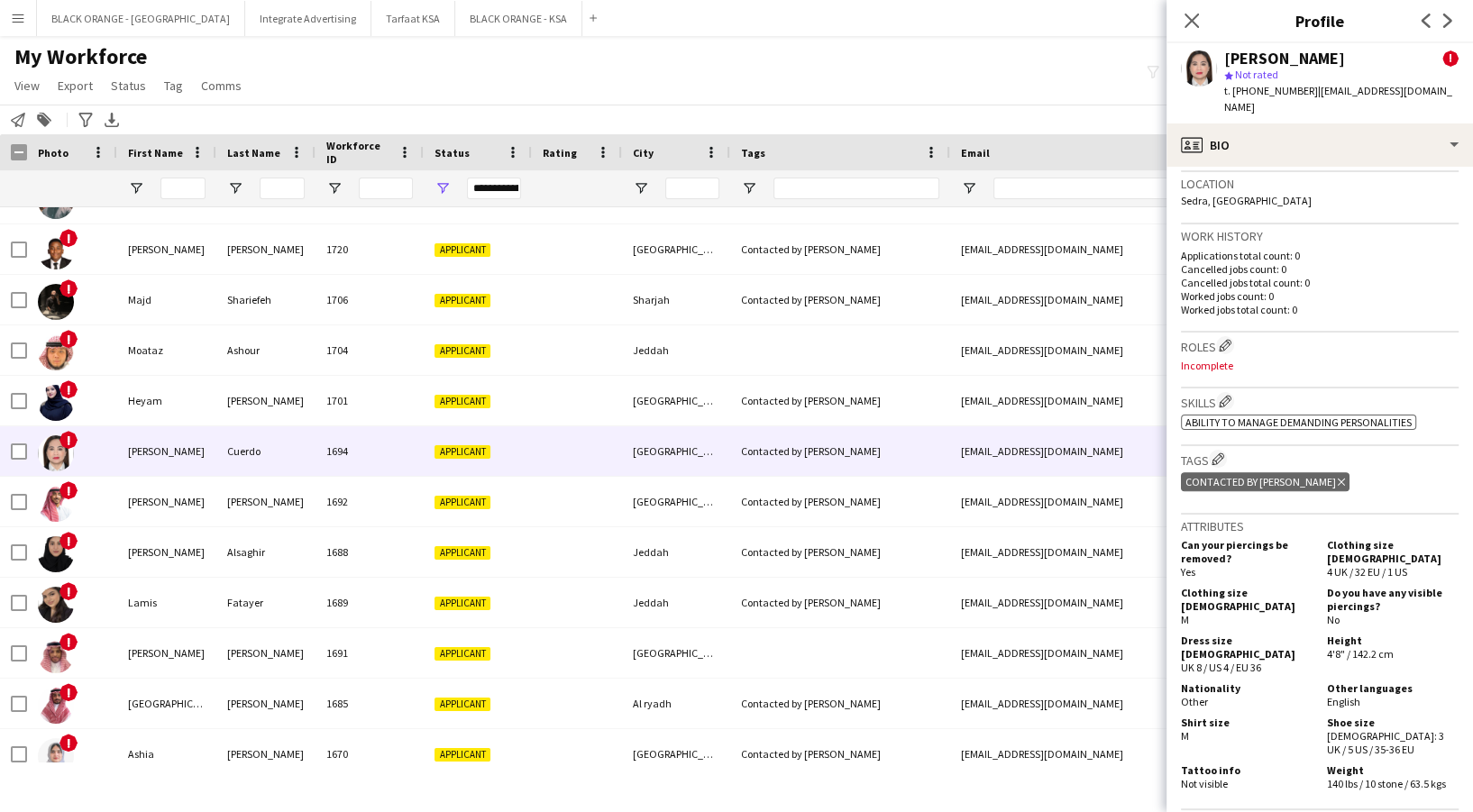
scroll to position [600, 0]
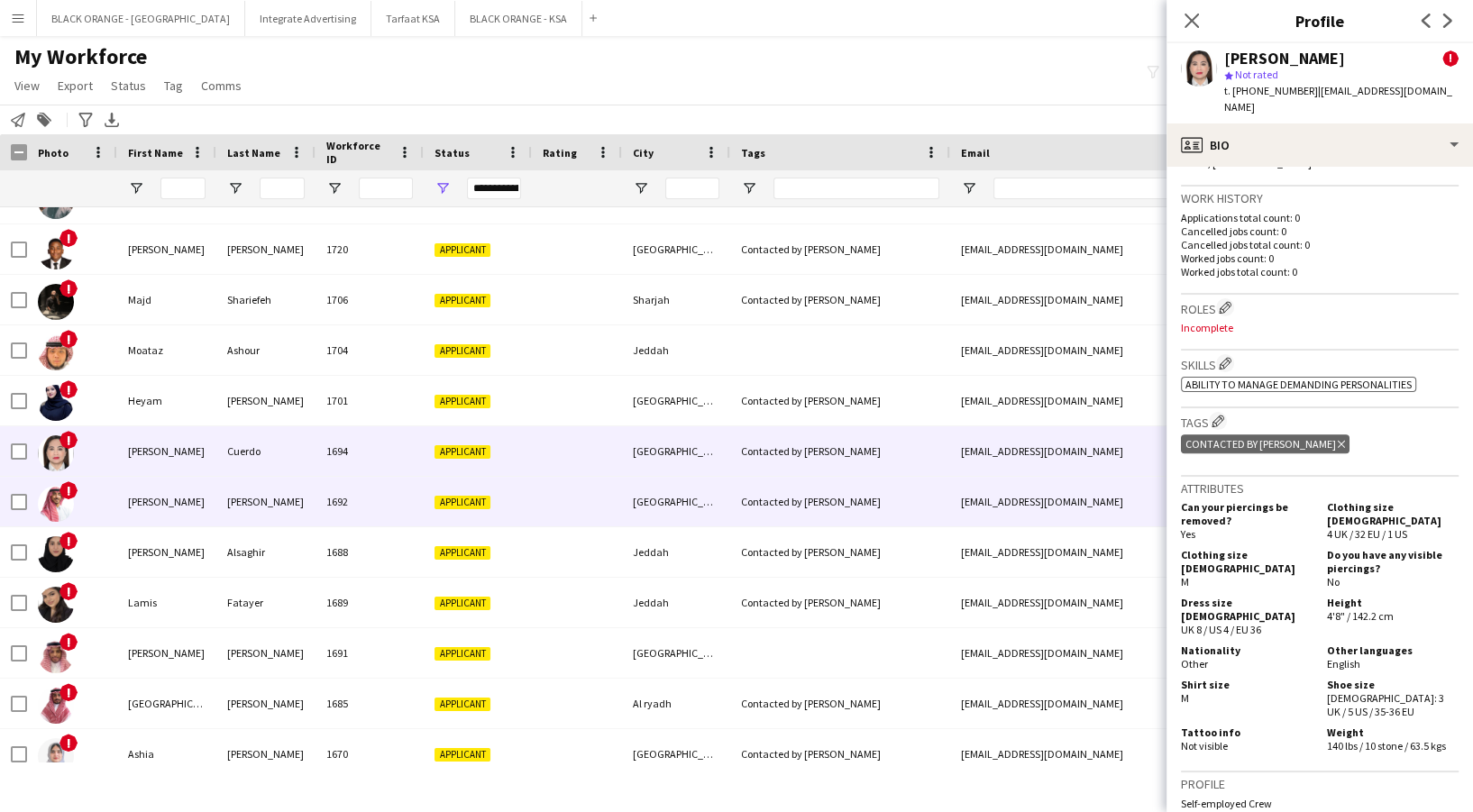
click at [731, 501] on div "Contacted by [PERSON_NAME]" at bounding box center [840, 501] width 220 height 50
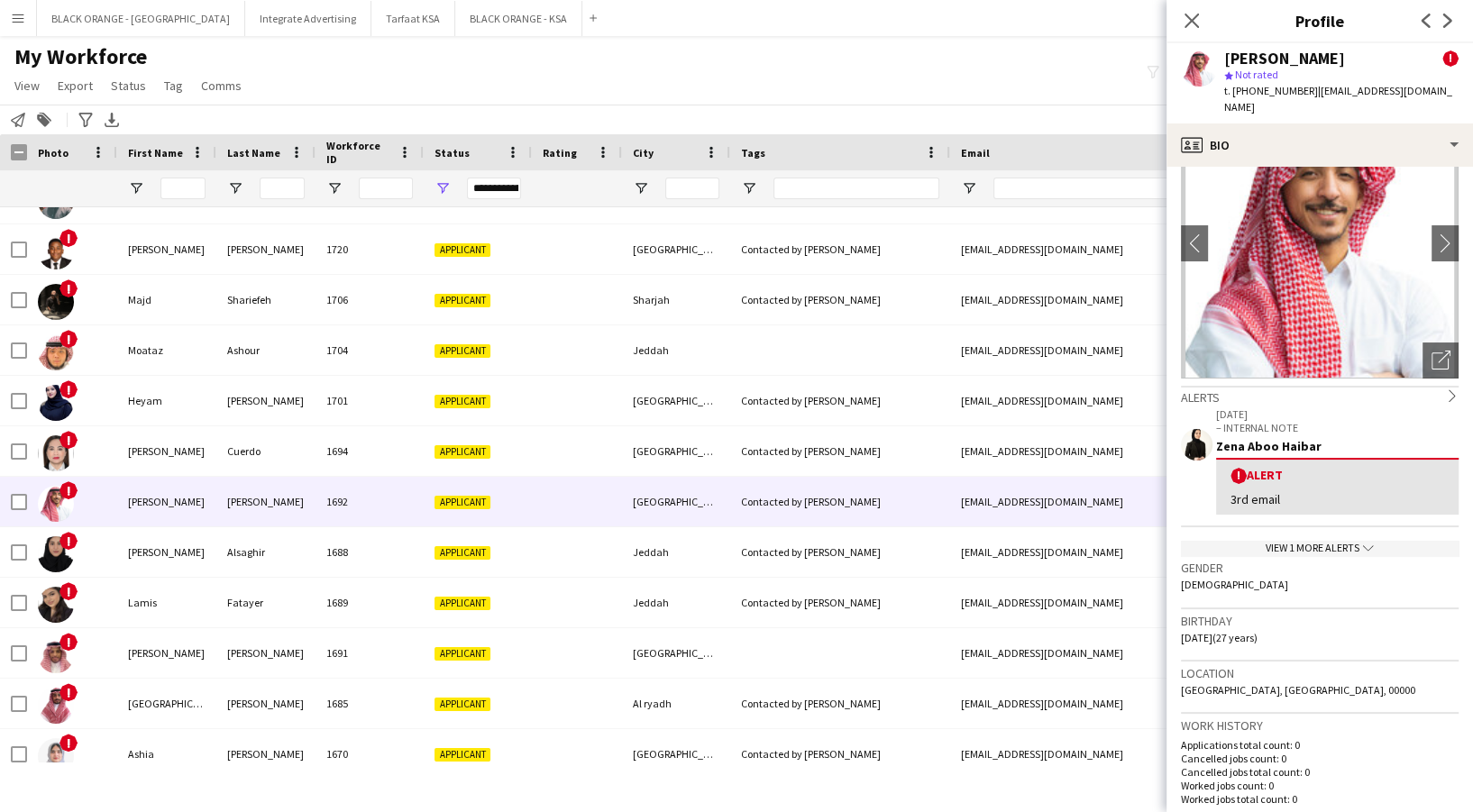
scroll to position [120, 0]
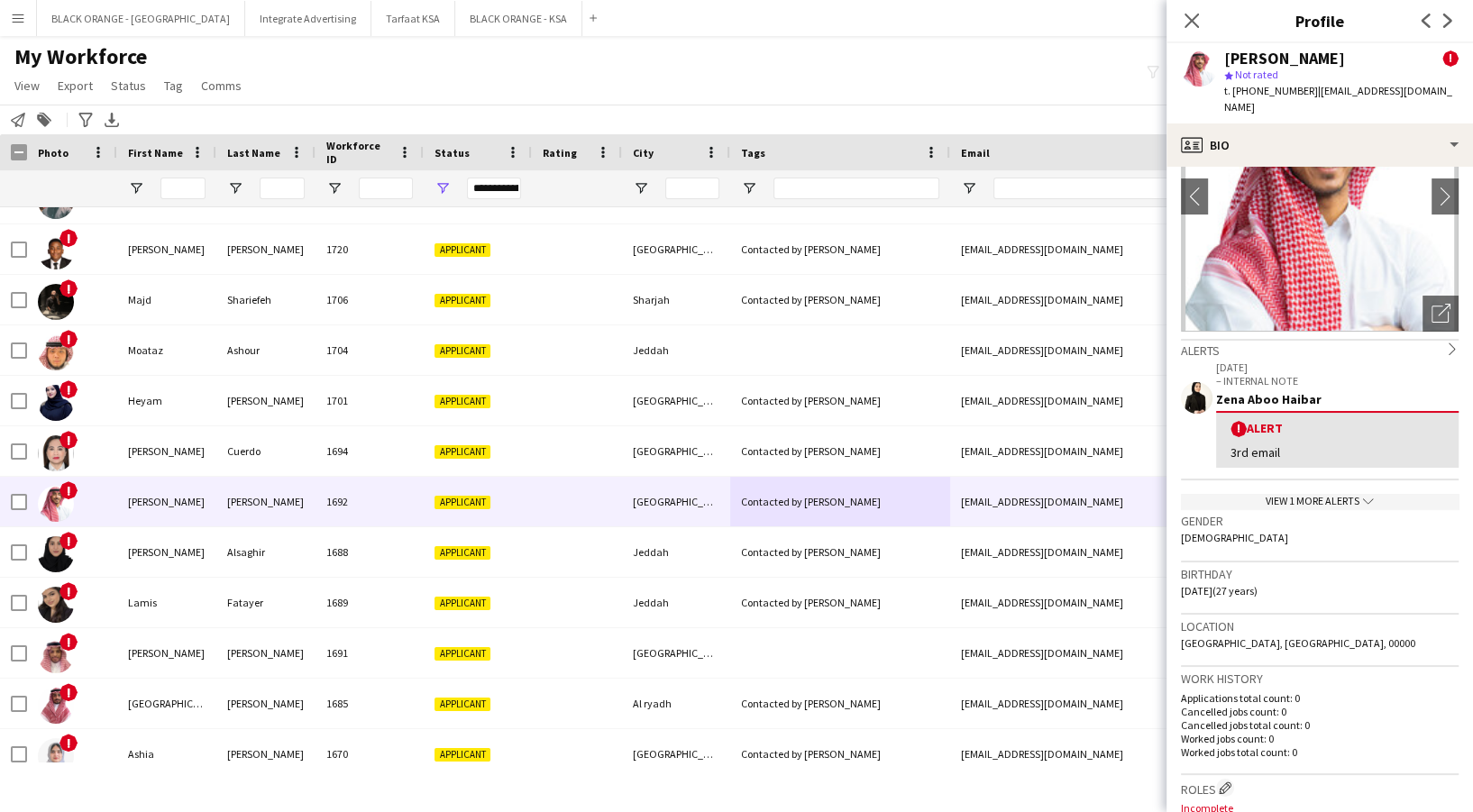
drag, startPoint x: 1234, startPoint y: 89, endPoint x: 1304, endPoint y: 89, distance: 70.0
click at [1304, 89] on div "t. [PHONE_NUMBER] | [EMAIL_ADDRESS][DOMAIN_NAME]" at bounding box center [1342, 98] width 235 height 33
click at [1188, 19] on icon at bounding box center [1191, 20] width 17 height 17
